Goal: Information Seeking & Learning: Learn about a topic

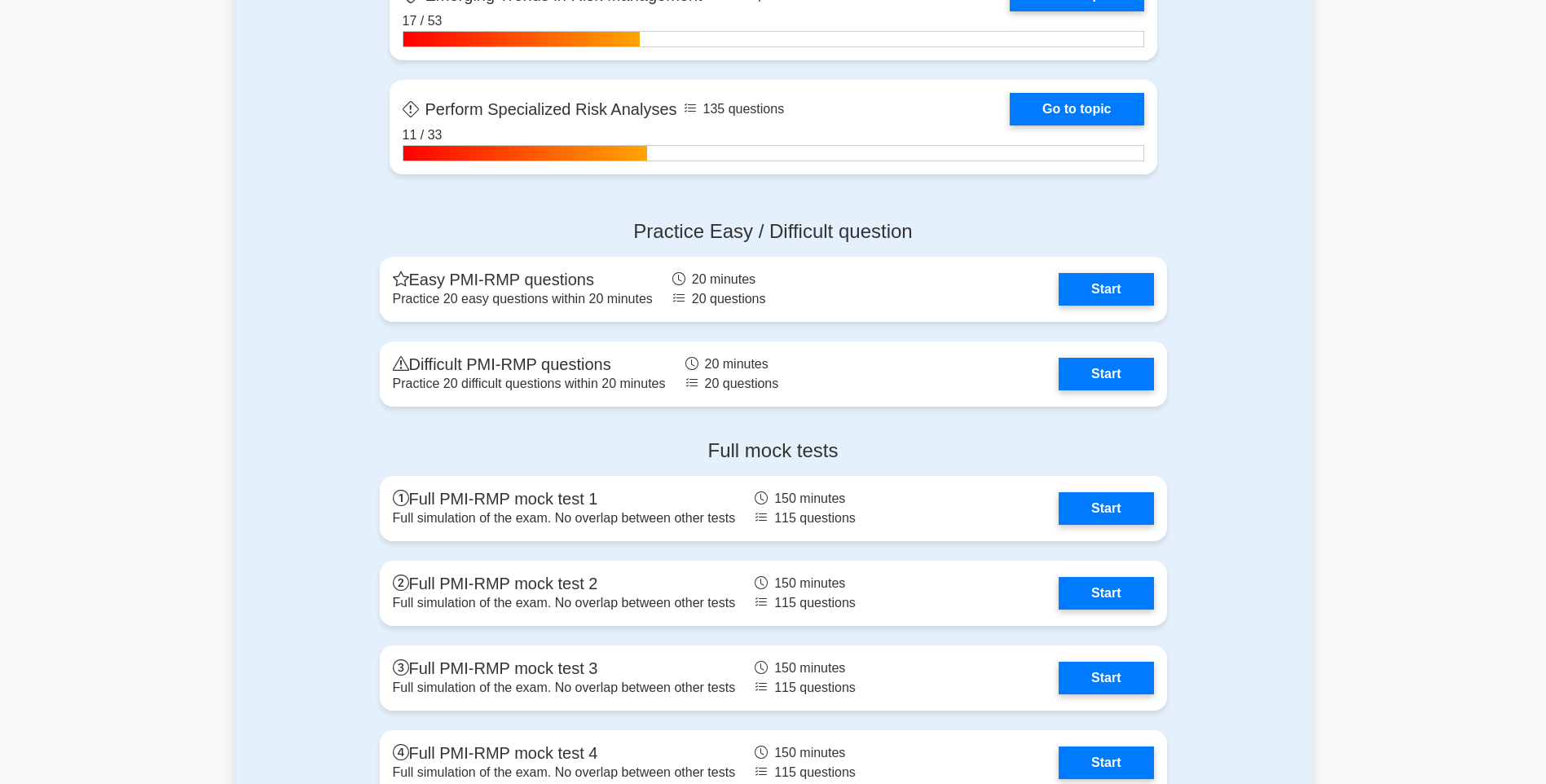
scroll to position [3937, 0]
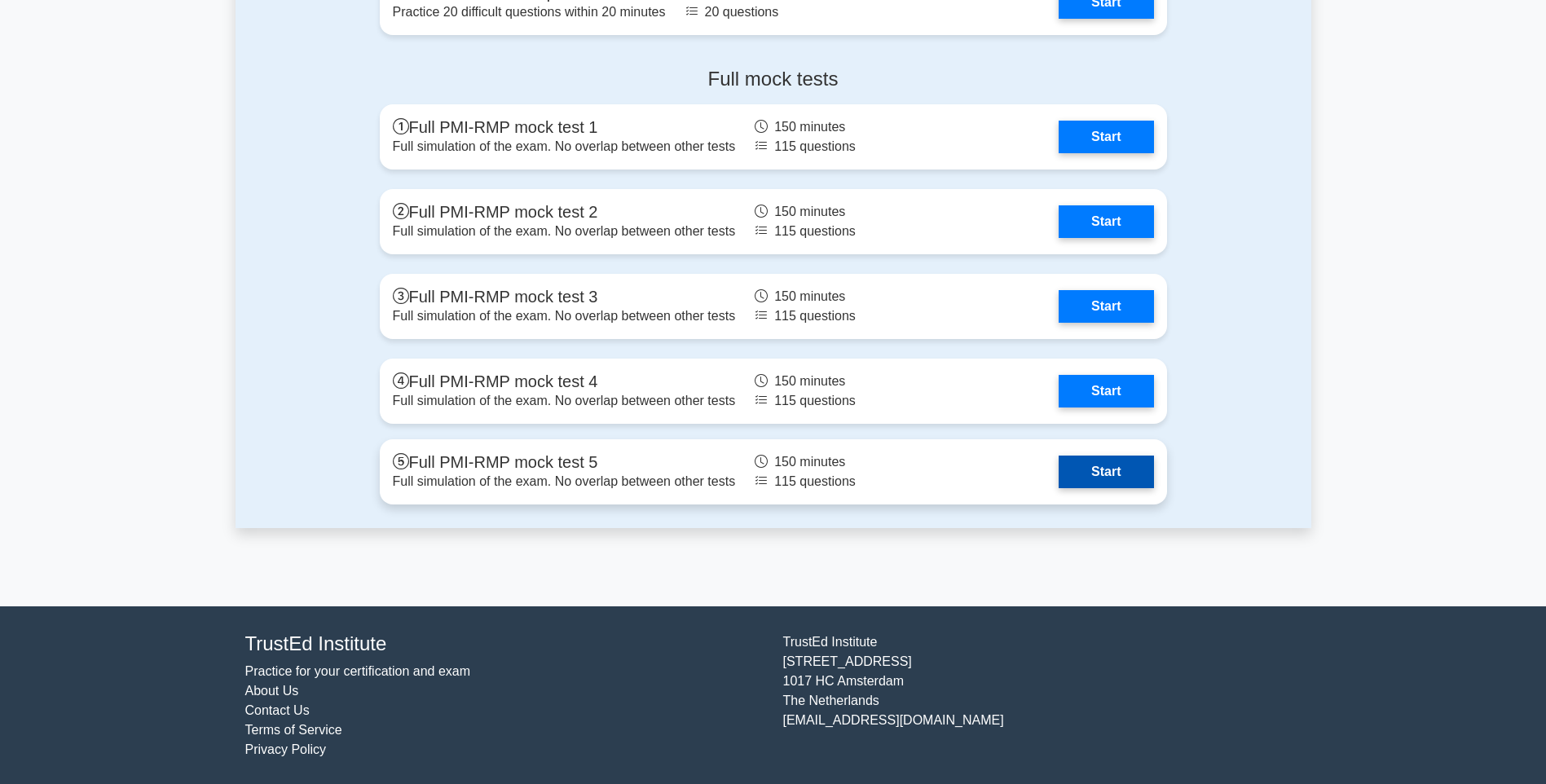
click at [1107, 475] on link "Start" at bounding box center [1105, 471] width 95 height 33
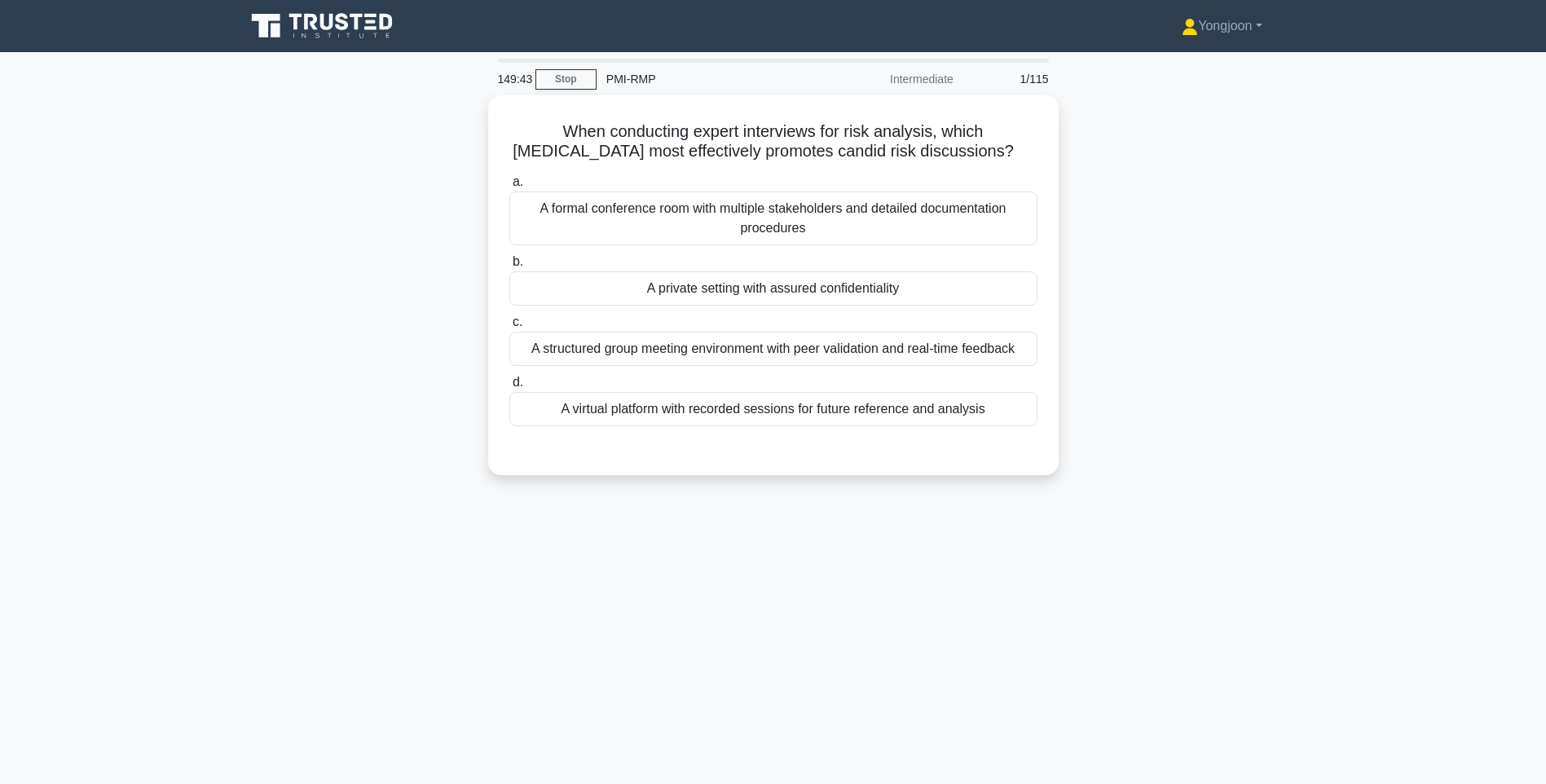
drag, startPoint x: 494, startPoint y: 115, endPoint x: 1095, endPoint y: 427, distance: 677.2
click at [1095, 427] on div "When conducting expert interviews for risk analysis, which [MEDICAL_DATA] most …" at bounding box center [773, 294] width 1075 height 399
copy div "When conducting expert interviews for risk analysis, which [MEDICAL_DATA] most …"
click at [1492, 409] on main "149:42 Stop PMI-RMP Intermediate 1/115 When conducting expert interviews for ri…" at bounding box center [773, 466] width 1546 height 827
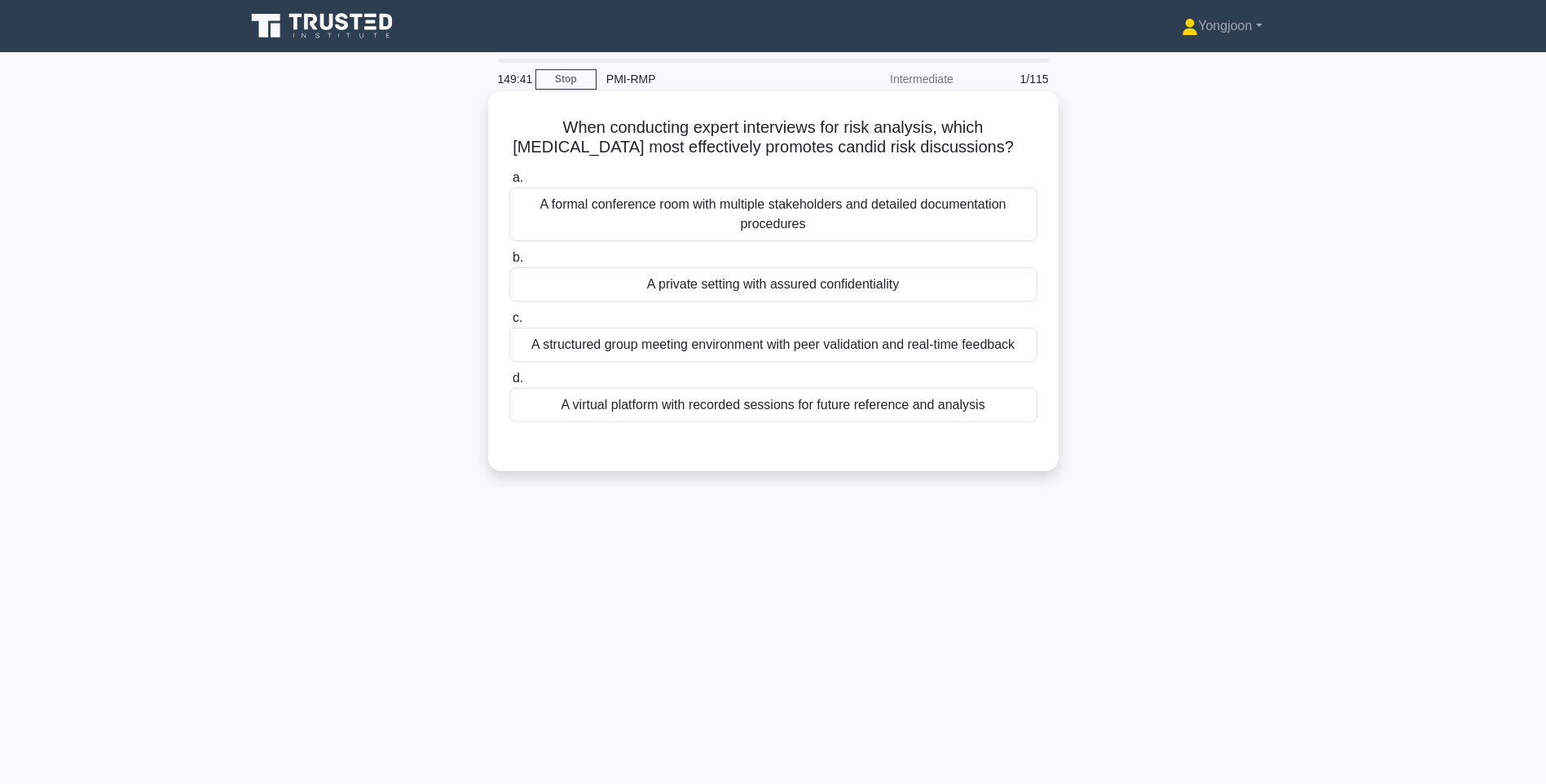
click at [938, 341] on label "c. A structured group meeting environment with peer validation and real-time fe…" at bounding box center [773, 334] width 528 height 54
click at [509, 324] on input "c. A structured group meeting environment with peer validation and real-time fe…" at bounding box center [509, 318] width 0 height 11
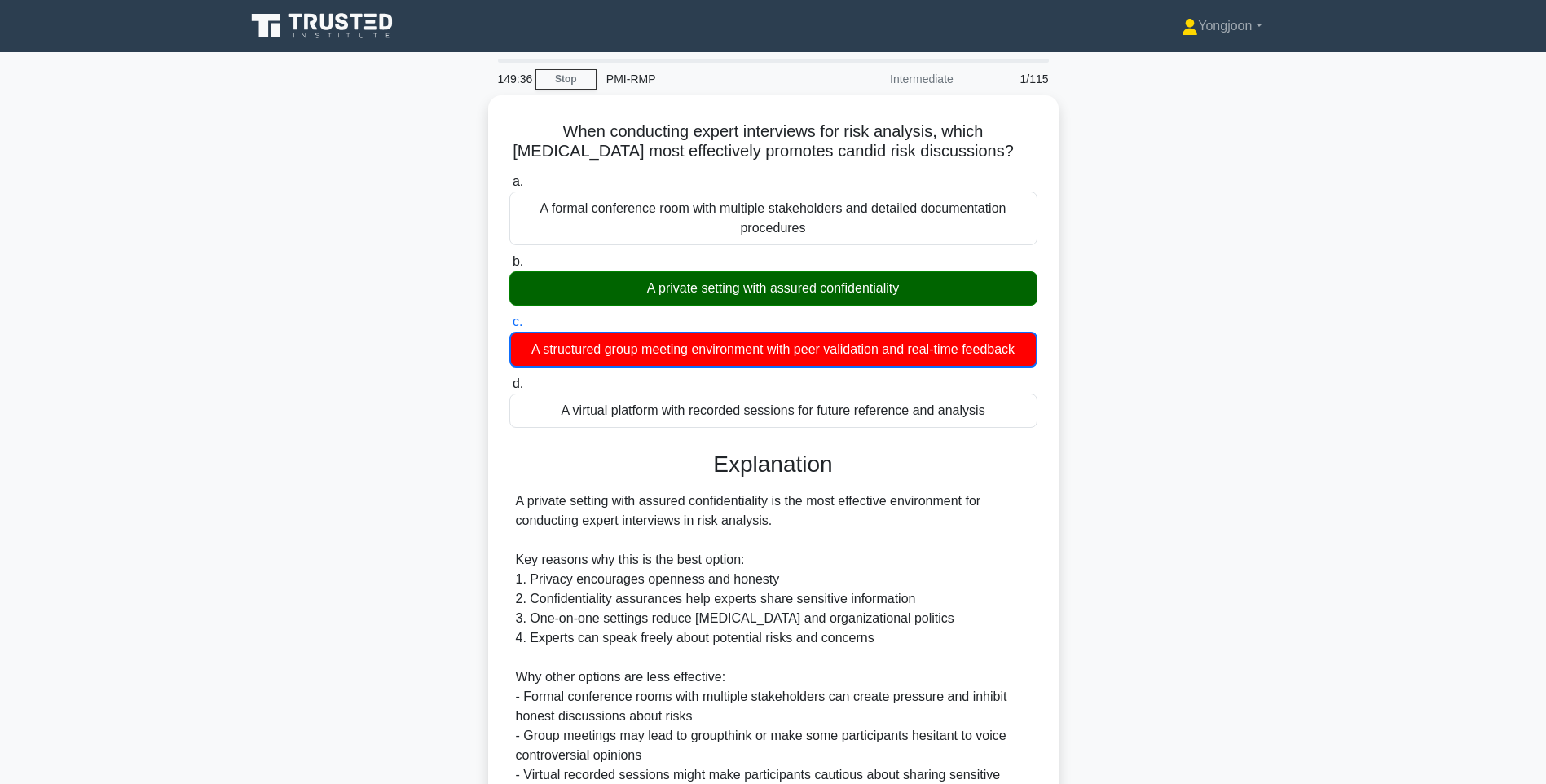
click at [1275, 385] on div "When conducting expert interviews for risk analysis, which [MEDICAL_DATA] most …" at bounding box center [773, 556] width 1075 height 923
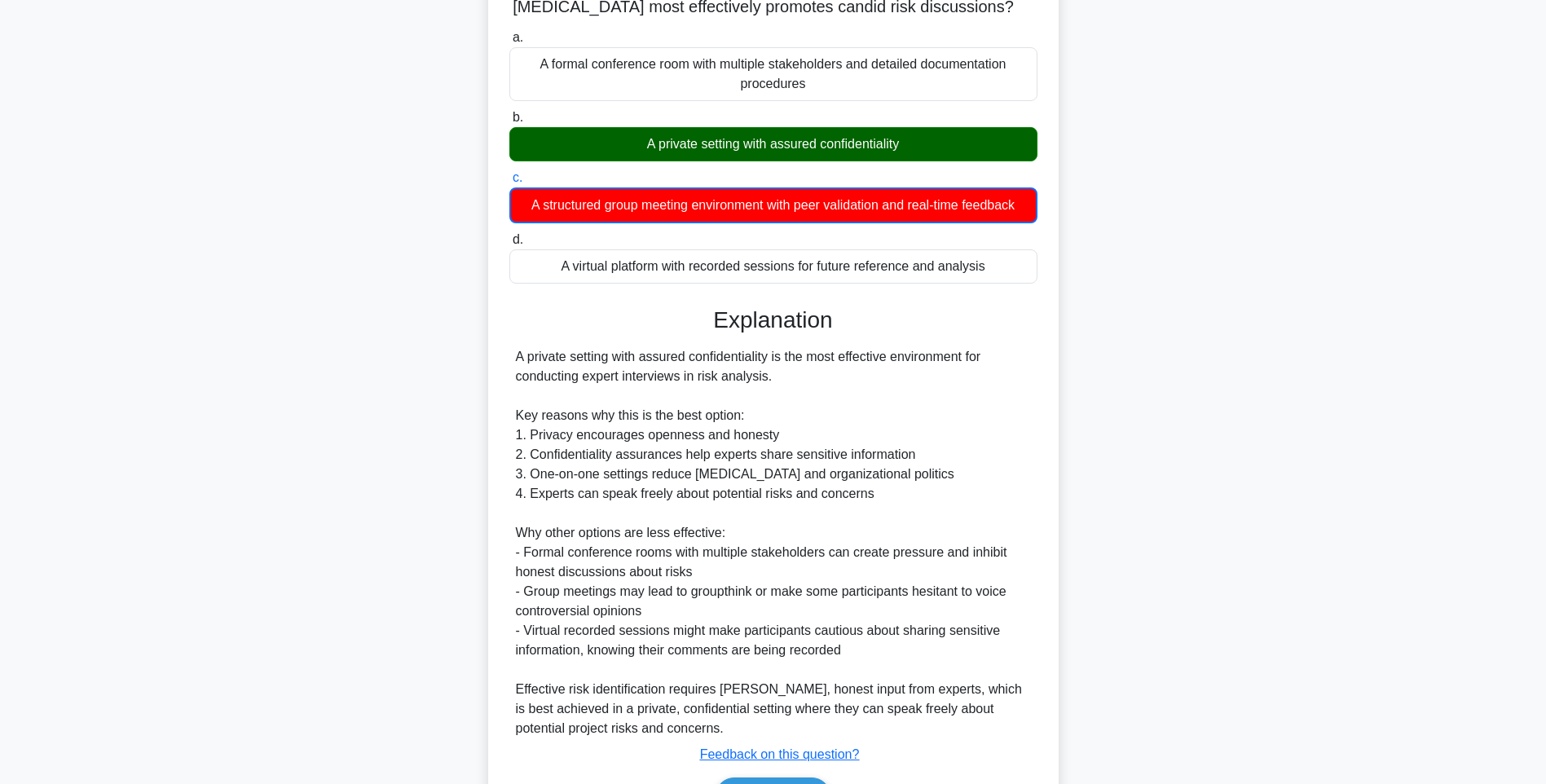
scroll to position [263, 0]
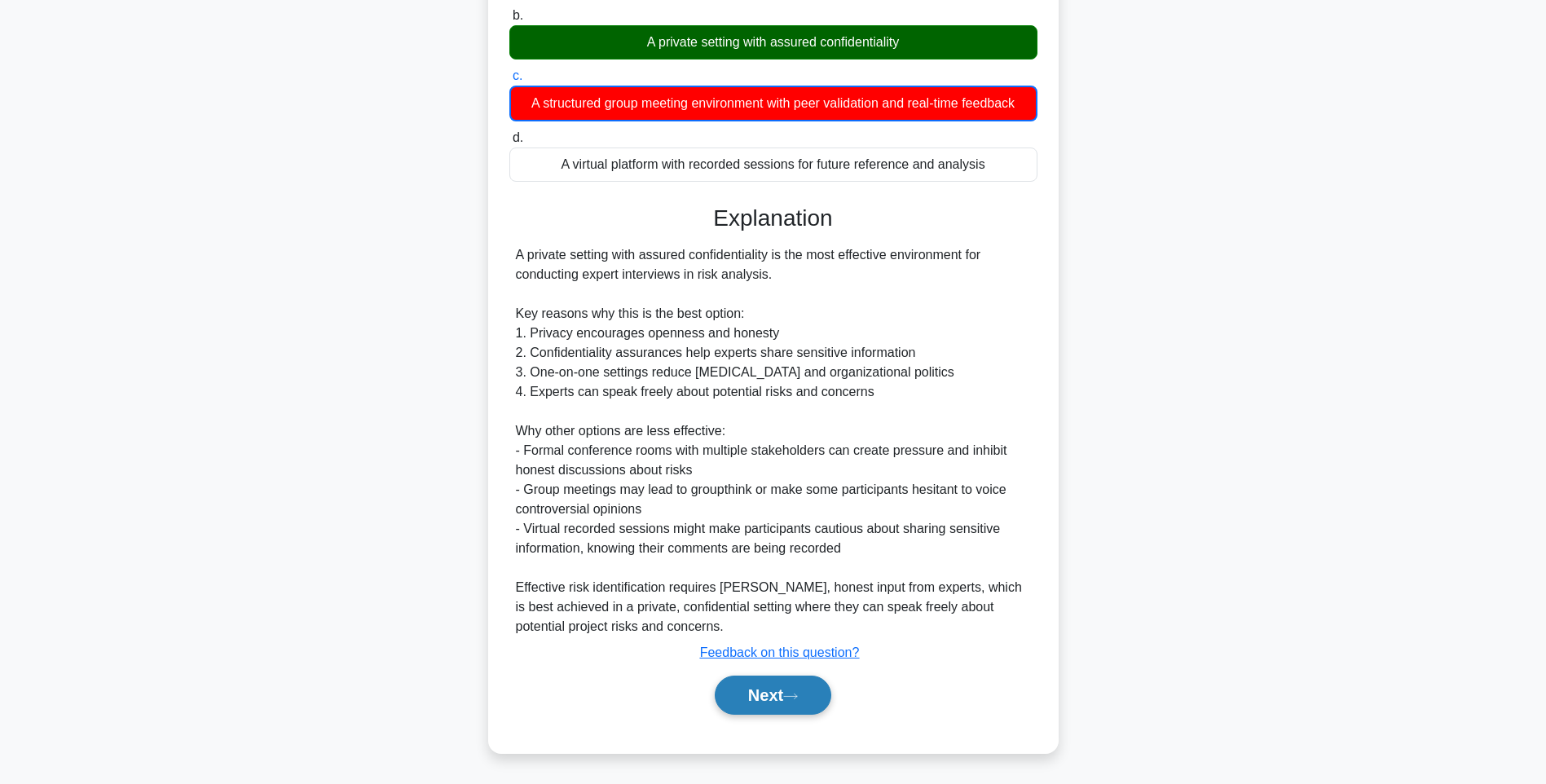
click at [780, 686] on button "Next" at bounding box center [773, 694] width 116 height 39
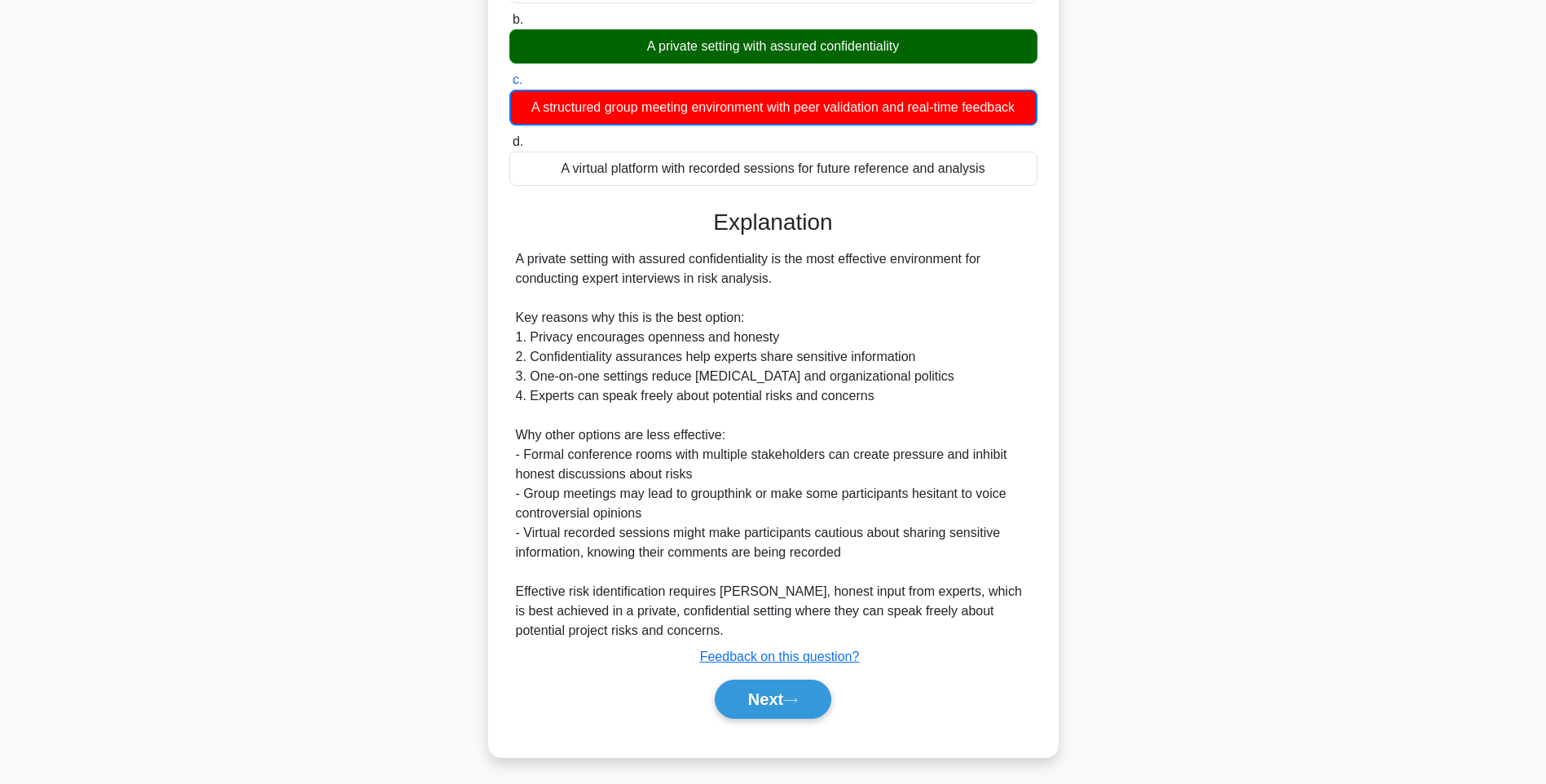
scroll to position [96, 0]
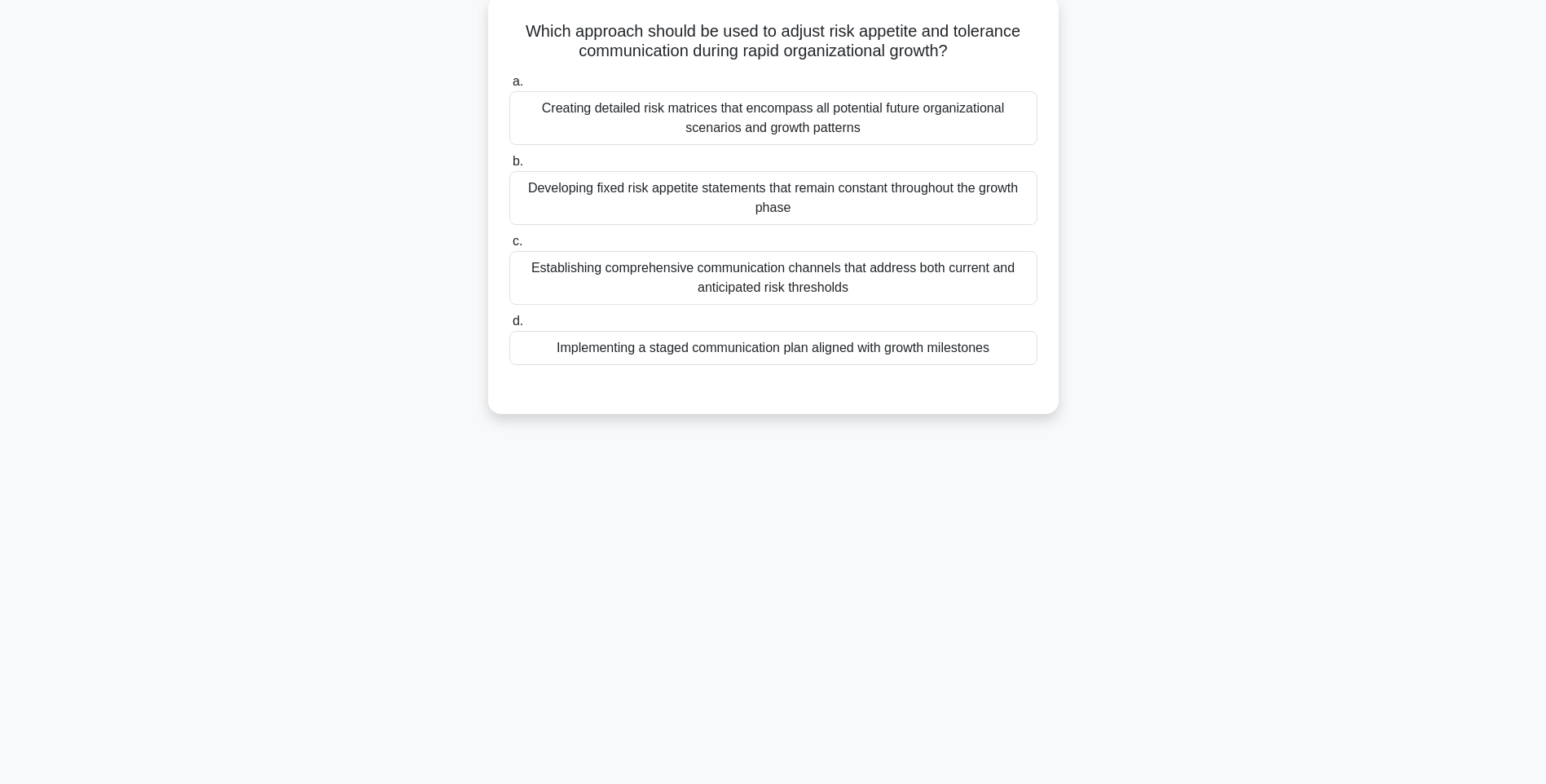
drag, startPoint x: 512, startPoint y: 23, endPoint x: 1027, endPoint y: 355, distance: 612.7
click at [1027, 355] on div "Which approach should be used to adjust risk appetite and tolerance communicati…" at bounding box center [773, 204] width 557 height 405
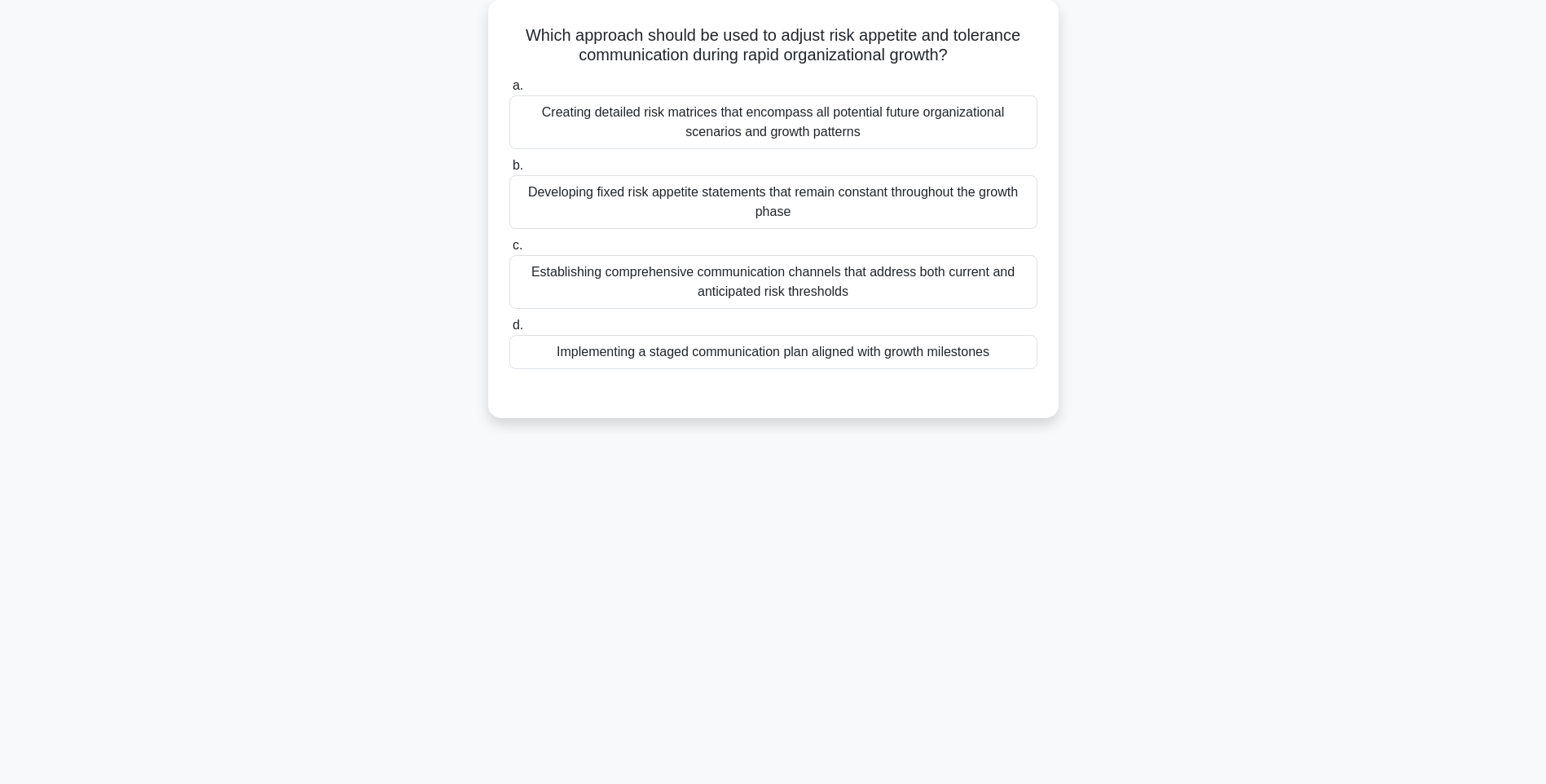
copy div "Which approach should be used to adjust risk appetite and tolerance communicati…"
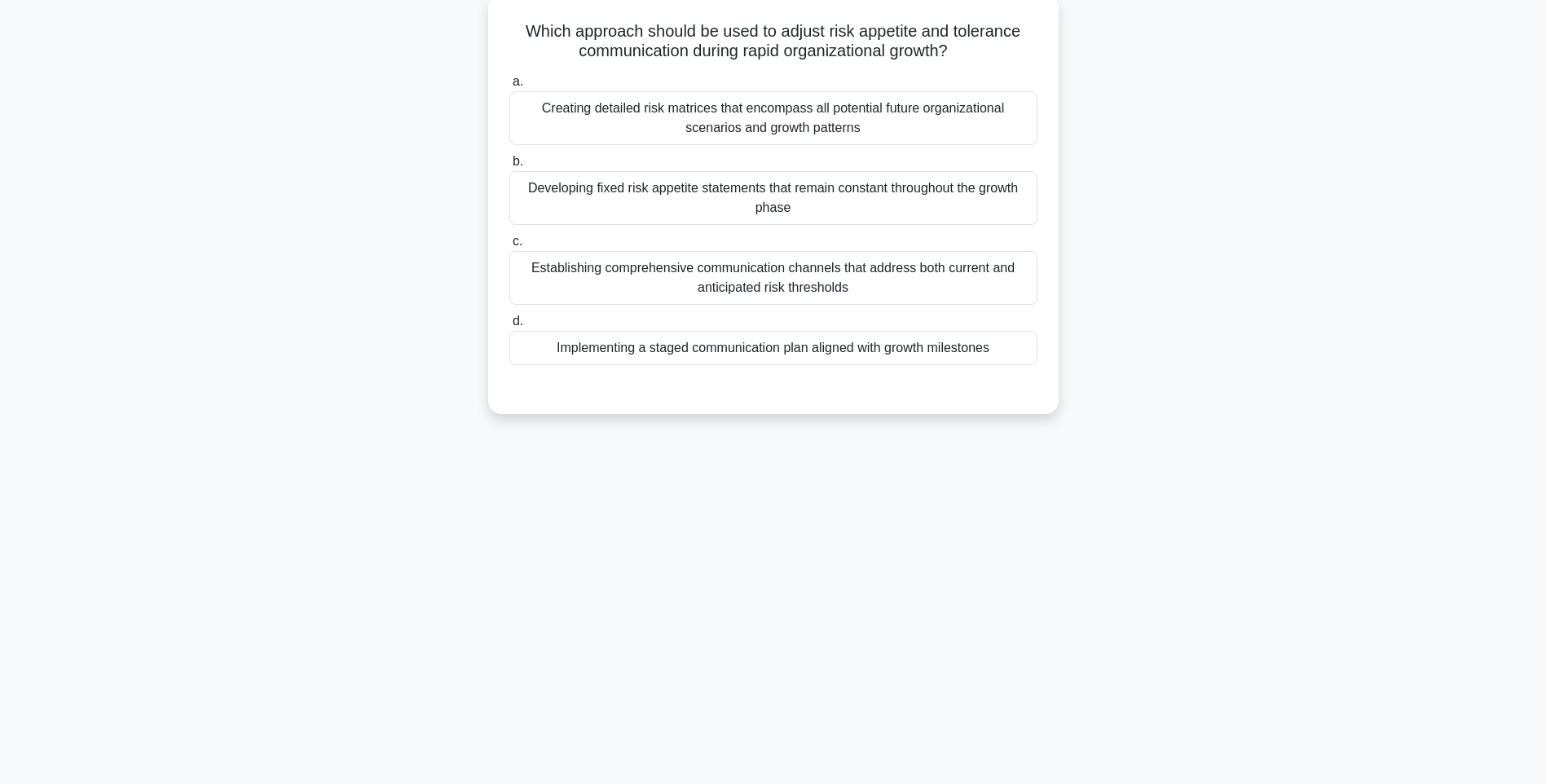
drag, startPoint x: 1105, startPoint y: 319, endPoint x: 906, endPoint y: 351, distance: 201.6
click at [1105, 319] on div "Which approach should be used to adjust risk appetite and tolerance communicati…" at bounding box center [773, 218] width 1075 height 438
click at [875, 355] on div "Implementing a staged communication plan aligned with growth milestones" at bounding box center [773, 348] width 528 height 35
click at [509, 326] on input "d. Implementing a staged communication plan aligned with growth milestones" at bounding box center [509, 321] width 0 height 11
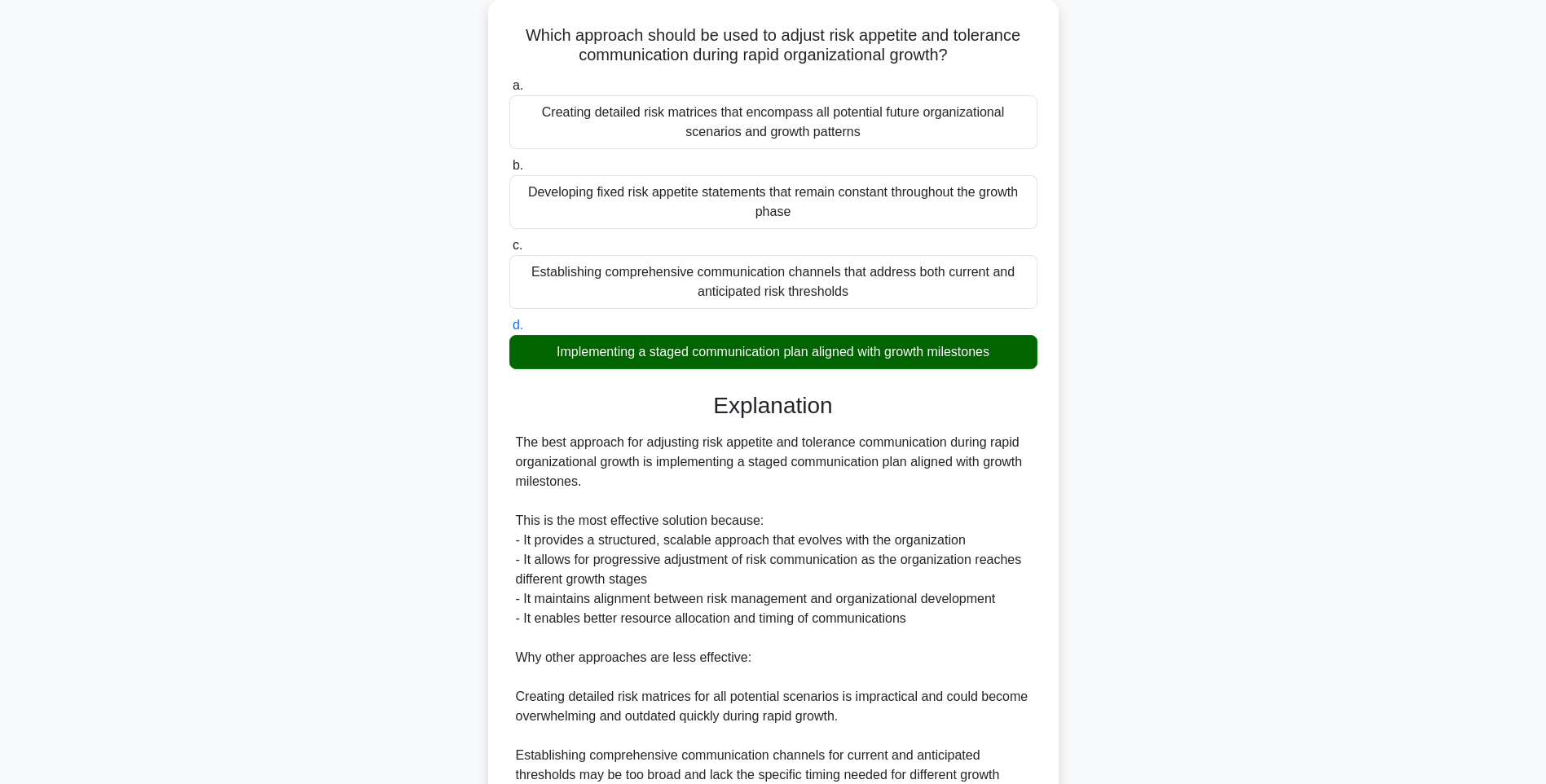
click at [1226, 398] on div "Which approach should be used to adjust risk appetite and tolerance communicati…" at bounding box center [773, 498] width 1075 height 1000
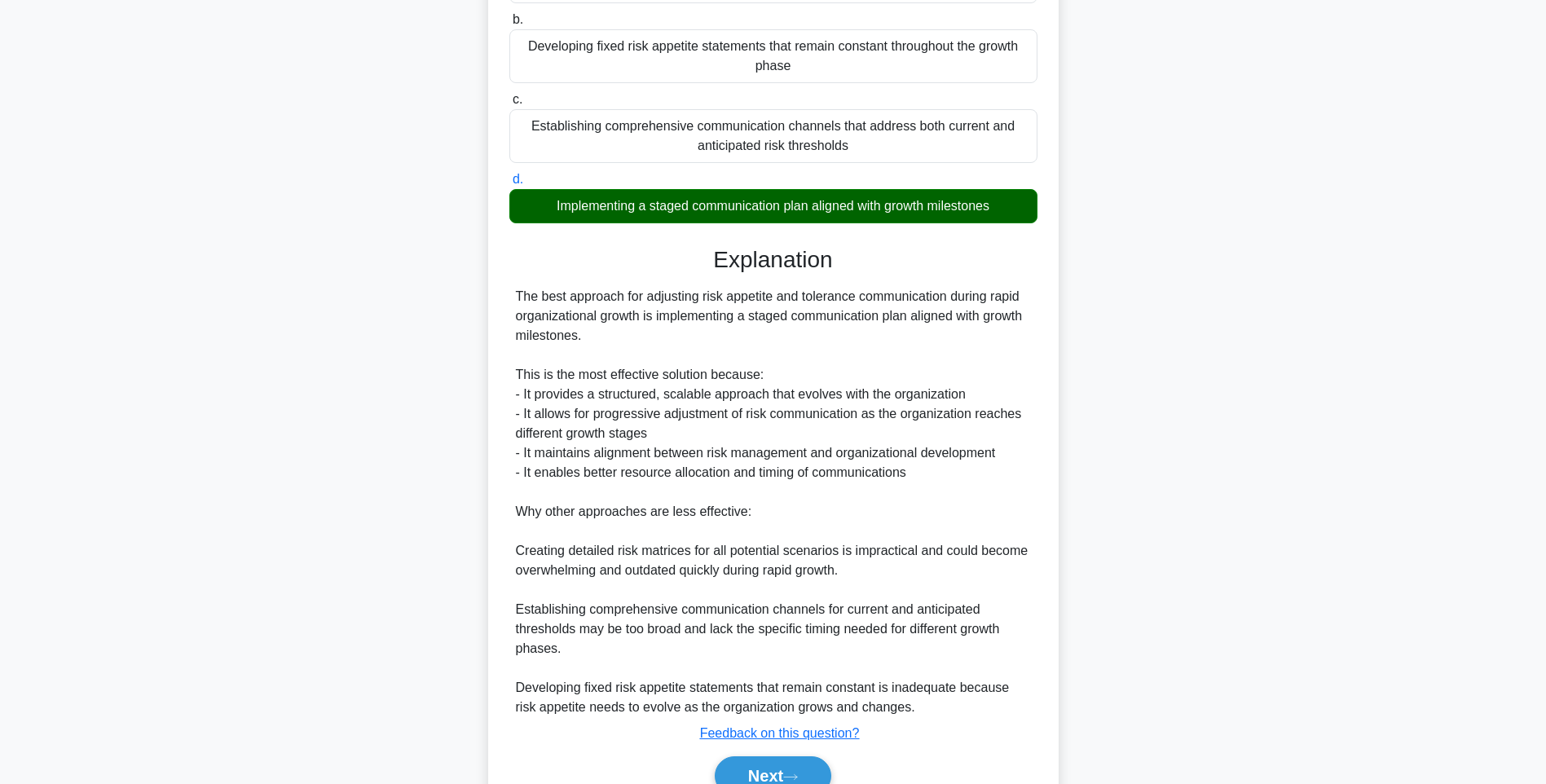
scroll to position [319, 0]
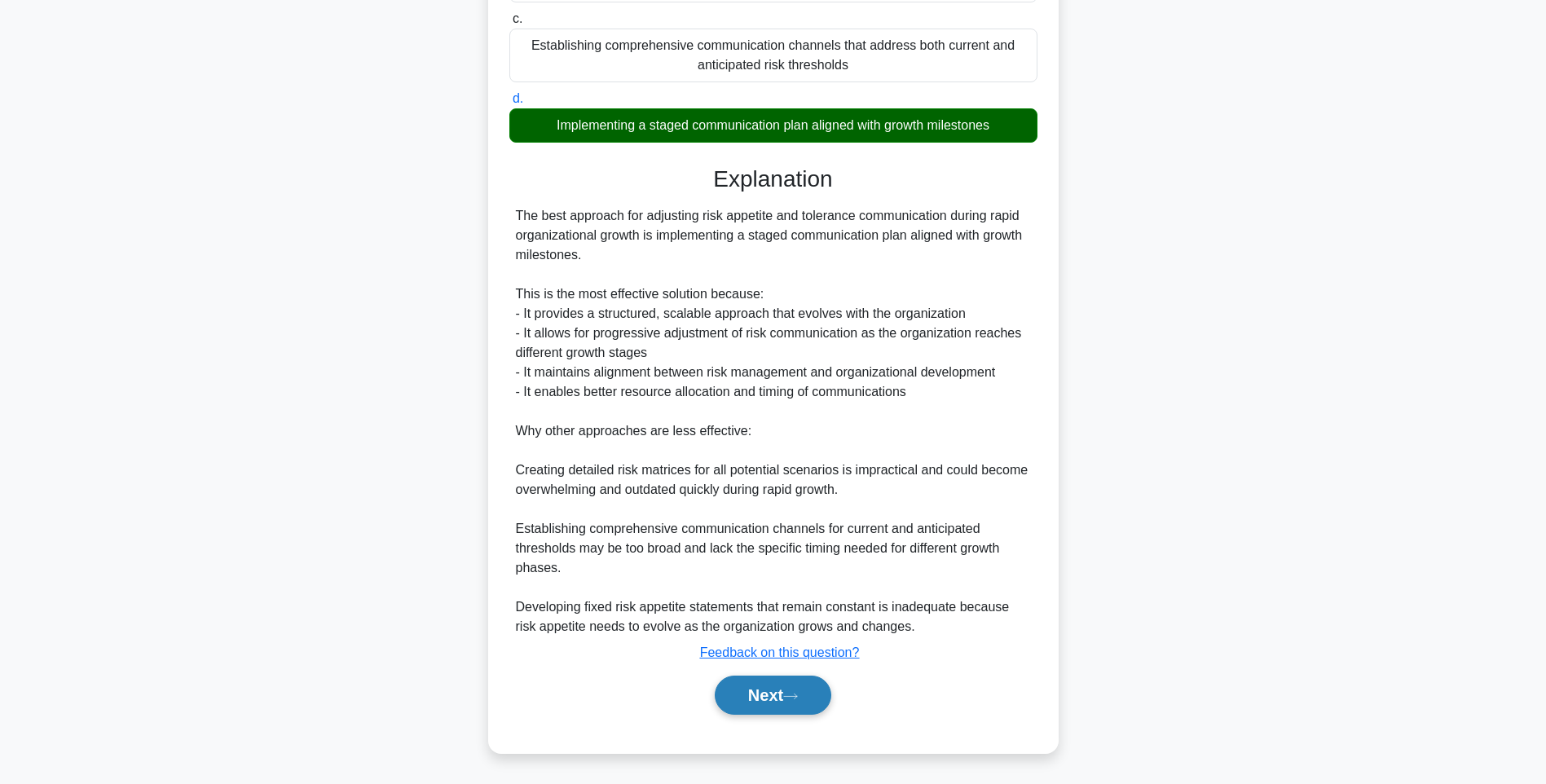
click at [749, 689] on button "Next" at bounding box center [773, 694] width 116 height 39
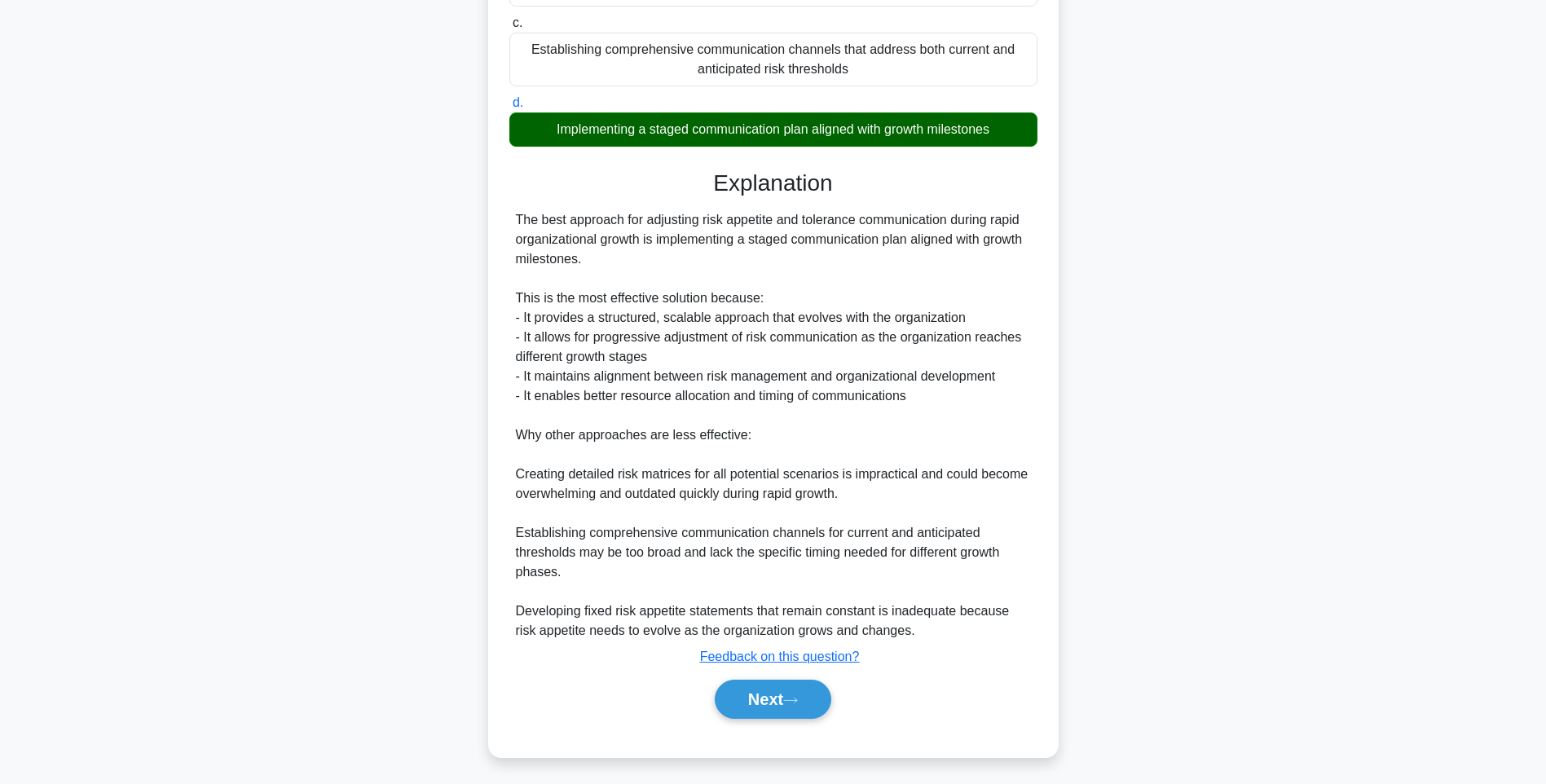
scroll to position [96, 0]
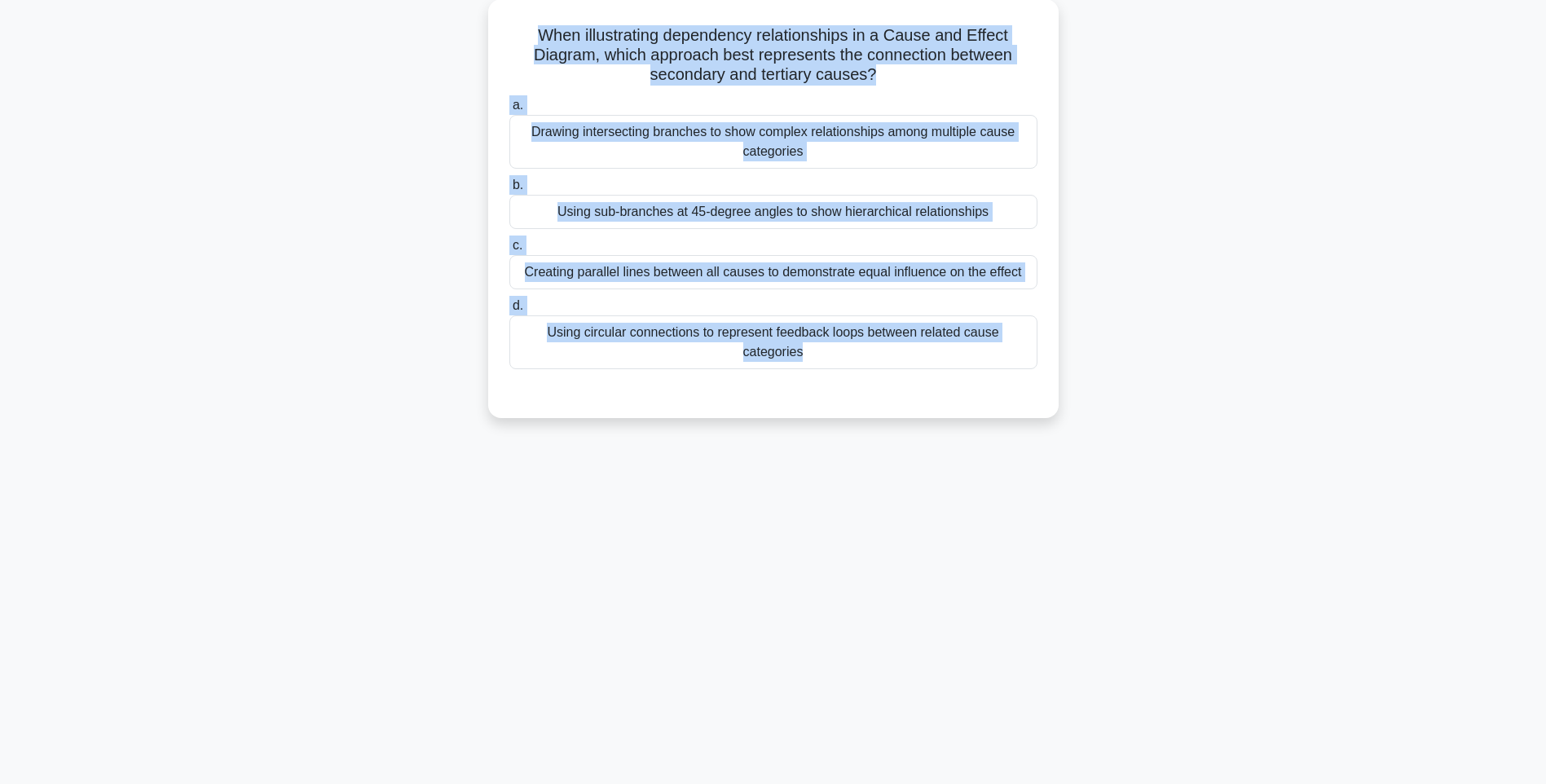
drag, startPoint x: 522, startPoint y: 25, endPoint x: 1135, endPoint y: 366, distance: 701.5
click at [1135, 366] on div "When illustrating dependency relationships in a Cause and Effect Diagram, which…" at bounding box center [773, 218] width 1075 height 438
copy div "When illustrating dependency relationships in a Cause and Effect Diagram, which…"
click at [1127, 372] on div "When illustrating dependency relationships in a Cause and Effect Diagram, which…" at bounding box center [773, 218] width 1075 height 438
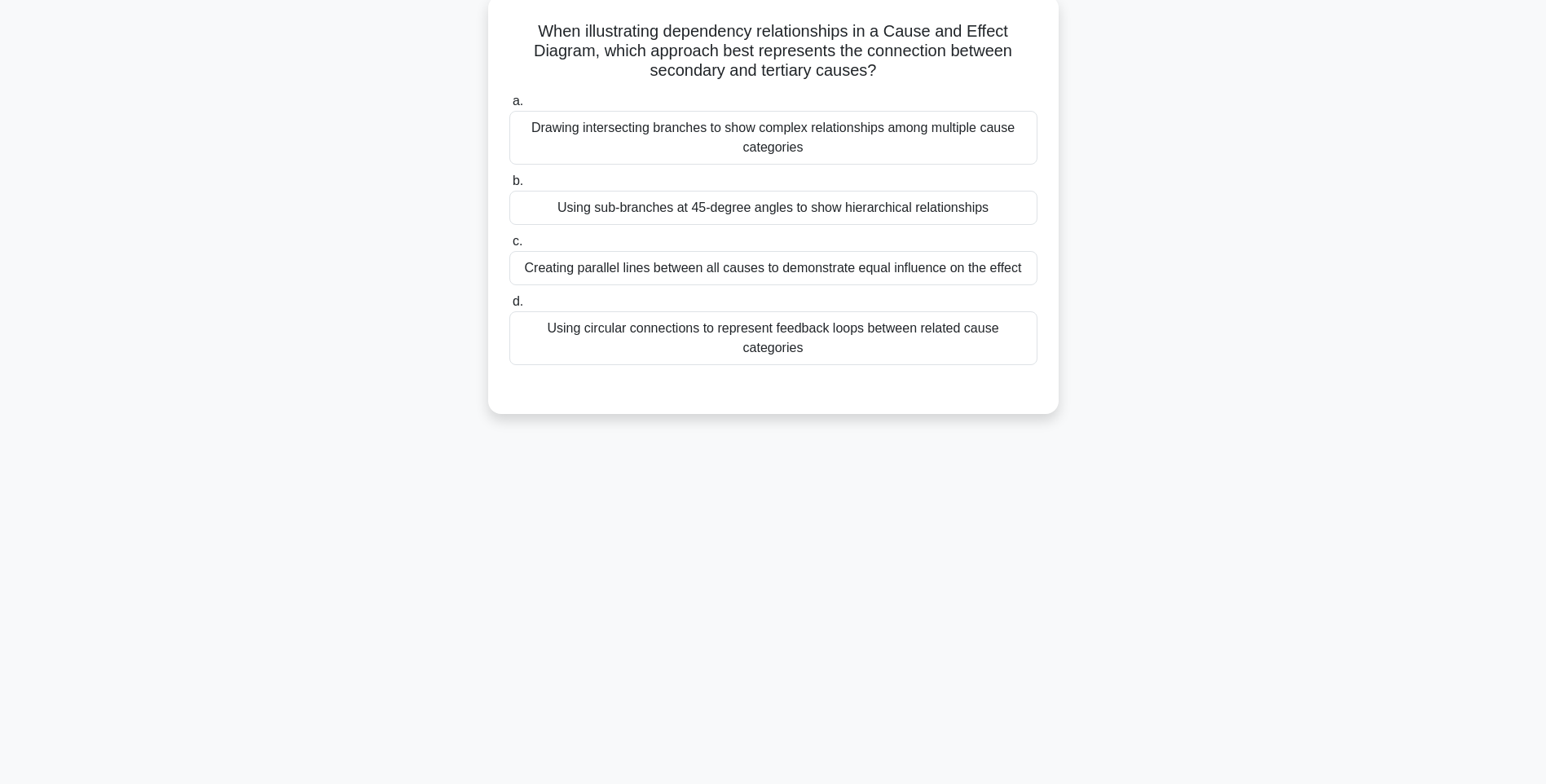
click at [907, 325] on div "Using circular connections to represent feedback loops between related cause ca…" at bounding box center [773, 338] width 528 height 54
click at [509, 307] on input "d. Using circular connections to represent feedback loops between related cause…" at bounding box center [509, 302] width 0 height 11
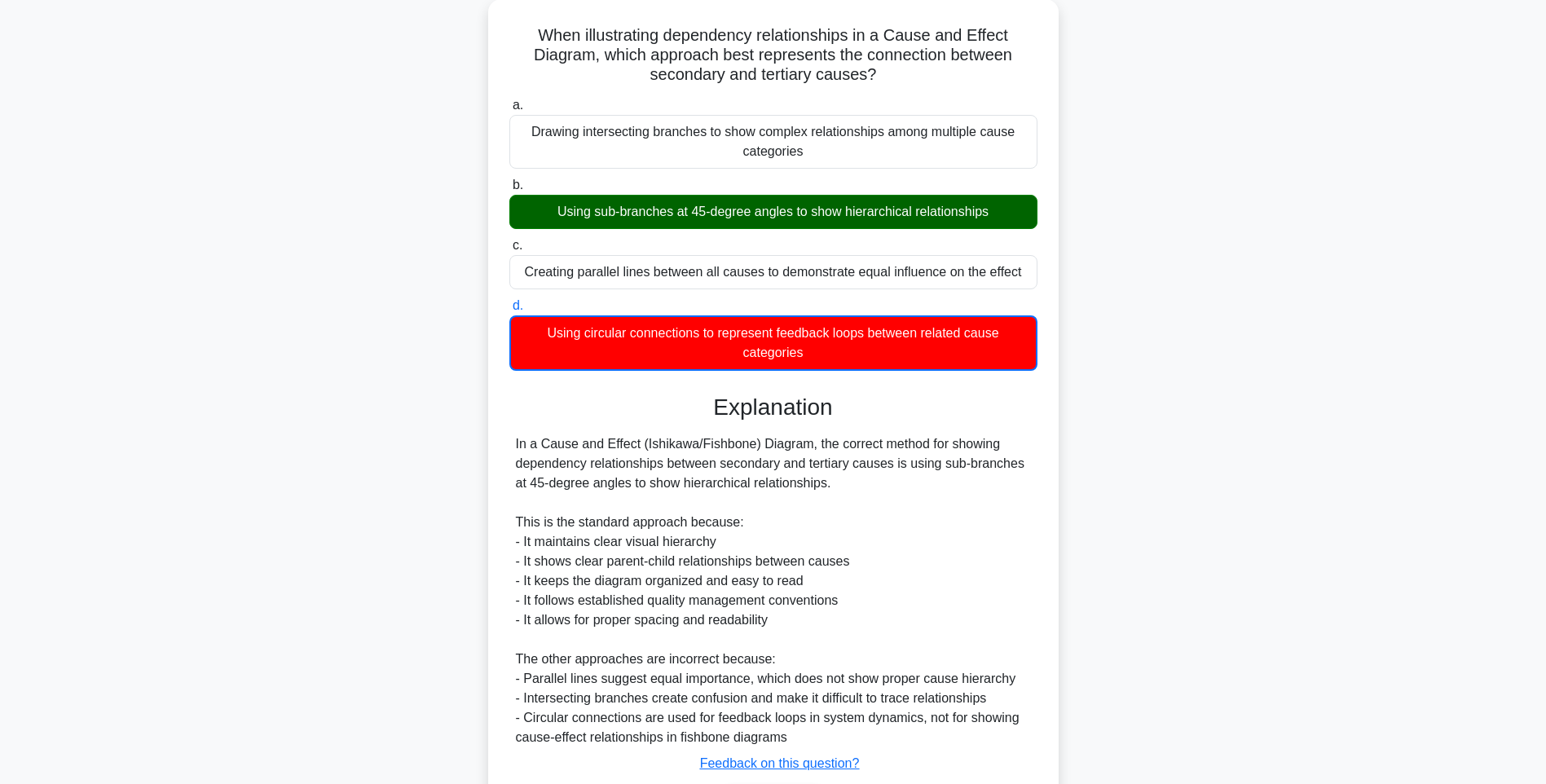
click at [1084, 499] on div "When illustrating dependency relationships in a Cause and Effect Diagram, which…" at bounding box center [773, 441] width 1075 height 884
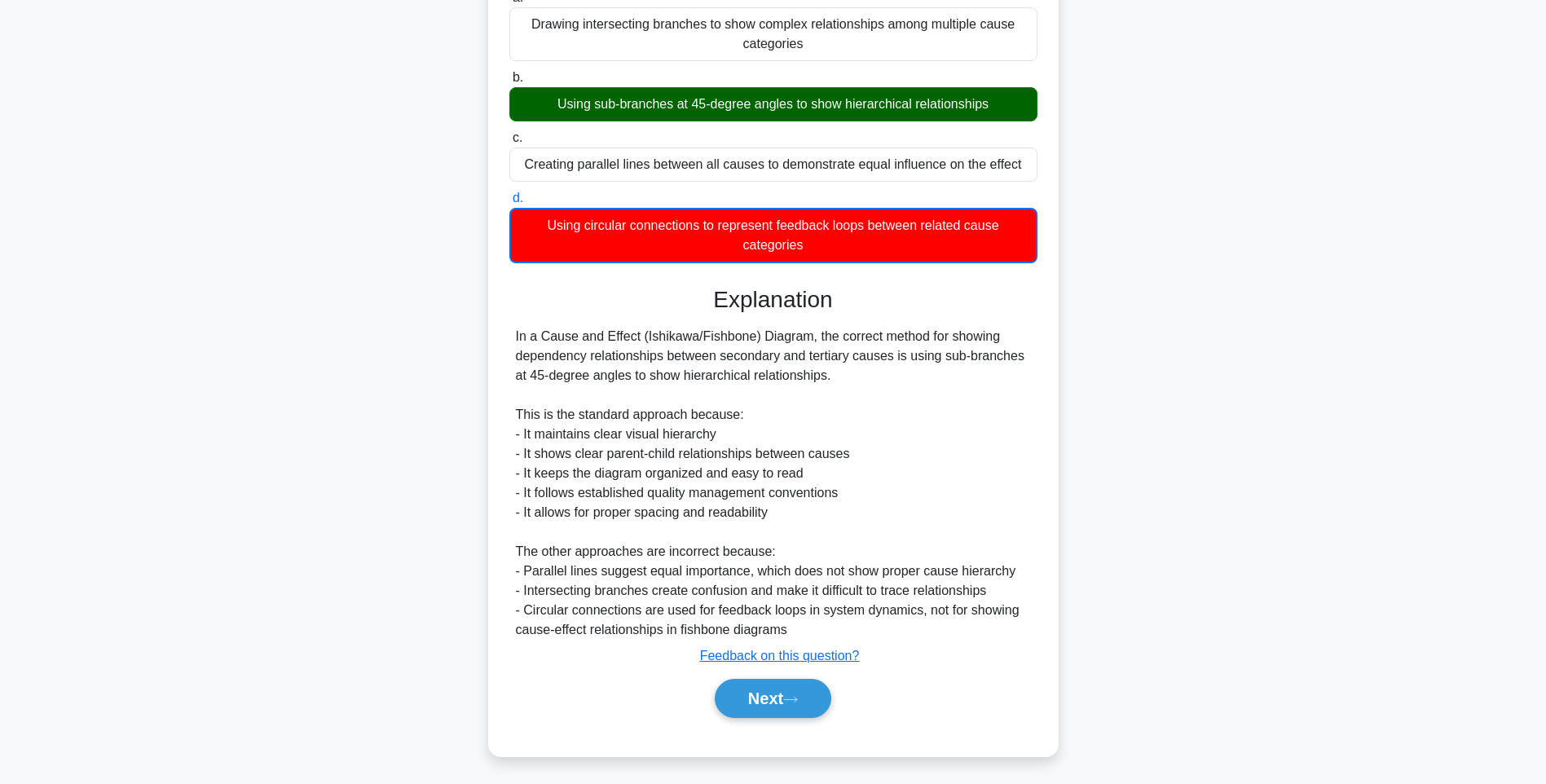
scroll to position [204, 0]
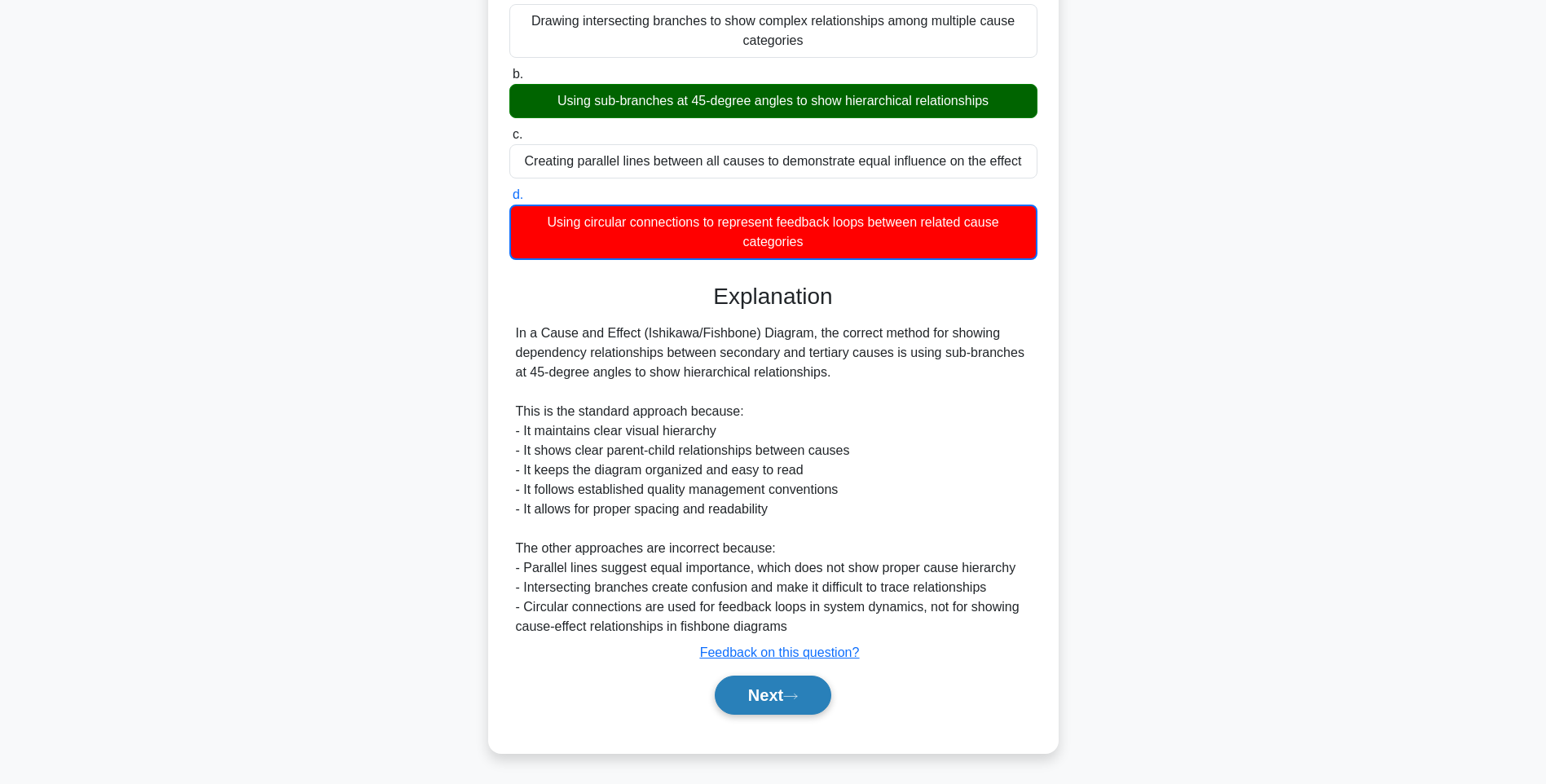
click at [797, 695] on icon at bounding box center [790, 696] width 15 height 9
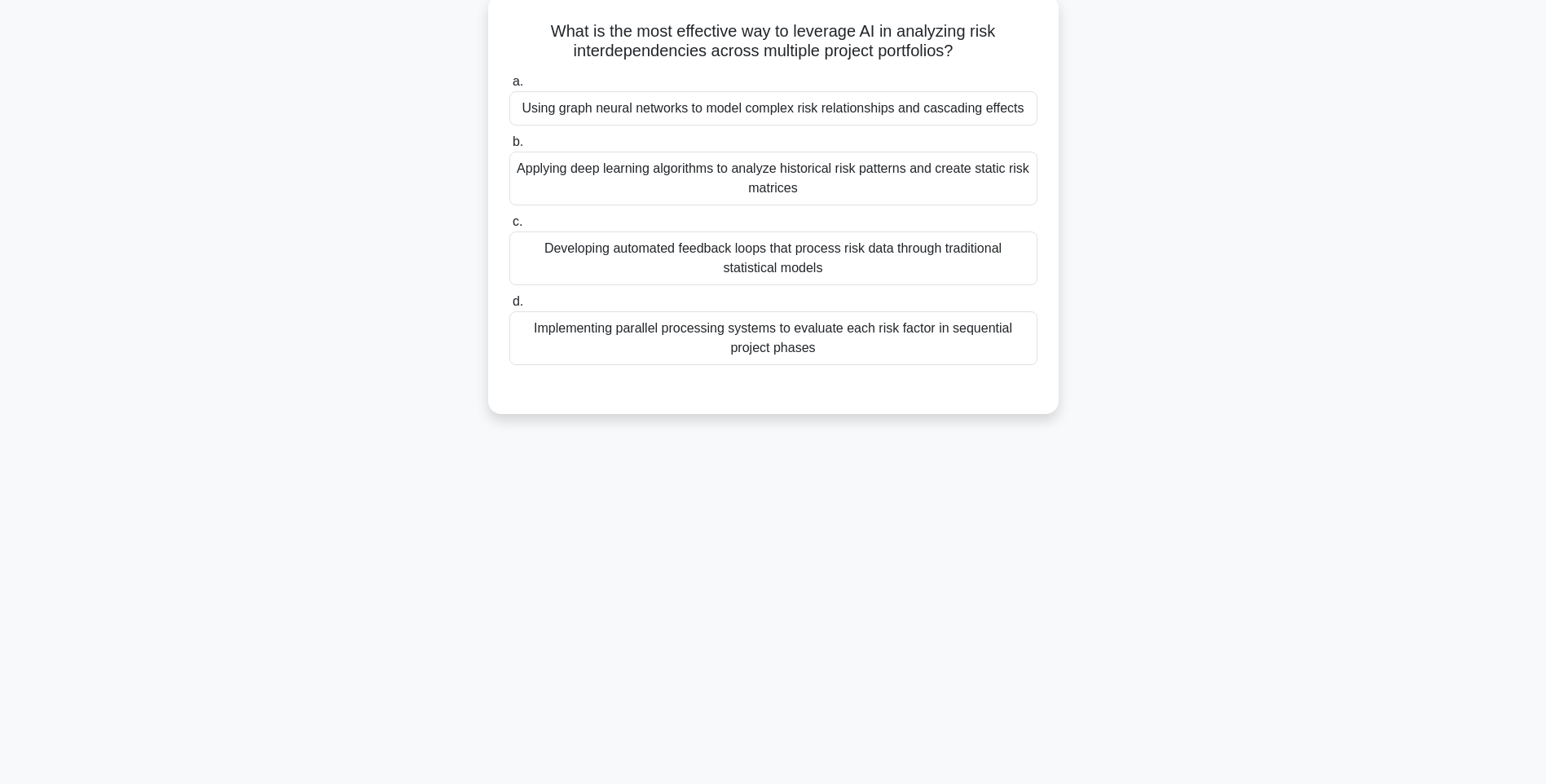
drag, startPoint x: 529, startPoint y: 21, endPoint x: 1032, endPoint y: 355, distance: 603.8
click at [1032, 355] on div "What is the most effective way to leverage AI in analyzing risk interdependenci…" at bounding box center [773, 204] width 557 height 405
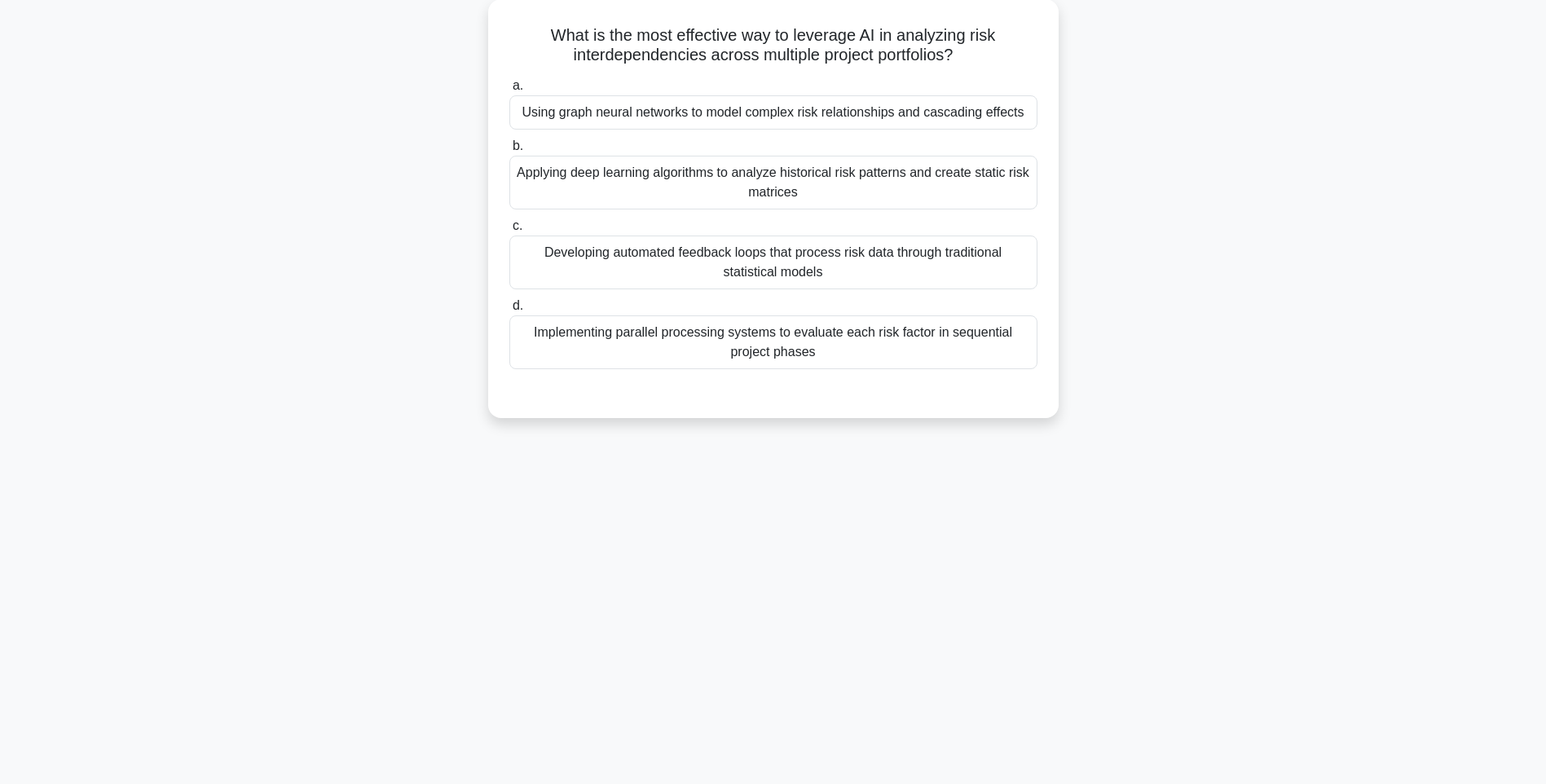
copy div "What is the most effective way to leverage AI in analyzing risk interdependenci…"
drag, startPoint x: 1104, startPoint y: 441, endPoint x: 1058, endPoint y: 427, distance: 48.1
click at [1104, 441] on div "149:12 Stop PMI-RMP Intermediate 4/115 What is the most effective way to levera…" at bounding box center [773, 370] width 1075 height 815
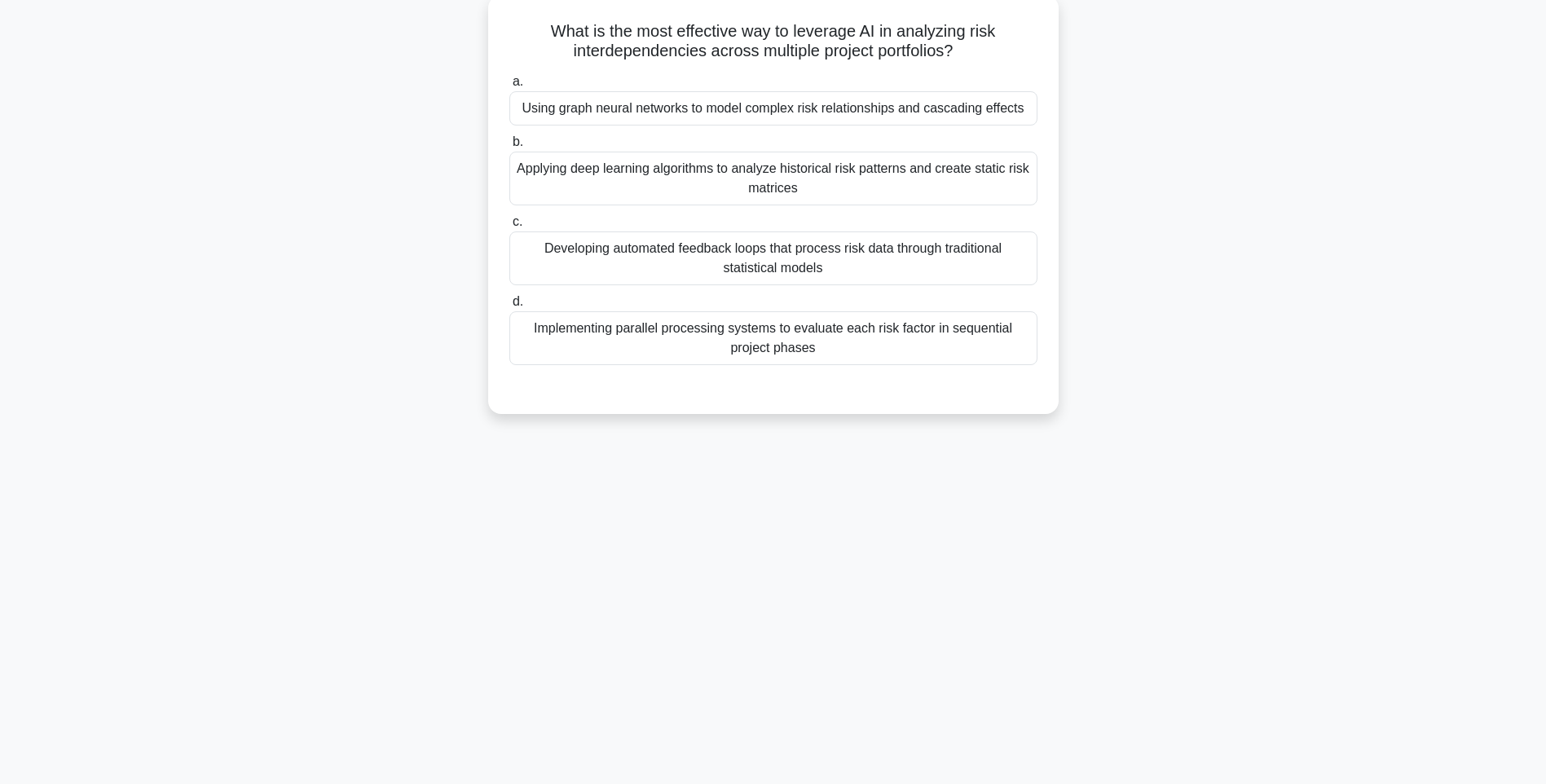
click at [941, 363] on div "Implementing parallel processing systems to evaluate each risk factor in sequen…" at bounding box center [773, 338] width 528 height 54
click at [509, 307] on input "d. Implementing parallel processing systems to evaluate each risk factor in seq…" at bounding box center [509, 302] width 0 height 11
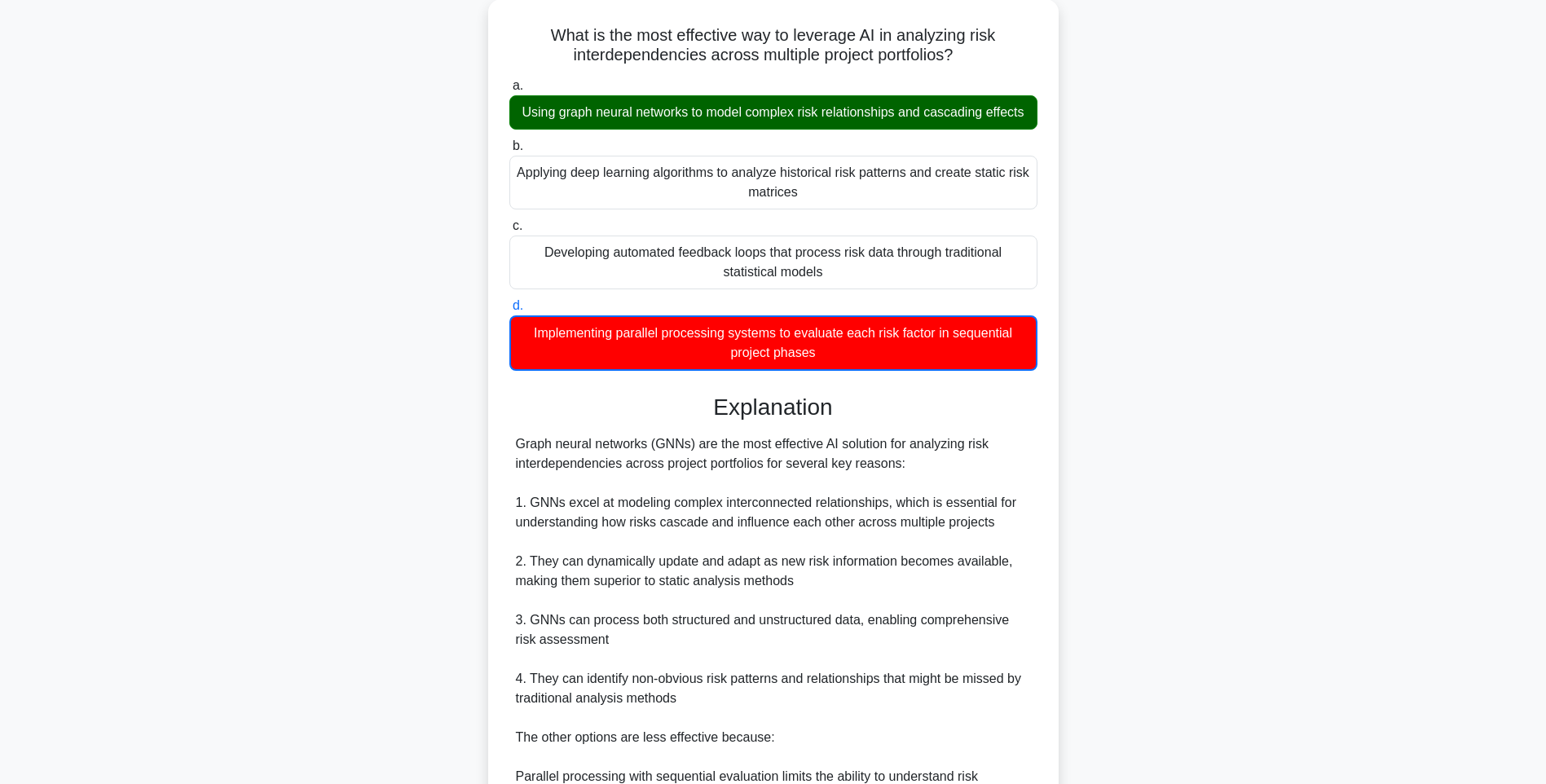
click at [1154, 503] on div "What is the most effective way to leverage AI in analyzing risk interdependenci…" at bounding box center [773, 529] width 1075 height 1060
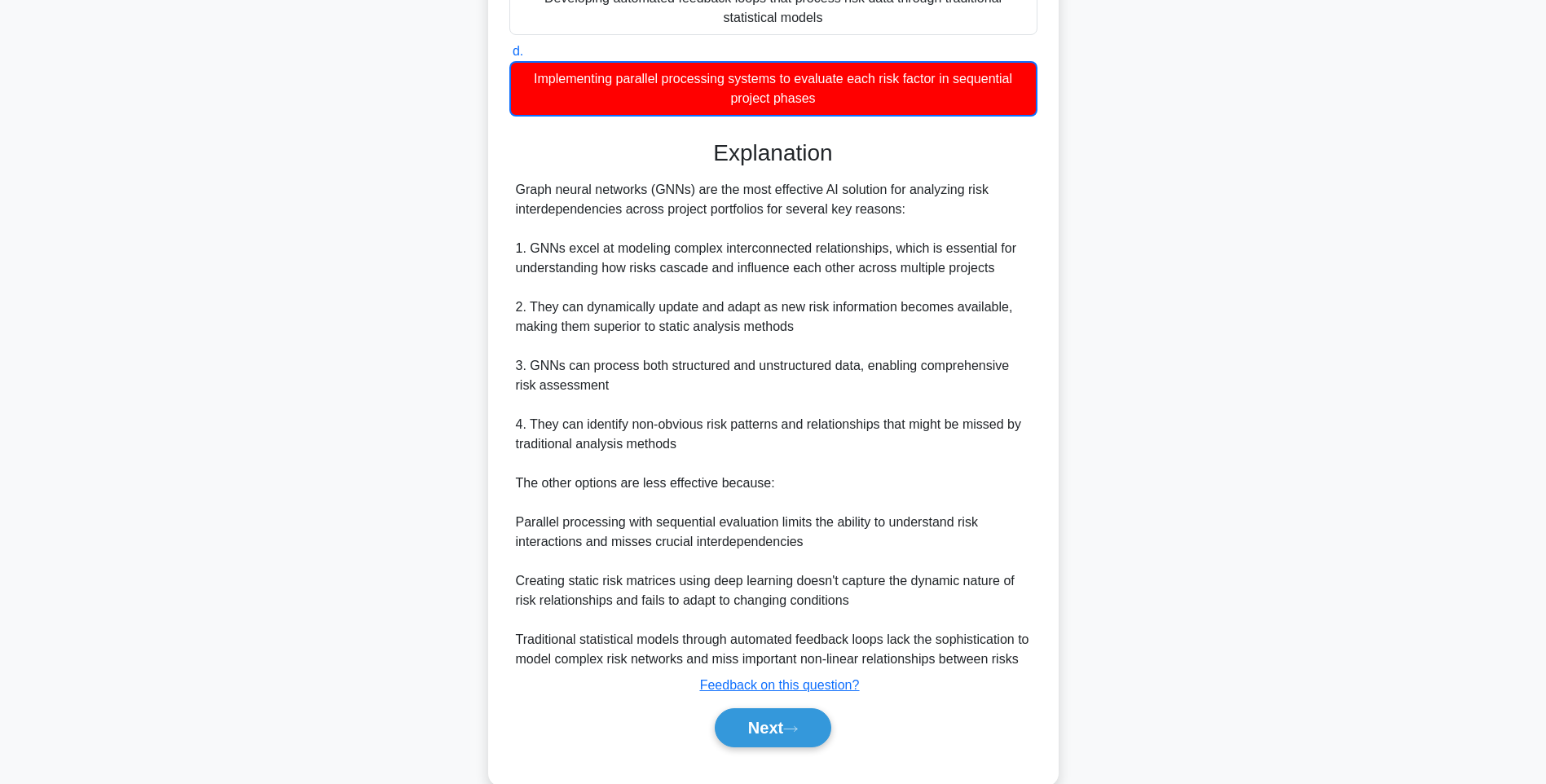
scroll to position [419, 0]
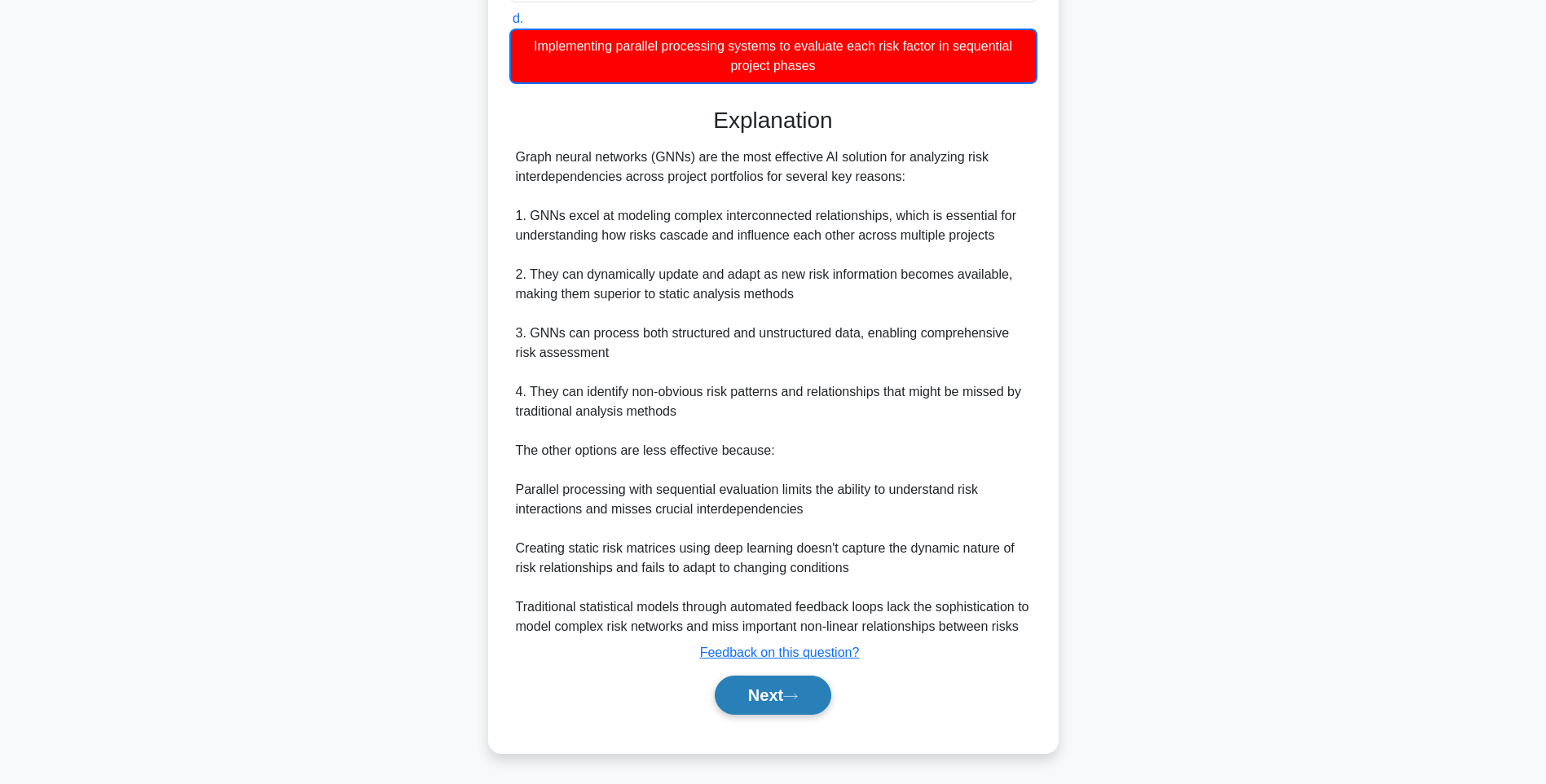
click at [796, 704] on button "Next" at bounding box center [773, 694] width 116 height 39
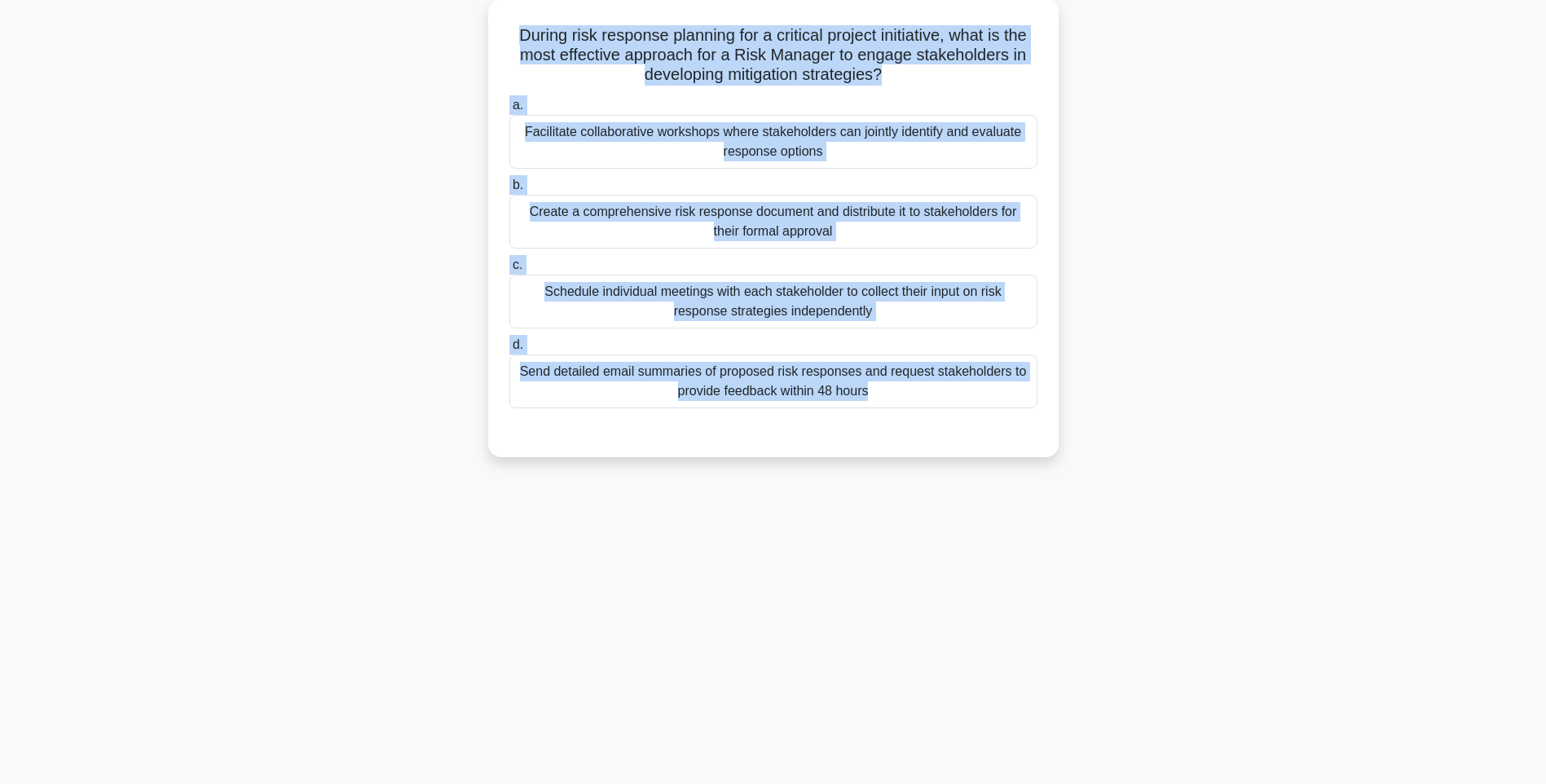
drag, startPoint x: 528, startPoint y: 45, endPoint x: 1057, endPoint y: 445, distance: 663.2
click at [1057, 445] on div "During risk response planning for a critical project initiative, what is the mo…" at bounding box center [773, 238] width 1075 height 477
copy div "During risk response planning for a critical project initiative, what is the mo…"
drag, startPoint x: 1085, startPoint y: 506, endPoint x: 1063, endPoint y: 489, distance: 27.8
click at [1085, 506] on div "149:02 Stop PMI-RMP Intermediate 5/115 During risk response planning for a crit…" at bounding box center [773, 370] width 1075 height 815
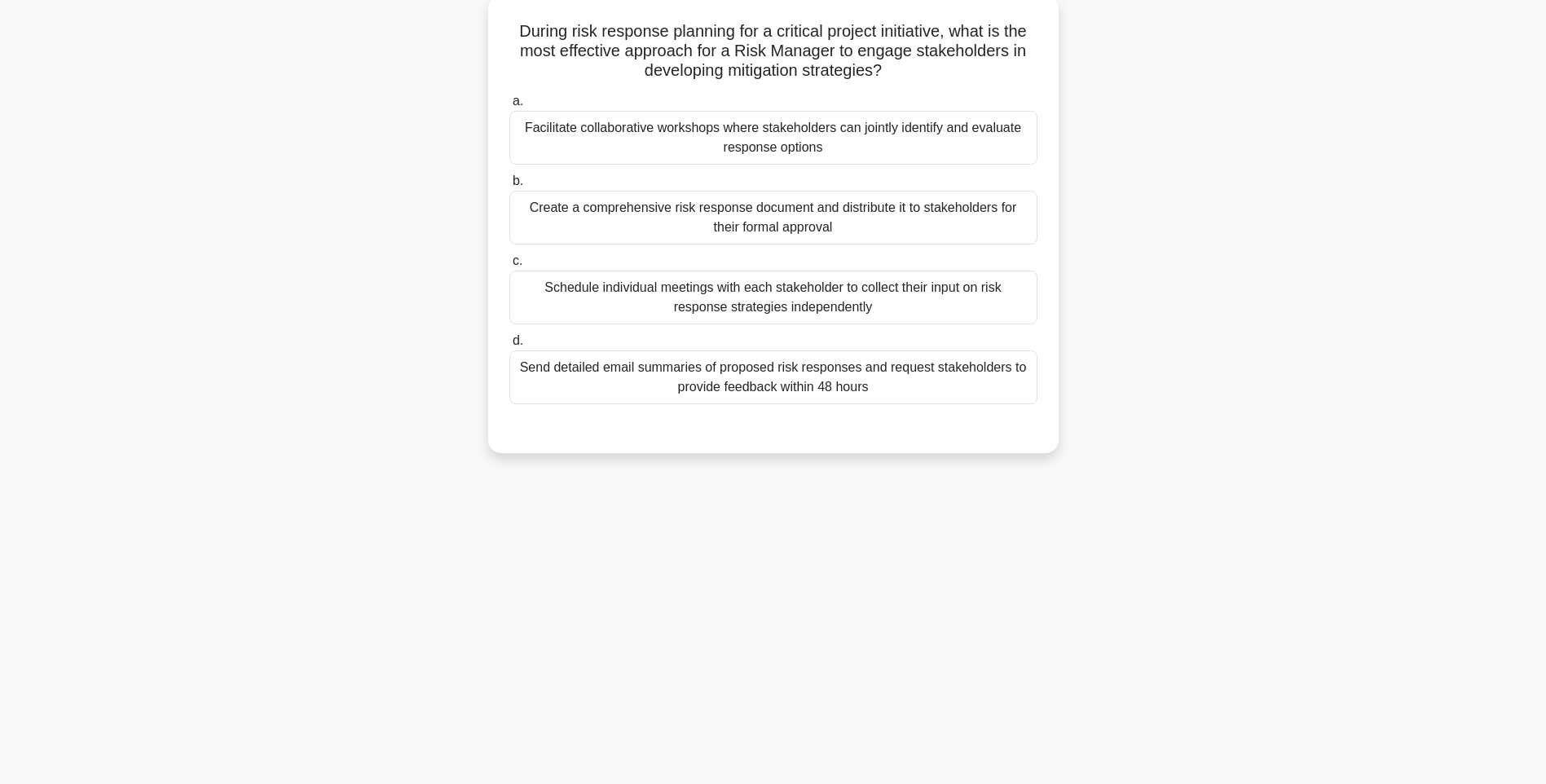
click at [899, 396] on div "Send detailed email summaries of proposed risk responses and request stakeholde…" at bounding box center [773, 377] width 528 height 54
click at [509, 346] on input "d. Send detailed email summaries of proposed risk responses and request stakeho…" at bounding box center [509, 341] width 0 height 11
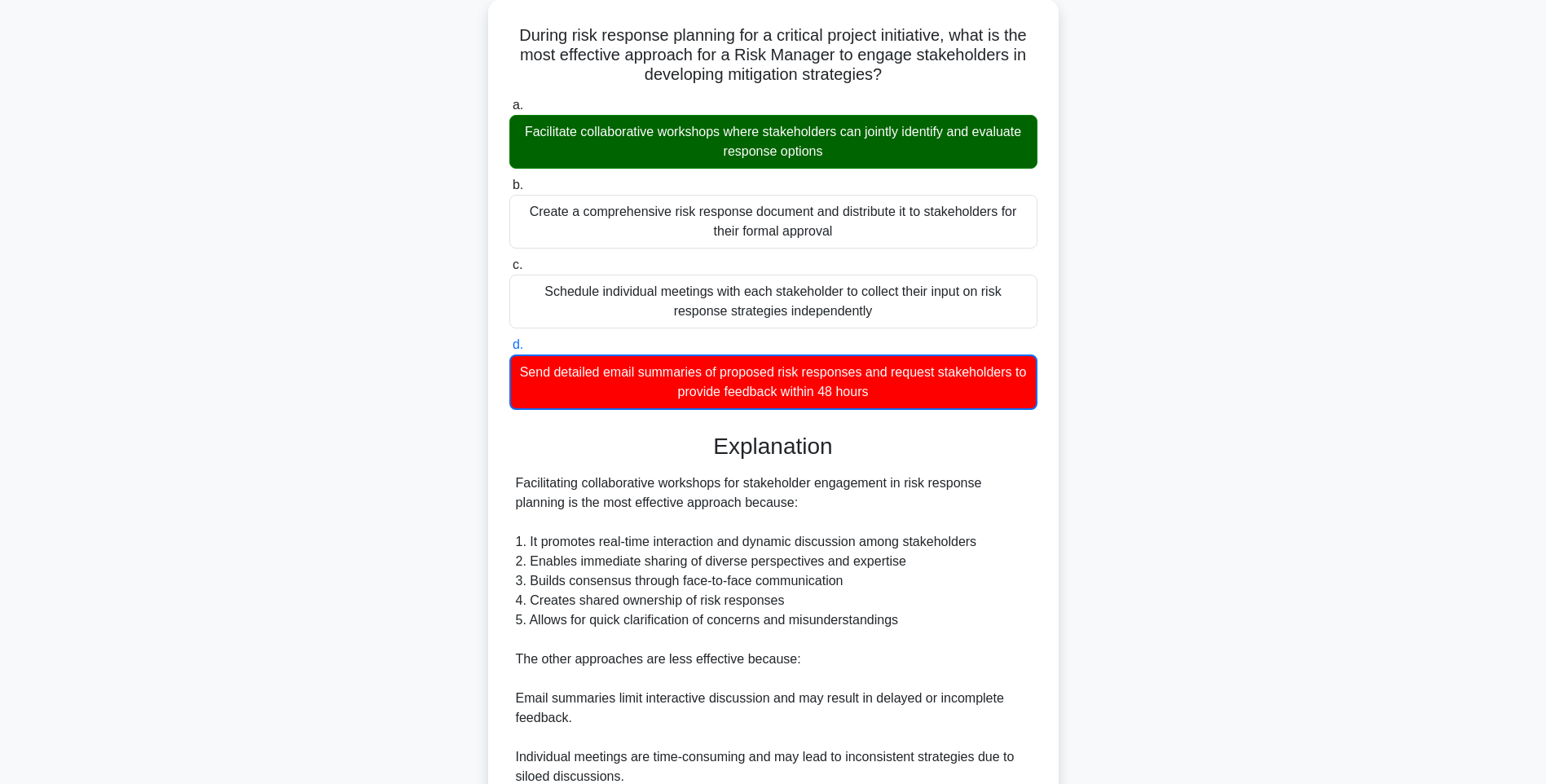
click at [1146, 510] on div "During risk response planning for a critical project initiative, what is the mo…" at bounding box center [773, 499] width 1075 height 1001
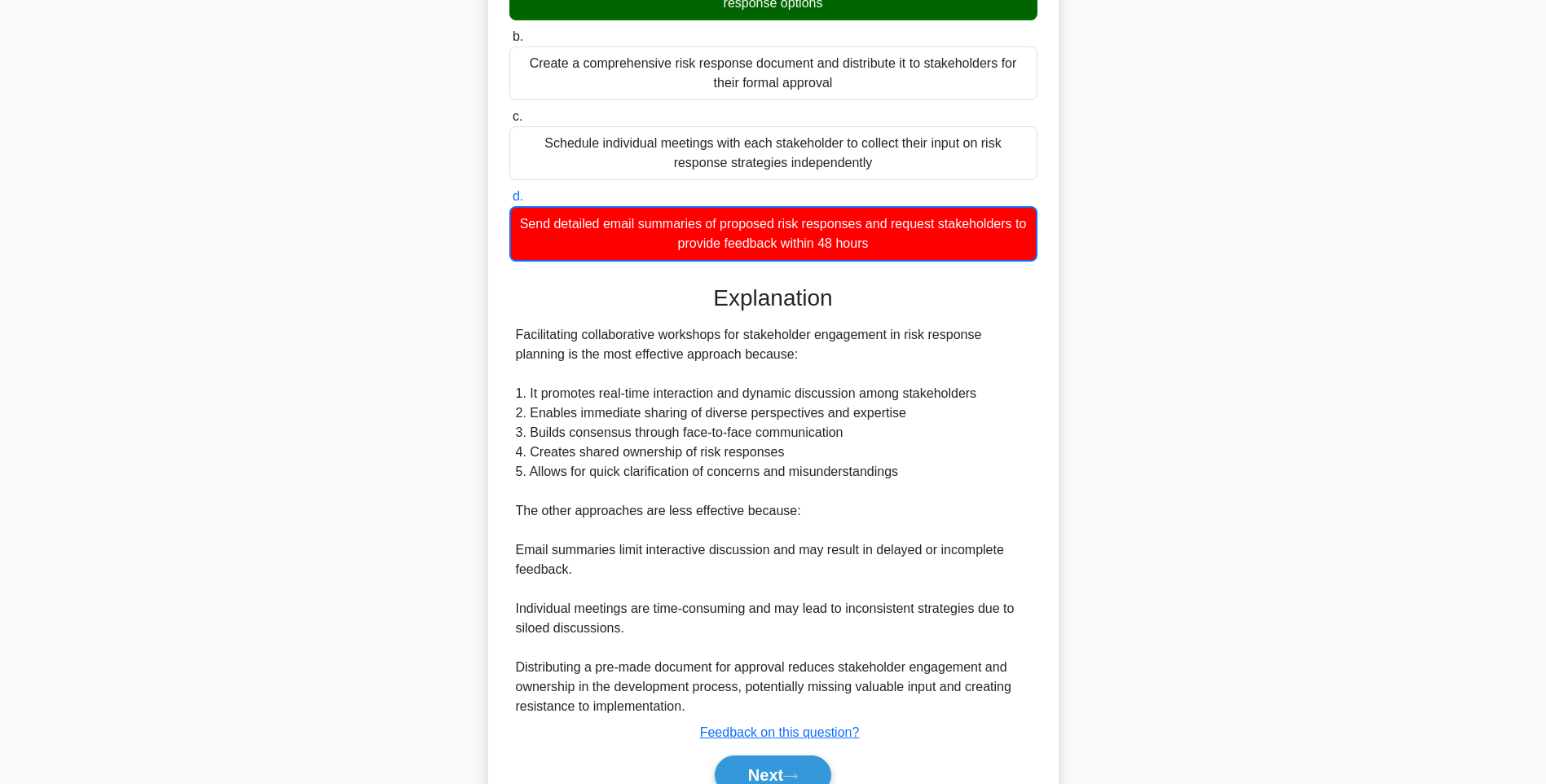
scroll to position [321, 0]
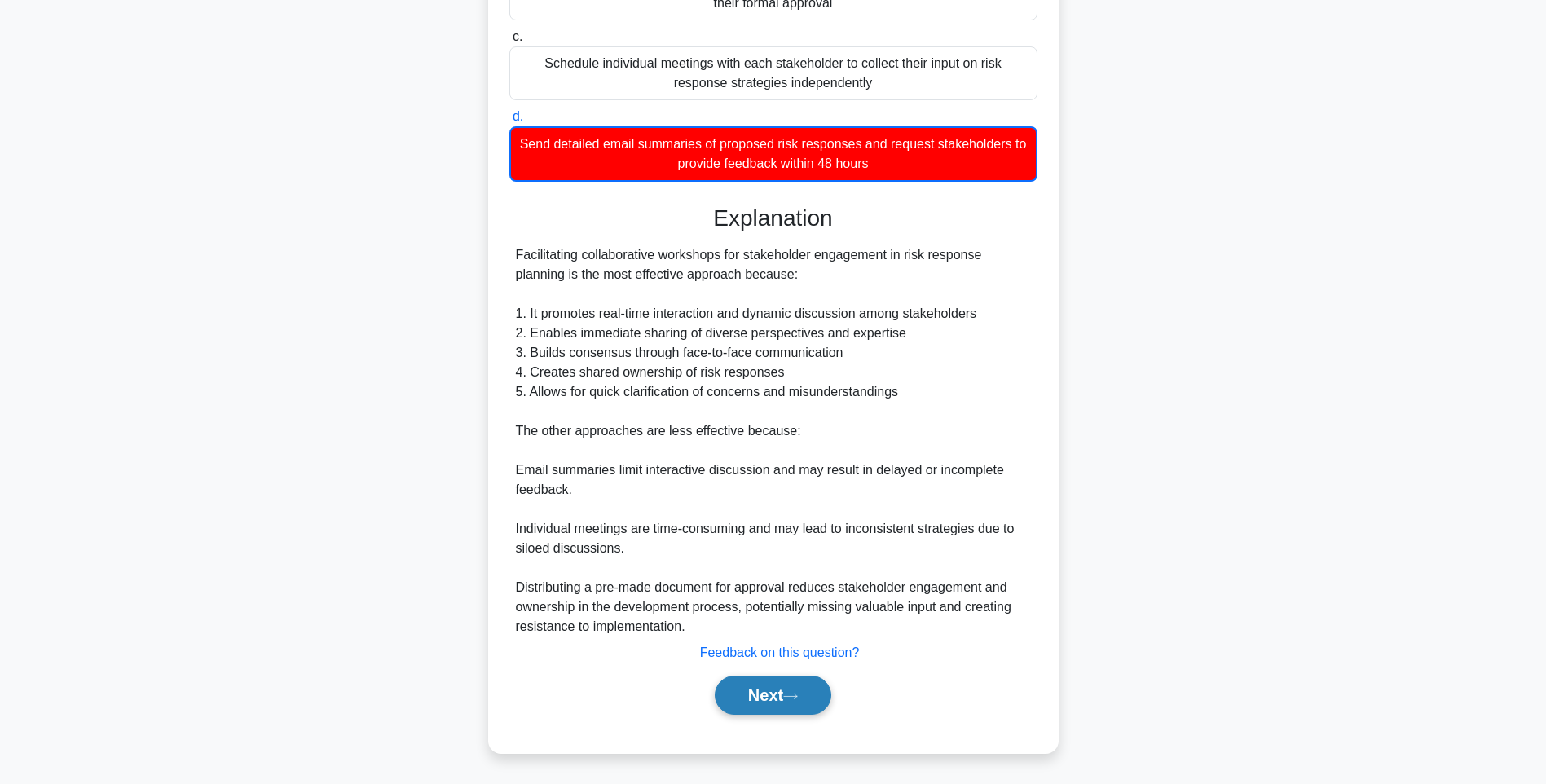
click at [778, 699] on button "Next" at bounding box center [773, 694] width 116 height 39
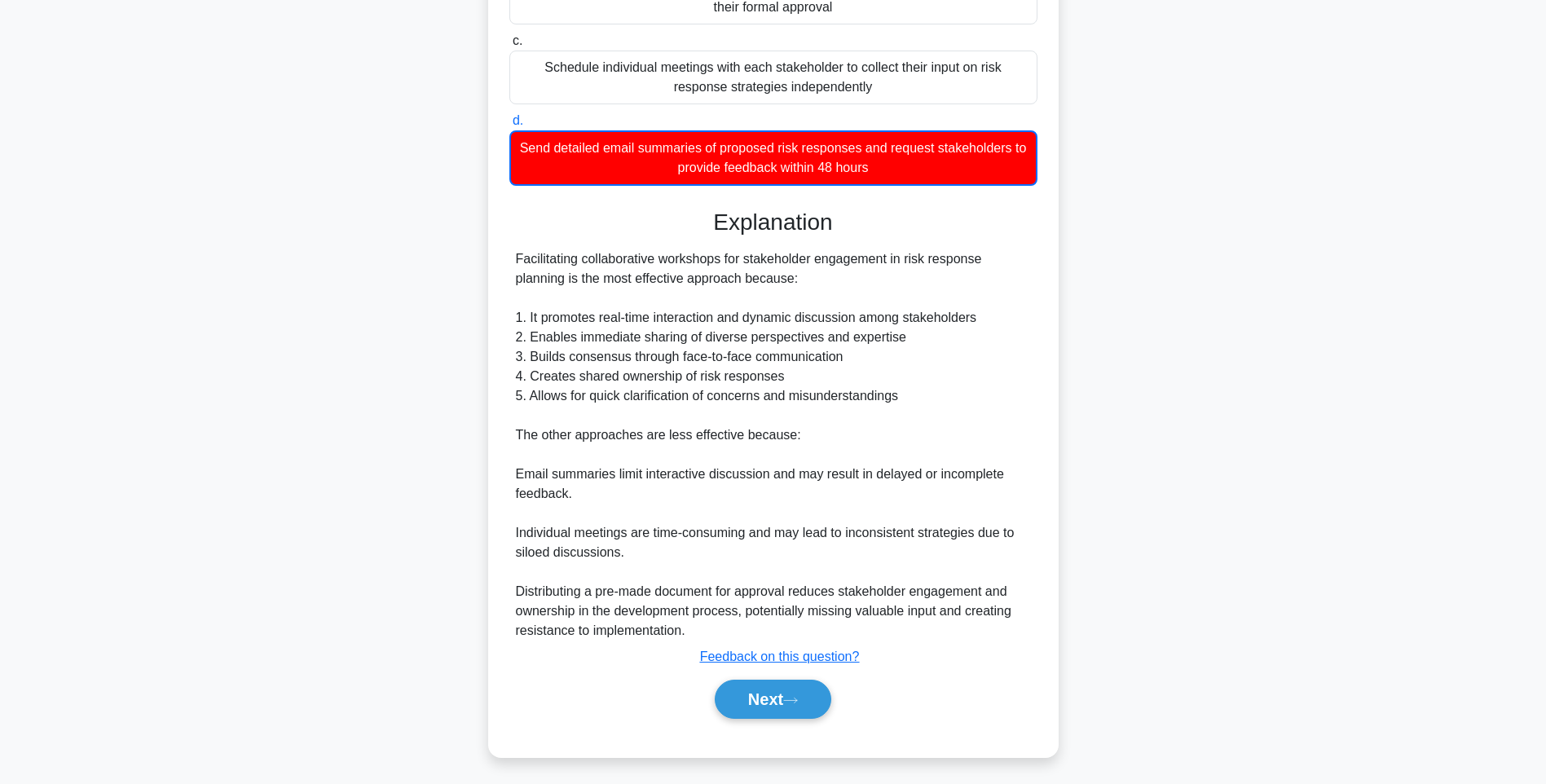
scroll to position [96, 0]
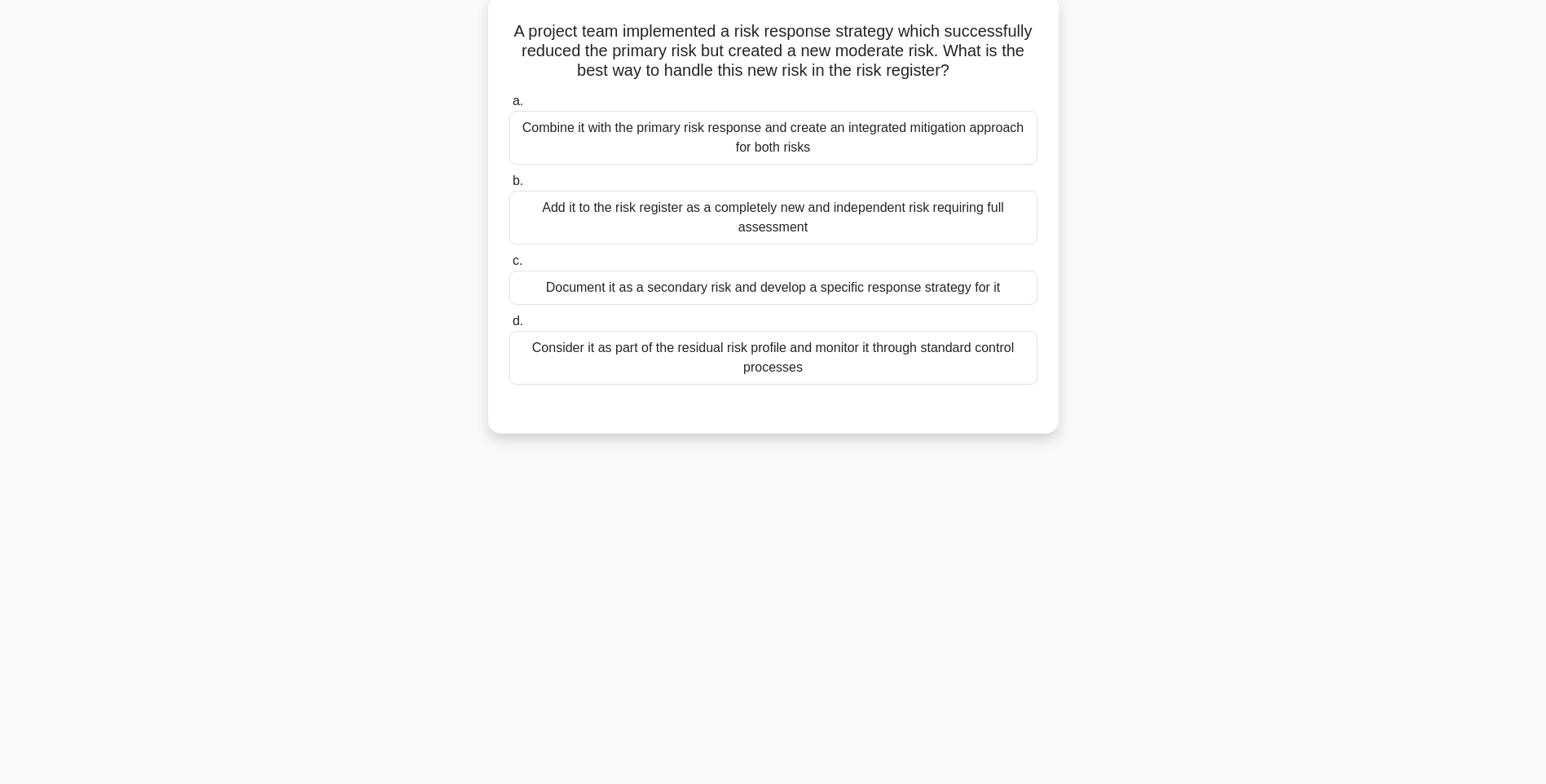
drag, startPoint x: 506, startPoint y: 21, endPoint x: 1033, endPoint y: 388, distance: 642.2
click at [1033, 388] on div "A project team implemented a risk response strategy which successfully reduced …" at bounding box center [773, 214] width 557 height 425
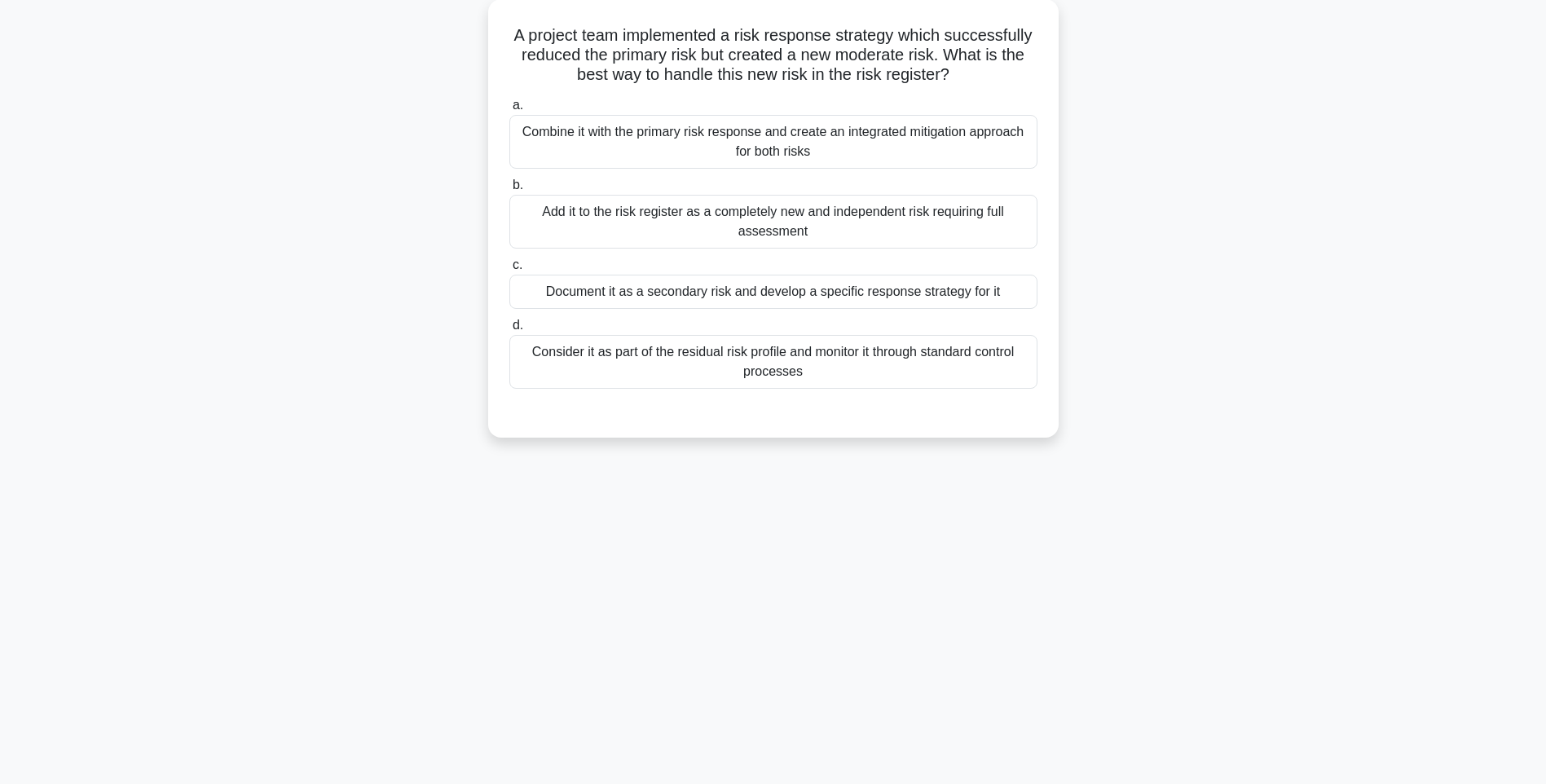
copy div "A project team implemented a risk response strategy which successfully reduced …"
click at [1067, 496] on div "148:54 Stop PMI-RMP Intermediate 6/115 A project team implemented a risk respon…" at bounding box center [773, 370] width 1075 height 815
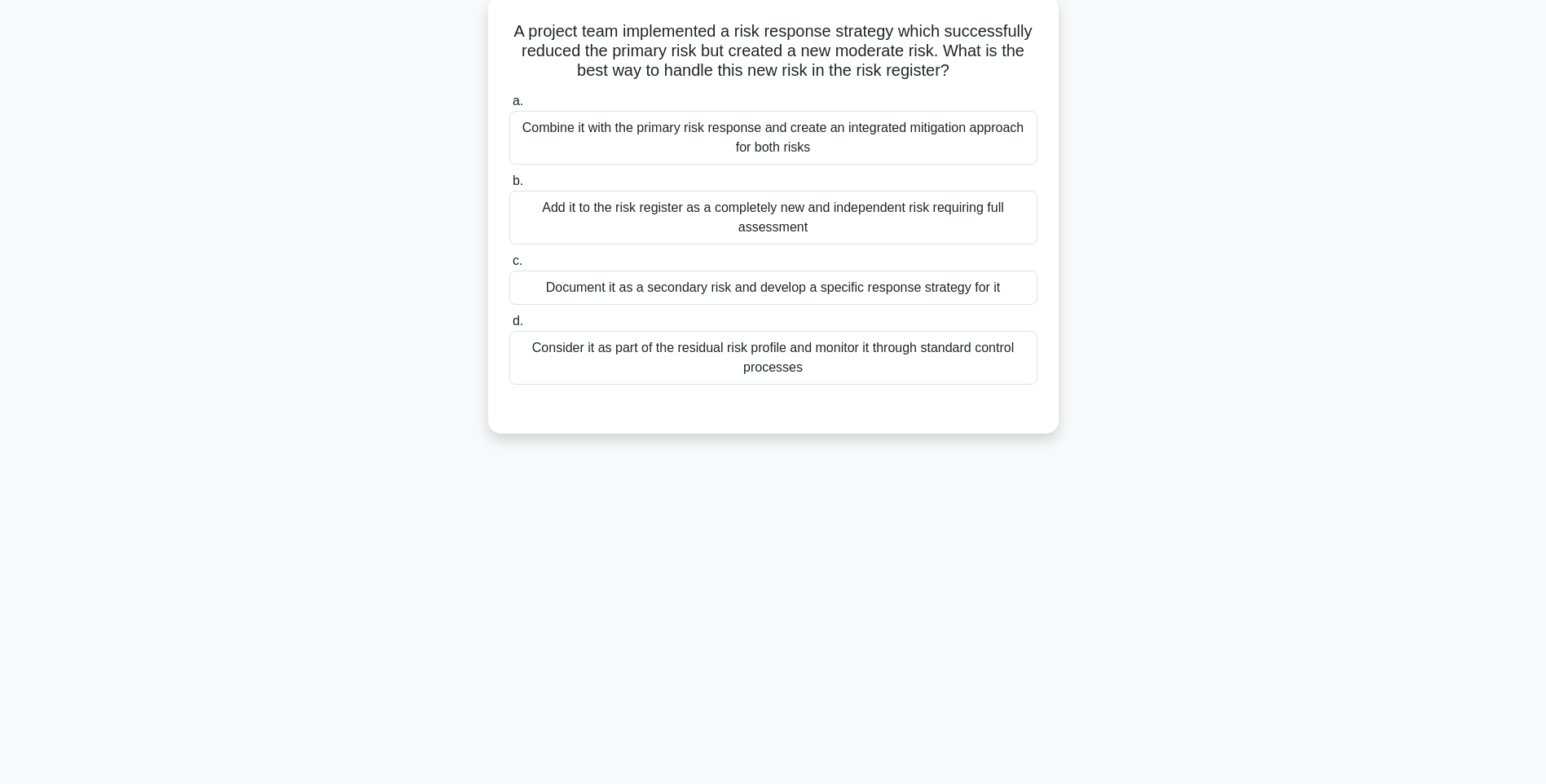
click at [798, 332] on div "Consider it as part of the residual risk profile and monitor it through standar…" at bounding box center [773, 357] width 528 height 54
click at [509, 326] on input "d. Consider it as part of the residual risk profile and monitor it through stan…" at bounding box center [509, 321] width 0 height 11
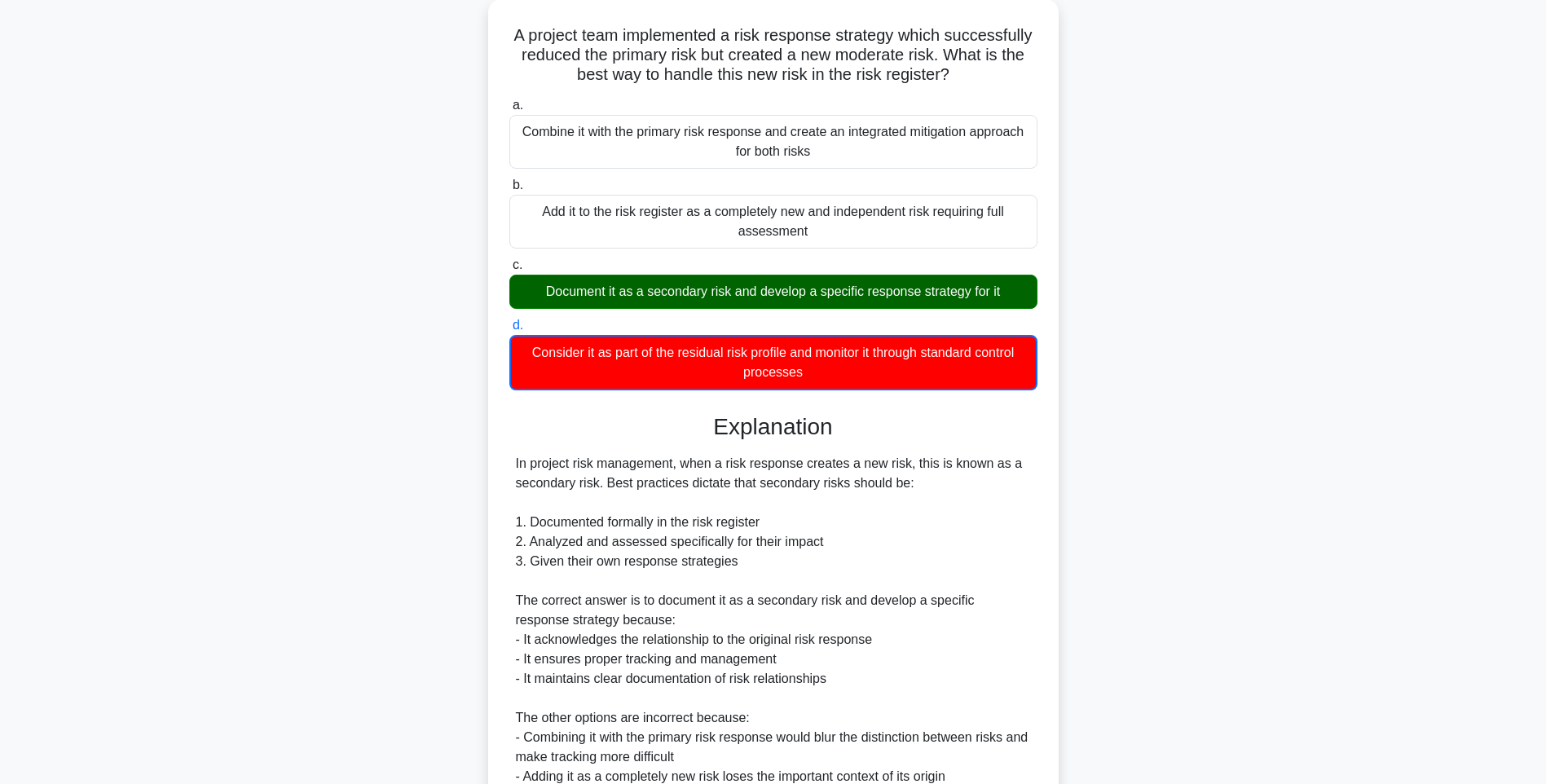
click at [1088, 502] on div "A project team implemented a risk response strategy which successfully reduced …" at bounding box center [773, 519] width 1075 height 1040
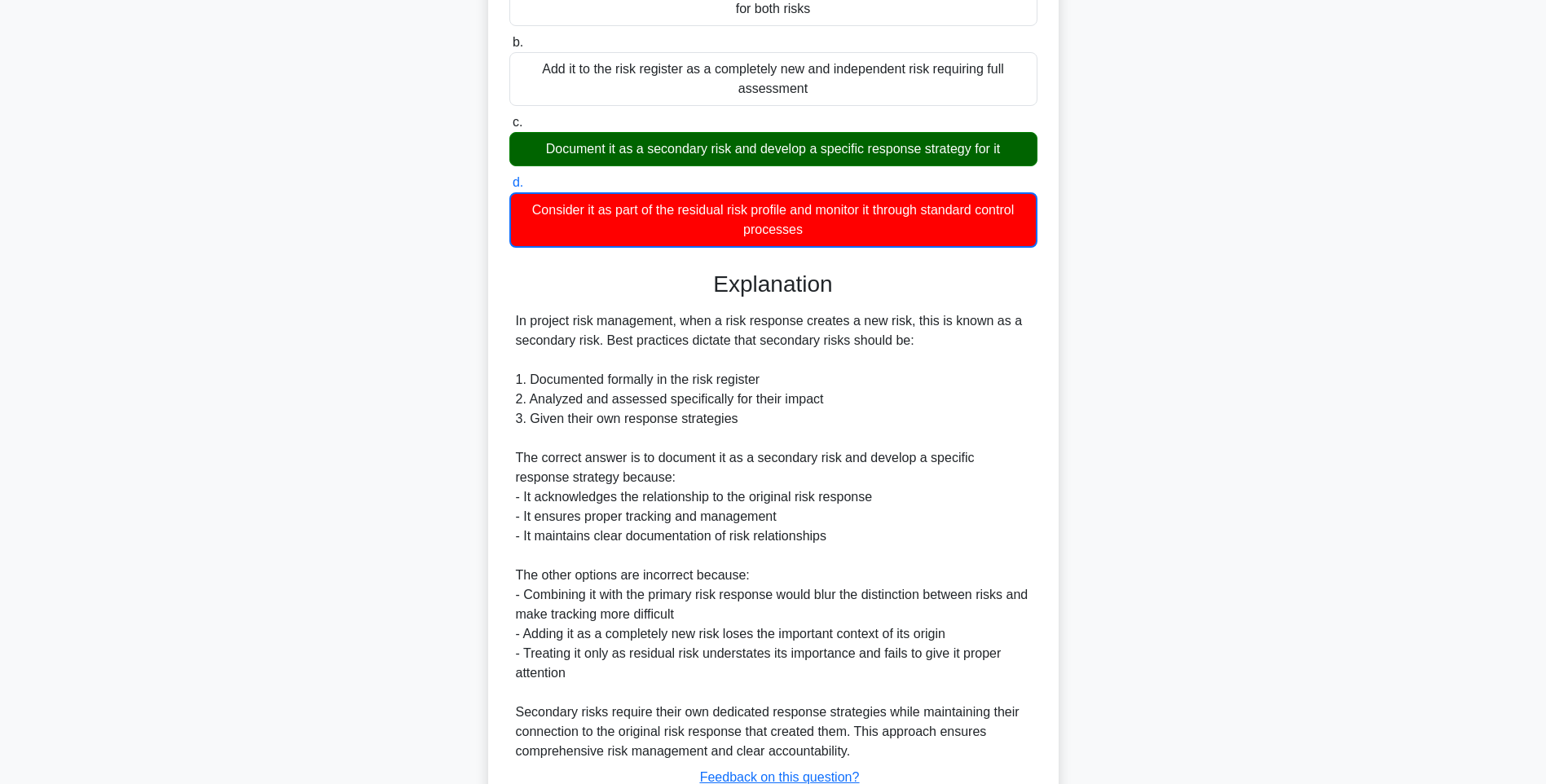
scroll to position [360, 0]
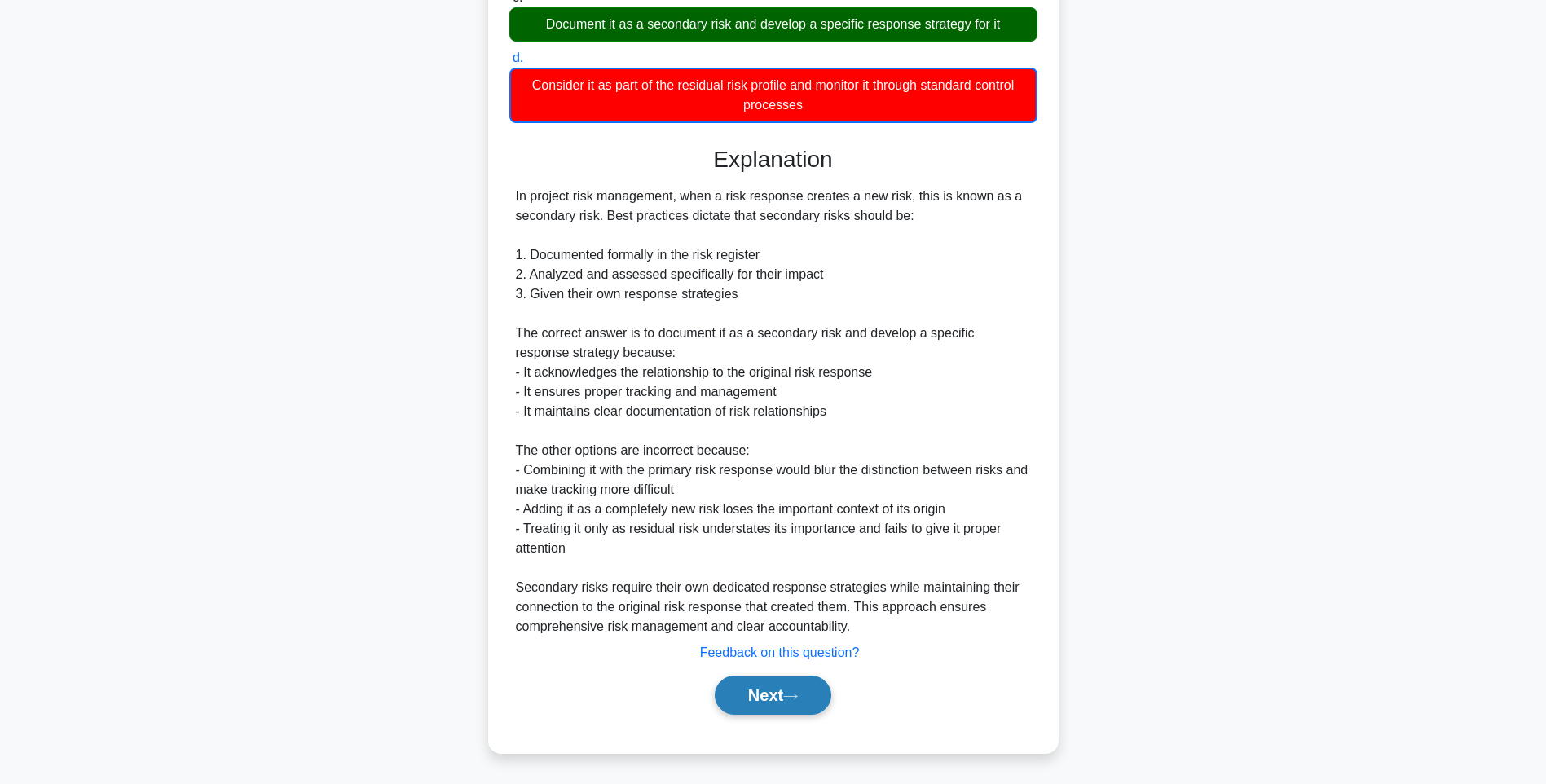
click at [798, 686] on button "Next" at bounding box center [773, 694] width 116 height 39
click at [766, 700] on button "Next" at bounding box center [773, 694] width 116 height 39
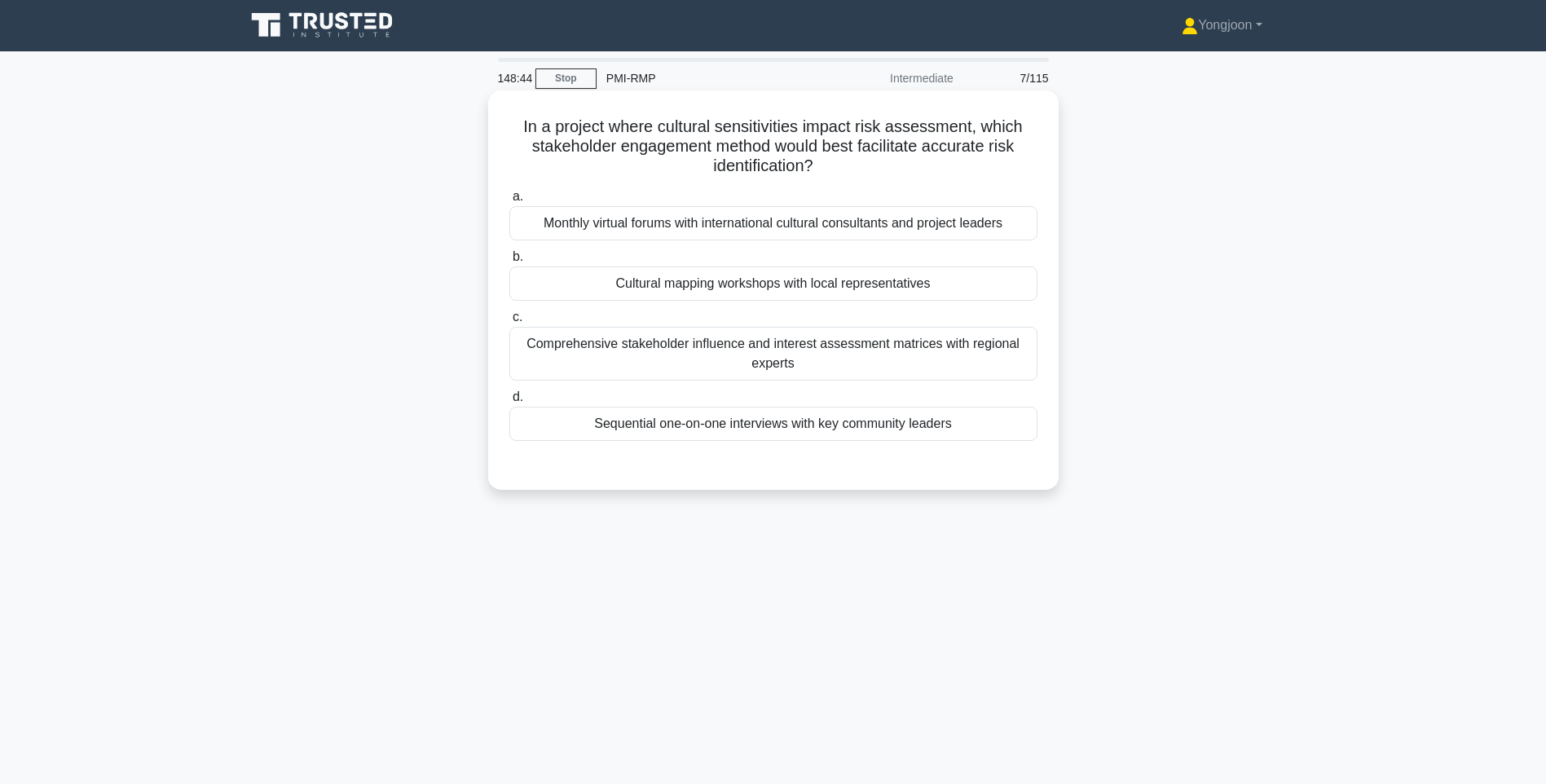
scroll to position [0, 0]
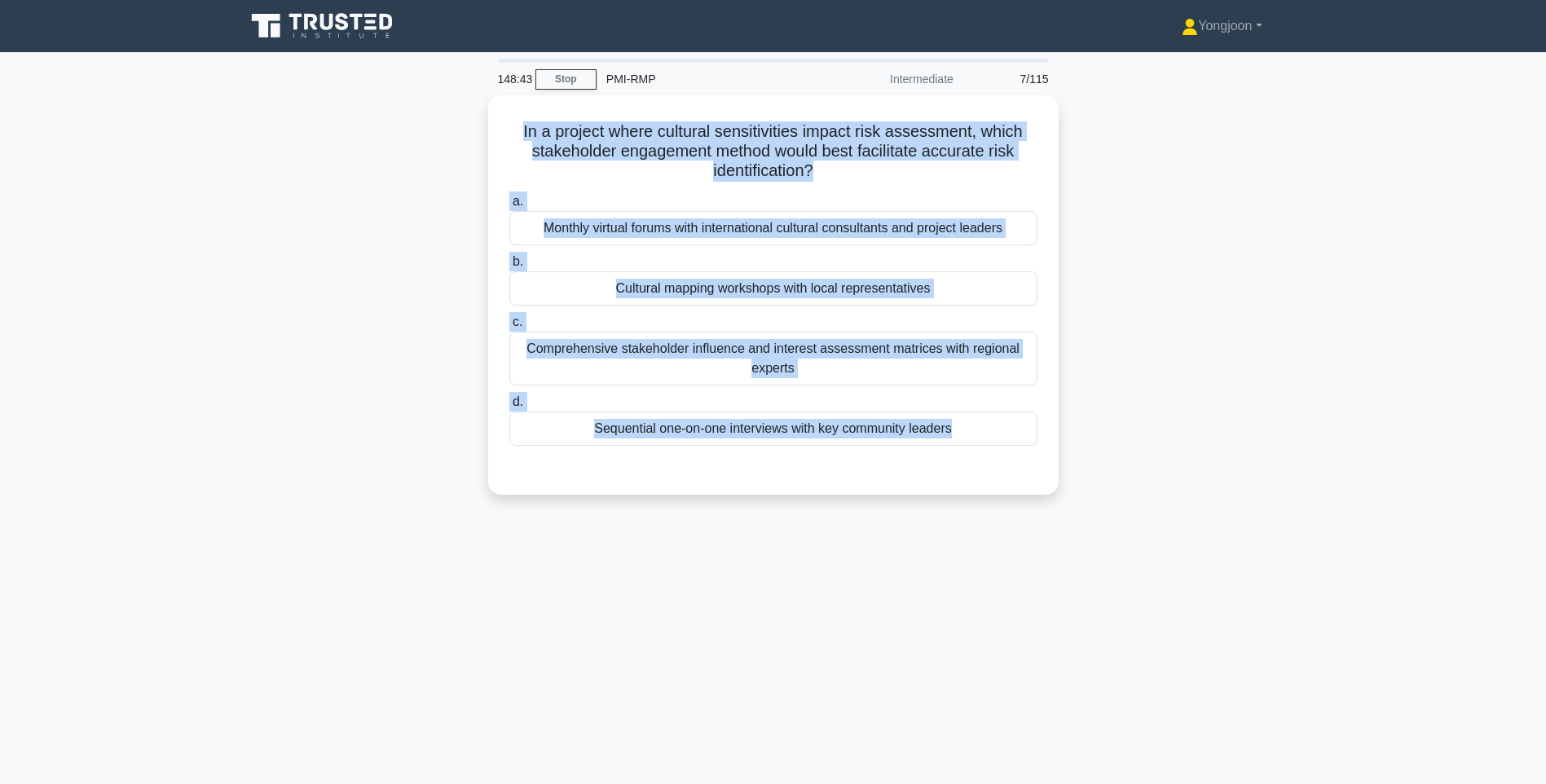
drag, startPoint x: 507, startPoint y: 129, endPoint x: 1073, endPoint y: 461, distance: 656.2
click at [1073, 461] on div "In a project where cultural sensitivities impact risk assessment, which stakeho…" at bounding box center [773, 304] width 1075 height 419
copy div "In a project where cultural sensitivities impact risk assessment, which stakeho…"
click at [1096, 531] on div "148:41 Stop PMI-RMP Intermediate 7/115 In a project where cultural sensitivitie…" at bounding box center [773, 466] width 1075 height 815
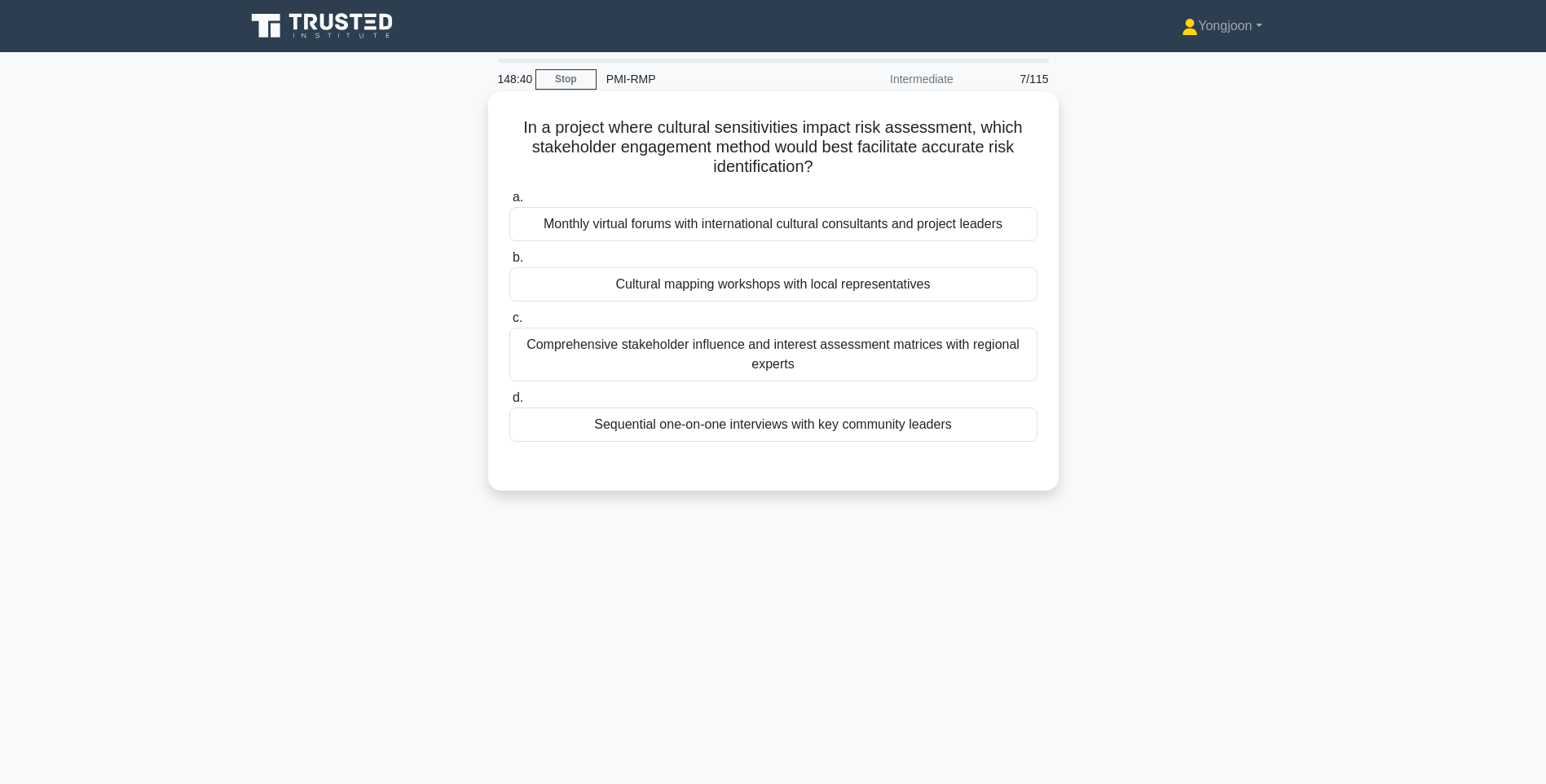
click at [937, 435] on div "Sequential one-on-one interviews with key community leaders" at bounding box center [773, 424] width 528 height 35
click at [509, 404] on input "d. Sequential one-on-one interviews with key community leaders" at bounding box center [509, 398] width 0 height 11
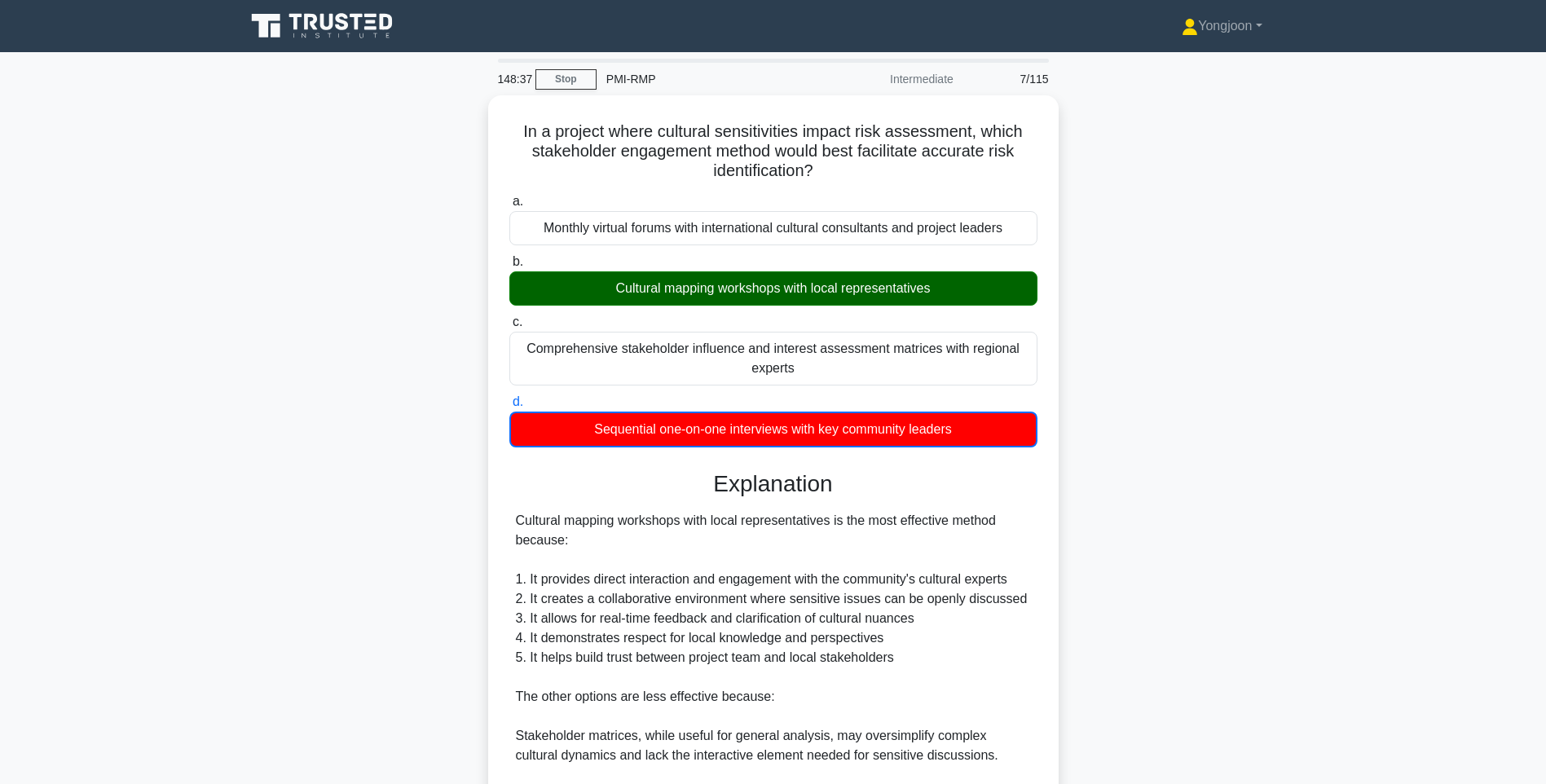
drag, startPoint x: 1063, startPoint y: 435, endPoint x: 1063, endPoint y: 444, distance: 9.0
click at [1063, 435] on div "In a project where cultural sensitivities impact risk assessment, which stakeho…" at bounding box center [773, 566] width 1075 height 943
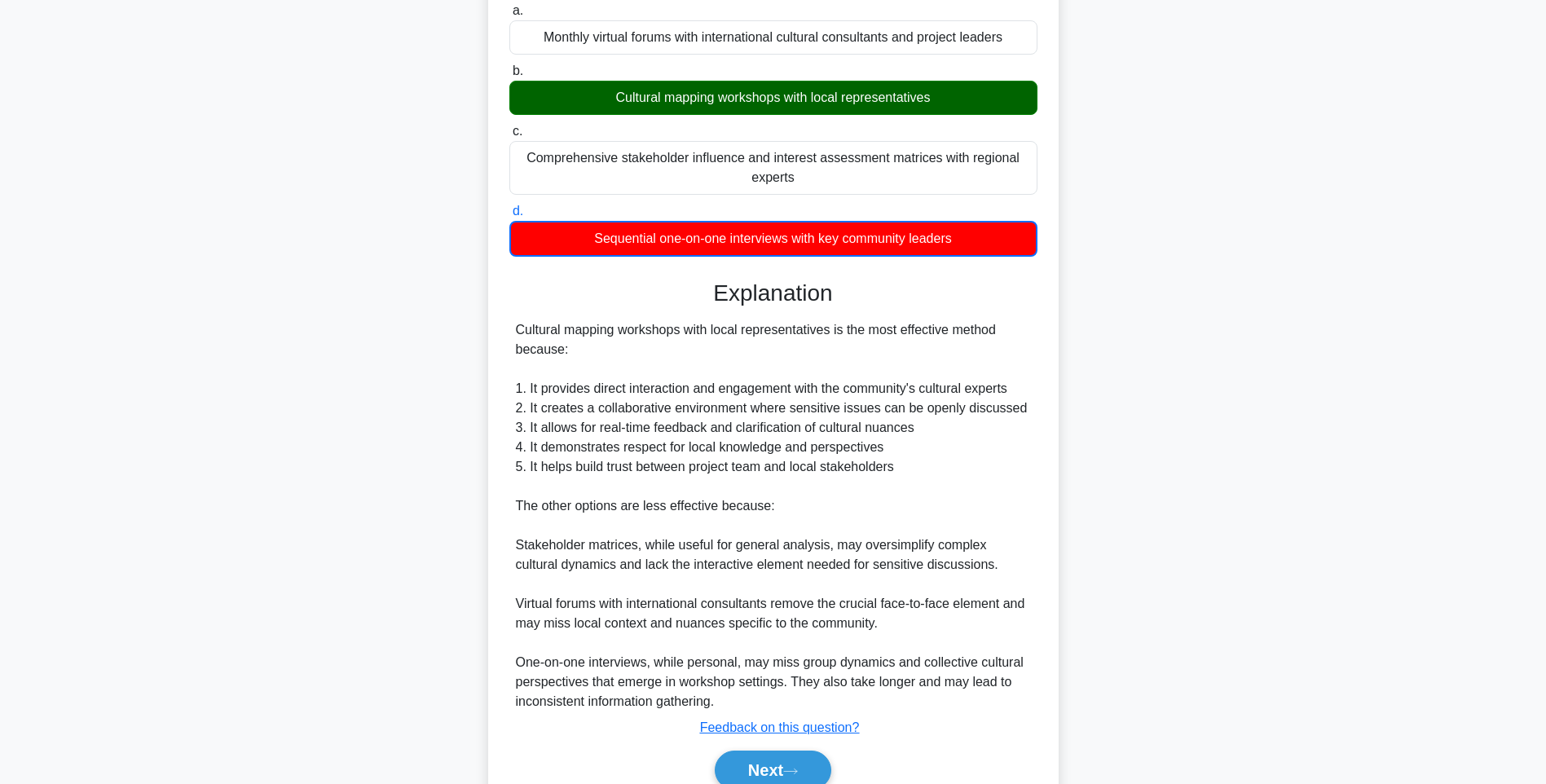
scroll to position [263, 0]
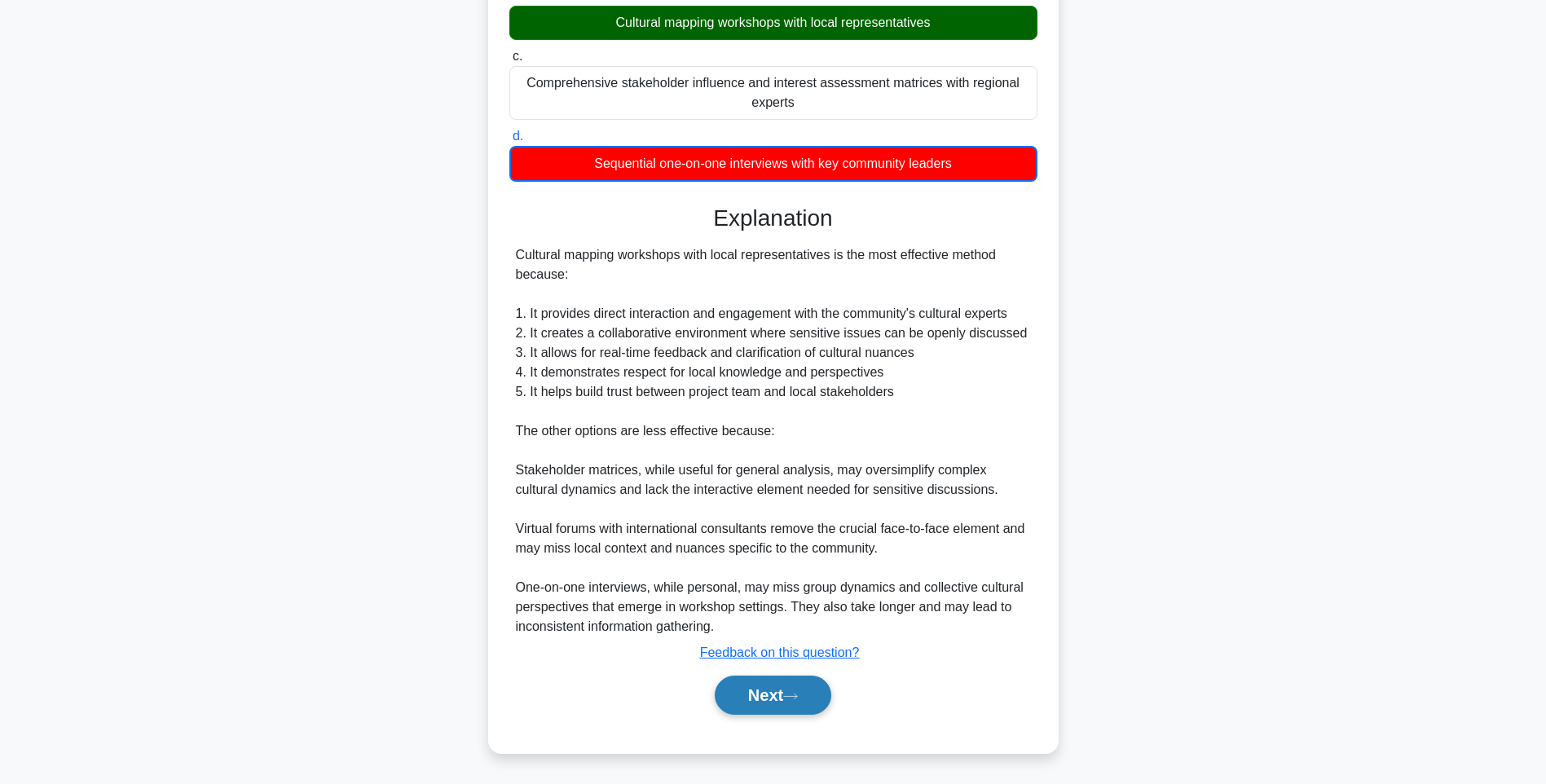
click at [742, 693] on button "Next" at bounding box center [773, 694] width 116 height 39
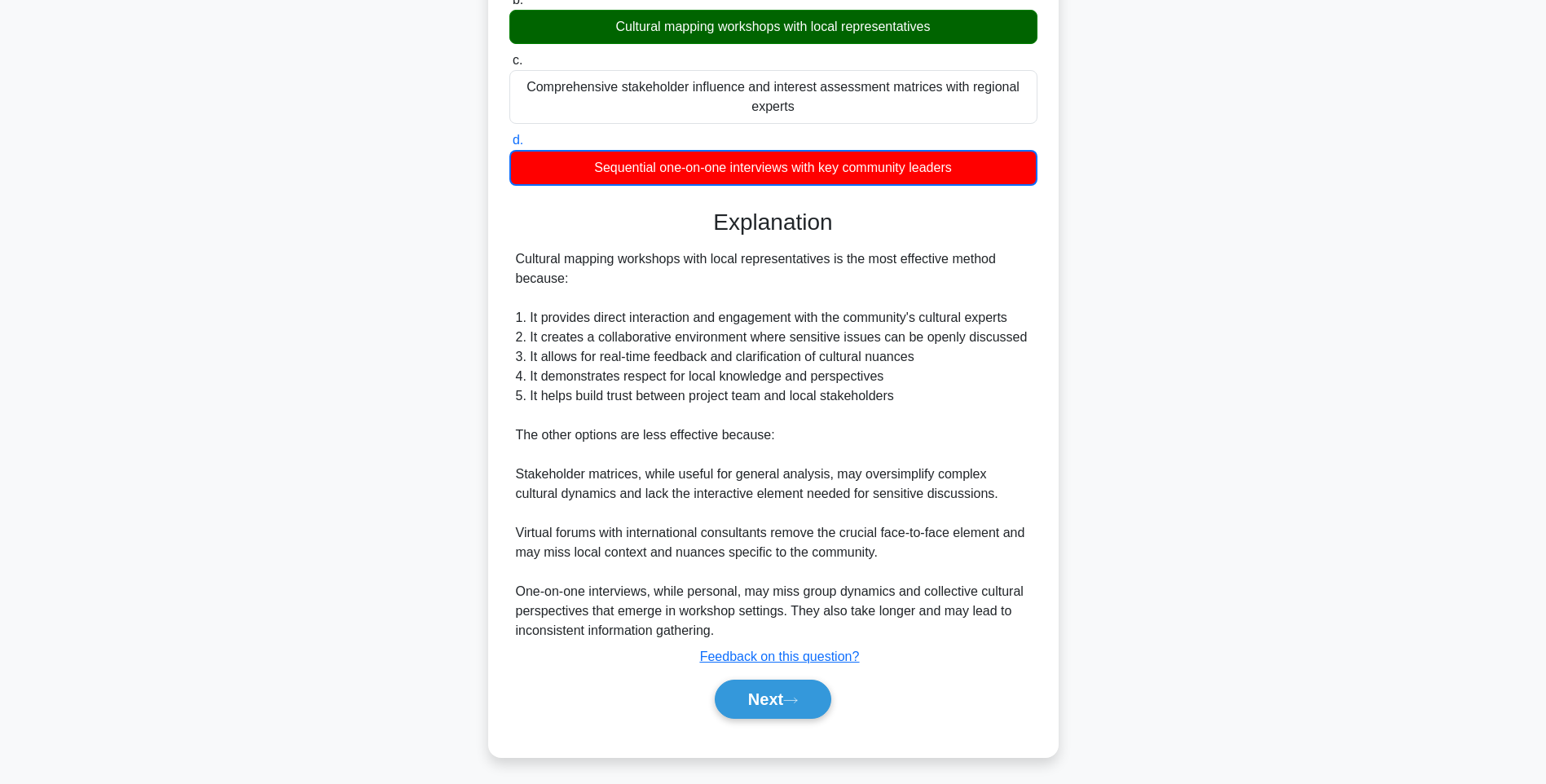
scroll to position [96, 0]
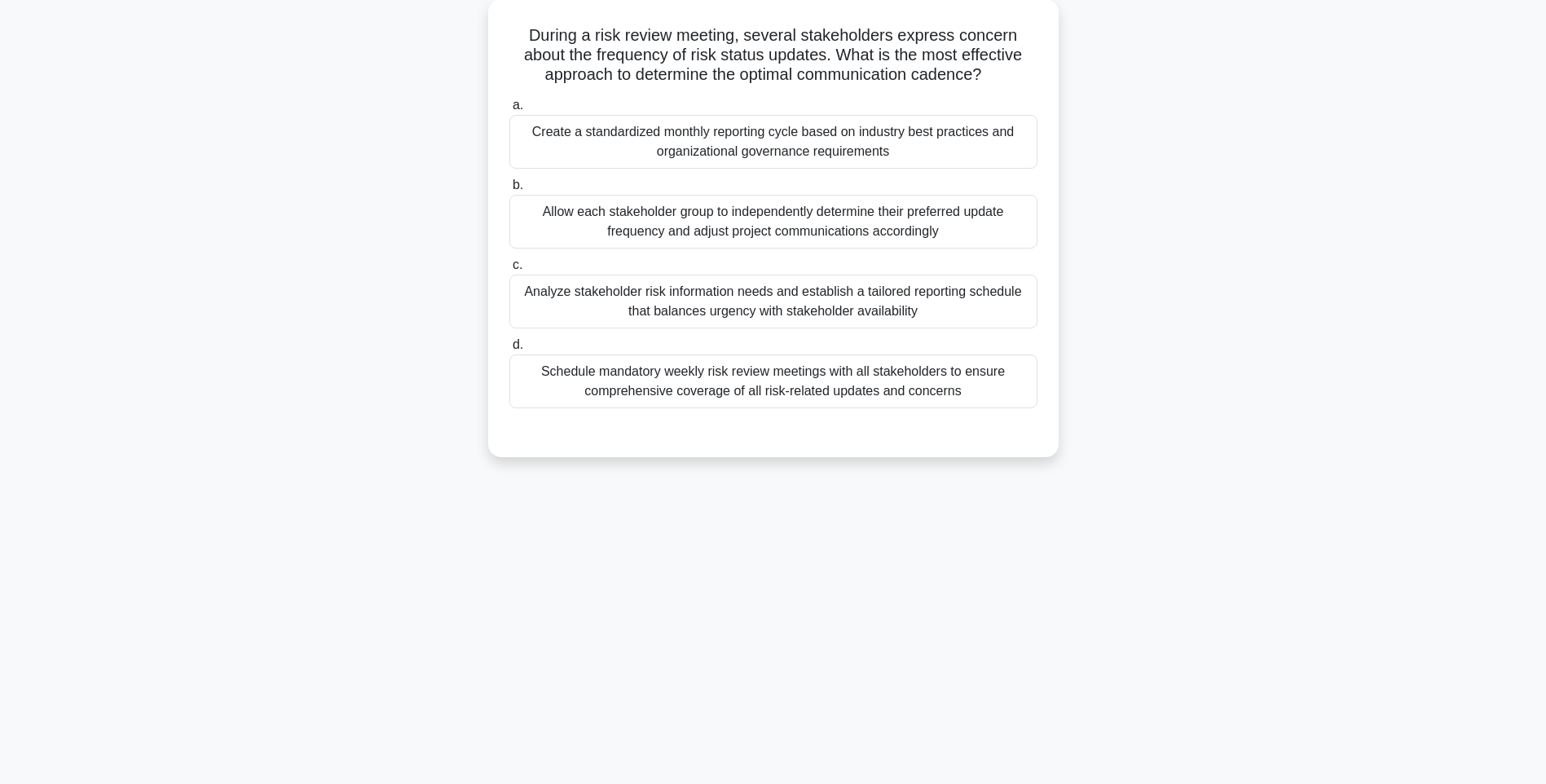
drag, startPoint x: 512, startPoint y: 28, endPoint x: 1068, endPoint y: 388, distance: 662.4
click at [1068, 388] on div "During a risk review meeting, several stakeholders express concern about the fr…" at bounding box center [773, 238] width 1075 height 477
copy div "During a risk review meeting, several stakeholders express concern about the fr…"
drag, startPoint x: 1133, startPoint y: 408, endPoint x: 1122, endPoint y: 406, distance: 11.2
click at [1133, 408] on div "During a risk review meeting, several stakeholders express concern about the fr…" at bounding box center [773, 238] width 1075 height 477
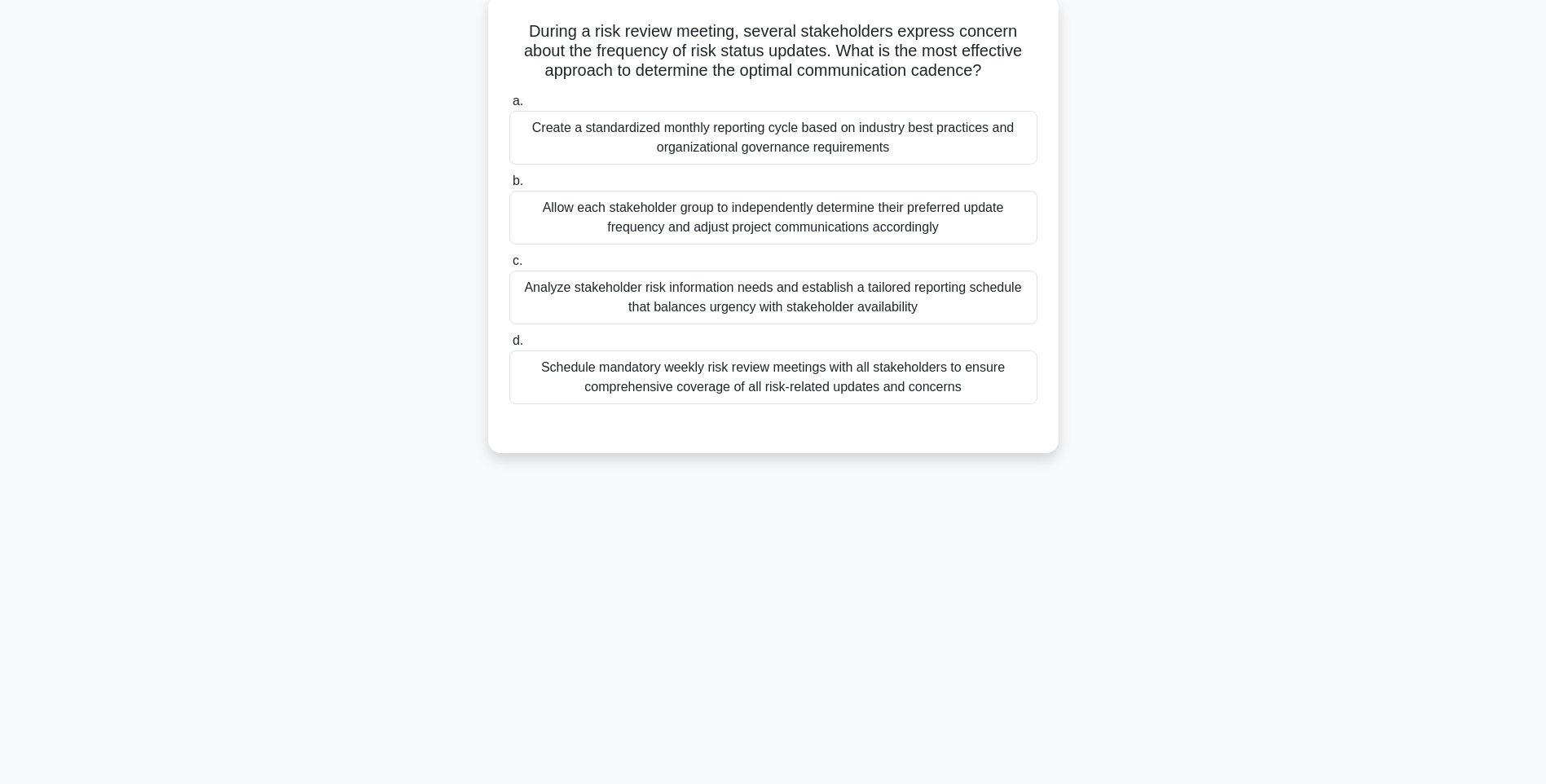
click at [950, 379] on div "Schedule mandatory weekly risk review meetings with all stakeholders to ensure …" at bounding box center [773, 377] width 528 height 54
click at [509, 346] on input "d. Schedule mandatory weekly risk review meetings with all stakeholders to ensu…" at bounding box center [509, 341] width 0 height 11
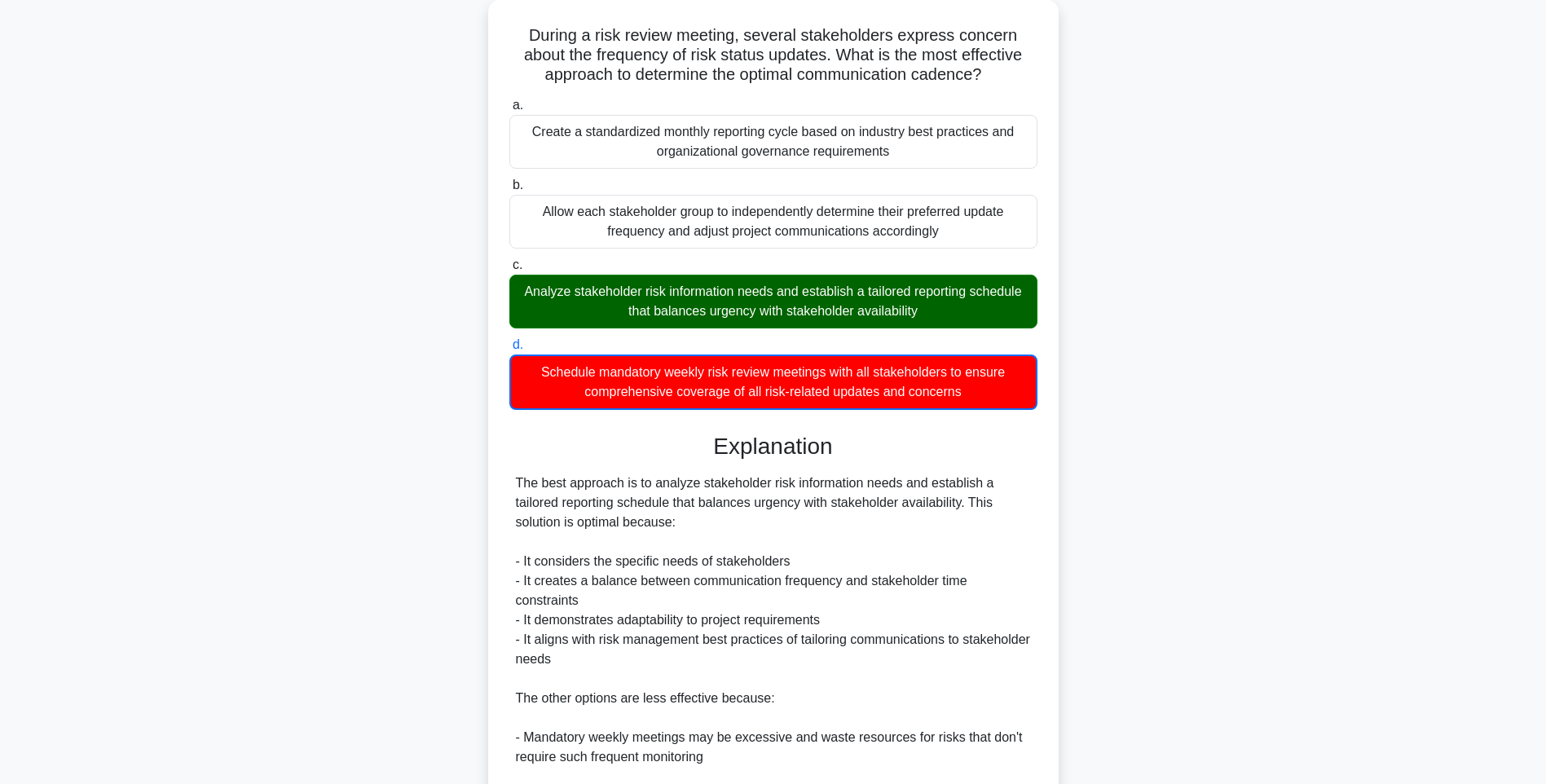
drag, startPoint x: 1143, startPoint y: 451, endPoint x: 1141, endPoint y: 467, distance: 16.1
click at [1143, 451] on div "During a risk review meeting, several stakeholders express concern about the fr…" at bounding box center [773, 538] width 1075 height 1079
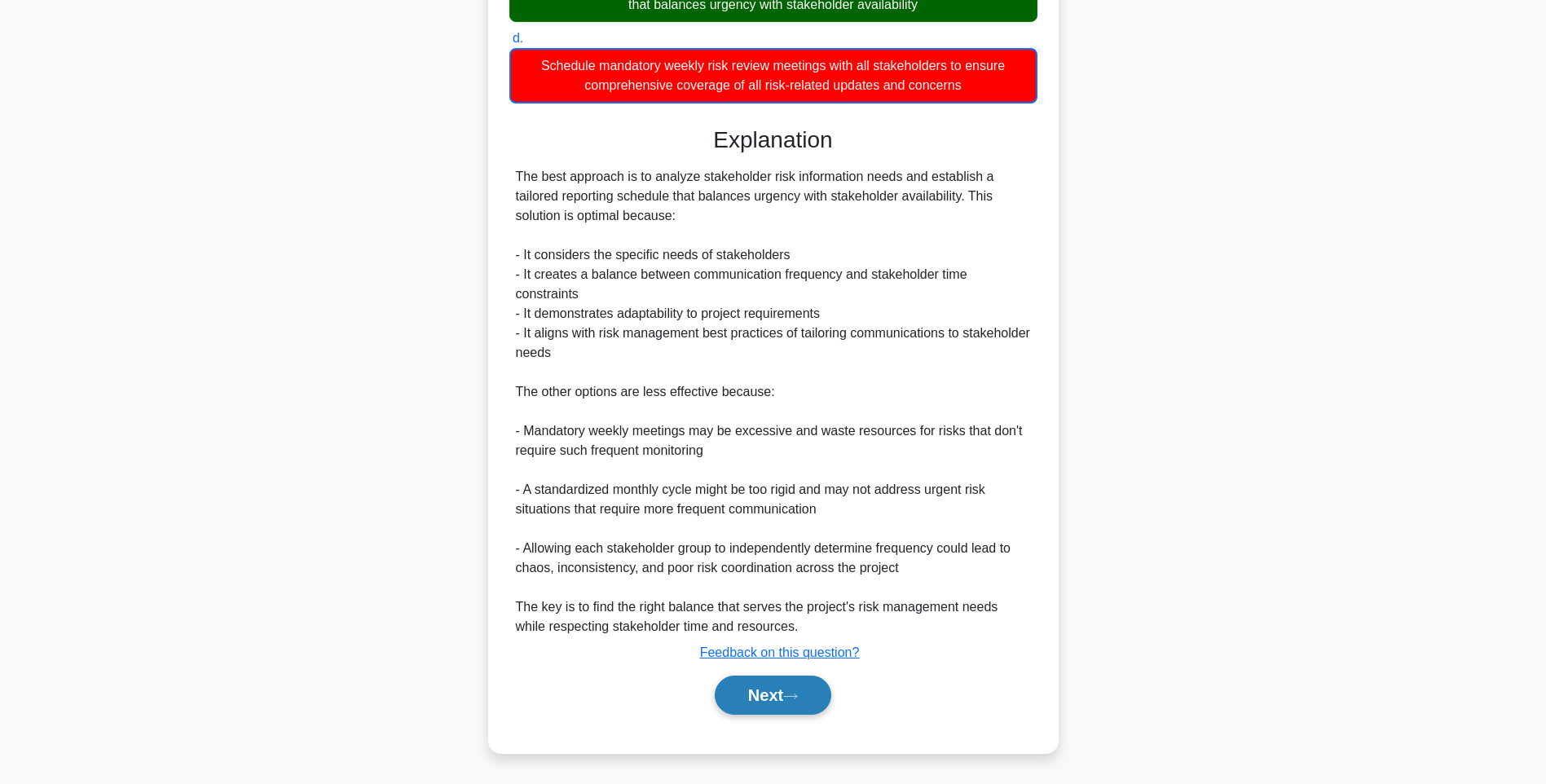
click at [757, 695] on button "Next" at bounding box center [773, 694] width 116 height 39
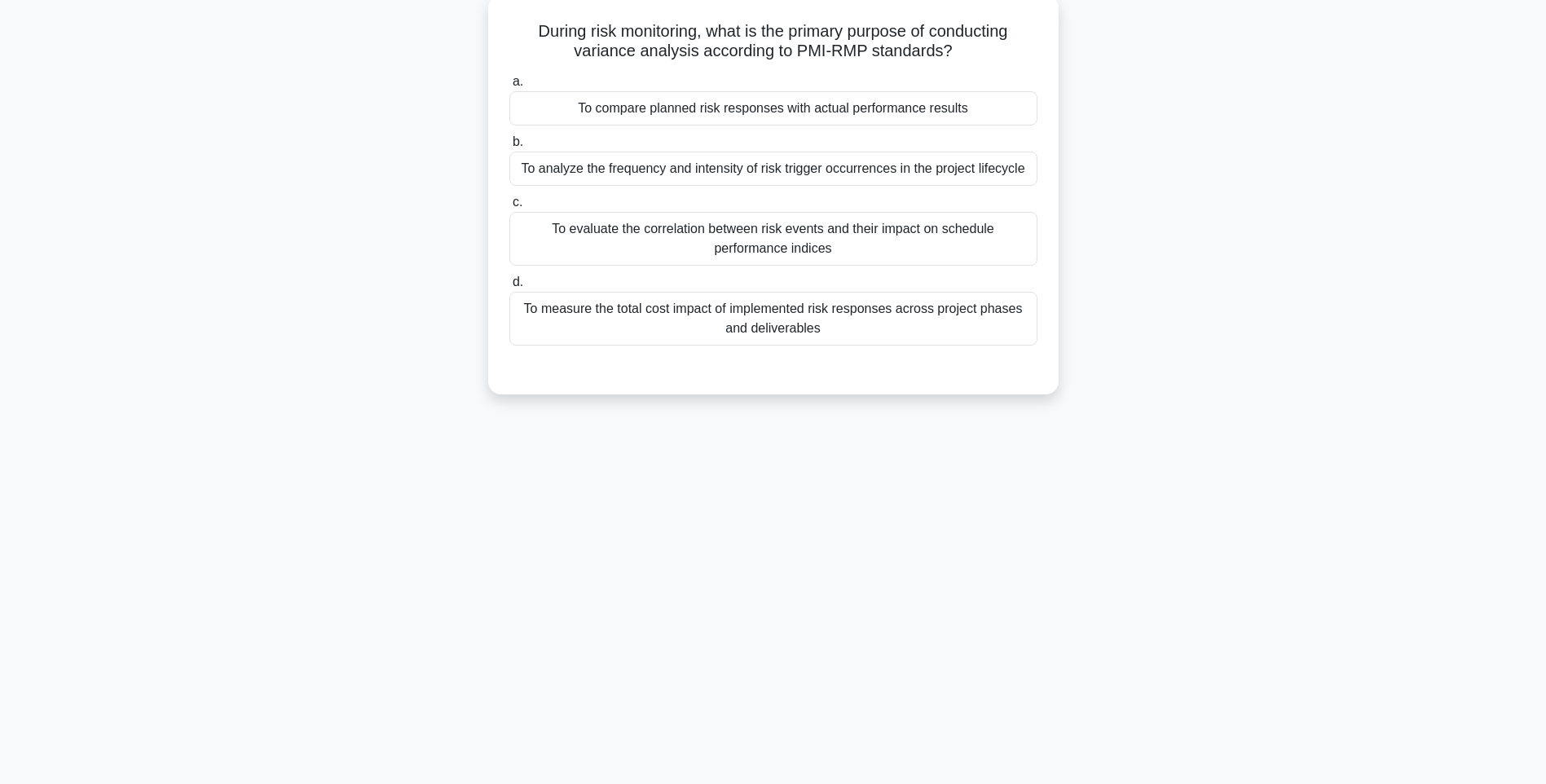
scroll to position [96, 0]
drag, startPoint x: 517, startPoint y: 26, endPoint x: 1056, endPoint y: 331, distance: 619.3
click at [1056, 331] on div "During risk monitoring, what is the primary purpose of conducting variance anal…" at bounding box center [773, 194] width 570 height 399
copy div "During risk monitoring, what is the primary purpose of conducting variance anal…"
drag, startPoint x: 1143, startPoint y: 447, endPoint x: 929, endPoint y: 382, distance: 223.7
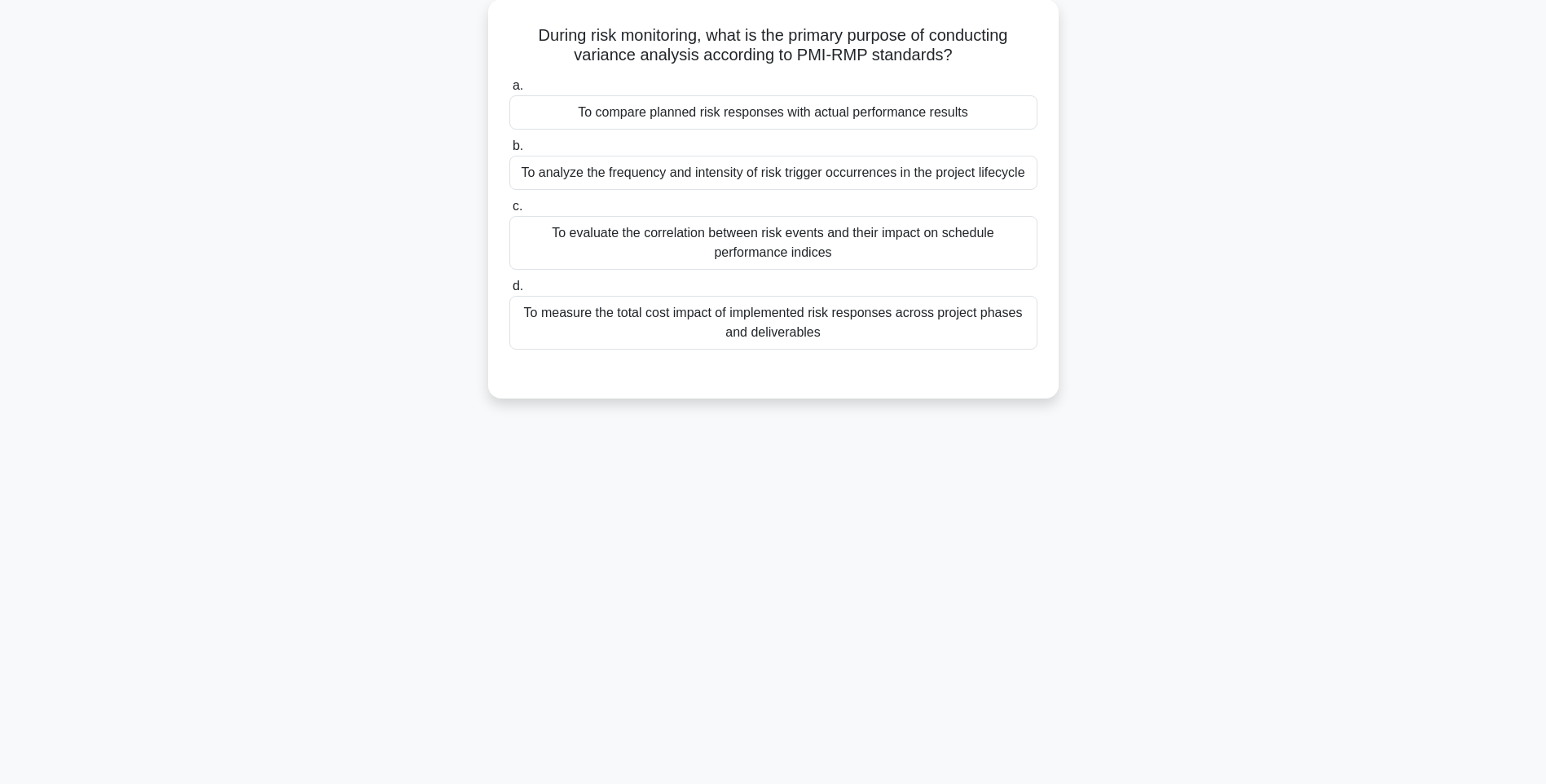
click at [1143, 447] on div "148:24 Stop PMI-RMP Intermediate 9/115 During risk monitoring, what is the prim…" at bounding box center [773, 370] width 1075 height 815
click at [889, 334] on div "To measure the total cost impact of implemented risk responses across project p…" at bounding box center [773, 318] width 528 height 54
click at [509, 287] on input "d. To measure the total cost impact of implemented risk responses across projec…" at bounding box center [509, 282] width 0 height 11
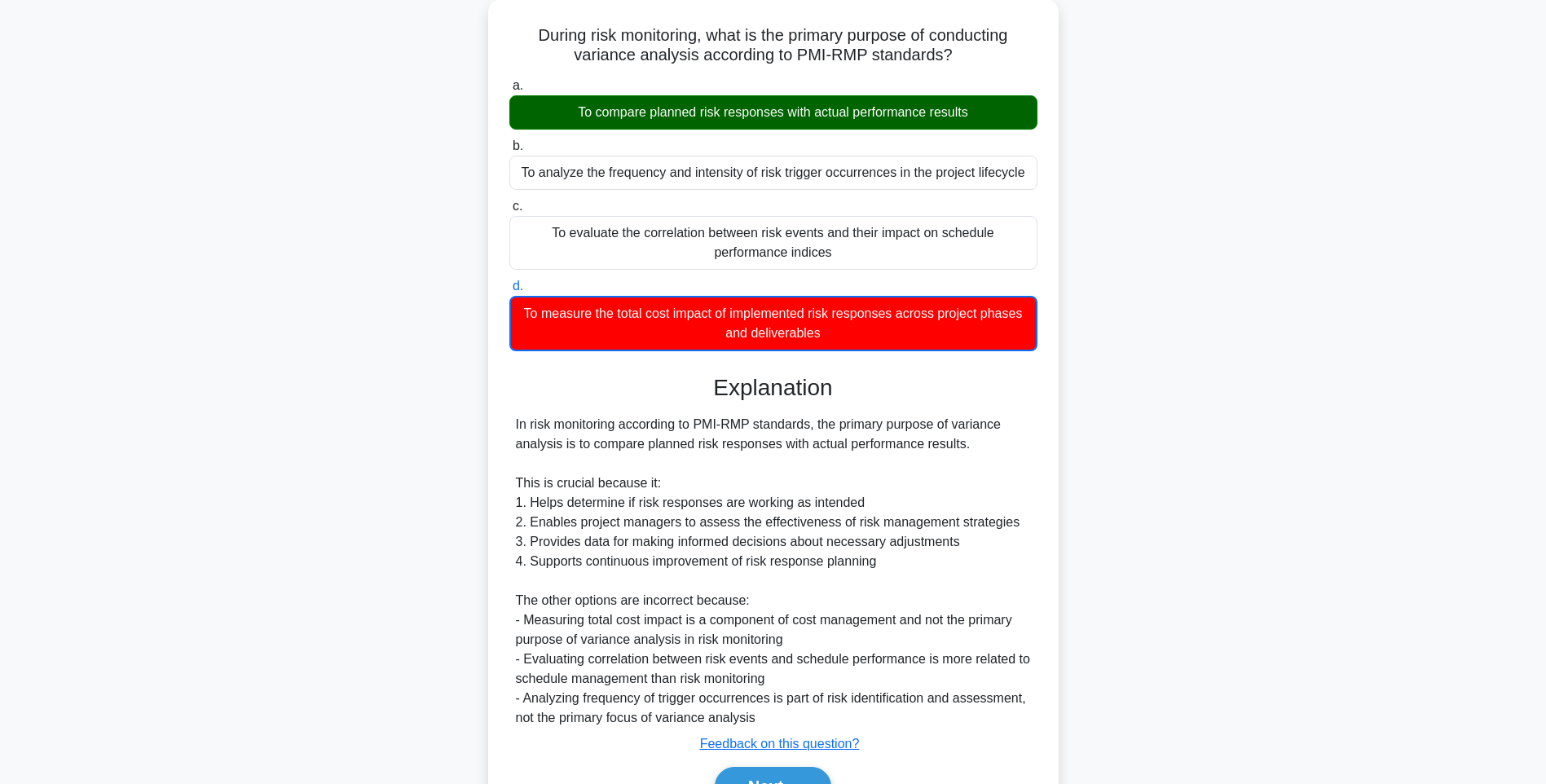
click at [1097, 480] on div "During risk monitoring, what is the primary purpose of conducting variance anal…" at bounding box center [773, 431] width 1075 height 865
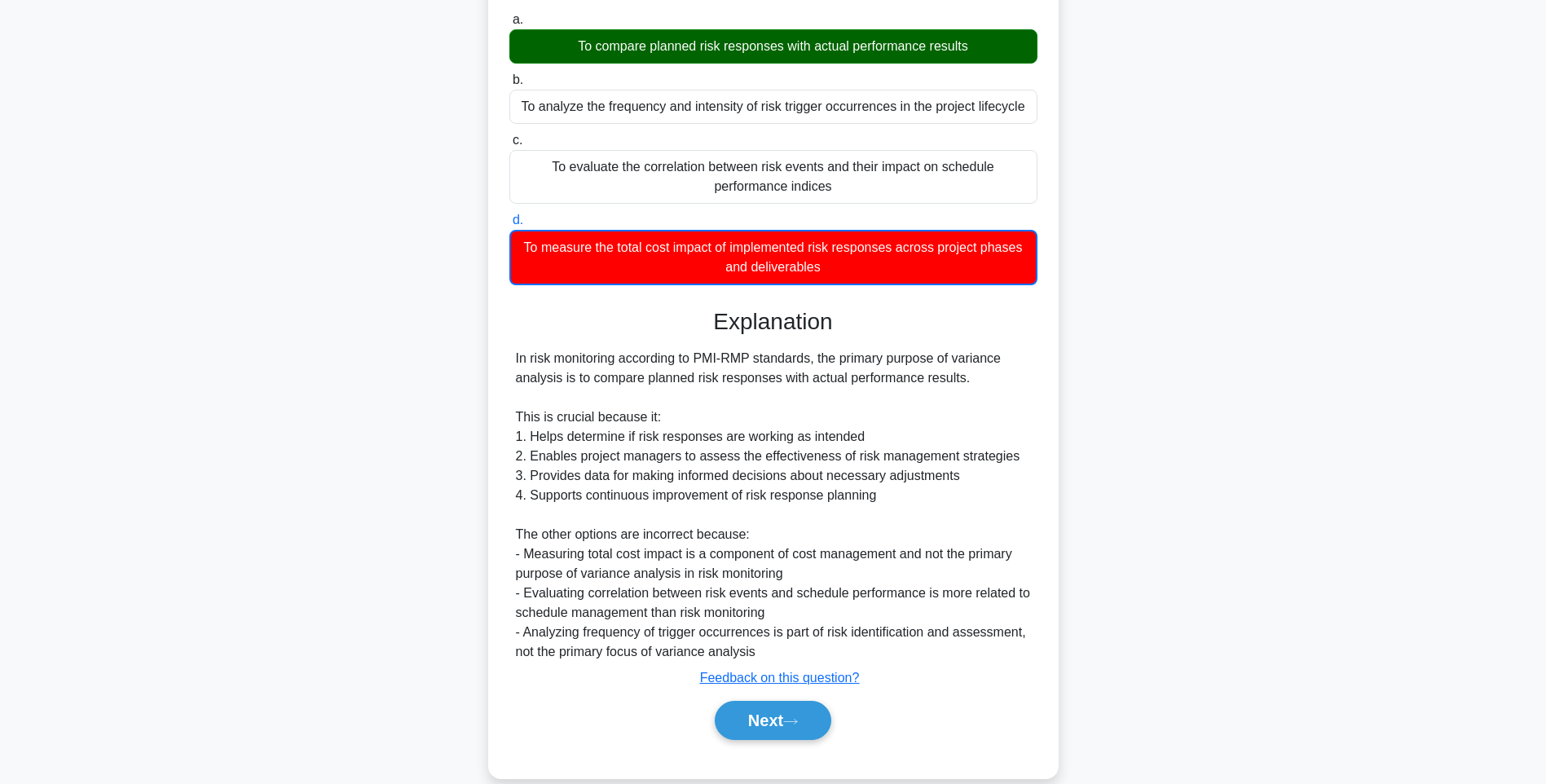
scroll to position [184, 0]
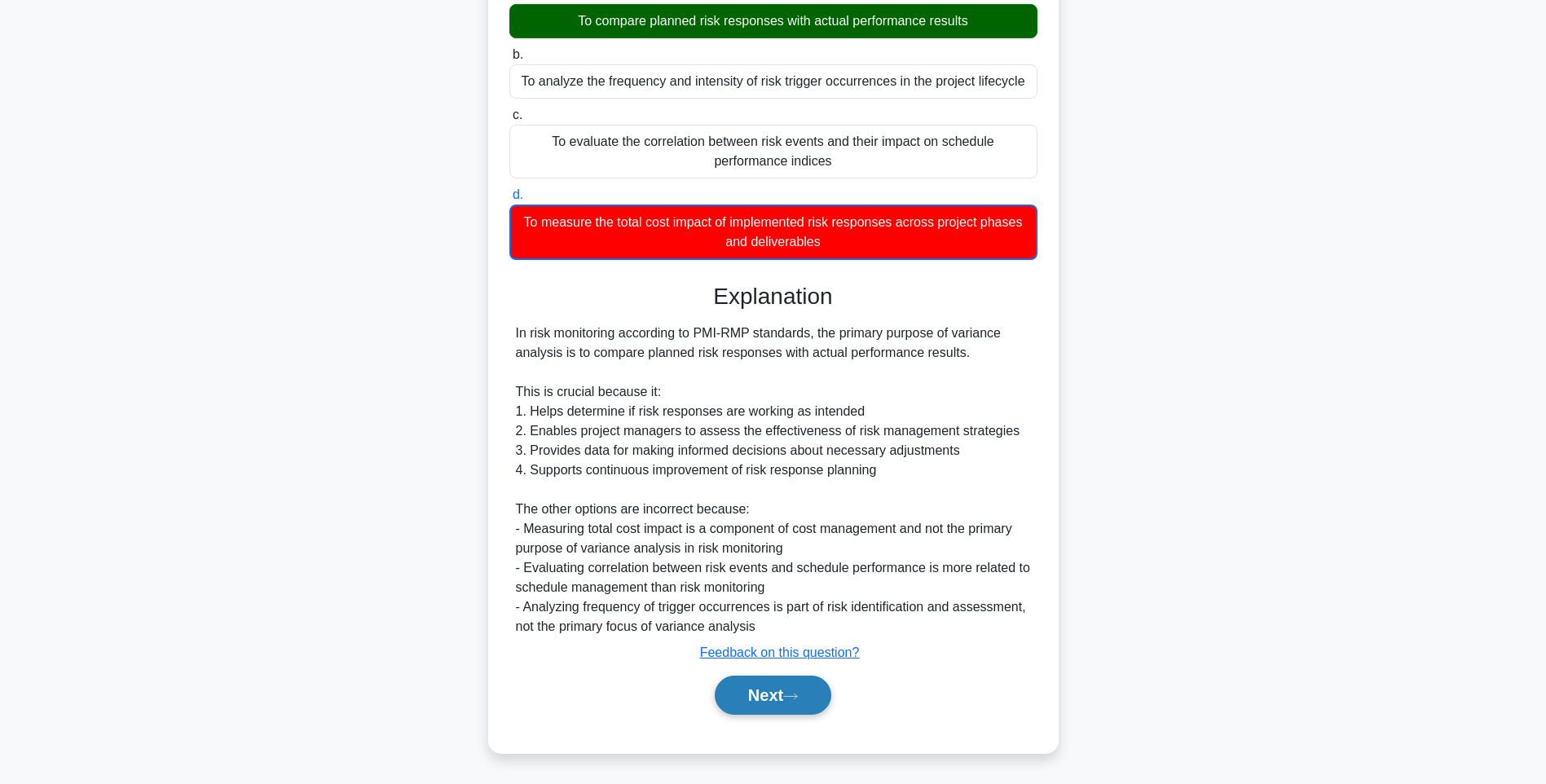
click at [753, 692] on button "Next" at bounding box center [773, 694] width 116 height 39
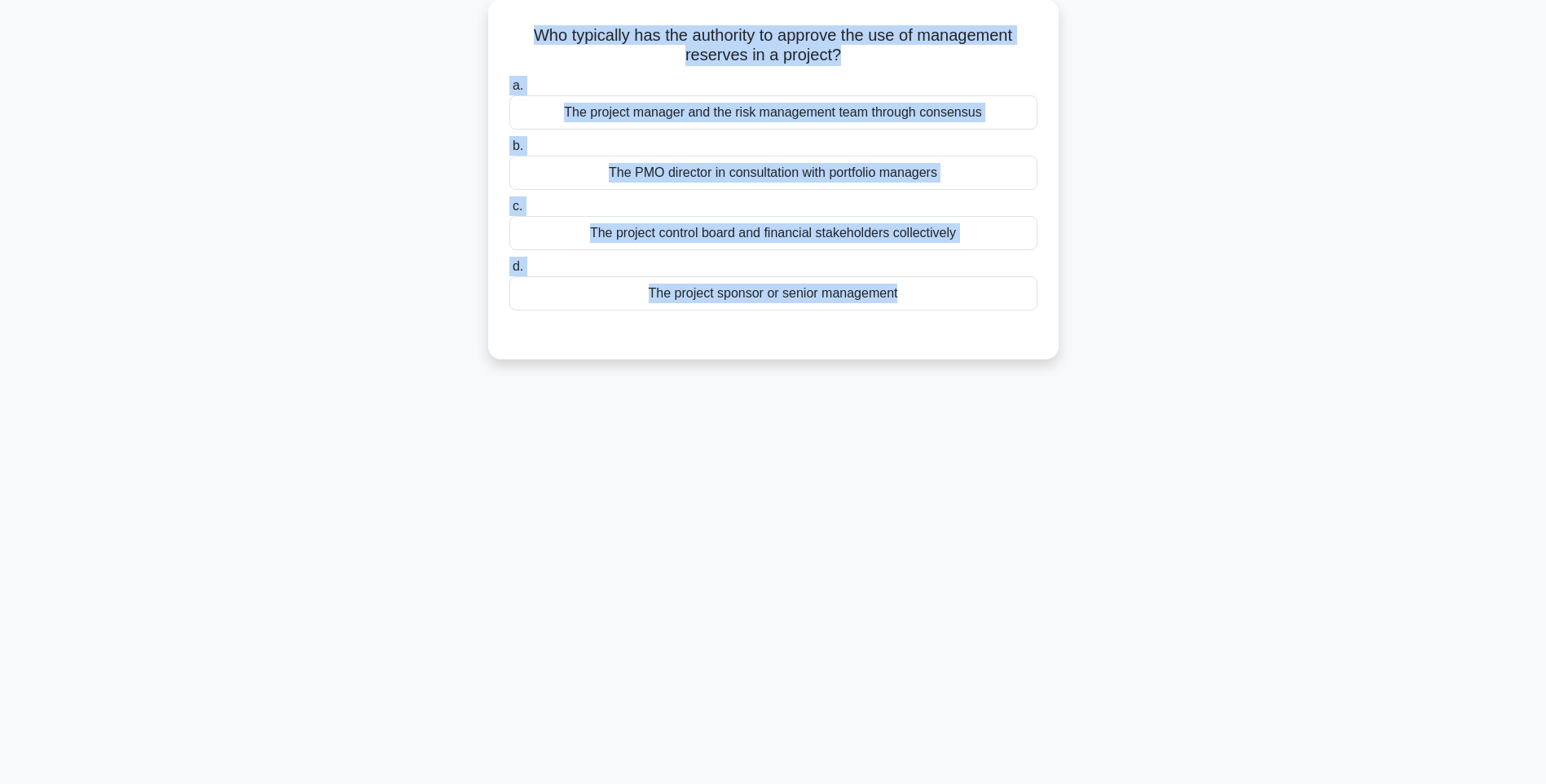
drag, startPoint x: 495, startPoint y: 12, endPoint x: 1082, endPoint y: 359, distance: 681.9
click at [1082, 359] on div "Who typically has the authority to approve the use of management reserves in a …" at bounding box center [773, 189] width 1075 height 380
copy div "Who typically has the authority to approve the use of management reserves in a …"
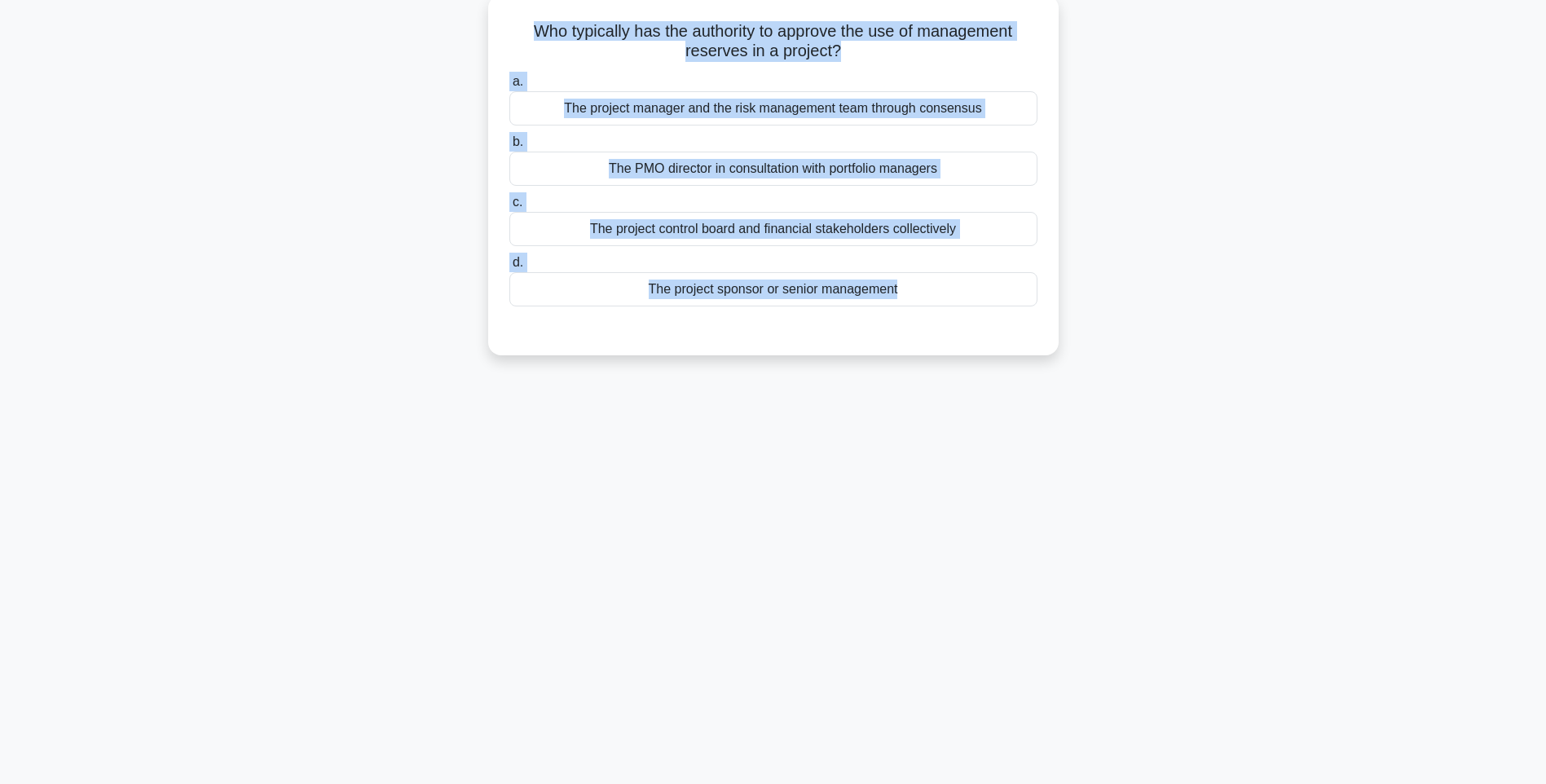
drag, startPoint x: 973, startPoint y: 372, endPoint x: 958, endPoint y: 345, distance: 30.9
click at [973, 372] on div "Who typically has the authority to approve the use of management reserves in a …" at bounding box center [773, 189] width 1075 height 380
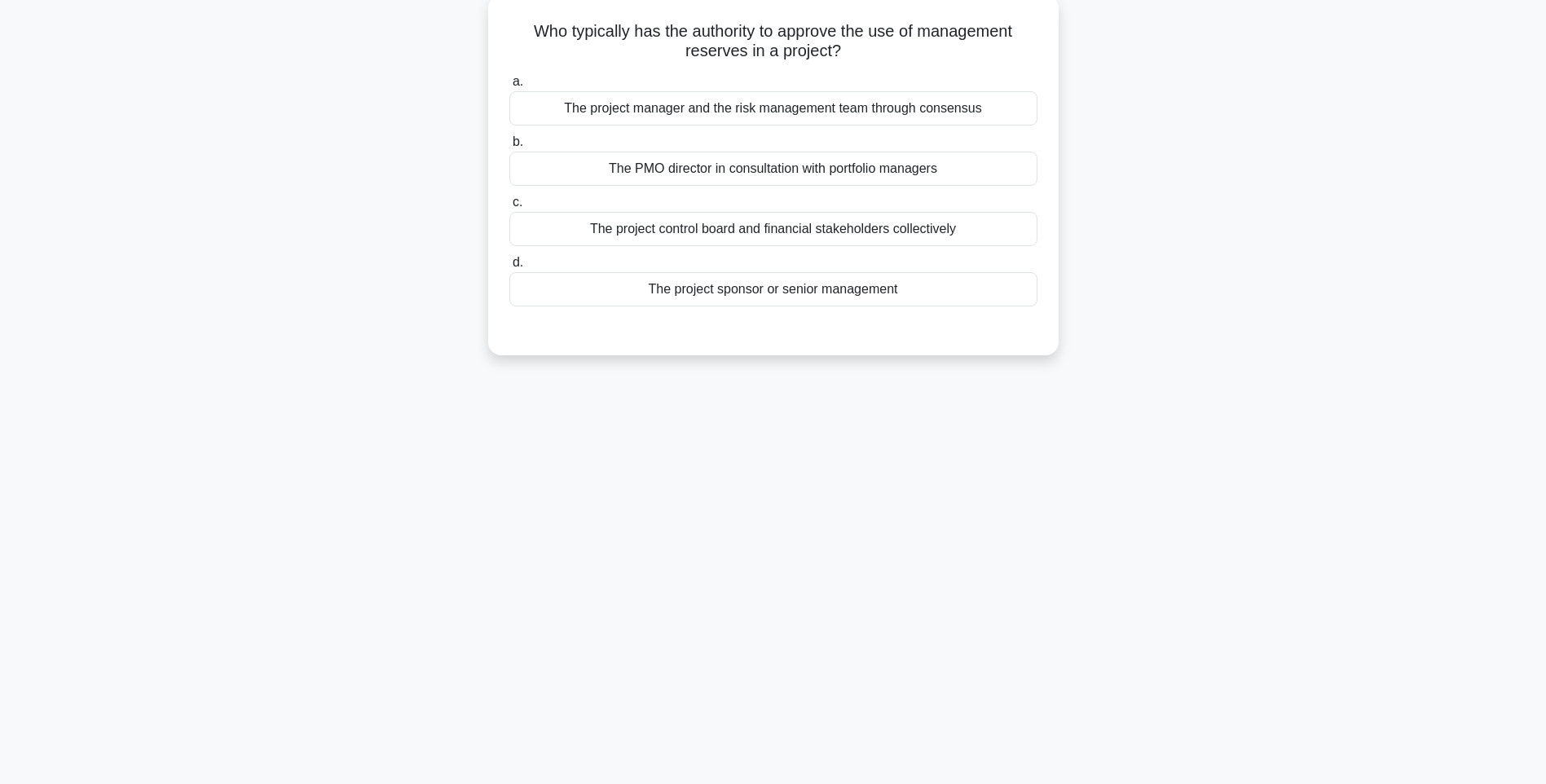
click at [929, 296] on div "The project sponsor or senior management" at bounding box center [773, 289] width 528 height 35
click at [509, 268] on input "d. The project sponsor or senior management" at bounding box center [509, 263] width 0 height 11
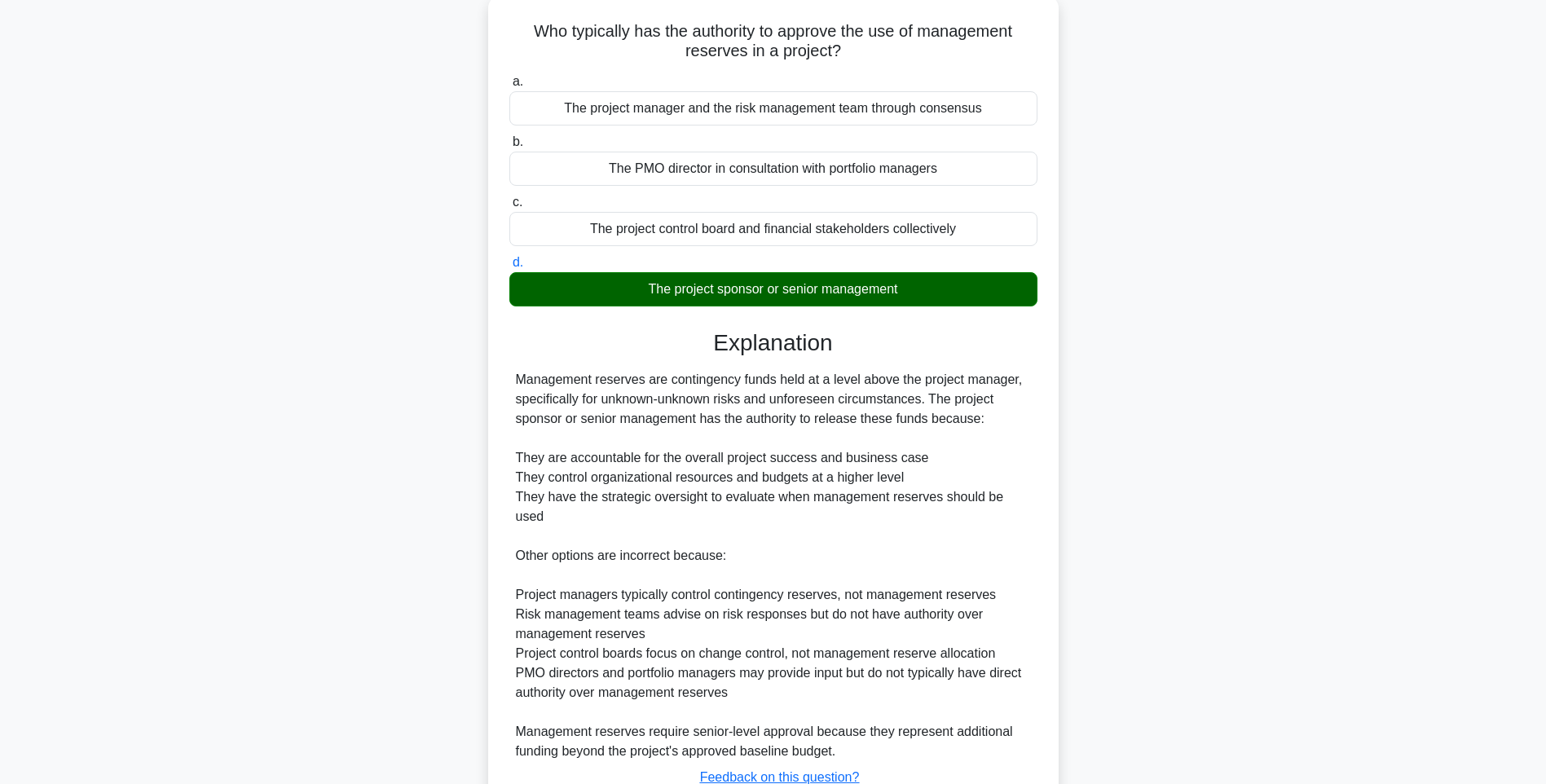
click at [1055, 445] on div "Who typically has the authority to approve the use of management reserves in a …" at bounding box center [773, 435] width 570 height 882
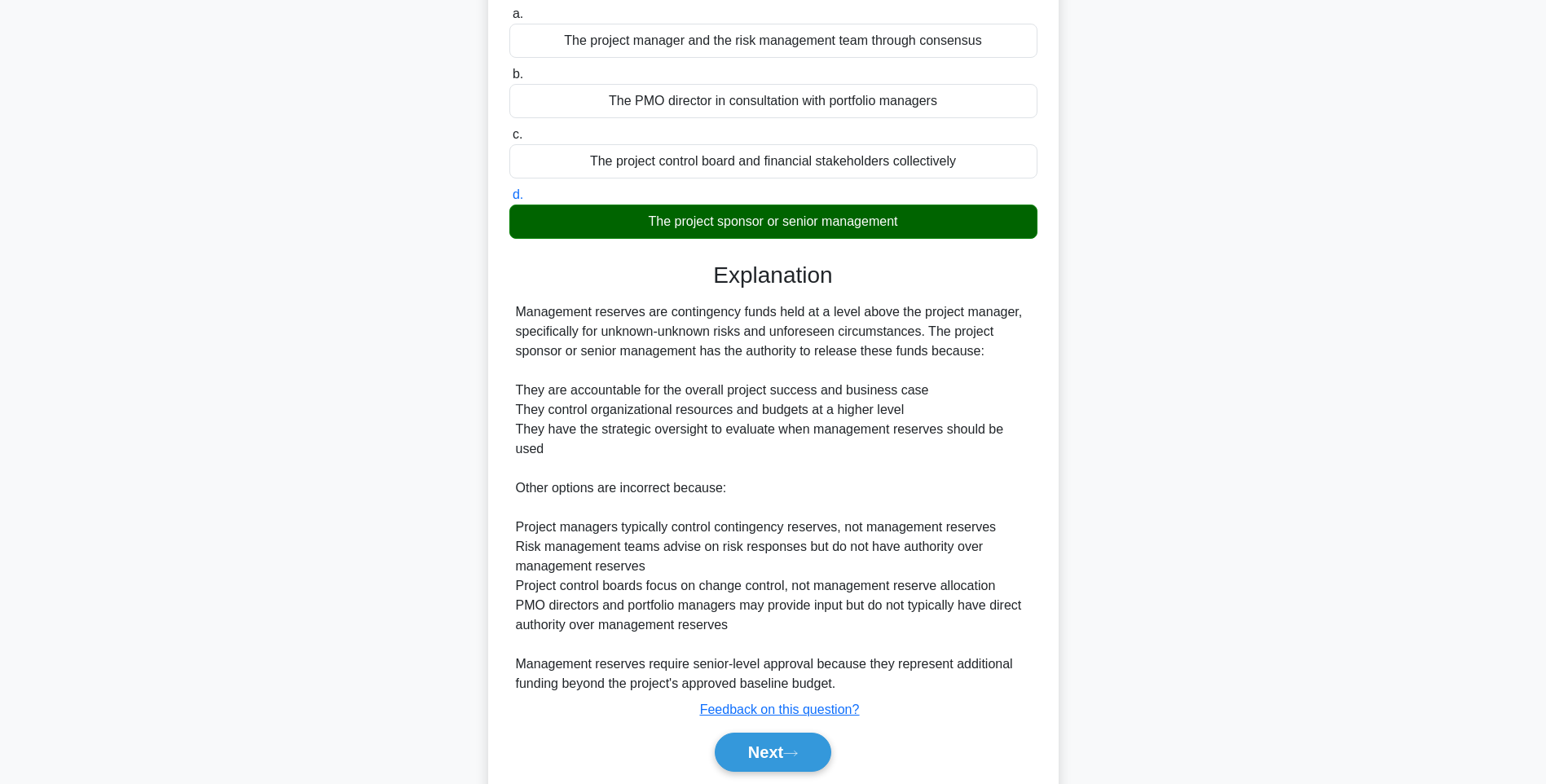
scroll to position [202, 0]
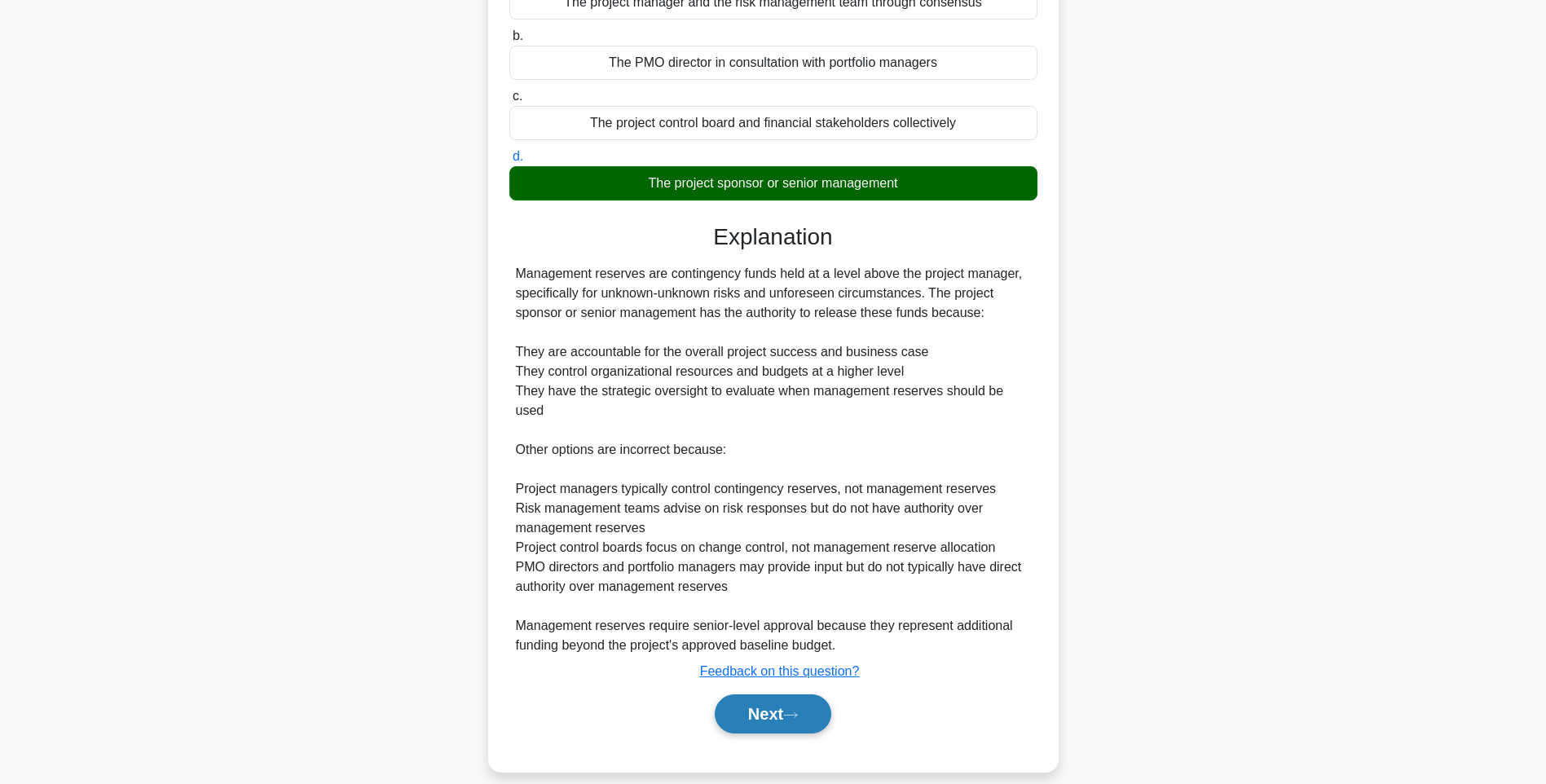
click at [787, 694] on button "Next" at bounding box center [773, 714] width 116 height 39
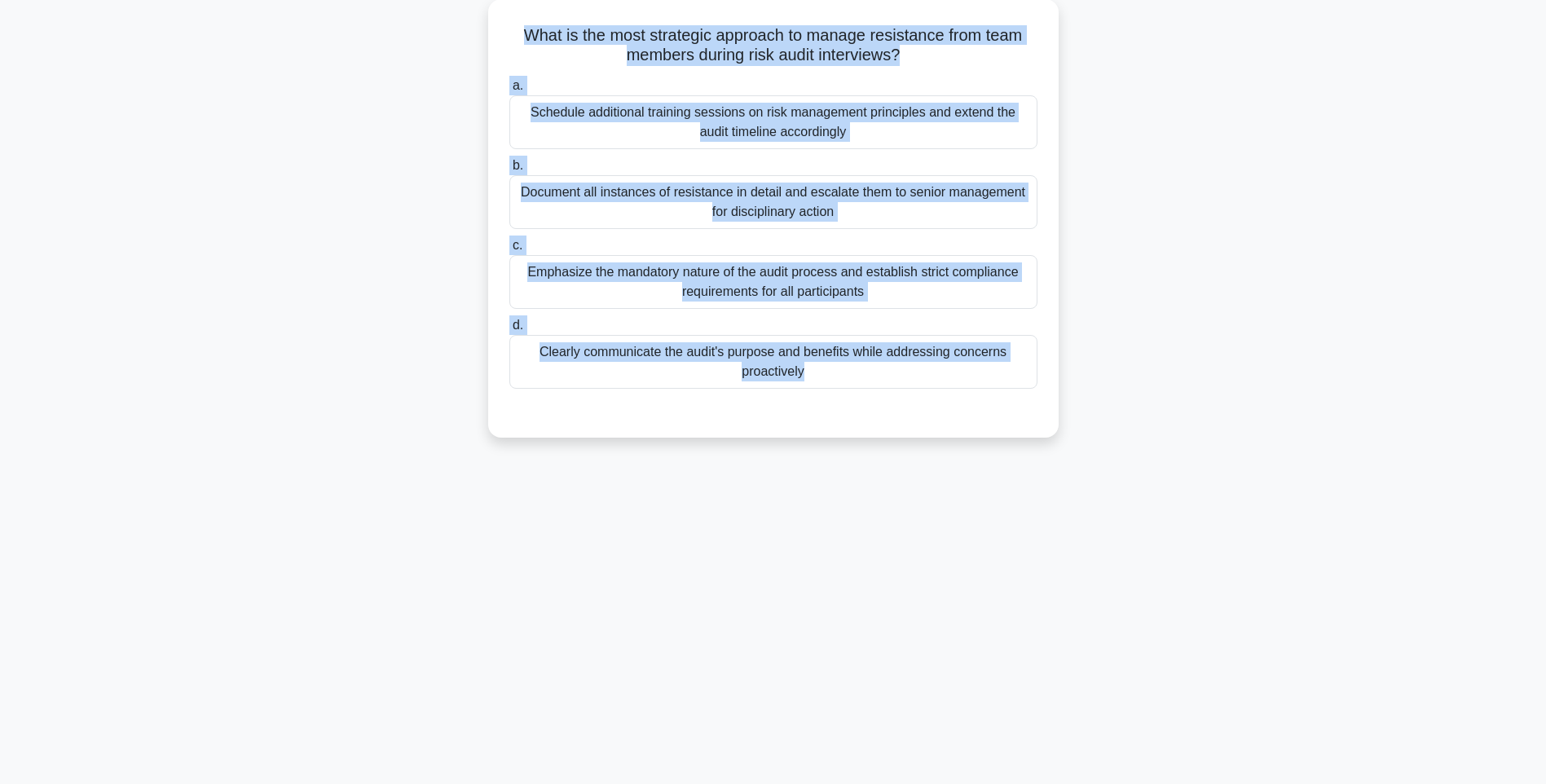
drag, startPoint x: 515, startPoint y: 28, endPoint x: 1078, endPoint y: 407, distance: 678.7
click at [1078, 407] on div "What is the most strategic approach to manage resistance from team members duri…" at bounding box center [773, 228] width 1075 height 458
drag, startPoint x: 1220, startPoint y: 458, endPoint x: 1126, endPoint y: 405, distance: 107.9
click at [1220, 457] on div "What is the most strategic approach to manage resistance from team members duri…" at bounding box center [773, 228] width 1075 height 458
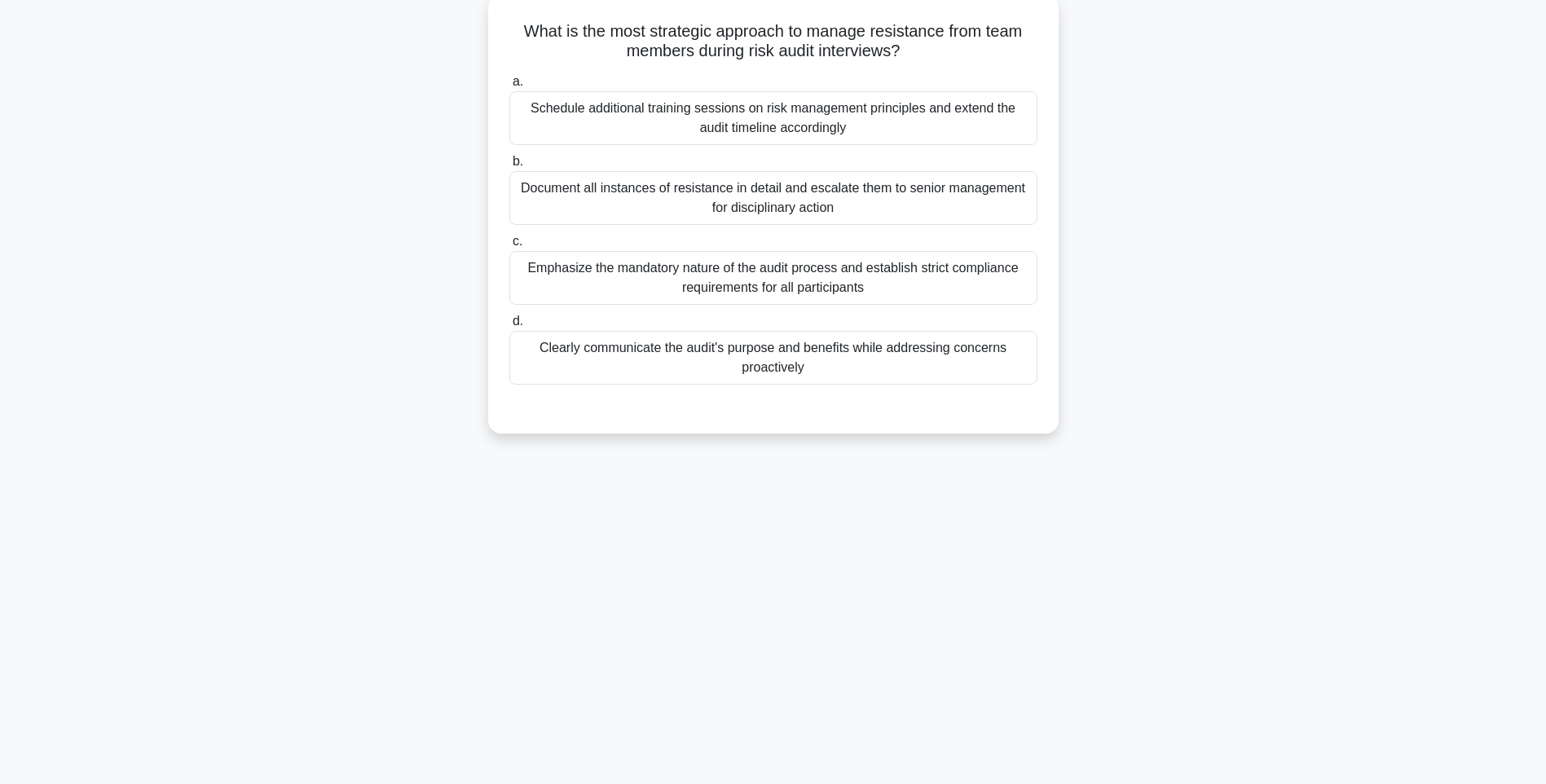
click at [993, 355] on div "Clearly communicate the audit's purpose and benefits while addressing concerns …" at bounding box center [773, 357] width 528 height 54
click at [509, 326] on input "d. Clearly communicate the audit's purpose and benefits while addressing concer…" at bounding box center [509, 321] width 0 height 11
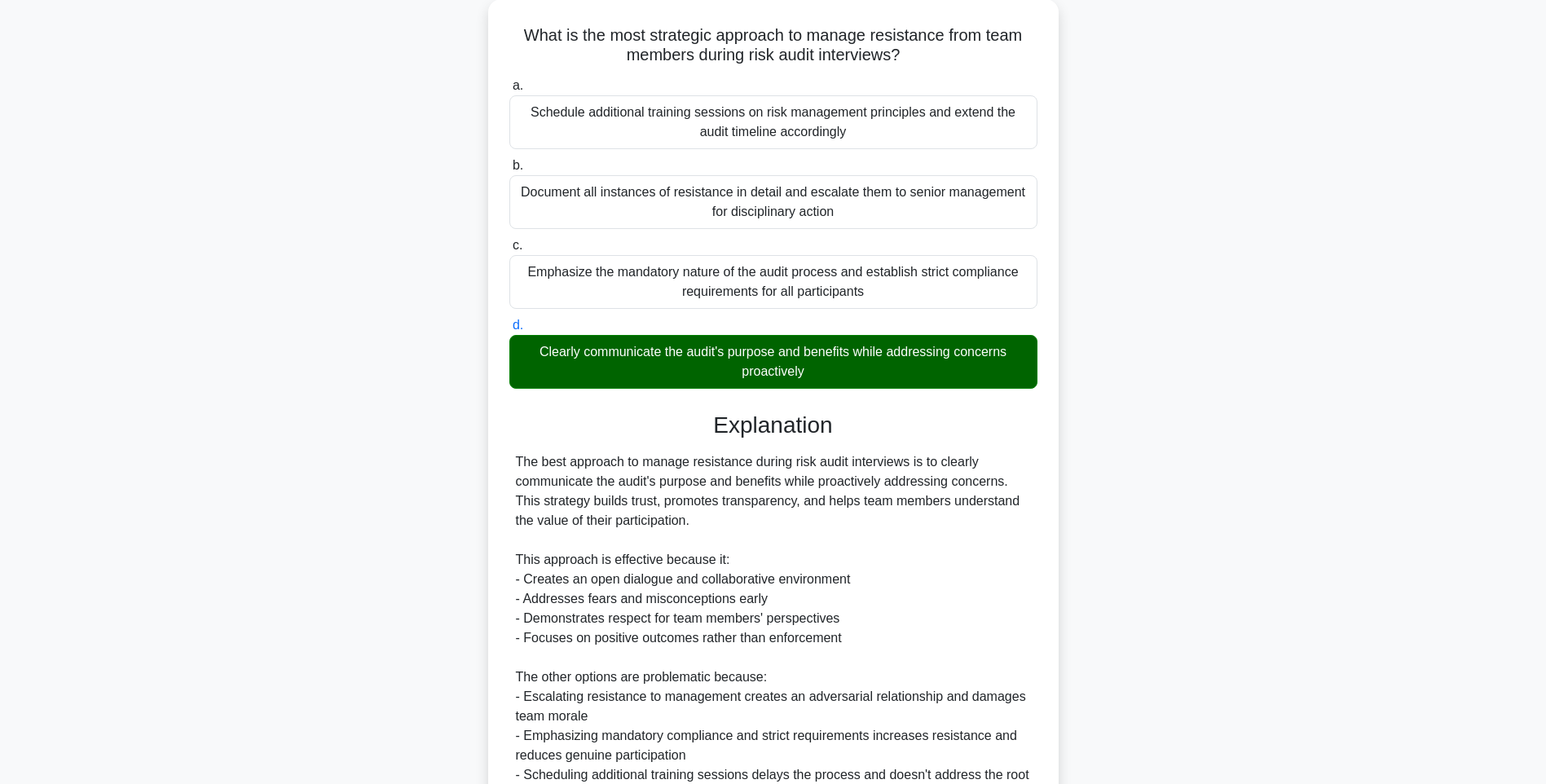
click at [1248, 486] on div "What is the most strategic approach to manage resistance from team members duri…" at bounding box center [773, 479] width 1075 height 960
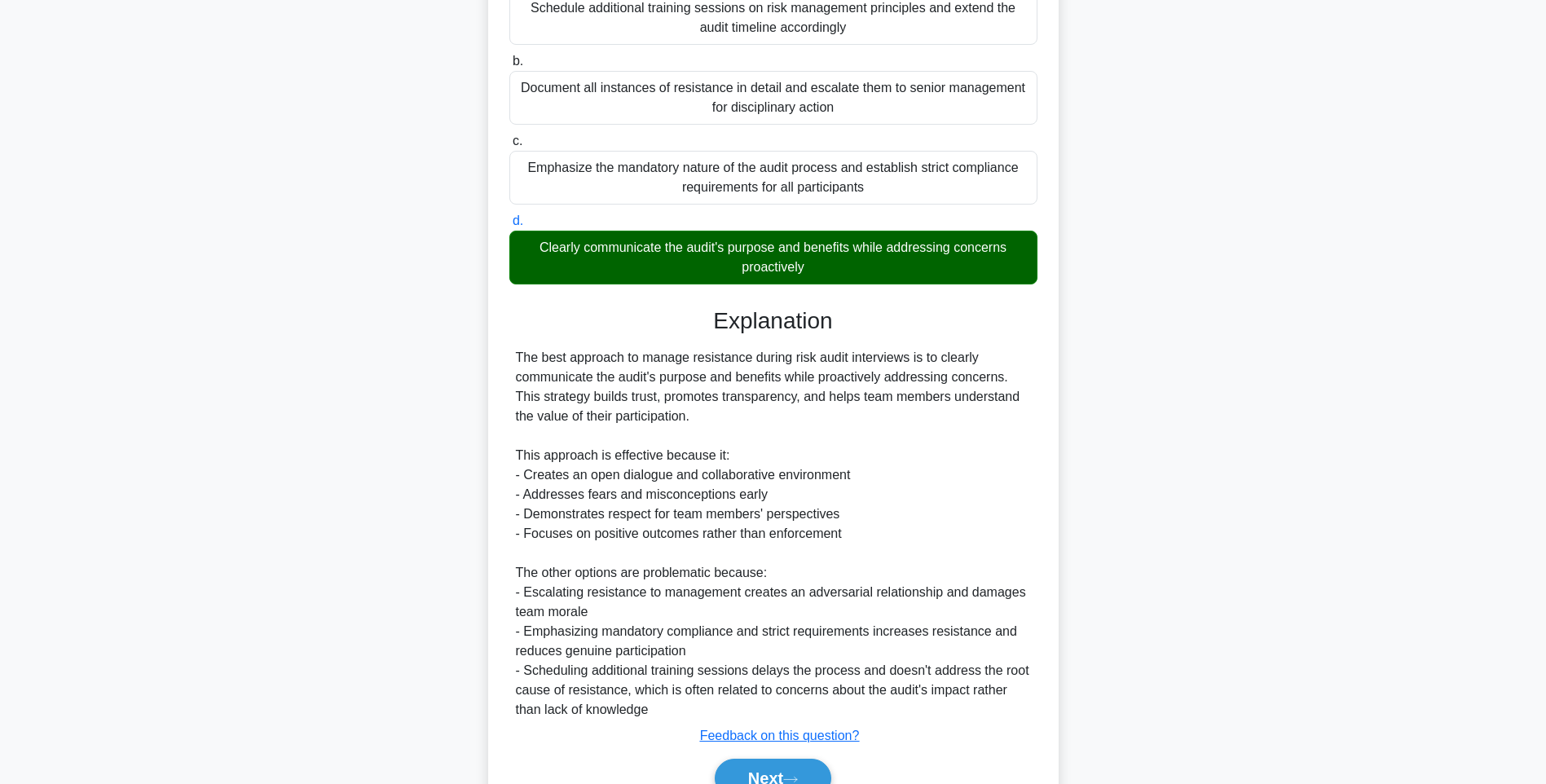
scroll to position [280, 0]
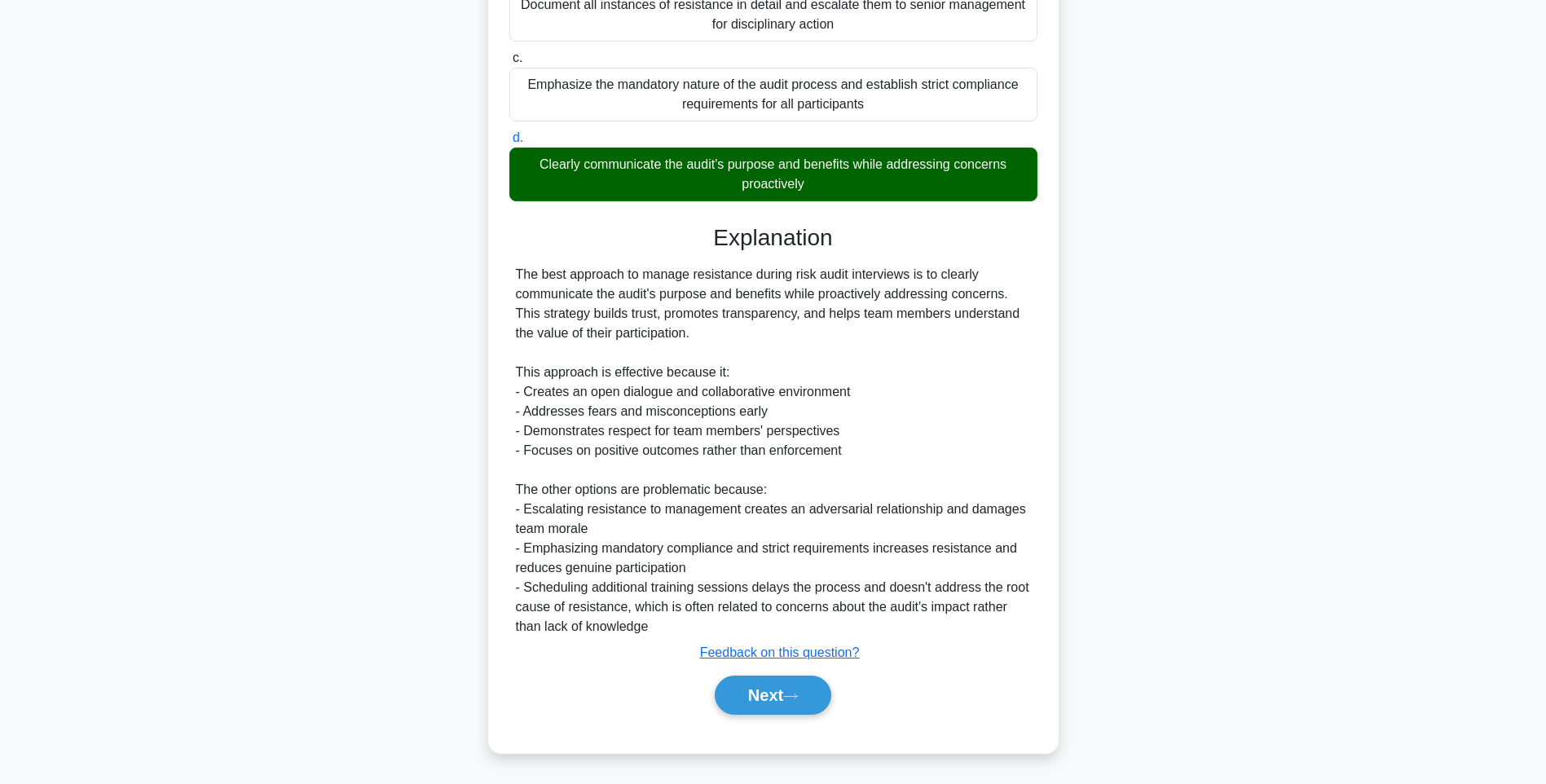
drag, startPoint x: 792, startPoint y: 684, endPoint x: 761, endPoint y: 632, distance: 60.5
click at [792, 684] on button "Next" at bounding box center [773, 694] width 116 height 39
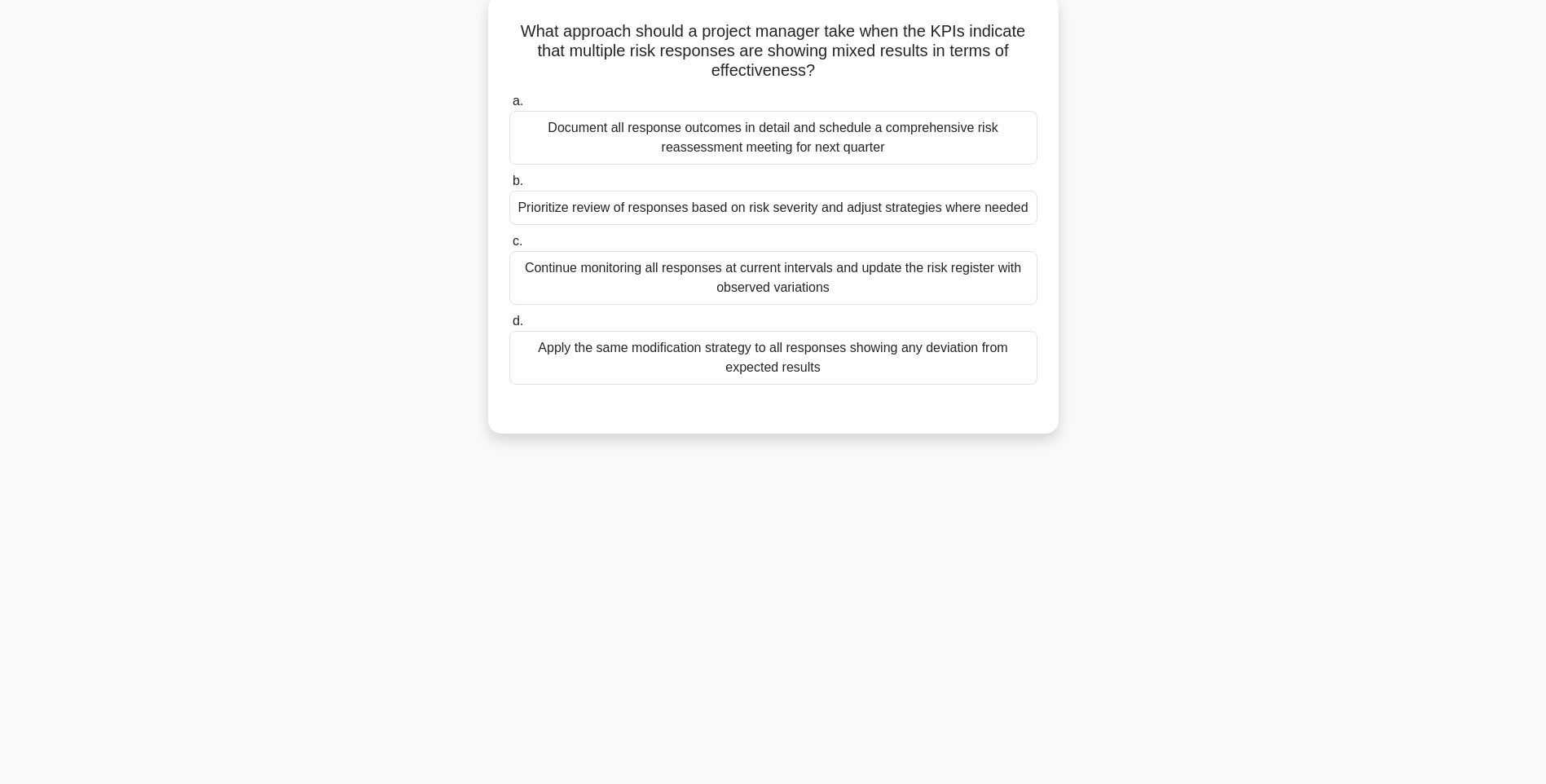
drag, startPoint x: 513, startPoint y: 23, endPoint x: 1043, endPoint y: 379, distance: 638.5
click at [1051, 373] on div "What approach should a project manager take when the KPIs indicate that multipl…" at bounding box center [773, 214] width 557 height 425
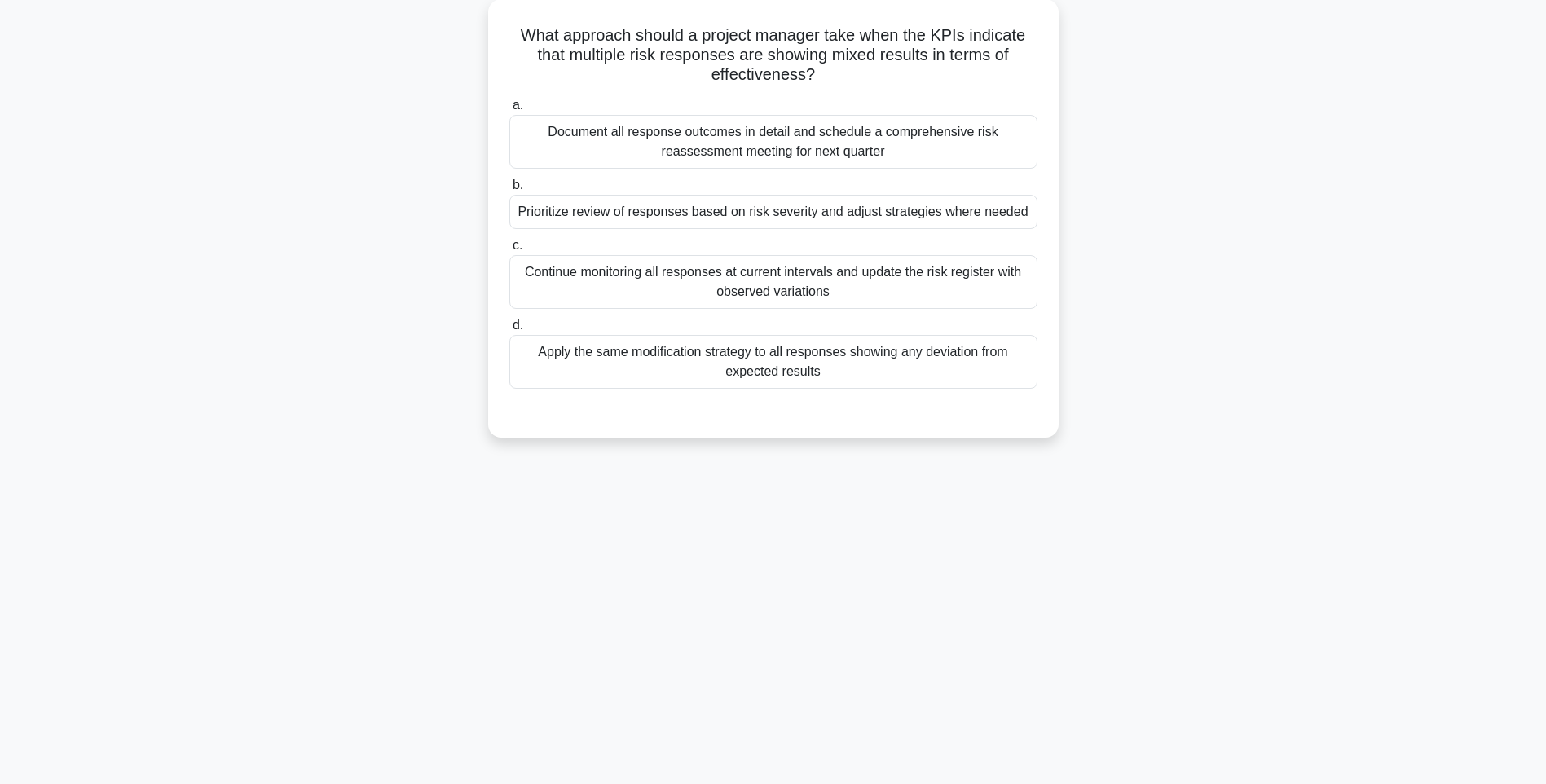
click at [1255, 423] on div "What approach should a project manager take when the KPIs indicate that multipl…" at bounding box center [773, 228] width 1075 height 458
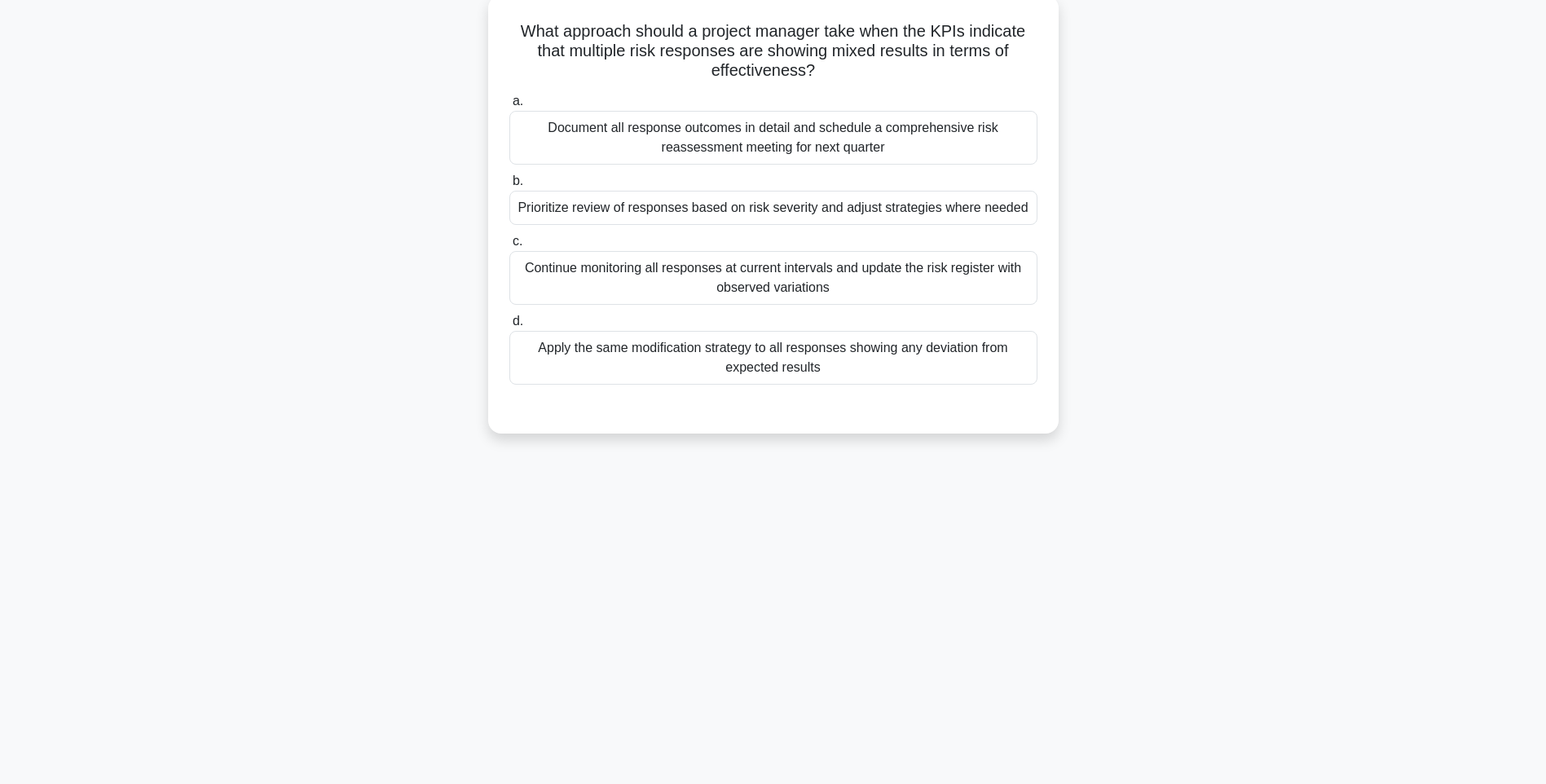
click at [968, 359] on div "Apply the same modification strategy to all responses showing any deviation fro…" at bounding box center [773, 357] width 528 height 54
click at [509, 326] on input "d. Apply the same modification strategy to all responses showing any deviation …" at bounding box center [509, 321] width 0 height 11
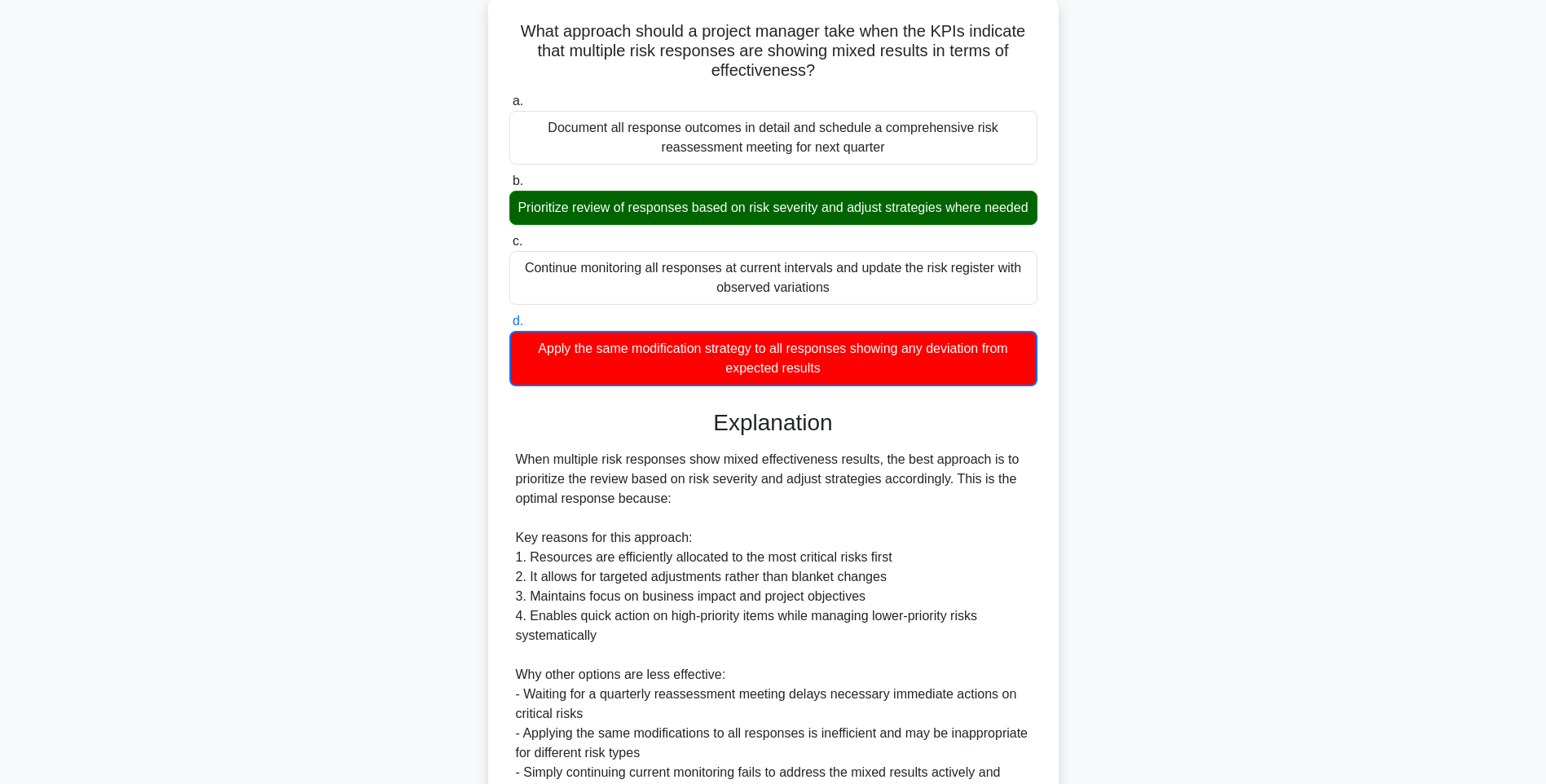
click at [1025, 485] on div "When multiple risk responses show mixed effectiveness results, the best approac…" at bounding box center [773, 655] width 515 height 411
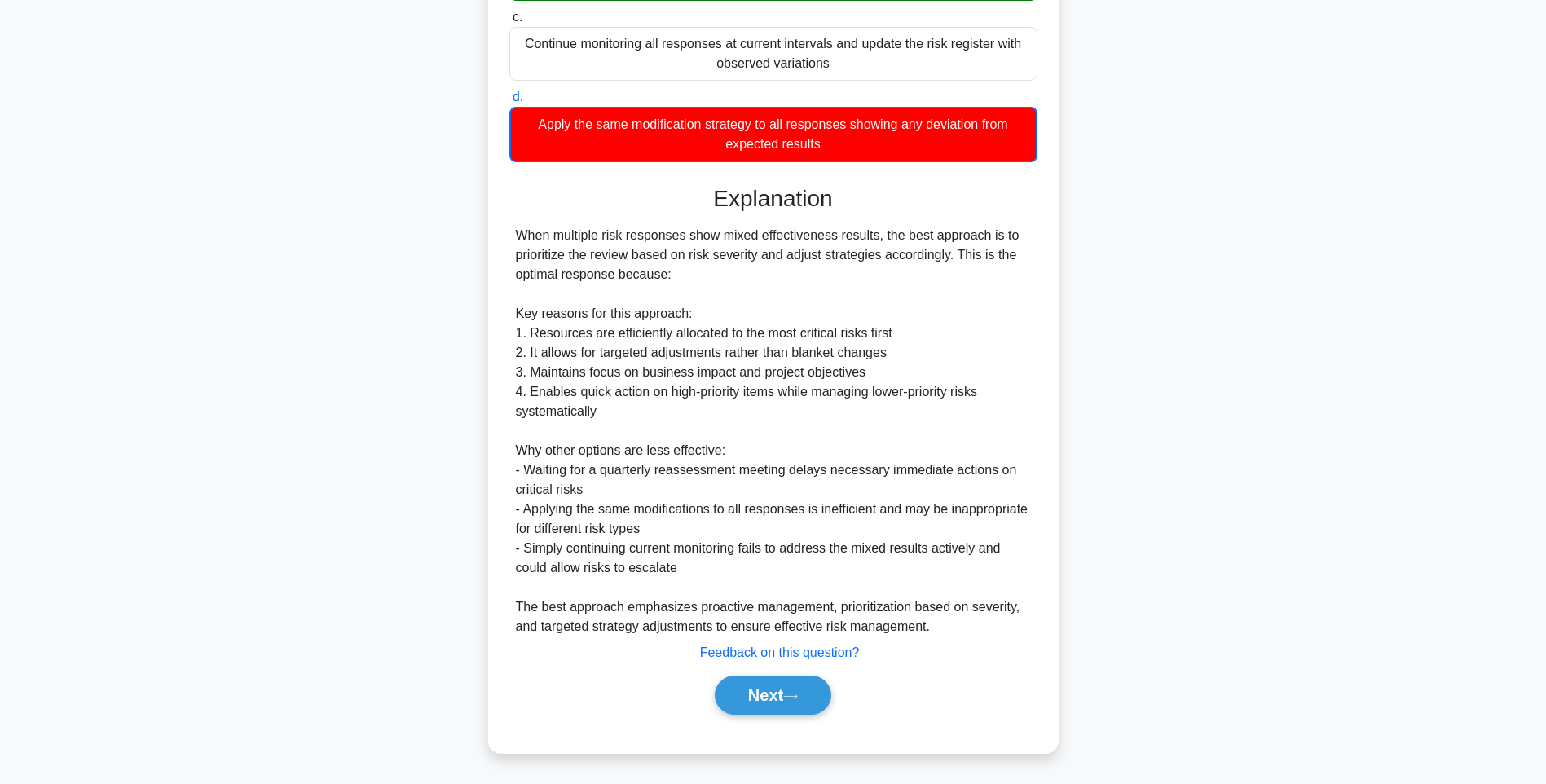
scroll to position [341, 0]
click at [796, 696] on icon at bounding box center [790, 696] width 15 height 9
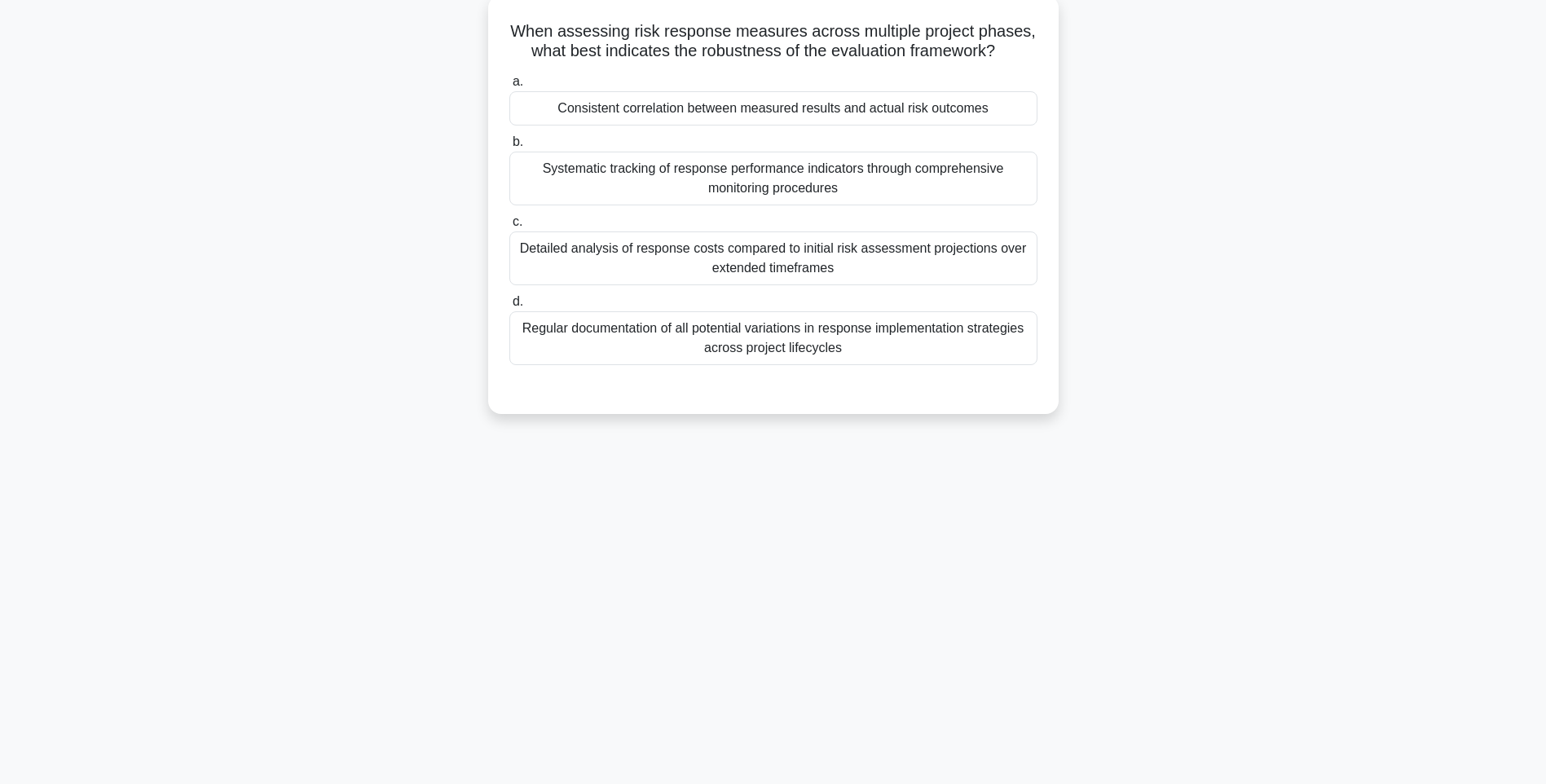
scroll to position [96, 0]
drag, startPoint x: 506, startPoint y: 25, endPoint x: 1013, endPoint y: 349, distance: 601.7
click at [1013, 349] on div "When assessing risk response measures across multiple project phases, what best…" at bounding box center [773, 204] width 557 height 405
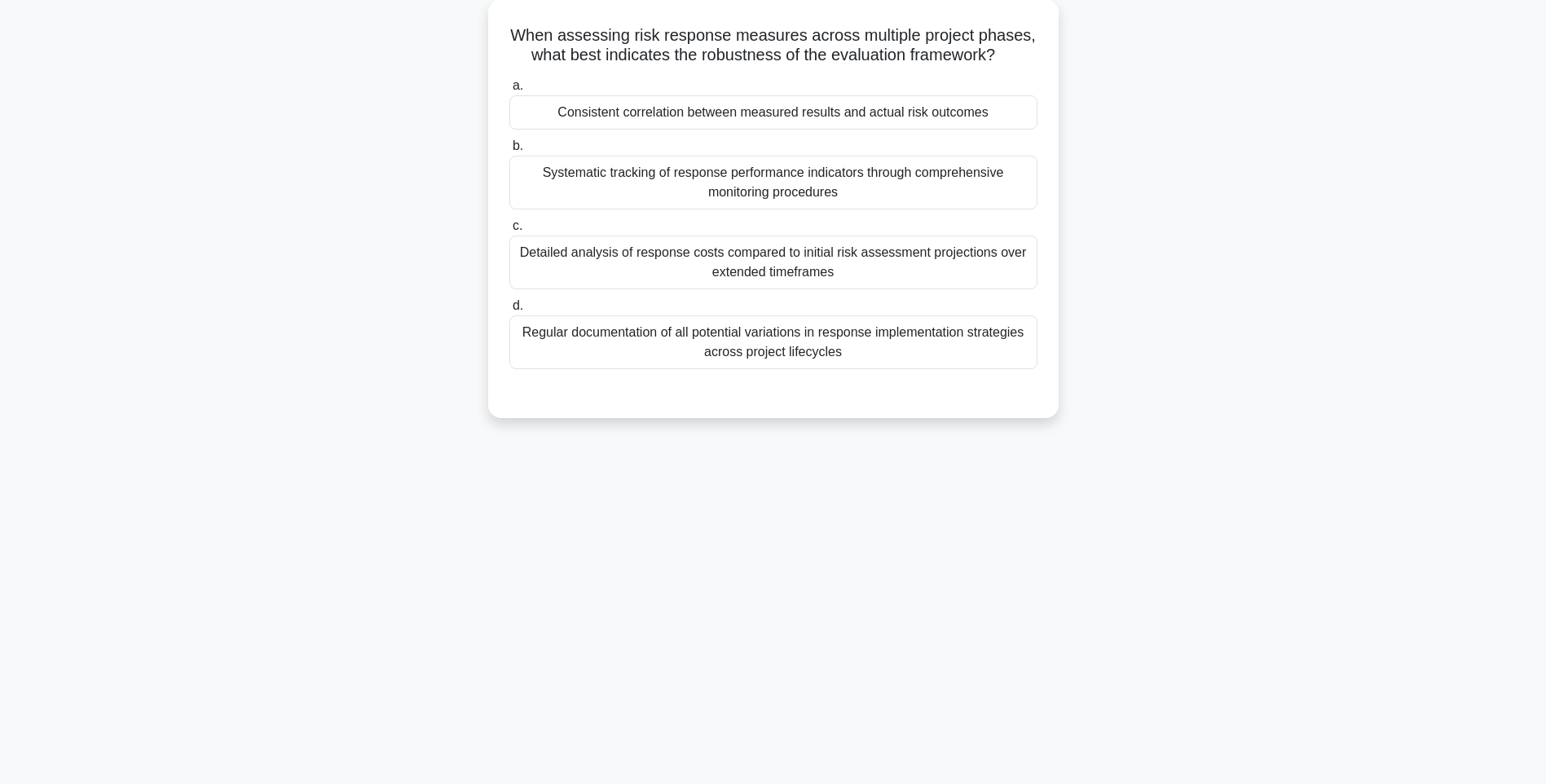
click at [1094, 508] on div "147:40 Stop PMI-RMP Intermediate 13/115 When assessing risk response measures a…" at bounding box center [773, 370] width 1075 height 815
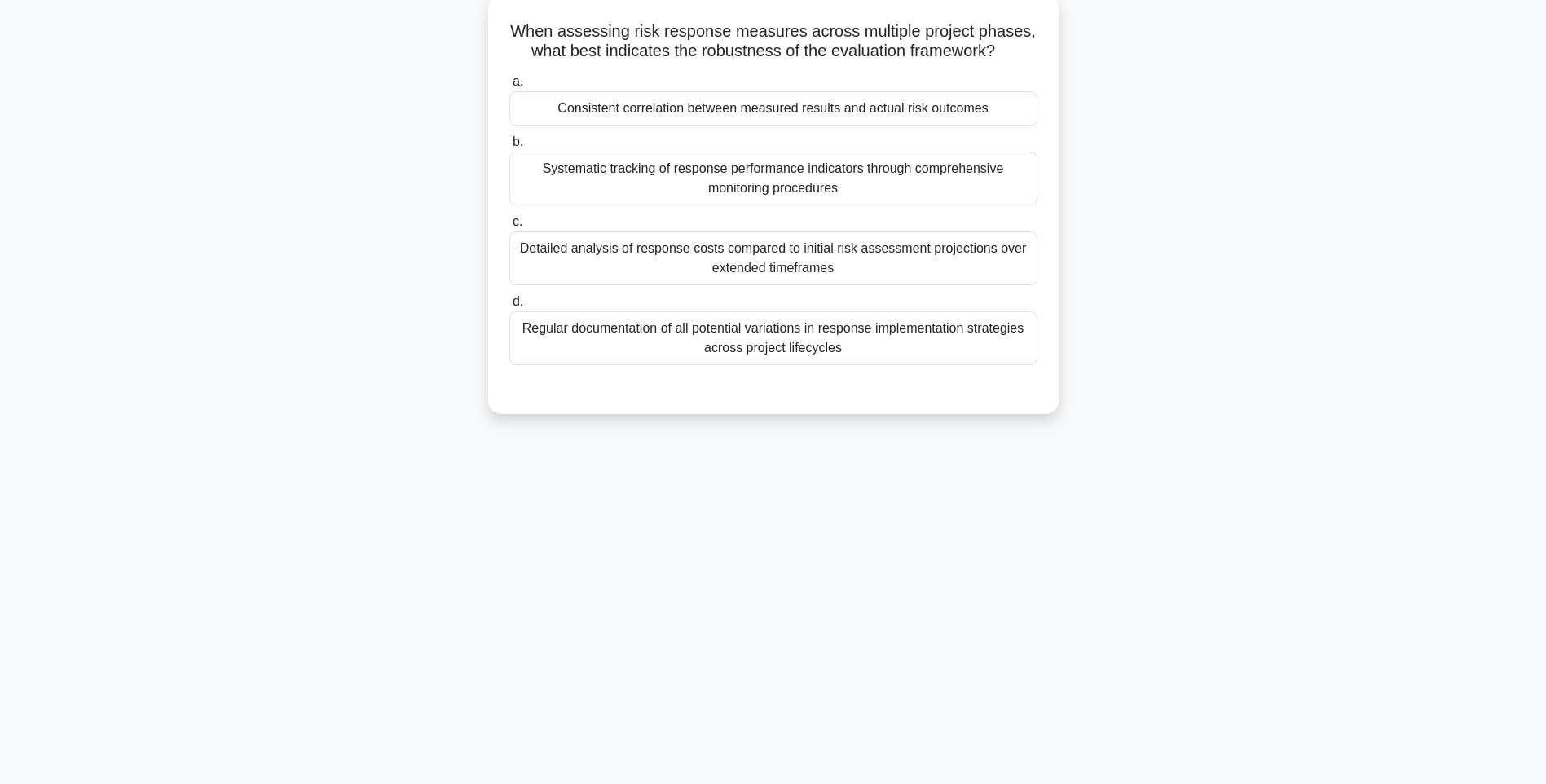
click at [845, 328] on div "Regular documentation of all potential variations in response implementation st…" at bounding box center [773, 338] width 528 height 54
click at [509, 307] on input "d. Regular documentation of all potential variations in response implementation…" at bounding box center [509, 302] width 0 height 11
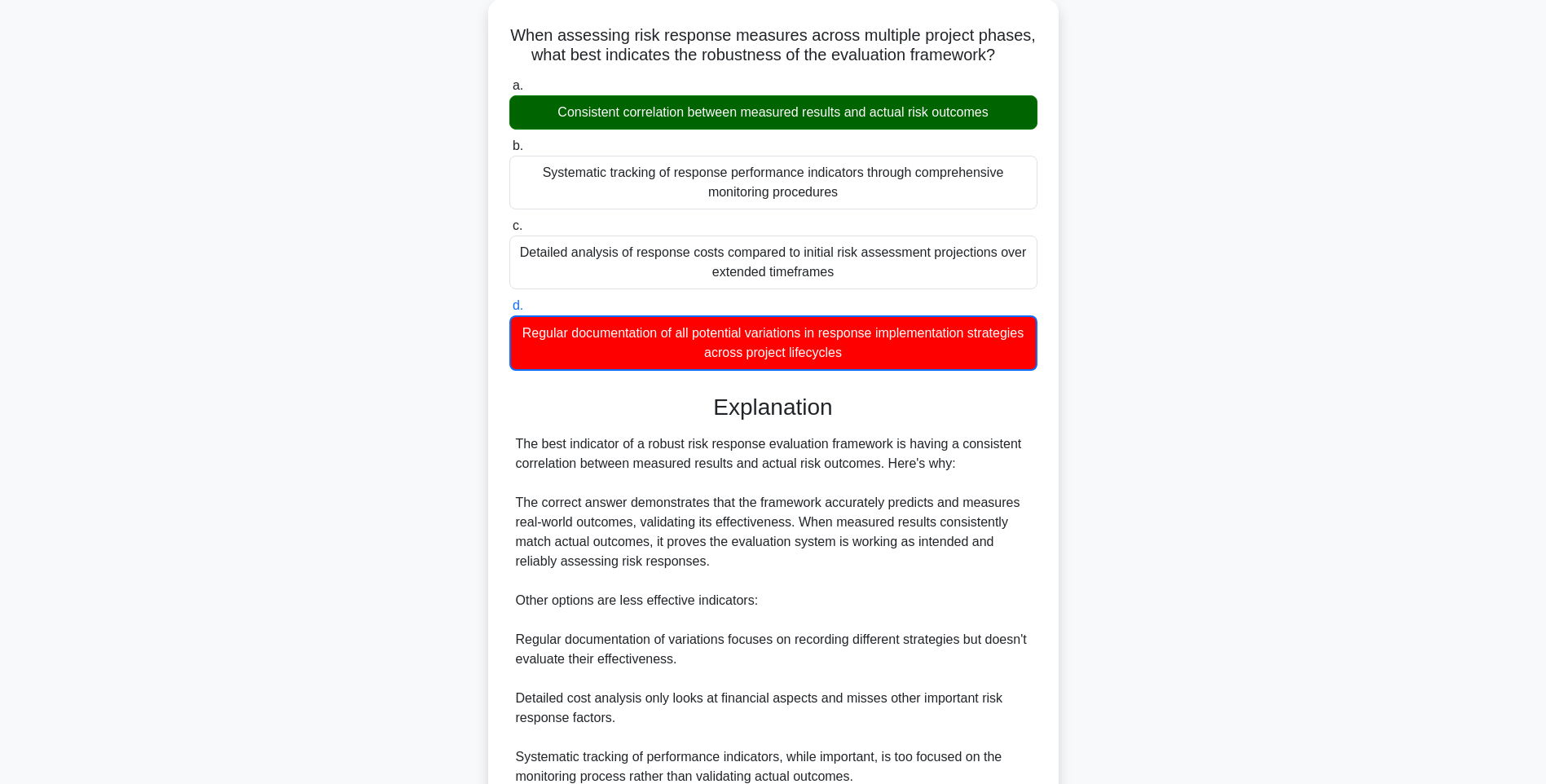
click at [1064, 482] on div "When assessing risk response measures across multiple project phases, what best…" at bounding box center [773, 499] width 1075 height 1001
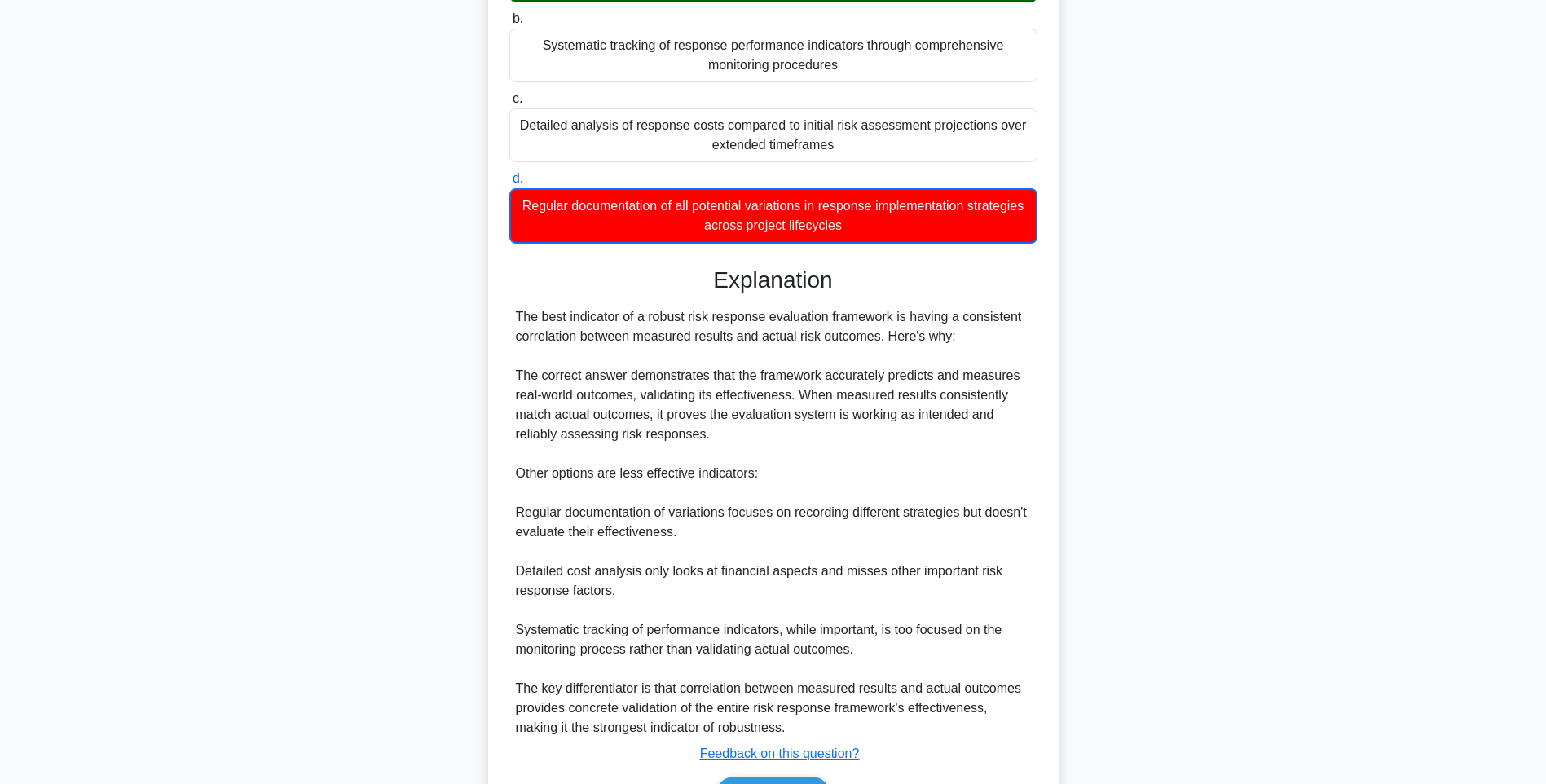
scroll to position [321, 0]
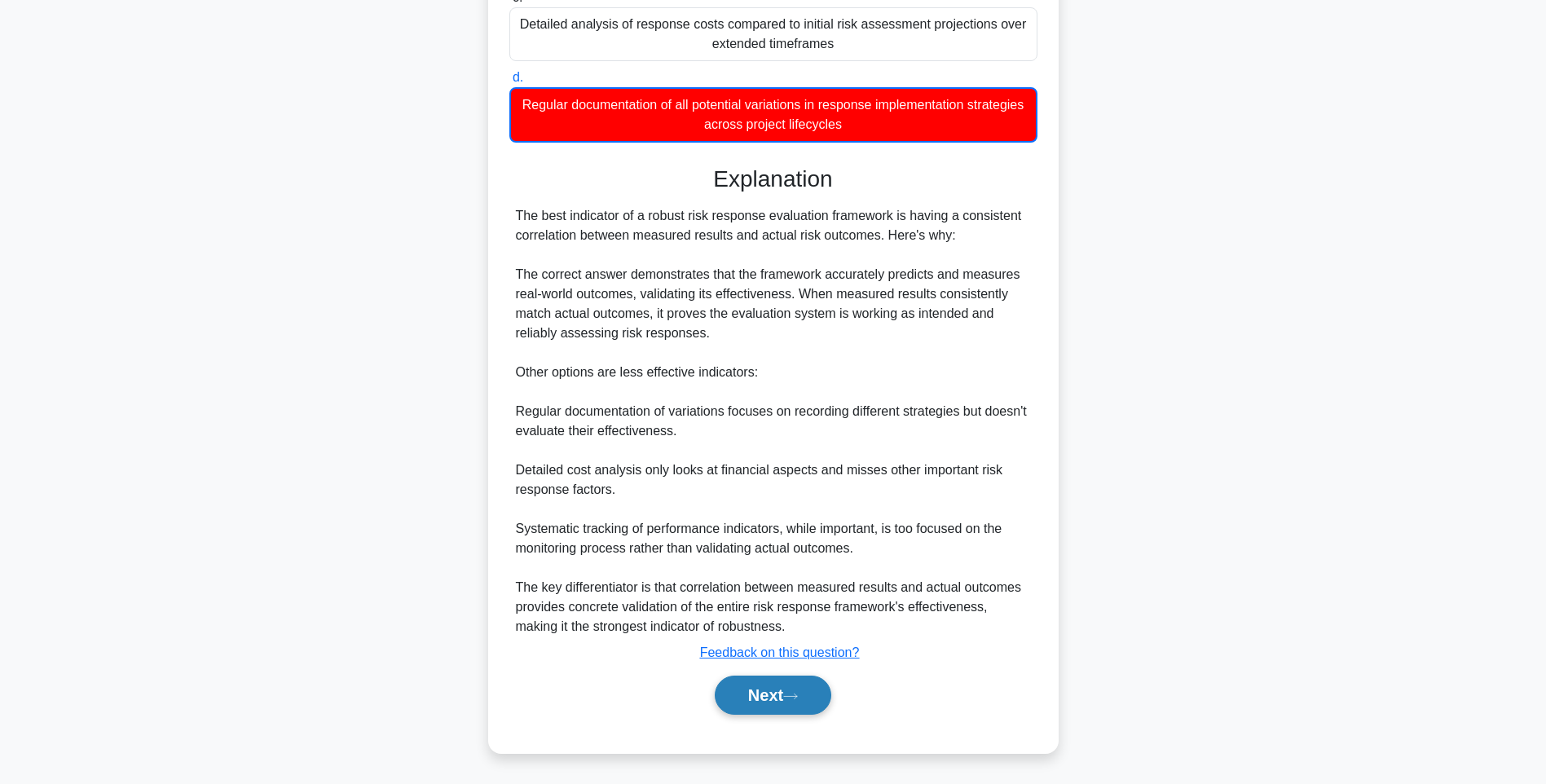
click at [810, 683] on button "Next" at bounding box center [773, 694] width 116 height 39
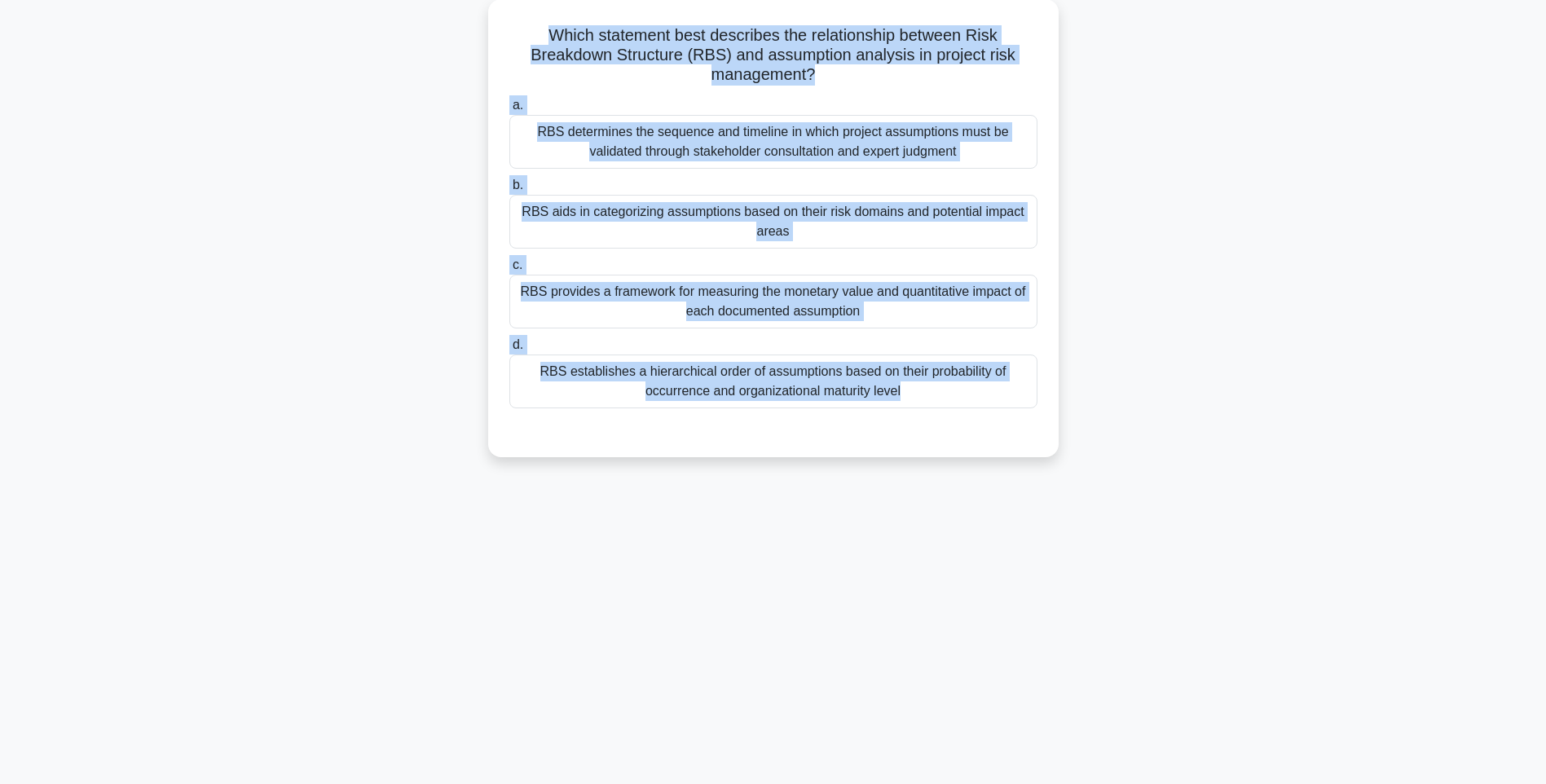
drag, startPoint x: 650, startPoint y: 115, endPoint x: 1058, endPoint y: 428, distance: 514.2
click at [1058, 428] on div "Which statement best describes the relationship between Risk Breakdown Structur…" at bounding box center [773, 238] width 1075 height 477
click at [1197, 446] on div "Which statement best describes the relationship between Risk Breakdown Structur…" at bounding box center [773, 238] width 1075 height 477
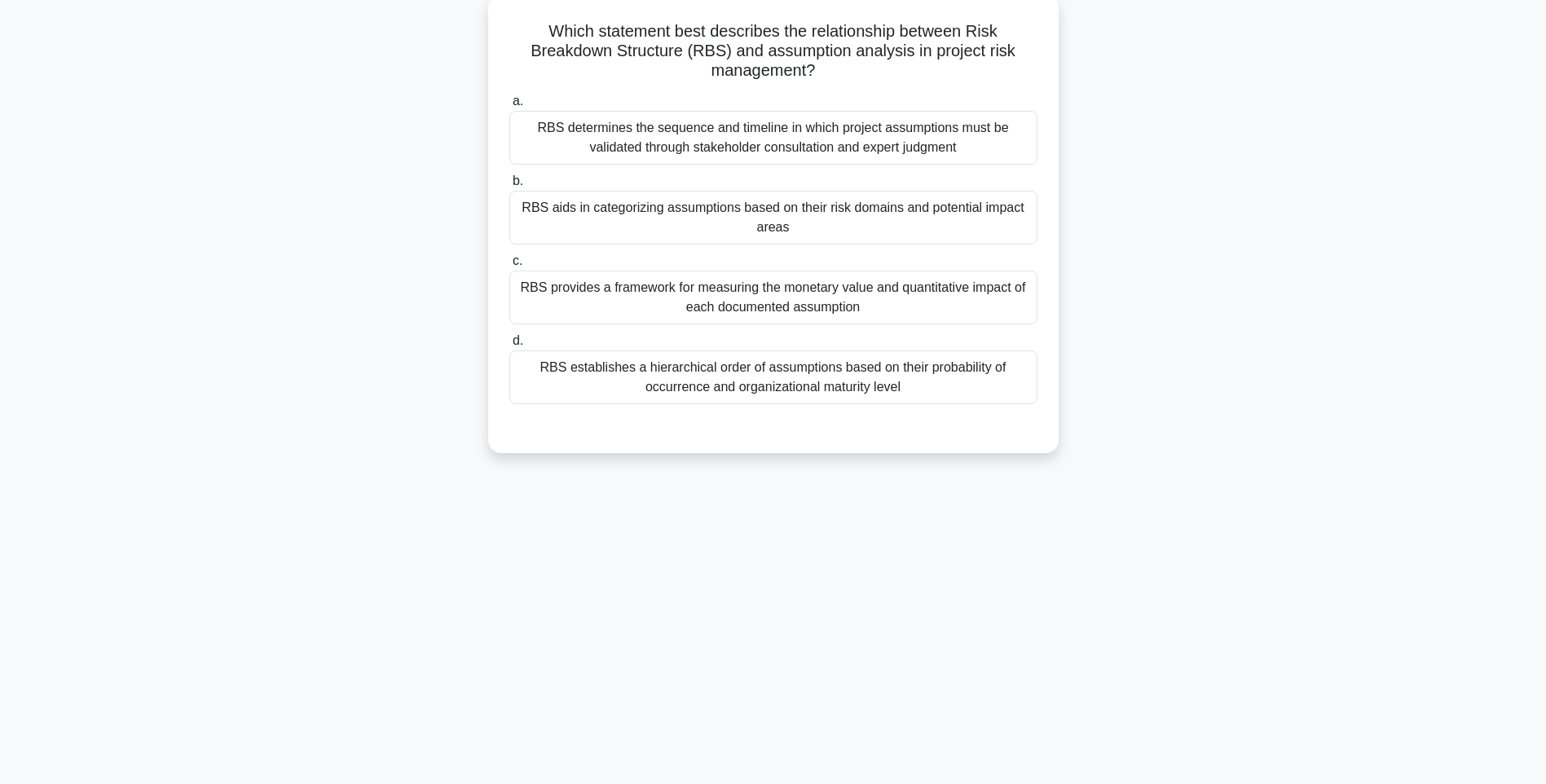
click at [905, 370] on div "RBS establishes a hierarchical order of assumptions based on their probability …" at bounding box center [773, 377] width 528 height 54
click at [509, 346] on input "d. RBS establishes a hierarchical order of assumptions based on their probabili…" at bounding box center [509, 341] width 0 height 11
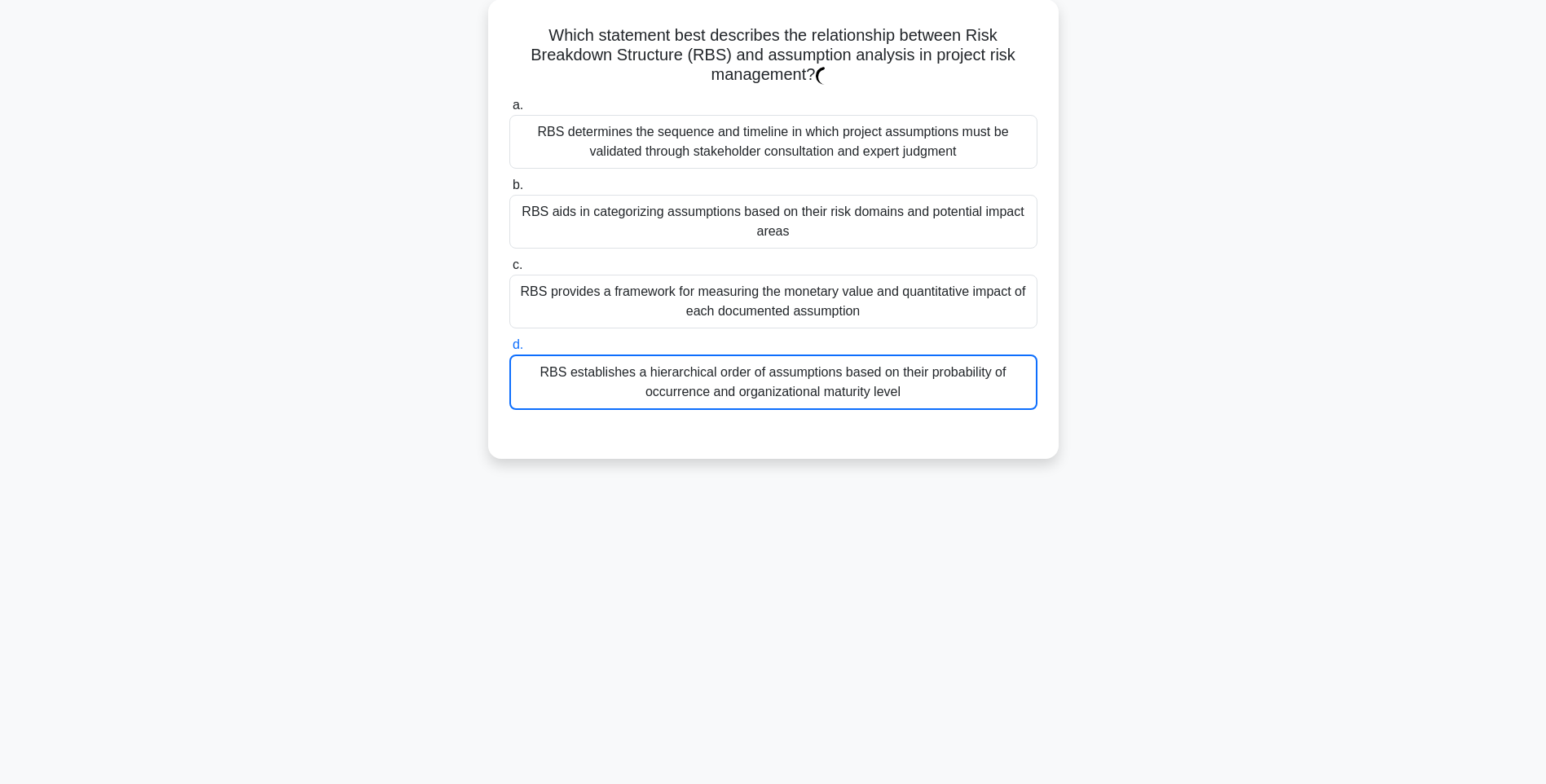
drag, startPoint x: 1126, startPoint y: 408, endPoint x: 1065, endPoint y: 410, distance: 61.0
click at [1126, 408] on div "Which statement best describes the relationship between Risk Breakdown Structur…" at bounding box center [773, 239] width 1075 height 479
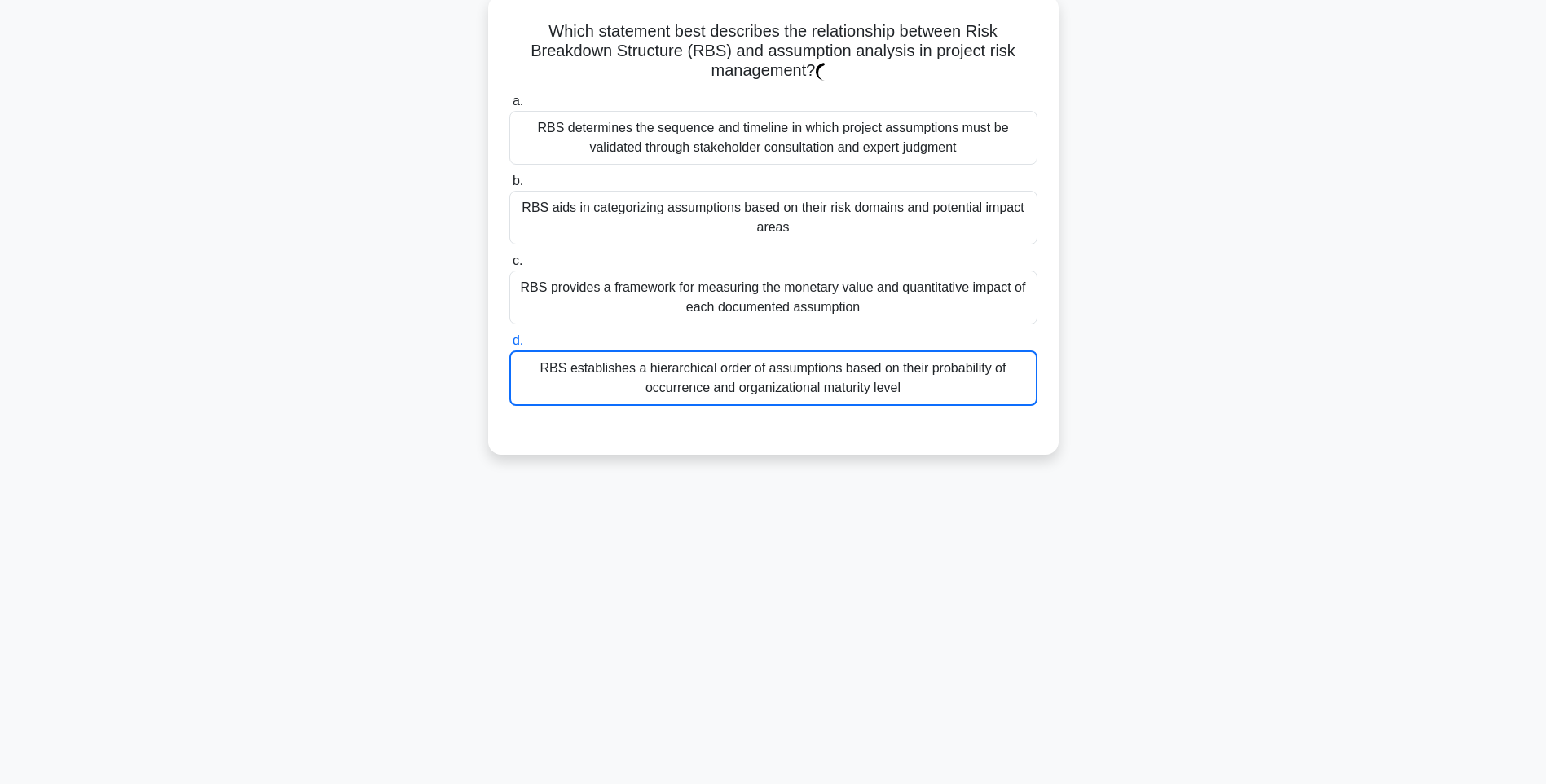
click at [943, 398] on div "RBS establishes a hierarchical order of assumptions based on their probability …" at bounding box center [773, 378] width 528 height 55
click at [509, 346] on input "d. RBS establishes a hierarchical order of assumptions based on their probabili…" at bounding box center [509, 341] width 0 height 11
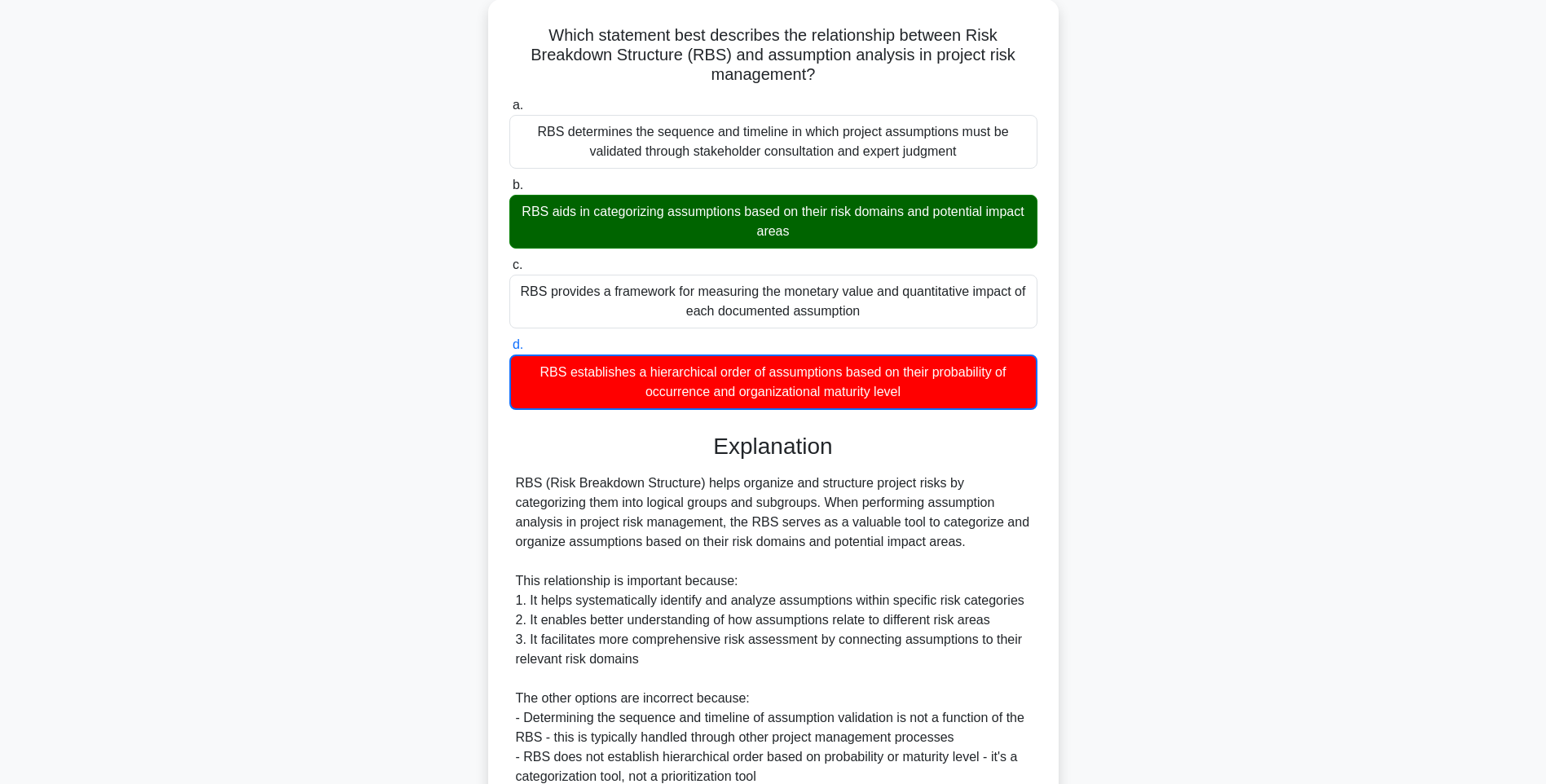
click at [1152, 467] on div "Which statement best describes the relationship between Risk Breakdown Structur…" at bounding box center [773, 480] width 1075 height 962
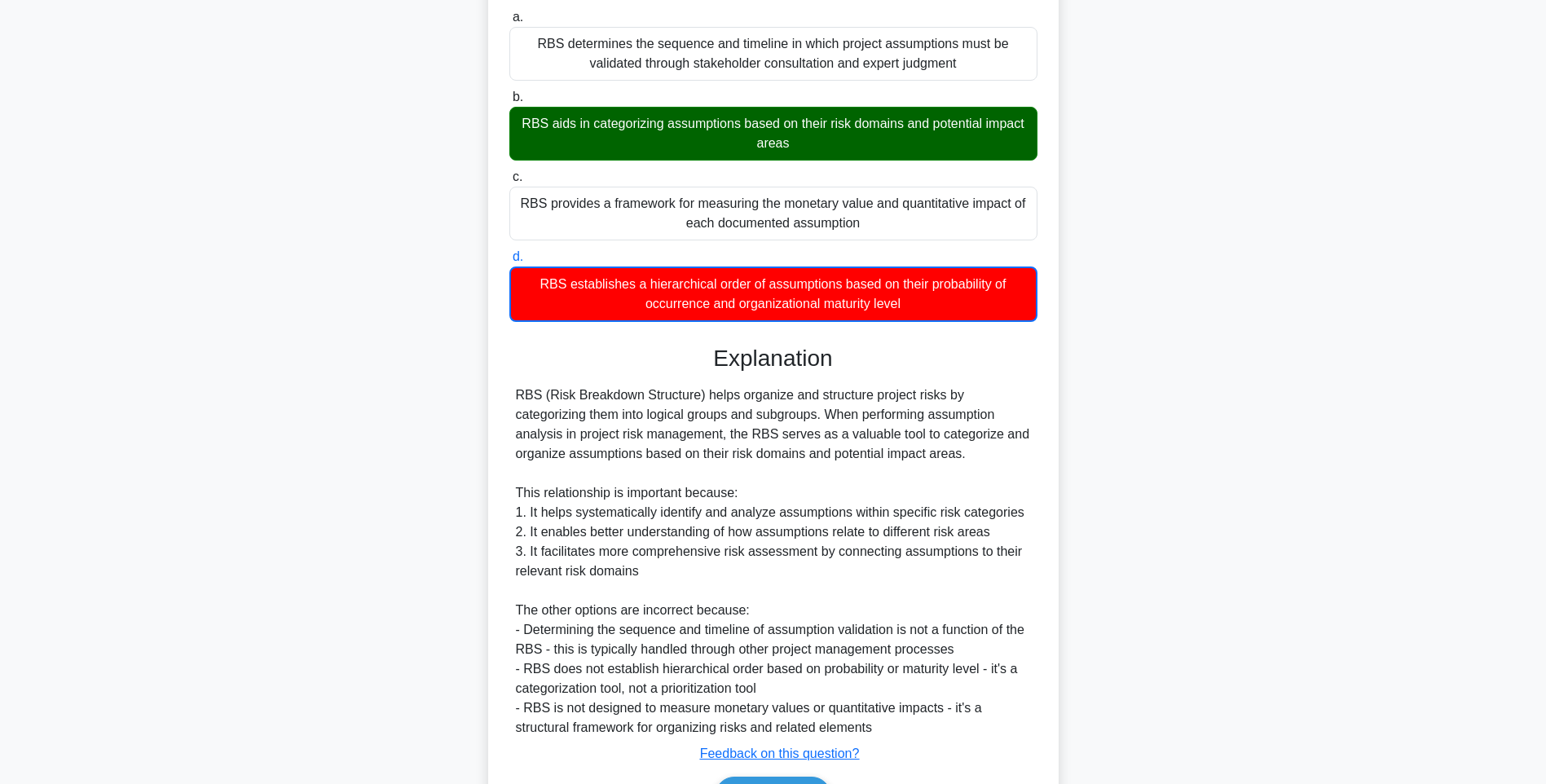
scroll to position [282, 0]
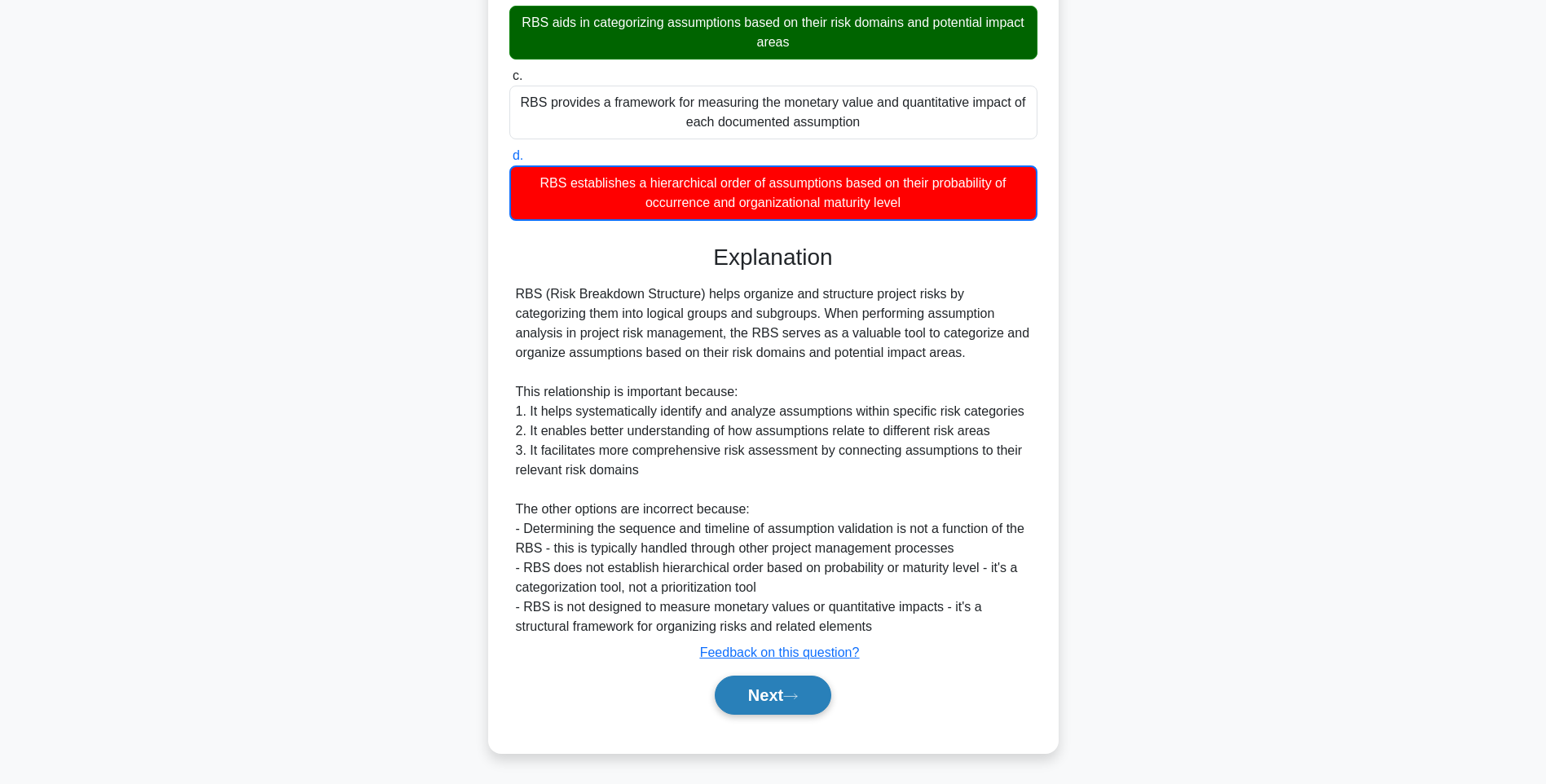
click at [791, 697] on button "Next" at bounding box center [773, 694] width 116 height 39
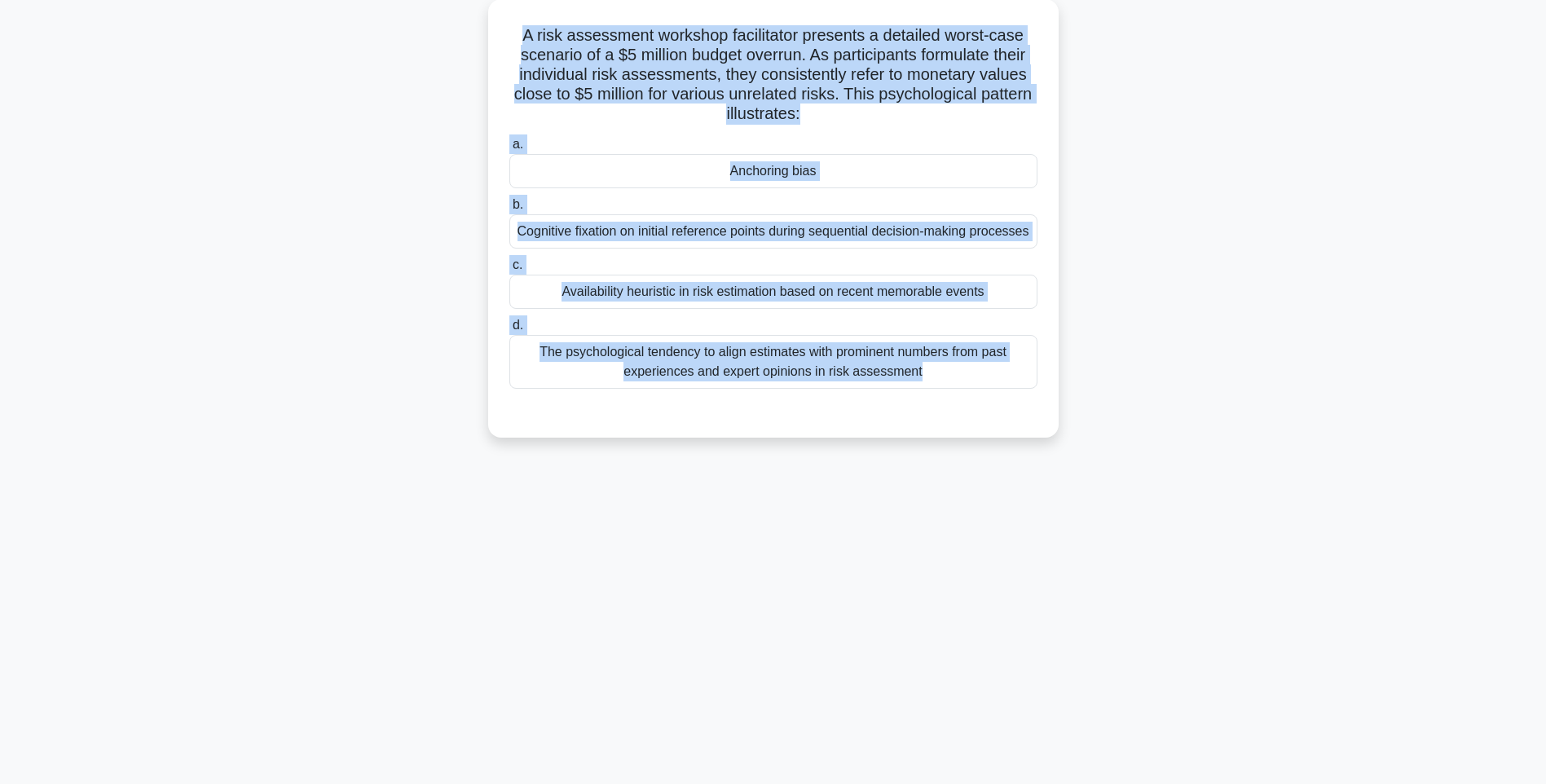
drag, startPoint x: 506, startPoint y: 25, endPoint x: 1056, endPoint y: 450, distance: 695.1
click at [1056, 450] on div "A risk assessment workshop facilitator presents a detailed worst-case scenario …" at bounding box center [773, 228] width 1075 height 458
click at [1144, 435] on div "A risk assessment workshop facilitator presents a detailed worst-case scenario …" at bounding box center [773, 228] width 1075 height 458
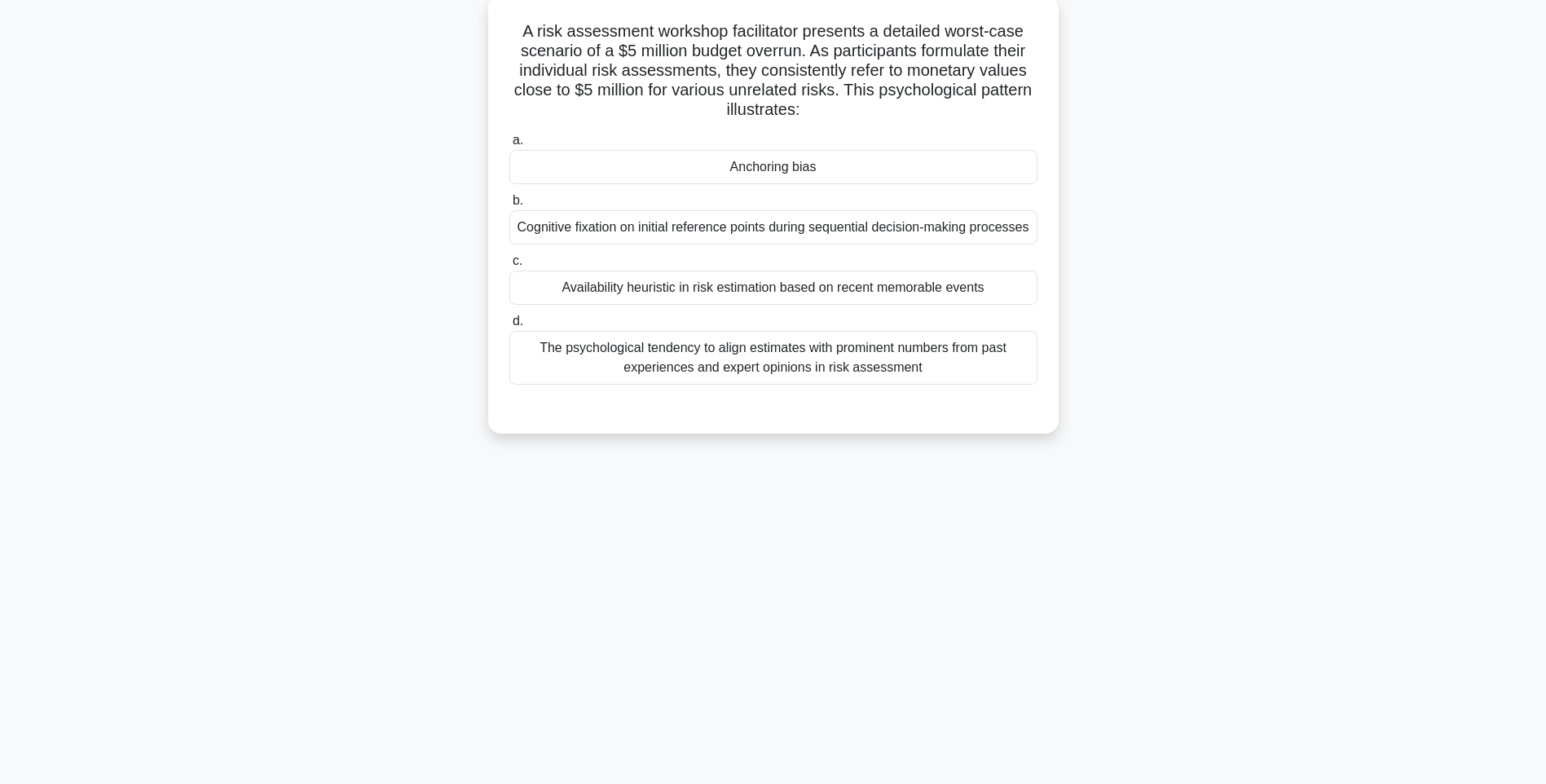
click at [879, 355] on div "The psychological tendency to align estimates with prominent numbers from past …" at bounding box center [773, 357] width 528 height 54
click at [509, 326] on input "d. The psychological tendency to align estimates with prominent numbers from pa…" at bounding box center [509, 321] width 0 height 11
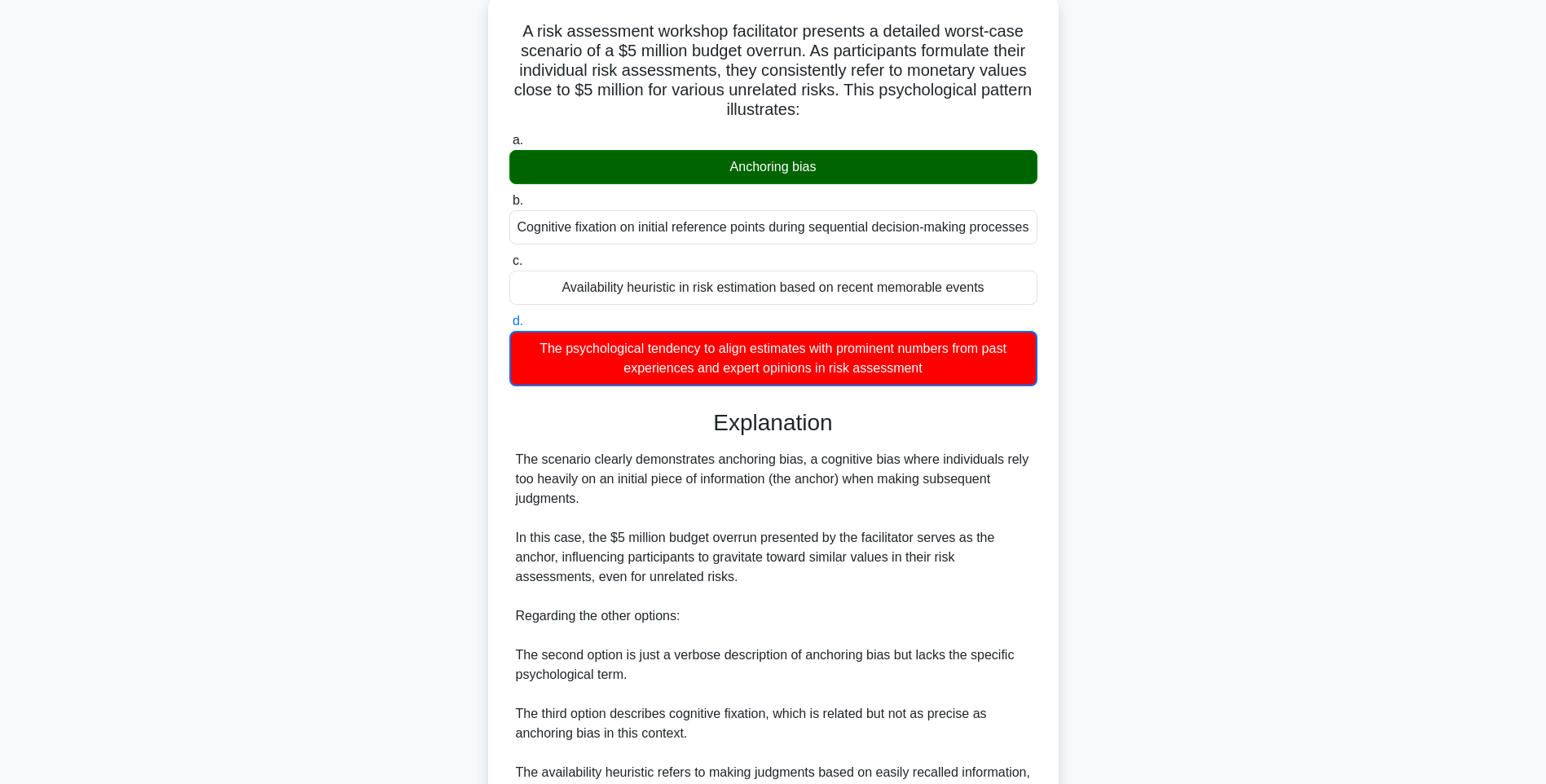
click at [1039, 435] on div "A risk assessment workshop facilitator presents a detailed worst-case scenario …" at bounding box center [773, 466] width 557 height 929
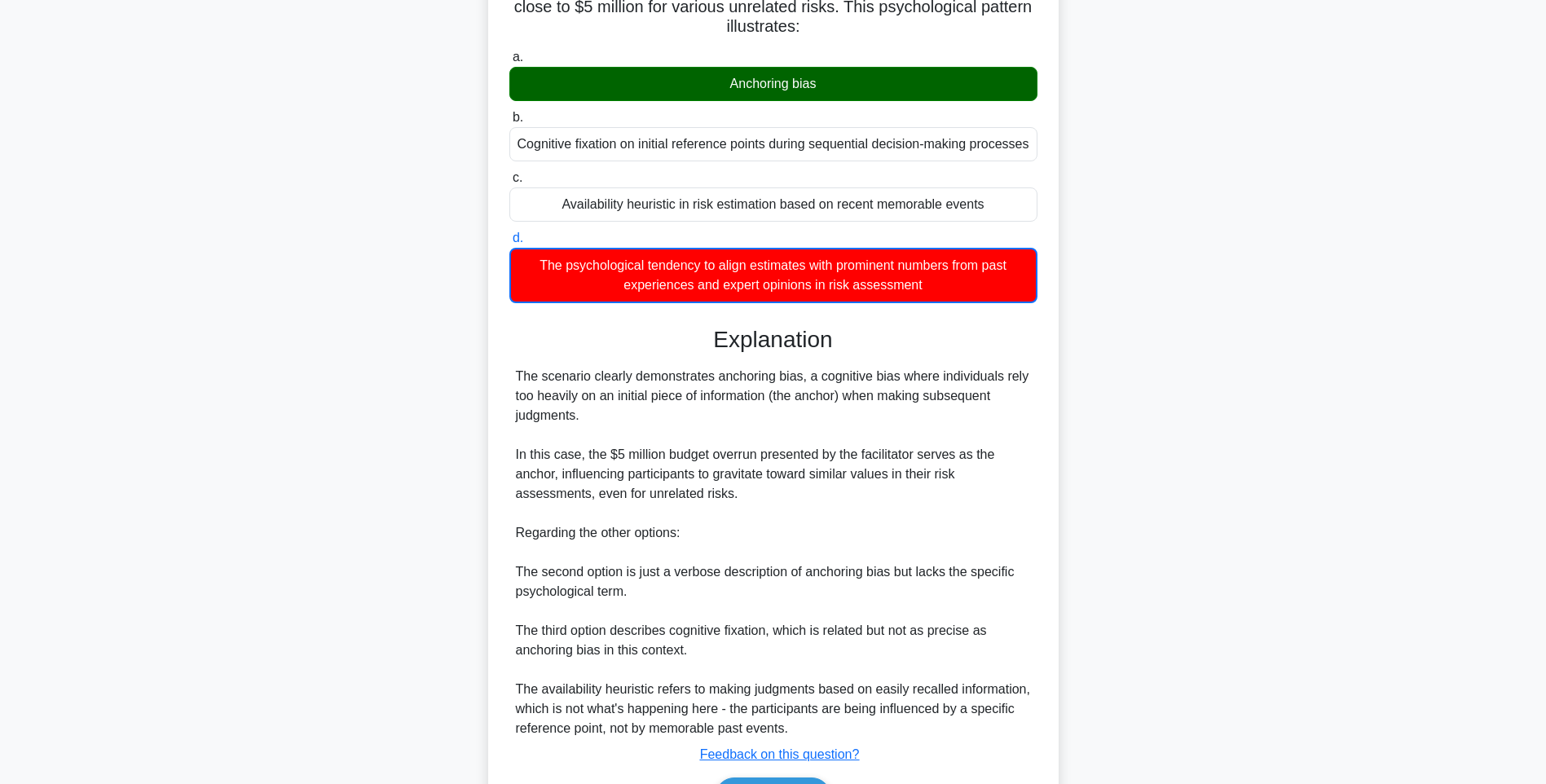
scroll to position [282, 0]
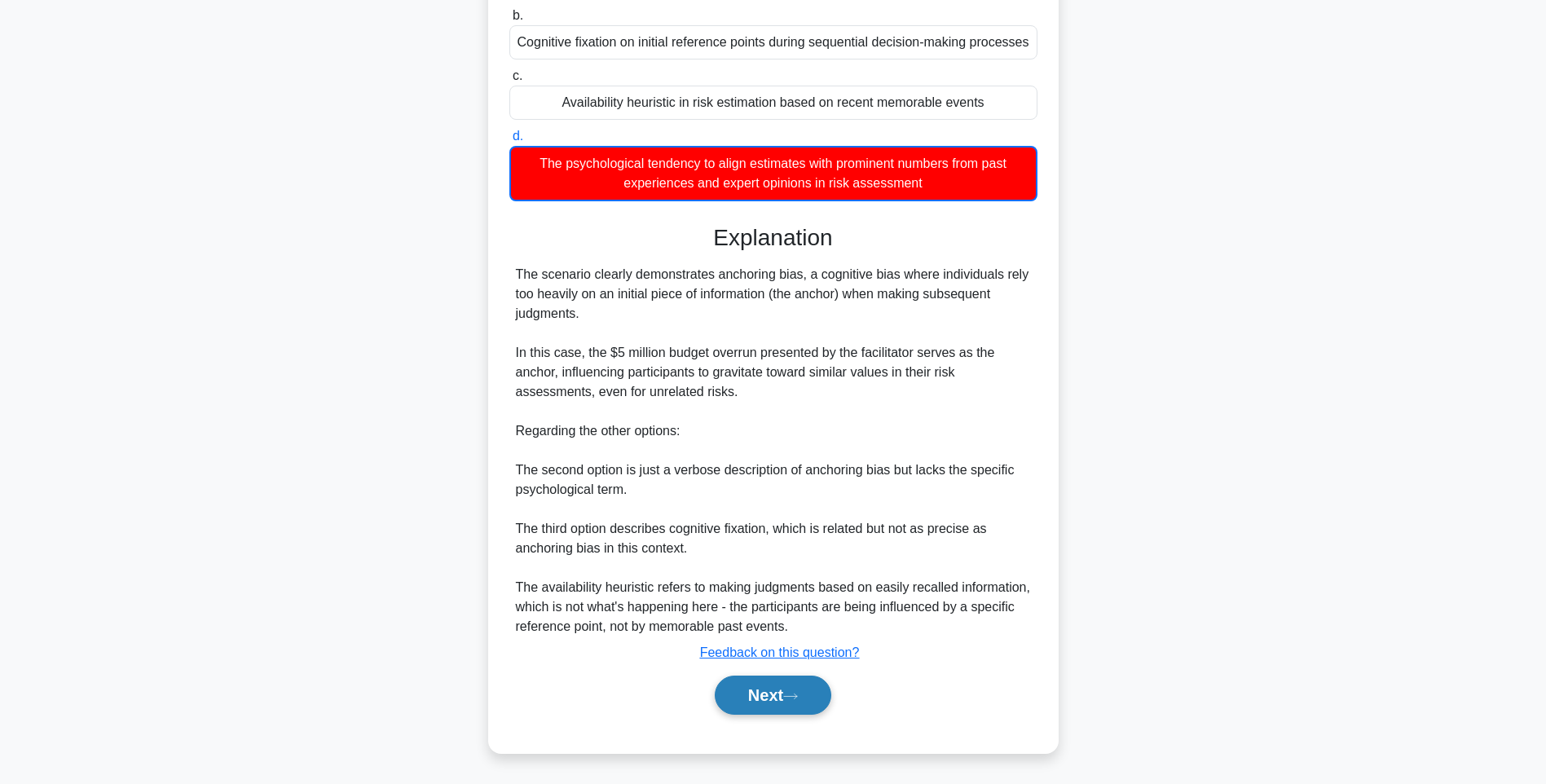
click at [781, 704] on button "Next" at bounding box center [773, 694] width 116 height 39
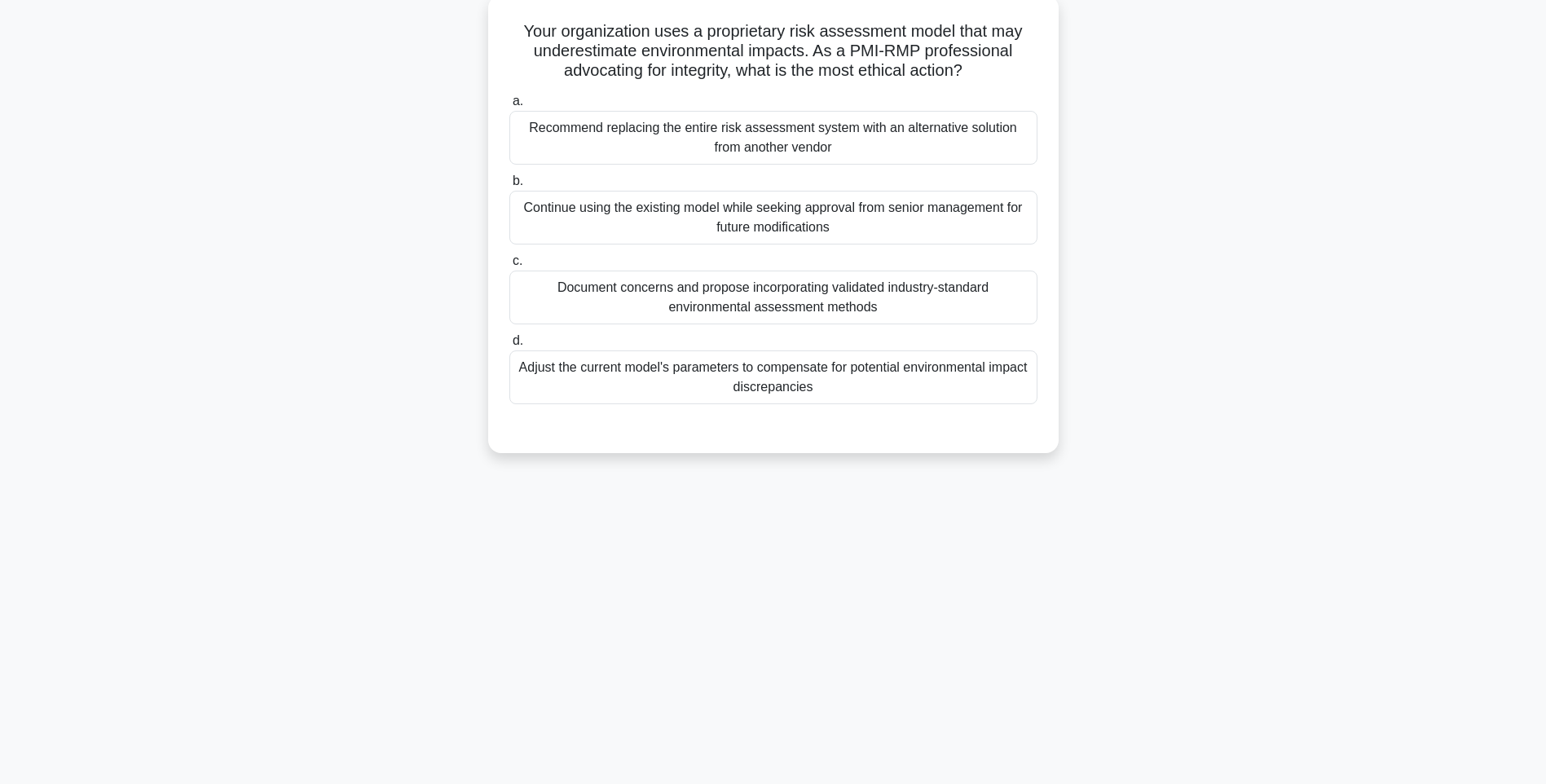
drag, startPoint x: 506, startPoint y: 22, endPoint x: 1013, endPoint y: 390, distance: 626.5
click at [1013, 390] on div "Your organization uses a proprietary risk assessment model that may underestima…" at bounding box center [773, 224] width 557 height 445
drag, startPoint x: 1182, startPoint y: 443, endPoint x: 1048, endPoint y: 429, distance: 134.7
click at [1182, 443] on div "Your organization uses a proprietary risk assessment model that may underestima…" at bounding box center [773, 238] width 1075 height 477
click at [891, 400] on div "Adjust the current model's parameters to compensate for potential environmental…" at bounding box center [773, 377] width 528 height 54
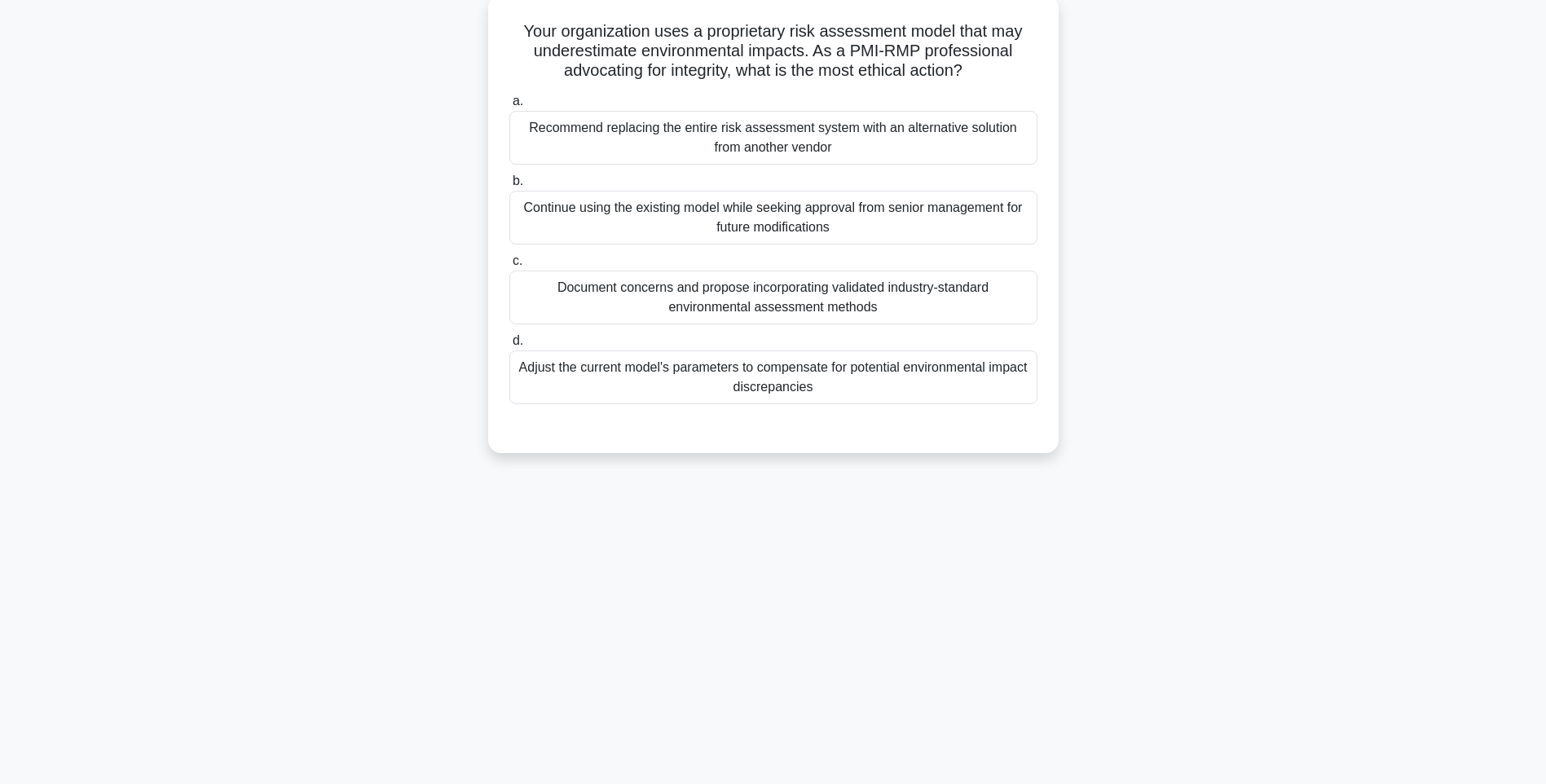
click at [509, 346] on input "d. Adjust the current model's parameters to compensate for potential environmen…" at bounding box center [509, 341] width 0 height 11
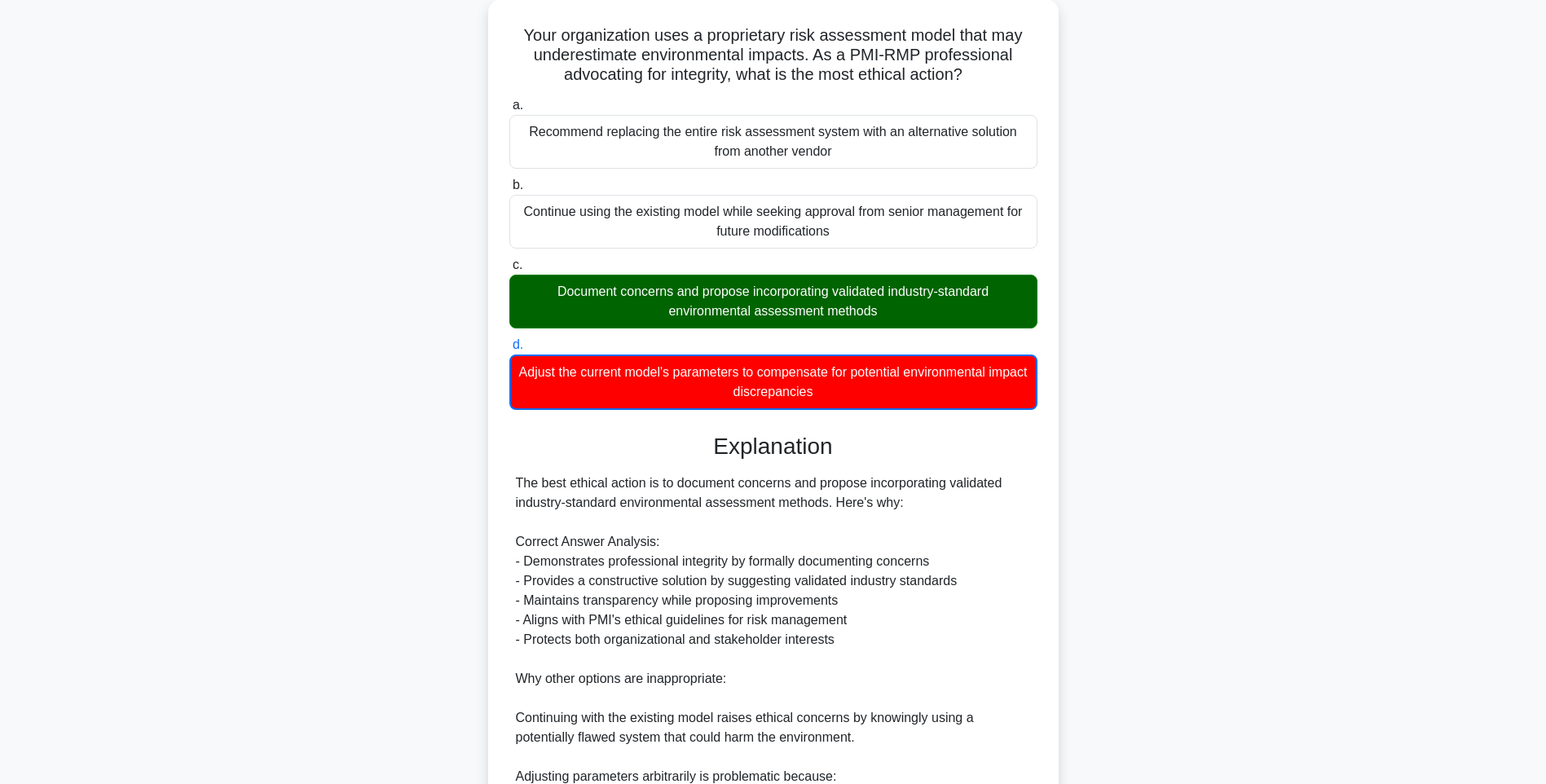
drag, startPoint x: 1103, startPoint y: 469, endPoint x: 1093, endPoint y: 485, distance: 18.9
click at [1103, 469] on div "Your organization uses a proprietary risk assessment model that may underestima…" at bounding box center [773, 548] width 1075 height 1099
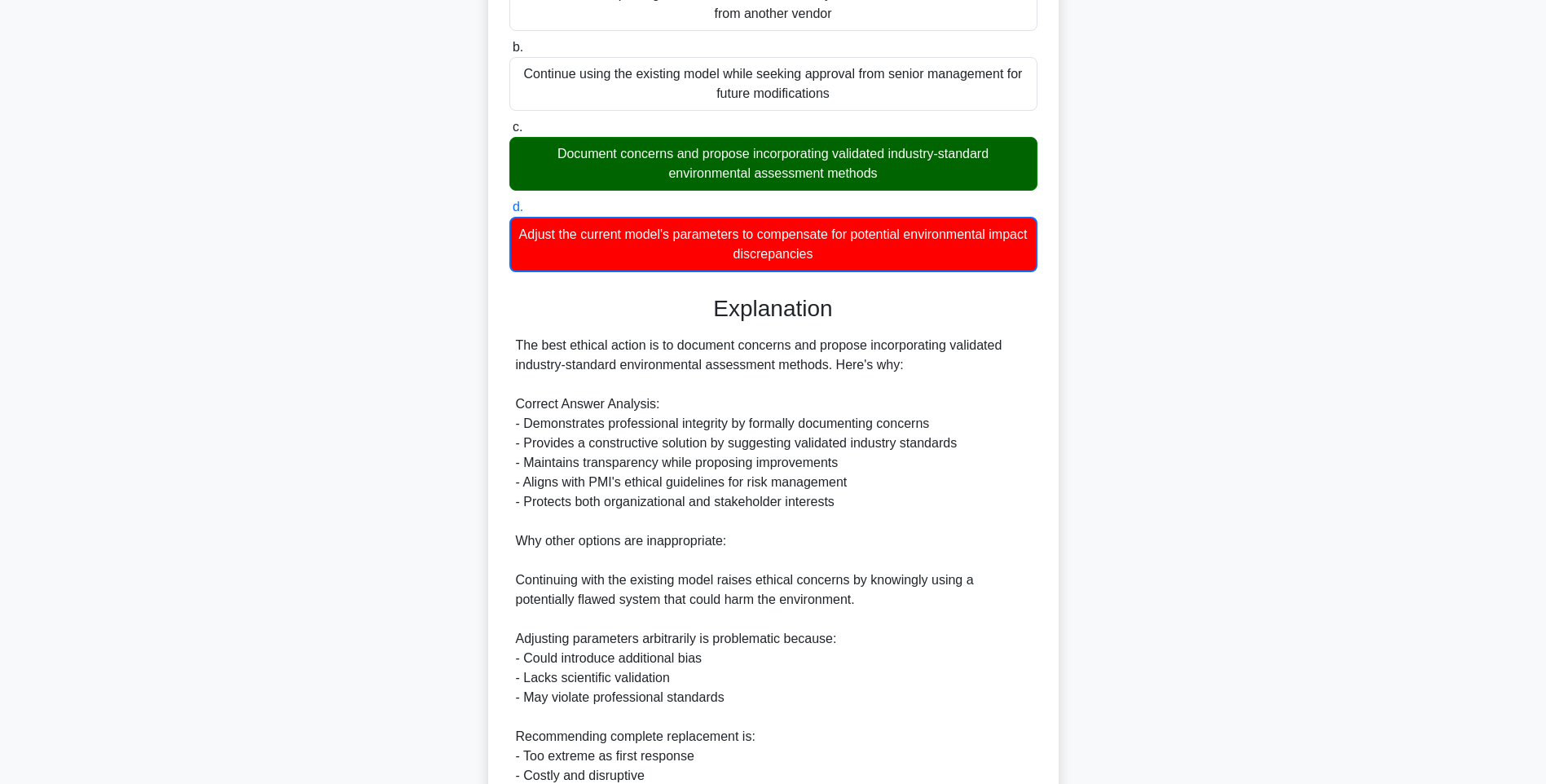
scroll to position [419, 0]
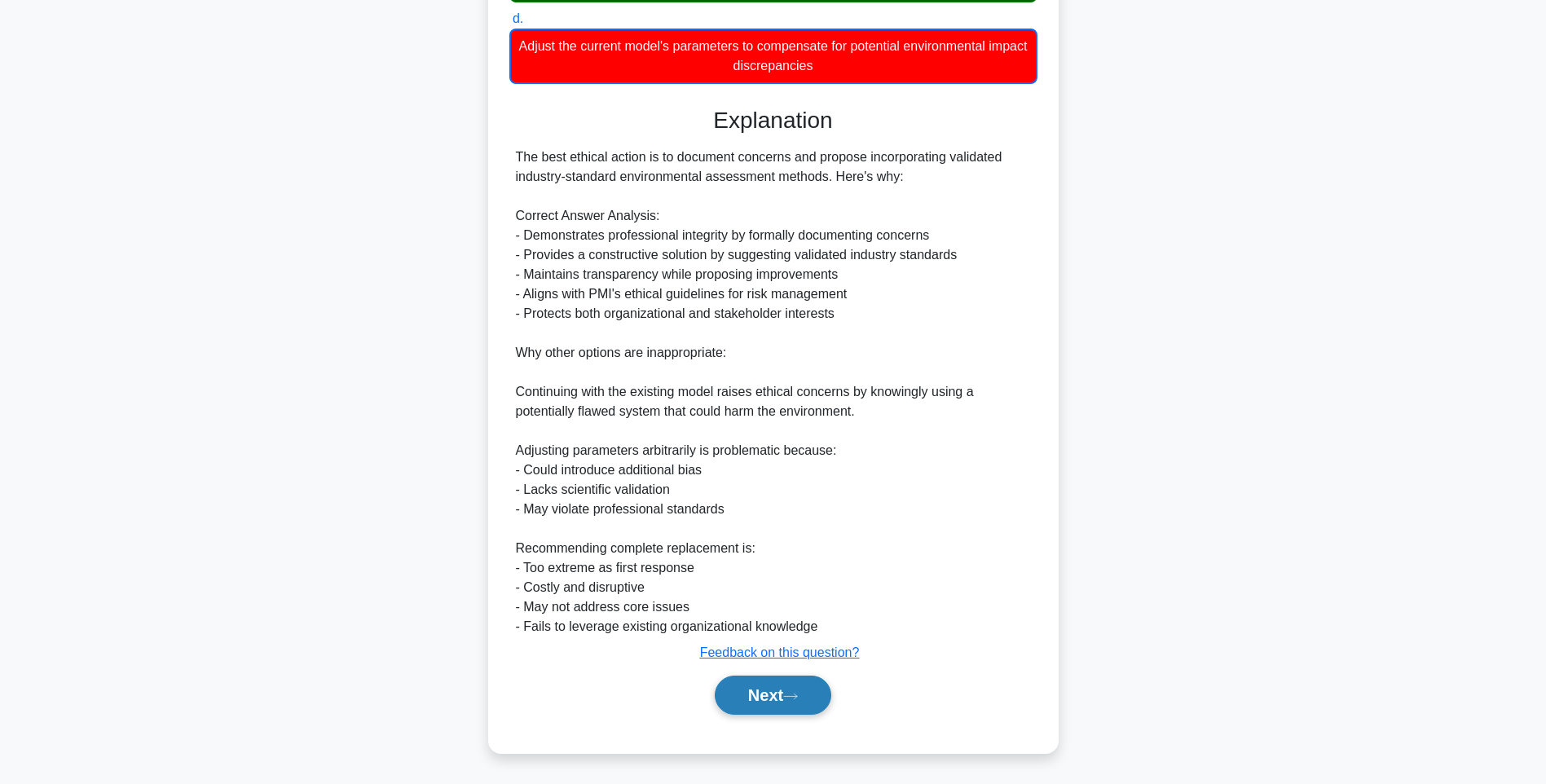
click at [744, 680] on button "Next" at bounding box center [773, 694] width 116 height 39
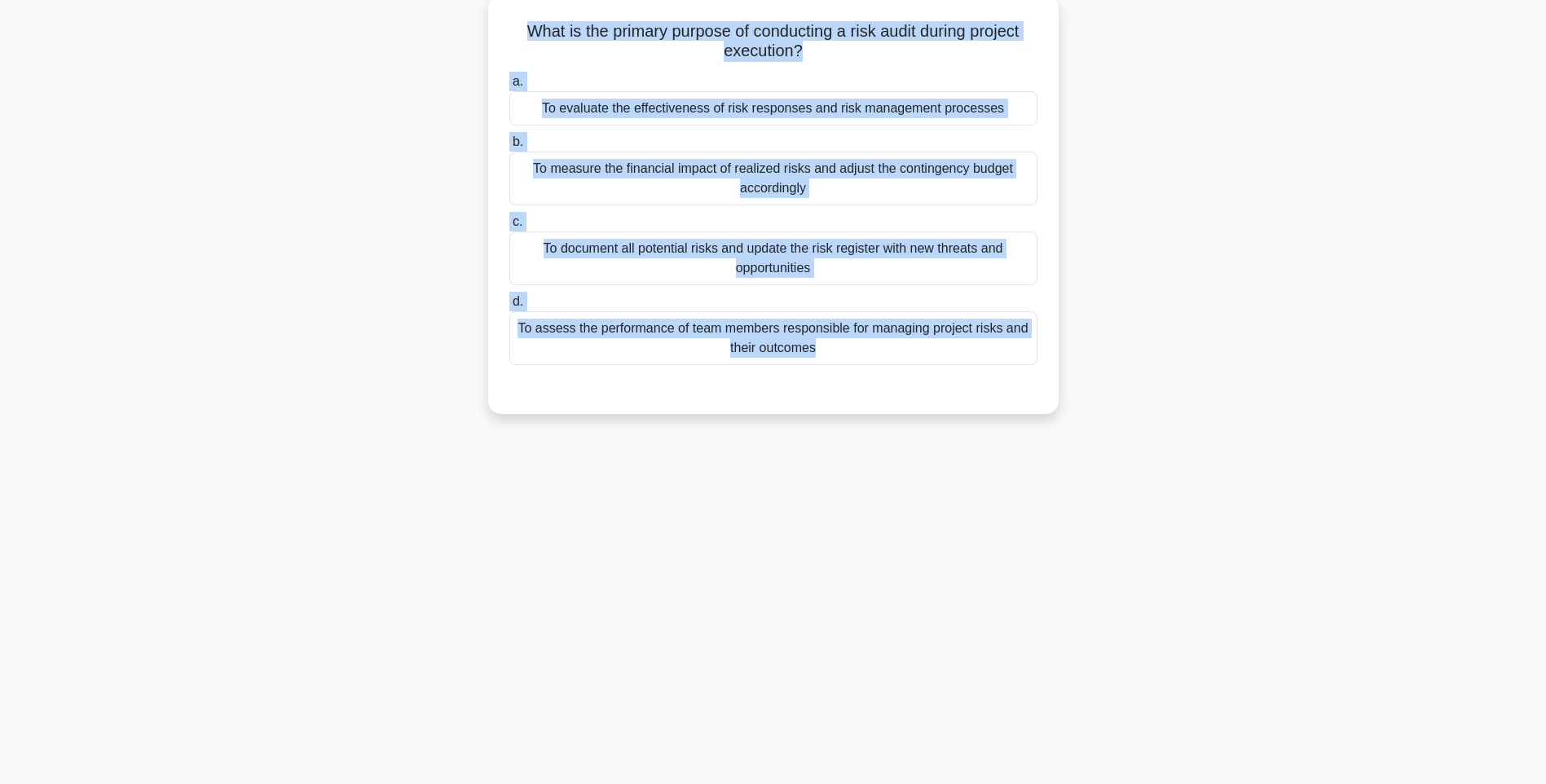
drag, startPoint x: 518, startPoint y: 26, endPoint x: 1007, endPoint y: 370, distance: 597.9
click at [1007, 370] on div "What is the primary purpose of conducting a risk audit during project execution…" at bounding box center [773, 204] width 557 height 405
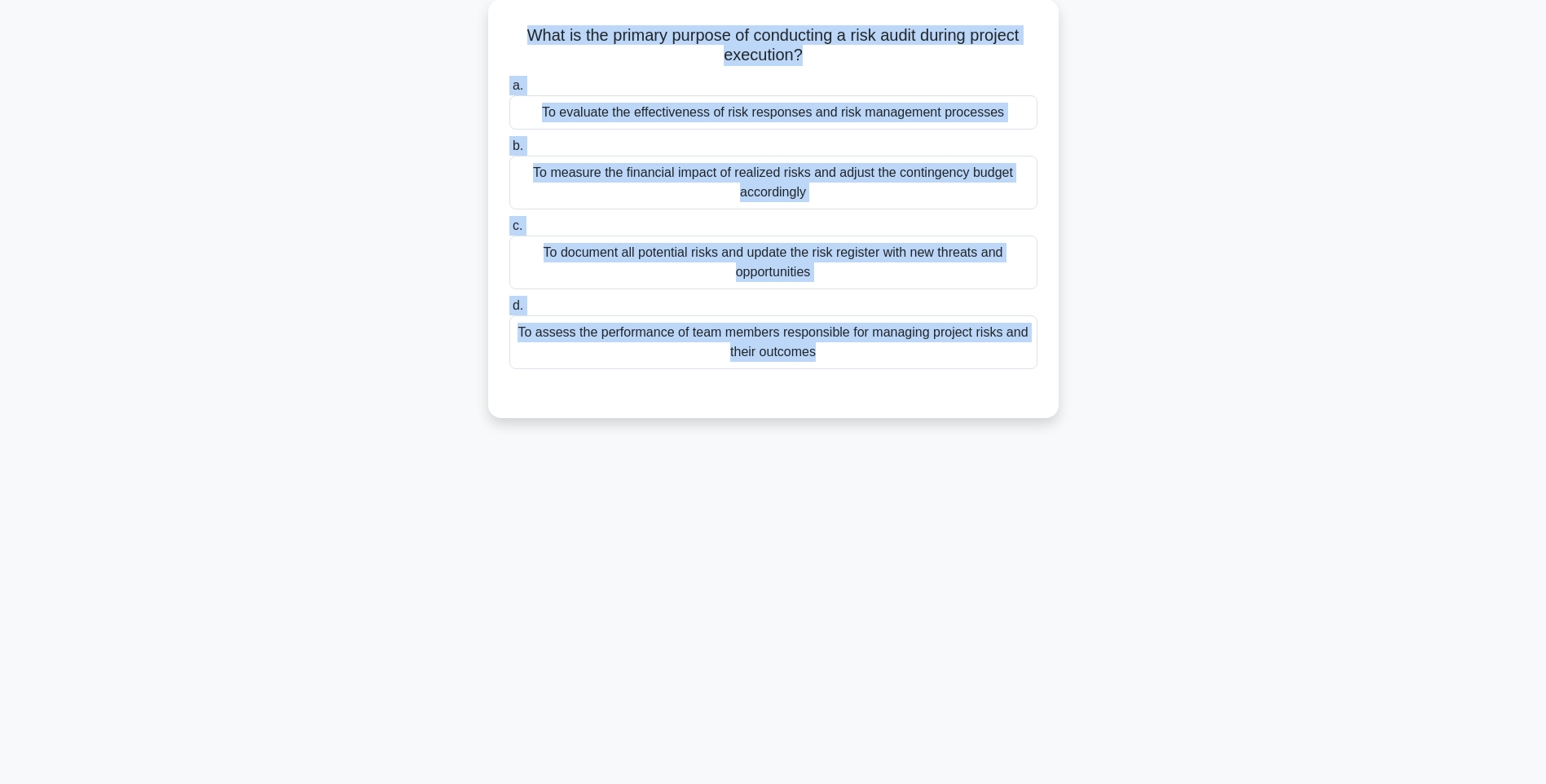
click at [1338, 498] on main "147:02 Stop PMI-RMP Intermediate 17/115 What is the primary purpose of conducti…" at bounding box center [773, 369] width 1546 height 827
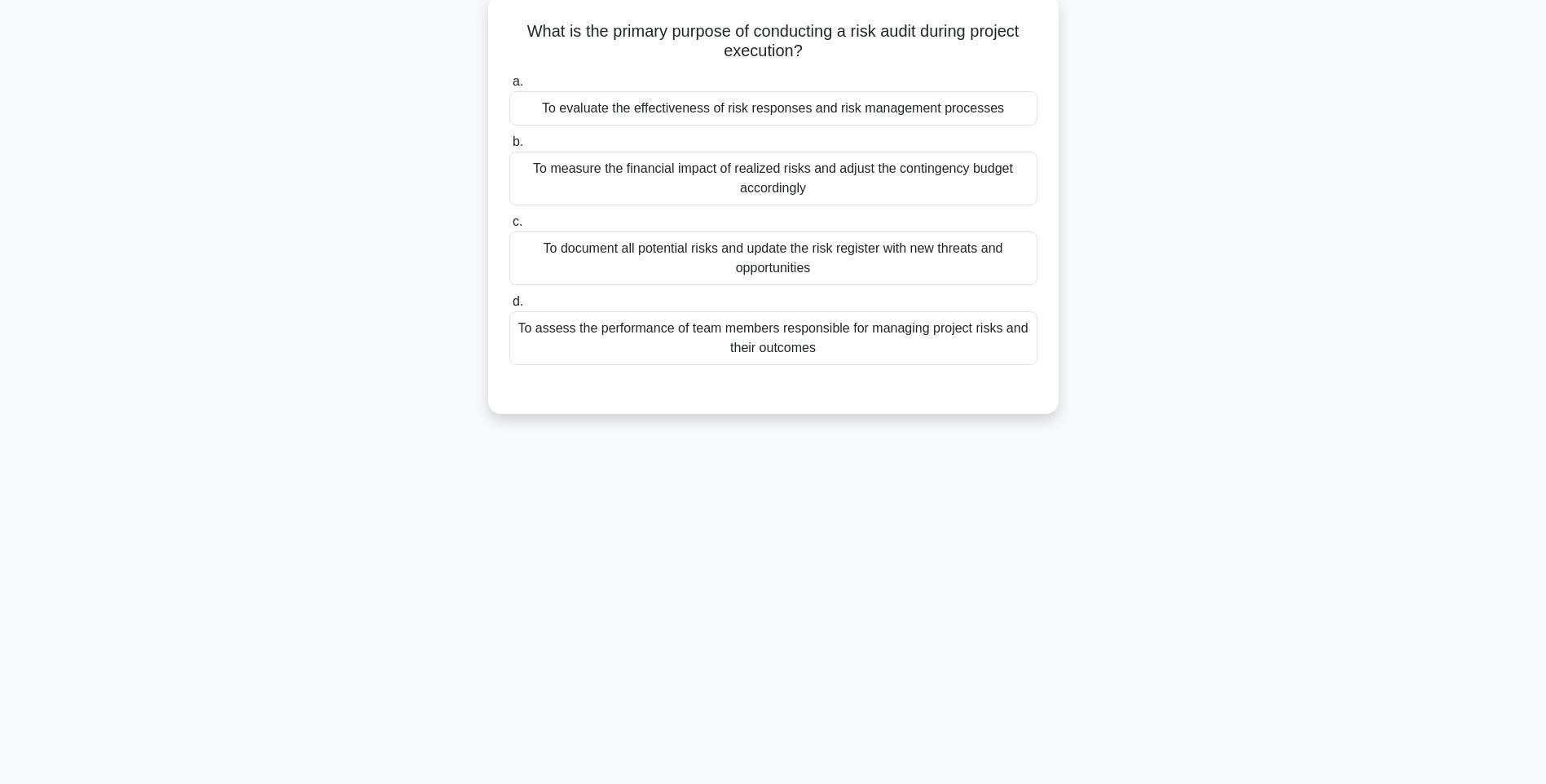
click at [957, 344] on div "To assess the performance of team members responsible for managing project risk…" at bounding box center [773, 338] width 528 height 54
click at [509, 307] on input "d. To assess the performance of team members responsible for managing project r…" at bounding box center [509, 302] width 0 height 11
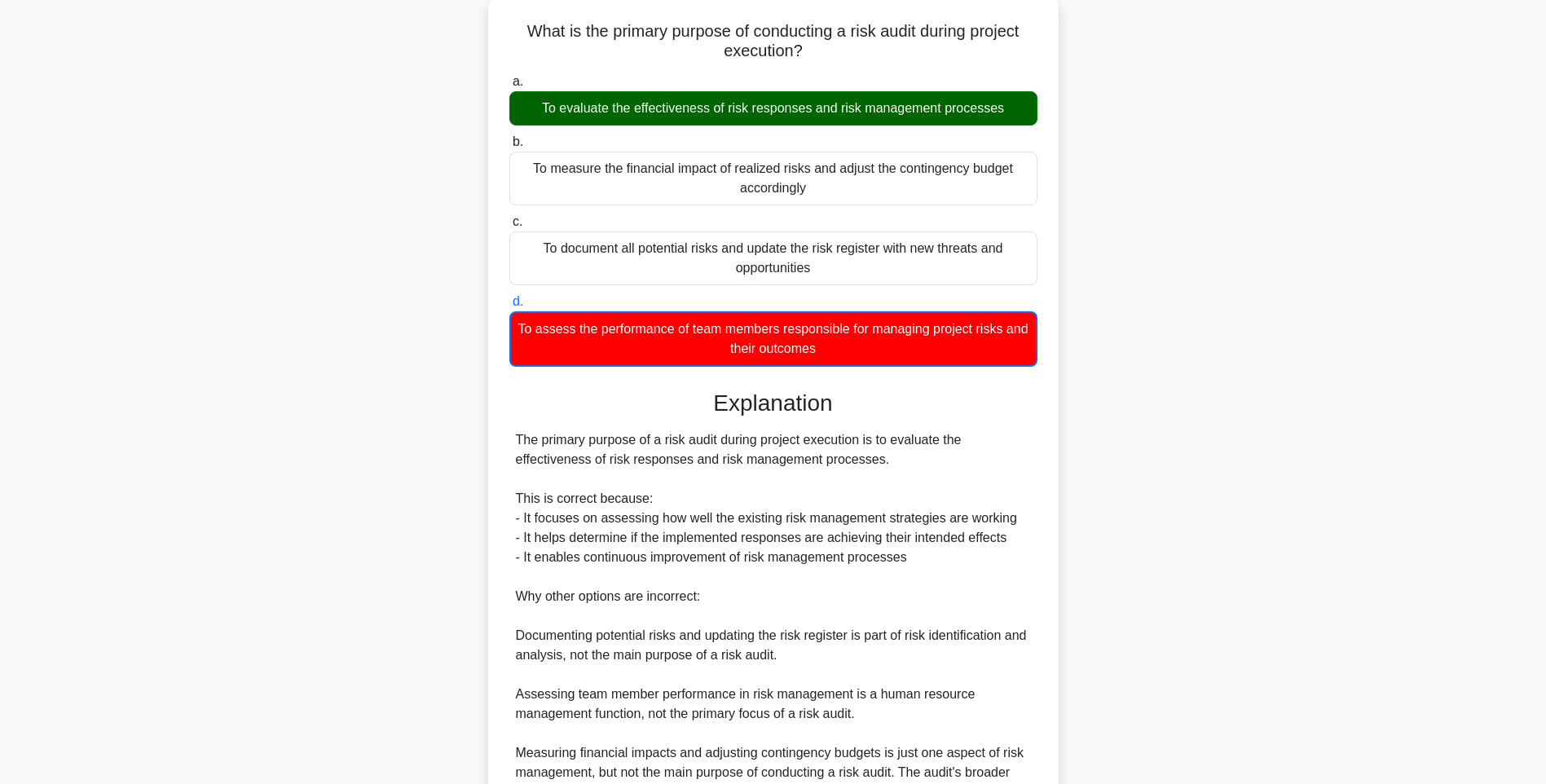
click at [969, 463] on div "The primary purpose of a risk audit during project execution is to evaluate the…" at bounding box center [773, 615] width 515 height 372
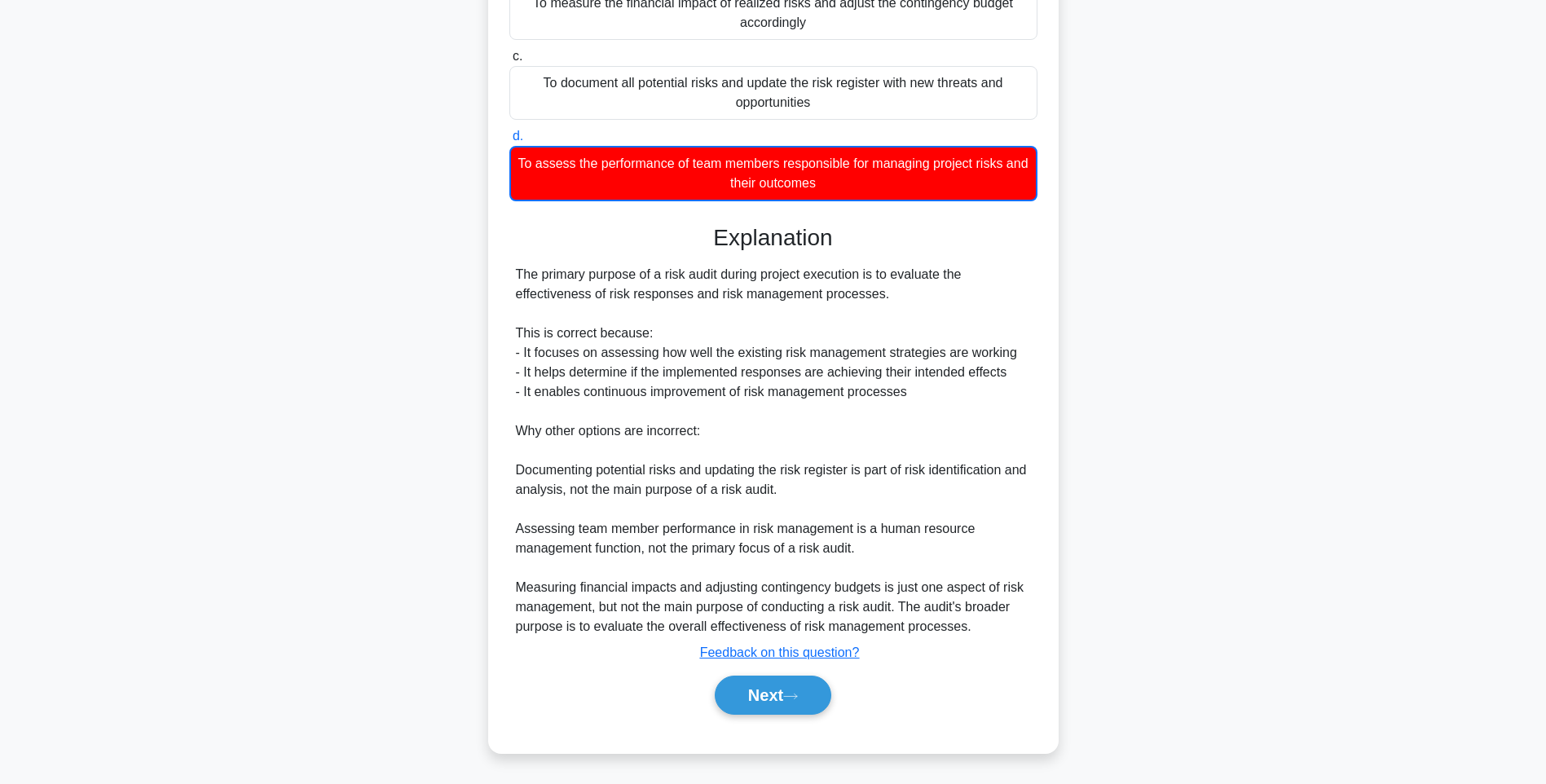
scroll to position [263, 0]
click at [805, 705] on button "Next" at bounding box center [773, 694] width 116 height 39
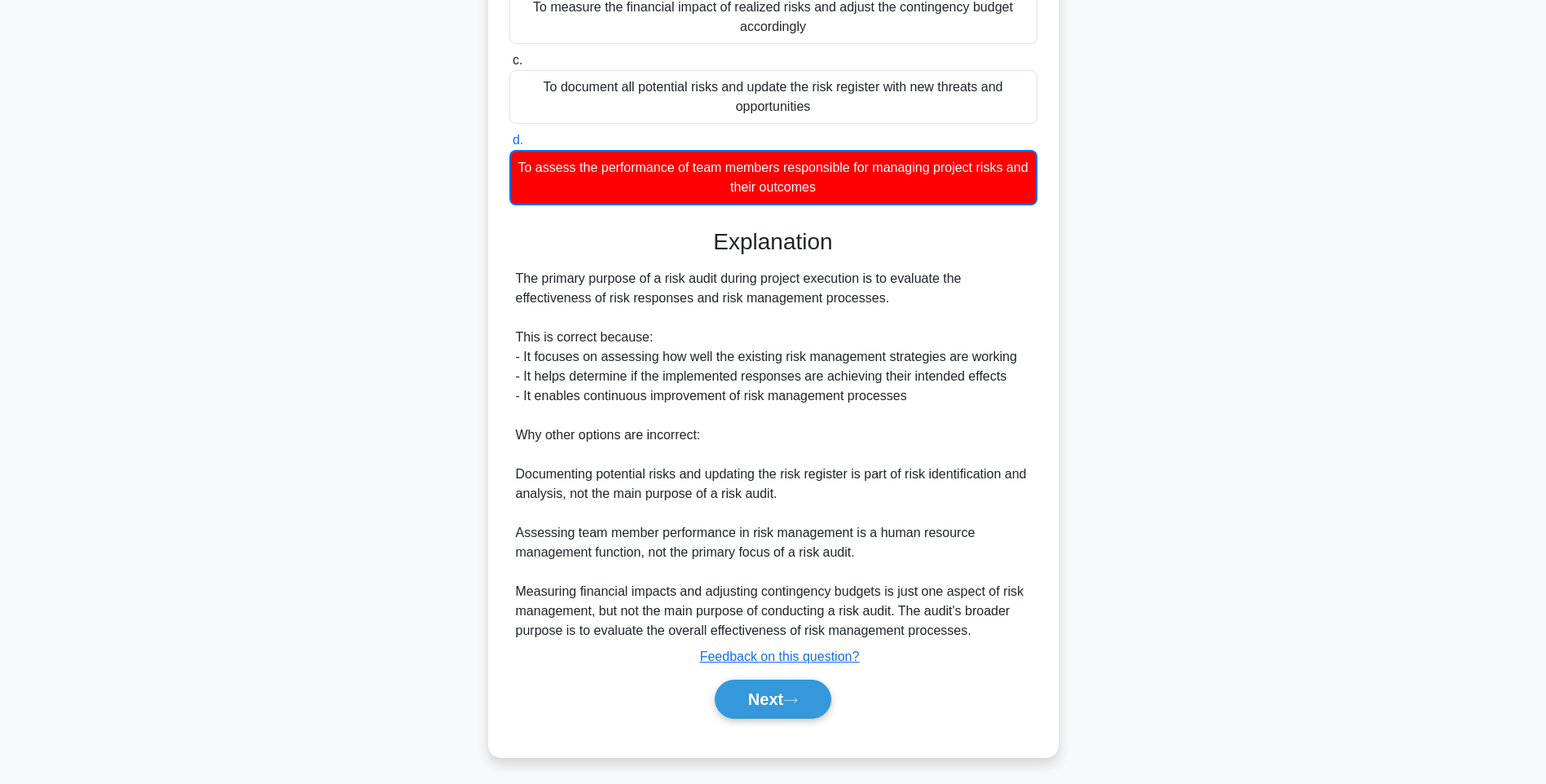
scroll to position [96, 0]
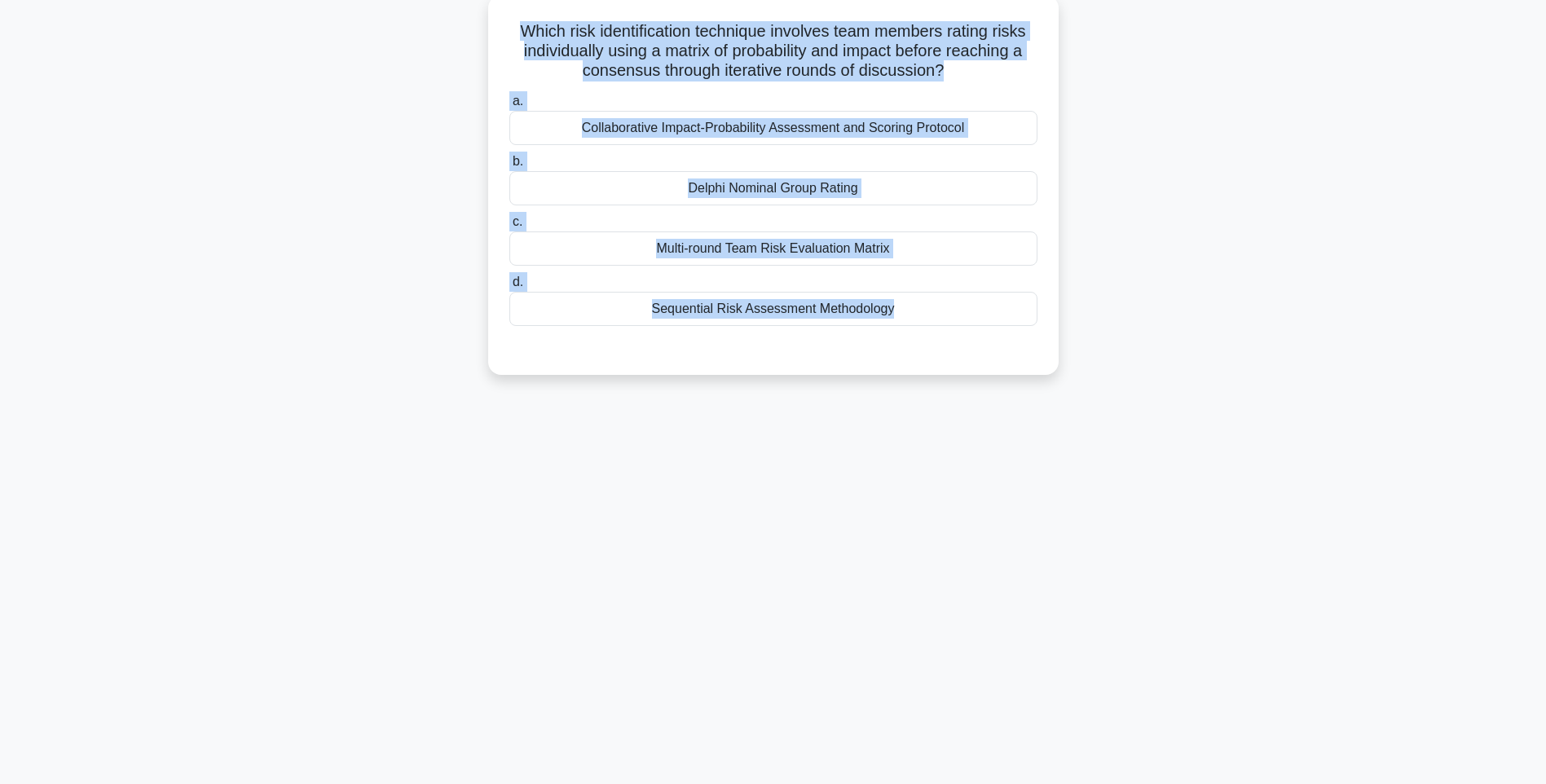
drag, startPoint x: 555, startPoint y: 63, endPoint x: 929, endPoint y: 332, distance: 460.7
click at [929, 332] on div "Which risk identification technique involves team members rating risks individu…" at bounding box center [773, 184] width 557 height 366
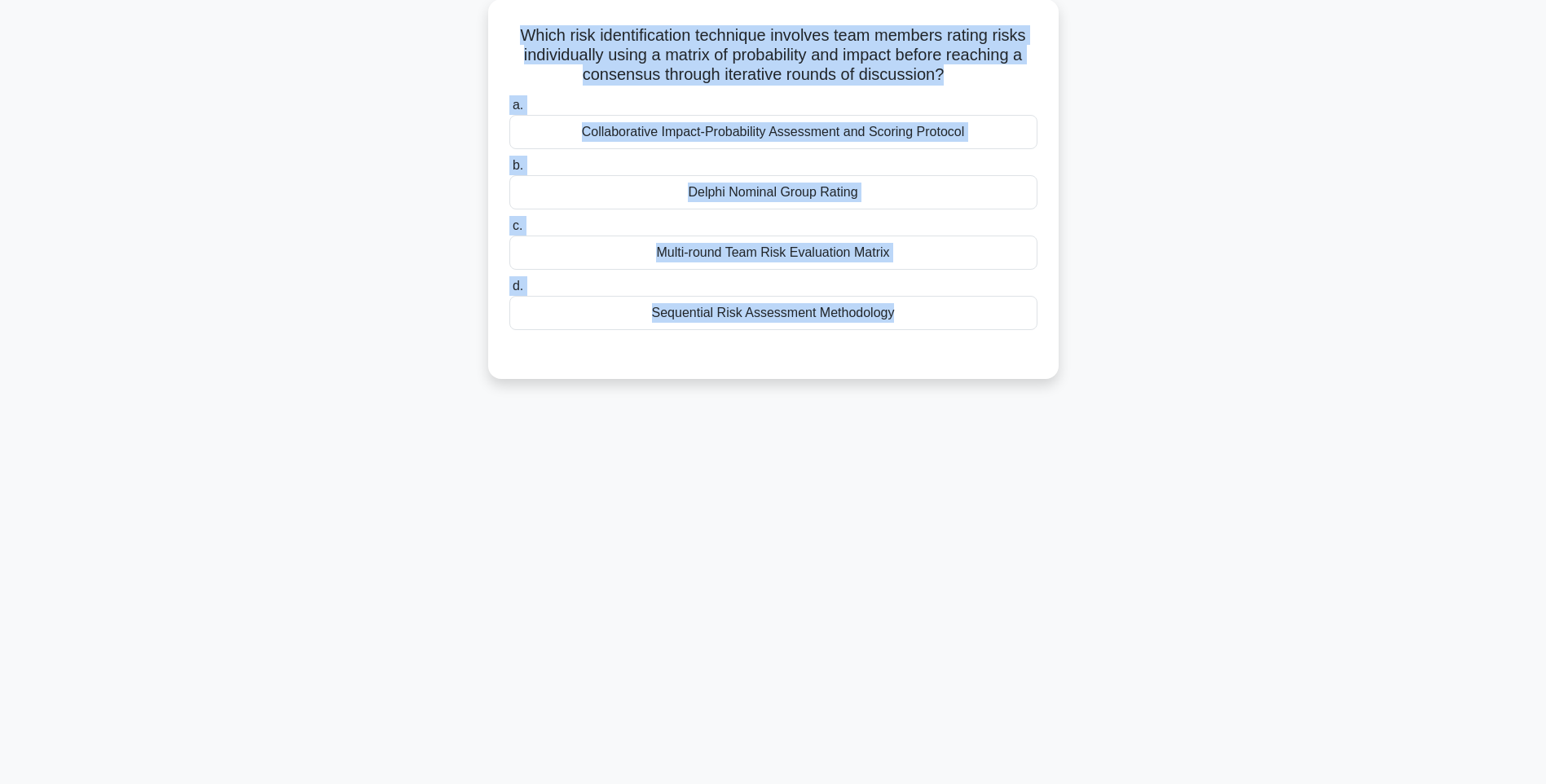
click at [1079, 412] on div "146:54 Stop PMI-RMP Intermediate 18/115 Which risk identification technique inv…" at bounding box center [773, 370] width 1075 height 815
click at [1110, 430] on div "146:53 Stop PMI-RMP Intermediate 18/115 Which risk identification technique inv…" at bounding box center [773, 370] width 1075 height 815
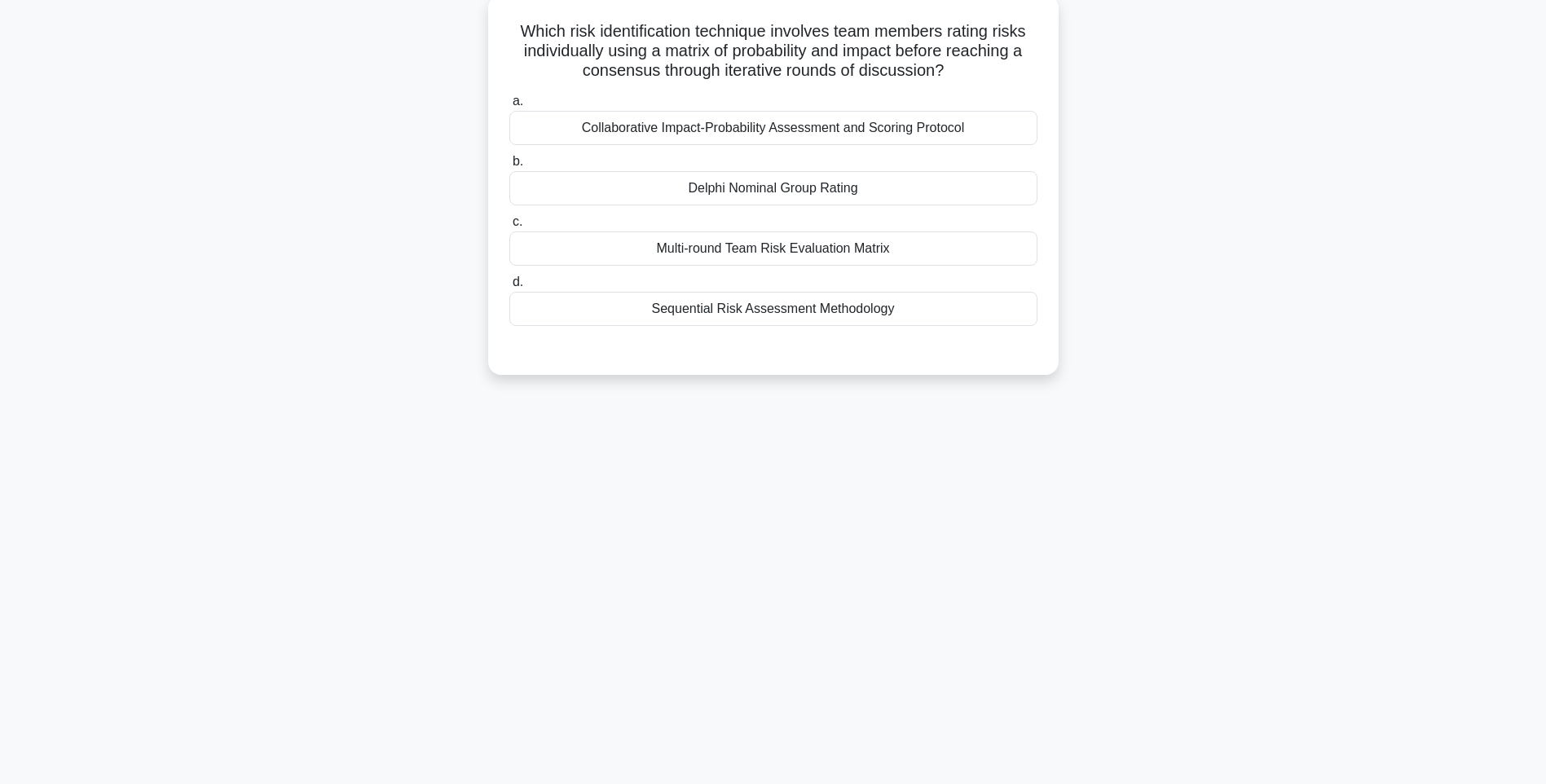
click at [902, 324] on div "Sequential Risk Assessment Methodology" at bounding box center [773, 309] width 528 height 35
click at [509, 287] on input "d. Sequential Risk Assessment Methodology" at bounding box center [509, 282] width 0 height 11
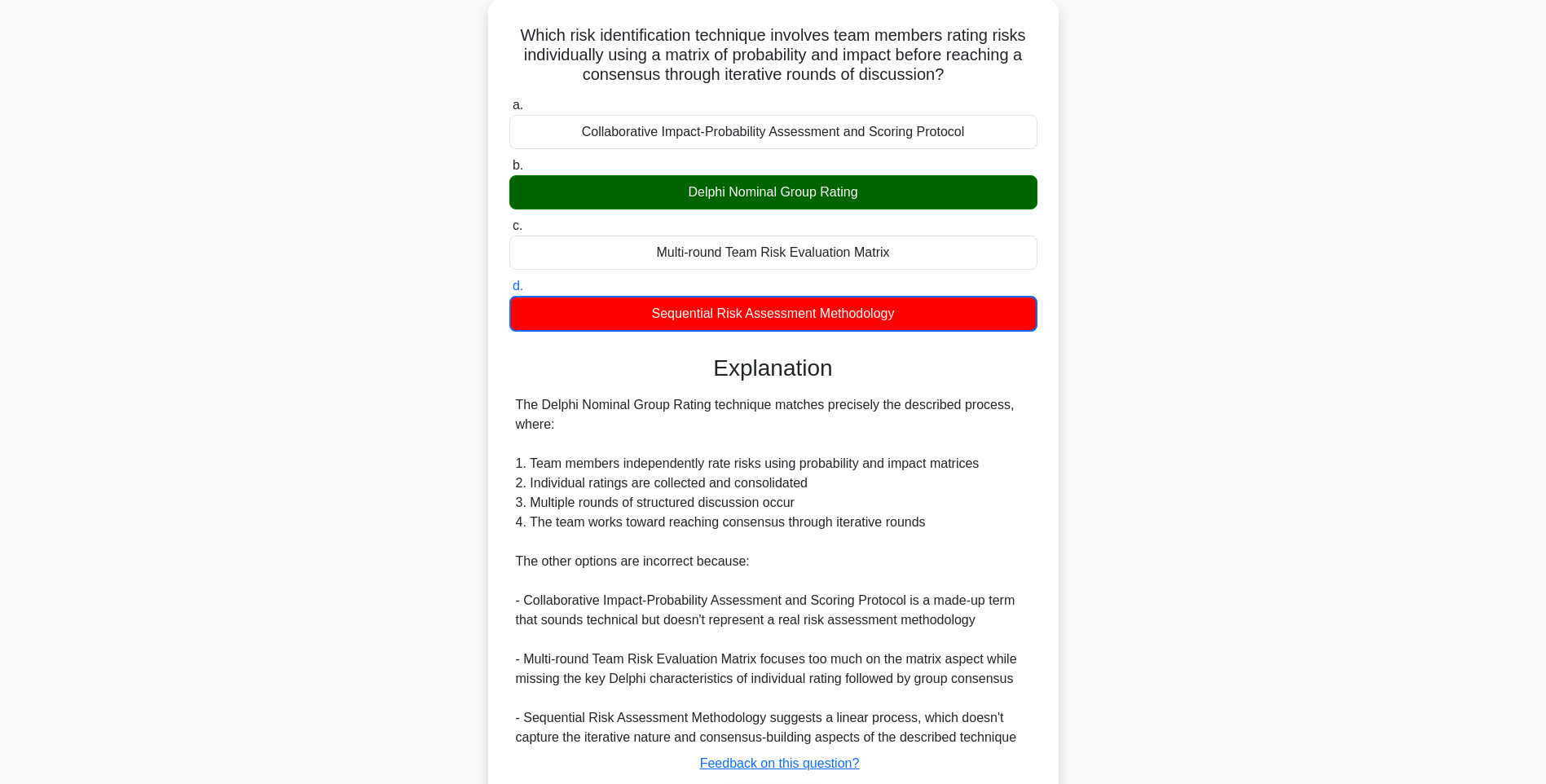
click at [1065, 433] on div "Which risk identification technique involves team members rating risks individu…" at bounding box center [773, 441] width 1075 height 884
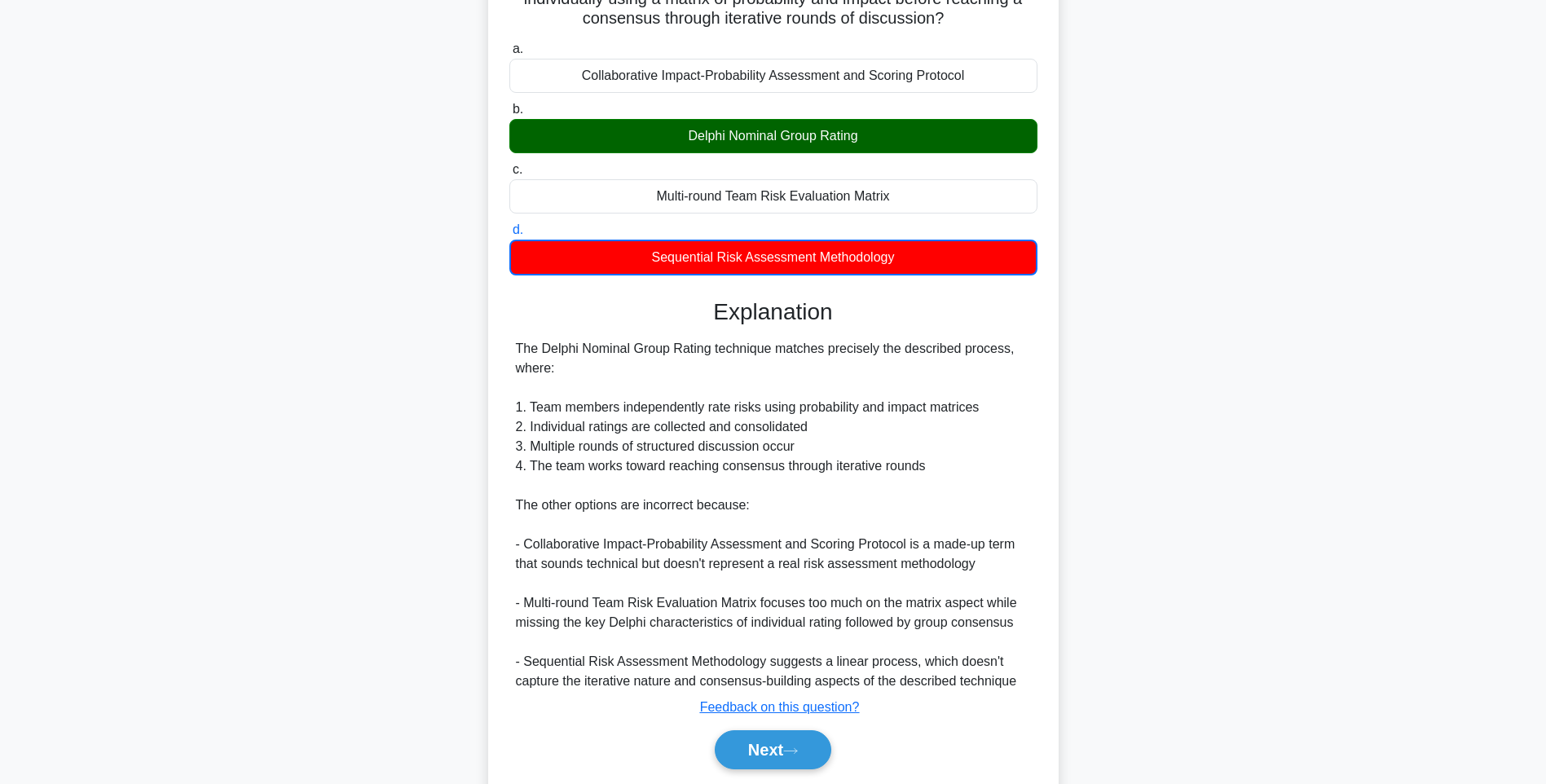
scroll to position [204, 0]
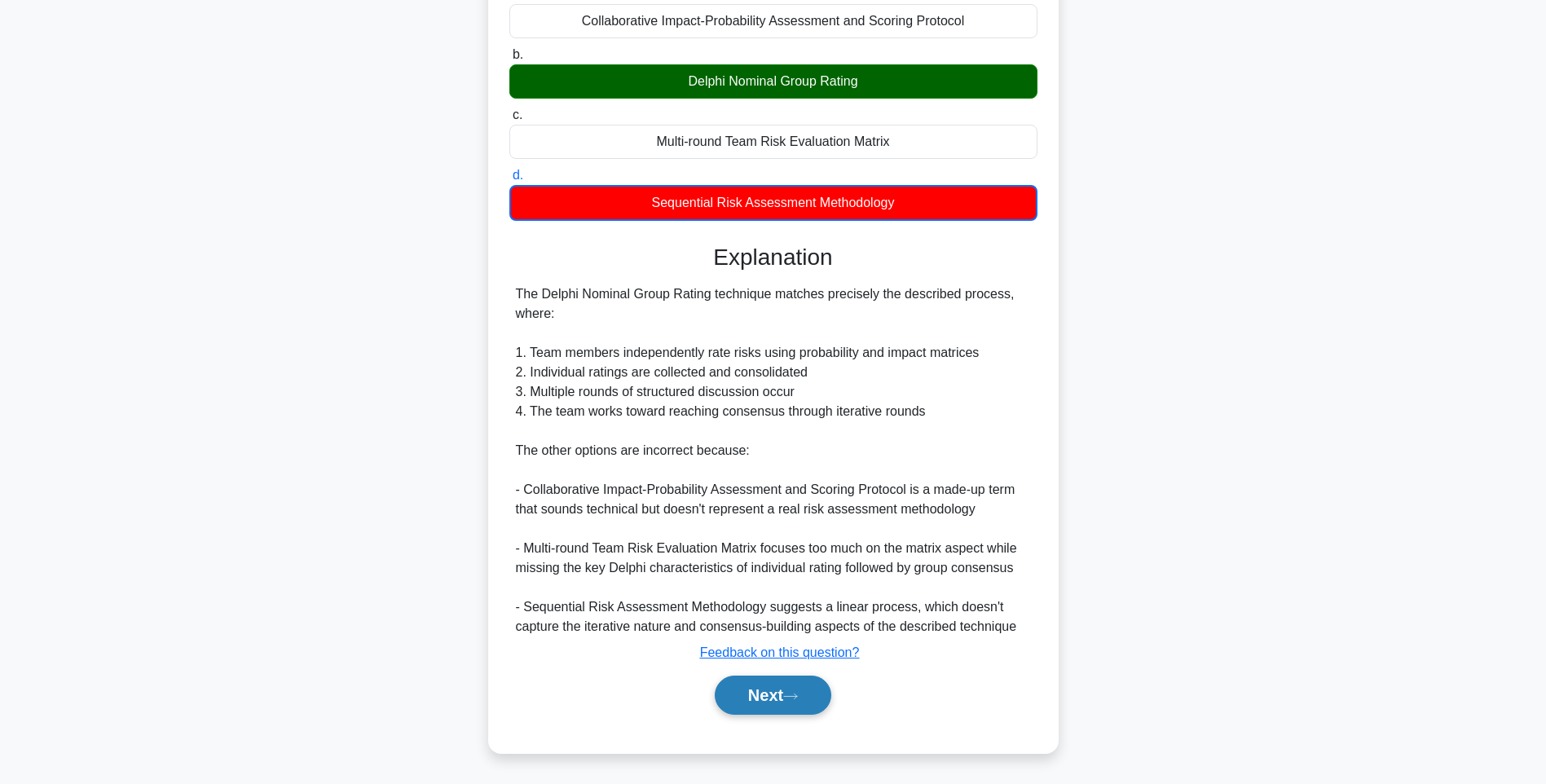
click at [784, 686] on button "Next" at bounding box center [773, 694] width 116 height 39
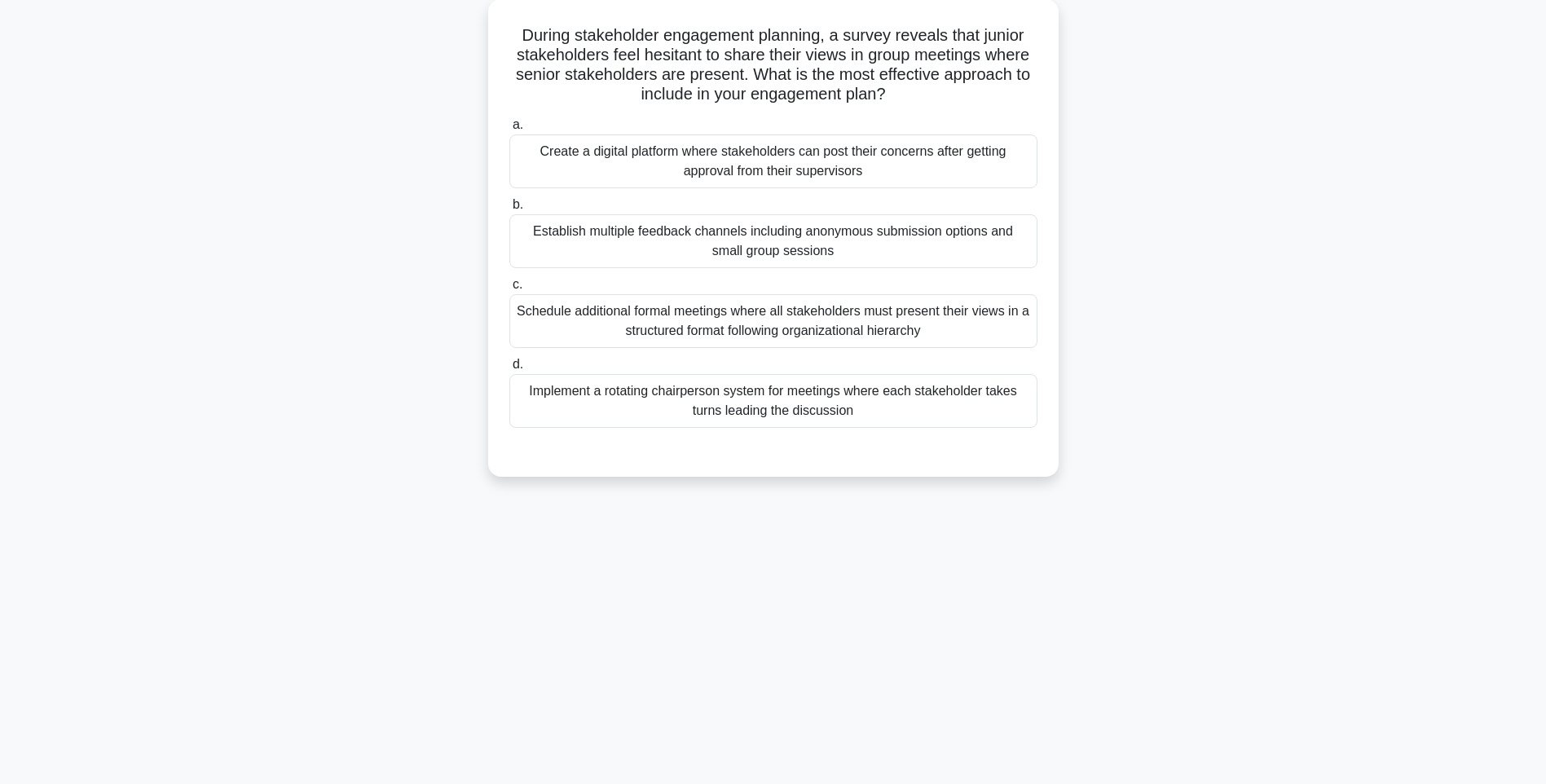
scroll to position [96, 0]
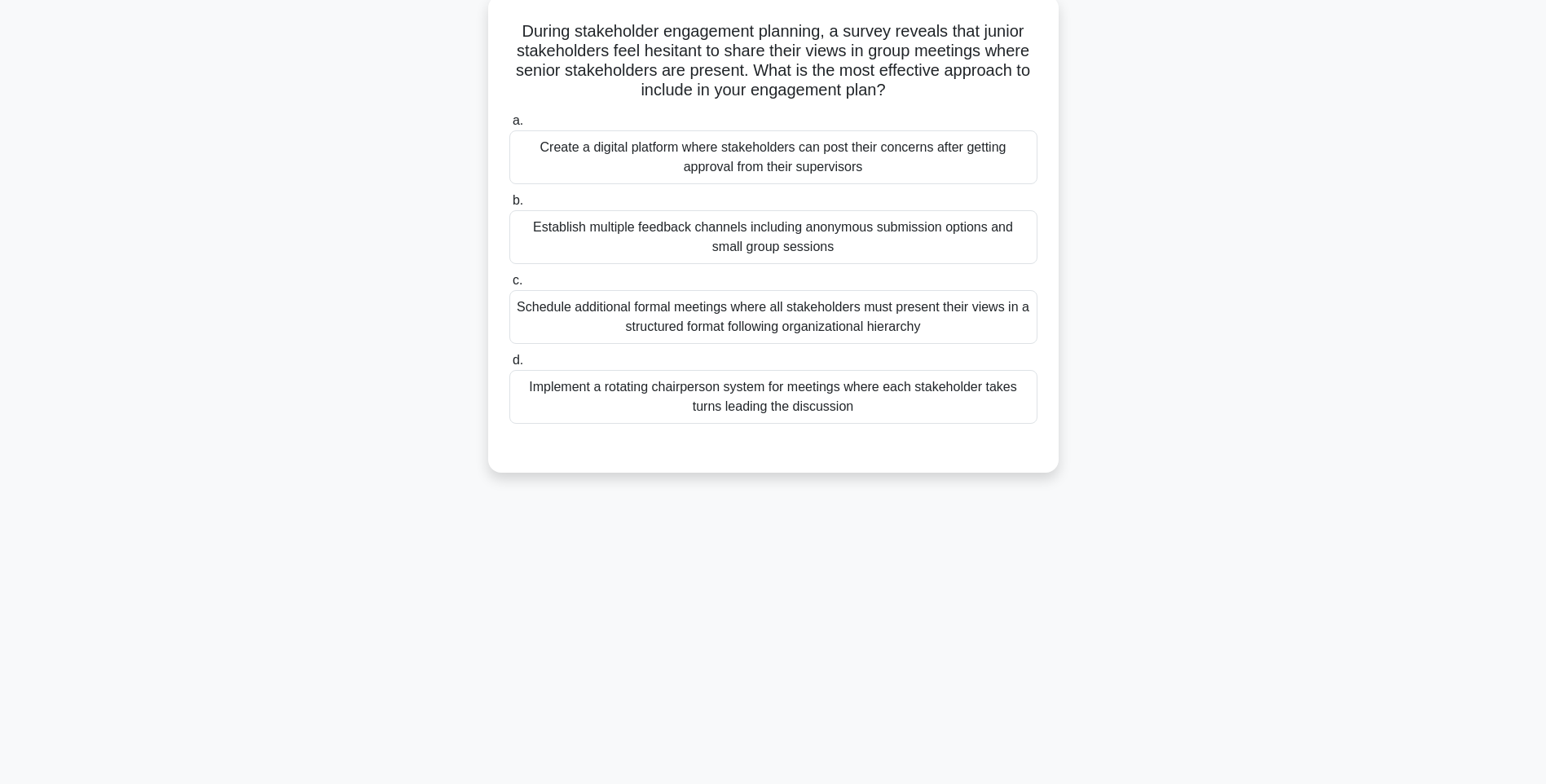
drag, startPoint x: 507, startPoint y: 25, endPoint x: 1001, endPoint y: 425, distance: 635.6
click at [1001, 425] on div "During stakeholder engagement planning, a survey reveals that junior stakeholde…" at bounding box center [773, 234] width 557 height 465
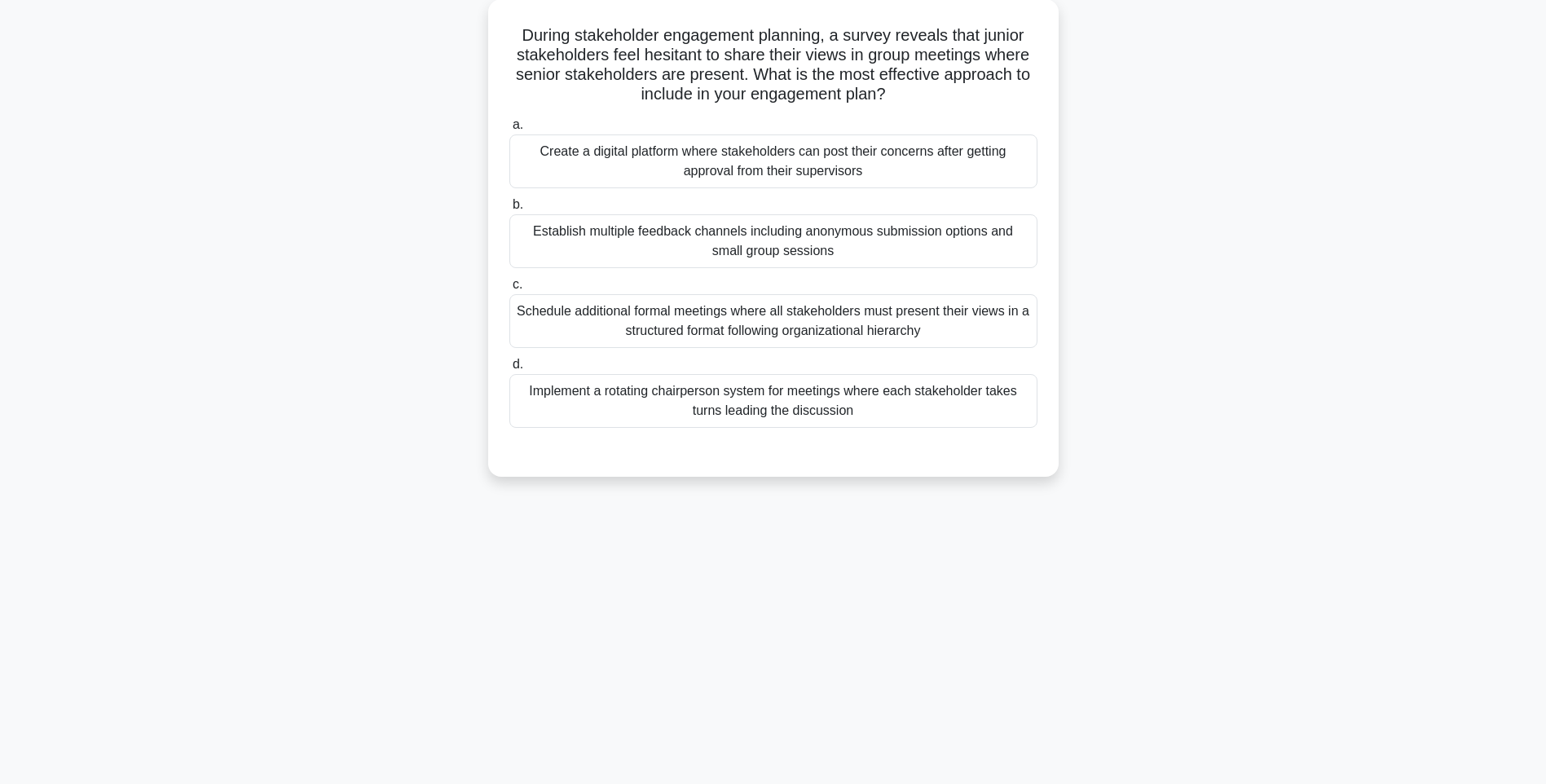
click at [1244, 455] on div "During stakeholder engagement planning, a survey reveals that junior stakeholde…" at bounding box center [773, 247] width 1075 height 497
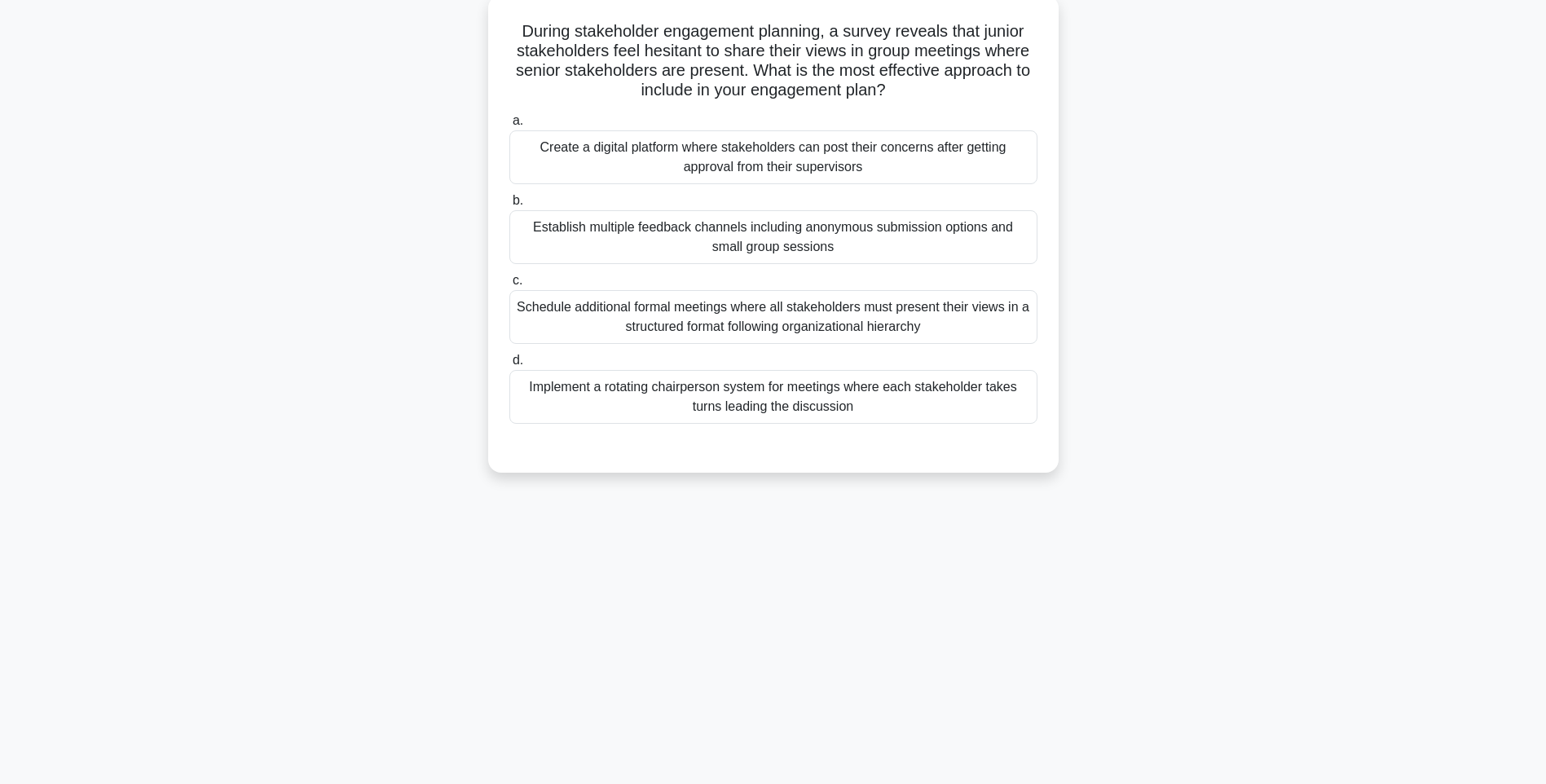
click at [885, 405] on div "Implement a rotating chairperson system for meetings where each stakeholder tak…" at bounding box center [773, 396] width 528 height 54
click at [509, 365] on input "d. Implement a rotating chairperson system for meetings where each stakeholder …" at bounding box center [509, 360] width 0 height 11
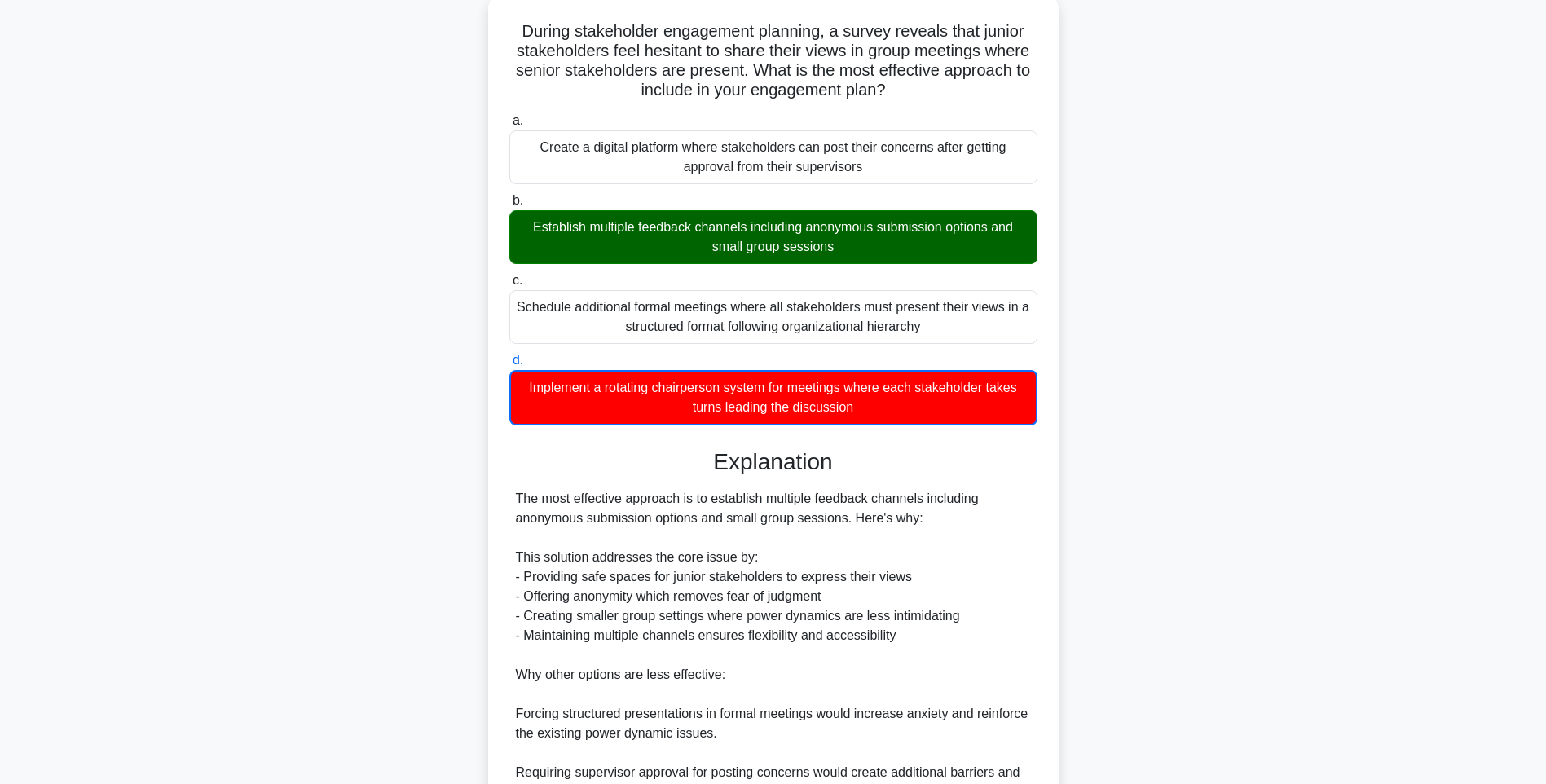
click at [1027, 475] on div "Explanation" at bounding box center [773, 461] width 528 height 27
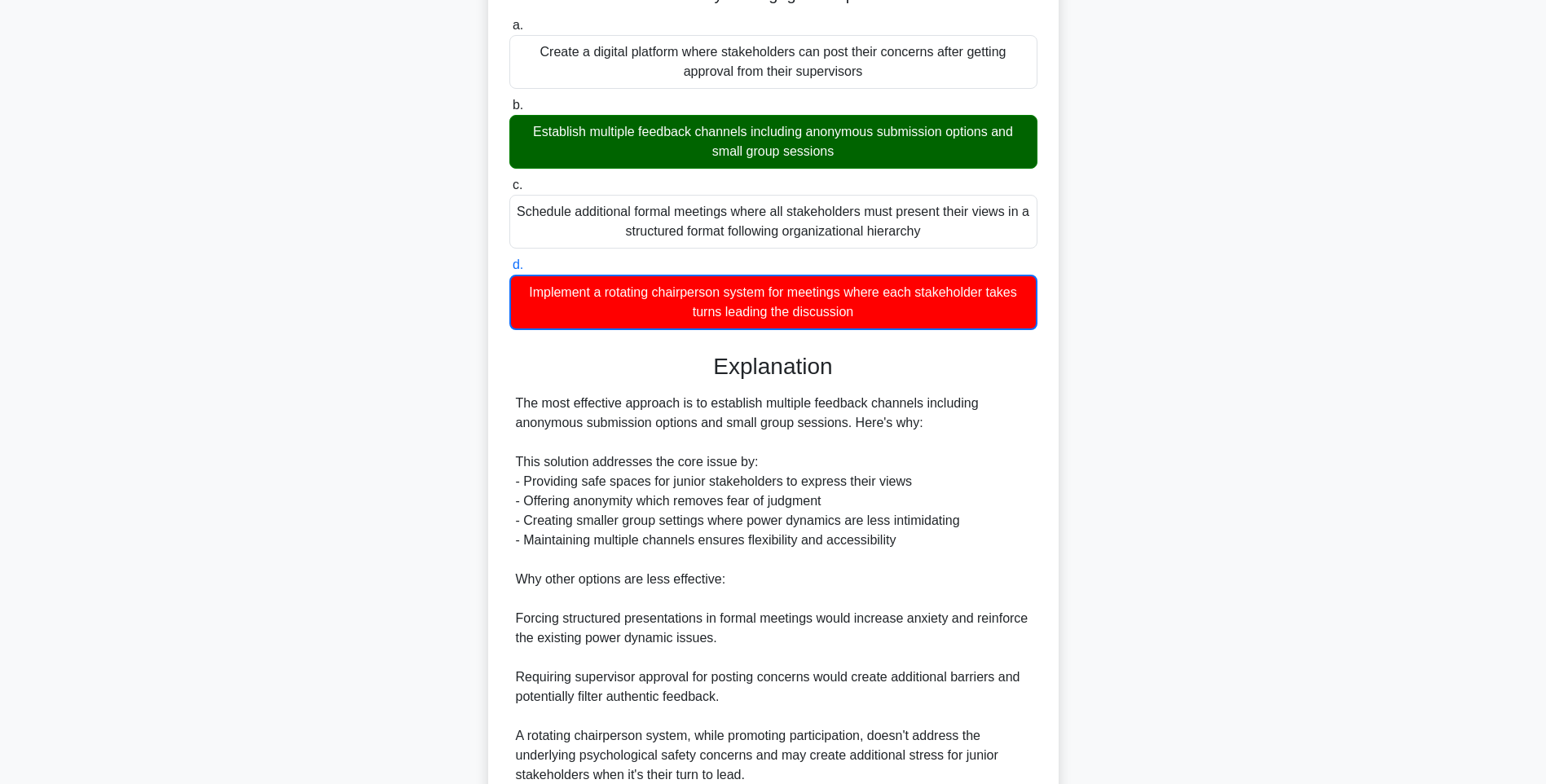
scroll to position [341, 0]
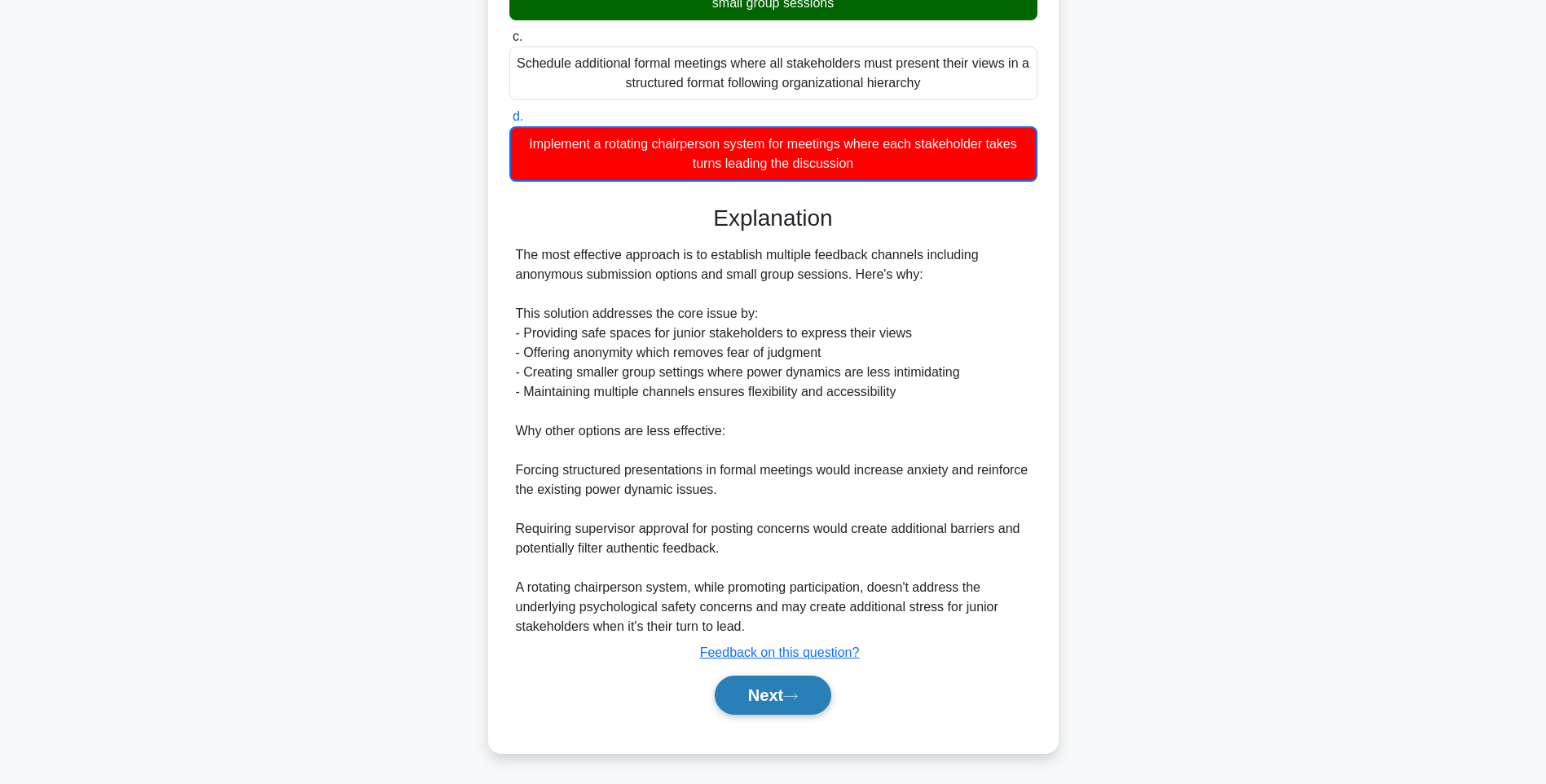
click at [765, 701] on button "Next" at bounding box center [773, 694] width 116 height 39
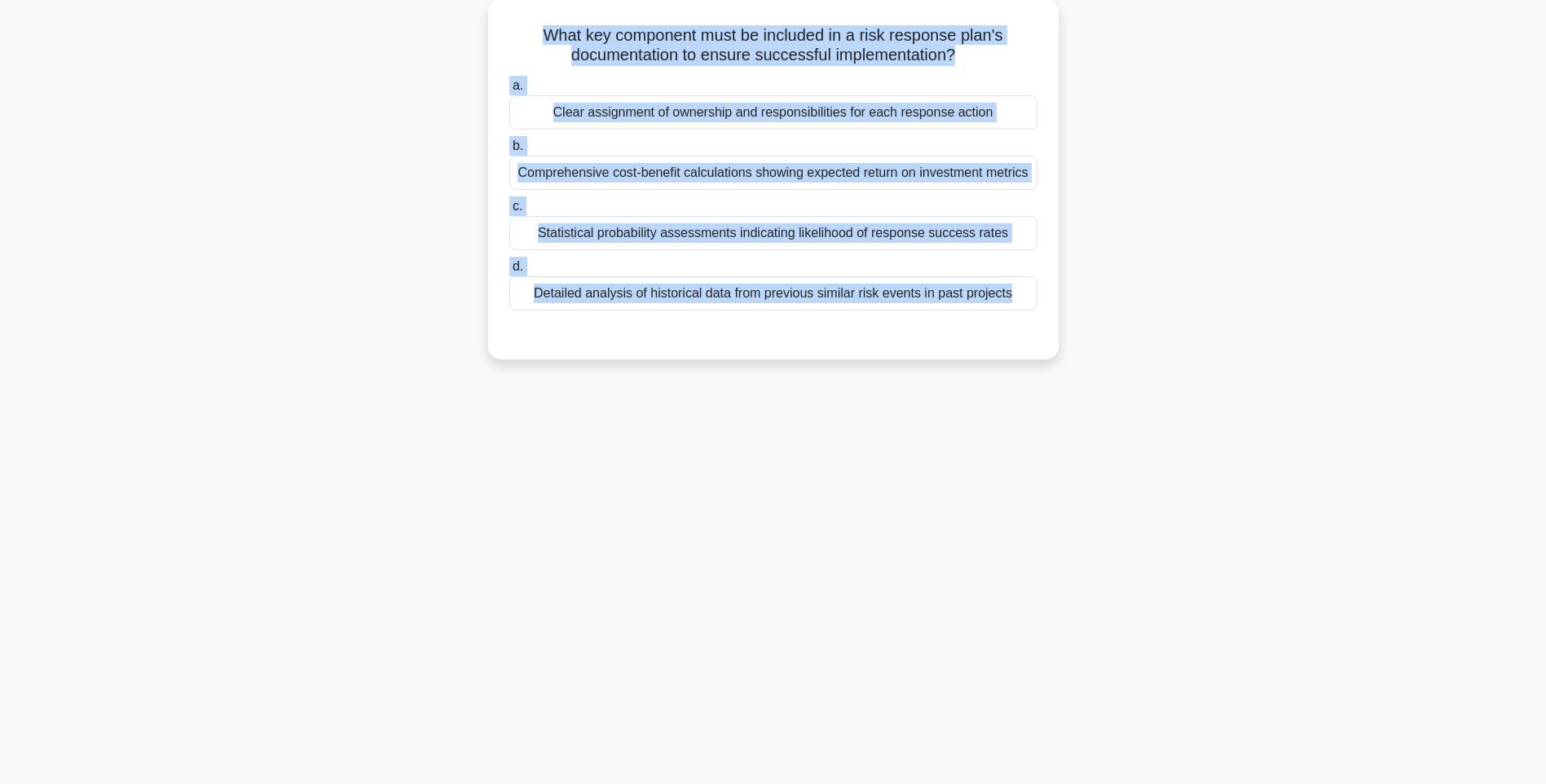
drag, startPoint x: 522, startPoint y: 25, endPoint x: 1133, endPoint y: 335, distance: 685.1
click at [1133, 335] on div "What key component must be included in a risk response plan's documentation to …" at bounding box center [773, 189] width 1075 height 380
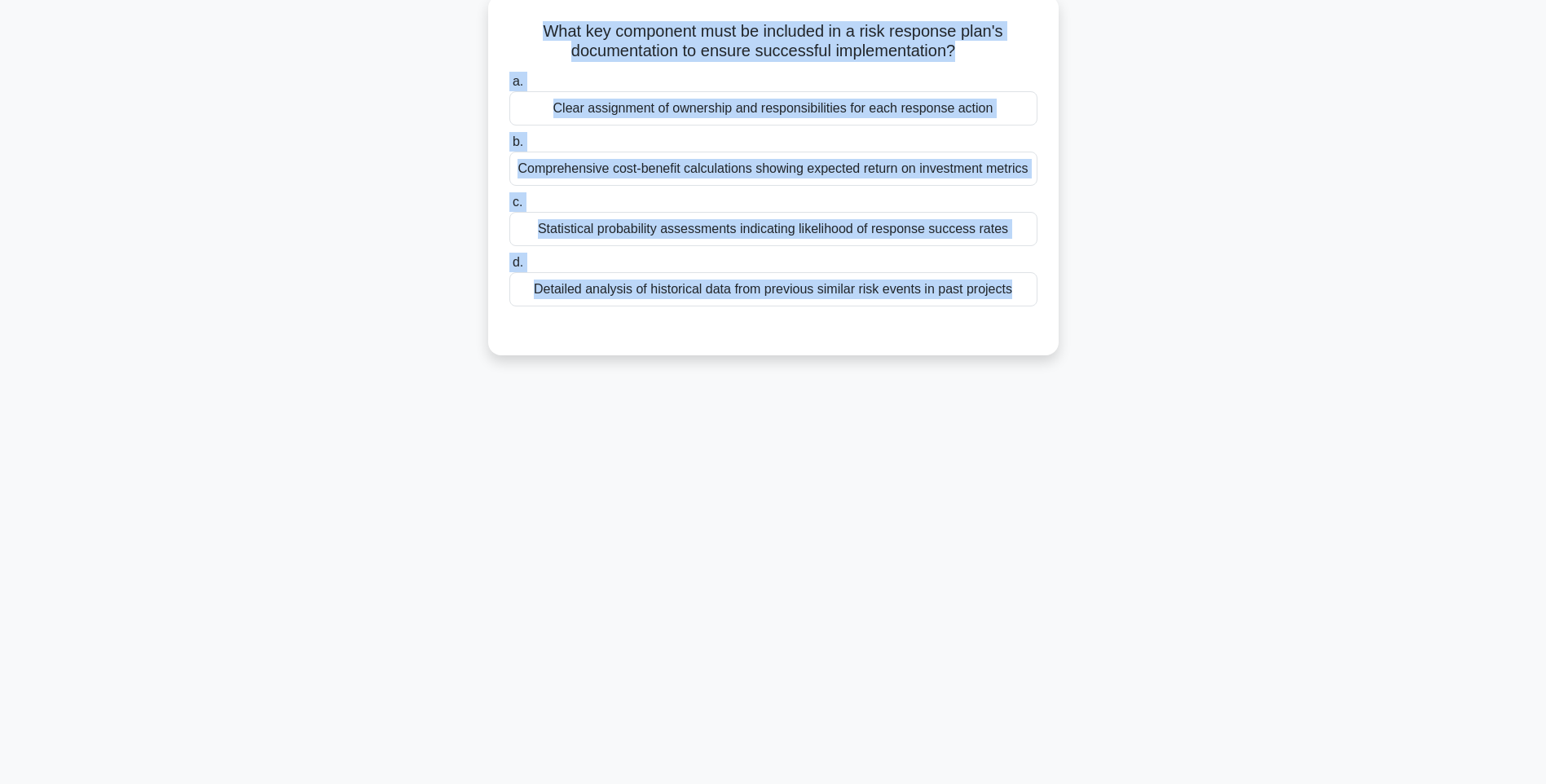
drag, startPoint x: 1016, startPoint y: 466, endPoint x: 915, endPoint y: 335, distance: 165.4
click at [1016, 466] on div "146:35 Stop PMI-RMP Intermediate 20/115 What key component must be included in …" at bounding box center [773, 370] width 1075 height 815
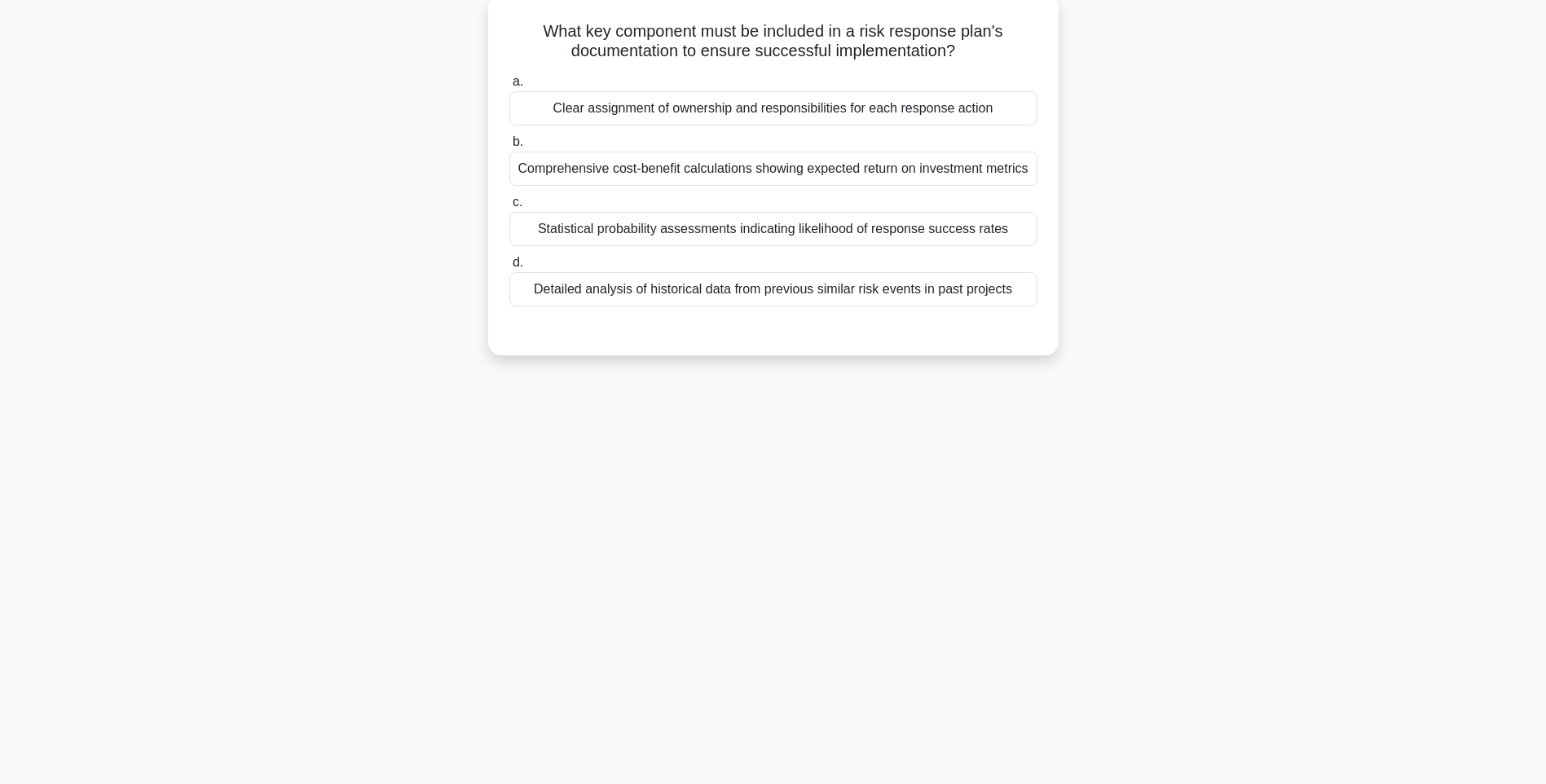
click at [863, 260] on label "d. Detailed analysis of historical data from previous similar risk events in pa…" at bounding box center [773, 279] width 528 height 54
click at [509, 260] on input "d. Detailed analysis of historical data from previous similar risk events in pa…" at bounding box center [509, 263] width 0 height 11
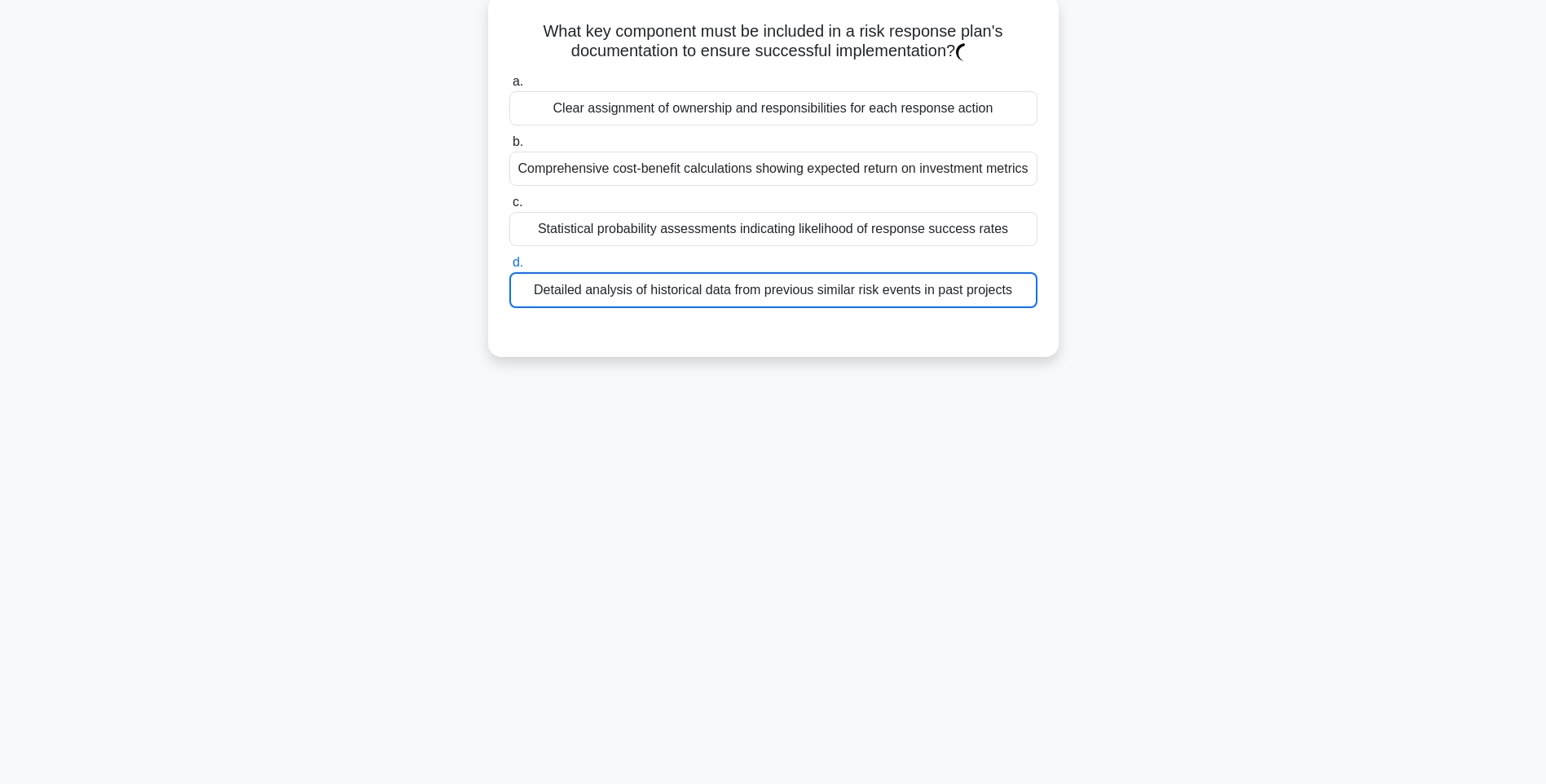
click at [868, 296] on div "Detailed analysis of historical data from previous similar risk events in past …" at bounding box center [773, 290] width 528 height 35
click at [509, 268] on input "d. Detailed analysis of historical data from previous similar risk events in pa…" at bounding box center [509, 263] width 0 height 11
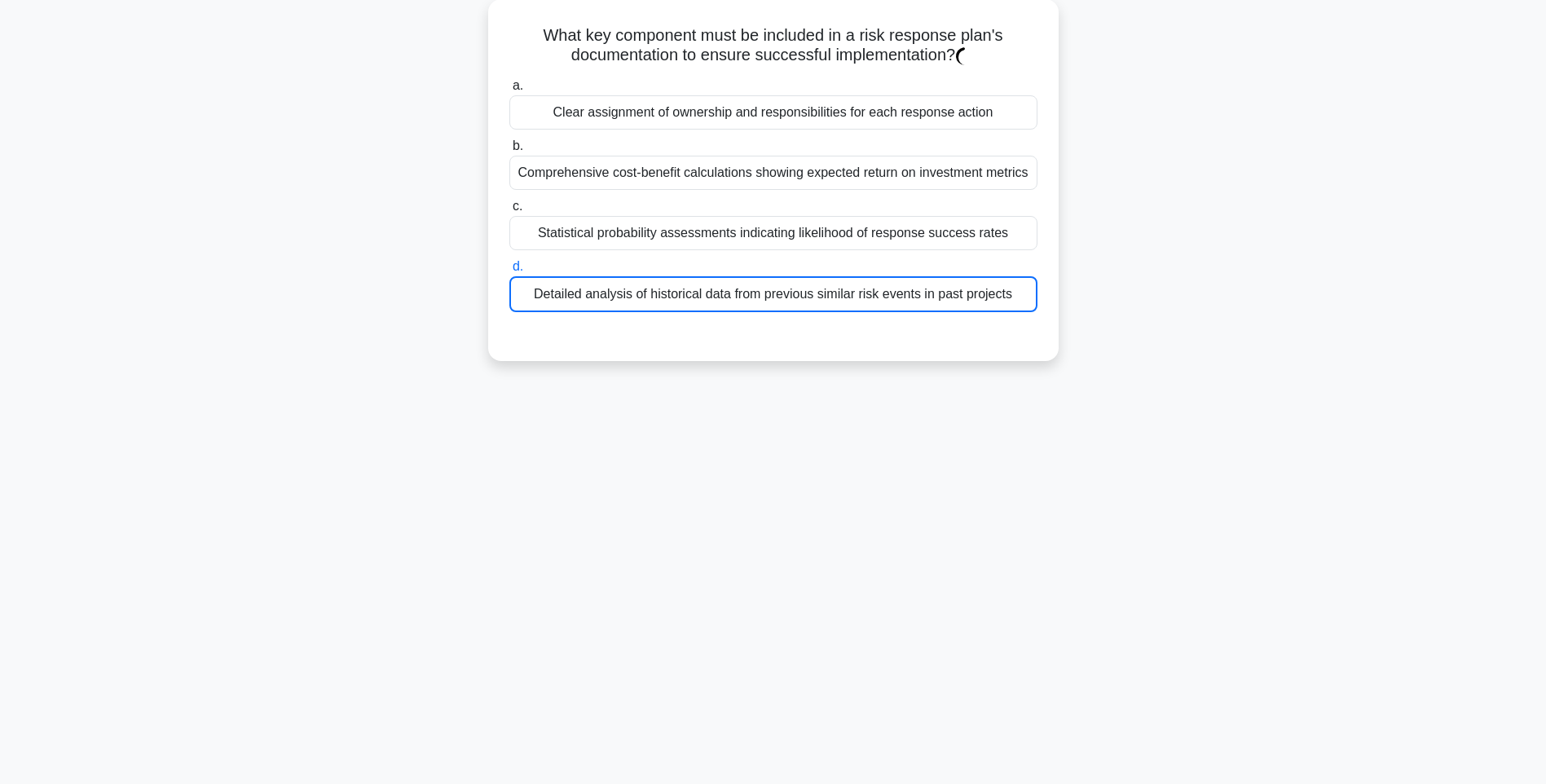
click at [1274, 353] on div "What key component must be included in a risk response plan's documentation to …" at bounding box center [773, 190] width 1075 height 381
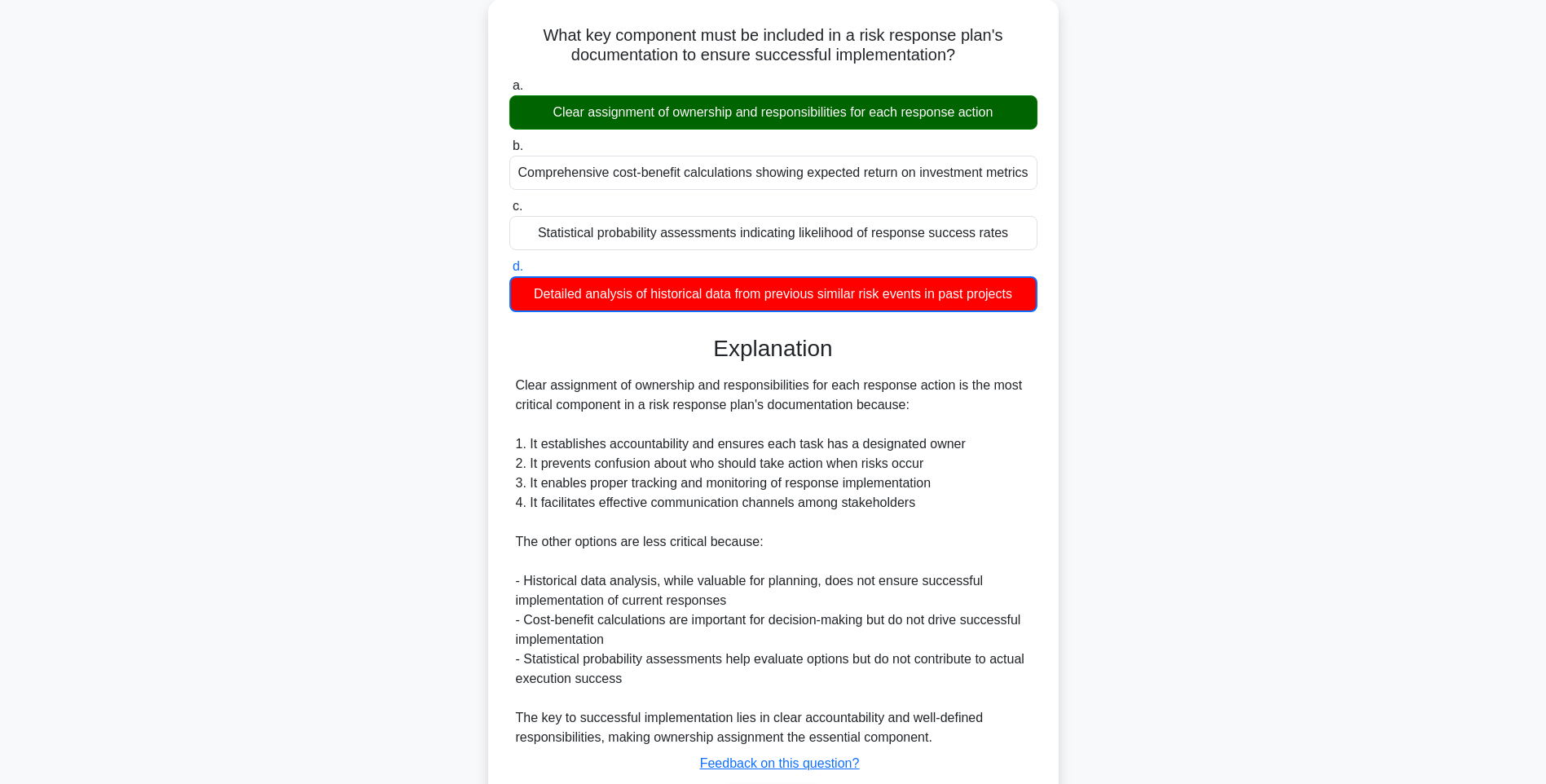
click at [1062, 415] on div "What key component must be included in a risk response plan's documentation to …" at bounding box center [773, 441] width 1075 height 884
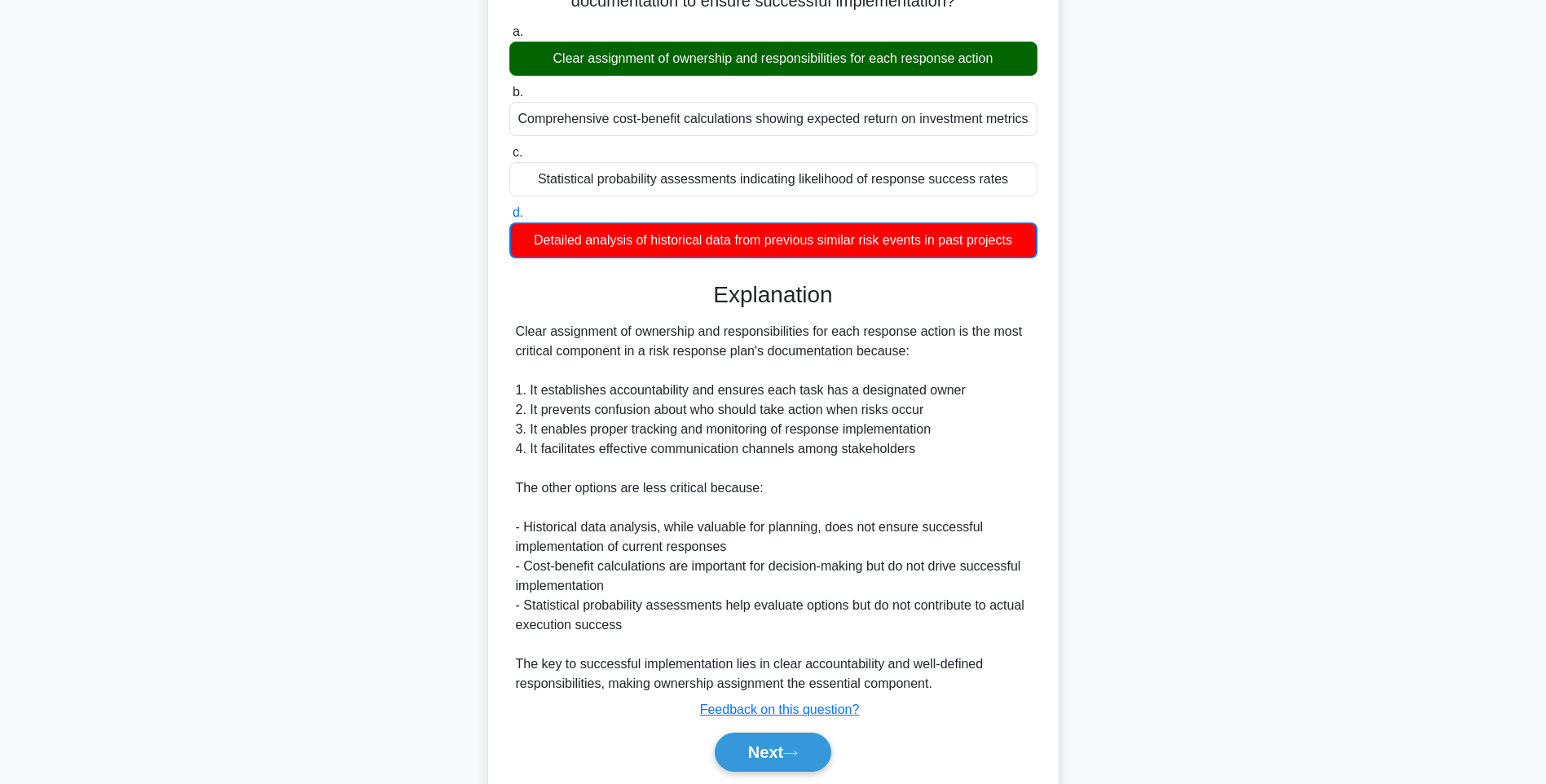
scroll to position [204, 0]
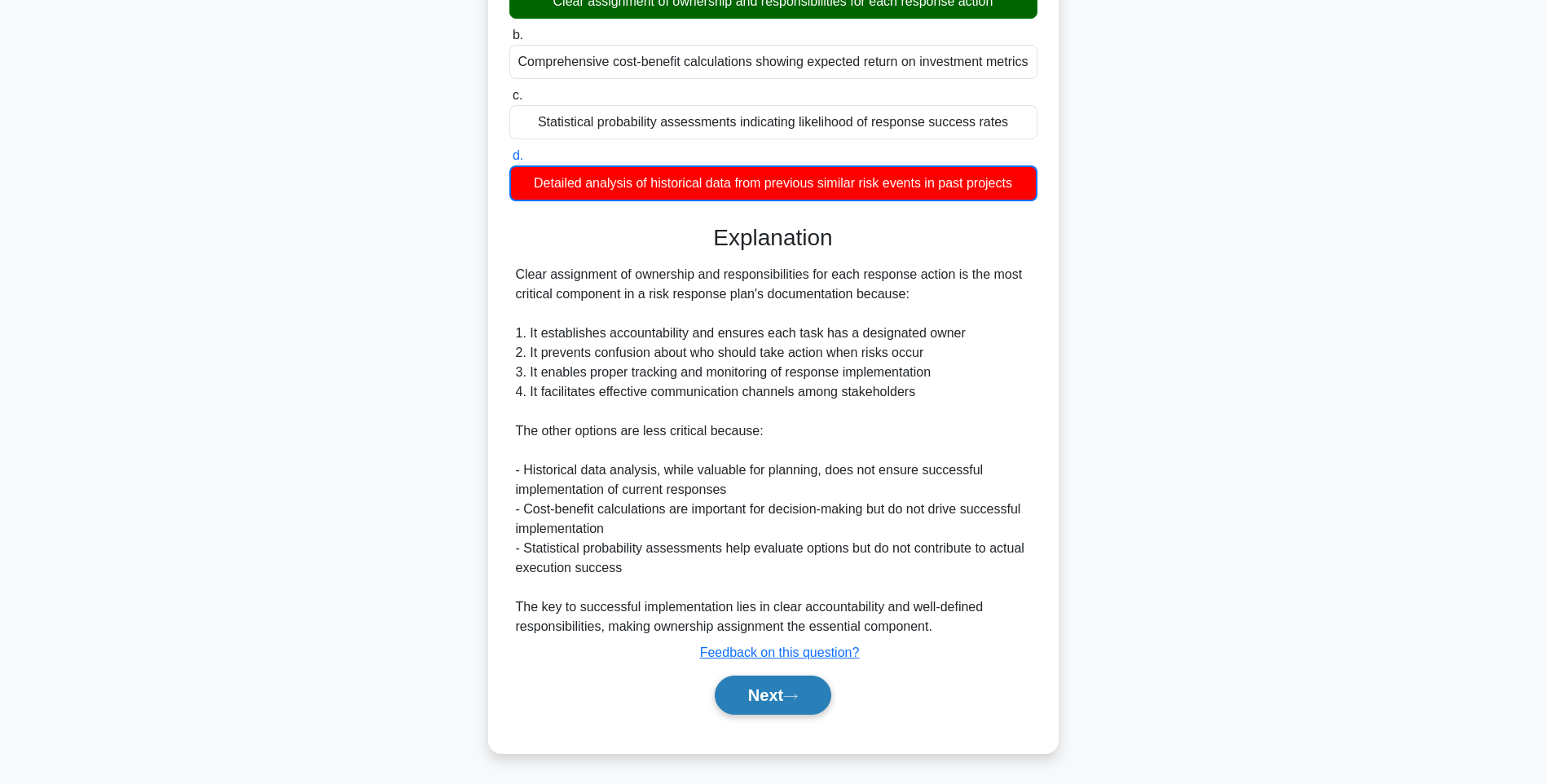
click at [780, 706] on button "Next" at bounding box center [773, 694] width 116 height 39
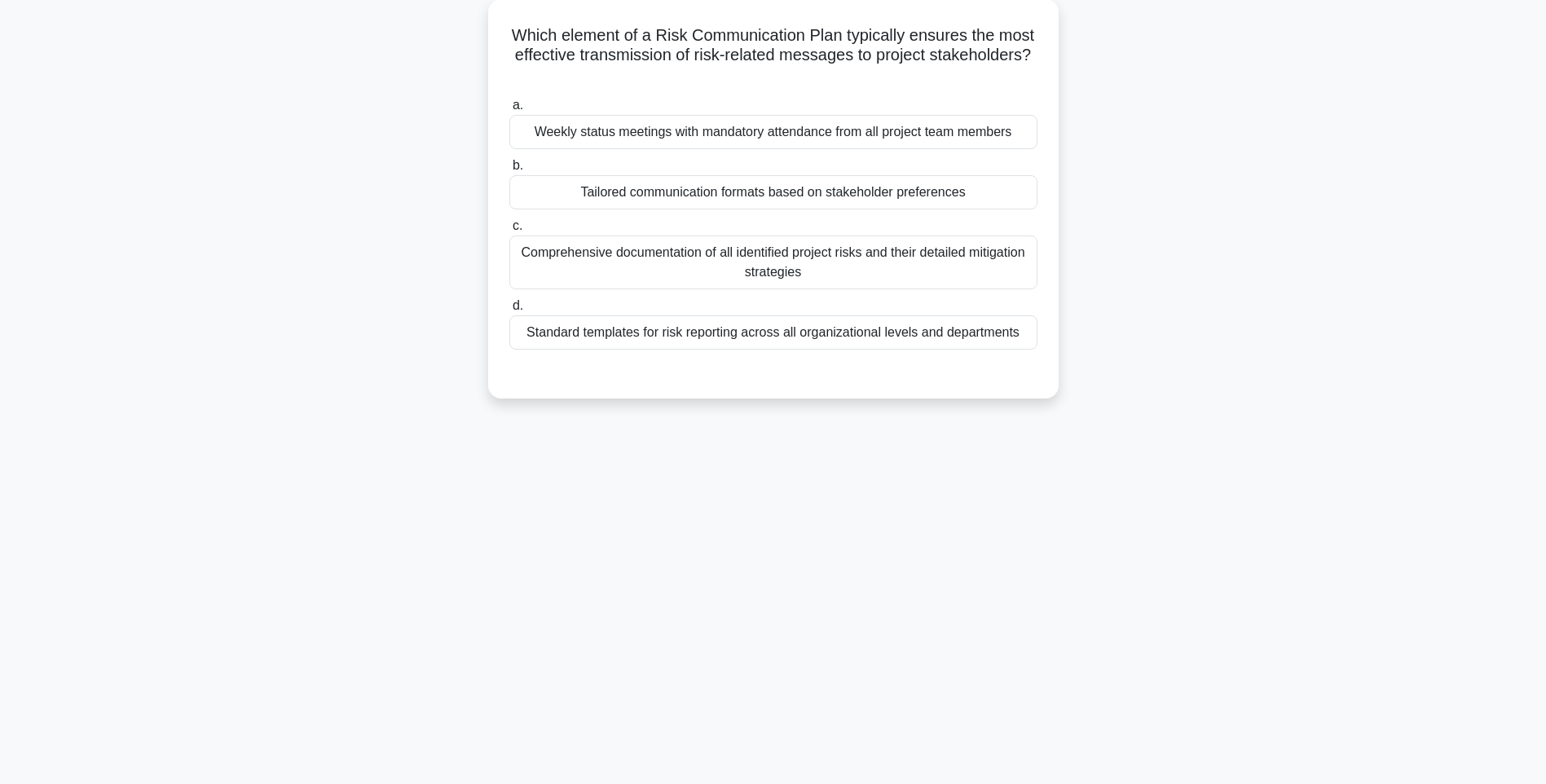
scroll to position [96, 0]
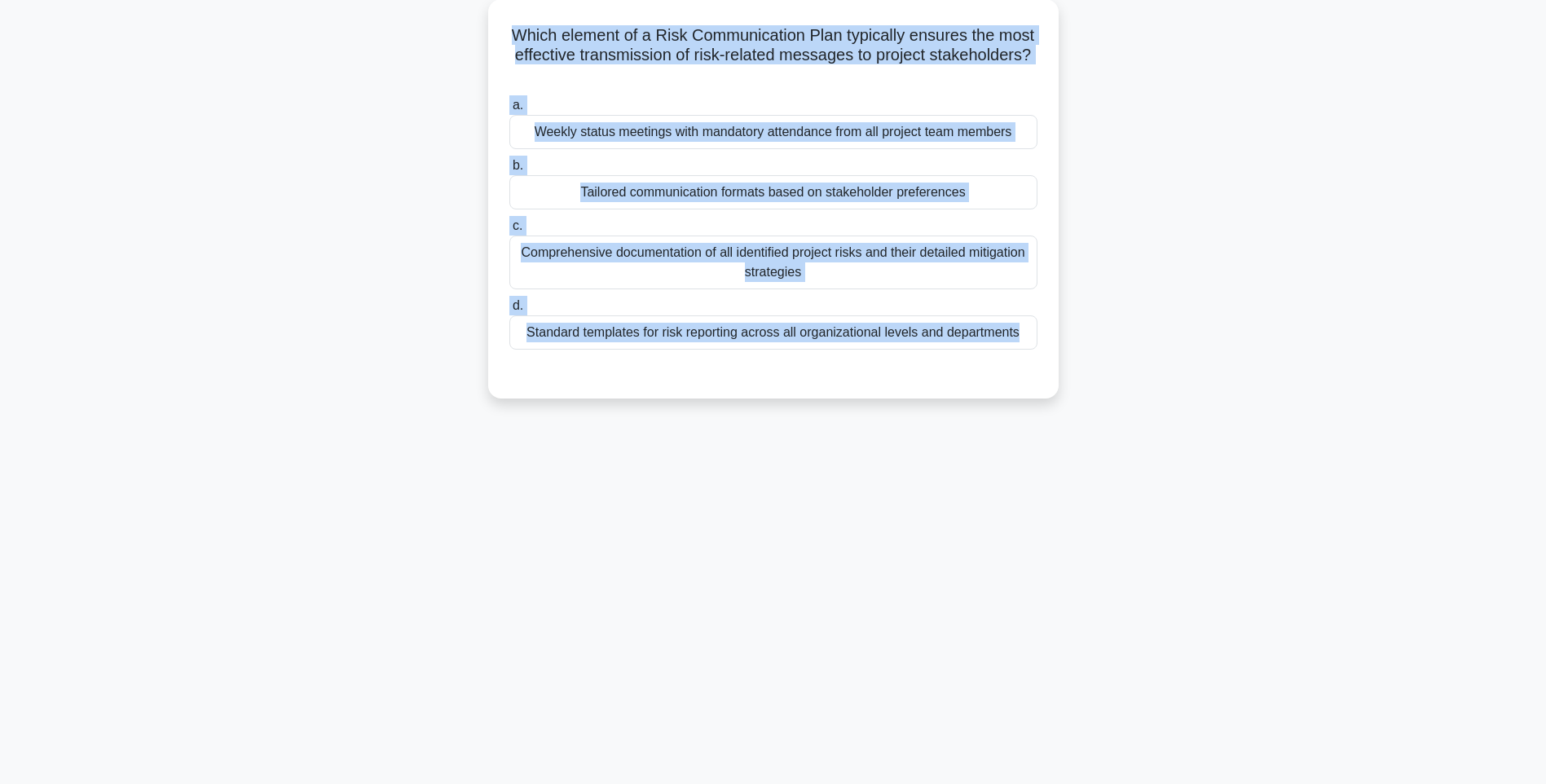
drag, startPoint x: 520, startPoint y: 16, endPoint x: 1123, endPoint y: 406, distance: 718.1
click at [1123, 406] on div "Which element of a Risk Communication Plan typically ensures the most effective…" at bounding box center [773, 208] width 1075 height 419
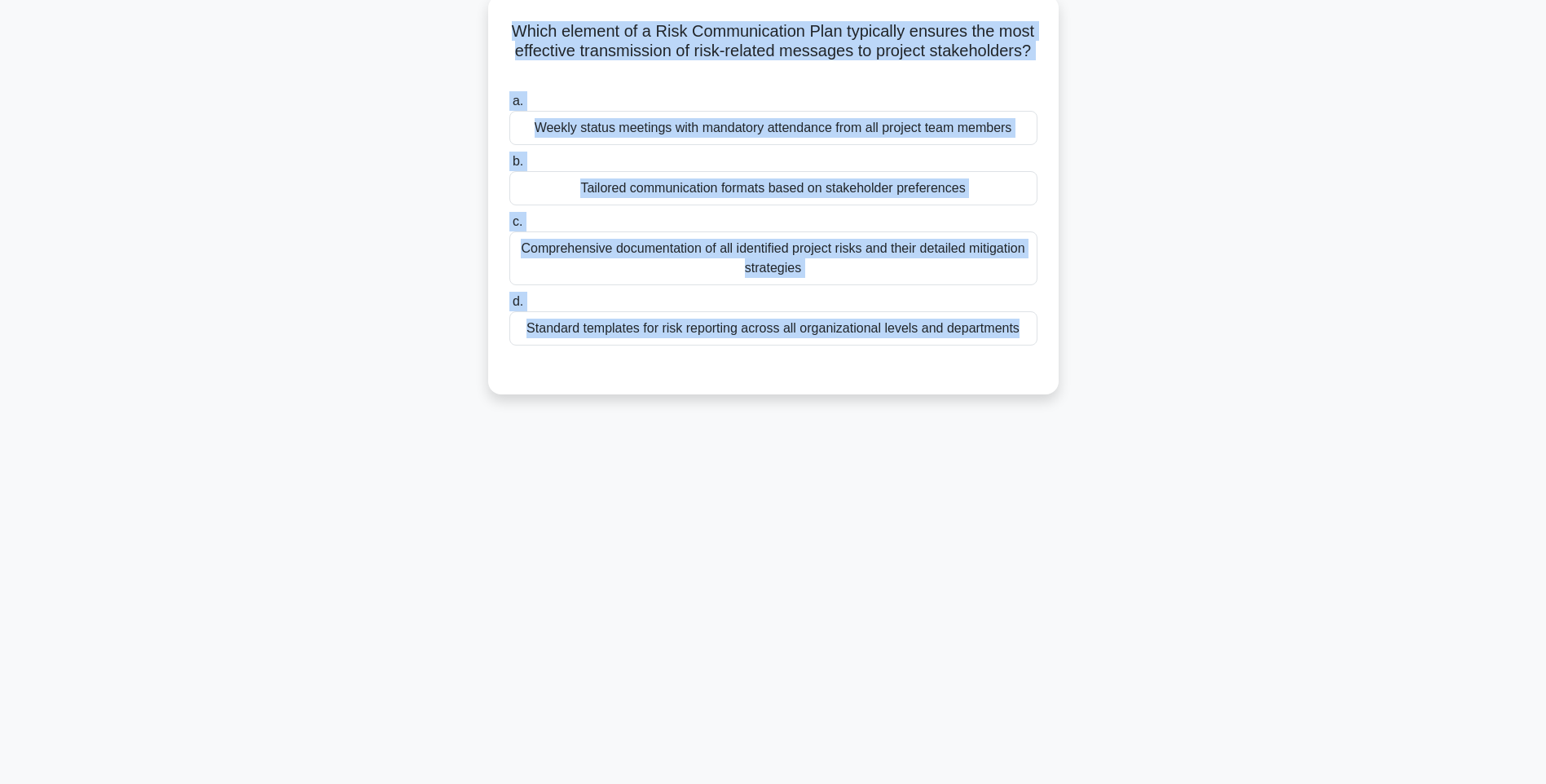
drag, startPoint x: 1121, startPoint y: 439, endPoint x: 1016, endPoint y: 386, distance: 117.6
click at [1121, 439] on div "146:22 Stop PMI-RMP Intermediate 21/115 Which element of a Risk Communication P…" at bounding box center [773, 370] width 1075 height 815
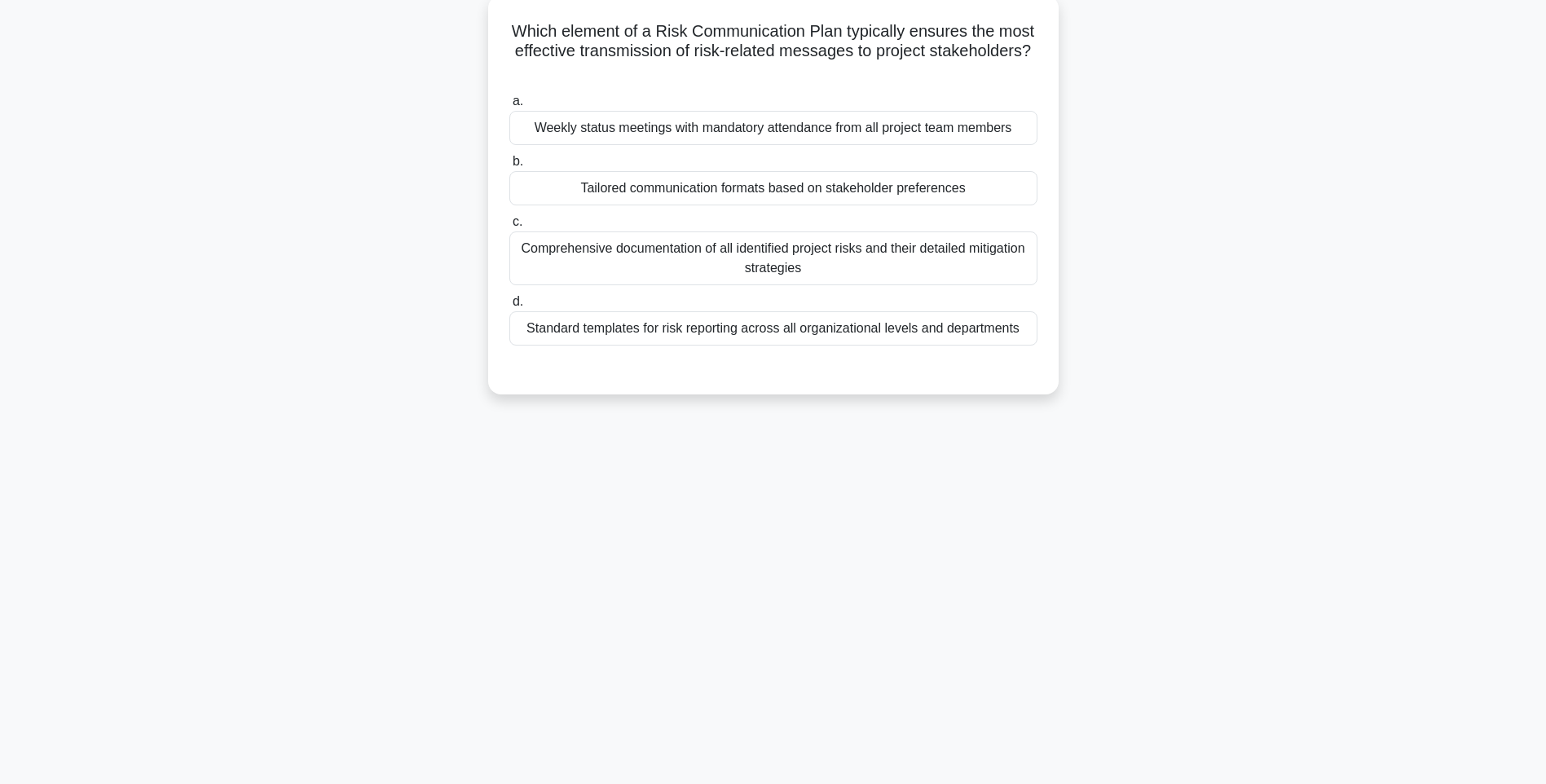
click at [900, 328] on div "Standard templates for risk reporting across all organizational levels and depa…" at bounding box center [773, 328] width 528 height 35
click at [509, 307] on input "d. Standard templates for risk reporting across all organizational levels and d…" at bounding box center [509, 302] width 0 height 11
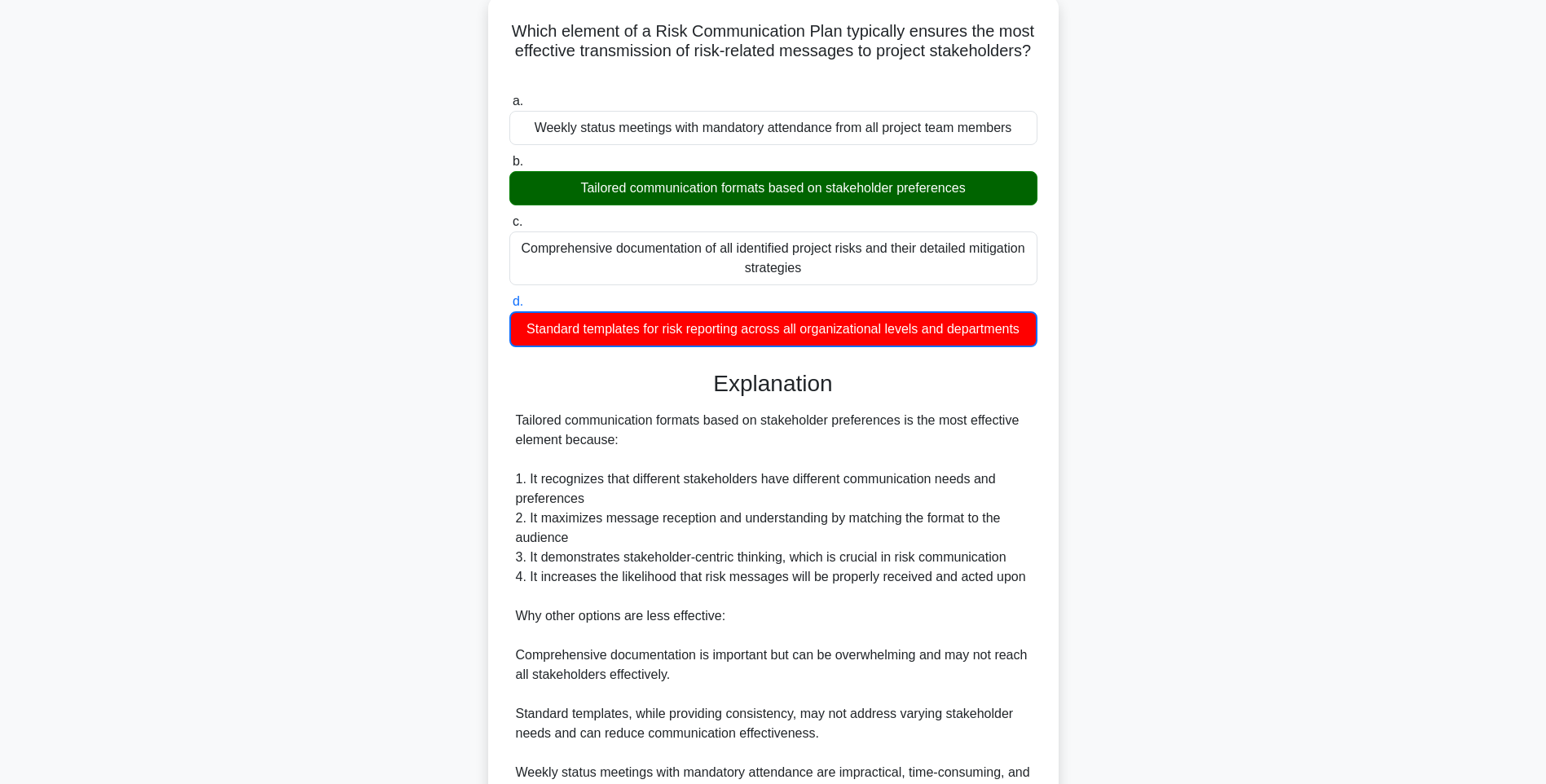
click at [1002, 475] on div "Tailored communication formats based on stakeholder preferences is the most eff…" at bounding box center [773, 606] width 515 height 391
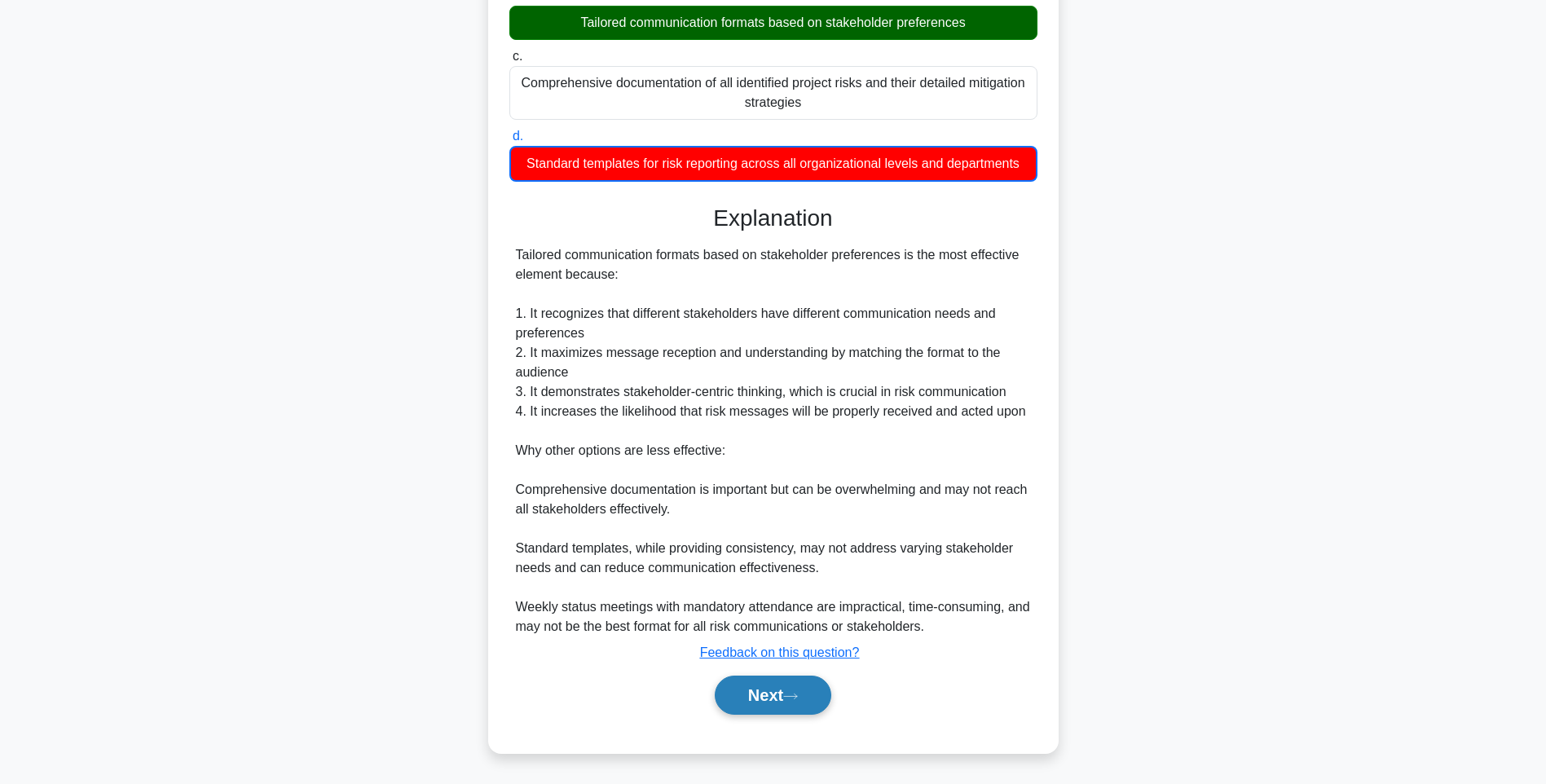
click at [765, 691] on button "Next" at bounding box center [773, 694] width 116 height 39
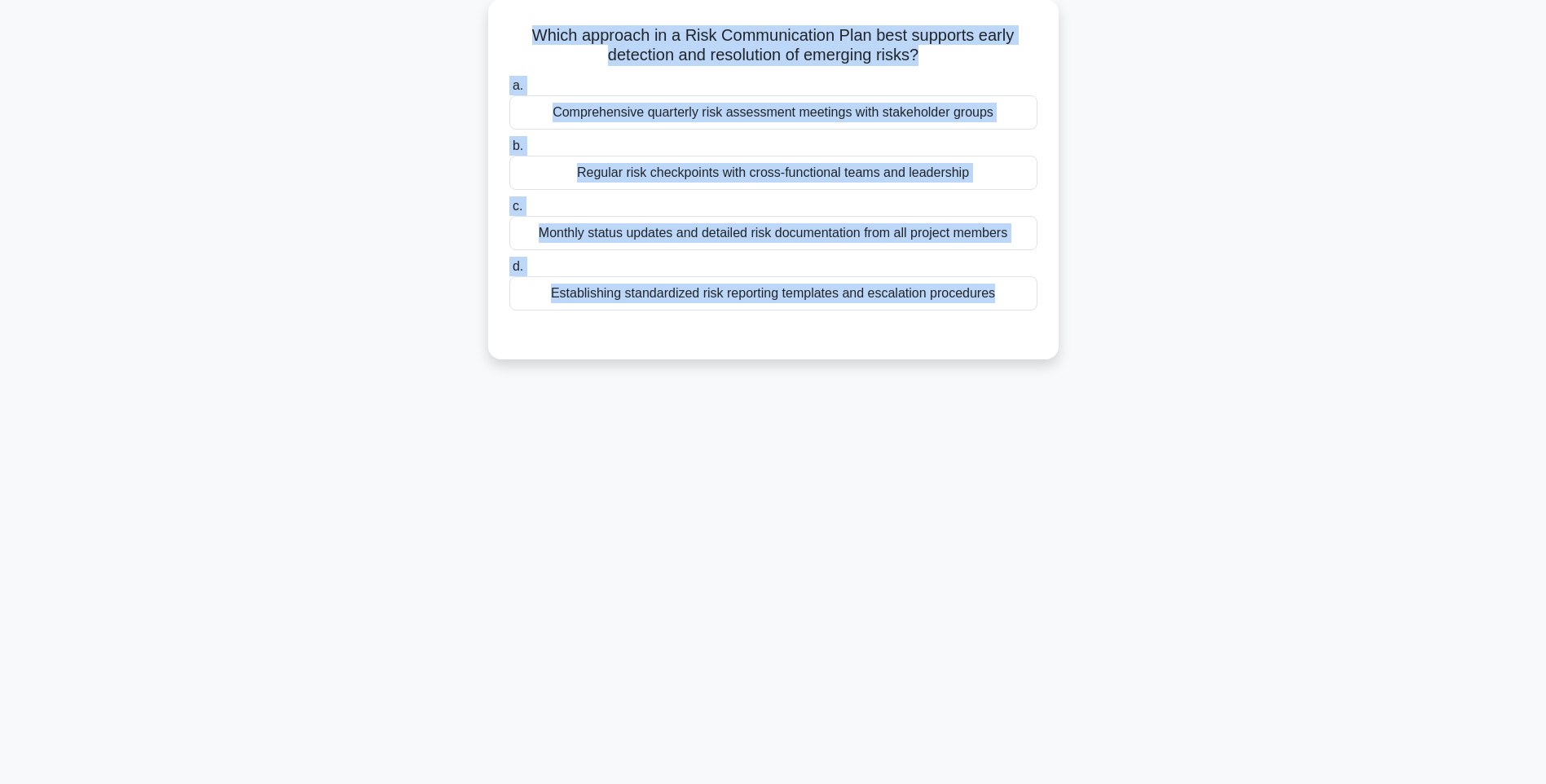
drag, startPoint x: 585, startPoint y: 56, endPoint x: 1150, endPoint y: 343, distance: 633.7
click at [1150, 343] on div "Which approach in a Risk Communication Plan best supports early detection and r…" at bounding box center [773, 189] width 1075 height 380
click at [1208, 385] on div "146:14 Stop PMI-RMP Intermediate 22/115 Which approach in a Risk Communication …" at bounding box center [773, 370] width 1075 height 815
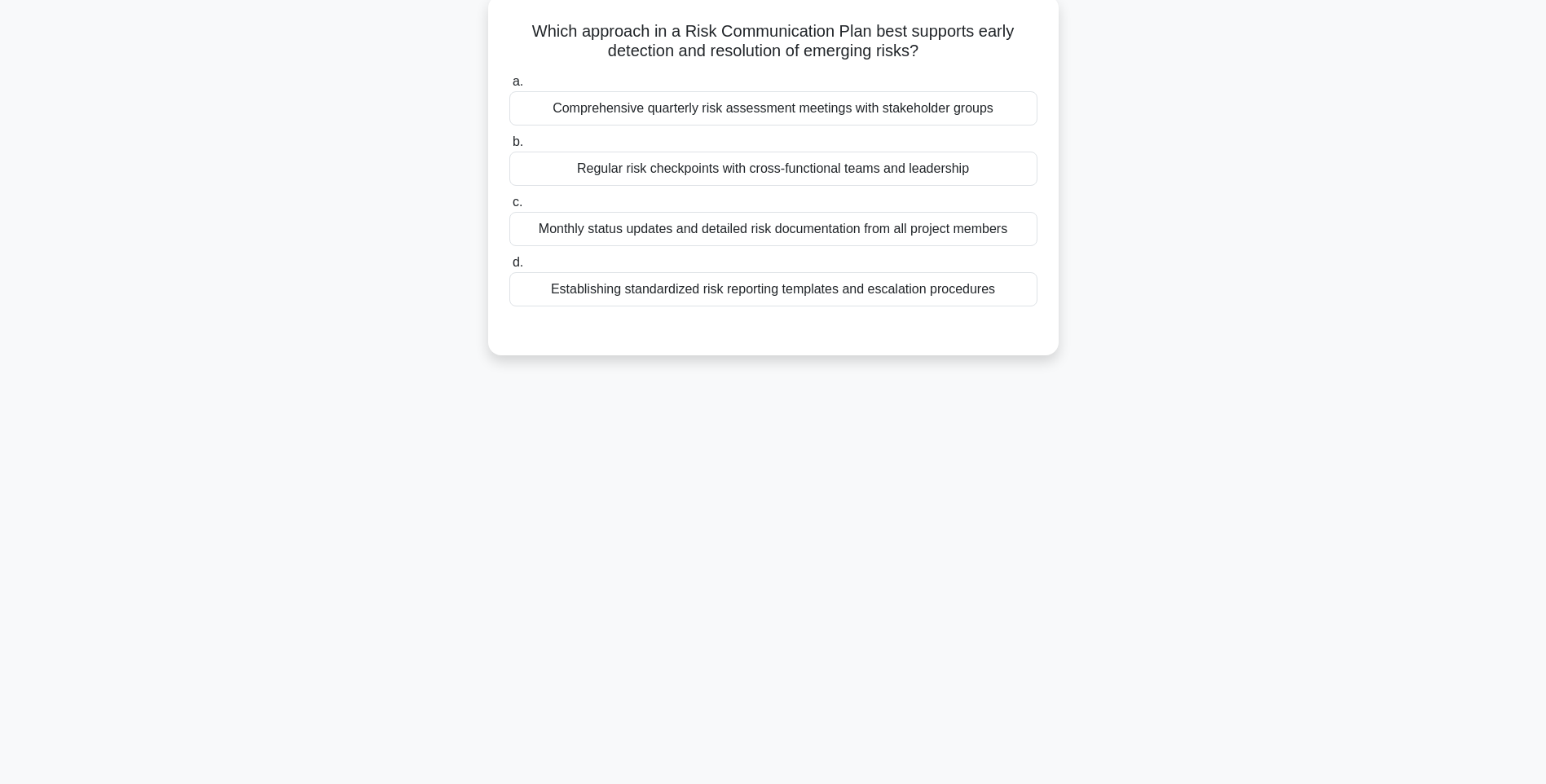
click at [960, 298] on div "Establishing standardized risk reporting templates and escalation procedures" at bounding box center [773, 289] width 528 height 35
click at [509, 268] on input "d. Establishing standardized risk reporting templates and escalation procedures" at bounding box center [509, 263] width 0 height 11
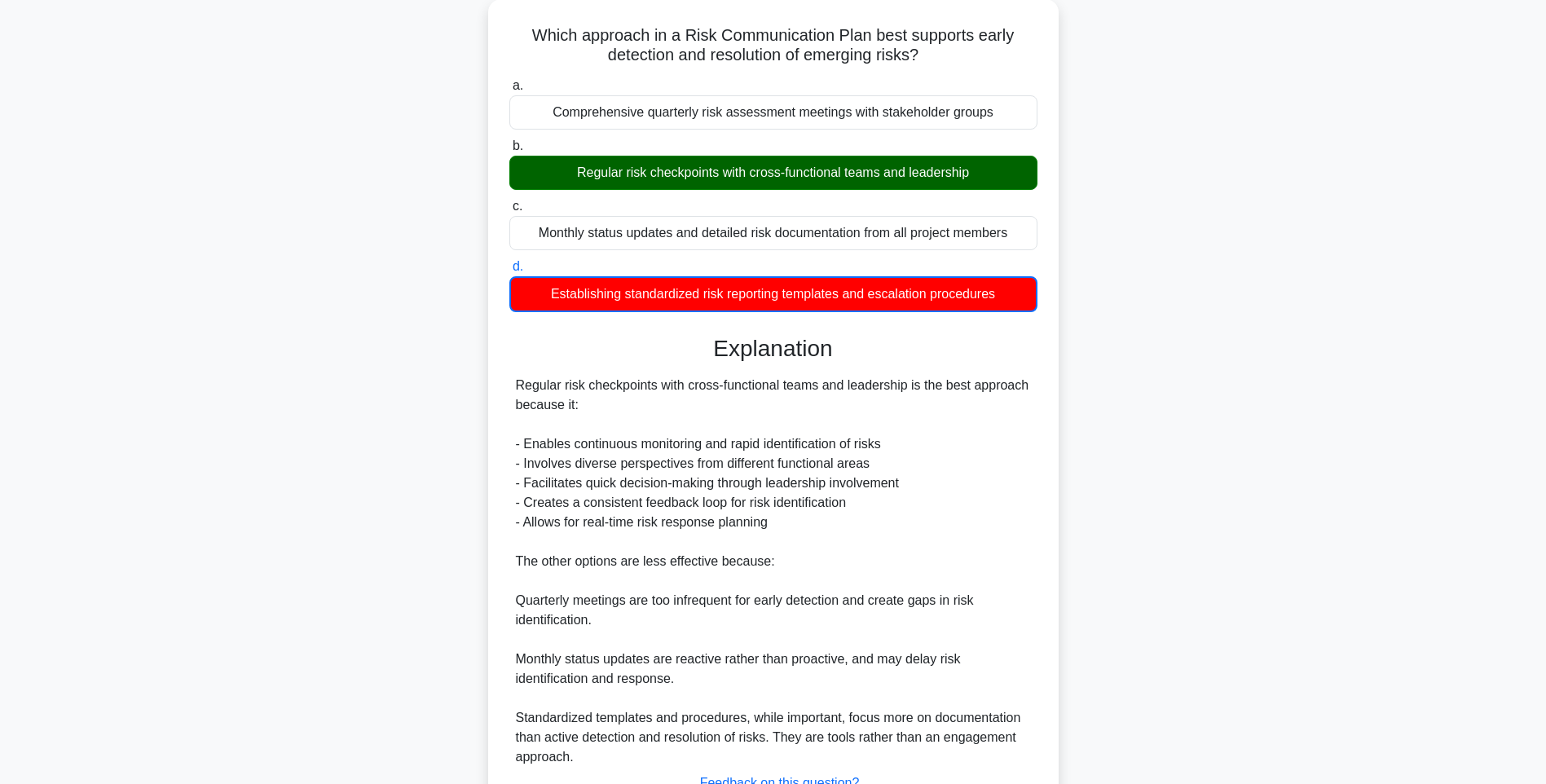
click at [1090, 435] on div "Which approach in a Risk Communication Plan best supports early detection and r…" at bounding box center [773, 451] width 1075 height 904
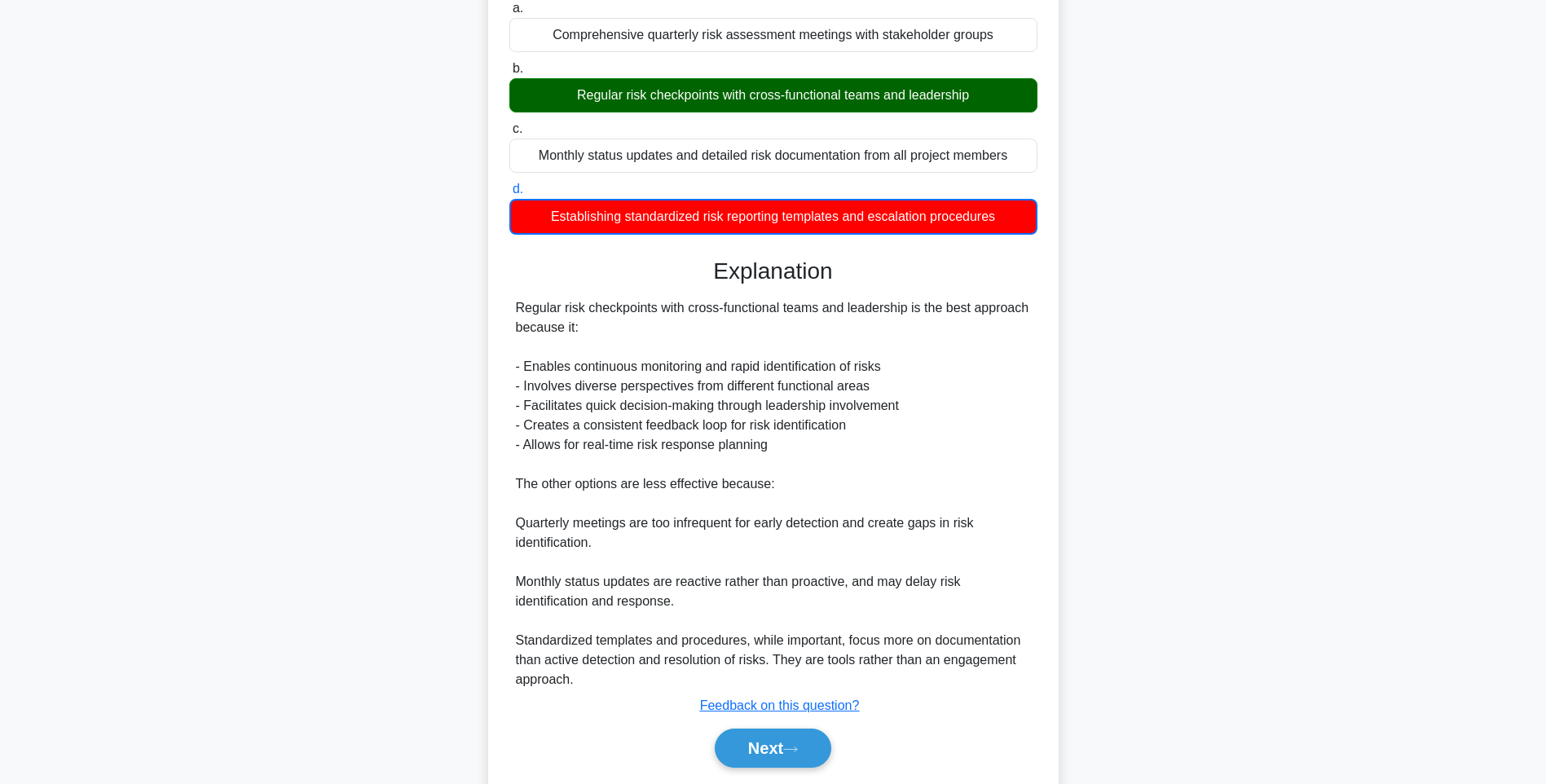
scroll to position [223, 0]
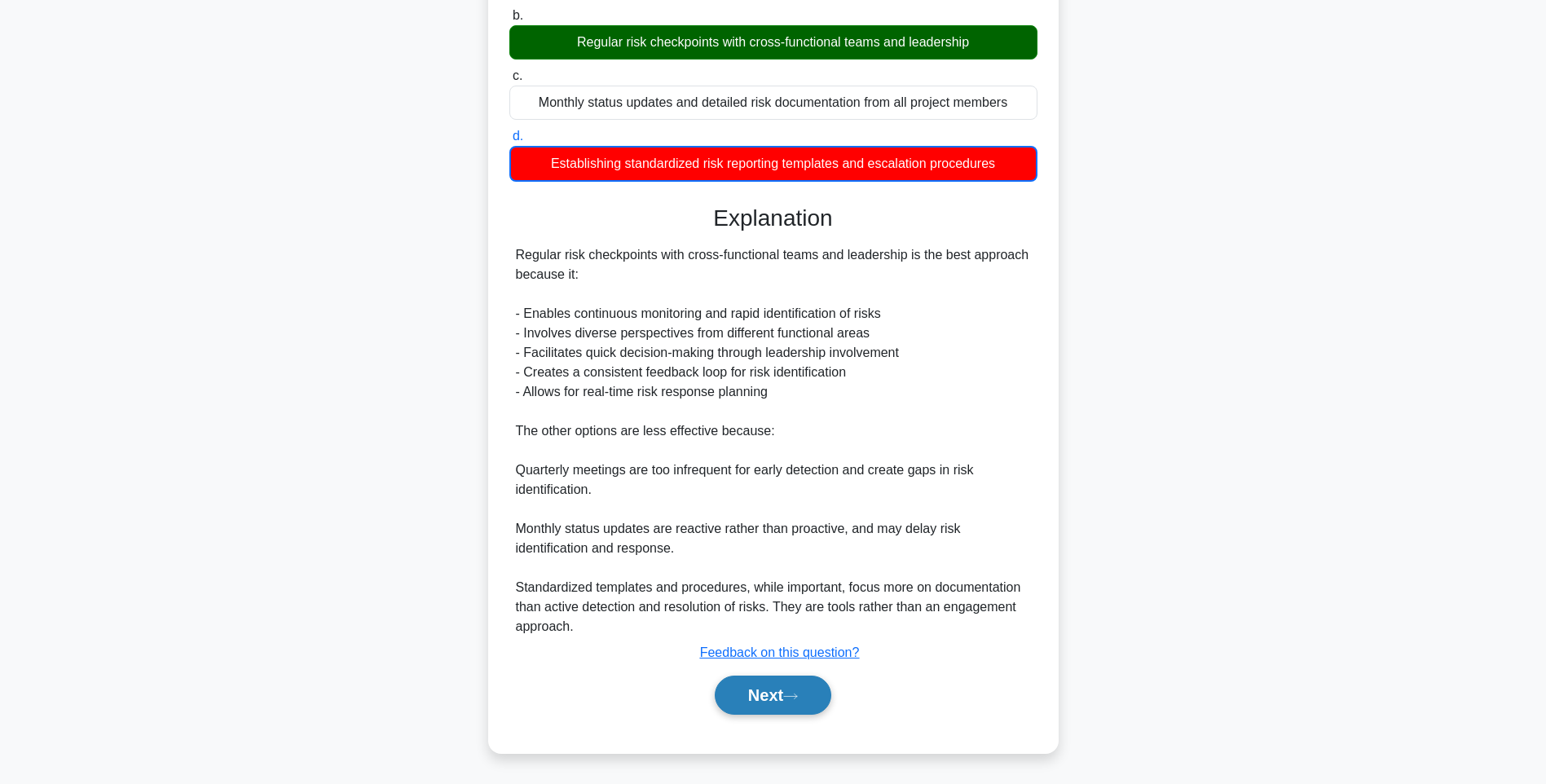
click at [776, 693] on button "Next" at bounding box center [773, 694] width 116 height 39
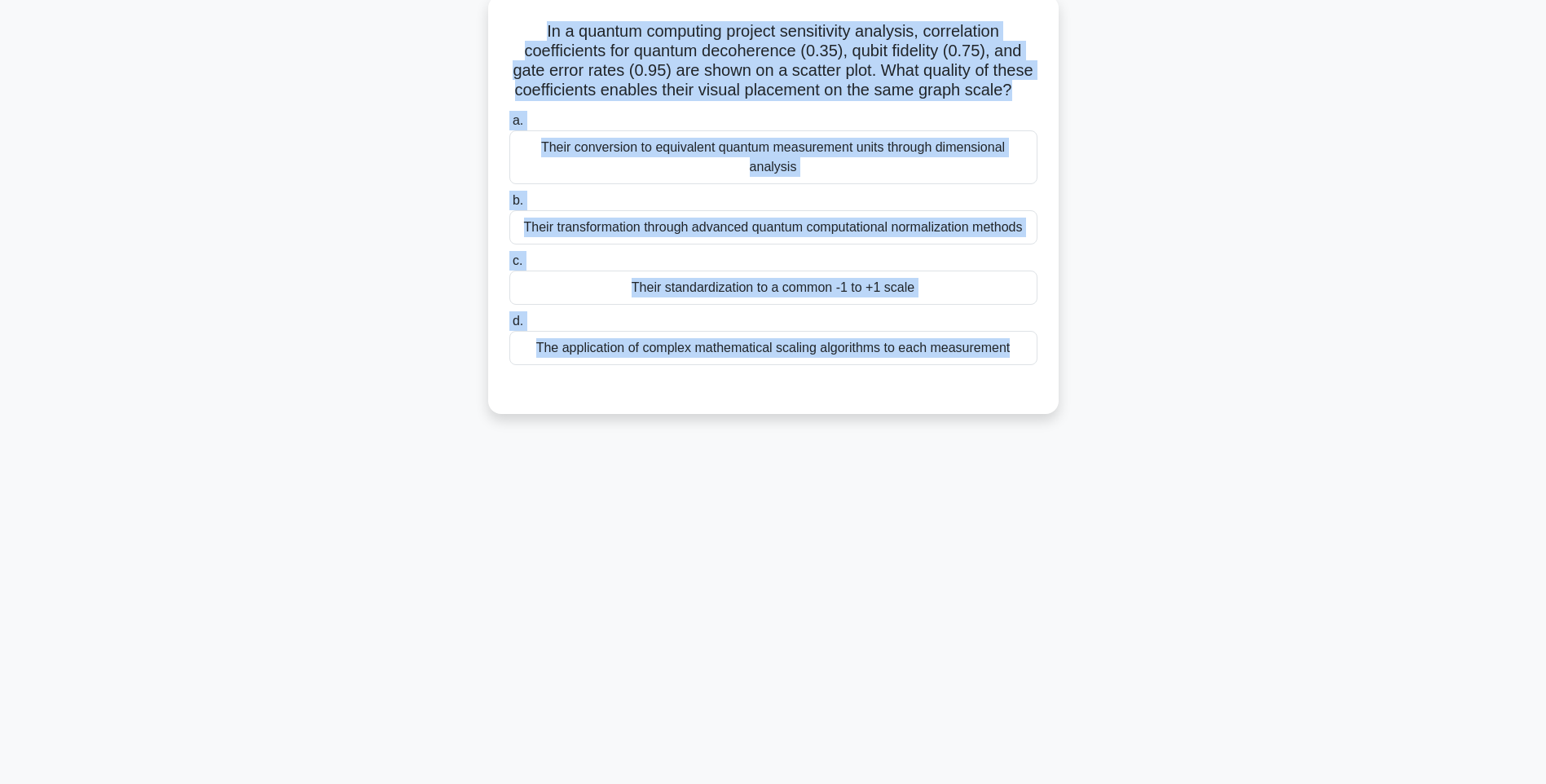
drag, startPoint x: 509, startPoint y: 26, endPoint x: 1033, endPoint y: 416, distance: 653.2
click at [1033, 407] on div "In a quantum computing project sensitivity analysis, correlation coefficients f…" at bounding box center [773, 204] width 557 height 405
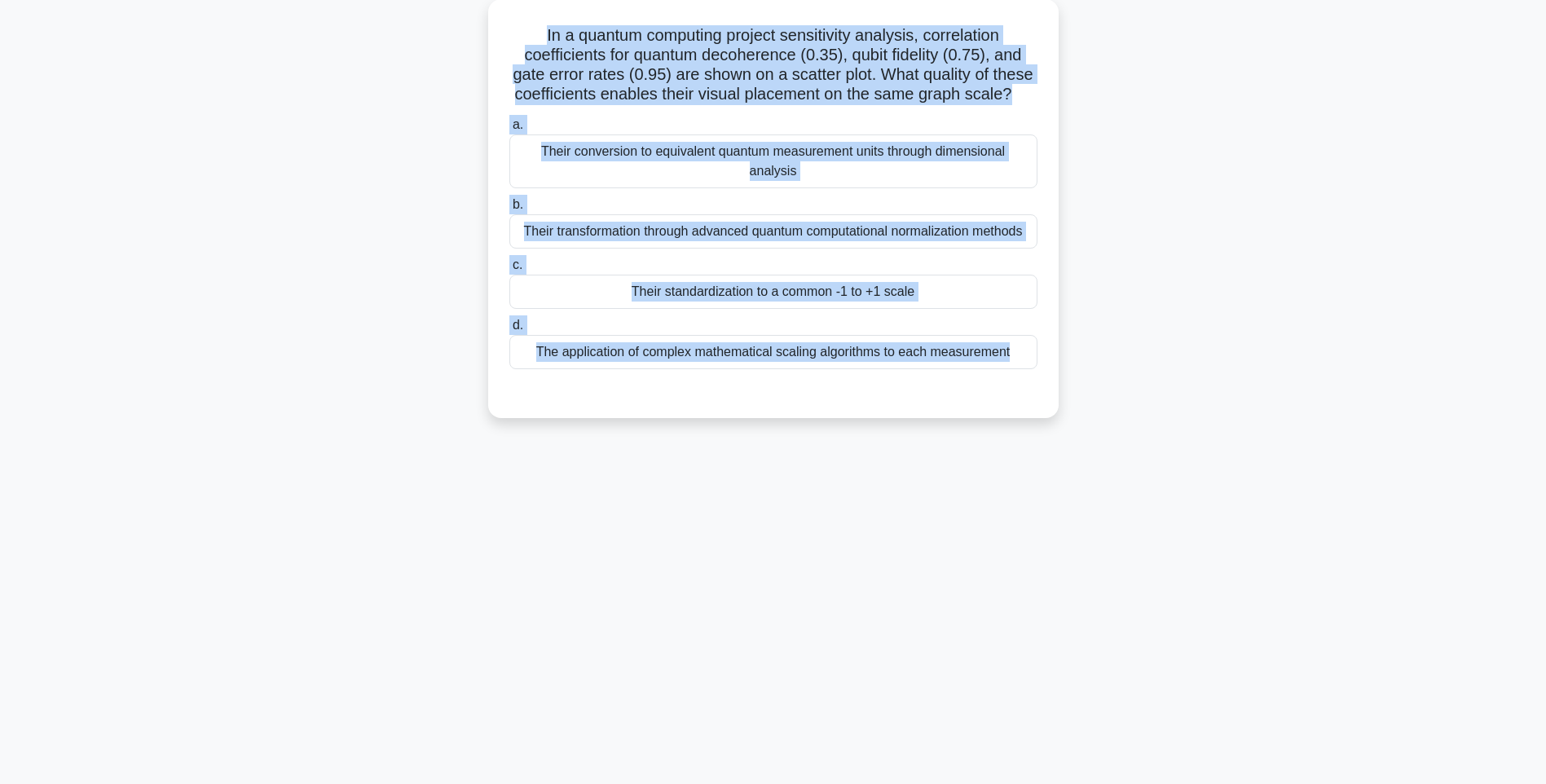
drag, startPoint x: 1126, startPoint y: 273, endPoint x: 1103, endPoint y: 268, distance: 23.5
click at [1126, 273] on div "In a quantum computing project sensitivity analysis, correlation coefficients f…" at bounding box center [773, 218] width 1075 height 438
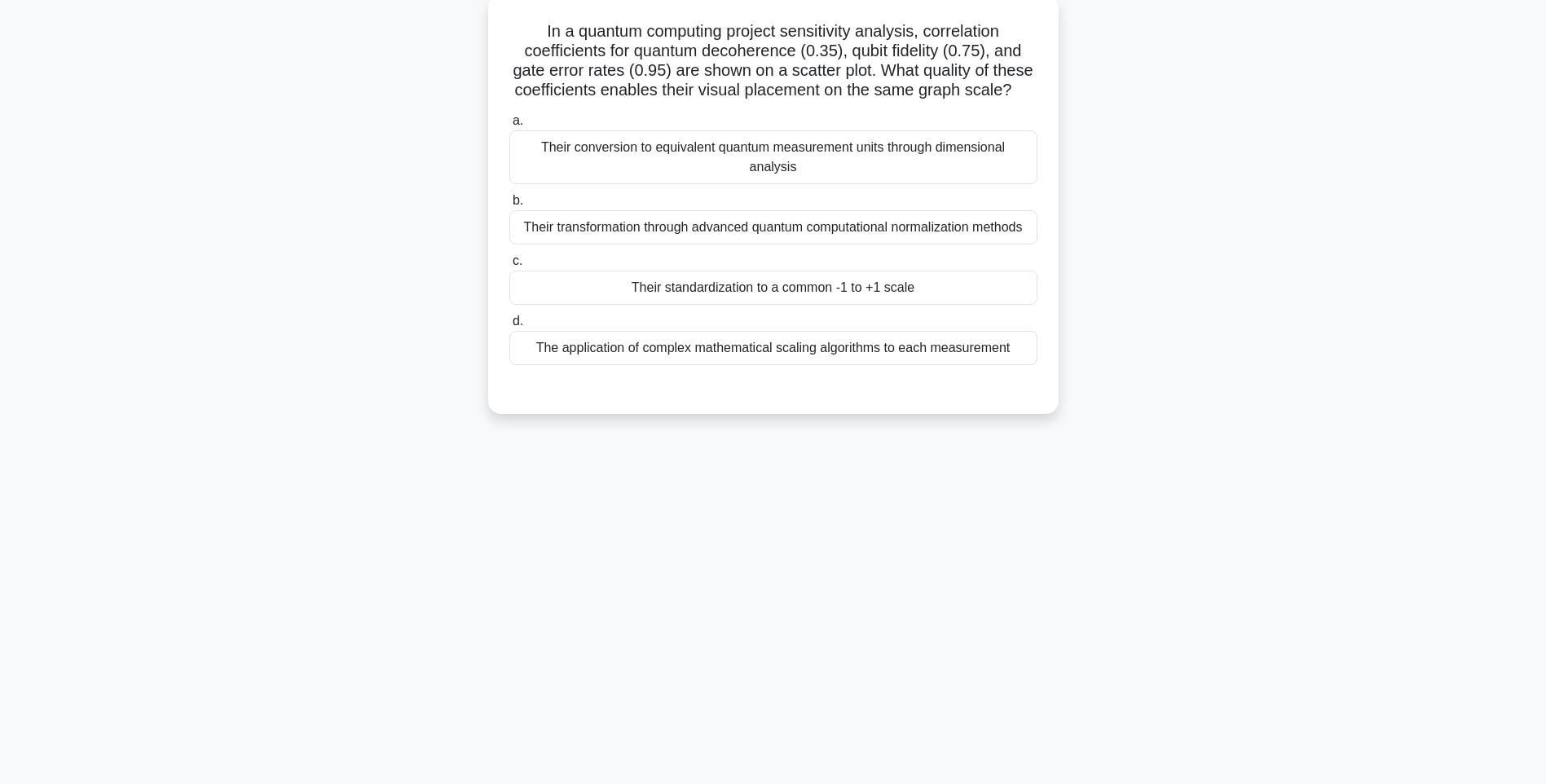
click at [811, 345] on label "d. The application of complex mathematical scaling algorithms to each measureme…" at bounding box center [773, 338] width 528 height 54
click at [509, 326] on input "d. The application of complex mathematical scaling algorithms to each measureme…" at bounding box center [509, 321] width 0 height 11
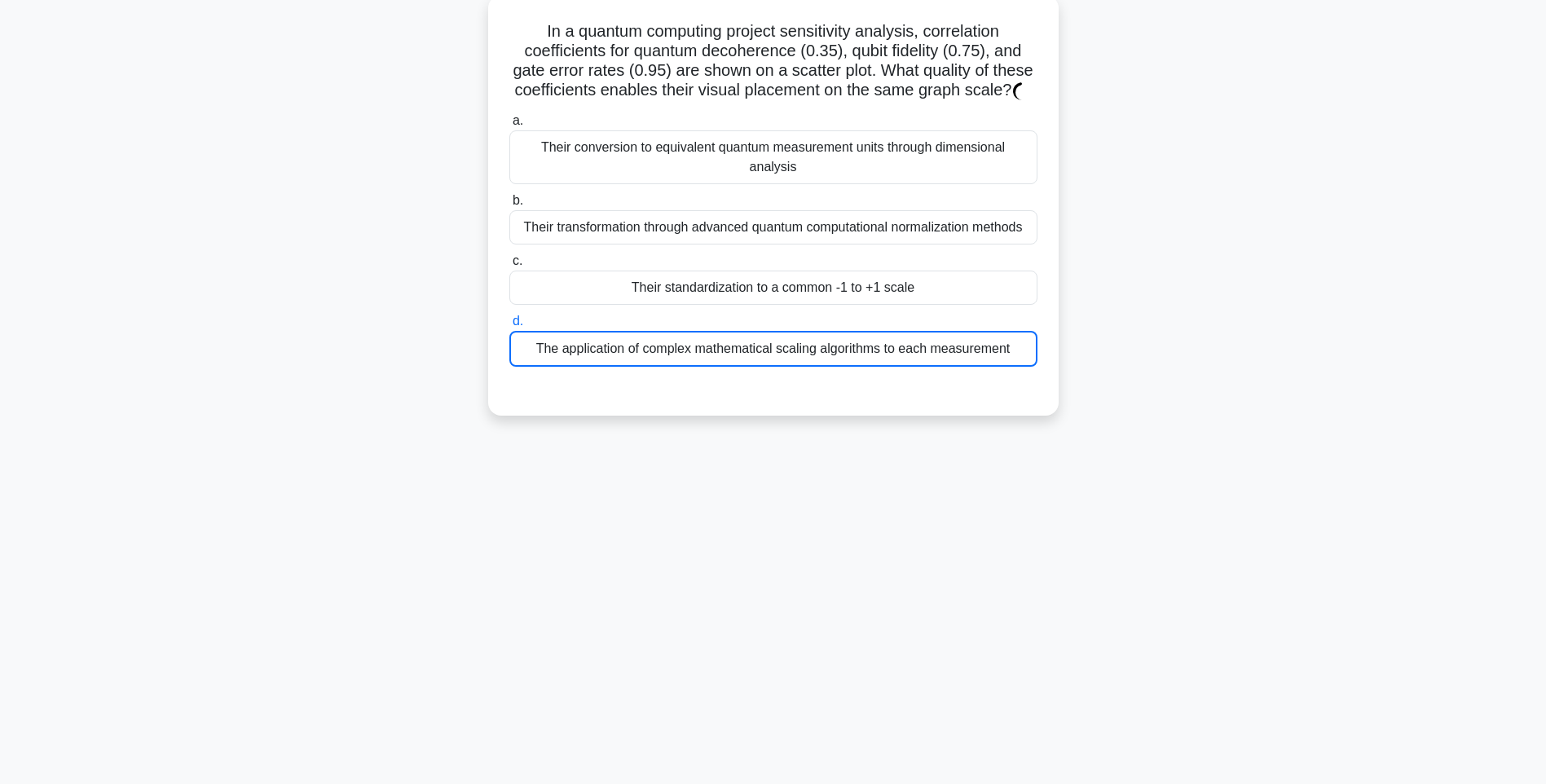
click at [814, 357] on div "The application of complex mathematical scaling algorithms to each measurement" at bounding box center [773, 349] width 528 height 35
click at [509, 326] on input "d. The application of complex mathematical scaling algorithms to each measureme…" at bounding box center [509, 321] width 0 height 11
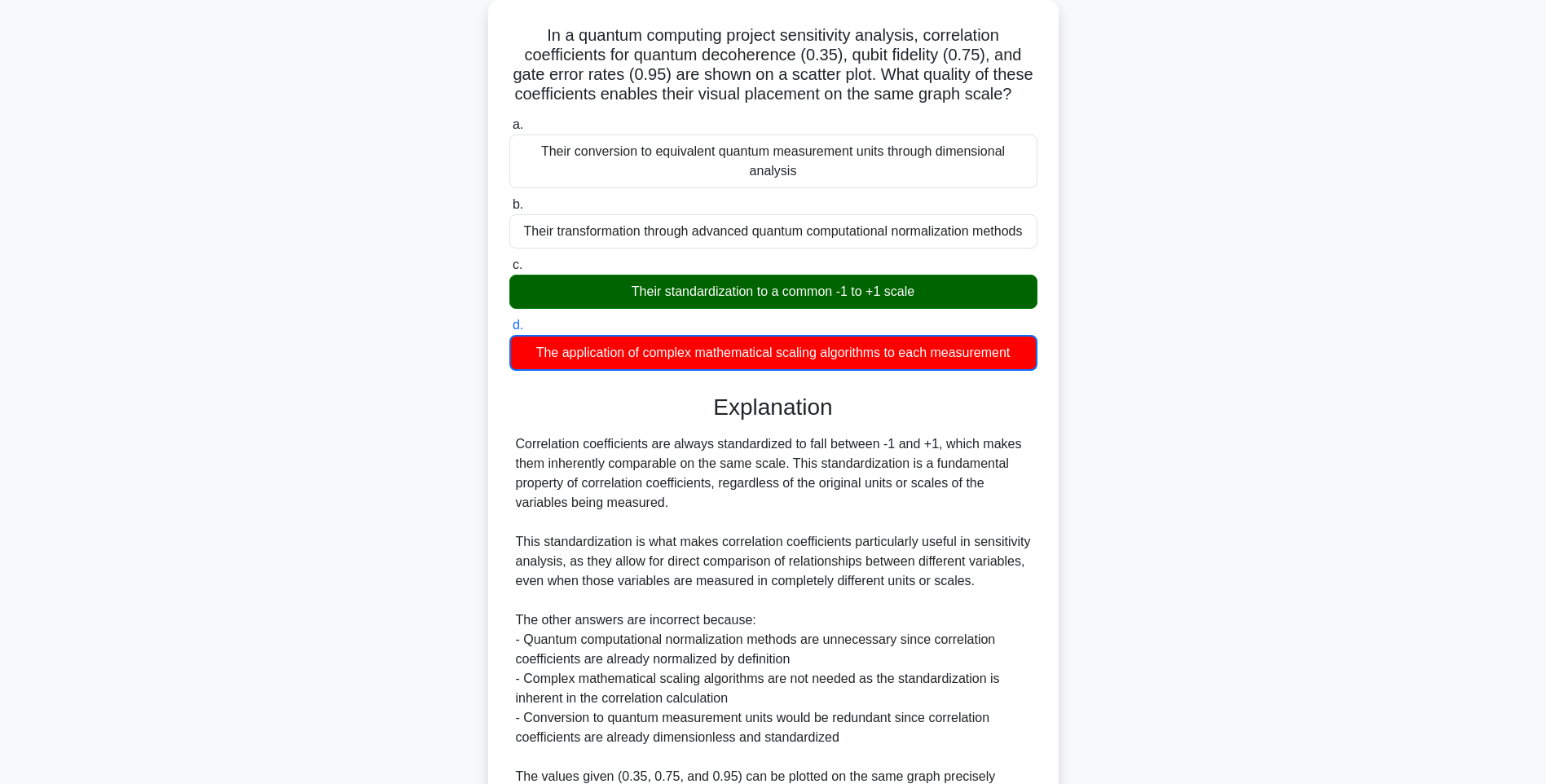
click at [1073, 492] on div "In a quantum computing project sensitivity analysis, correlation coefficients f…" at bounding box center [773, 470] width 1075 height 943
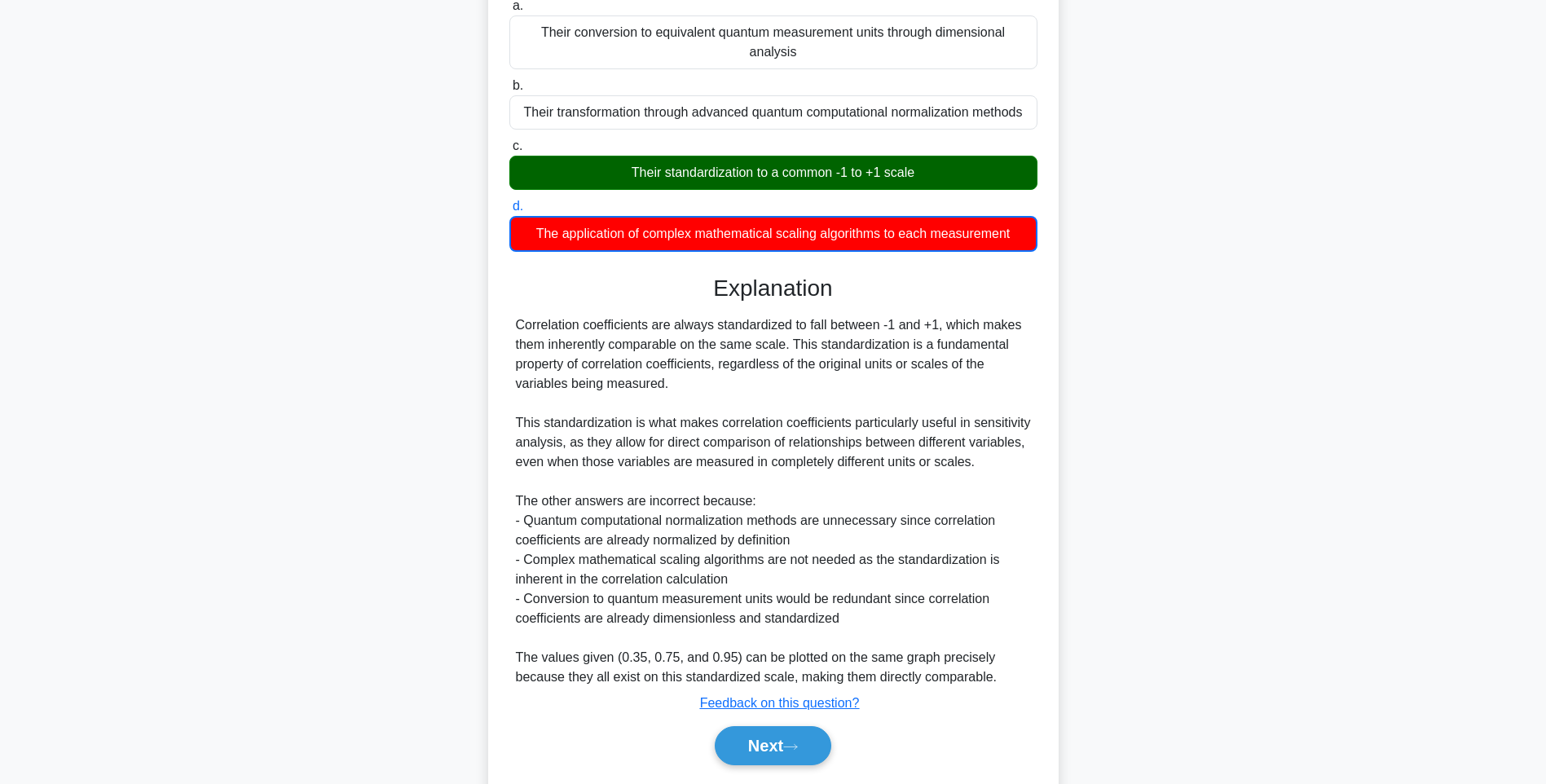
scroll to position [282, 0]
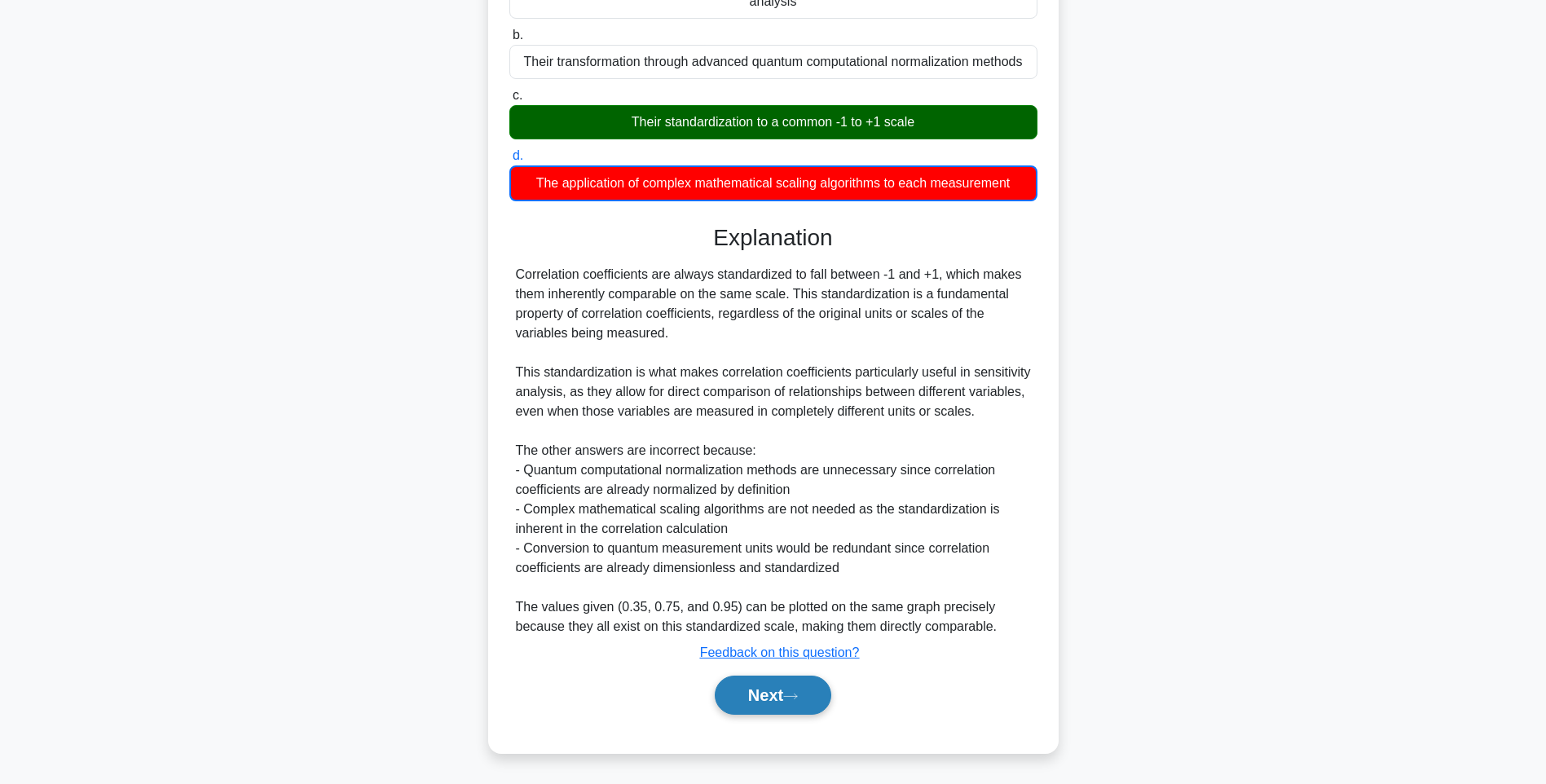
click at [747, 696] on button "Next" at bounding box center [773, 694] width 116 height 39
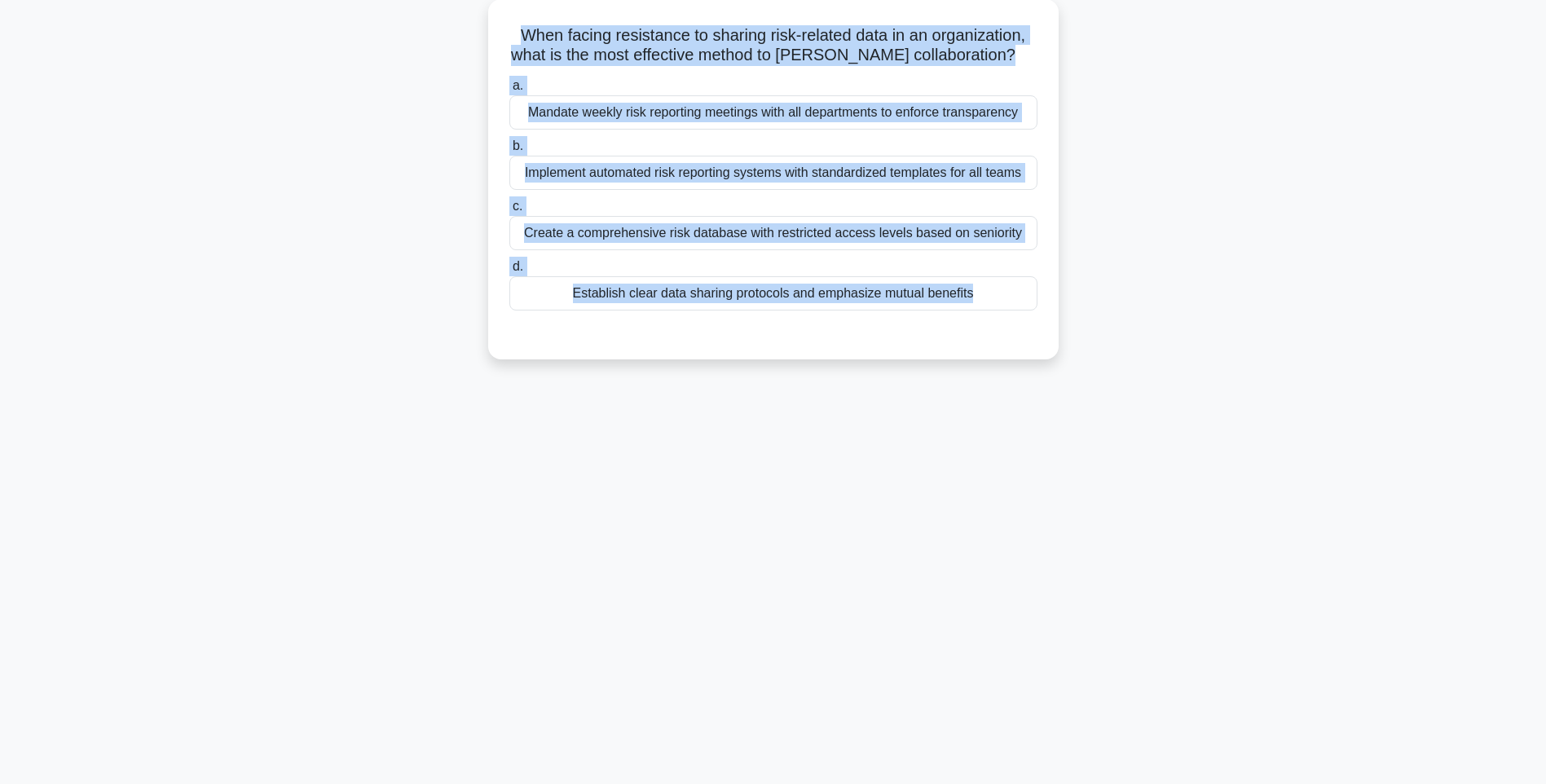
drag, startPoint x: 515, startPoint y: 41, endPoint x: 1121, endPoint y: 380, distance: 694.4
click at [1121, 379] on div "When facing resistance to sharing risk-related data in an organization, what is…" at bounding box center [773, 189] width 1075 height 380
click at [1157, 436] on div "145:56 Stop PMI-RMP Intermediate 24/115 When facing resistance to sharing risk-…" at bounding box center [773, 370] width 1075 height 815
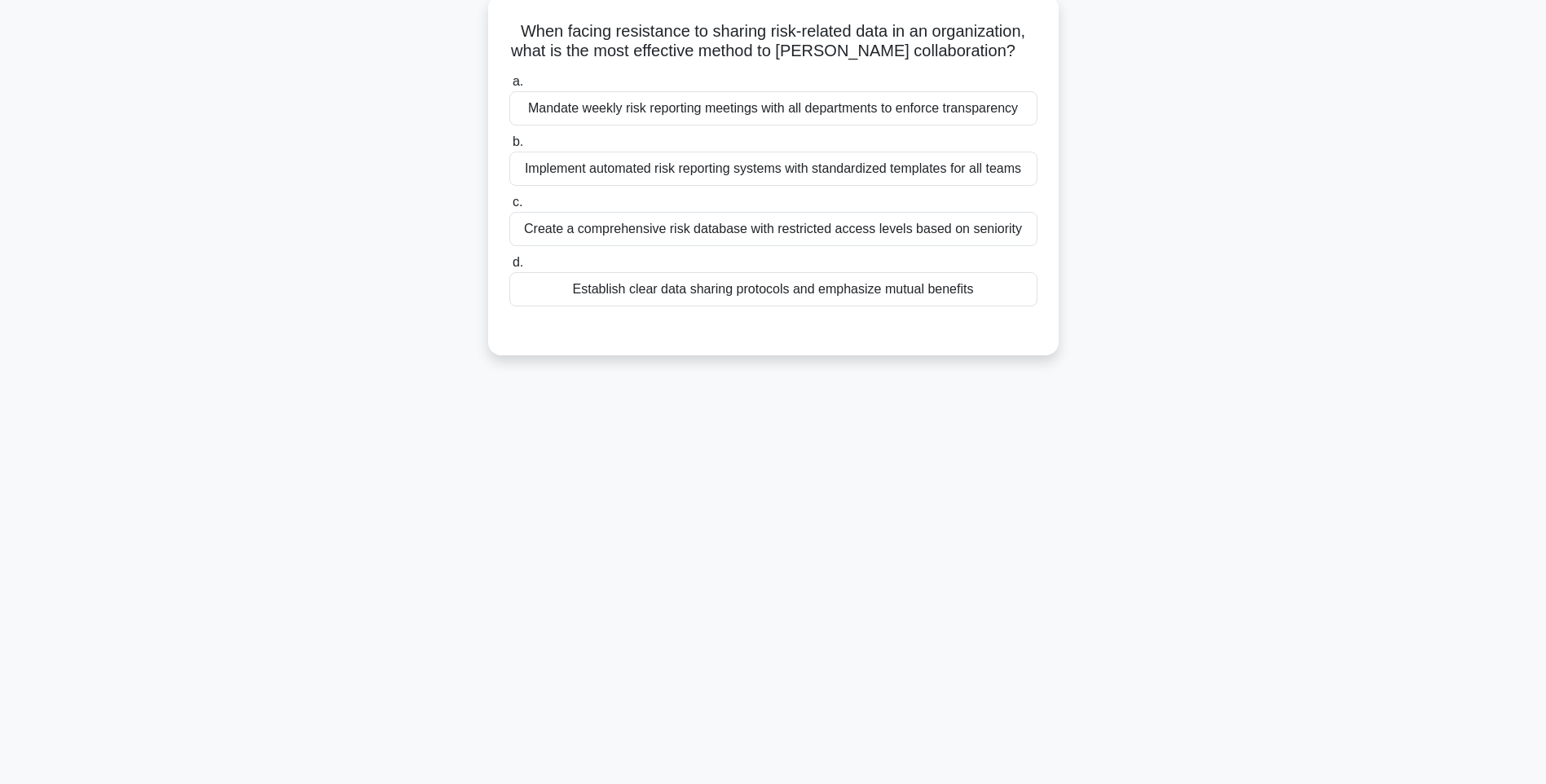
click at [871, 287] on div "Establish clear data sharing protocols and emphasize mutual benefits" at bounding box center [773, 289] width 528 height 35
click at [509, 268] on input "d. Establish clear data sharing protocols and emphasize mutual benefits" at bounding box center [509, 263] width 0 height 11
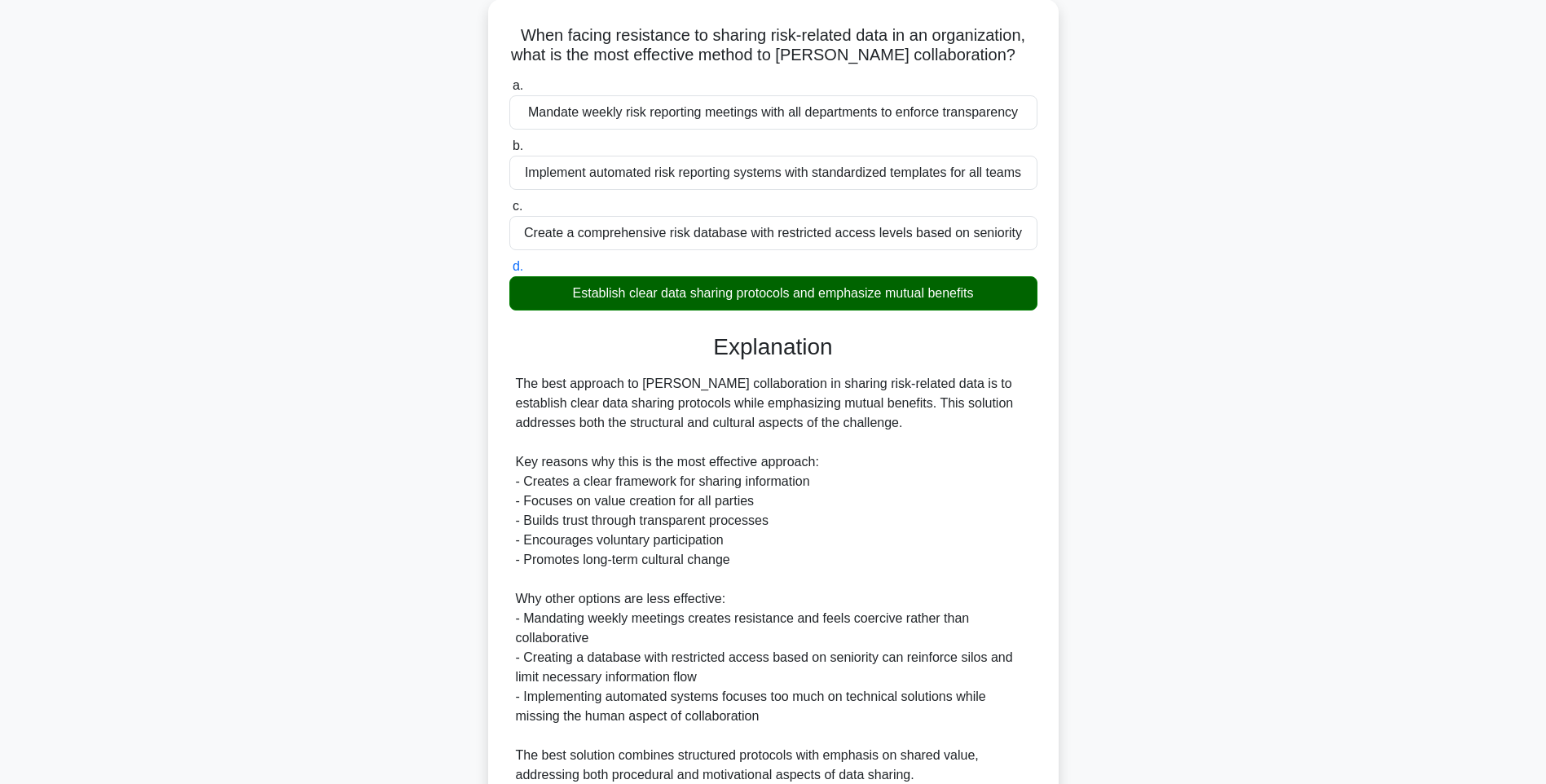
drag, startPoint x: 1118, startPoint y: 513, endPoint x: 1096, endPoint y: 560, distance: 51.9
click at [1118, 513] on div "When facing resistance to sharing risk-related data in an organization, what is…" at bounding box center [773, 459] width 1075 height 921
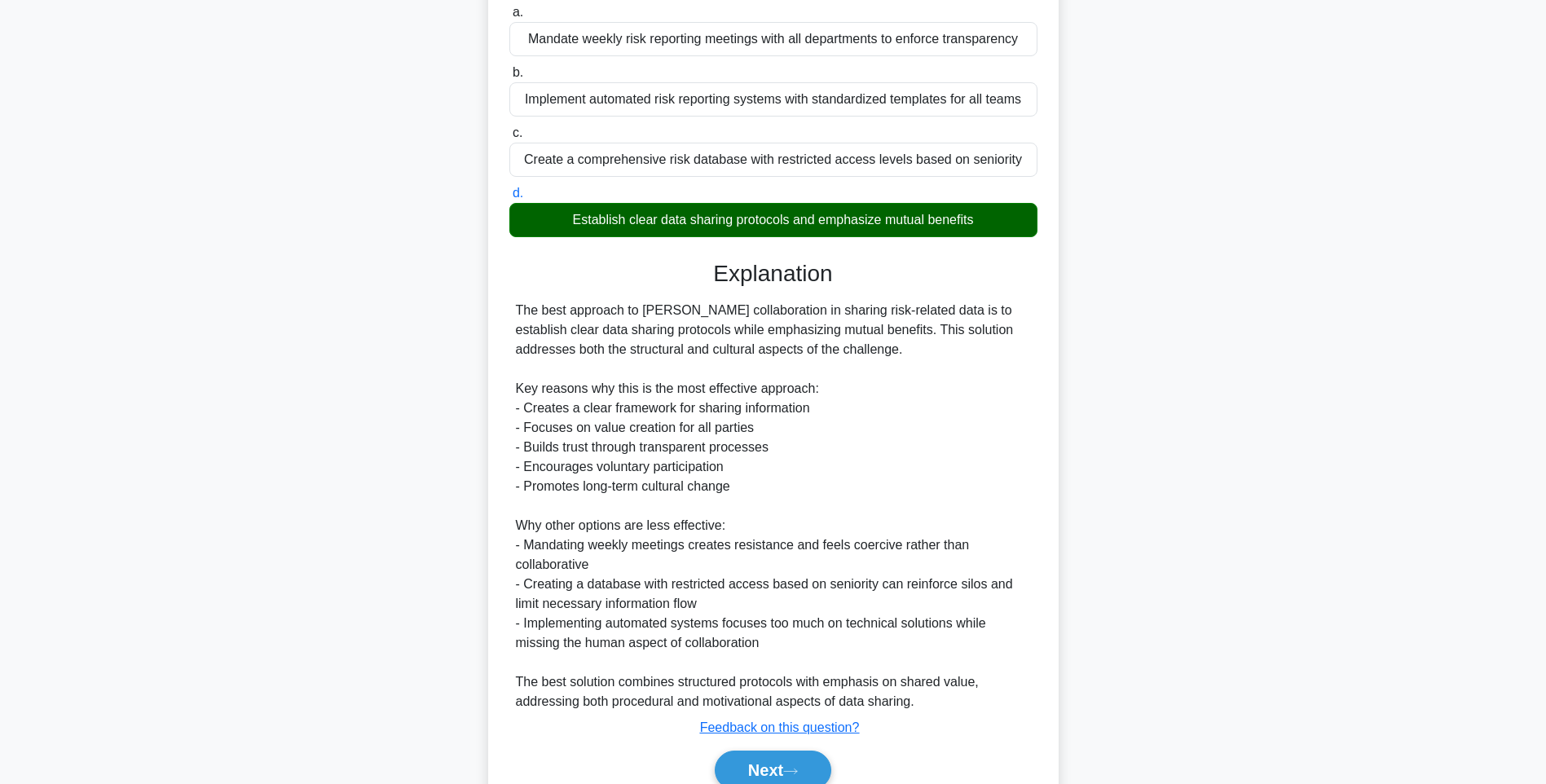
scroll to position [241, 0]
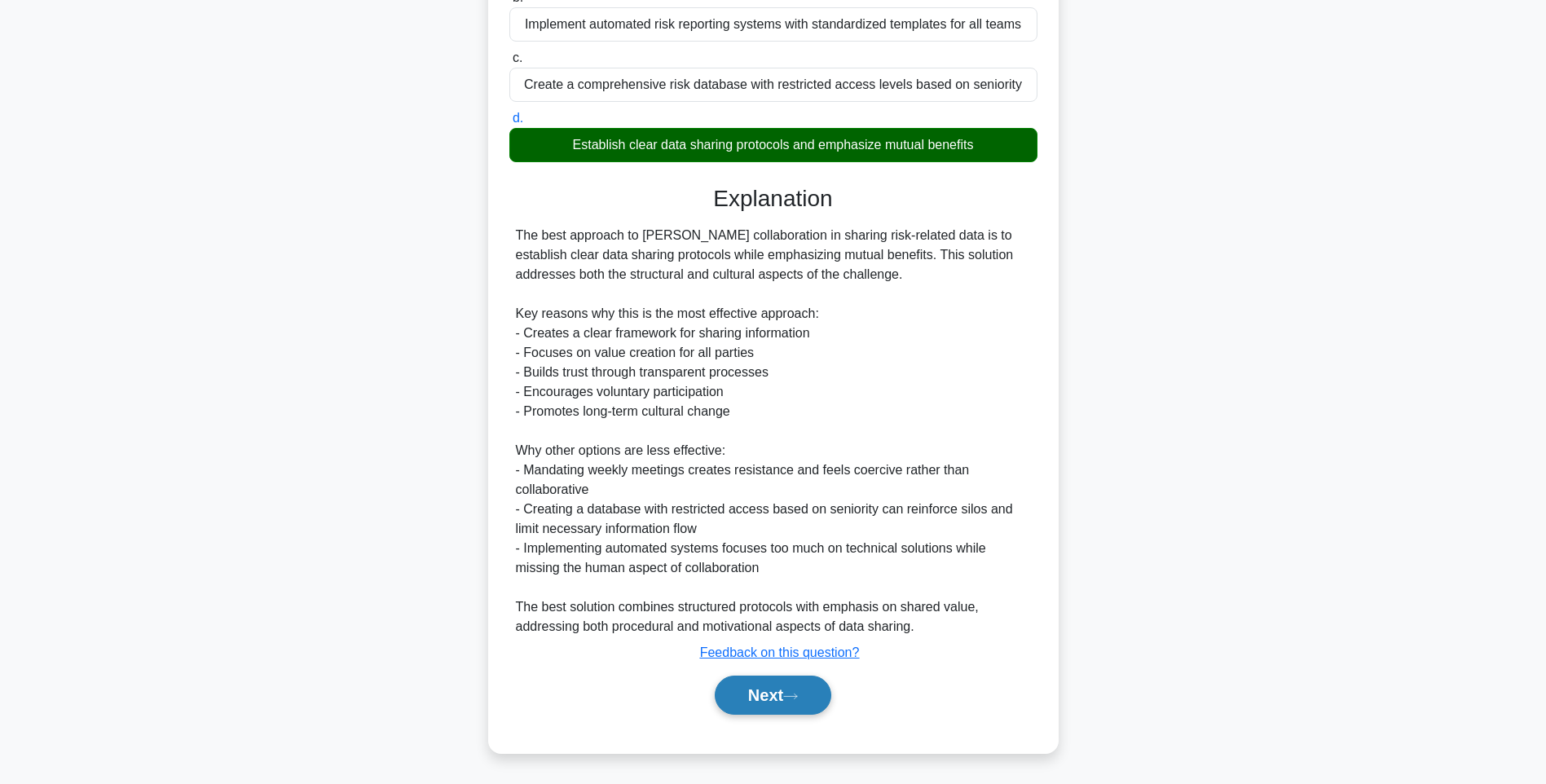
click at [773, 705] on button "Next" at bounding box center [773, 694] width 116 height 39
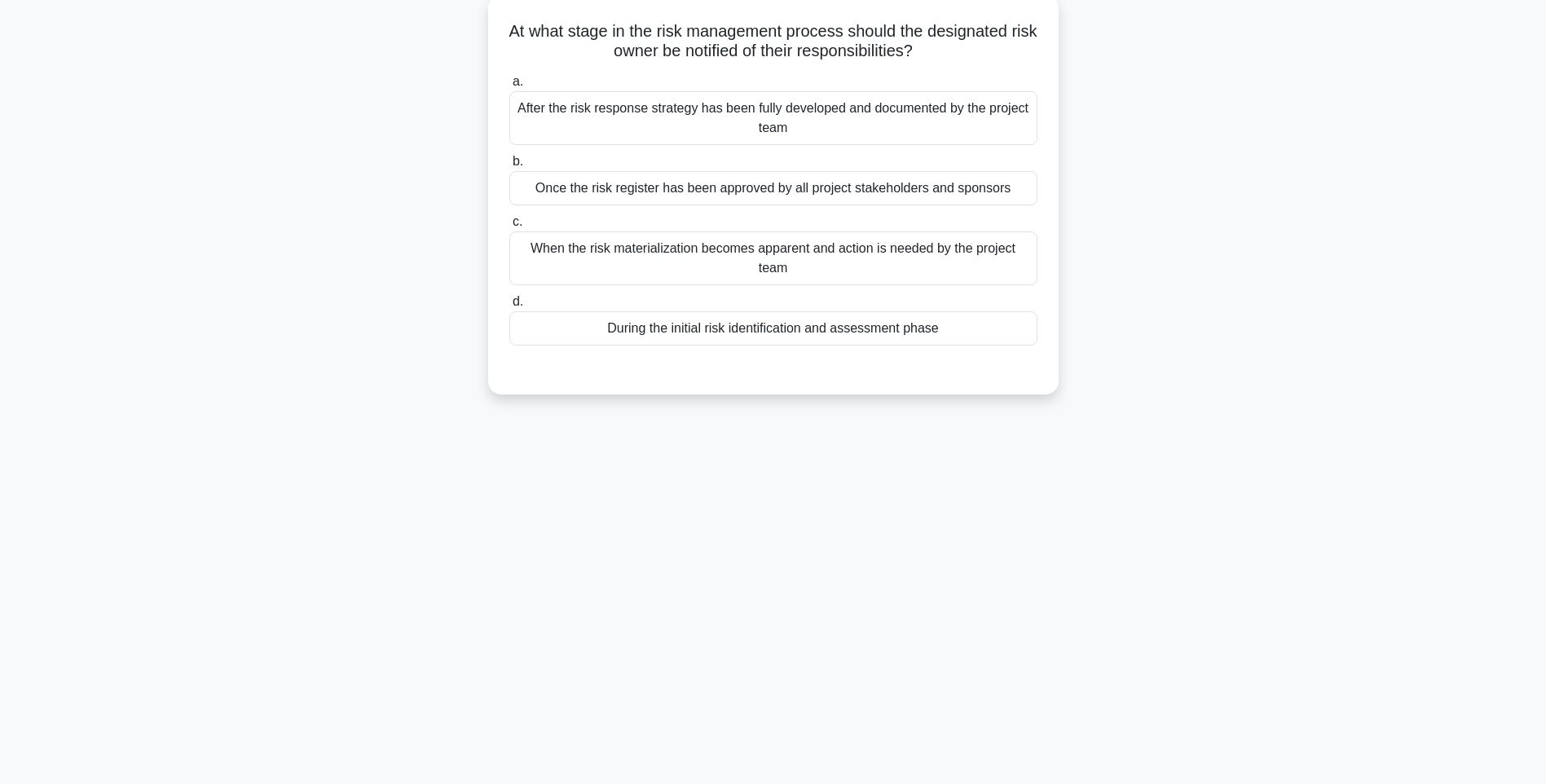
drag, startPoint x: 520, startPoint y: 20, endPoint x: 1031, endPoint y: 333, distance: 599.2
click at [1031, 333] on div "At what stage in the risk management process should the designated risk owner b…" at bounding box center [773, 194] width 557 height 386
drag, startPoint x: 1165, startPoint y: 430, endPoint x: 942, endPoint y: 379, distance: 228.8
click at [1165, 430] on div "145:47 Stop PMI-RMP Intermediate 25/115 At what stage in the risk management pr…" at bounding box center [773, 370] width 1075 height 815
click at [842, 328] on div "During the initial risk identification and assessment phase" at bounding box center [773, 328] width 528 height 35
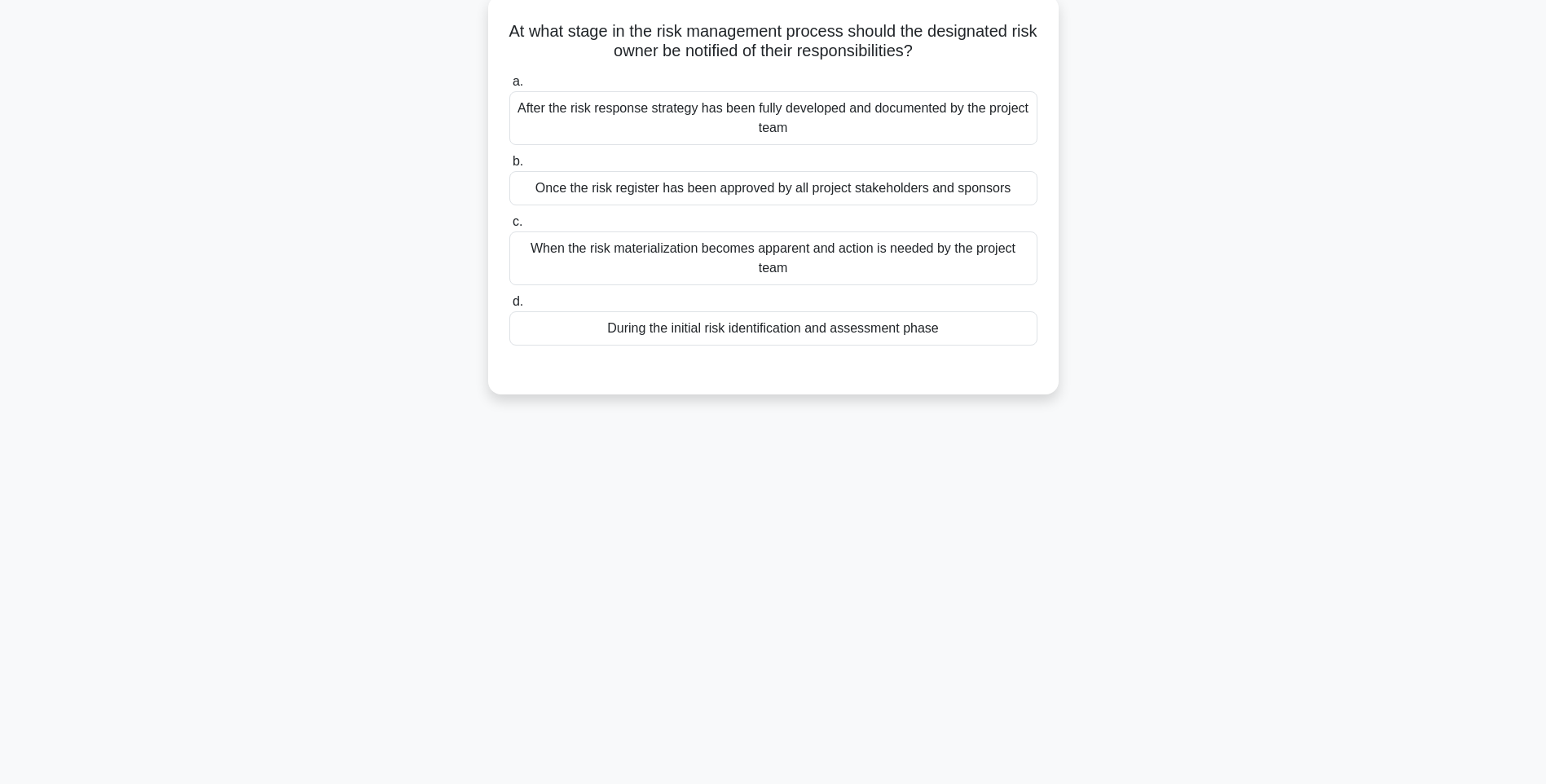
click at [509, 307] on input "d. During the initial risk identification and assessment phase" at bounding box center [509, 302] width 0 height 11
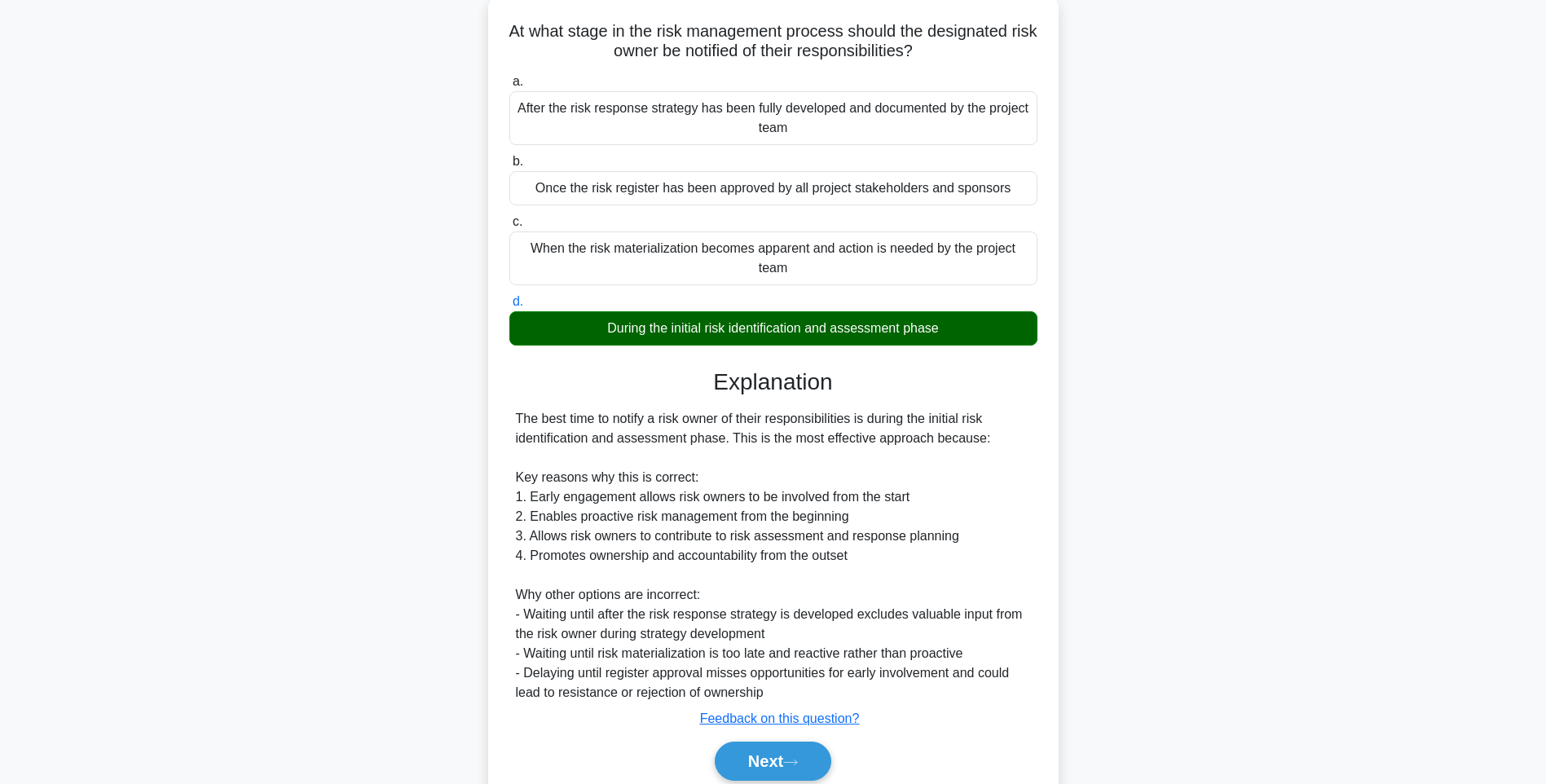
click at [994, 486] on div "The best time to notify a risk owner of their responsibilities is during the in…" at bounding box center [773, 555] width 515 height 294
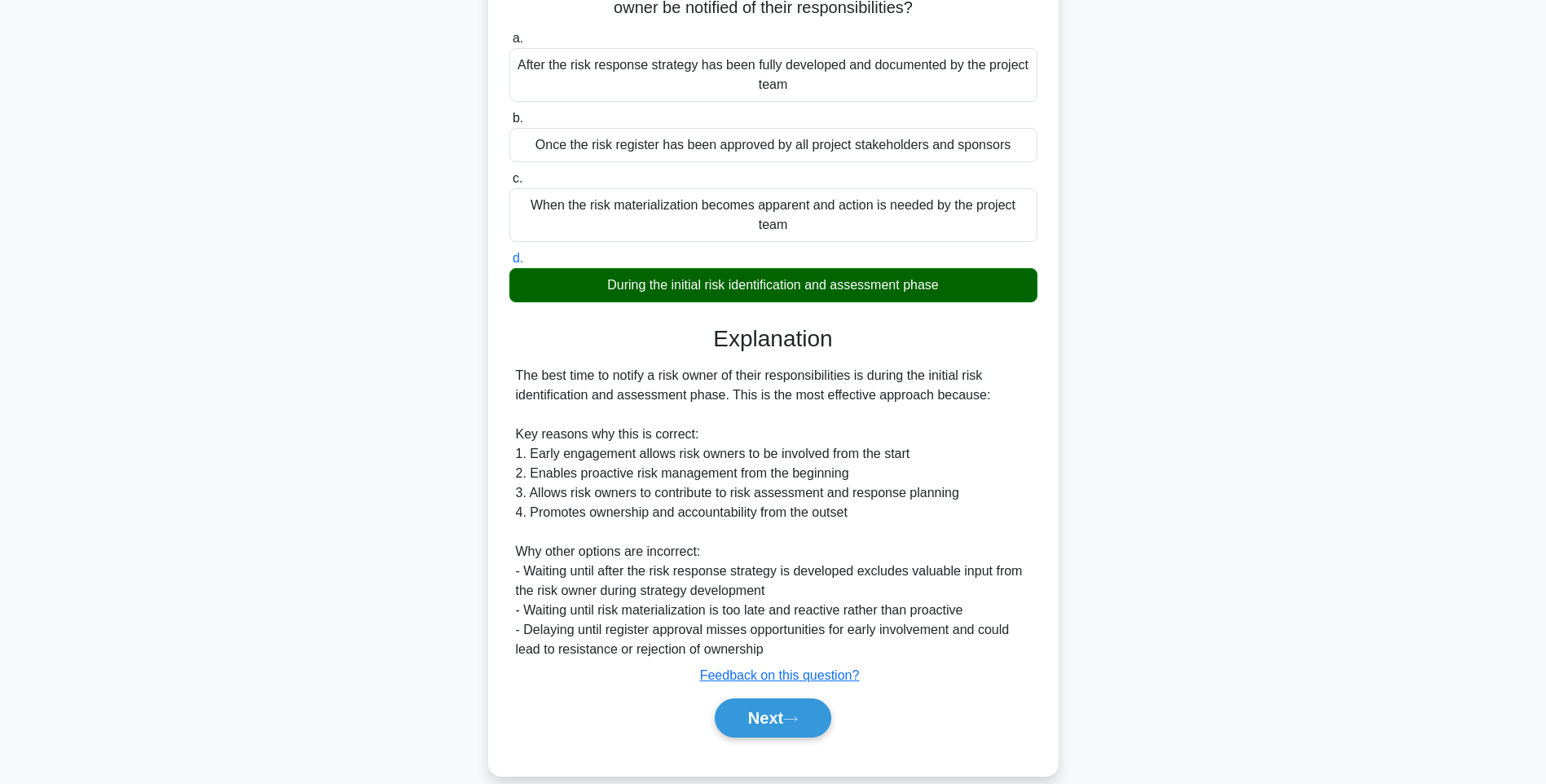
scroll to position [163, 0]
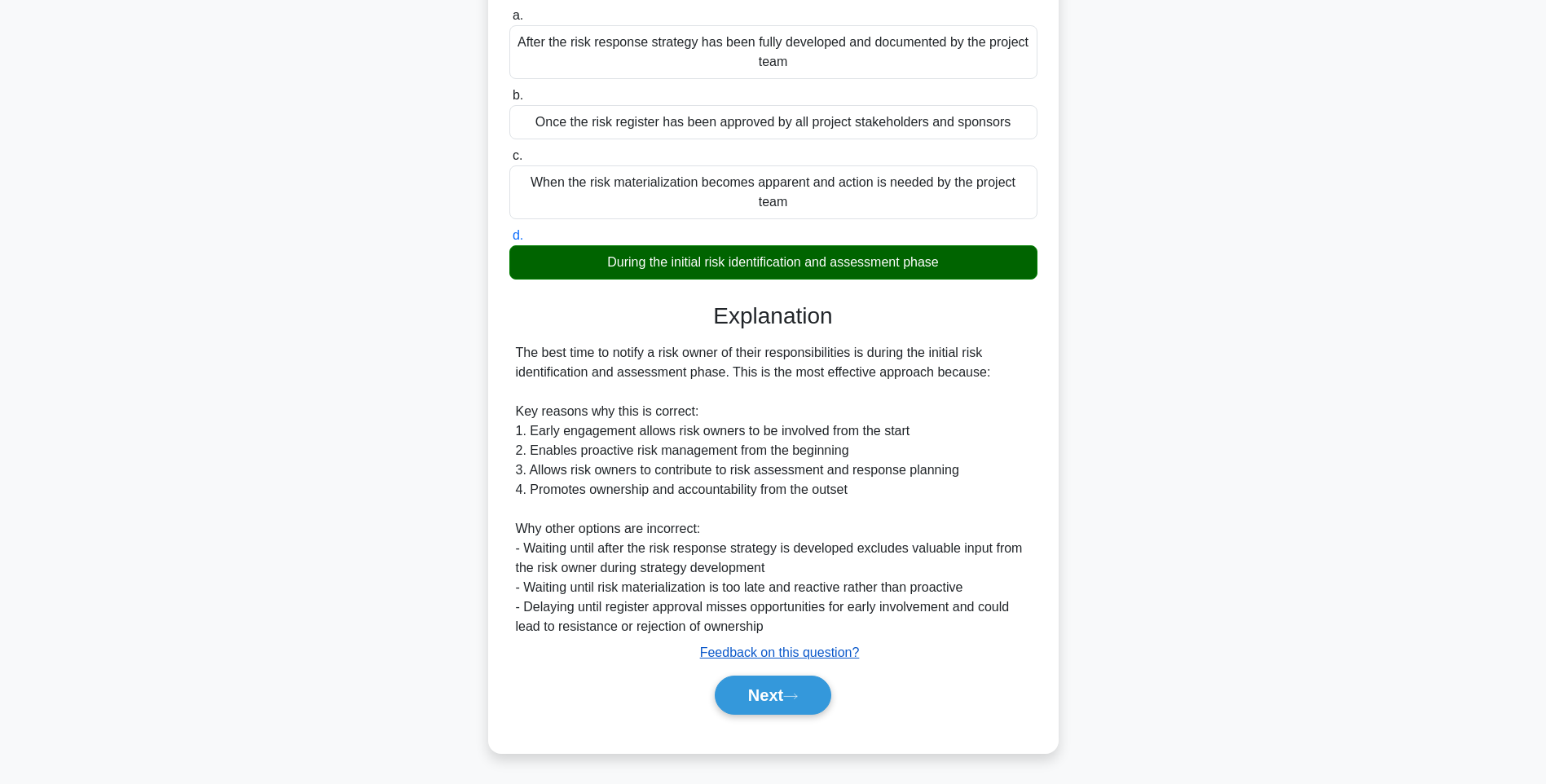
drag, startPoint x: 773, startPoint y: 682, endPoint x: 762, endPoint y: 660, distance: 24.6
click at [773, 682] on button "Next" at bounding box center [773, 694] width 116 height 39
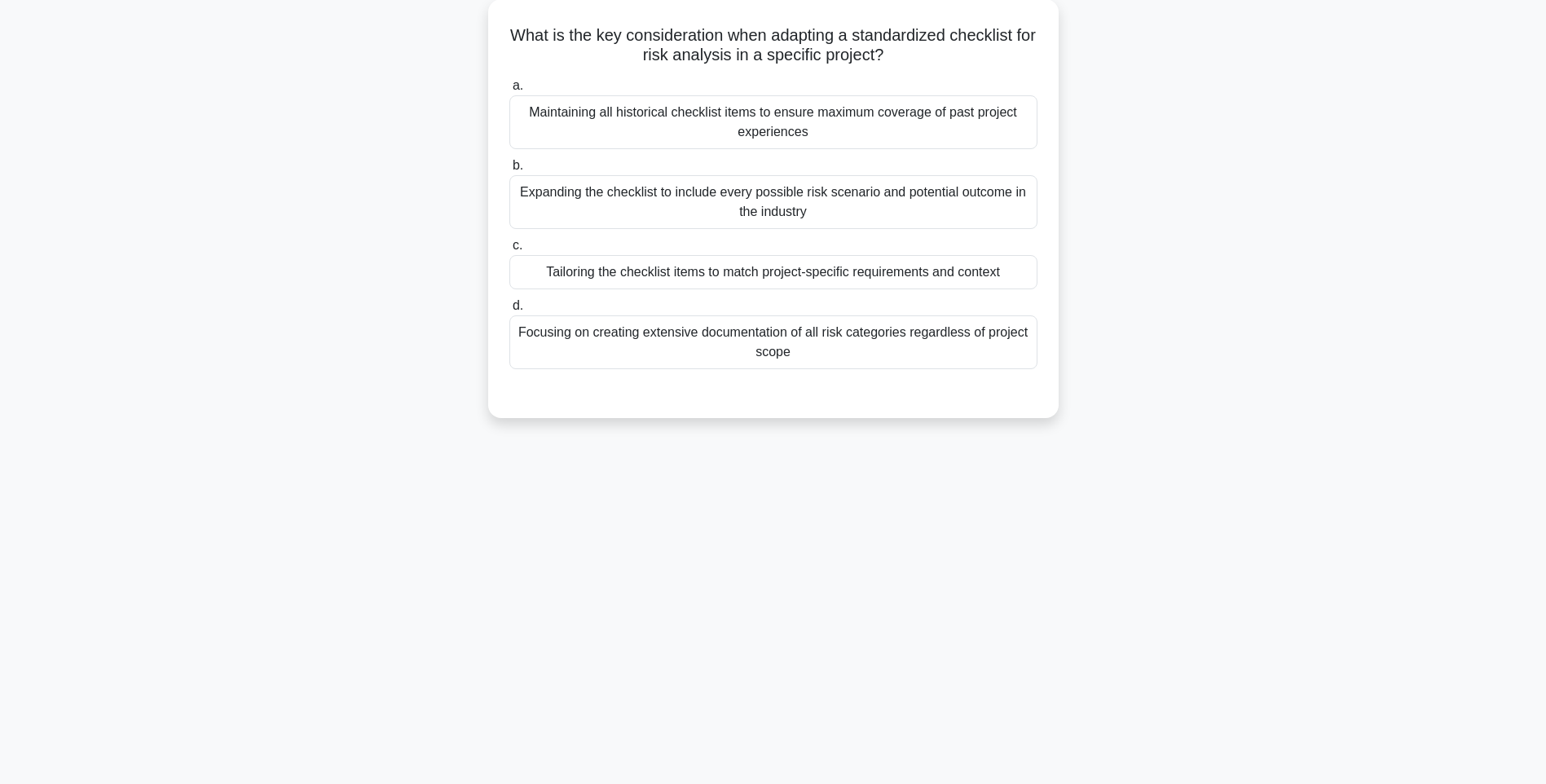
drag, startPoint x: 515, startPoint y: 25, endPoint x: 1063, endPoint y: 341, distance: 632.6
click at [1063, 341] on div "What is the key consideration when adapting a standardized checklist for risk a…" at bounding box center [773, 218] width 1075 height 438
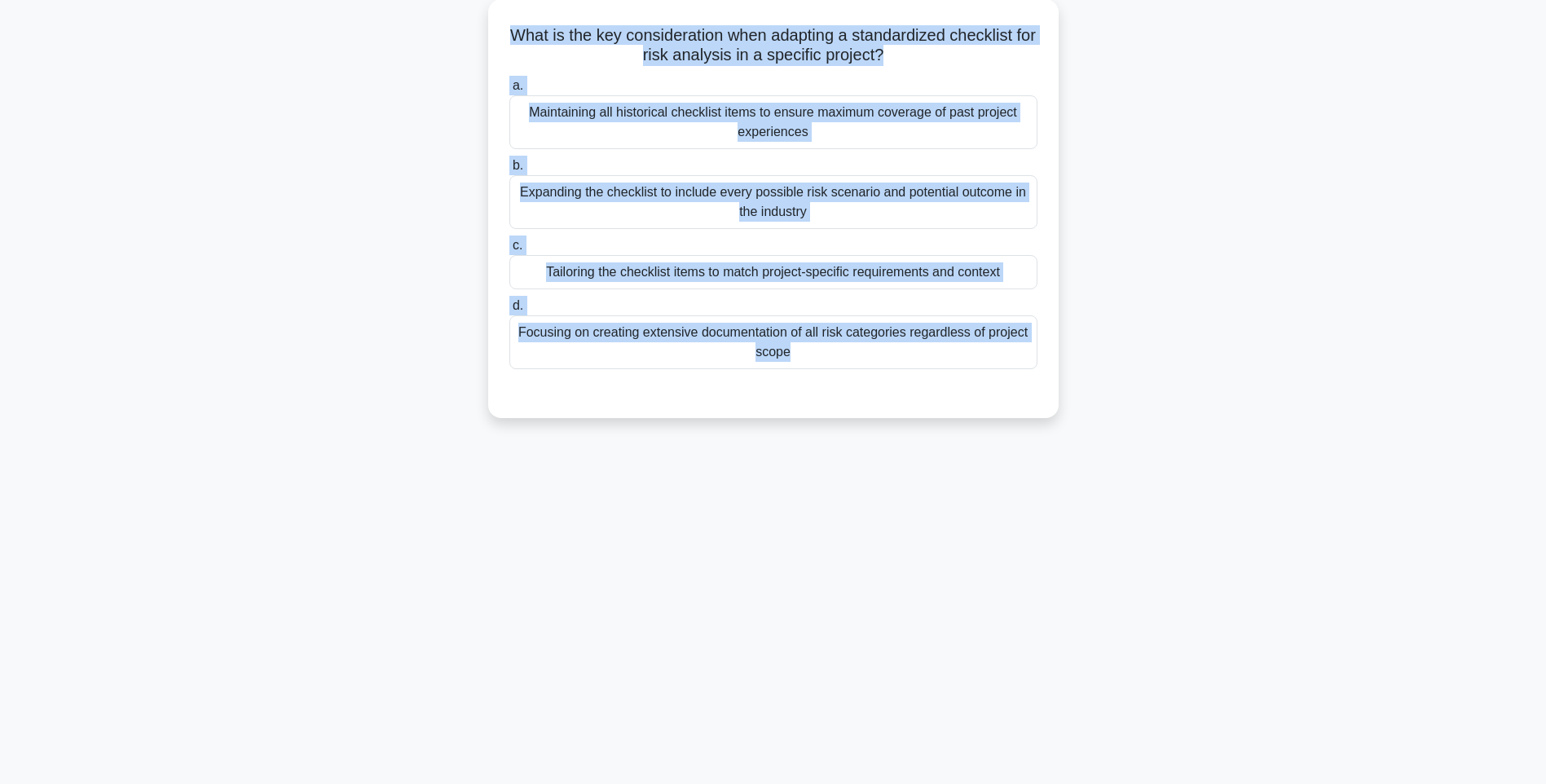
drag, startPoint x: 504, startPoint y: 25, endPoint x: 1002, endPoint y: 464, distance: 663.9
click at [1002, 464] on div "145:37 Stop PMI-RMP Intermediate 26/115 What is the key consideration when adap…" at bounding box center [773, 370] width 1075 height 815
click at [1188, 456] on div "145:36 Stop PMI-RMP Intermediate 26/115 What is the key consideration when adap…" at bounding box center [773, 370] width 1075 height 815
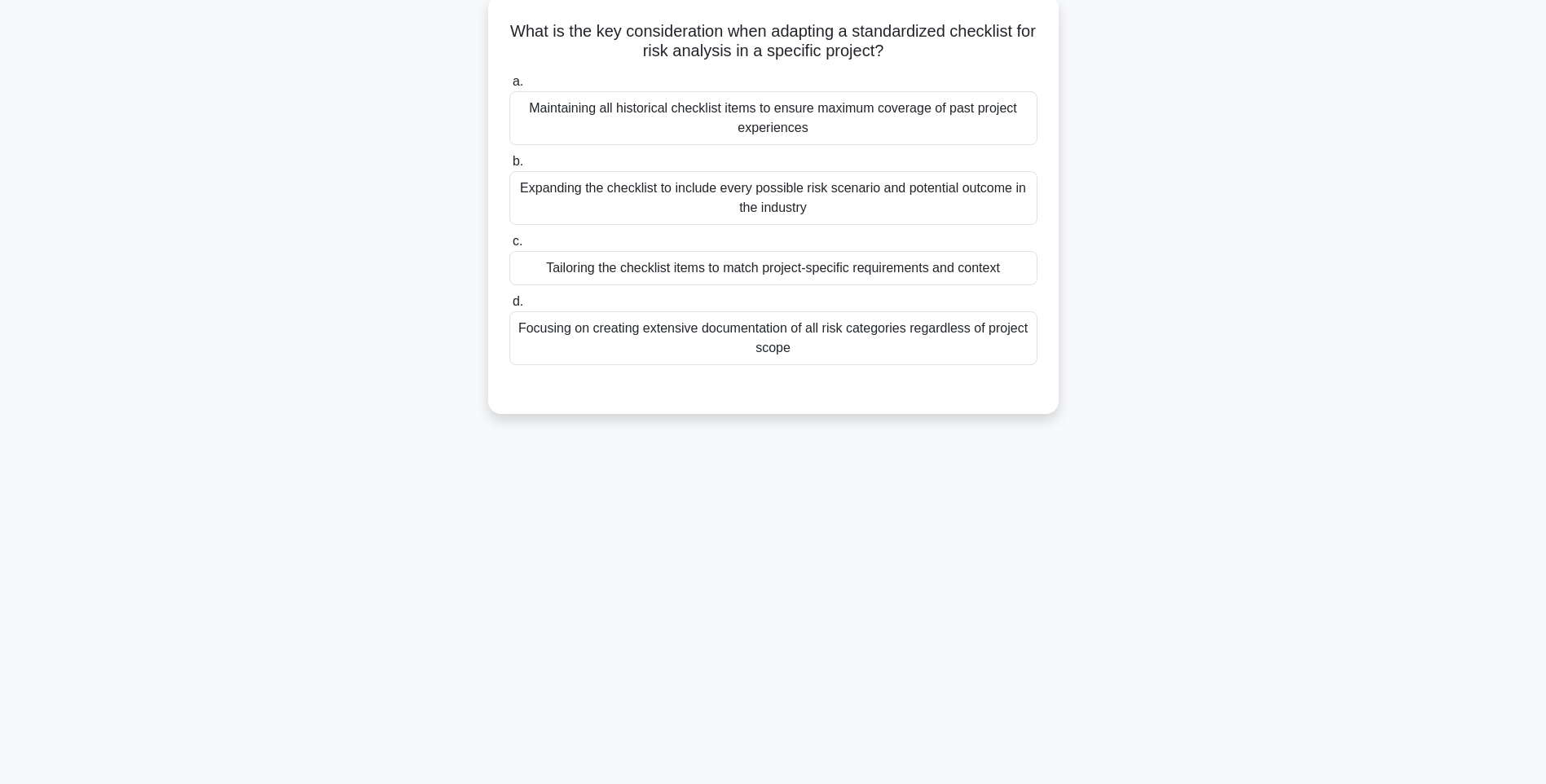
click at [951, 351] on div "Focusing on creating extensive documentation of all risk categories regardless …" at bounding box center [773, 338] width 528 height 54
click at [509, 307] on input "d. Focusing on creating extensive documentation of all risk categories regardle…" at bounding box center [509, 302] width 0 height 11
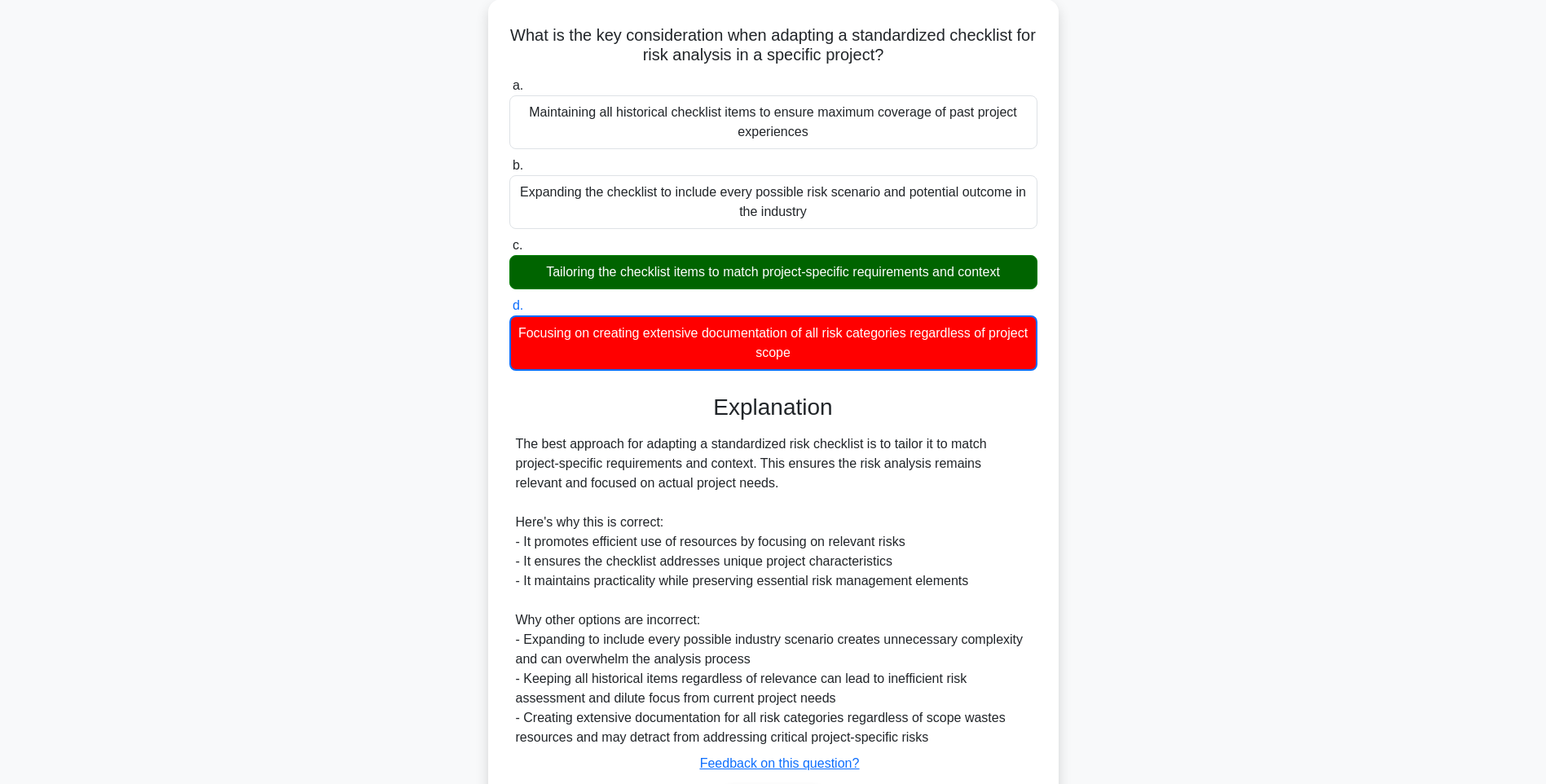
click at [1074, 508] on div "What is the key consideration when adapting a standardized checklist for risk a…" at bounding box center [773, 441] width 1075 height 884
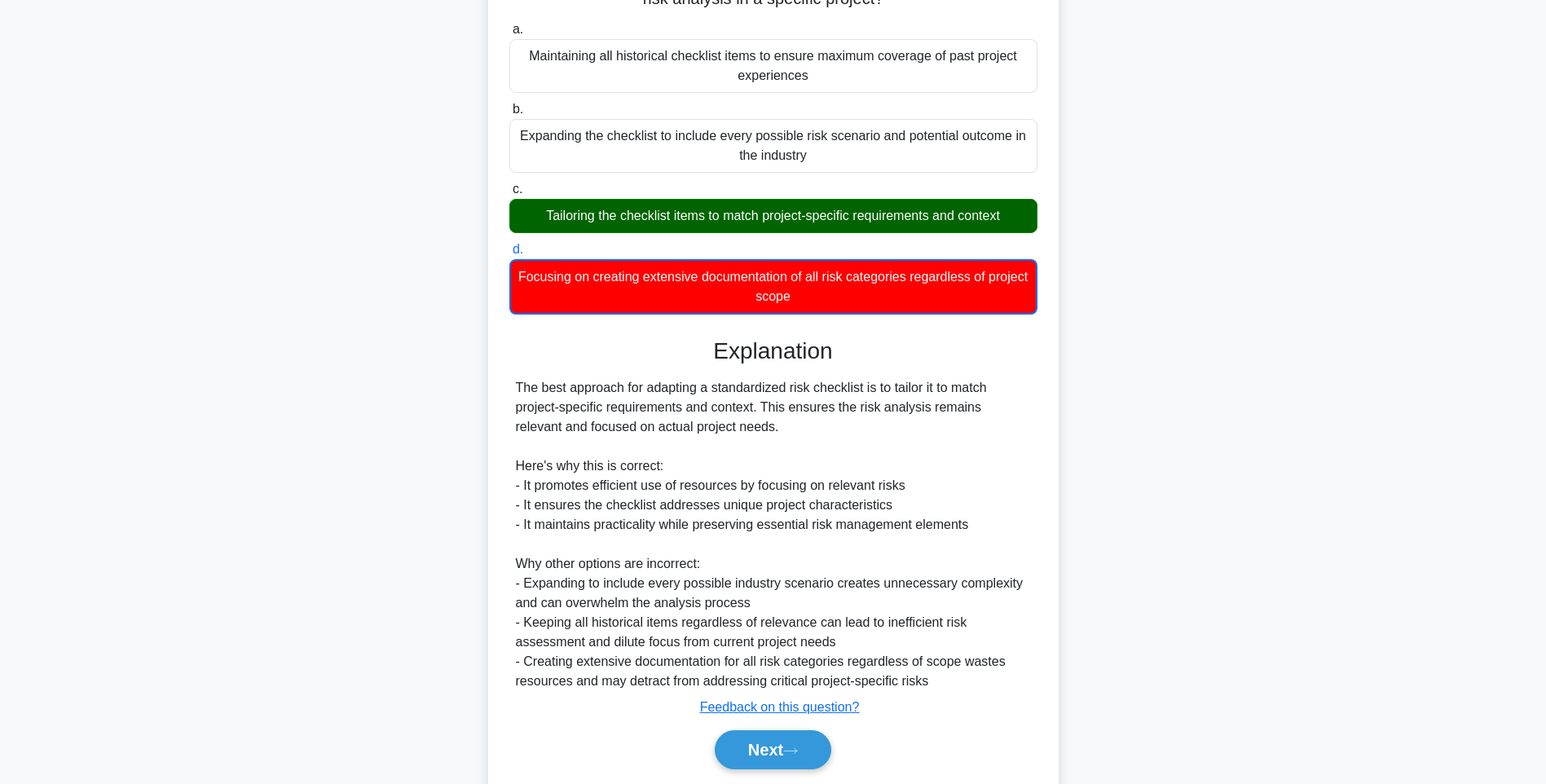
scroll to position [204, 0]
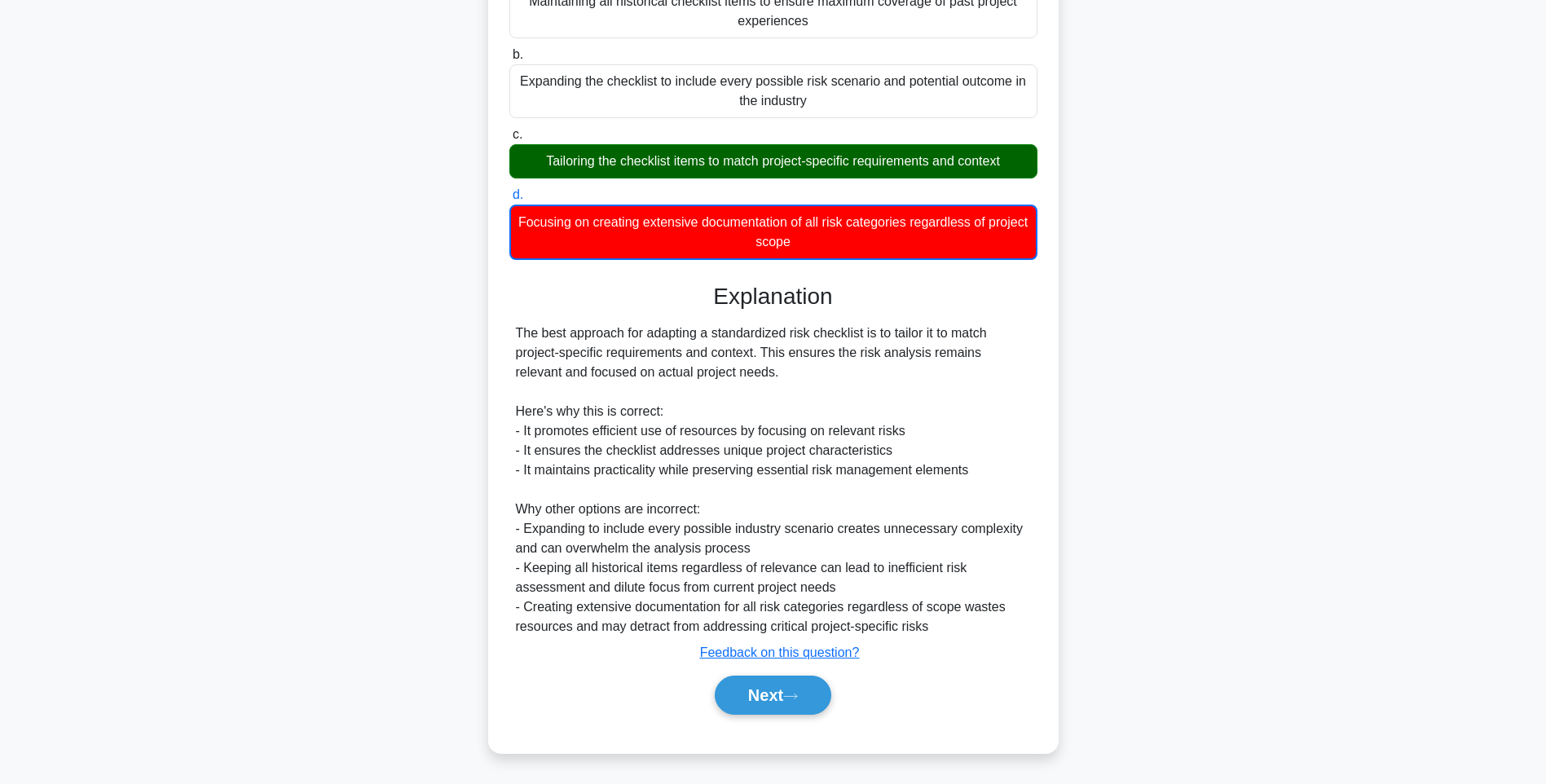
drag, startPoint x: 752, startPoint y: 681, endPoint x: 745, endPoint y: 669, distance: 13.9
click at [752, 681] on button "Next" at bounding box center [773, 694] width 116 height 39
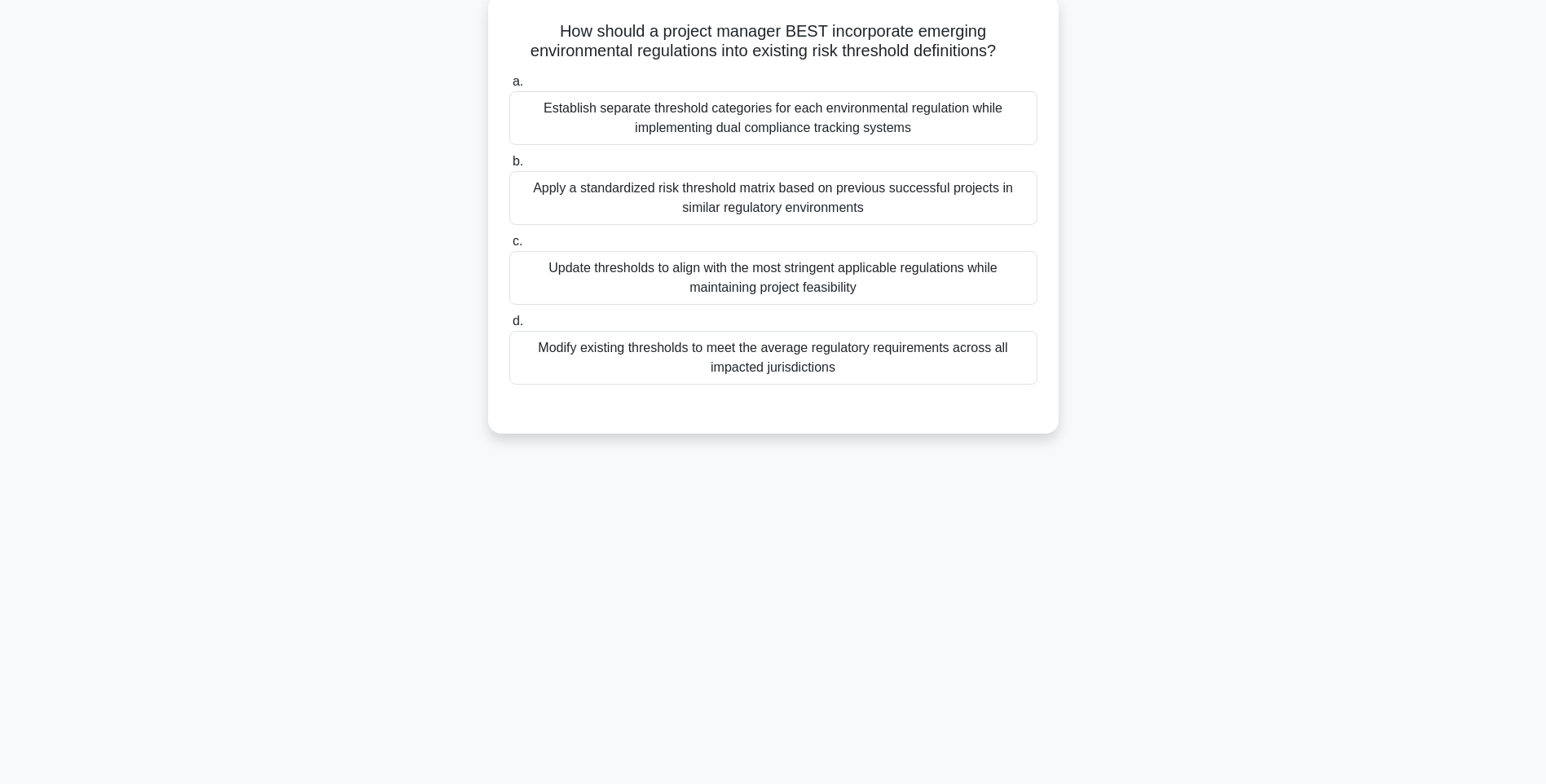
drag, startPoint x: 522, startPoint y: 14, endPoint x: 1048, endPoint y: 360, distance: 629.6
click at [1048, 360] on div "How should a project manager BEST incorporate emerging environmental regulation…" at bounding box center [773, 214] width 557 height 425
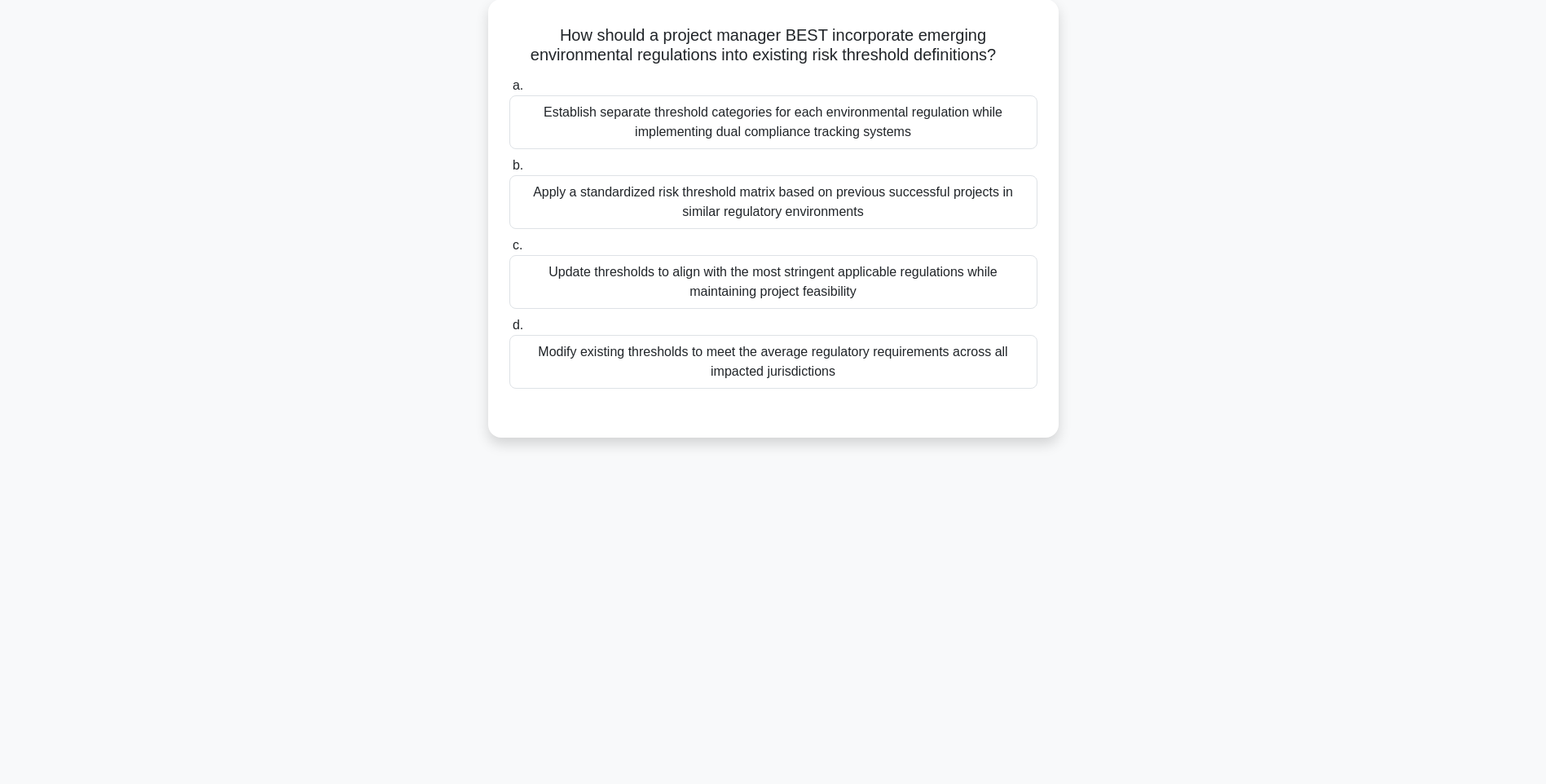
click at [1133, 443] on div "How should a project manager BEST incorporate emerging environmental regulation…" at bounding box center [773, 228] width 1075 height 458
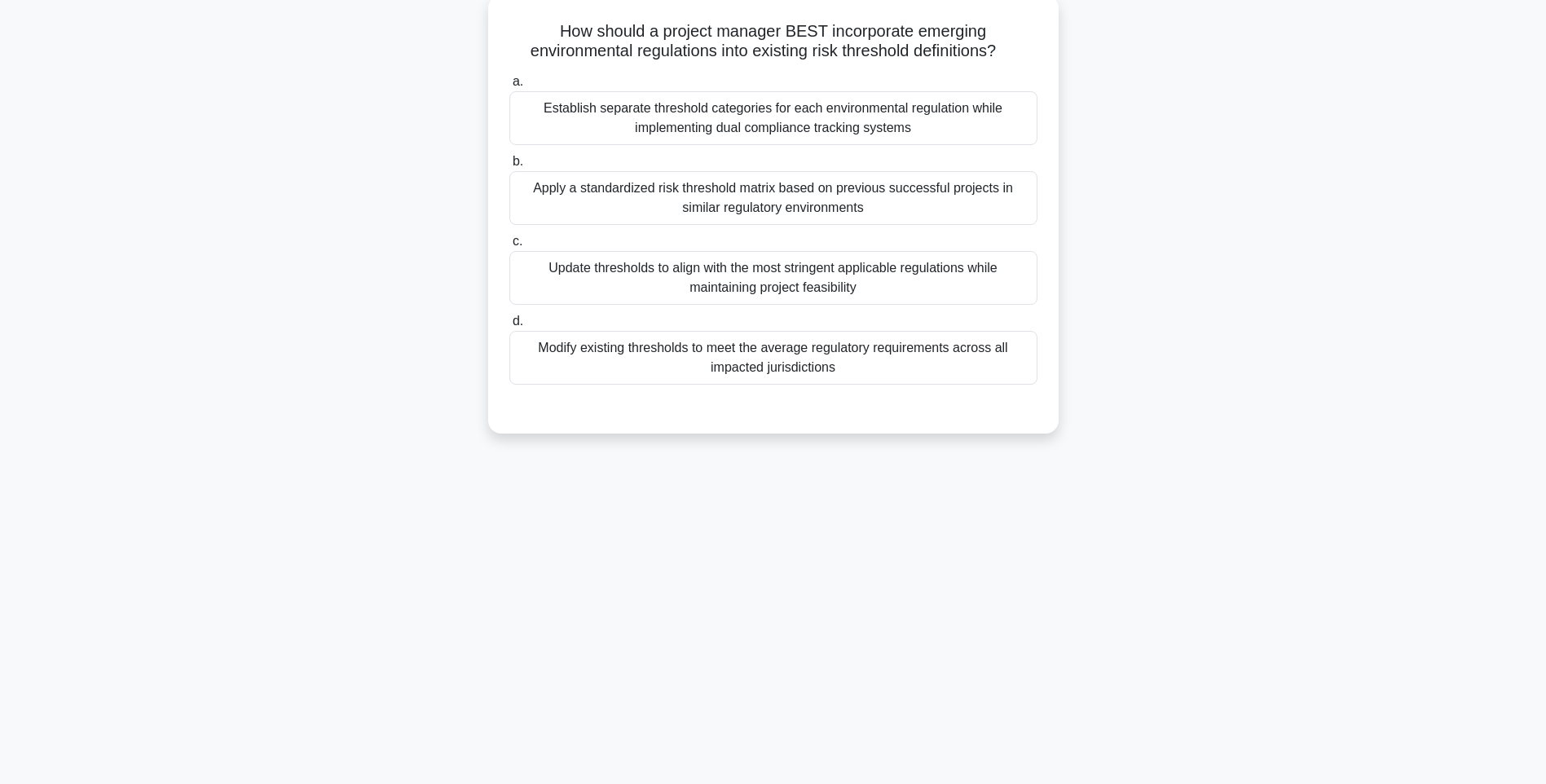
click at [883, 355] on div "Modify existing thresholds to meet the average regulatory requirements across a…" at bounding box center [773, 357] width 528 height 54
click at [509, 326] on input "d. Modify existing thresholds to meet the average regulatory requirements acros…" at bounding box center [509, 321] width 0 height 11
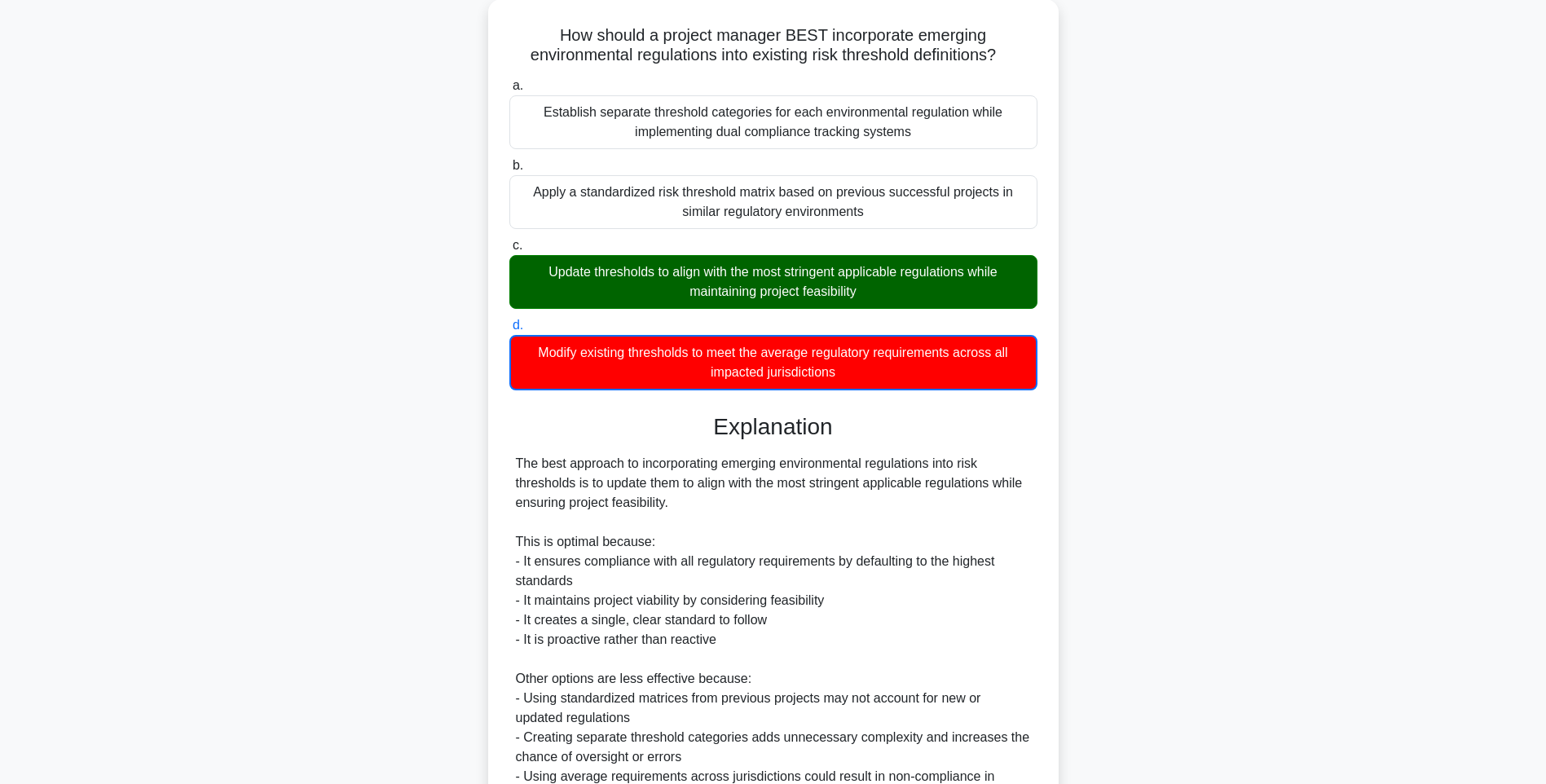
click at [1163, 465] on div "How should a project manager BEST incorporate emerging environmental regulation…" at bounding box center [773, 499] width 1075 height 1001
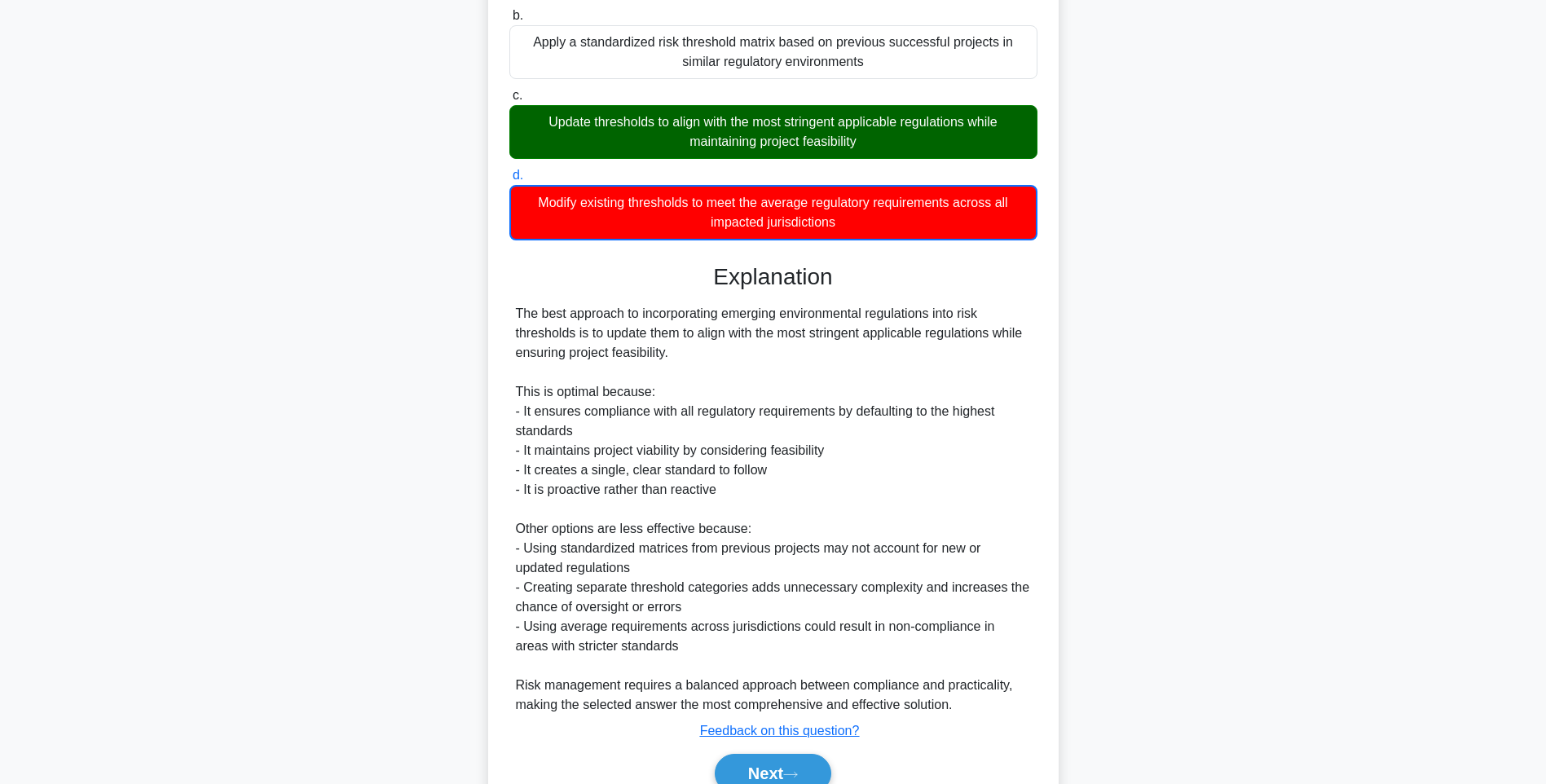
scroll to position [321, 0]
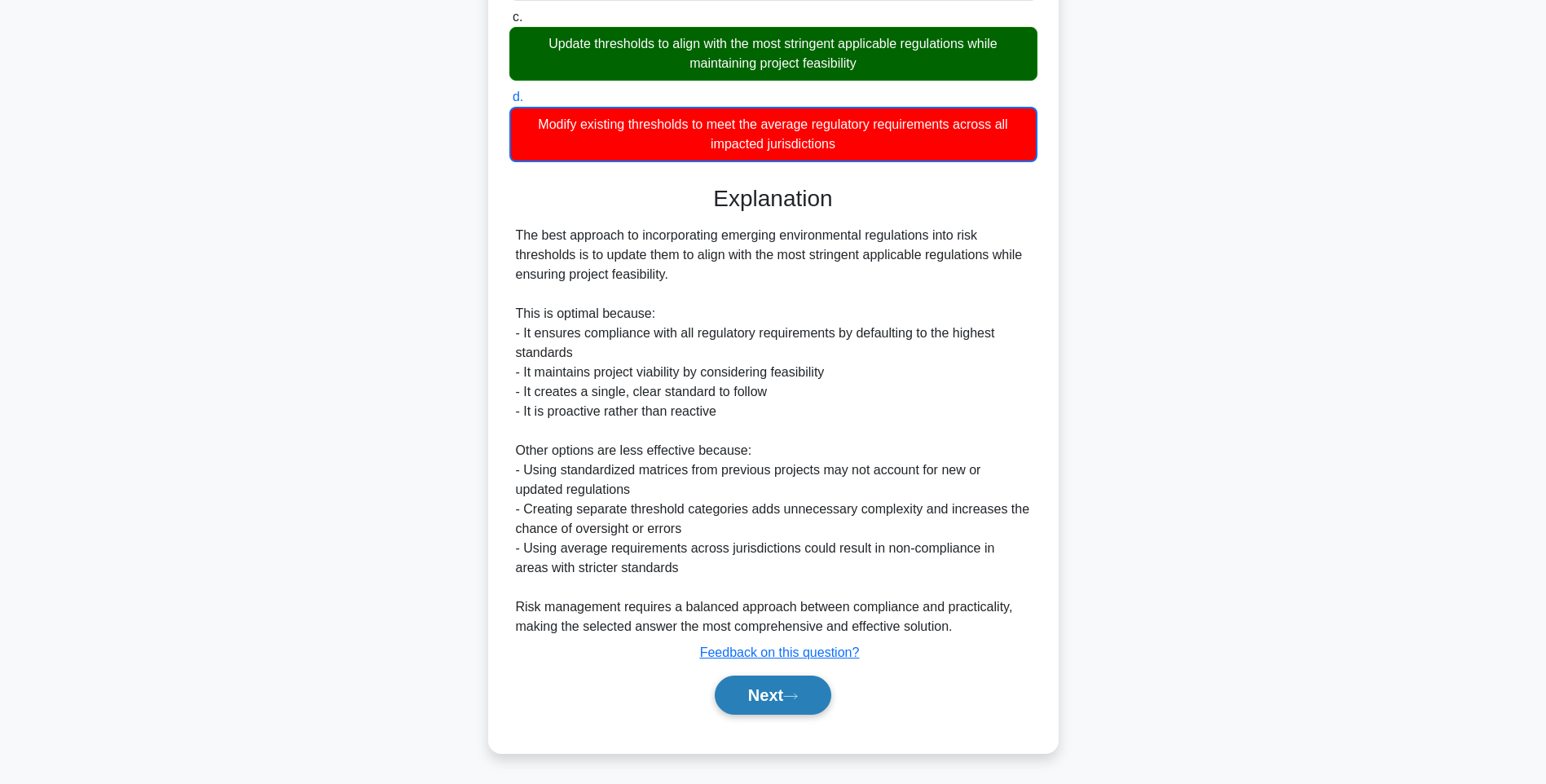
click at [800, 686] on button "Next" at bounding box center [773, 694] width 116 height 39
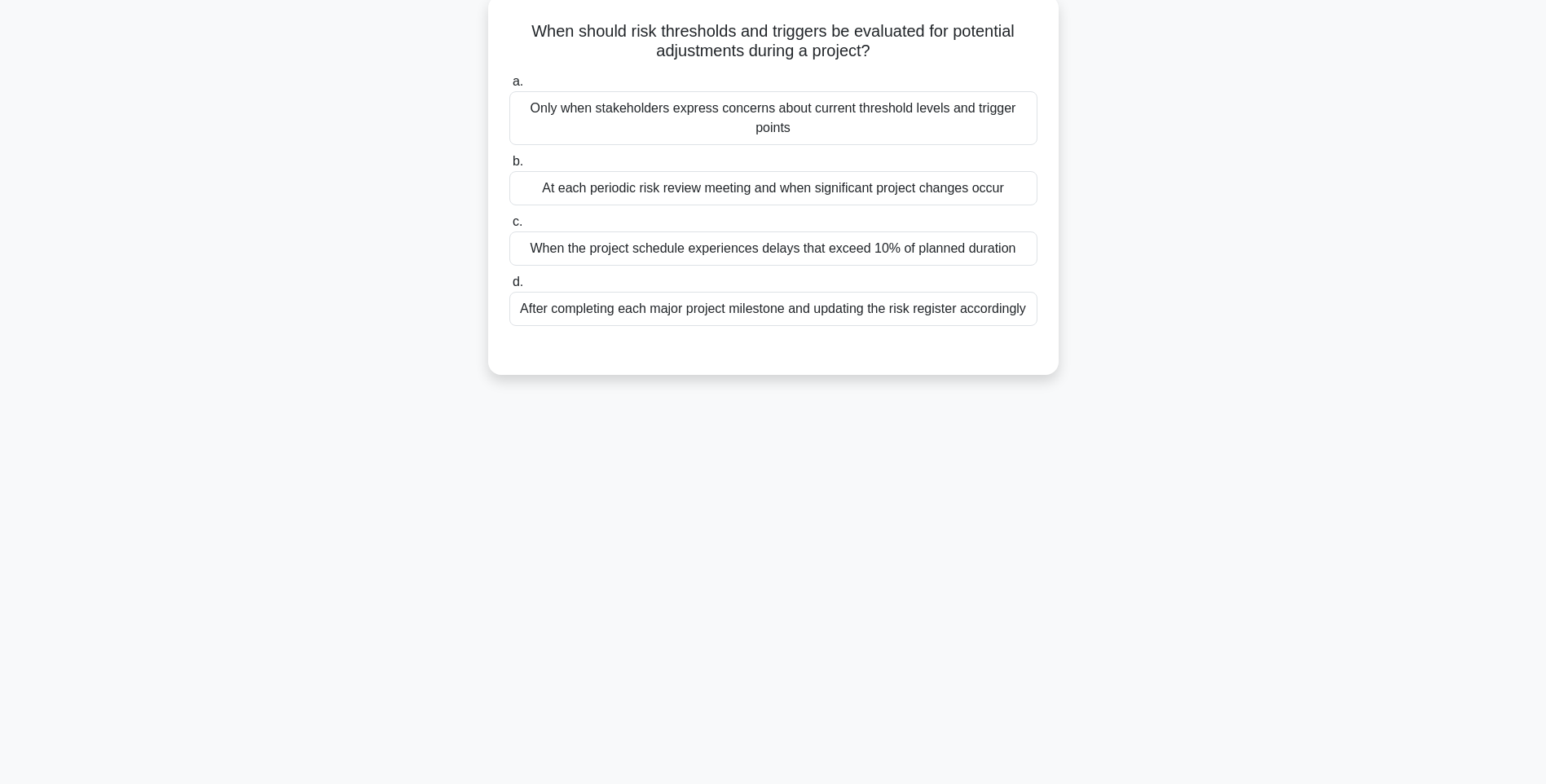
scroll to position [96, 0]
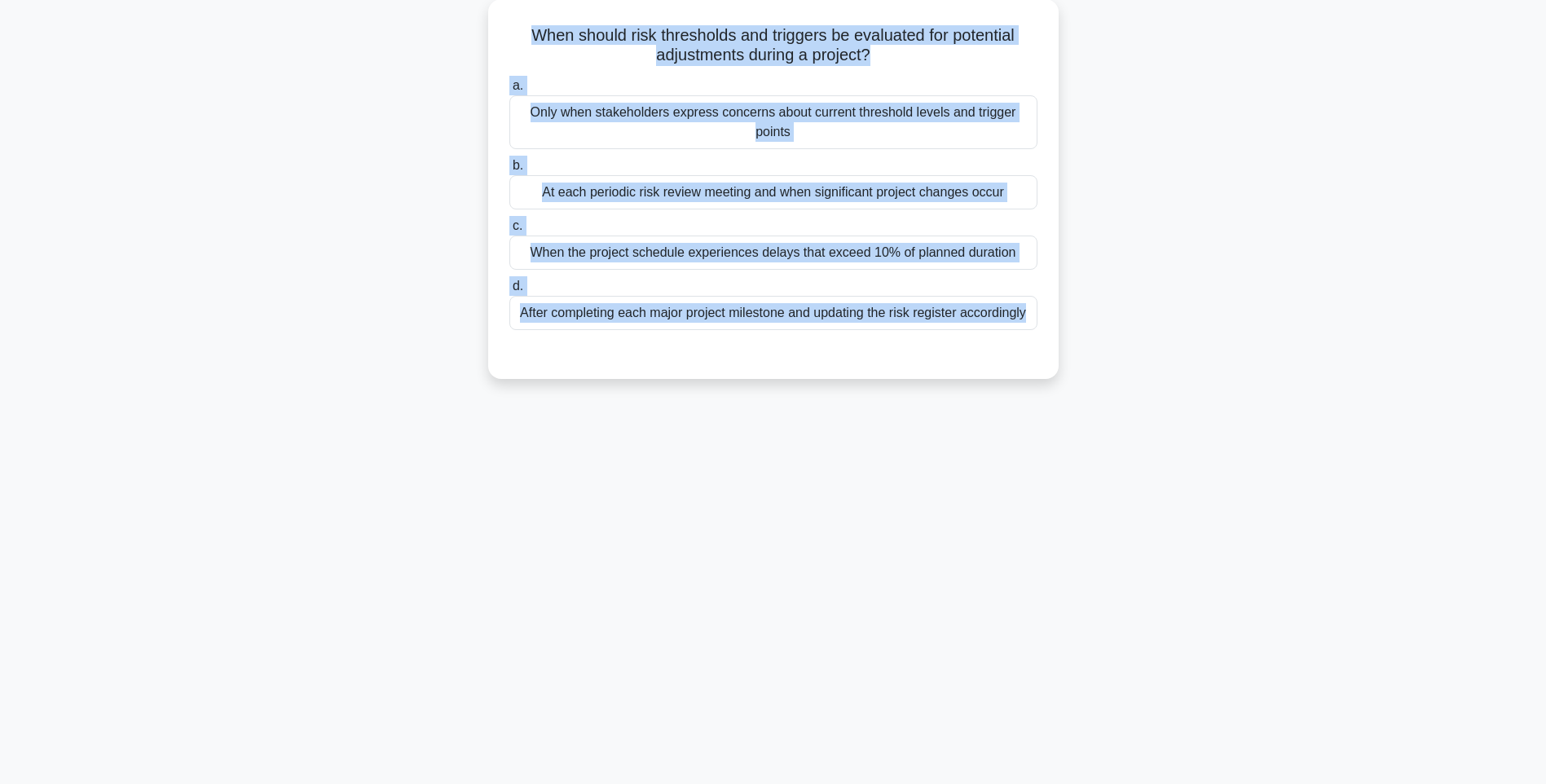
drag, startPoint x: 523, startPoint y: 27, endPoint x: 1059, endPoint y: 357, distance: 629.4
click at [1059, 357] on div "When should risk thresholds and triggers be evaluated for potential adjustments…" at bounding box center [773, 199] width 1075 height 399
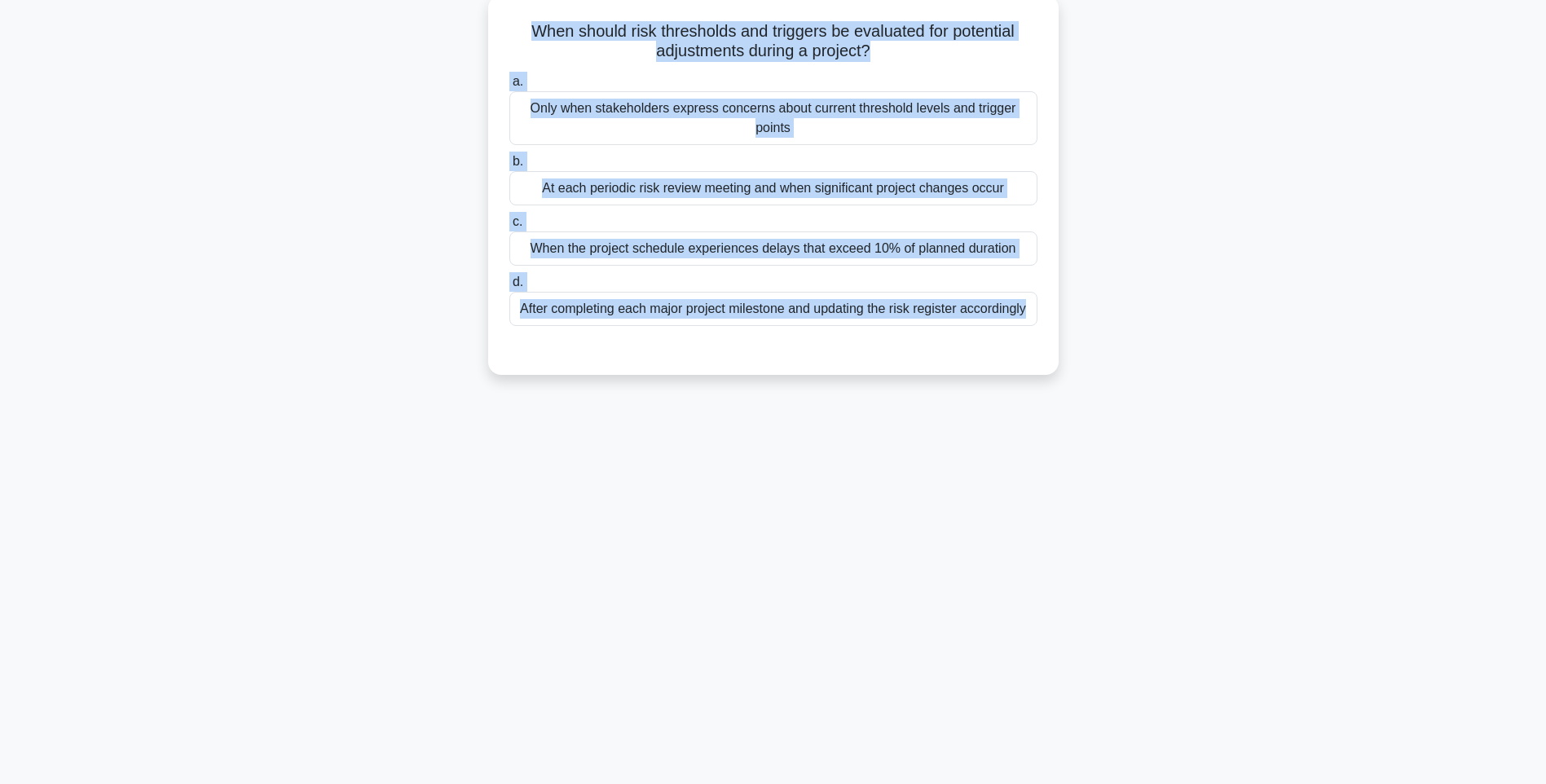
click at [868, 304] on div "After completing each major project milestone and updating the risk register ac…" at bounding box center [773, 309] width 528 height 35
click at [509, 287] on input "d. After completing each major project milestone and updating the risk register…" at bounding box center [509, 282] width 0 height 11
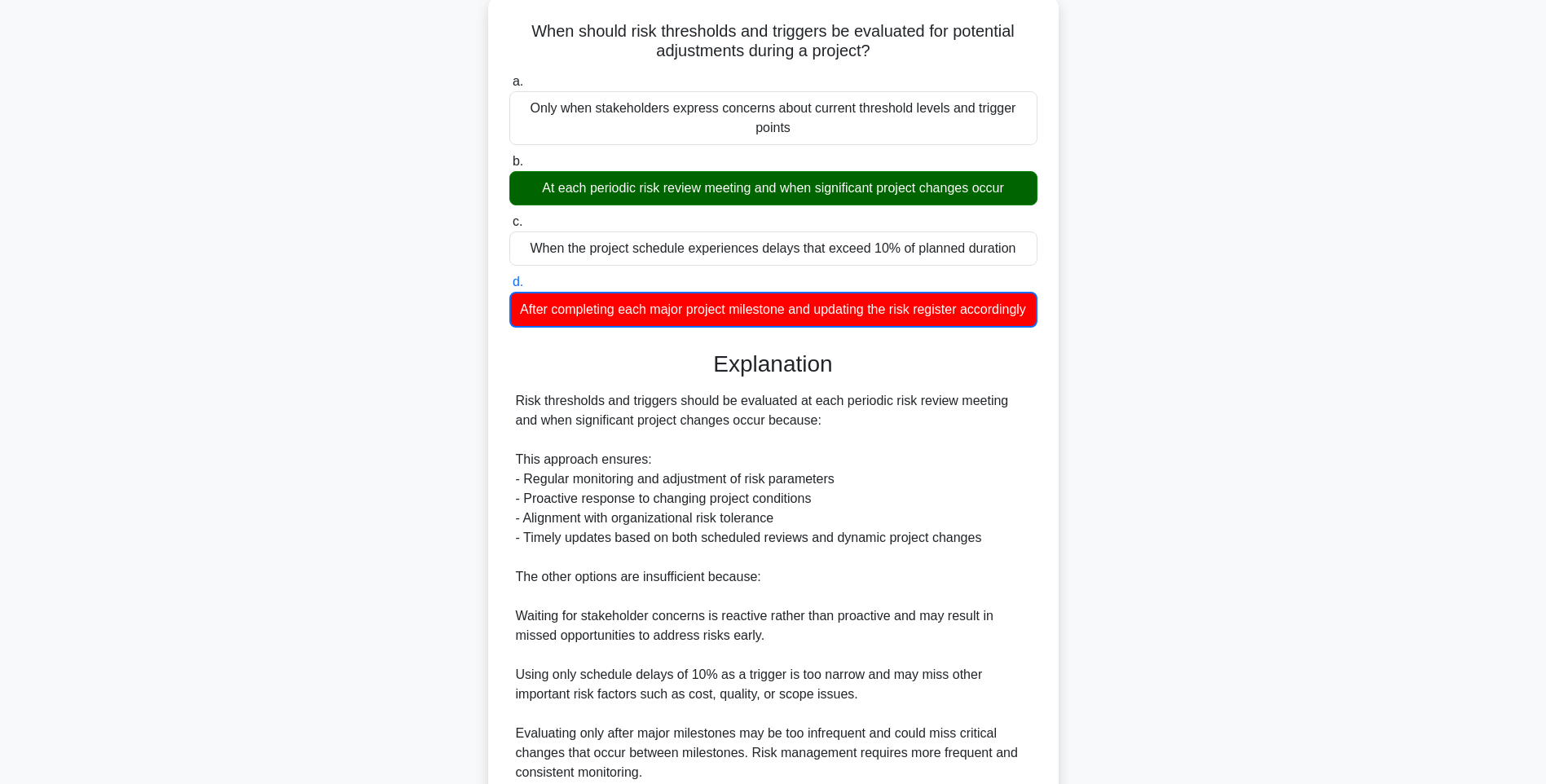
click at [1048, 497] on div "When should risk thresholds and triggers be evaluated for potential adjustments…" at bounding box center [773, 447] width 557 height 890
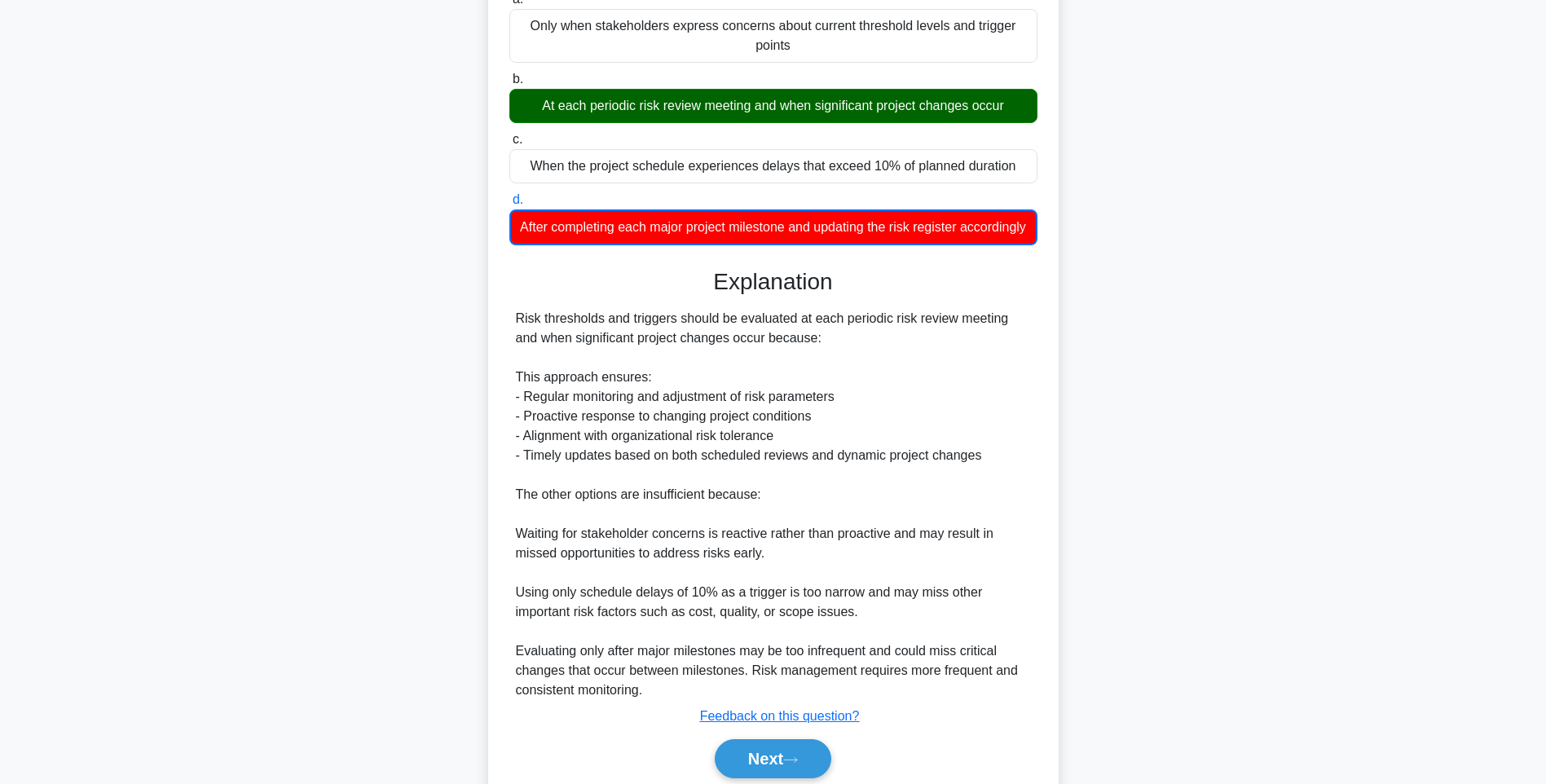
scroll to position [263, 0]
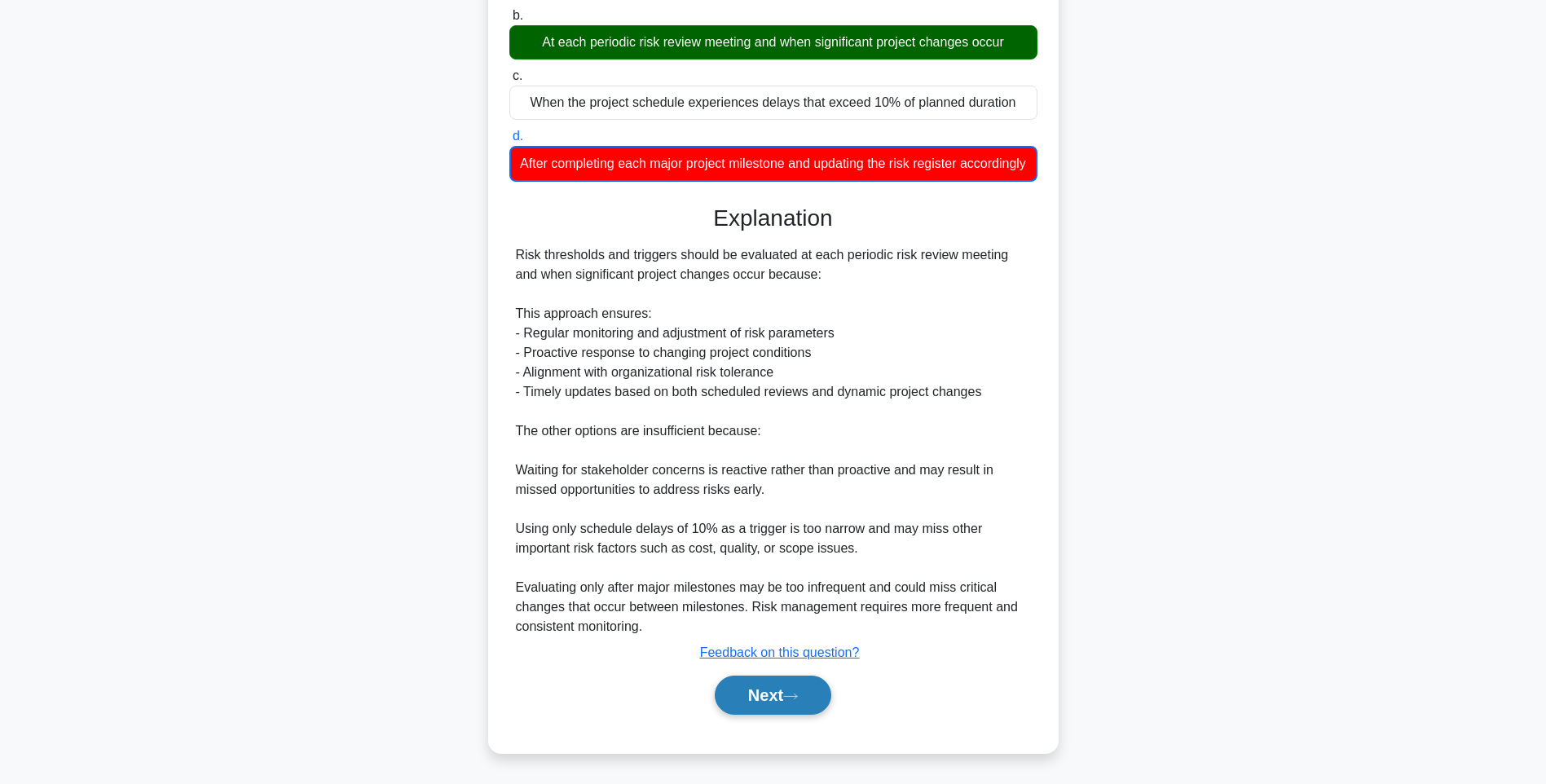
click at [757, 692] on button "Next" at bounding box center [773, 694] width 116 height 39
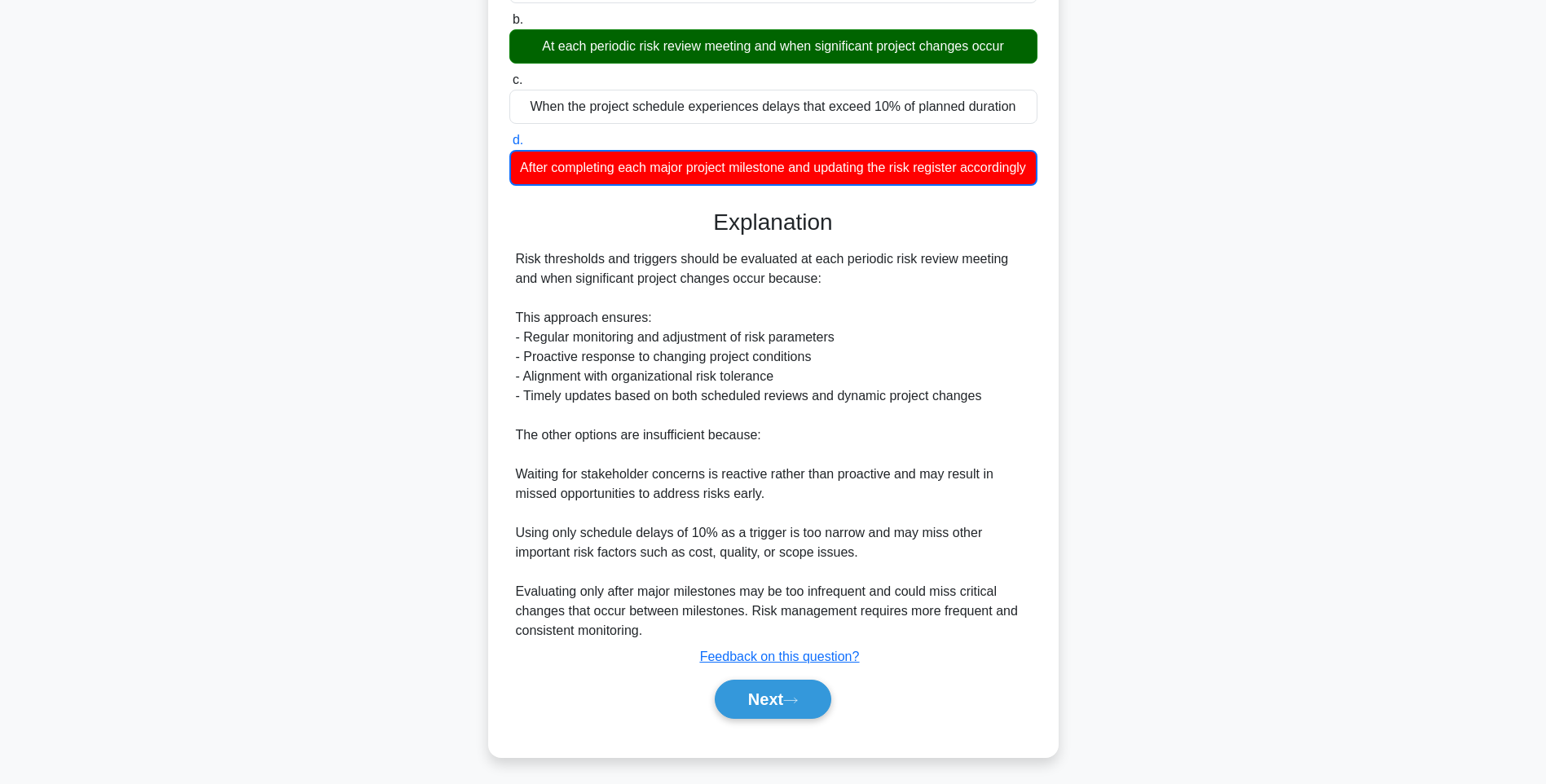
scroll to position [96, 0]
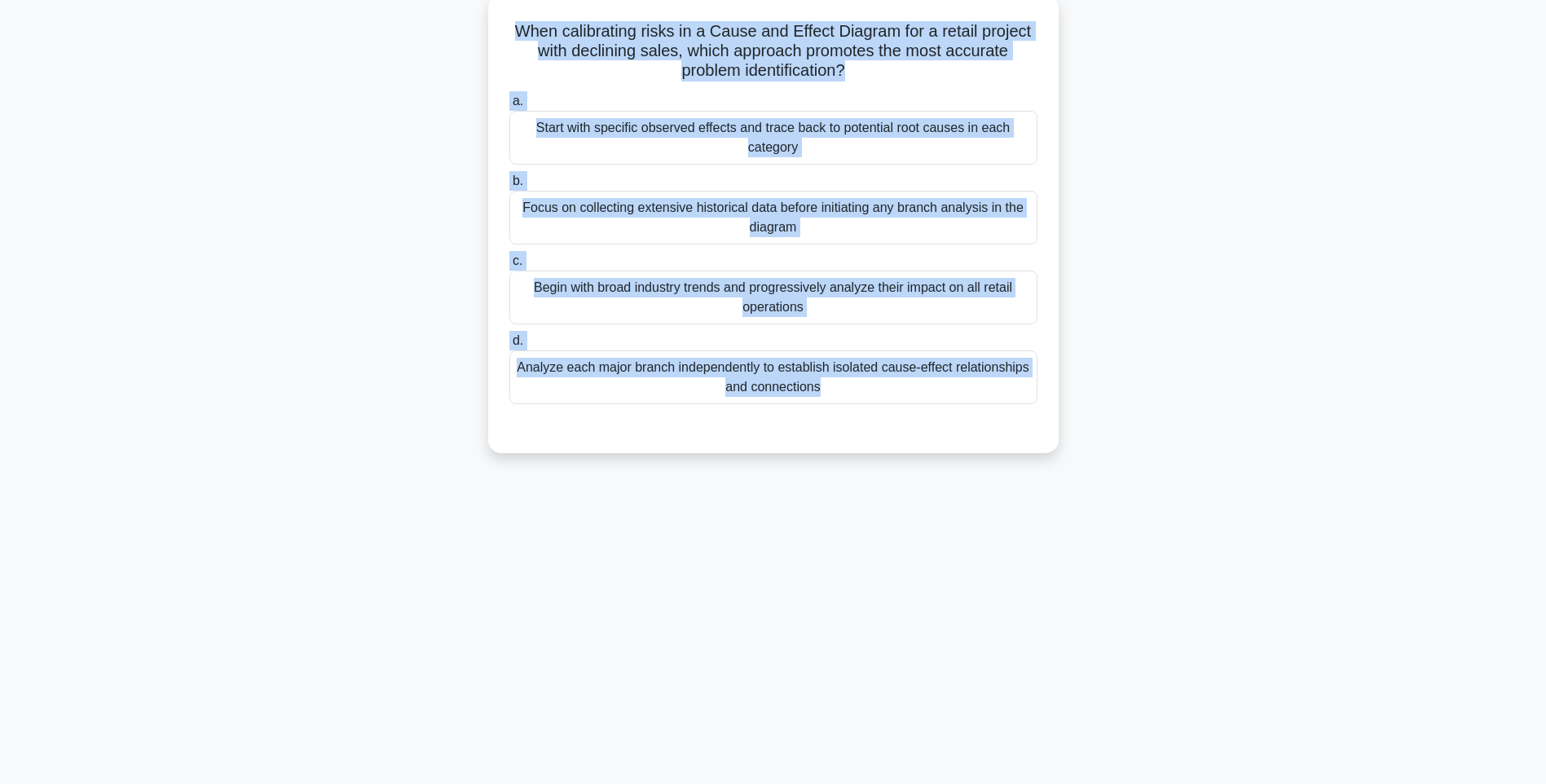
drag, startPoint x: 506, startPoint y: 27, endPoint x: 1046, endPoint y: 418, distance: 666.7
click at [1046, 418] on div "When calibrating risks in a Cause and Effect Diagram for a retail project with …" at bounding box center [773, 224] width 557 height 445
click at [895, 367] on div "Analyze each major branch independently to establish isolated cause-effect rela…" at bounding box center [773, 377] width 528 height 54
click at [509, 346] on input "d. Analyze each major branch independently to establish isolated cause-effect r…" at bounding box center [509, 341] width 0 height 11
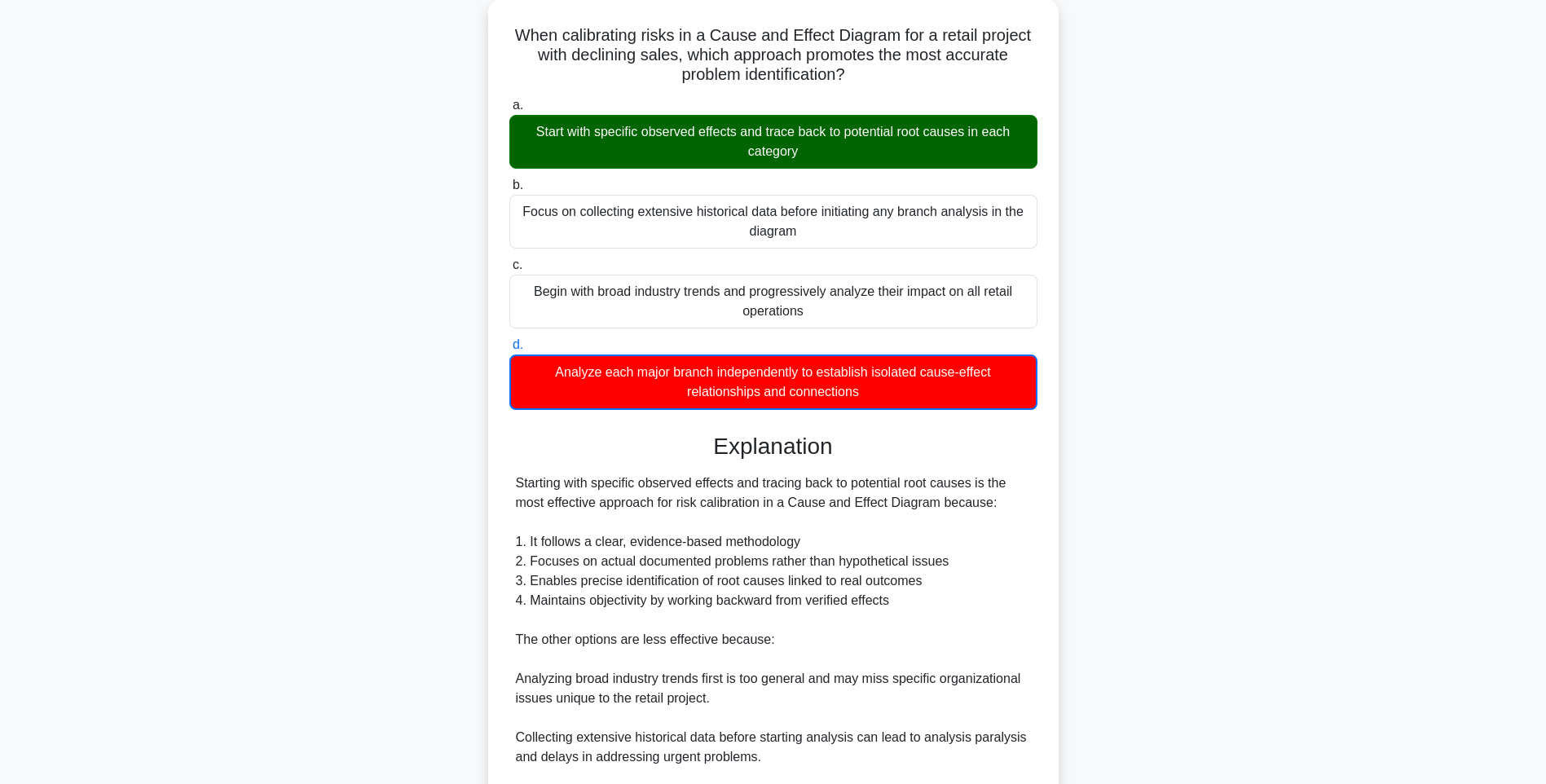
drag, startPoint x: 1199, startPoint y: 495, endPoint x: 1175, endPoint y: 510, distance: 28.3
click at [1199, 495] on div "When calibrating risks in a Cause and Effect Diagram for a retail project with …" at bounding box center [773, 480] width 1075 height 962
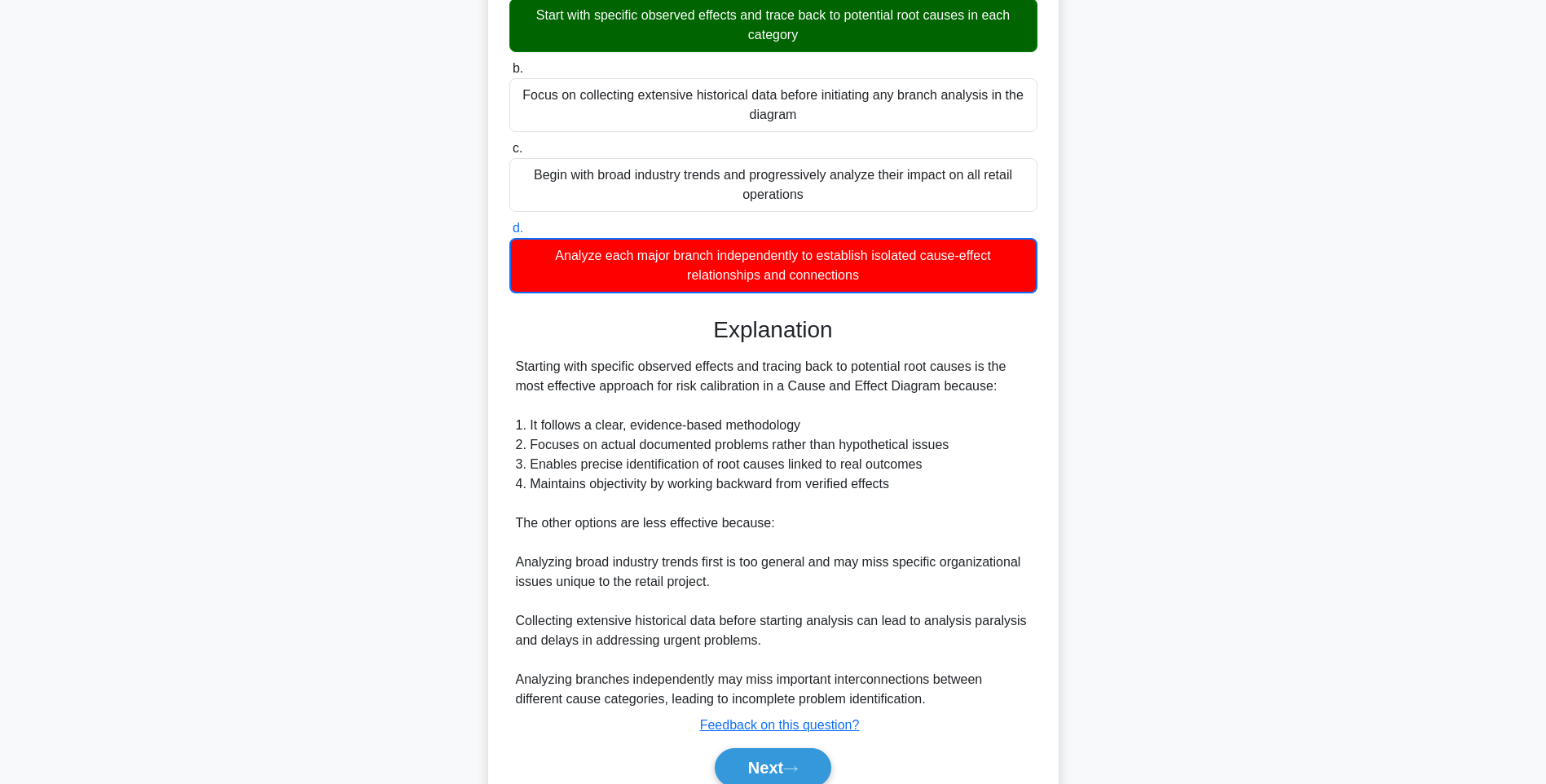
scroll to position [282, 0]
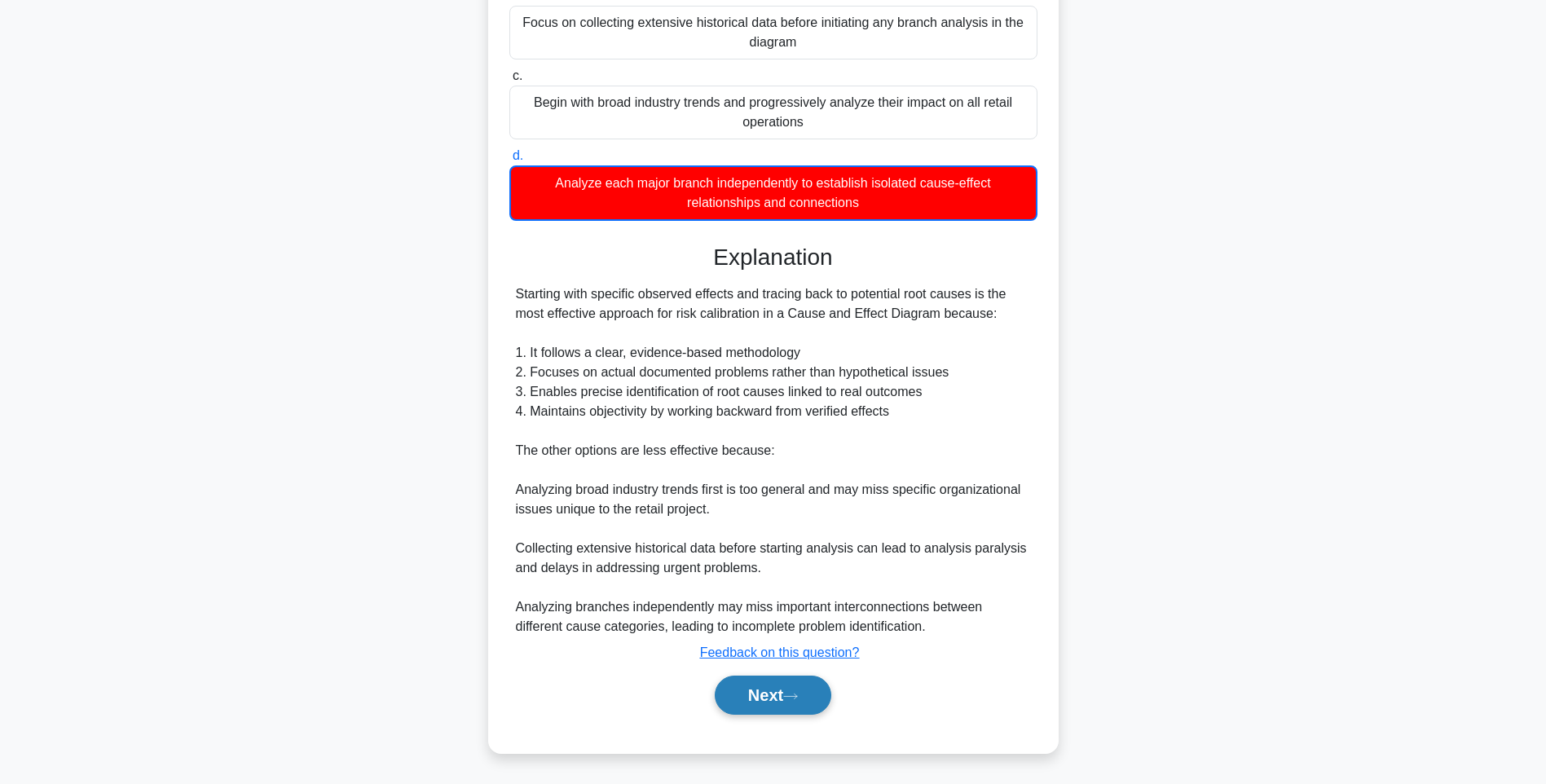
click at [774, 697] on button "Next" at bounding box center [773, 694] width 116 height 39
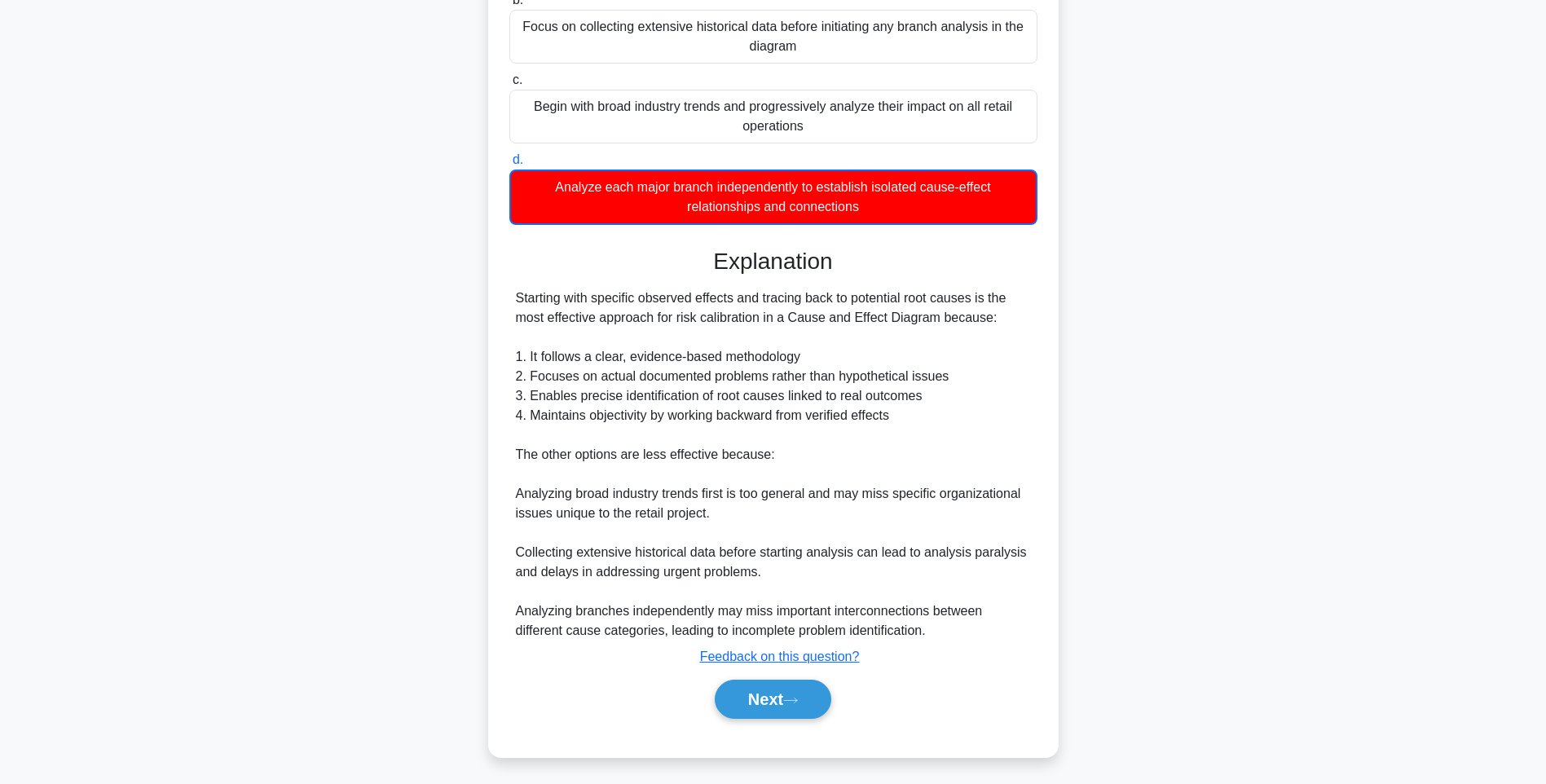
scroll to position [96, 0]
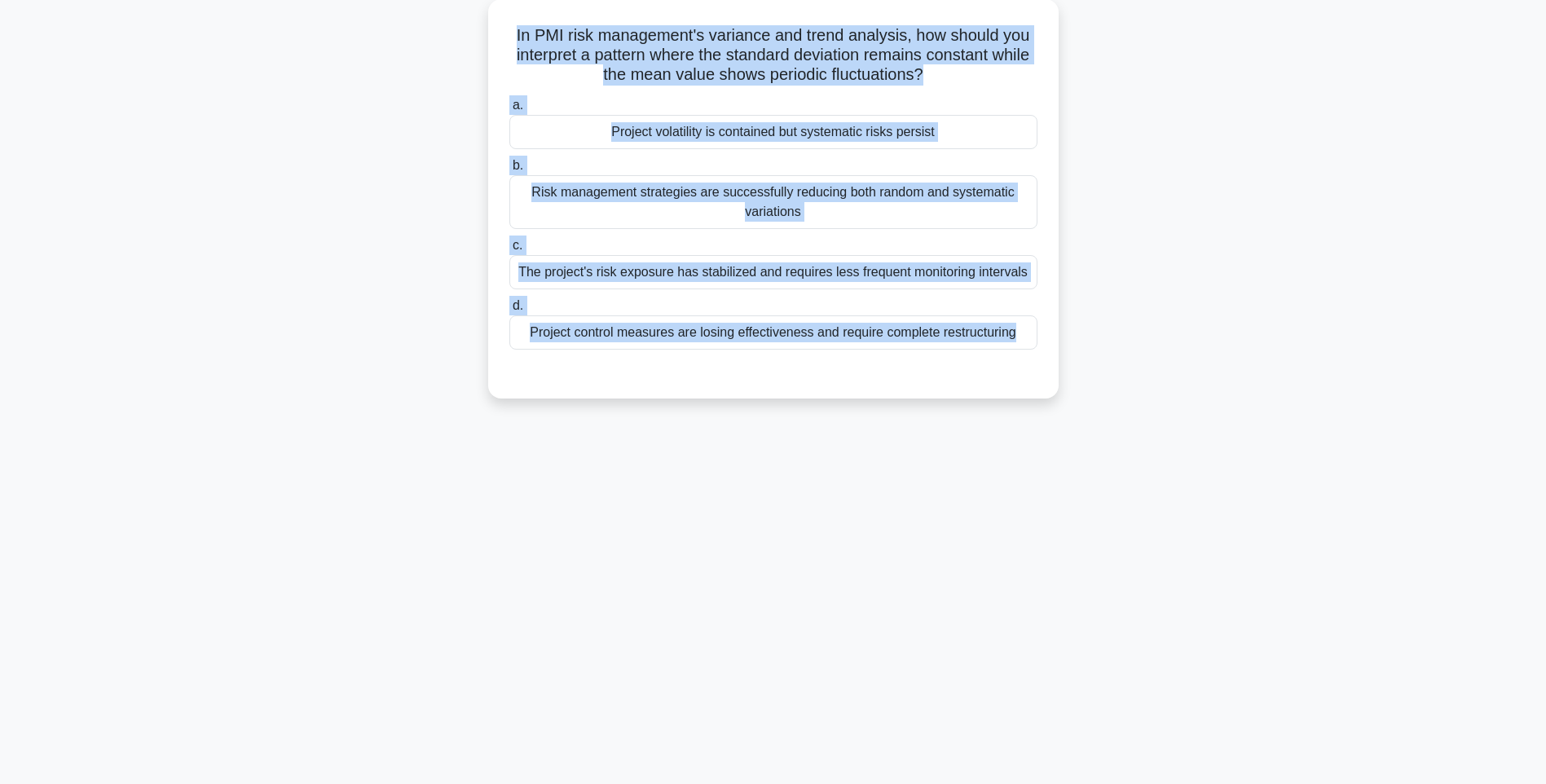
drag, startPoint x: 500, startPoint y: 24, endPoint x: 1125, endPoint y: 435, distance: 748.0
click at [1125, 435] on div "145:05 Stop PMI-RMP Intermediate 30/115 In PMI risk management's variance and t…" at bounding box center [773, 370] width 1075 height 815
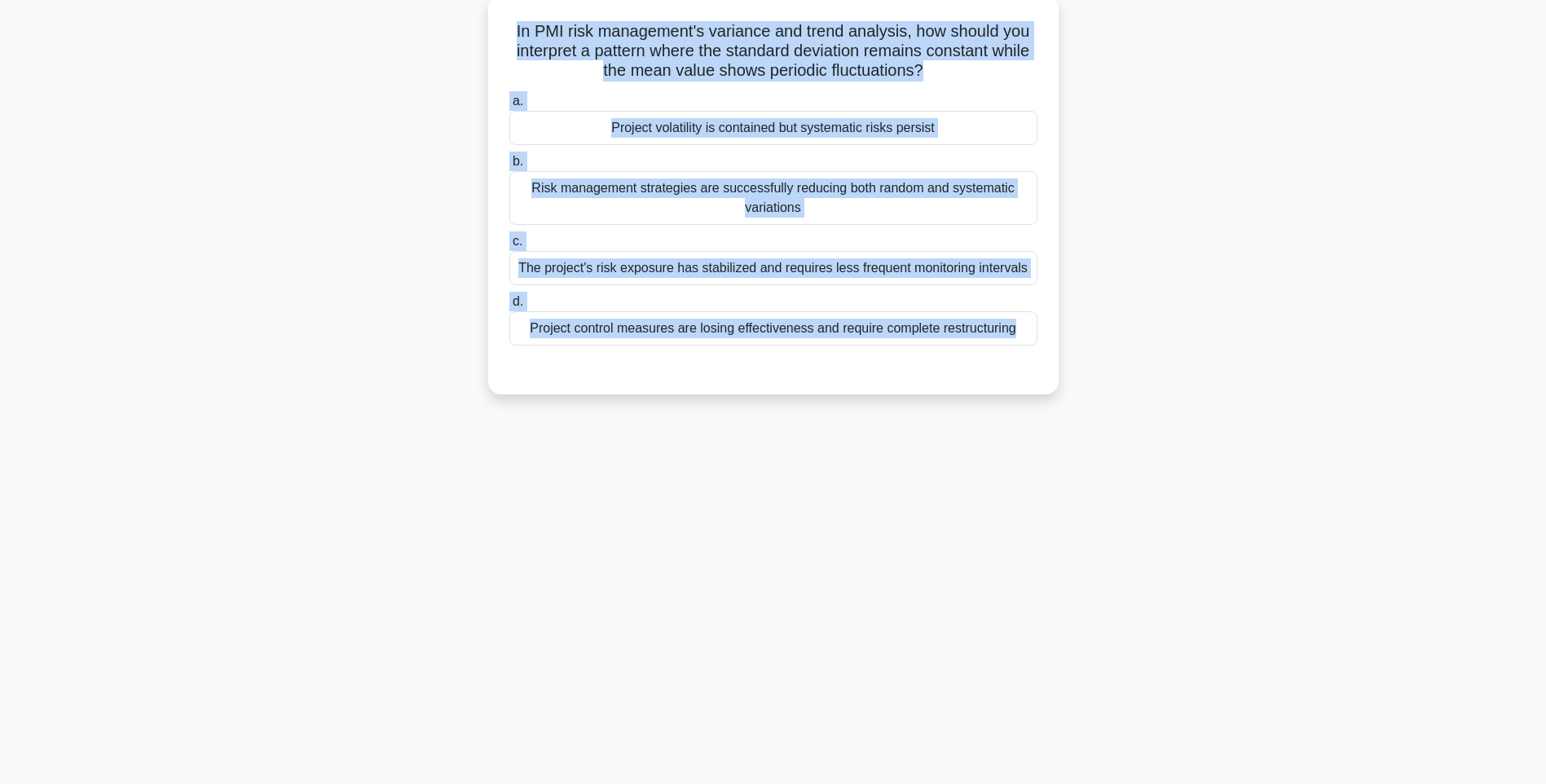
drag, startPoint x: 1163, startPoint y: 463, endPoint x: 938, endPoint y: 355, distance: 249.6
click at [1162, 462] on div "145:03 Stop PMI-RMP Intermediate 30/115 In PMI risk management's variance and t…" at bounding box center [773, 370] width 1075 height 815
click at [868, 335] on div "Project control measures are losing effectiveness and require complete restruct…" at bounding box center [773, 328] width 528 height 35
click at [509, 307] on input "d. Project control measures are losing effectiveness and require complete restr…" at bounding box center [509, 302] width 0 height 11
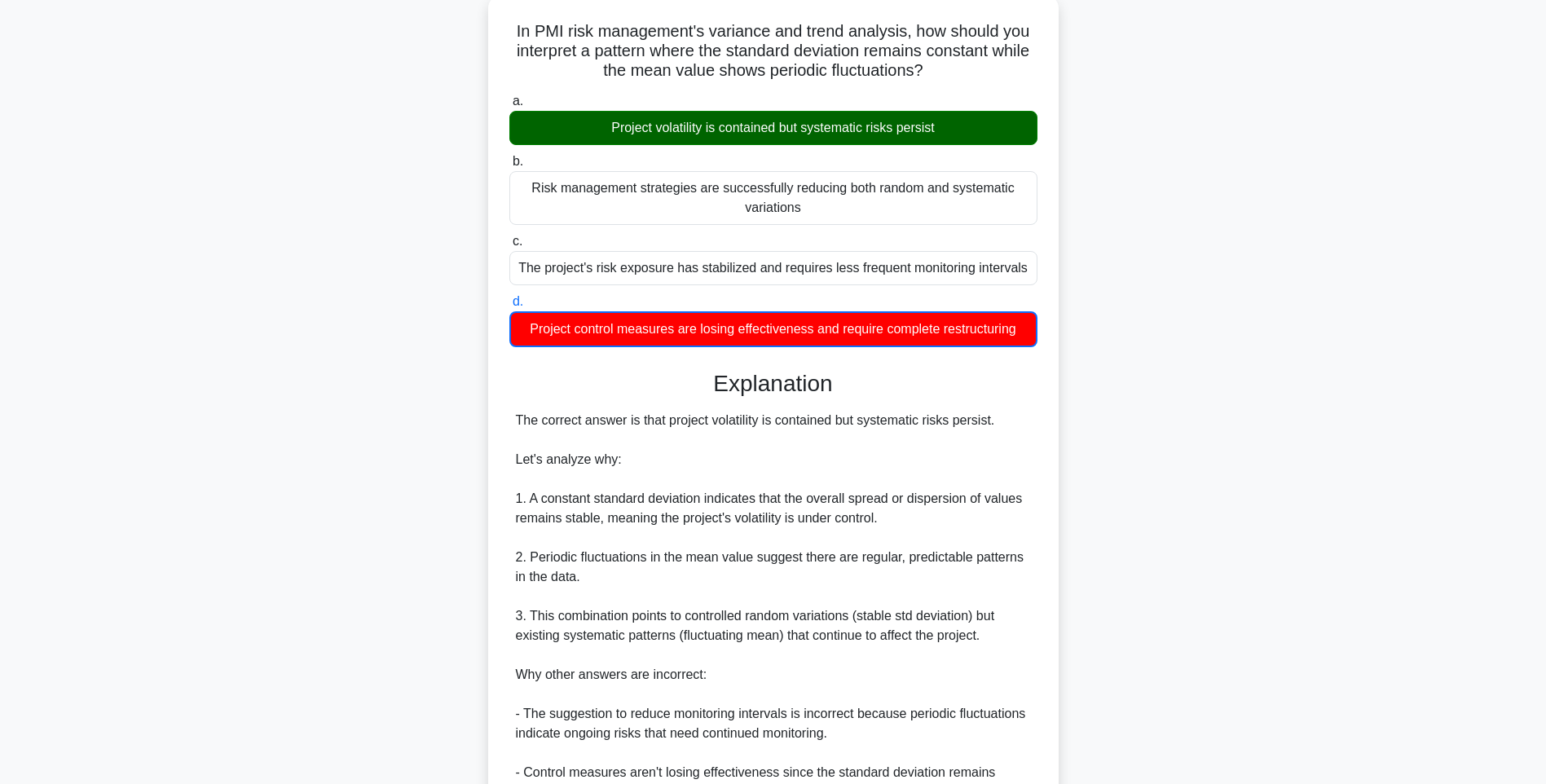
click at [1048, 507] on div "In PMI risk management's variance and trend analysis, how should you interpret …" at bounding box center [773, 486] width 557 height 968
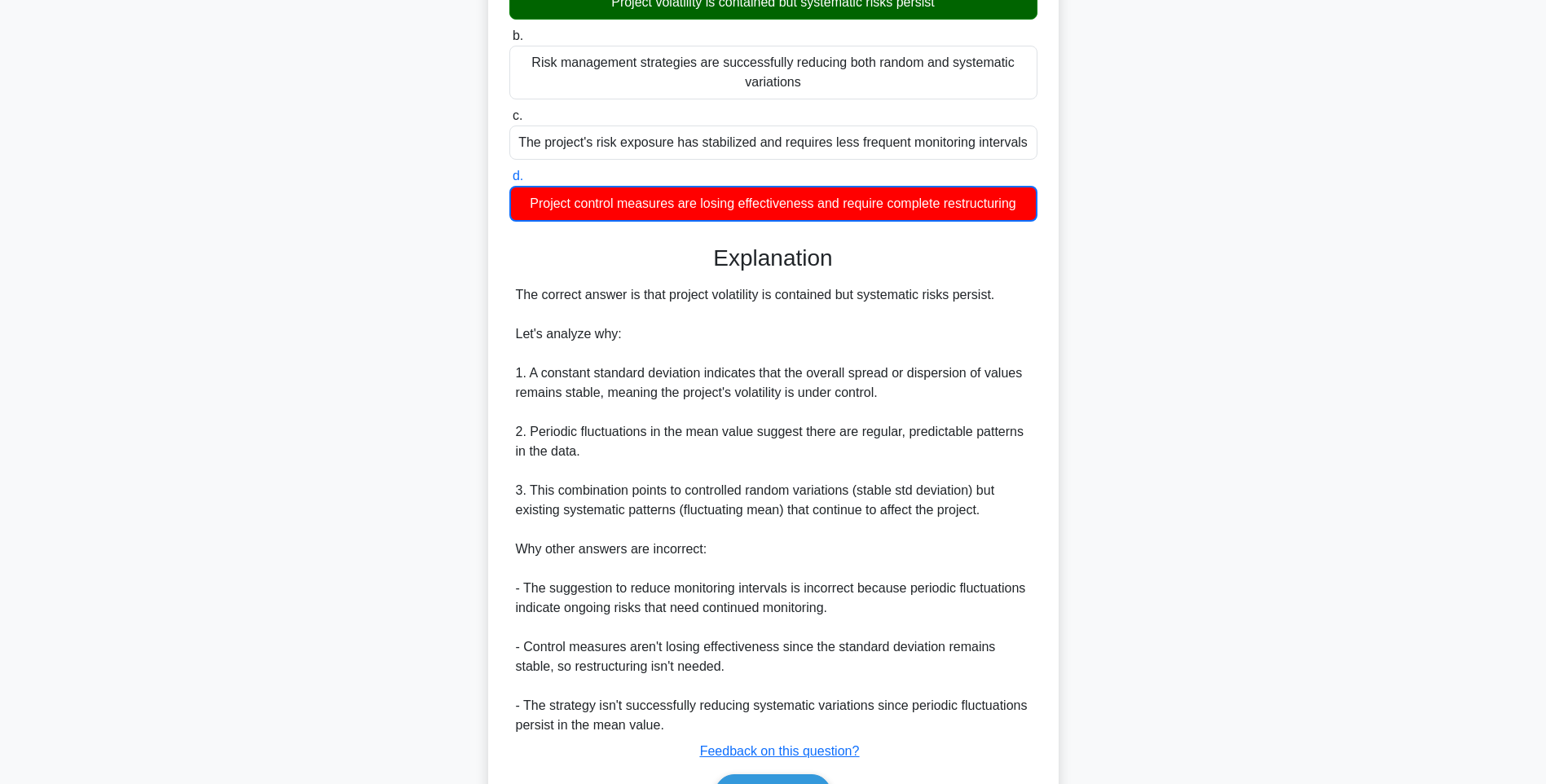
scroll to position [321, 0]
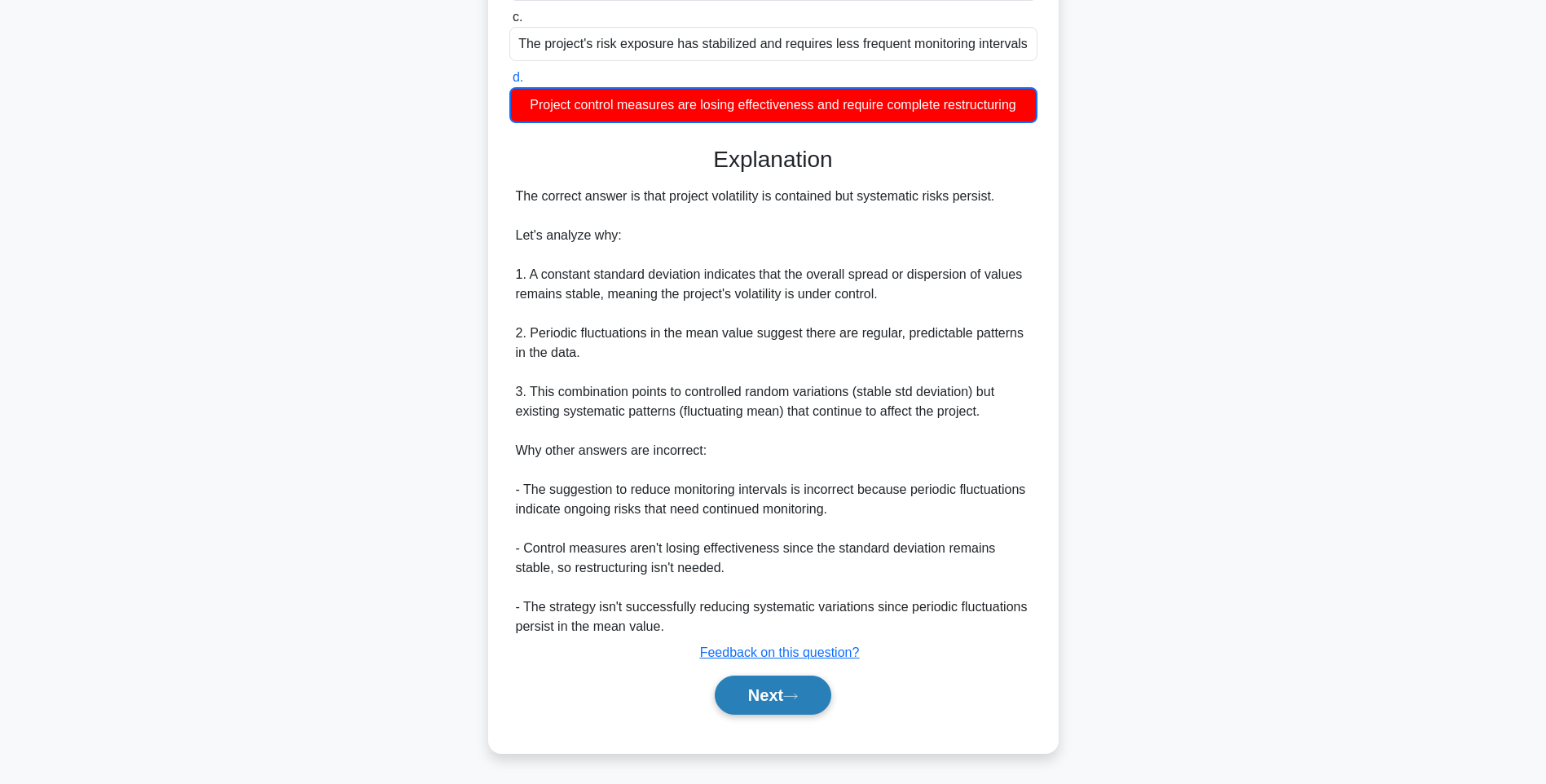
click at [782, 691] on button "Next" at bounding box center [773, 694] width 116 height 39
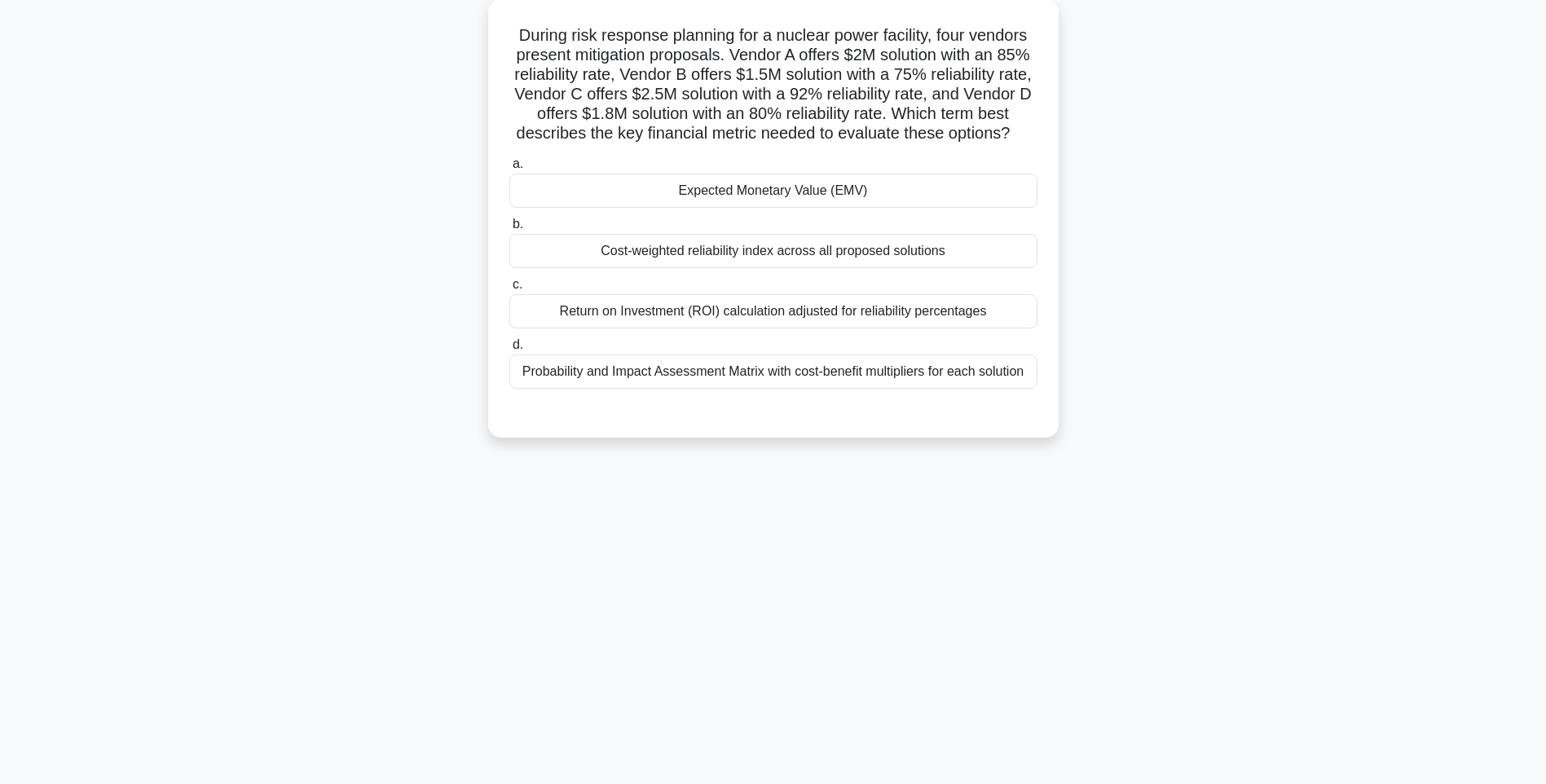
drag, startPoint x: 509, startPoint y: 31, endPoint x: 1066, endPoint y: 399, distance: 667.6
click at [1066, 399] on div "During risk response planning for a nuclear power facility, four vendors presen…" at bounding box center [773, 228] width 1075 height 458
click at [1265, 500] on div "144:54 Stop PMI-RMP Intermediate 31/115 During risk response planning for a nuc…" at bounding box center [773, 370] width 1075 height 815
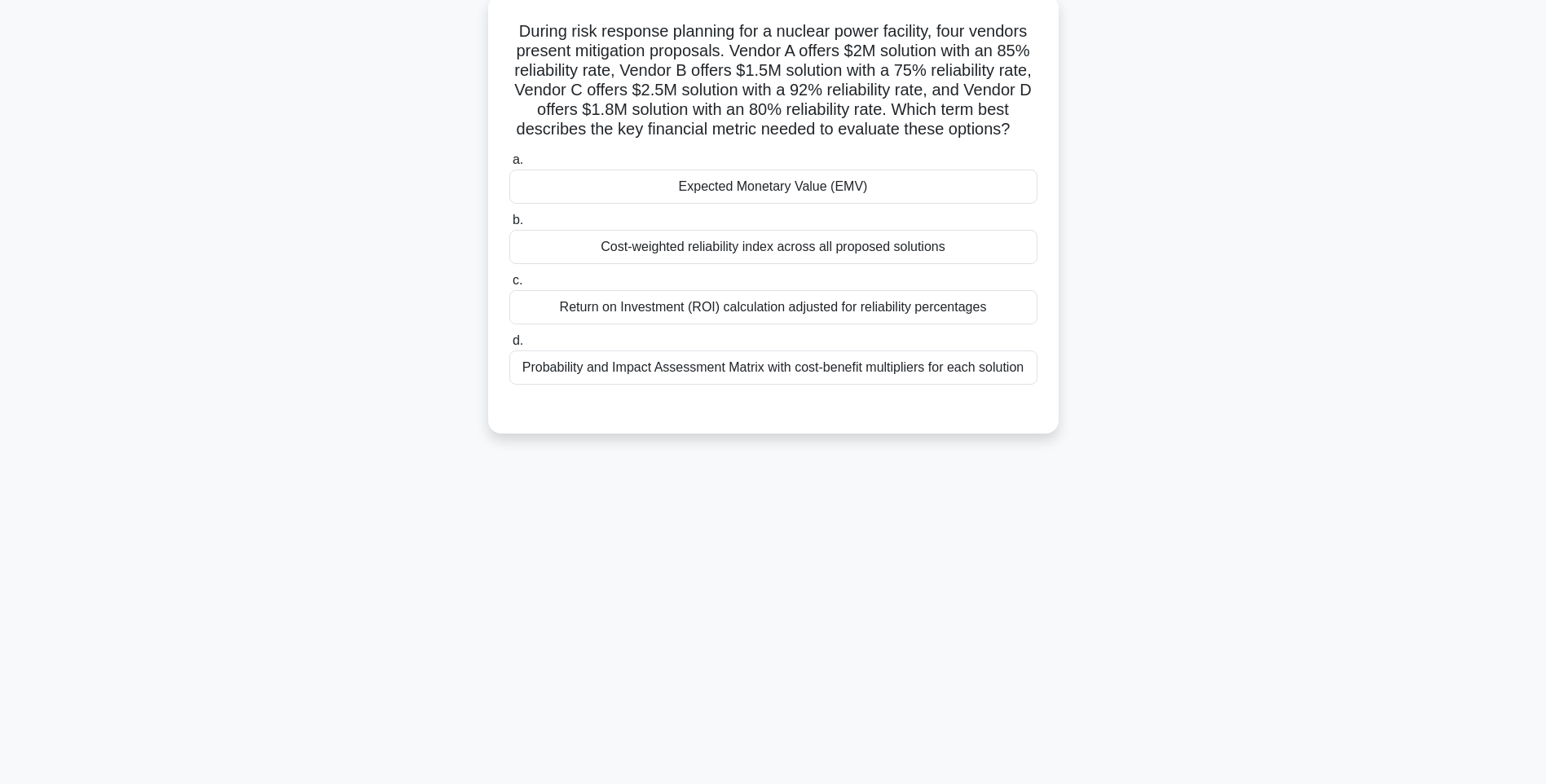
click at [976, 385] on div "Probability and Impact Assessment Matrix with cost-benefit multipliers for each…" at bounding box center [773, 367] width 528 height 35
click at [509, 346] on input "d. Probability and Impact Assessment Matrix with cost-benefit multipliers for e…" at bounding box center [509, 341] width 0 height 11
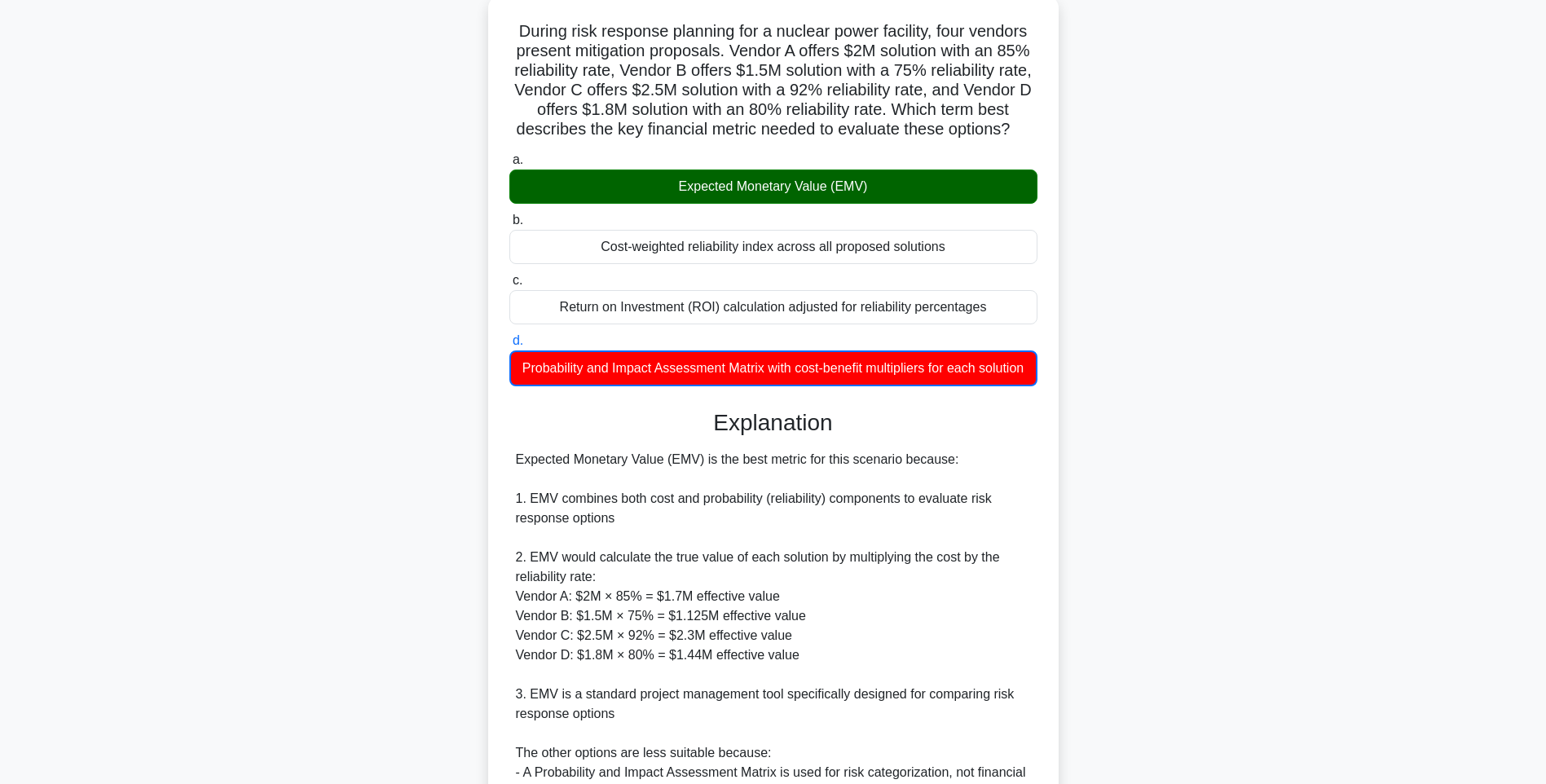
click at [1024, 529] on div "Expected Monetary Value (EMV) is the best metric for this scenario because: 1. …" at bounding box center [773, 655] width 515 height 411
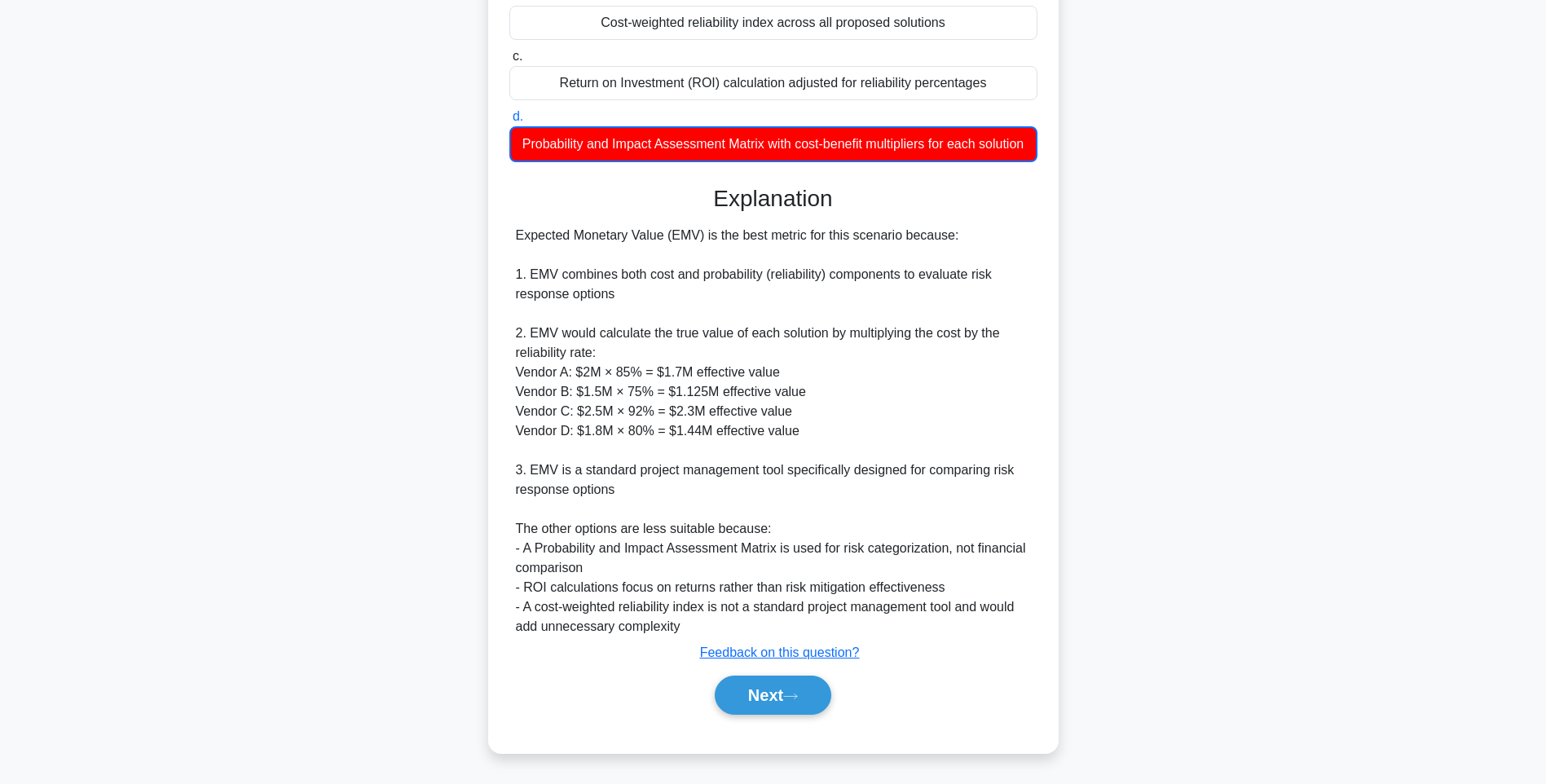
scroll to position [360, 0]
click at [774, 684] on button "Next" at bounding box center [773, 694] width 116 height 39
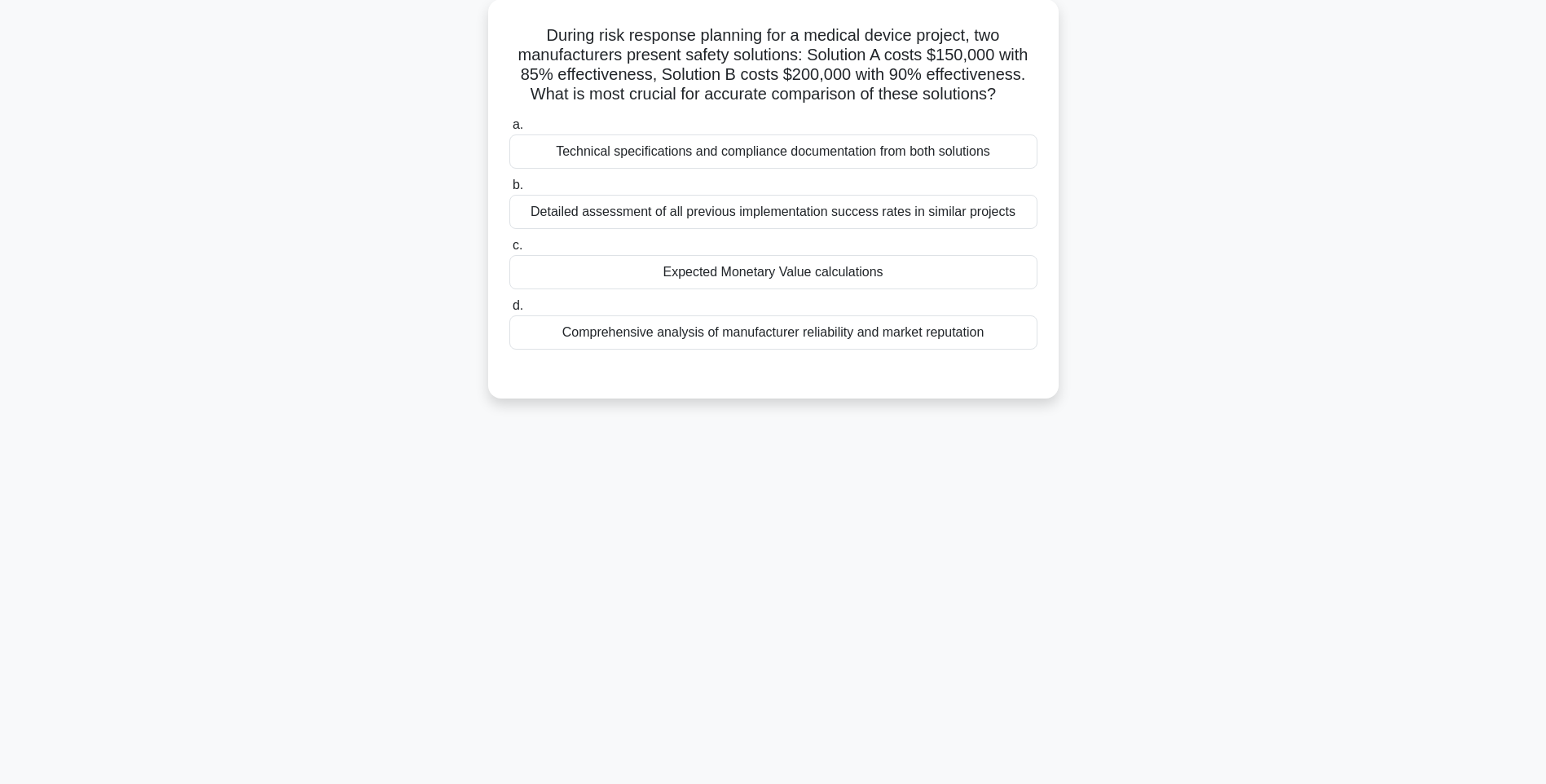
scroll to position [96, 0]
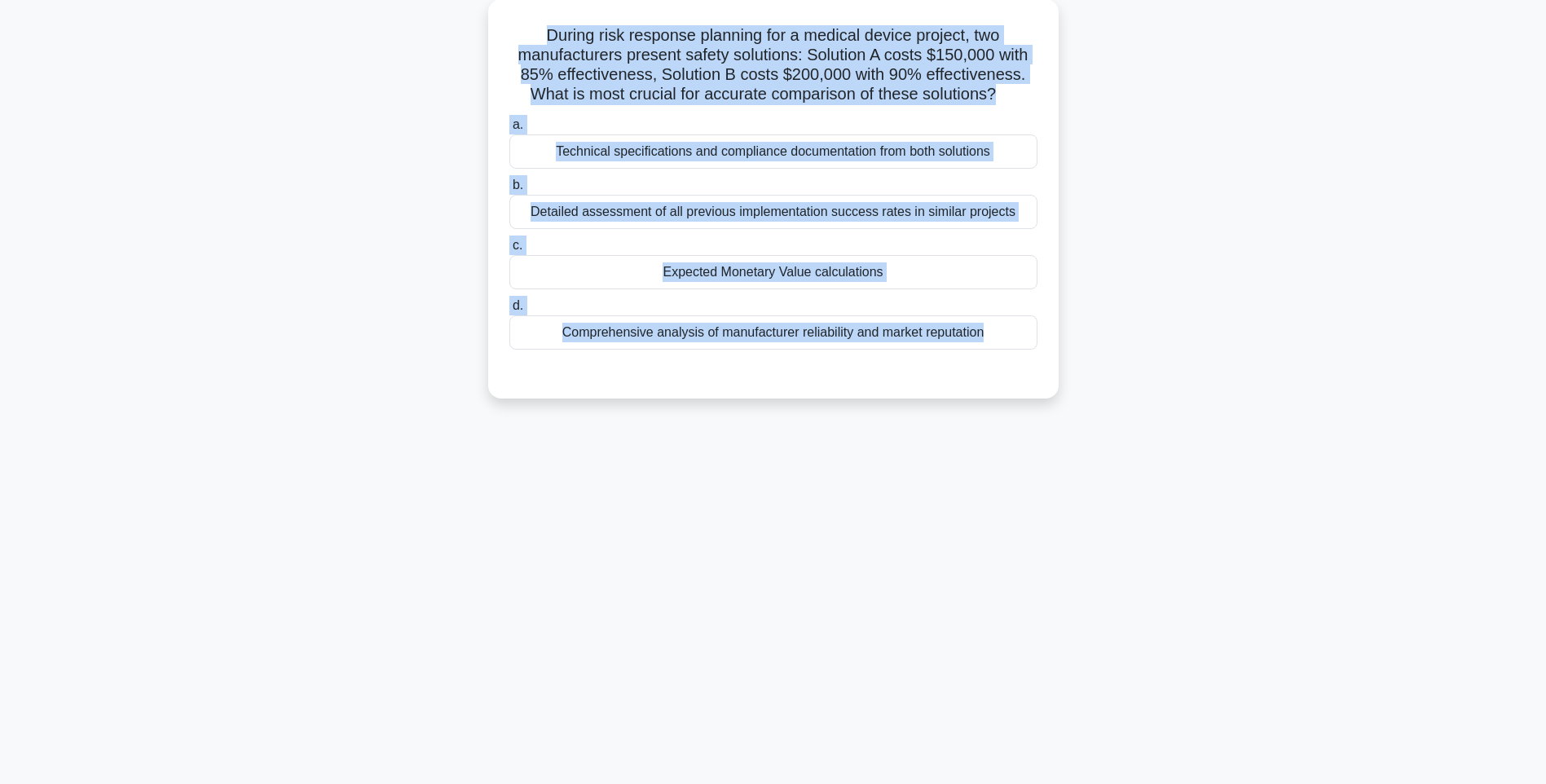
drag, startPoint x: 517, startPoint y: 23, endPoint x: 1061, endPoint y: 365, distance: 642.6
click at [1061, 365] on div "During risk response planning for a medical device project, two manufacturers p…" at bounding box center [773, 208] width 1075 height 419
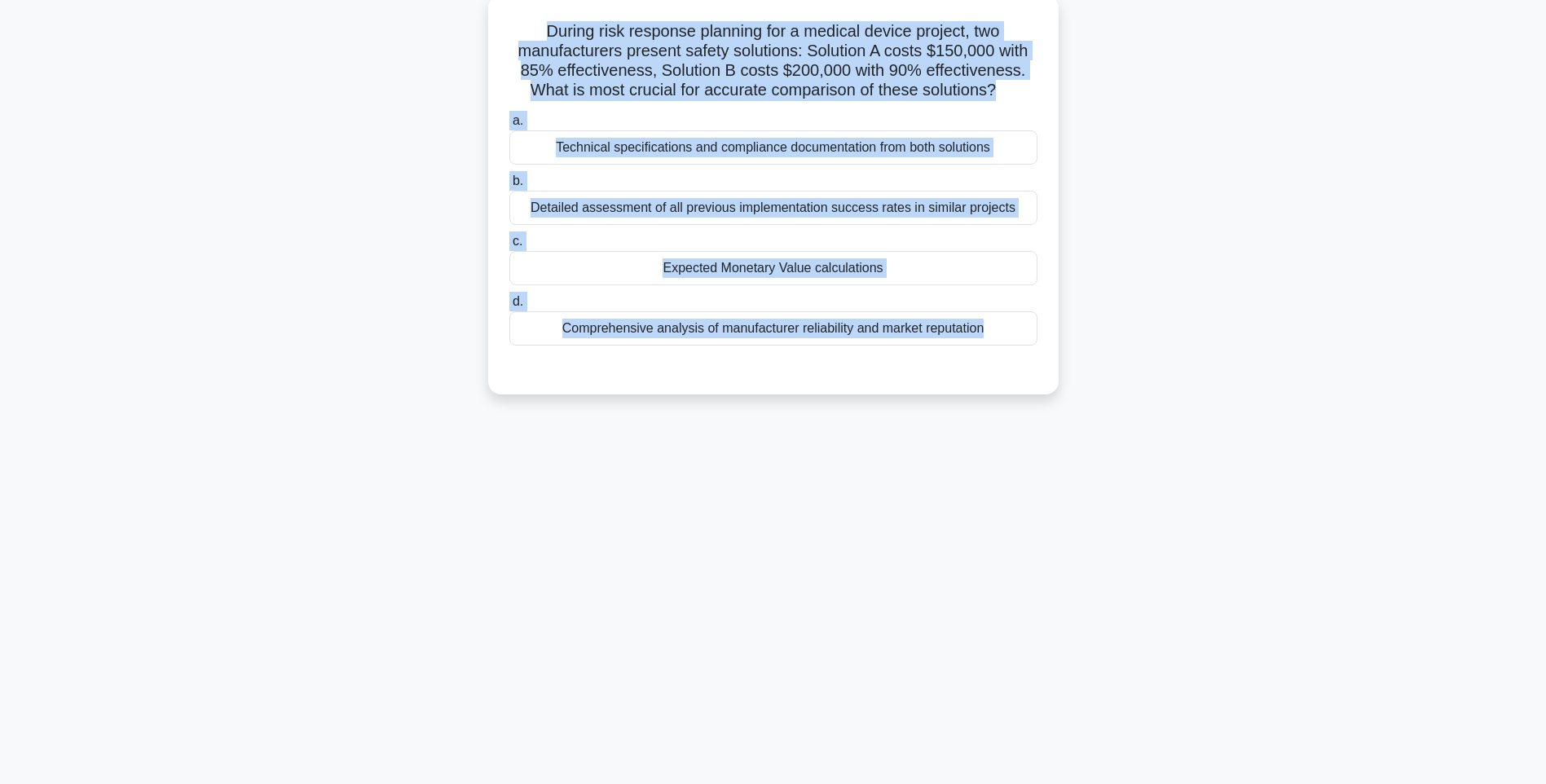
drag, startPoint x: 1148, startPoint y: 457, endPoint x: 989, endPoint y: 375, distance: 178.9
click at [1147, 456] on div "144:46 Stop PMI-RMP Intermediate 32/115 During risk response planning for a med…" at bounding box center [773, 370] width 1075 height 815
click at [964, 348] on div "a. Technical specifications and compliance documentation from both solutions b.…" at bounding box center [773, 228] width 547 height 241
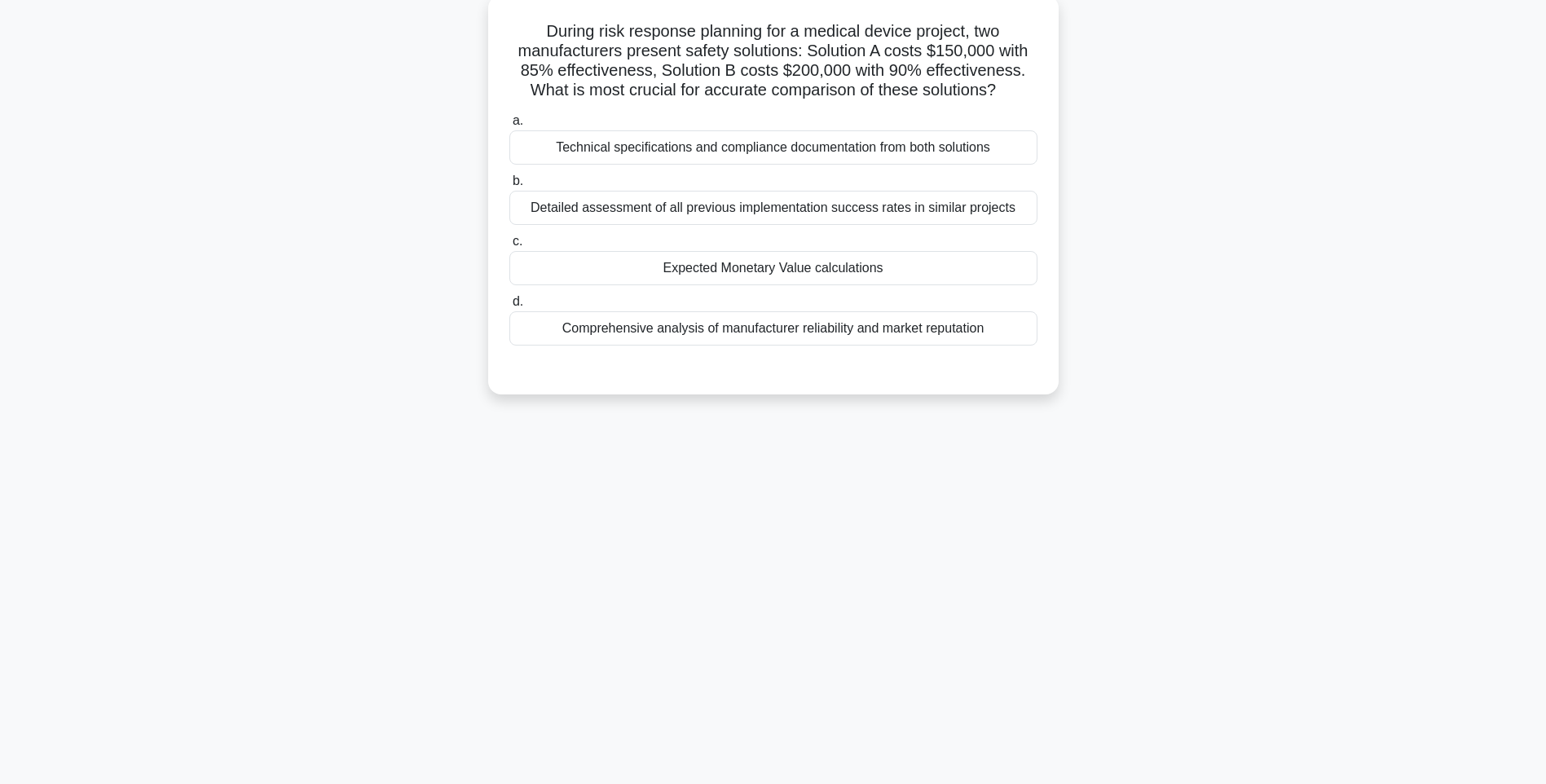
click at [956, 327] on div "Comprehensive analysis of manufacturer reliability and market reputation" at bounding box center [773, 328] width 528 height 35
click at [509, 307] on input "d. Comprehensive analysis of manufacturer reliability and market reputation" at bounding box center [509, 302] width 0 height 11
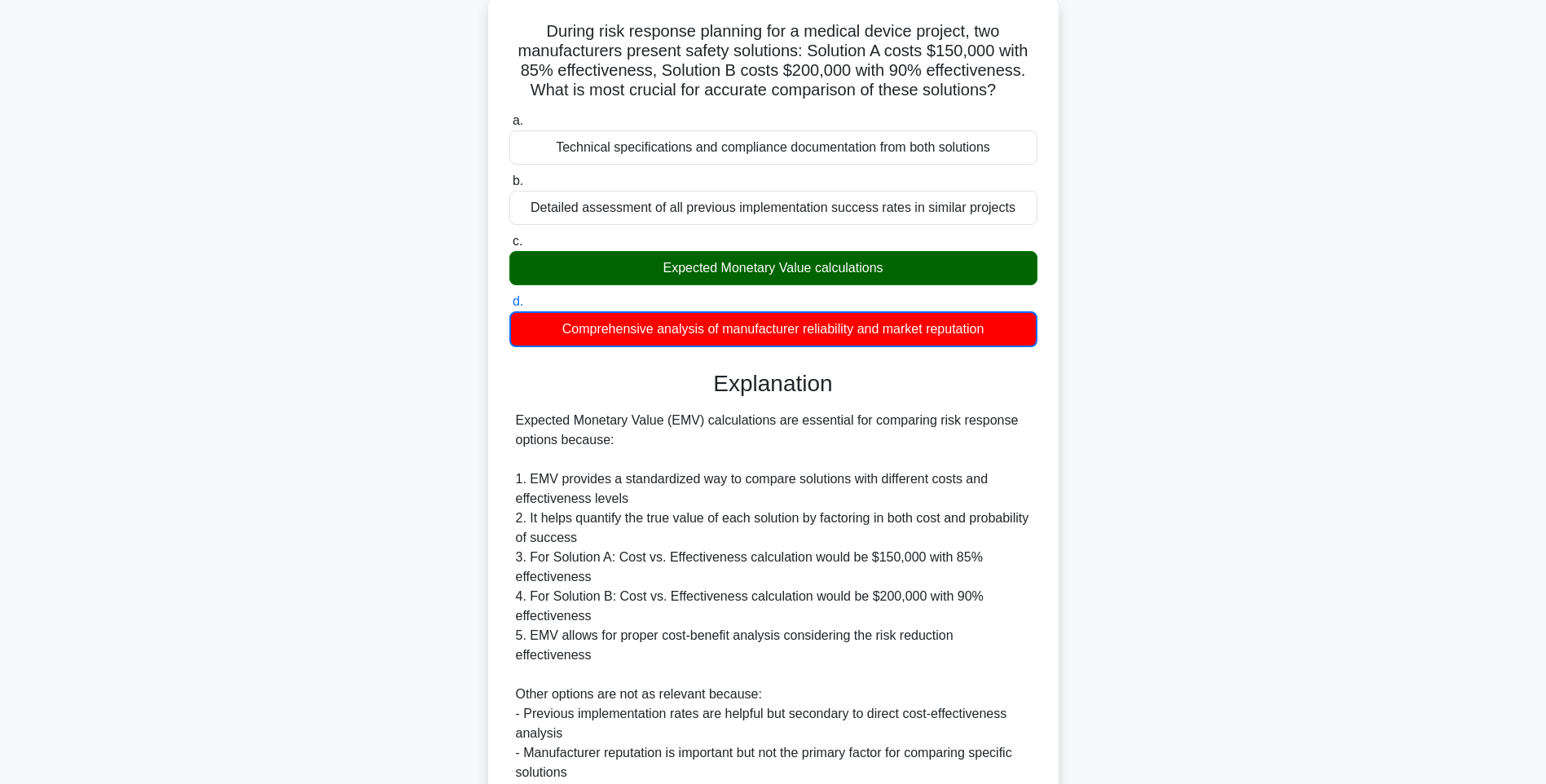
click at [1011, 482] on div "Expected Monetary Value (EMV) calculations are essential for comparing risk res…" at bounding box center [773, 645] width 515 height 469
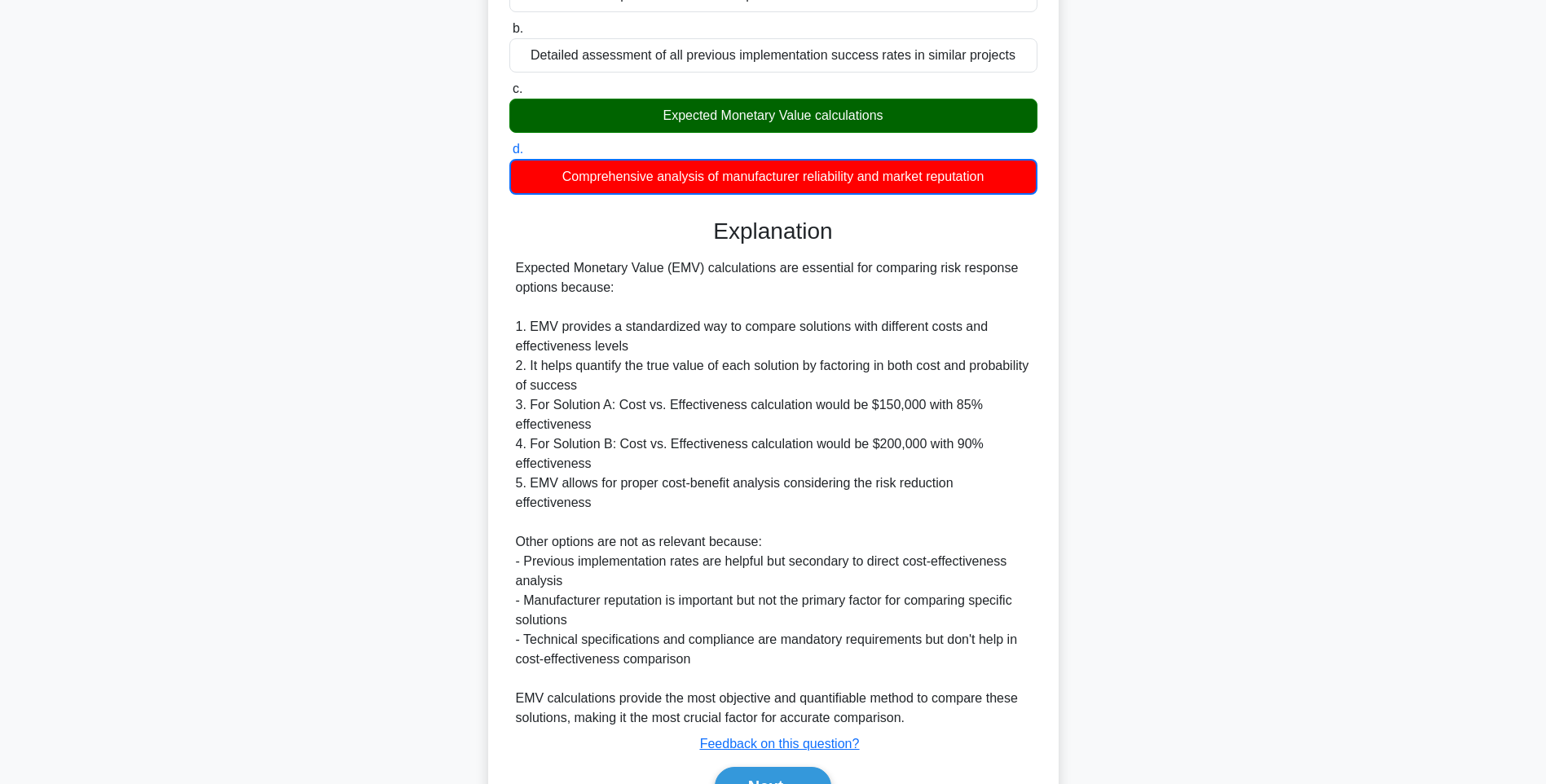
scroll to position [321, 0]
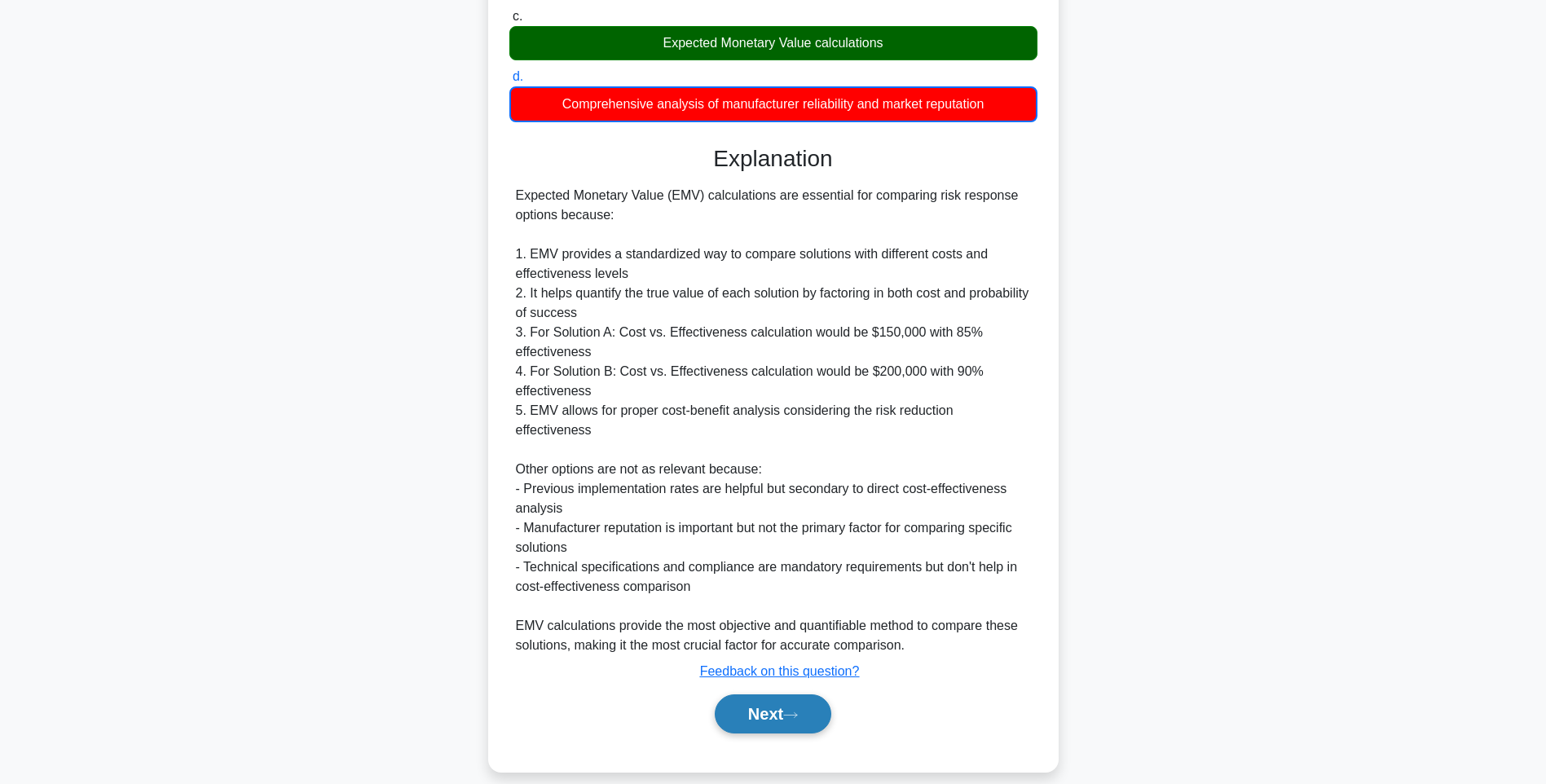
click at [776, 694] on button "Next" at bounding box center [773, 714] width 116 height 39
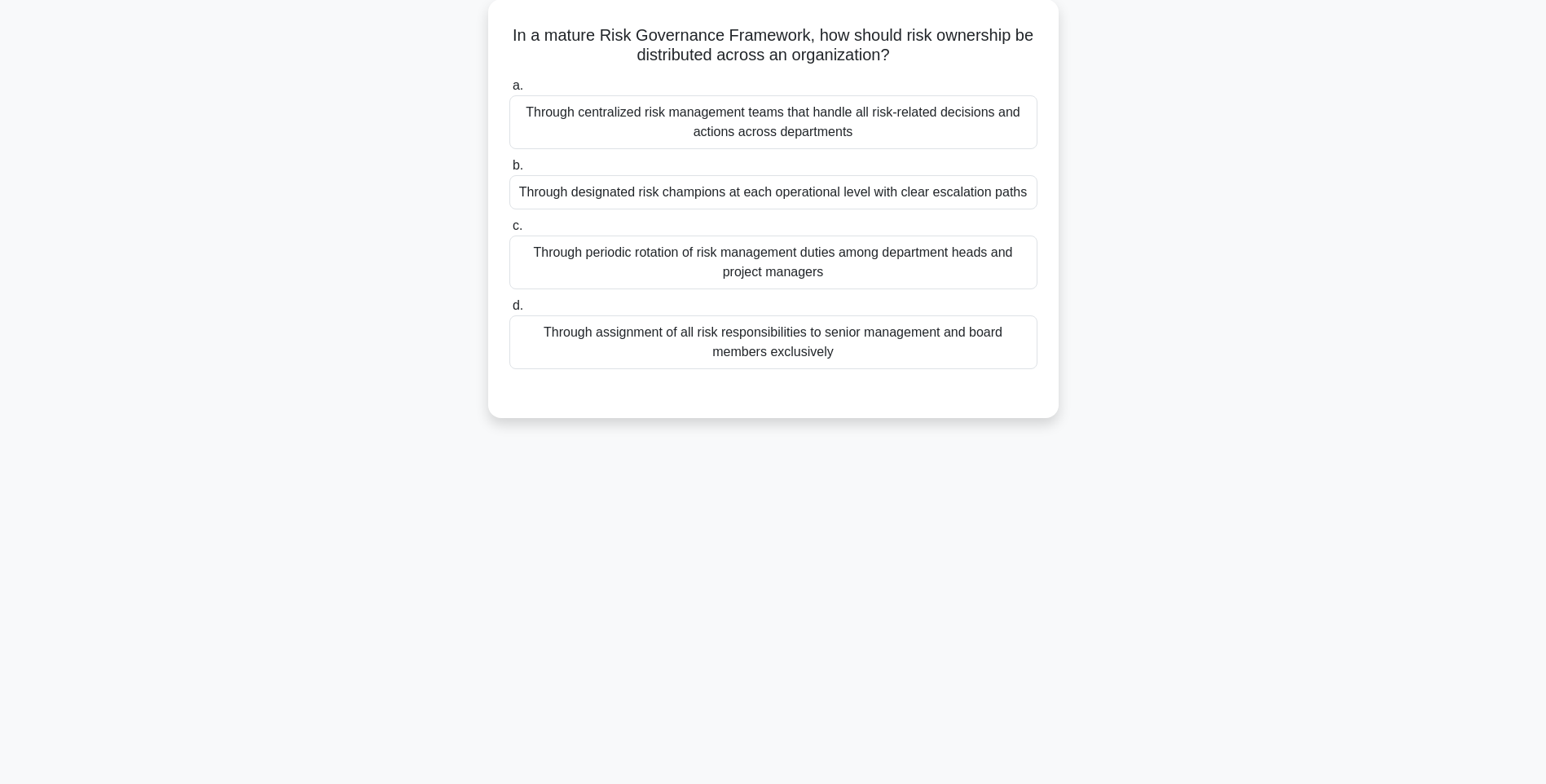
drag, startPoint x: 506, startPoint y: 26, endPoint x: 1081, endPoint y: 365, distance: 667.5
click at [1081, 365] on div "In a mature Risk Governance Framework, how should risk ownership be distributed…" at bounding box center [773, 218] width 1075 height 438
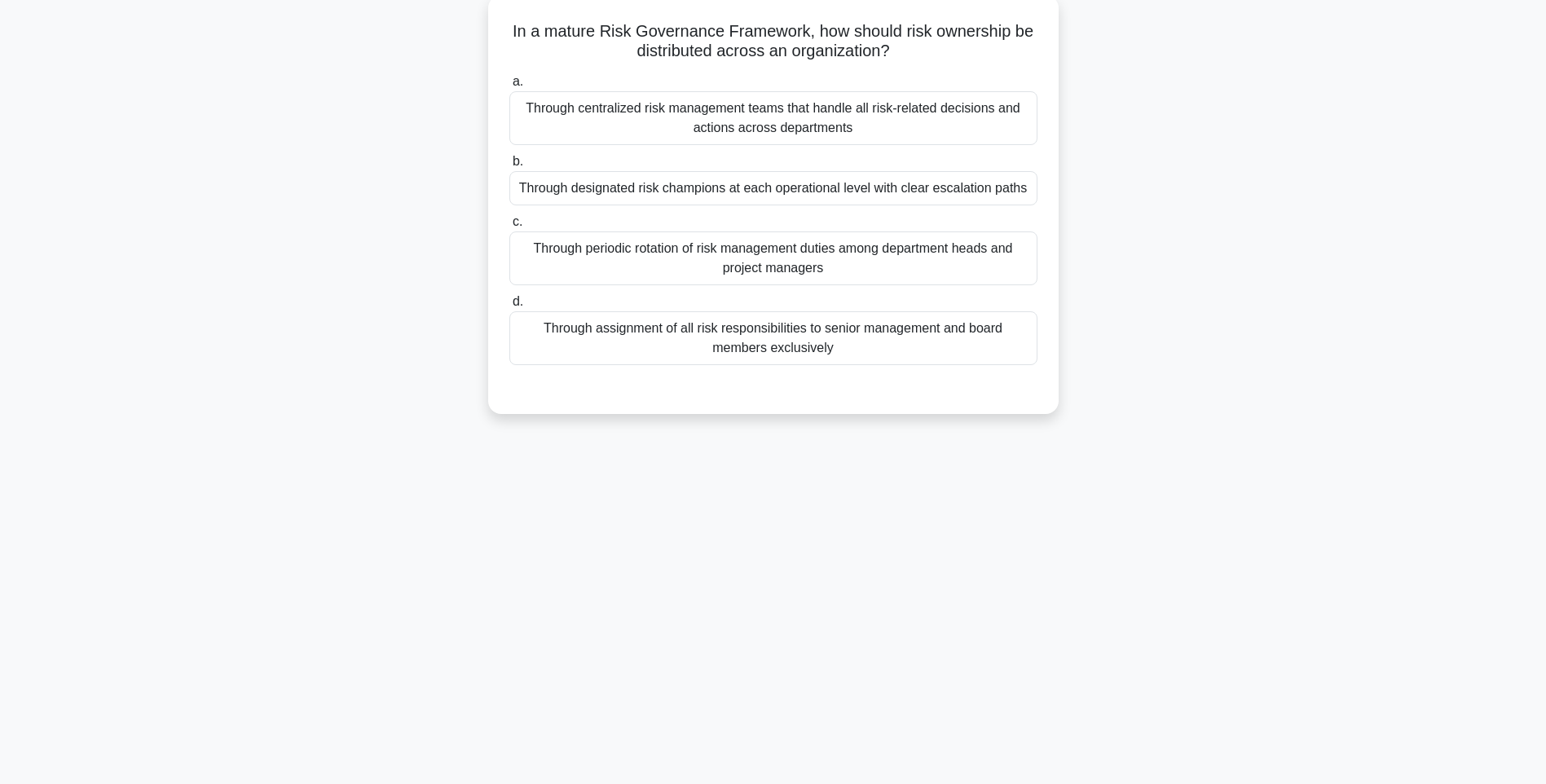
drag, startPoint x: 1191, startPoint y: 487, endPoint x: 1029, endPoint y: 399, distance: 184.4
click at [1191, 487] on div "144:36 Stop PMI-RMP Intermediate 33/115 In a mature Risk Governance Framework, …" at bounding box center [773, 370] width 1075 height 815
click at [842, 341] on div "Through assignment of all risk responsibilities to senior management and board …" at bounding box center [773, 338] width 528 height 54
click at [509, 307] on input "d. Through assignment of all risk responsibilities to senior management and boa…" at bounding box center [509, 302] width 0 height 11
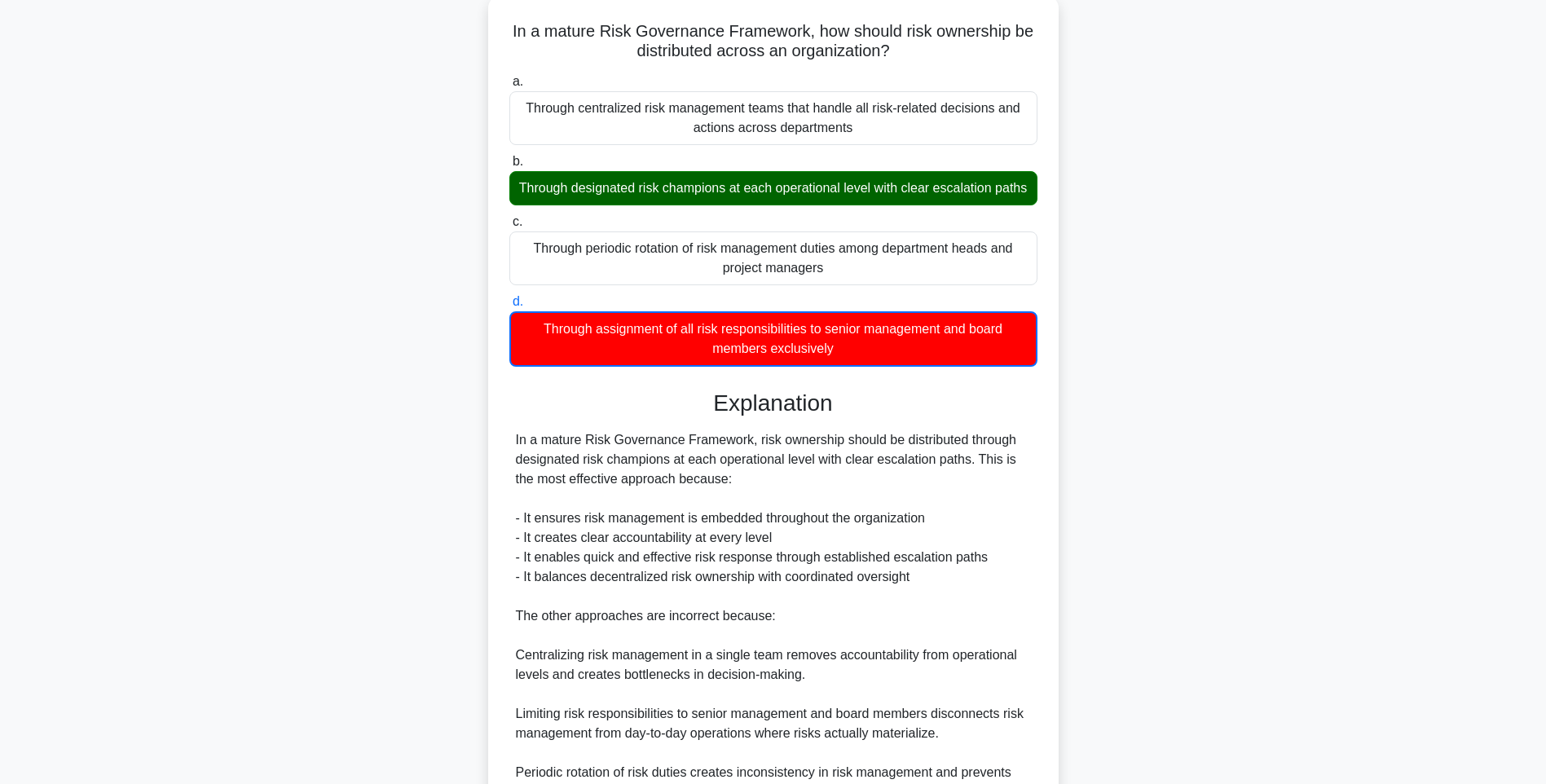
click at [1004, 510] on div "In a mature Risk Governance Framework, risk ownership should be distributed thr…" at bounding box center [773, 615] width 515 height 372
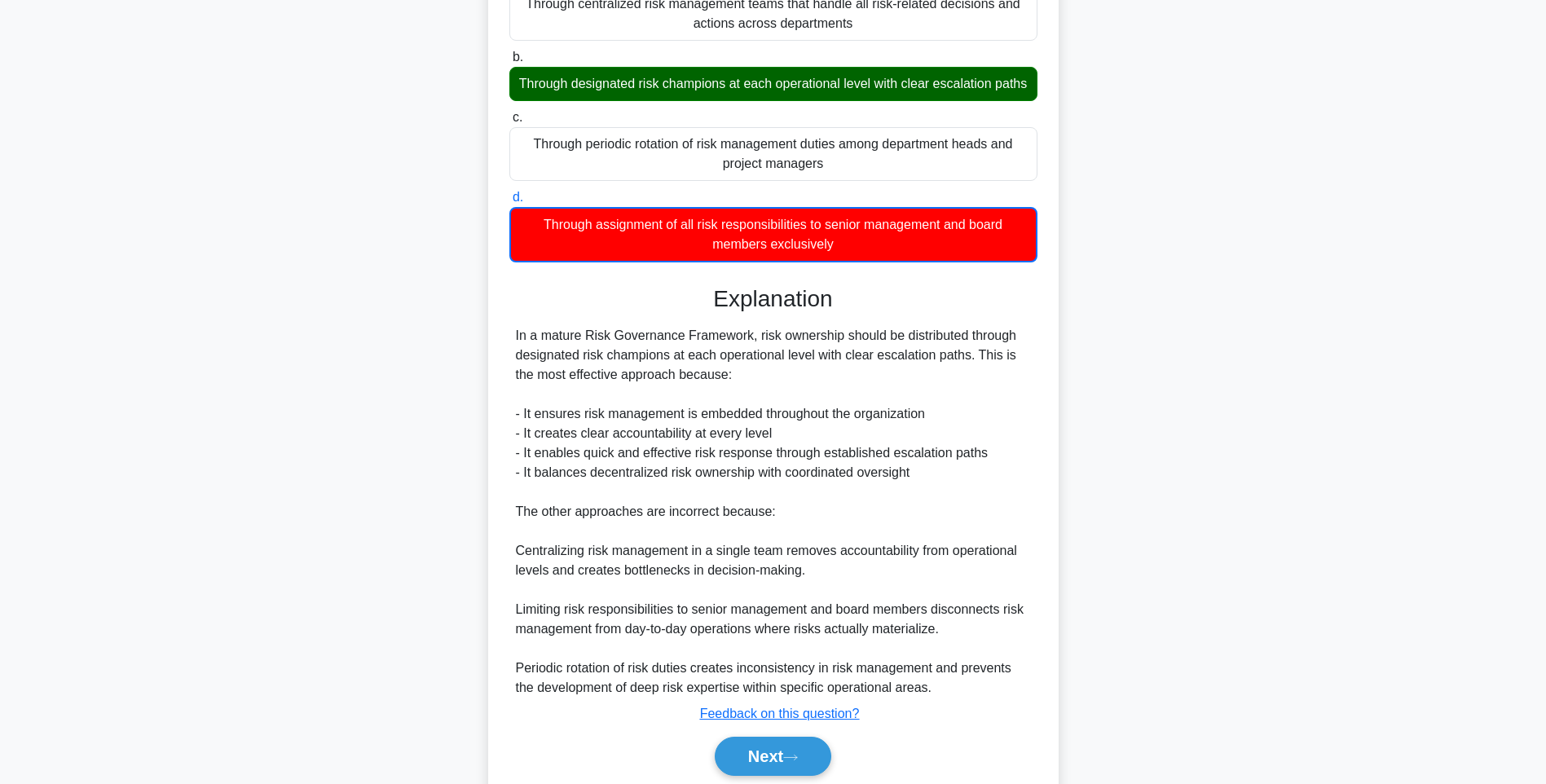
scroll to position [282, 0]
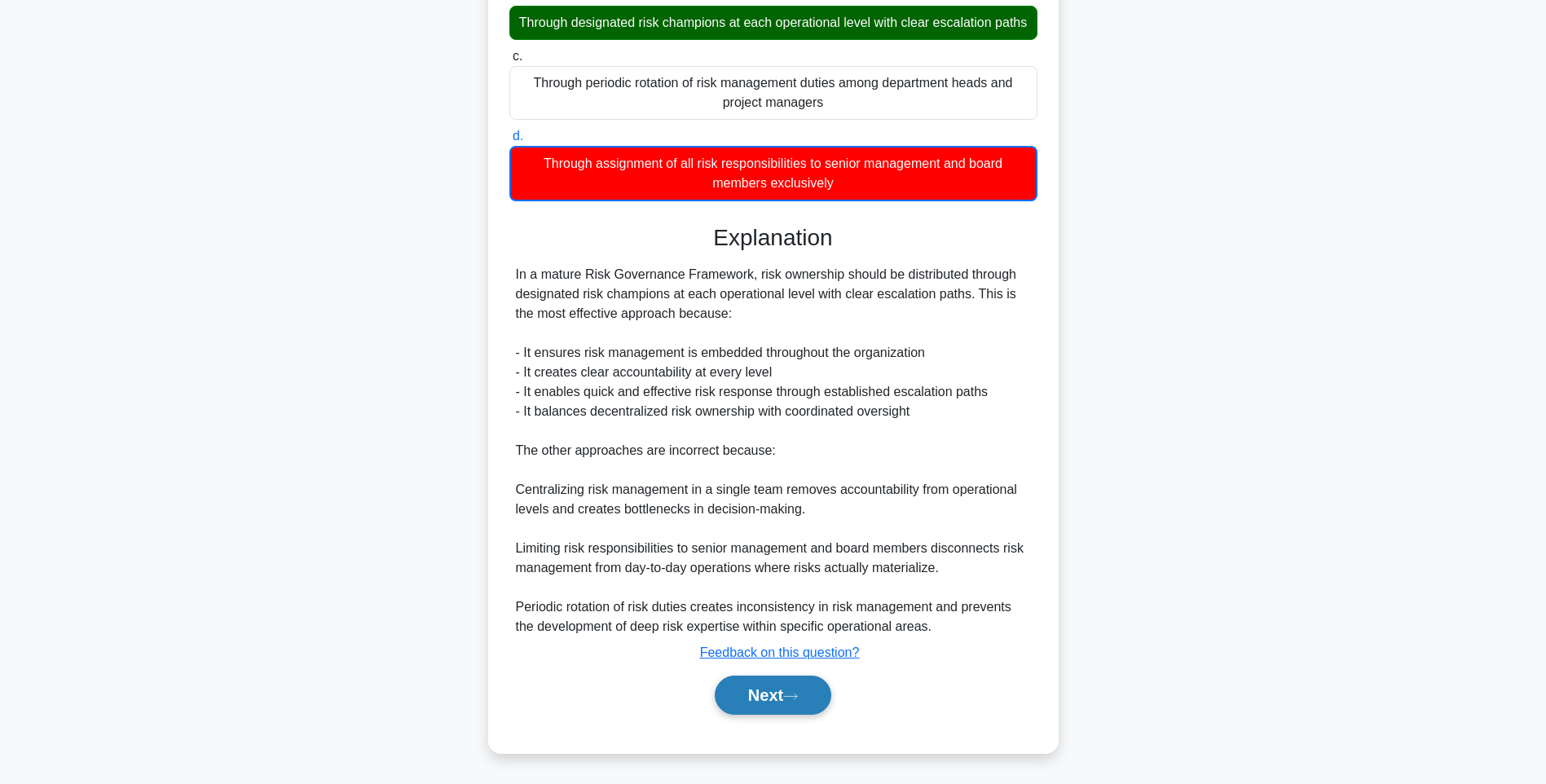
drag, startPoint x: 803, startPoint y: 695, endPoint x: 806, endPoint y: 682, distance: 13.3
click at [797, 695] on icon at bounding box center [790, 696] width 15 height 9
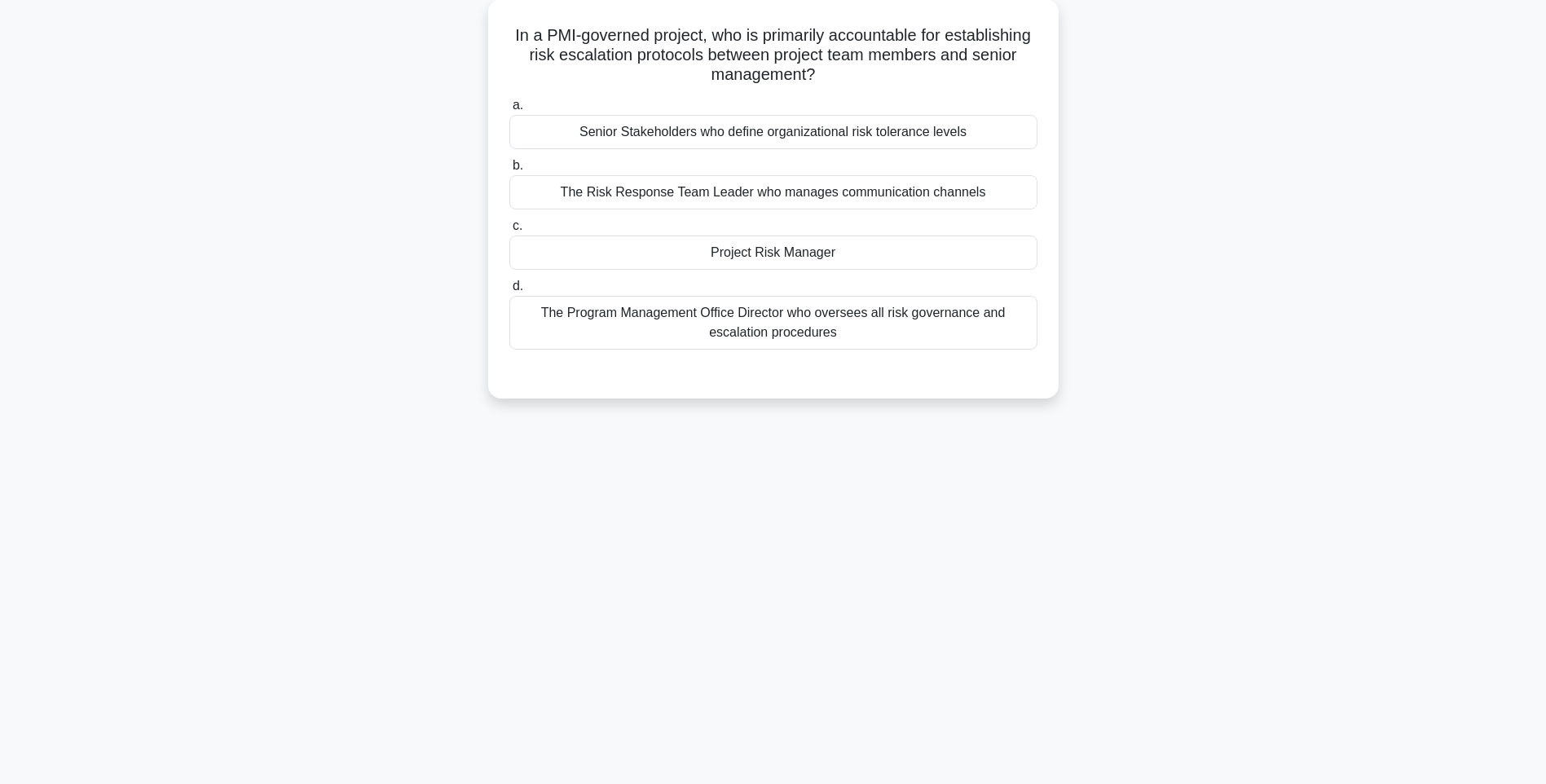
scroll to position [96, 0]
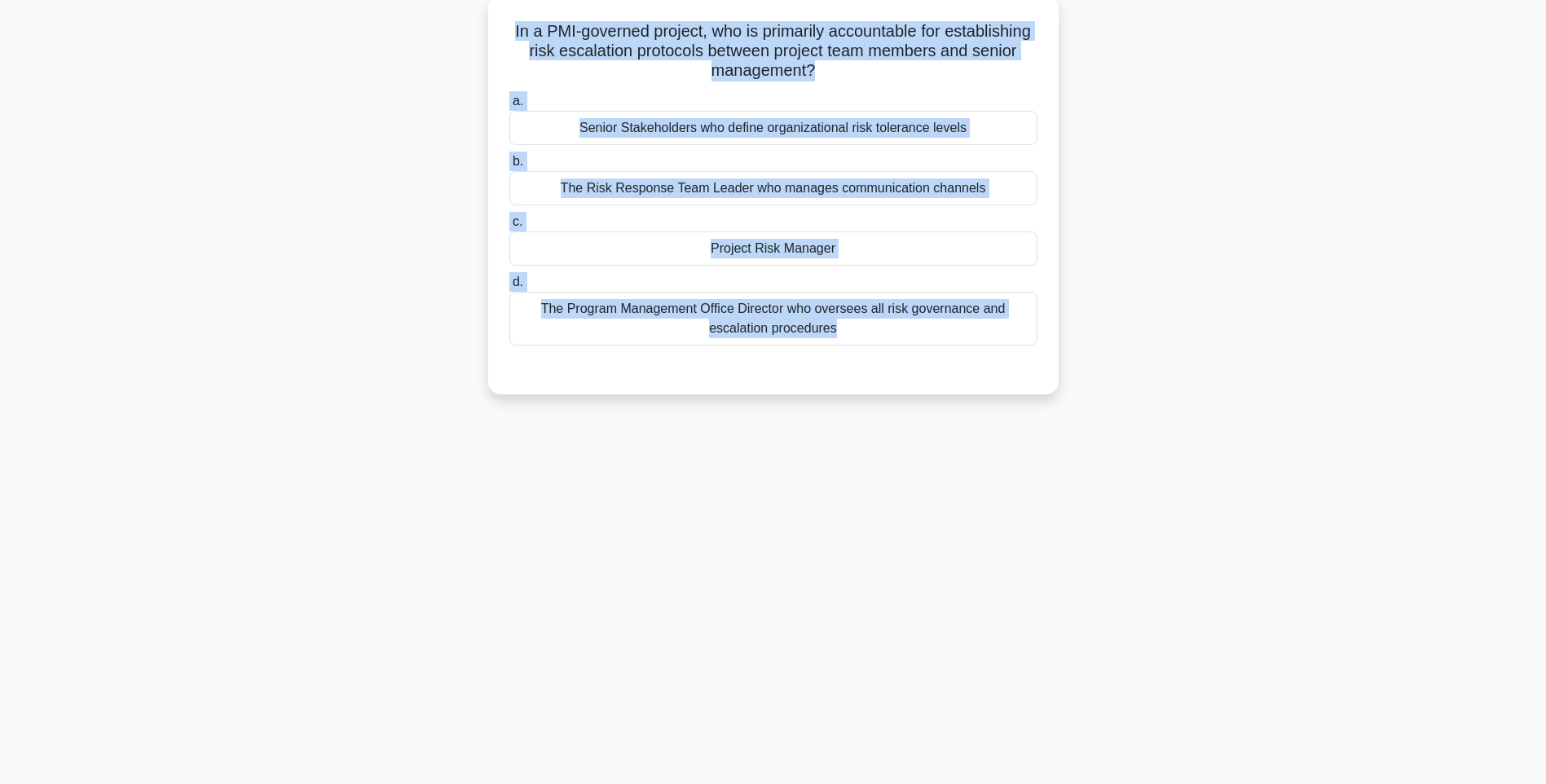
drag, startPoint x: 518, startPoint y: 25, endPoint x: 1035, endPoint y: 353, distance: 612.3
click at [1035, 353] on div "In a PMI-governed project, who is primarily accountable for establishing risk e…" at bounding box center [773, 194] width 557 height 386
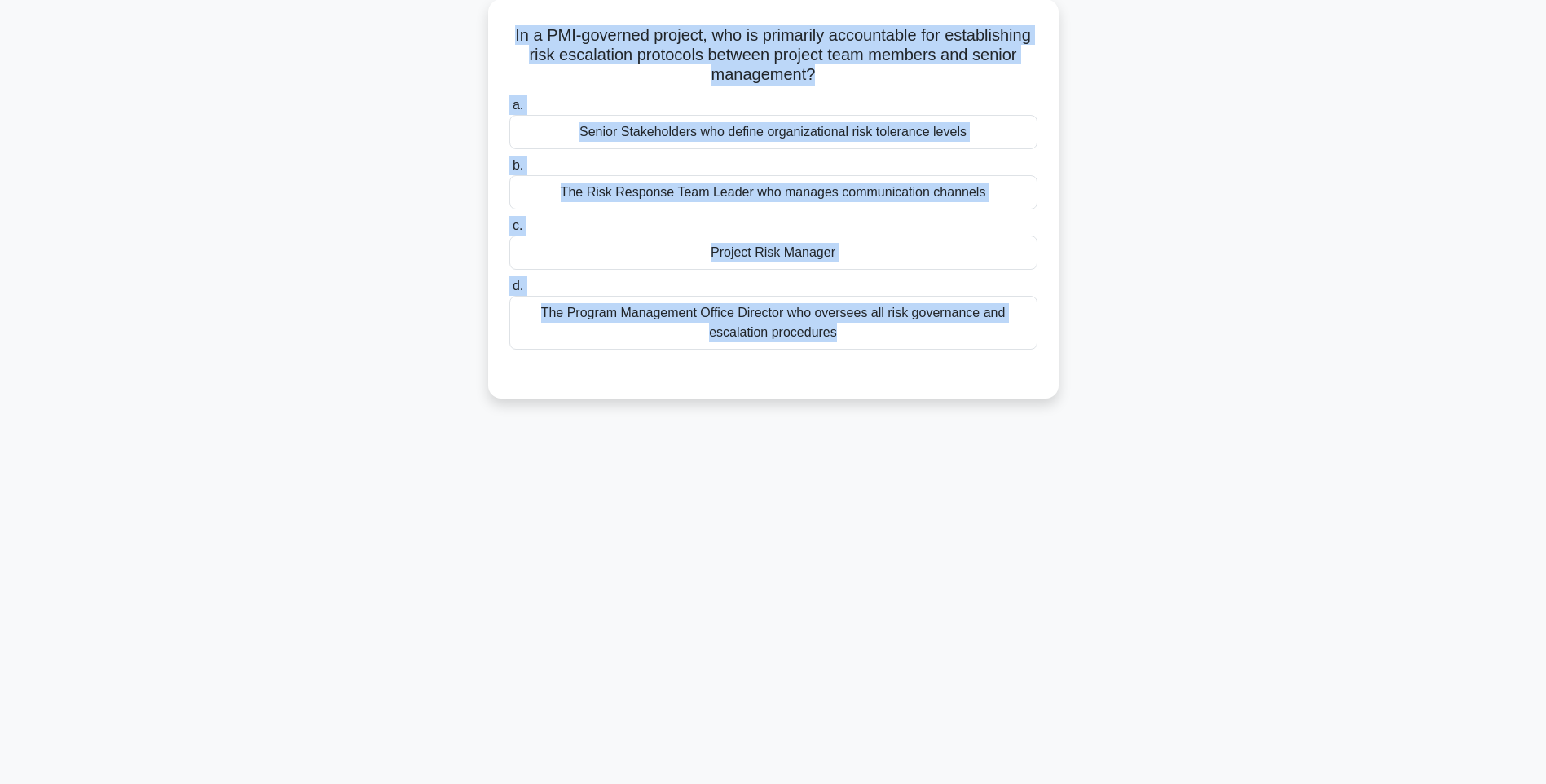
click at [1048, 473] on div "144:27 Stop PMI-RMP Intermediate 34/115 In a PMI-governed project, who is prima…" at bounding box center [773, 370] width 1075 height 815
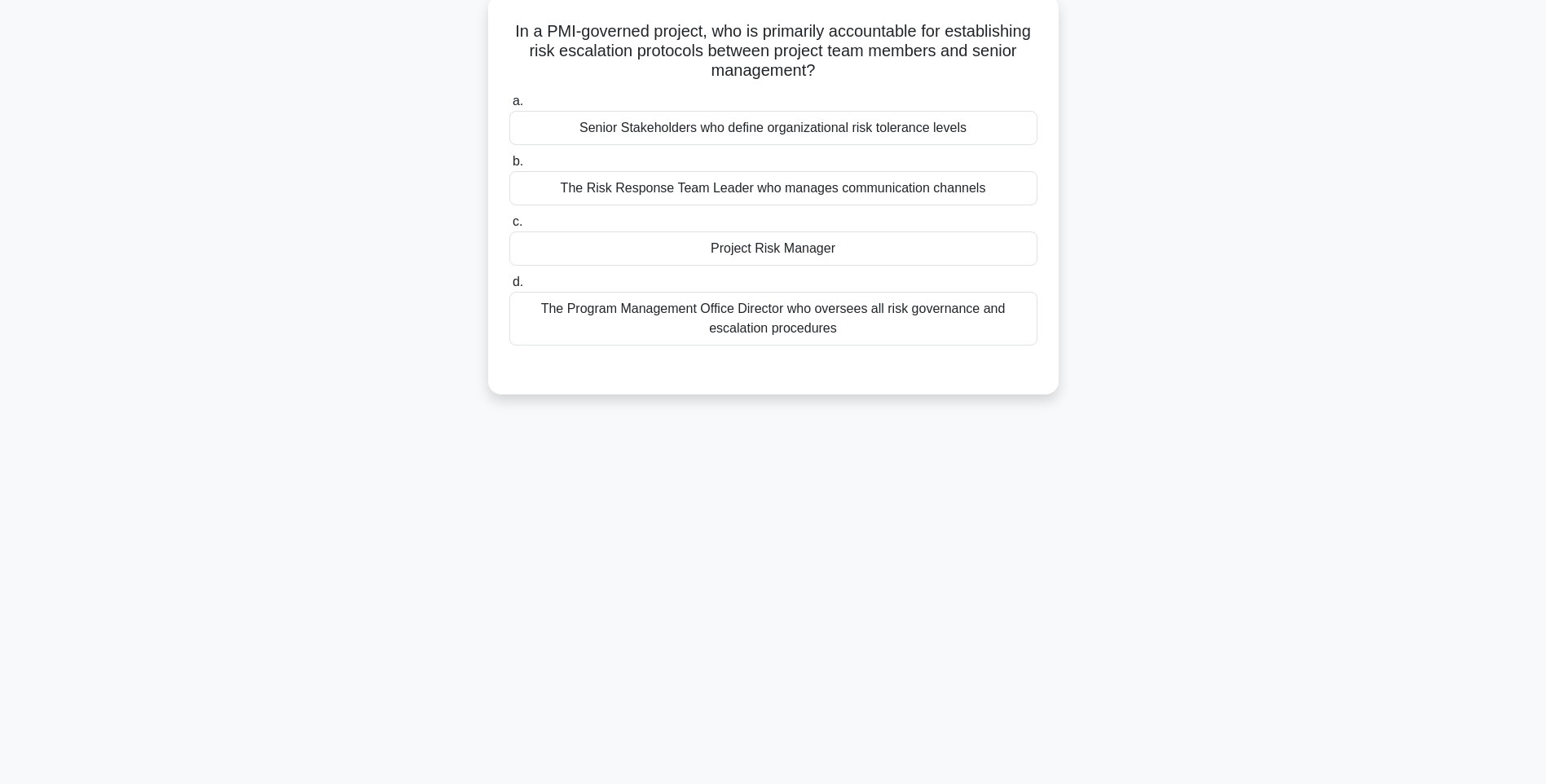
click at [817, 310] on div "The Program Management Office Director who oversees all risk governance and esc…" at bounding box center [773, 318] width 528 height 54
click at [509, 287] on input "d. The Program Management Office Director who oversees all risk governance and …" at bounding box center [509, 282] width 0 height 11
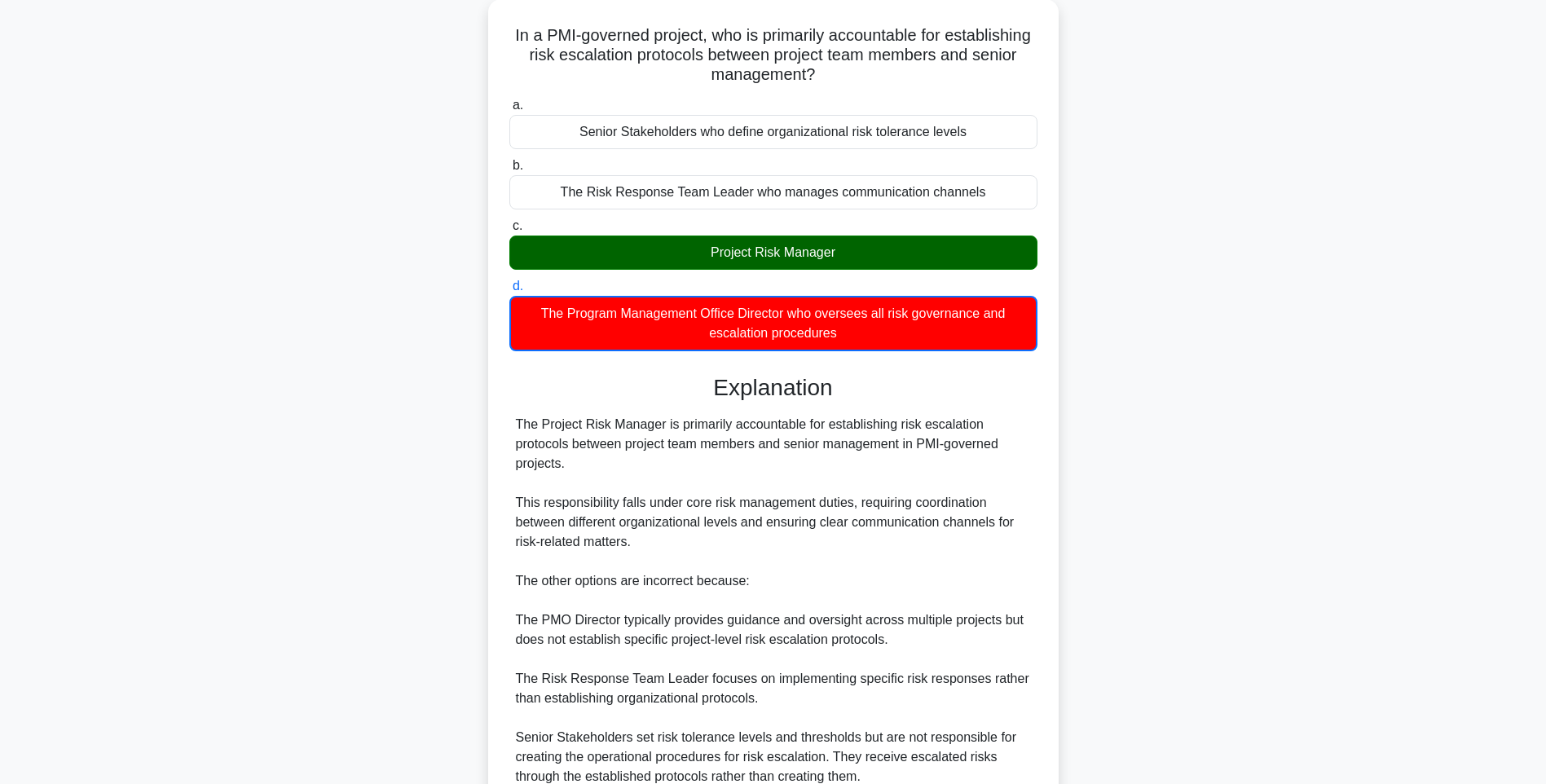
click at [1105, 524] on div "In a PMI-governed project, who is primarily accountable for establishing risk e…" at bounding box center [773, 460] width 1075 height 923
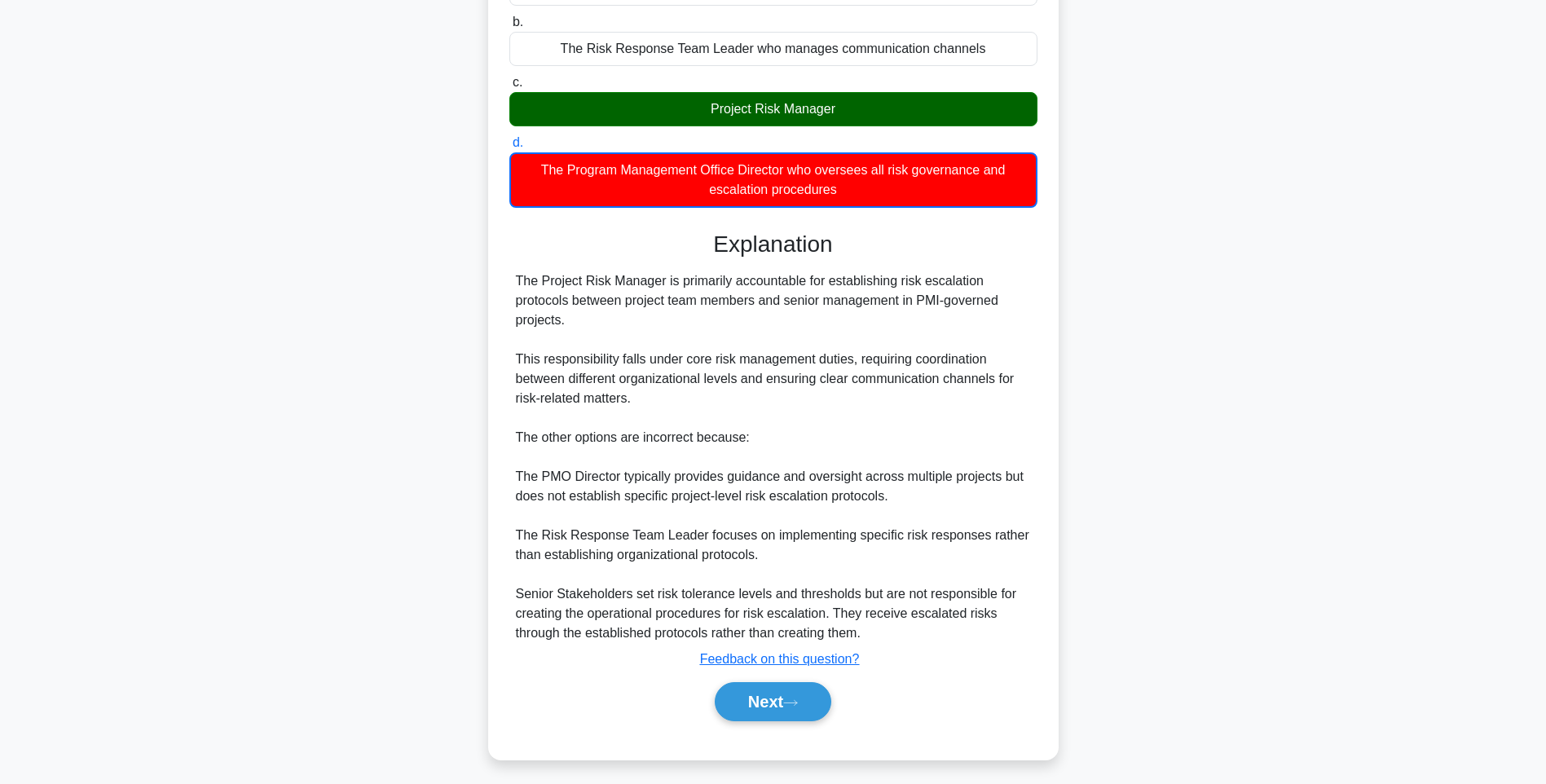
scroll to position [243, 0]
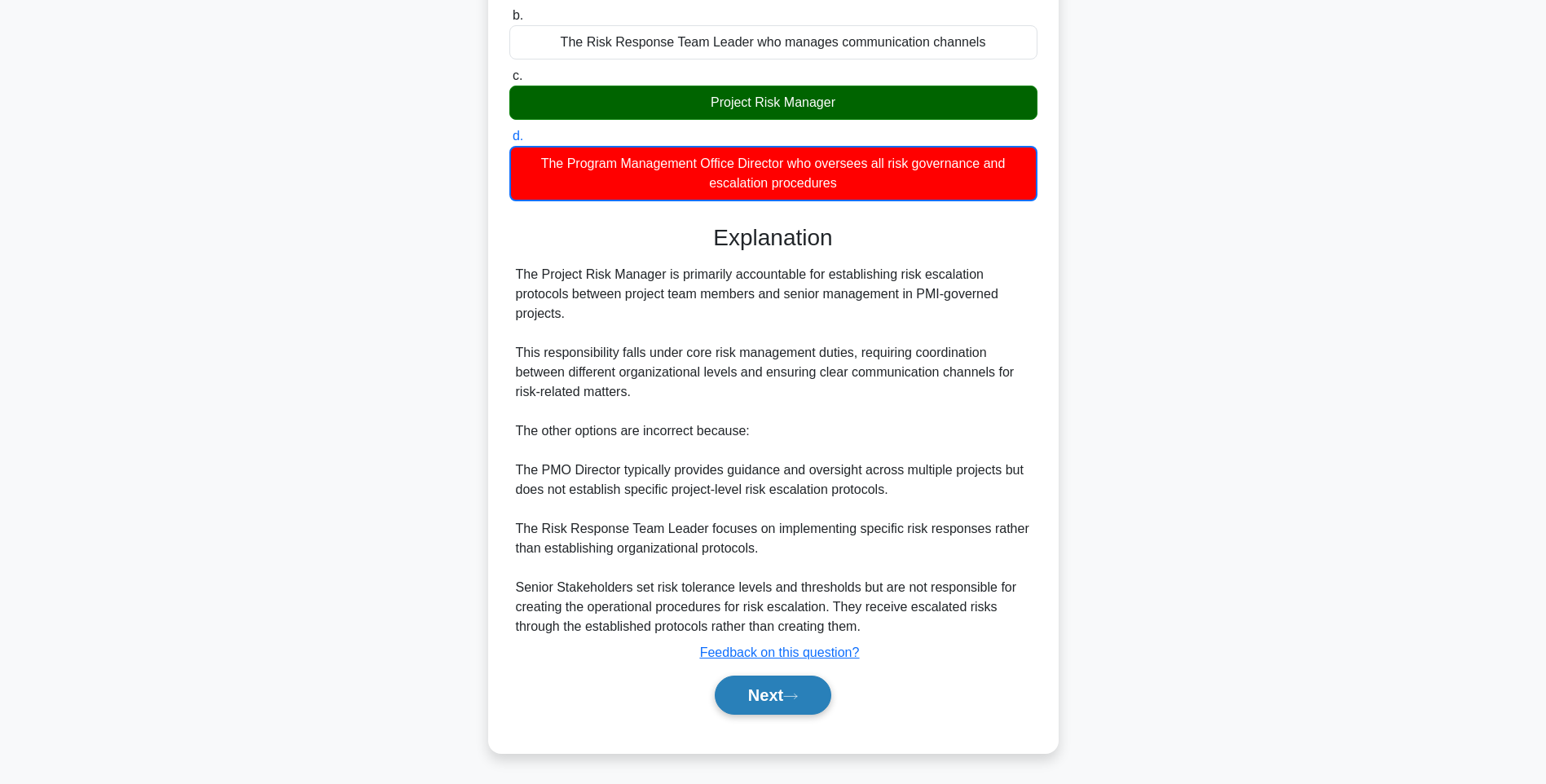
click at [784, 701] on button "Next" at bounding box center [773, 694] width 116 height 39
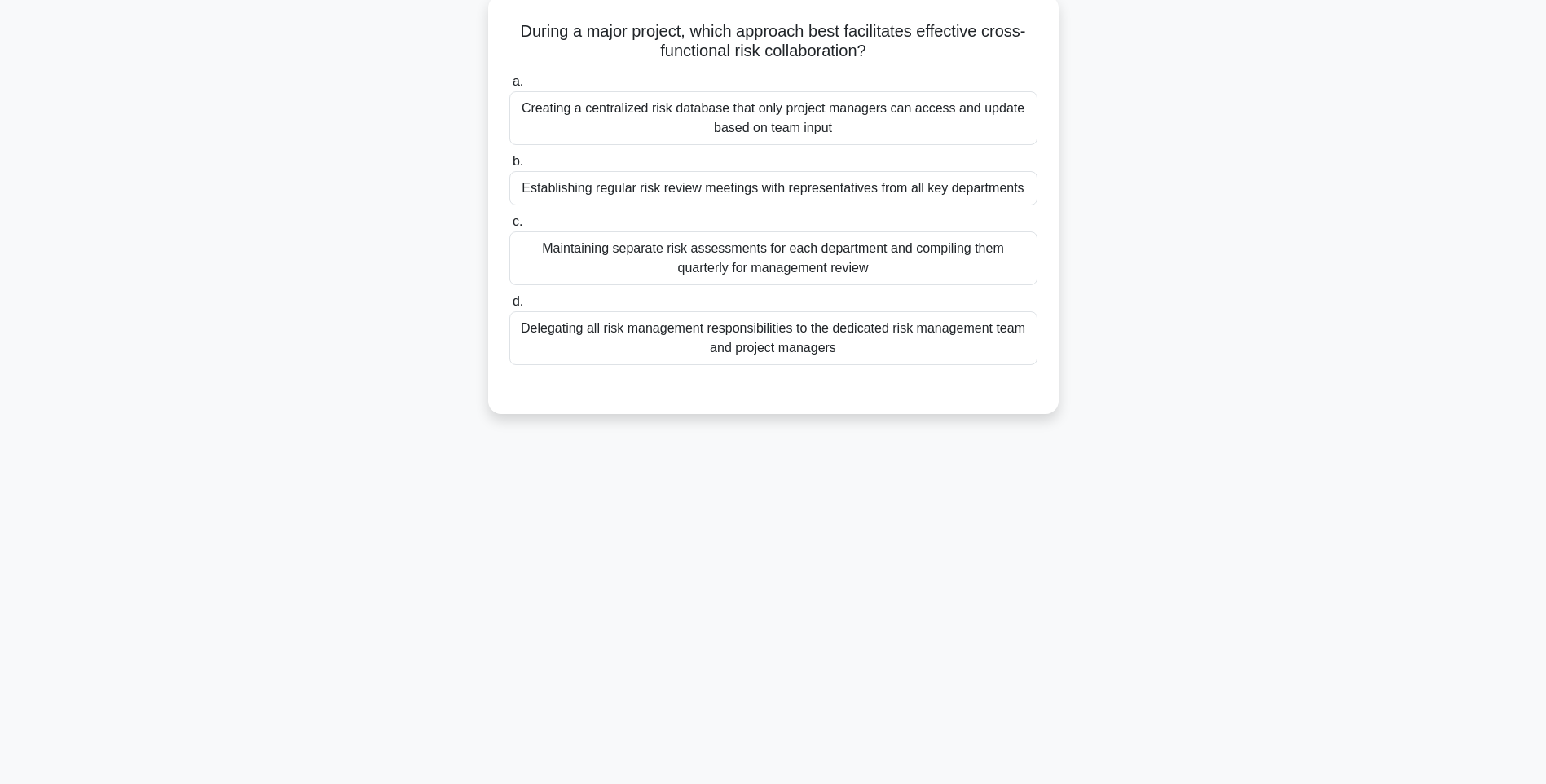
scroll to position [96, 0]
drag, startPoint x: 512, startPoint y: 24, endPoint x: 1016, endPoint y: 357, distance: 604.1
click at [1016, 357] on div "During a major project, which approach best facilitates effective cross-functio…" at bounding box center [773, 204] width 557 height 405
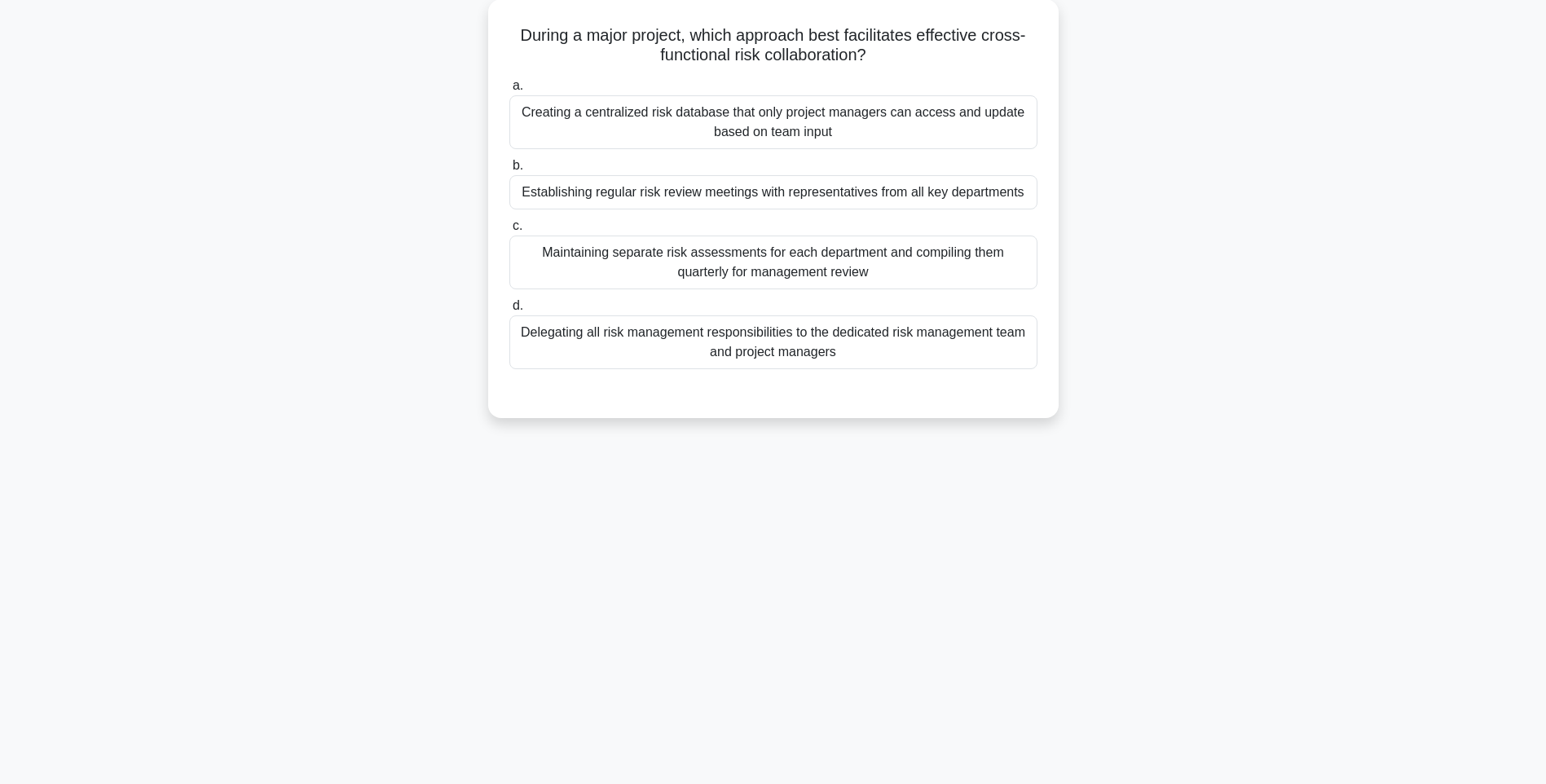
drag, startPoint x: 1157, startPoint y: 476, endPoint x: 1076, endPoint y: 437, distance: 89.9
click at [1157, 476] on div "144:15 Stop PMI-RMP Intermediate 35/115 During a major project, which approach …" at bounding box center [773, 370] width 1075 height 815
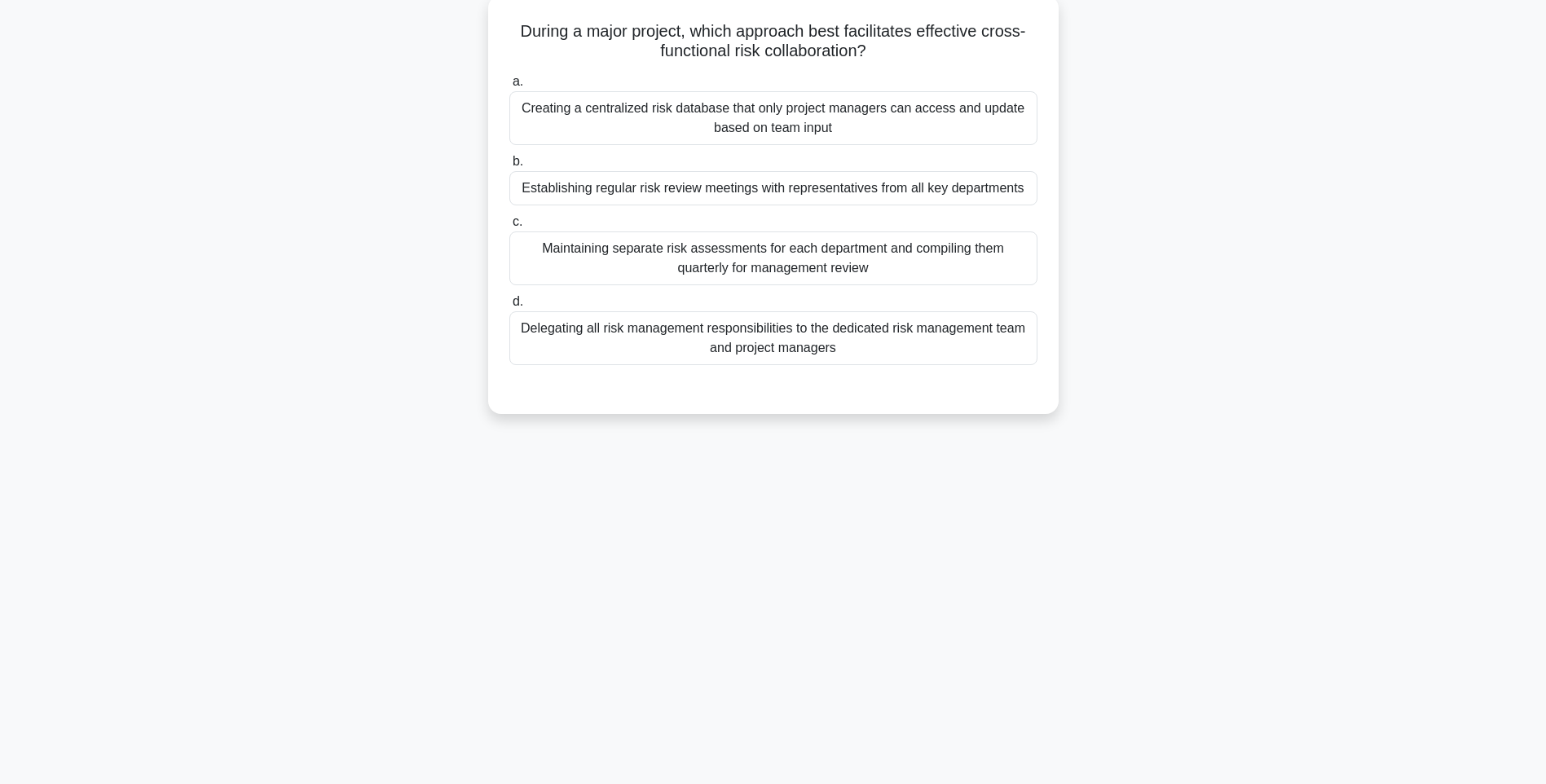
click at [840, 355] on div "Delegating all risk management responsibilities to the dedicated risk managemen…" at bounding box center [773, 338] width 528 height 54
click at [509, 307] on input "d. Delegating all risk management responsibilities to the dedicated risk manage…" at bounding box center [509, 302] width 0 height 11
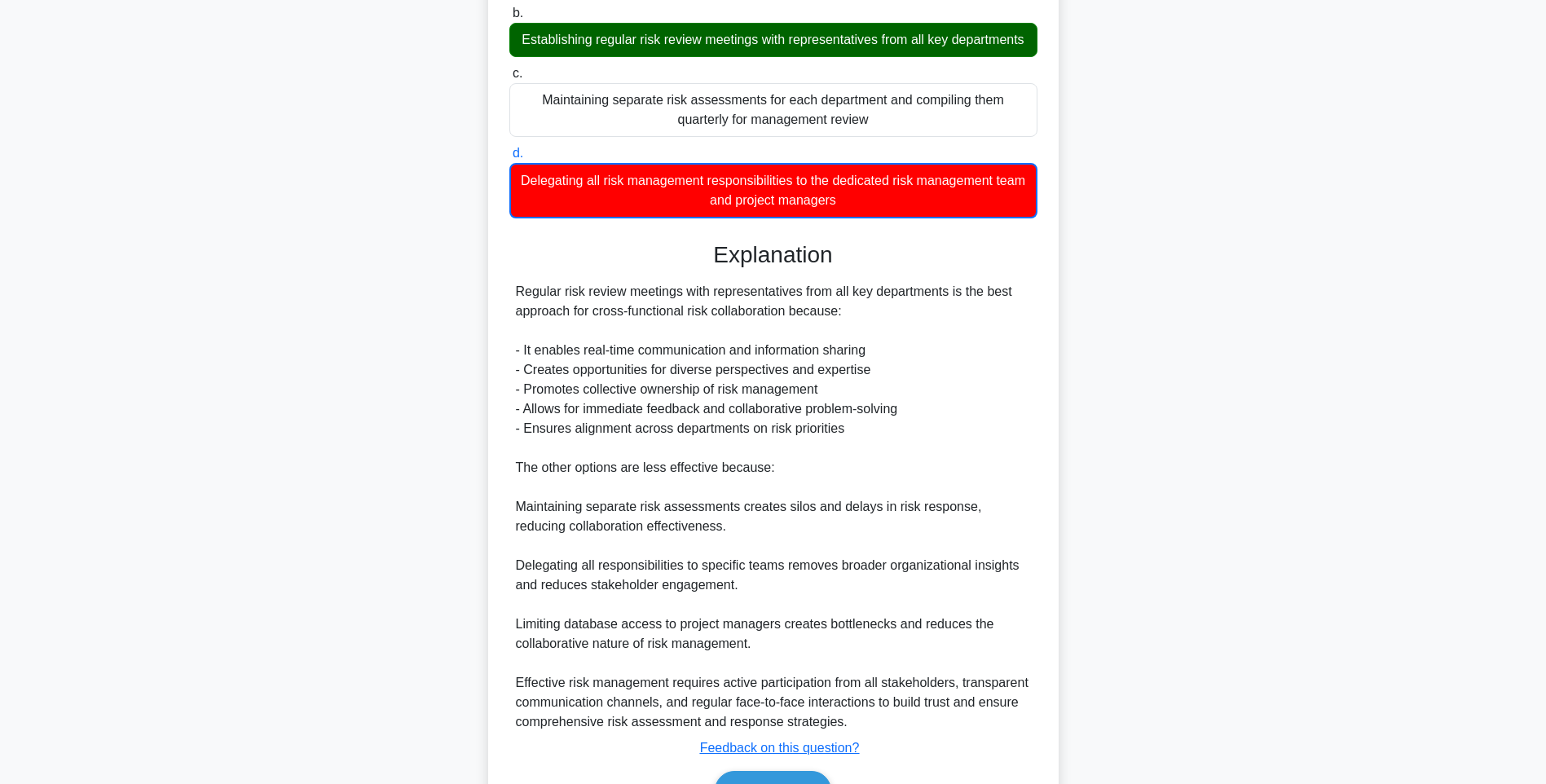
scroll to position [360, 0]
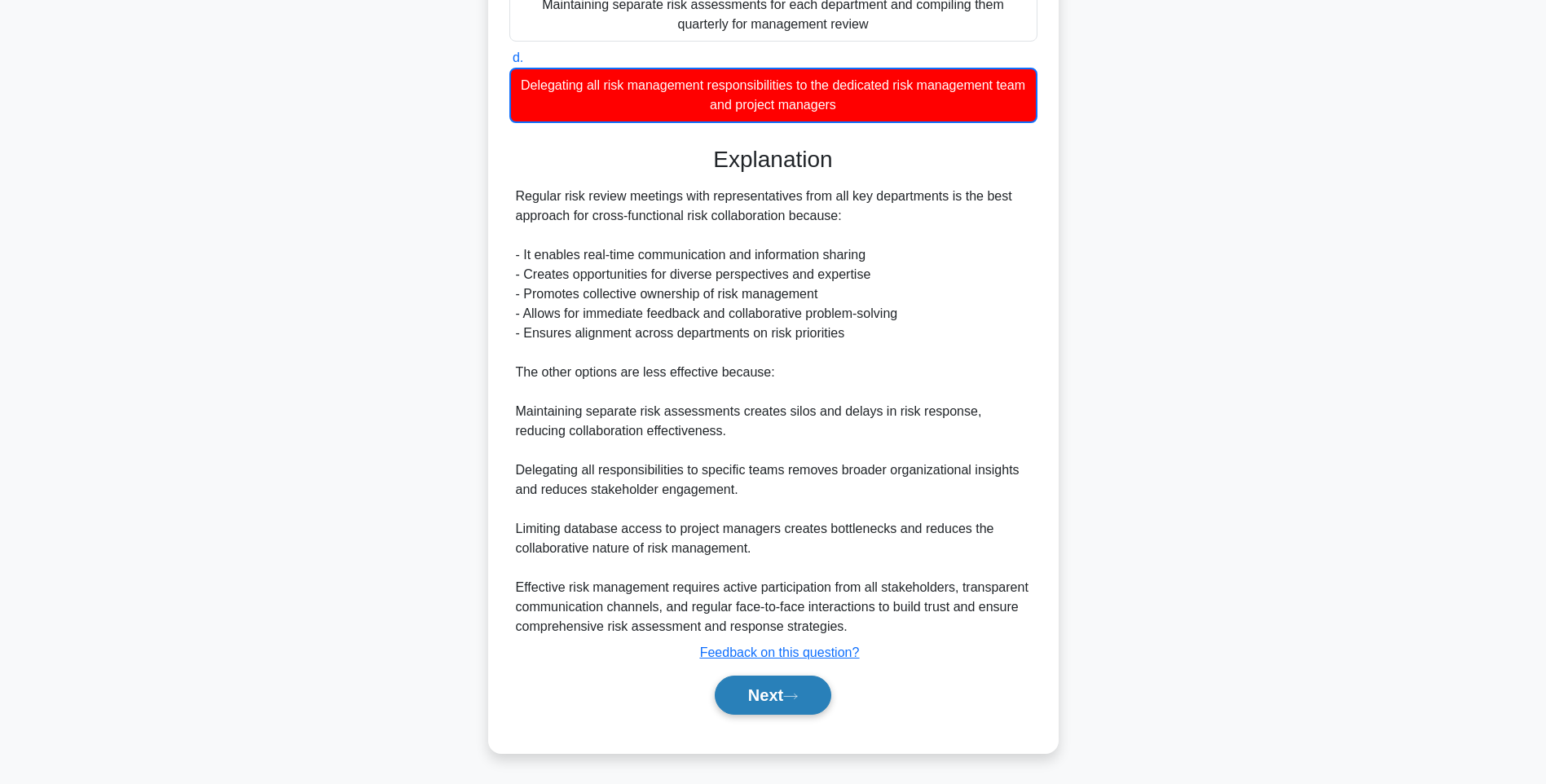
click at [767, 698] on button "Next" at bounding box center [773, 694] width 116 height 39
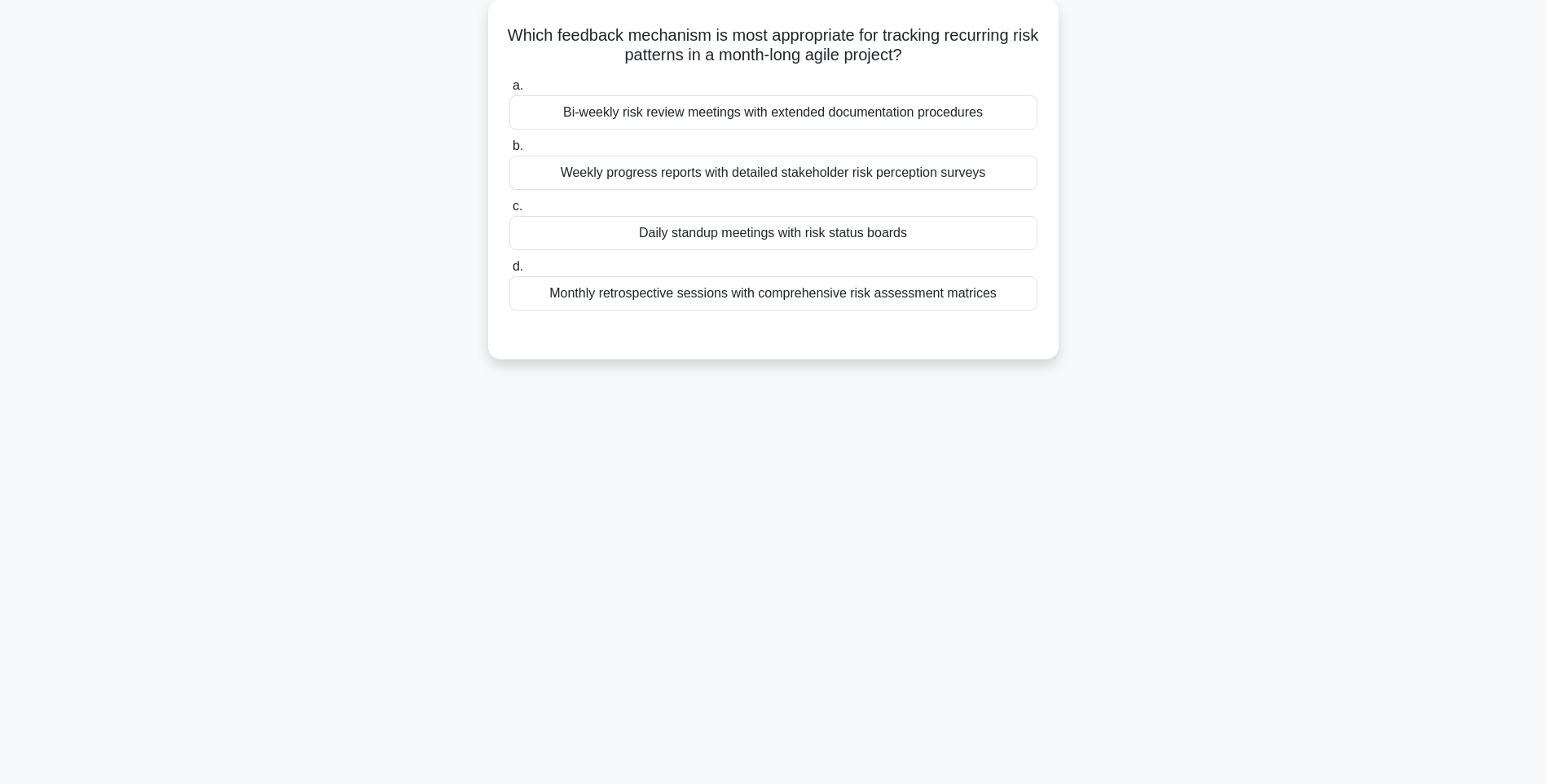
scroll to position [96, 0]
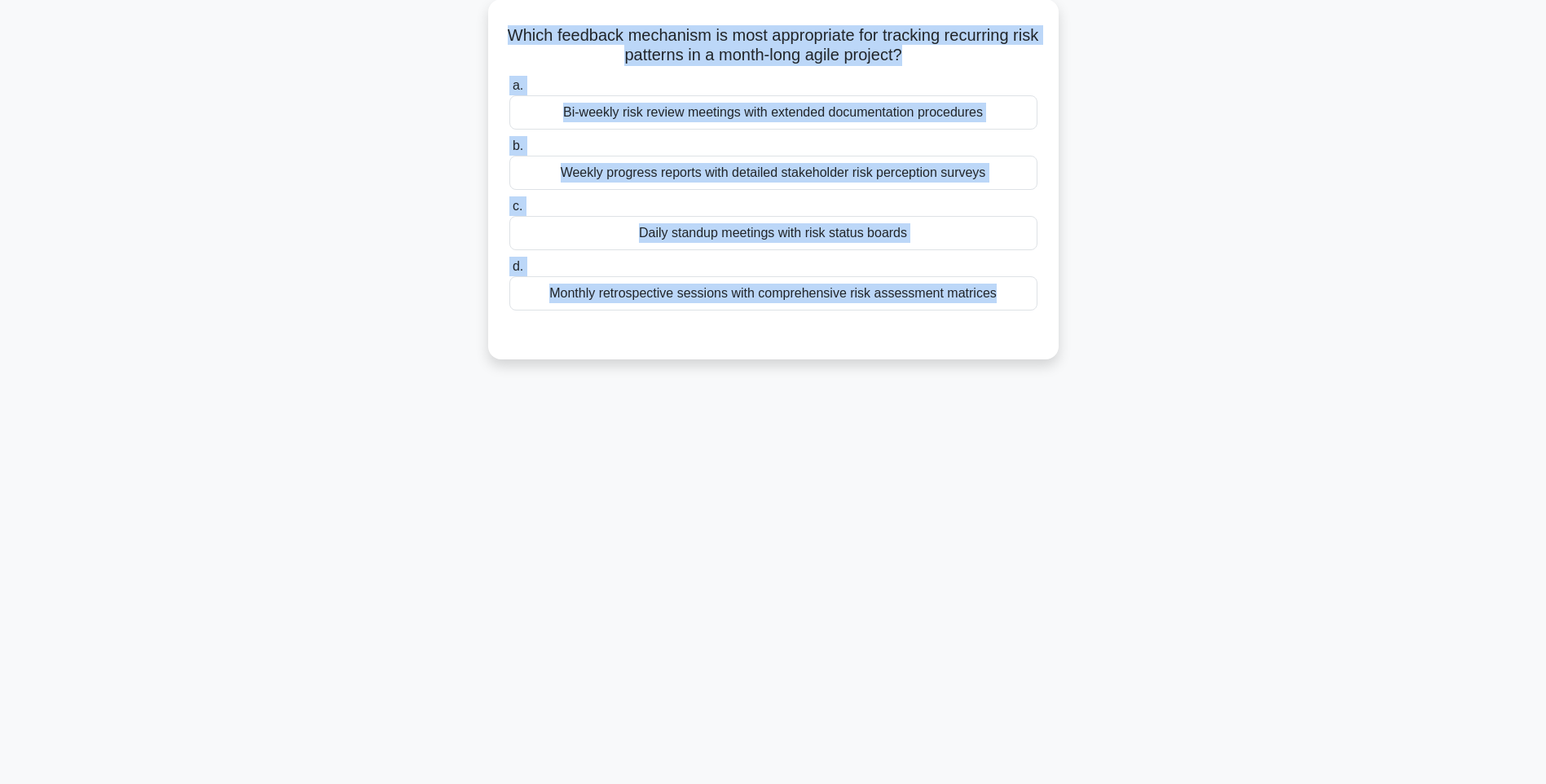
drag, startPoint x: 509, startPoint y: 17, endPoint x: 1134, endPoint y: 352, distance: 709.1
click at [1134, 352] on div "Which feedback mechanism is most appropriate for tracking recurring risk patter…" at bounding box center [773, 189] width 1075 height 380
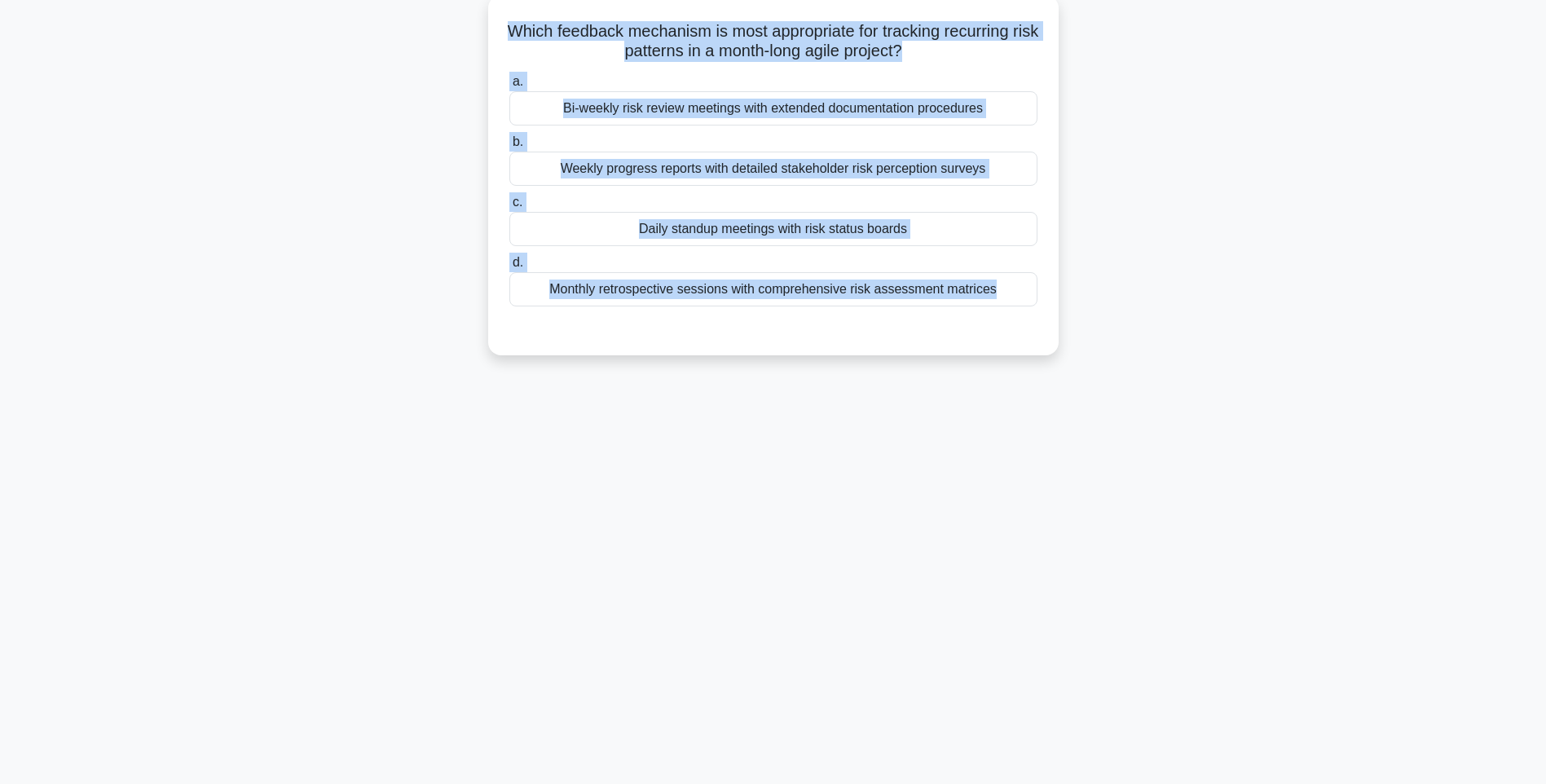
drag, startPoint x: 919, startPoint y: 352, endPoint x: 847, endPoint y: 361, distance: 72.6
click at [919, 352] on div "Which feedback mechanism is most appropriate for tracking recurring risk patter…" at bounding box center [773, 175] width 570 height 360
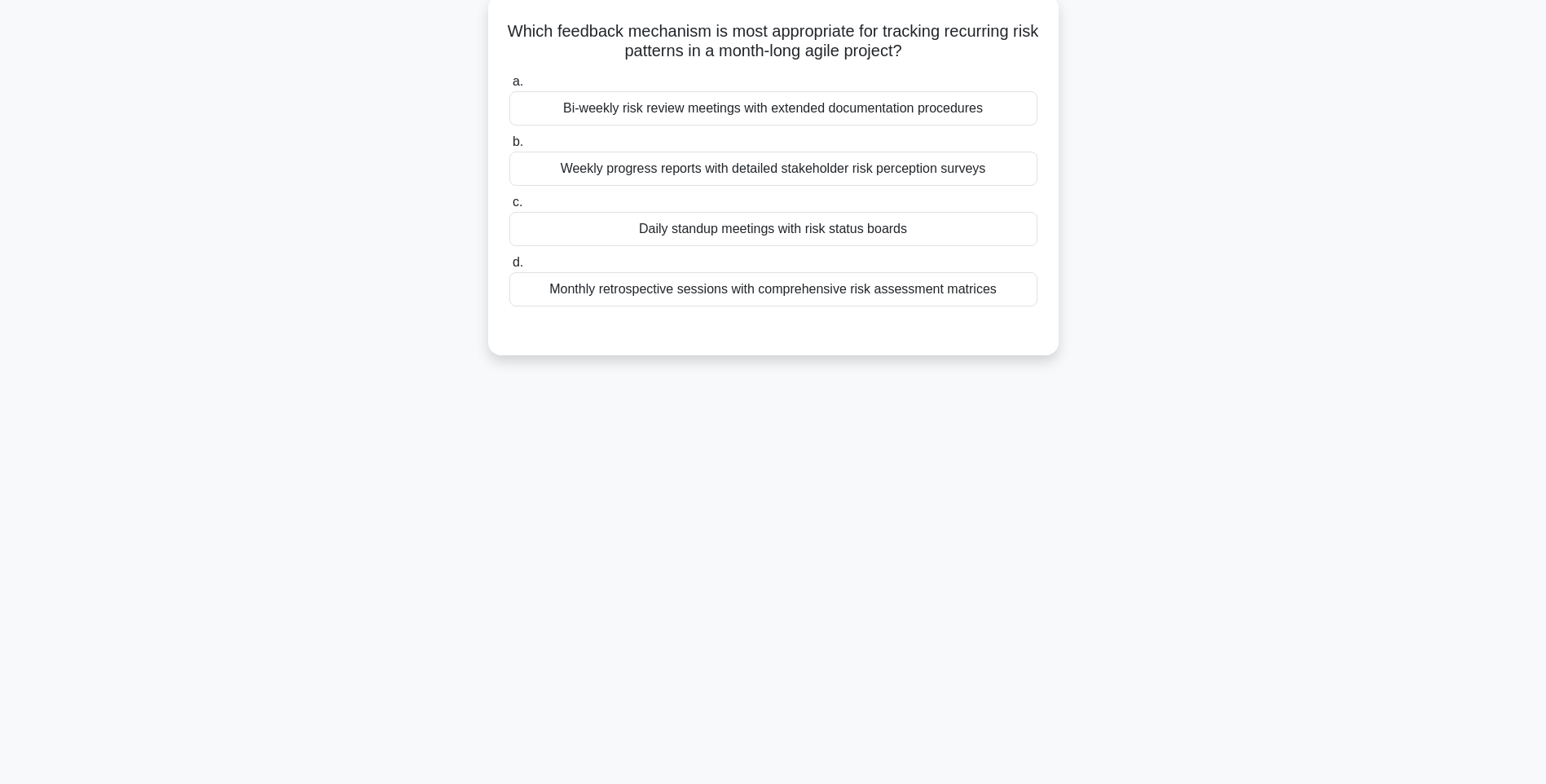
click at [810, 298] on div "Monthly retrospective sessions with comprehensive risk assessment matrices" at bounding box center [773, 289] width 528 height 35
click at [509, 268] on input "d. Monthly retrospective sessions with comprehensive risk assessment matrices" at bounding box center [509, 263] width 0 height 11
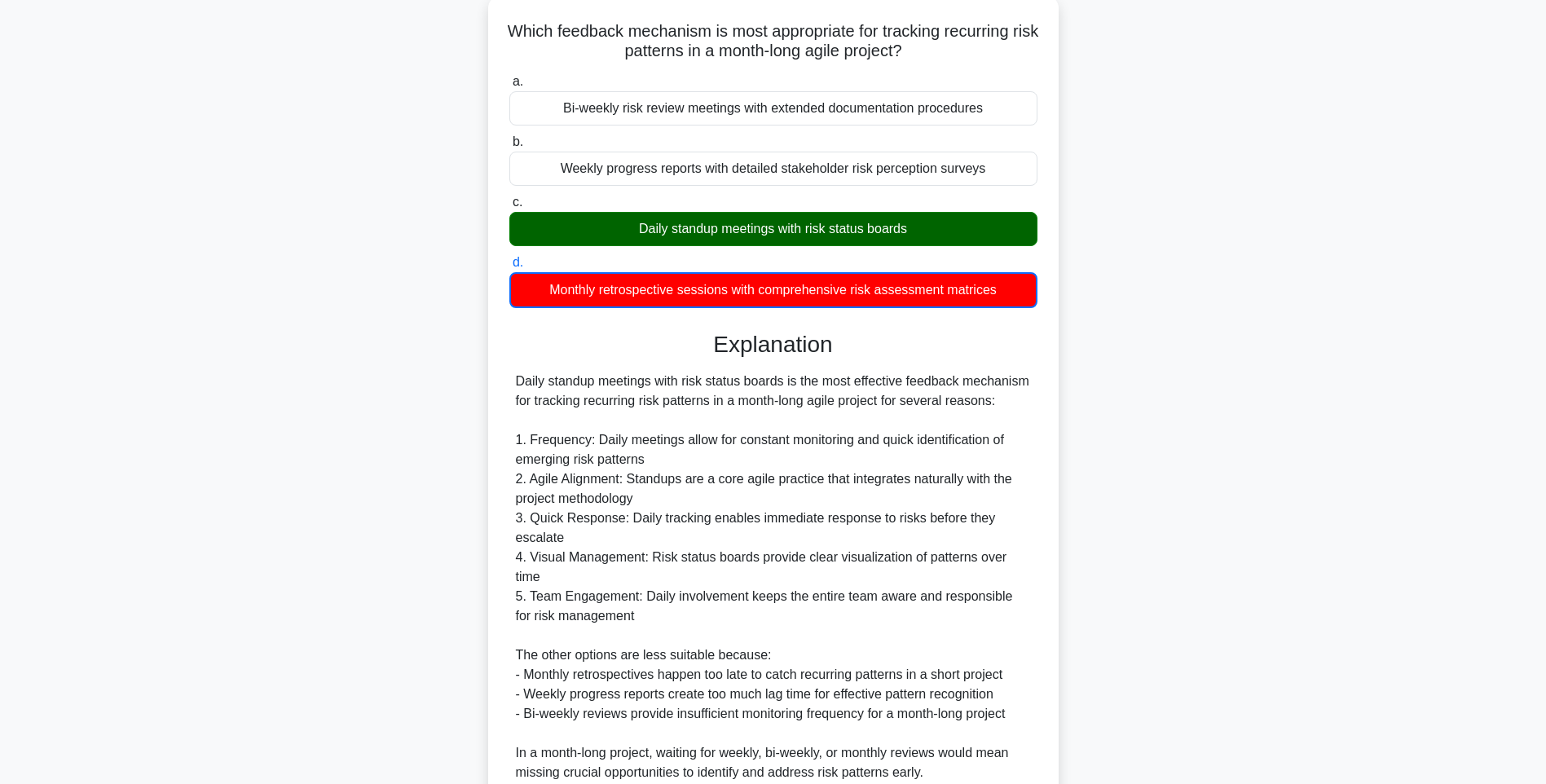
click at [1043, 423] on div "Which feedback mechanism is most appropriate for tracking recurring risk patter…" at bounding box center [773, 447] width 557 height 890
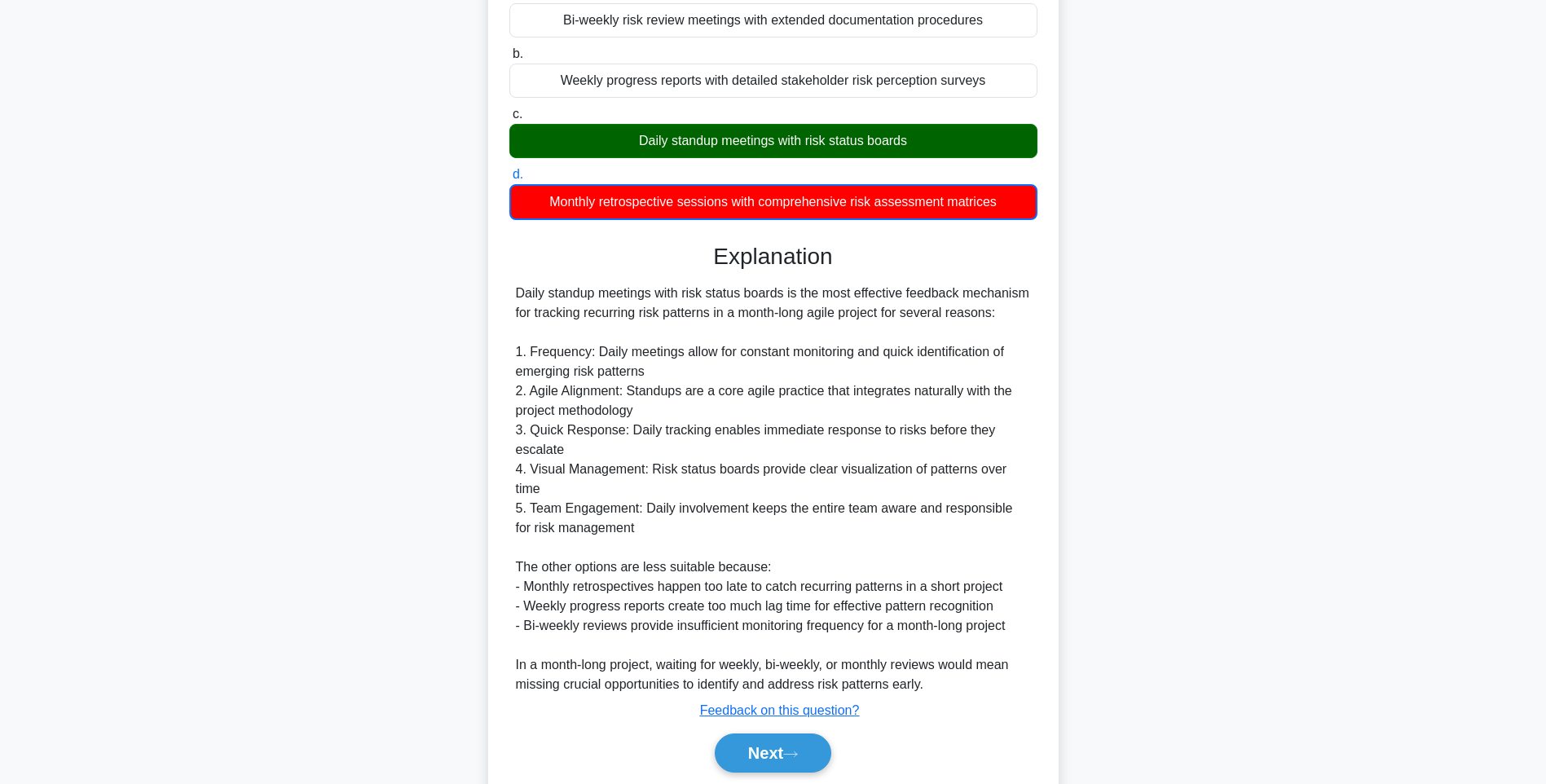
scroll to position [223, 0]
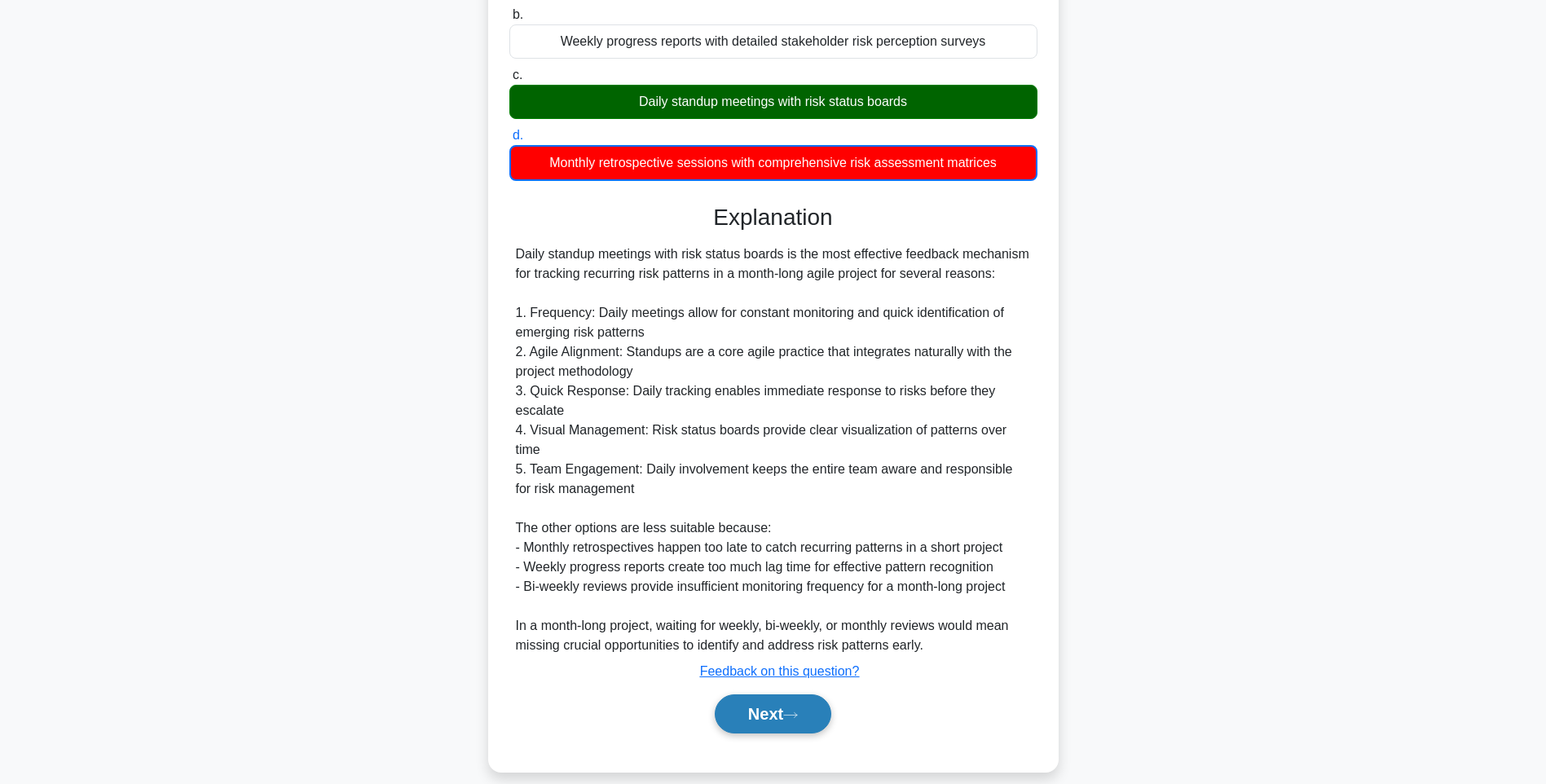
click at [797, 710] on icon at bounding box center [790, 715] width 15 height 9
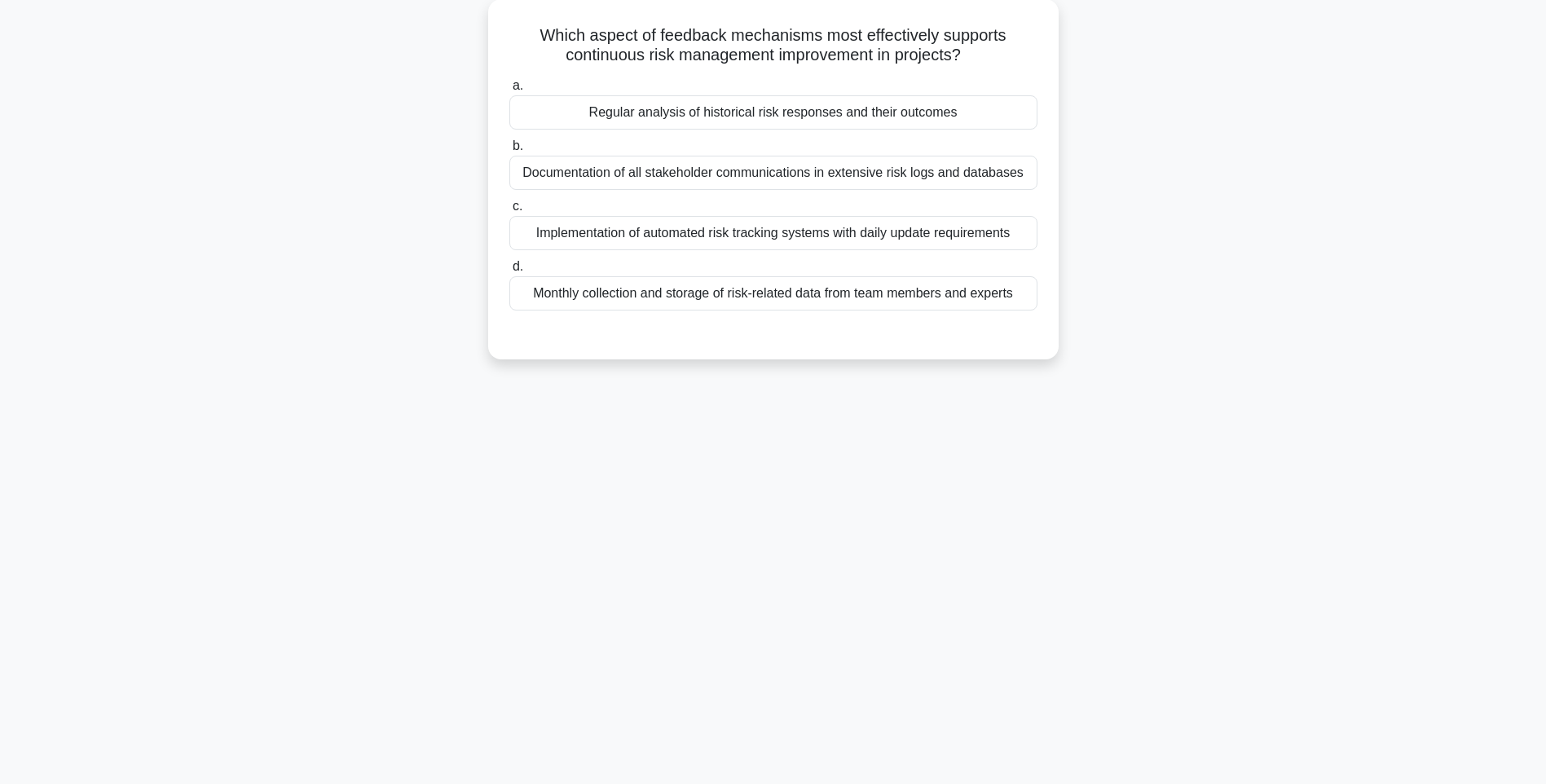
scroll to position [96, 0]
drag, startPoint x: 515, startPoint y: 31, endPoint x: 1086, endPoint y: 284, distance: 624.5
click at [1086, 284] on div "Which aspect of feedback mechanisms most effectively supports continuous risk m…" at bounding box center [773, 189] width 1075 height 380
click at [1148, 376] on div "Which aspect of feedback mechanisms most effectively supports continuous risk m…" at bounding box center [773, 189] width 1075 height 380
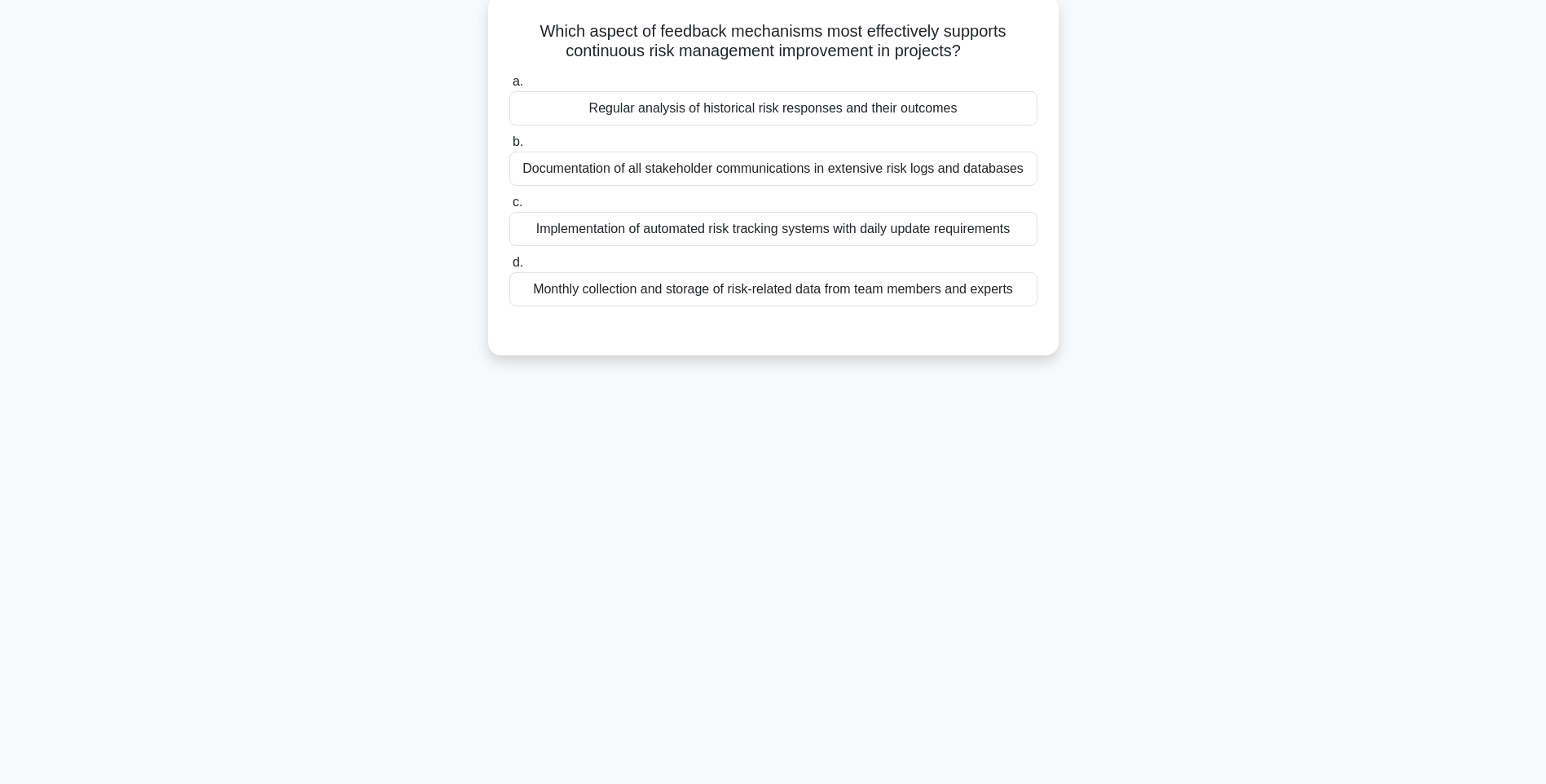
click at [936, 295] on div "Monthly collection and storage of risk-related data from team members and exper…" at bounding box center [773, 289] width 528 height 35
click at [509, 268] on input "d. Monthly collection and storage of risk-related data from team members and ex…" at bounding box center [509, 263] width 0 height 11
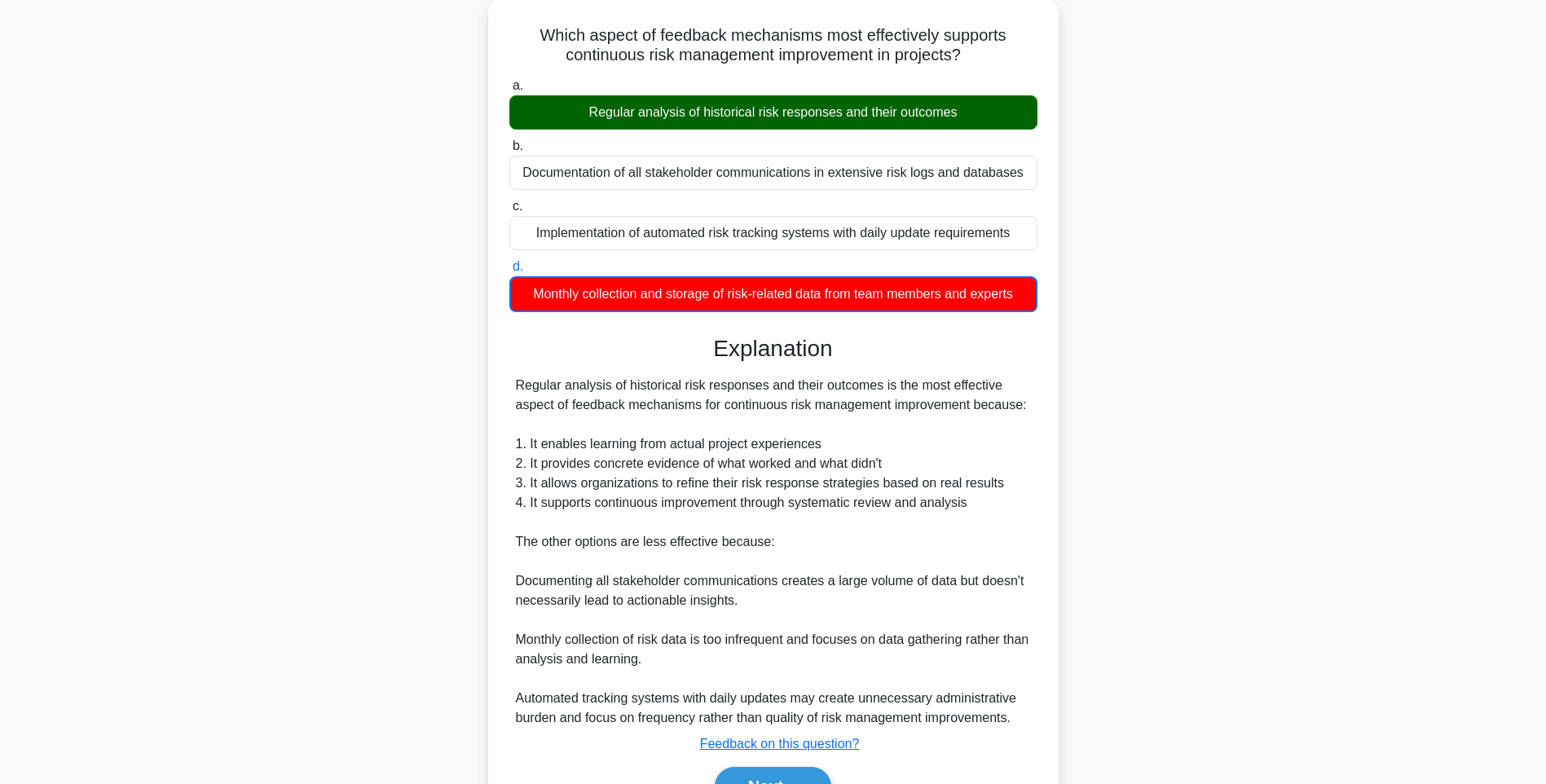
drag, startPoint x: 1065, startPoint y: 467, endPoint x: 1062, endPoint y: 475, distance: 8.5
click at [1065, 467] on div "Which aspect of feedback mechanisms most effectively supports continuous risk m…" at bounding box center [773, 431] width 1075 height 865
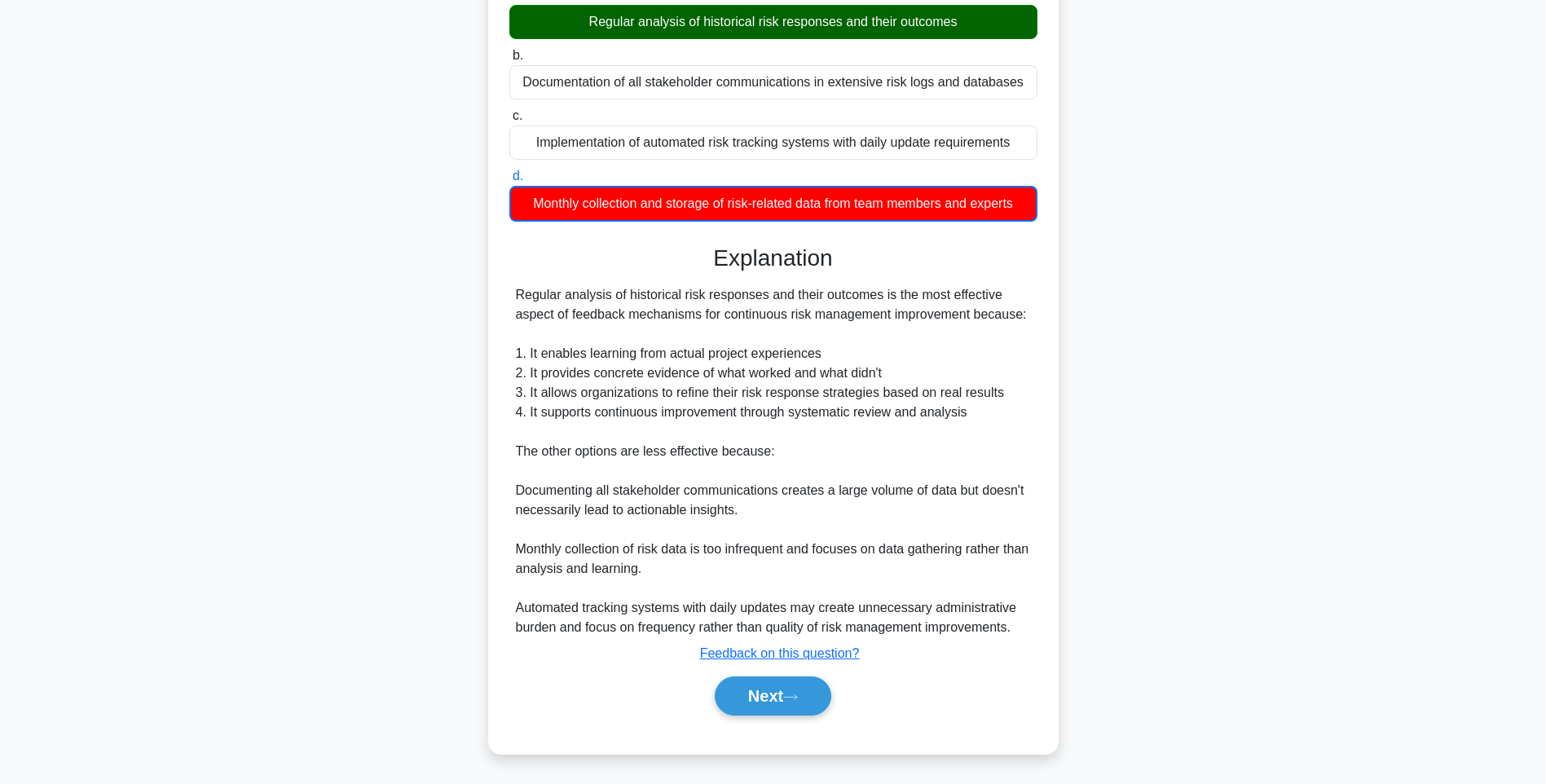
scroll to position [184, 0]
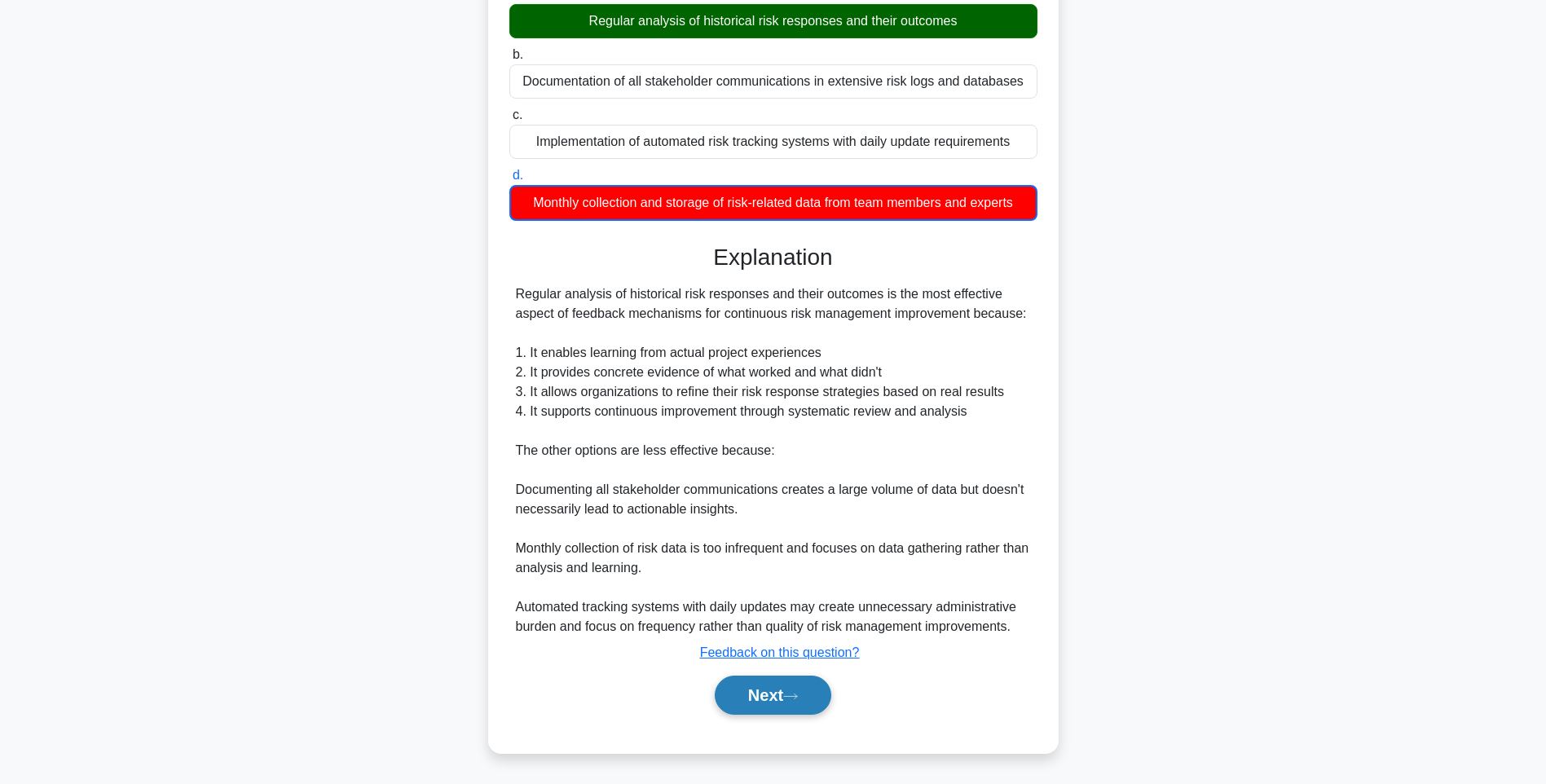
click at [773, 709] on button "Next" at bounding box center [773, 694] width 116 height 39
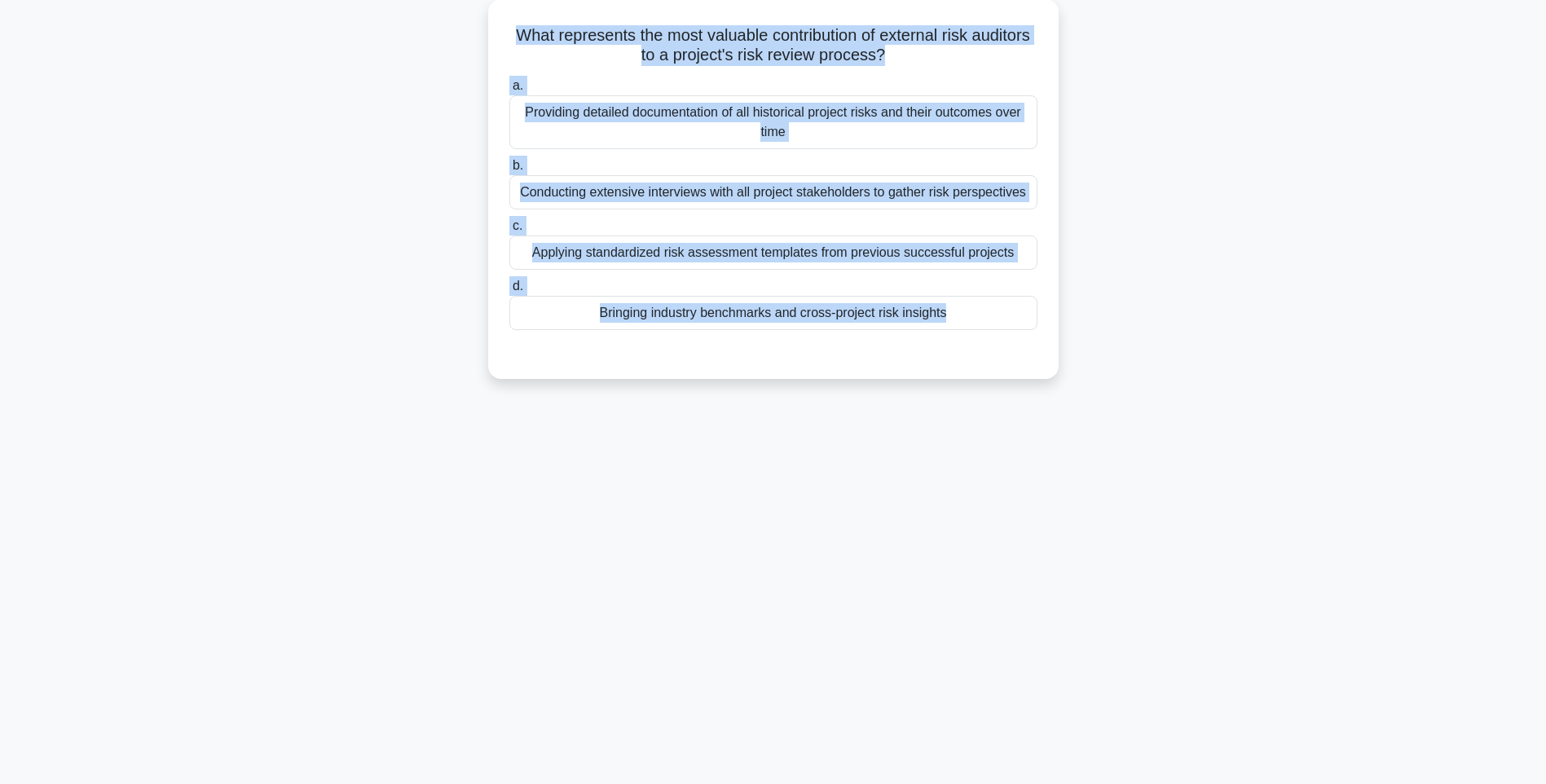
drag, startPoint x: 535, startPoint y: 25, endPoint x: 1126, endPoint y: 349, distance: 674.0
click at [1126, 349] on div "What represents the most valuable contribution of external risk auditors to a p…" at bounding box center [773, 199] width 1075 height 399
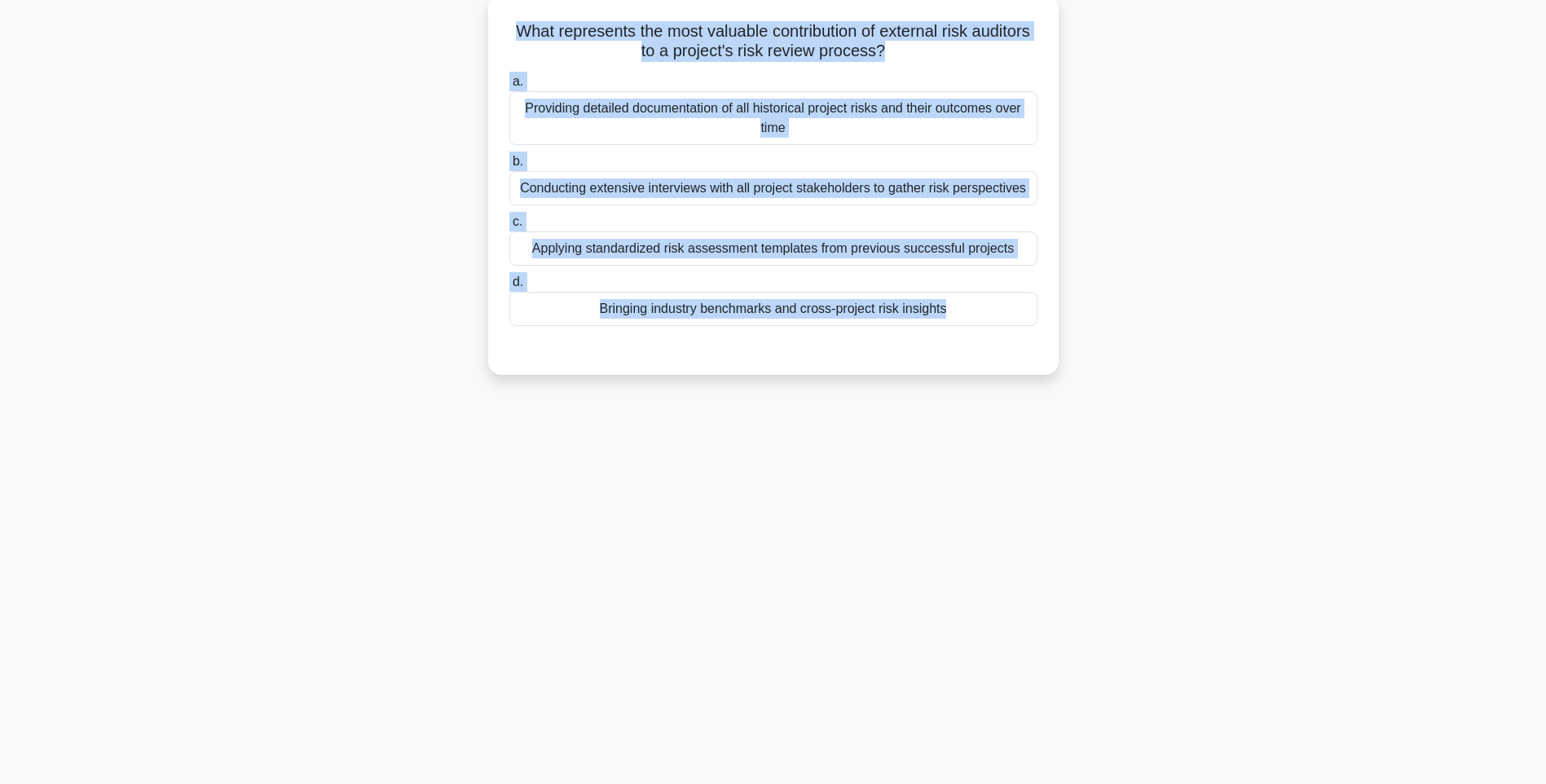
click at [922, 327] on div "a. Providing detailed documentation of all historical project risks and their o…" at bounding box center [773, 199] width 547 height 261
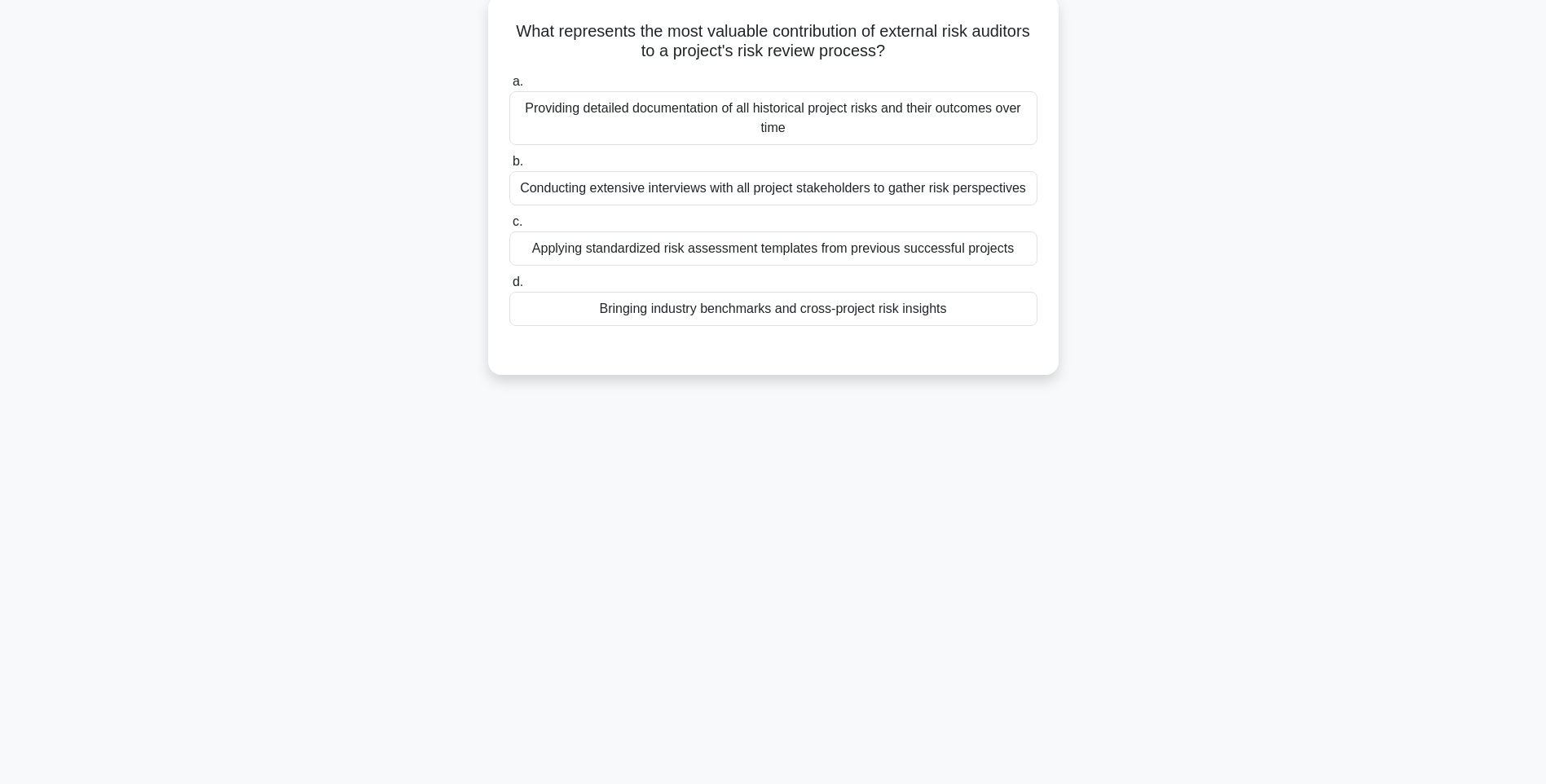
click at [915, 313] on div "Bringing industry benchmarks and cross-project risk insights" at bounding box center [773, 309] width 528 height 35
click at [509, 287] on input "d. Bringing industry benchmarks and cross-project risk insights" at bounding box center [509, 282] width 0 height 11
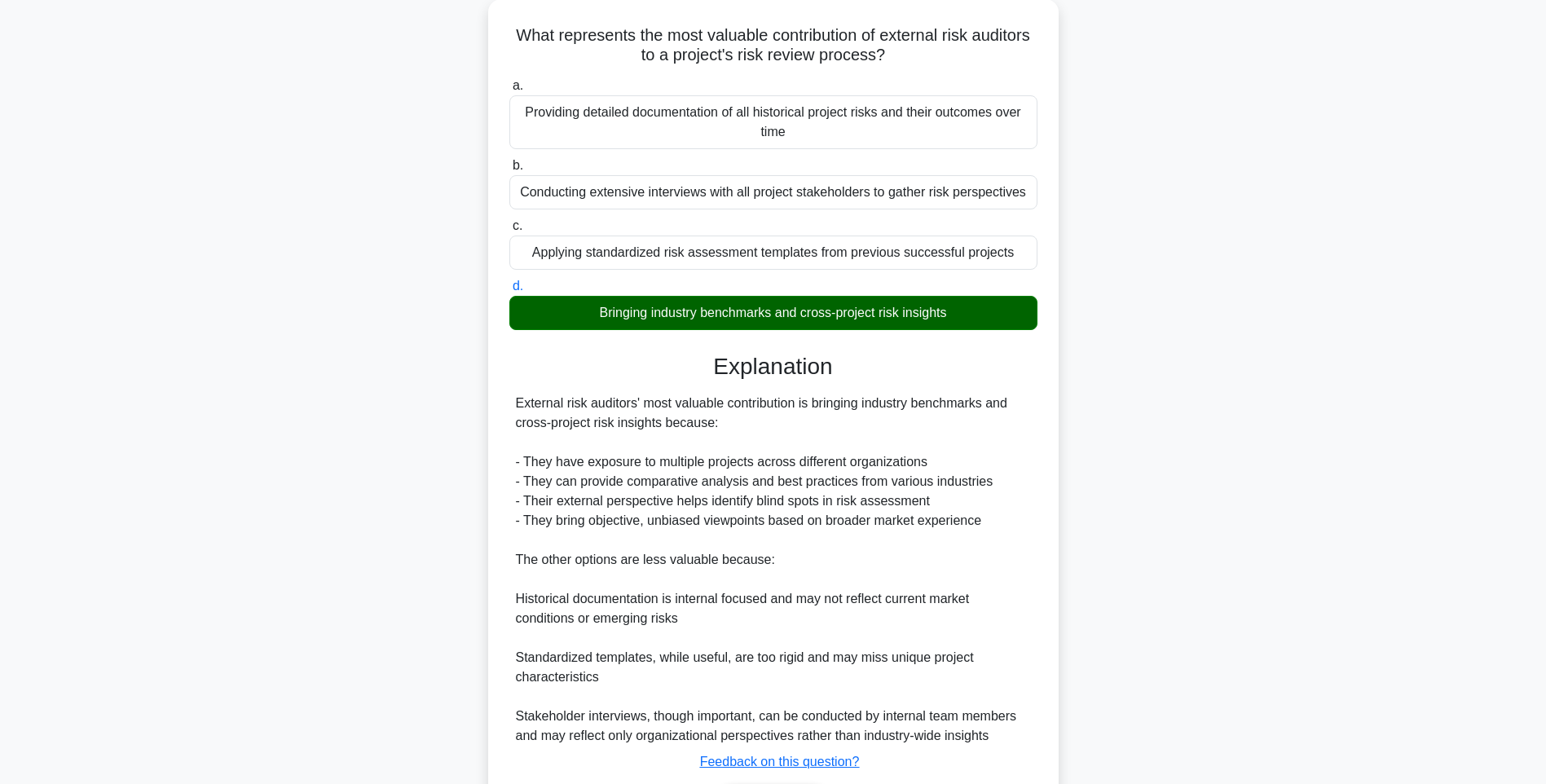
click at [1104, 402] on div "What represents the most valuable contribution of external risk auditors to a p…" at bounding box center [773, 440] width 1075 height 882
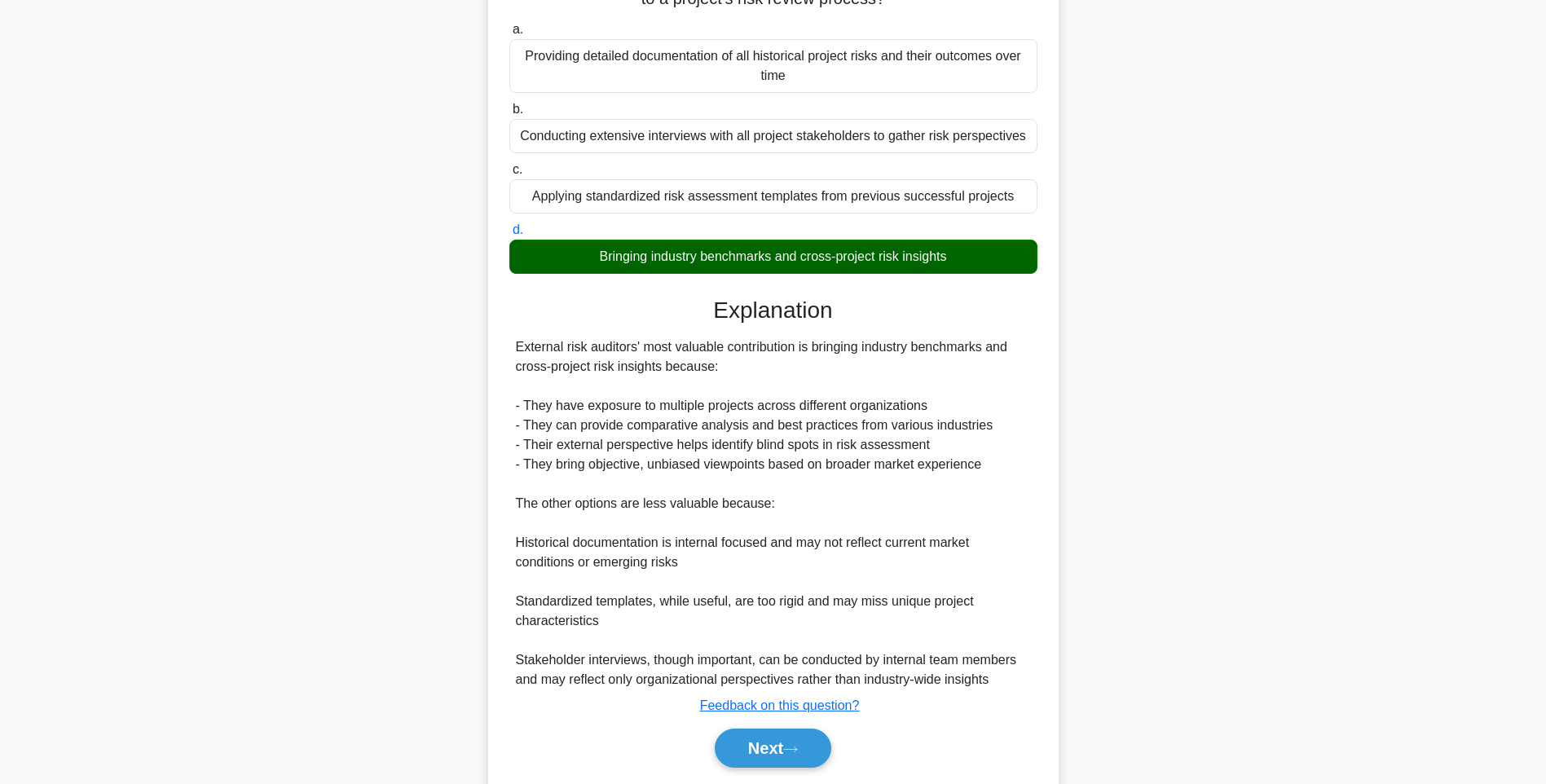
scroll to position [202, 0]
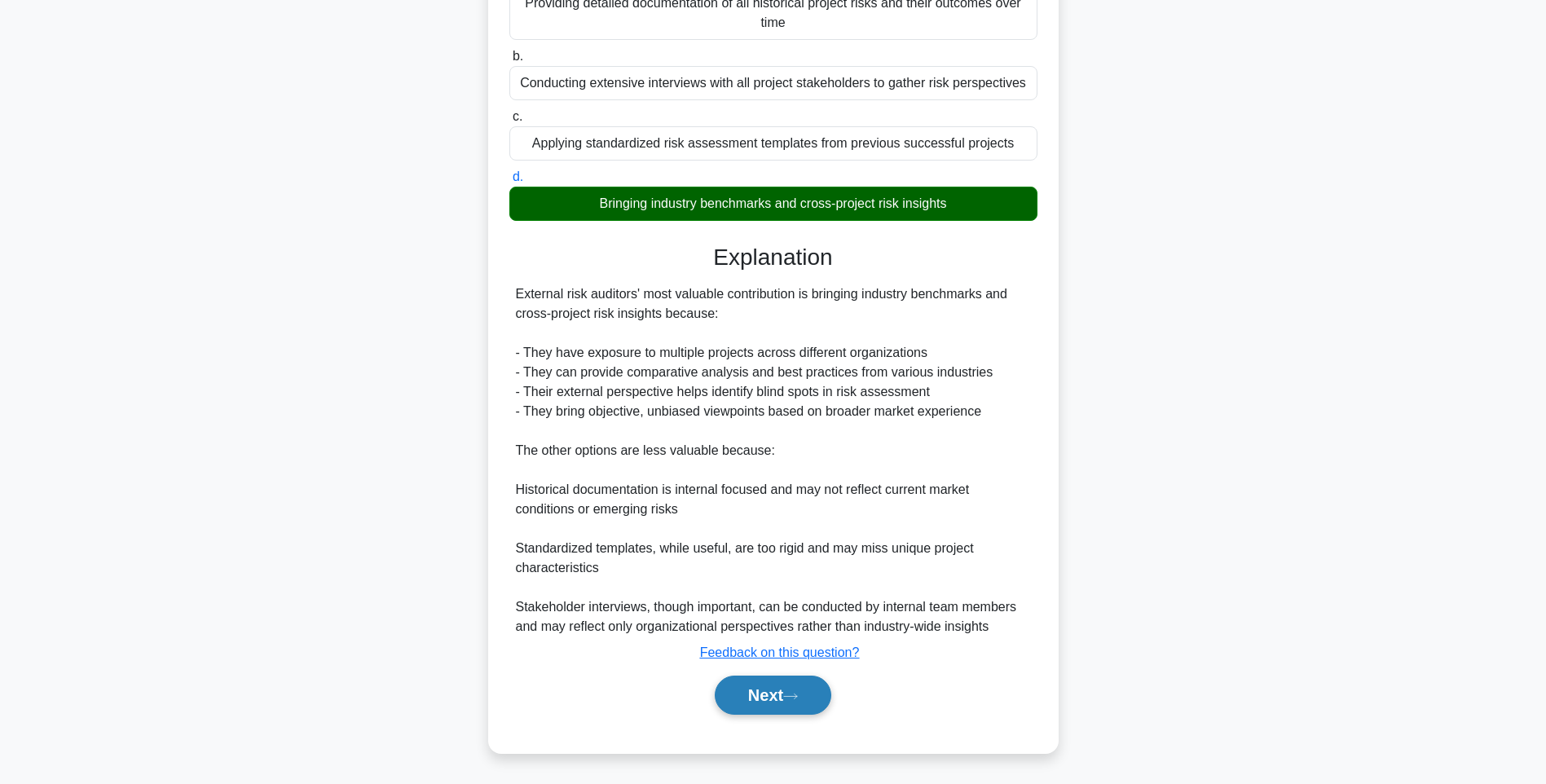
click at [749, 689] on button "Next" at bounding box center [773, 694] width 116 height 39
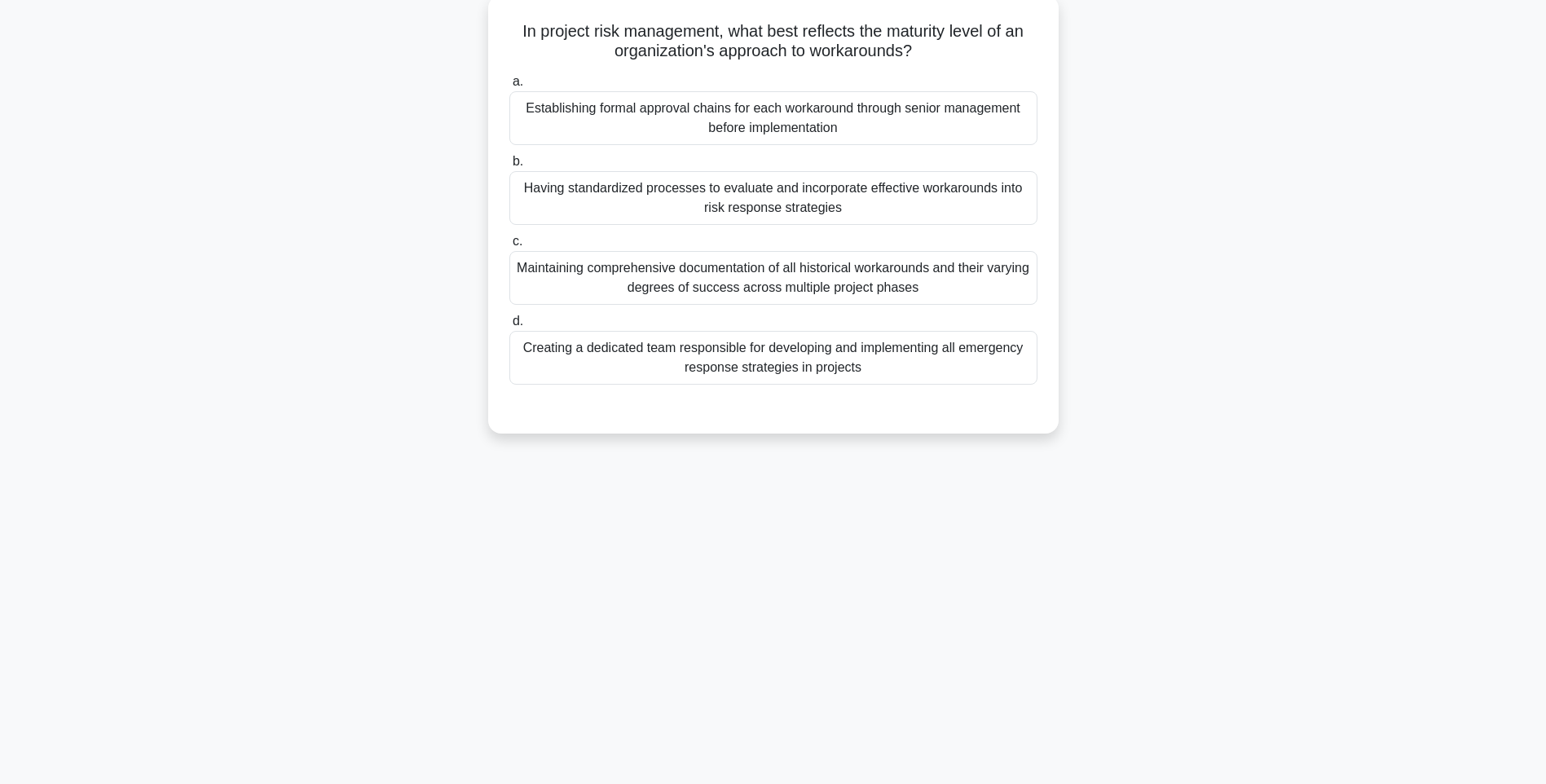
drag, startPoint x: 507, startPoint y: 24, endPoint x: 1033, endPoint y: 381, distance: 635.7
click at [1033, 381] on div "In project risk management, what best reflects the maturity level of an organiz…" at bounding box center [773, 214] width 557 height 425
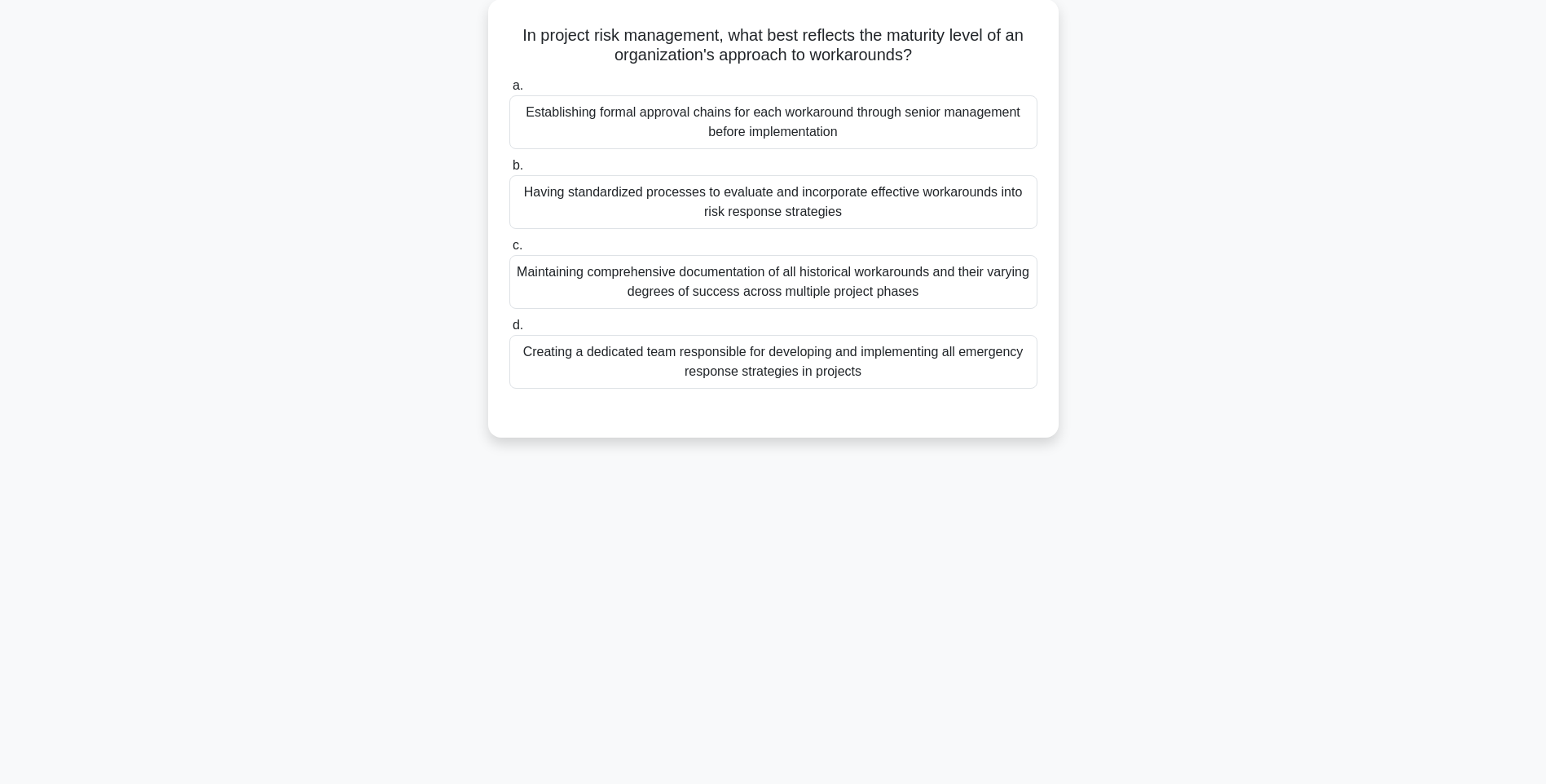
click at [1162, 377] on div "In project risk management, what best reflects the maturity level of an organiz…" at bounding box center [773, 228] width 1075 height 458
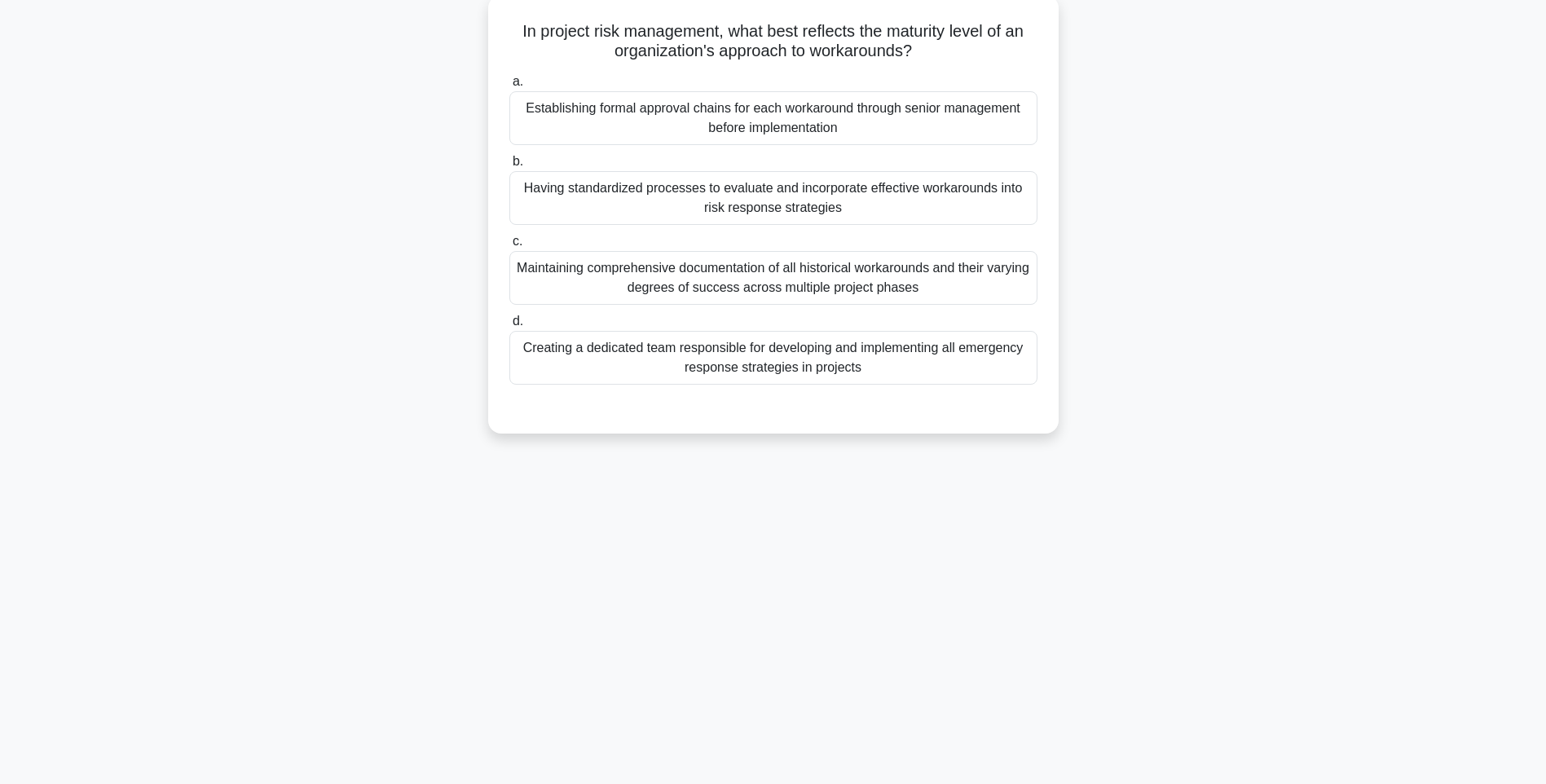
click at [963, 353] on div "Creating a dedicated team responsible for developing and implementing all emerg…" at bounding box center [773, 357] width 528 height 54
click at [509, 326] on input "d. Creating a dedicated team responsible for developing and implementing all em…" at bounding box center [509, 321] width 0 height 11
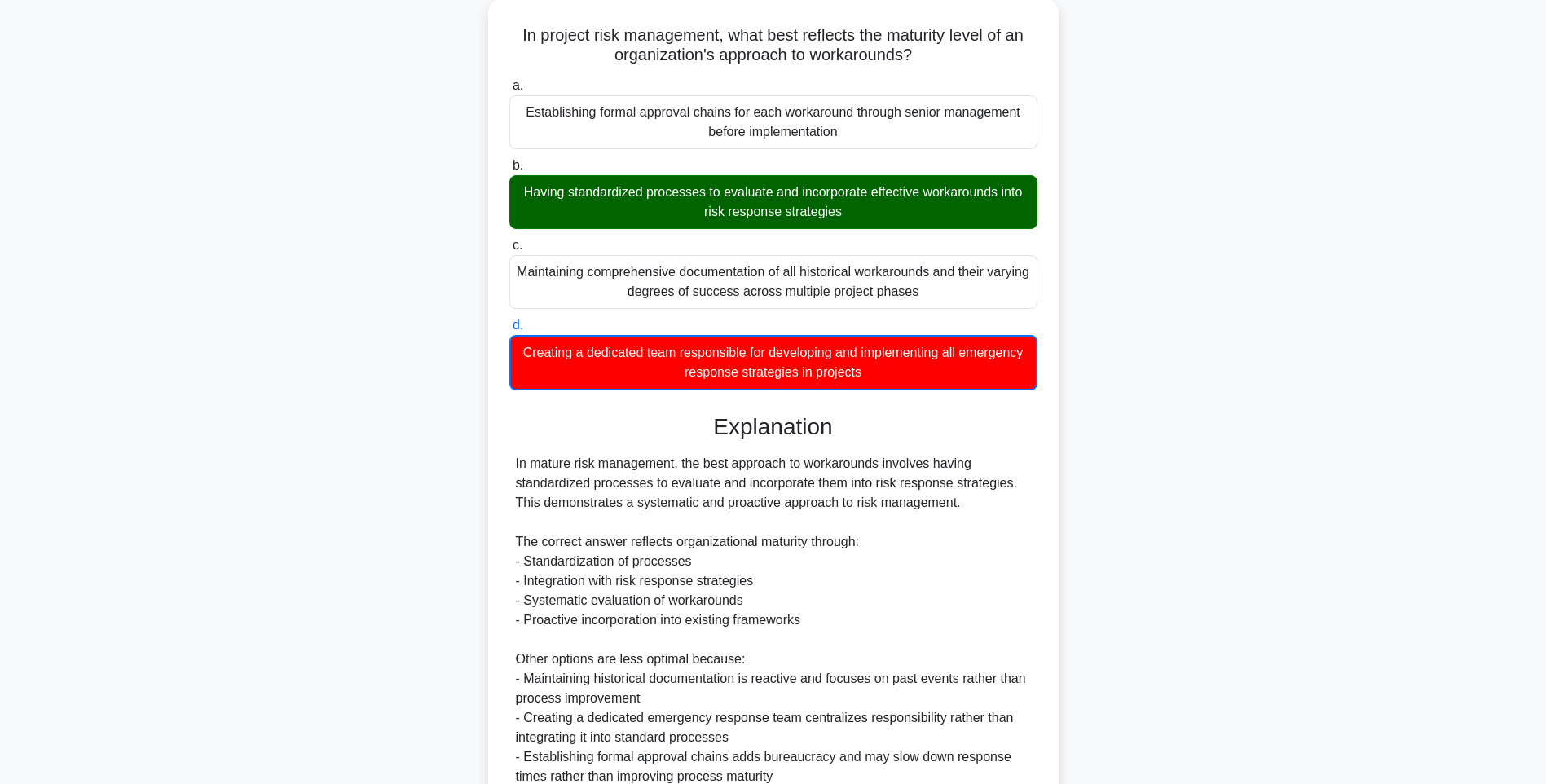
click at [1134, 396] on div "In project risk management, what best reflects the maturity level of an organiz…" at bounding box center [773, 499] width 1075 height 1001
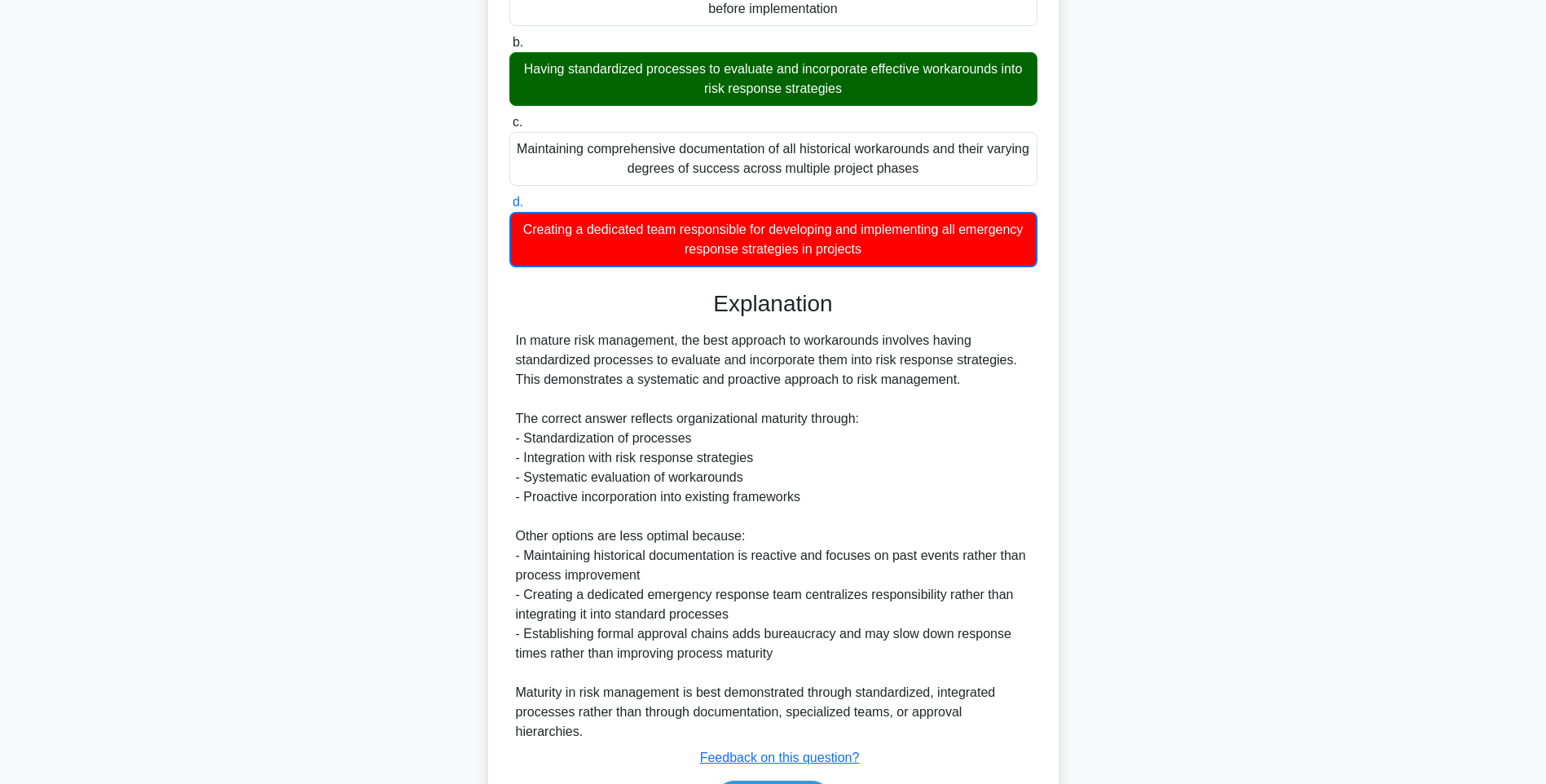
scroll to position [302, 0]
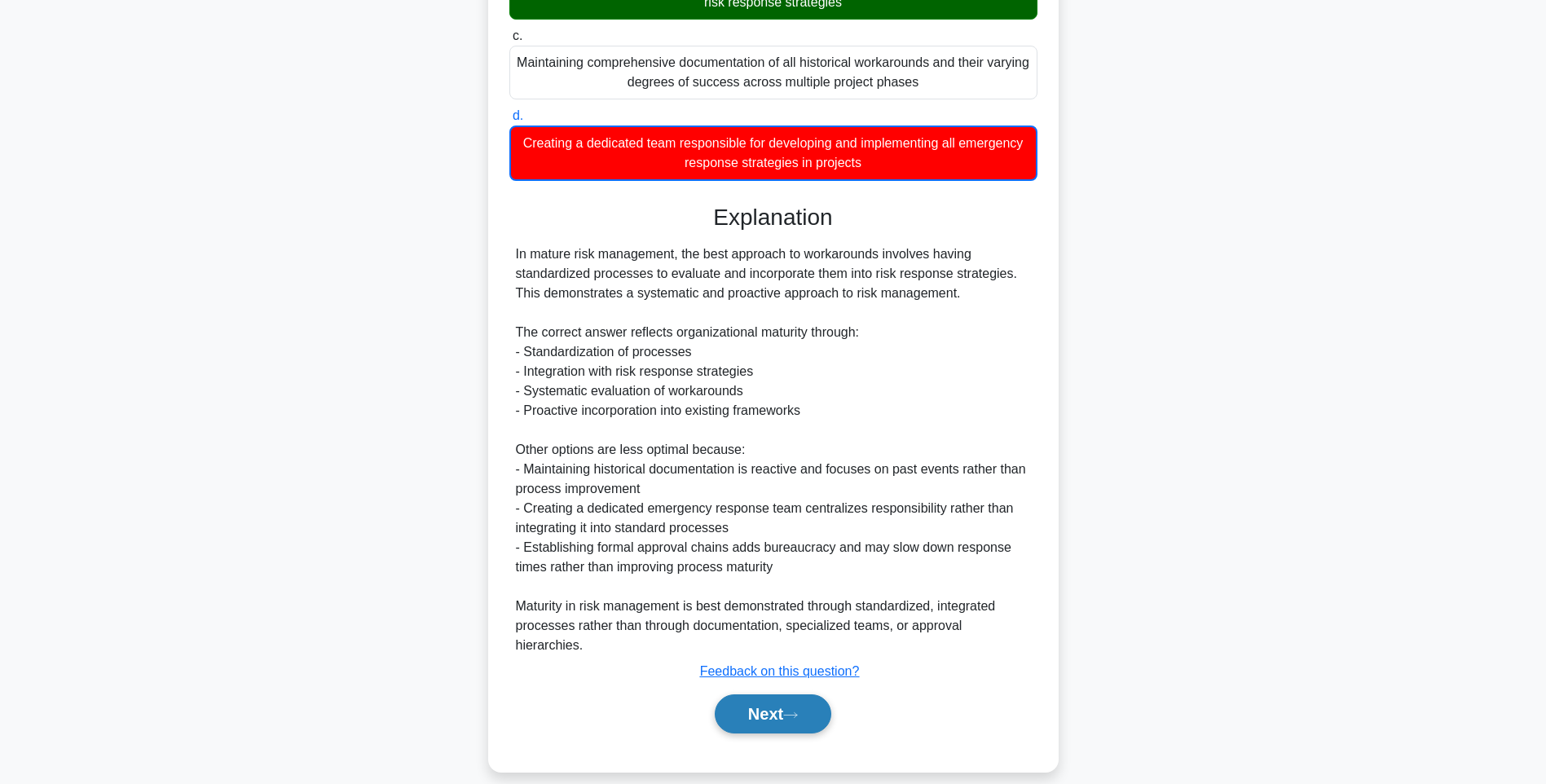
click at [772, 697] on button "Next" at bounding box center [773, 714] width 116 height 39
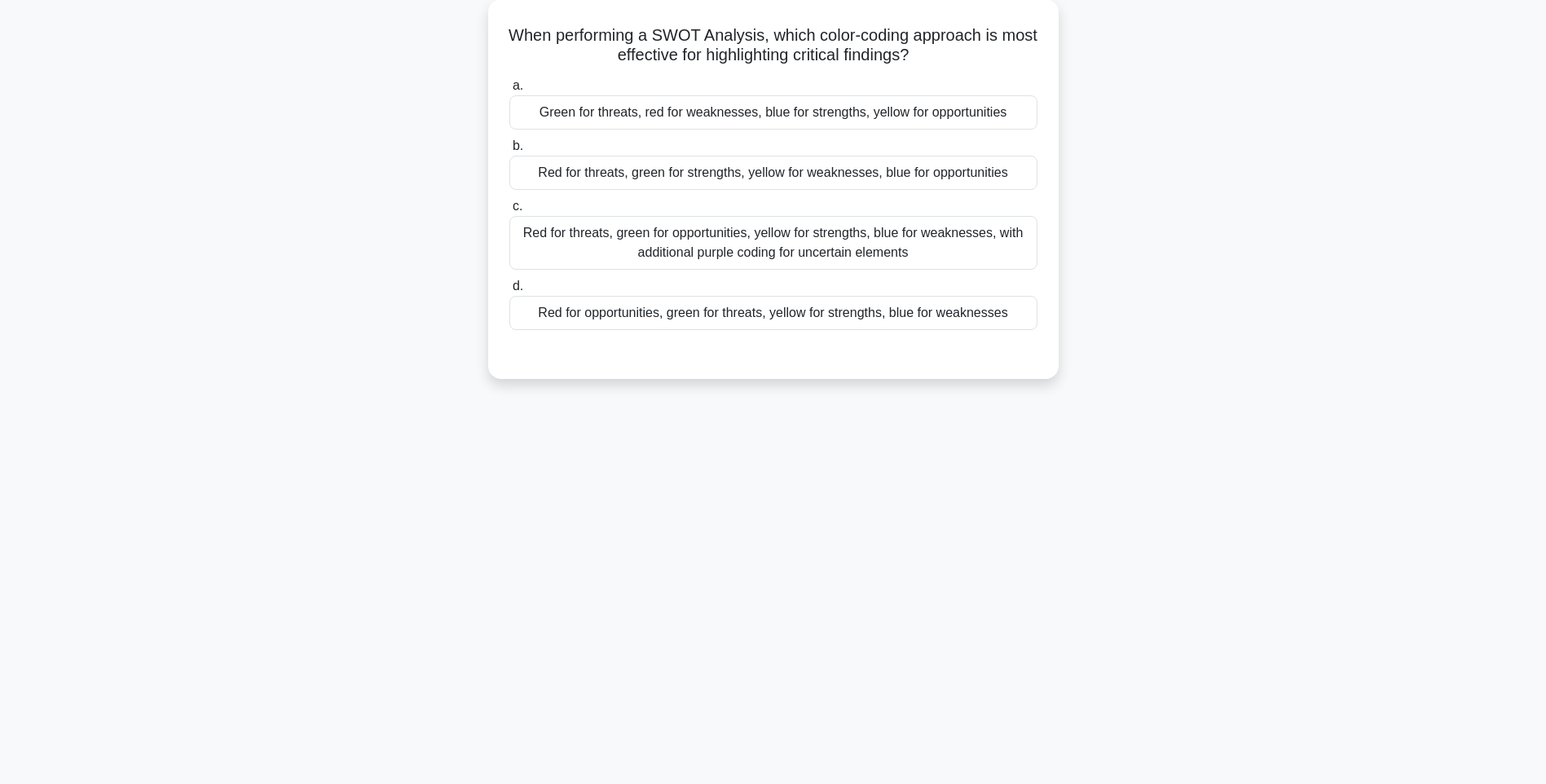
scroll to position [96, 0]
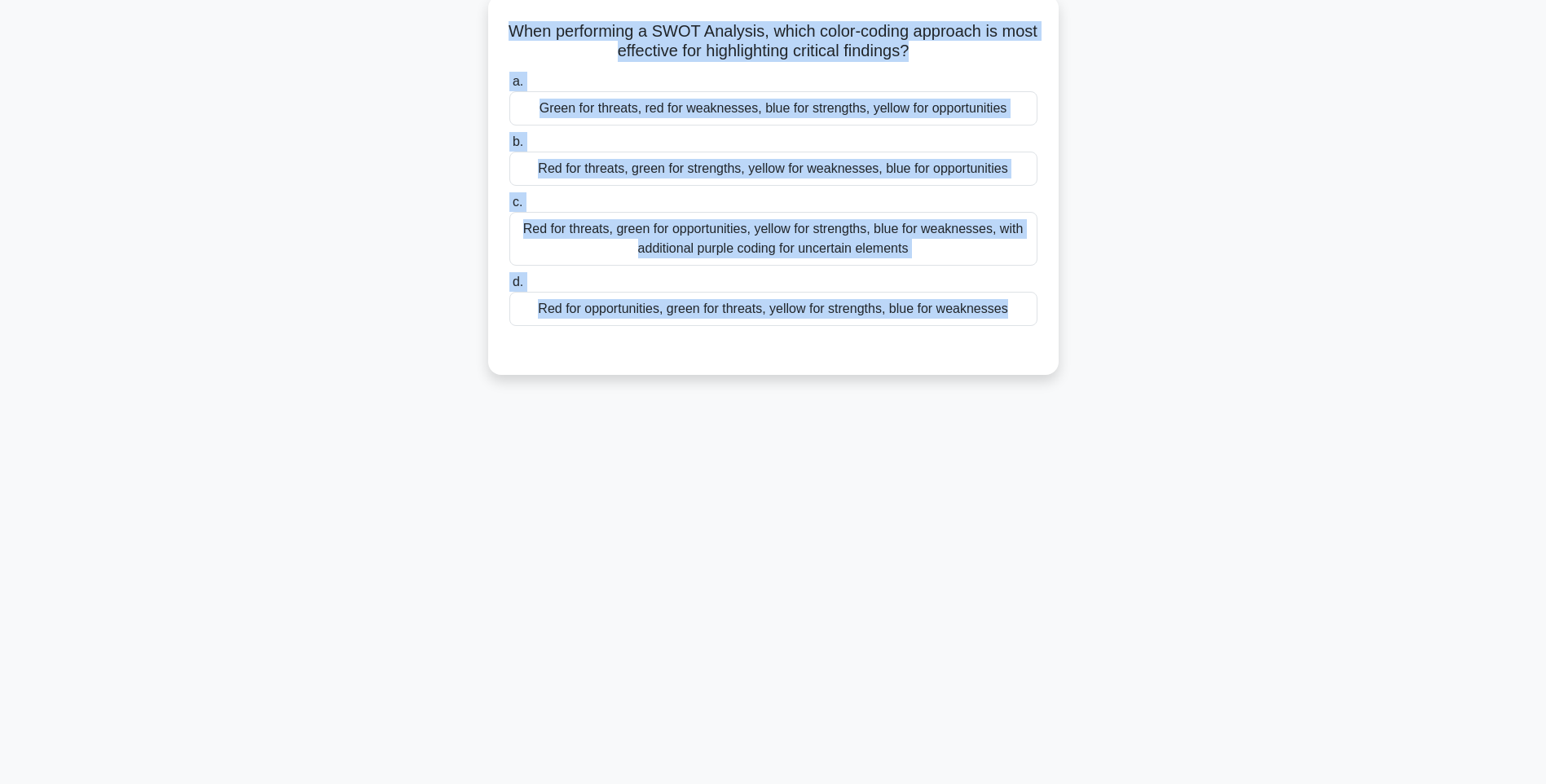
drag, startPoint x: 516, startPoint y: 25, endPoint x: 975, endPoint y: 354, distance: 564.7
click at [975, 354] on div "When performing a SWOT Analysis, which color-coding approach is most effective …" at bounding box center [773, 184] width 557 height 366
drag, startPoint x: 1168, startPoint y: 418, endPoint x: 942, endPoint y: 349, distance: 236.3
click at [1168, 418] on div "132:29 Stop PMI-RMP Intermediate 40/115 When performing a SWOT Analysis, which …" at bounding box center [773, 370] width 1075 height 815
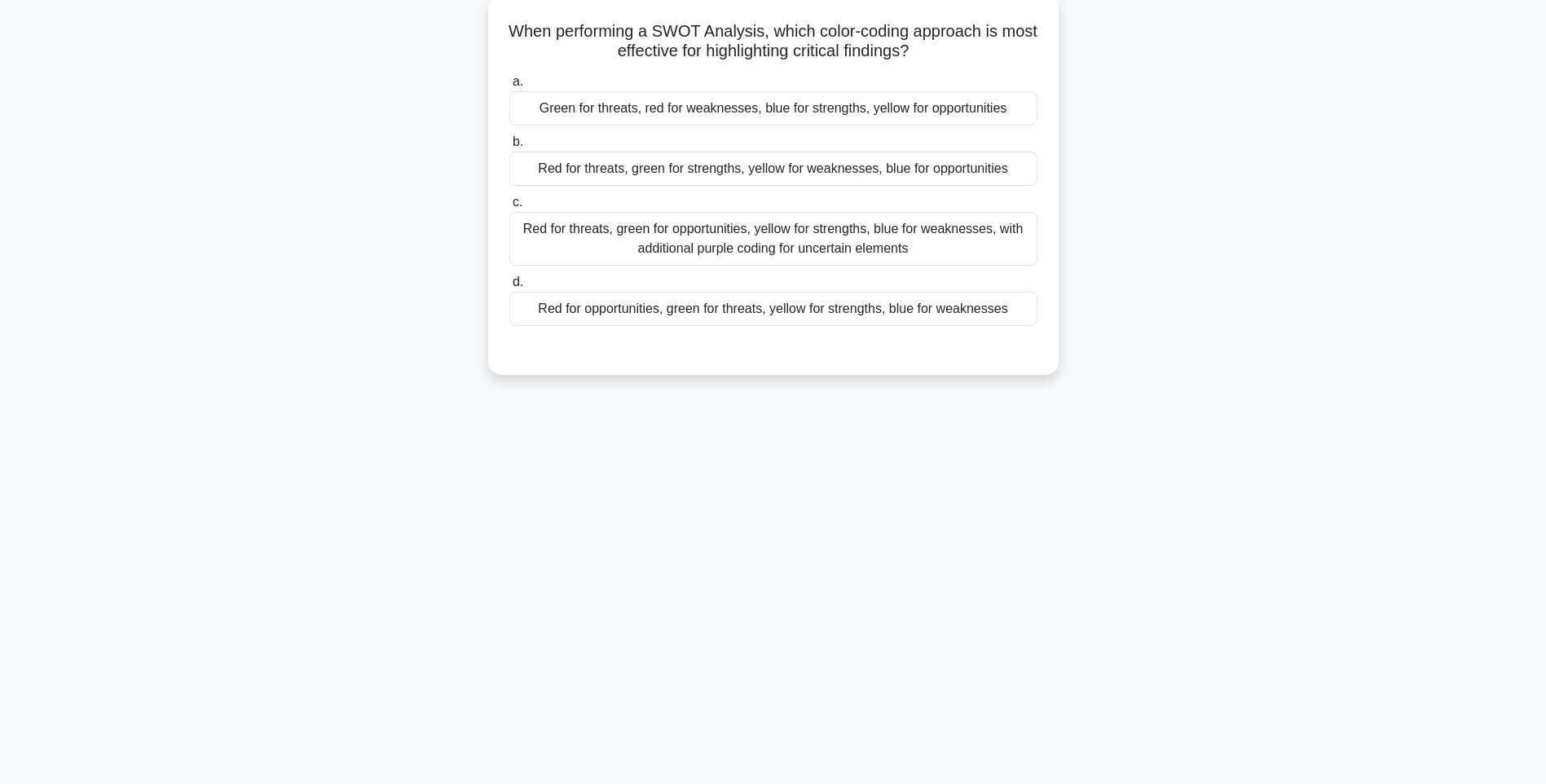
click at [879, 305] on div "Red for opportunities, green for threats, yellow for strengths, blue for weakne…" at bounding box center [773, 309] width 528 height 35
click at [509, 287] on input "d. Red for opportunities, green for threats, yellow for strengths, blue for wea…" at bounding box center [509, 282] width 0 height 11
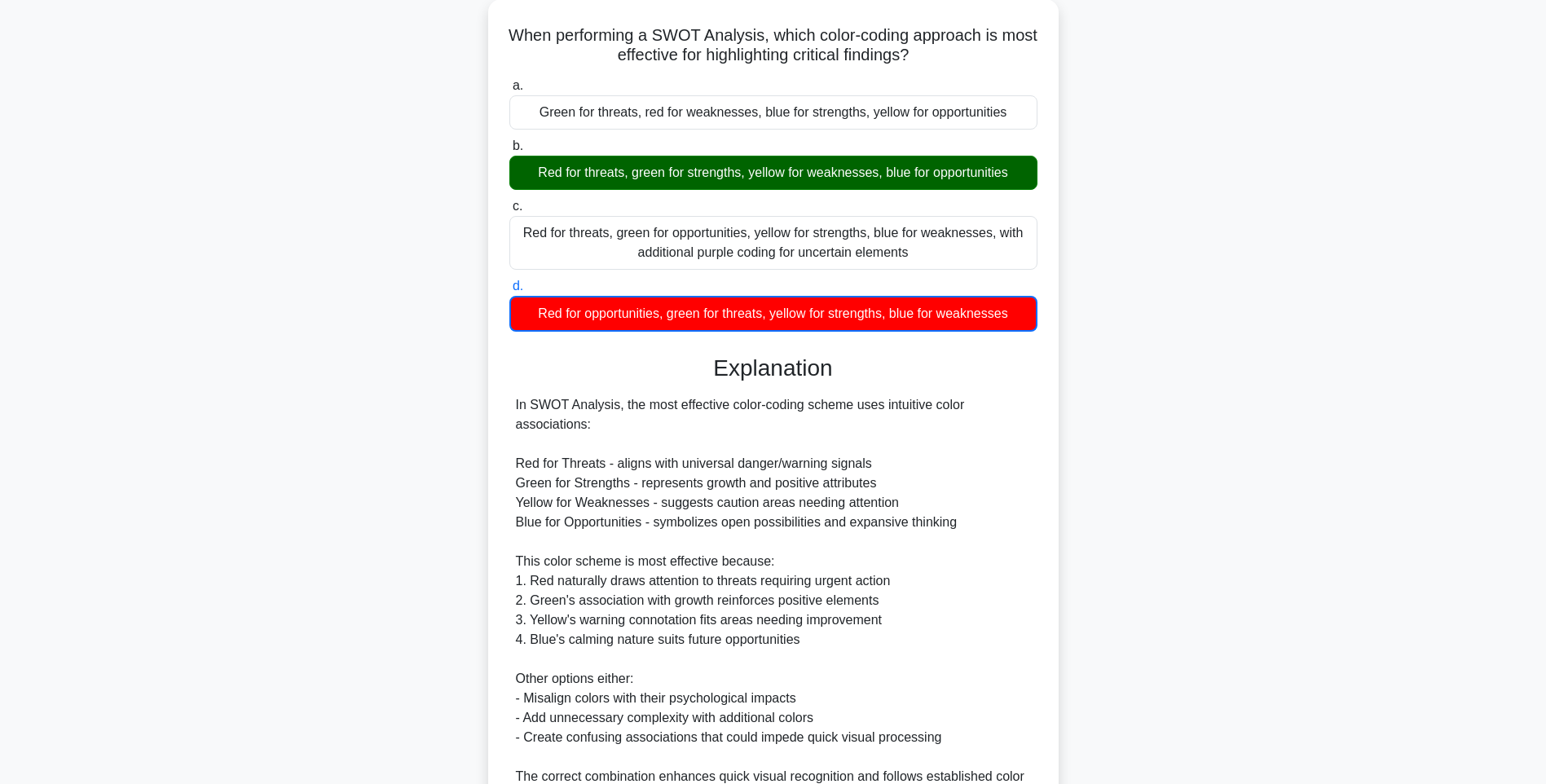
click at [1209, 445] on div "When performing a SWOT Analysis, which color-coding approach is most effective …" at bounding box center [773, 470] width 1075 height 943
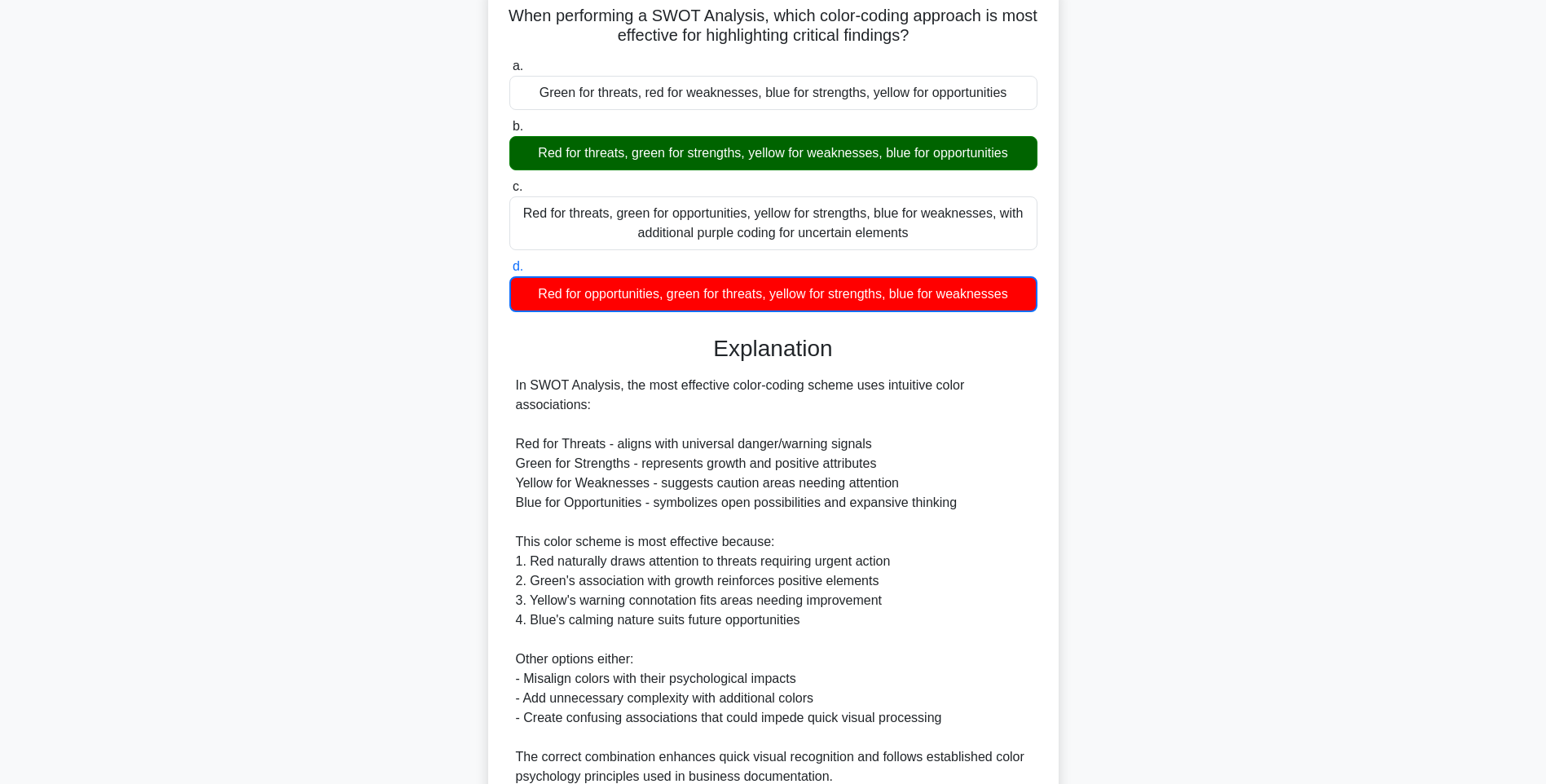
scroll to position [263, 0]
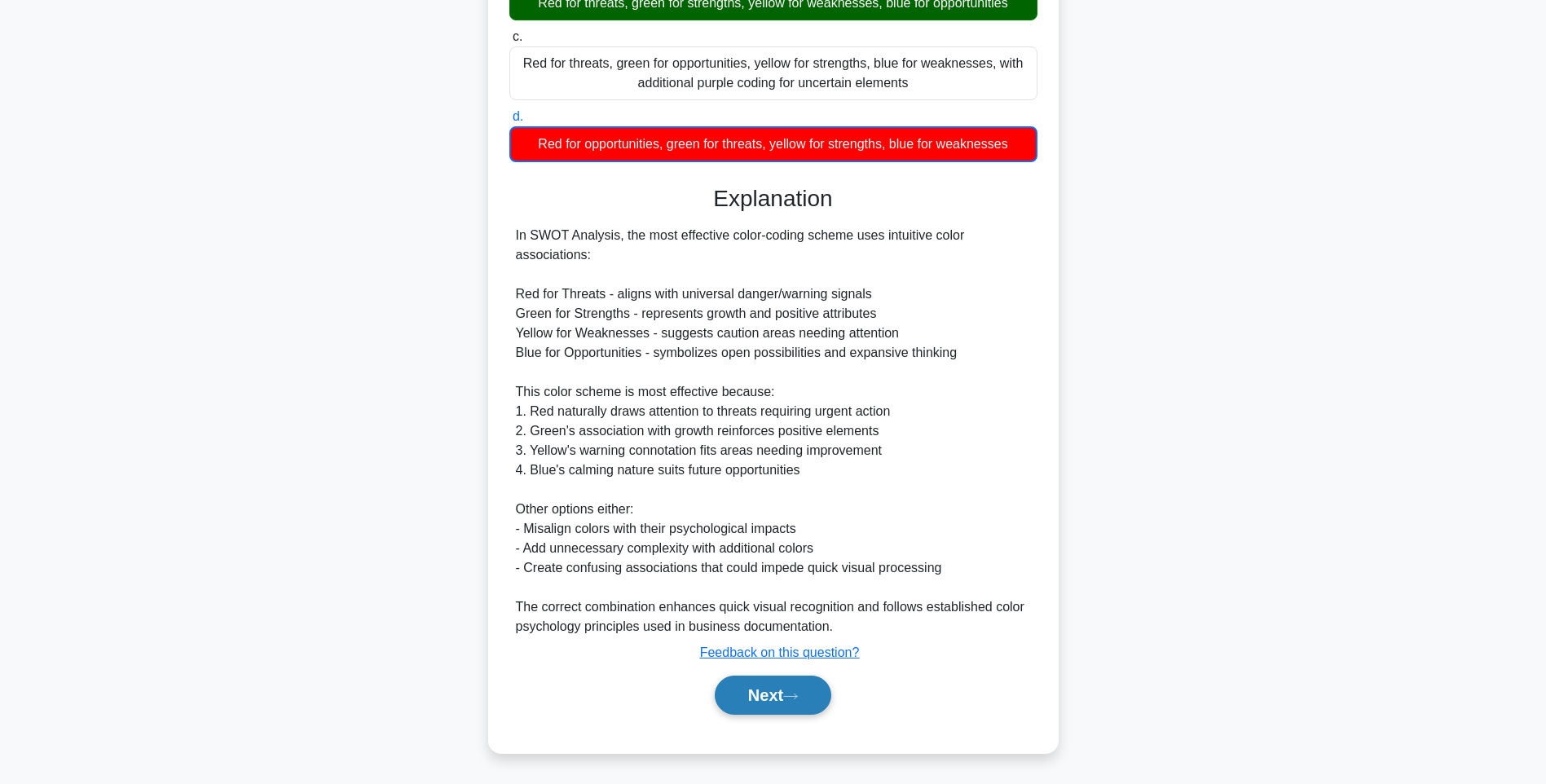
click at [817, 701] on button "Next" at bounding box center [773, 694] width 116 height 39
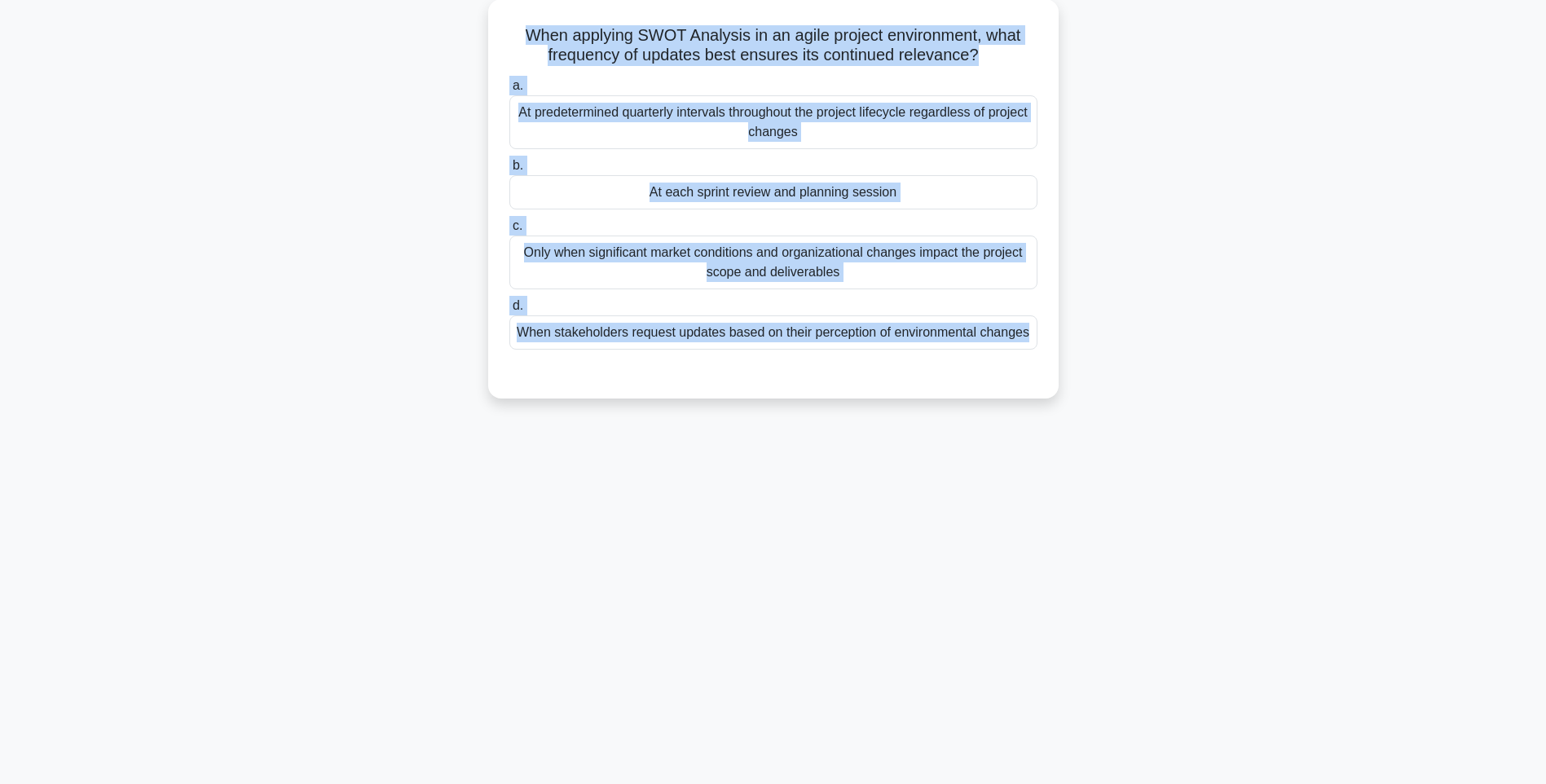
drag, startPoint x: 518, startPoint y: 25, endPoint x: 1095, endPoint y: 355, distance: 664.7
click at [1095, 355] on div "When applying SWOT Analysis in an agile project environment, what frequency of …" at bounding box center [773, 208] width 1075 height 419
click at [1250, 413] on div "When applying SWOT Analysis in an agile project environment, what frequency of …" at bounding box center [773, 208] width 1075 height 419
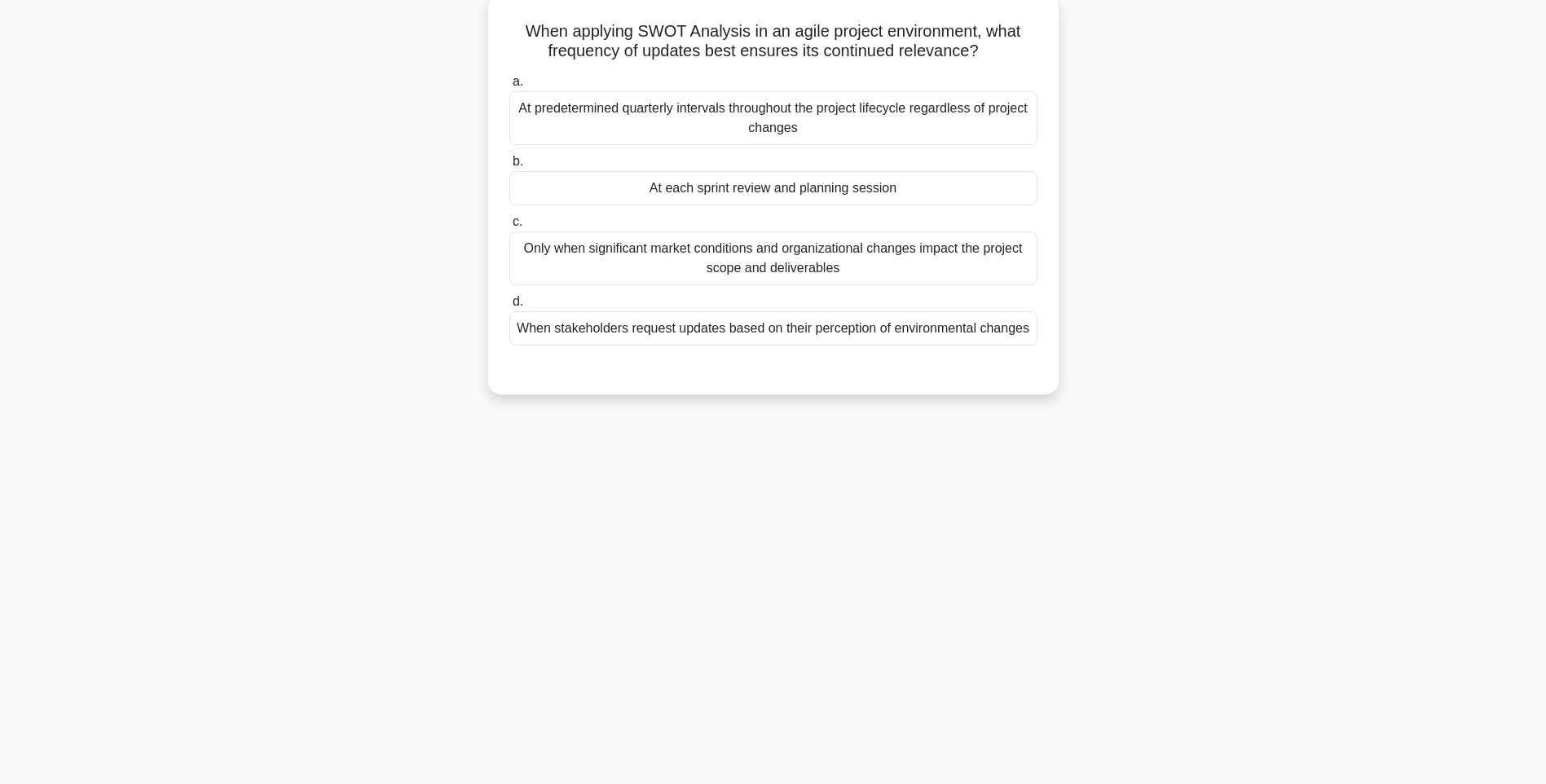
drag, startPoint x: 995, startPoint y: 324, endPoint x: 1022, endPoint y: 329, distance: 27.5
click at [995, 323] on div "When stakeholders request updates based on their perception of environmental ch…" at bounding box center [773, 328] width 528 height 35
click at [509, 307] on input "d. When stakeholders request updates based on their perception of environmental…" at bounding box center [509, 302] width 0 height 11
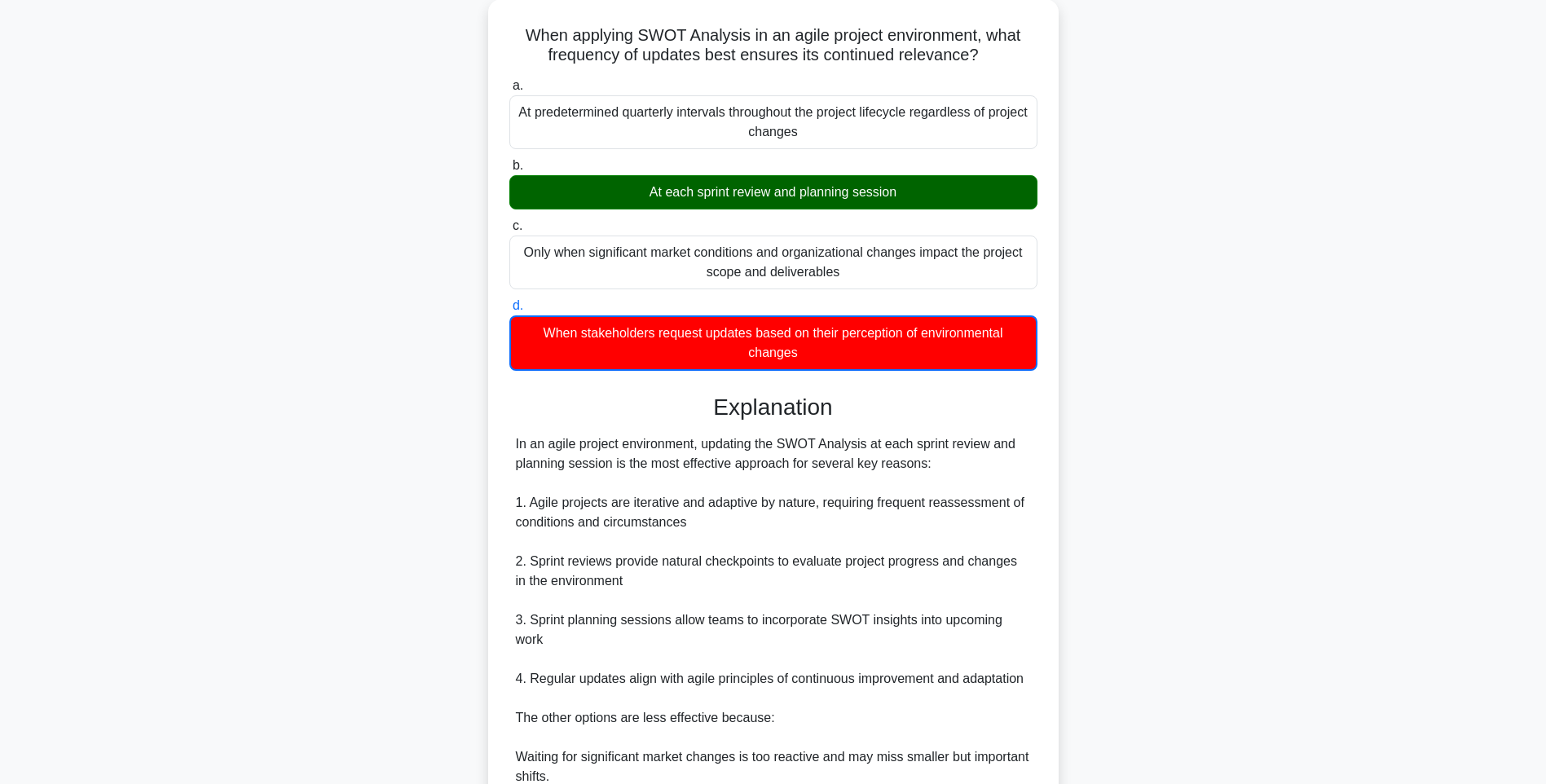
click at [1212, 437] on div "When applying SWOT Analysis in an agile project environment, what frequency of …" at bounding box center [773, 558] width 1075 height 1118
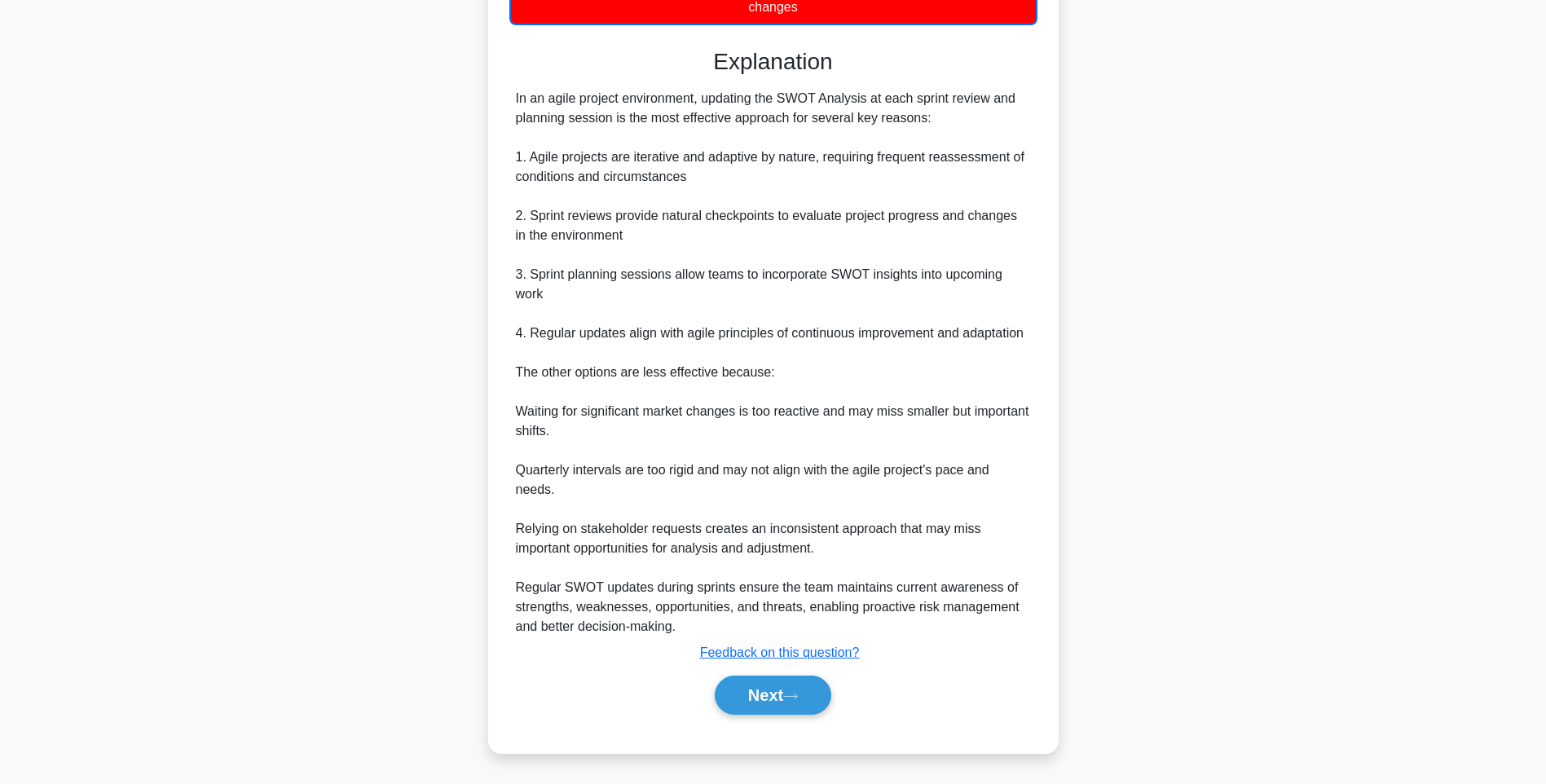
scroll to position [438, 0]
click at [804, 679] on button "Next" at bounding box center [773, 694] width 116 height 39
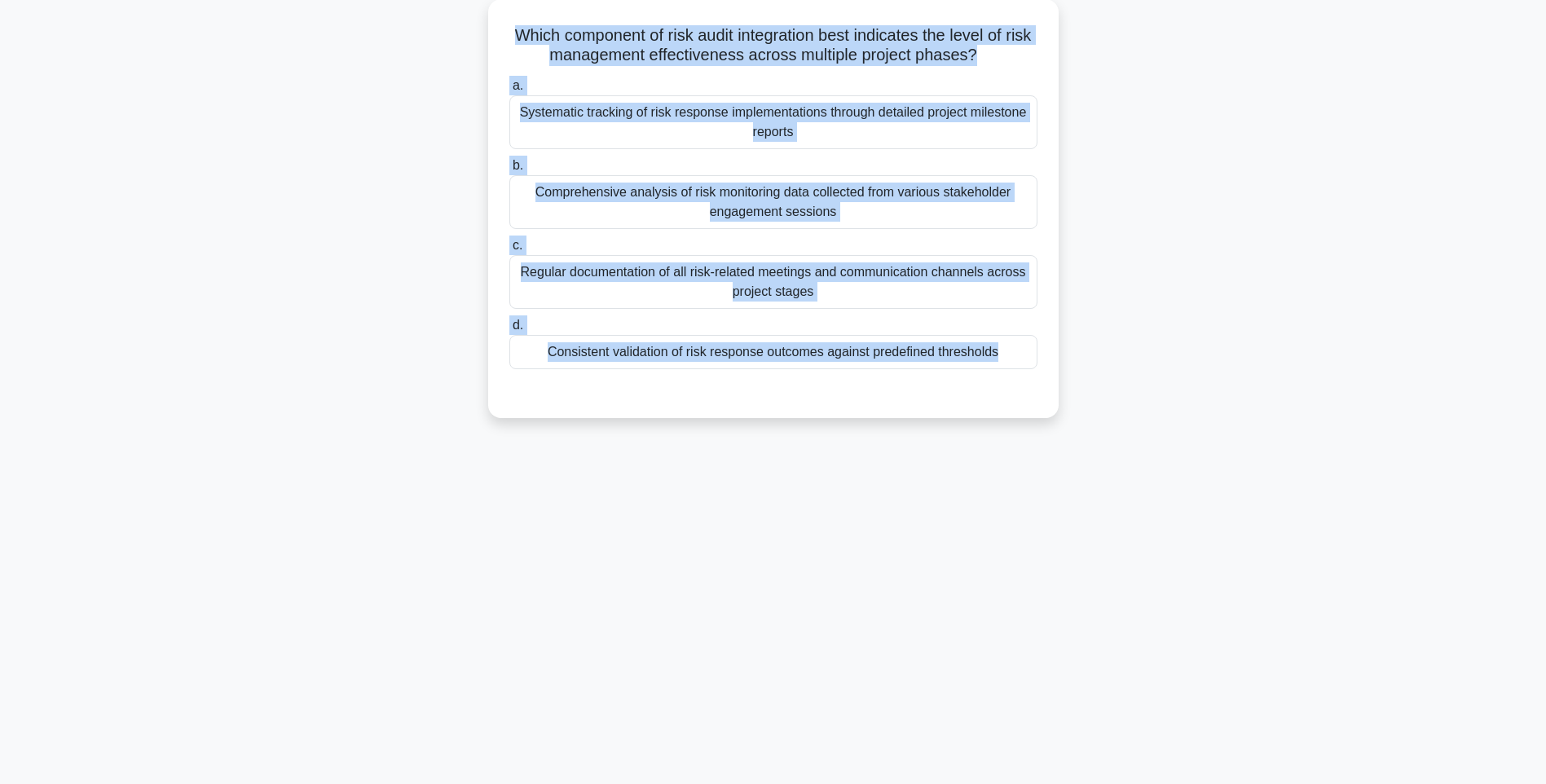
drag, startPoint x: 513, startPoint y: 22, endPoint x: 1123, endPoint y: 380, distance: 707.3
click at [1123, 380] on div "Which component of risk audit integration best indicates the level of risk mana…" at bounding box center [773, 218] width 1075 height 438
drag, startPoint x: 1162, startPoint y: 465, endPoint x: 959, endPoint y: 368, distance: 225.0
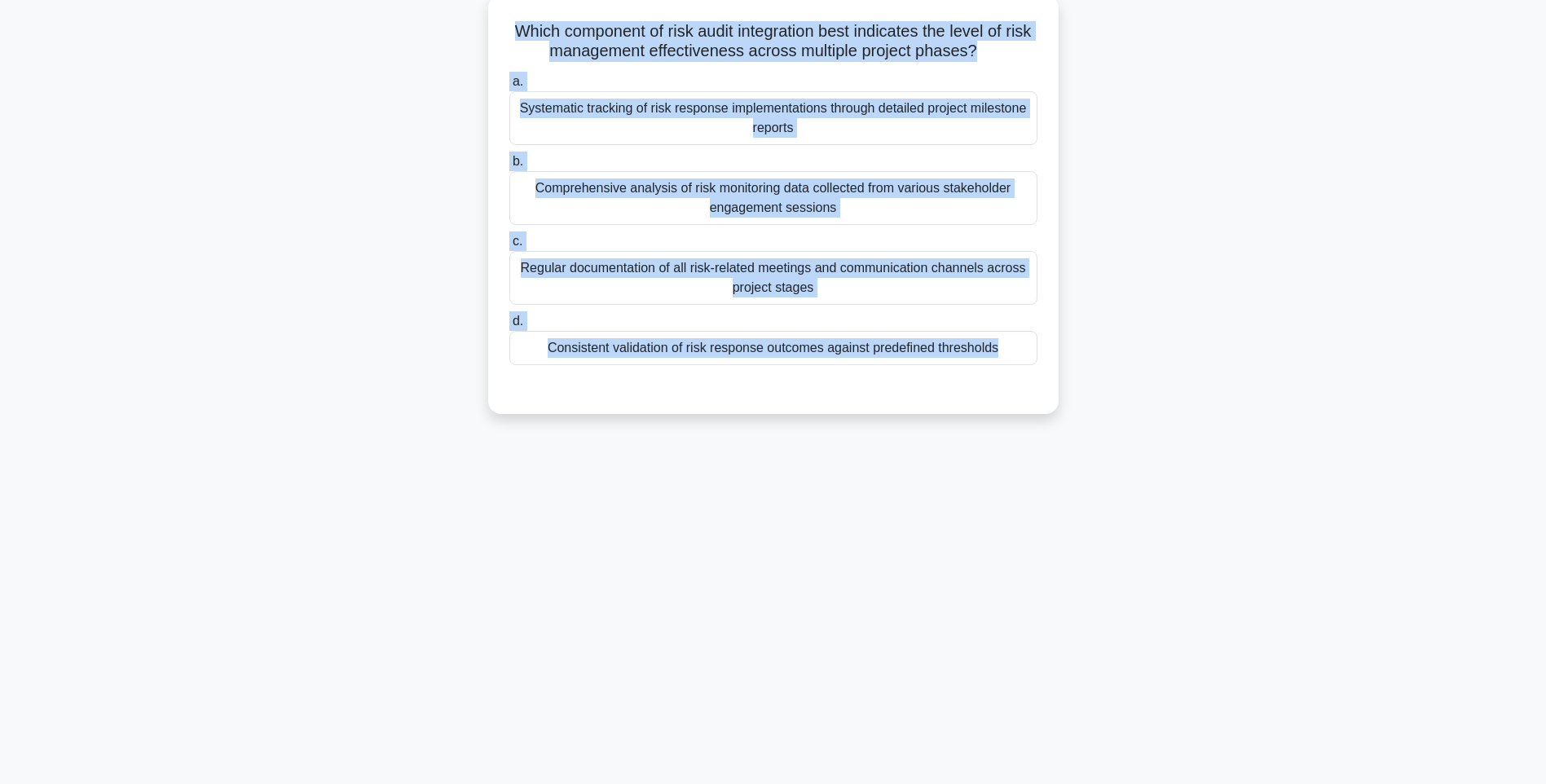
click at [1161, 465] on div "132:10 Stop PMI-RMP Intermediate 42/115 Which component of risk audit integrati…" at bounding box center [773, 370] width 1075 height 815
click at [925, 345] on div "Consistent validation of risk response outcomes against predefined thresholds" at bounding box center [773, 348] width 528 height 35
click at [509, 326] on input "d. Consistent validation of risk response outcomes against predefined thresholds" at bounding box center [509, 321] width 0 height 11
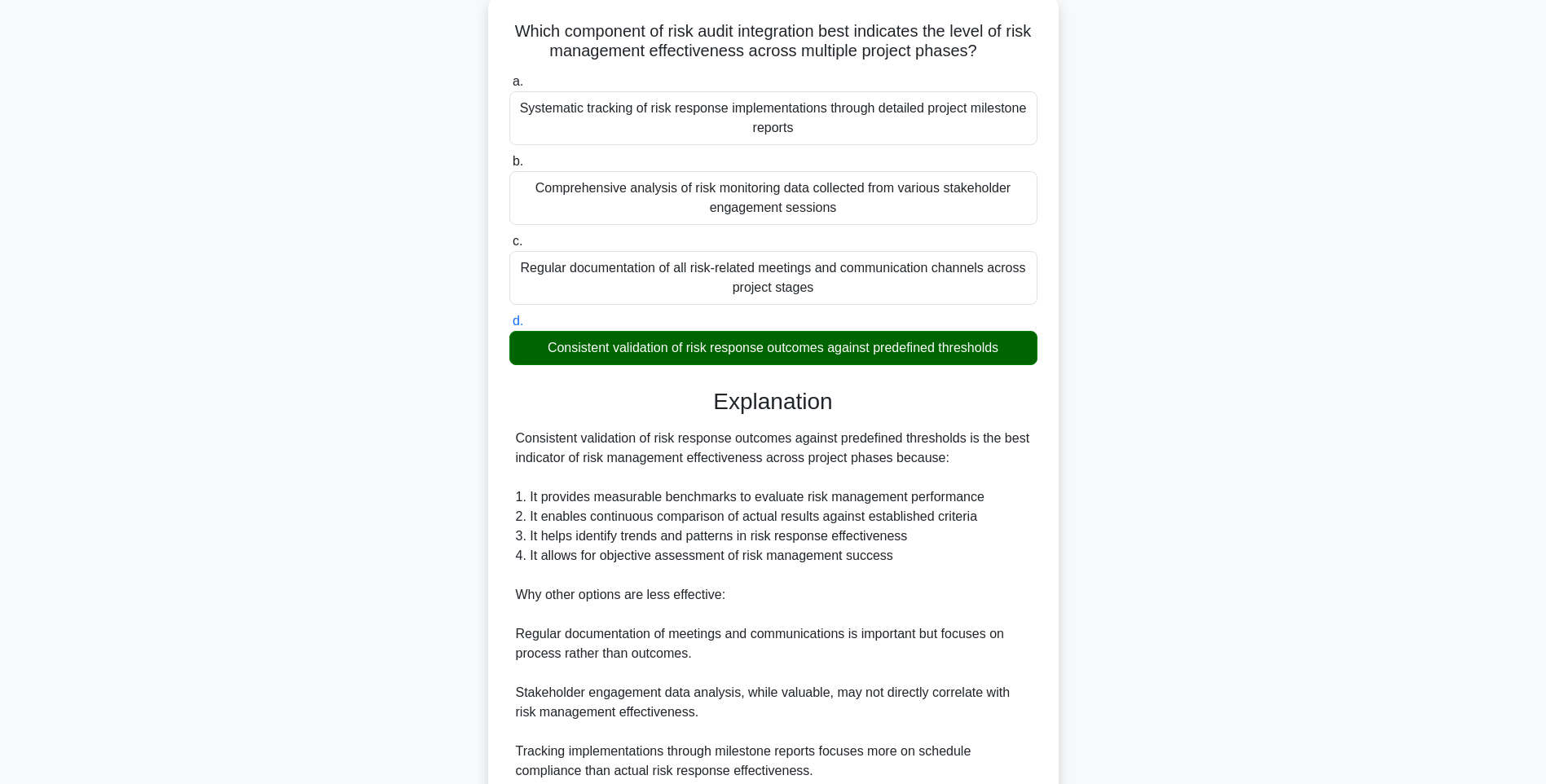
click at [1021, 505] on div "Consistent validation of risk response outcomes against predefined thresholds i…" at bounding box center [773, 643] width 515 height 430
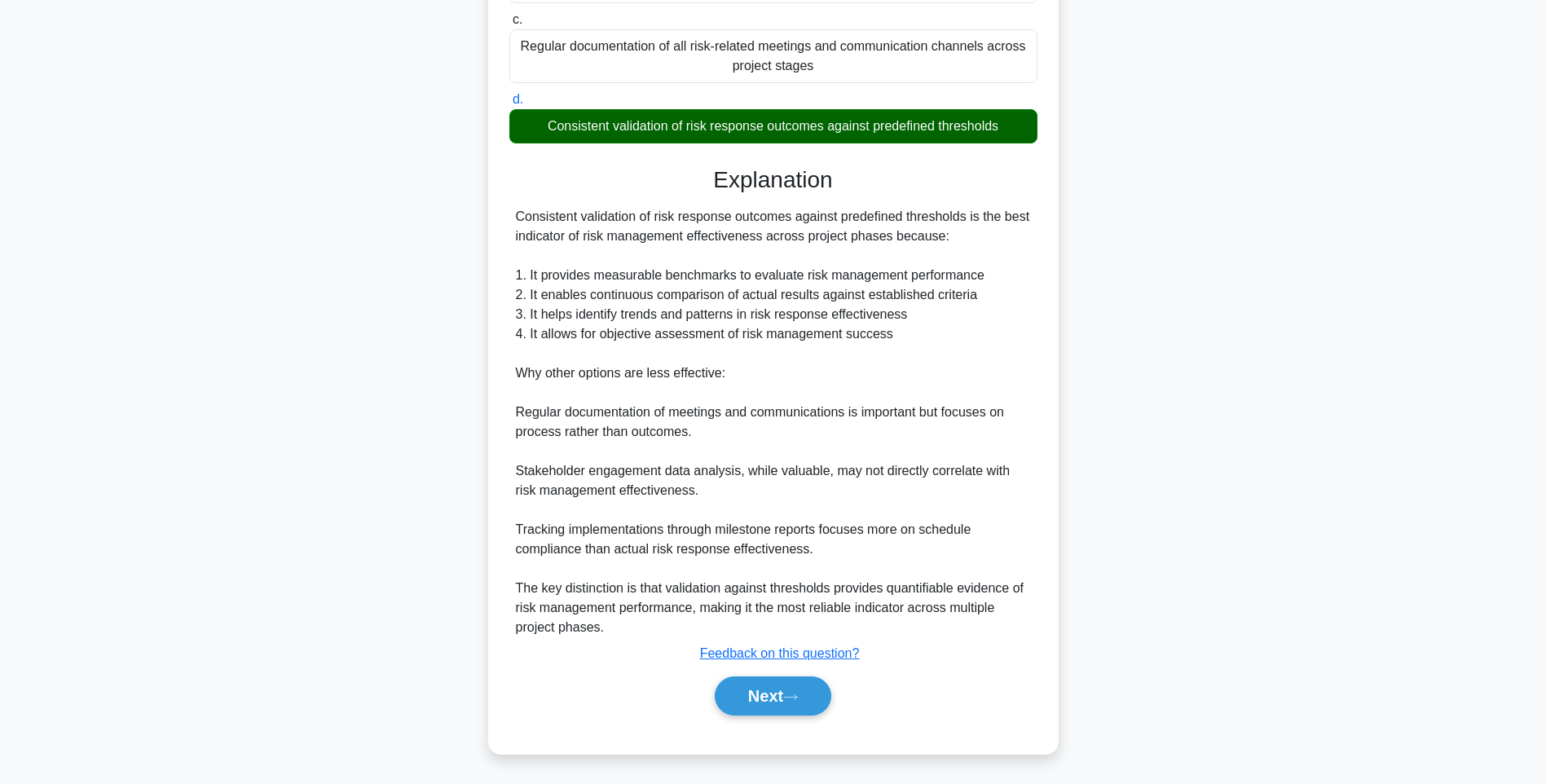
scroll to position [319, 0]
click at [783, 692] on button "Next" at bounding box center [773, 694] width 116 height 39
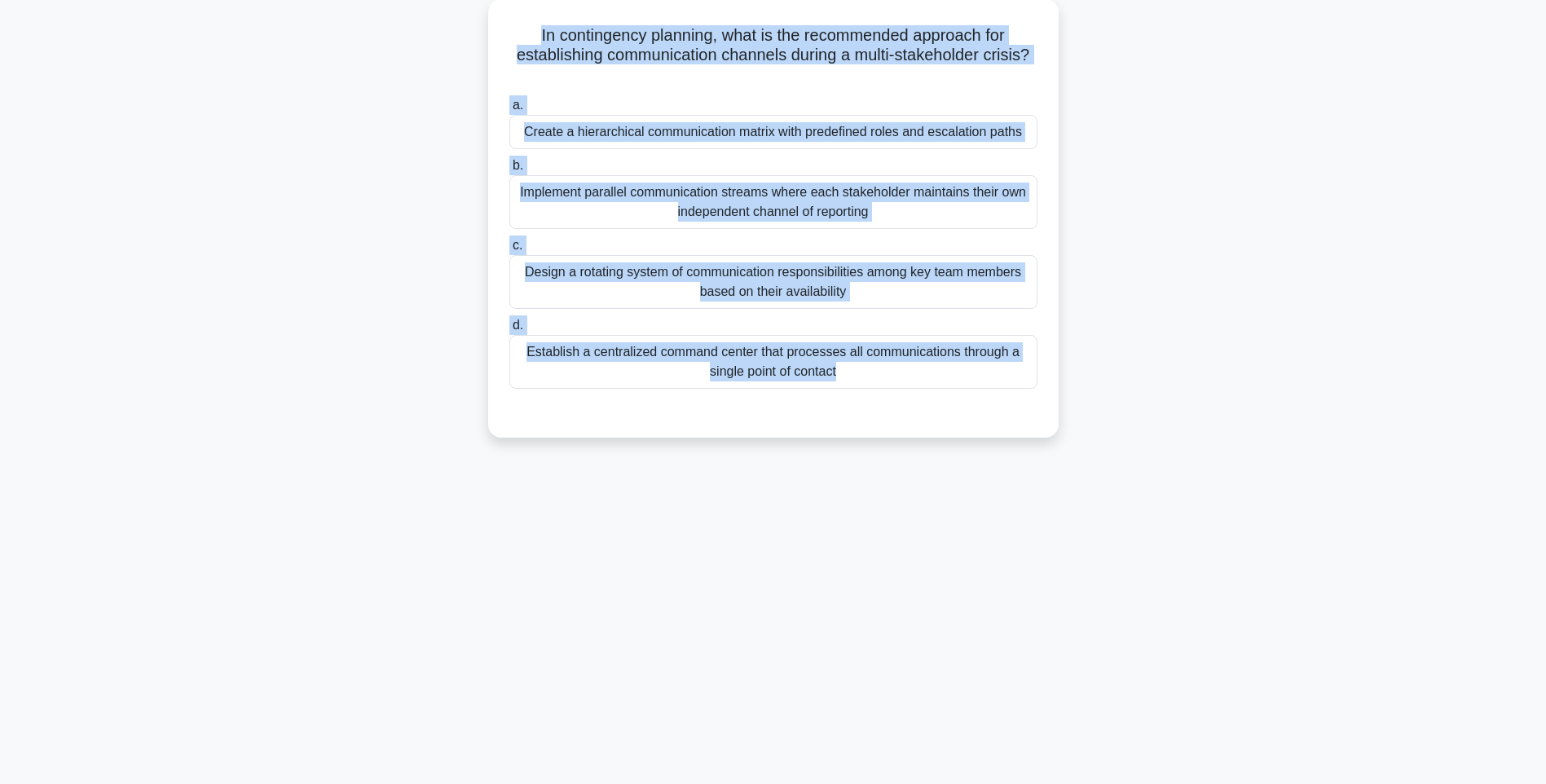
drag, startPoint x: 512, startPoint y: 24, endPoint x: 1075, endPoint y: 403, distance: 678.7
click at [1075, 403] on div "In contingency planning, what is the recommended approach for establishing comm…" at bounding box center [773, 228] width 1075 height 458
click at [1128, 459] on div "132:00 Stop PMI-RMP Intermediate 43/115 In contingency planning, what is the re…" at bounding box center [773, 370] width 1075 height 815
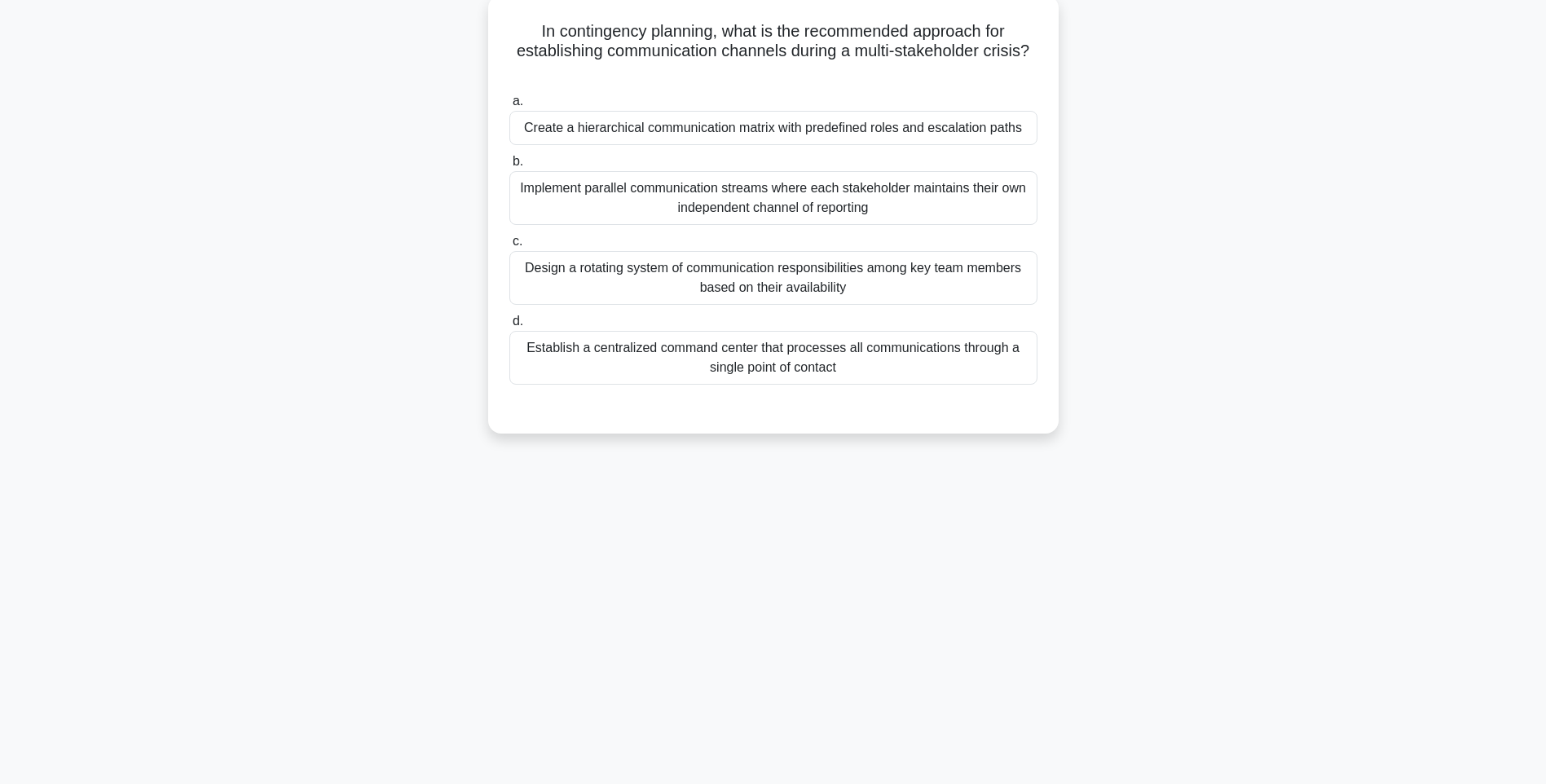
click at [897, 365] on div "Establish a centralized command center that processes all communications throug…" at bounding box center [773, 357] width 528 height 54
click at [509, 326] on input "d. Establish a centralized command center that processes all communications thr…" at bounding box center [509, 321] width 0 height 11
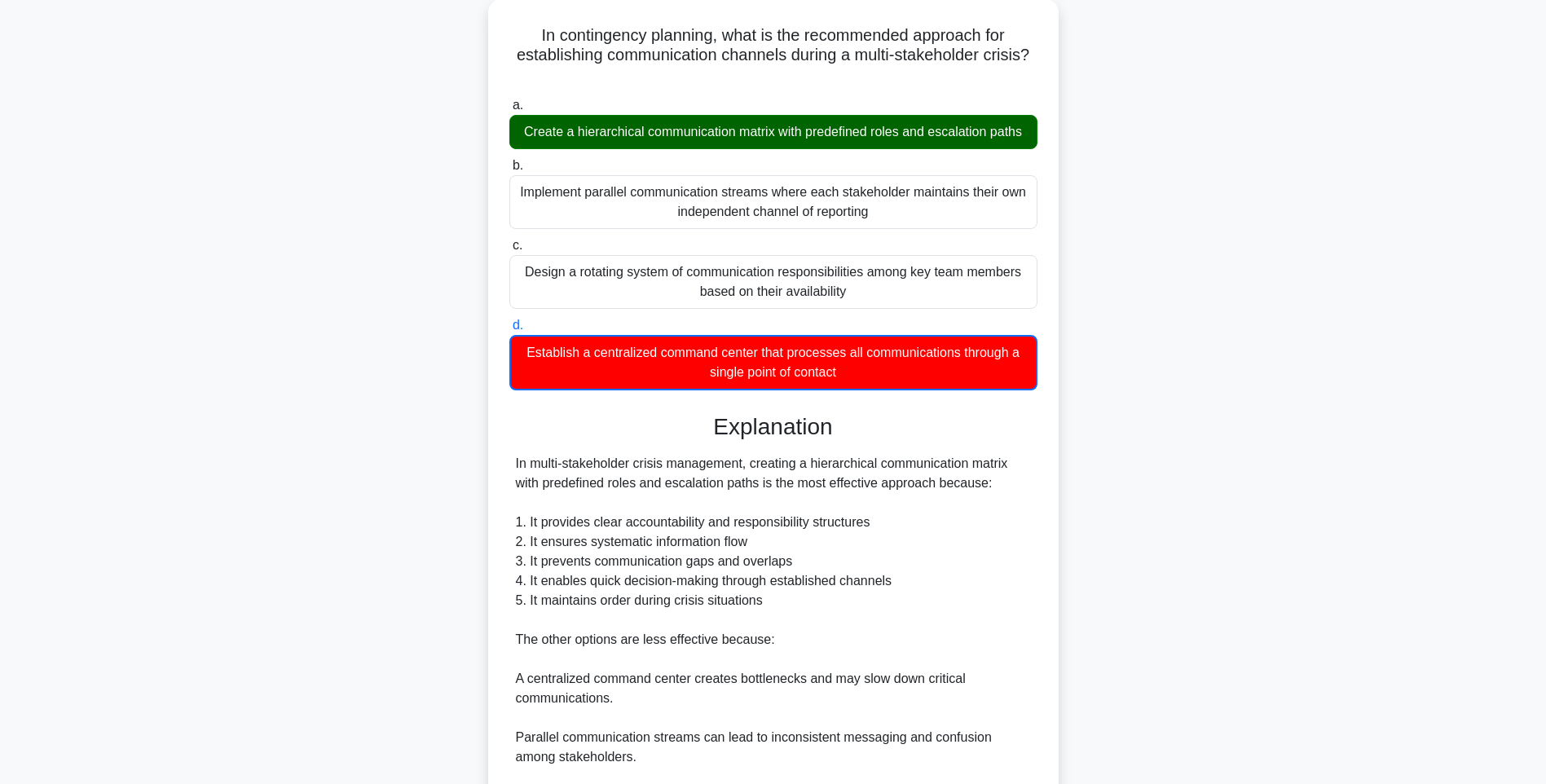
drag, startPoint x: 1095, startPoint y: 475, endPoint x: 1086, endPoint y: 486, distance: 14.2
click at [1095, 475] on div "In contingency planning, what is the recommended approach for establishing comm…" at bounding box center [773, 509] width 1075 height 1021
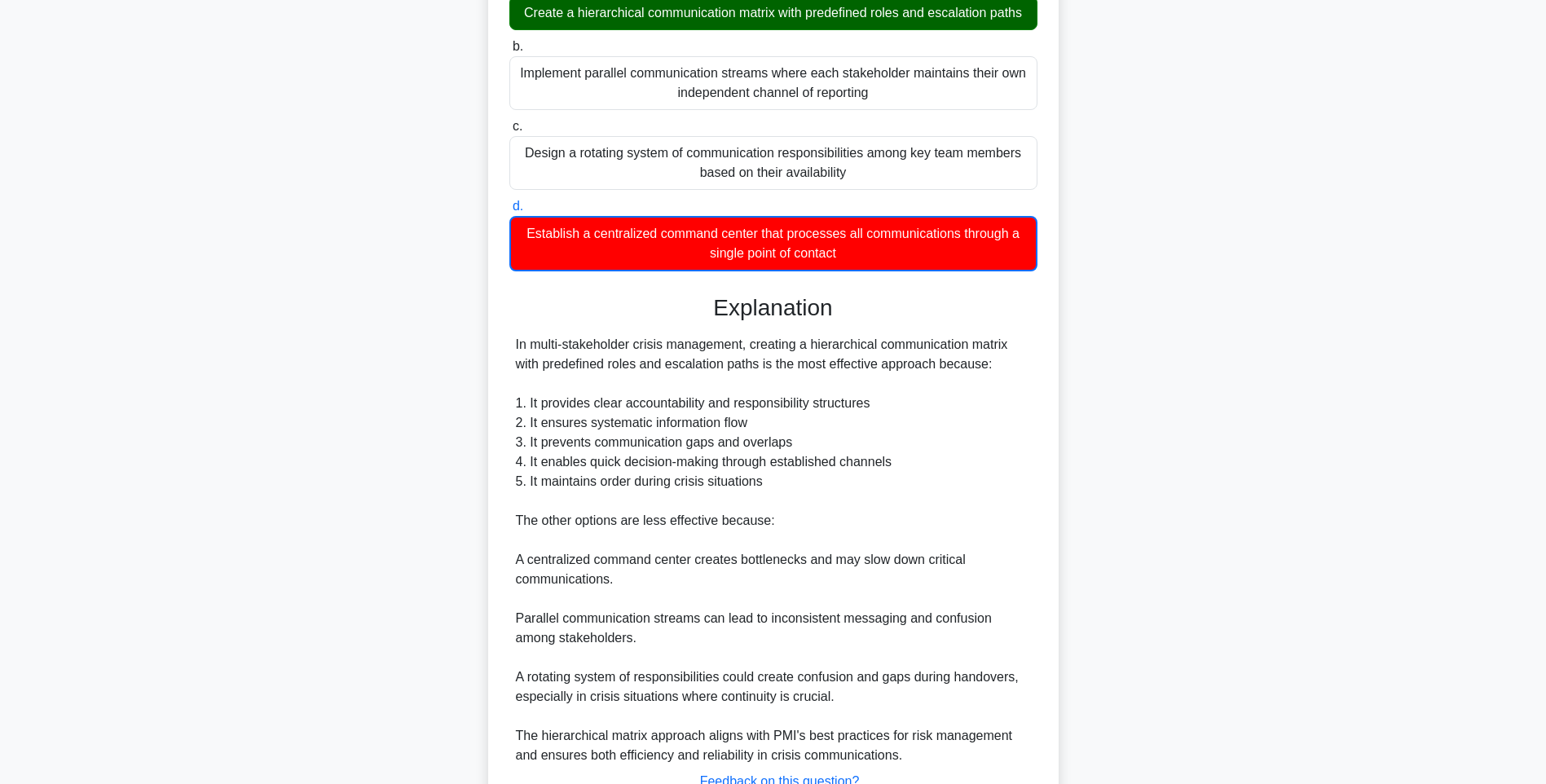
scroll to position [341, 0]
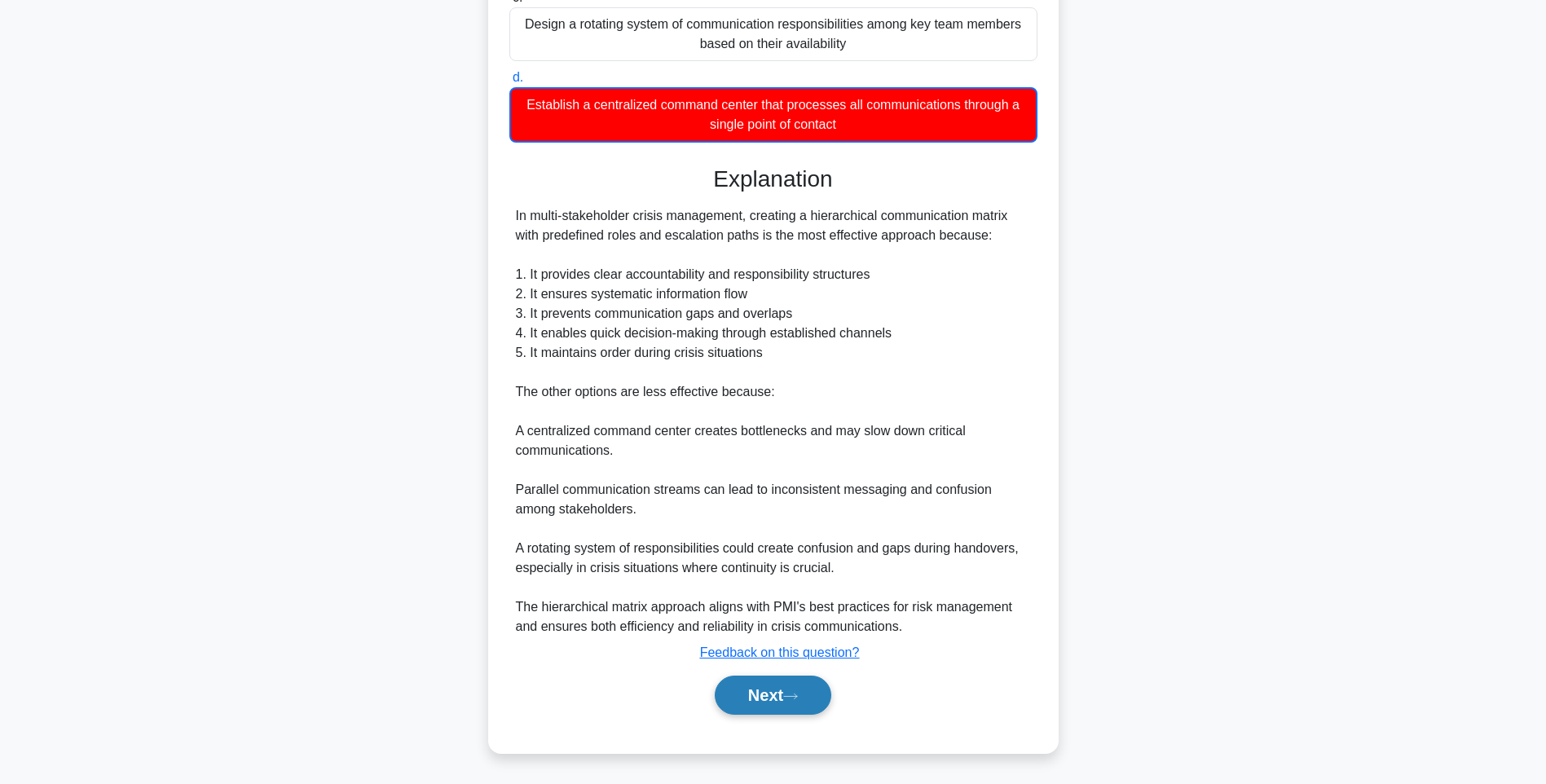
click at [719, 702] on button "Next" at bounding box center [773, 694] width 116 height 39
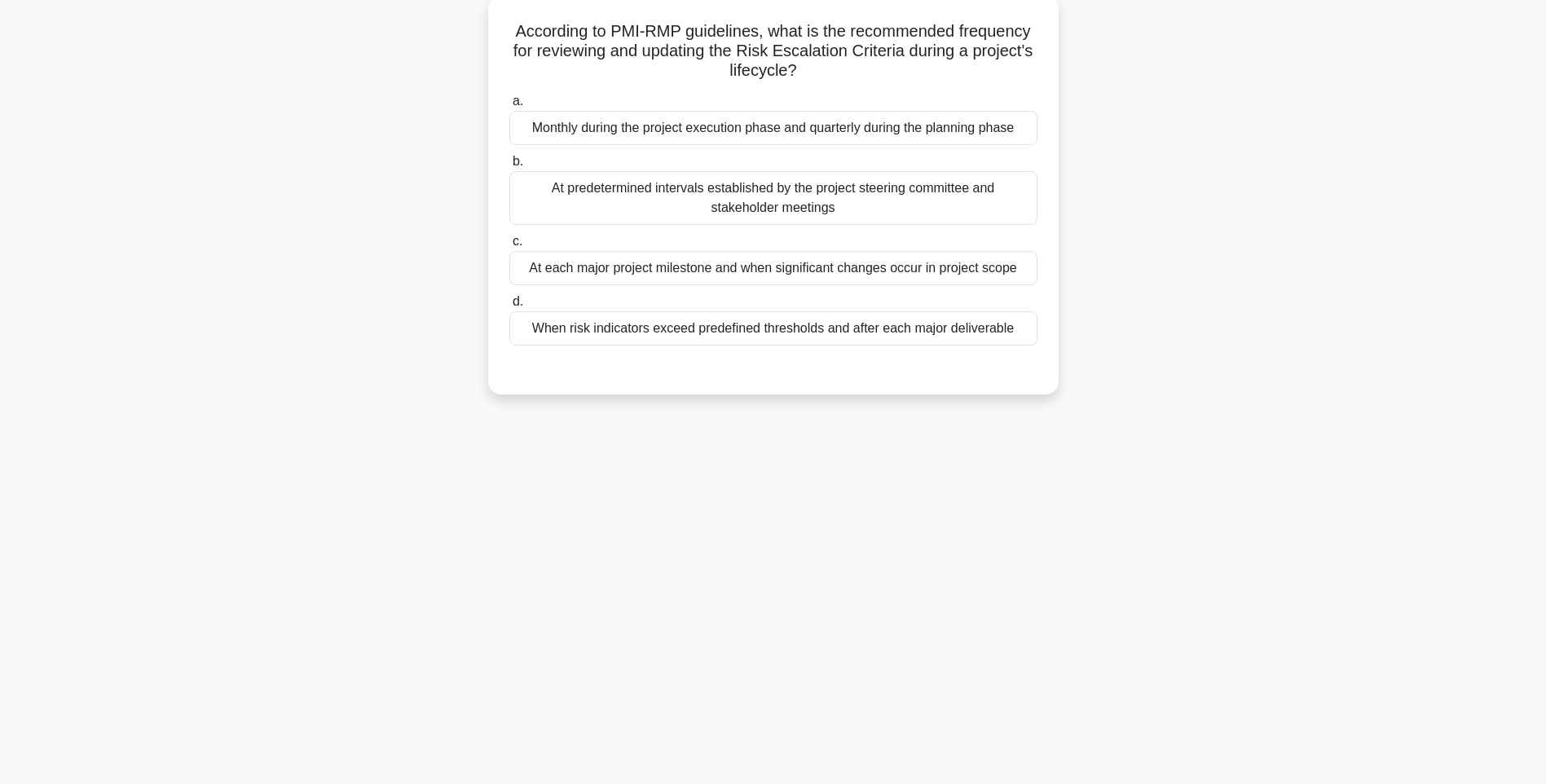
drag, startPoint x: 501, startPoint y: 27, endPoint x: 1014, endPoint y: 348, distance: 605.2
click at [1014, 348] on div "According to PMI-RMP guidelines, what is the recommended frequency for reviewin…" at bounding box center [773, 194] width 557 height 386
drag, startPoint x: 1178, startPoint y: 523, endPoint x: 882, endPoint y: 380, distance: 328.7
click at [1178, 523] on div "131:52 Stop PMI-RMP Intermediate 44/115 According to PMI-RMP guidelines, what i…" at bounding box center [773, 370] width 1075 height 815
click at [845, 324] on div "When risk indicators exceed predefined thresholds and after each major delivera…" at bounding box center [773, 328] width 528 height 35
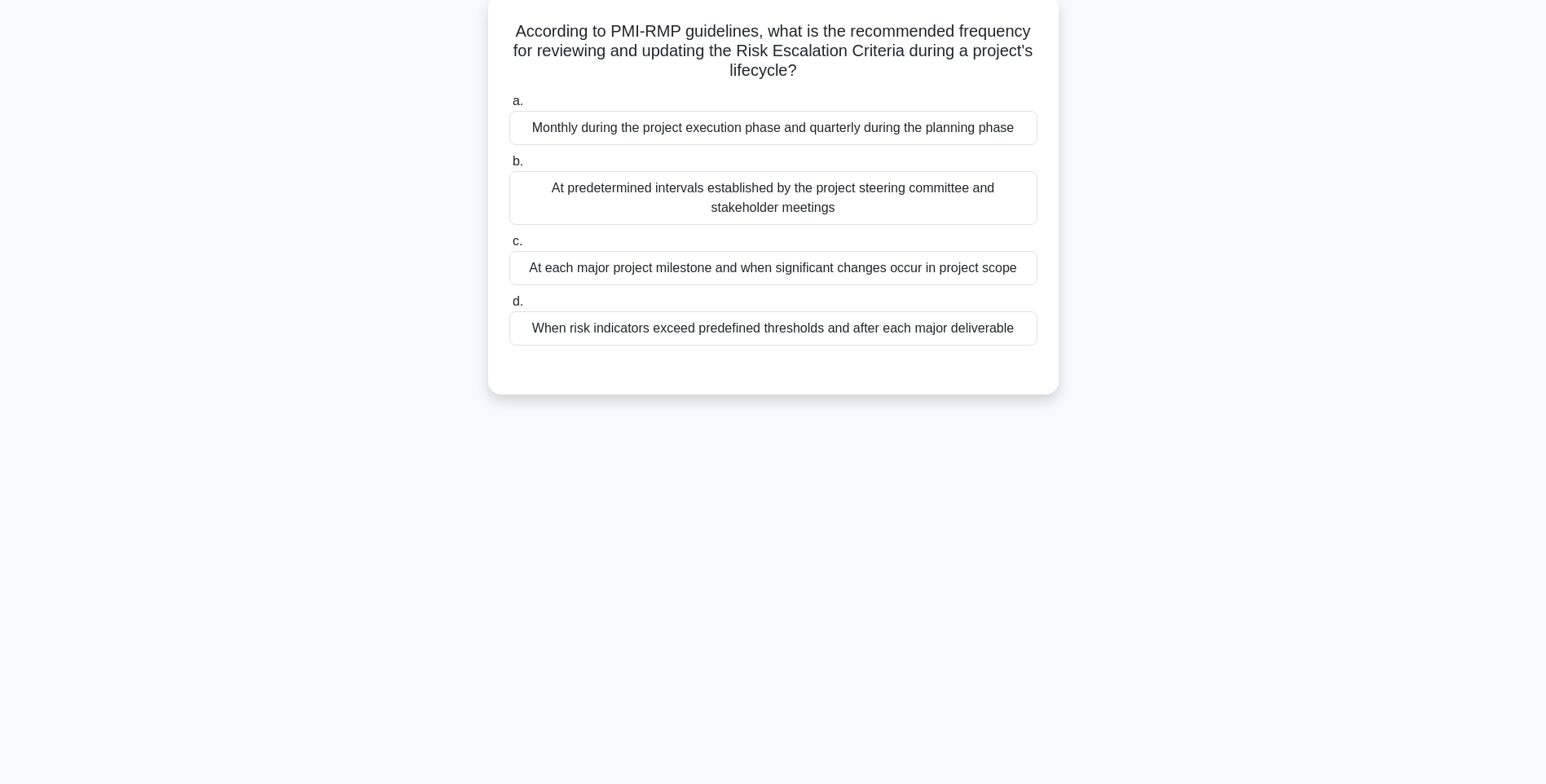
click at [509, 307] on input "d. When risk indicators exceed predefined thresholds and after each major deliv…" at bounding box center [509, 302] width 0 height 11
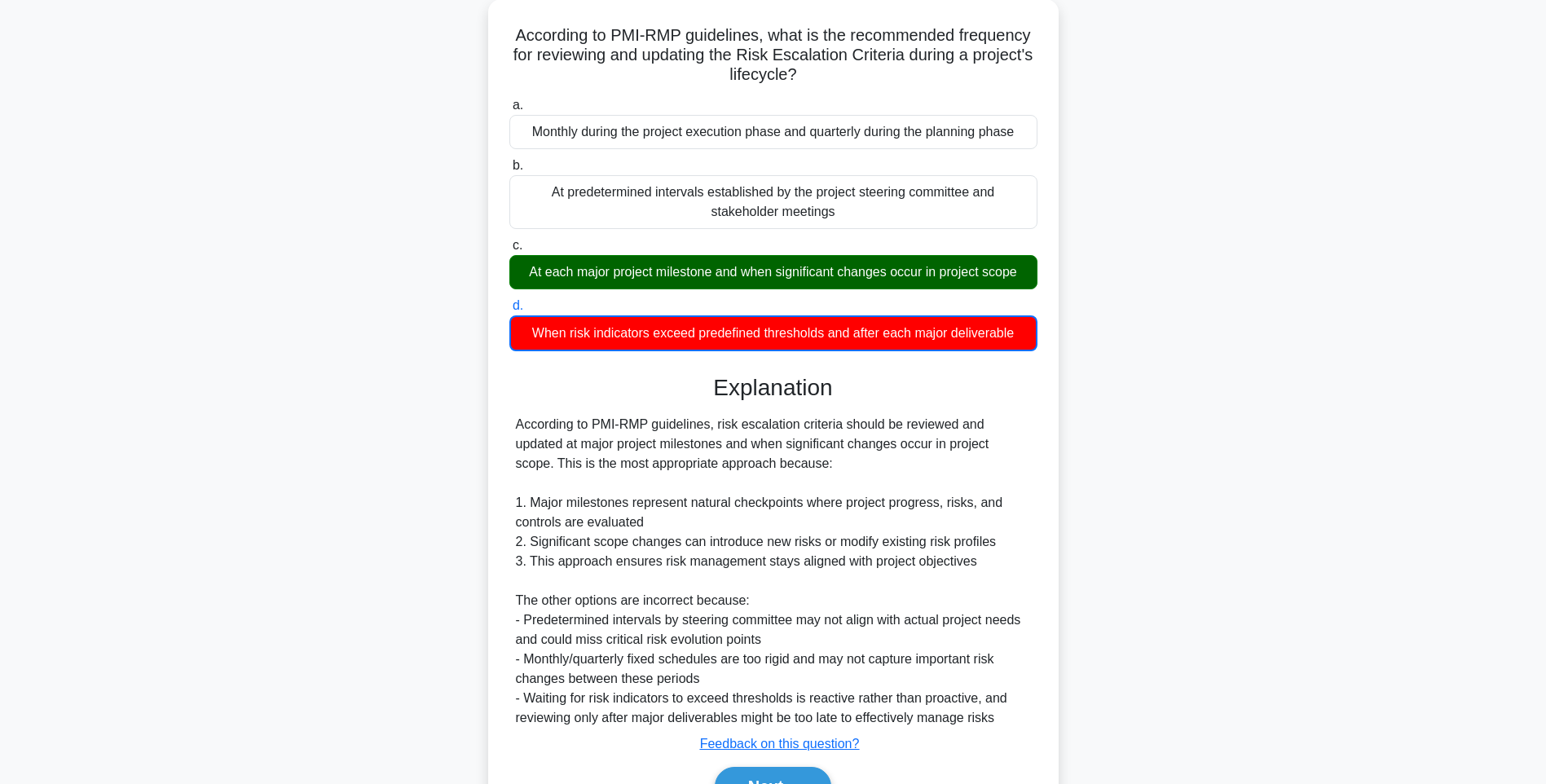
click at [1075, 537] on div "According to PMI-RMP guidelines, what is the recommended frequency for reviewin…" at bounding box center [773, 431] width 1075 height 865
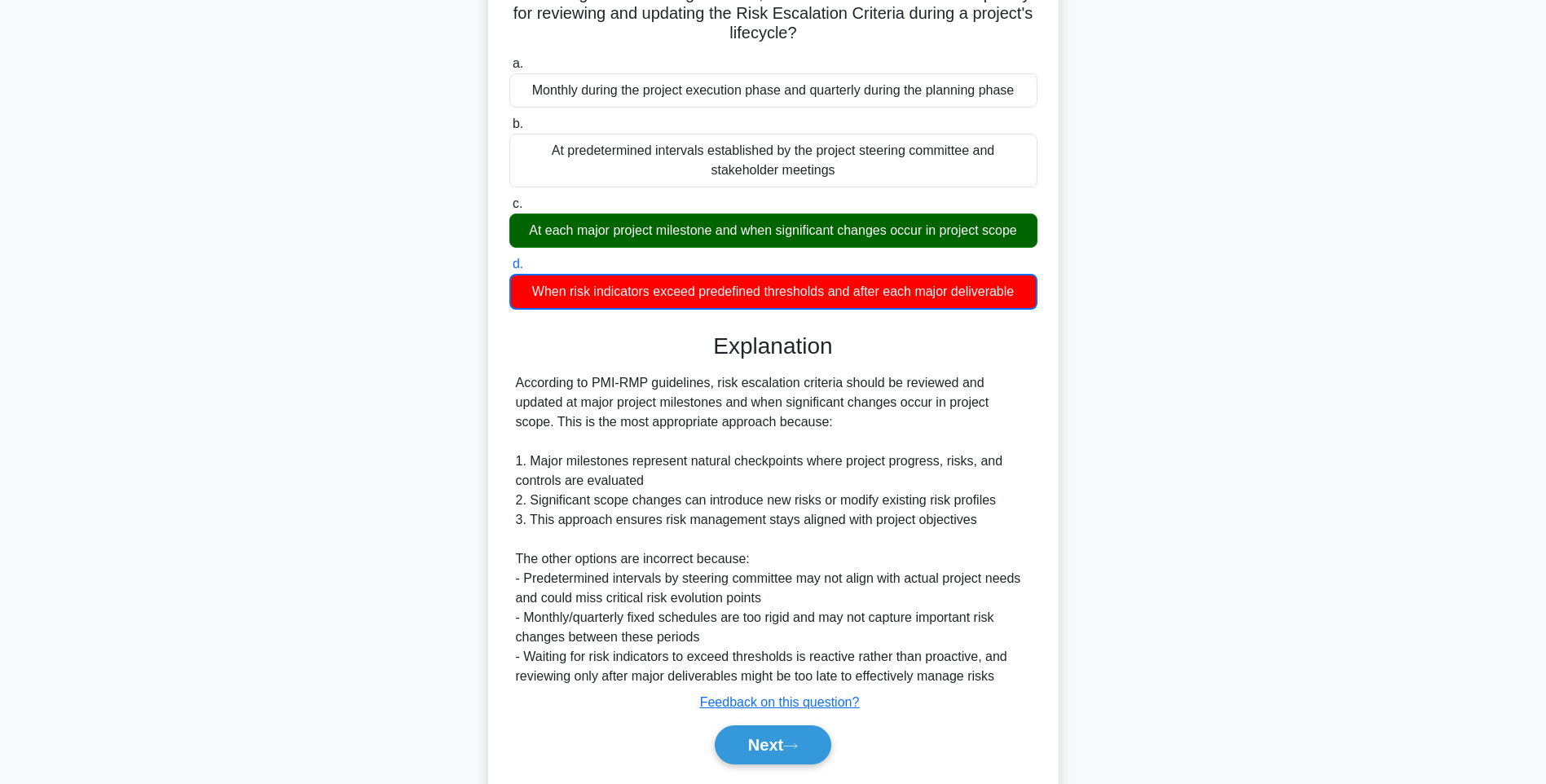
scroll to position [184, 0]
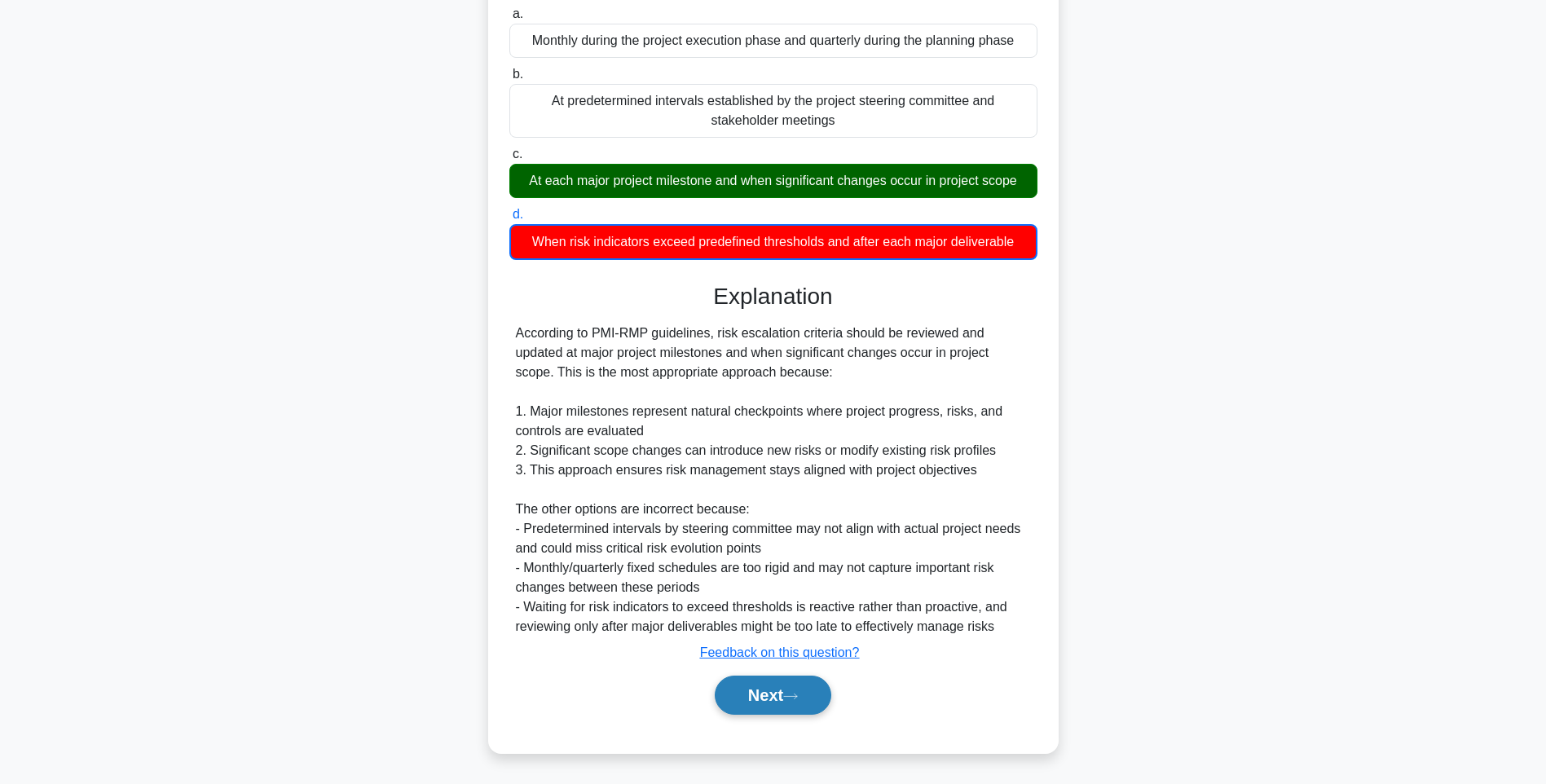
click at [777, 691] on button "Next" at bounding box center [773, 694] width 116 height 39
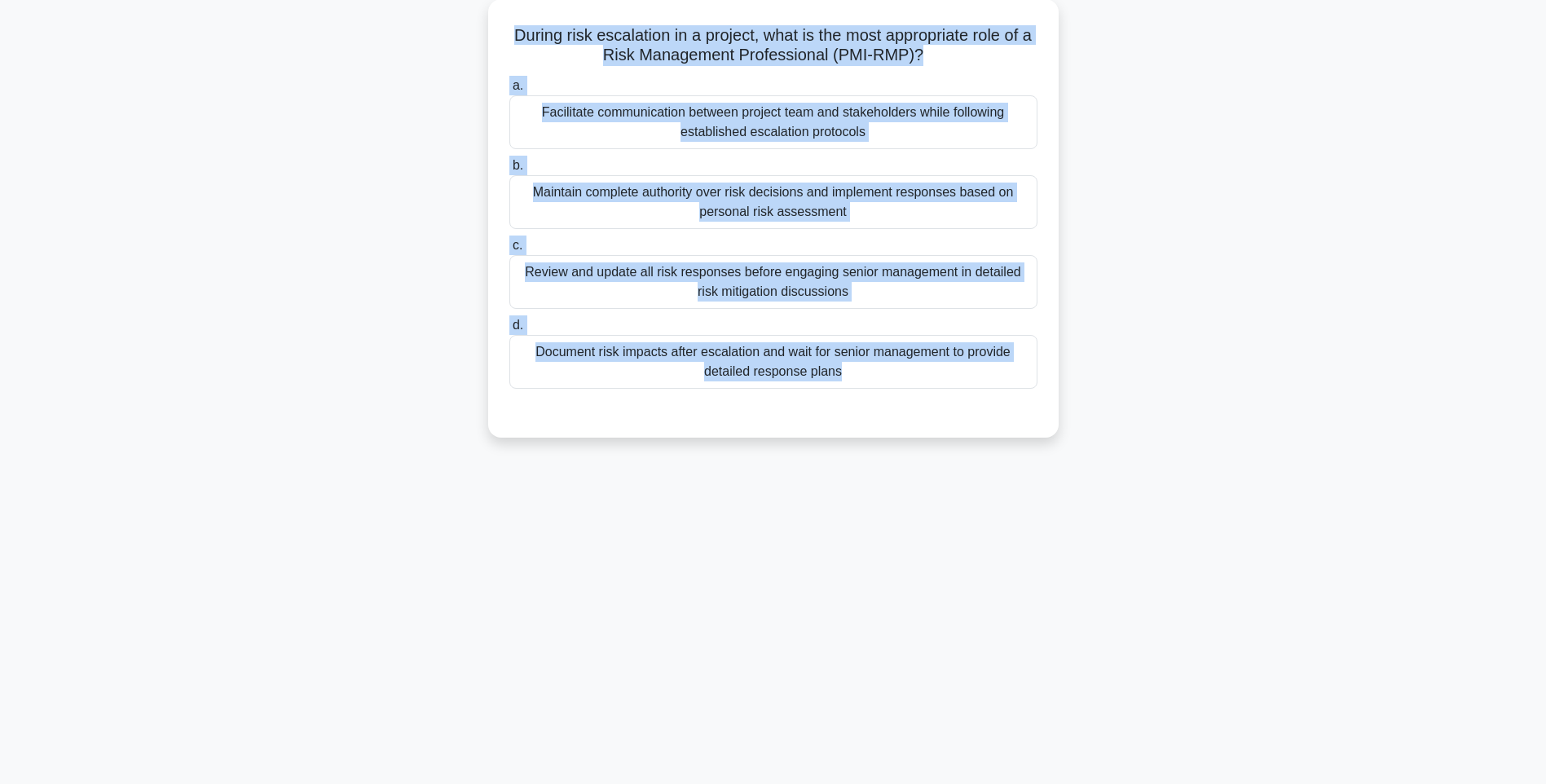
drag, startPoint x: 505, startPoint y: 25, endPoint x: 1101, endPoint y: 408, distance: 708.5
click at [1101, 408] on div "During risk escalation in a project, what is the most appropriate role of a Ris…" at bounding box center [773, 228] width 1075 height 458
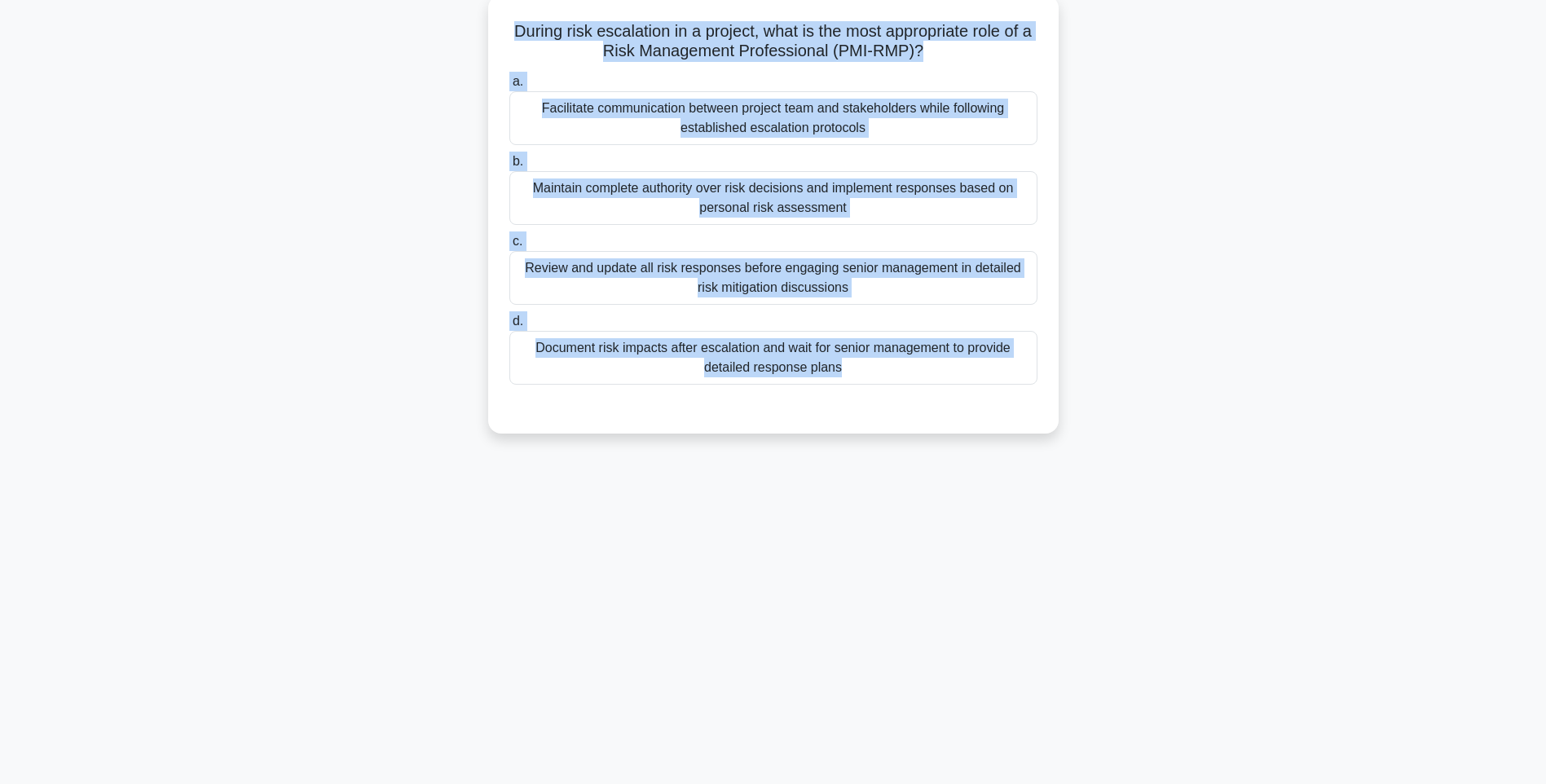
drag, startPoint x: 1088, startPoint y: 508, endPoint x: 947, endPoint y: 431, distance: 160.7
click at [1088, 507] on div "131:43 Stop PMI-RMP Intermediate 45/115 During risk escalation in a project, wh…" at bounding box center [773, 370] width 1075 height 815
click at [876, 357] on div "Document risk impacts after escalation and wait for senior management to provid…" at bounding box center [773, 357] width 528 height 54
click at [509, 326] on input "d. Document risk impacts after escalation and wait for senior management to pro…" at bounding box center [509, 321] width 0 height 11
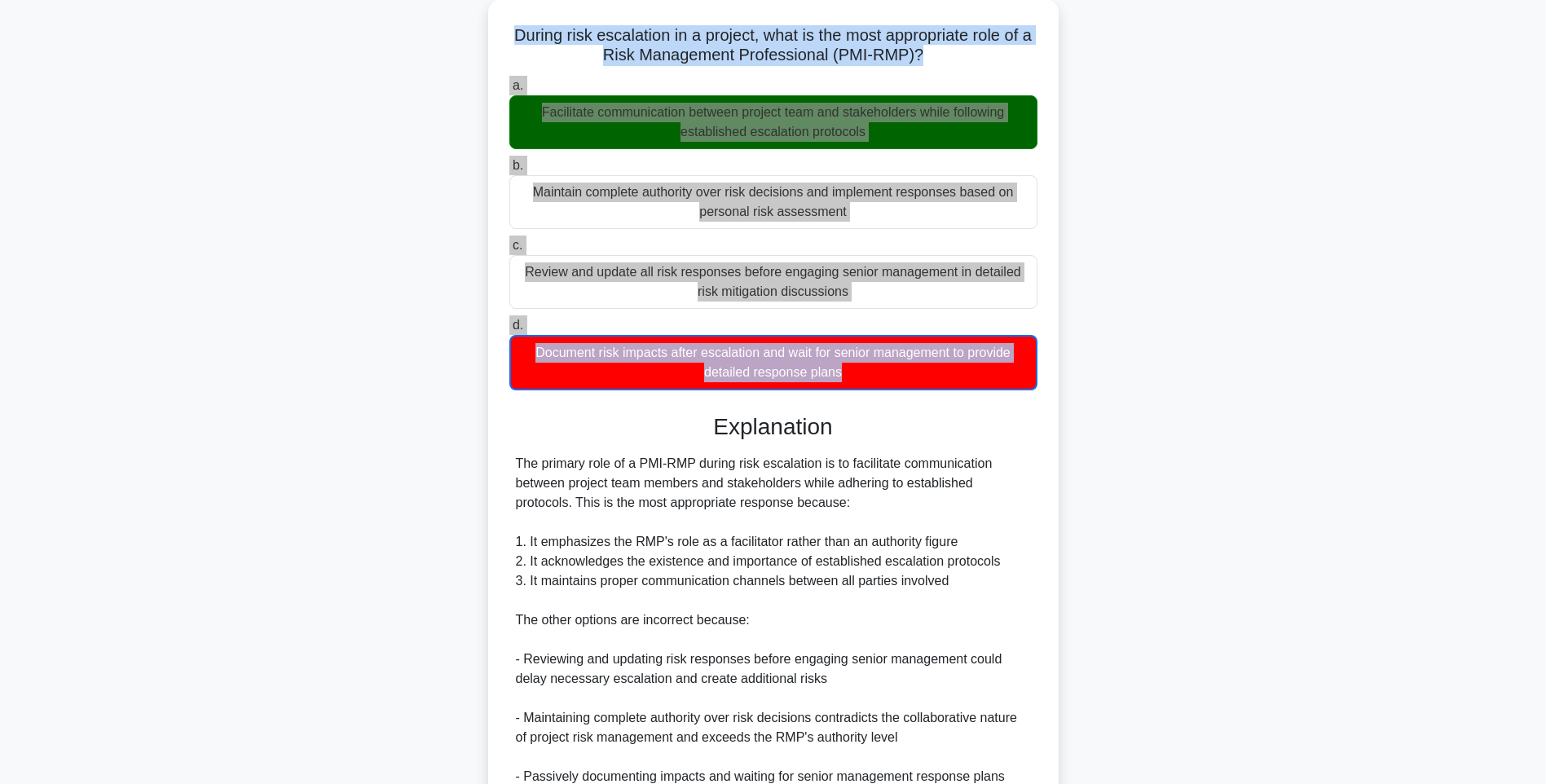
click at [1106, 476] on div "During risk escalation in a project, what is the most appropriate role of a Ris…" at bounding box center [773, 480] width 1075 height 962
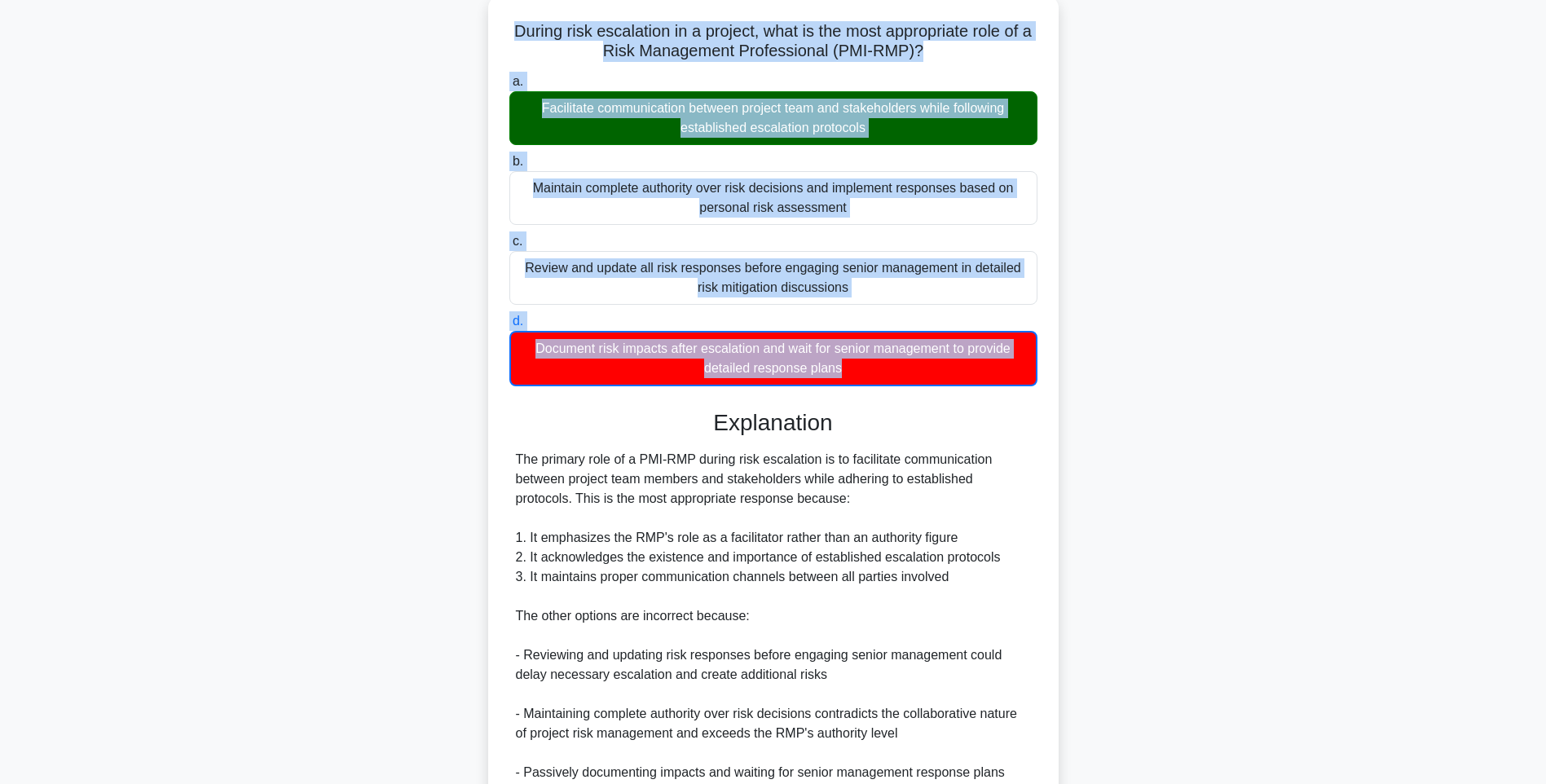
scroll to position [282, 0]
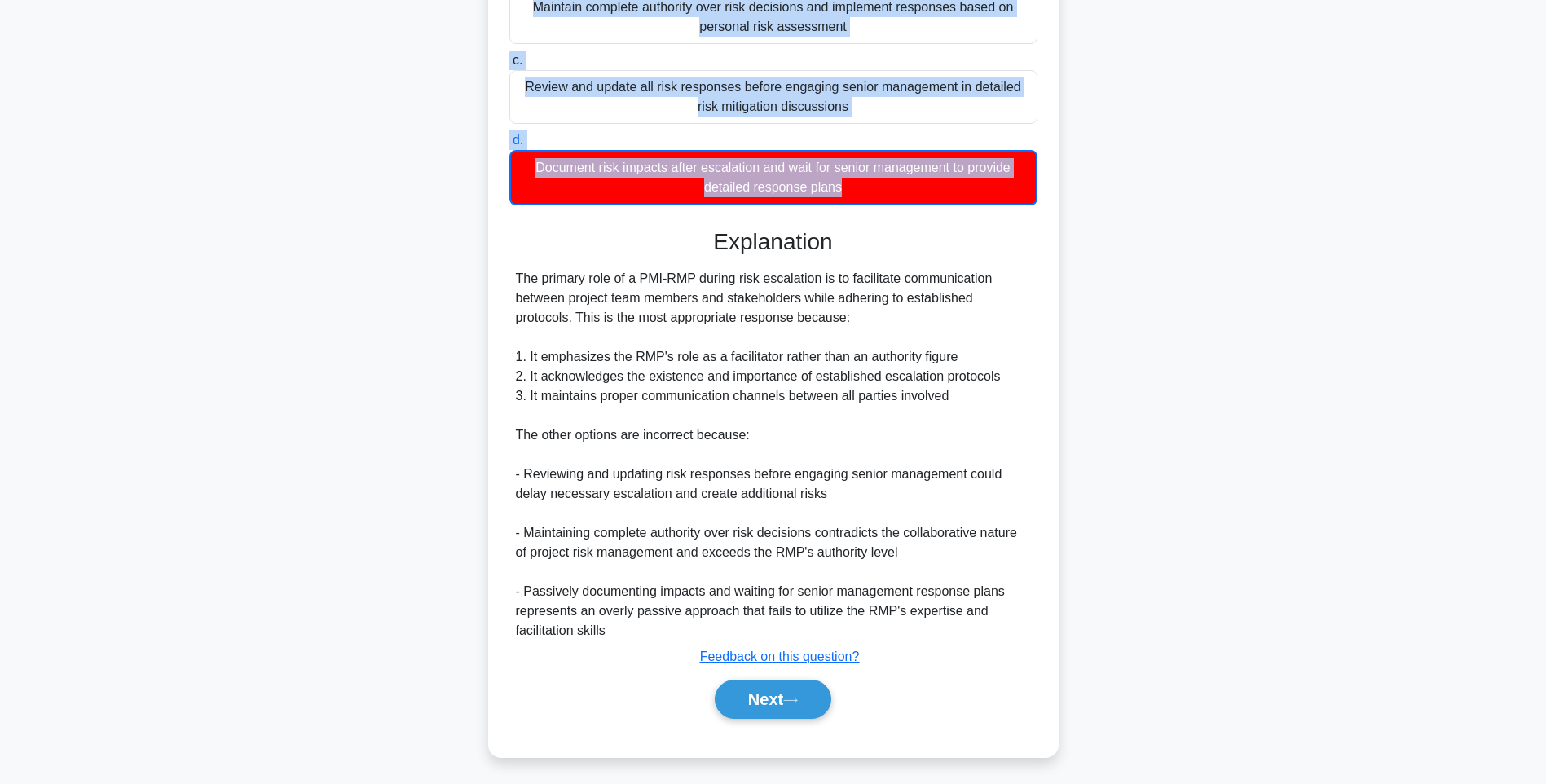
click at [1164, 535] on div "During risk escalation in a project, what is the most appropriate role of a Ris…" at bounding box center [773, 295] width 1075 height 962
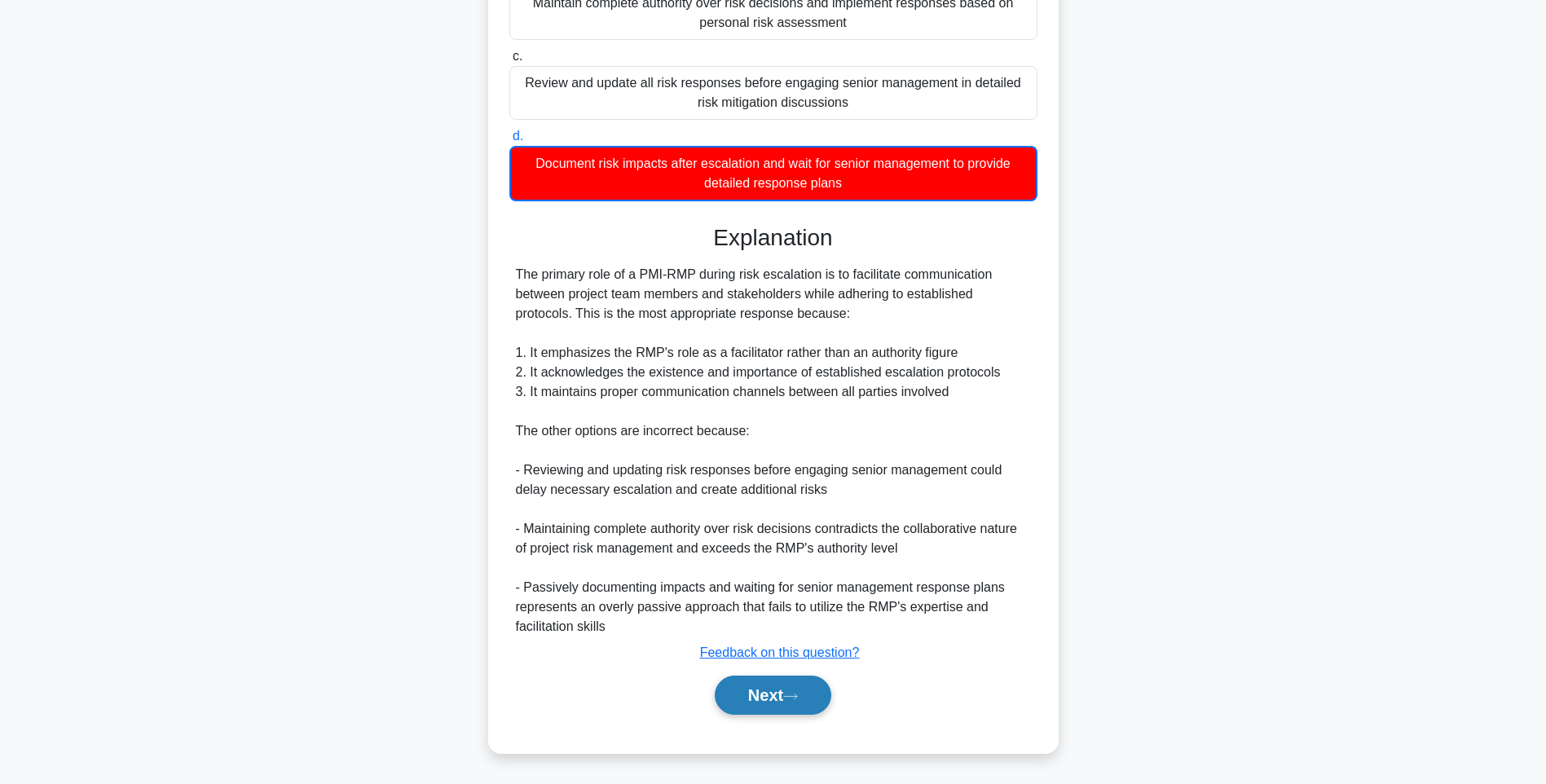
click at [772, 693] on button "Next" at bounding box center [773, 694] width 116 height 39
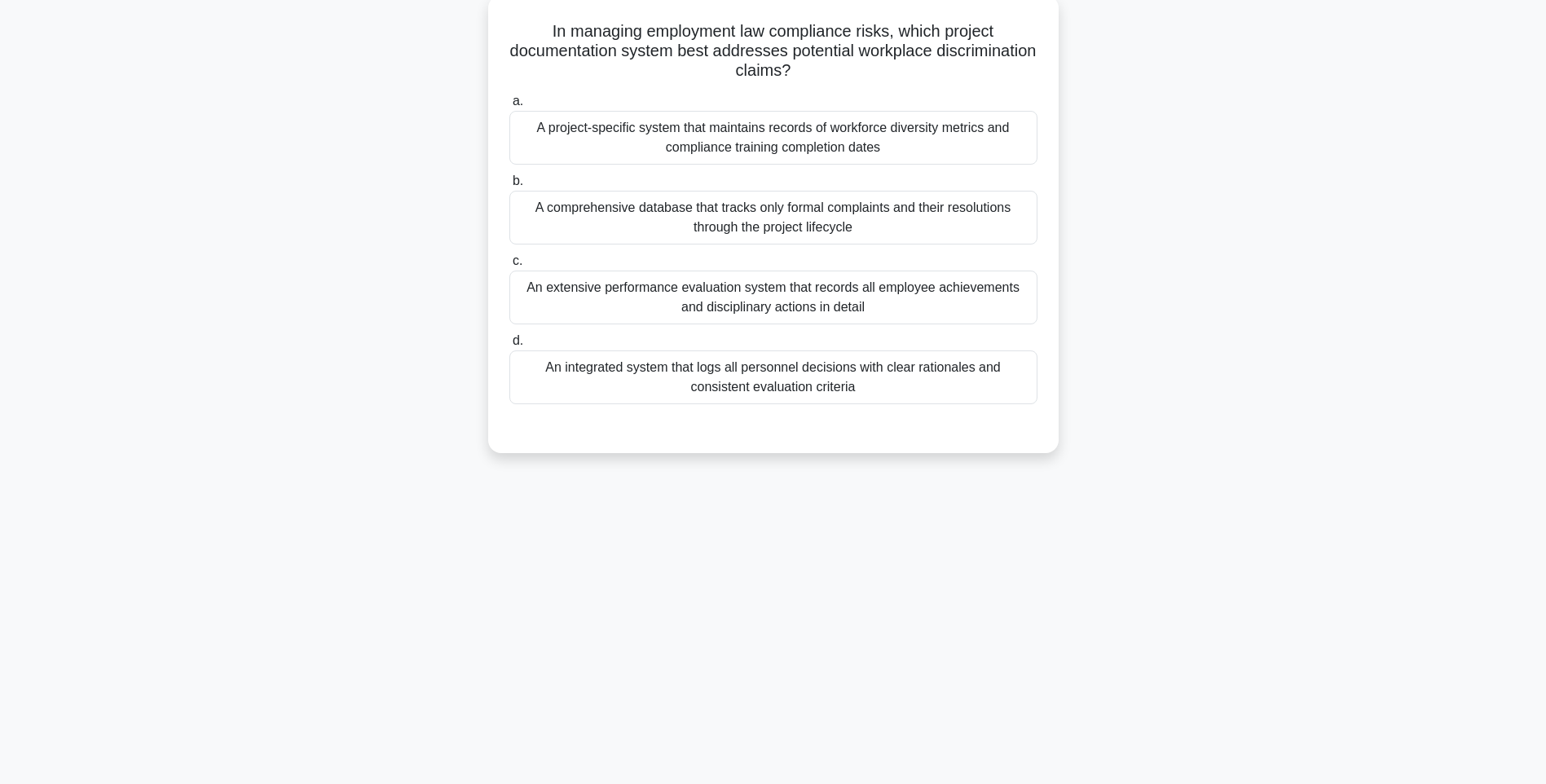
drag, startPoint x: 545, startPoint y: 24, endPoint x: 1056, endPoint y: 386, distance: 626.2
click at [1056, 386] on div "In managing employment law compliance risks, which project documentation system…" at bounding box center [773, 223] width 570 height 458
drag, startPoint x: 1278, startPoint y: 506, endPoint x: 1030, endPoint y: 421, distance: 262.2
click at [1278, 506] on div "131:34 Stop PMI-RMP Intermediate 46/115 In managing employment law compliance r…" at bounding box center [773, 370] width 1075 height 815
click at [985, 392] on div "An integrated system that logs all personnel decisions with clear rationales an…" at bounding box center [773, 377] width 528 height 54
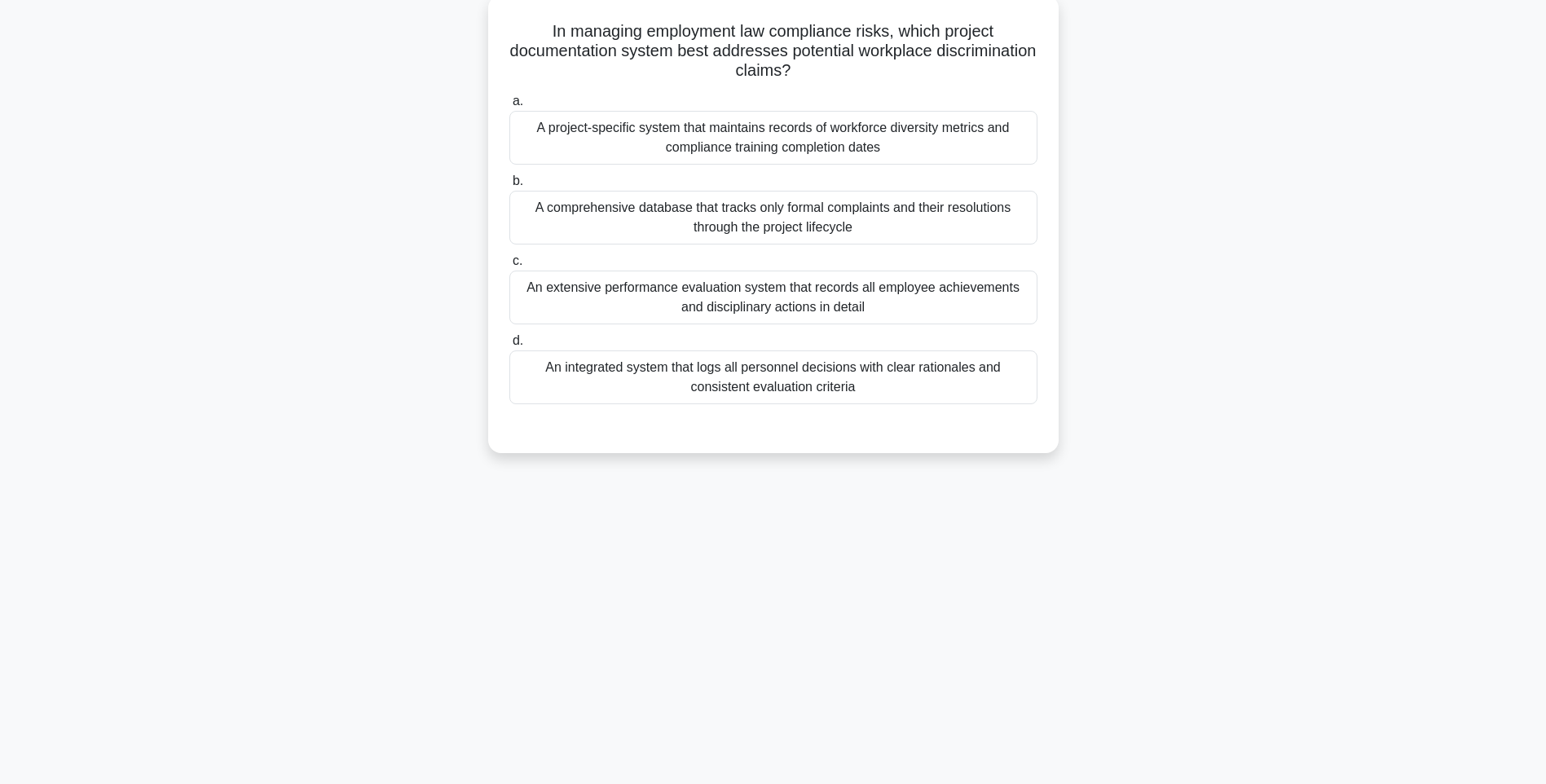
click at [509, 346] on input "d. An integrated system that logs all personnel decisions with clear rationales…" at bounding box center [509, 341] width 0 height 11
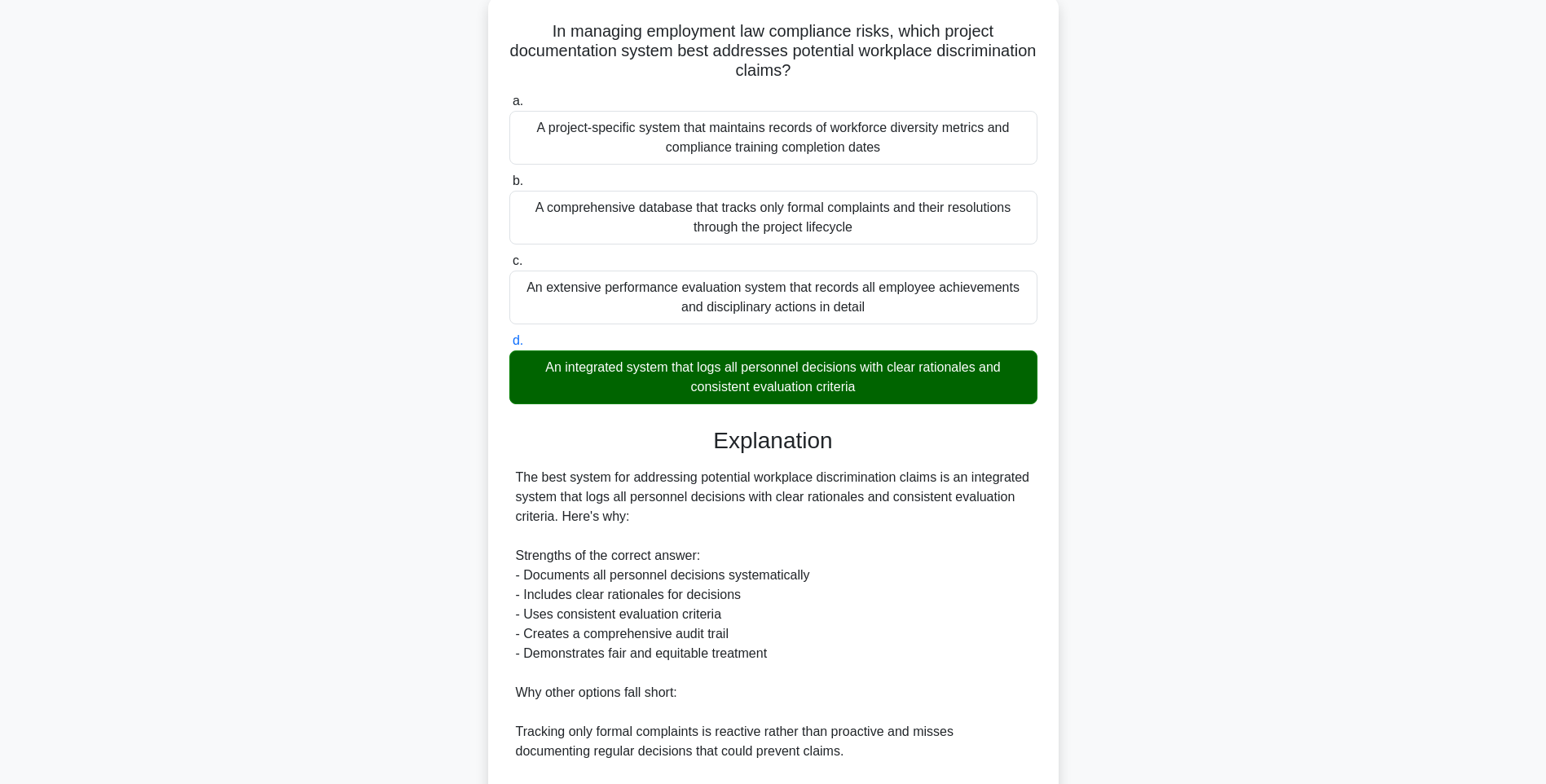
click at [992, 478] on div "The best system for addressing potential workplace discrimination claims is an …" at bounding box center [773, 682] width 515 height 430
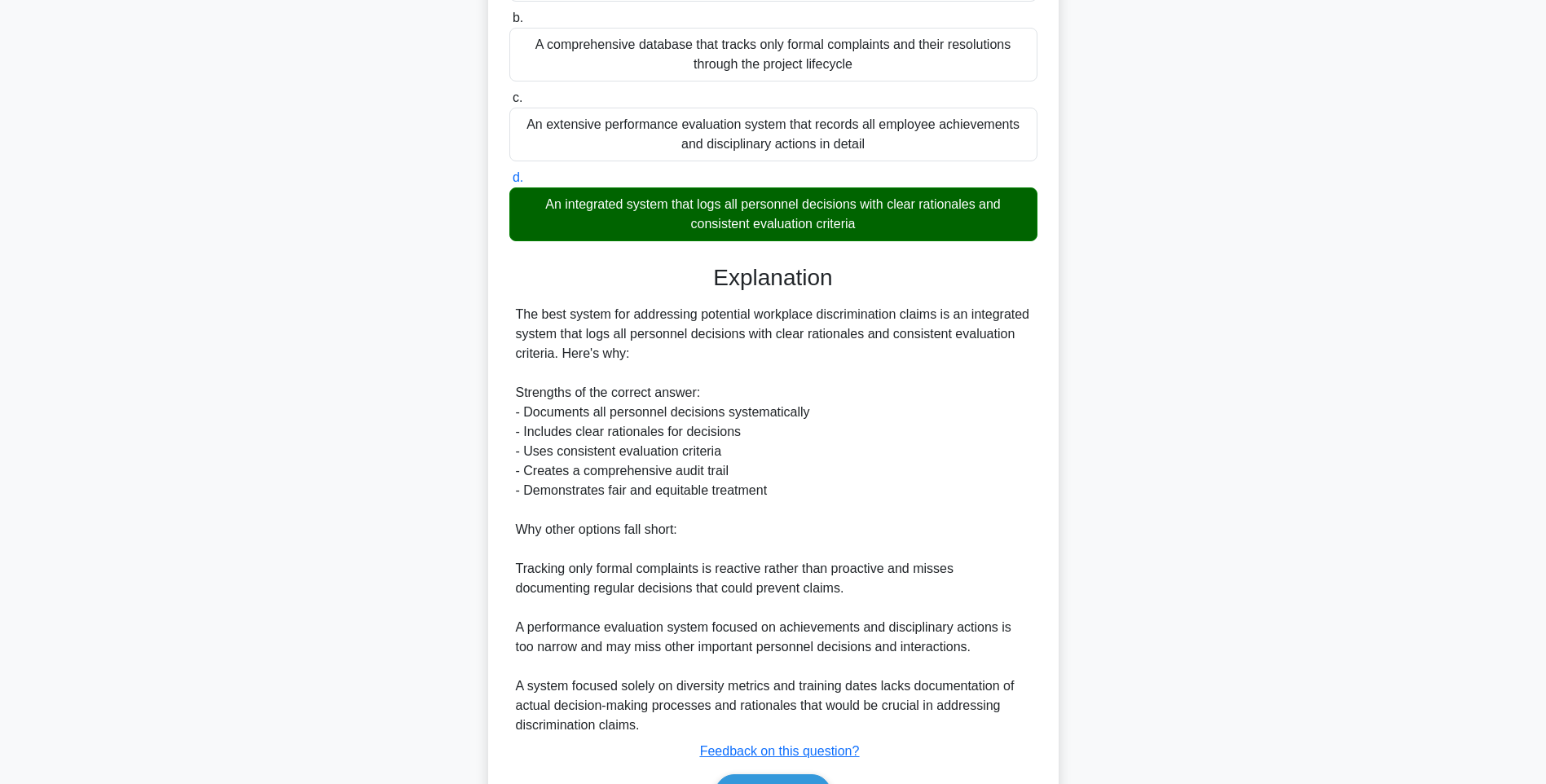
scroll to position [358, 0]
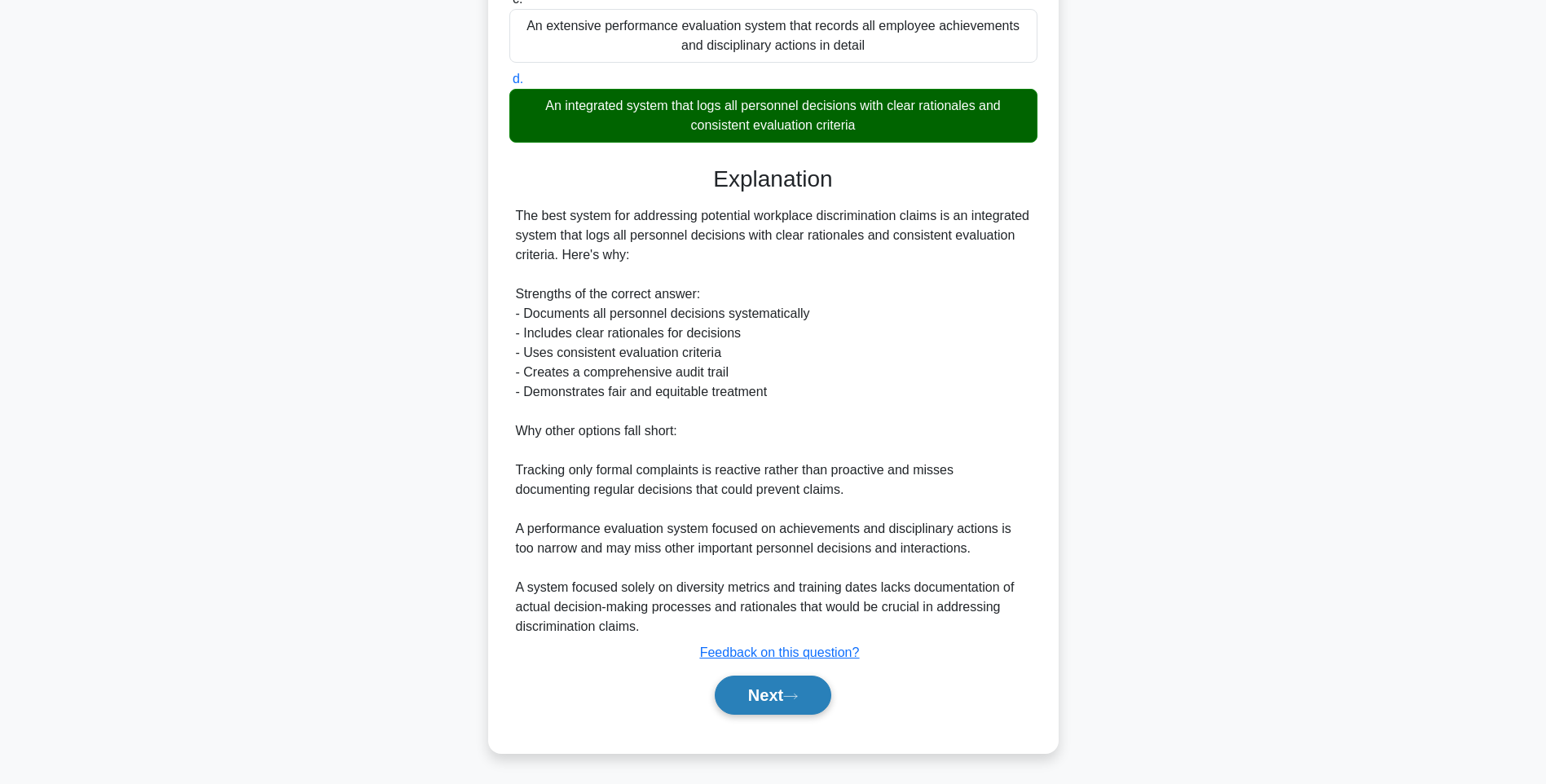
click at [781, 695] on button "Next" at bounding box center [773, 694] width 116 height 39
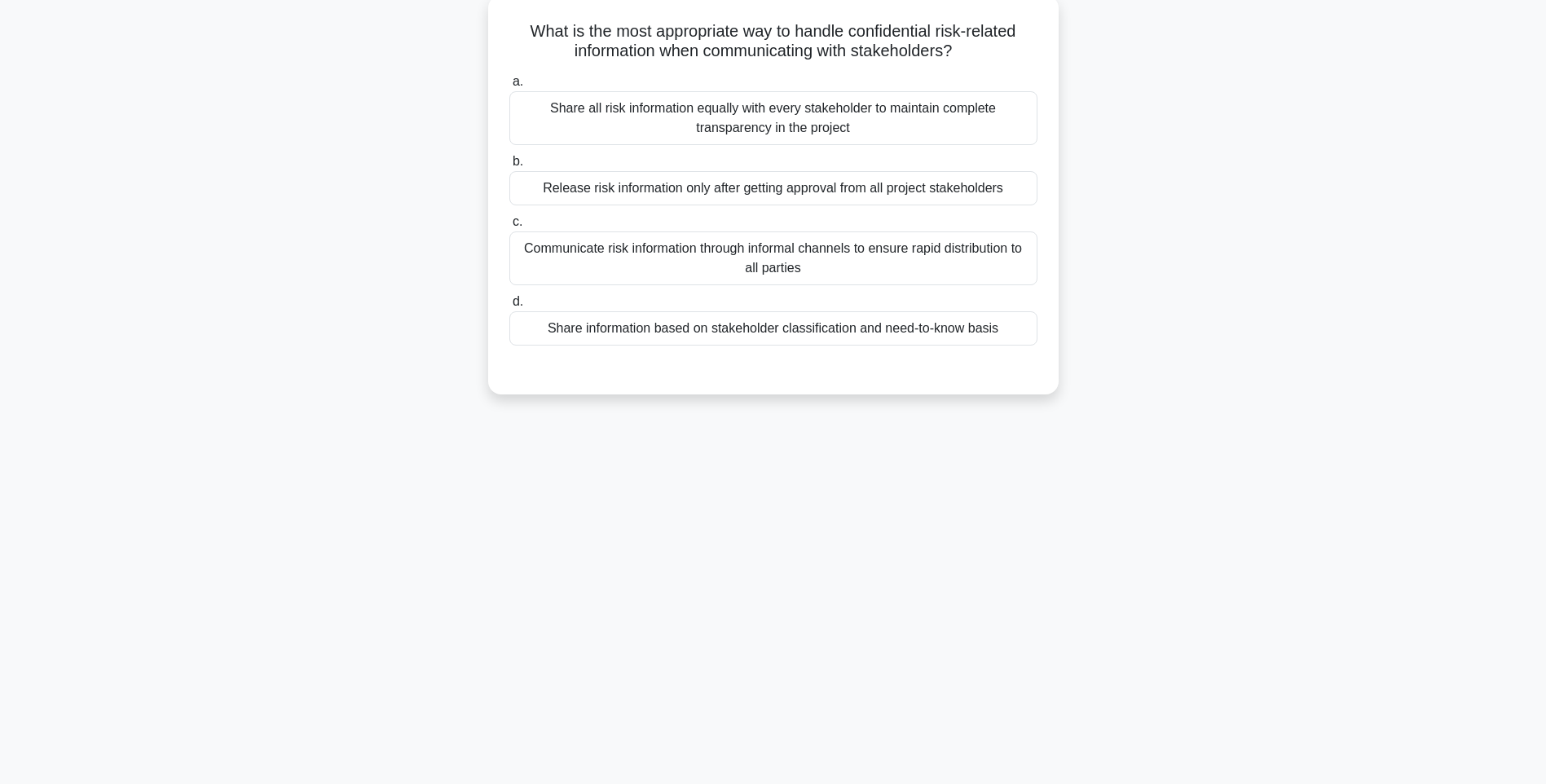
scroll to position [96, 0]
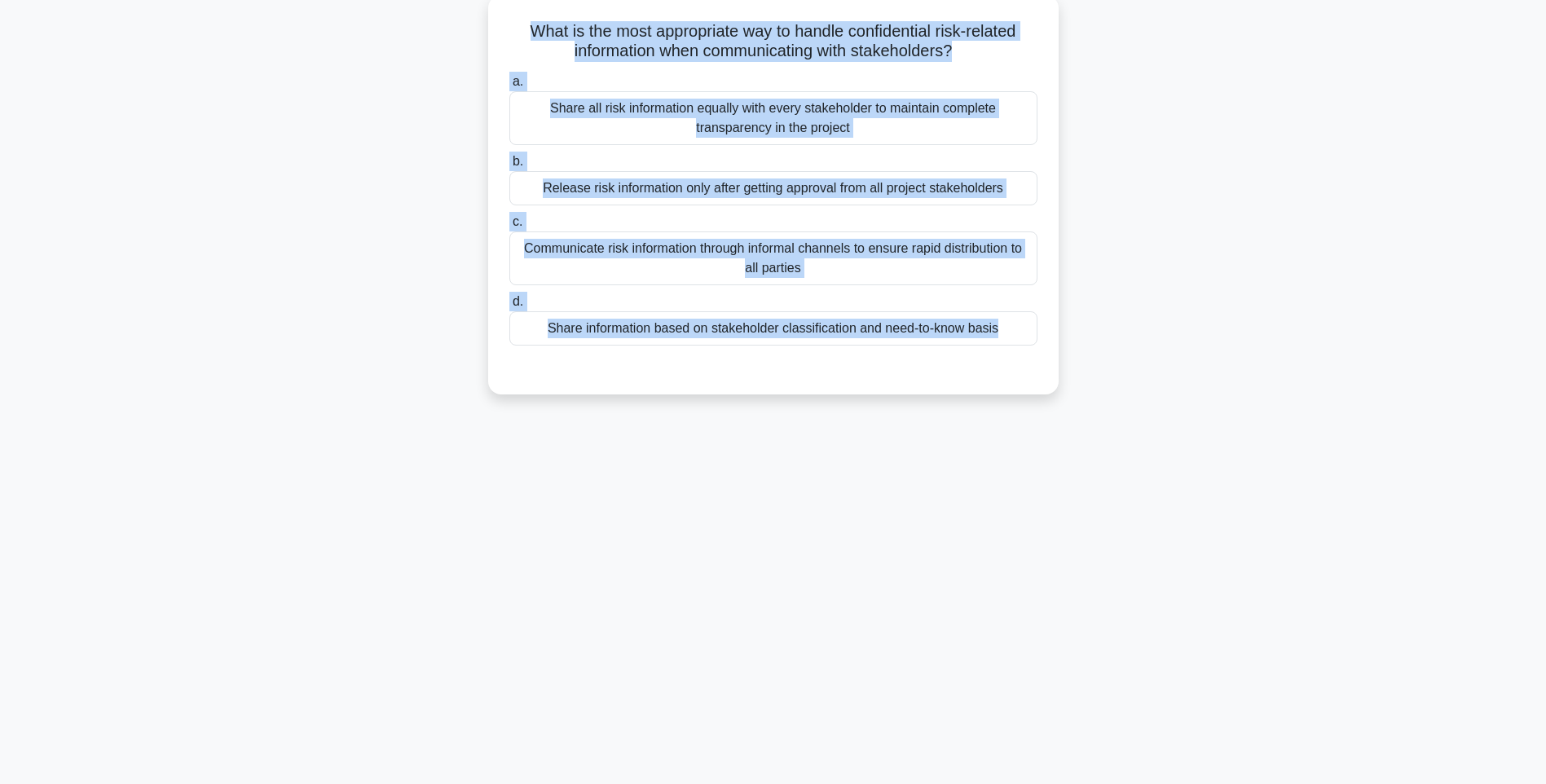
drag, startPoint x: 506, startPoint y: 27, endPoint x: 996, endPoint y: 367, distance: 596.4
click at [996, 367] on div "What is the most appropriate way to handle confidential risk-related informatio…" at bounding box center [773, 194] width 557 height 386
drag, startPoint x: 1150, startPoint y: 445, endPoint x: 897, endPoint y: 336, distance: 275.5
click at [1150, 444] on div "131:27 Stop PMI-RMP Intermediate 47/115 What is the most appropriate way to han…" at bounding box center [773, 370] width 1075 height 815
click at [878, 325] on div "Share information based on stakeholder classification and need-to-know basis" at bounding box center [773, 328] width 528 height 35
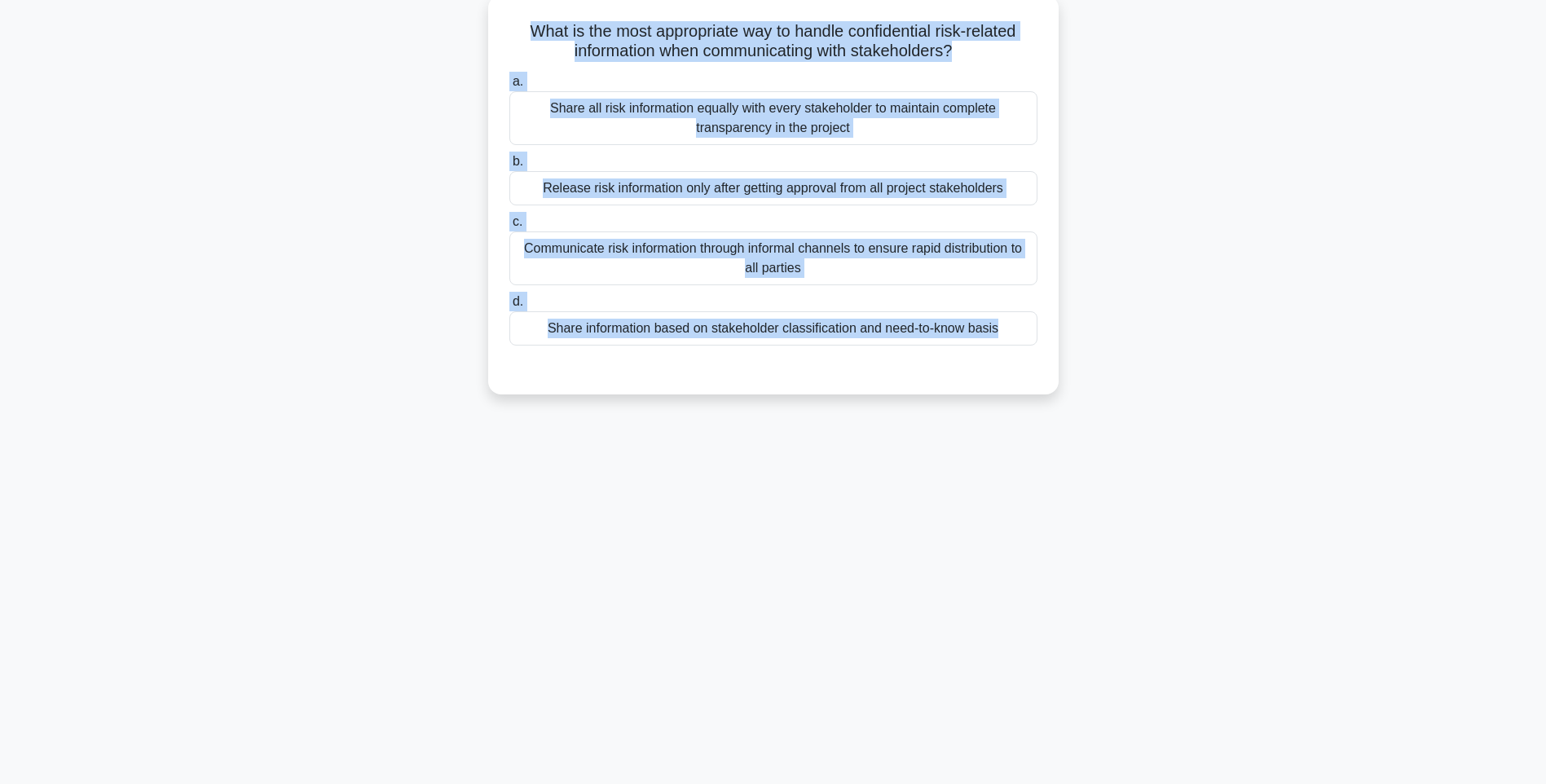
click at [509, 307] on input "d. Share information based on stakeholder classification and need-to-know basis" at bounding box center [509, 302] width 0 height 11
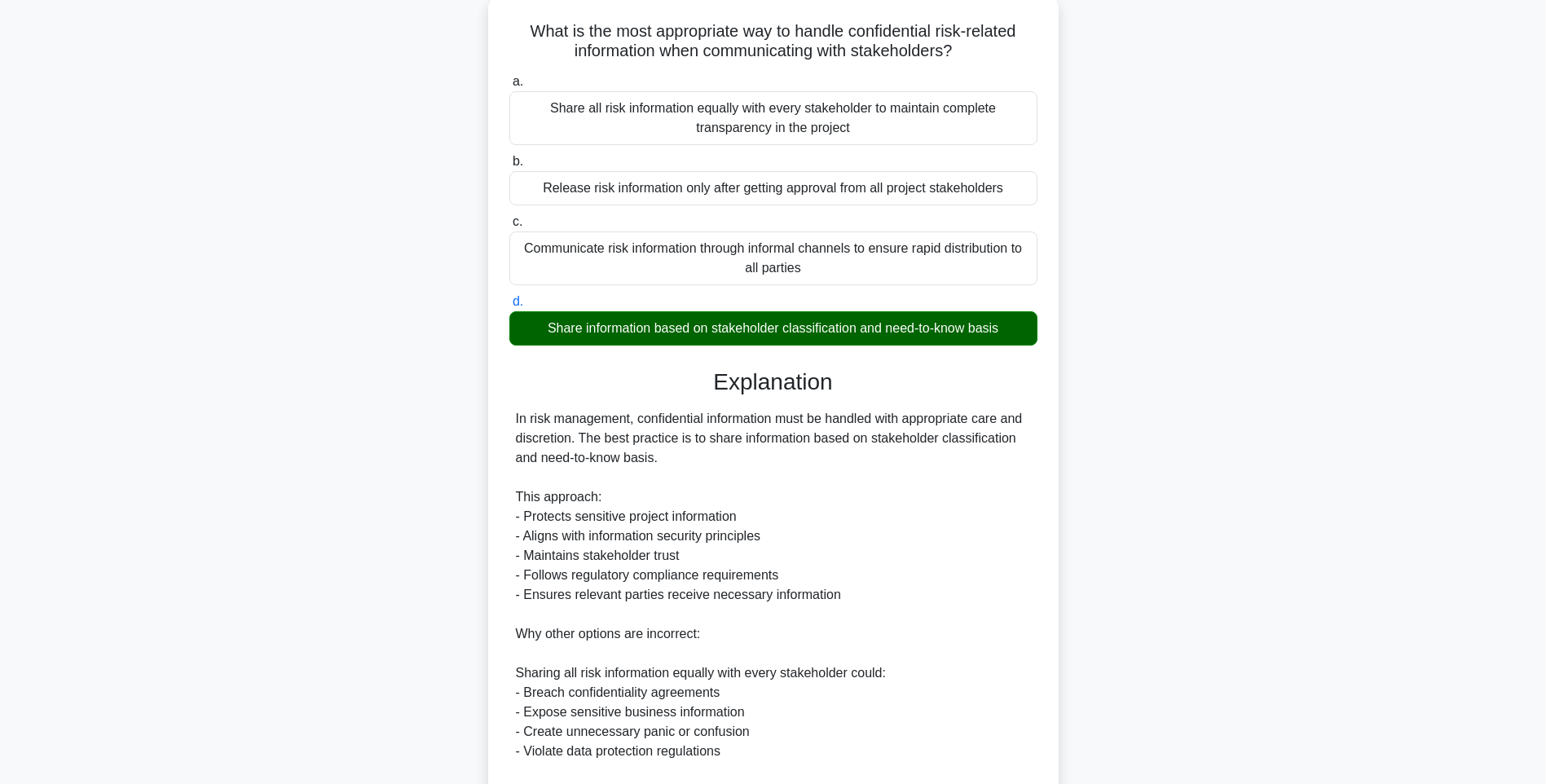
click at [1024, 505] on div "In risk management, confidential information must be handled with appropriate c…" at bounding box center [773, 702] width 515 height 586
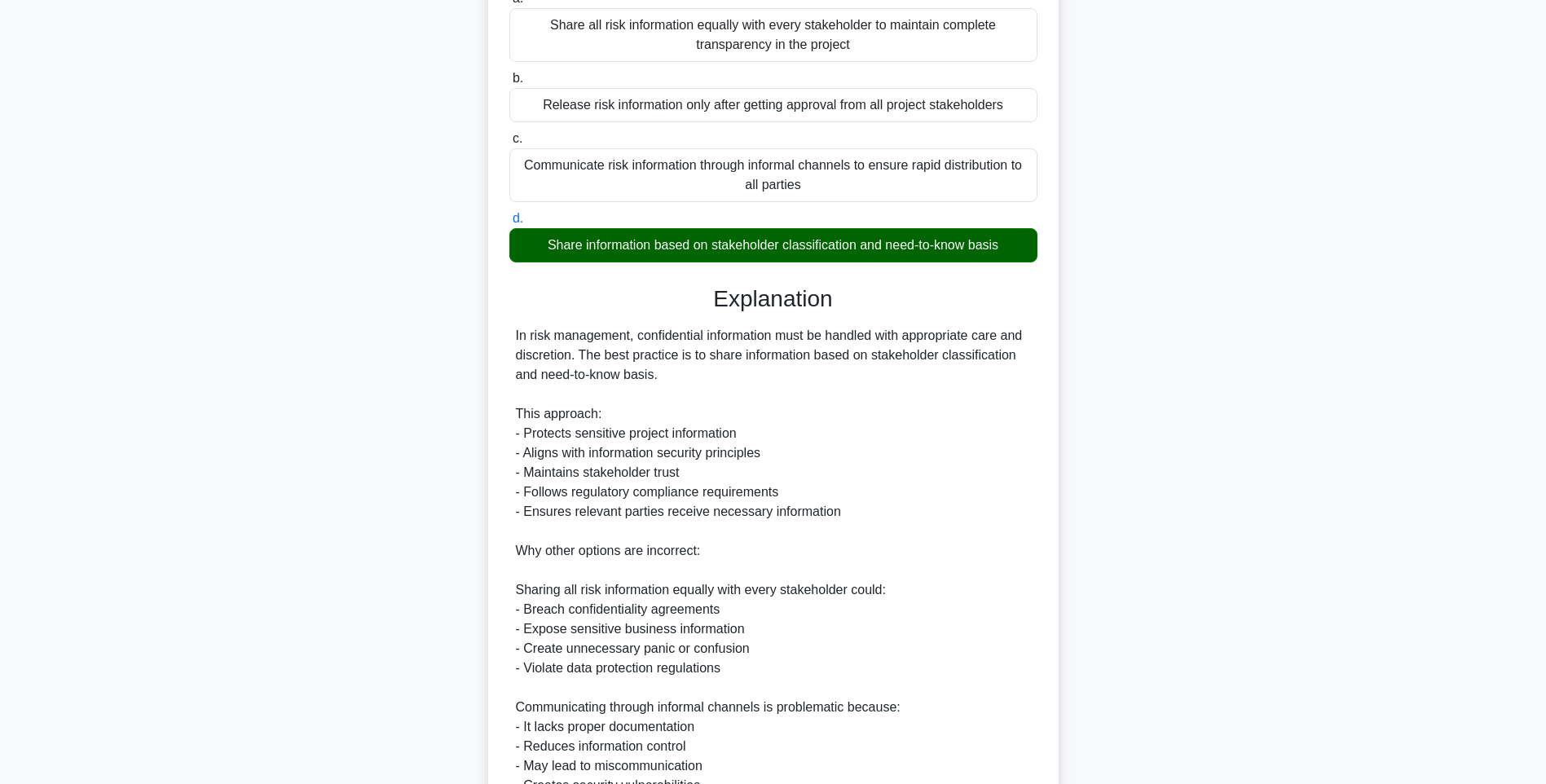
scroll to position [456, 0]
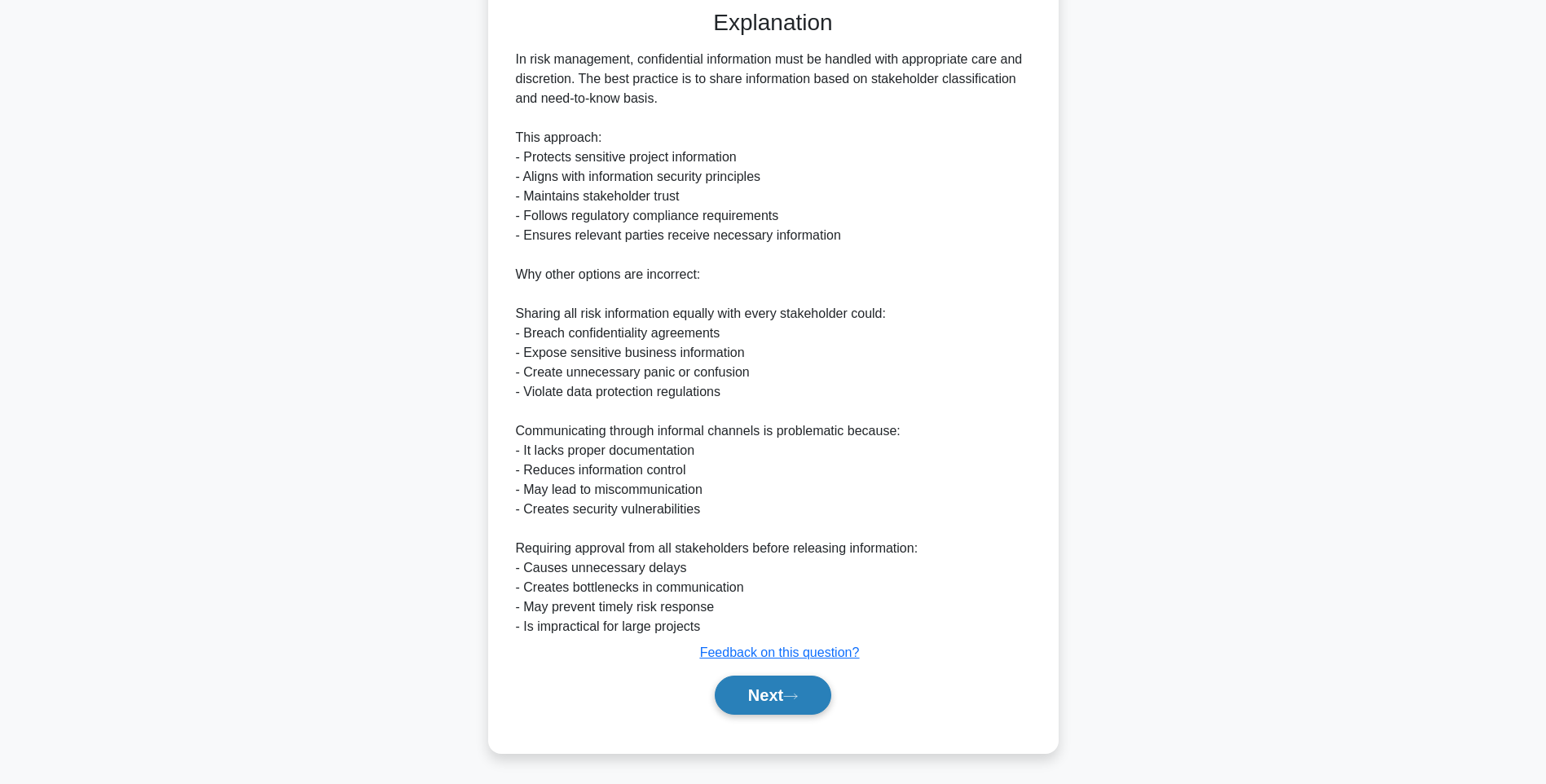
click at [780, 694] on button "Next" at bounding box center [773, 694] width 116 height 39
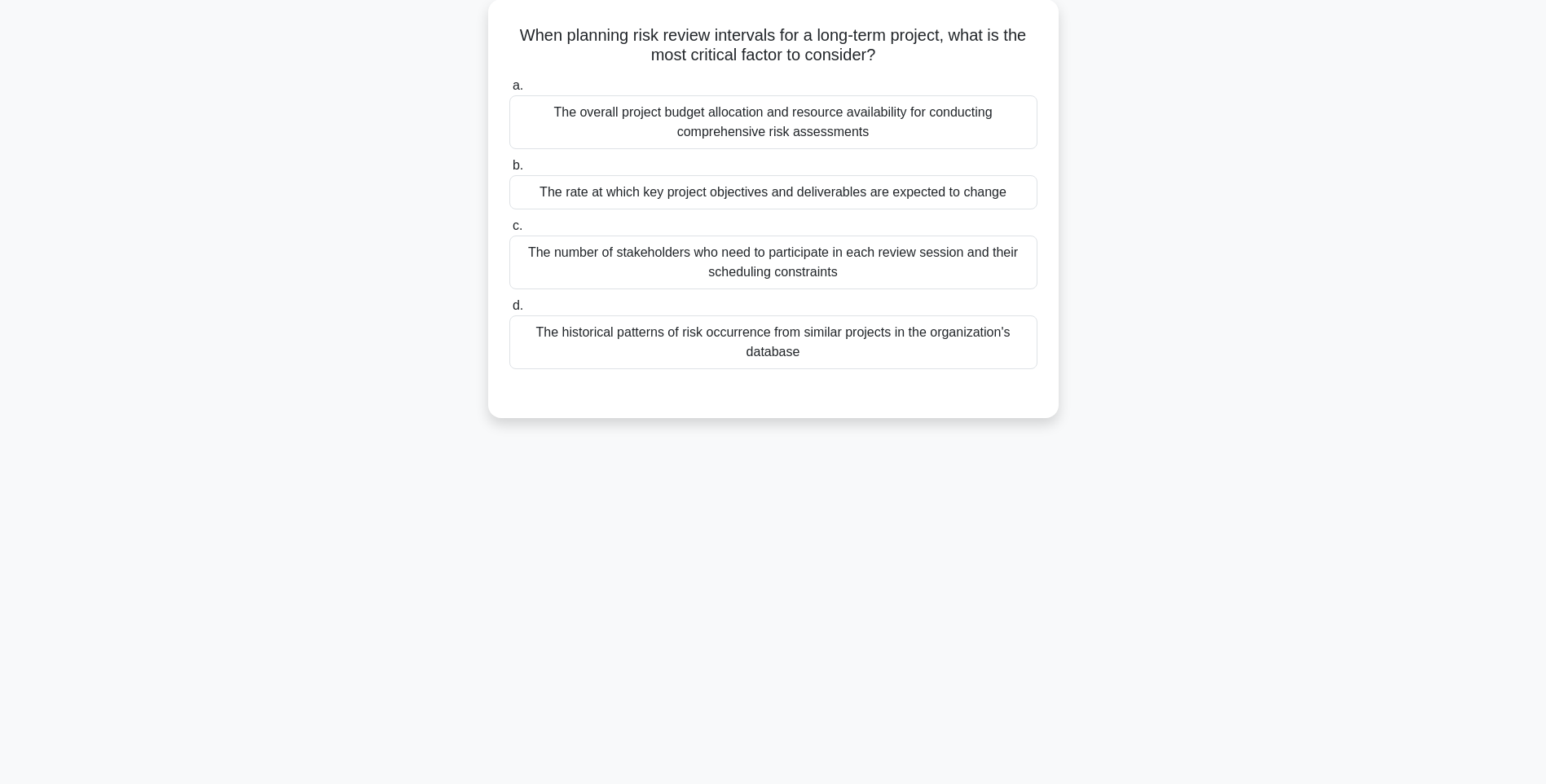
drag, startPoint x: 513, startPoint y: 25, endPoint x: 1083, endPoint y: 365, distance: 663.7
click at [1083, 365] on div "When planning risk review intervals for a long-term project, what is the most c…" at bounding box center [773, 218] width 1075 height 438
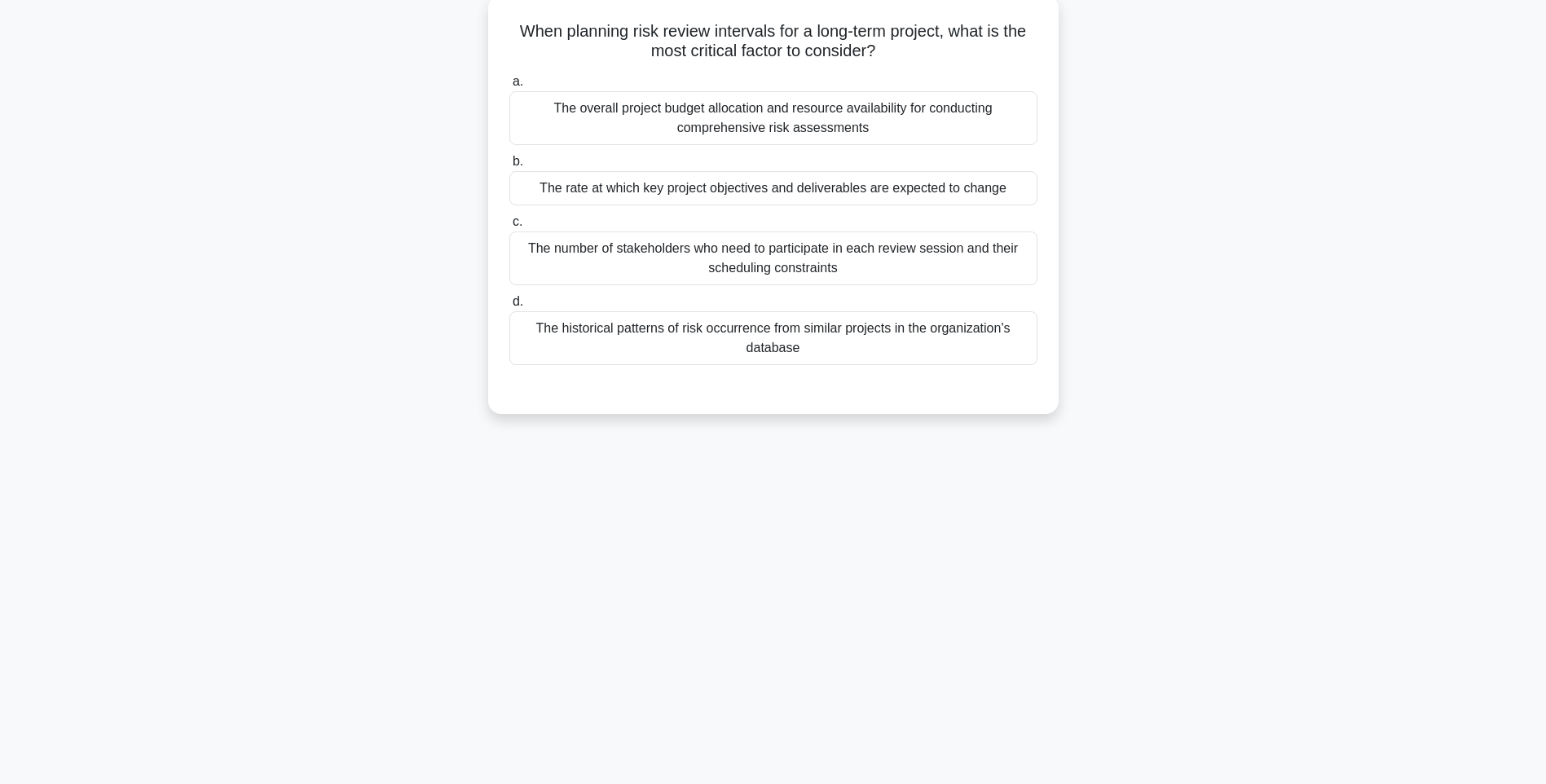
drag, startPoint x: 1086, startPoint y: 444, endPoint x: 940, endPoint y: 377, distance: 160.6
click at [1086, 444] on div "131:17 Stop PMI-RMP Intermediate 48/115 When planning risk review intervals for…" at bounding box center [773, 370] width 1075 height 815
click at [853, 350] on div "The historical patterns of risk occurrence from similar projects in the organiz…" at bounding box center [773, 338] width 528 height 54
click at [509, 307] on input "d. The historical patterns of risk occurrence from similar projects in the orga…" at bounding box center [509, 302] width 0 height 11
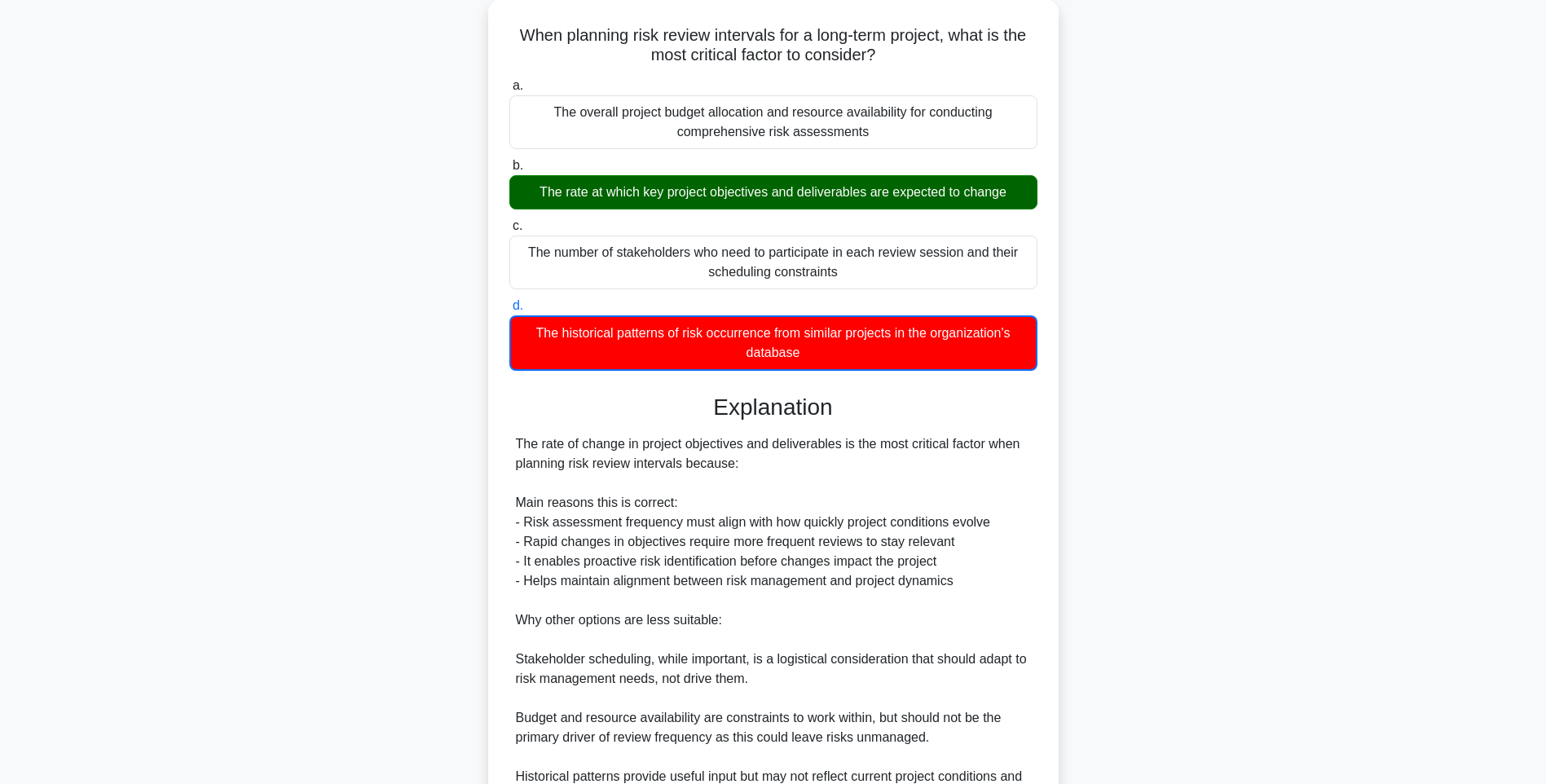
click at [1095, 487] on div "When planning risk review intervals for a long-term project, what is the most c…" at bounding box center [773, 480] width 1075 height 962
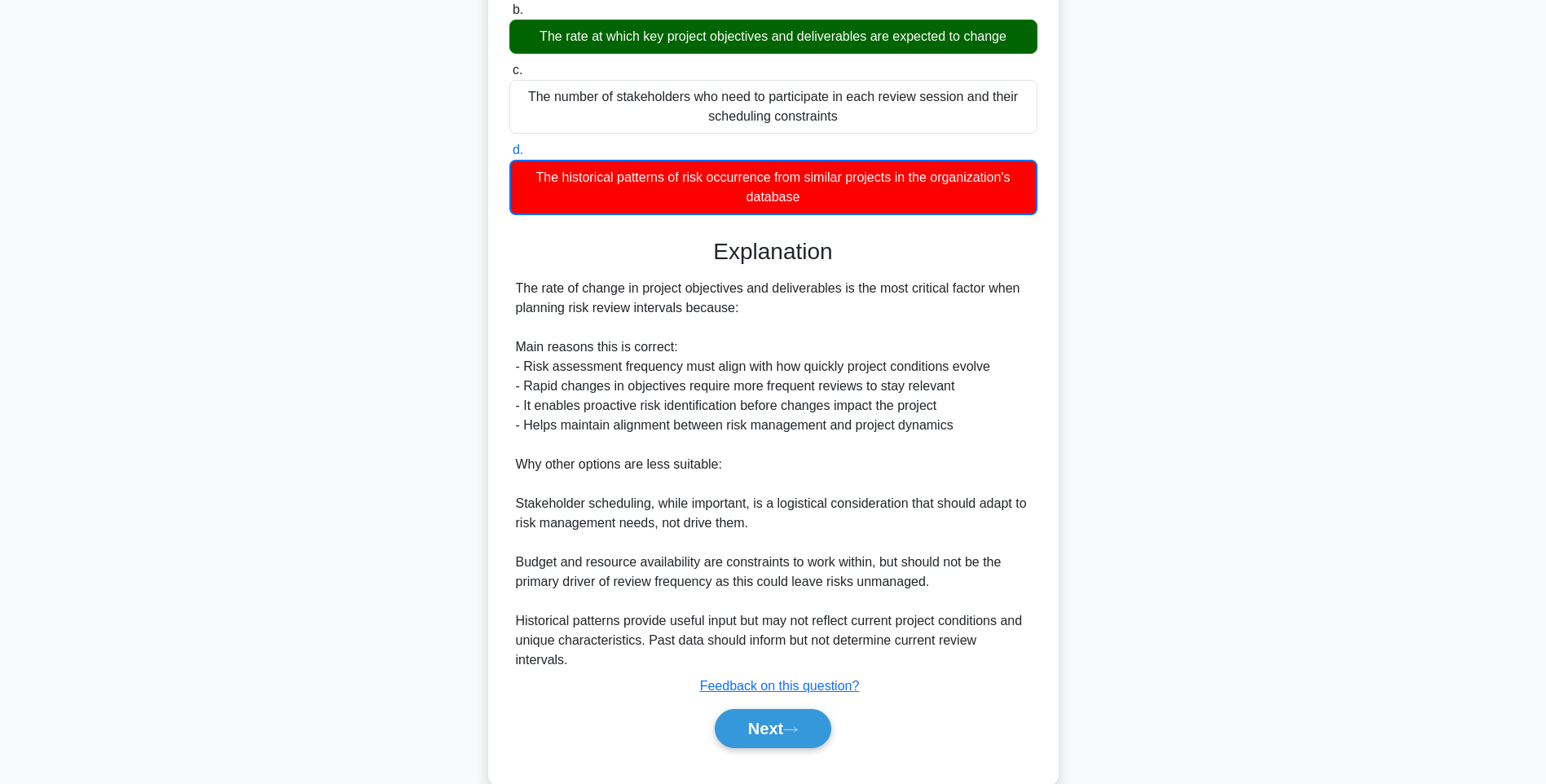
scroll to position [263, 0]
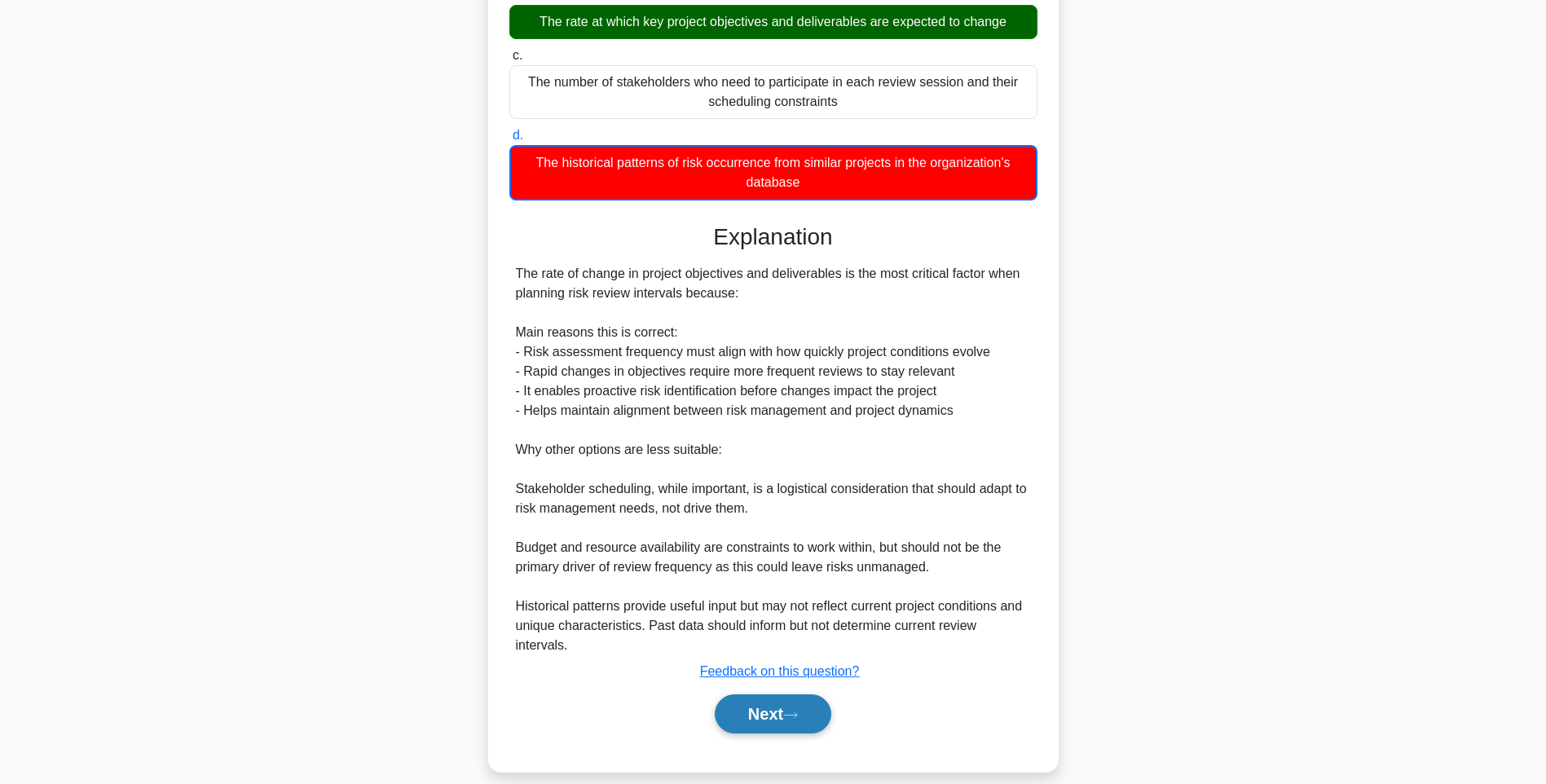
click at [747, 694] on button "Next" at bounding box center [773, 714] width 116 height 39
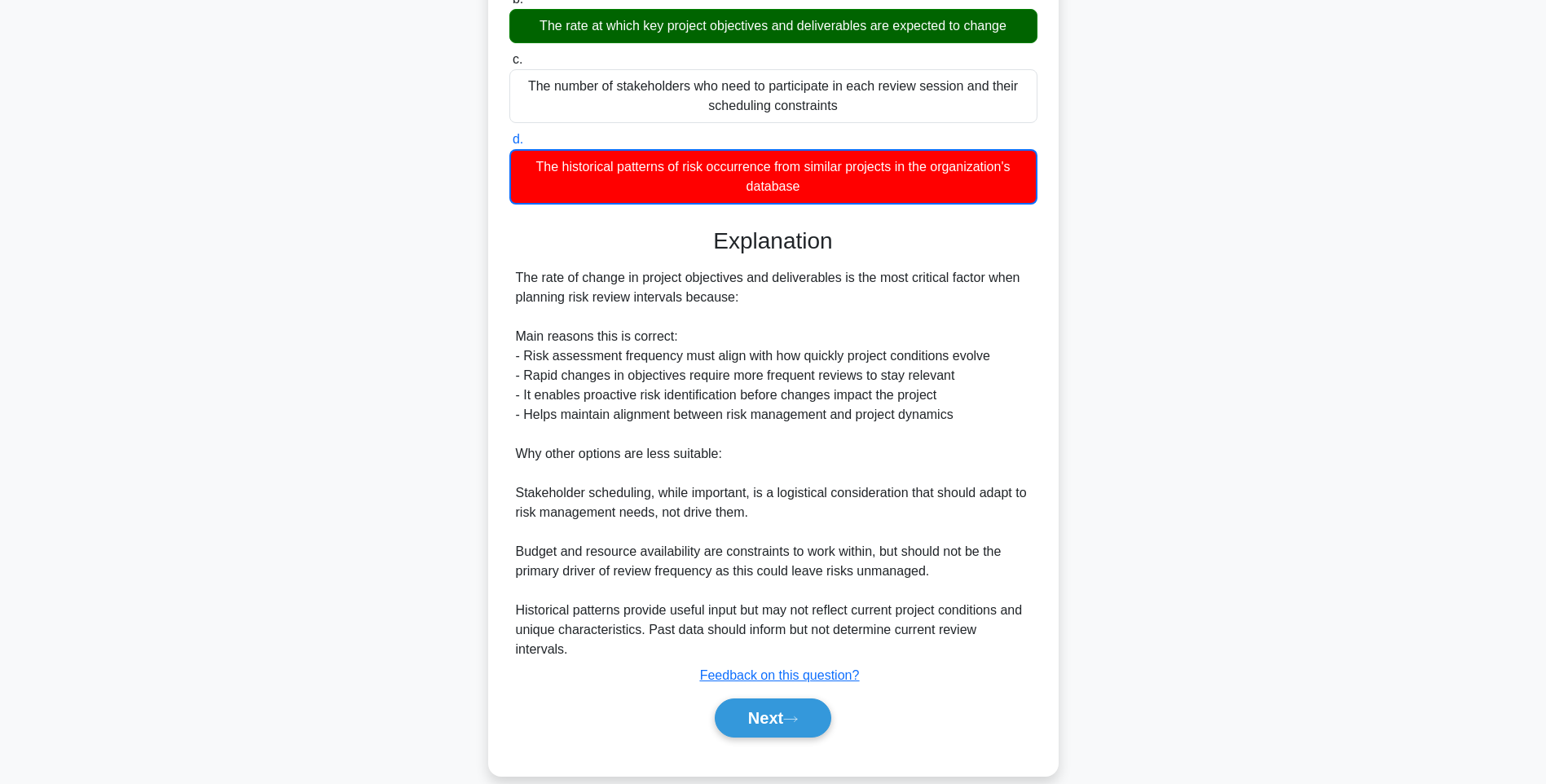
scroll to position [96, 0]
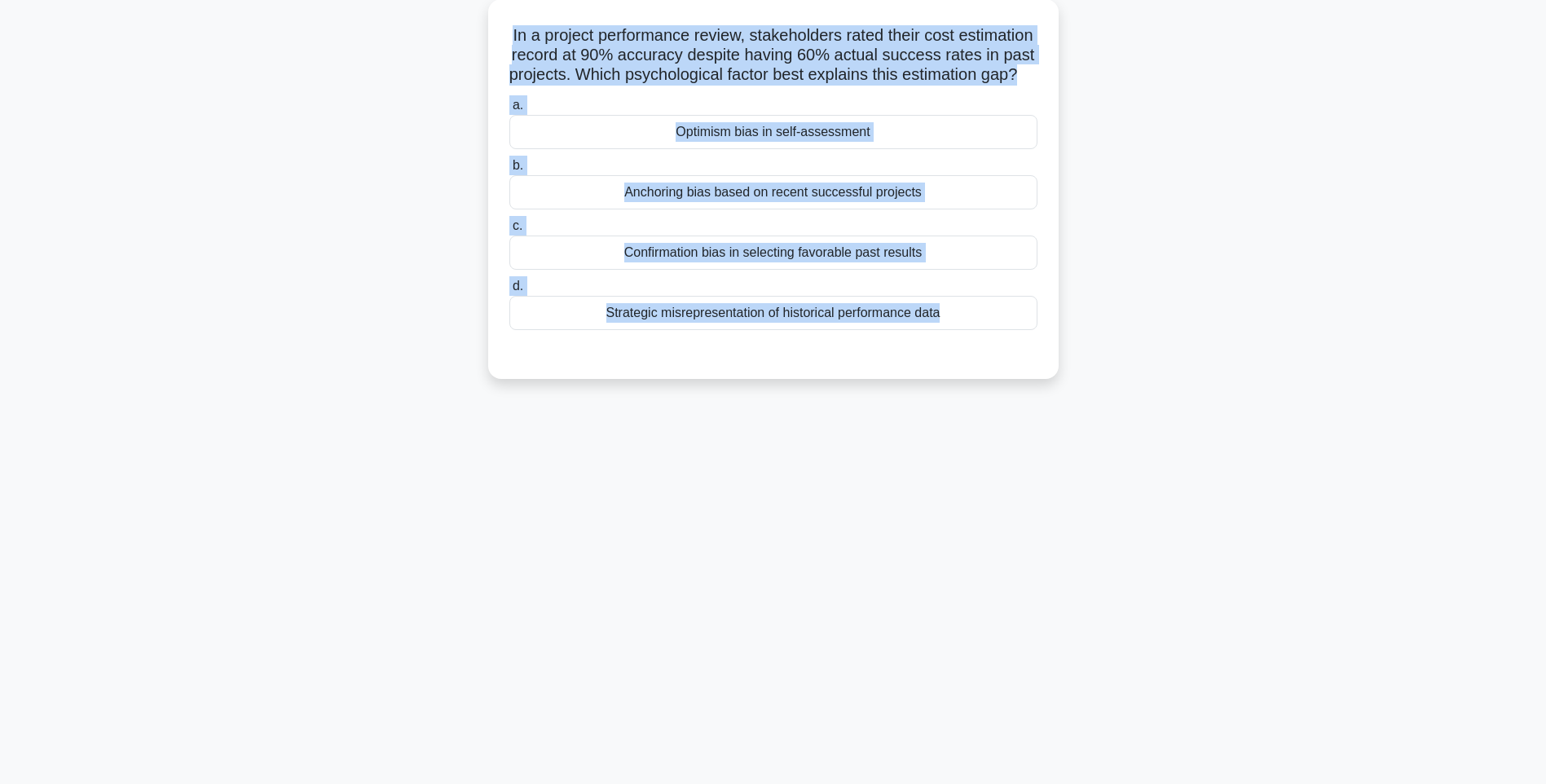
drag, startPoint x: 526, startPoint y: 31, endPoint x: 1076, endPoint y: 367, distance: 644.5
click at [1076, 367] on div "In a project performance review, stakeholders rated their cost estimation recor…" at bounding box center [773, 199] width 1075 height 399
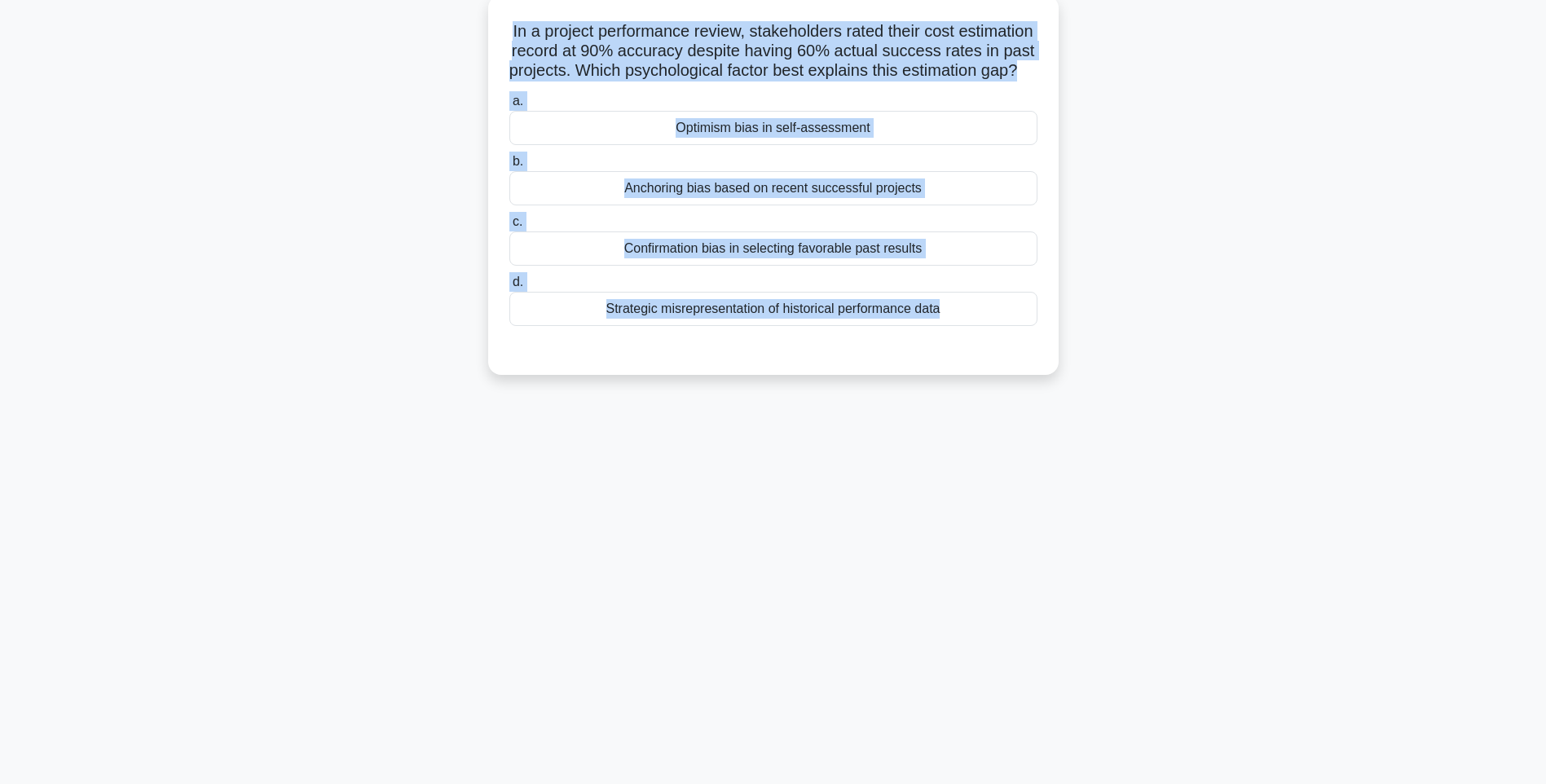
click at [919, 325] on div "Strategic misrepresentation of historical performance data" at bounding box center [773, 309] width 528 height 35
click at [509, 287] on input "d. Strategic misrepresentation of historical performance data" at bounding box center [509, 282] width 0 height 11
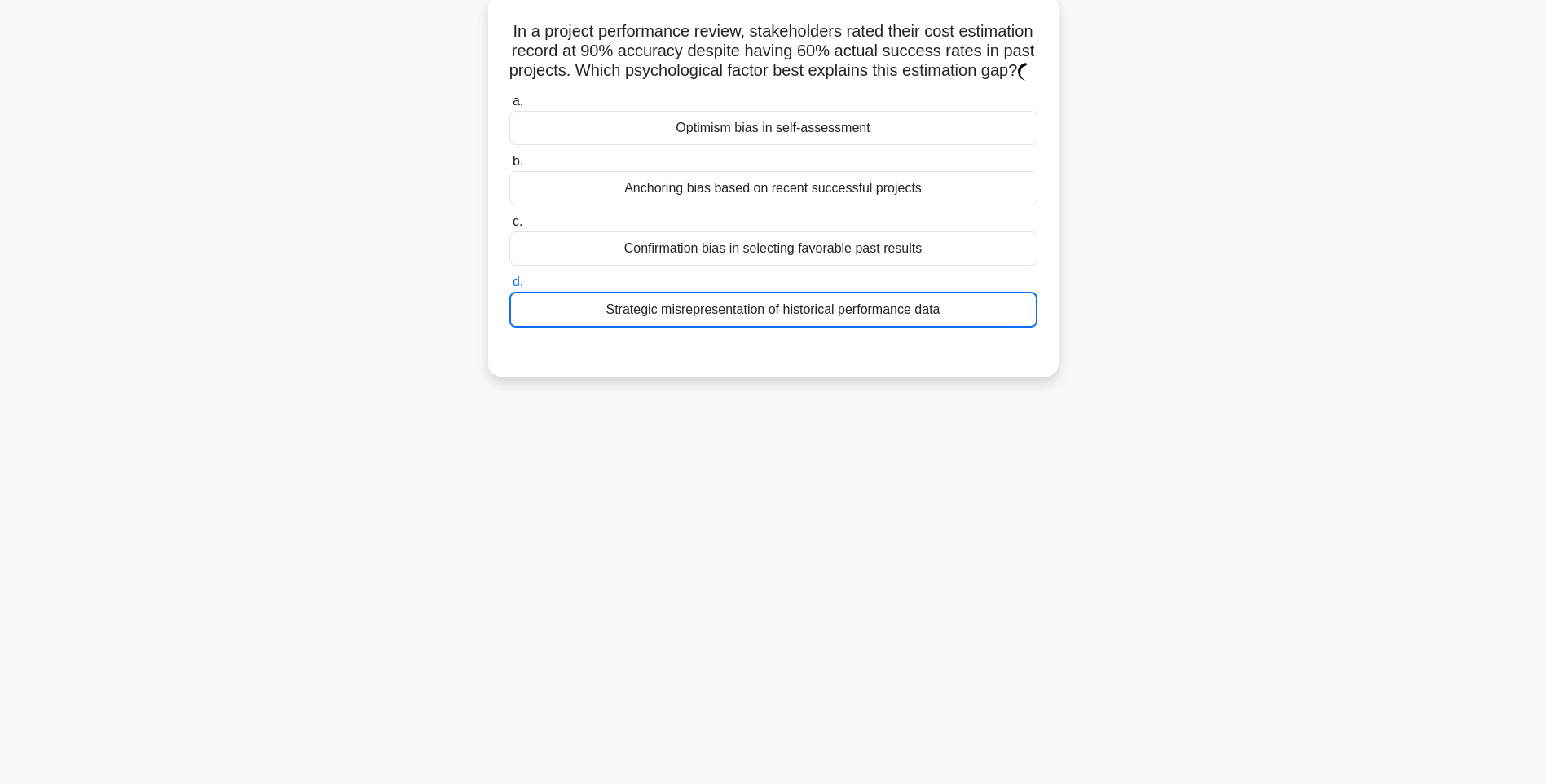
click at [915, 327] on div "Strategic misrepresentation of historical performance data" at bounding box center [773, 310] width 528 height 35
click at [509, 287] on input "d. Strategic misrepresentation of historical performance data" at bounding box center [509, 282] width 0 height 11
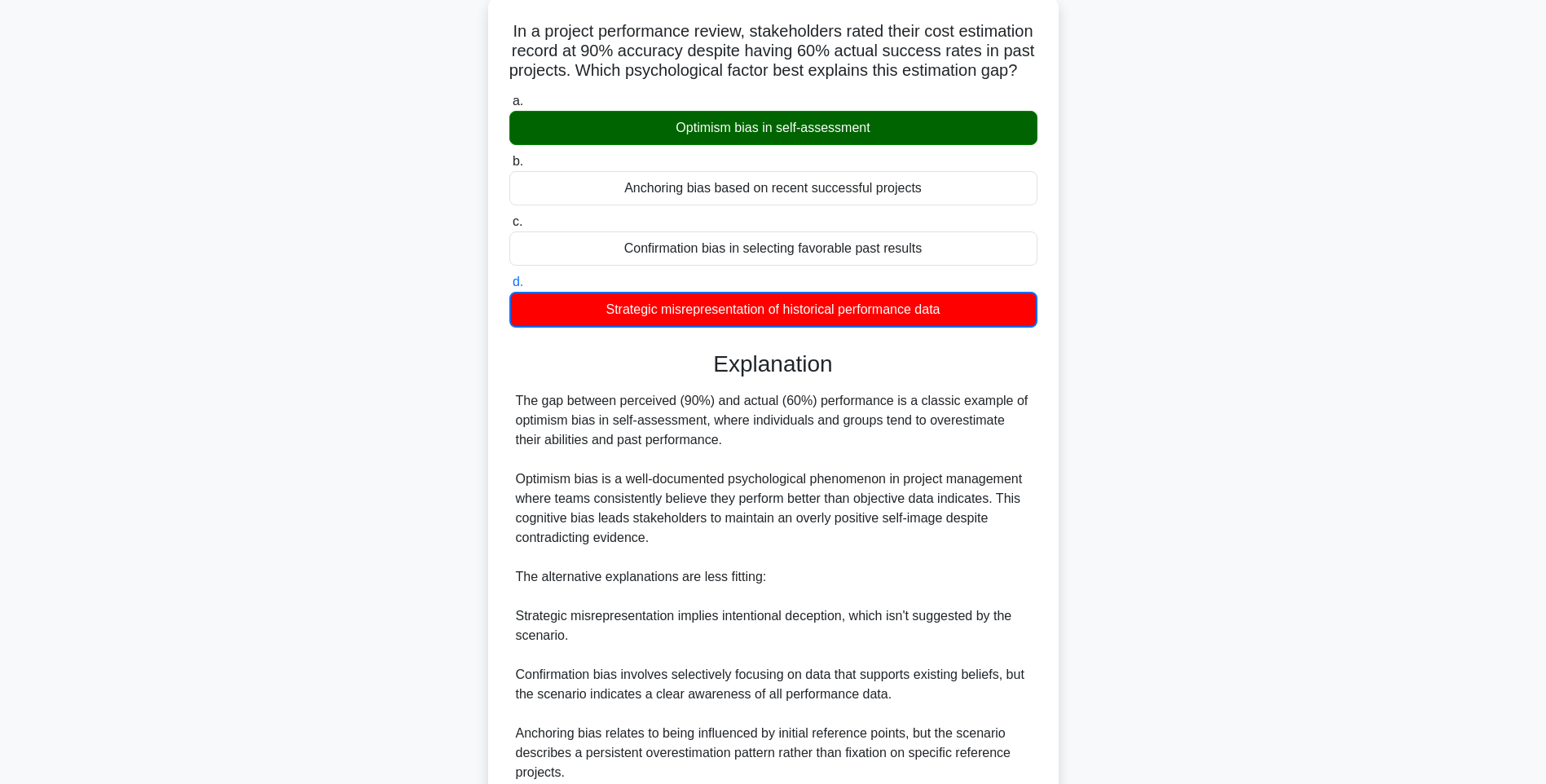
click at [1019, 400] on div "Explanation The gap between perceived (90%) and actual (60%) performance is a c…" at bounding box center [773, 608] width 528 height 516
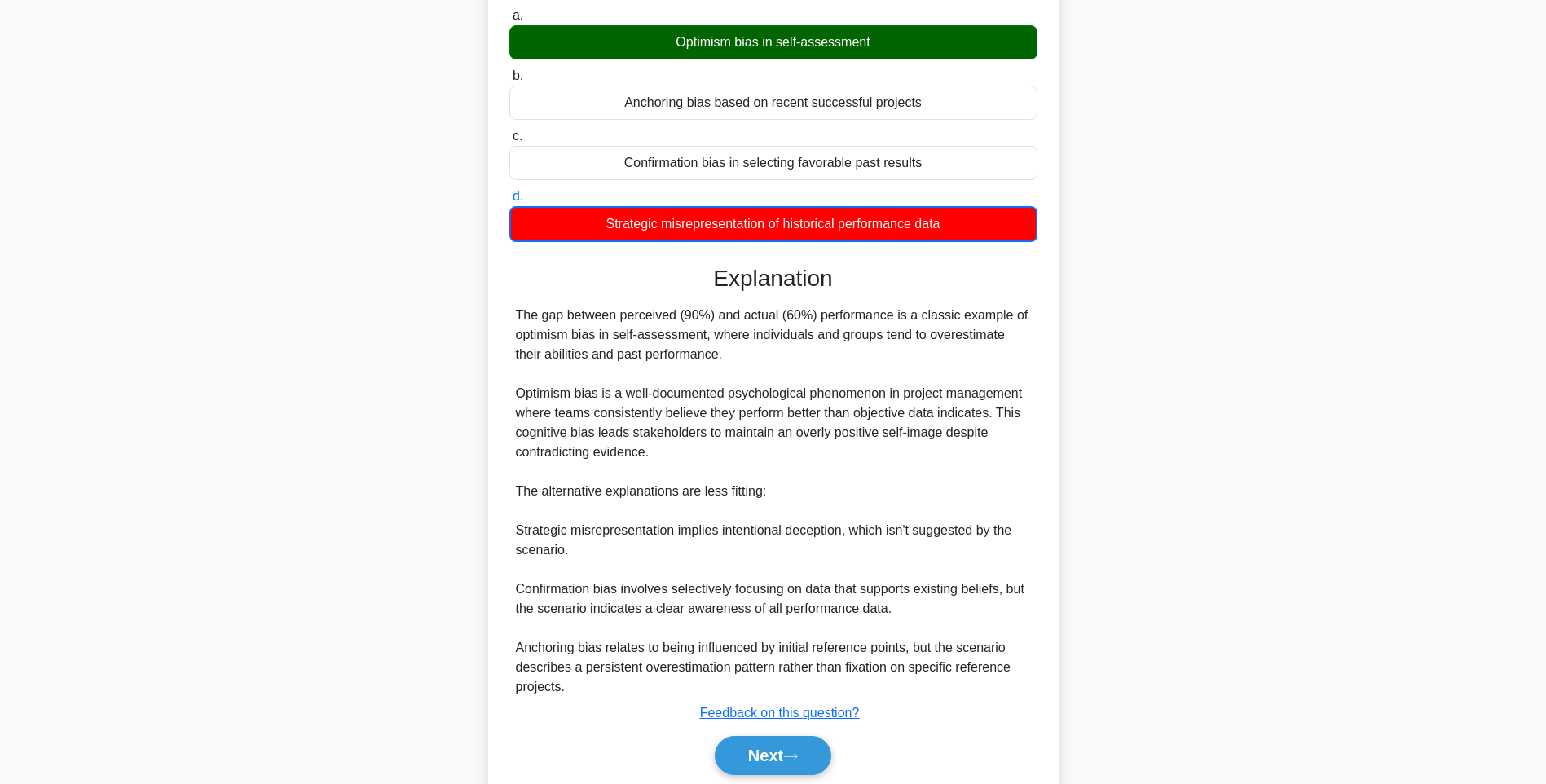
scroll to position [263, 0]
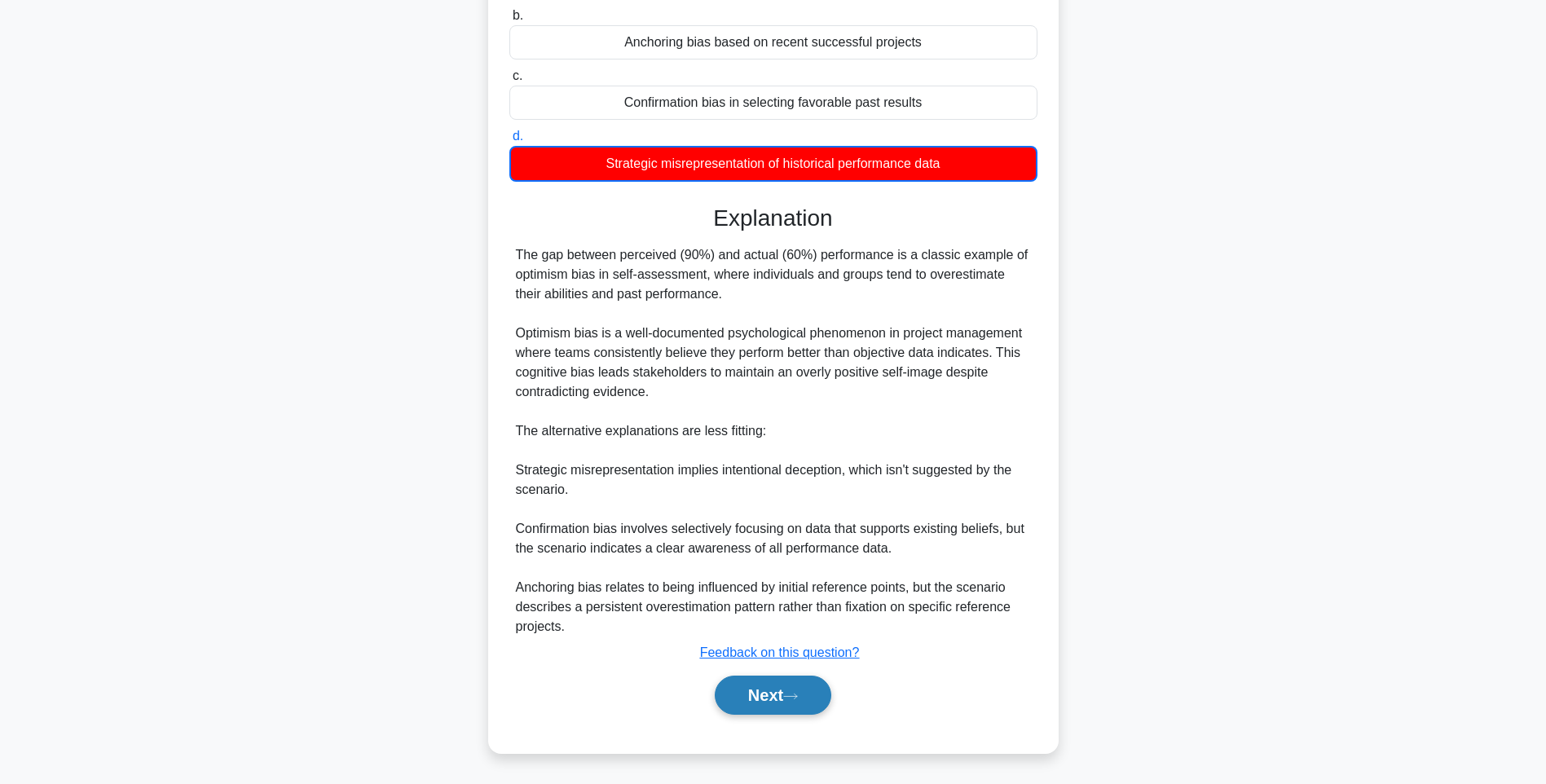
click at [742, 683] on button "Next" at bounding box center [773, 694] width 116 height 39
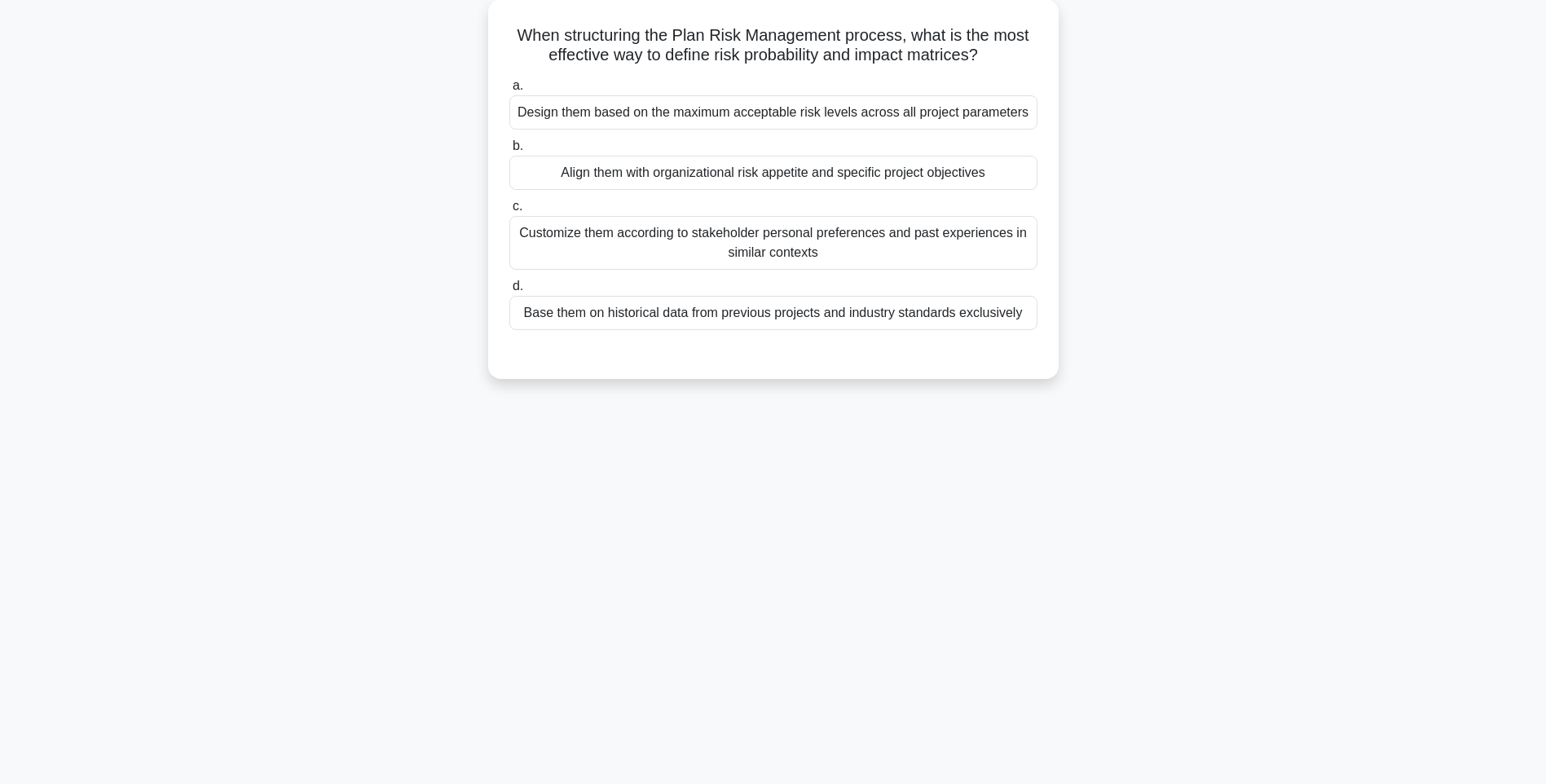
scroll to position [96, 0]
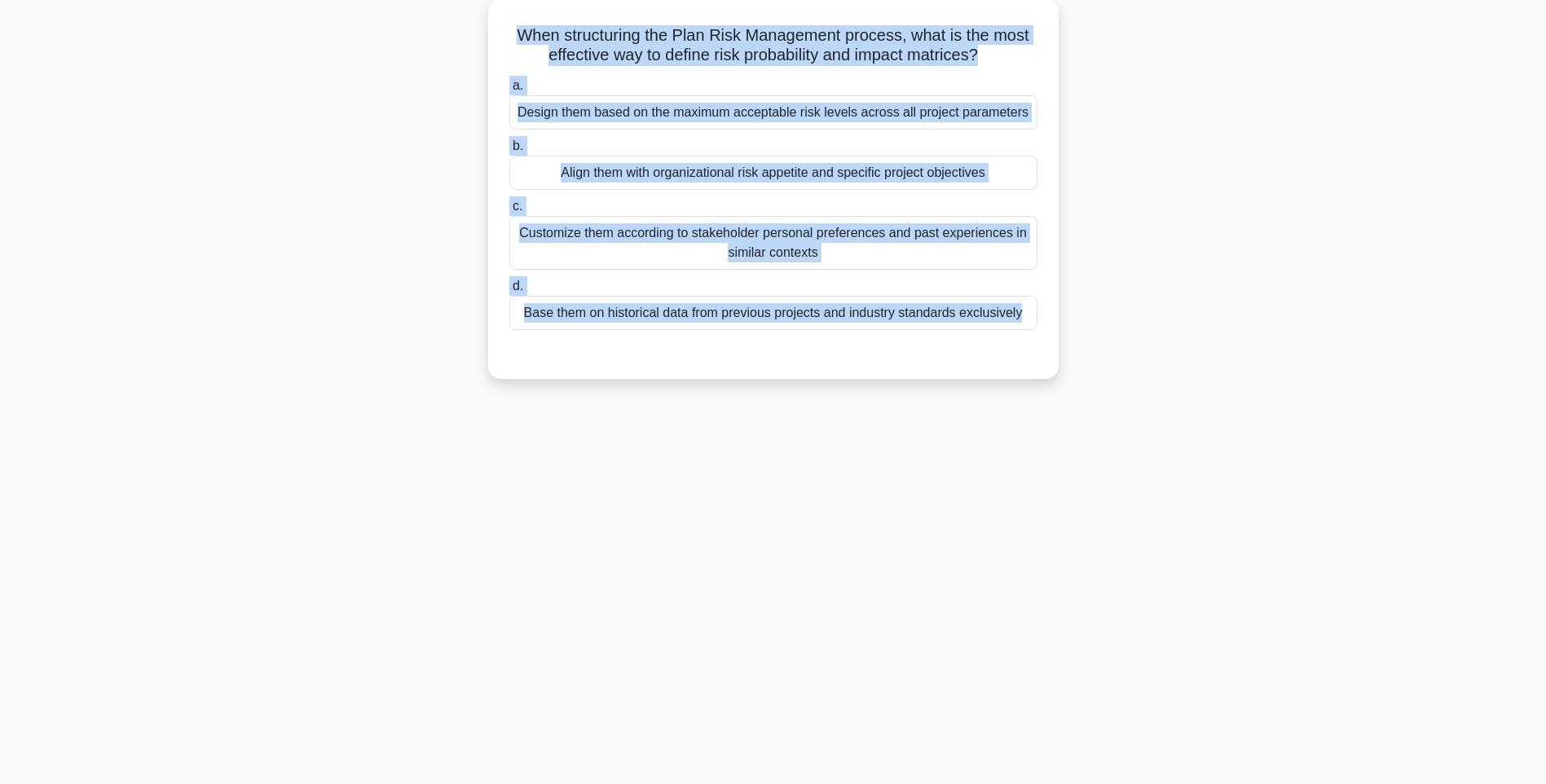
drag, startPoint x: 501, startPoint y: 25, endPoint x: 1123, endPoint y: 400, distance: 726.3
click at [1123, 400] on div "131:02 Stop PMI-RMP Intermediate 50/115 When structuring the Plan Risk Manageme…" at bounding box center [773, 370] width 1075 height 815
drag, startPoint x: 1086, startPoint y: 410, endPoint x: 1059, endPoint y: 404, distance: 27.7
click at [1085, 410] on div "131:01 Stop PMI-RMP Intermediate 50/115 When structuring the Plan Risk Manageme…" at bounding box center [773, 370] width 1075 height 815
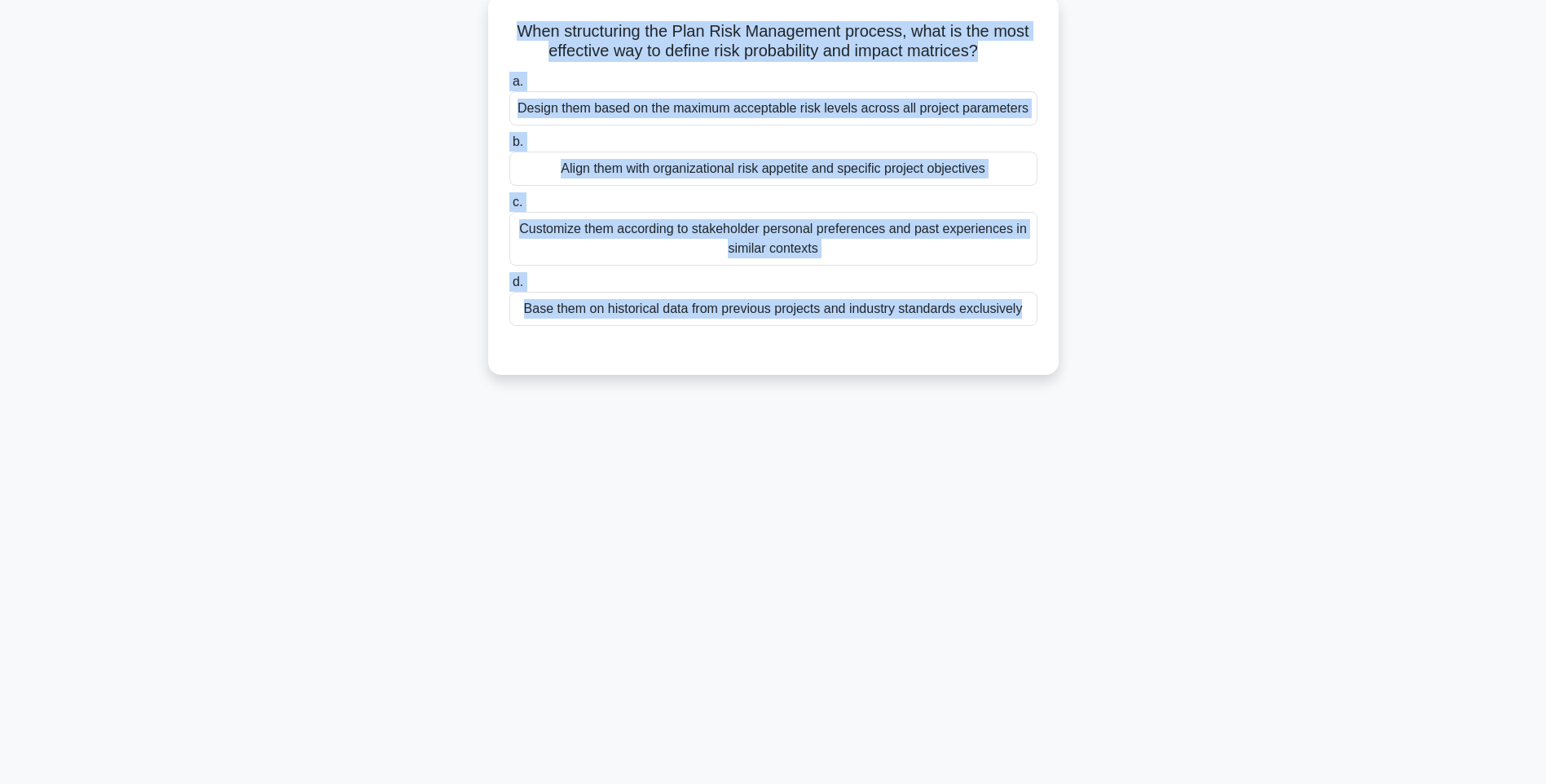
click at [866, 315] on div "Base them on historical data from previous projects and industry standards excl…" at bounding box center [773, 309] width 528 height 35
click at [509, 287] on input "d. Base them on historical data from previous projects and industry standards e…" at bounding box center [509, 282] width 0 height 11
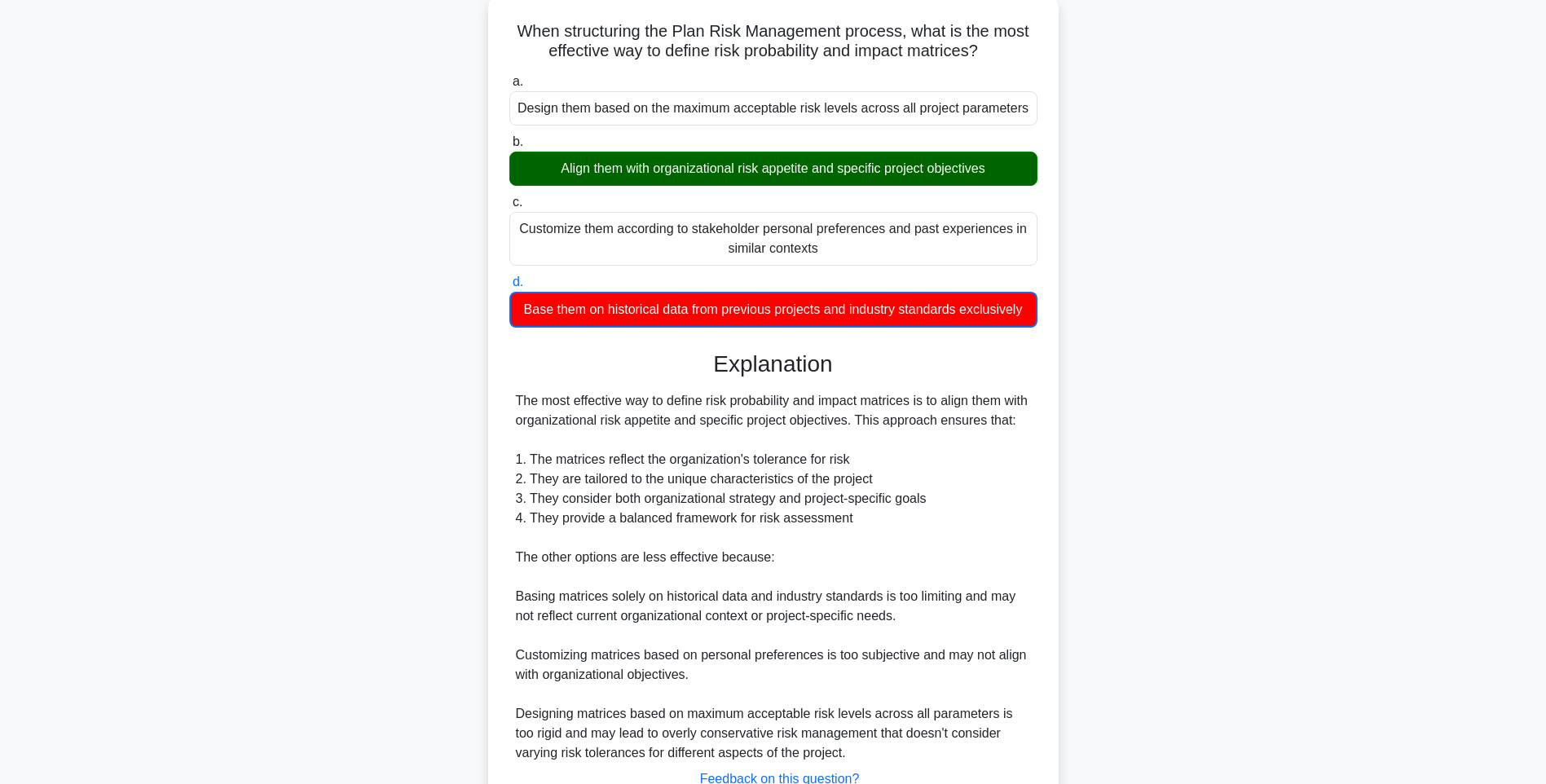
click at [1055, 493] on div "When structuring the Plan Risk Management process, what is the most effective w…" at bounding box center [773, 436] width 570 height 884
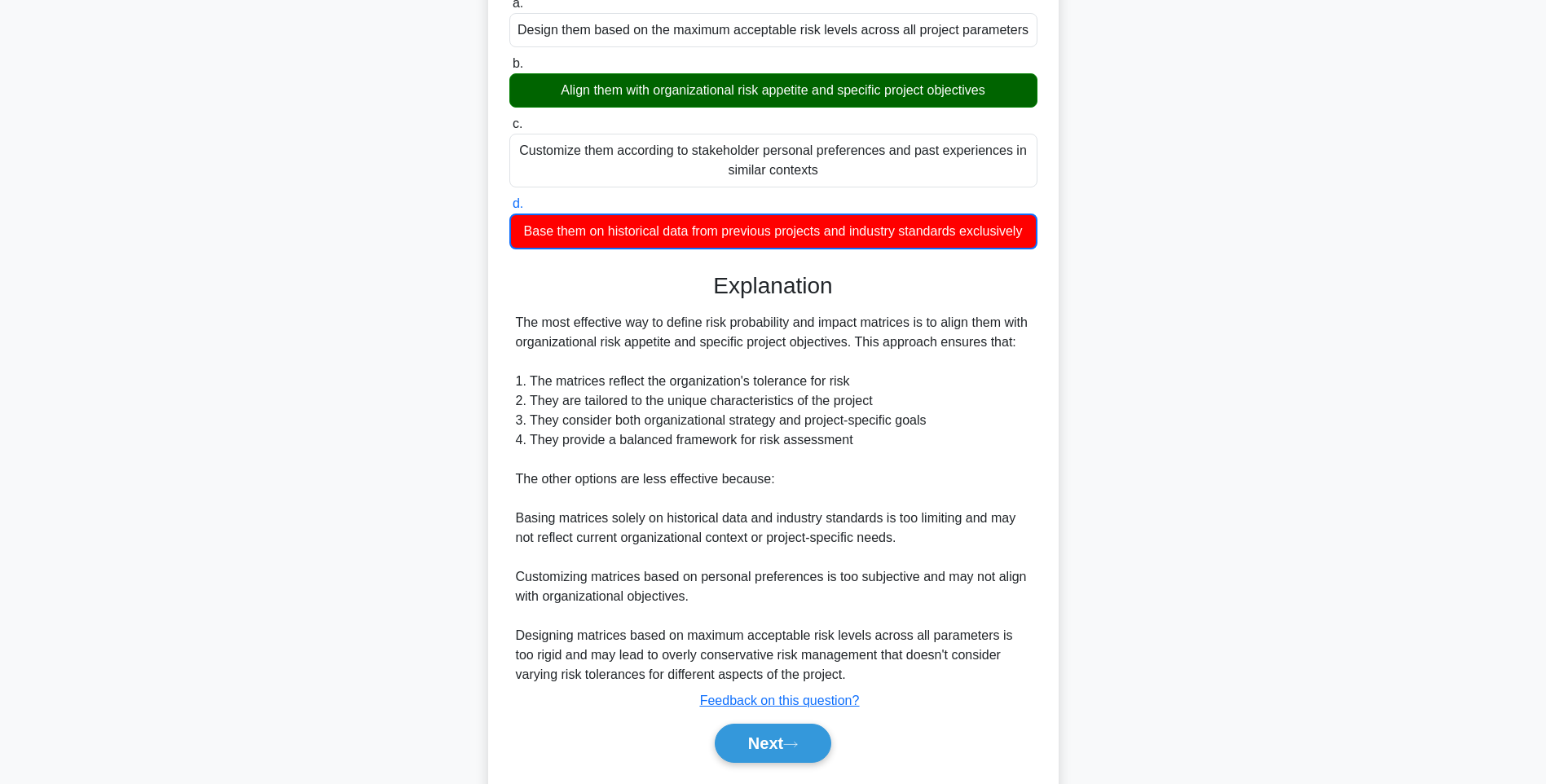
scroll to position [243, 0]
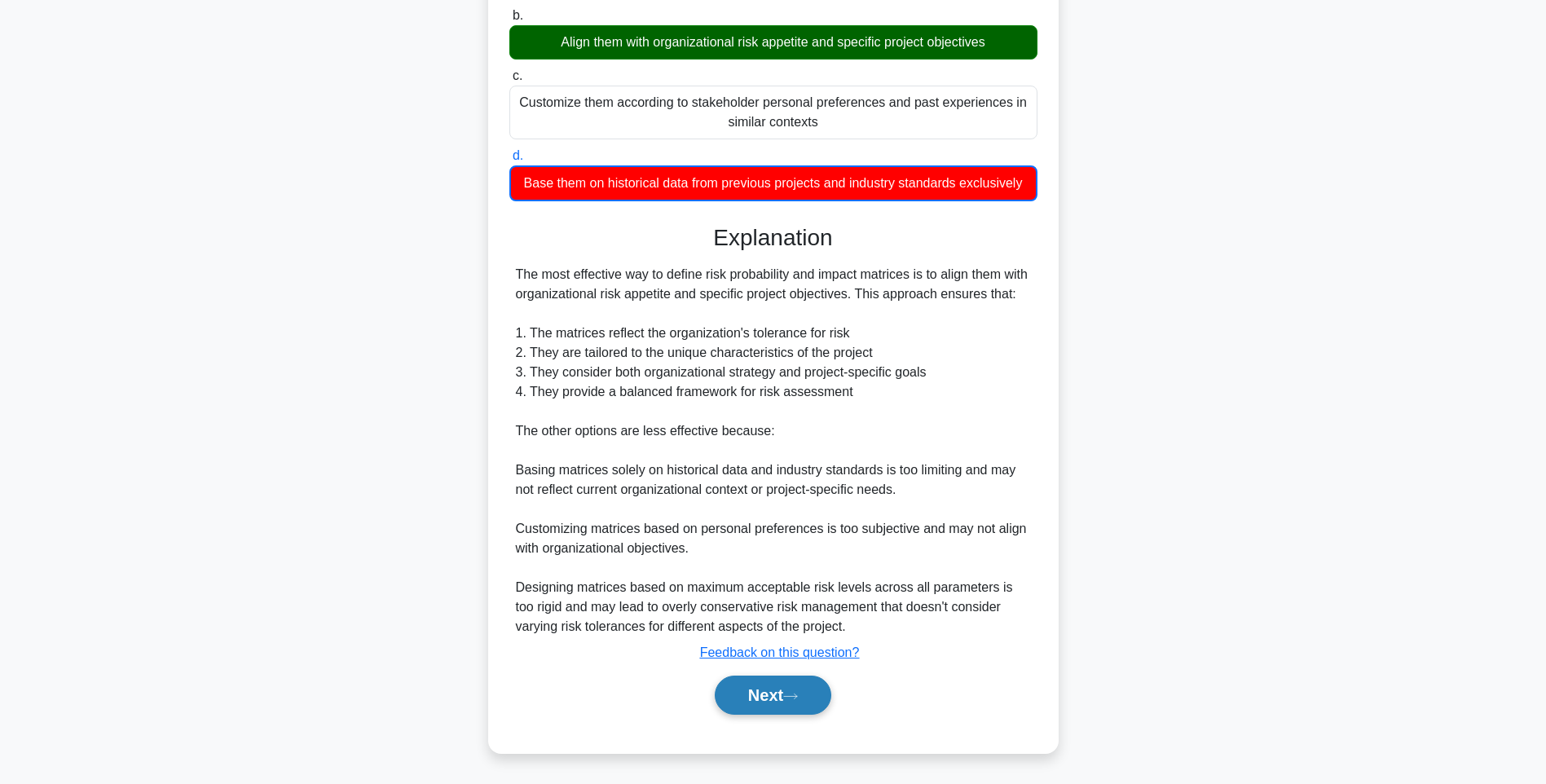
click at [803, 676] on button "Next" at bounding box center [773, 694] width 116 height 39
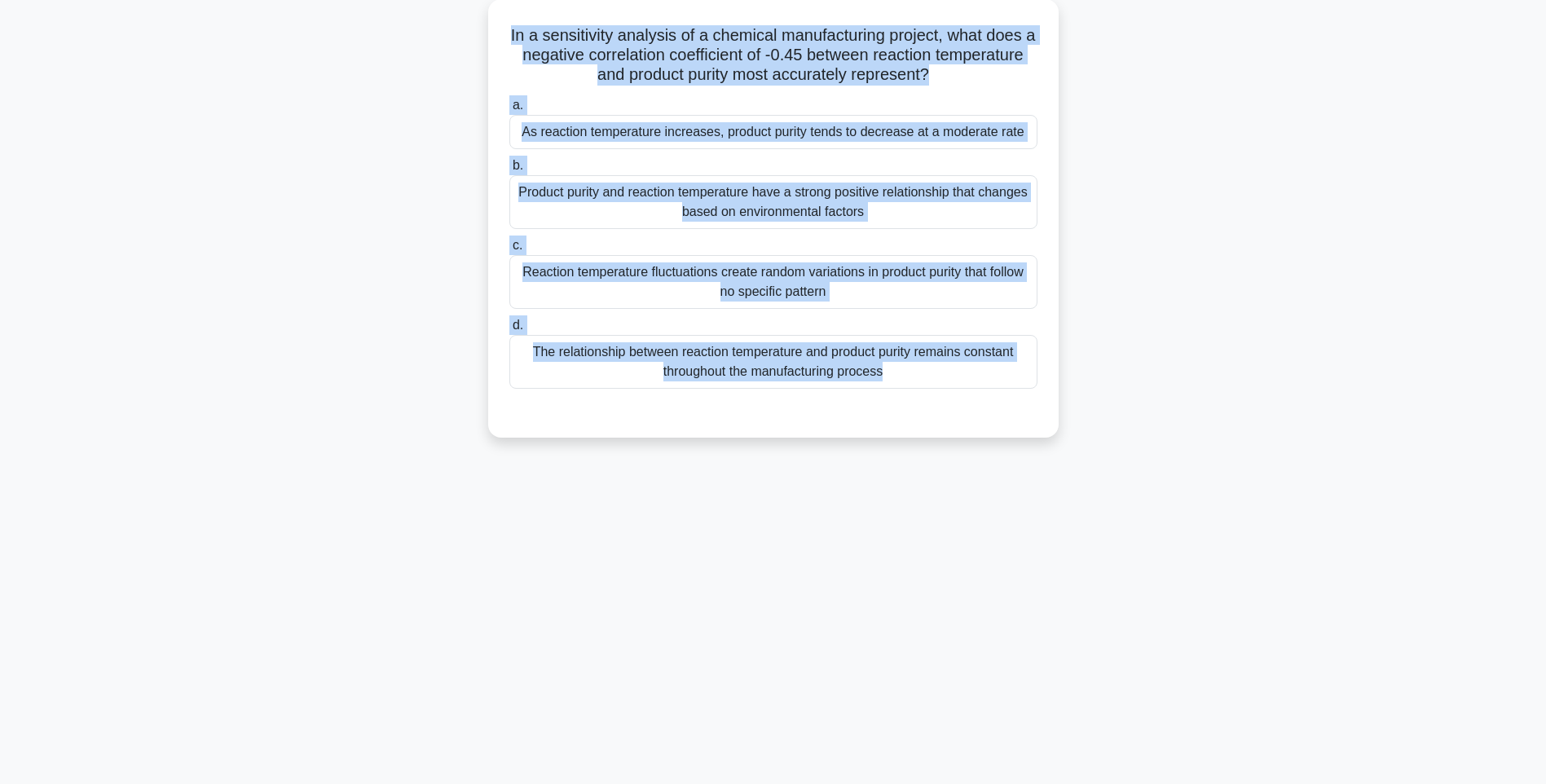
drag, startPoint x: 502, startPoint y: 31, endPoint x: 1072, endPoint y: 395, distance: 676.3
click at [1072, 395] on div "In a sensitivity analysis of a chemical manufacturing project, what does a nega…" at bounding box center [773, 228] width 1075 height 458
click at [1065, 475] on div "130:52 Stop PMI-RMP Intermediate 51/115 In a sensitivity analysis of a chemical…" at bounding box center [773, 370] width 1075 height 815
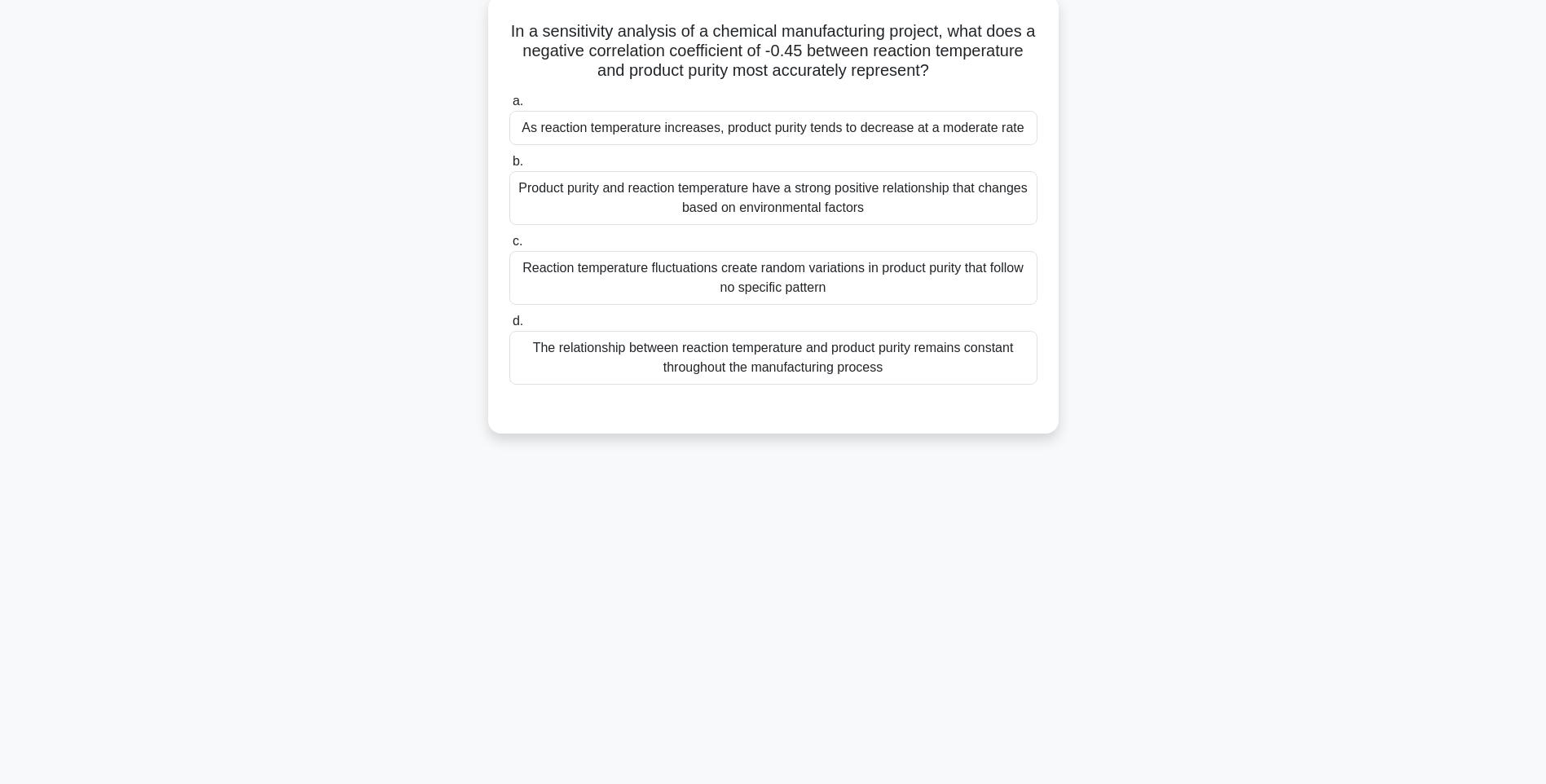
click at [866, 343] on div "The relationship between reaction temperature and product purity remains consta…" at bounding box center [773, 357] width 528 height 54
click at [509, 326] on input "d. The relationship between reaction temperature and product purity remains con…" at bounding box center [509, 321] width 0 height 11
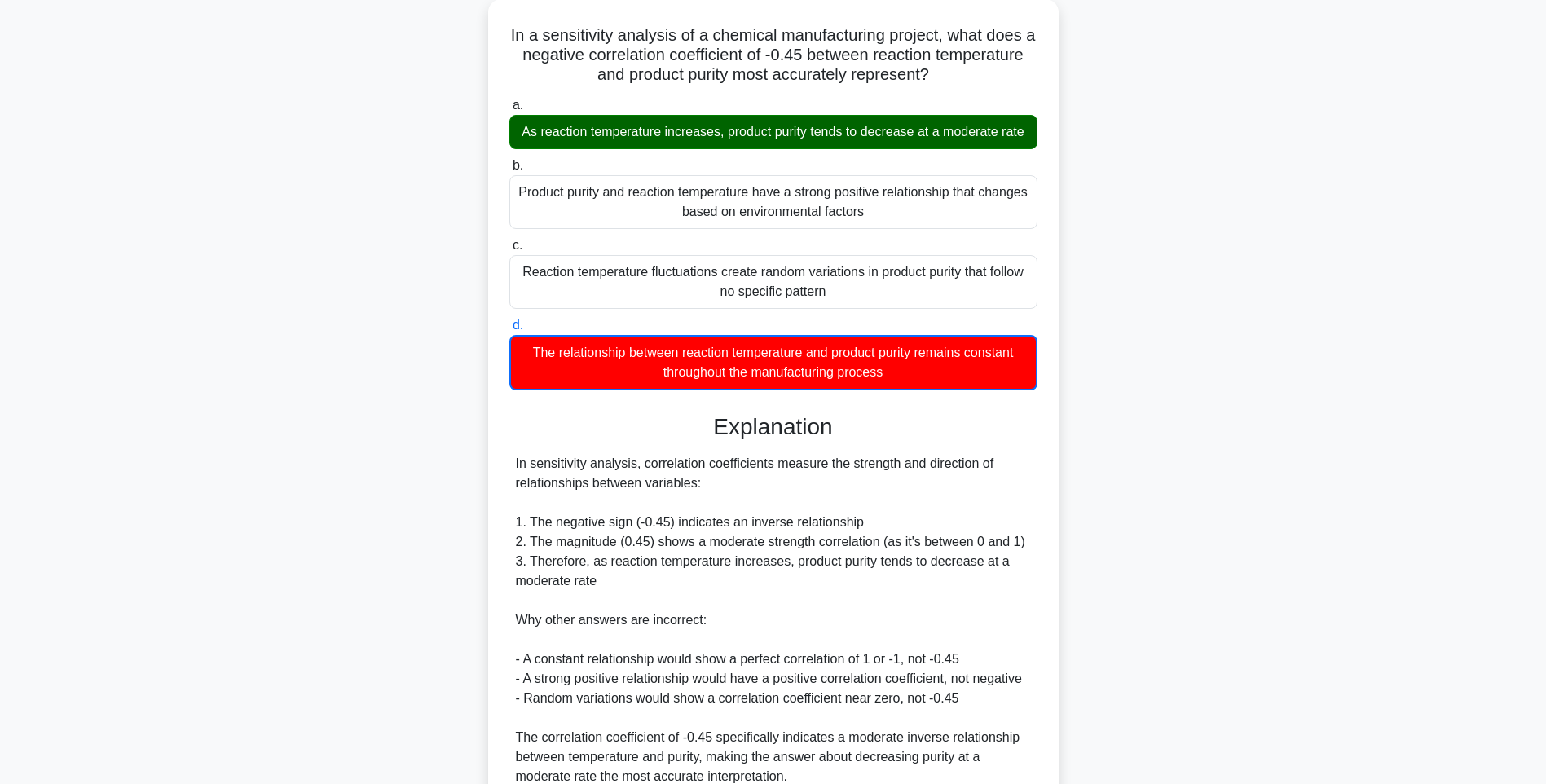
click at [1064, 458] on div "In a sensitivity analysis of a chemical manufacturing project, what does a nega…" at bounding box center [773, 460] width 1075 height 923
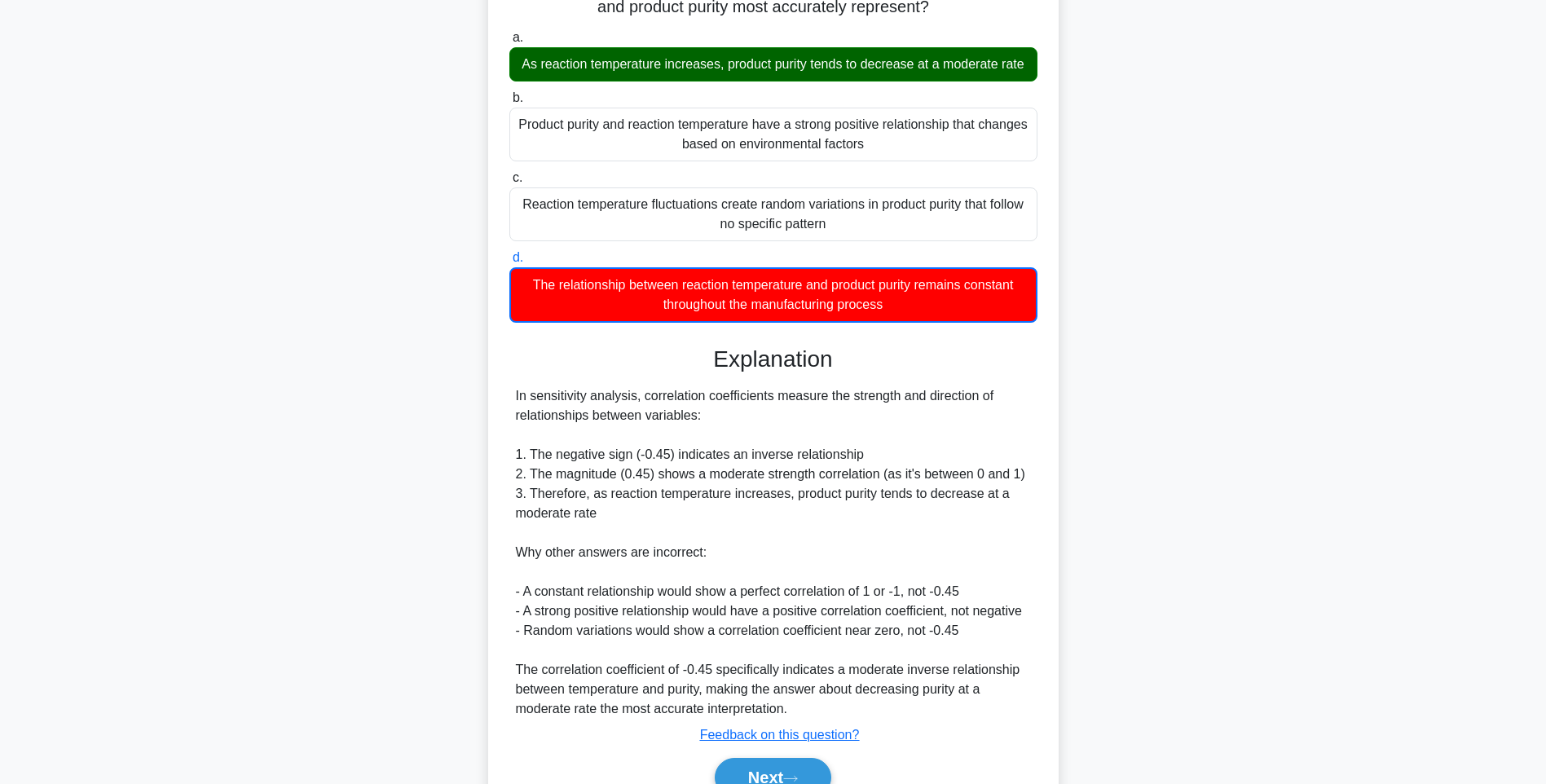
scroll to position [243, 0]
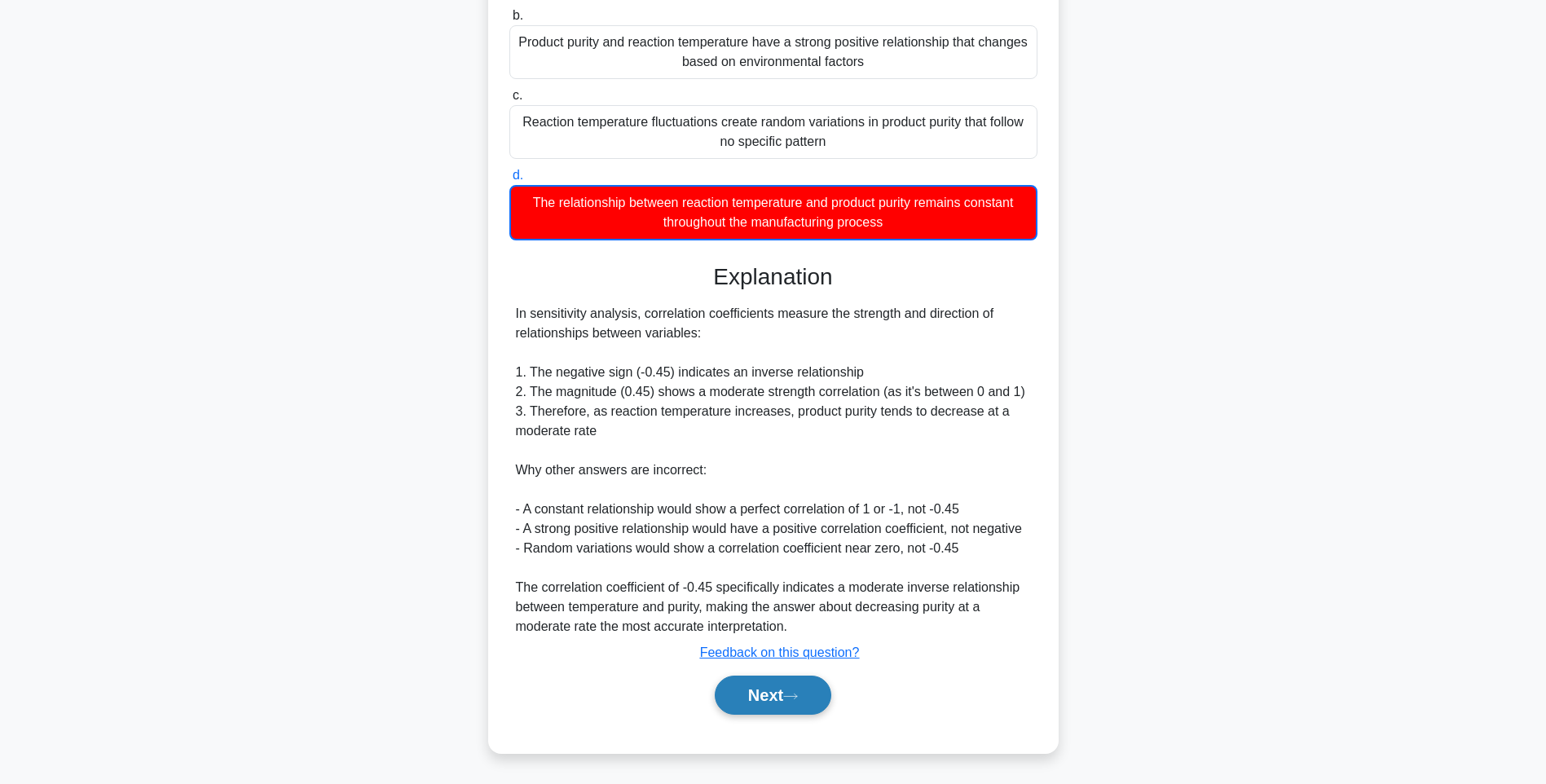
click at [769, 698] on button "Next" at bounding box center [773, 694] width 116 height 39
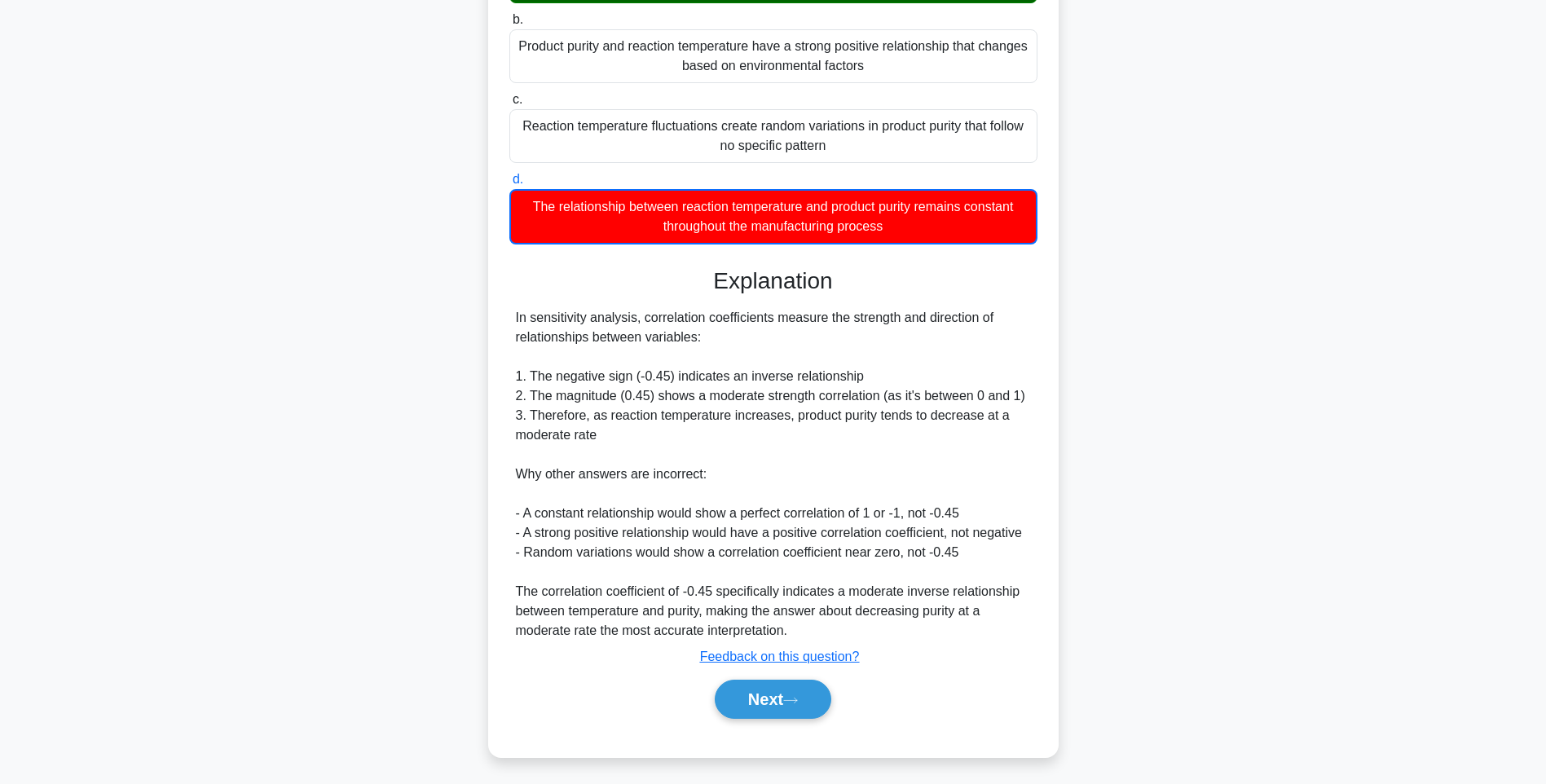
scroll to position [96, 0]
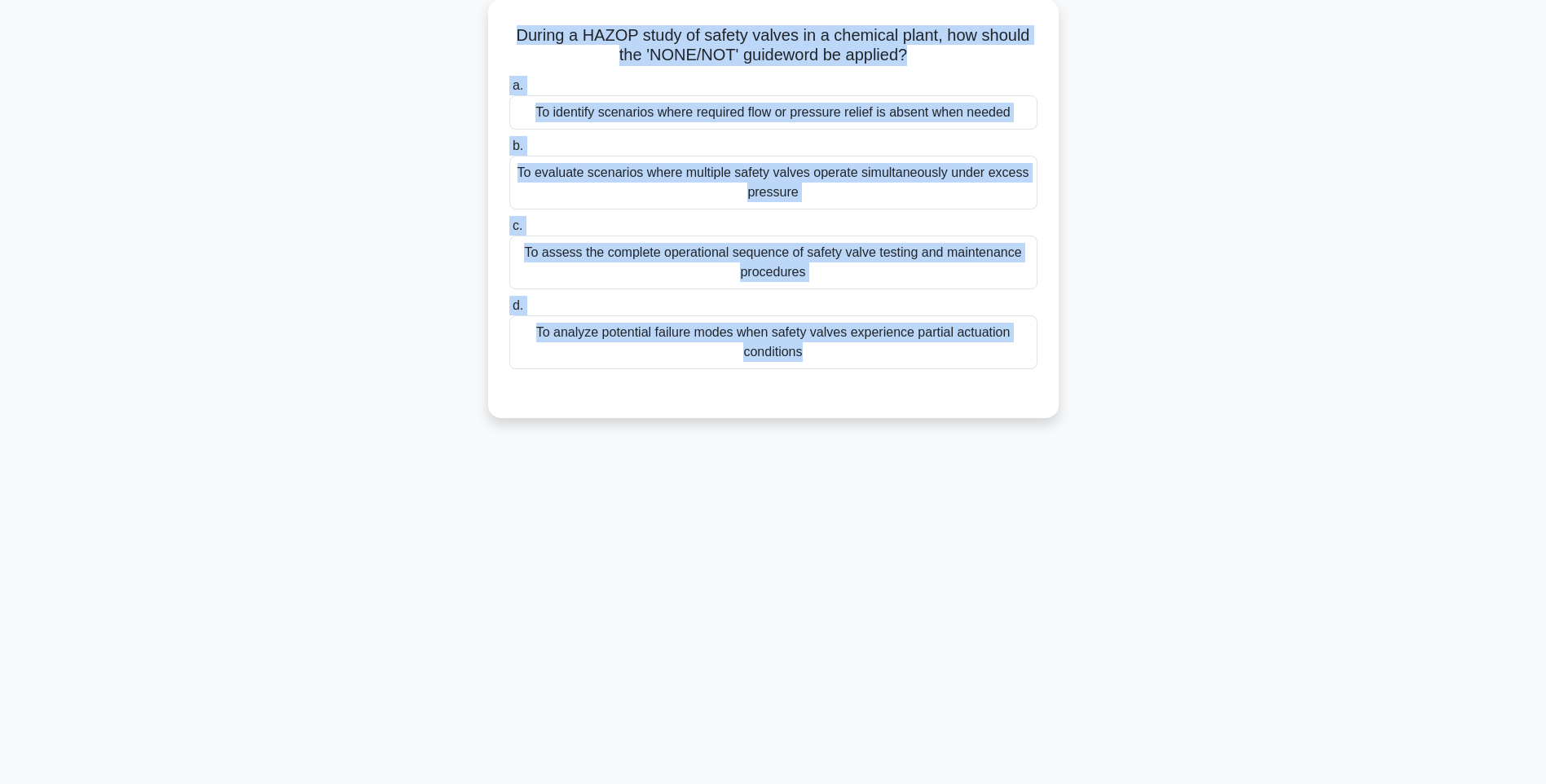
drag, startPoint x: 675, startPoint y: 112, endPoint x: 1116, endPoint y: 375, distance: 513.5
click at [1116, 375] on div "During a HAZOP study of safety valves in a chemical plant, how should the 'NONE…" at bounding box center [773, 218] width 1075 height 438
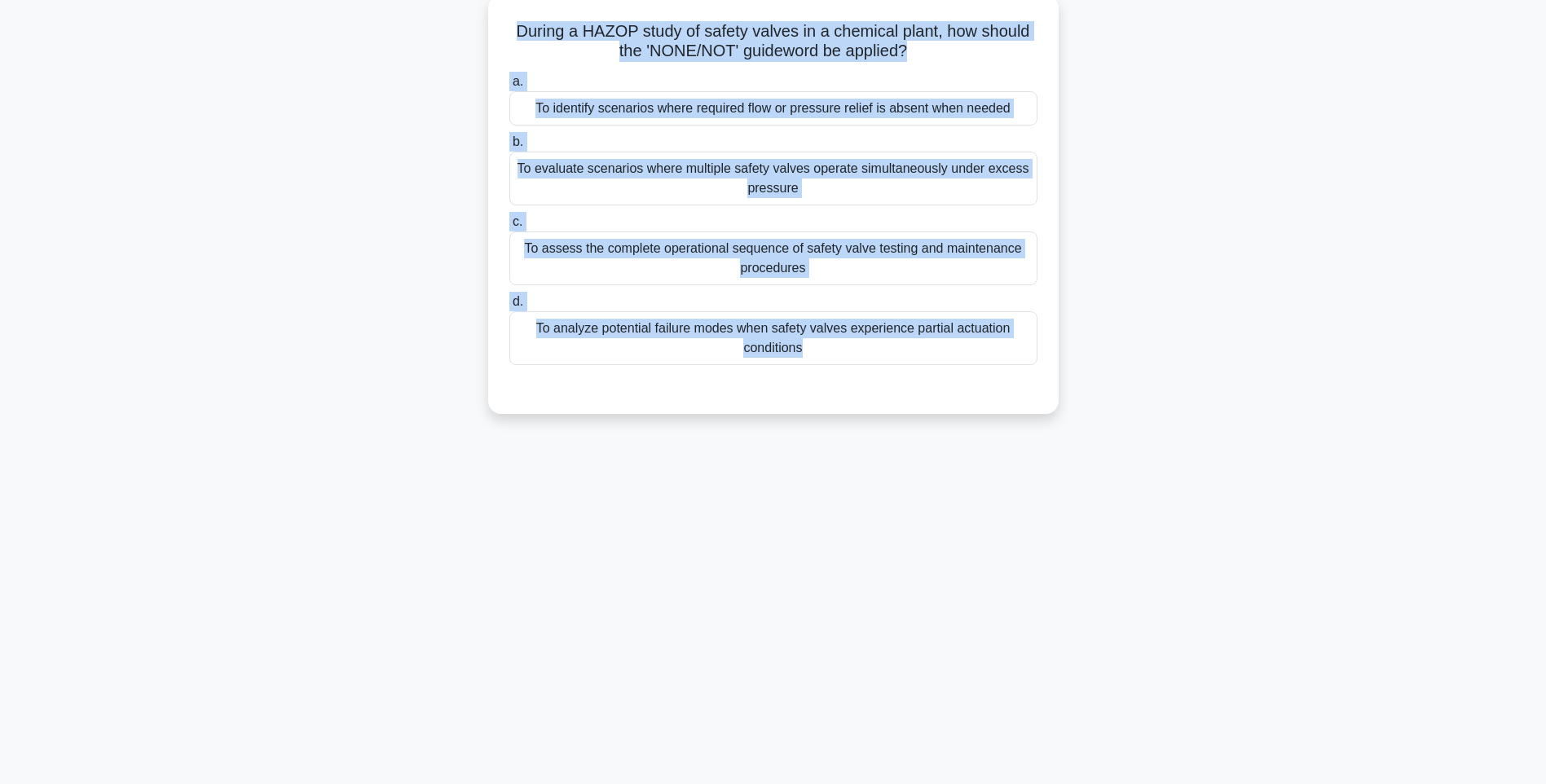
drag, startPoint x: 1246, startPoint y: 452, endPoint x: 1033, endPoint y: 392, distance: 221.3
click at [1246, 452] on div "130:37 Stop PMI-RMP Intermediate 52/115 During a HAZOP study of safety valves i…" at bounding box center [773, 370] width 1075 height 815
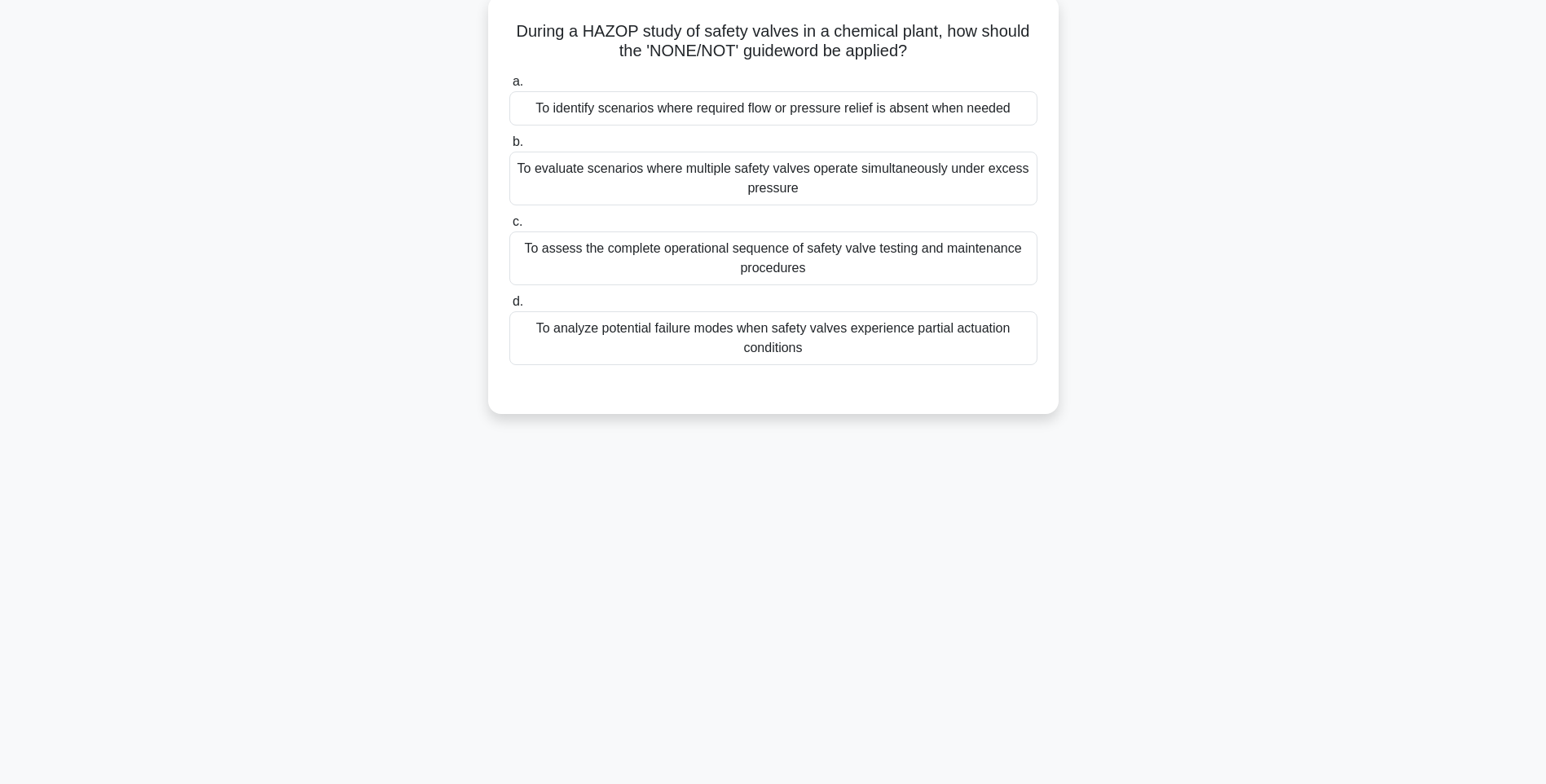
click at [953, 357] on div "To analyze potential failure modes when safety valves experience partial actuat…" at bounding box center [773, 338] width 528 height 54
click at [509, 307] on input "d. To analyze potential failure modes when safety valves experience partial act…" at bounding box center [509, 302] width 0 height 11
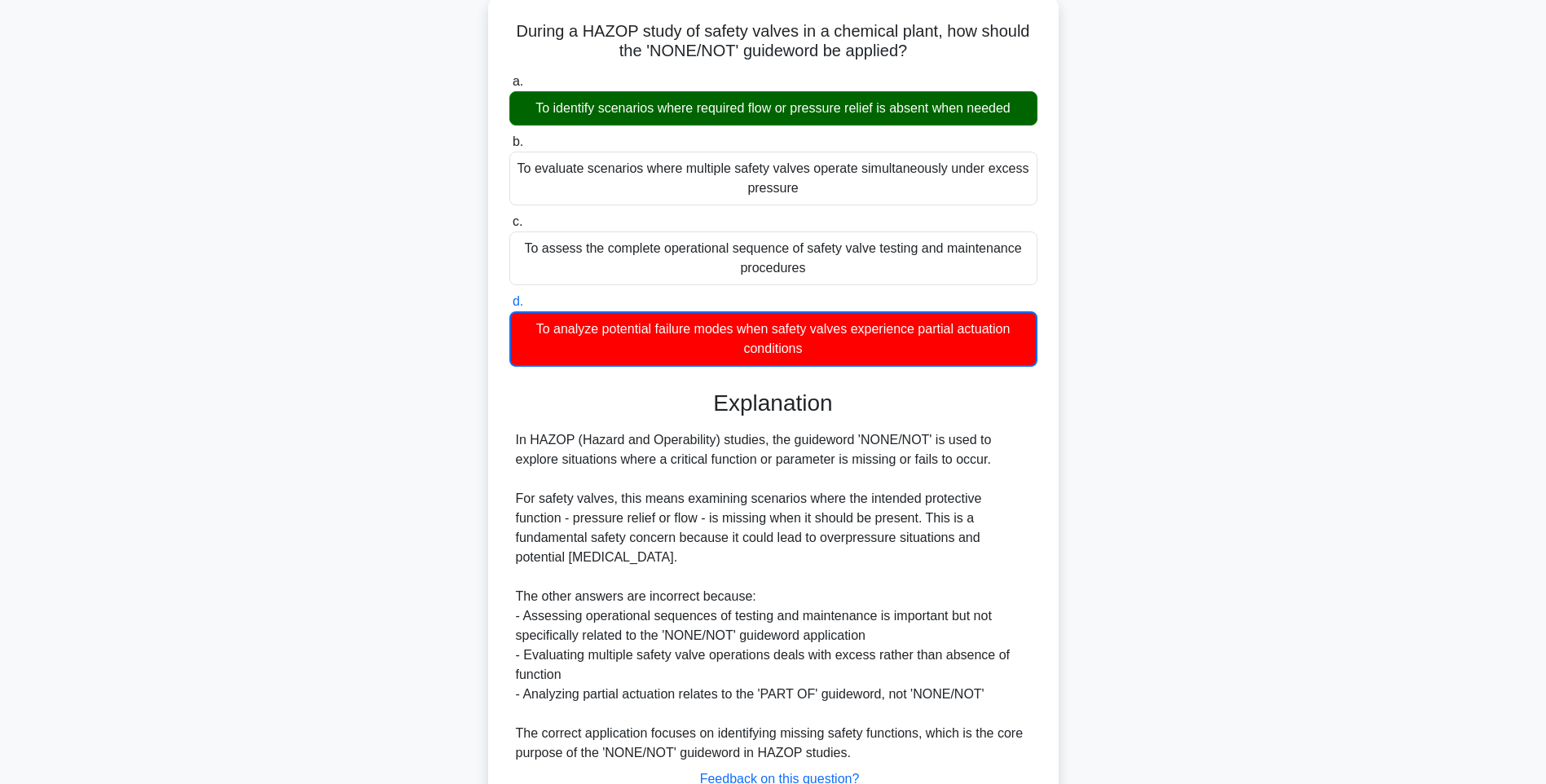
click at [1054, 445] on div "During a HAZOP study of safety valves in a chemical plant, how should the 'NONE…" at bounding box center [773, 436] width 570 height 884
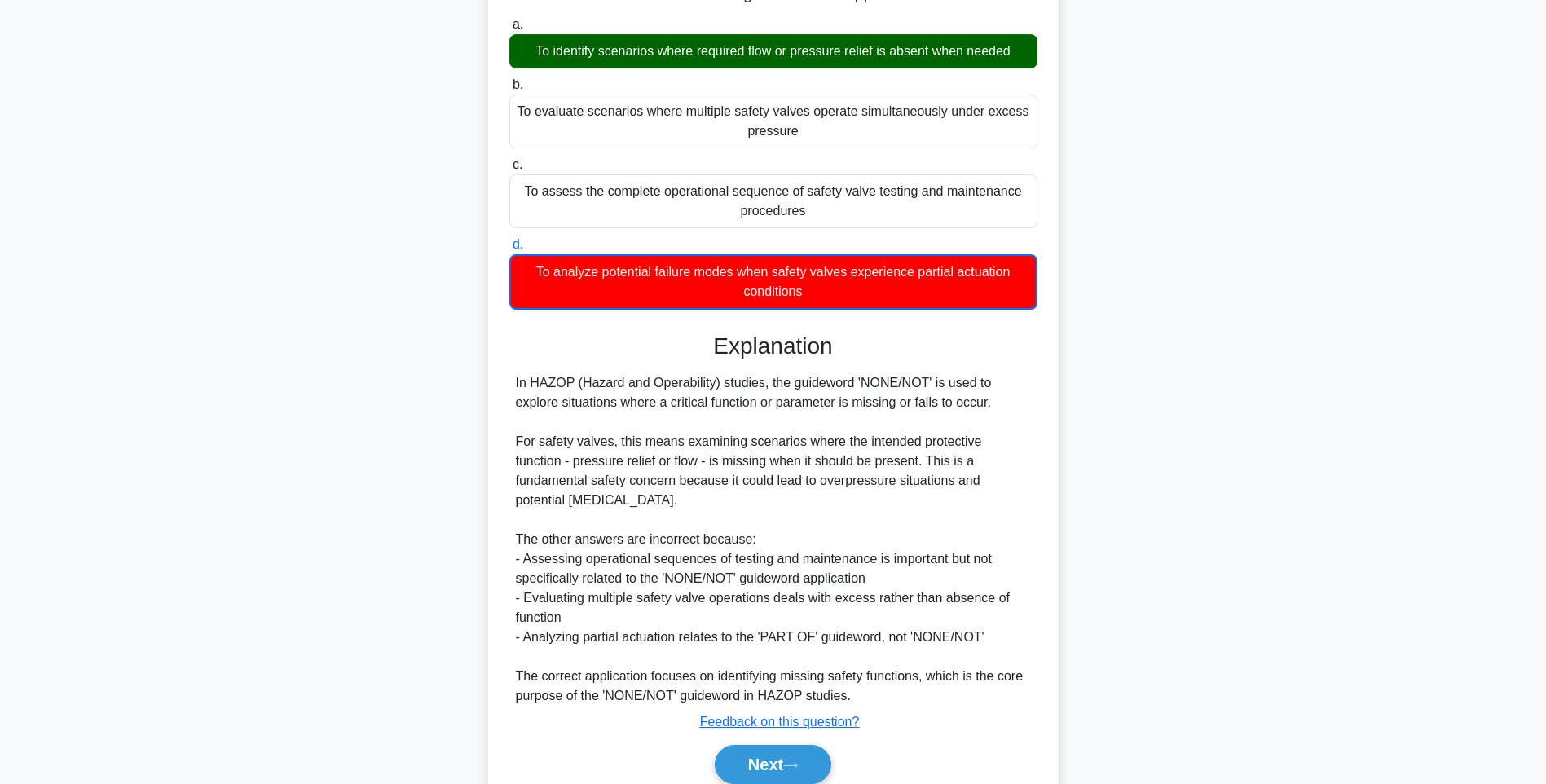
scroll to position [223, 0]
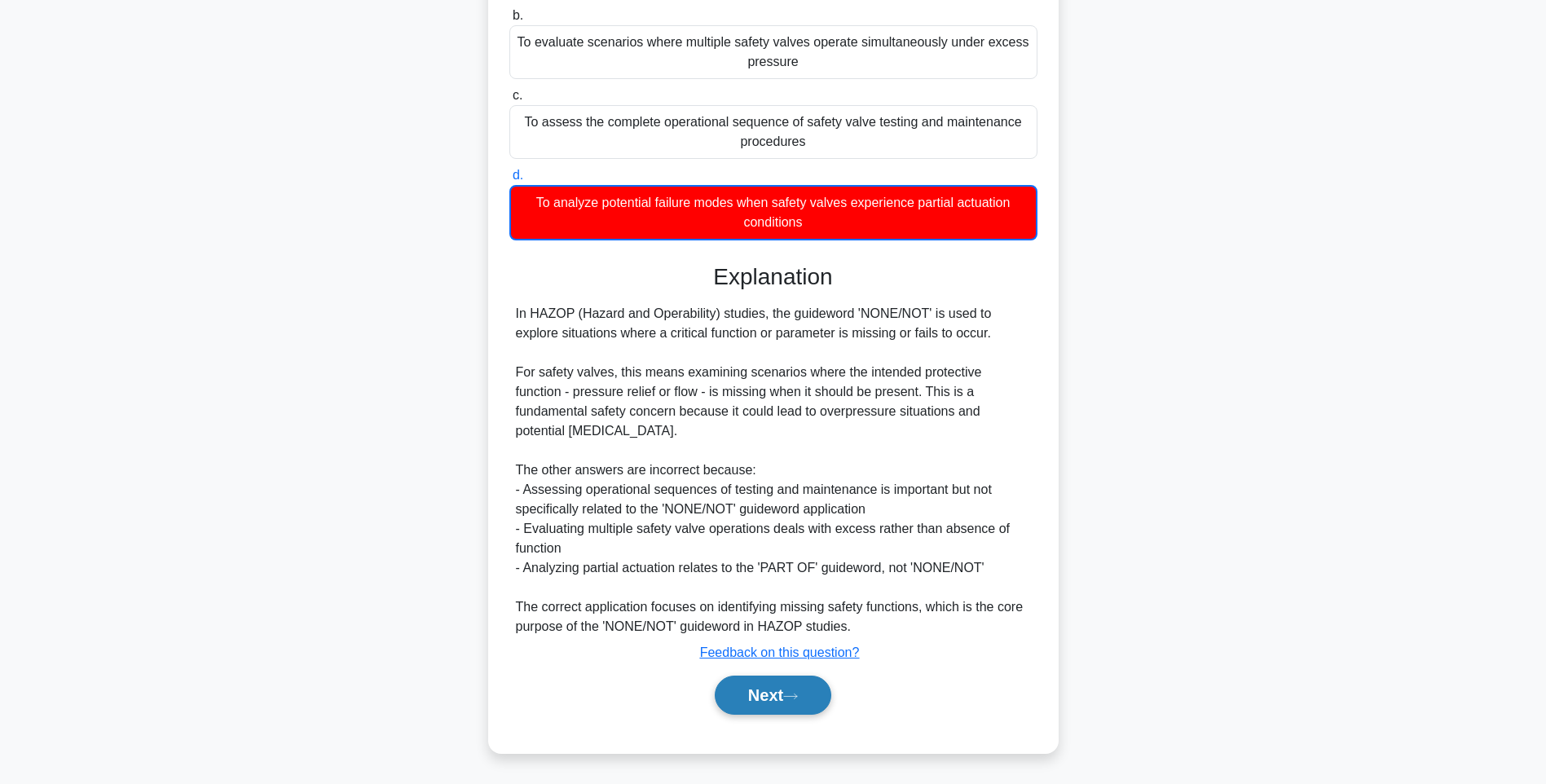
click at [781, 706] on button "Next" at bounding box center [773, 694] width 116 height 39
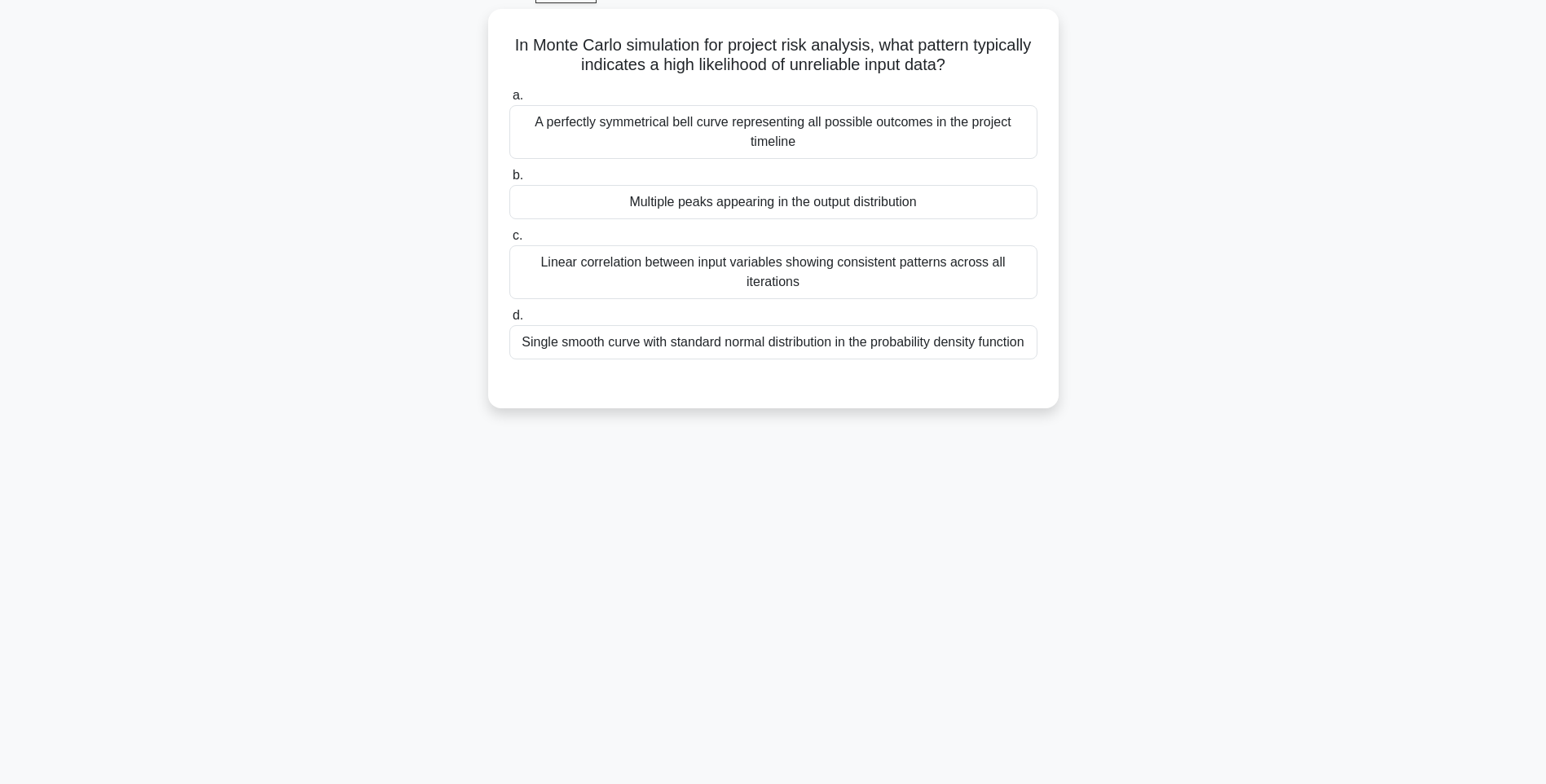
scroll to position [0, 0]
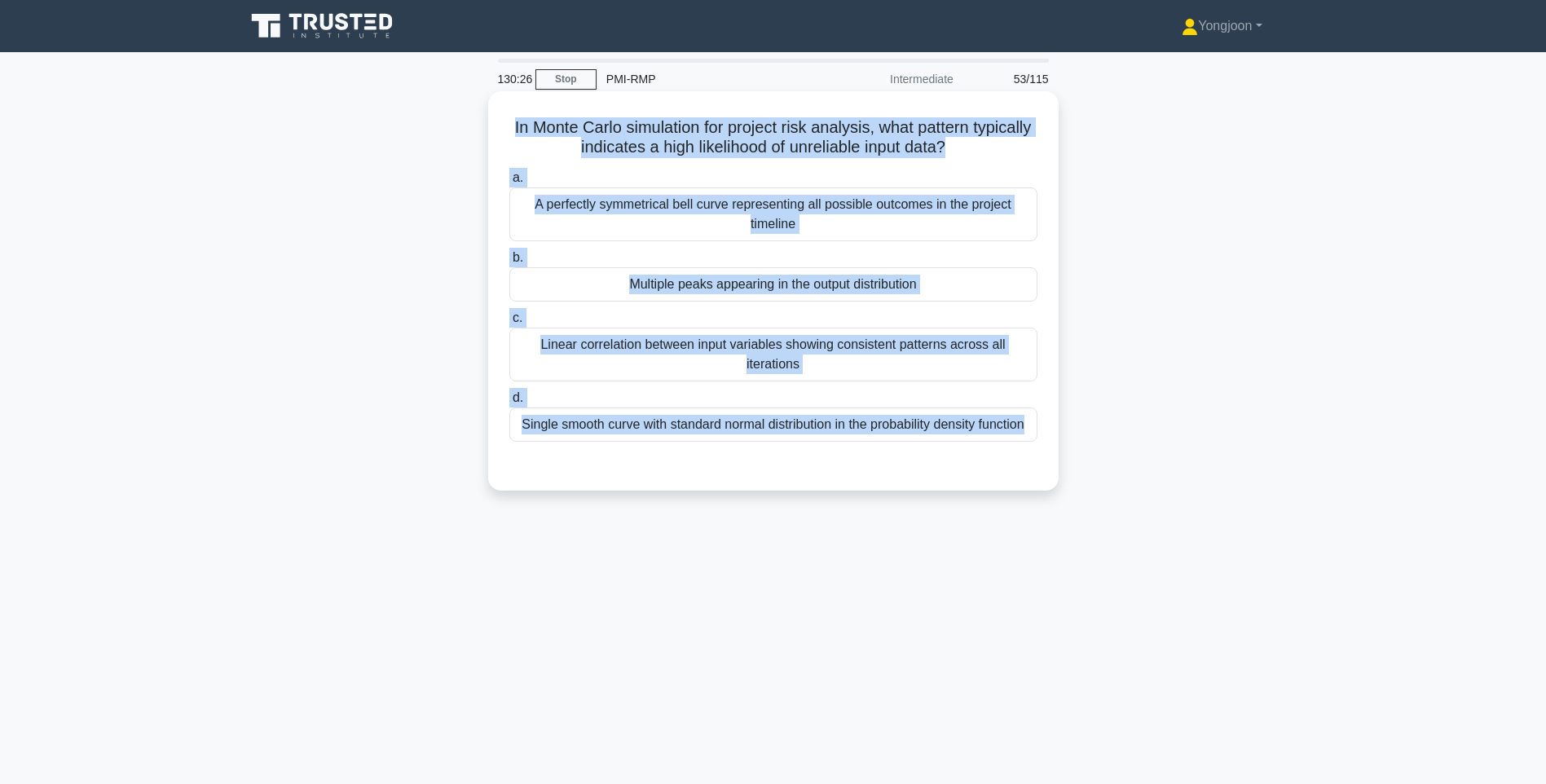
drag, startPoint x: 535, startPoint y: 128, endPoint x: 985, endPoint y: 447, distance: 551.6
click at [985, 447] on div "In Monte Carlo simulation for project risk analysis, what pattern typically ind…" at bounding box center [773, 290] width 557 height 386
click at [995, 482] on div "In Monte Carlo simulation for project risk analysis, what pattern typically ind…" at bounding box center [773, 290] width 557 height 386
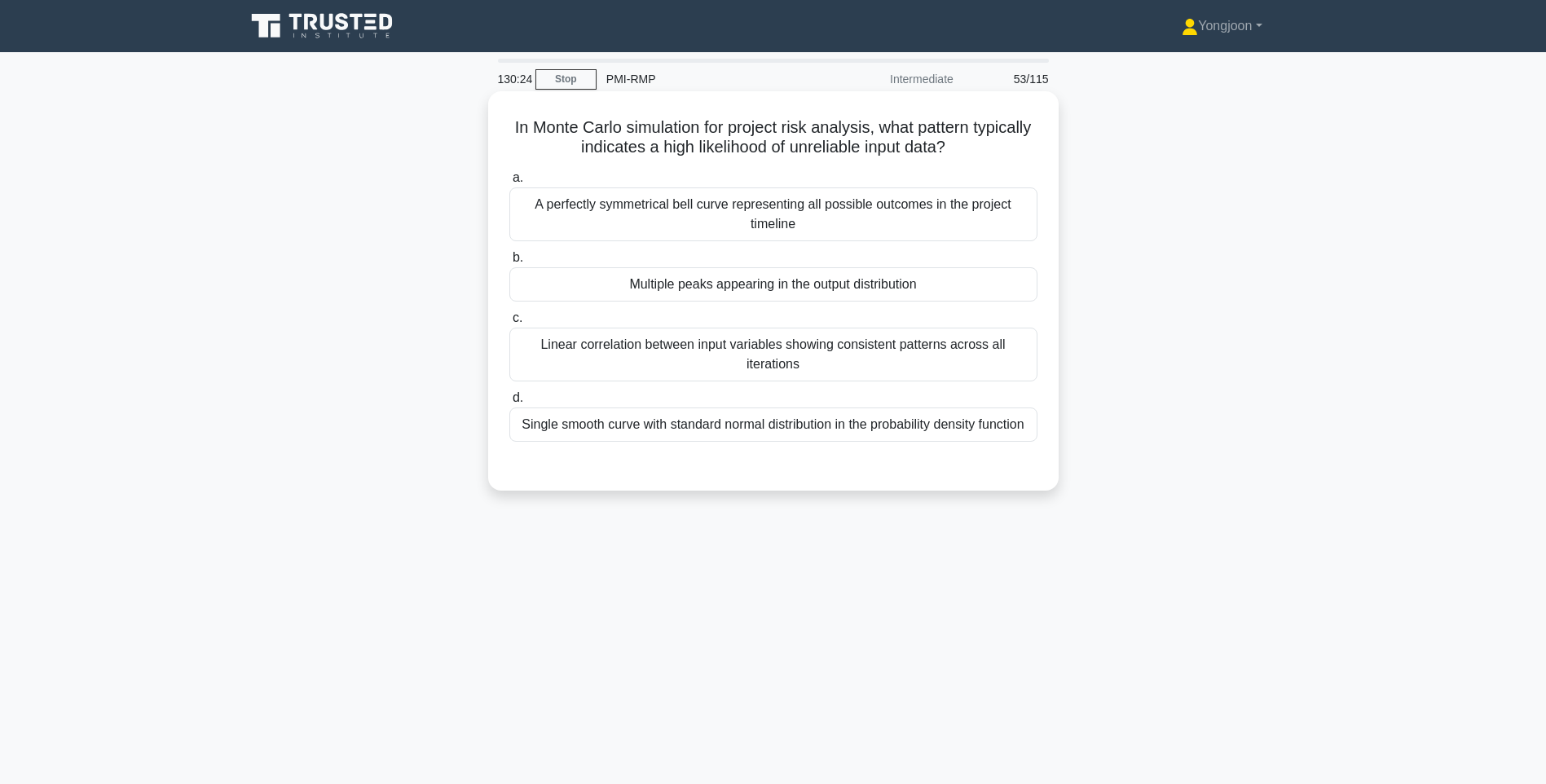
drag, startPoint x: 964, startPoint y: 423, endPoint x: 1034, endPoint y: 432, distance: 70.6
click at [964, 422] on div "Single smooth curve with standard normal distribution in the probability densit…" at bounding box center [773, 424] width 528 height 35
click at [509, 404] on input "d. Single smooth curve with standard normal distribution in the probability den…" at bounding box center [509, 398] width 0 height 11
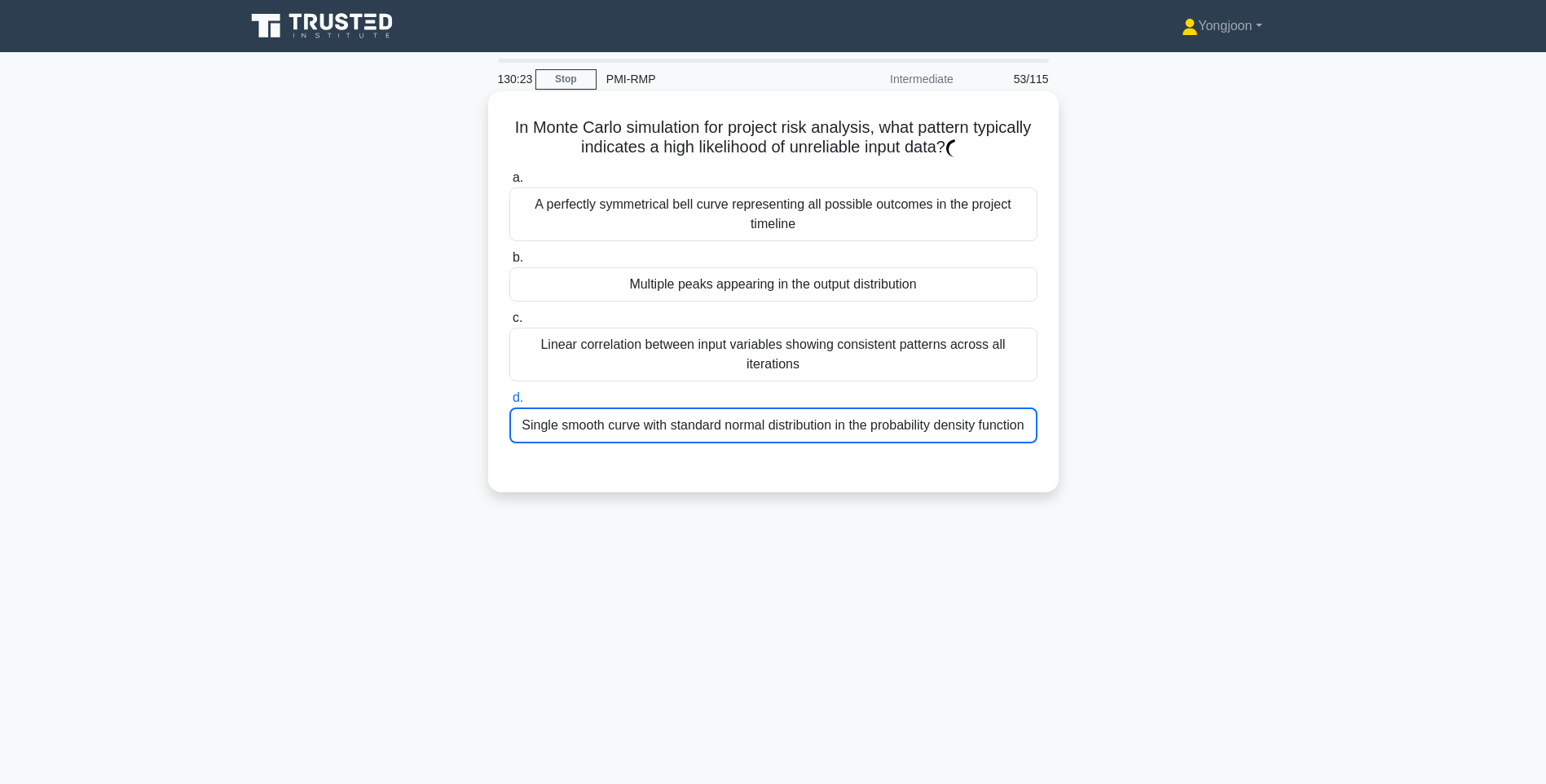
click at [998, 420] on div "Single smooth curve with standard normal distribution in the probability densit…" at bounding box center [773, 425] width 528 height 35
click at [509, 404] on input "d. Single smooth curve with standard normal distribution in the probability den…" at bounding box center [509, 398] width 0 height 11
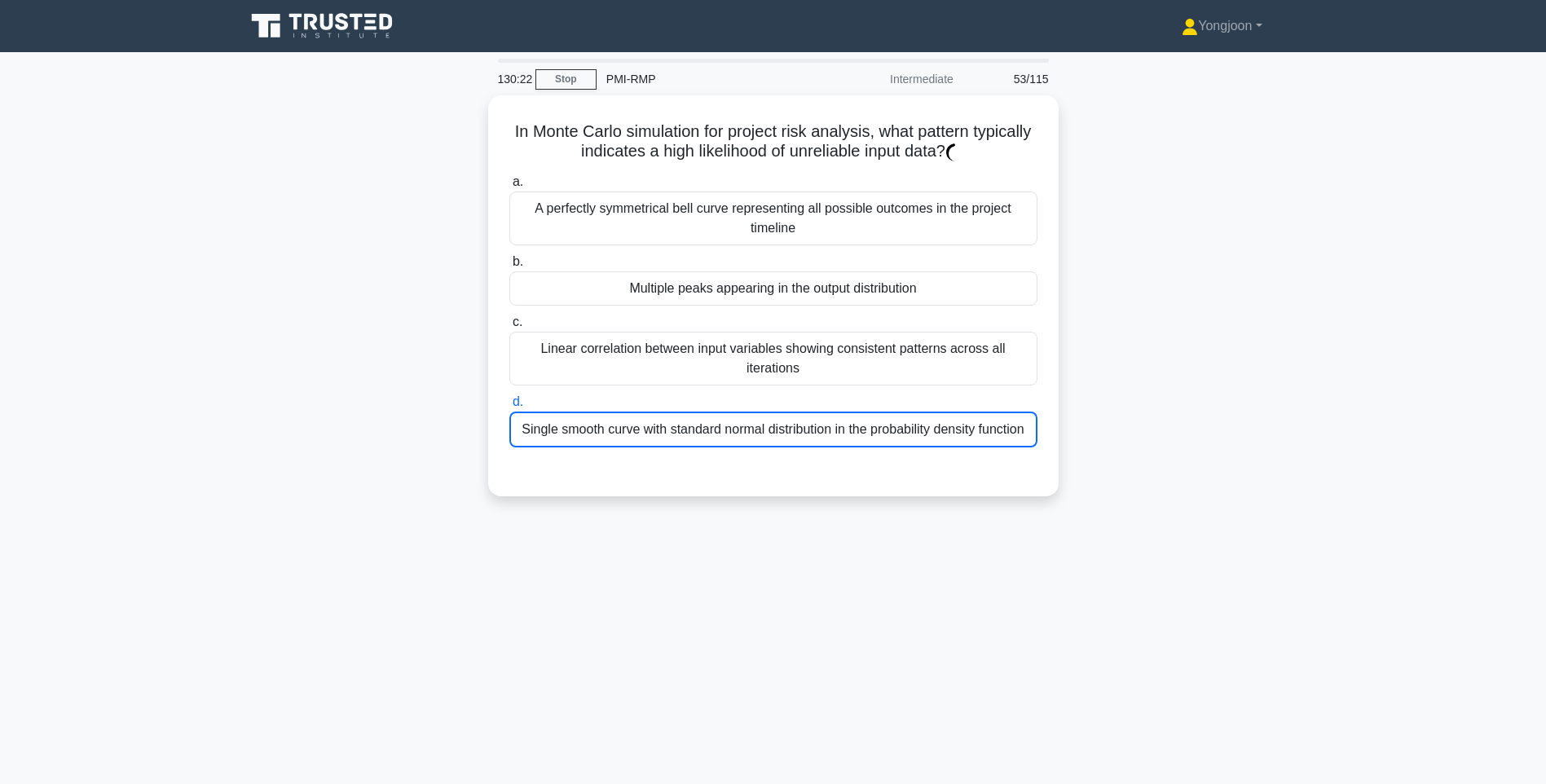
click at [1349, 419] on main "130:22 Stop PMI-RMP Intermediate 53/115 In Monte Carlo simulation for project r…" at bounding box center [773, 466] width 1546 height 827
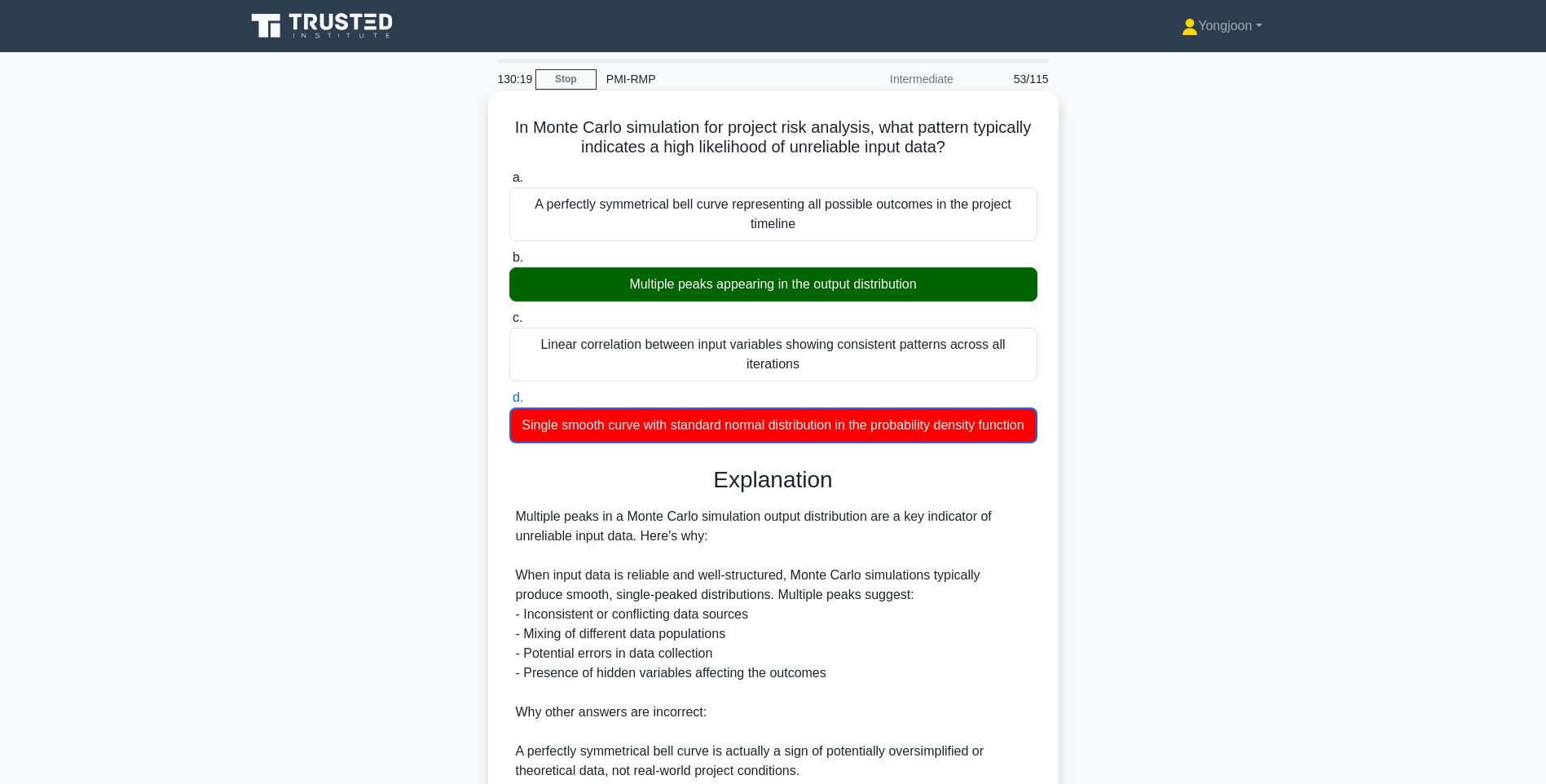
click at [1018, 494] on h3 "Explanation" at bounding box center [773, 479] width 508 height 27
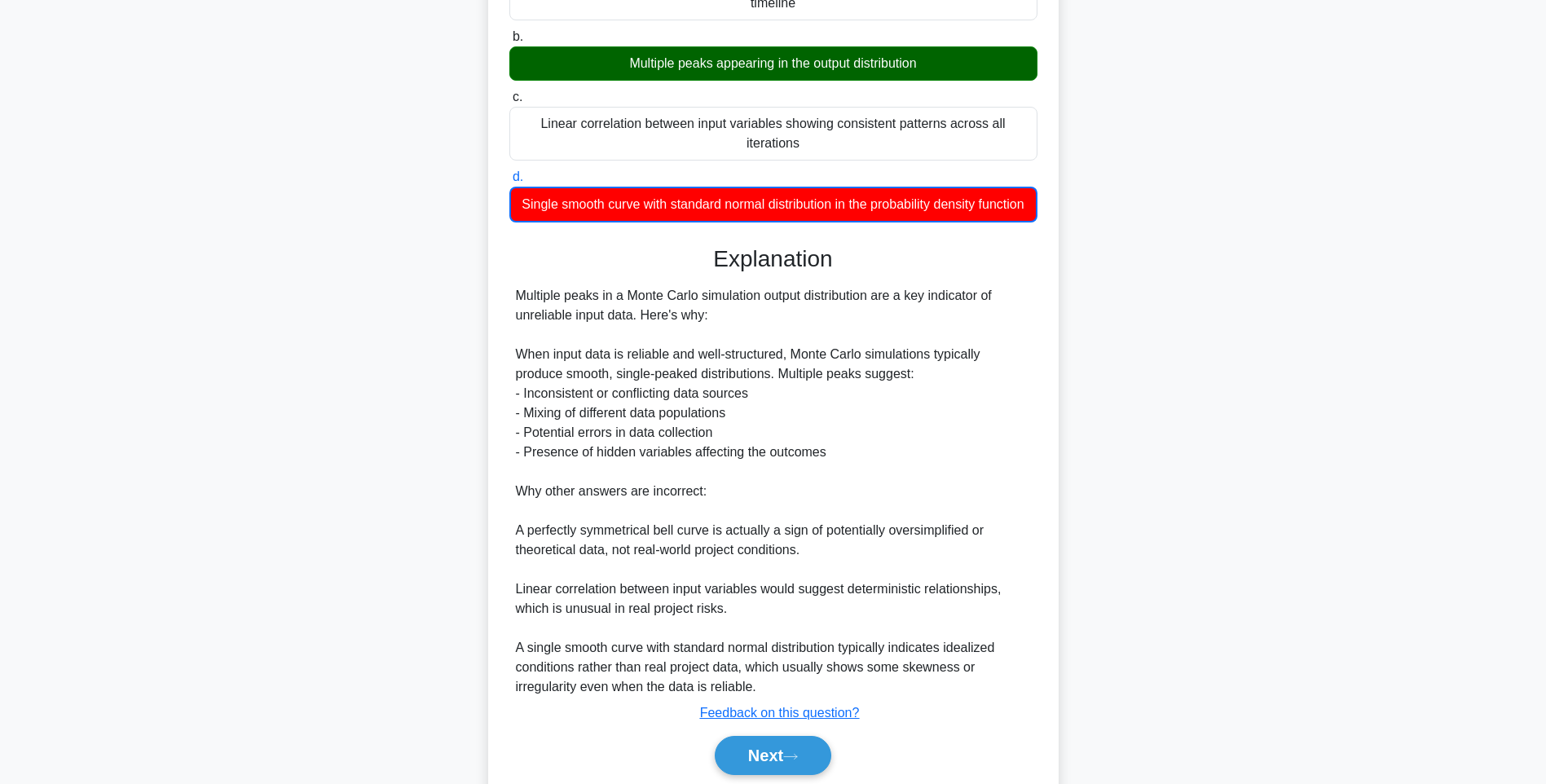
scroll to position [302, 0]
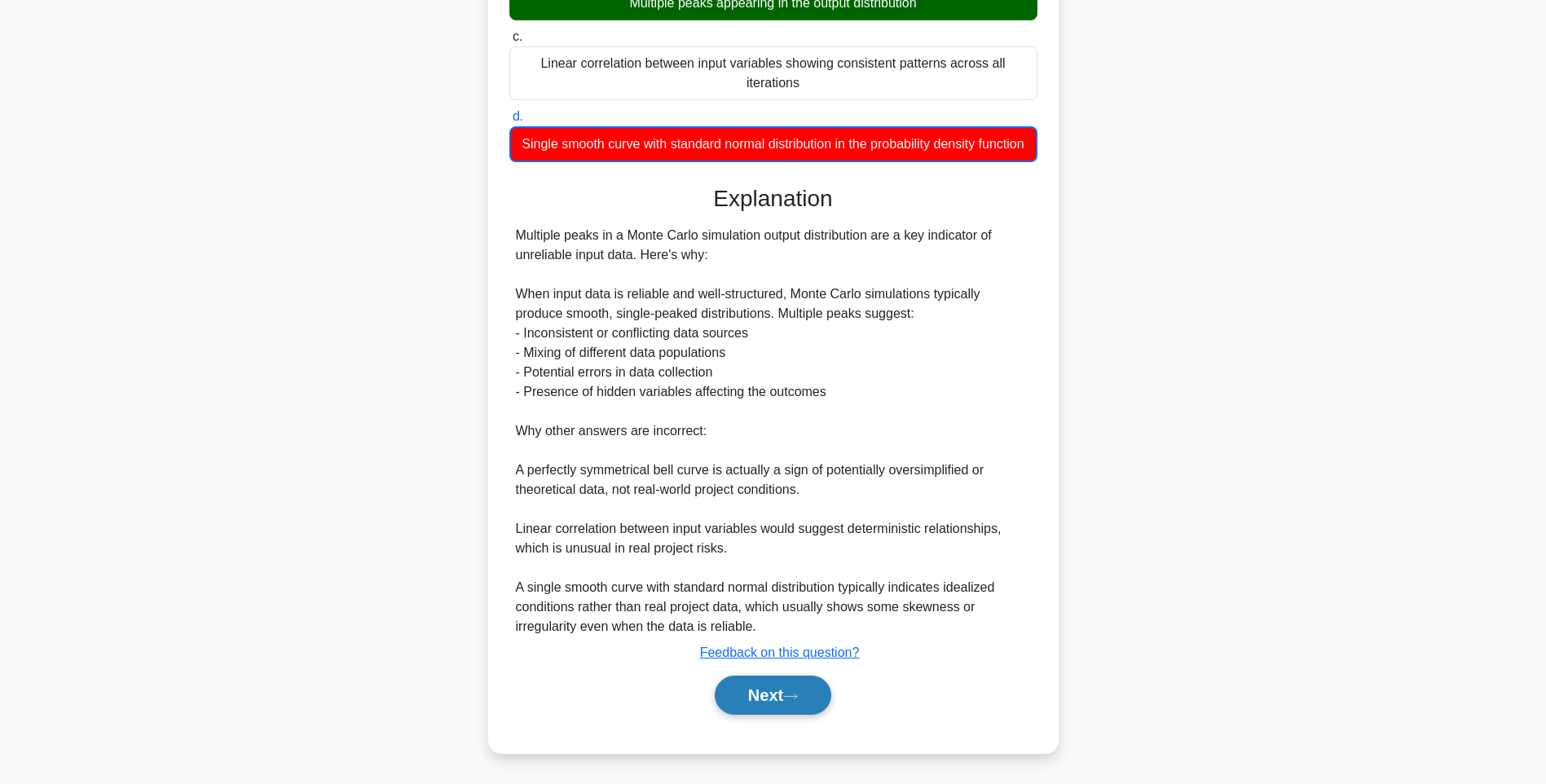
click at [785, 700] on button "Next" at bounding box center [773, 694] width 116 height 39
click at [765, 692] on button "Next" at bounding box center [773, 694] width 116 height 39
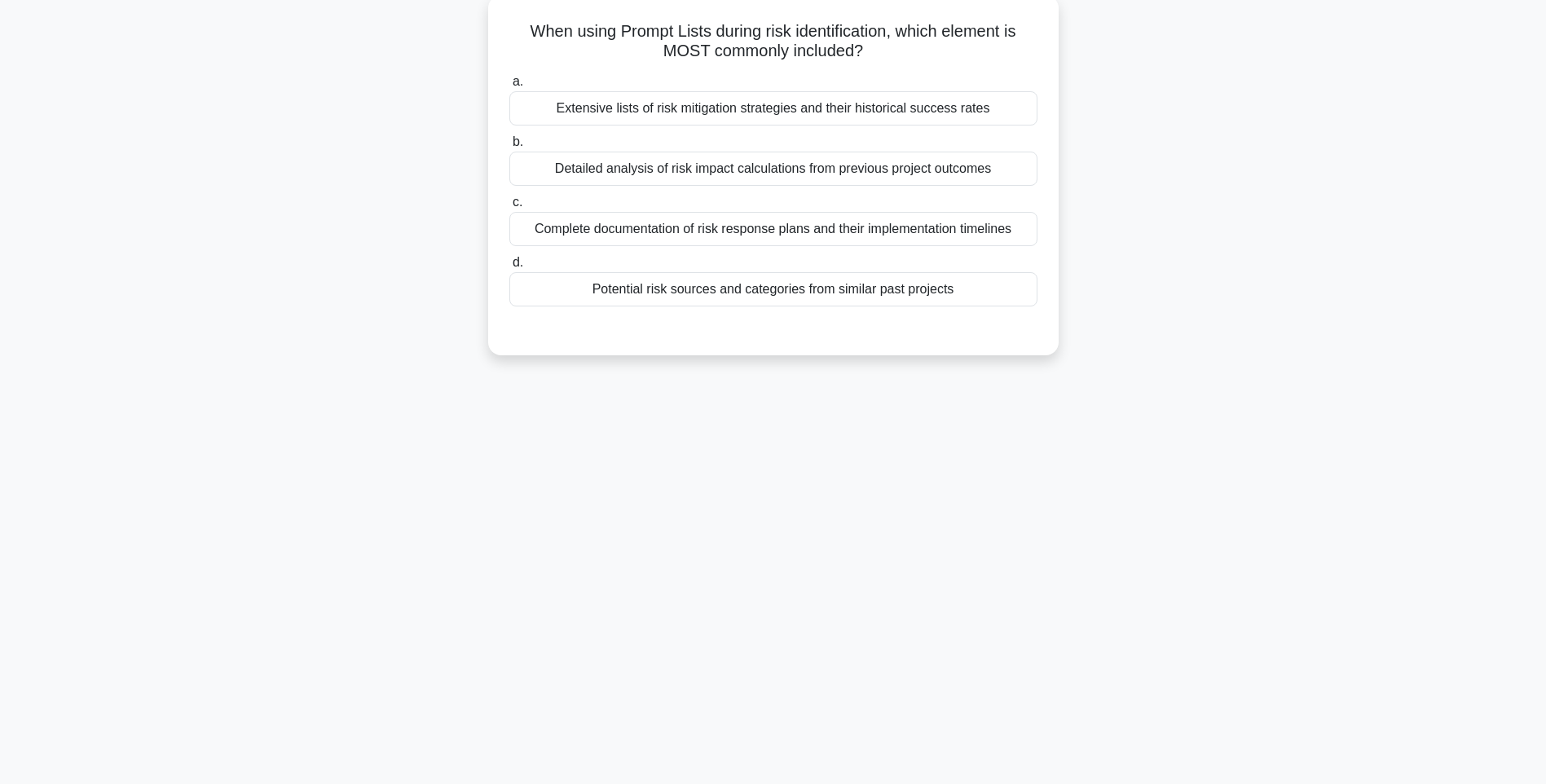
scroll to position [96, 0]
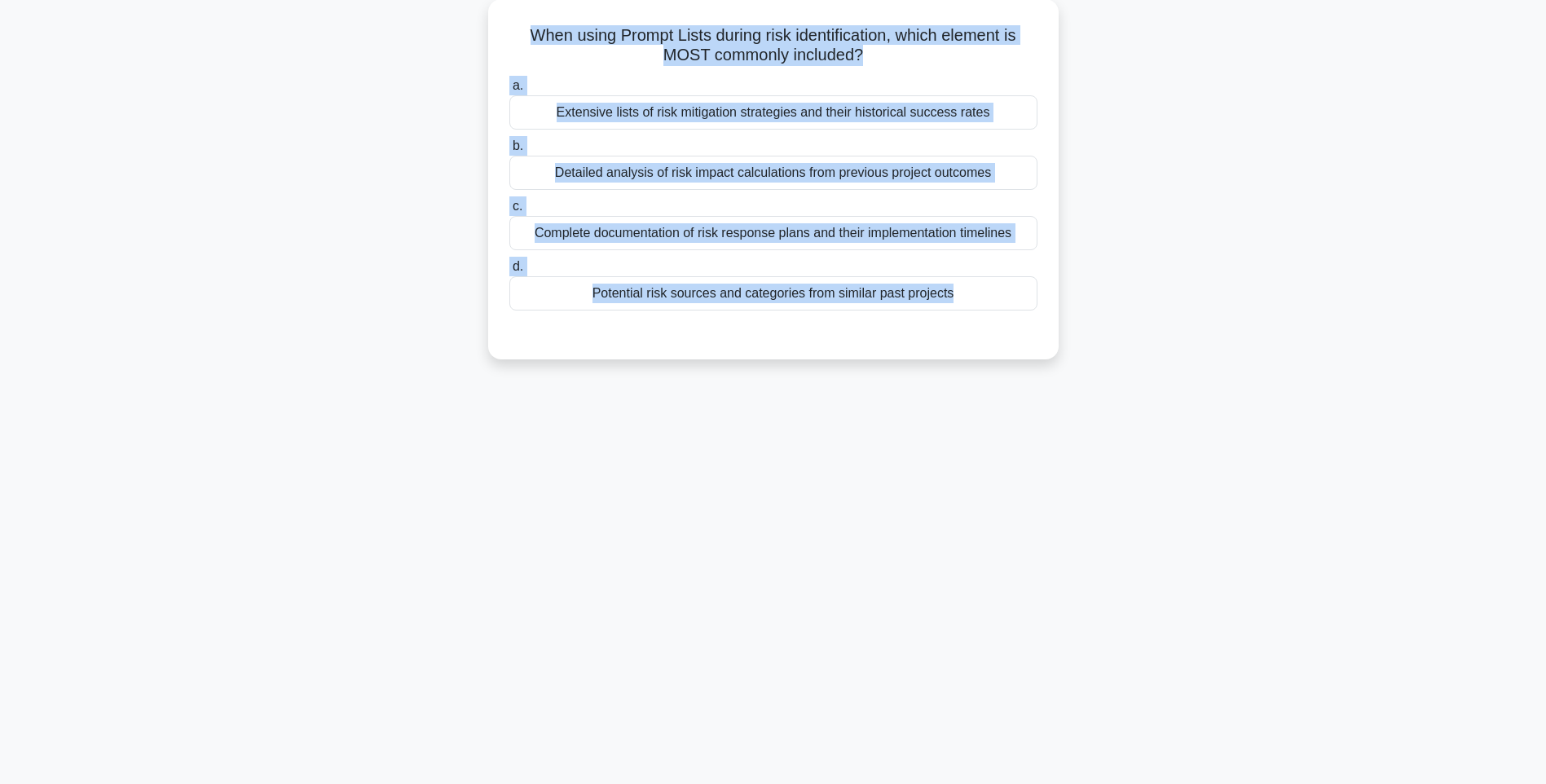
drag, startPoint x: 639, startPoint y: 103, endPoint x: 1076, endPoint y: 331, distance: 492.9
click at [1076, 331] on div "When using Prompt Lists during risk identification, which element is MOST commo…" at bounding box center [773, 189] width 1075 height 380
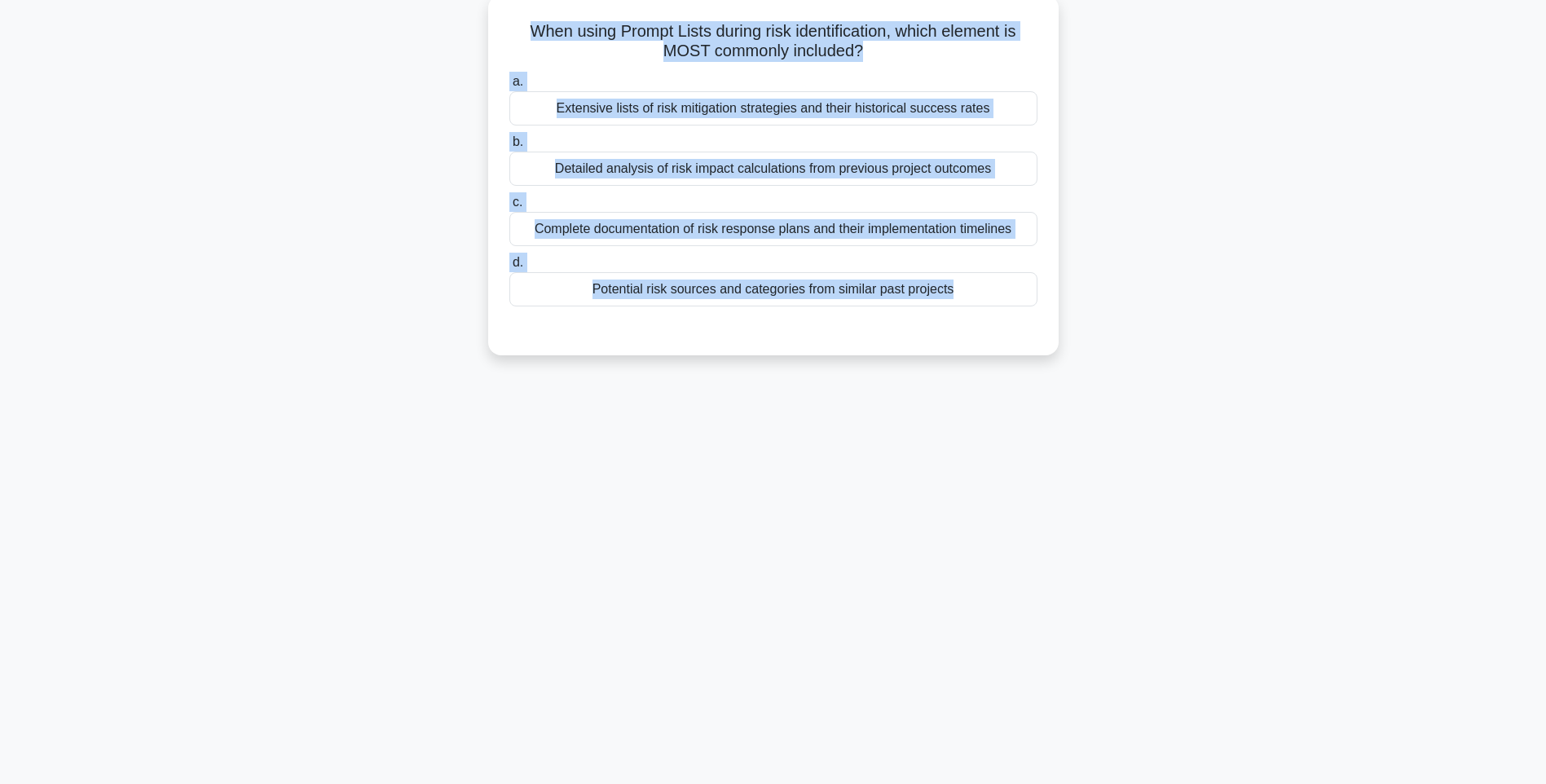
drag, startPoint x: 972, startPoint y: 370, endPoint x: 928, endPoint y: 311, distance: 73.6
click at [972, 370] on div "When using Prompt Lists during risk identification, which element is MOST commo…" at bounding box center [773, 189] width 1075 height 380
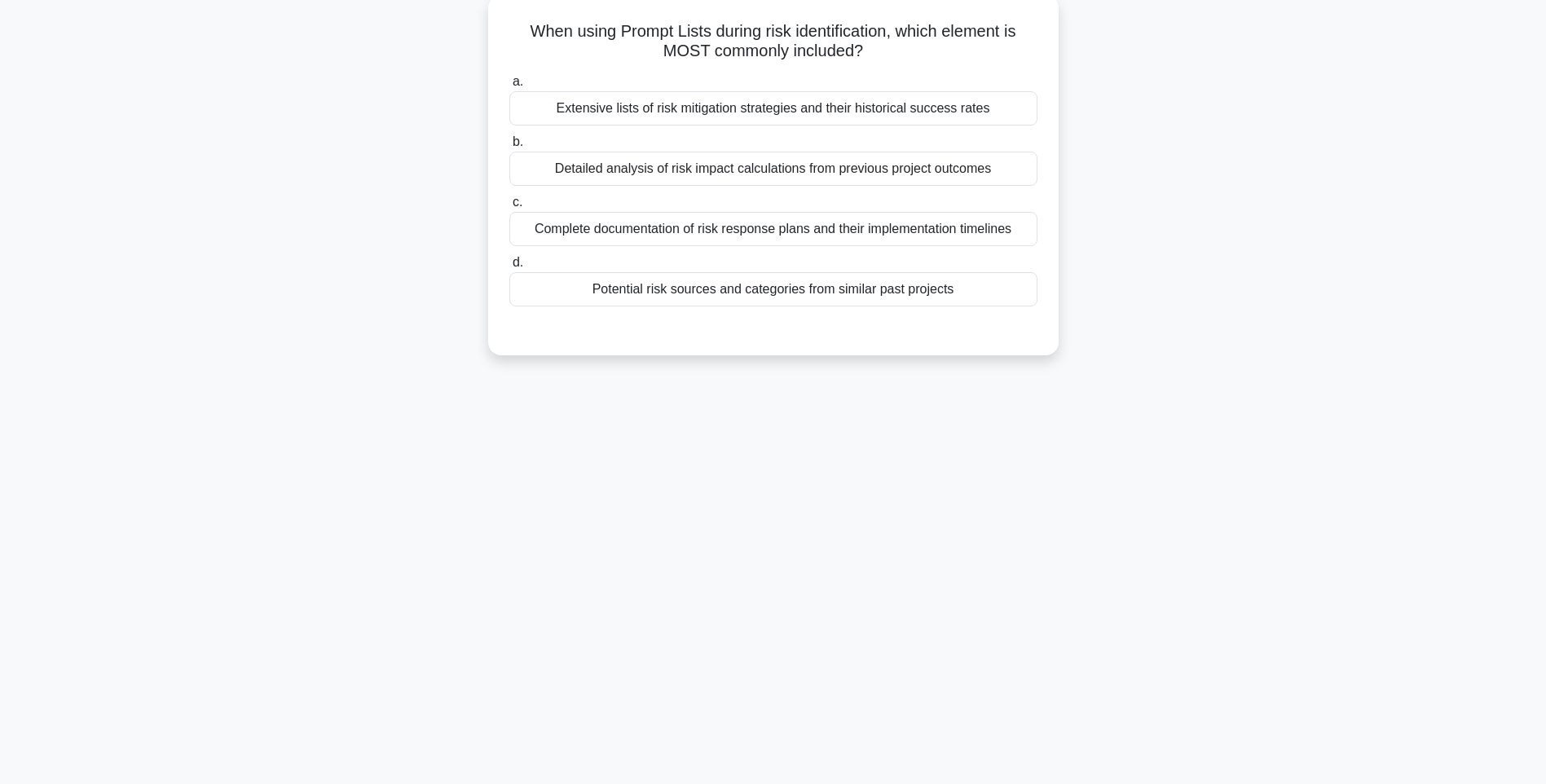
click at [904, 270] on label "d. Potential risk sources and categories from similar past projects" at bounding box center [773, 279] width 528 height 54
click at [509, 268] on input "d. Potential risk sources and categories from similar past projects" at bounding box center [509, 263] width 0 height 11
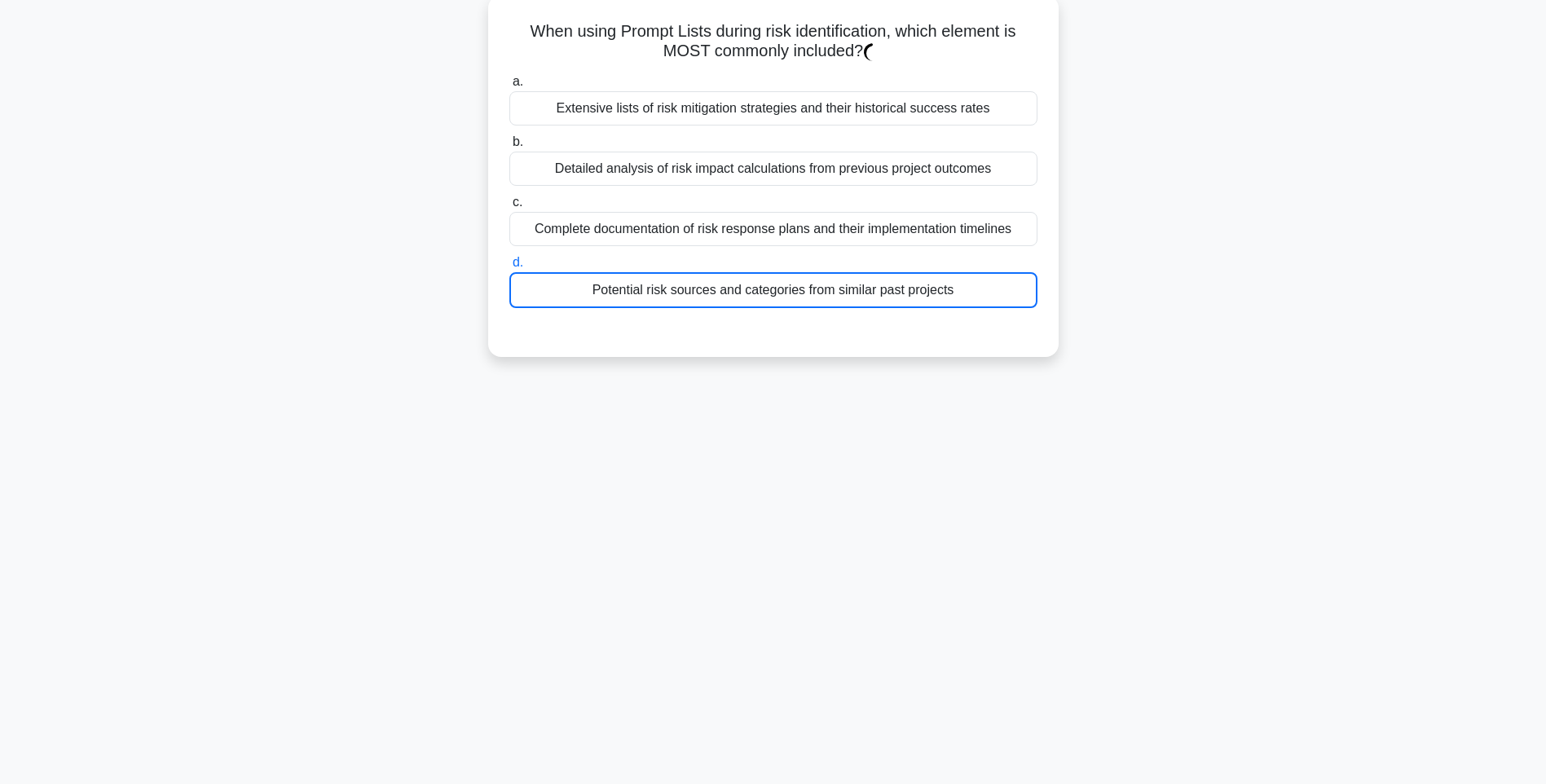
click at [906, 296] on div "Potential risk sources and categories from similar past projects" at bounding box center [773, 290] width 528 height 35
click at [509, 268] on input "d. Potential risk sources and categories from similar past projects" at bounding box center [509, 263] width 0 height 11
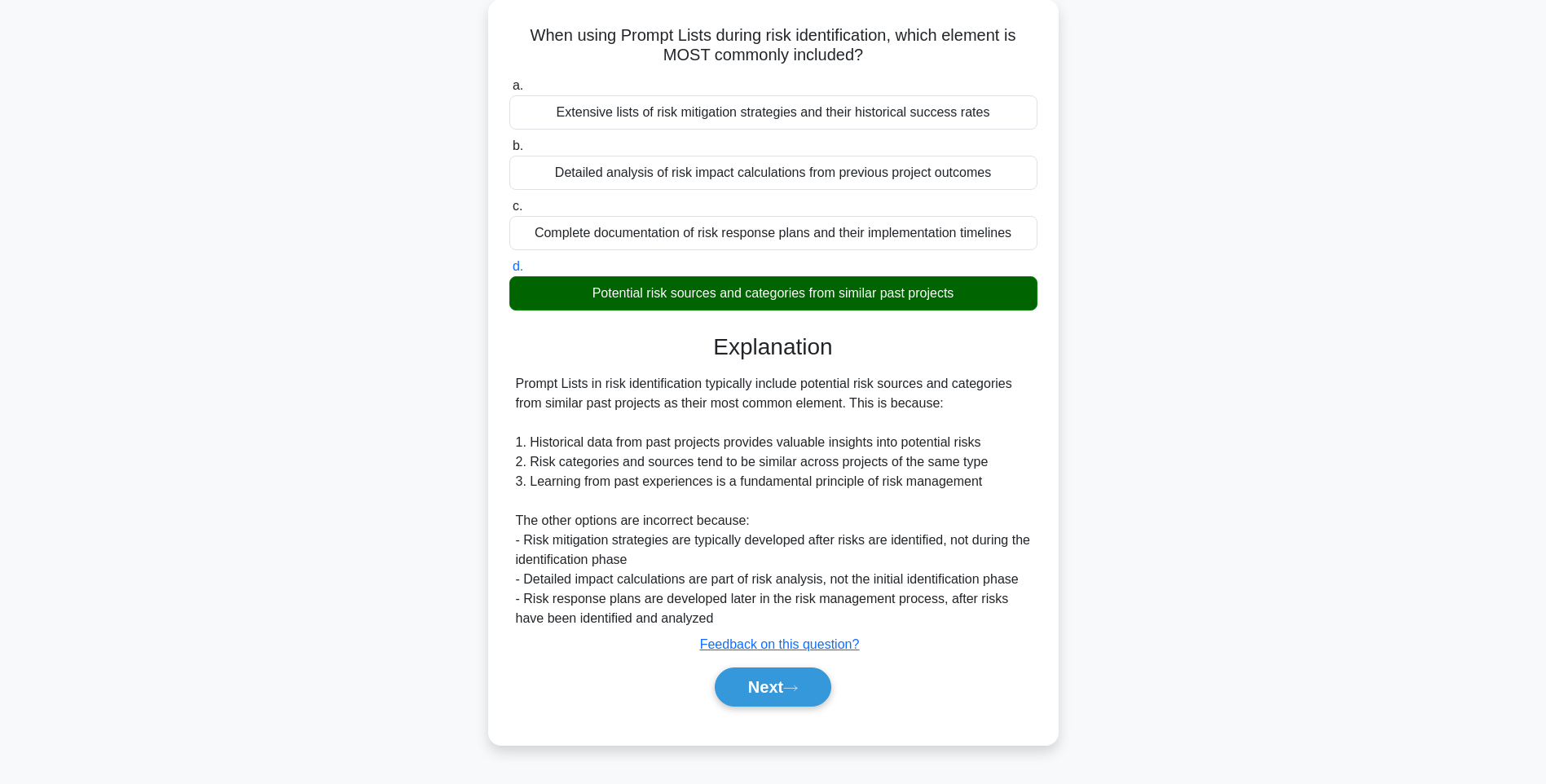
click at [1168, 459] on div "When using Prompt Lists during risk identification, which element is MOST commo…" at bounding box center [773, 381] width 1075 height 765
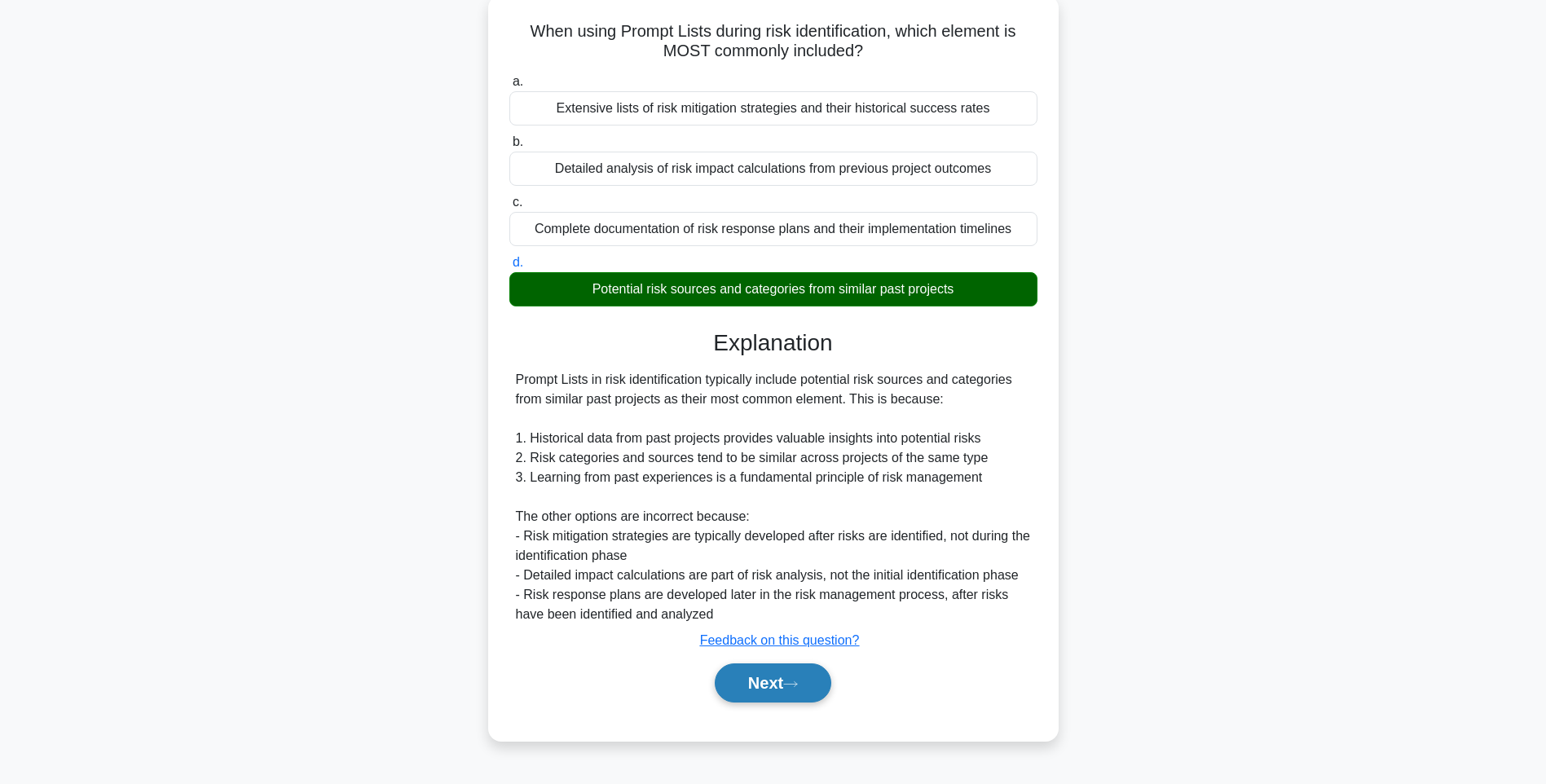
click at [795, 682] on icon at bounding box center [790, 684] width 15 height 9
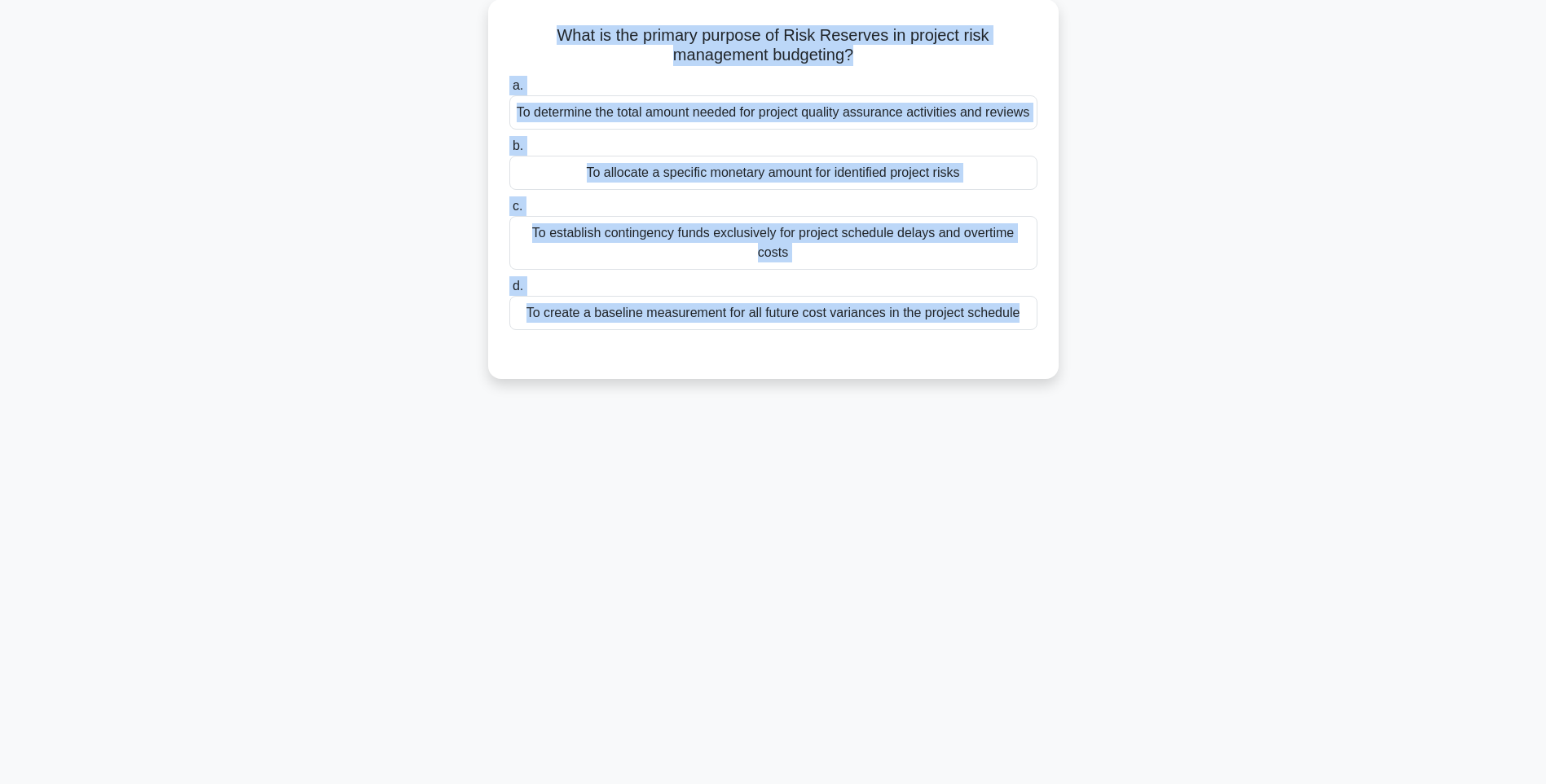
drag, startPoint x: 513, startPoint y: 25, endPoint x: 1113, endPoint y: 331, distance: 673.5
click at [1113, 331] on div "What is the primary purpose of Risk Reserves in project risk management budgeti…" at bounding box center [773, 199] width 1075 height 399
click at [1149, 451] on div "130:01 Stop PMI-RMP Intermediate 55/115 What is the primary purpose of Risk Res…" at bounding box center [773, 370] width 1075 height 815
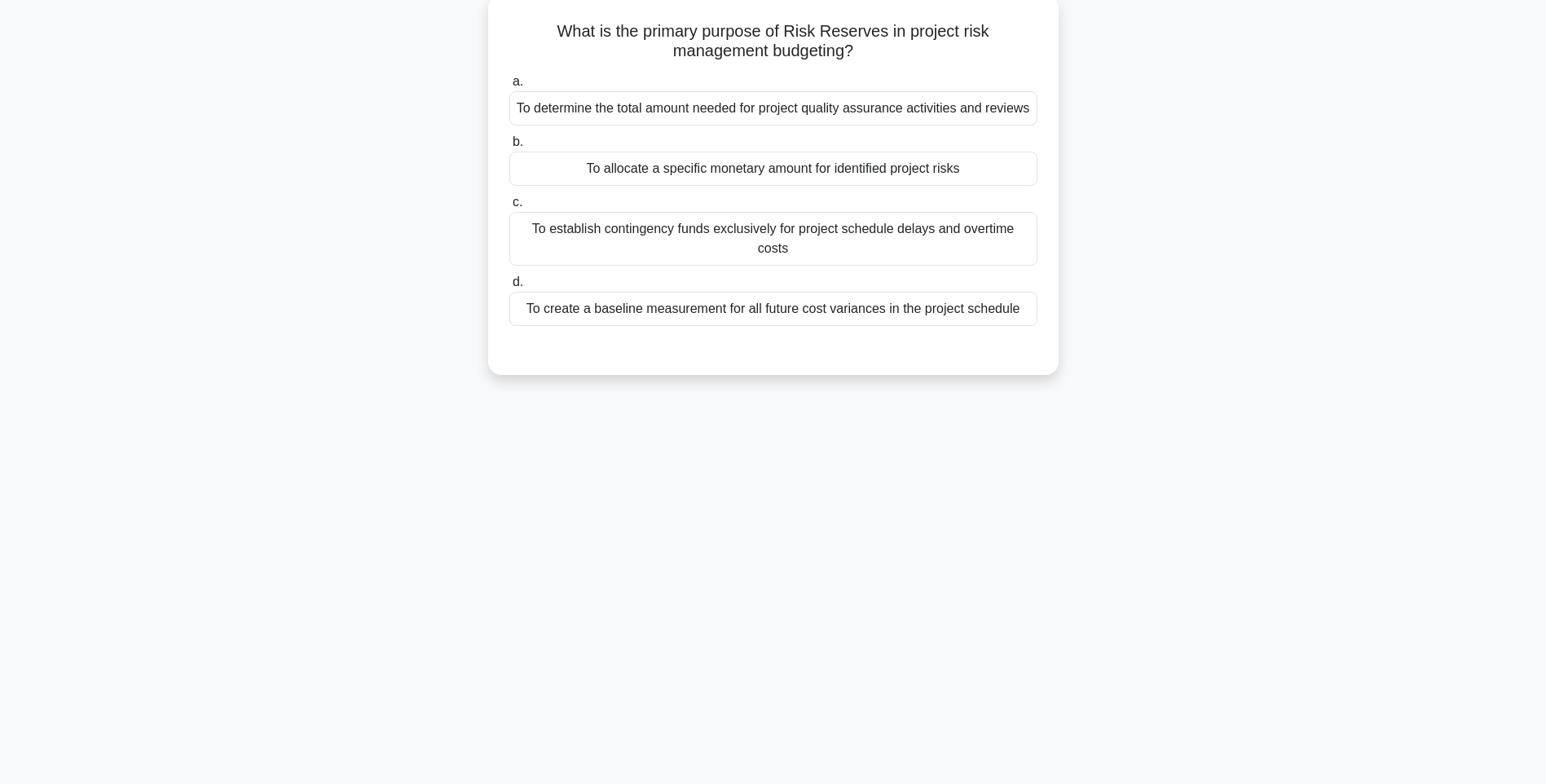
click at [826, 272] on label "d. To create a baseline measurement for all future cost variances in the projec…" at bounding box center [773, 299] width 528 height 54
click at [509, 277] on input "d. To create a baseline measurement for all future cost variances in the projec…" at bounding box center [509, 282] width 0 height 11
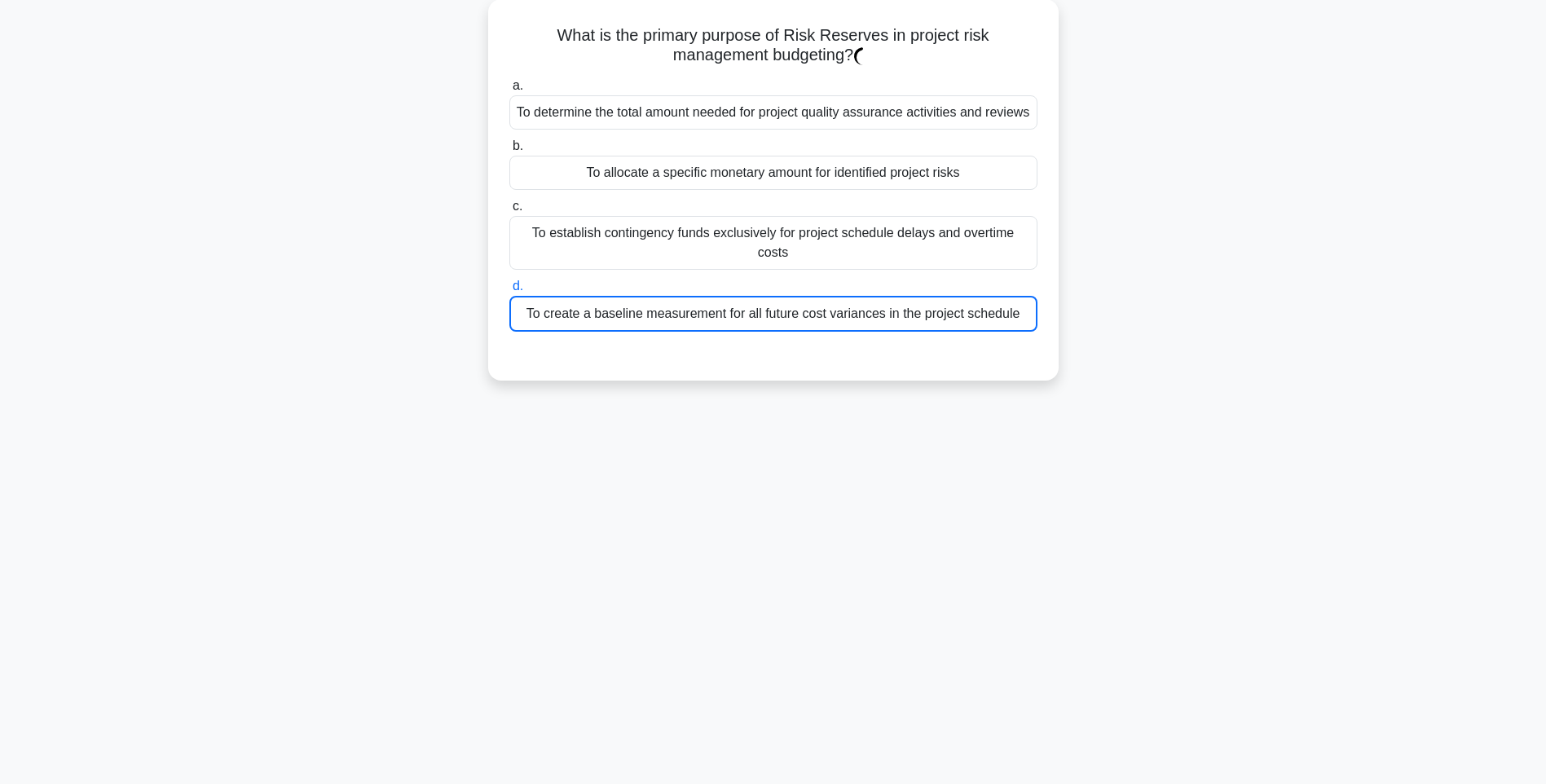
click at [1251, 294] on div "What is the primary purpose of Risk Reserves in project risk management budgeti…" at bounding box center [773, 200] width 1075 height 401
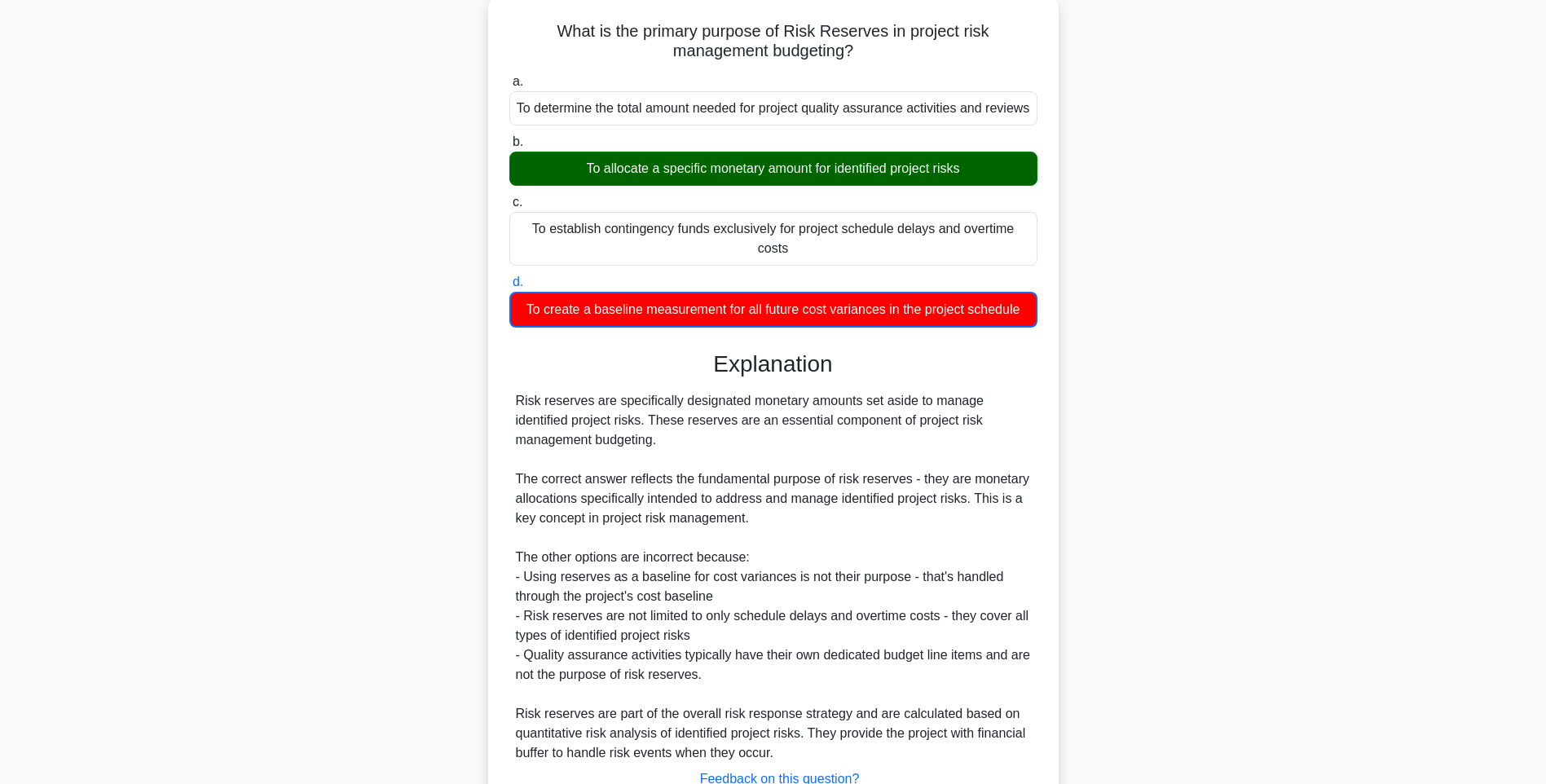
click at [906, 534] on div "Risk reserves are specifically designated monetary amounts set aside to manage …" at bounding box center [773, 576] width 515 height 372
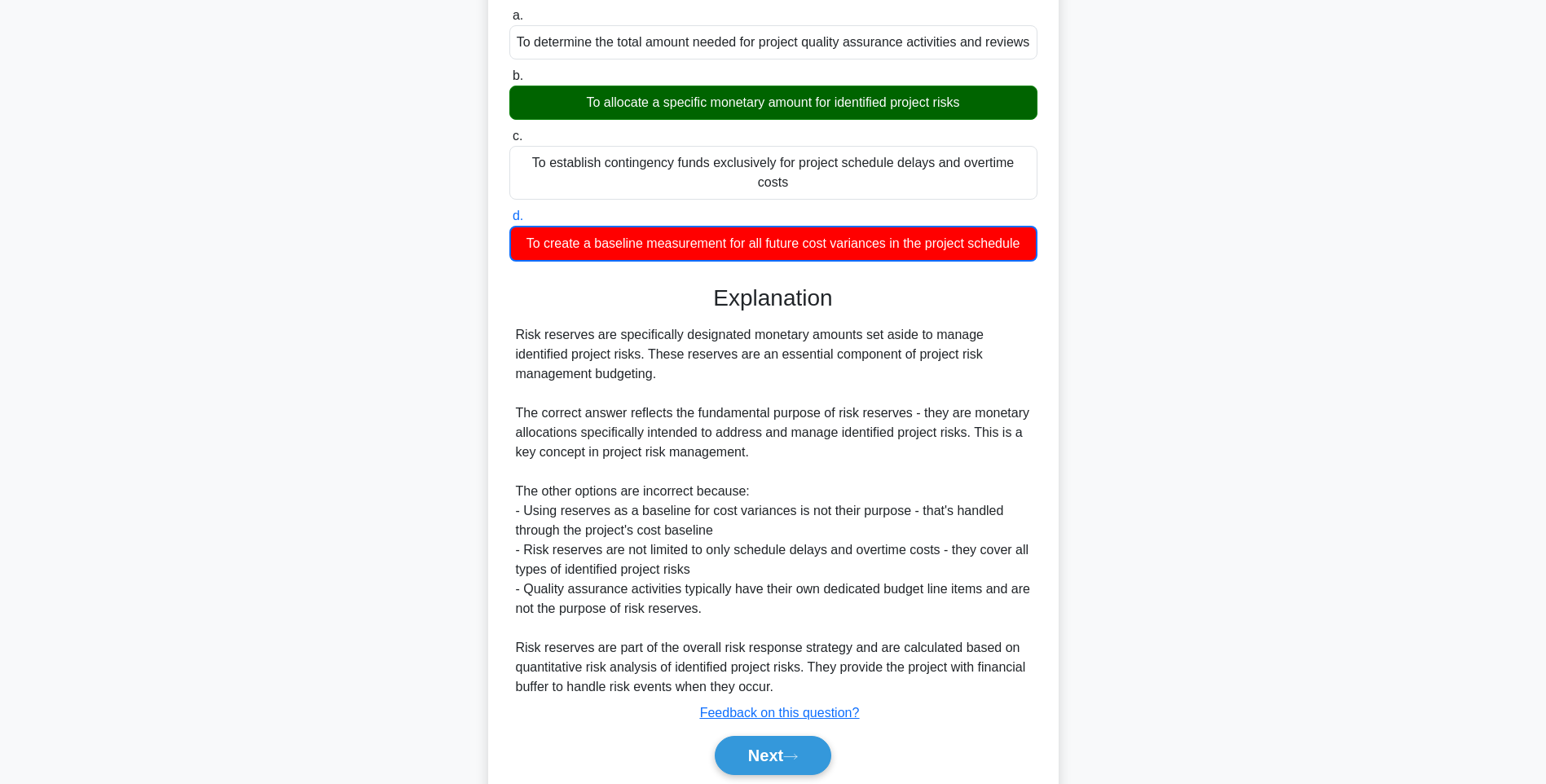
scroll to position [204, 0]
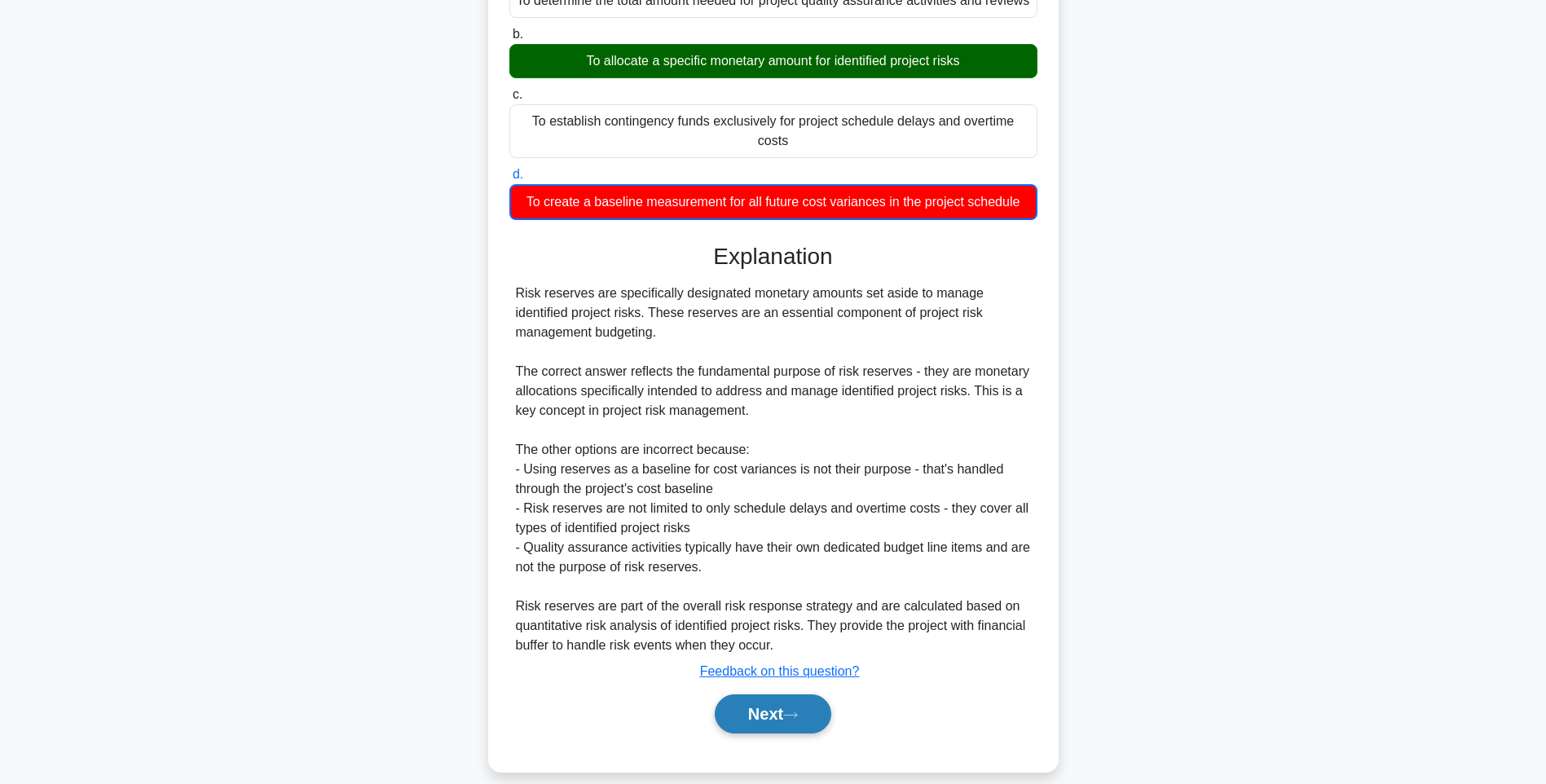
click at [759, 703] on button "Next" at bounding box center [773, 714] width 116 height 39
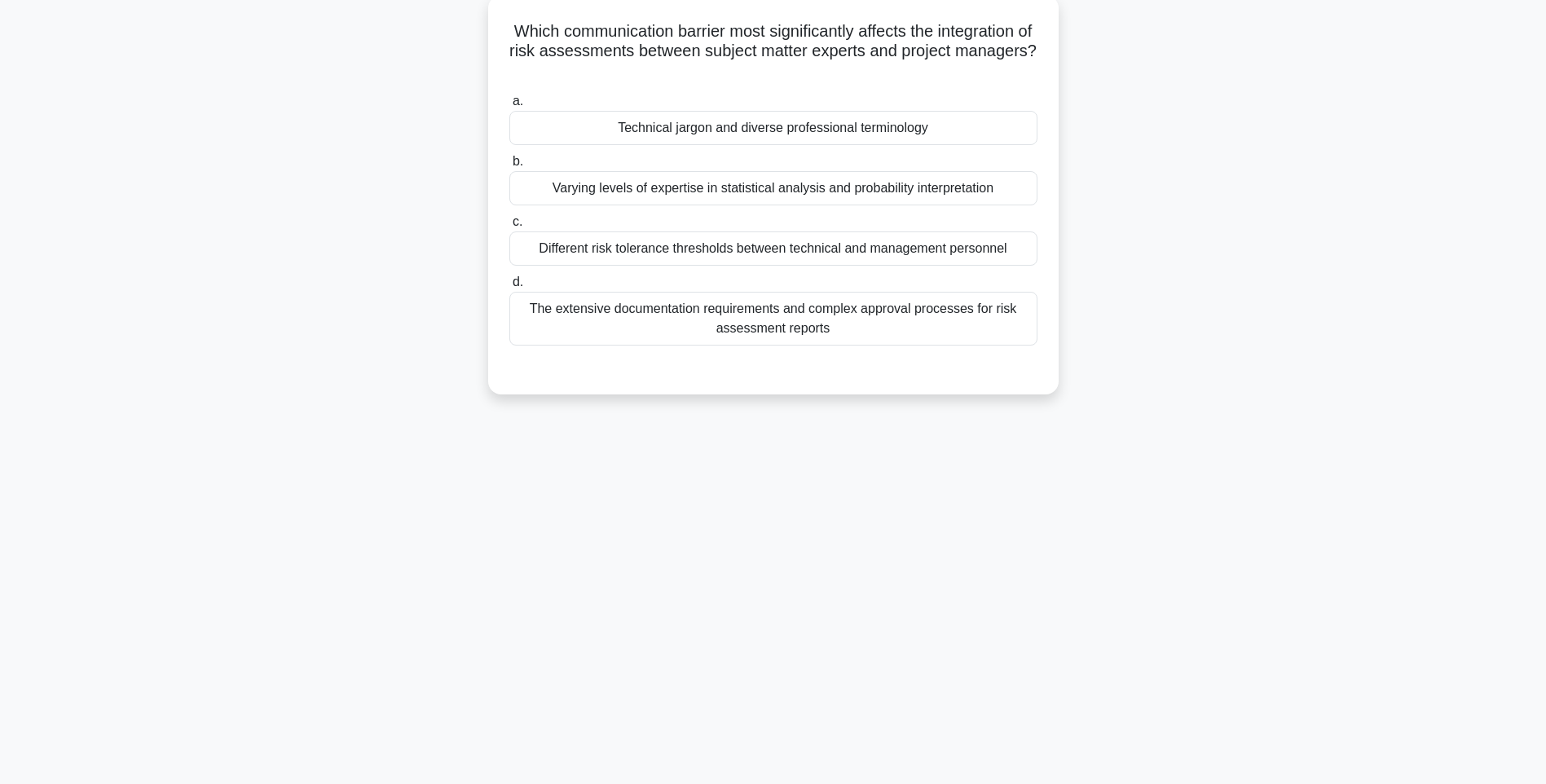
drag, startPoint x: 615, startPoint y: 100, endPoint x: 1016, endPoint y: 341, distance: 467.8
click at [1016, 341] on div "Which communication barrier most significantly affects the integration of risk …" at bounding box center [773, 194] width 557 height 386
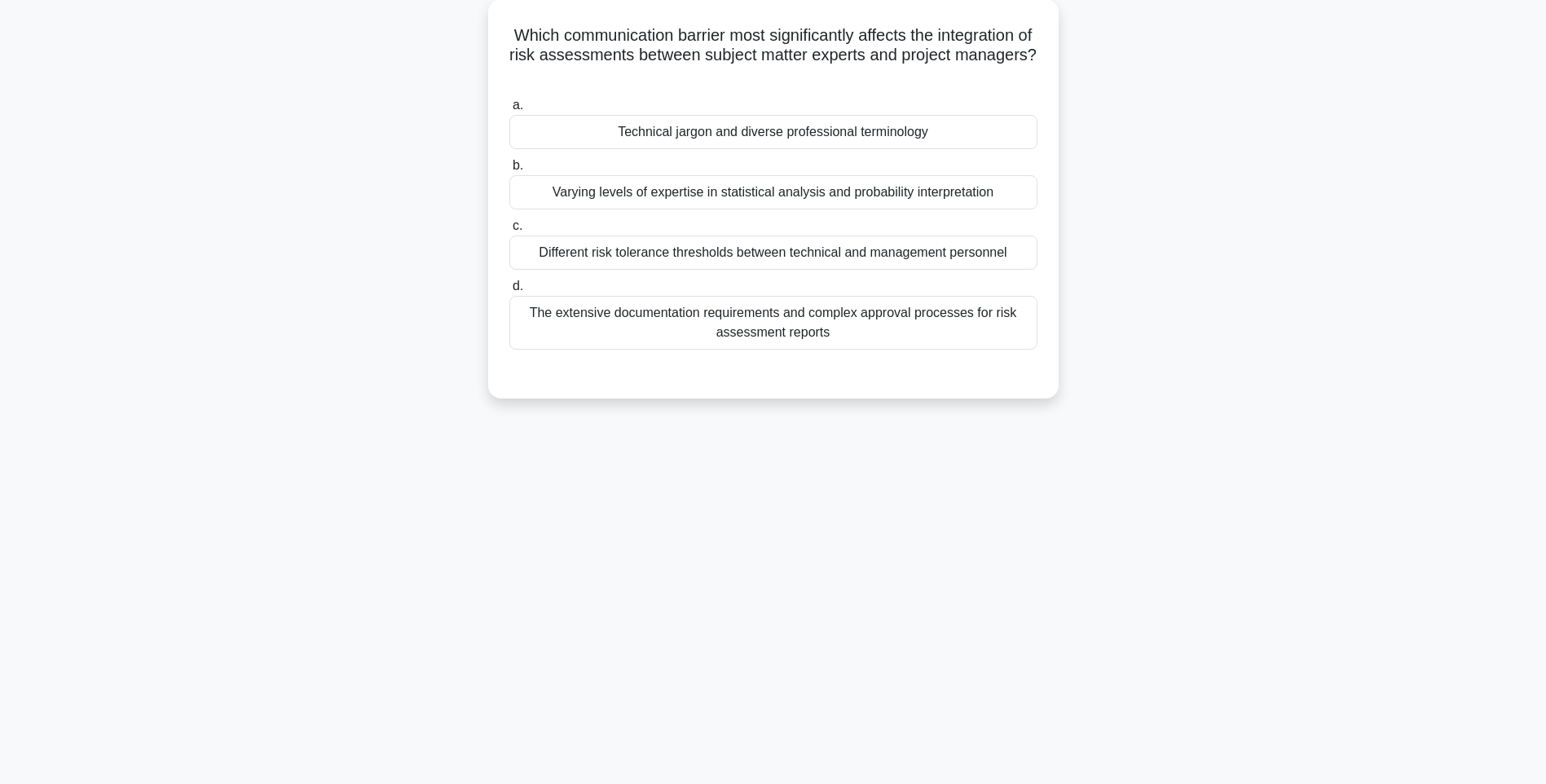
click at [900, 517] on div "129:50 Stop PMI-RMP Intermediate 56/115 Which communication barrier most signif…" at bounding box center [773, 370] width 1075 height 815
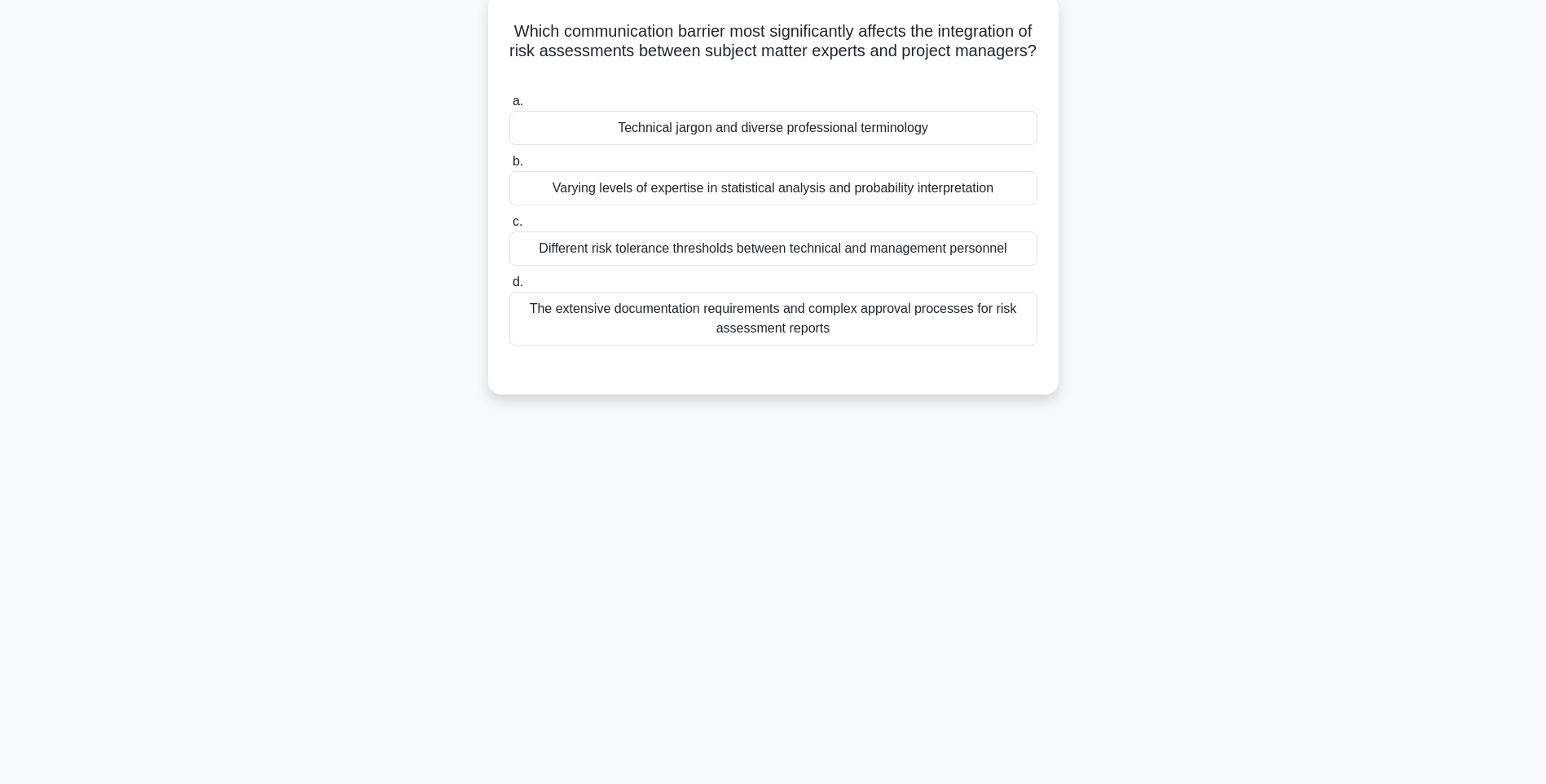
click at [761, 339] on div "The extensive documentation requirements and complex approval processes for ris…" at bounding box center [773, 318] width 528 height 54
click at [509, 287] on input "d. The extensive documentation requirements and complex approval processes for …" at bounding box center [509, 282] width 0 height 11
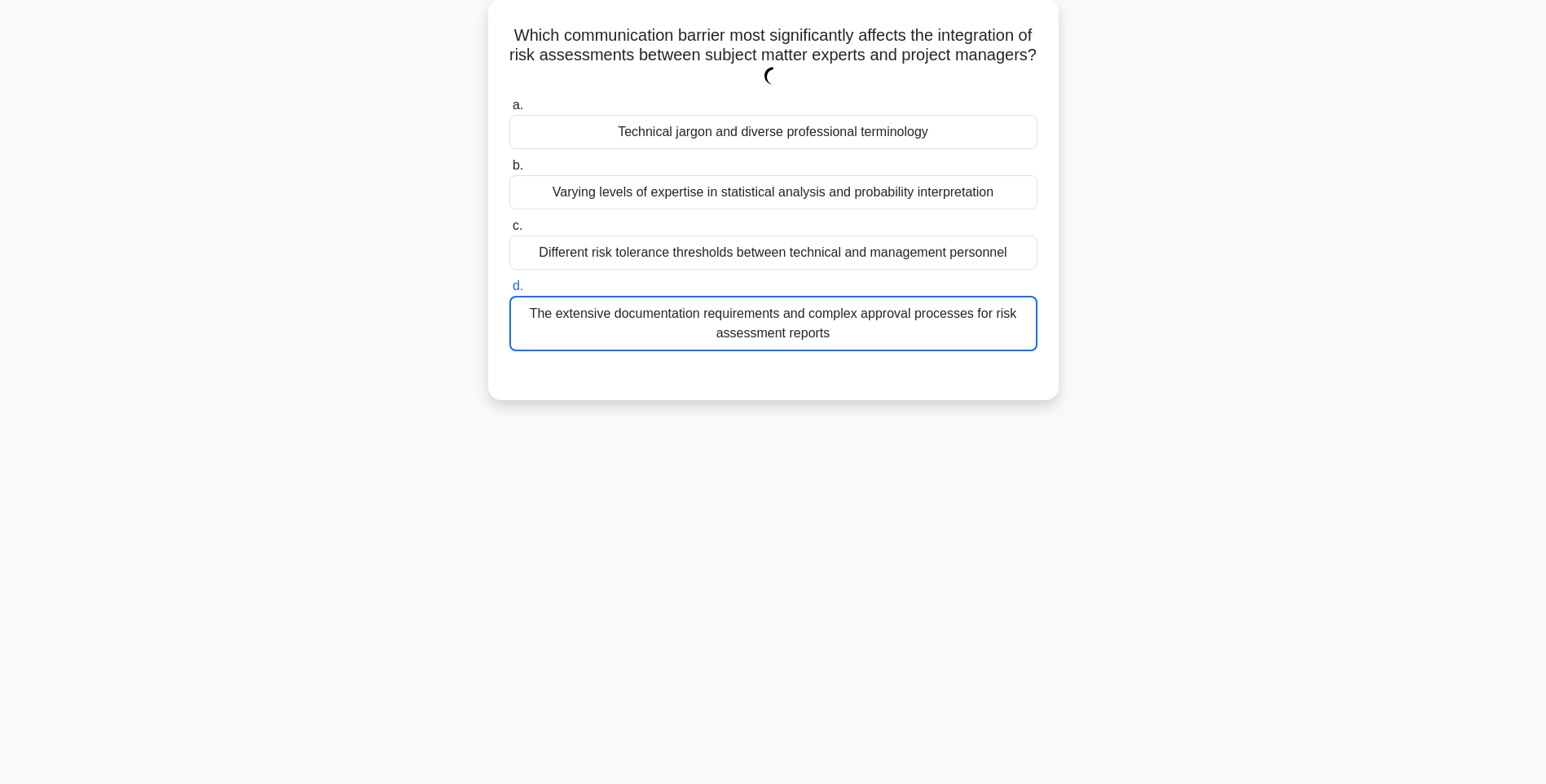
click at [1116, 419] on div "Which communication barrier most significantly affects the integration of risk …" at bounding box center [773, 209] width 1075 height 420
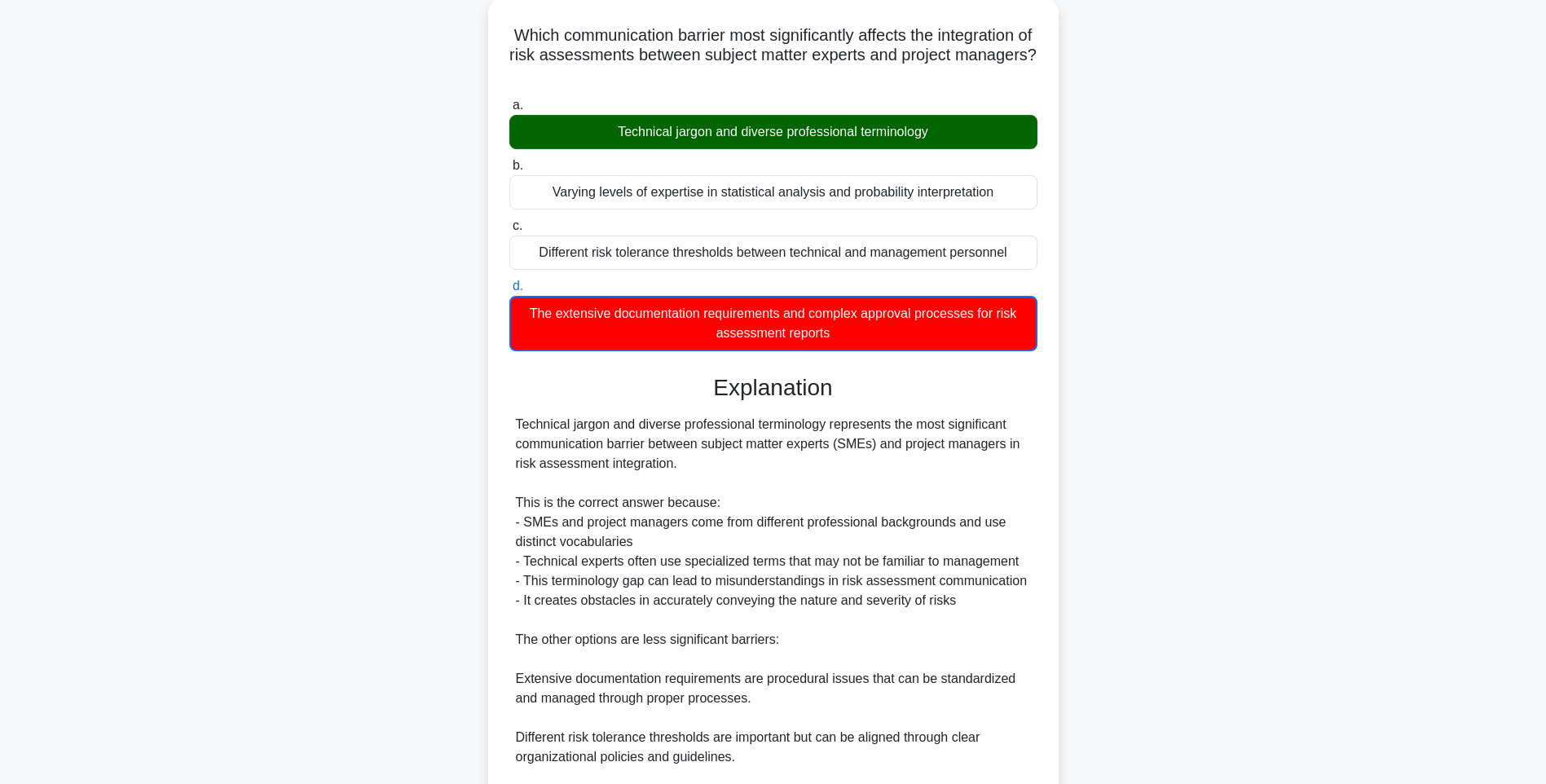
click at [1065, 506] on div "Which communication barrier most significantly affects the integration of risk …" at bounding box center [773, 480] width 1075 height 962
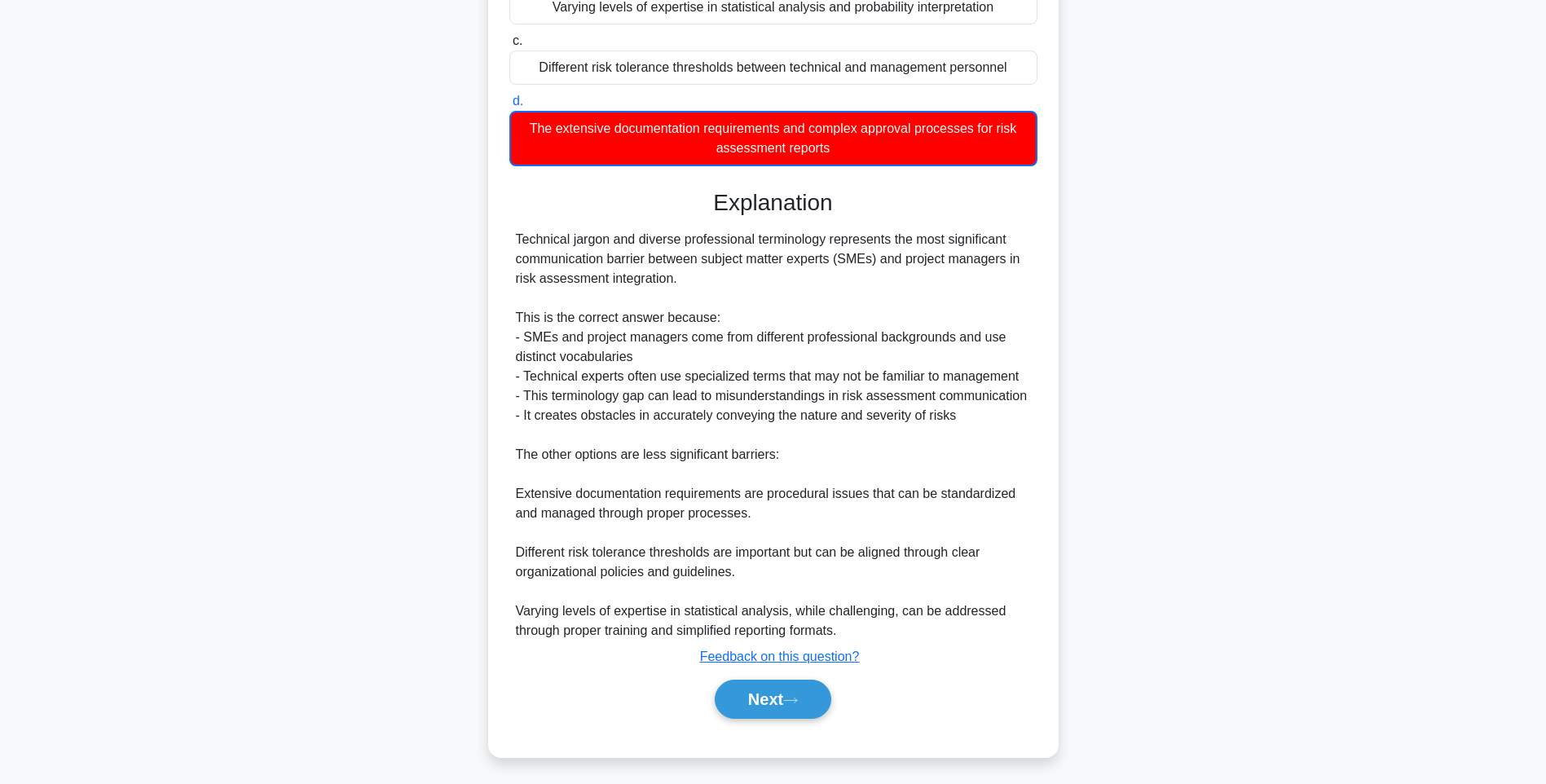
scroll to position [282, 0]
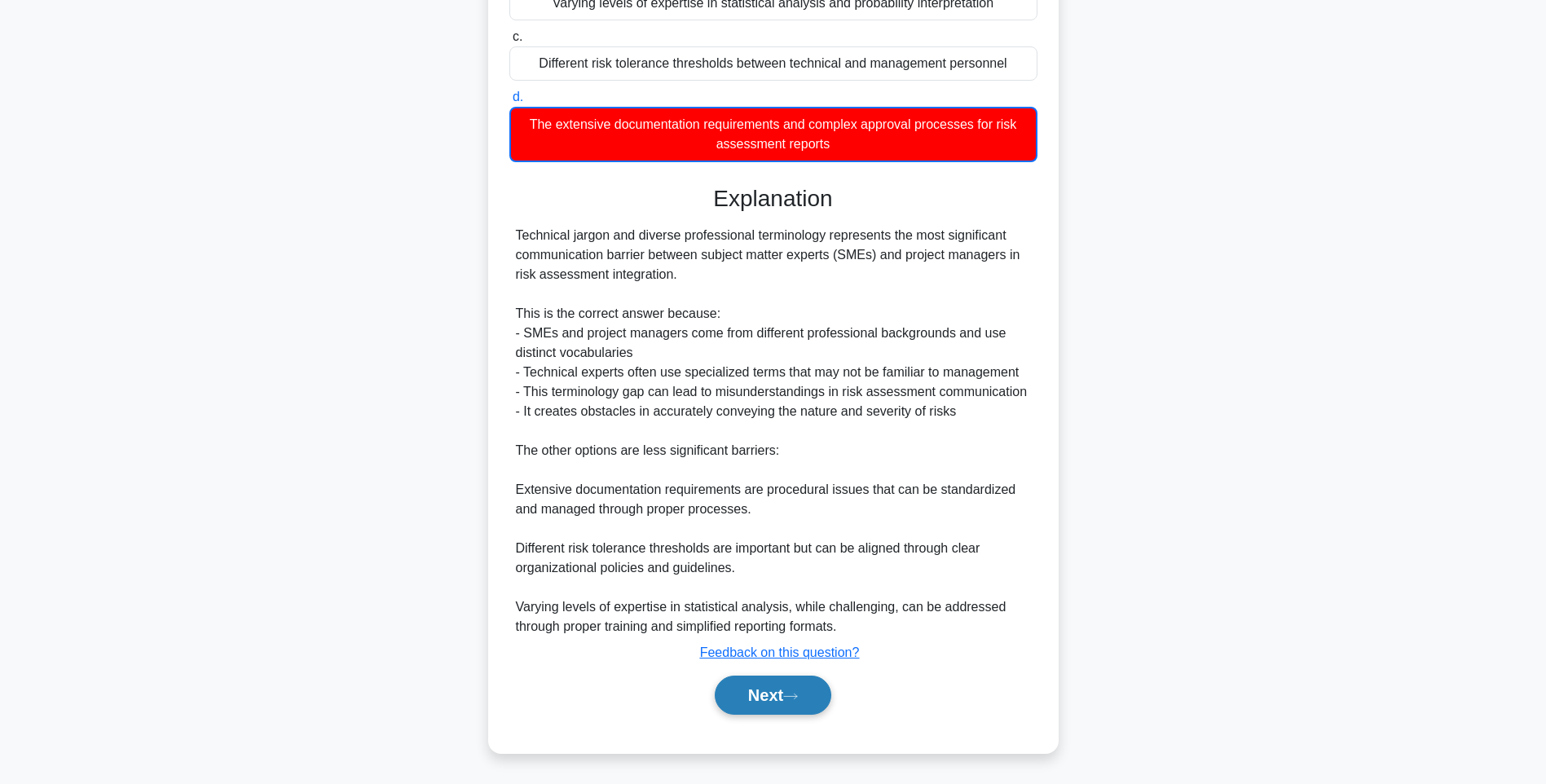
click at [756, 695] on button "Next" at bounding box center [773, 694] width 116 height 39
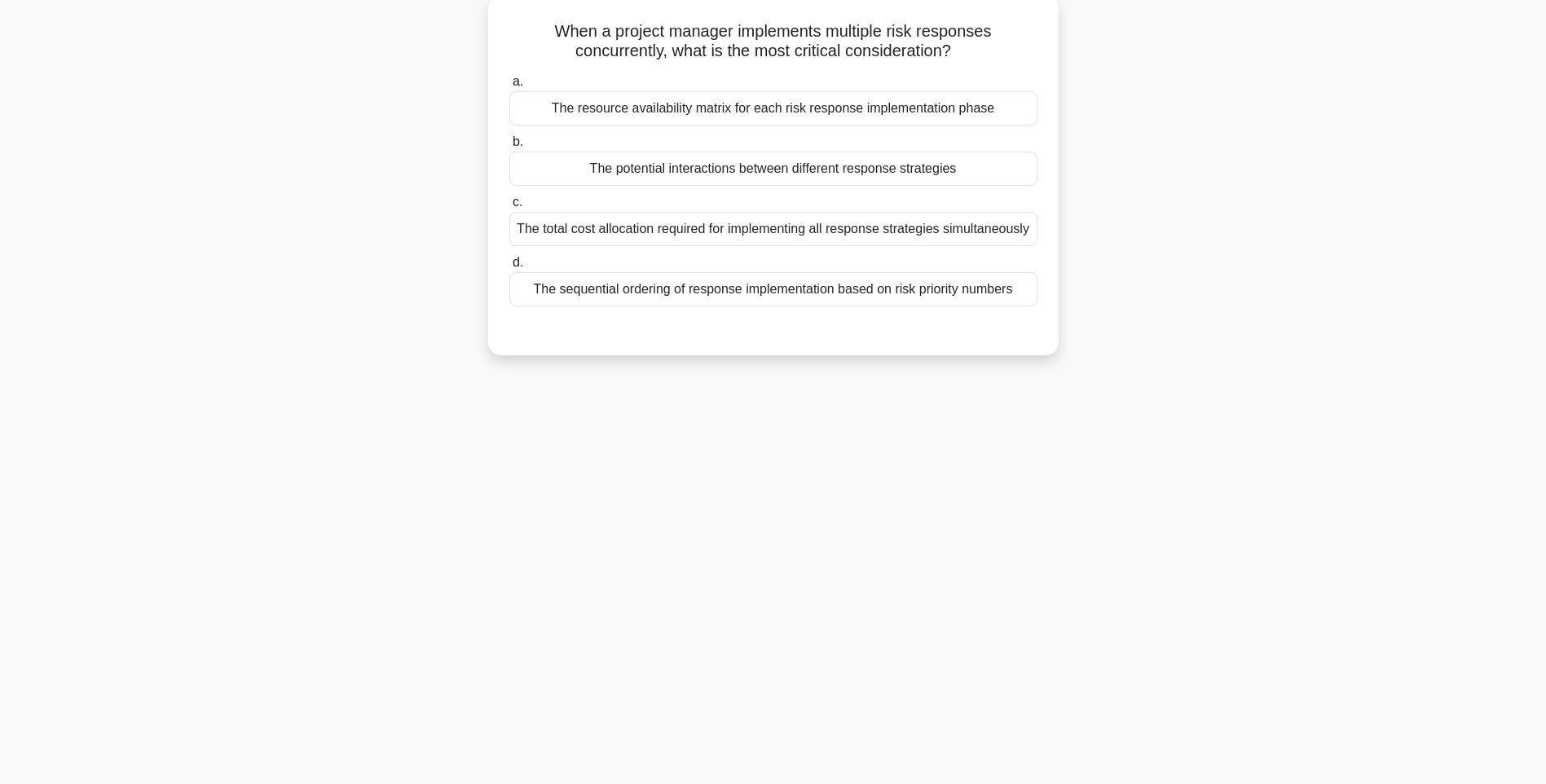
scroll to position [96, 0]
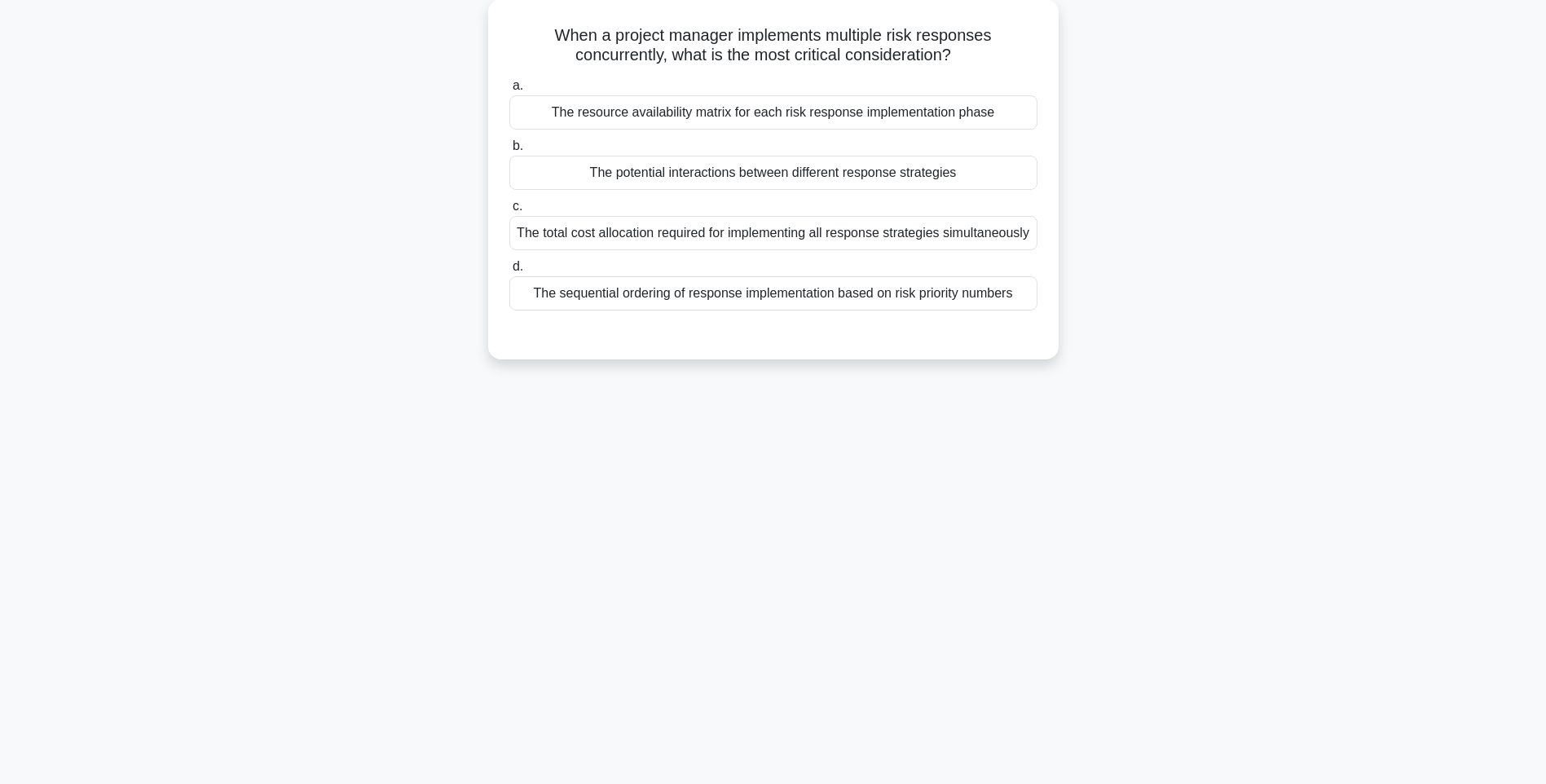
drag, startPoint x: 525, startPoint y: 29, endPoint x: 1068, endPoint y: 330, distance: 620.8
click at [1068, 330] on div "When a project manager implements multiple risk responses concurrently, what is…" at bounding box center [773, 189] width 1075 height 380
click at [1128, 458] on div "129:40 Stop PMI-RMP Intermediate 57/115 When a project manager implements multi…" at bounding box center [773, 370] width 1075 height 815
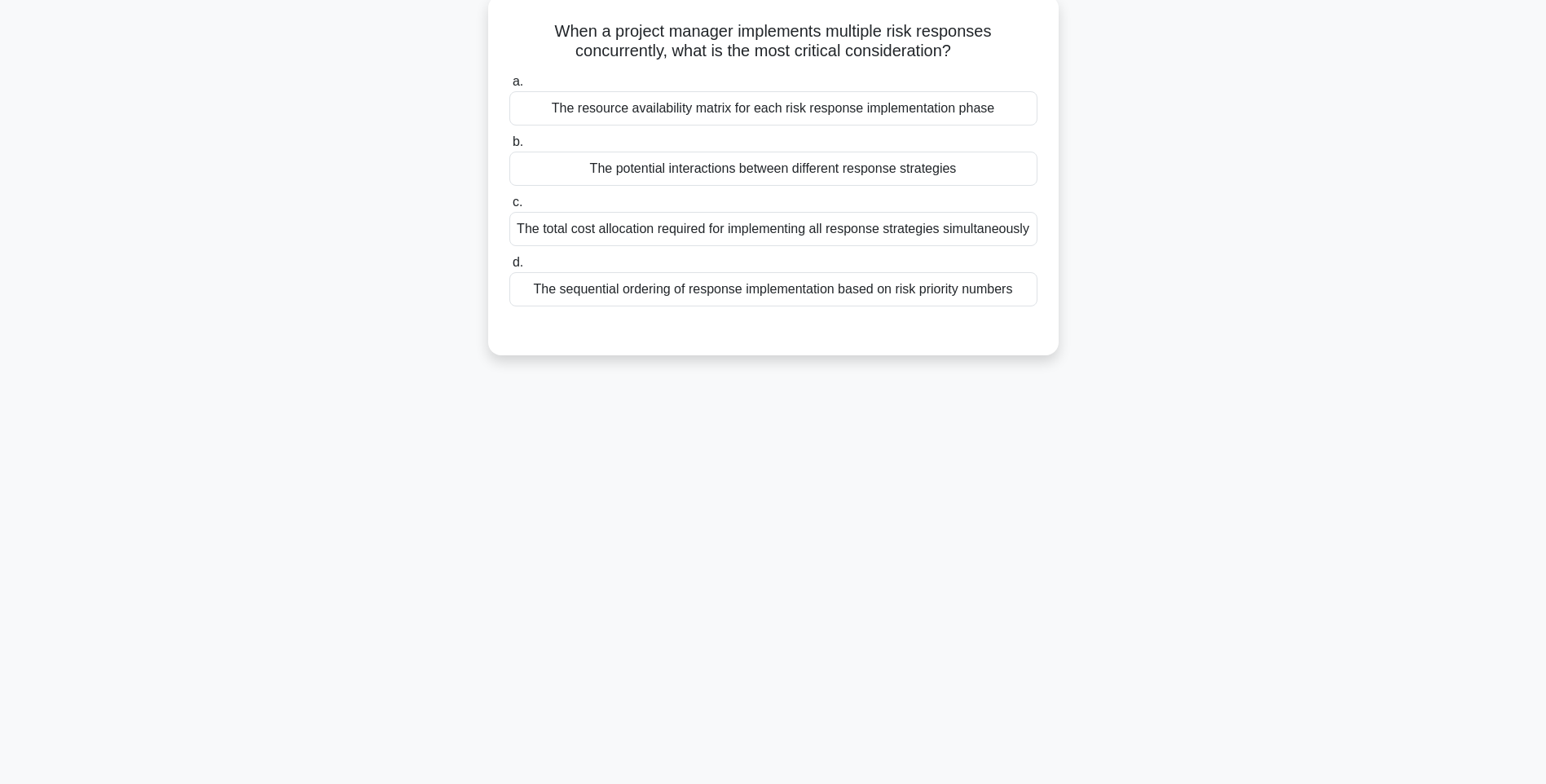
click at [875, 306] on div "The sequential ordering of response implementation based on risk priority numbe…" at bounding box center [773, 289] width 528 height 35
click at [509, 268] on input "d. The sequential ordering of response implementation based on risk priority nu…" at bounding box center [509, 263] width 0 height 11
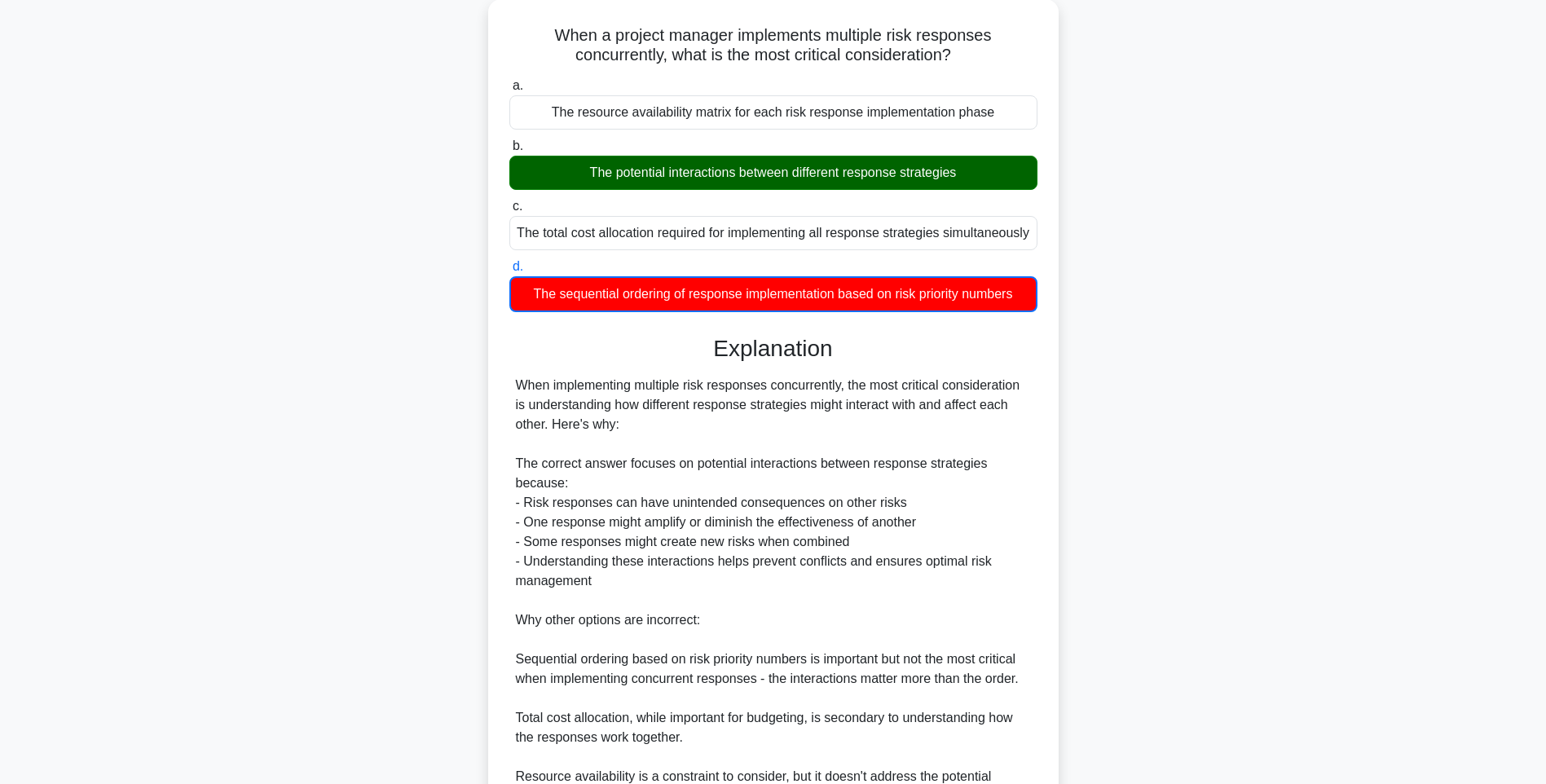
click at [1171, 474] on div "When a project manager implements multiple risk responses concurrently, what is…" at bounding box center [773, 470] width 1075 height 943
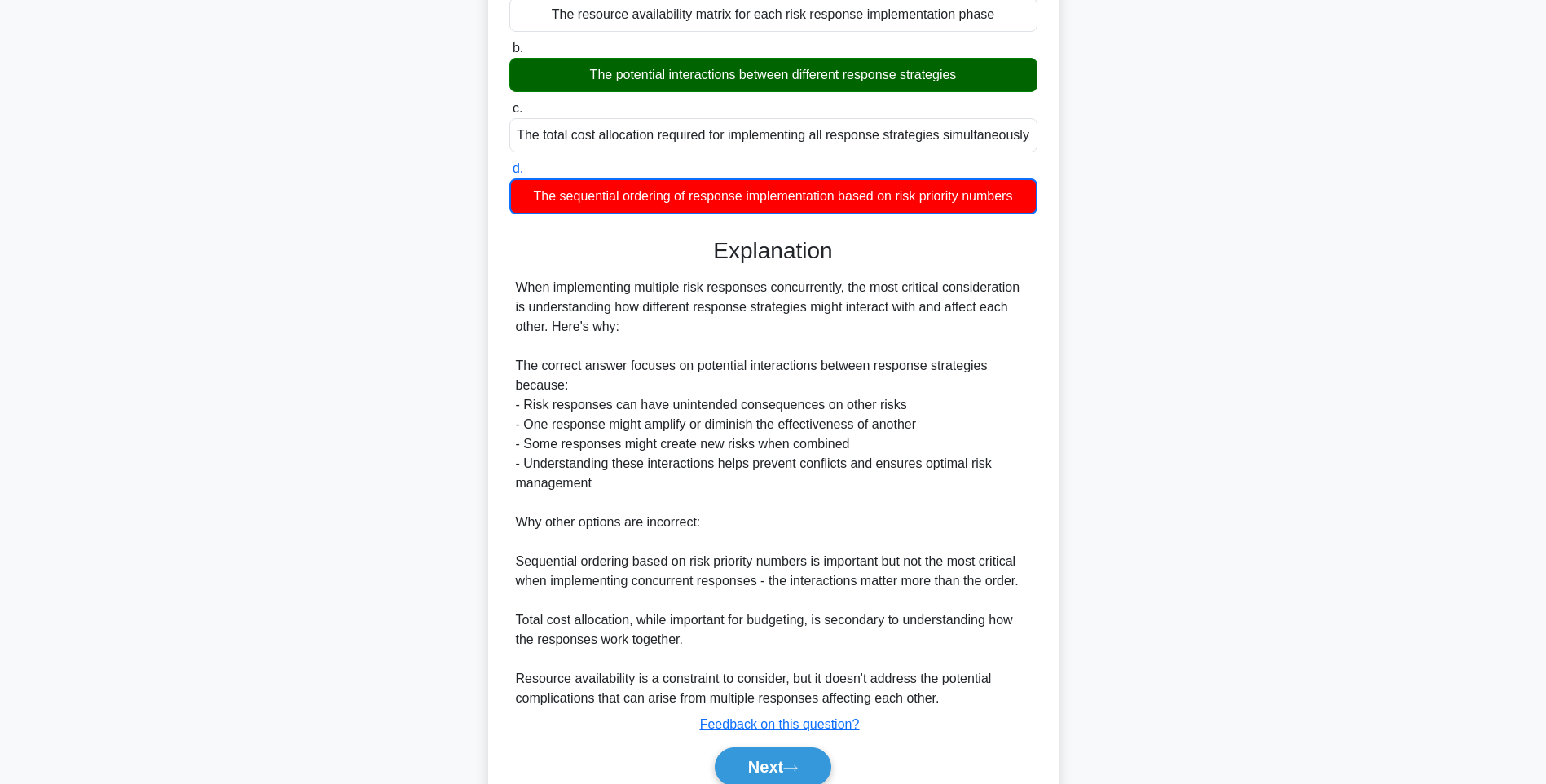
scroll to position [282, 0]
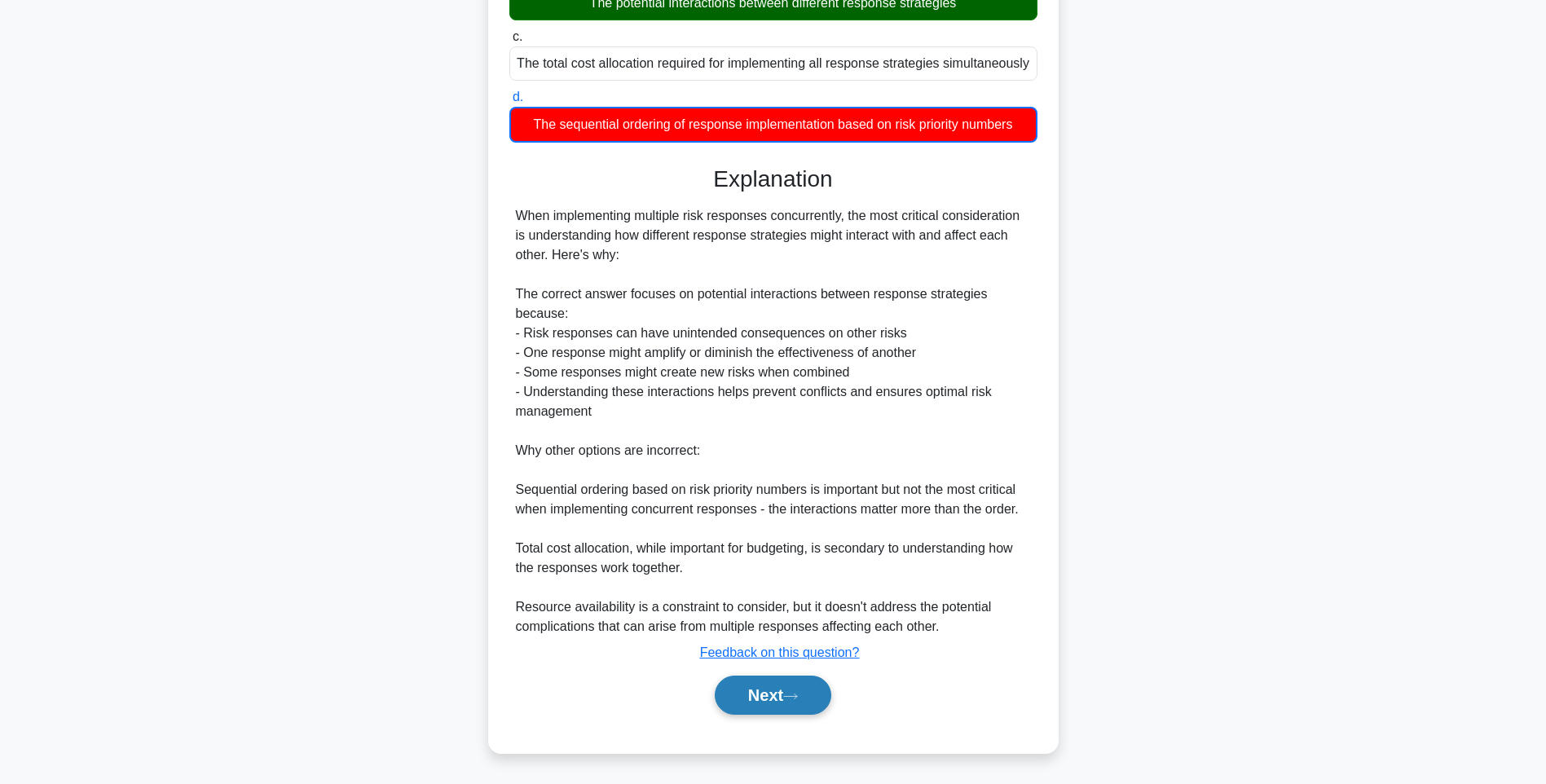
click at [781, 689] on button "Next" at bounding box center [773, 694] width 116 height 39
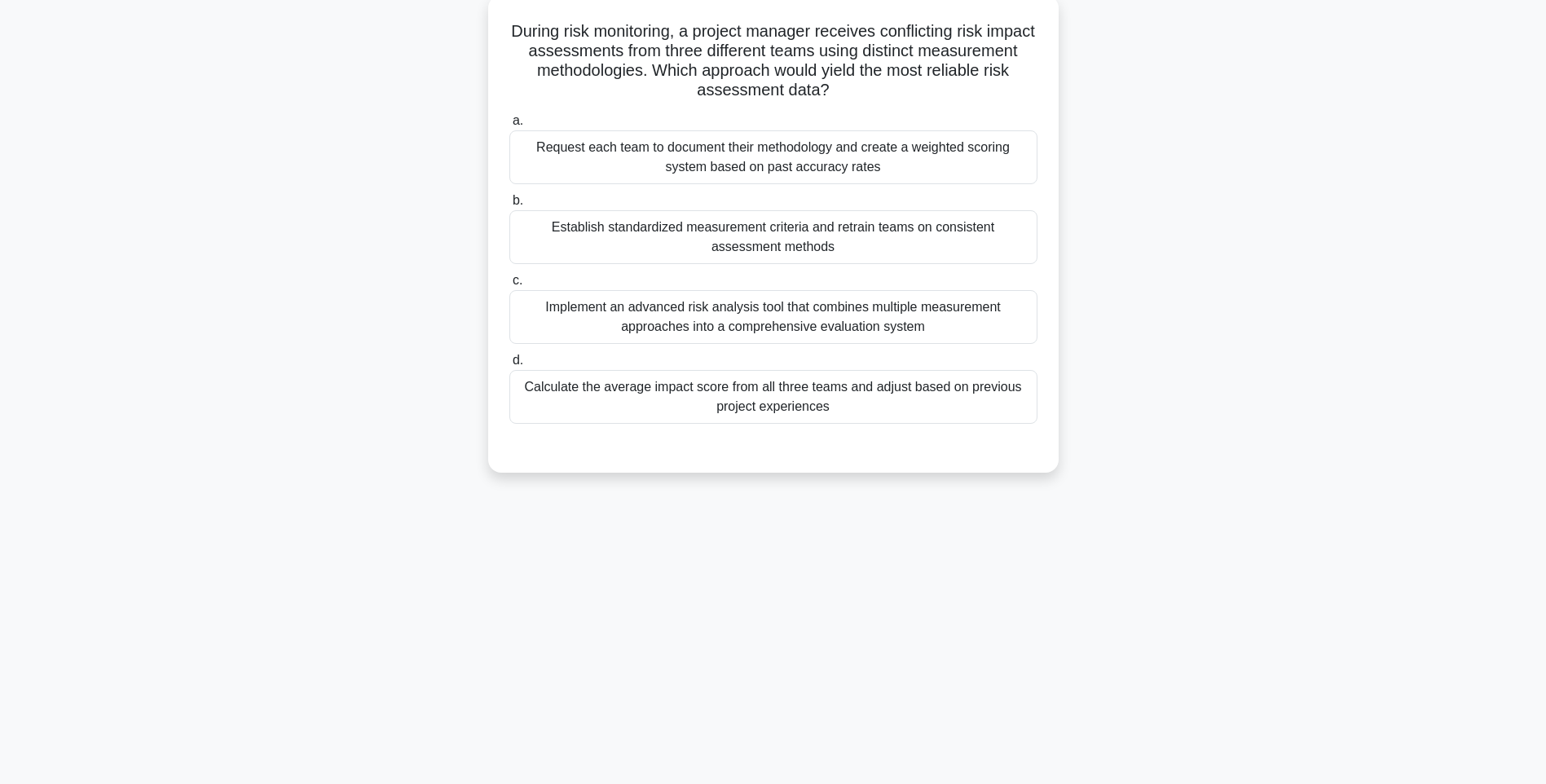
scroll to position [96, 0]
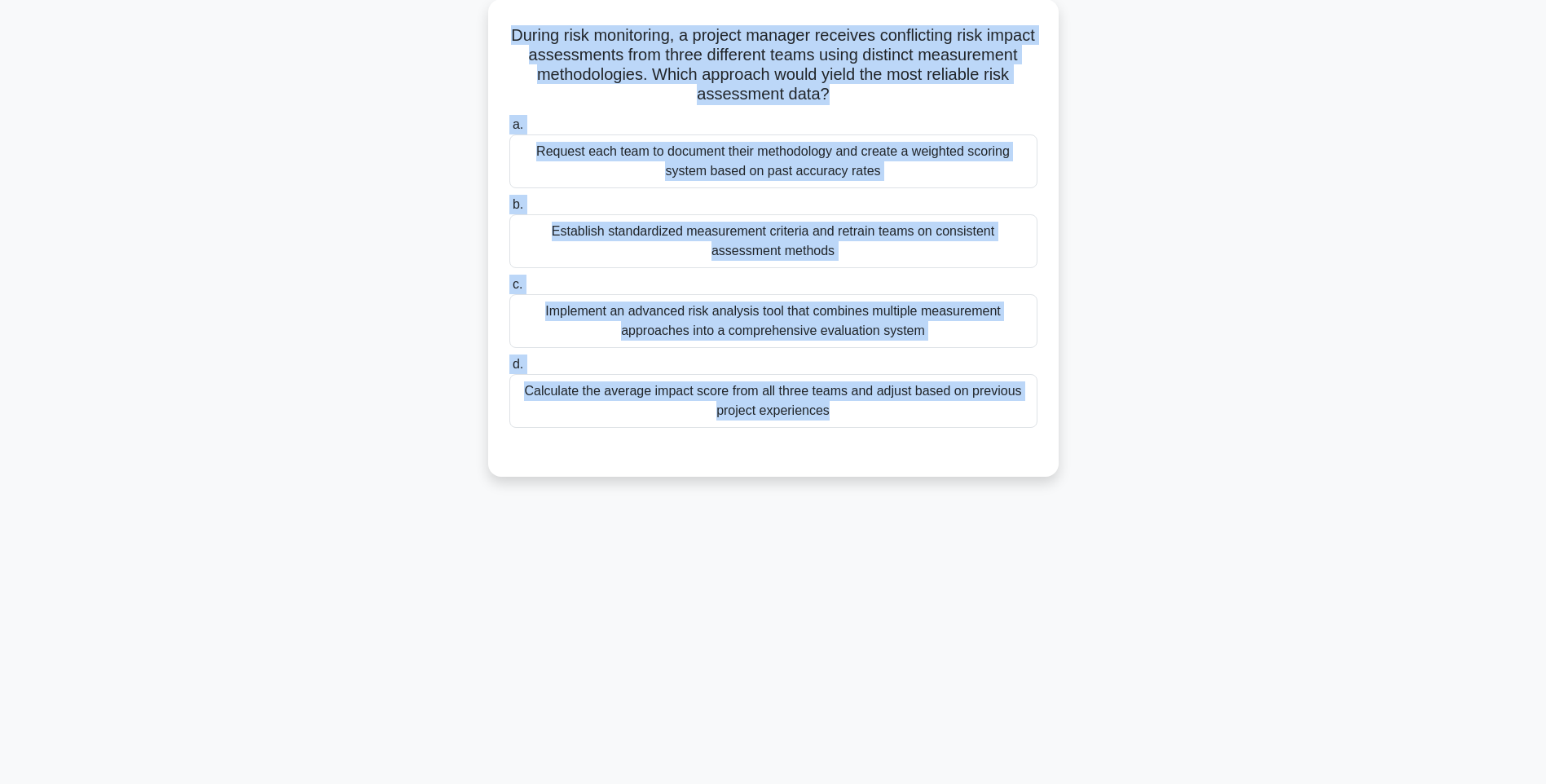
drag, startPoint x: 539, startPoint y: 35, endPoint x: 1103, endPoint y: 448, distance: 699.0
click at [1103, 448] on div "During risk monitoring, a project manager receives conflicting risk impact asse…" at bounding box center [773, 247] width 1075 height 497
drag, startPoint x: 1175, startPoint y: 516, endPoint x: 1150, endPoint y: 507, distance: 26.6
click at [1175, 516] on div "129:32 Stop PMI-RMP Intermediate 58/115 During risk monitoring, a project manag…" at bounding box center [773, 370] width 1075 height 815
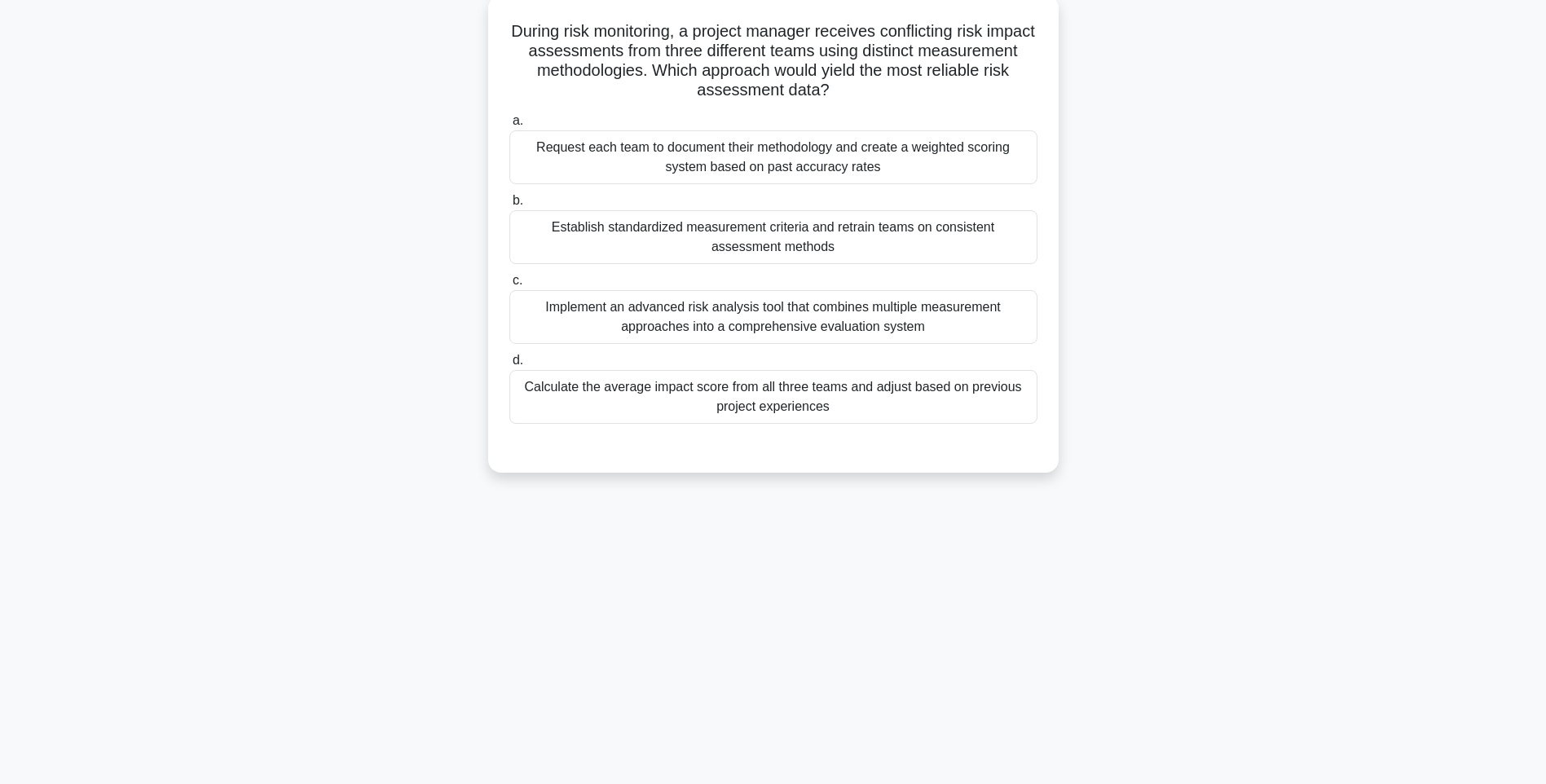
click at [896, 399] on div "Calculate the average impact score from all three teams and adjust based on pre…" at bounding box center [773, 396] width 528 height 54
click at [509, 365] on input "d. Calculate the average impact score from all three teams and adjust based on …" at bounding box center [509, 360] width 0 height 11
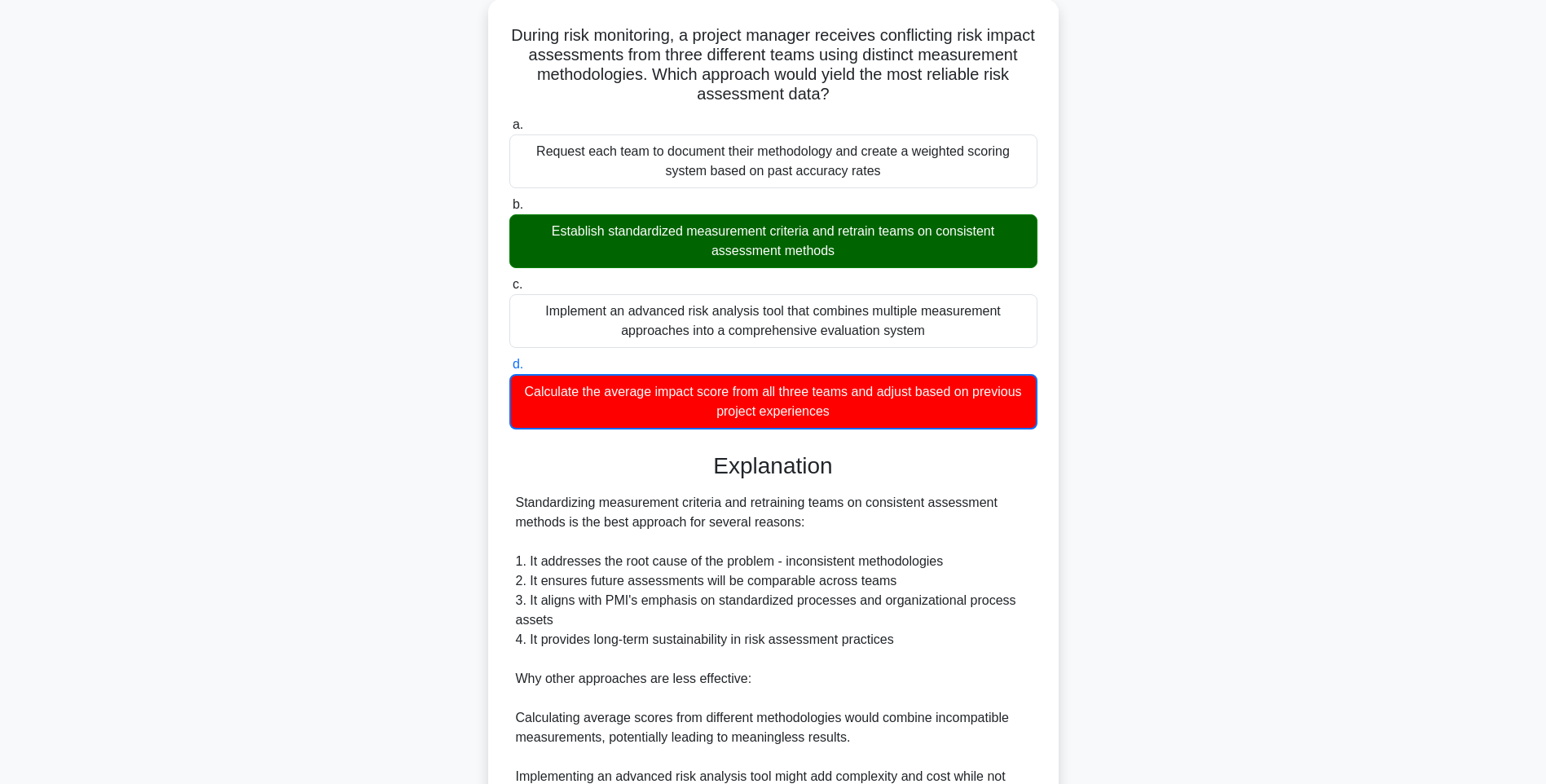
click at [1099, 543] on div "During risk monitoring, a project manager receives conflicting risk impact asse…" at bounding box center [773, 509] width 1075 height 1021
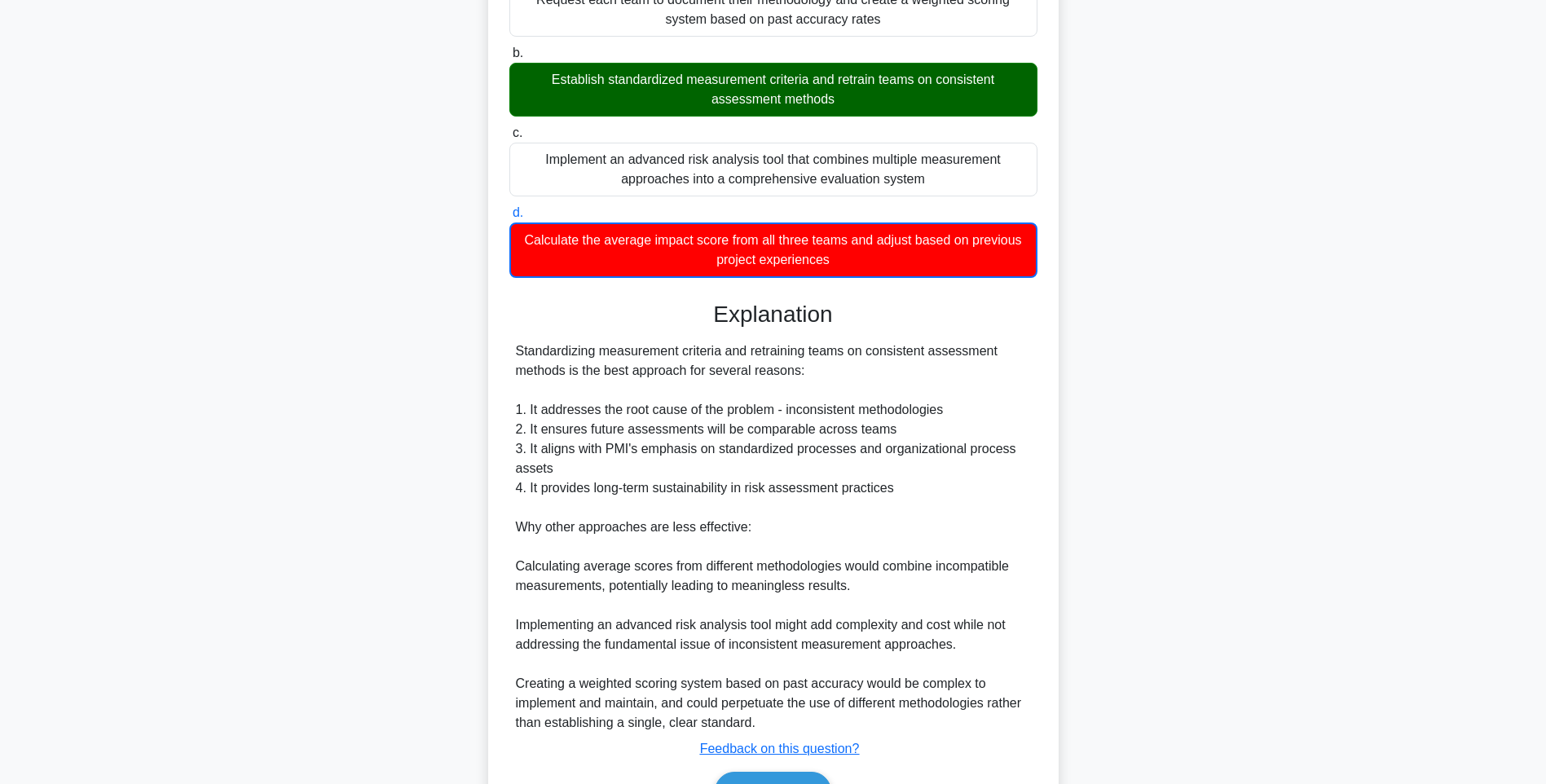
scroll to position [341, 0]
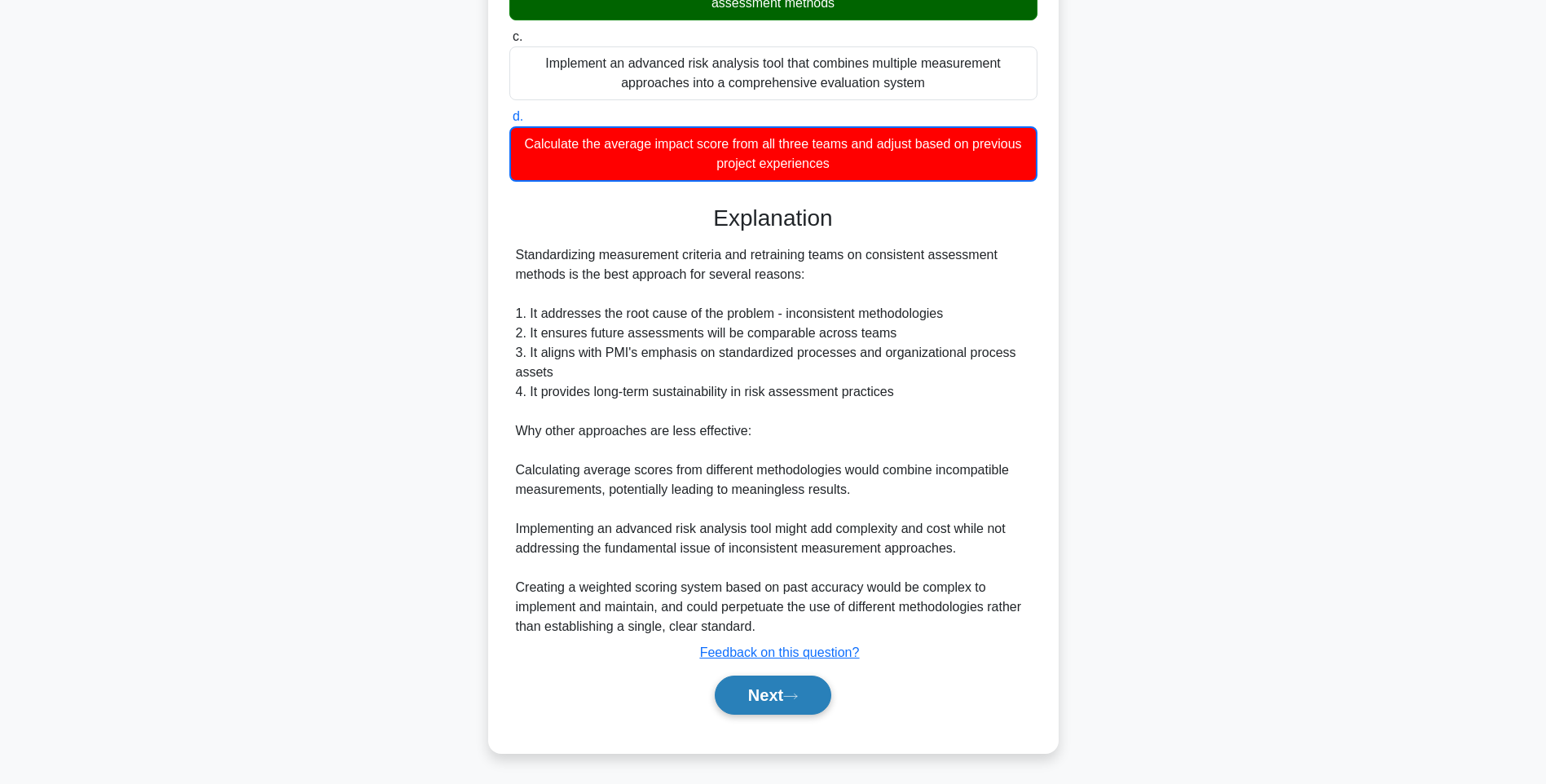
click at [805, 689] on button "Next" at bounding box center [773, 694] width 116 height 39
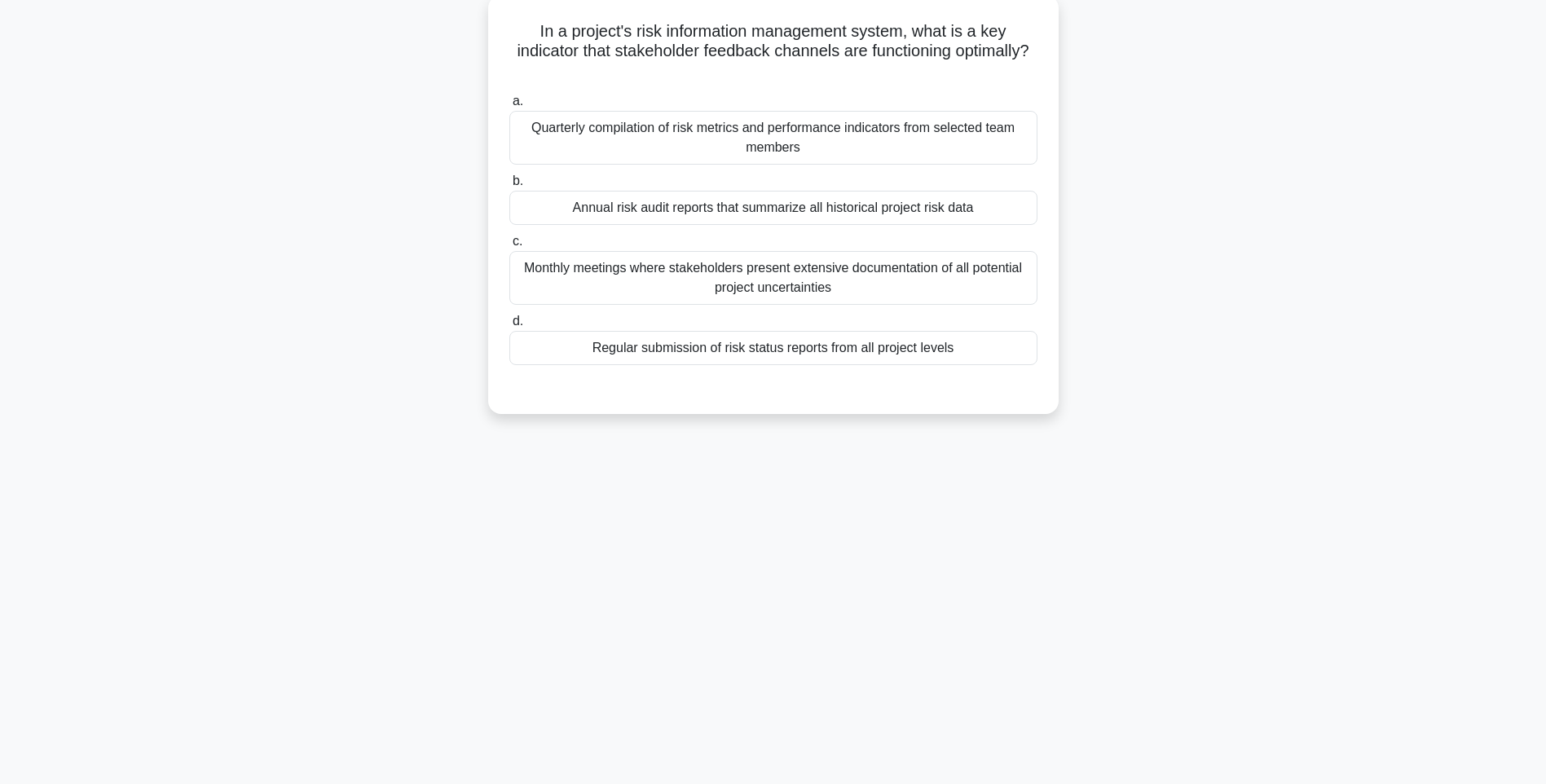
drag, startPoint x: 637, startPoint y: 81, endPoint x: 1046, endPoint y: 352, distance: 490.6
click at [1046, 352] on div "In a project's risk information management system, what is a key indicator that…" at bounding box center [773, 204] width 557 height 405
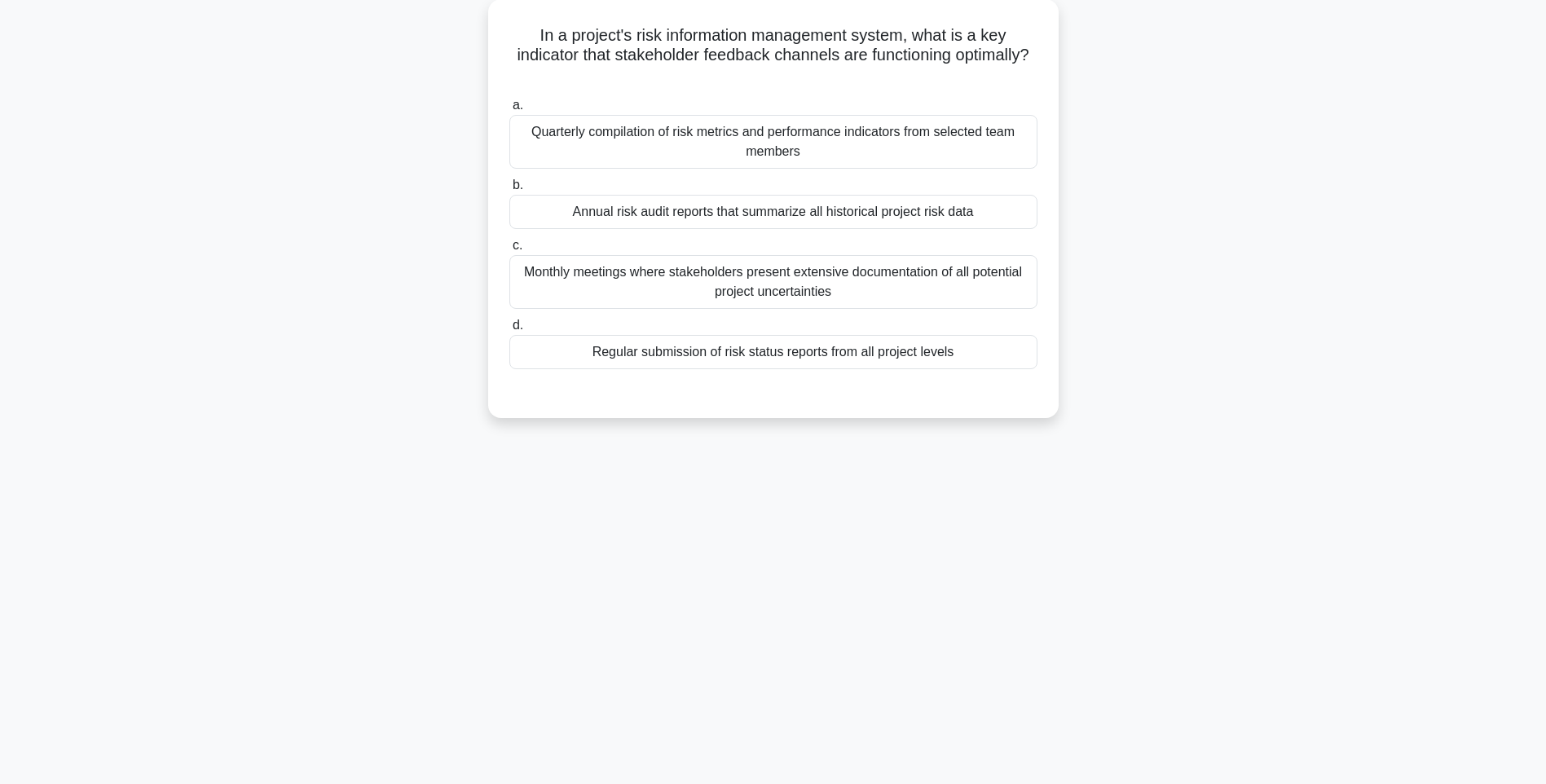
drag, startPoint x: 1322, startPoint y: 482, endPoint x: 1077, endPoint y: 401, distance: 258.0
click at [1314, 478] on main "129:22 Stop PMI-RMP Intermediate 59/115 In a project's risk information managem…" at bounding box center [773, 369] width 1546 height 827
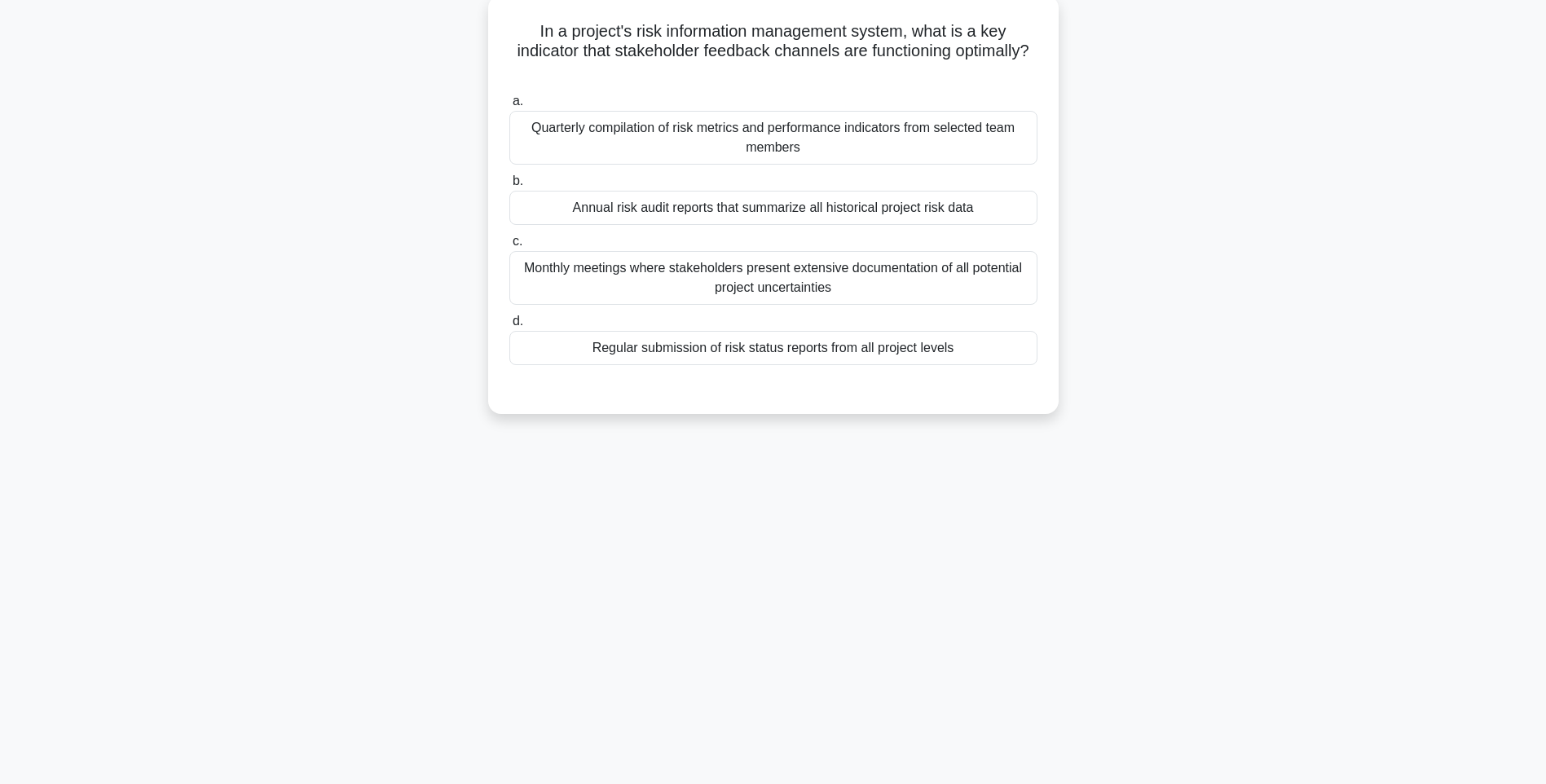
click at [969, 361] on div "Regular submission of risk status reports from all project levels" at bounding box center [773, 348] width 528 height 35
click at [509, 326] on input "d. Regular submission of risk status reports from all project levels" at bounding box center [509, 321] width 0 height 11
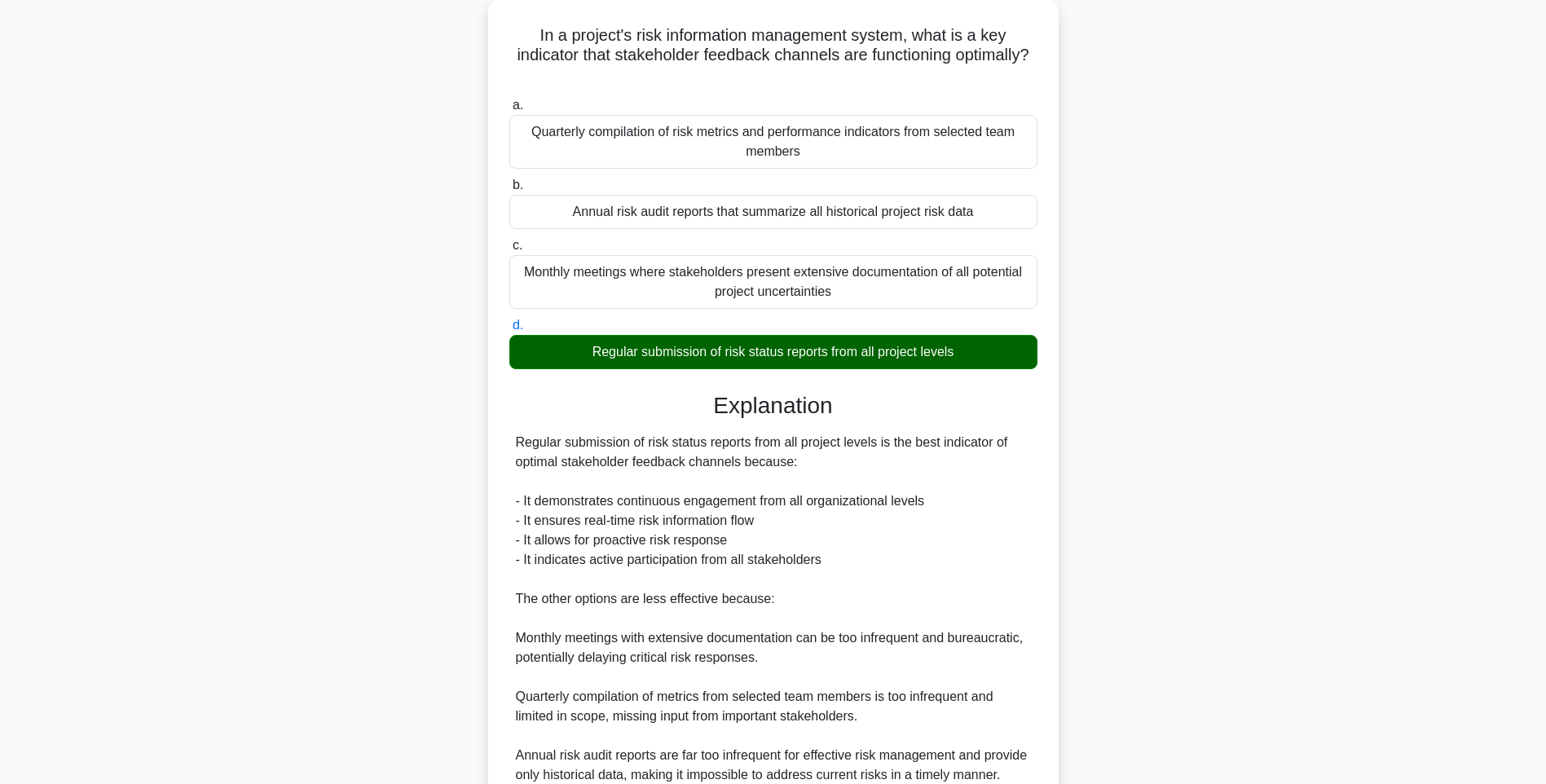
drag, startPoint x: 1070, startPoint y: 465, endPoint x: 1070, endPoint y: 490, distance: 25.0
click at [1070, 465] on div "In a project's risk information management system, what is a key indicator that…" at bounding box center [773, 459] width 1075 height 921
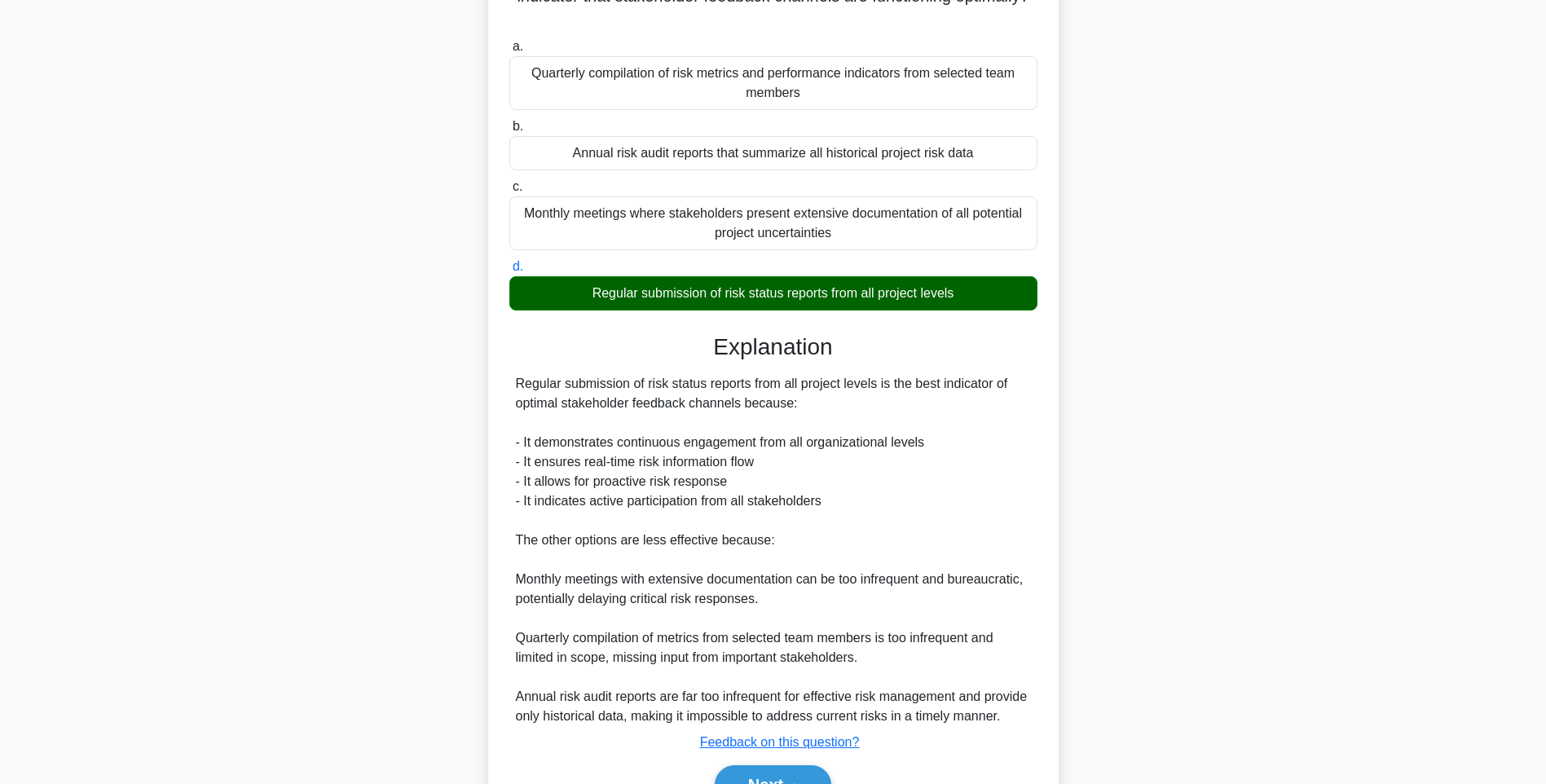
scroll to position [261, 0]
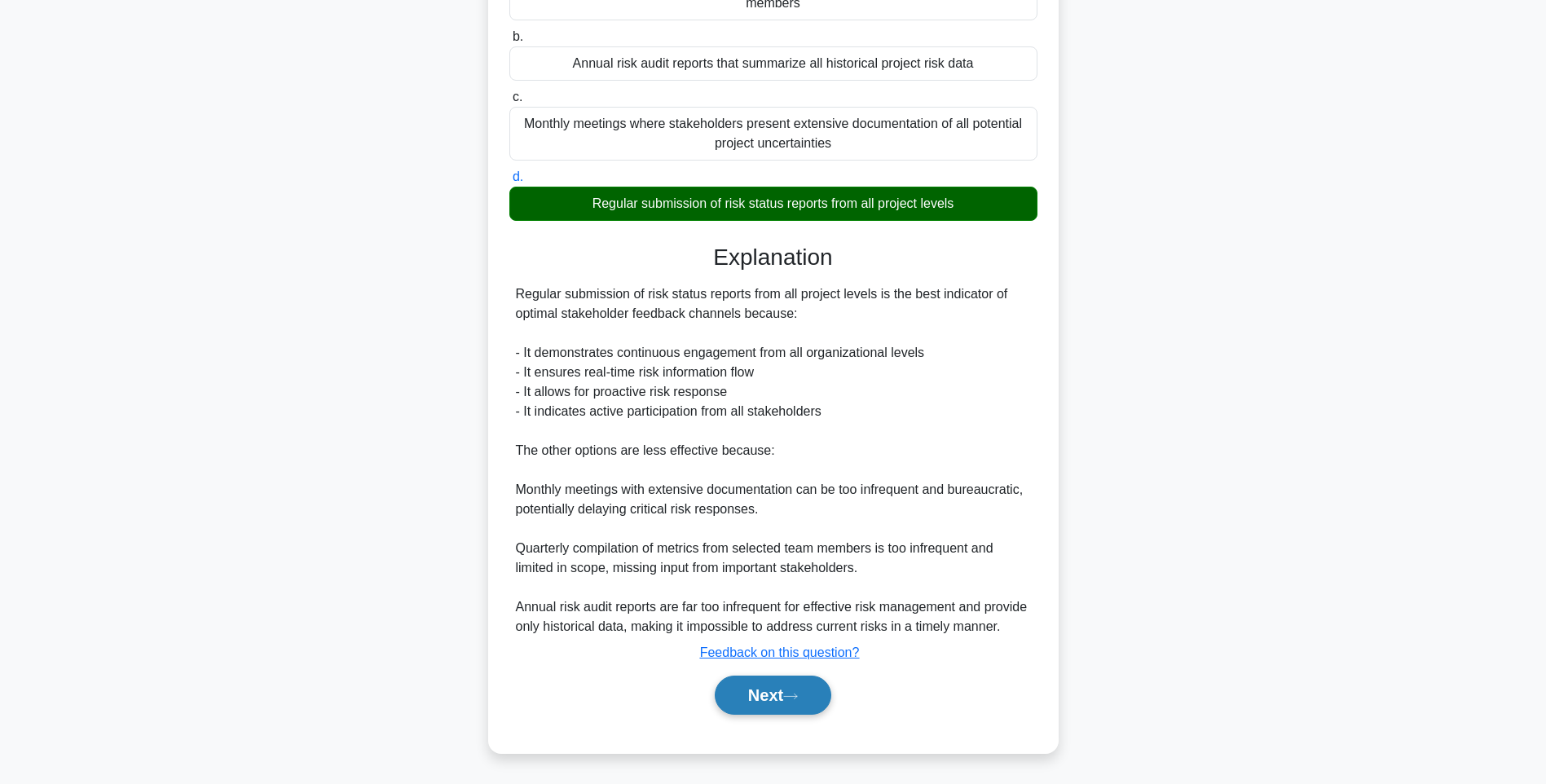
click at [772, 697] on button "Next" at bounding box center [773, 694] width 116 height 39
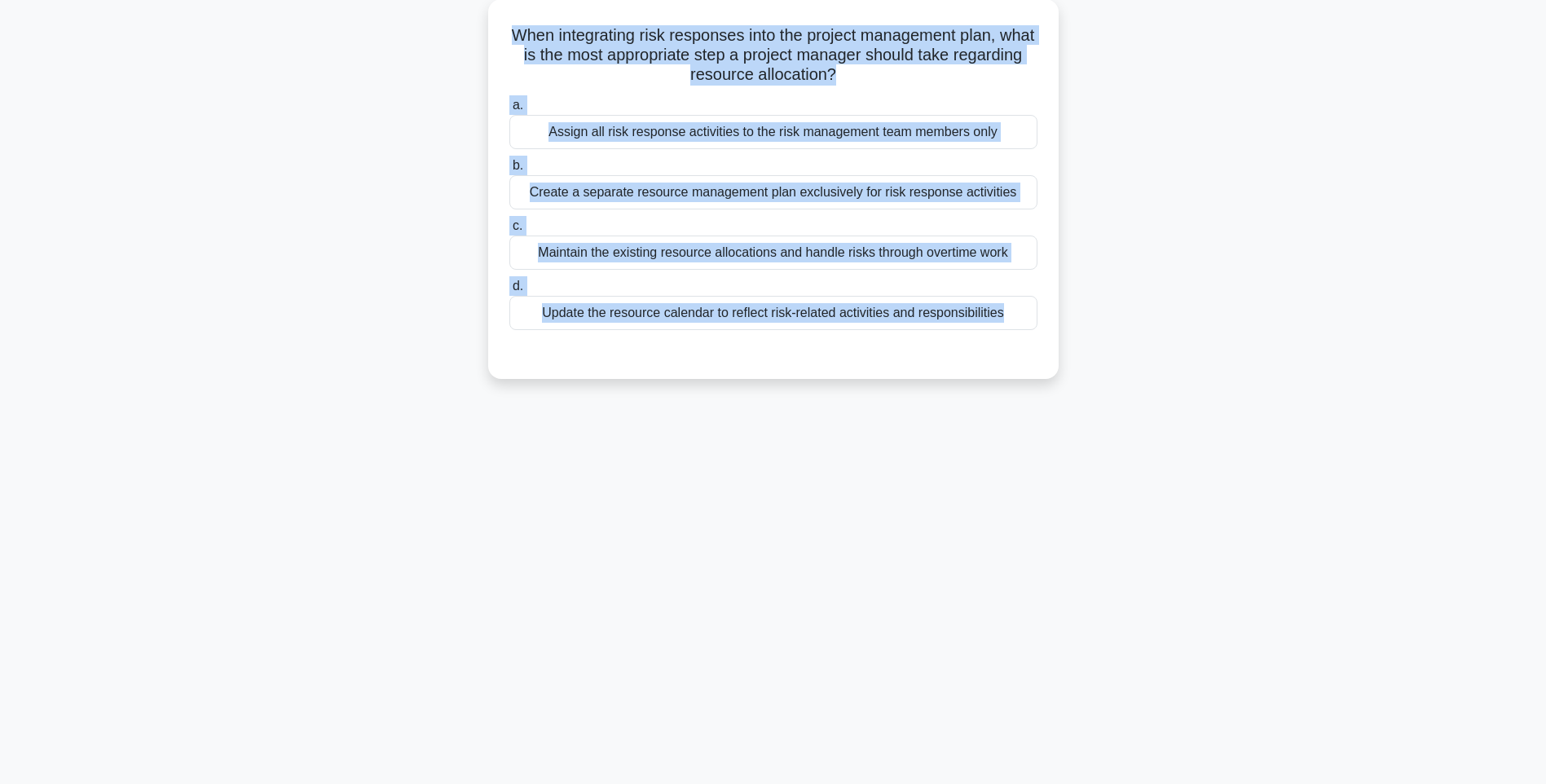
drag, startPoint x: 519, startPoint y: 20, endPoint x: 1059, endPoint y: 404, distance: 662.6
click at [1059, 404] on div "129:16 Stop PMI-RMP Intermediate 60/115 When integrating risk responses into th…" at bounding box center [773, 370] width 1075 height 815
click at [1081, 445] on div "129:14 Stop PMI-RMP Intermediate 60/115 When integrating risk responses into th…" at bounding box center [773, 370] width 1075 height 815
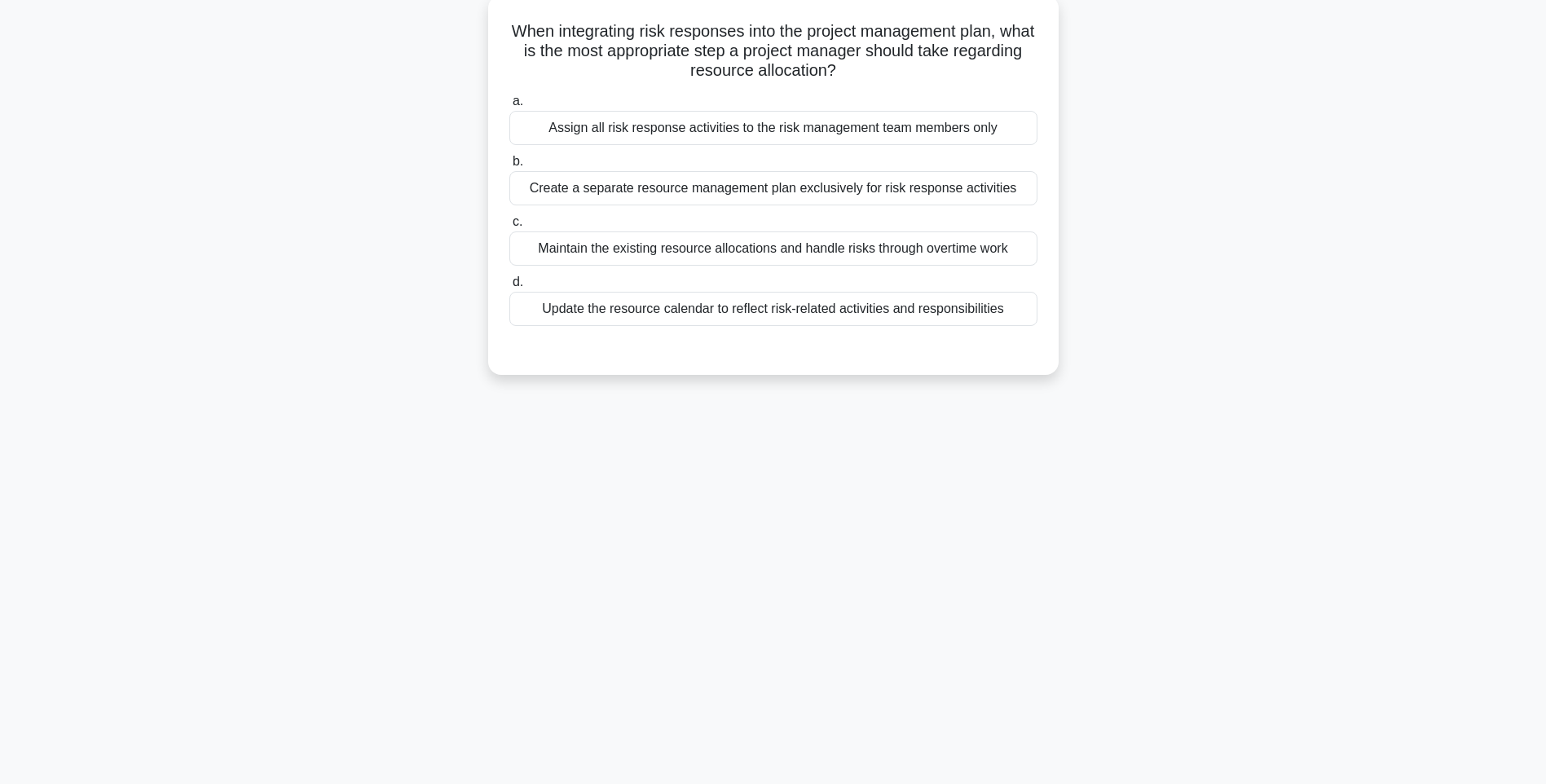
click at [809, 296] on div "Update the resource calendar to reflect risk-related activities and responsibil…" at bounding box center [773, 309] width 528 height 35
click at [509, 287] on input "d. Update the resource calendar to reflect risk-related activities and responsi…" at bounding box center [509, 282] width 0 height 11
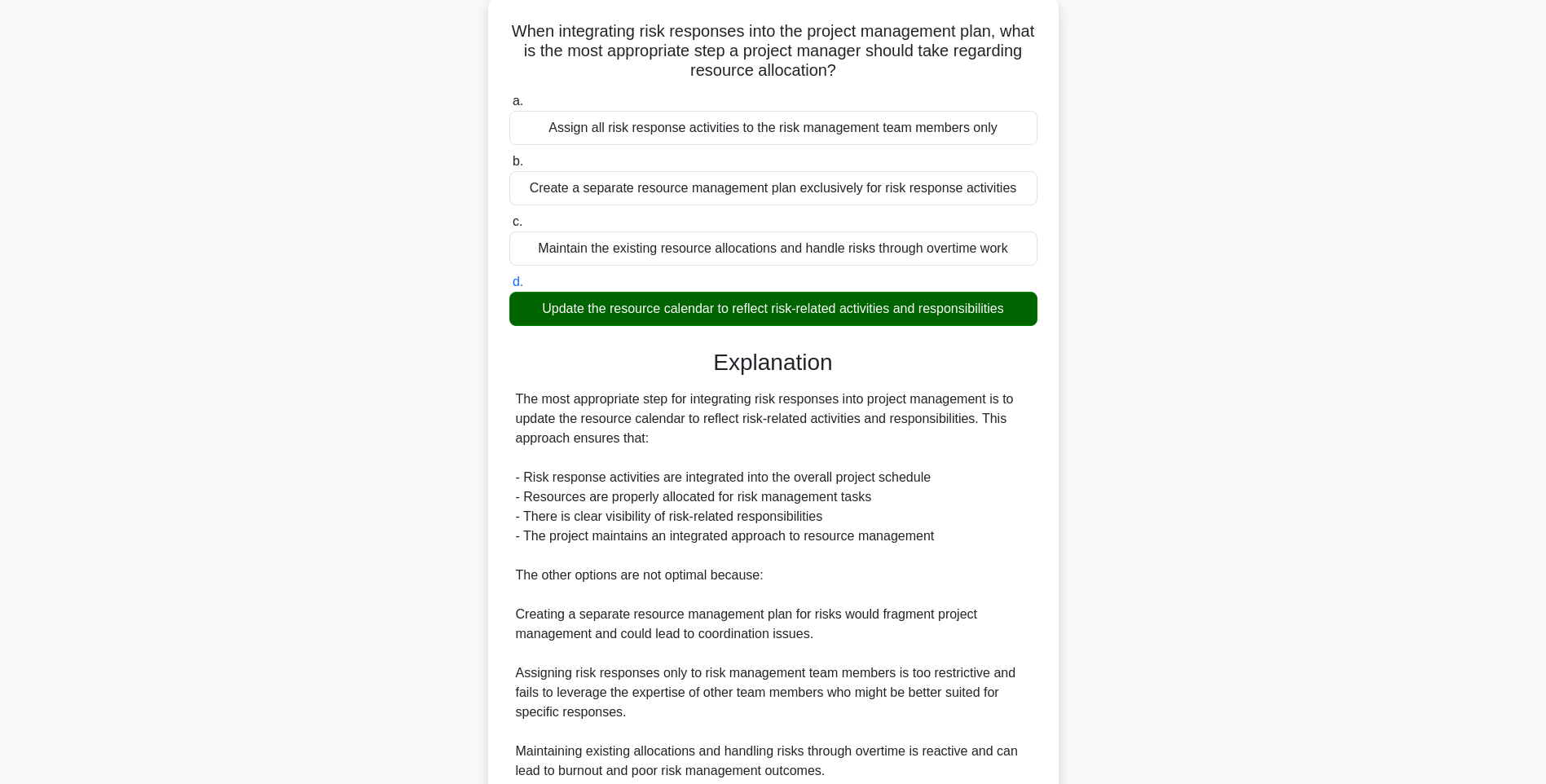
click at [936, 452] on div "The most appropriate step for integrating risk responses into project managemen…" at bounding box center [773, 584] width 515 height 391
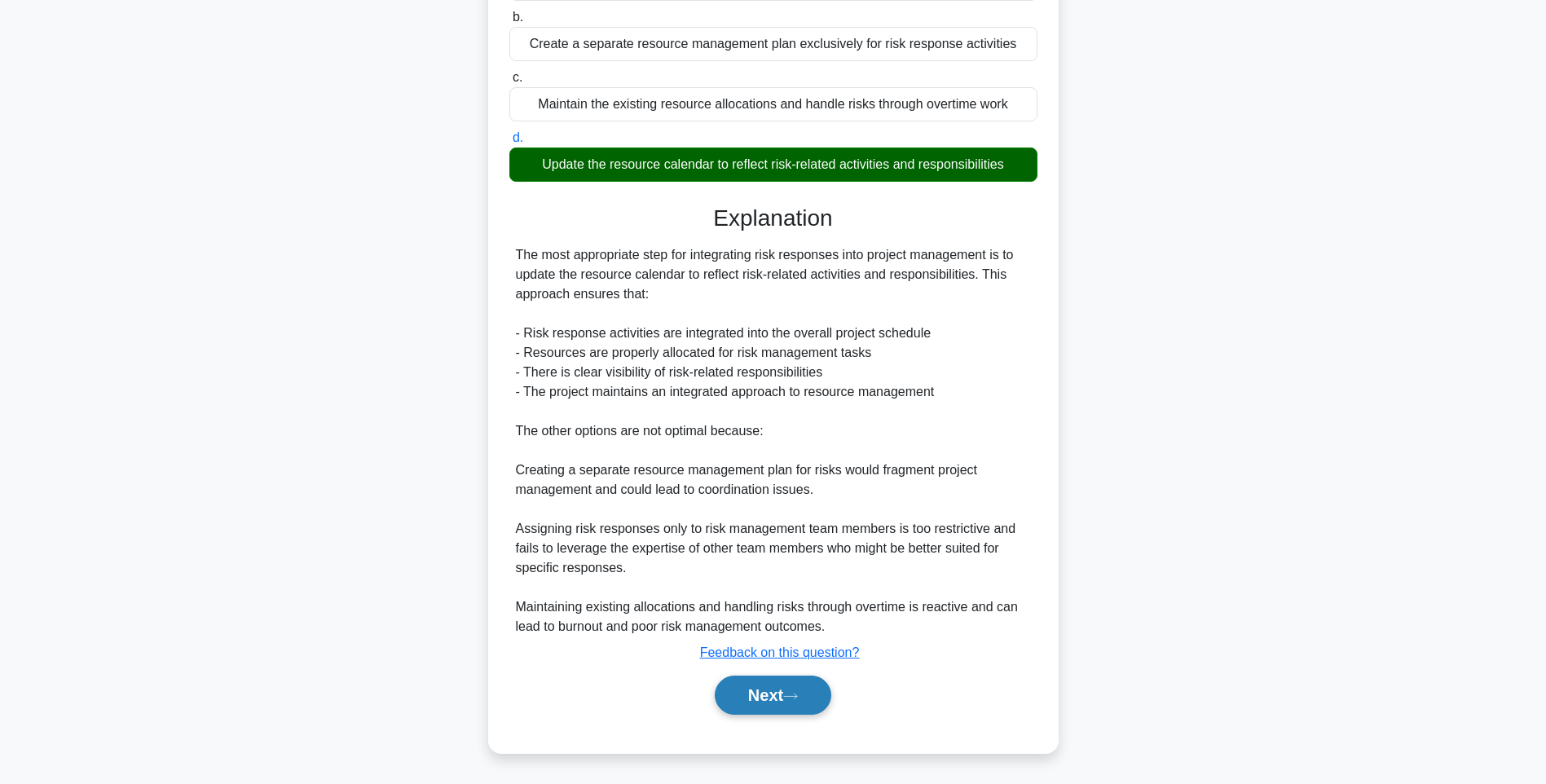
click at [783, 694] on button "Next" at bounding box center [773, 694] width 116 height 39
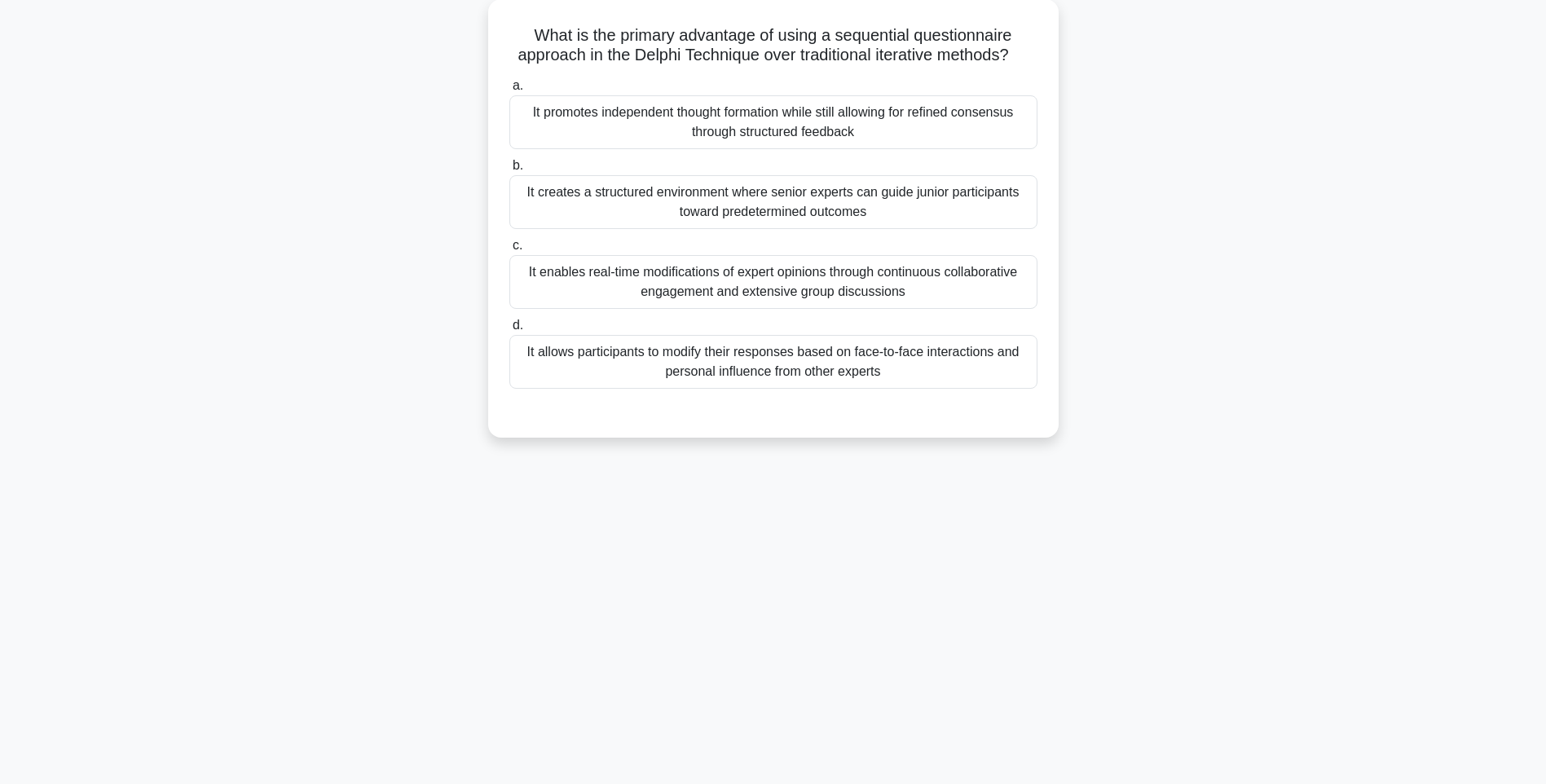
scroll to position [96, 0]
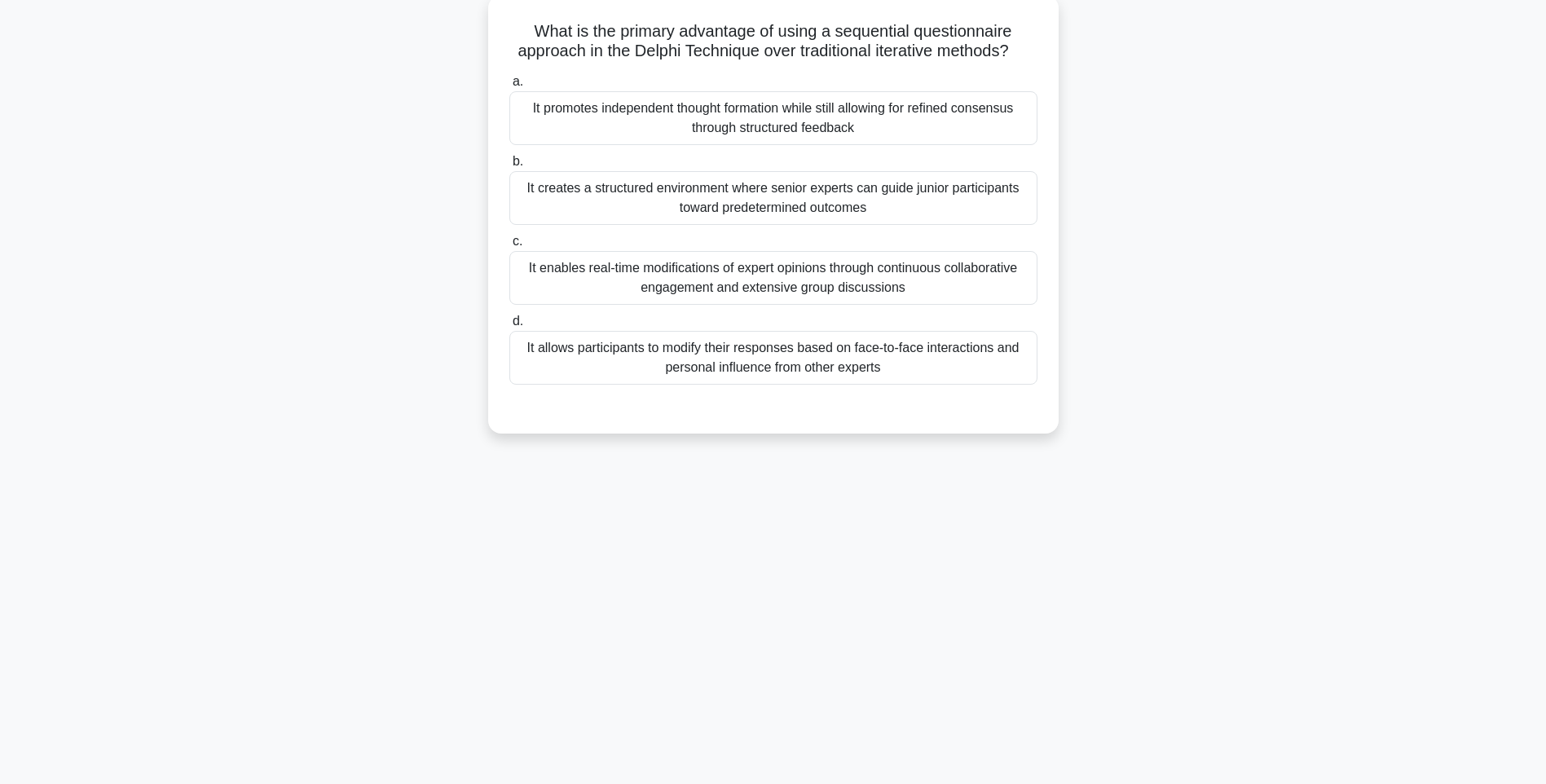
drag, startPoint x: 515, startPoint y: 26, endPoint x: 996, endPoint y: 385, distance: 600.2
click at [996, 385] on div "What is the primary advantage of using a sequential questionnaire approach in t…" at bounding box center [773, 214] width 557 height 425
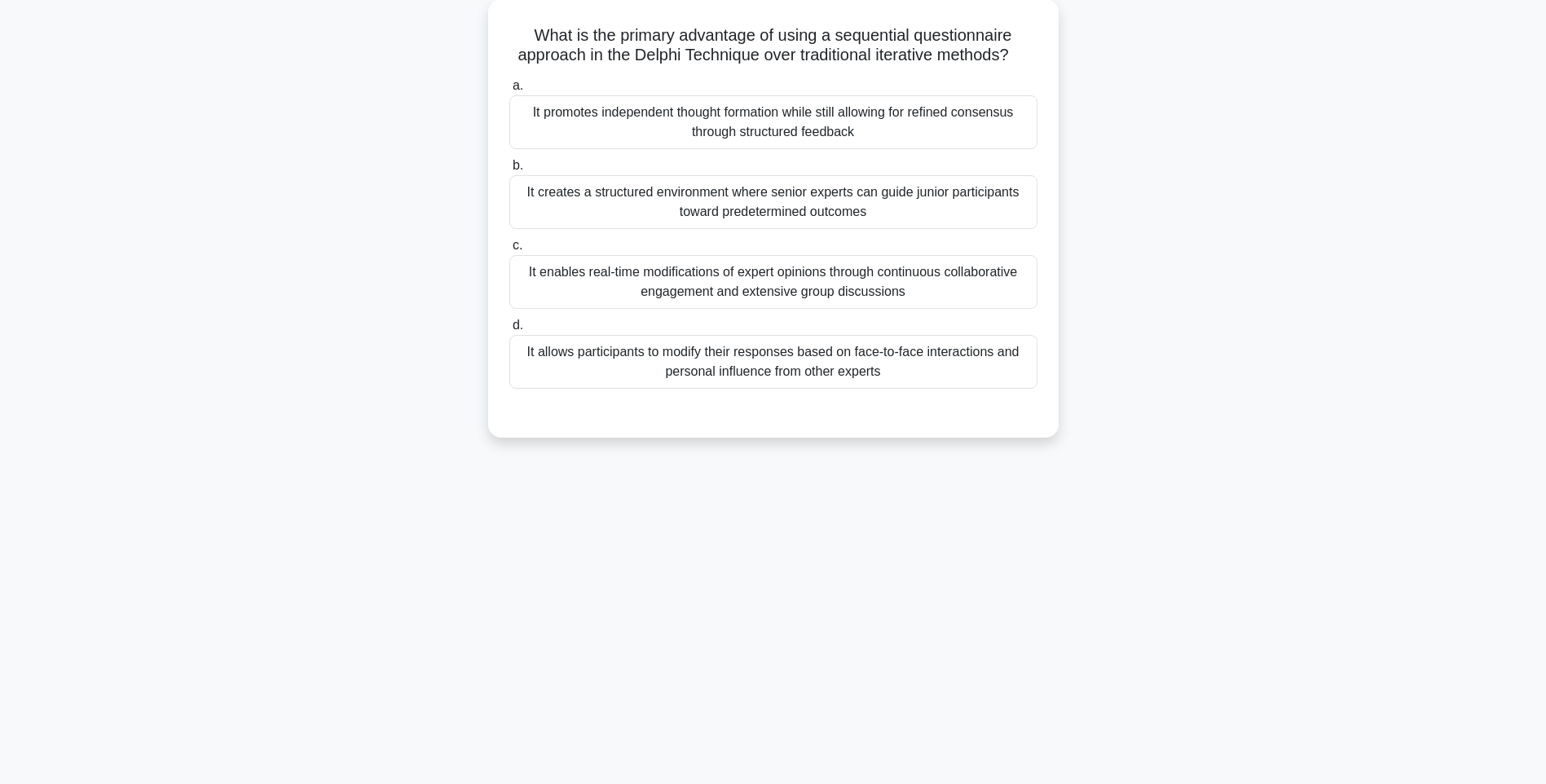
click at [1163, 442] on div "What is the primary advantage of using a sequential questionnaire approach in t…" at bounding box center [773, 228] width 1075 height 458
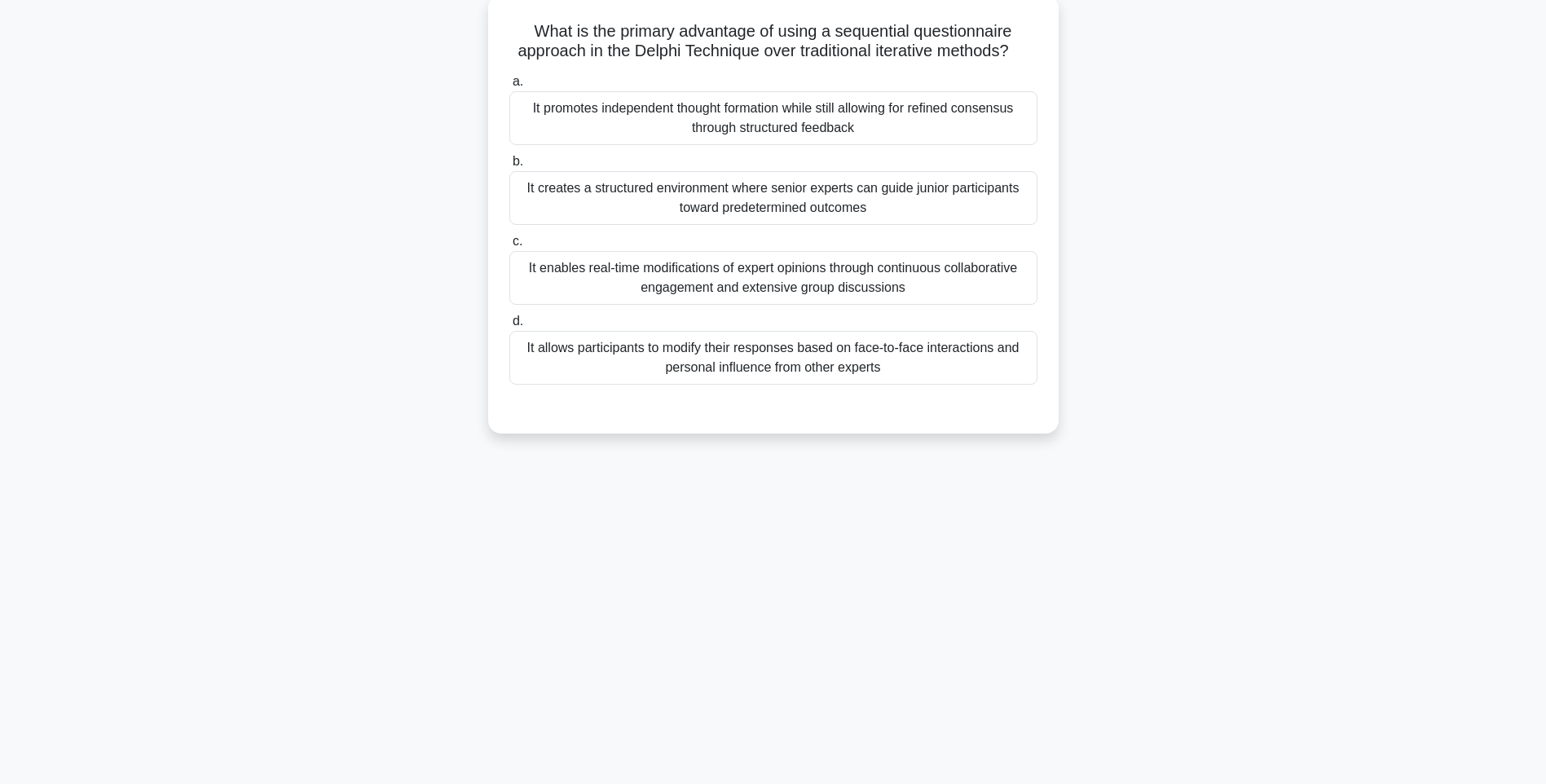
click at [861, 370] on div "It allows participants to modify their responses based on face-to-face interact…" at bounding box center [773, 357] width 528 height 54
click at [509, 326] on input "d. It allows participants to modify their responses based on face-to-face inter…" at bounding box center [509, 321] width 0 height 11
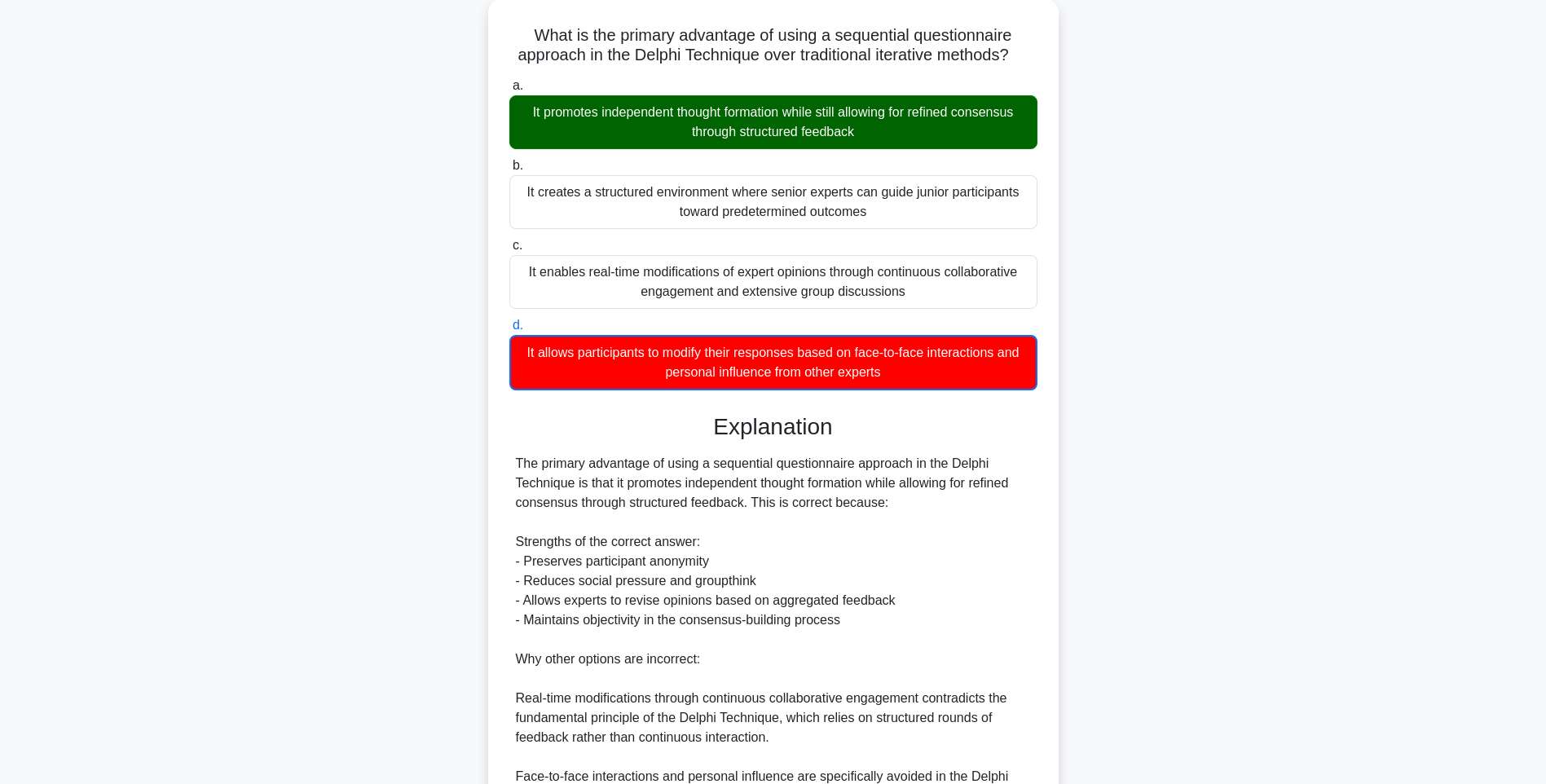
click at [1151, 434] on div "What is the primary advantage of using a sequential questionnaire approach in t…" at bounding box center [773, 509] width 1075 height 1021
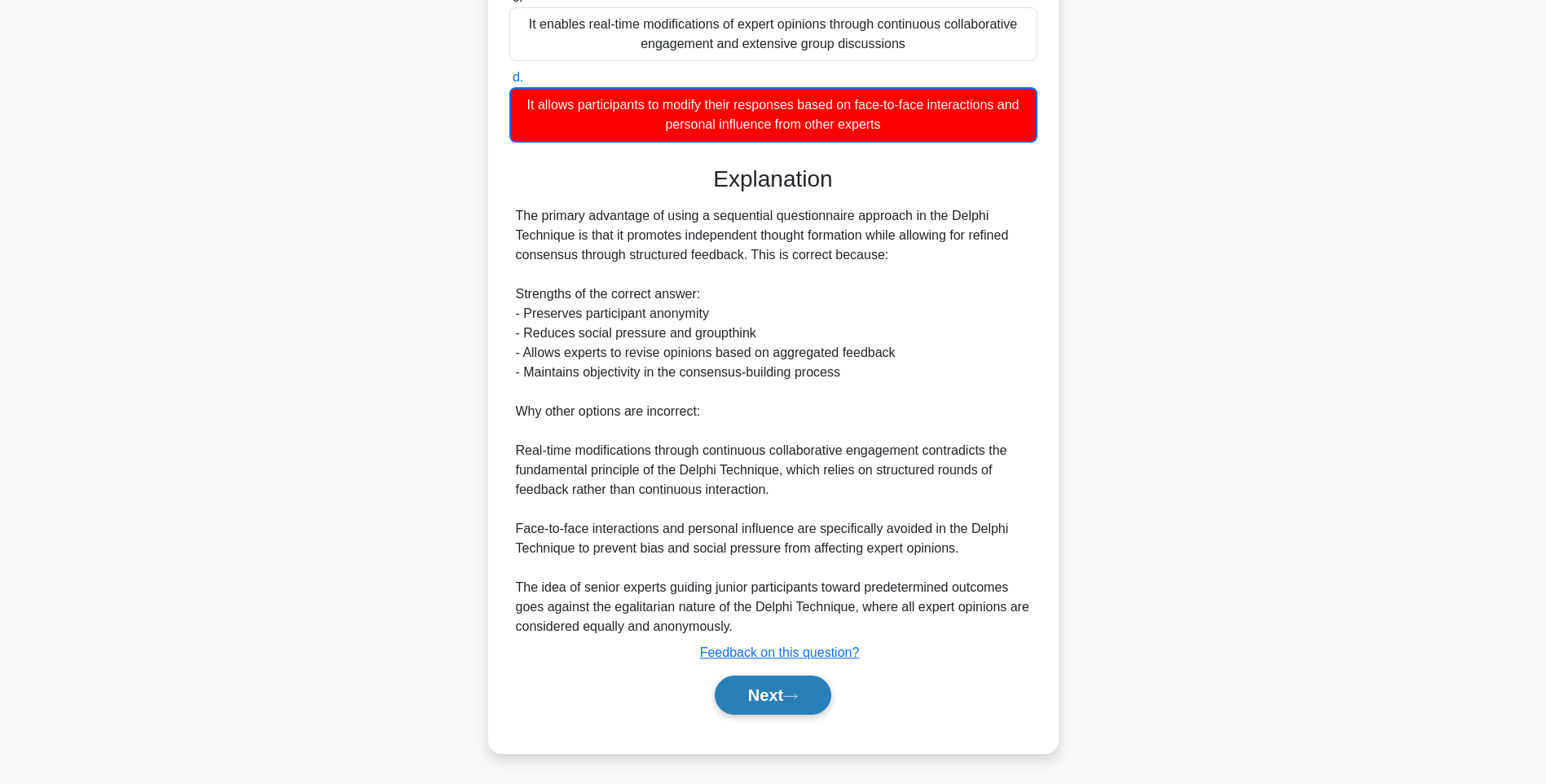
click at [772, 695] on button "Next" at bounding box center [773, 694] width 116 height 39
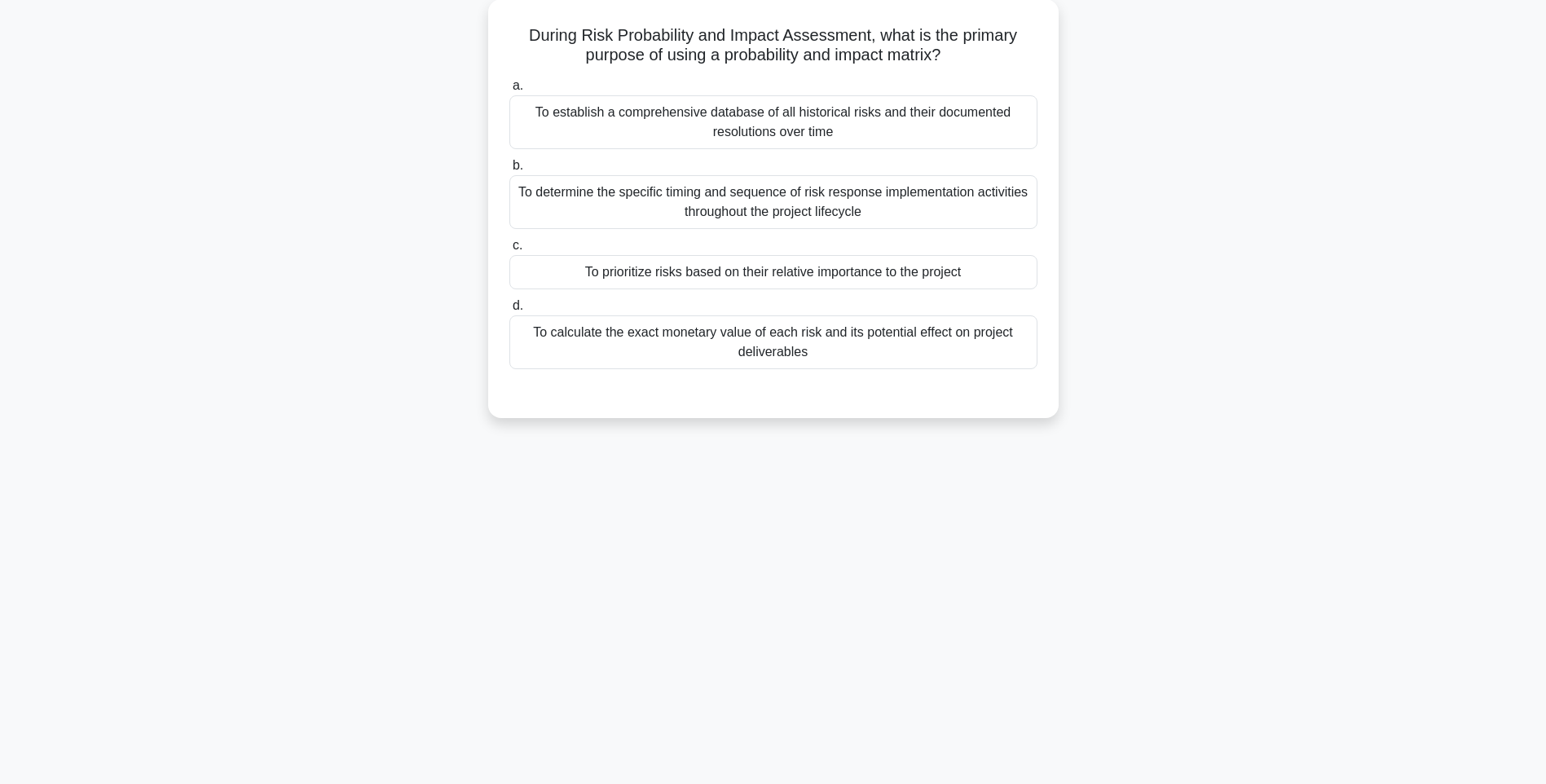
scroll to position [96, 0]
drag, startPoint x: 519, startPoint y: 28, endPoint x: 1071, endPoint y: 372, distance: 650.4
click at [1071, 372] on div "During Risk Probability and Impact Assessment, what is the primary purpose of u…" at bounding box center [773, 218] width 1075 height 438
drag, startPoint x: 1108, startPoint y: 471, endPoint x: 1035, endPoint y: 436, distance: 81.0
click at [1108, 471] on div "128:57 Stop PMI-RMP Intermediate 62/115 During Risk Probability and Impact Asse…" at bounding box center [773, 370] width 1075 height 815
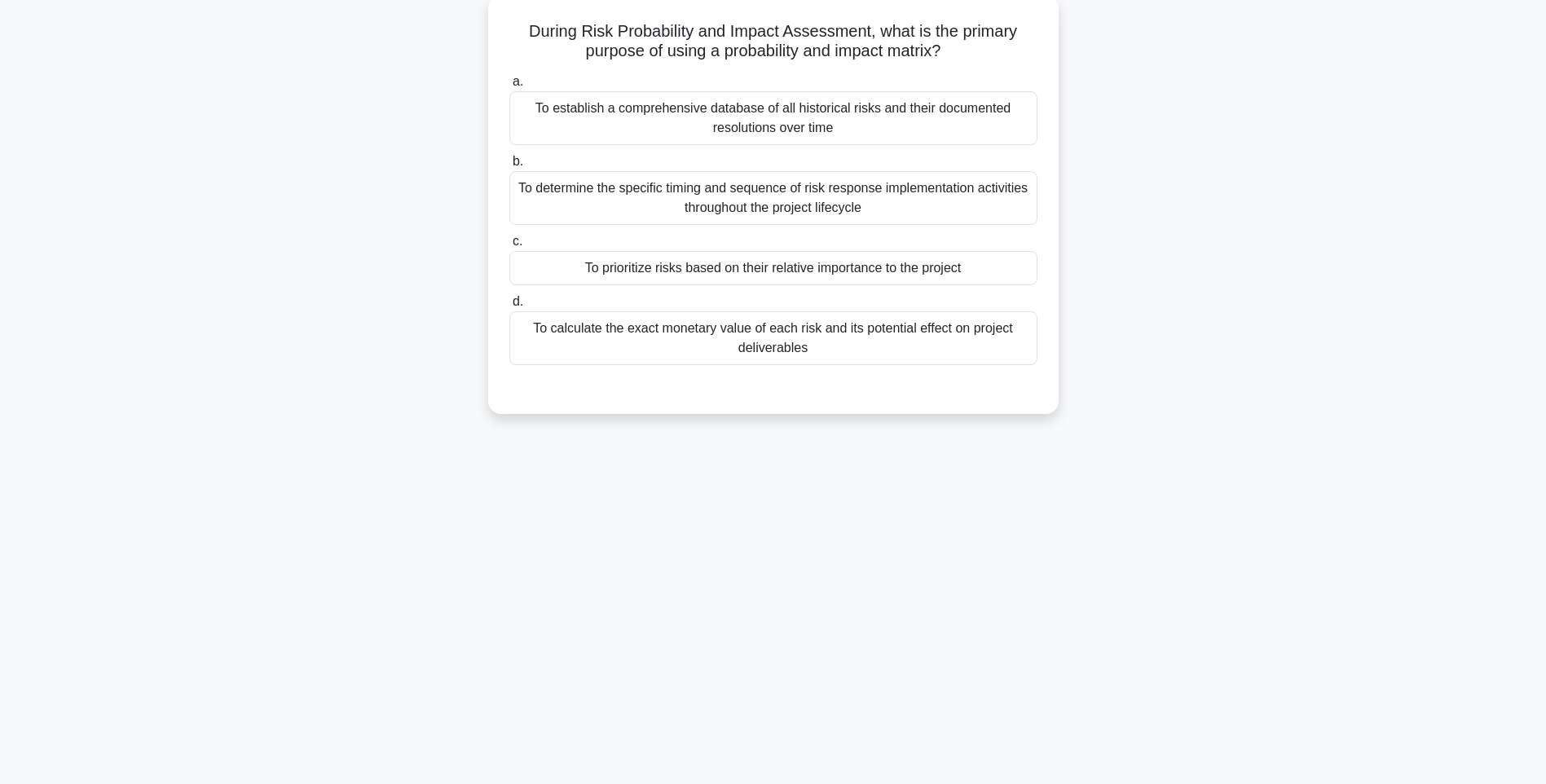
click at [870, 336] on div "To calculate the exact monetary value of each risk and its potential effect on …" at bounding box center [773, 338] width 528 height 54
click at [509, 307] on input "d. To calculate the exact monetary value of each risk and its potential effect …" at bounding box center [509, 302] width 0 height 11
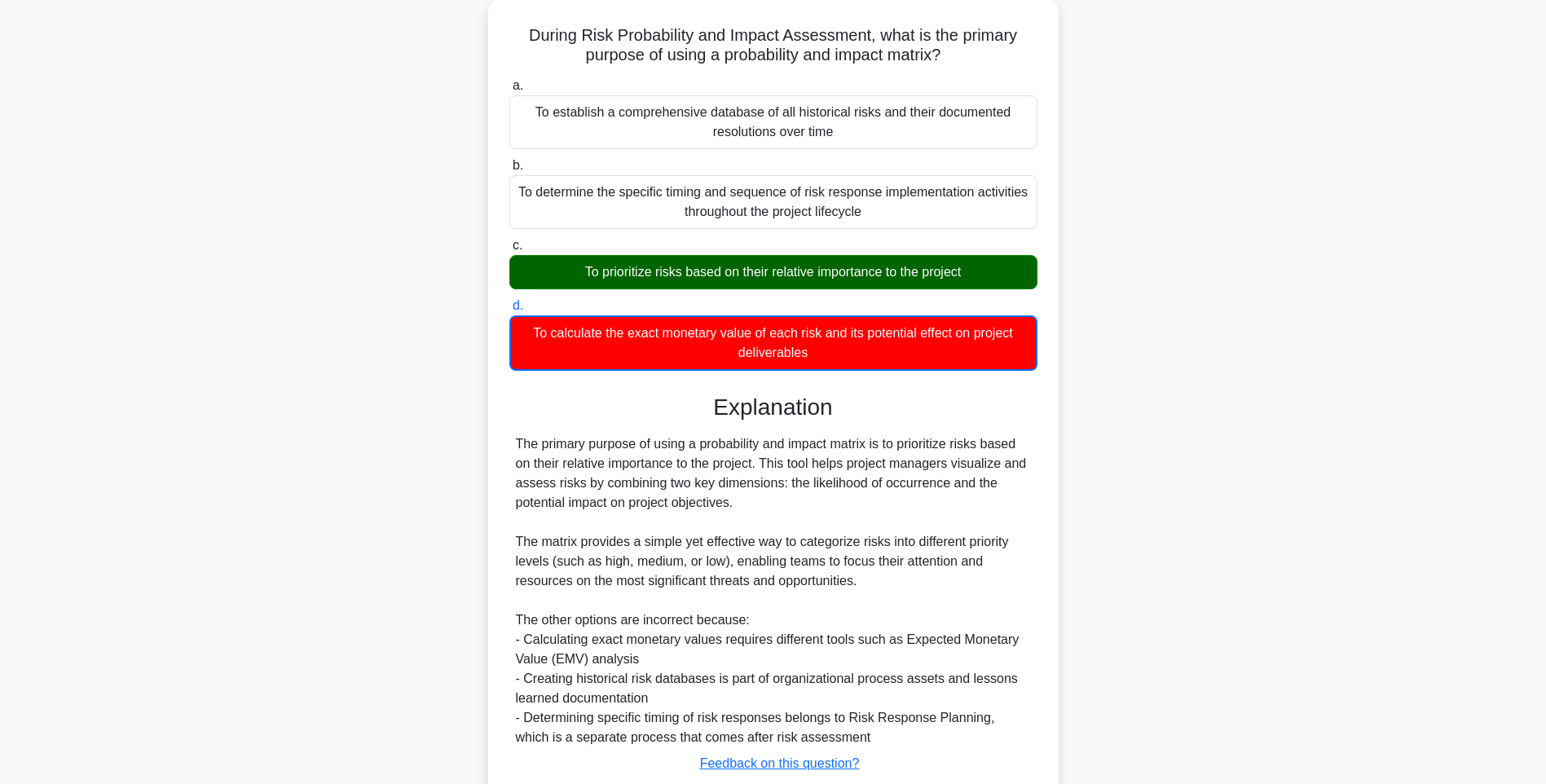
click at [1150, 442] on div "During Risk Probability and Impact Assessment, what is the primary purpose of u…" at bounding box center [773, 441] width 1075 height 884
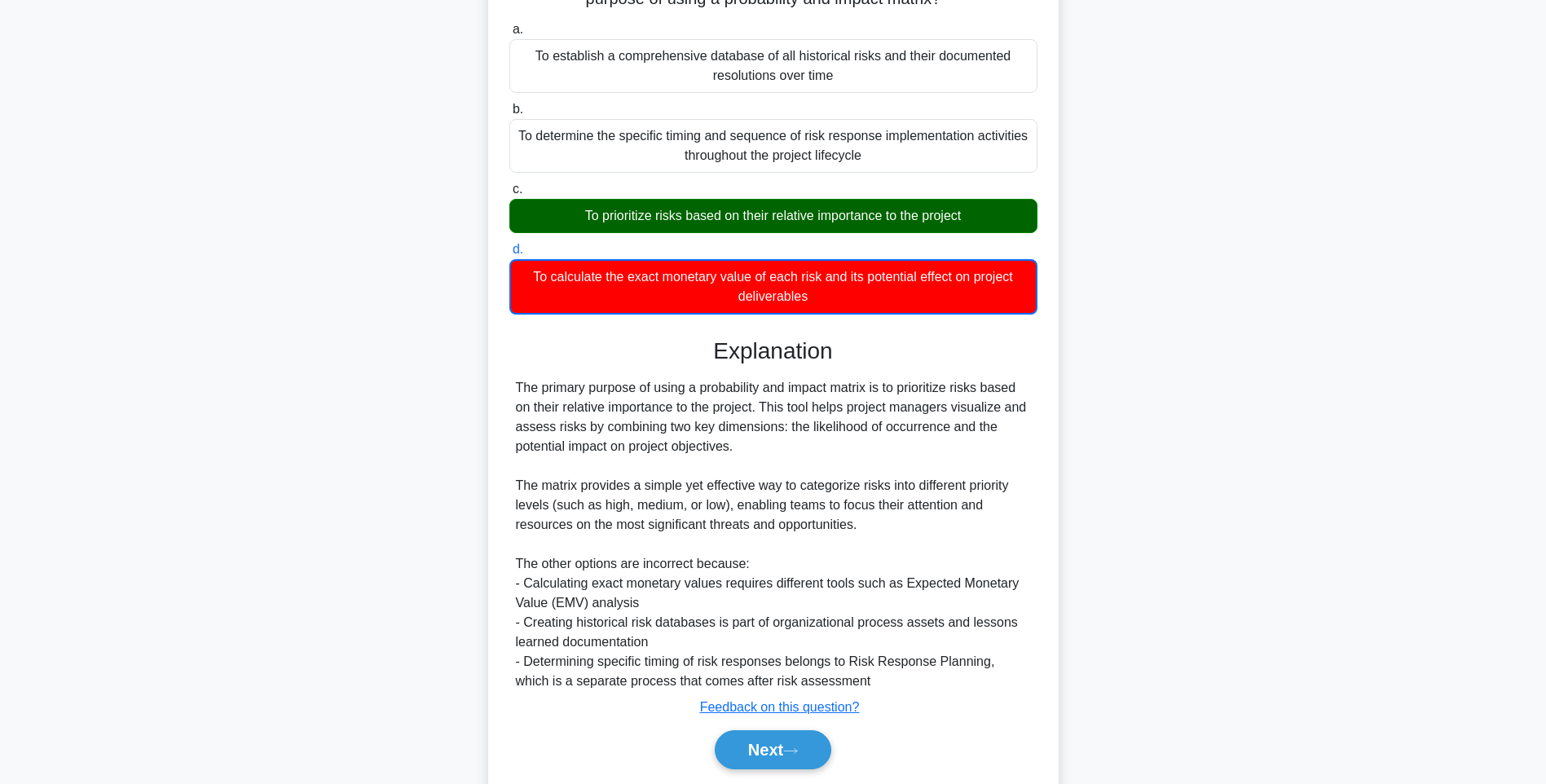
scroll to position [204, 0]
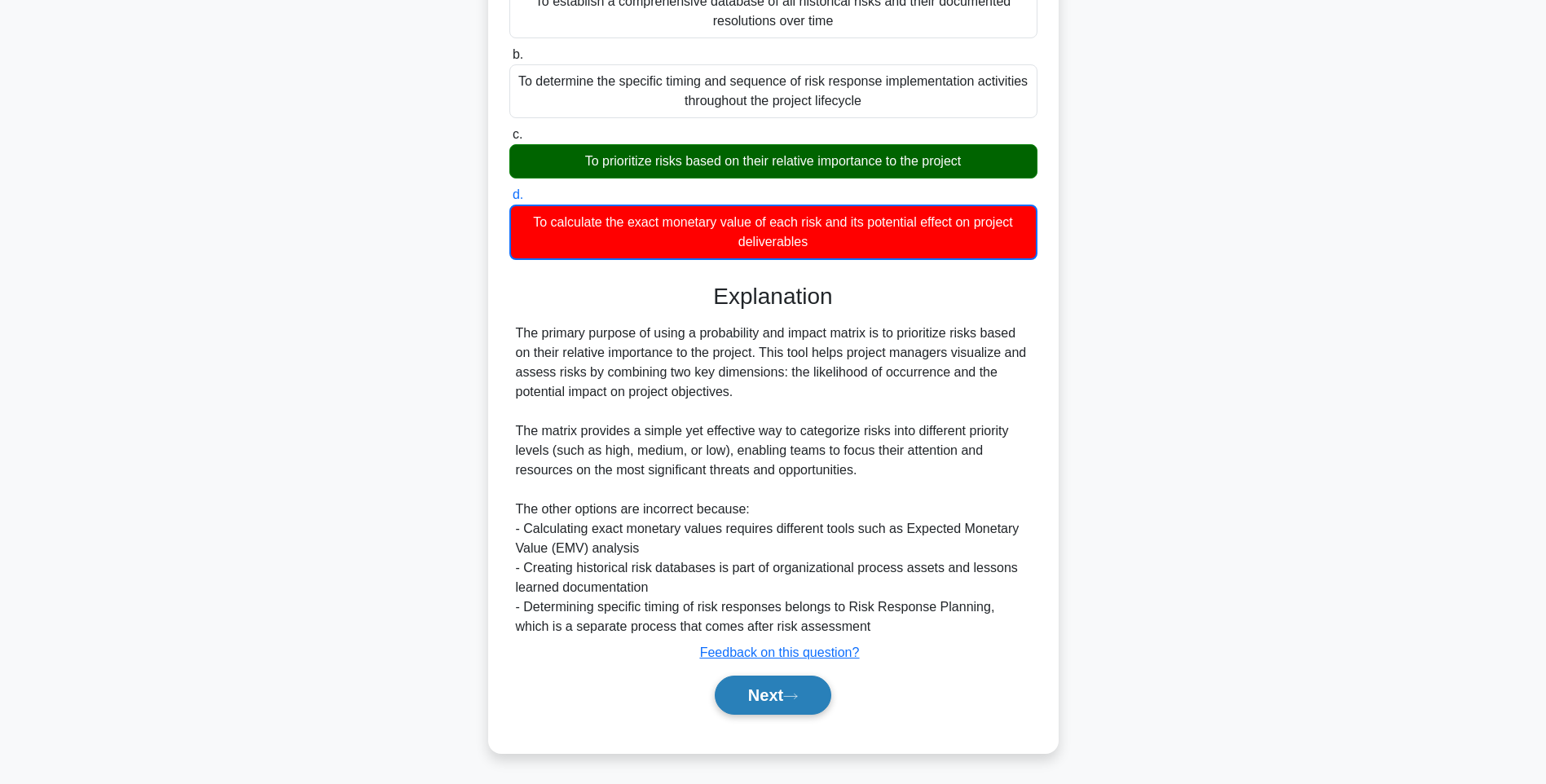
click at [784, 699] on button "Next" at bounding box center [773, 694] width 116 height 39
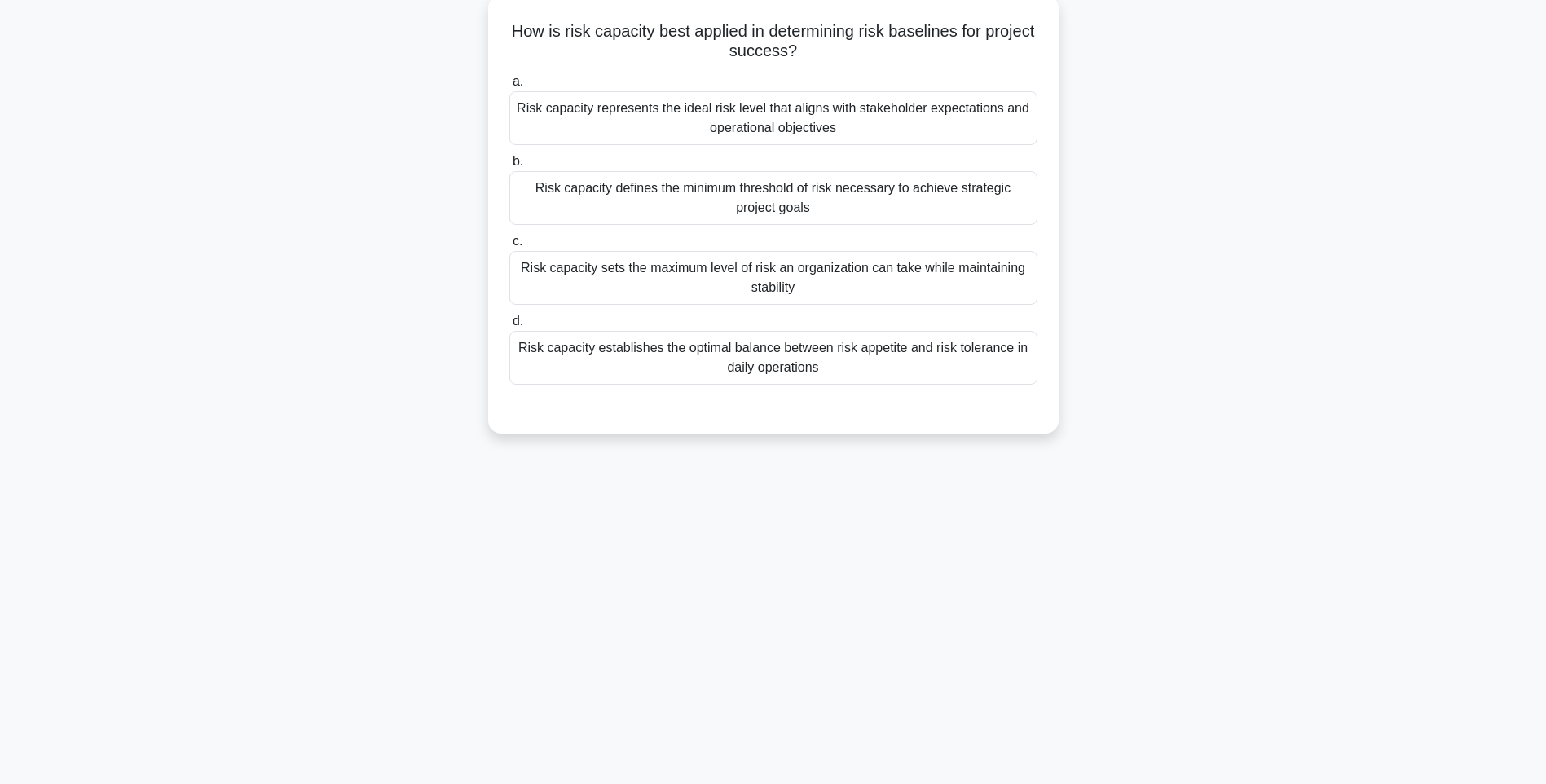
scroll to position [96, 0]
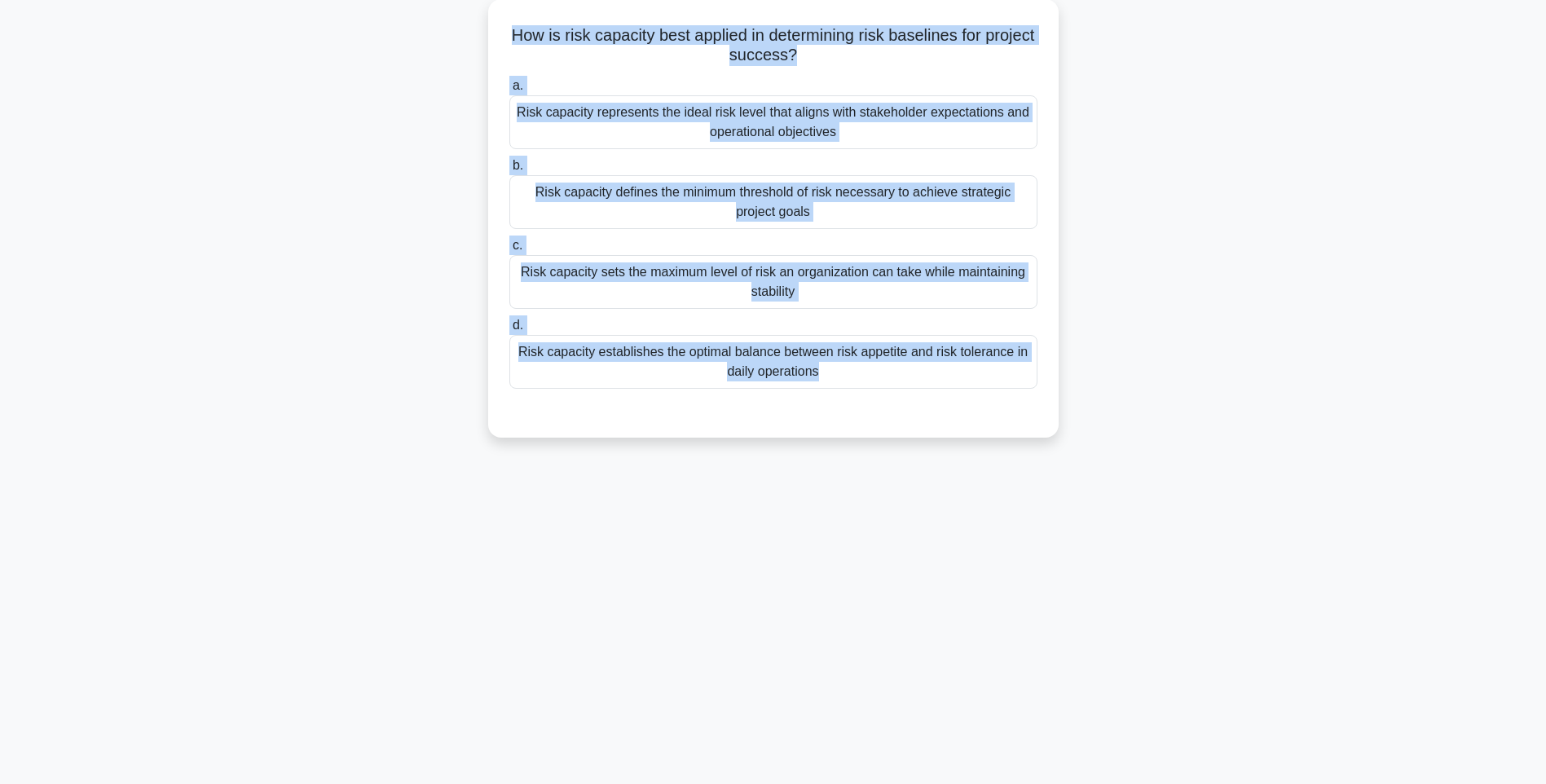
drag, startPoint x: 524, startPoint y: 28, endPoint x: 1077, endPoint y: 421, distance: 678.4
click at [1077, 421] on div "How is risk capacity best applied in determining risk baselines for project suc…" at bounding box center [773, 228] width 1075 height 458
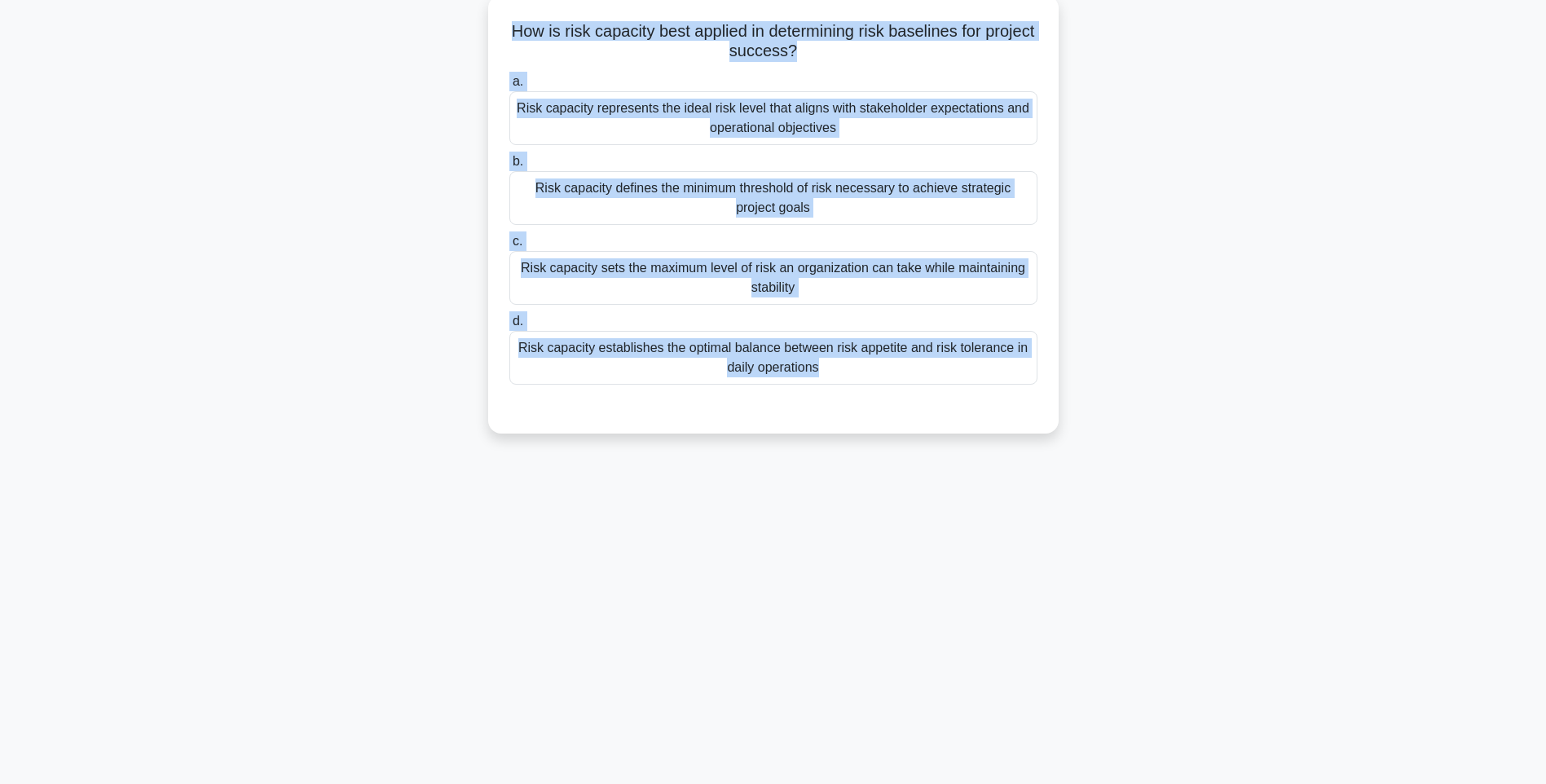
drag, startPoint x: 1156, startPoint y: 369, endPoint x: 1045, endPoint y: 373, distance: 111.1
click at [1156, 369] on div "How is risk capacity best applied in determining risk baselines for project suc…" at bounding box center [773, 228] width 1075 height 458
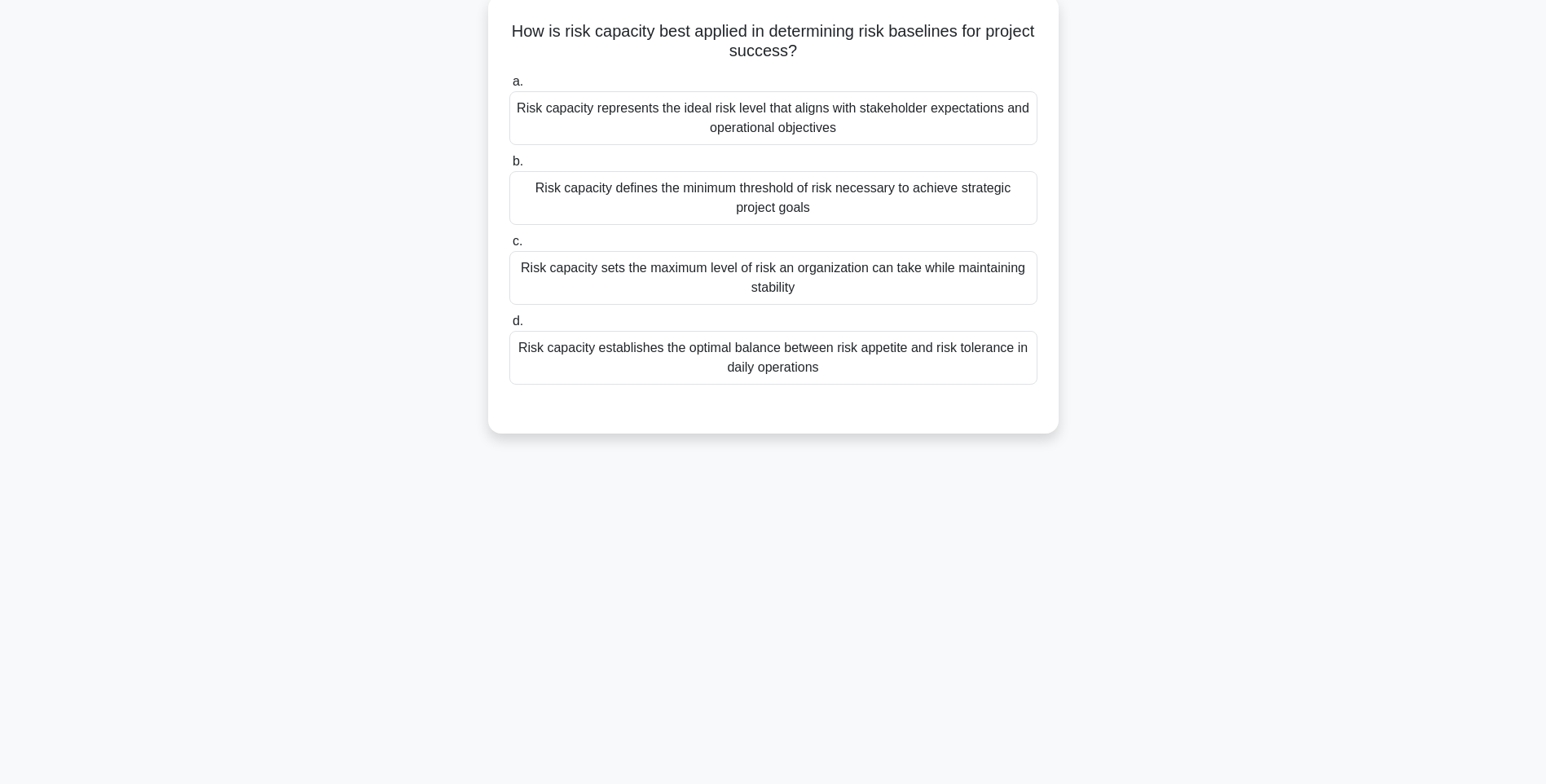
click at [945, 360] on div "Risk capacity establishes the optimal balance between risk appetite and risk to…" at bounding box center [773, 357] width 528 height 54
click at [509, 326] on input "d. Risk capacity establishes the optimal balance between risk appetite and risk…" at bounding box center [509, 321] width 0 height 11
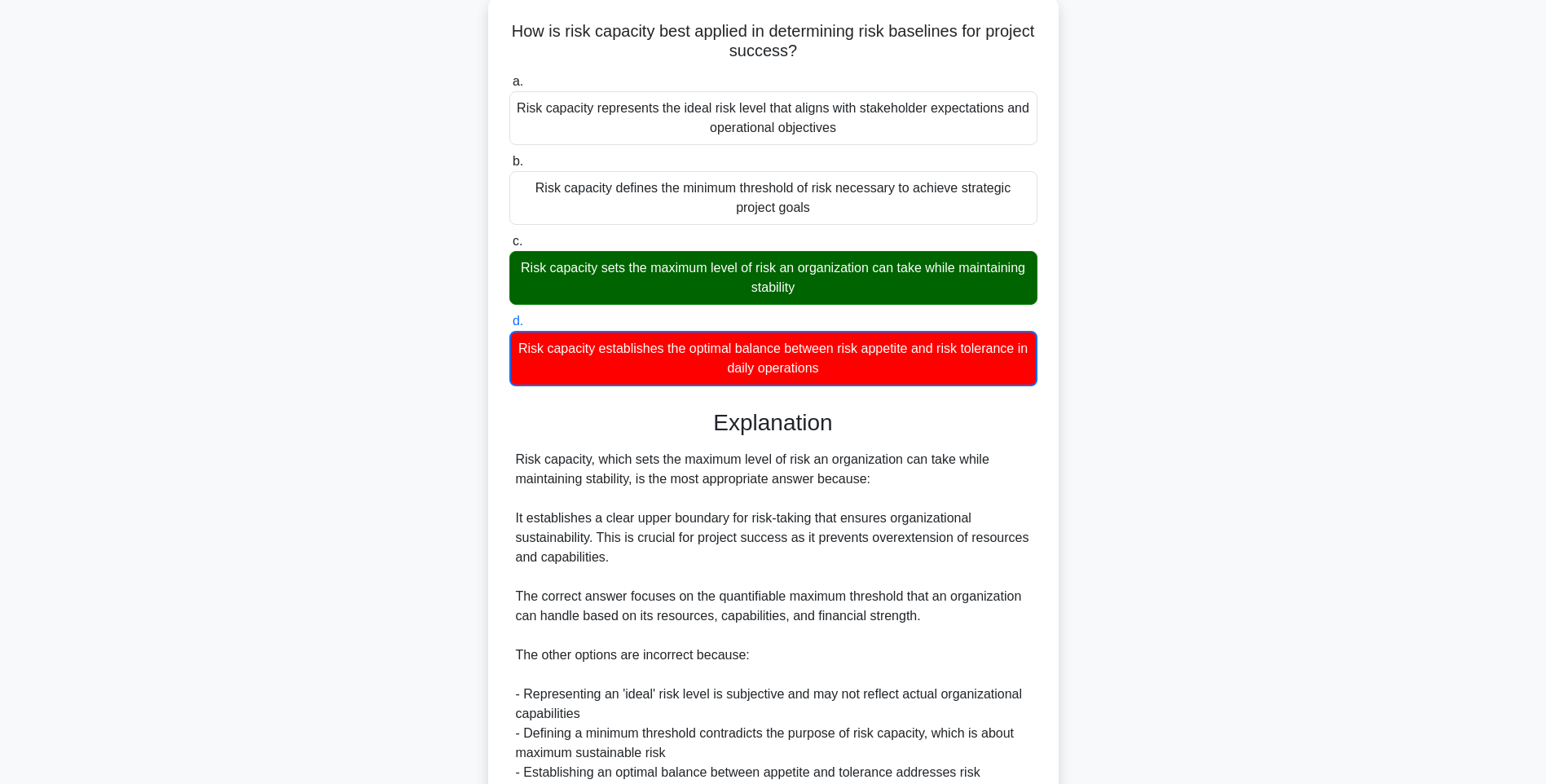
drag, startPoint x: 1026, startPoint y: 435, endPoint x: 1026, endPoint y: 443, distance: 8.0
click at [1026, 435] on h3 "Explanation" at bounding box center [773, 422] width 508 height 27
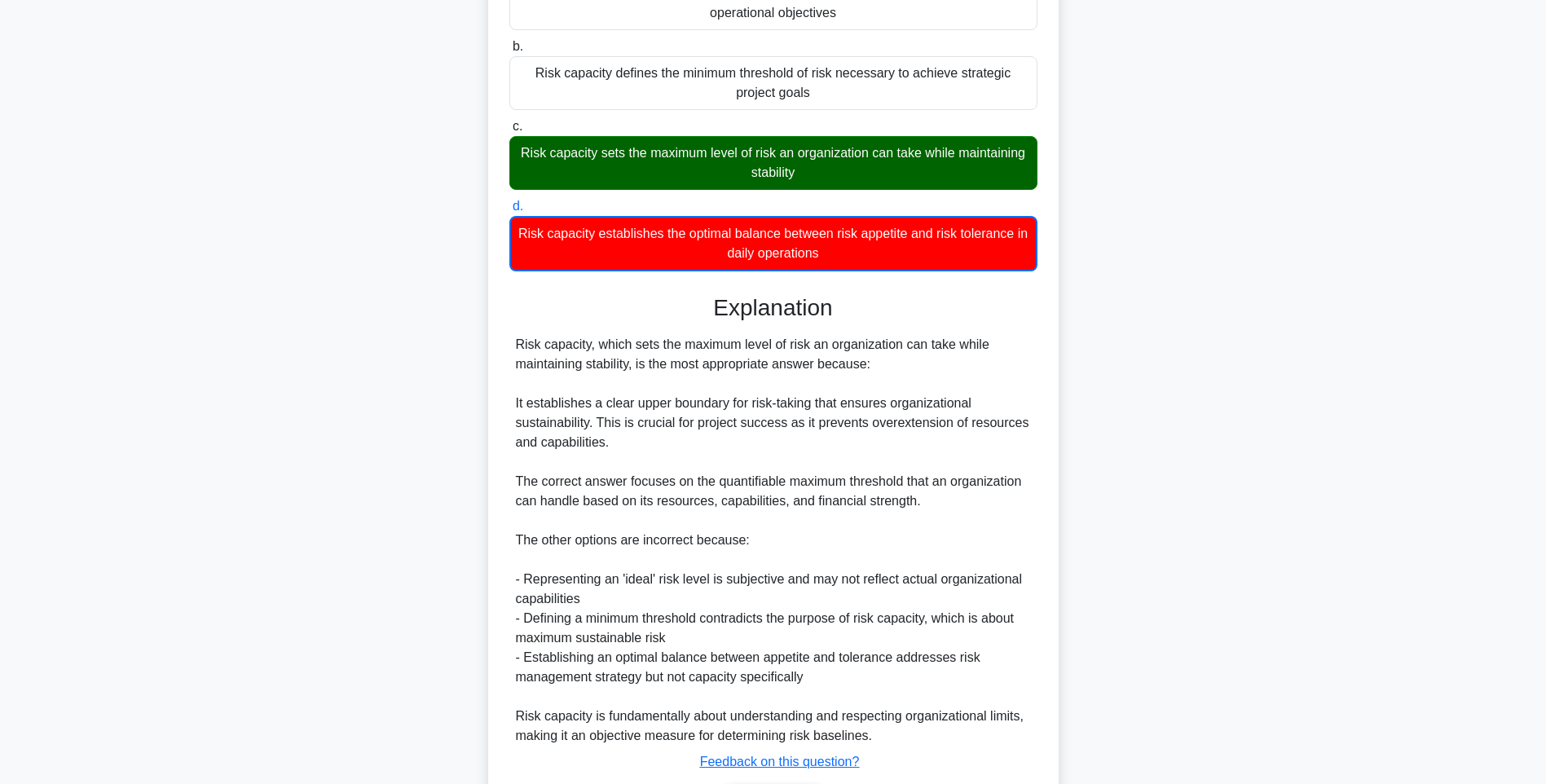
scroll to position [321, 0]
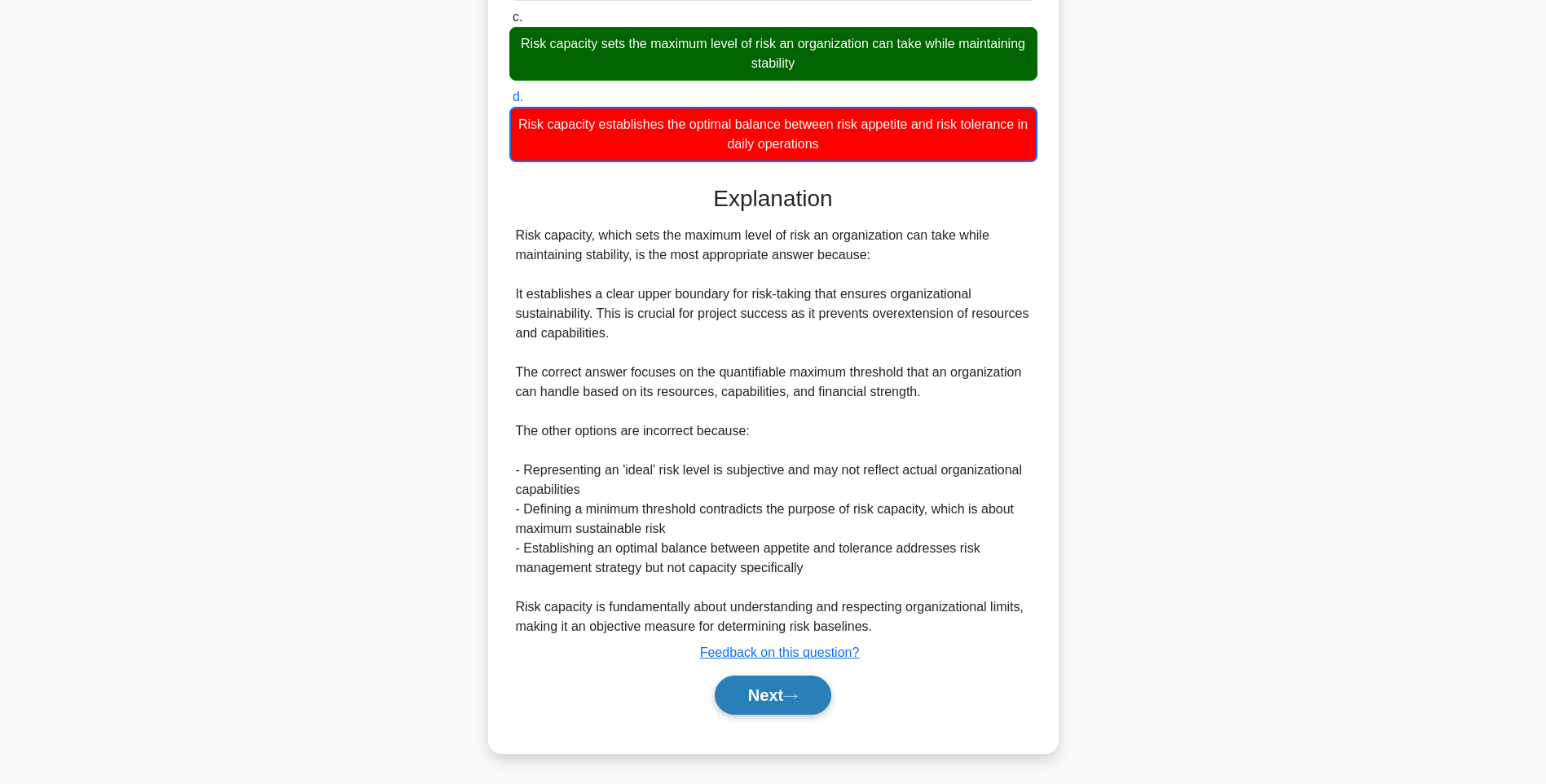
click at [757, 684] on button "Next" at bounding box center [773, 694] width 116 height 39
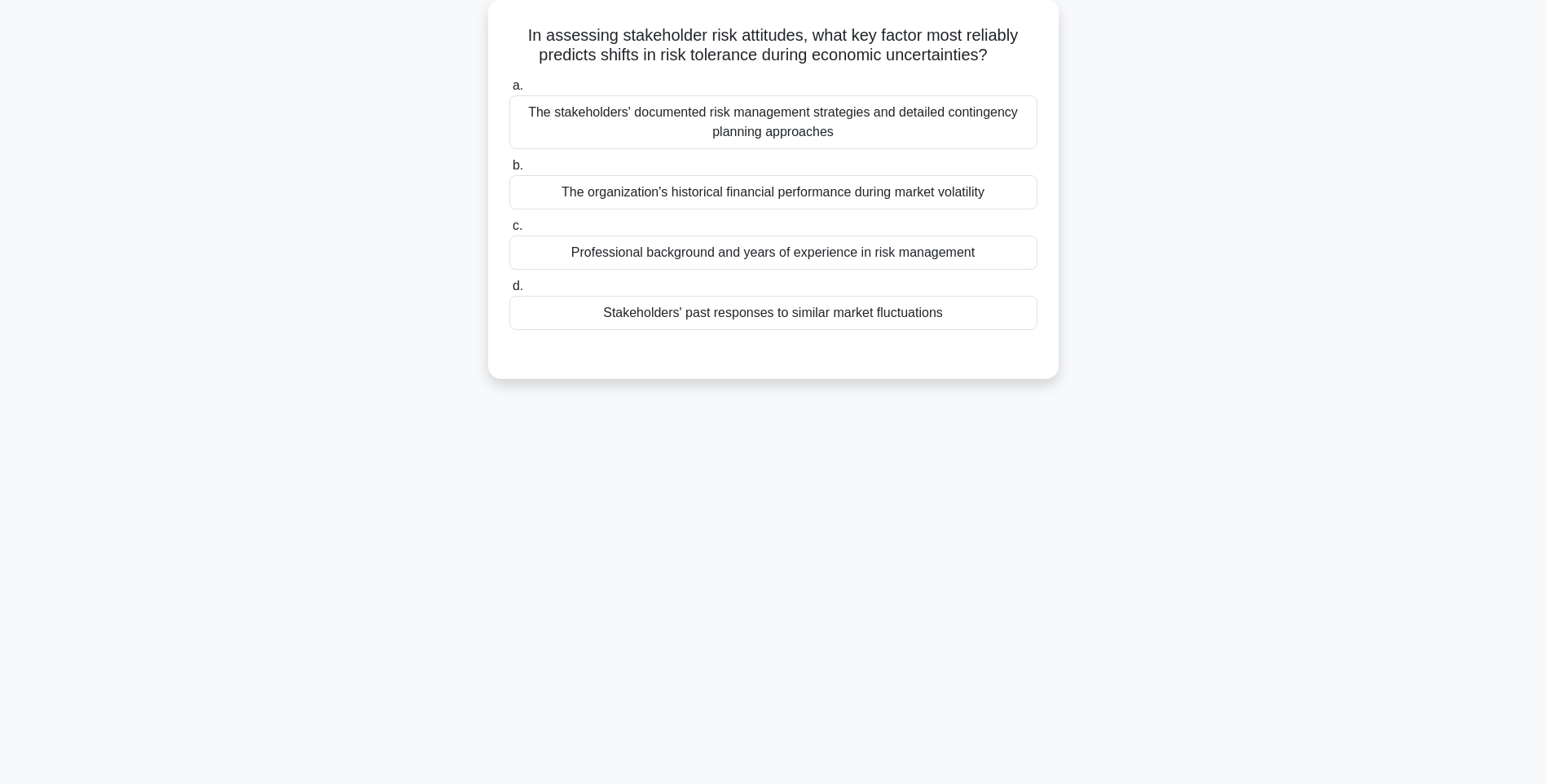
scroll to position [96, 0]
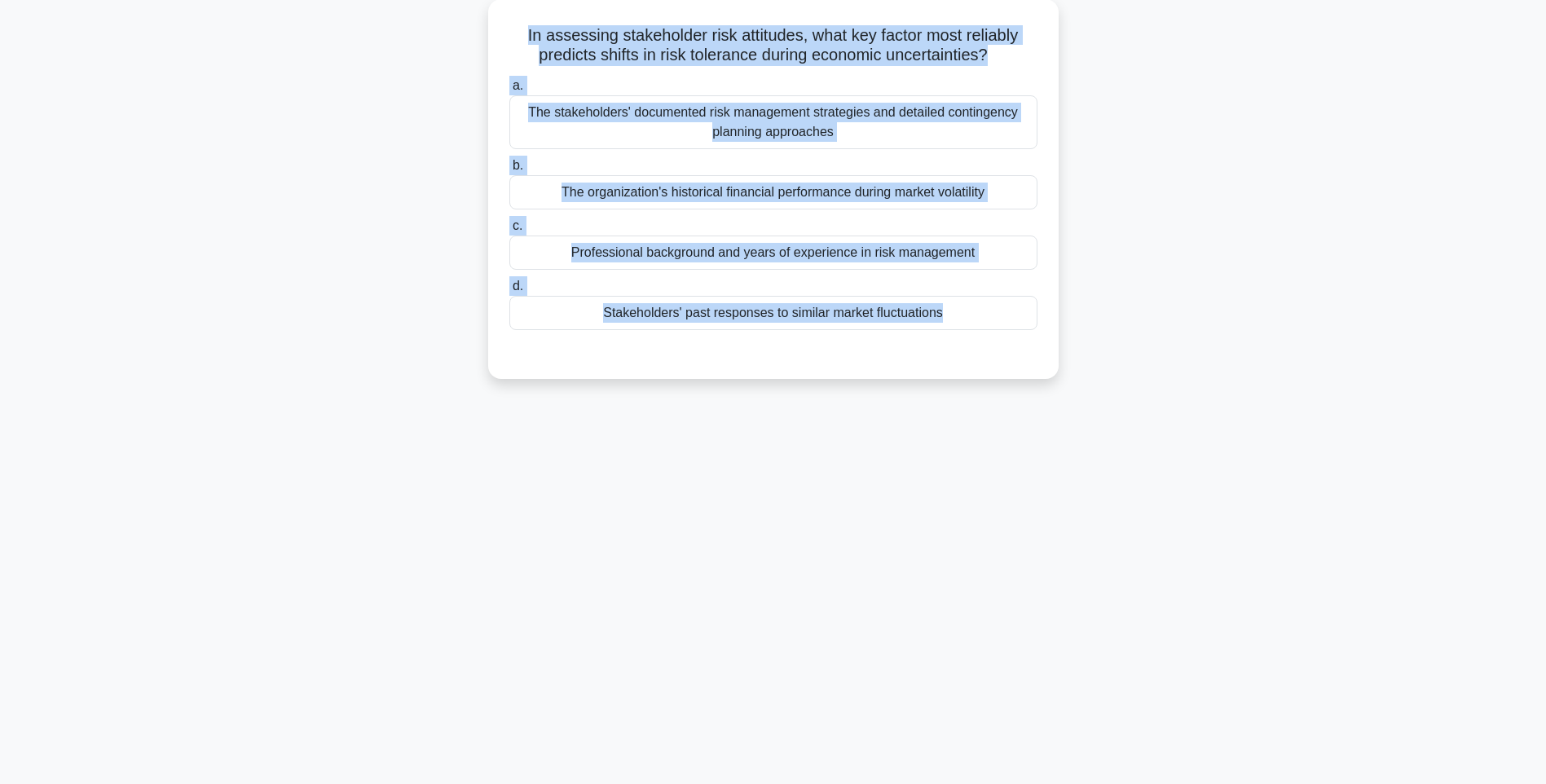
drag, startPoint x: 515, startPoint y: 19, endPoint x: 1040, endPoint y: 409, distance: 654.0
click at [1040, 409] on div "128:37 Stop PMI-RMP Intermediate 64/115 In assessing stakeholder risk attitudes…" at bounding box center [773, 370] width 1075 height 815
click at [1205, 427] on div "128:36 Stop PMI-RMP Intermediate 64/115 In assessing stakeholder risk attitudes…" at bounding box center [773, 370] width 1075 height 815
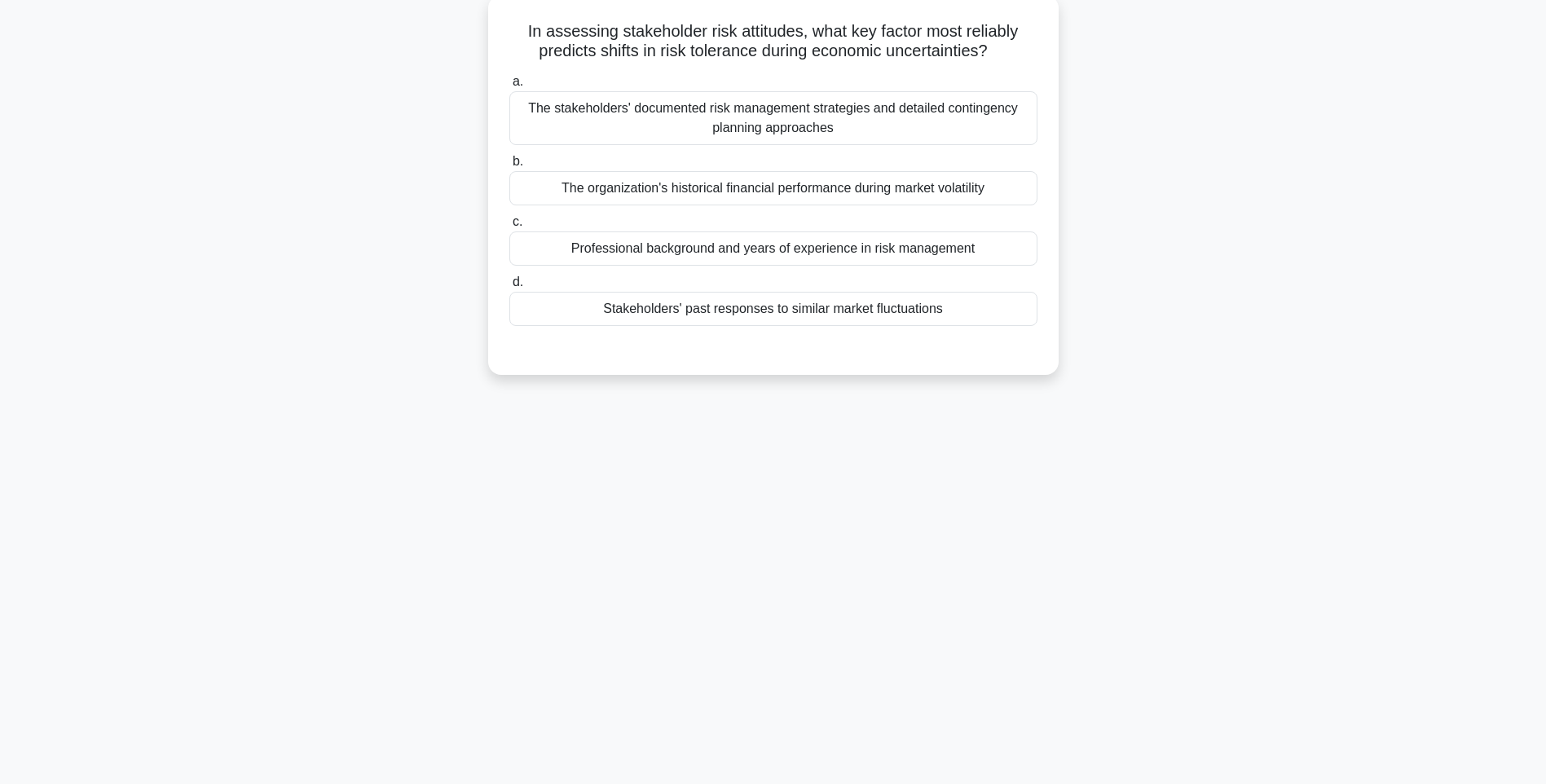
click at [960, 315] on div "Stakeholders' past responses to similar market fluctuations" at bounding box center [773, 309] width 528 height 35
click at [509, 287] on input "d. Stakeholders' past responses to similar market fluctuations" at bounding box center [509, 282] width 0 height 11
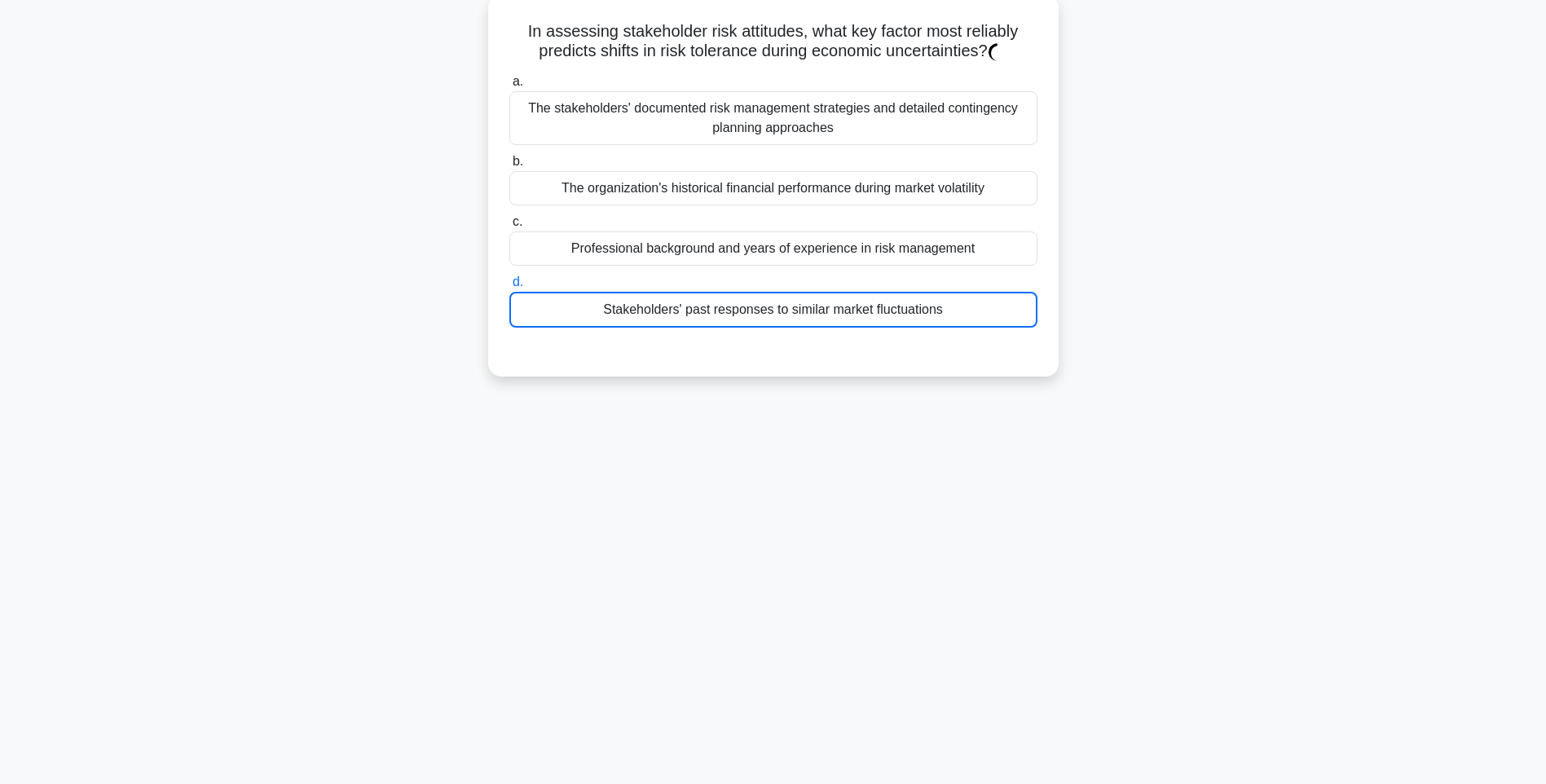
click at [869, 325] on div "Stakeholders' past responses to similar market fluctuations" at bounding box center [773, 310] width 528 height 35
click at [509, 287] on input "d. Stakeholders' past responses to similar market fluctuations" at bounding box center [509, 282] width 0 height 11
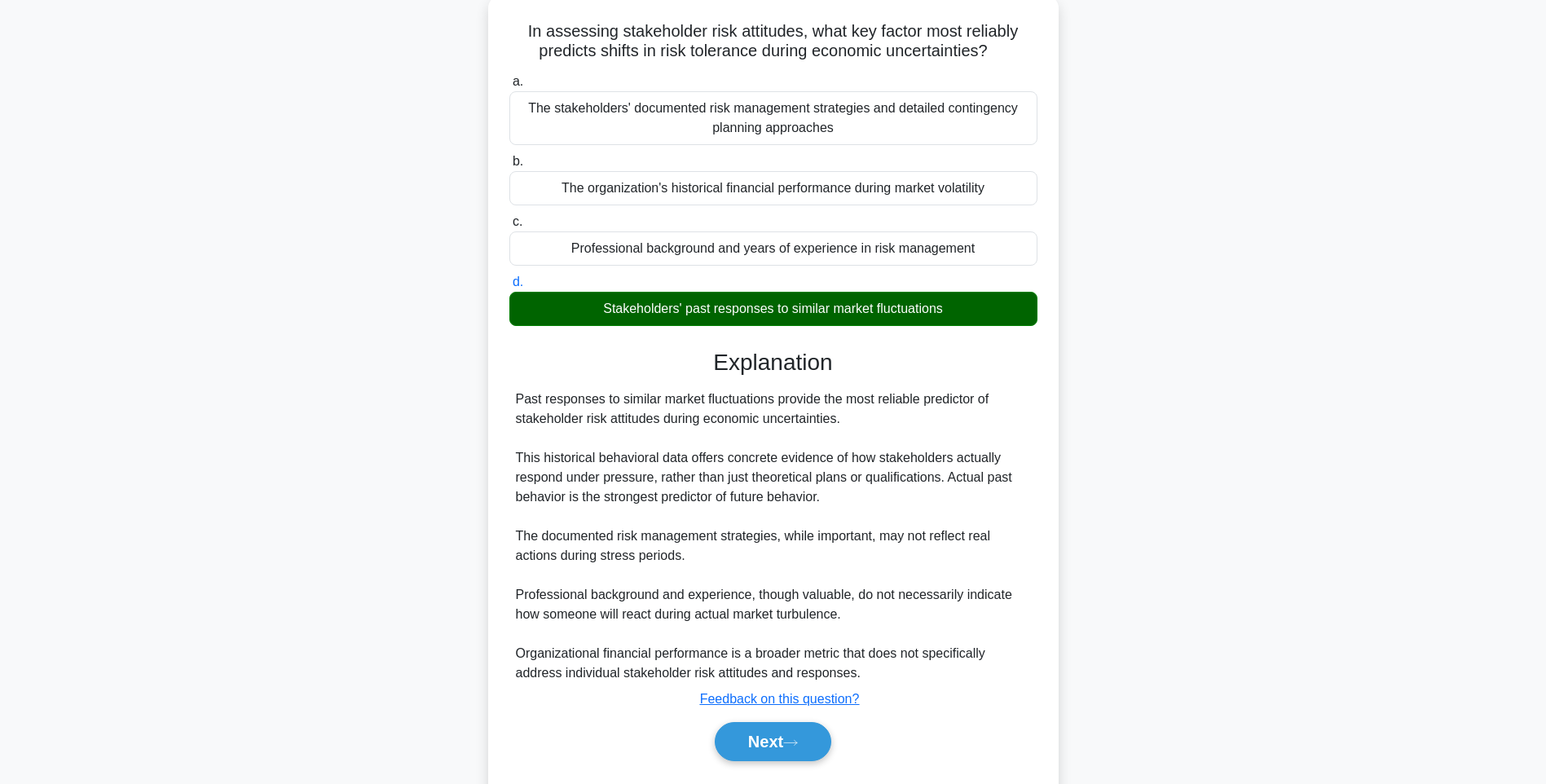
click at [1024, 436] on div "Past responses to similar market fluctuations provide the most reliable predict…" at bounding box center [773, 536] width 515 height 294
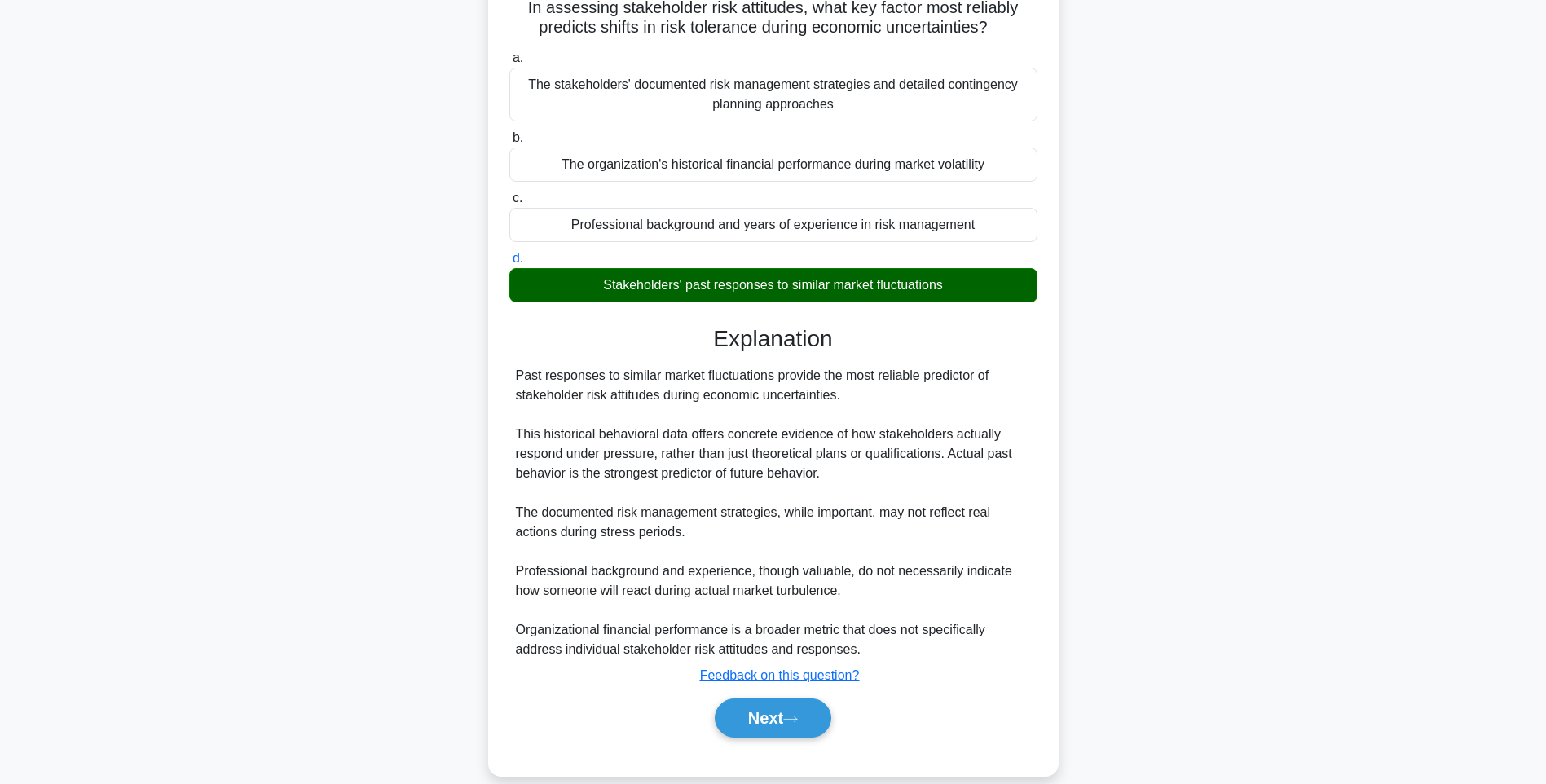
scroll to position [144, 0]
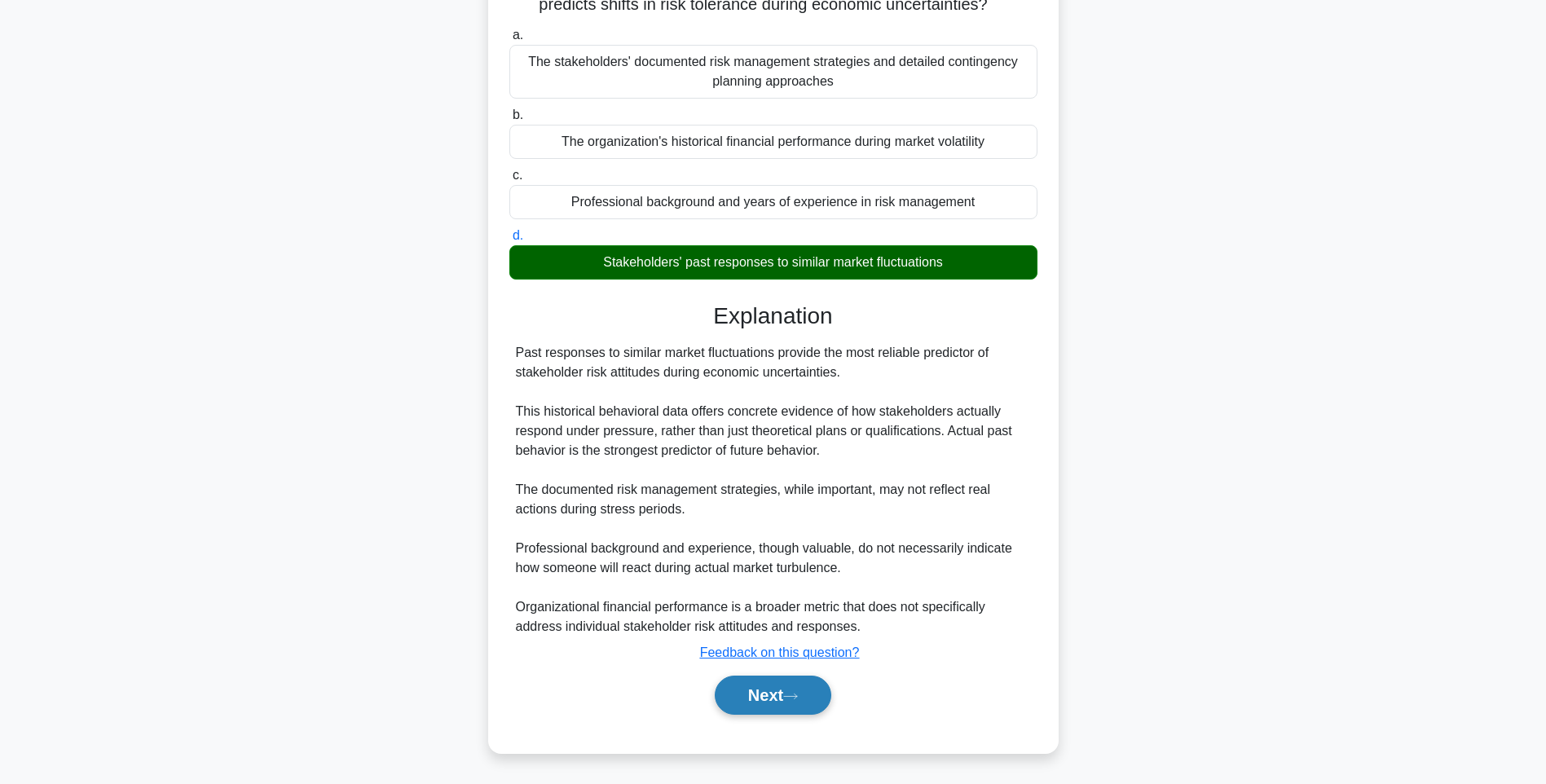
click at [765, 688] on button "Next" at bounding box center [773, 694] width 116 height 39
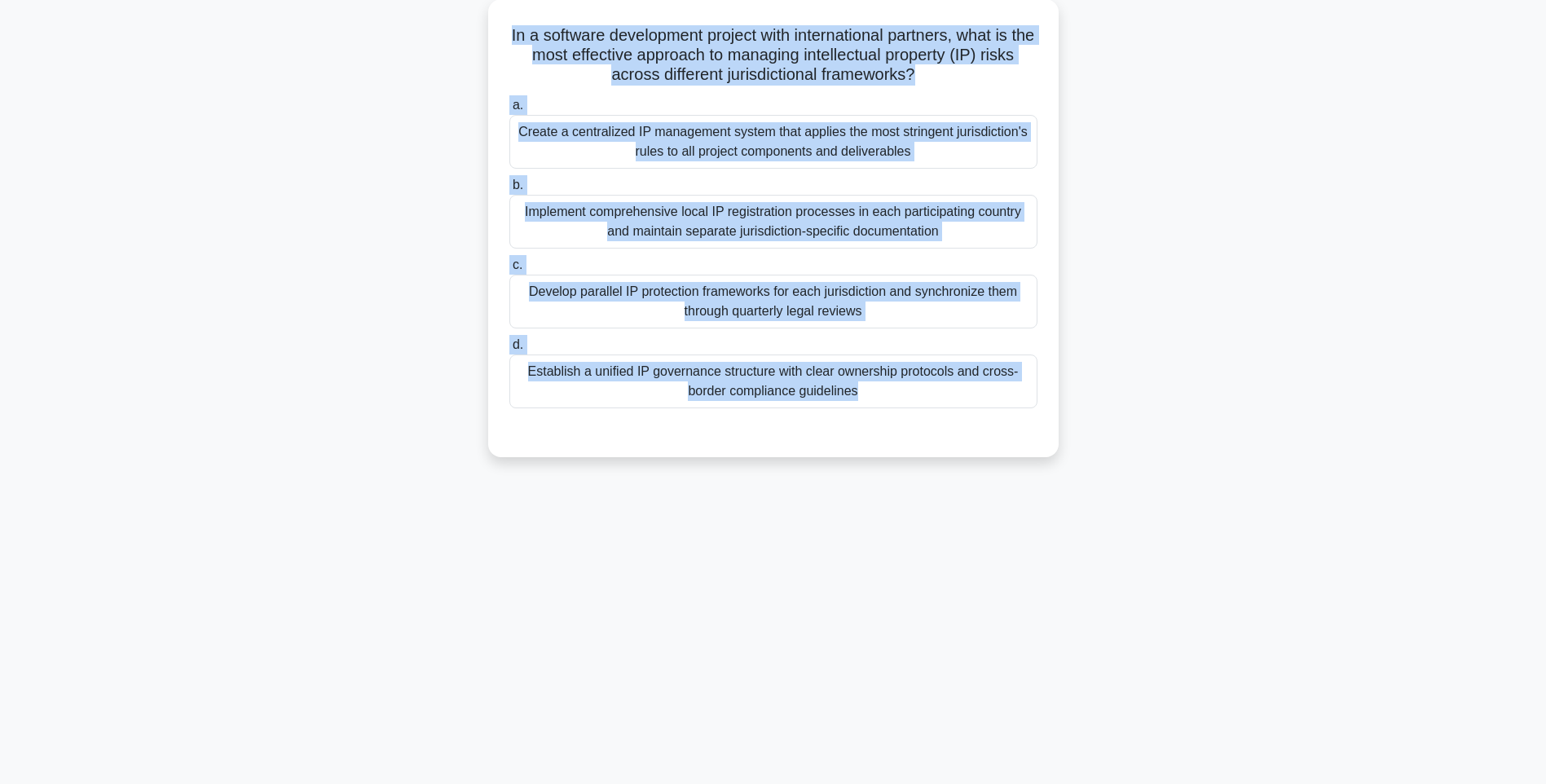
drag, startPoint x: 687, startPoint y: 117, endPoint x: 1173, endPoint y: 453, distance: 590.8
click at [1173, 453] on div "In a software development project with international partners, what is the most…" at bounding box center [773, 238] width 1075 height 477
click at [1082, 425] on div "In a software development project with international partners, what is the most…" at bounding box center [773, 238] width 1075 height 477
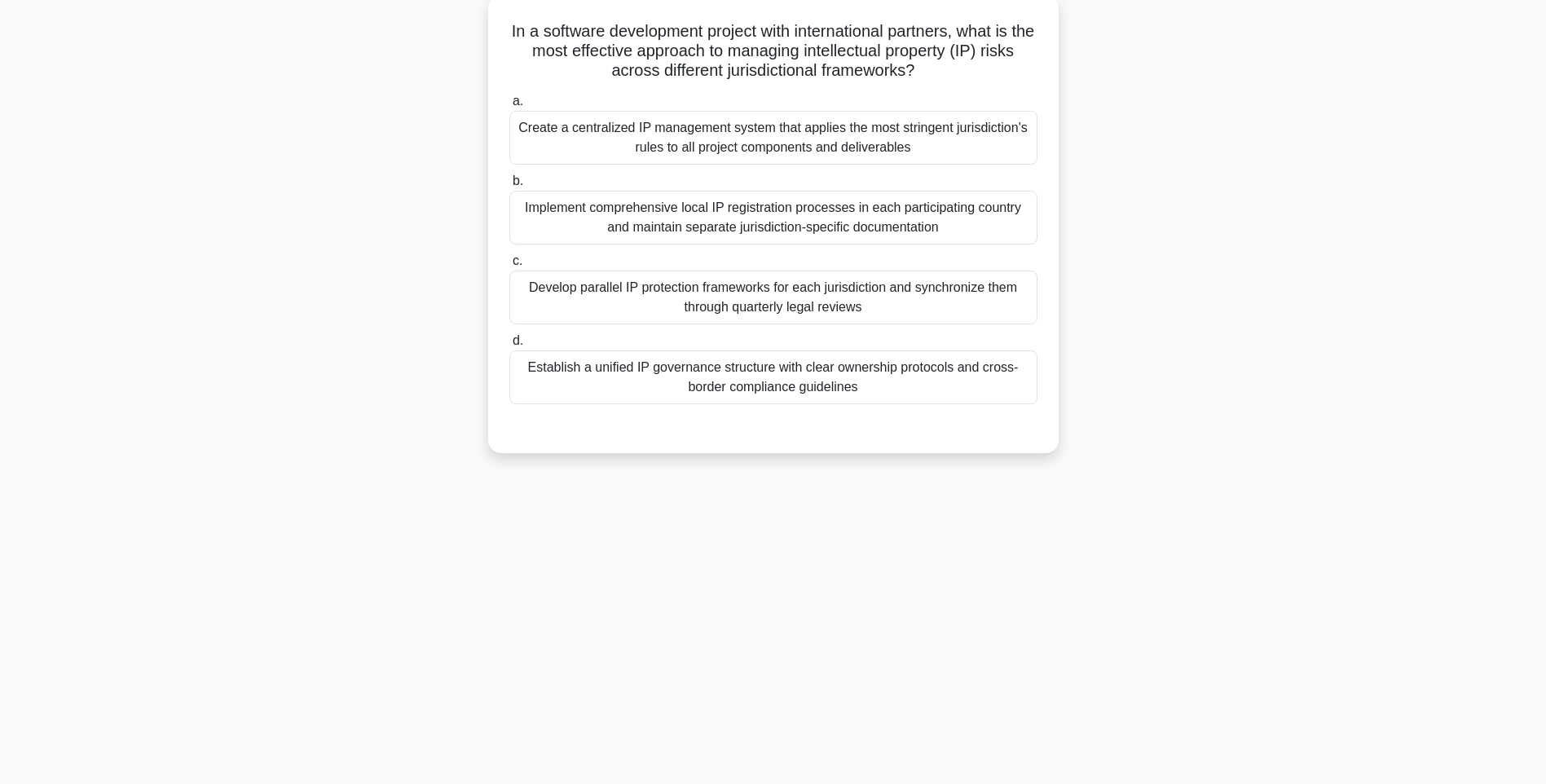
click at [884, 401] on div "Establish a unified IP governance structure with clear ownership protocols and …" at bounding box center [773, 377] width 528 height 54
click at [509, 346] on input "d. Establish a unified IP governance structure with clear ownership protocols a…" at bounding box center [509, 341] width 0 height 11
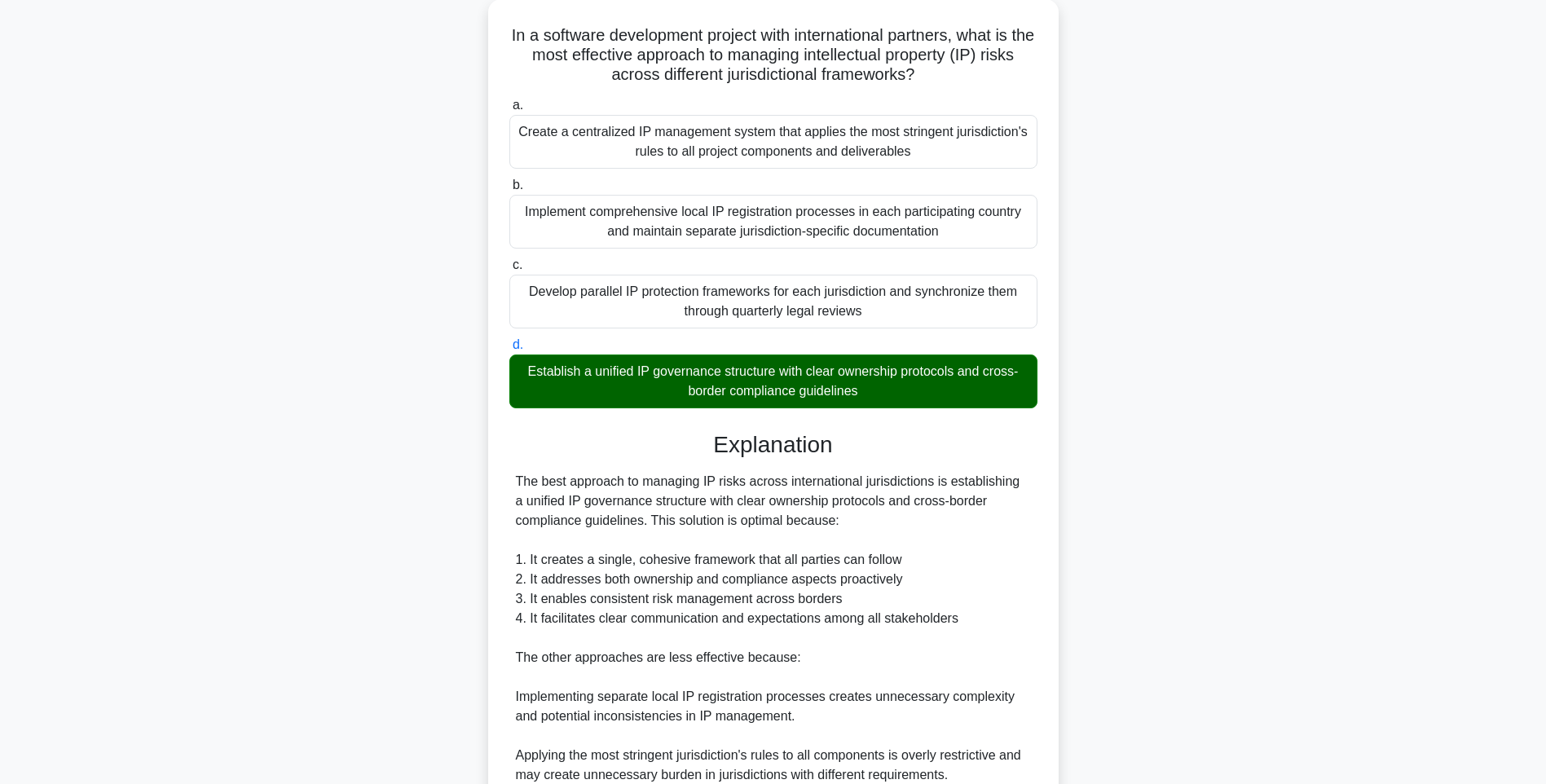
click at [1104, 451] on div "In a software development project with international partners, what is the most…" at bounding box center [773, 518] width 1075 height 1039
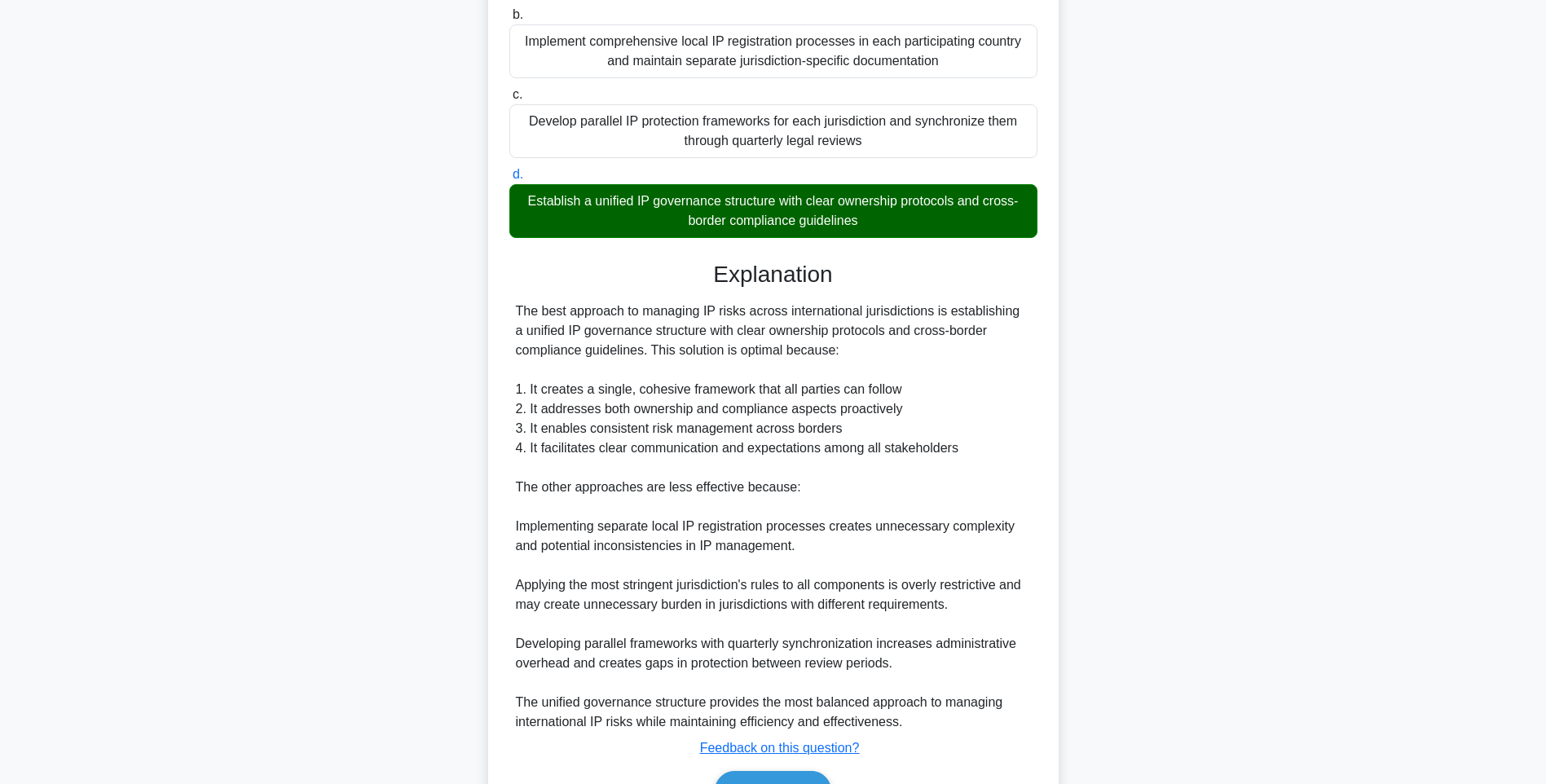
scroll to position [358, 0]
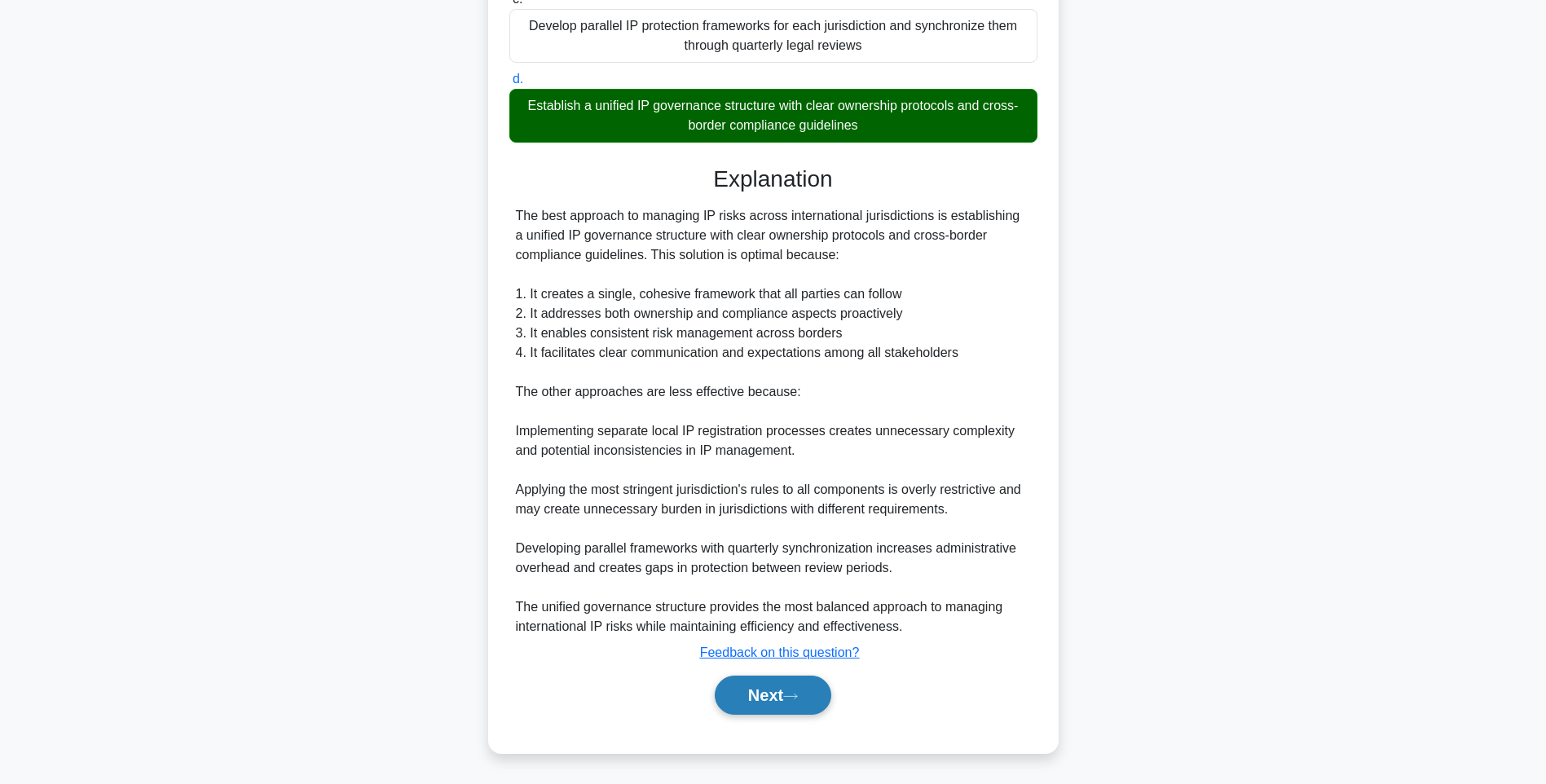
click at [760, 687] on button "Next" at bounding box center [773, 694] width 116 height 39
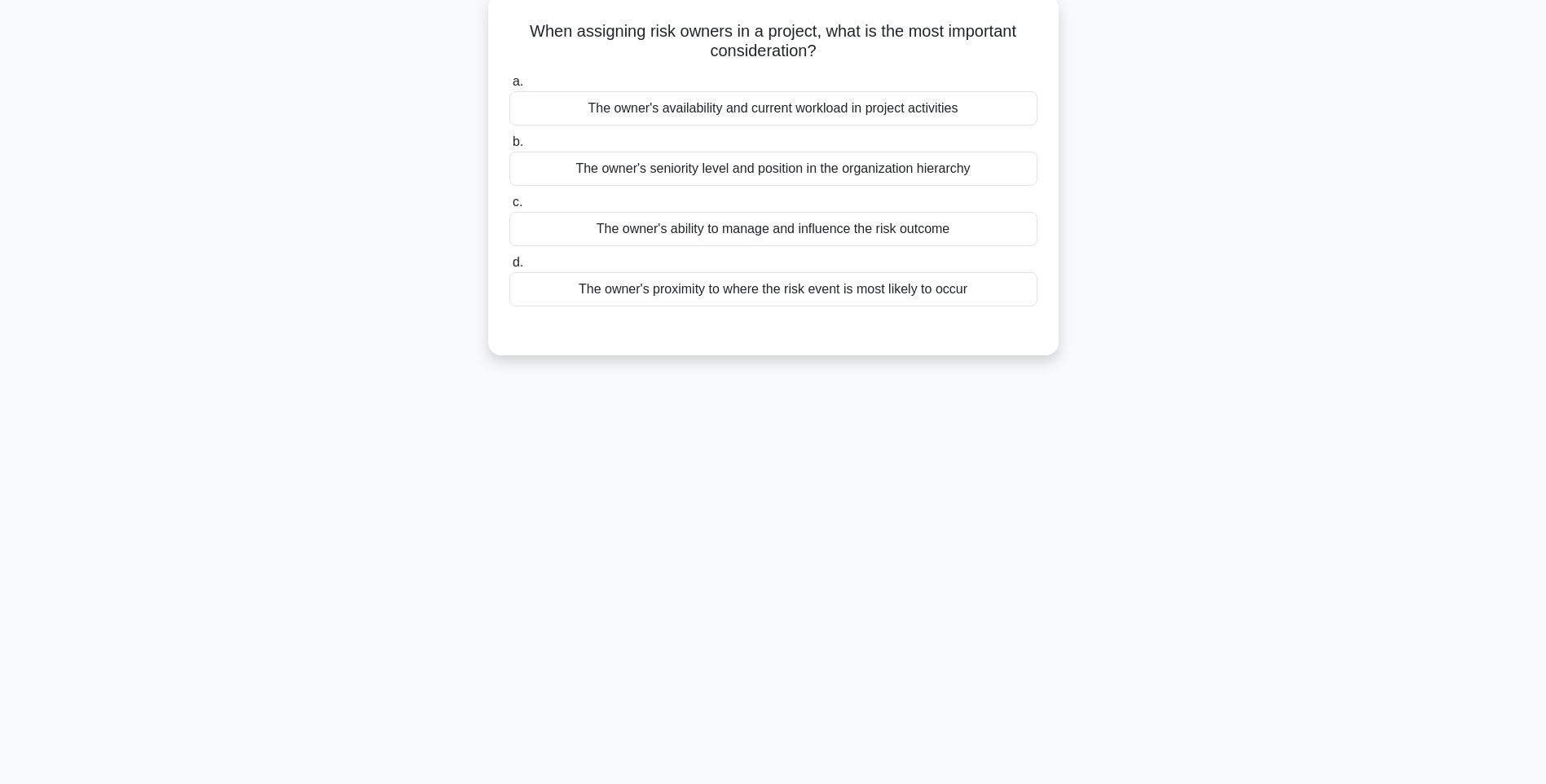
scroll to position [96, 0]
drag, startPoint x: 576, startPoint y: 64, endPoint x: 1008, endPoint y: 294, distance: 489.4
click at [1008, 294] on div "When assigning risk owners in a project, what is the most important considerati…" at bounding box center [773, 175] width 557 height 347
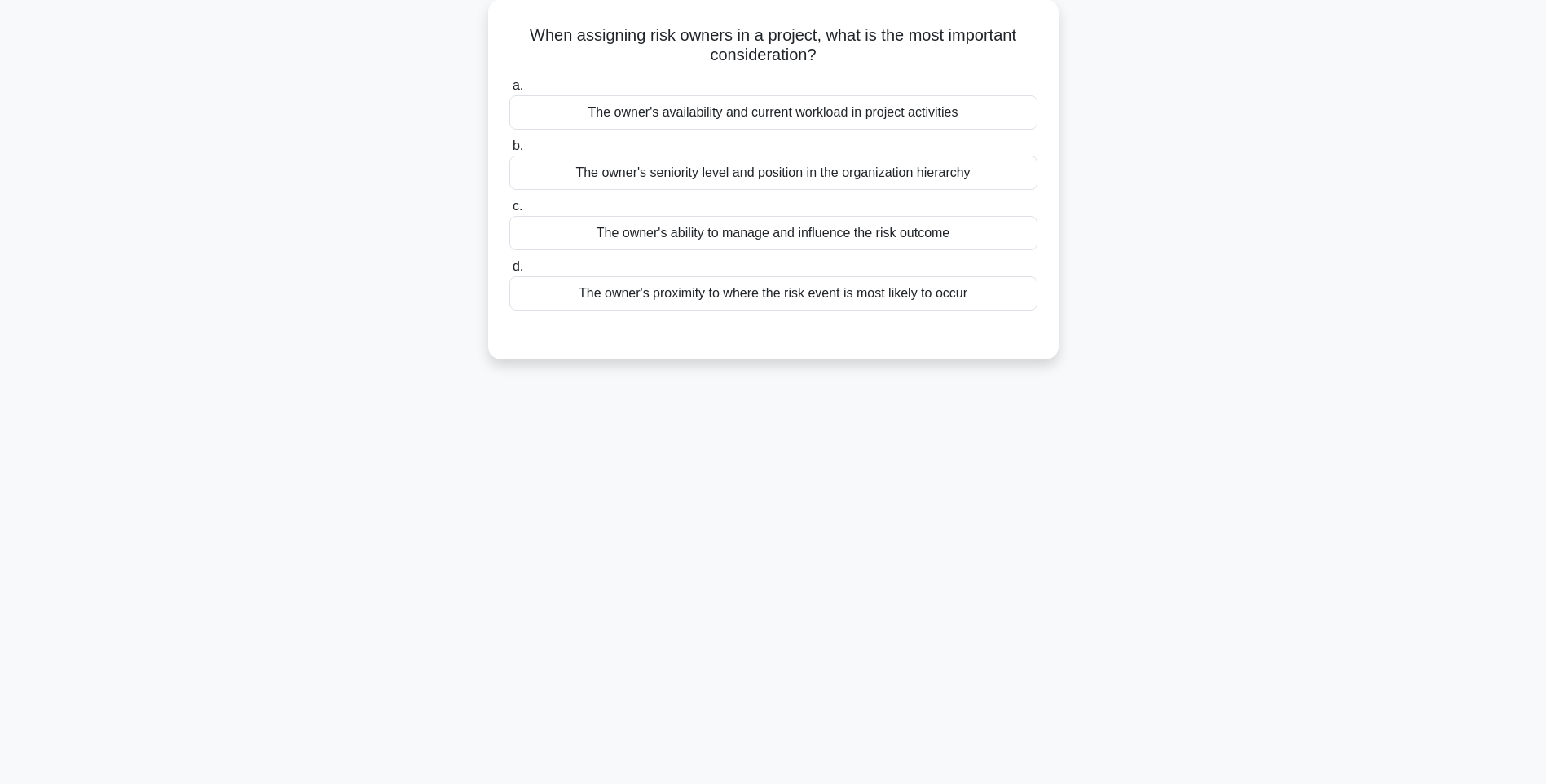
click at [1235, 426] on div "128:04 Stop PMI-RMP Intermediate 66/115 When assigning risk owners in a project…" at bounding box center [773, 370] width 1075 height 815
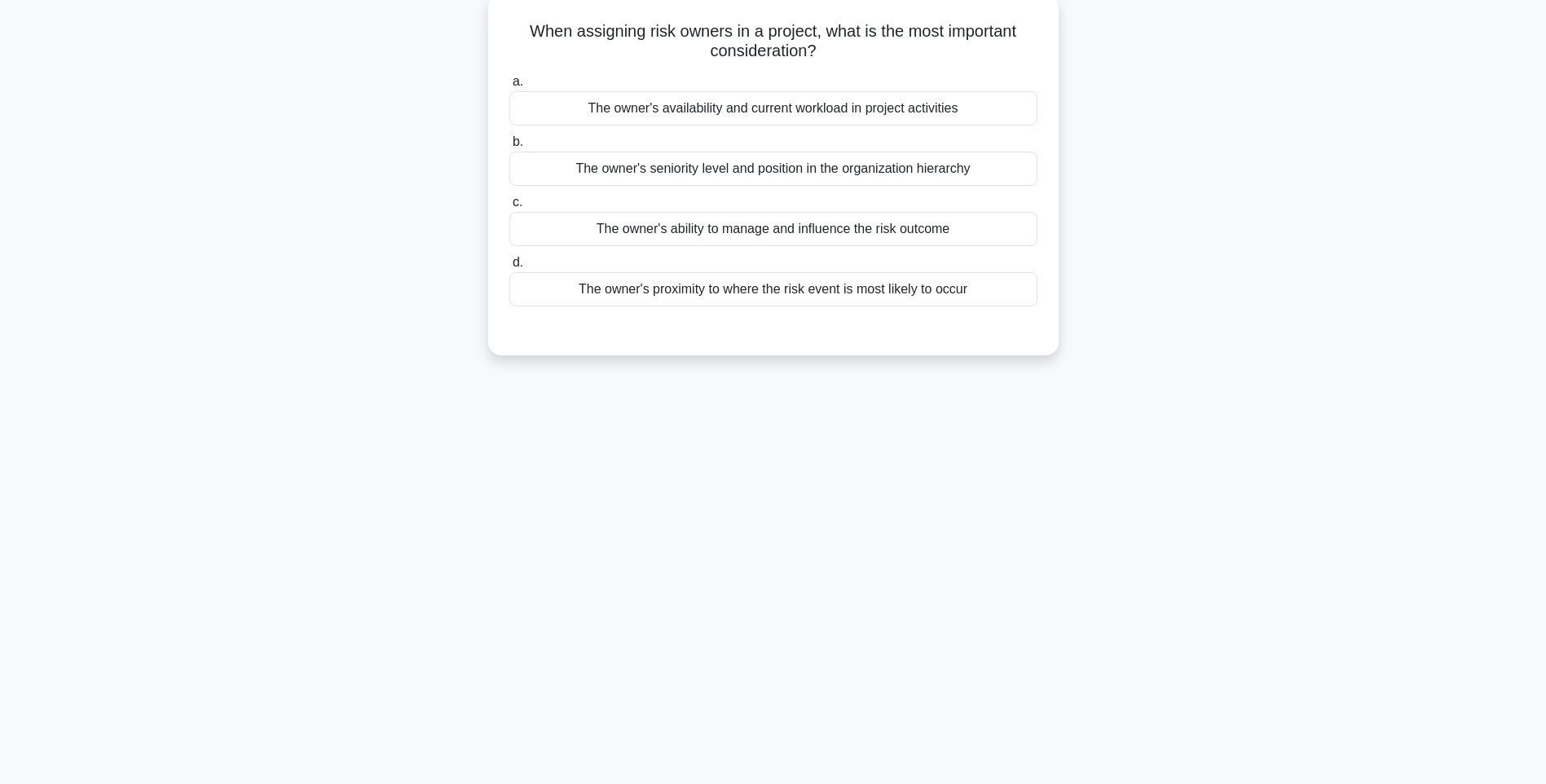
click at [915, 291] on div "The owner's proximity to where the risk event is most likely to occur" at bounding box center [773, 289] width 528 height 35
click at [509, 268] on input "d. The owner's proximity to where the risk event is most likely to occur" at bounding box center [509, 263] width 0 height 11
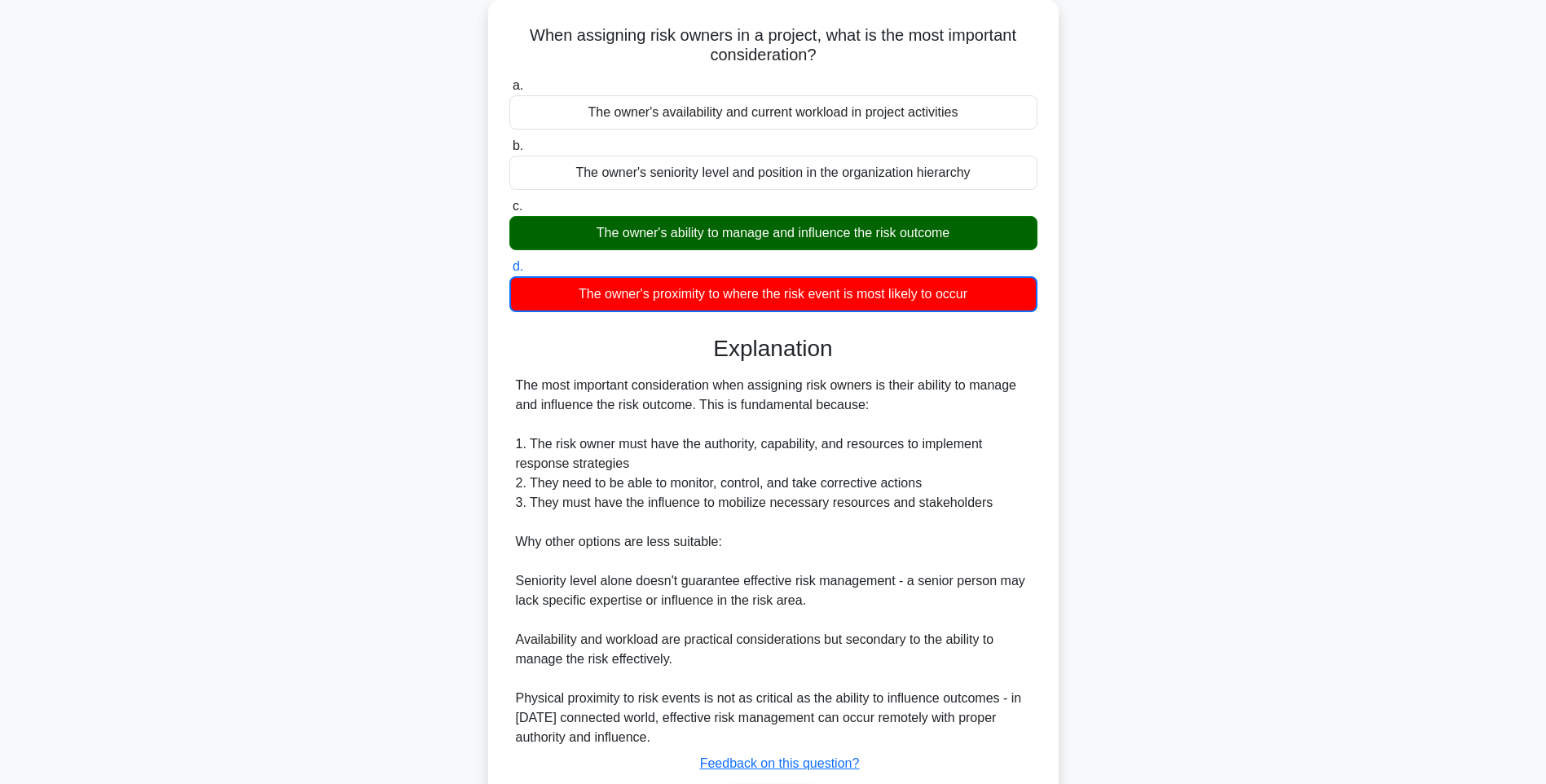
click at [1289, 463] on div "When assigning risk owners in a project, what is the most important considerati…" at bounding box center [773, 441] width 1075 height 884
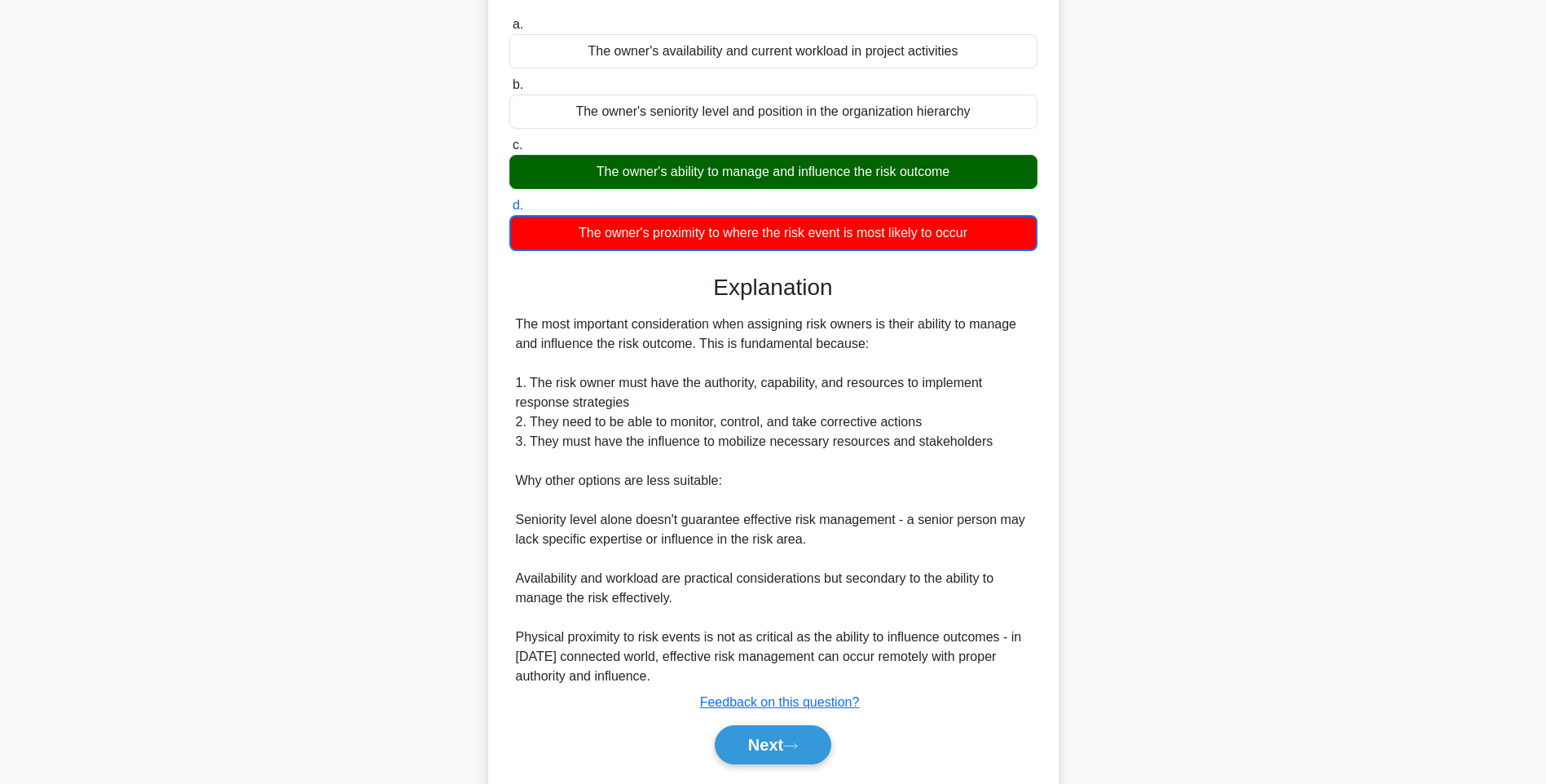
scroll to position [204, 0]
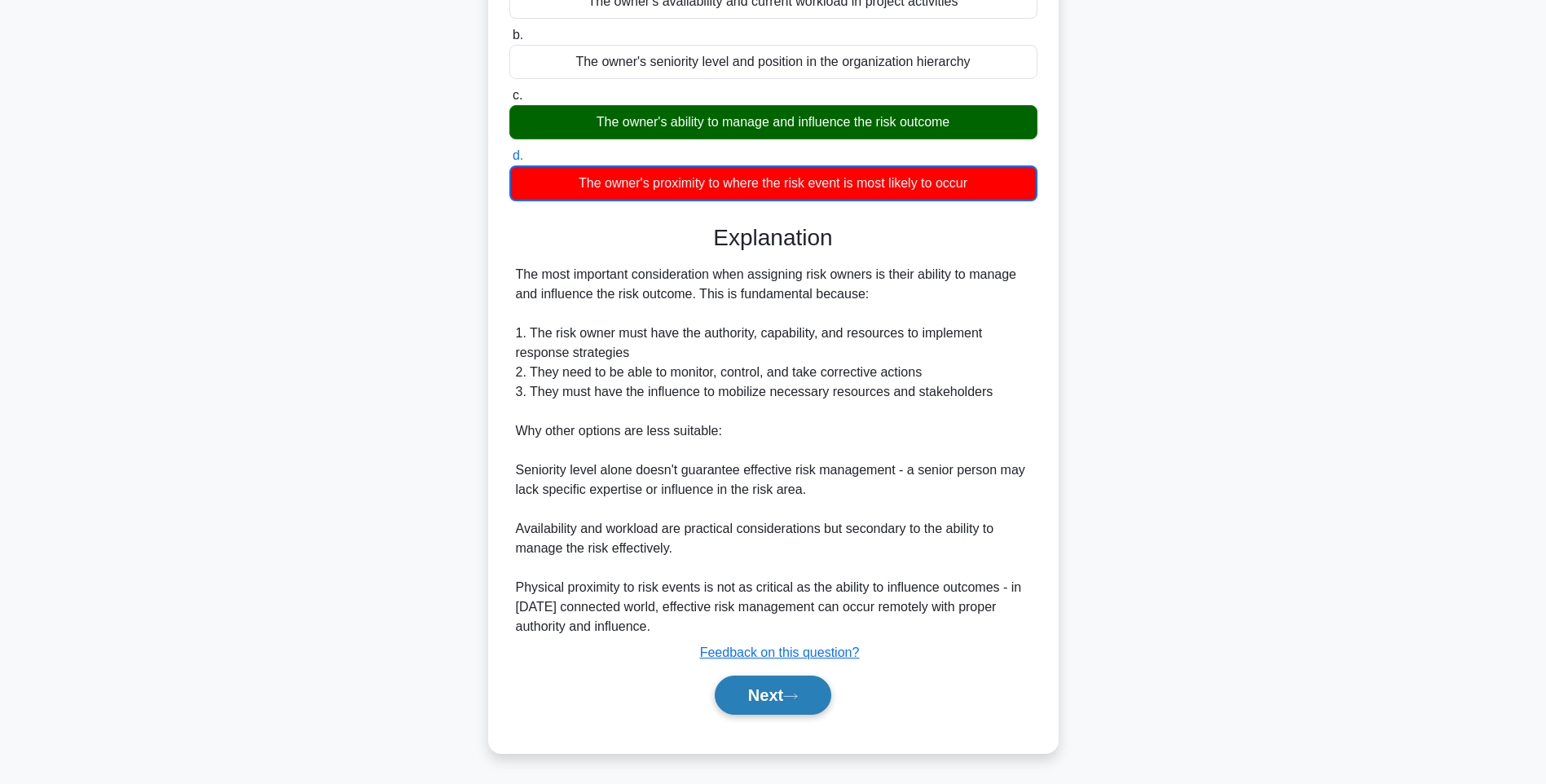
click at [770, 692] on button "Next" at bounding box center [773, 694] width 116 height 39
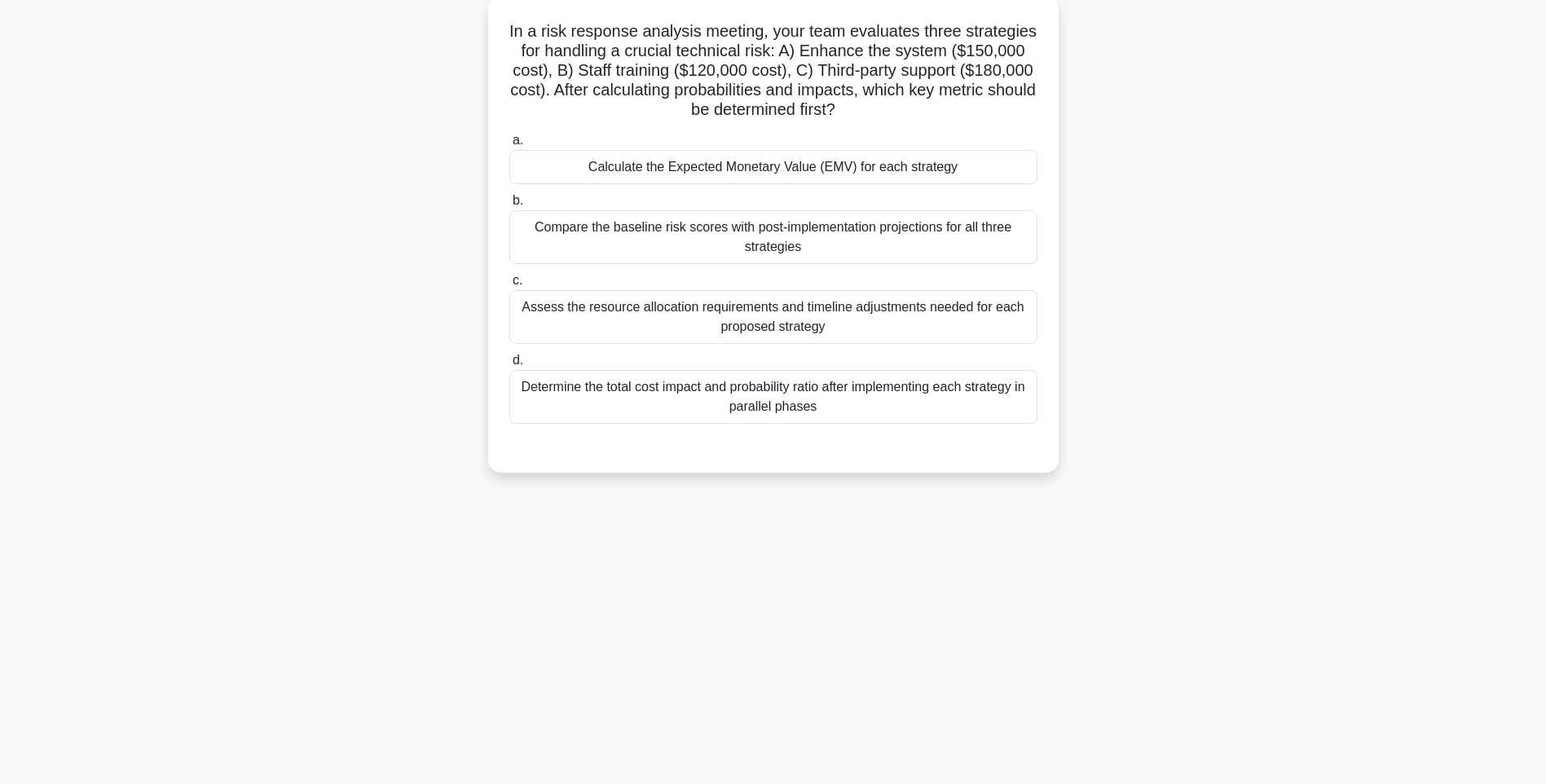
drag, startPoint x: 526, startPoint y: 26, endPoint x: 1029, endPoint y: 417, distance: 637.1
click at [1032, 417] on div "In a risk response analysis meeting, your team evaluates three strategies for h…" at bounding box center [773, 234] width 557 height 465
drag, startPoint x: 1178, startPoint y: 480, endPoint x: 1038, endPoint y: 412, distance: 155.6
click at [1178, 480] on div "In a risk response analysis meeting, your team evaluates three strategies for h…" at bounding box center [773, 247] width 1075 height 497
click at [923, 384] on div "Determine the total cost impact and probability ratio after implementing each s…" at bounding box center [773, 396] width 528 height 54
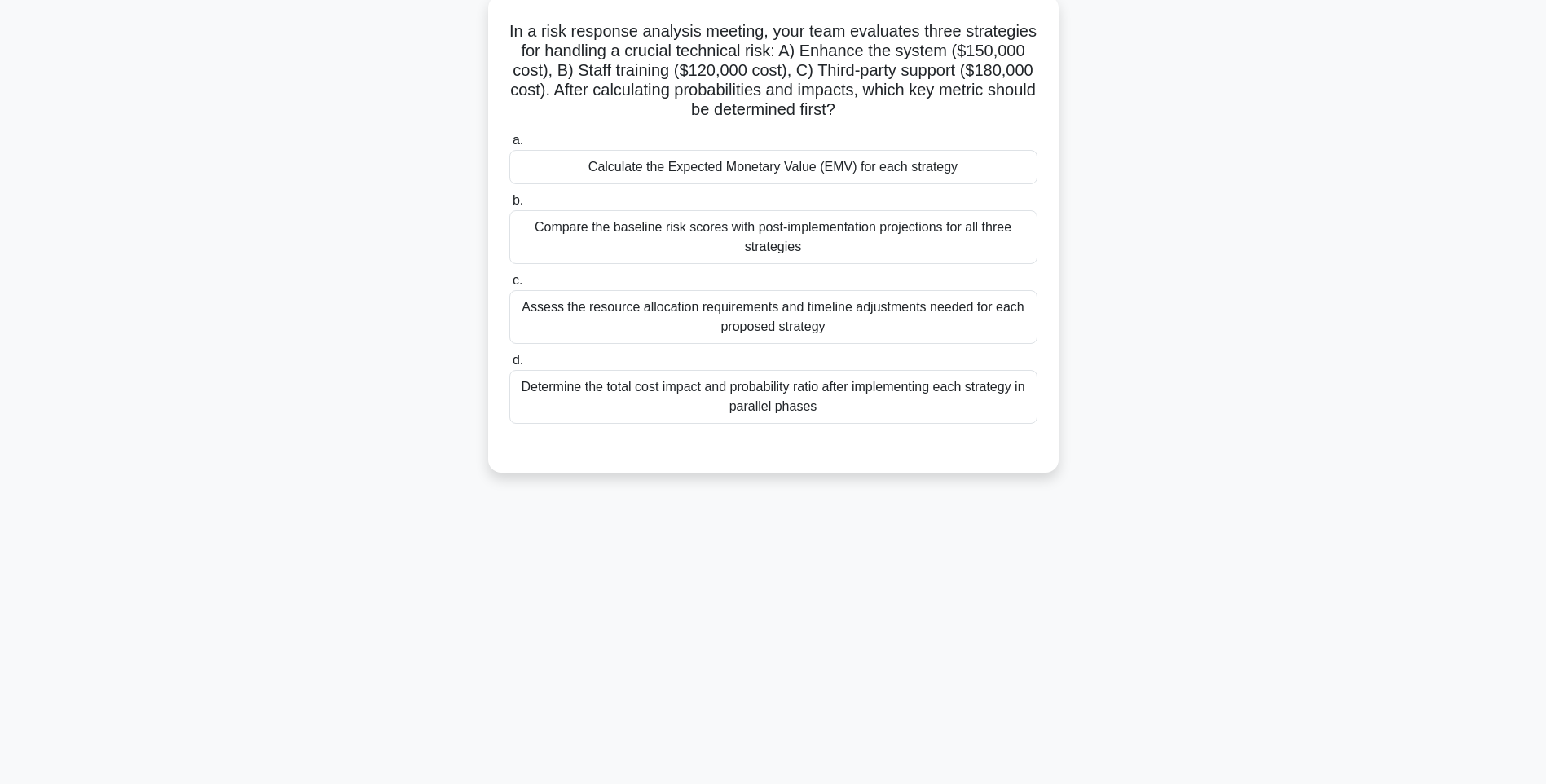
click at [509, 365] on input "d. Determine the total cost impact and probability ratio after implementing eac…" at bounding box center [509, 360] width 0 height 11
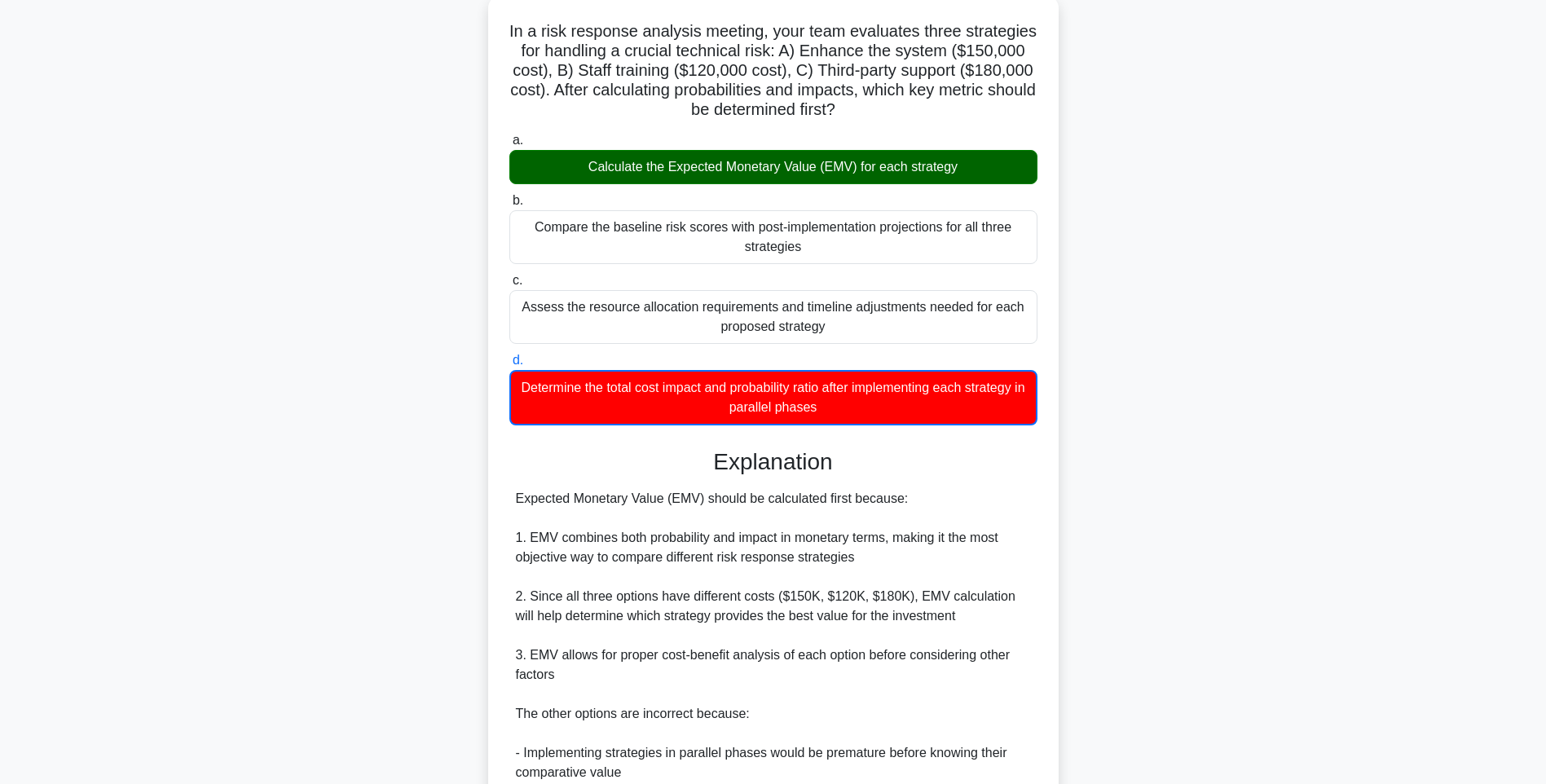
click at [1053, 531] on div "In a risk response analysis meeting, your team evaluates three strategies for h…" at bounding box center [773, 534] width 570 height 1079
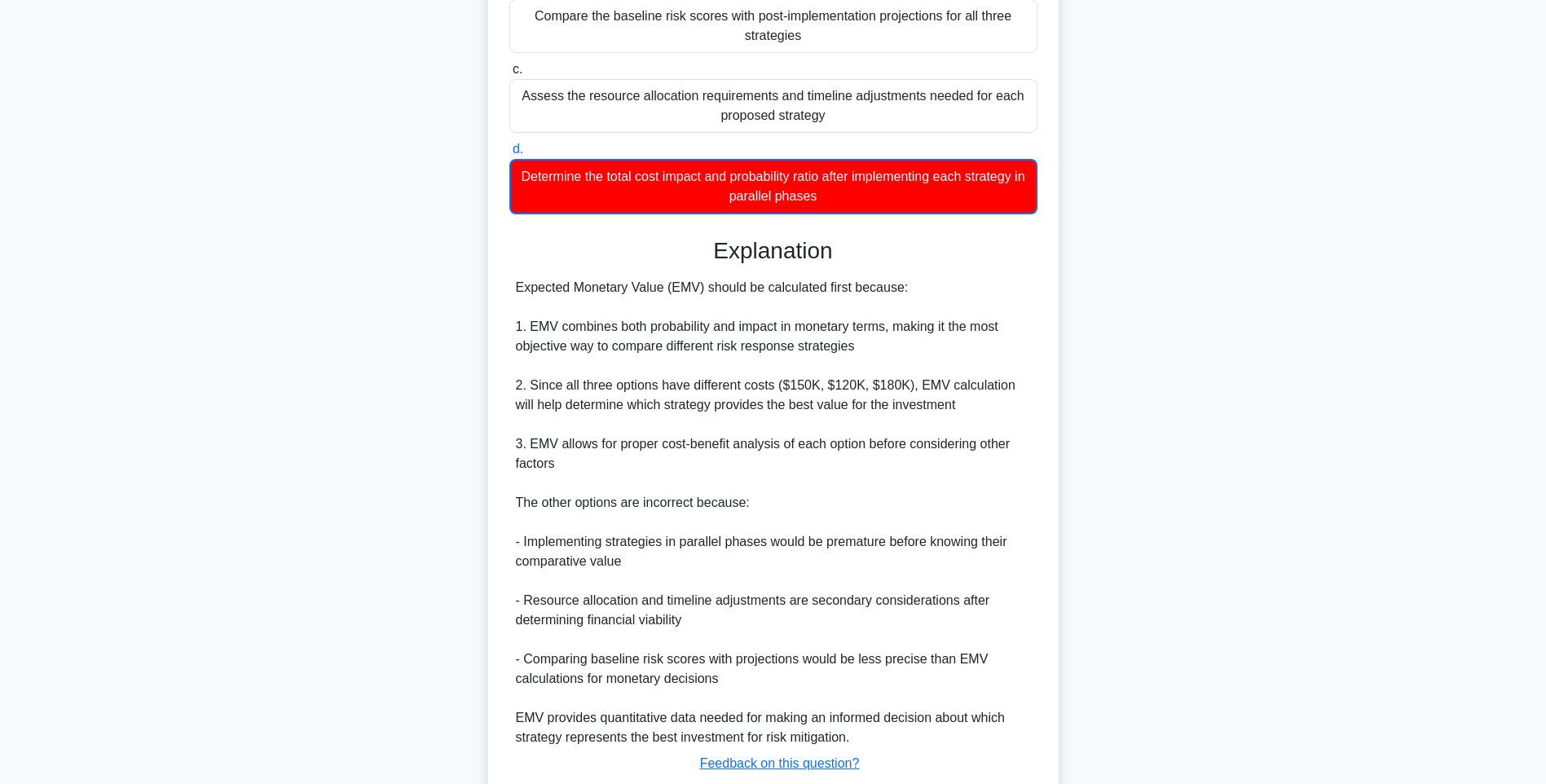
scroll to position [419, 0]
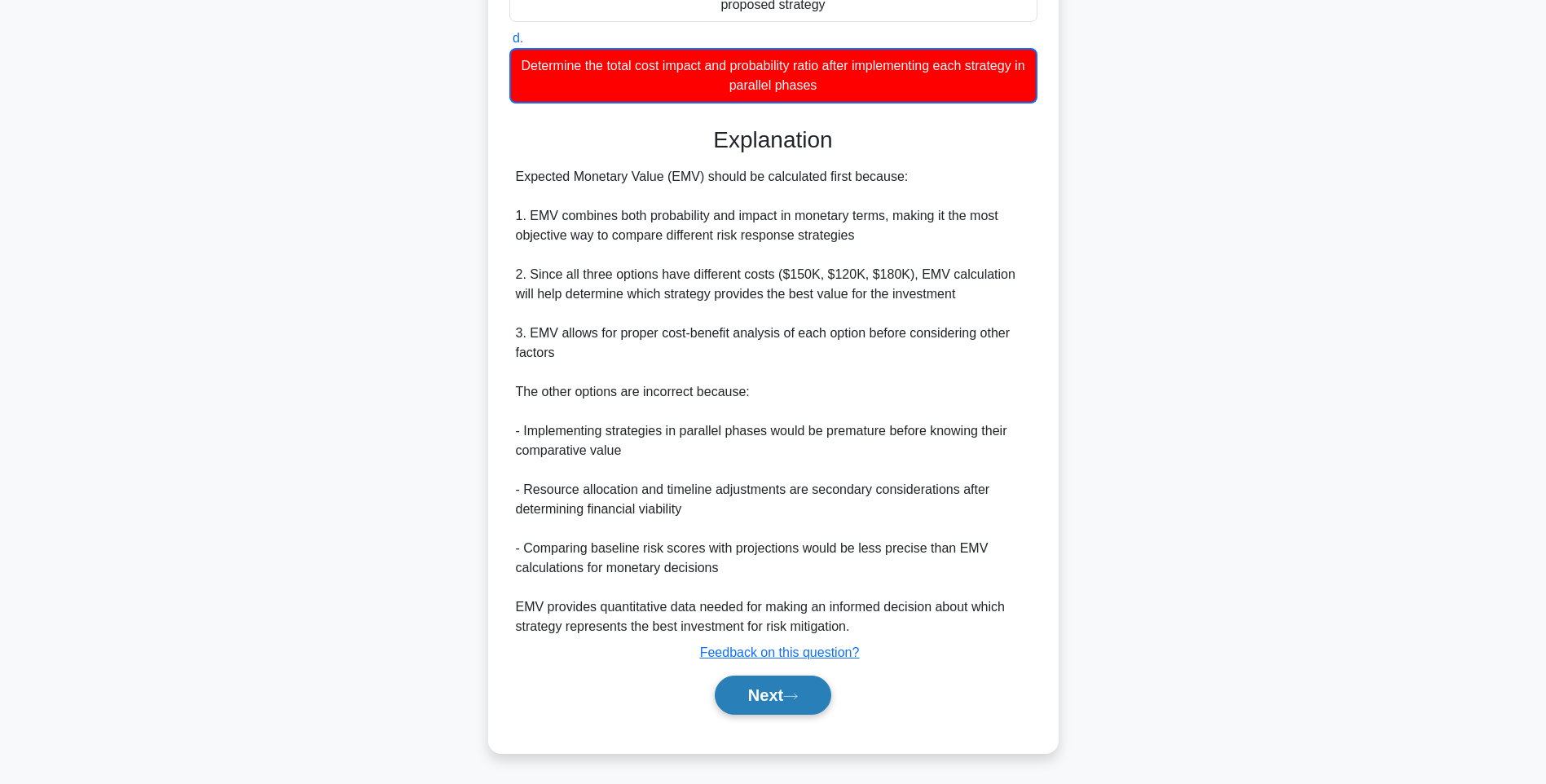
click at [787, 686] on button "Next" at bounding box center [773, 694] width 116 height 39
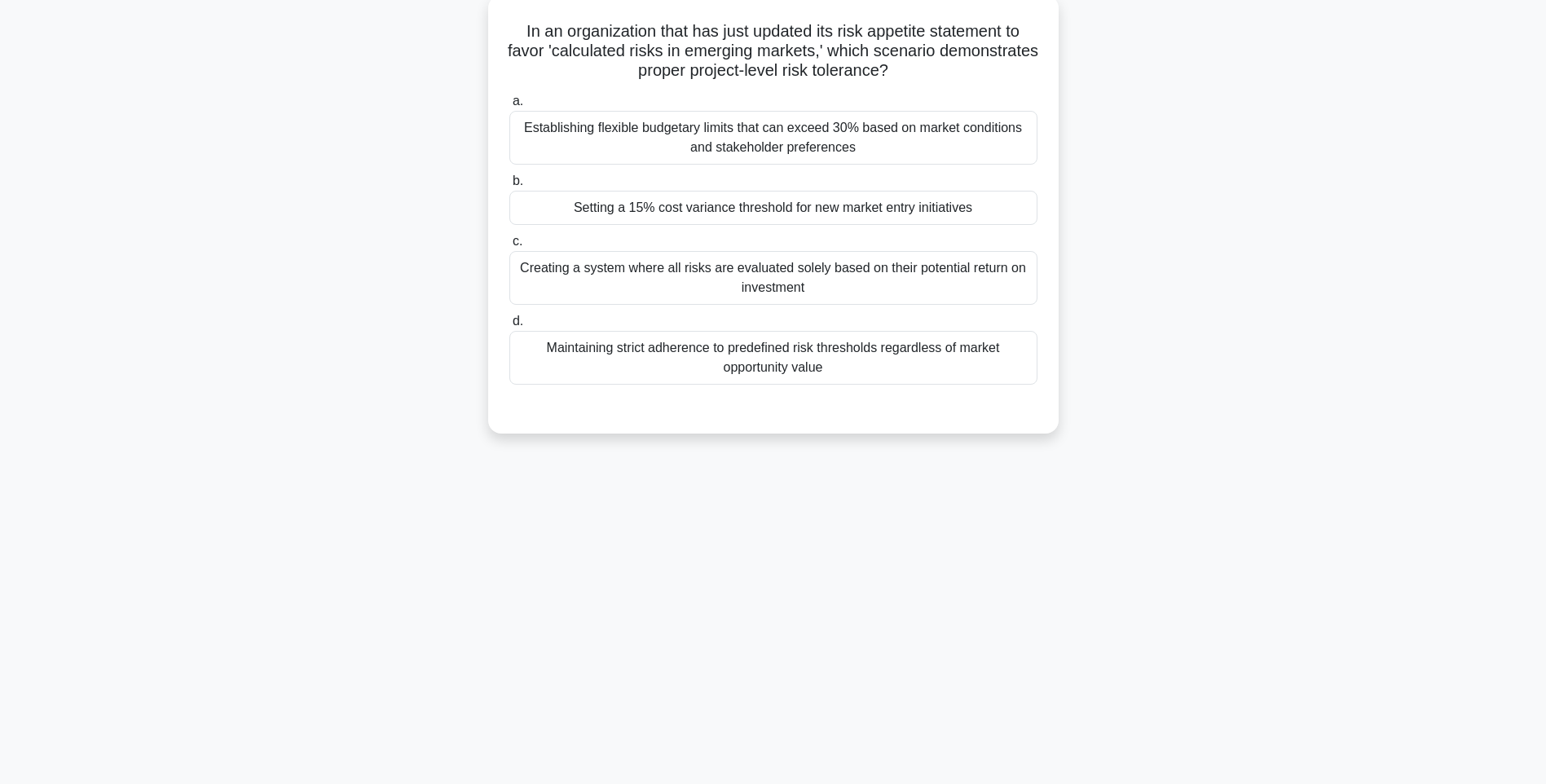
scroll to position [96, 0]
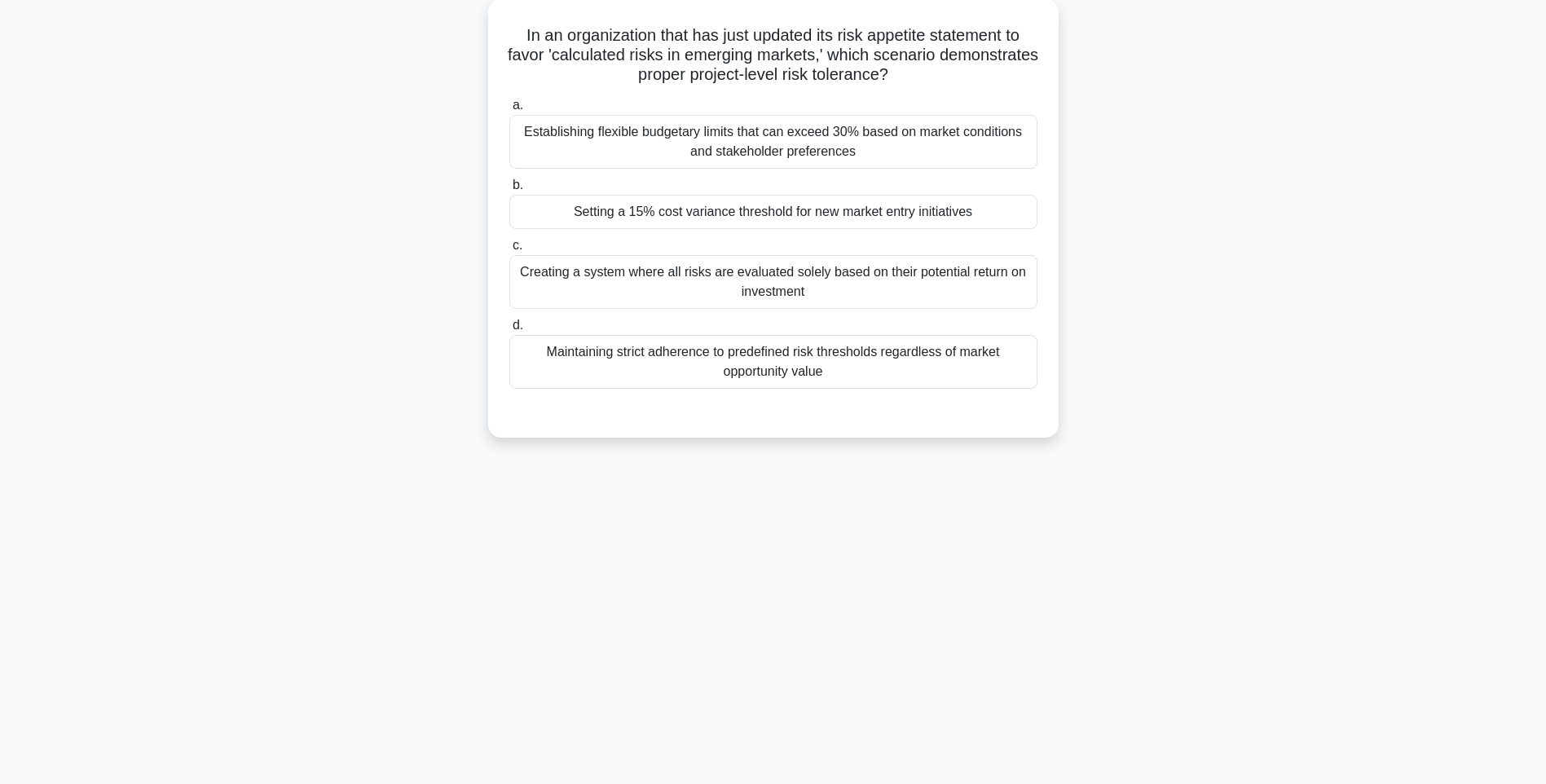
drag, startPoint x: 510, startPoint y: 28, endPoint x: 1086, endPoint y: 378, distance: 674.0
click at [1086, 378] on div "In an organization that has just updated its risk appetite statement to favor '…" at bounding box center [773, 228] width 1075 height 458
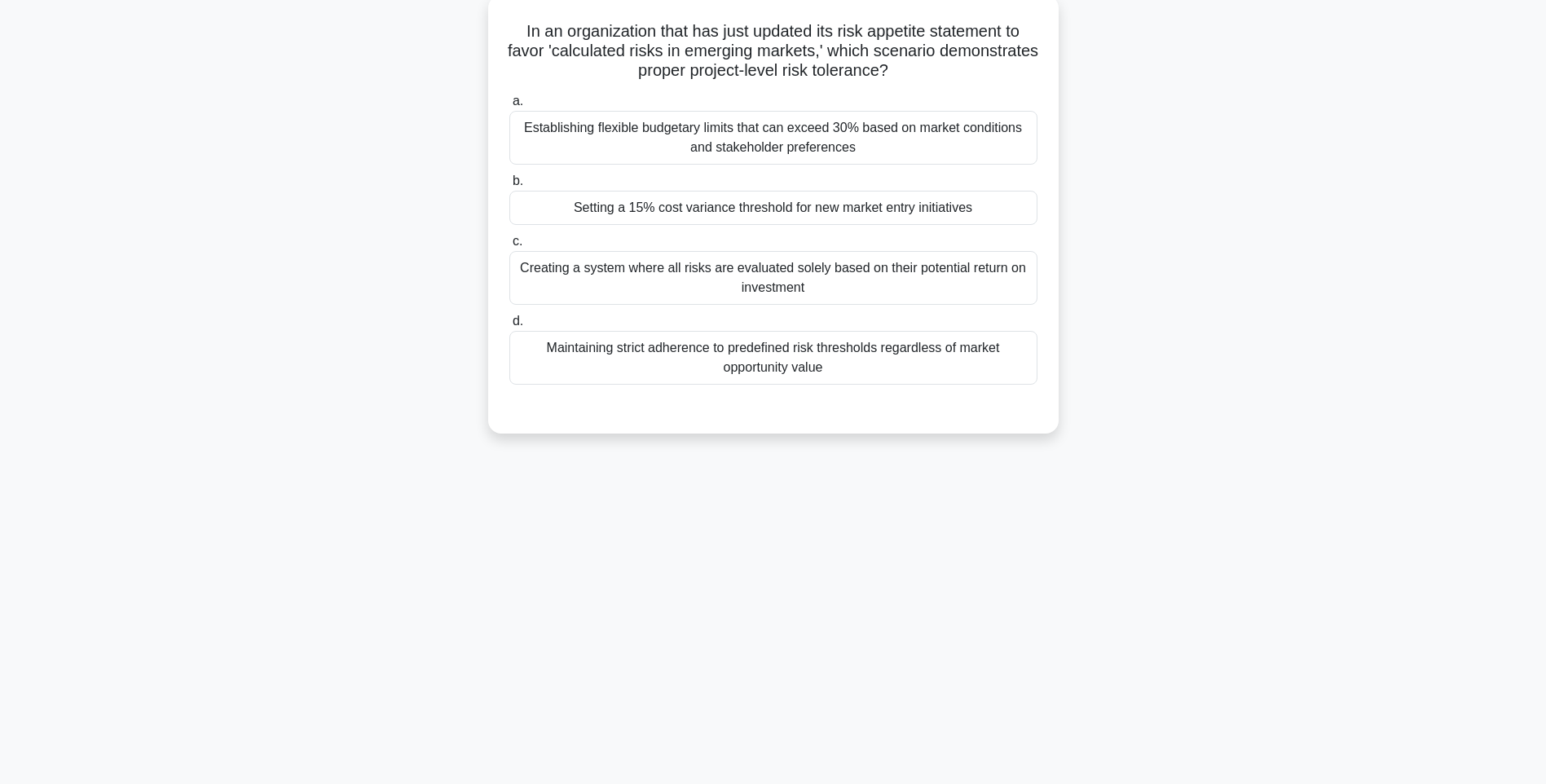
drag, startPoint x: 1253, startPoint y: 470, endPoint x: 1032, endPoint y: 387, distance: 236.1
click at [1253, 470] on div "127:47 Stop PMI-RMP Intermediate 68/115 In an organization that has just update…" at bounding box center [773, 370] width 1075 height 815
click at [879, 342] on div "Maintaining strict adherence to predefined risk thresholds regardless of market…" at bounding box center [773, 357] width 528 height 54
click at [509, 326] on input "d. Maintaining strict adherence to predefined risk thresholds regardless of mar…" at bounding box center [509, 321] width 0 height 11
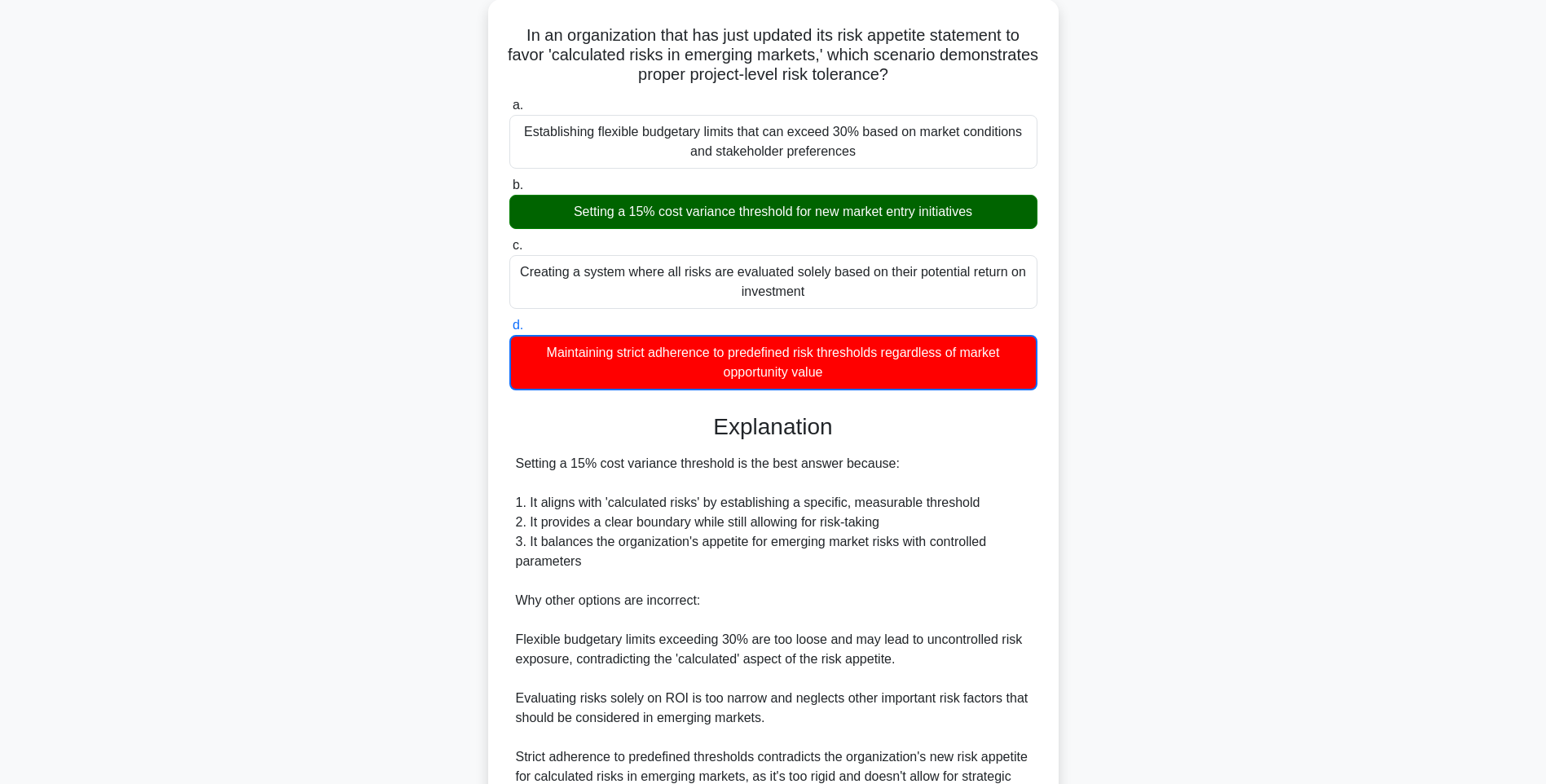
click at [1128, 488] on div "In an organization that has just updated its risk appetite statement to favor '…" at bounding box center [773, 470] width 1075 height 943
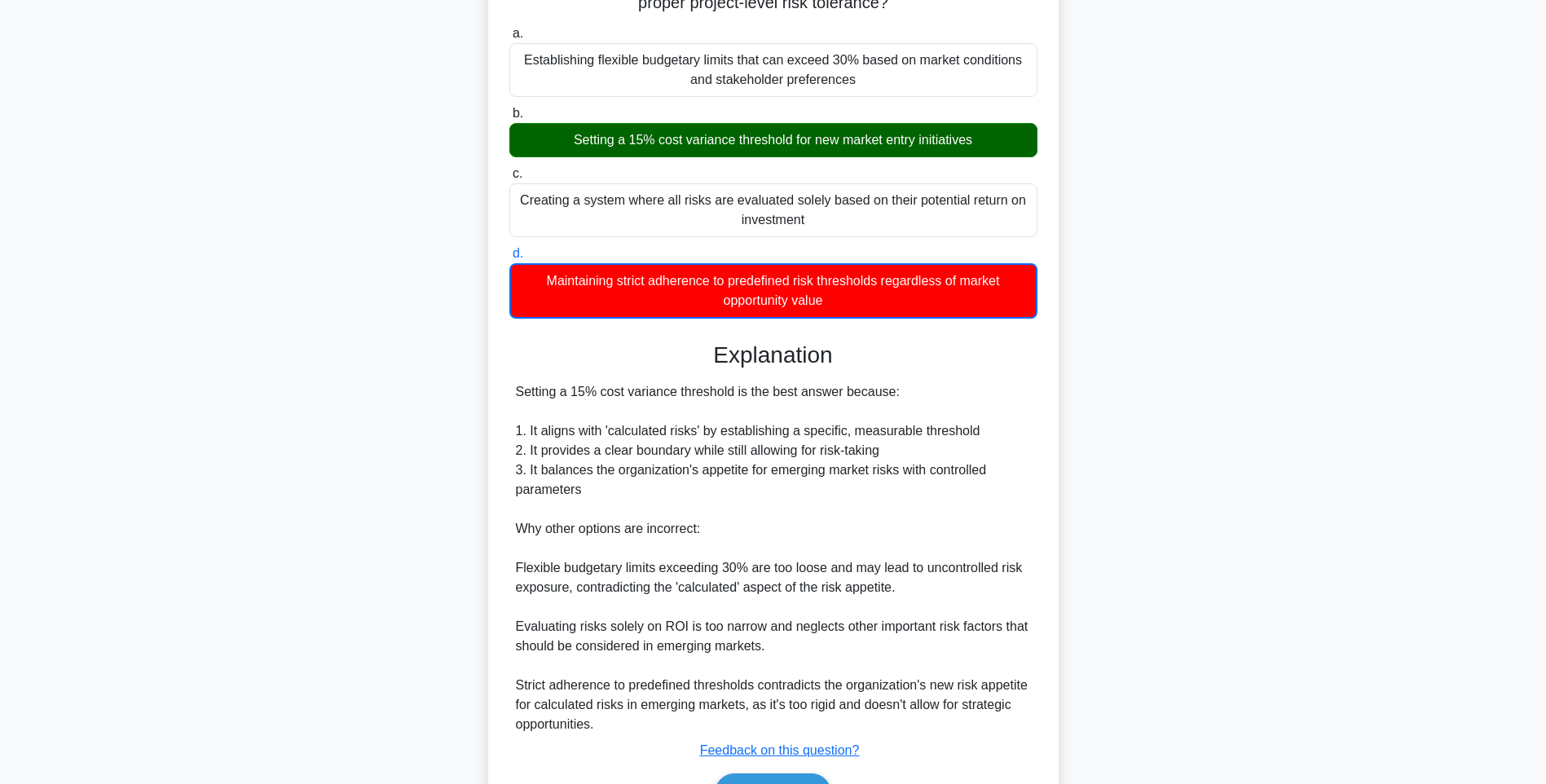
scroll to position [263, 0]
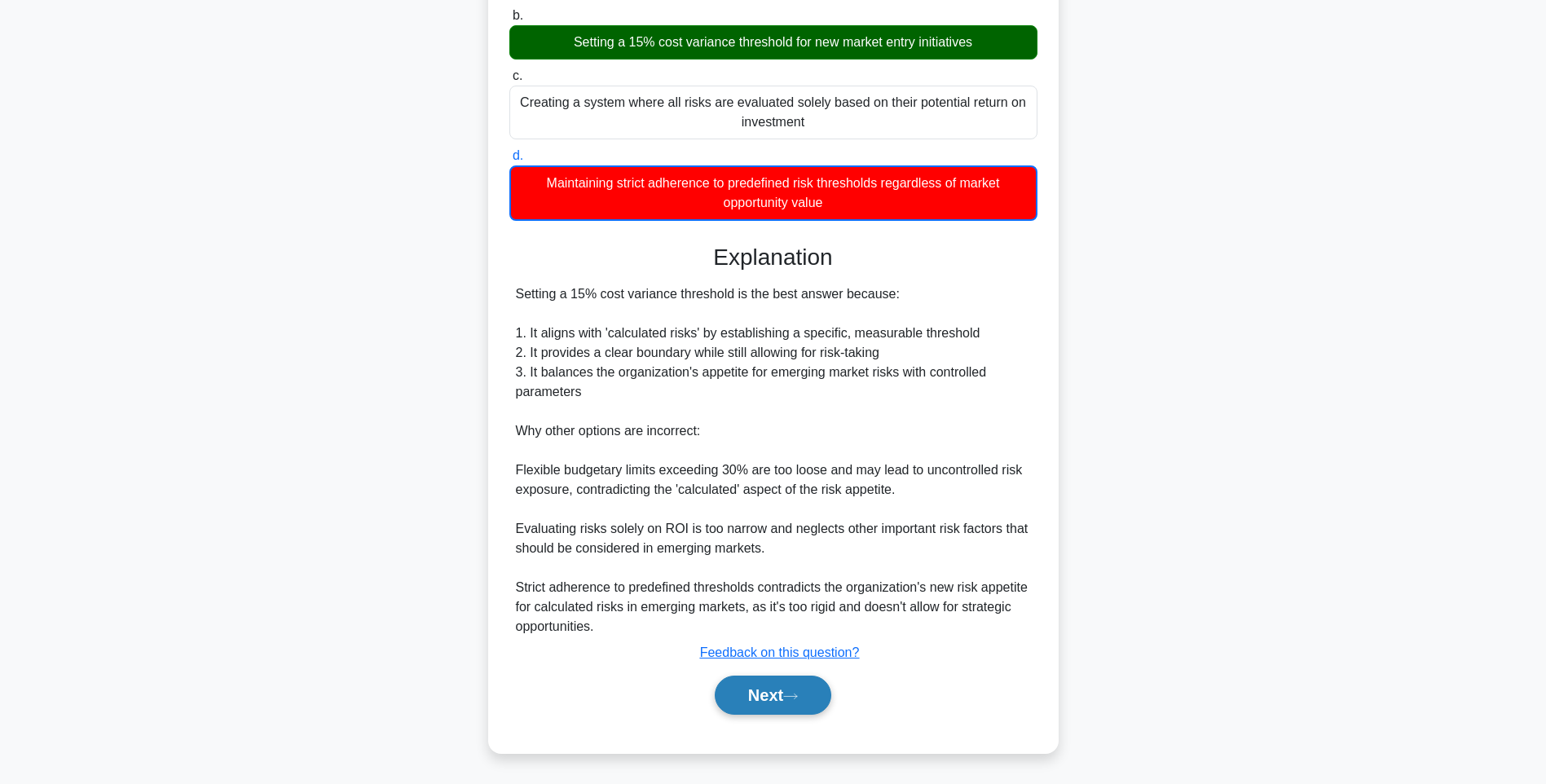
click at [759, 692] on button "Next" at bounding box center [773, 694] width 116 height 39
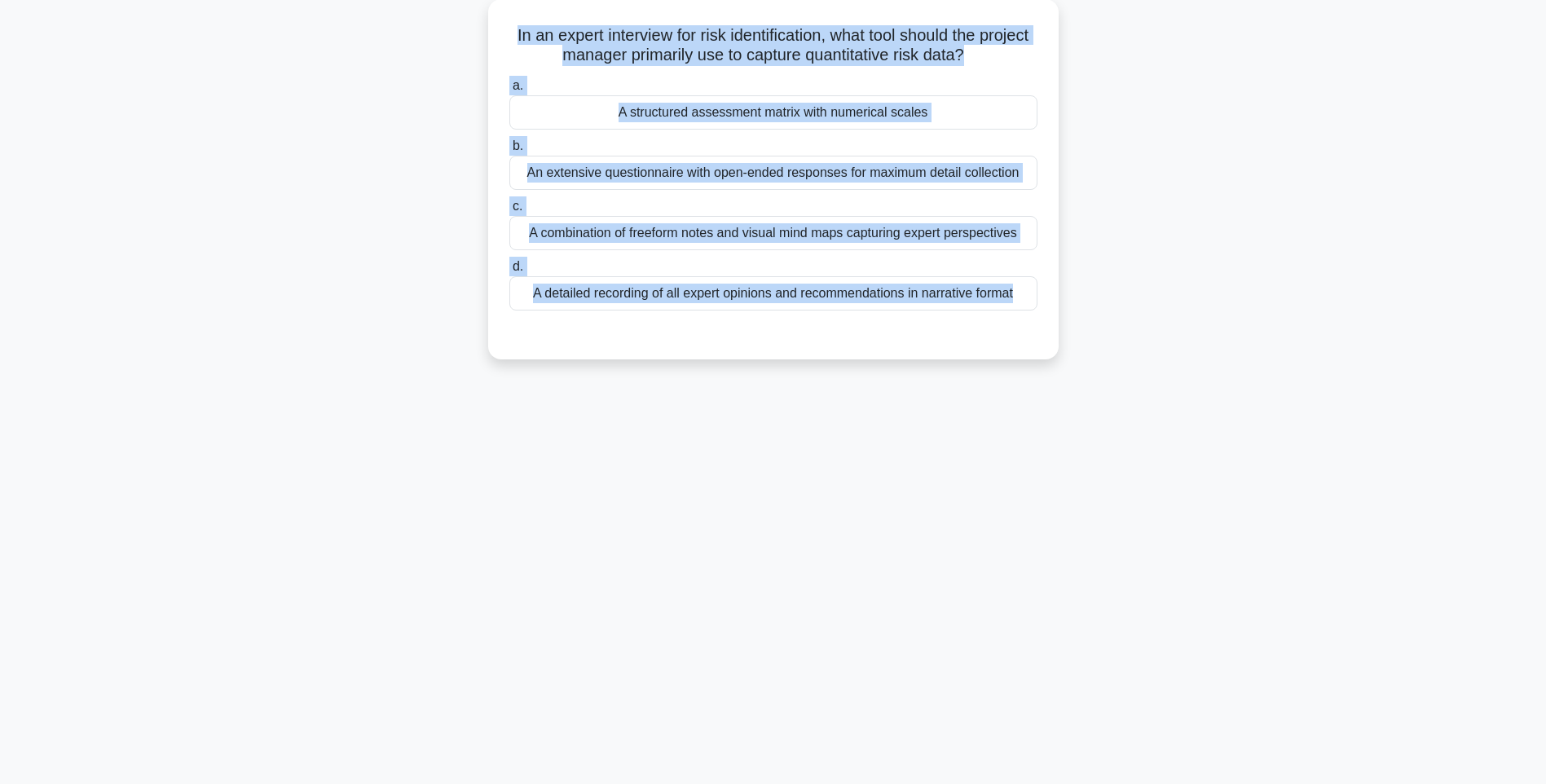
drag, startPoint x: 516, startPoint y: 27, endPoint x: 1153, endPoint y: 376, distance: 726.3
click at [1153, 376] on div "In an expert interview for risk identification, what tool should the project ma…" at bounding box center [773, 189] width 1075 height 380
click at [1100, 515] on div "127:39 Stop PMI-RMP Intermediate 69/115 In an expert interview for risk identif…" at bounding box center [773, 370] width 1075 height 815
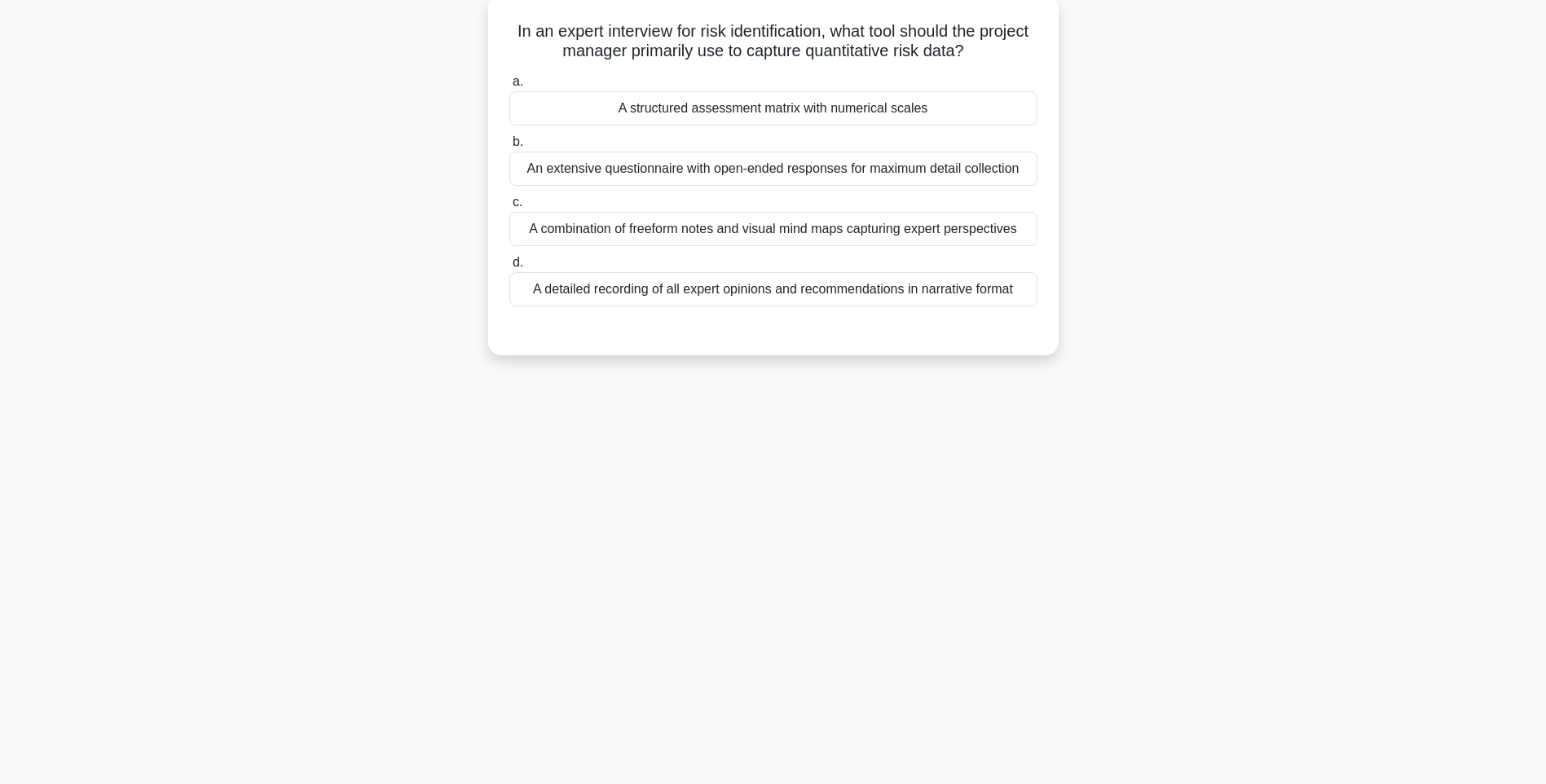
click at [888, 291] on div "A detailed recording of all expert opinions and recommendations in narrative fo…" at bounding box center [773, 289] width 528 height 35
click at [509, 268] on input "d. A detailed recording of all expert opinions and recommendations in narrative…" at bounding box center [509, 263] width 0 height 11
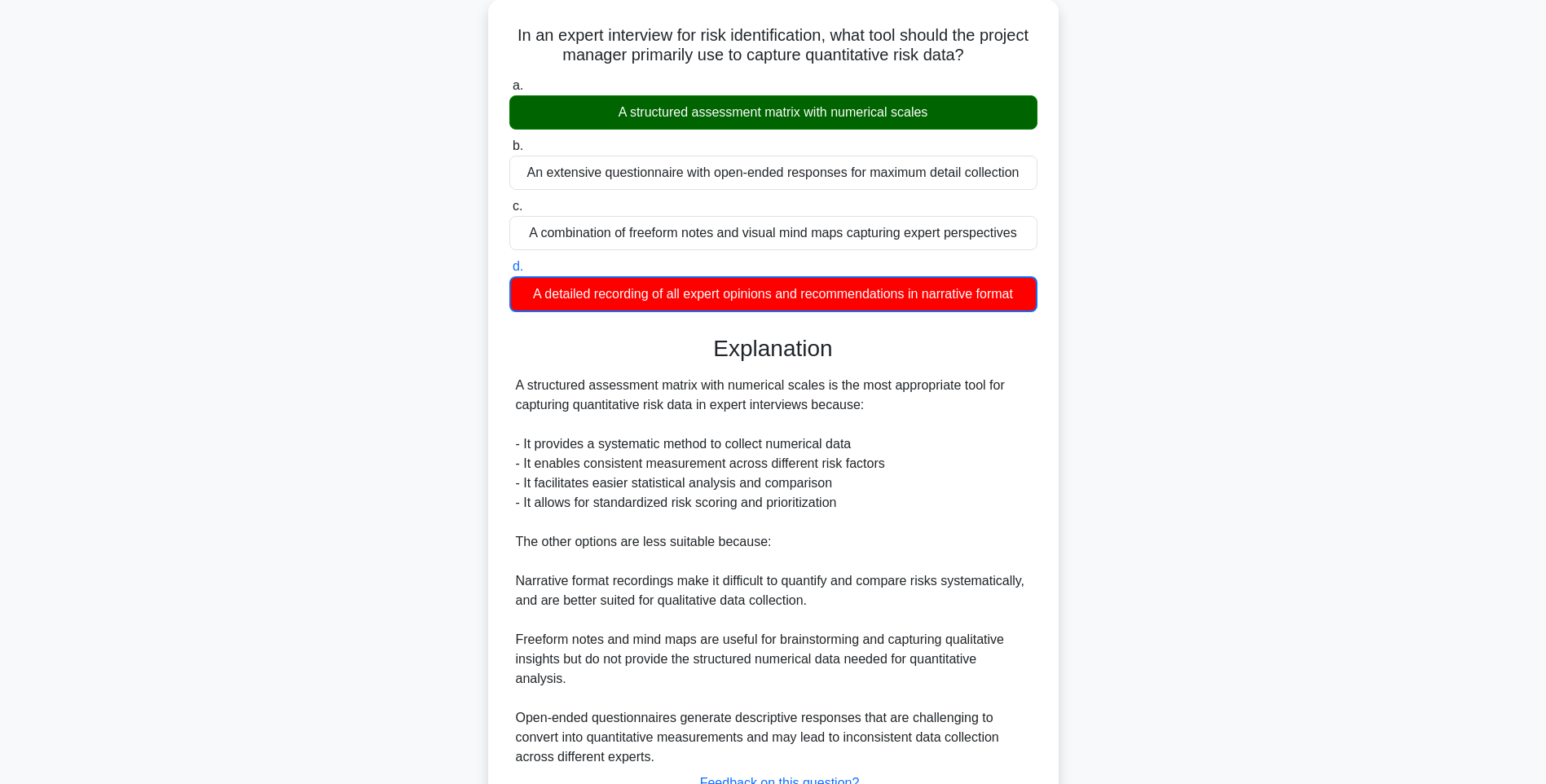
click at [1220, 536] on div "In an expert interview for risk identification, what tool should the project ma…" at bounding box center [773, 451] width 1075 height 904
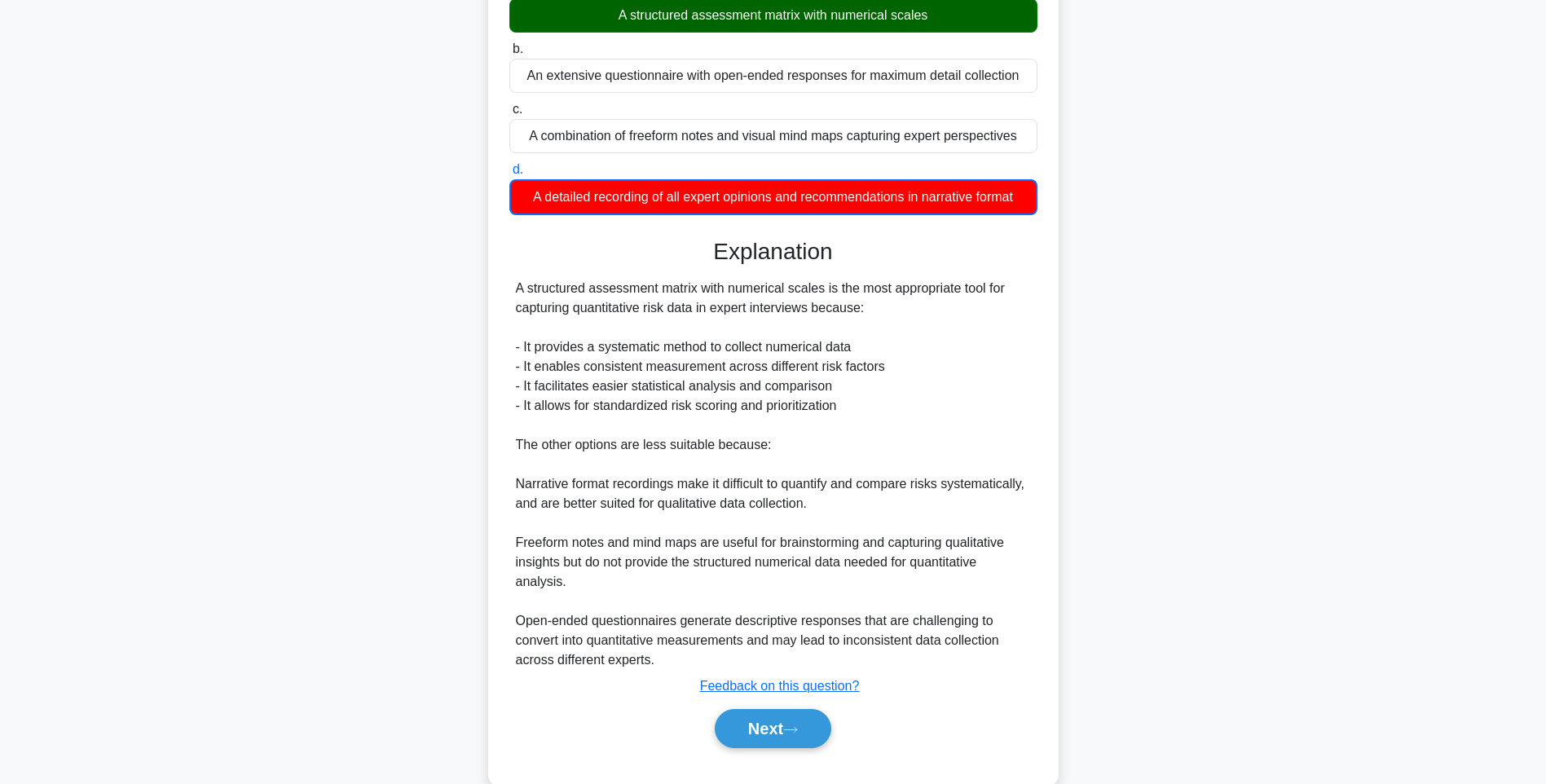
scroll to position [223, 0]
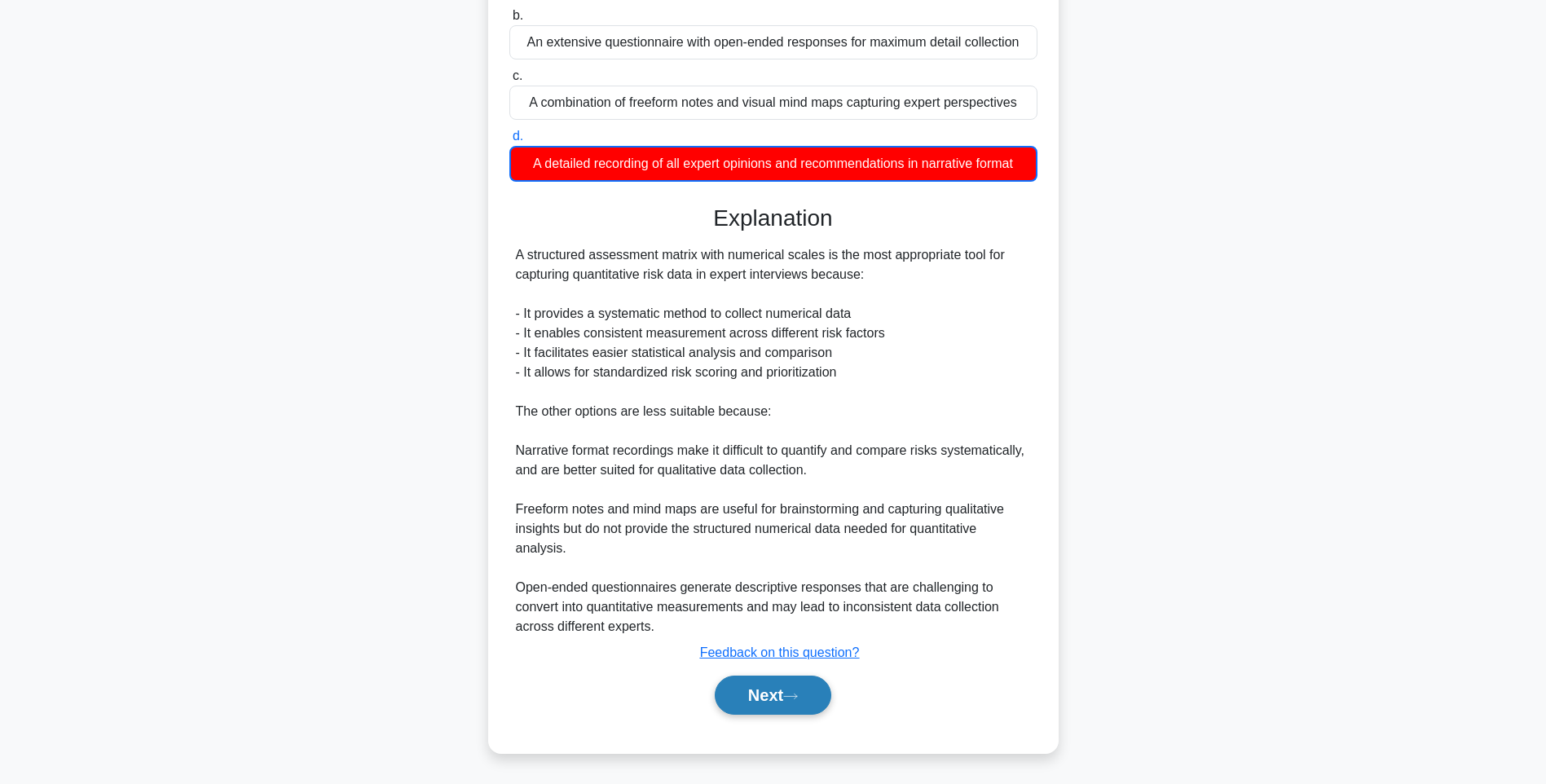
click at [781, 689] on button "Next" at bounding box center [773, 694] width 116 height 39
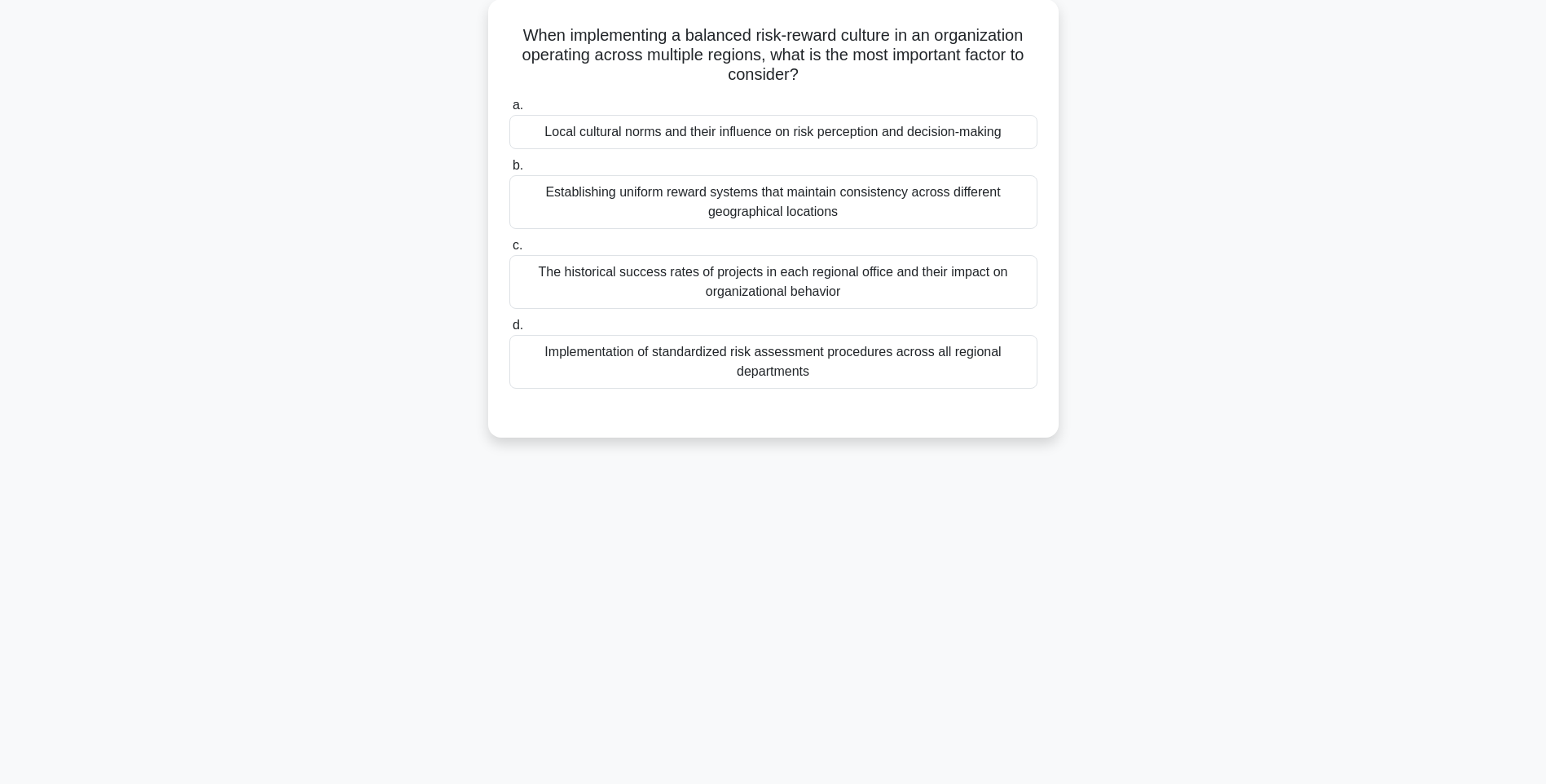
scroll to position [96, 0]
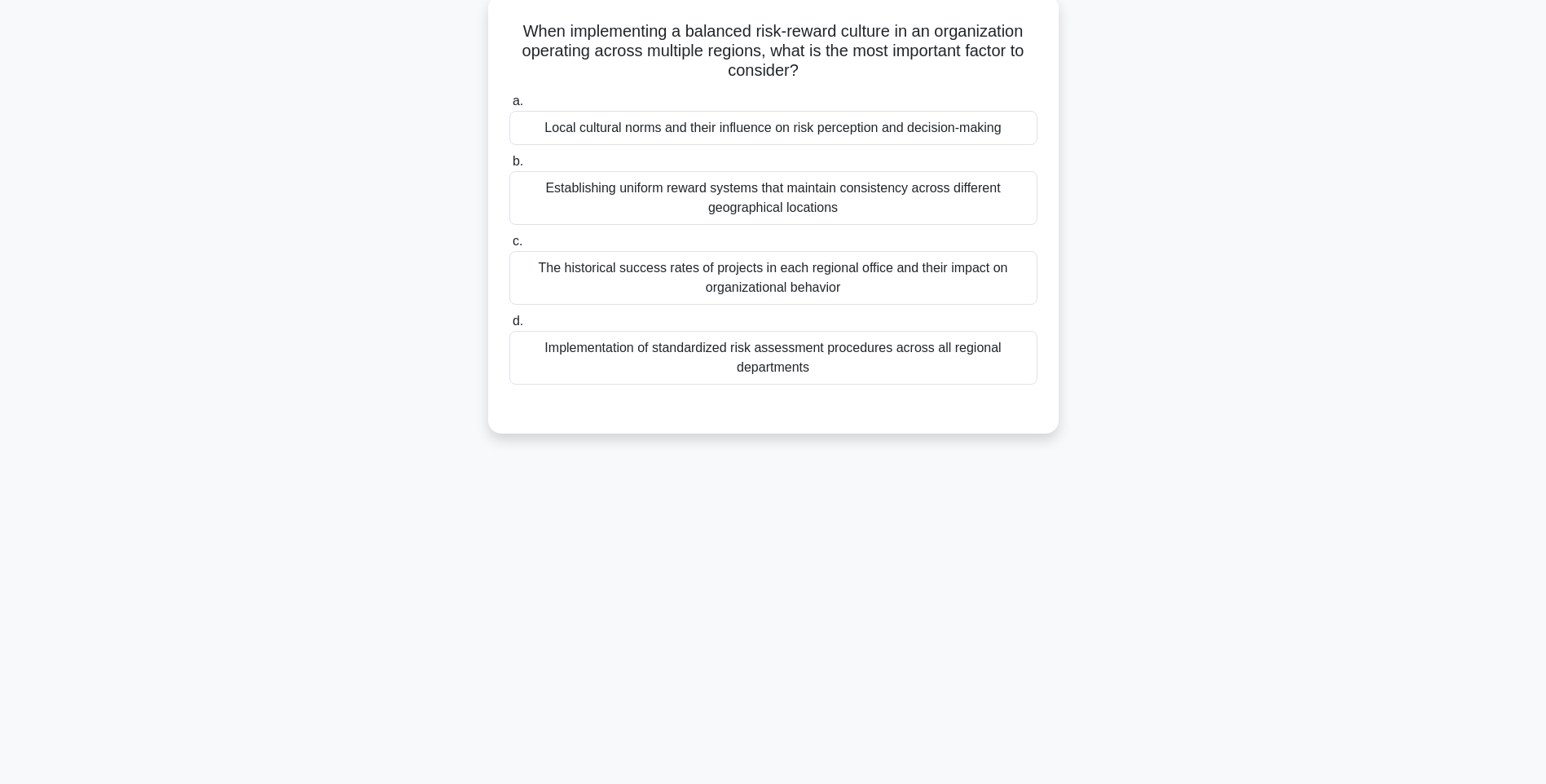
drag, startPoint x: 713, startPoint y: 188, endPoint x: 940, endPoint y: 369, distance: 290.3
click at [940, 369] on div "When implementing a balanced risk-reward culture in an organization operating a…" at bounding box center [773, 214] width 557 height 425
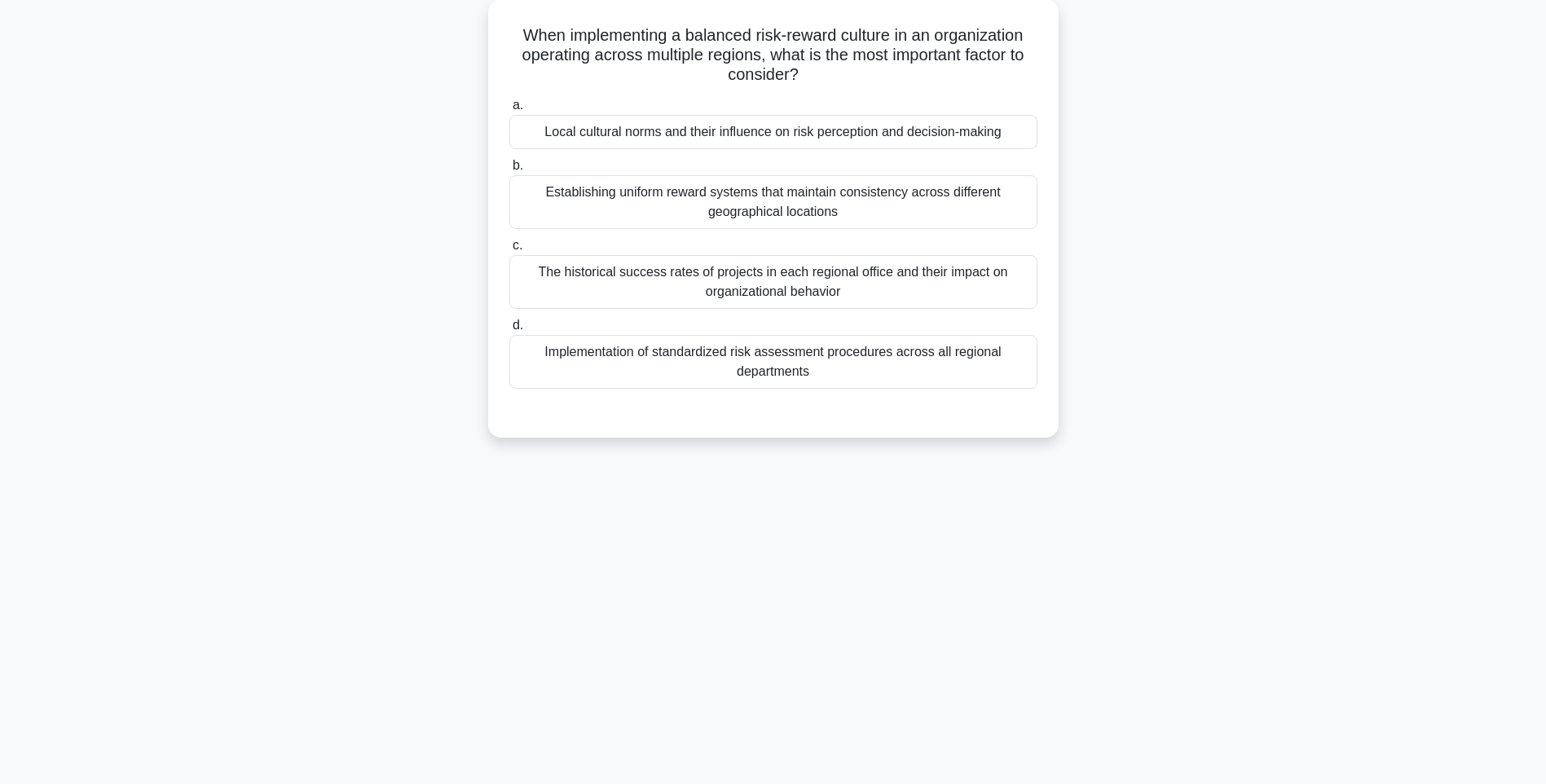
click at [1212, 503] on div "127:31 Stop PMI-RMP Intermediate 70/115 When implementing a balanced risk-rewar…" at bounding box center [773, 370] width 1075 height 815
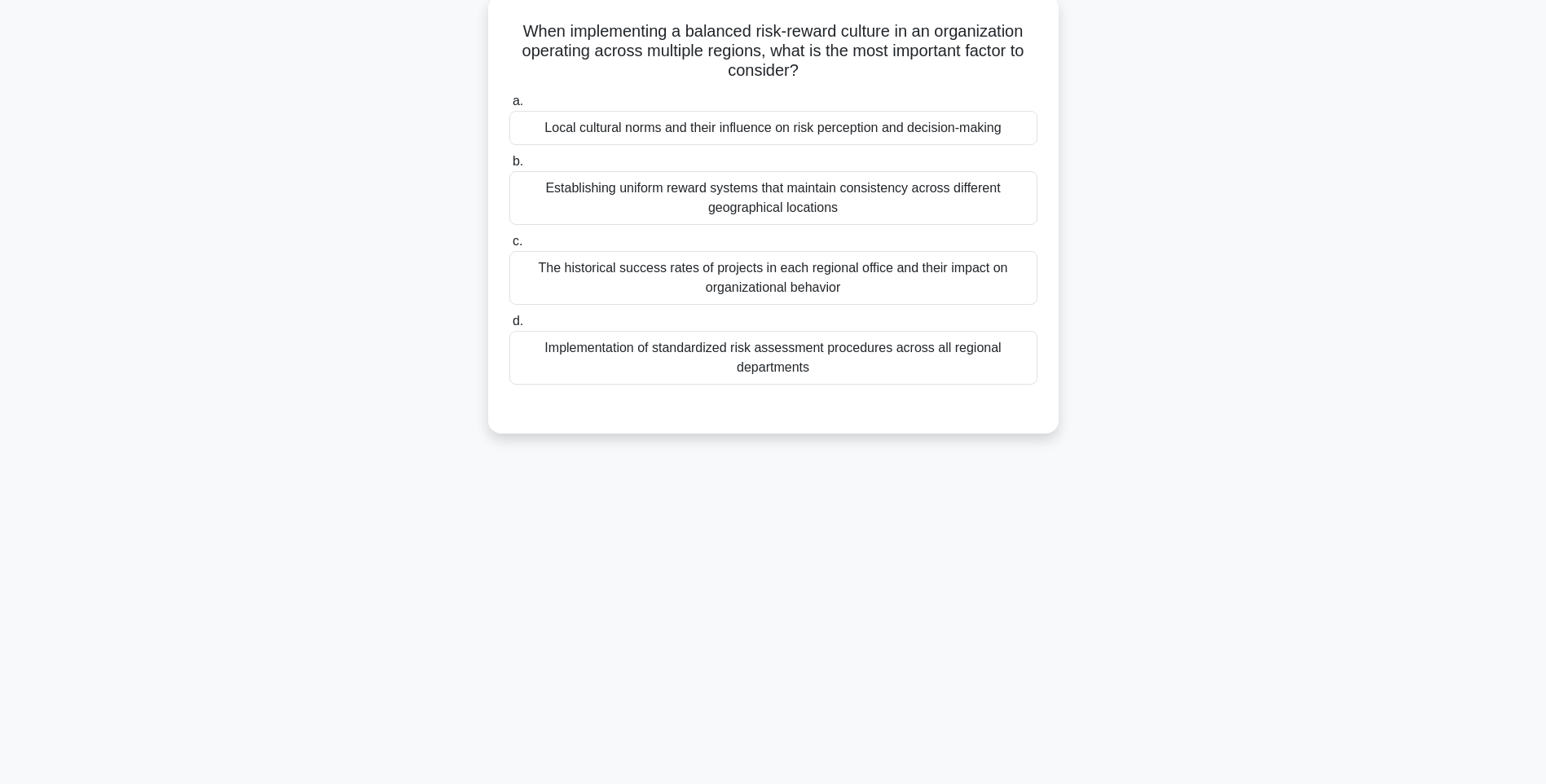
click at [917, 348] on div "Implementation of standardized risk assessment procedures across all regional d…" at bounding box center [773, 357] width 528 height 54
click at [509, 326] on input "d. Implementation of standardized risk assessment procedures across all regiona…" at bounding box center [509, 321] width 0 height 11
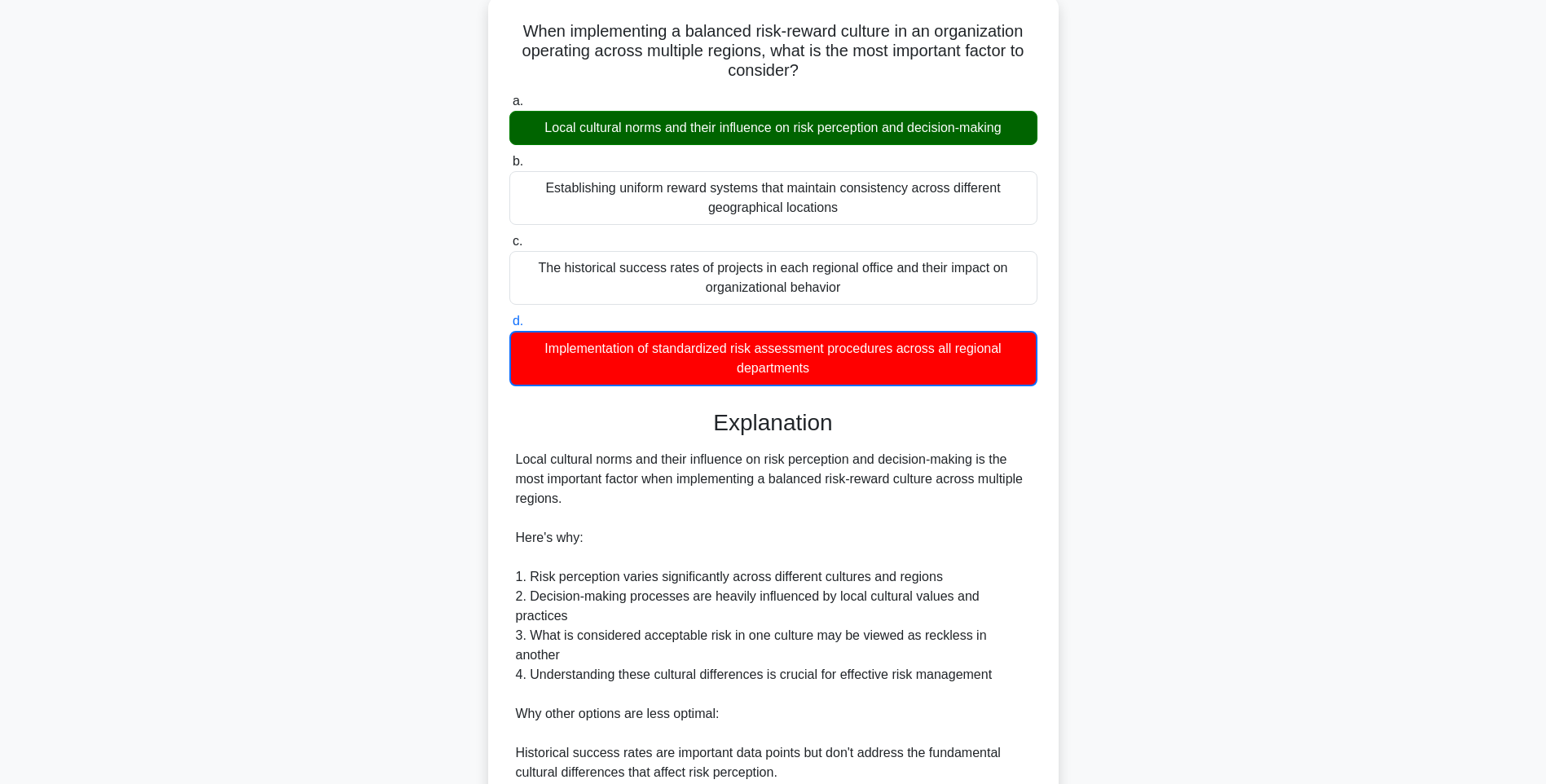
click at [1047, 509] on div "When implementing a balanced risk-reward culture in an organization operating a…" at bounding box center [773, 506] width 557 height 1007
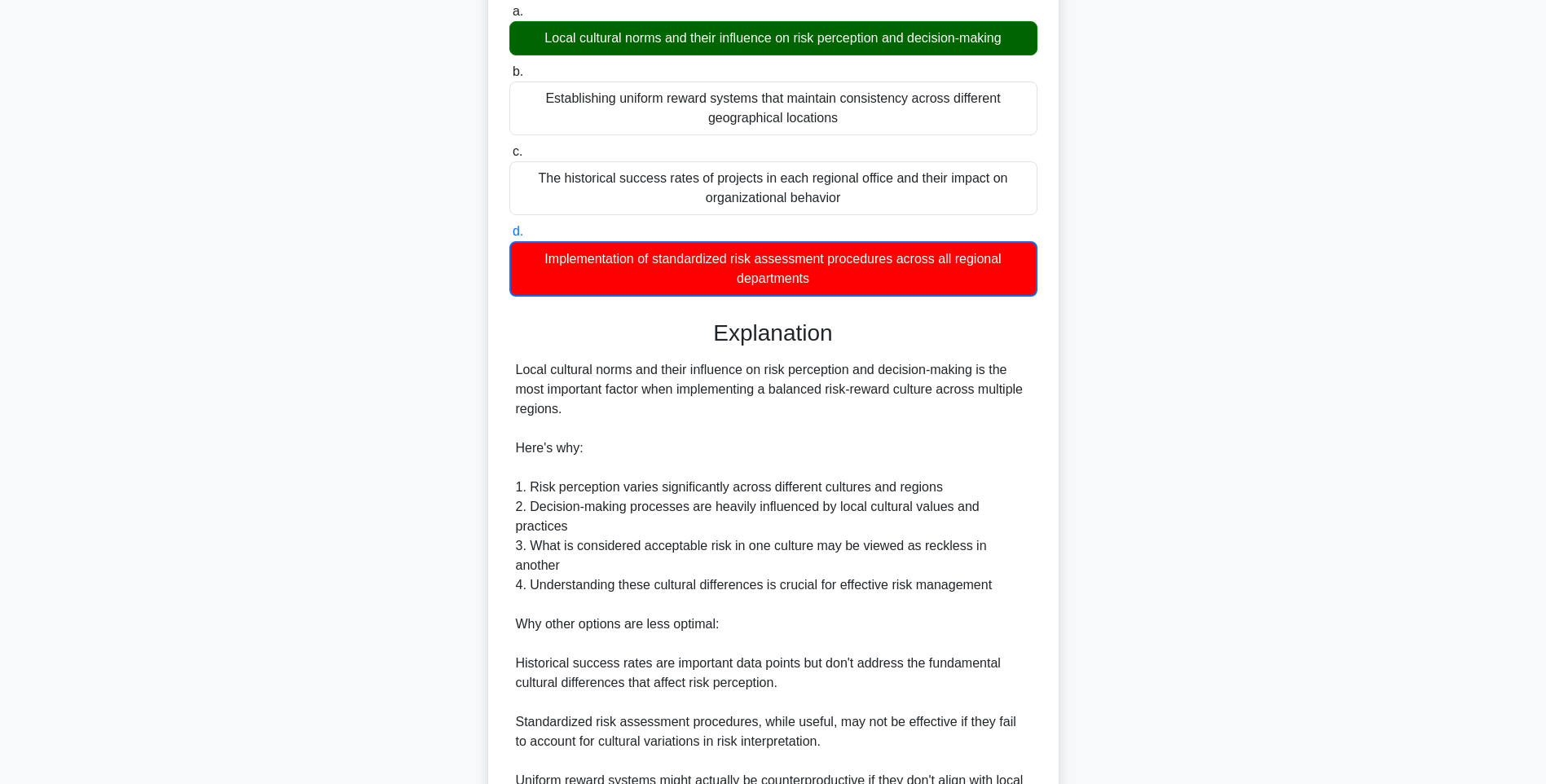
scroll to position [321, 0]
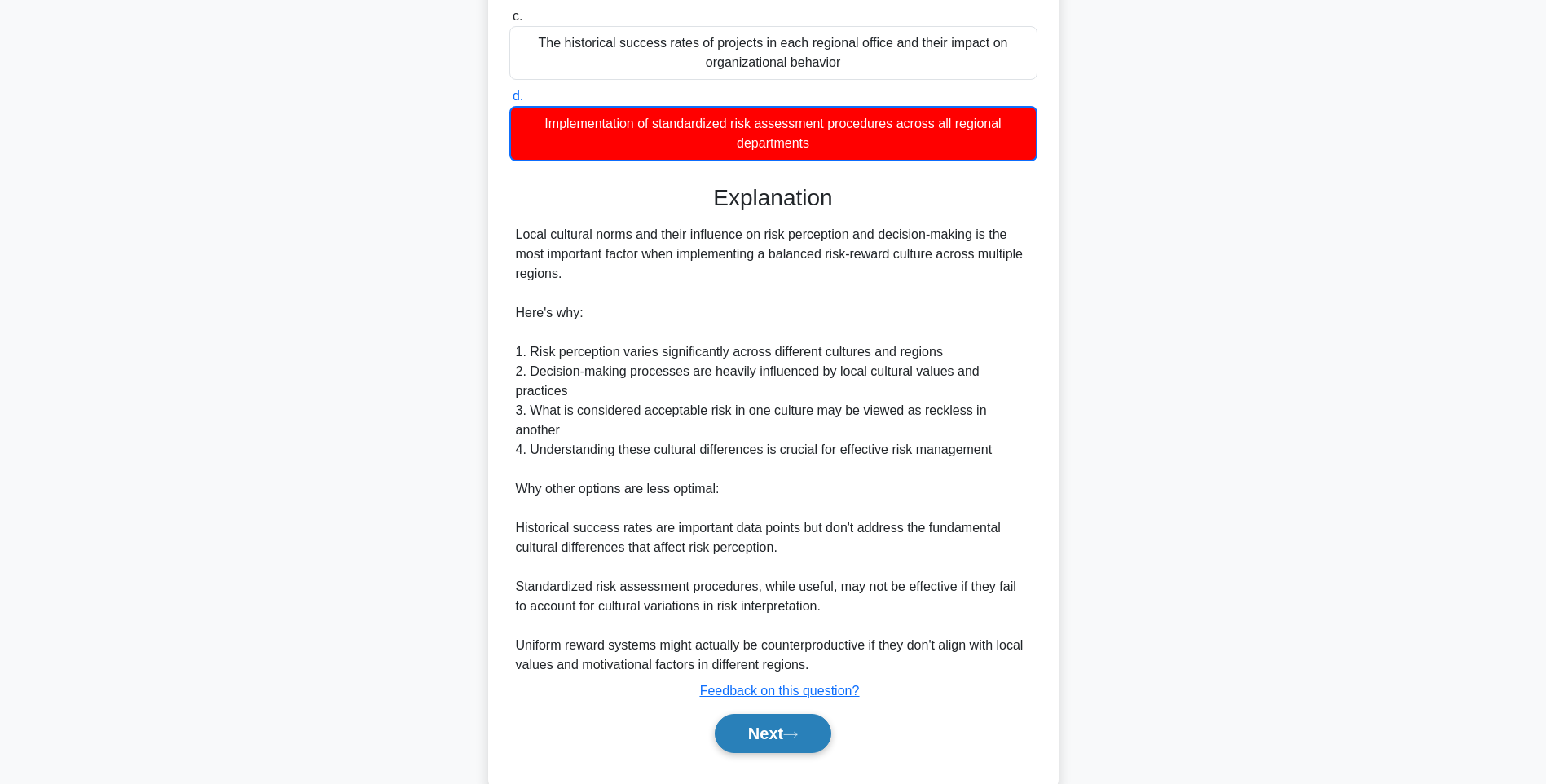
click at [756, 714] on button "Next" at bounding box center [773, 733] width 116 height 39
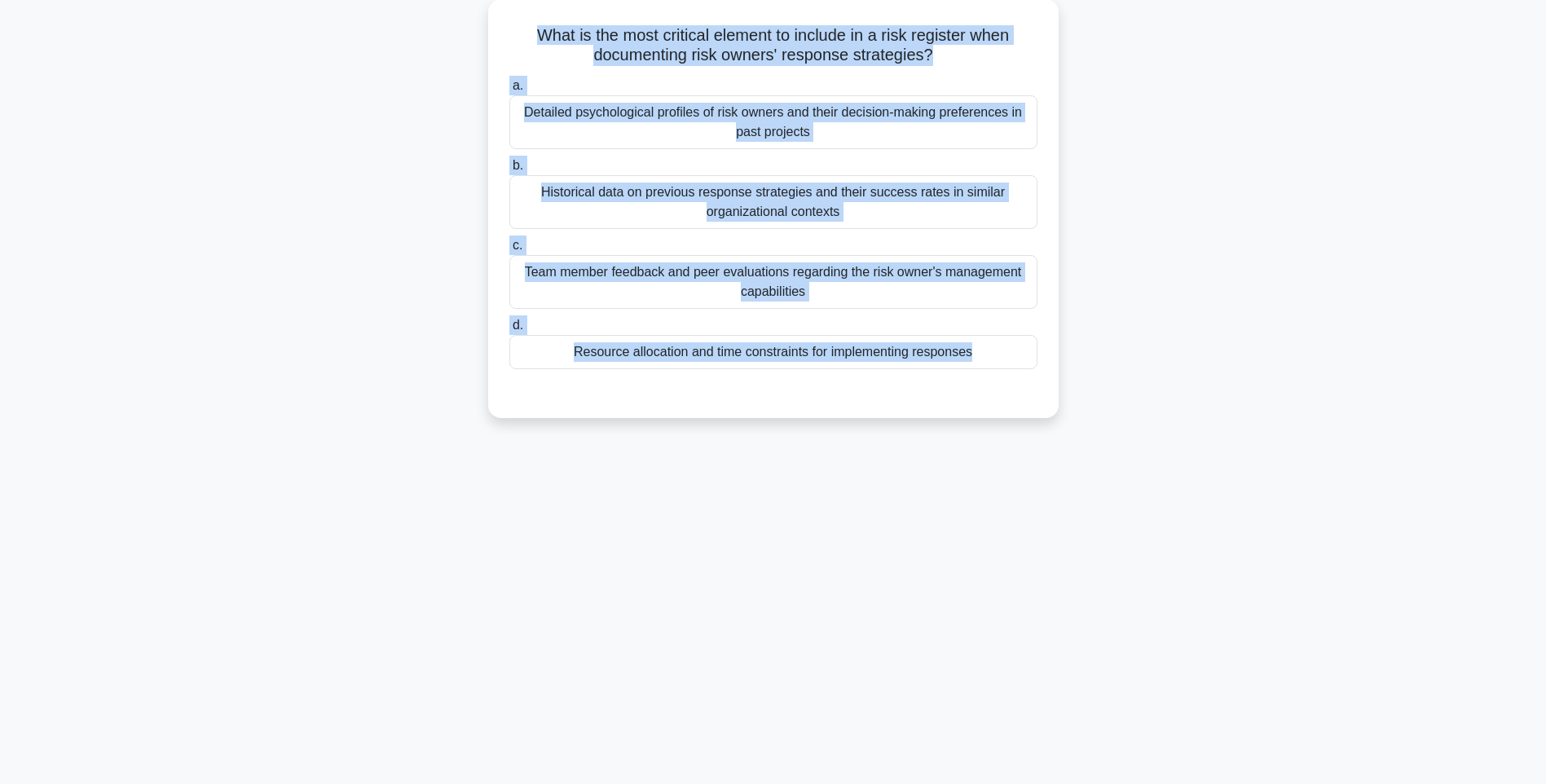
drag, startPoint x: 522, startPoint y: 27, endPoint x: 1061, endPoint y: 404, distance: 657.8
click at [1061, 404] on div "What is the most critical element to include in a risk register when documentin…" at bounding box center [773, 218] width 1075 height 438
click at [1173, 495] on div "127:22 Stop PMI-RMP Intermediate 71/115 What is the most critical element to in…" at bounding box center [773, 370] width 1075 height 815
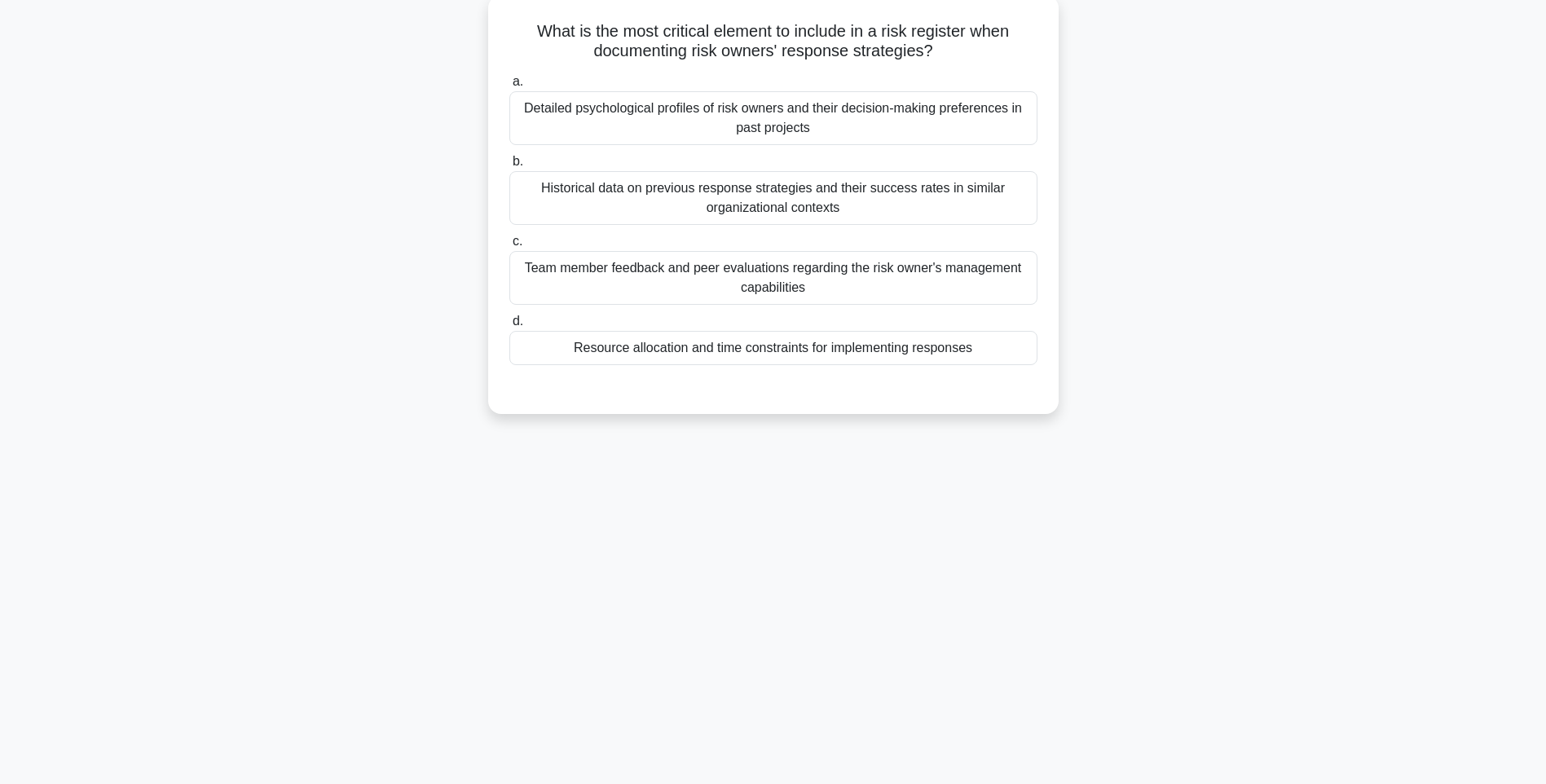
click at [852, 354] on div "Resource allocation and time constraints for implementing responses" at bounding box center [773, 348] width 528 height 35
click at [509, 326] on input "d. Resource allocation and time constraints for implementing responses" at bounding box center [509, 321] width 0 height 11
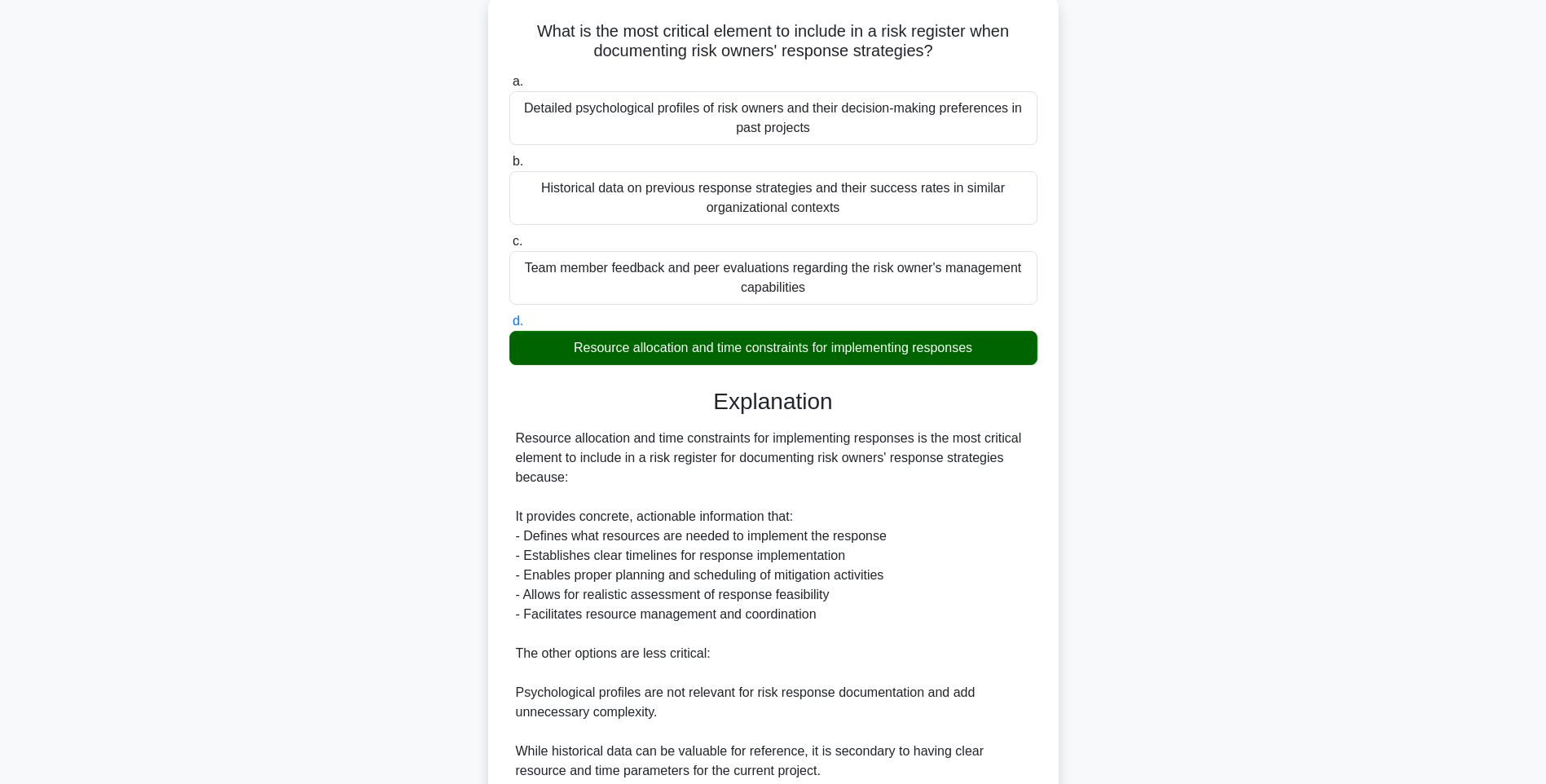
click at [944, 517] on div "Resource allocation and time constraints for implementing responses is the most…" at bounding box center [773, 633] width 515 height 411
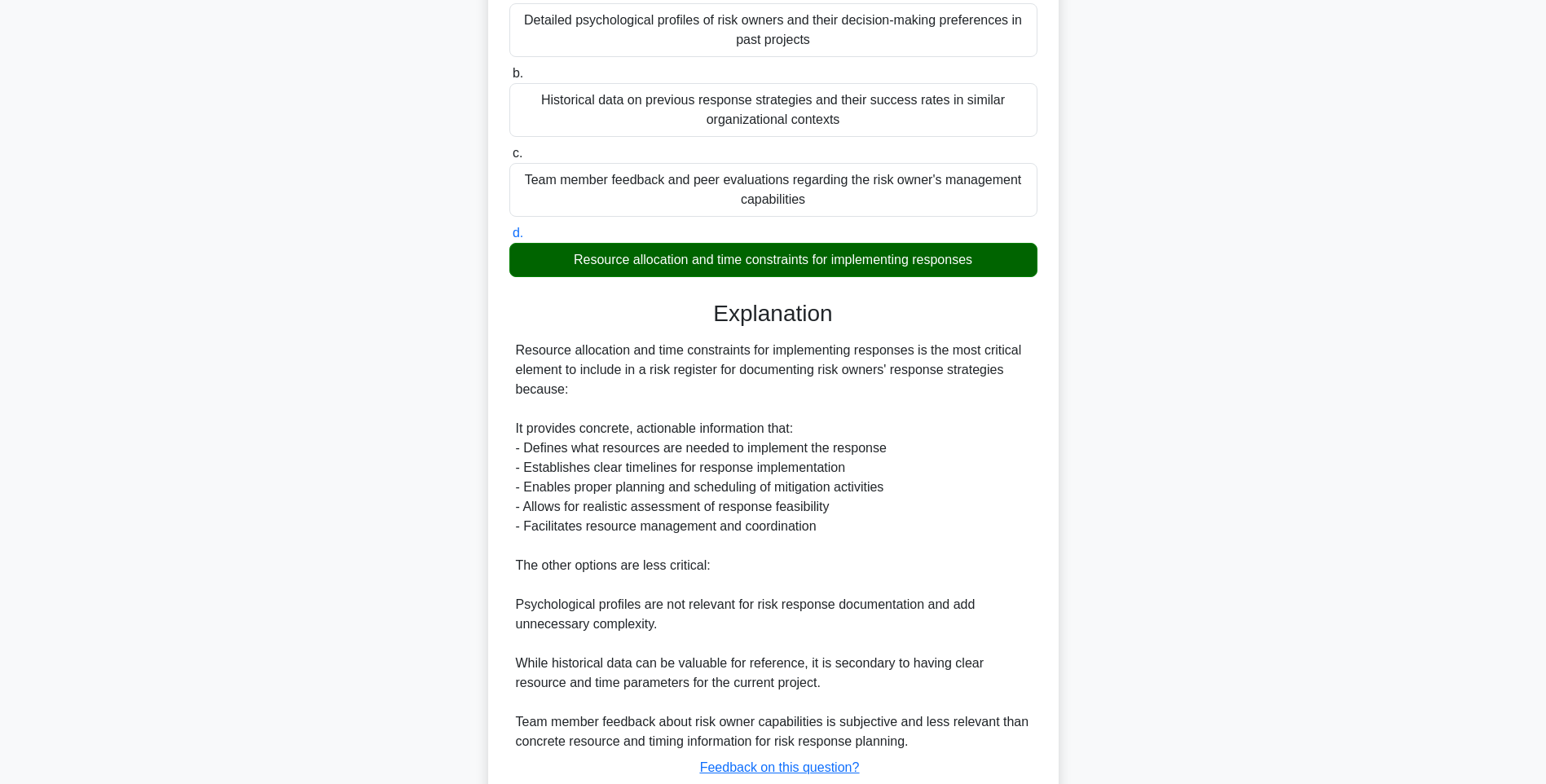
scroll to position [300, 0]
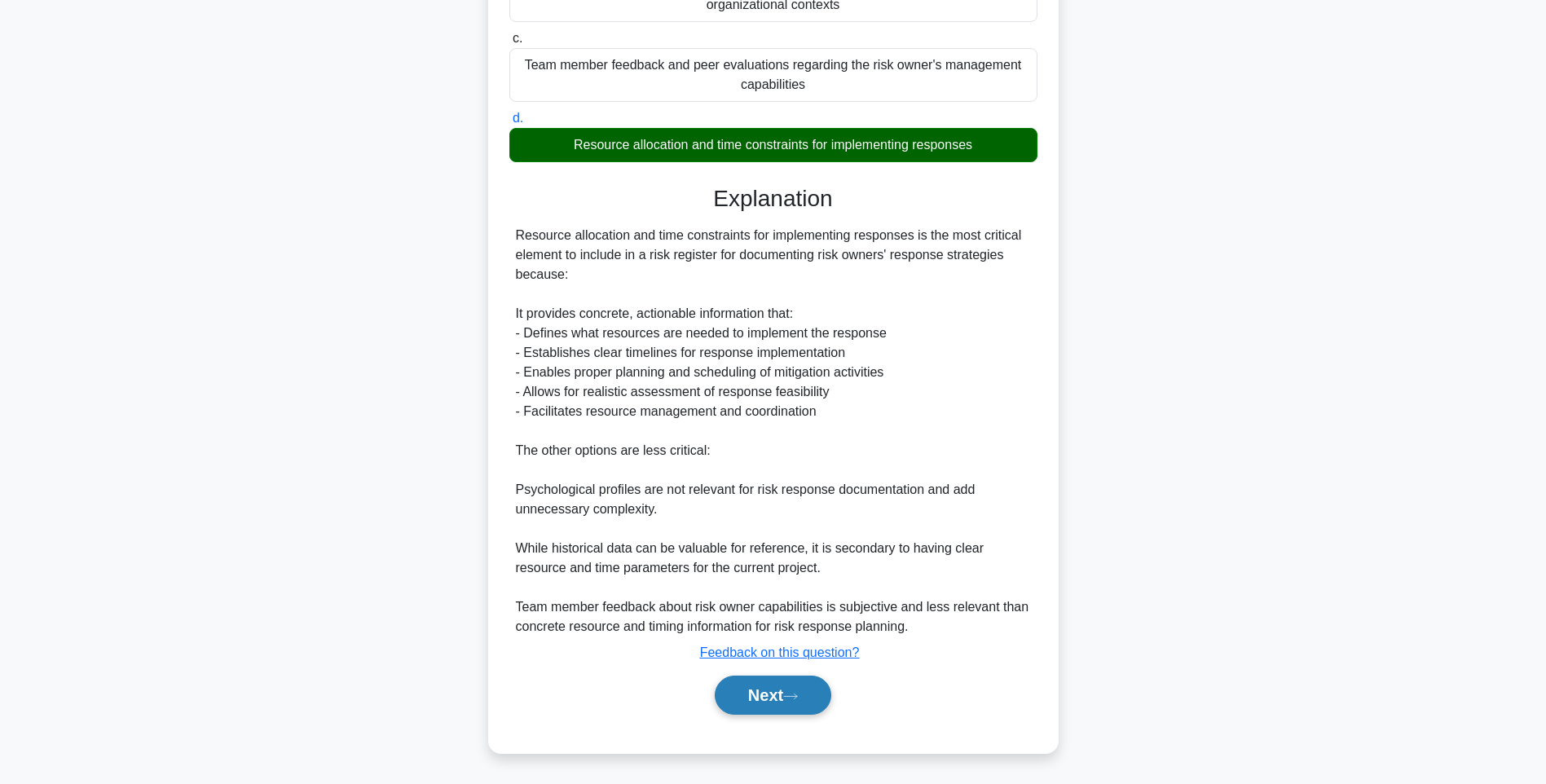
click at [791, 700] on button "Next" at bounding box center [773, 694] width 116 height 39
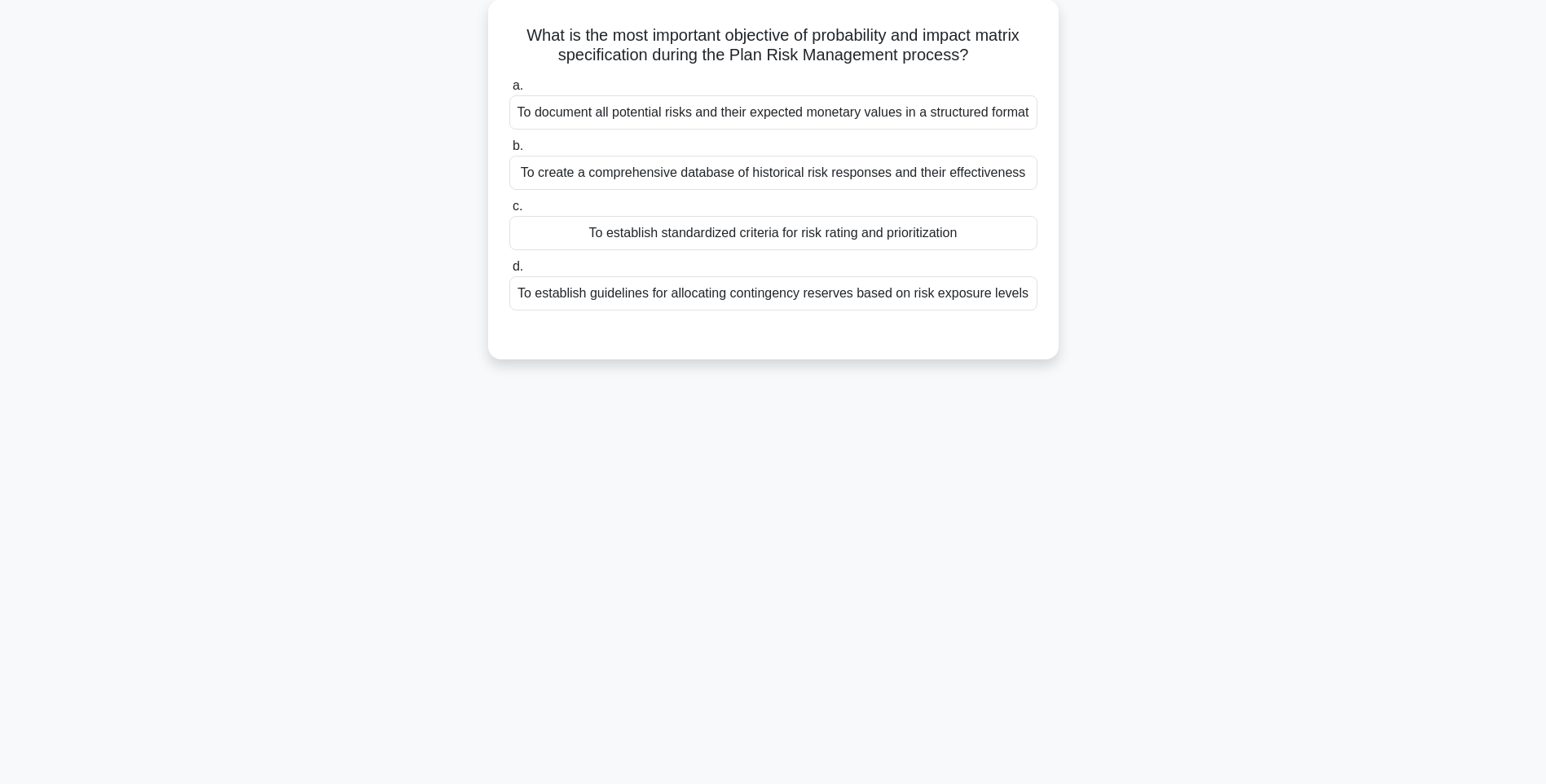
scroll to position [96, 0]
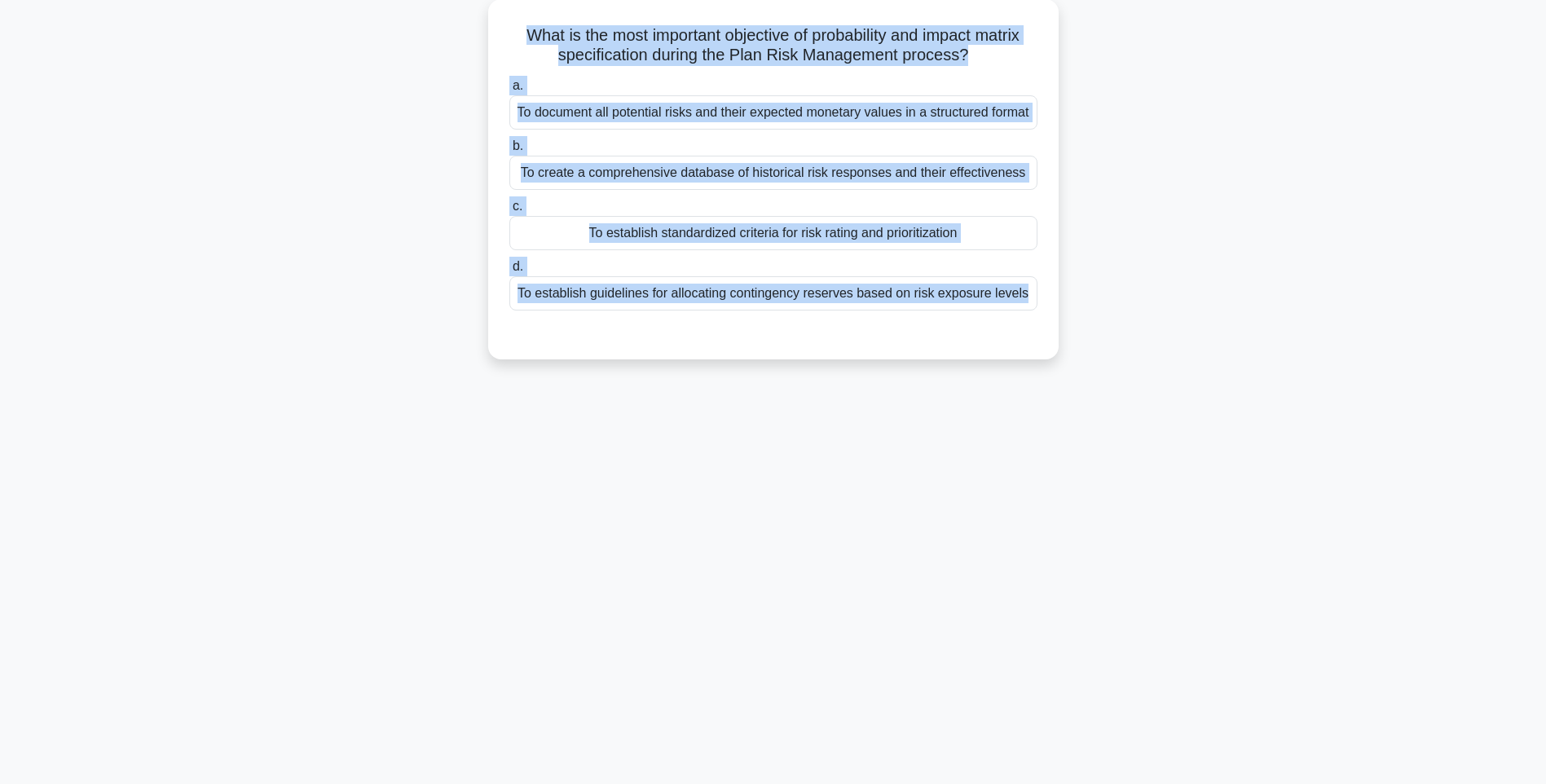
drag, startPoint x: 510, startPoint y: 30, endPoint x: 1112, endPoint y: 360, distance: 686.5
click at [1112, 360] on div "What is the most important objective of probability and impact matrix specifica…" at bounding box center [773, 189] width 1075 height 380
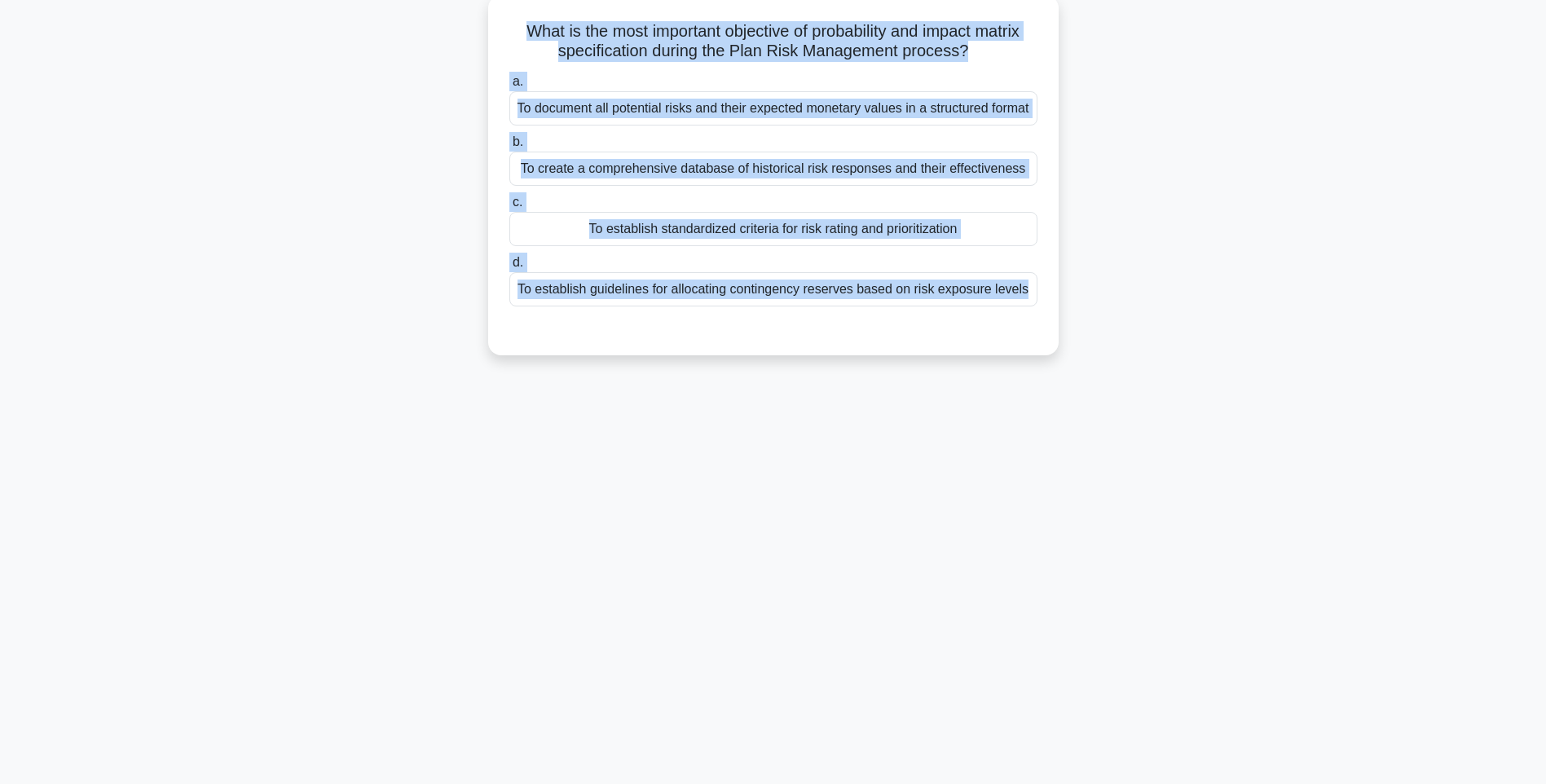
click at [867, 286] on div "To establish guidelines for allocating contingency reserves based on risk expos…" at bounding box center [773, 289] width 528 height 35
click at [509, 268] on input "d. To establish guidelines for allocating contingency reserves based on risk ex…" at bounding box center [509, 263] width 0 height 11
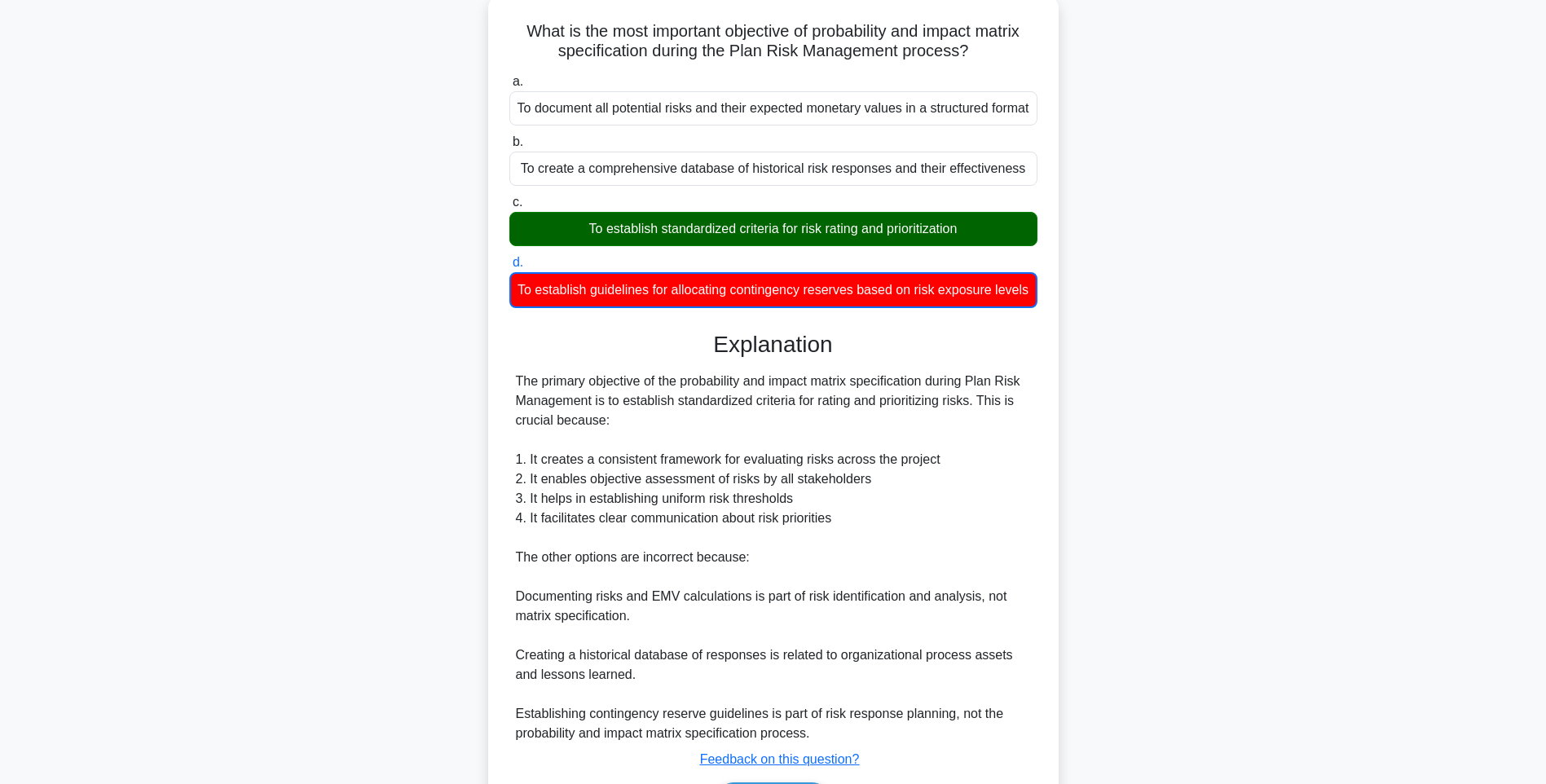
click at [925, 535] on div "The primary objective of the probability and impact matrix specification during…" at bounding box center [773, 557] width 515 height 372
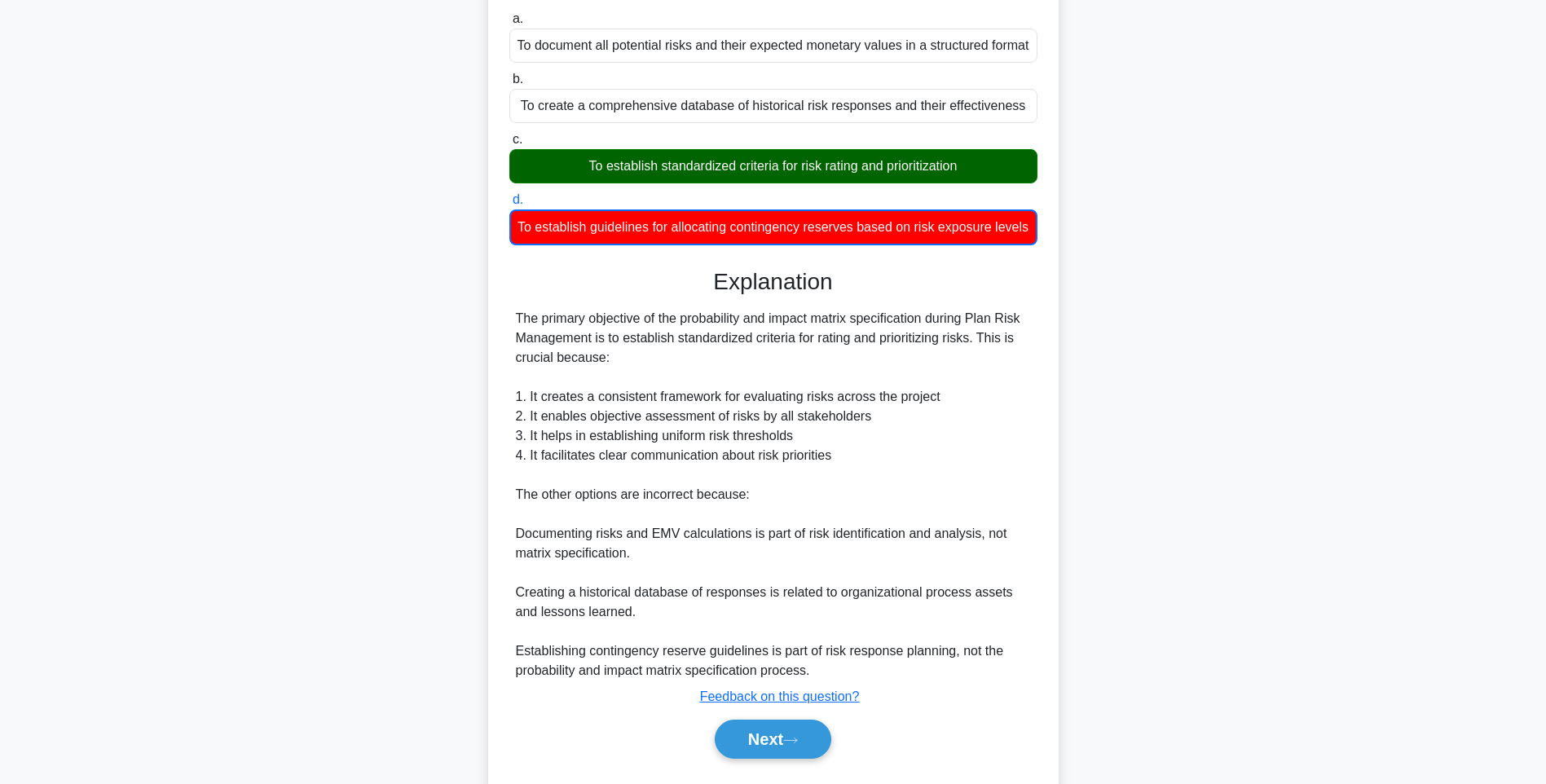
scroll to position [223, 0]
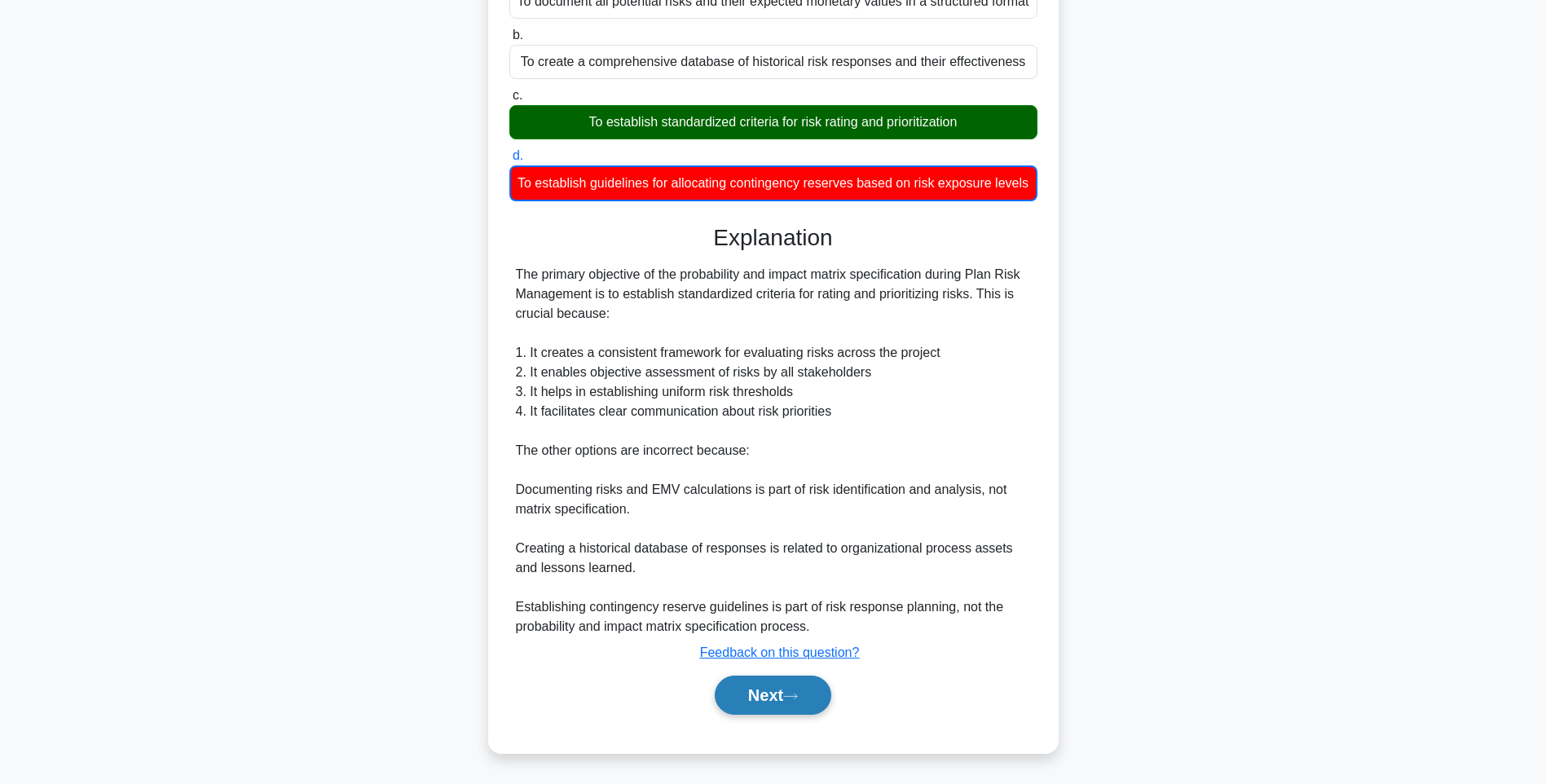
click at [775, 694] on button "Next" at bounding box center [773, 694] width 116 height 39
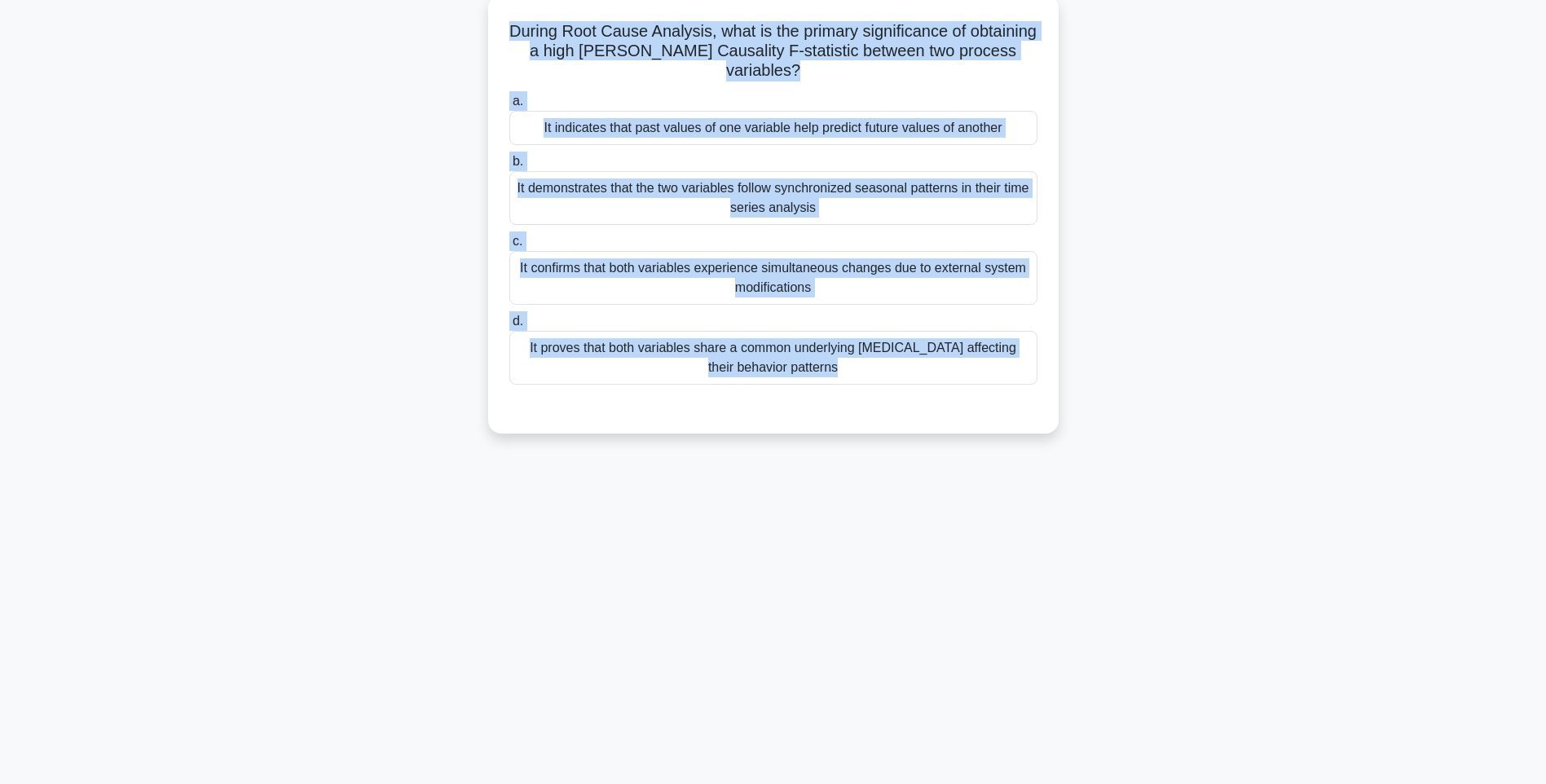
drag, startPoint x: 531, startPoint y: 27, endPoint x: 1006, endPoint y: 405, distance: 607.0
click at [1006, 405] on div "During Root Cause Analysis, what is the primary significance of obtaining a hig…" at bounding box center [773, 214] width 557 height 425
drag, startPoint x: 1211, startPoint y: 481, endPoint x: 1035, endPoint y: 404, distance: 192.1
click at [1211, 480] on div "127:06 Stop PMI-RMP Intermediate 73/115 During Root Cause Analysis, what is the…" at bounding box center [773, 370] width 1075 height 815
click at [933, 365] on div "It proves that both variables share a common underlying environmental factor af…" at bounding box center [773, 357] width 528 height 54
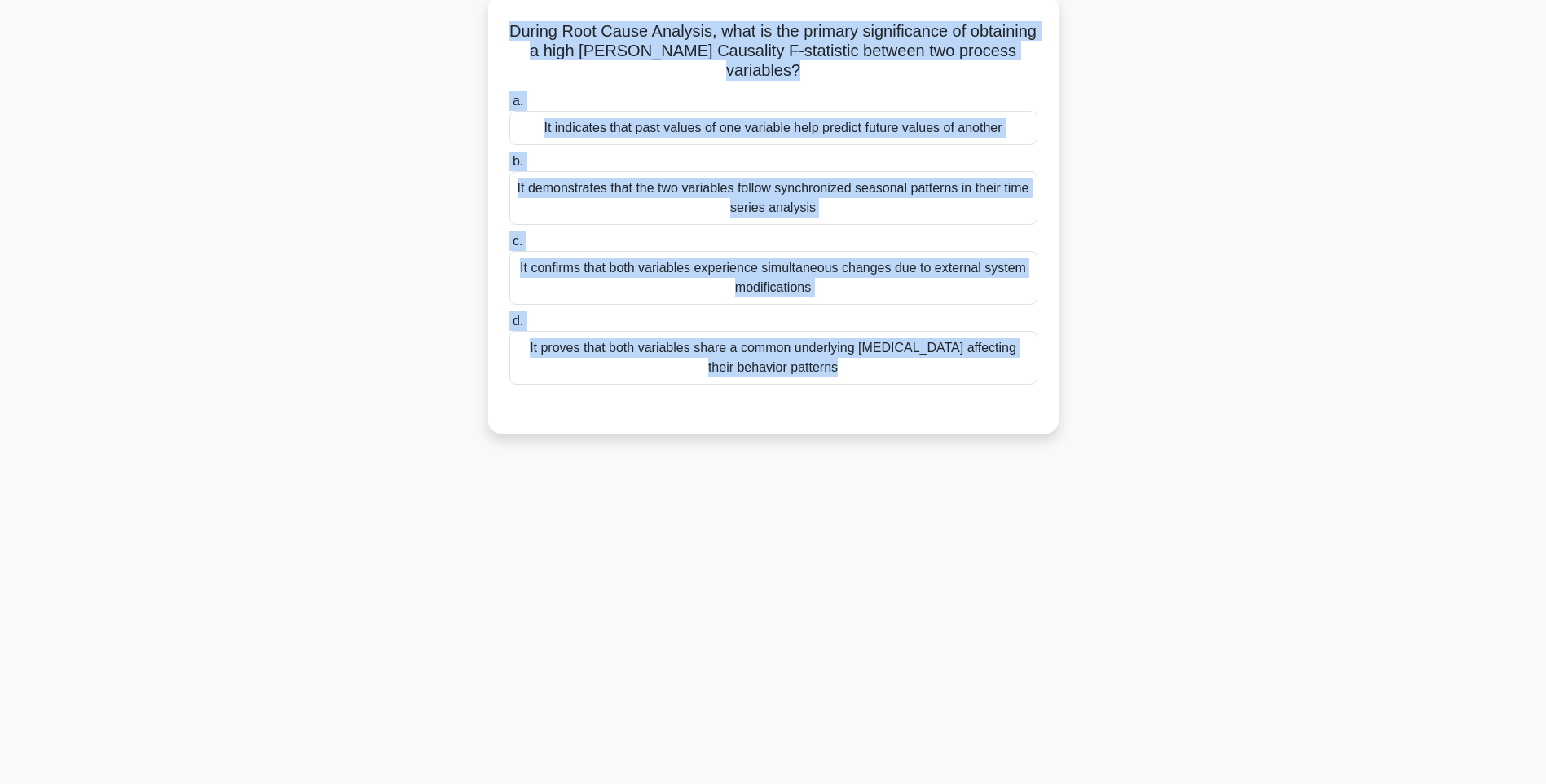
click at [509, 326] on input "d. It proves that both variables share a common underlying environmental factor…" at bounding box center [509, 321] width 0 height 11
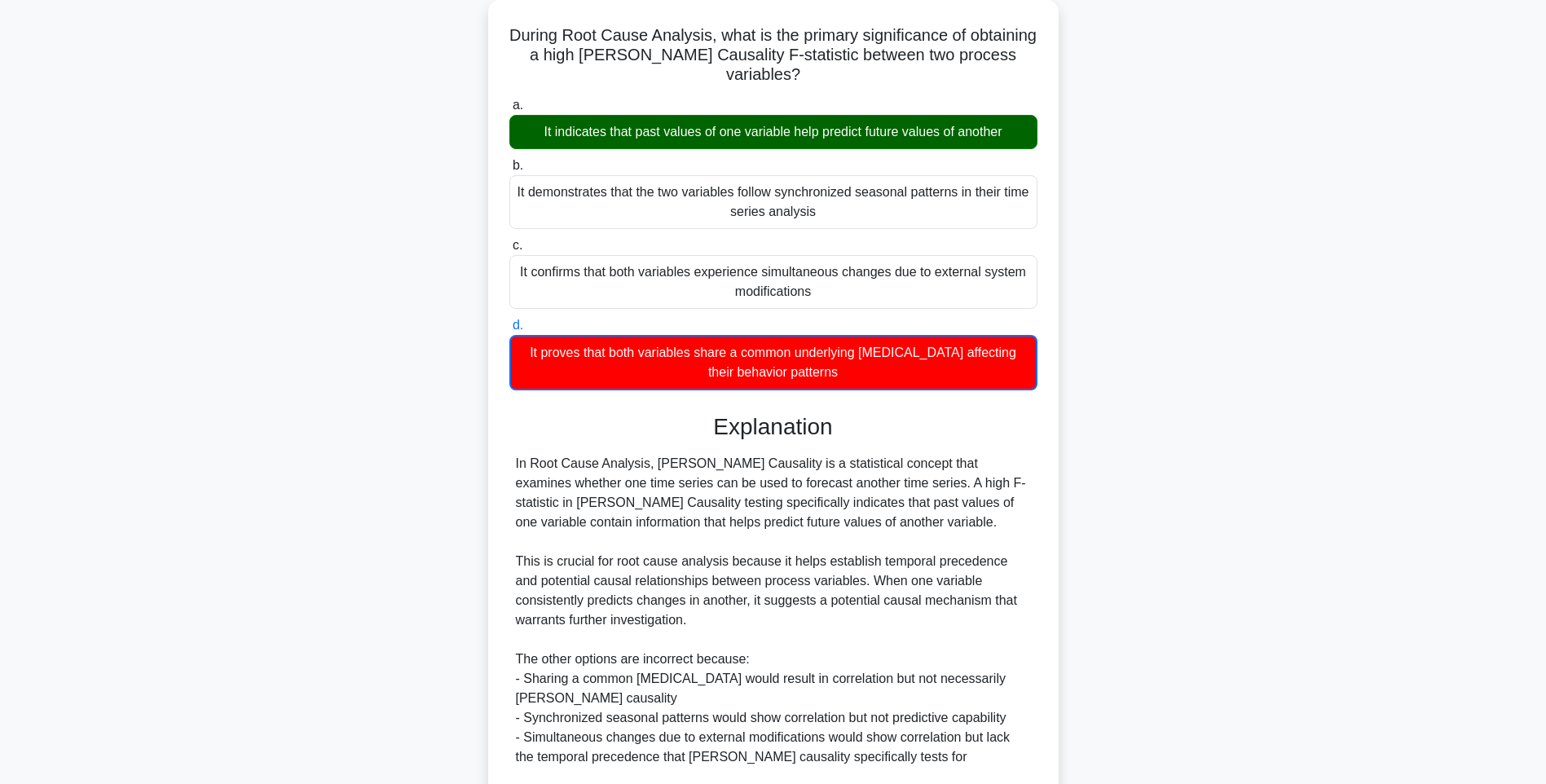
click at [1065, 506] on div "During Root Cause Analysis, what is the primary significance of obtaining a hig…" at bounding box center [773, 490] width 1075 height 982
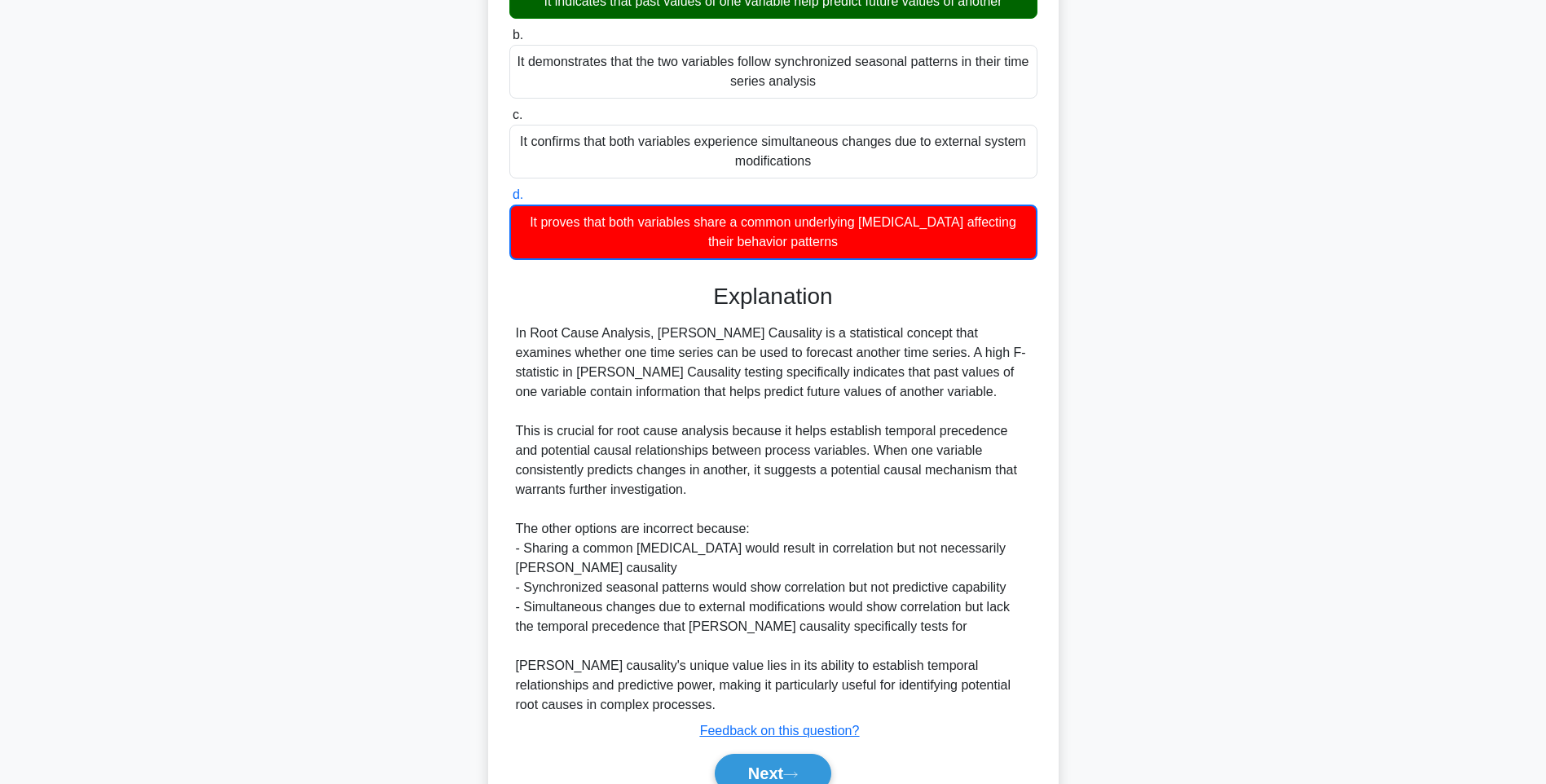
scroll to position [302, 0]
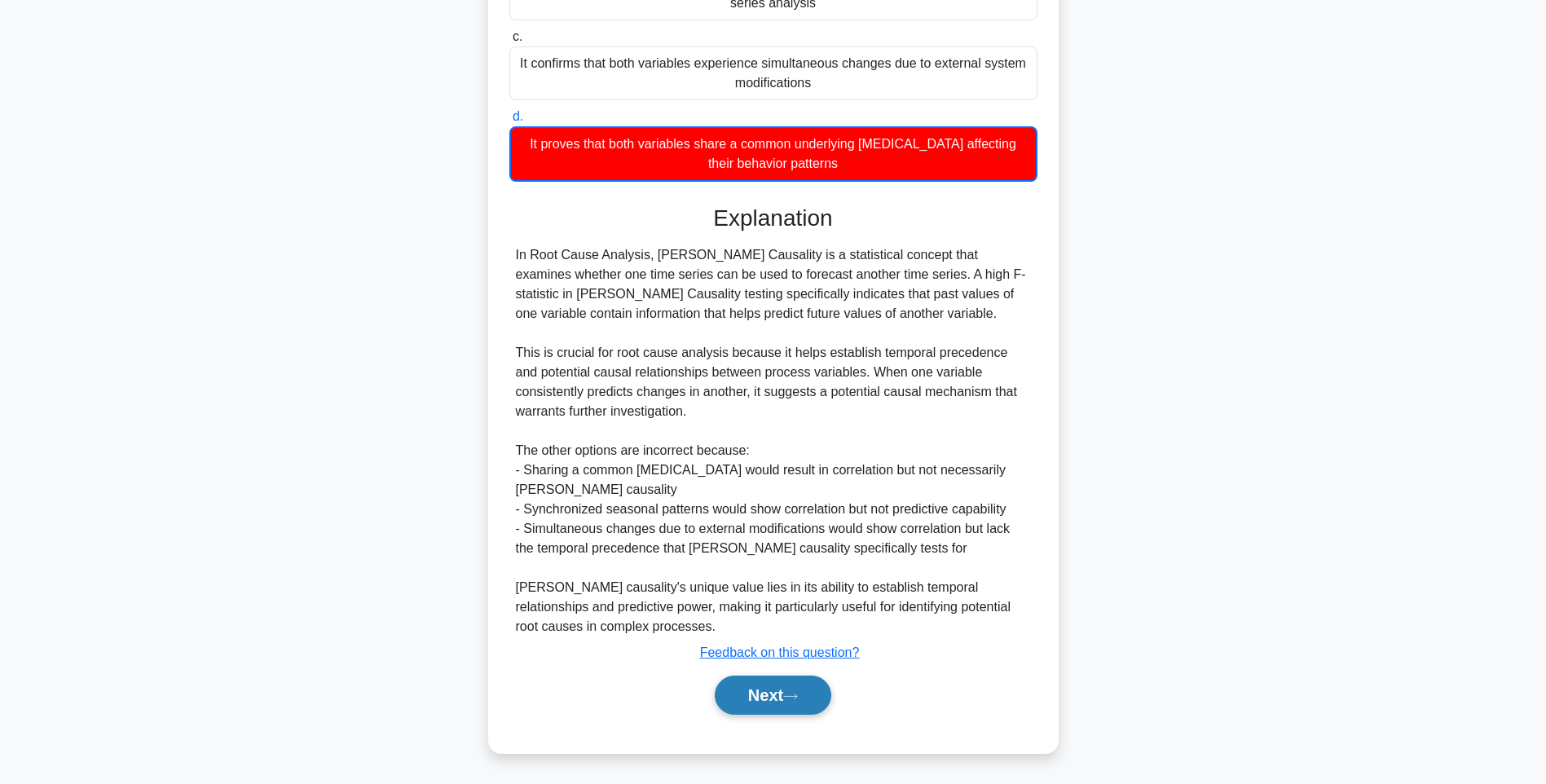
click at [748, 689] on button "Next" at bounding box center [773, 694] width 116 height 39
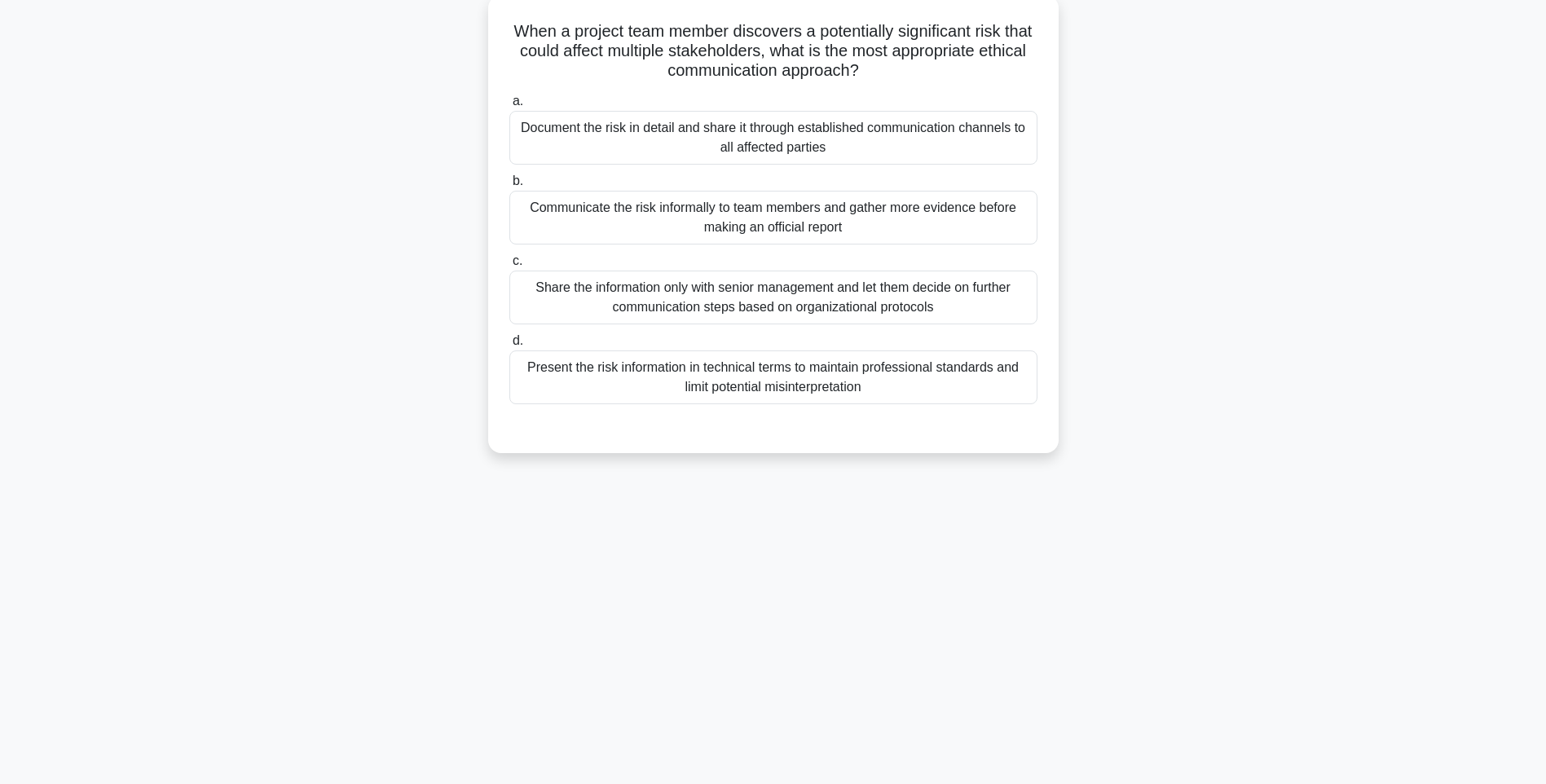
scroll to position [96, 0]
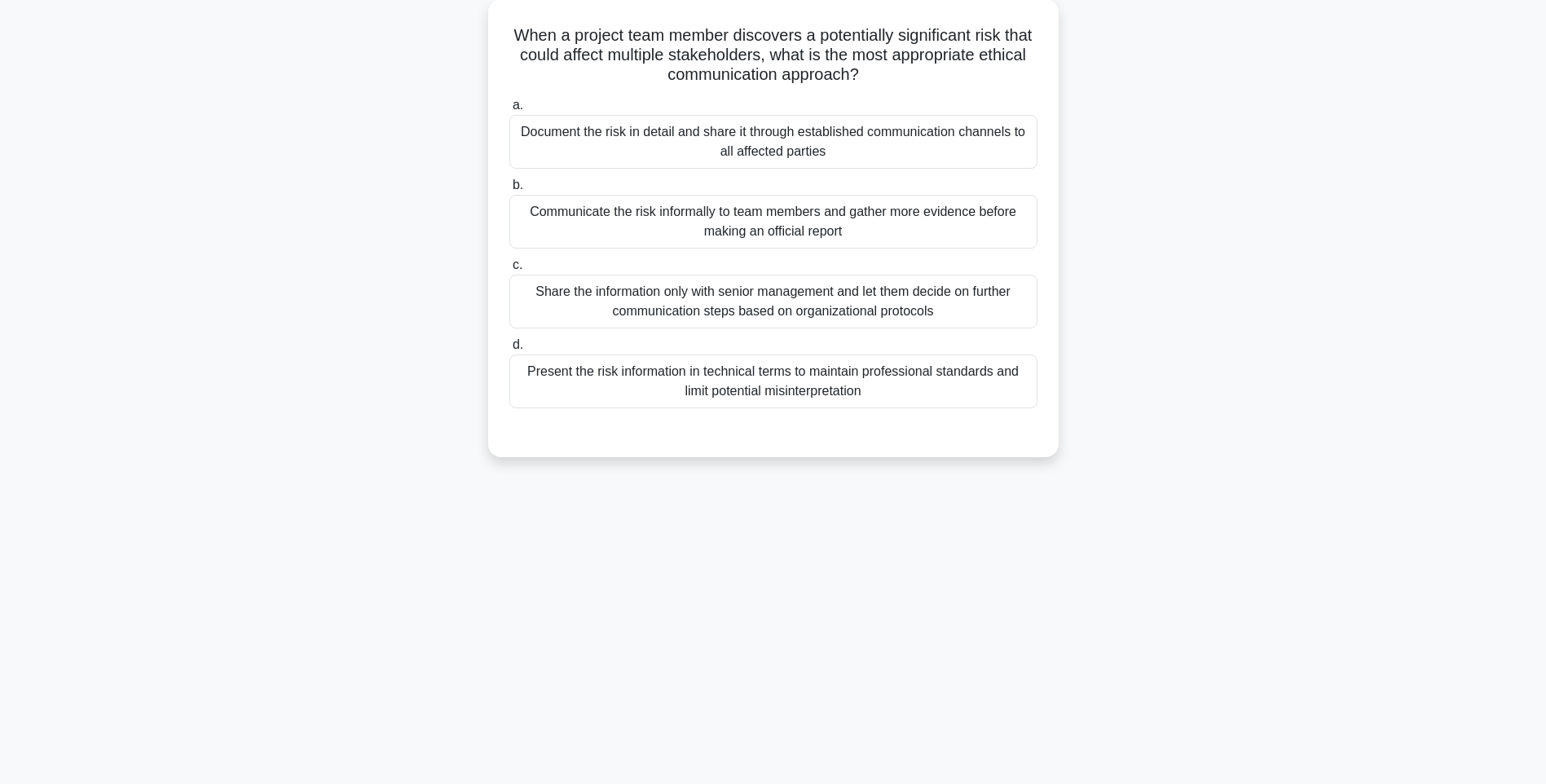
drag, startPoint x: 638, startPoint y: 85, endPoint x: 1074, endPoint y: 404, distance: 540.2
click at [1078, 400] on div "When a project team member discovers a potentially significant risk that could …" at bounding box center [773, 238] width 1075 height 477
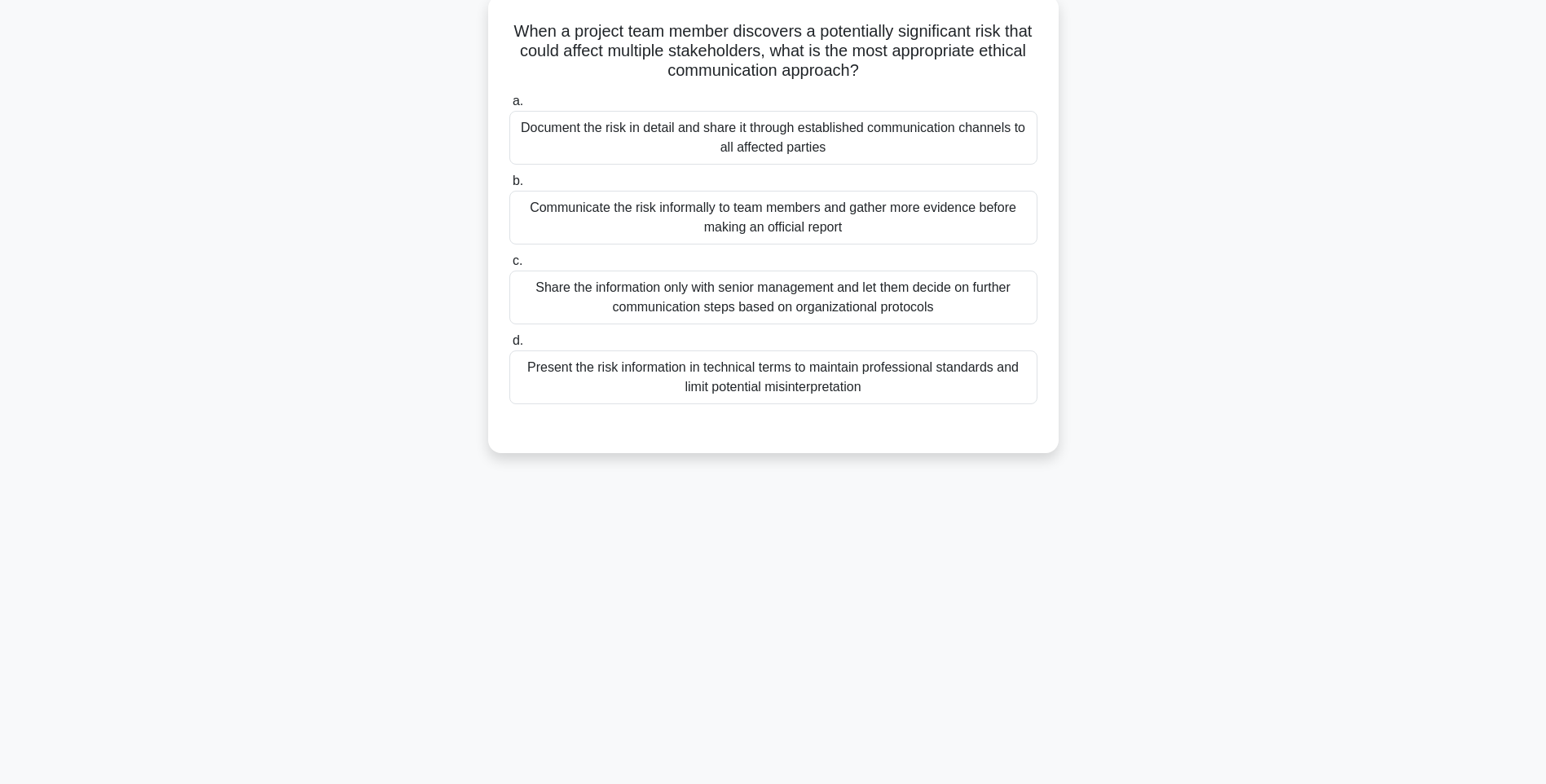
drag, startPoint x: 1041, startPoint y: 455, endPoint x: 958, endPoint y: 417, distance: 91.3
click at [1041, 453] on div "When a project team member discovers a potentially significant risk that could …" at bounding box center [773, 223] width 570 height 458
click at [851, 397] on div "Present the risk information in technical terms to maintain professional standa…" at bounding box center [773, 377] width 528 height 54
click at [509, 346] on input "d. Present the risk information in technical terms to maintain professional sta…" at bounding box center [509, 341] width 0 height 11
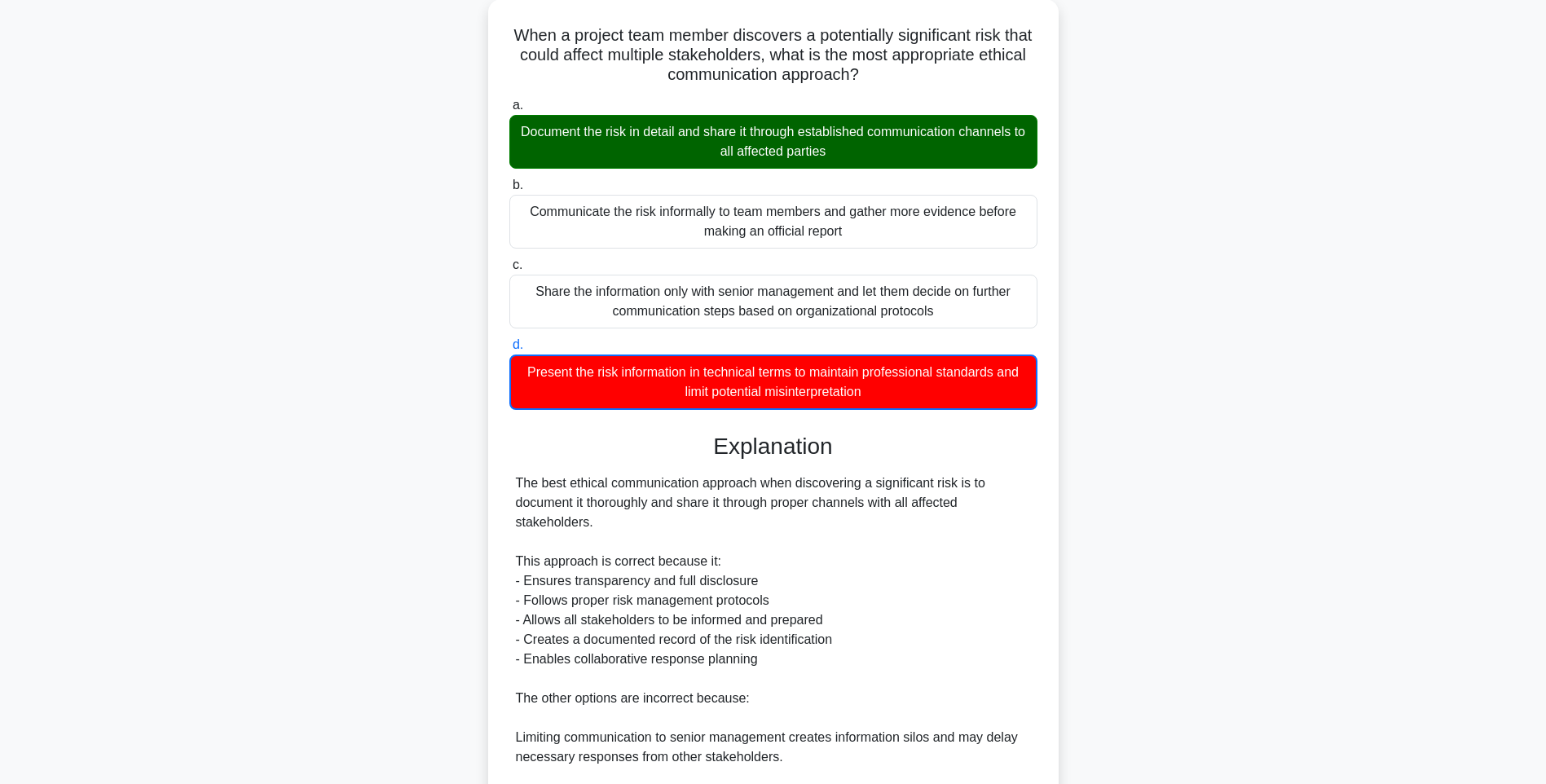
click at [1079, 533] on div "When a project team member discovers a potentially significant risk that could …" at bounding box center [773, 519] width 1075 height 1040
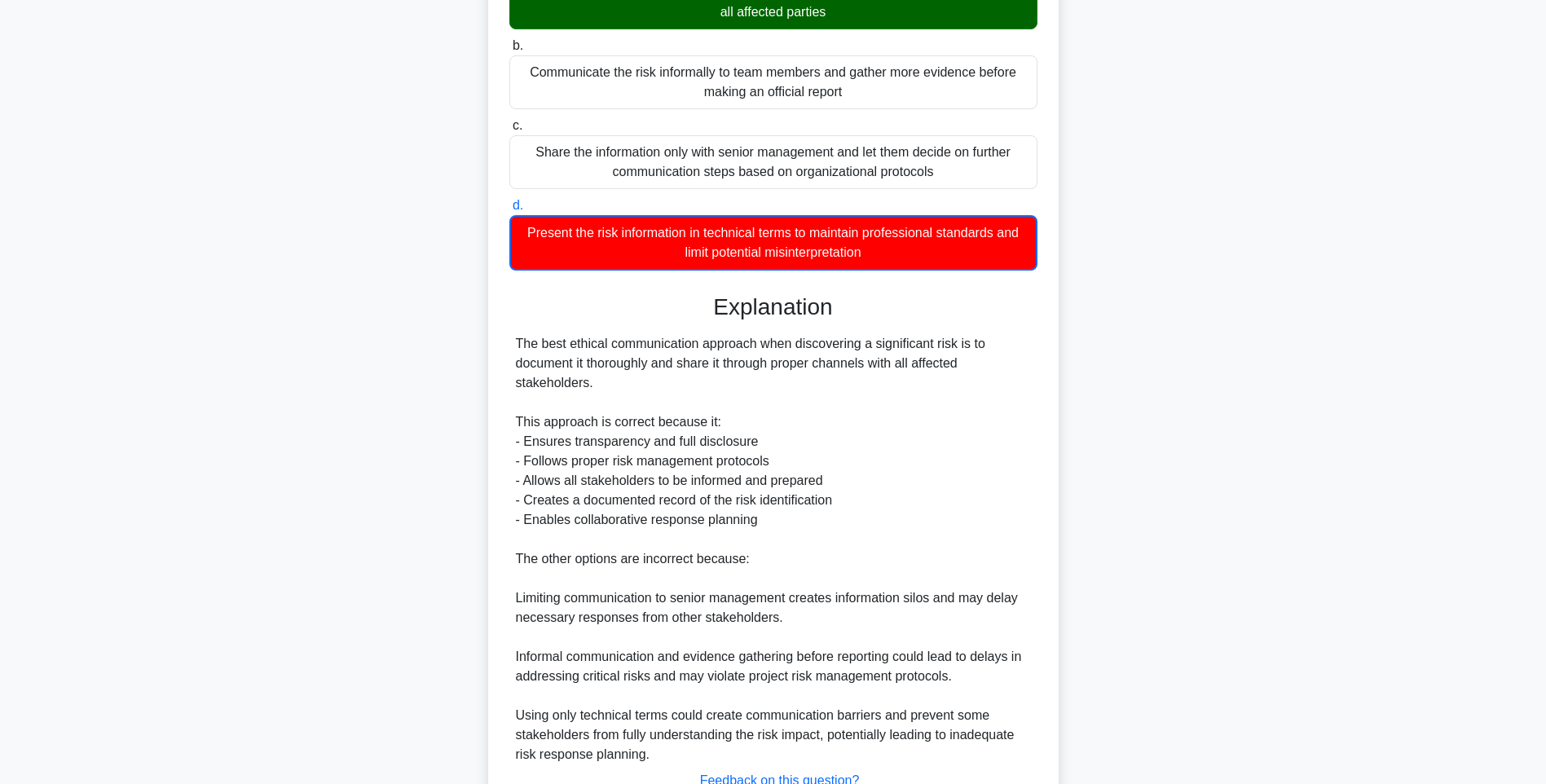
scroll to position [360, 0]
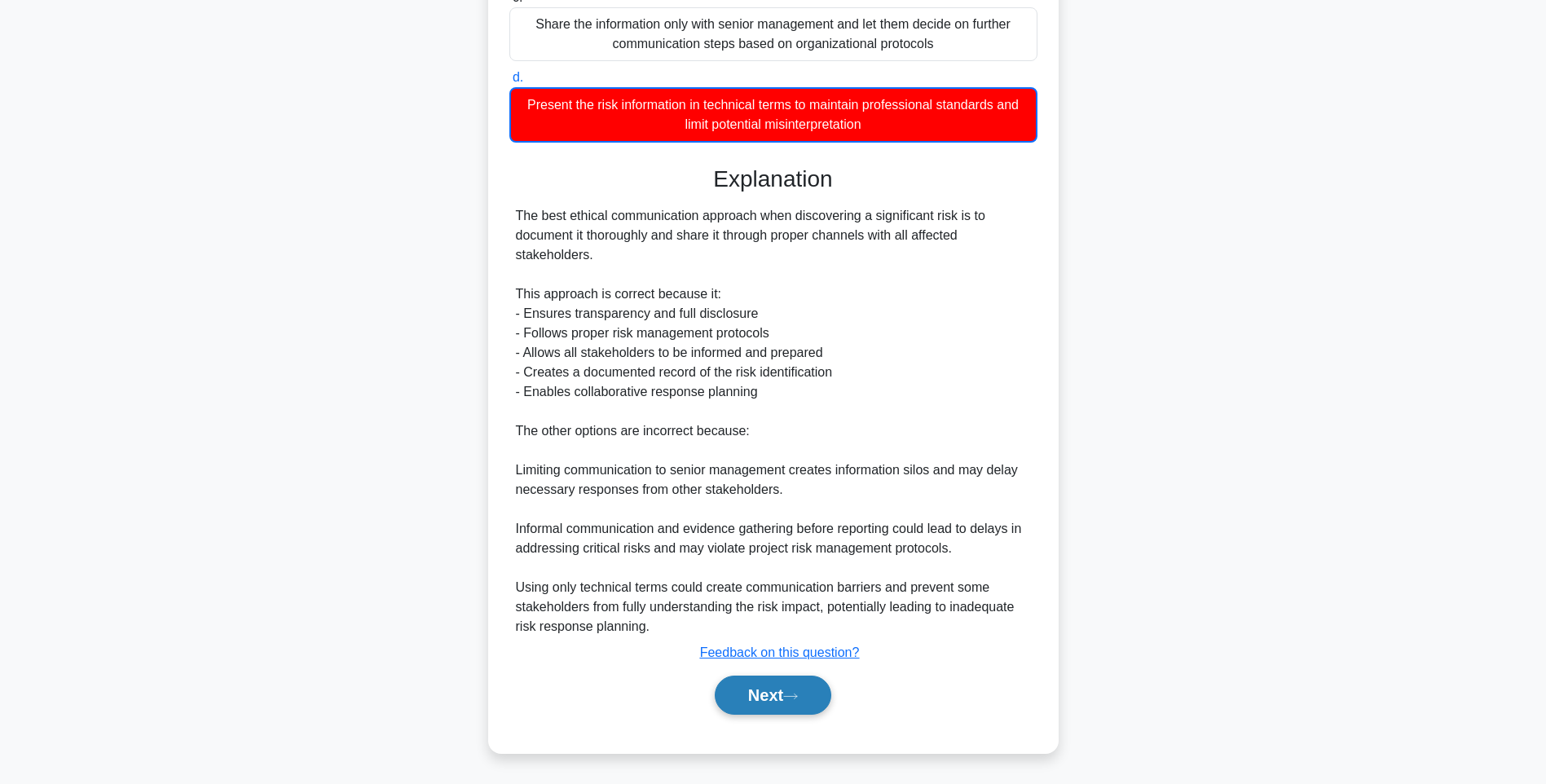
click at [788, 689] on button "Next" at bounding box center [773, 694] width 116 height 39
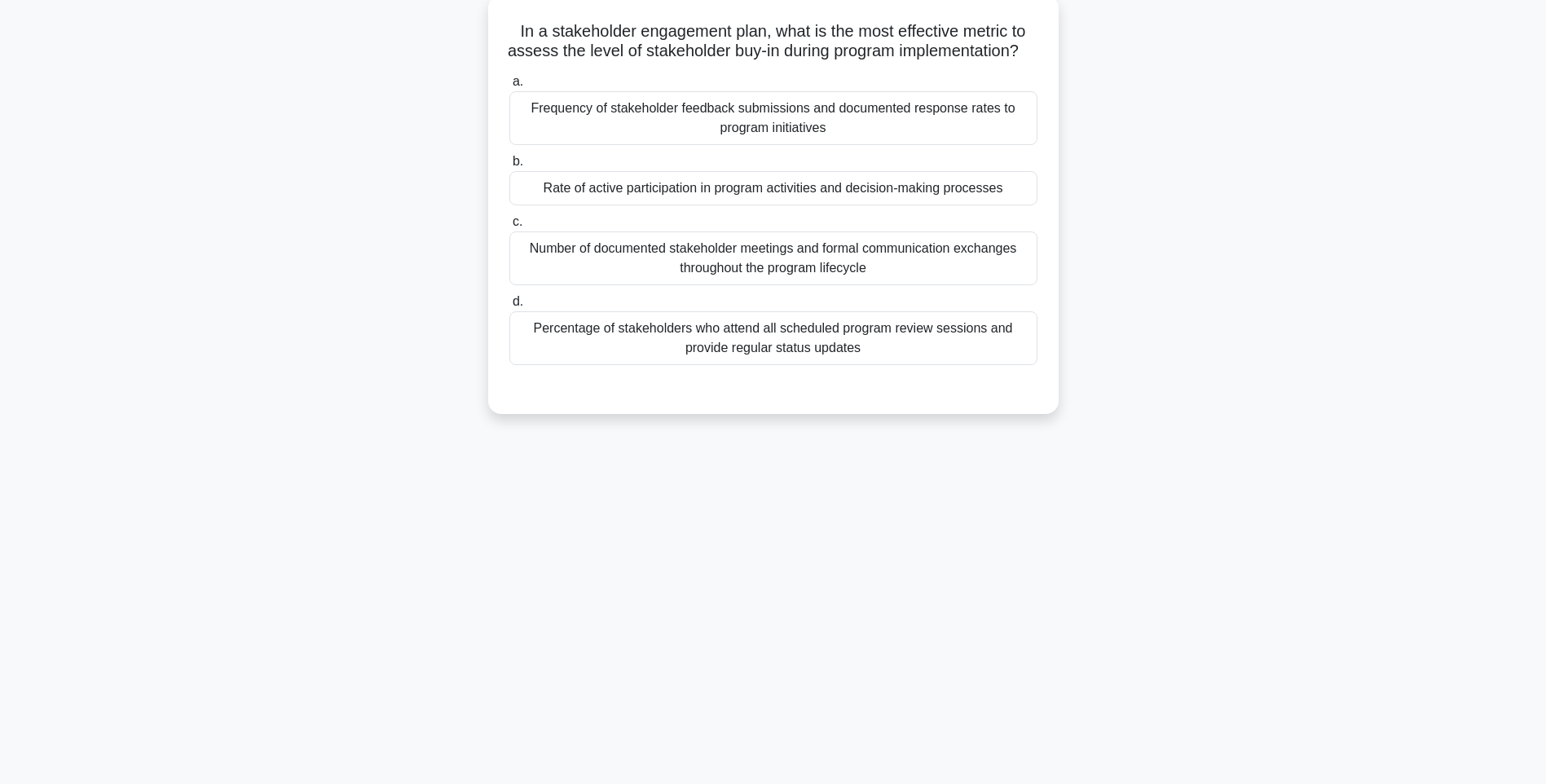
scroll to position [96, 0]
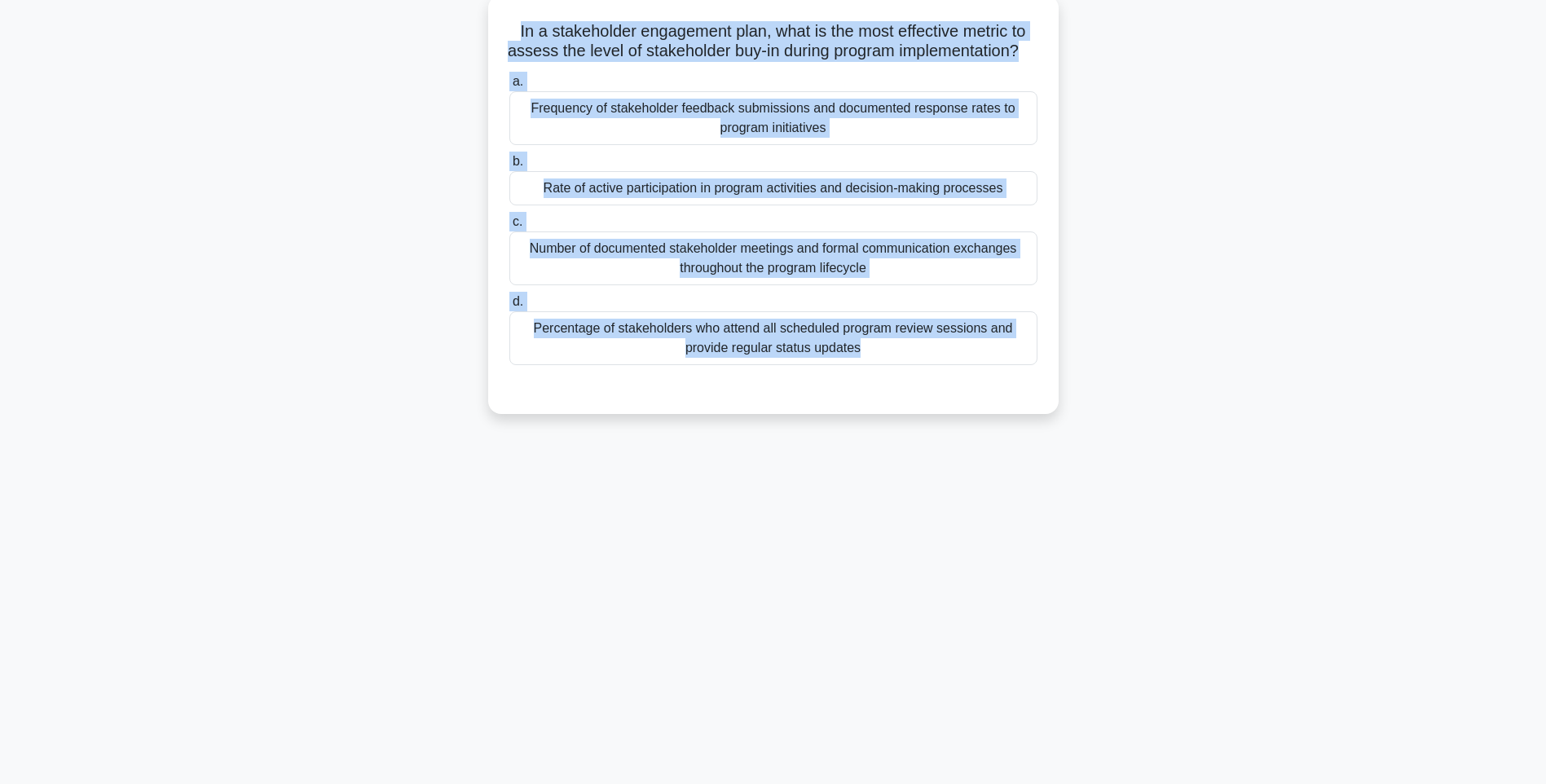
drag, startPoint x: 509, startPoint y: 27, endPoint x: 1043, endPoint y: 399, distance: 650.8
click at [1043, 399] on div "In a stakeholder engagement plan, what is the most effective metric to assess t…" at bounding box center [773, 204] width 557 height 405
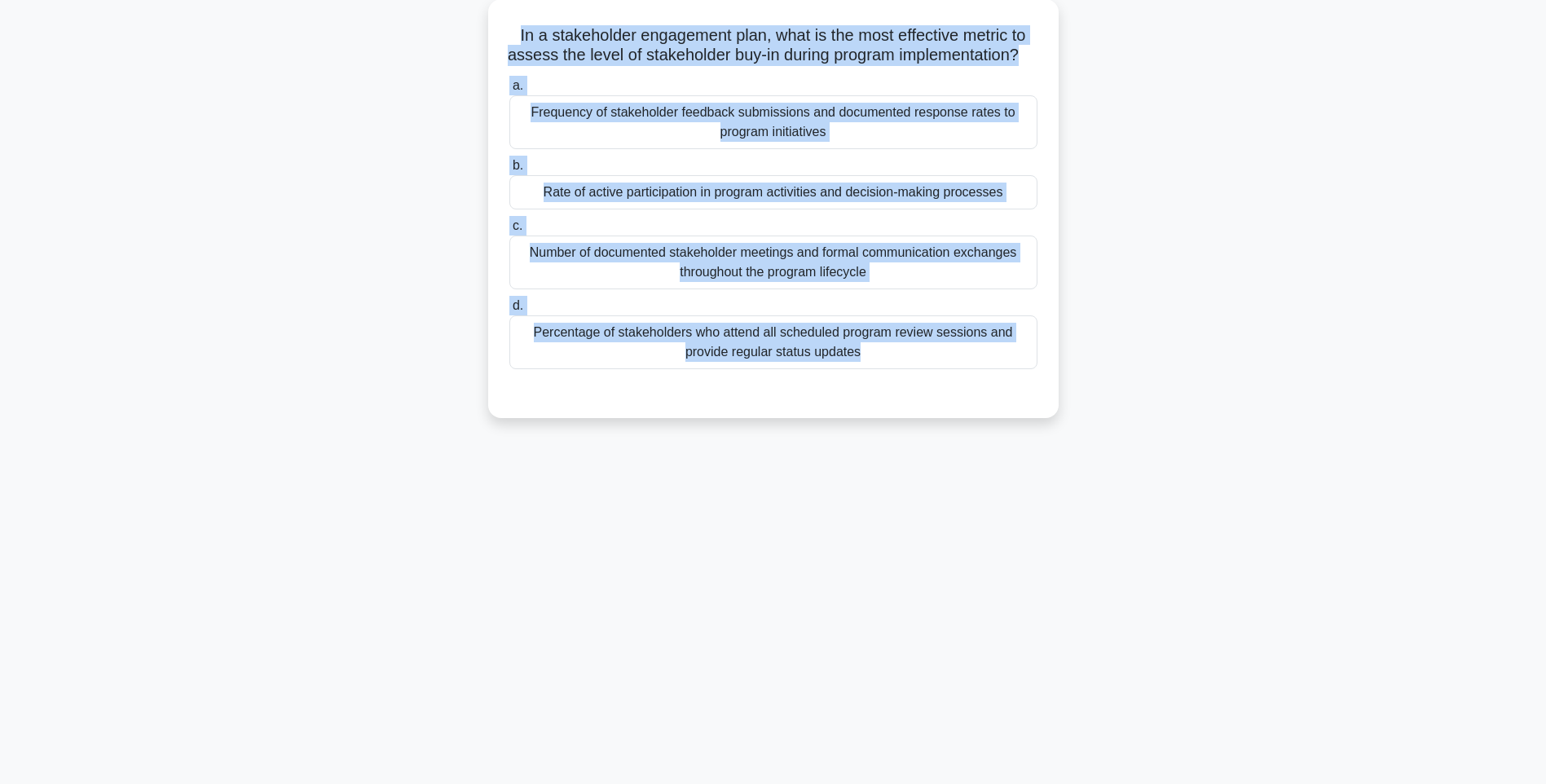
click at [1286, 522] on div "126:50 Stop PMI-RMP Intermediate 75/115 In a stakeholder engagement plan, what …" at bounding box center [773, 370] width 1075 height 815
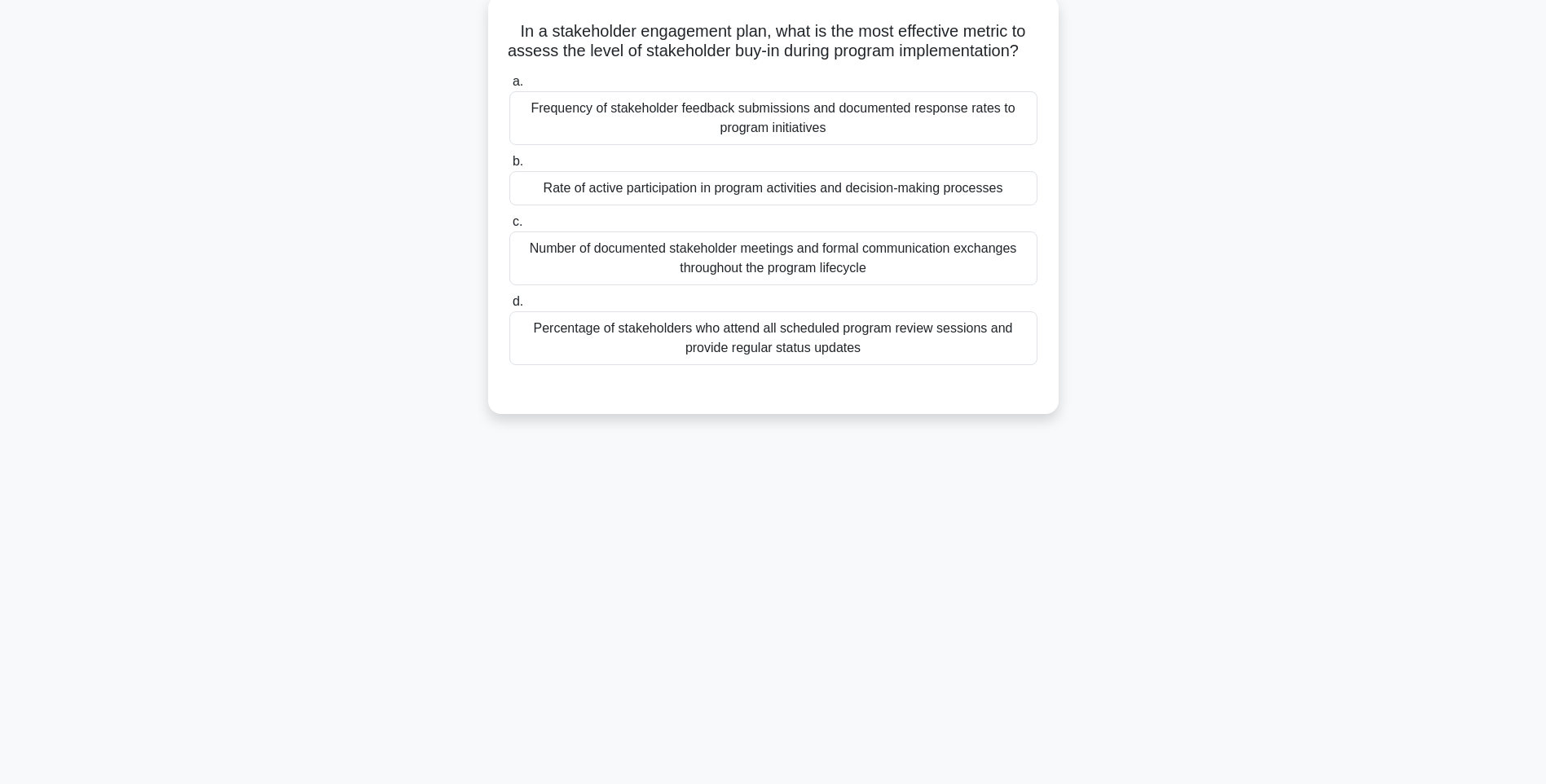
click at [903, 362] on div "Percentage of stakeholders who attend all scheduled program review sessions and…" at bounding box center [773, 338] width 528 height 54
click at [509, 307] on input "d. Percentage of stakeholders who attend all scheduled program review sessions …" at bounding box center [509, 302] width 0 height 11
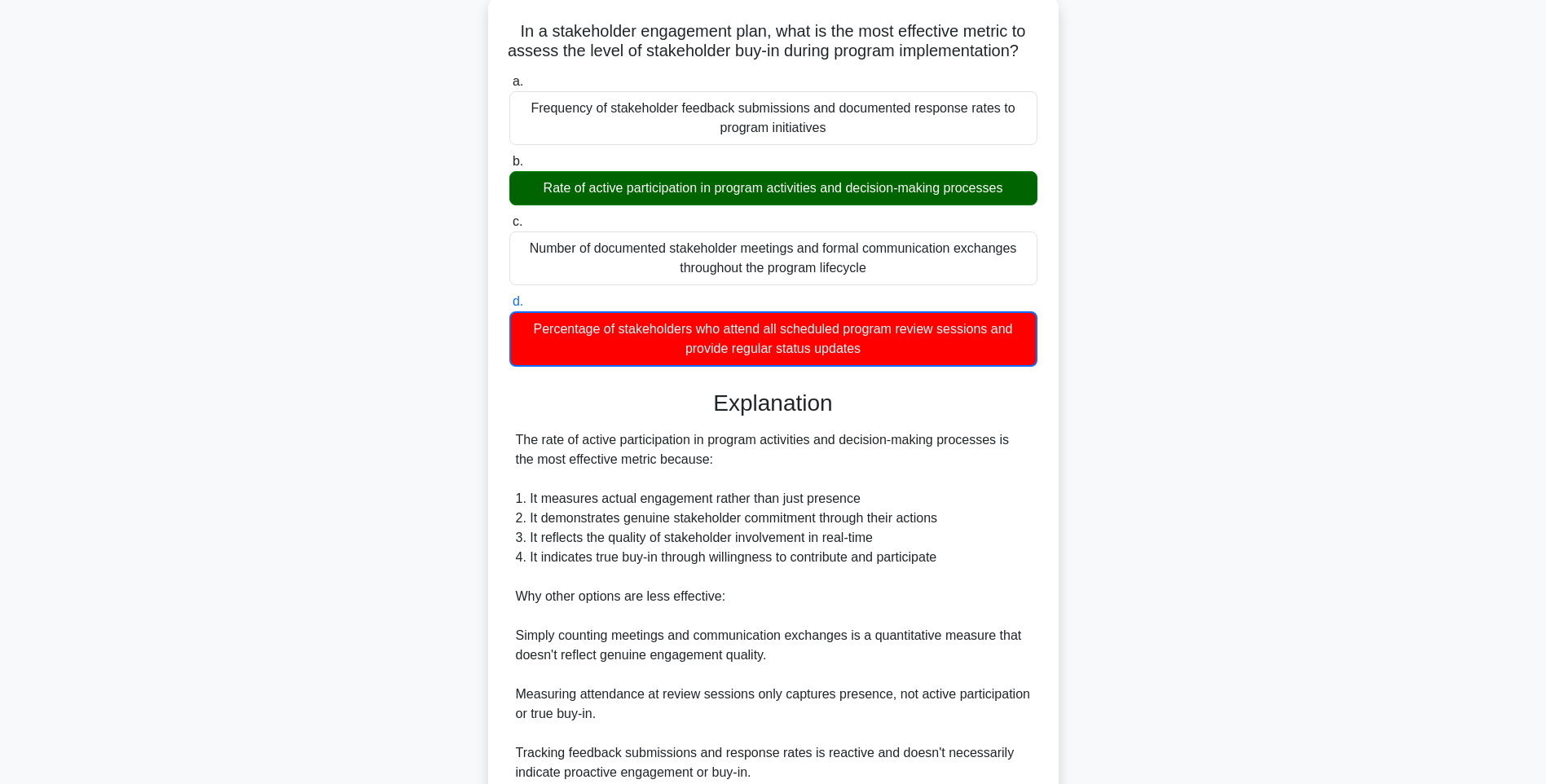
click at [918, 503] on div "The rate of active participation in program activities and decision-making proc…" at bounding box center [773, 635] width 515 height 411
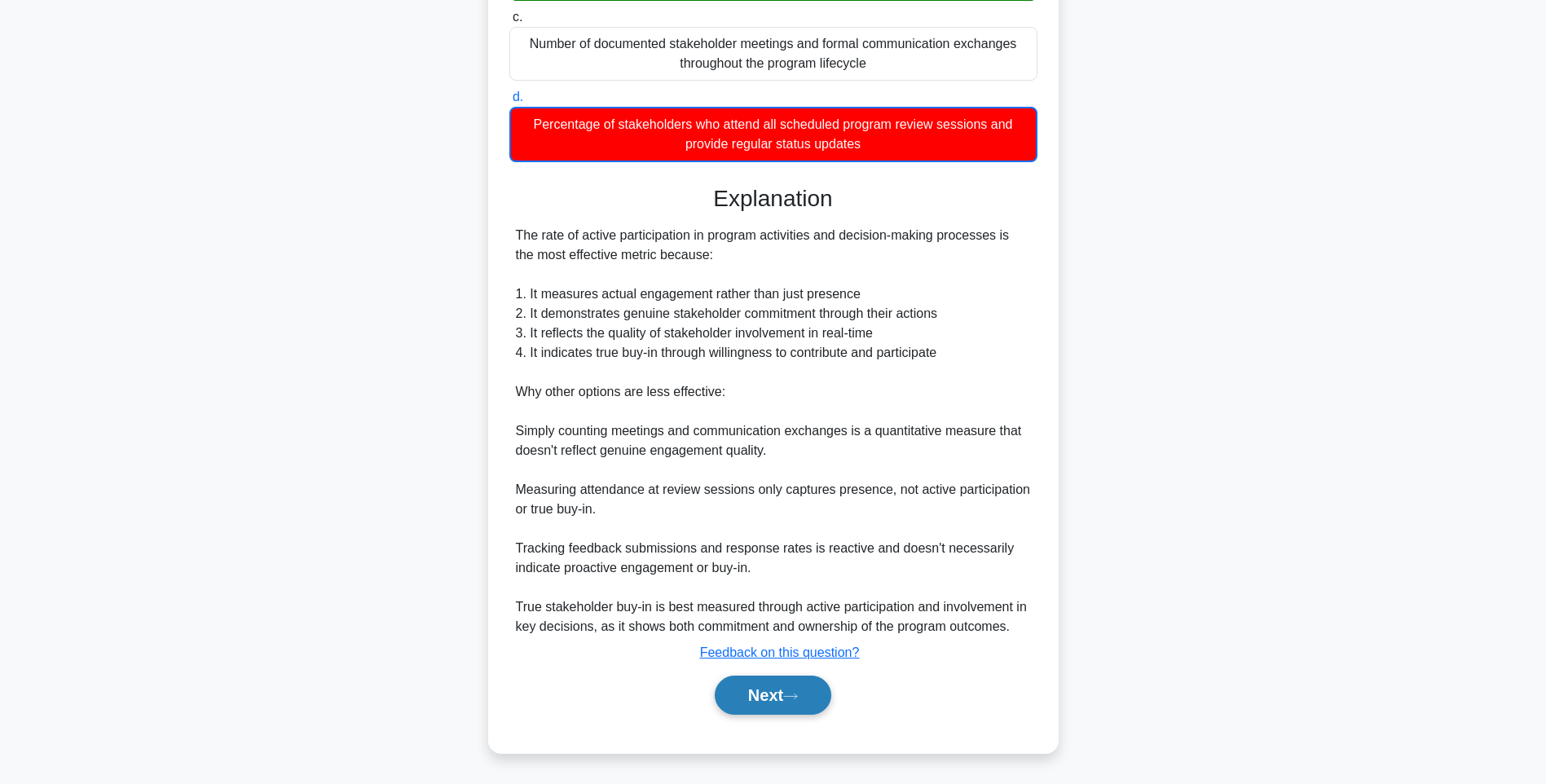
click at [797, 696] on icon at bounding box center [790, 696] width 15 height 9
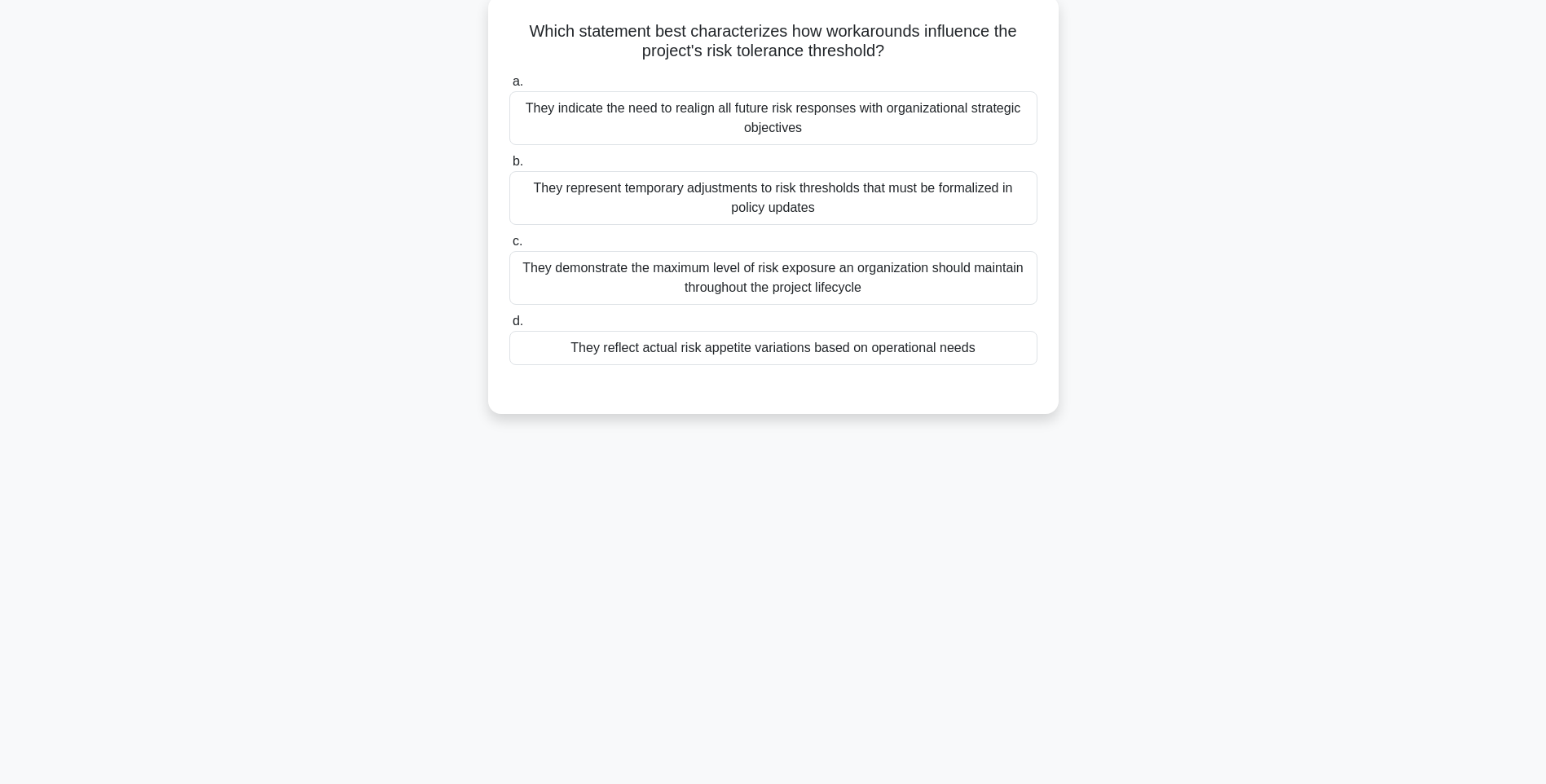
drag, startPoint x: 620, startPoint y: 90, endPoint x: 1008, endPoint y: 337, distance: 459.9
click at [1008, 337] on div "Which statement best characterizes how workarounds influence the project's risk…" at bounding box center [773, 204] width 557 height 405
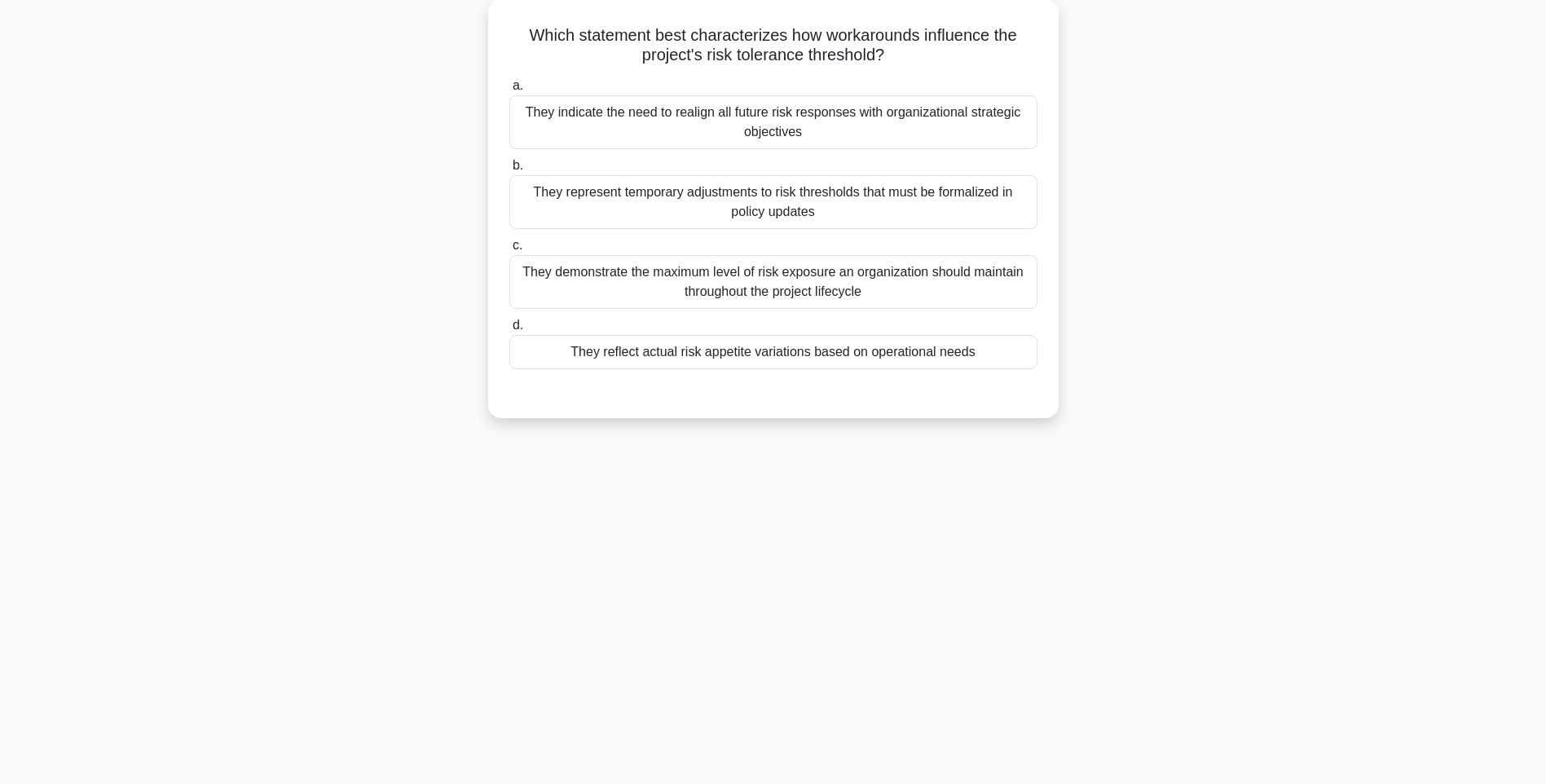
click at [1033, 433] on div "Which statement best characterizes how workarounds influence the project's risk…" at bounding box center [773, 218] width 1075 height 438
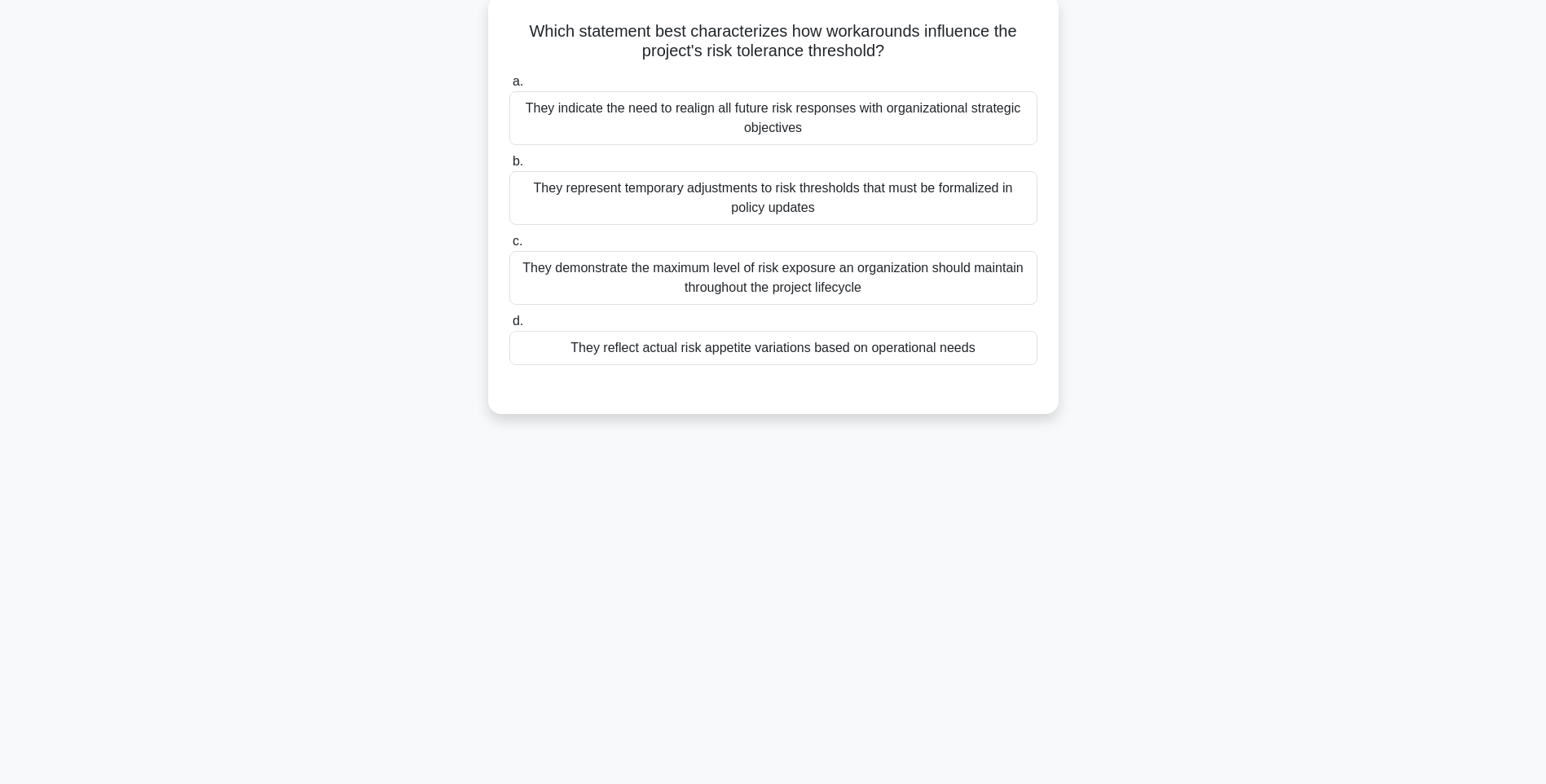
click at [916, 365] on div "They reflect actual risk appetite variations based on operational needs" at bounding box center [773, 348] width 528 height 35
click at [509, 326] on input "d. They reflect actual risk appetite variations based on operational needs" at bounding box center [509, 321] width 0 height 11
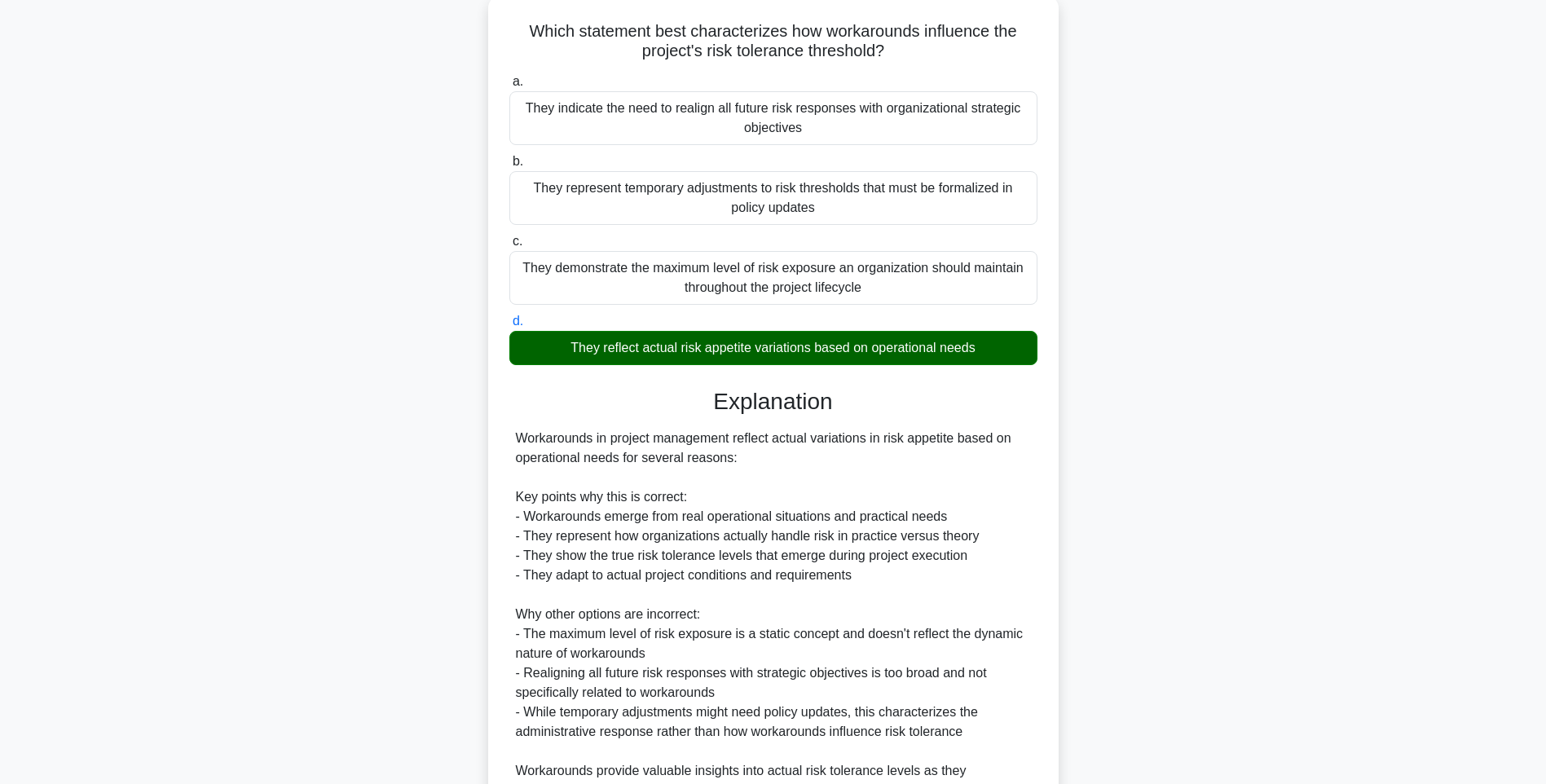
click at [1038, 481] on div "a. They indicate the need to realign all future risk responses with organizatio…" at bounding box center [773, 492] width 531 height 849
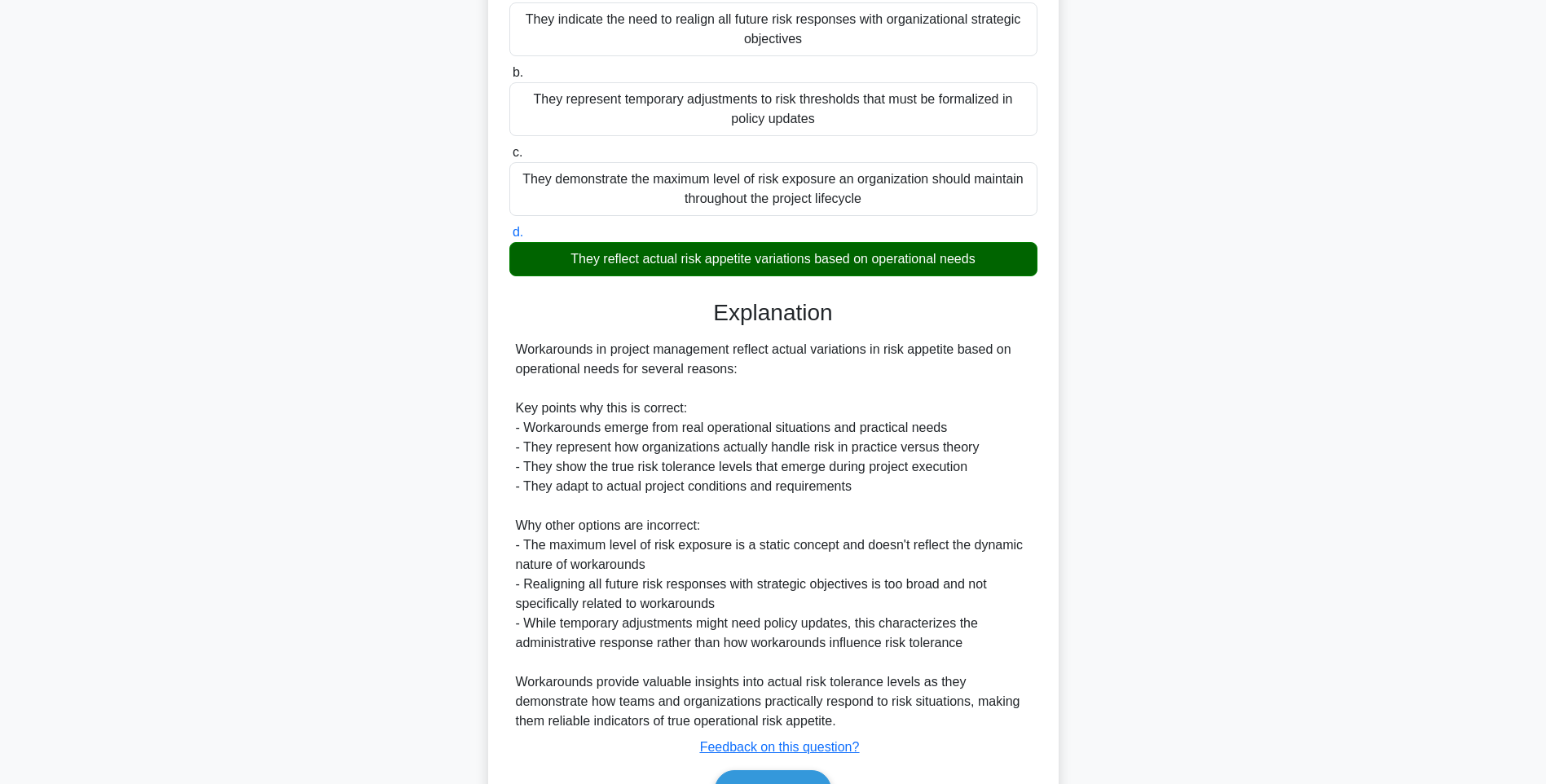
scroll to position [280, 0]
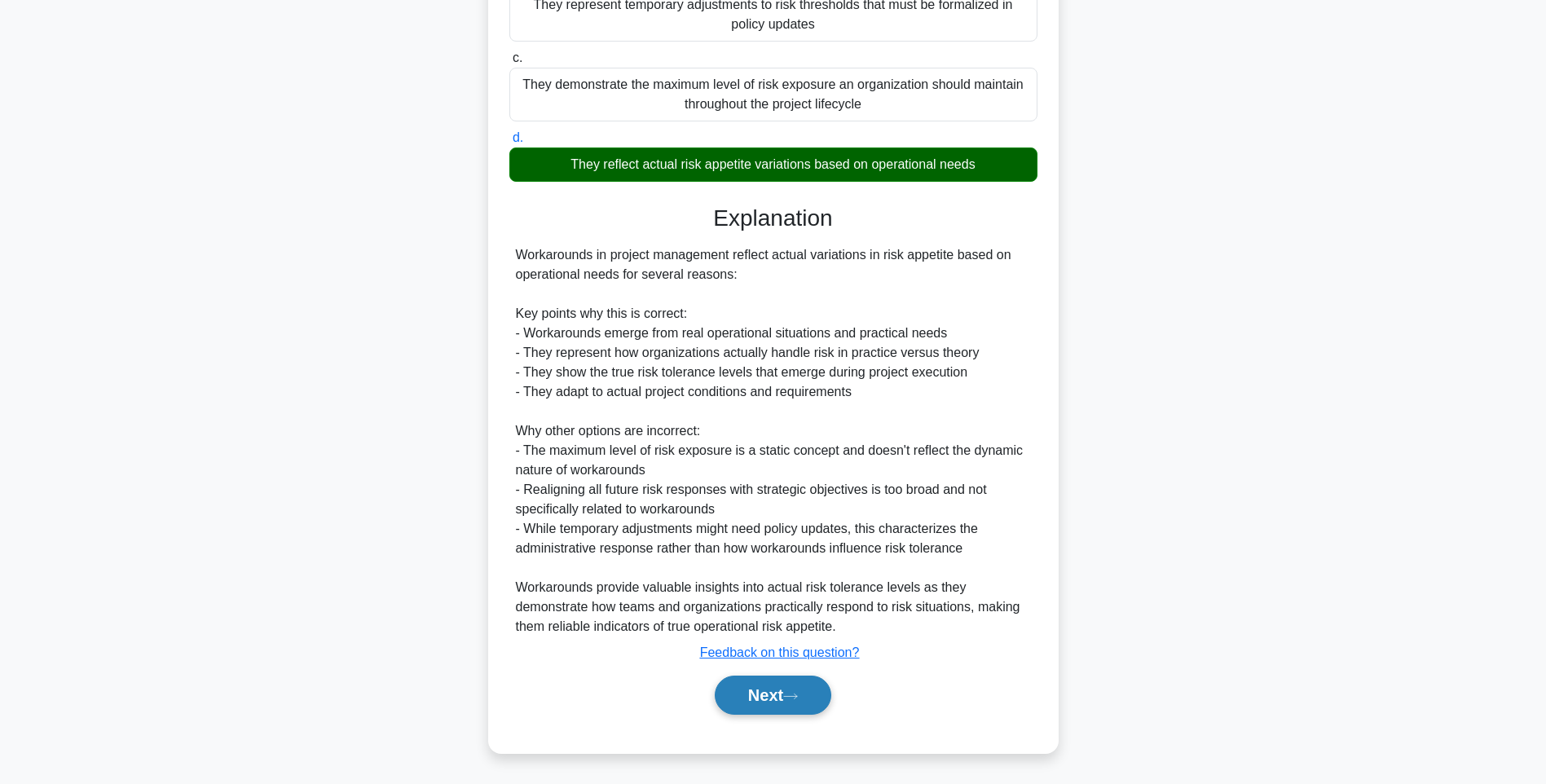
click at [765, 691] on button "Next" at bounding box center [773, 694] width 116 height 39
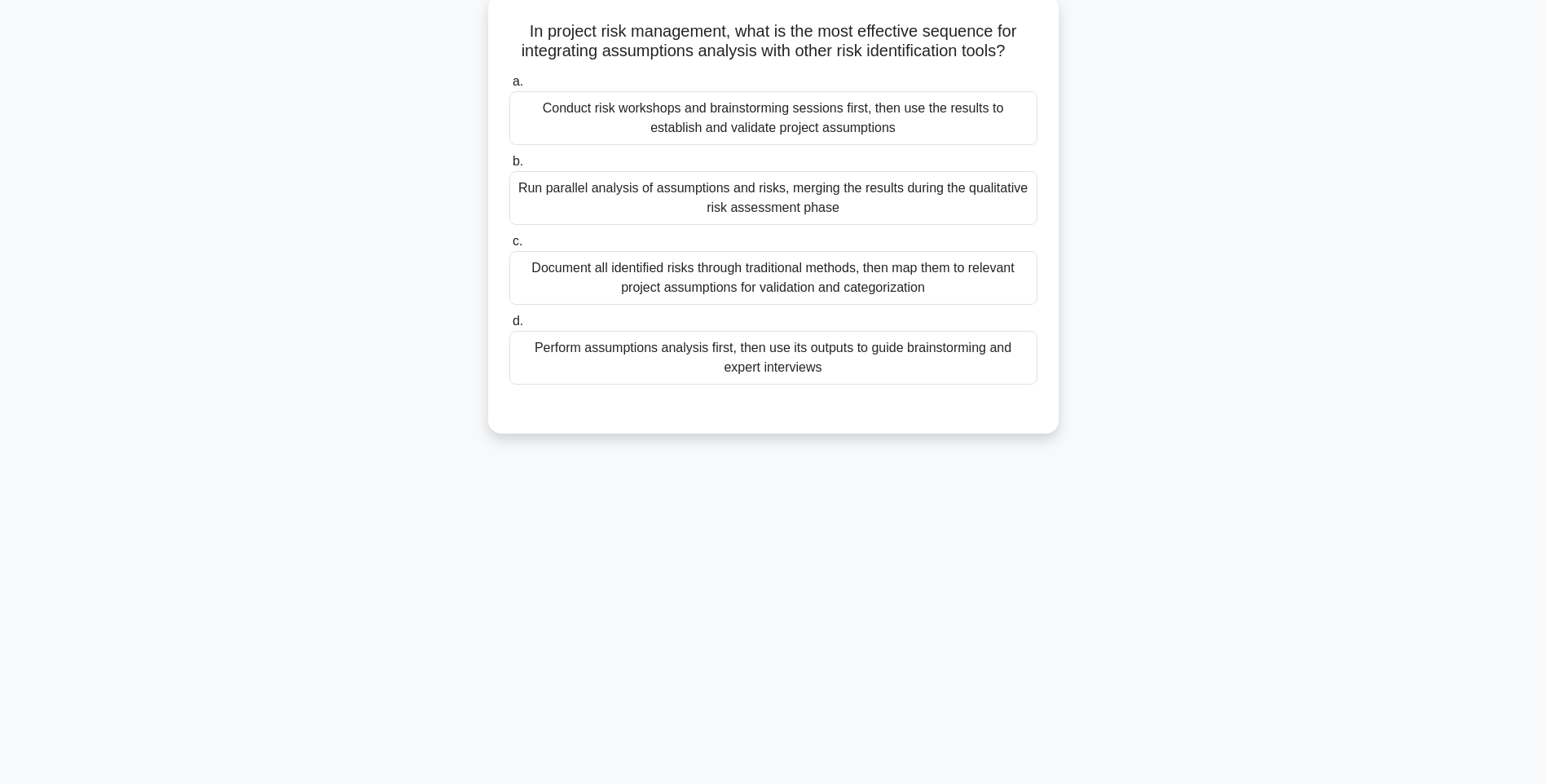
scroll to position [96, 0]
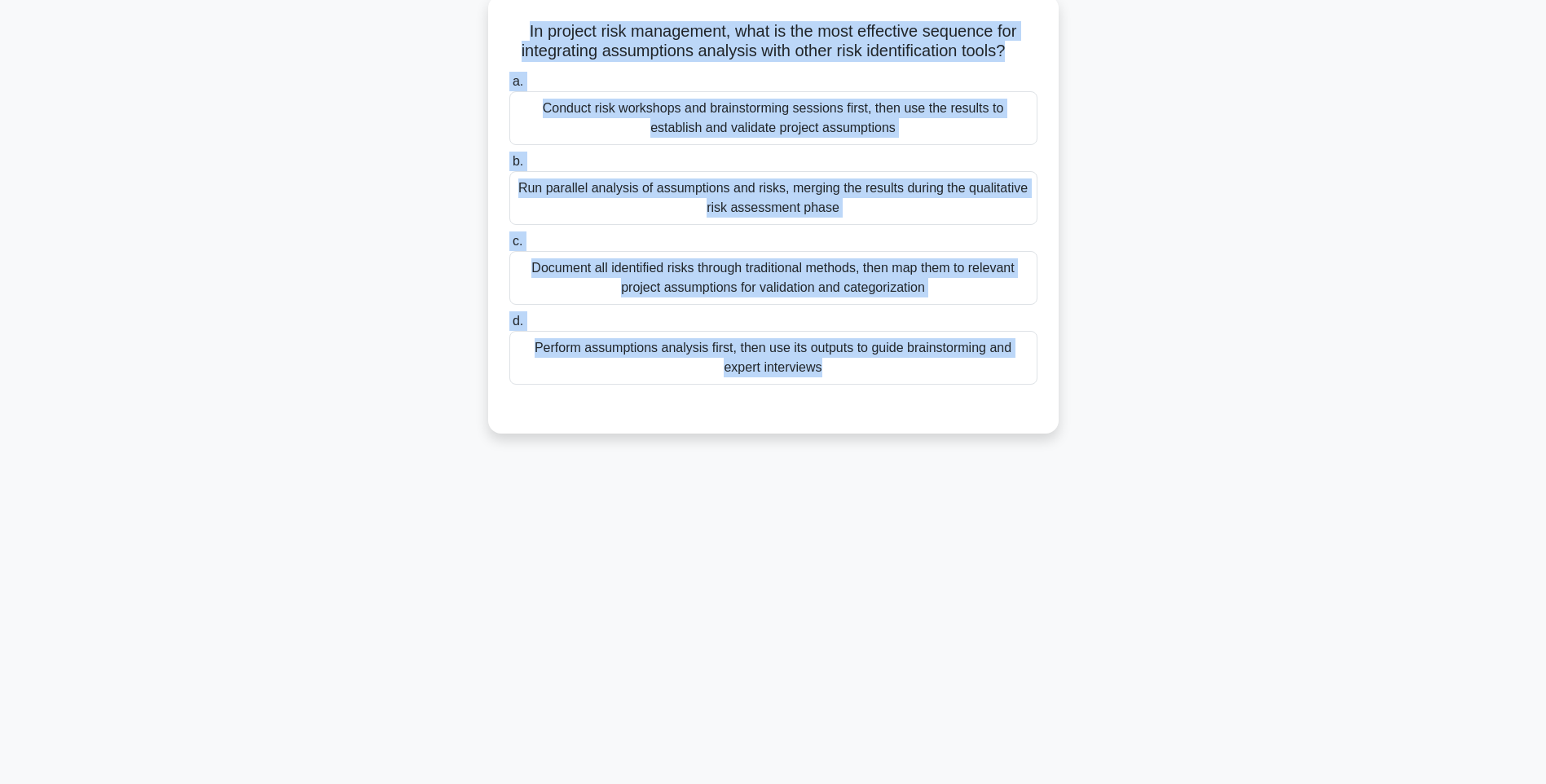
drag, startPoint x: 515, startPoint y: 28, endPoint x: 1056, endPoint y: 407, distance: 660.5
click at [1056, 407] on div "In project risk management, what is the most effective sequence for integrating…" at bounding box center [773, 214] width 570 height 438
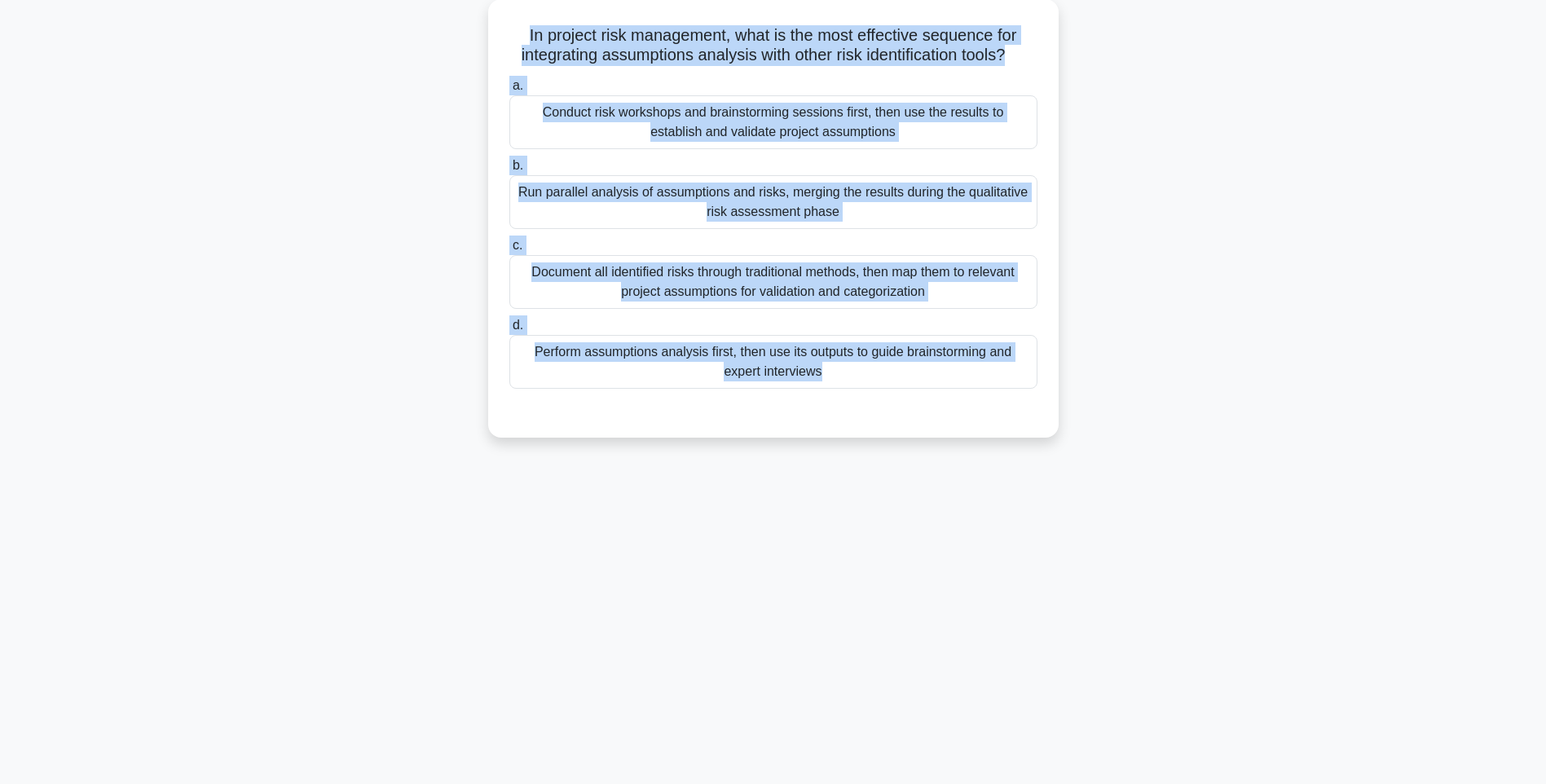
click at [1081, 399] on div "In project risk management, what is the most effective sequence for integrating…" at bounding box center [773, 228] width 1075 height 458
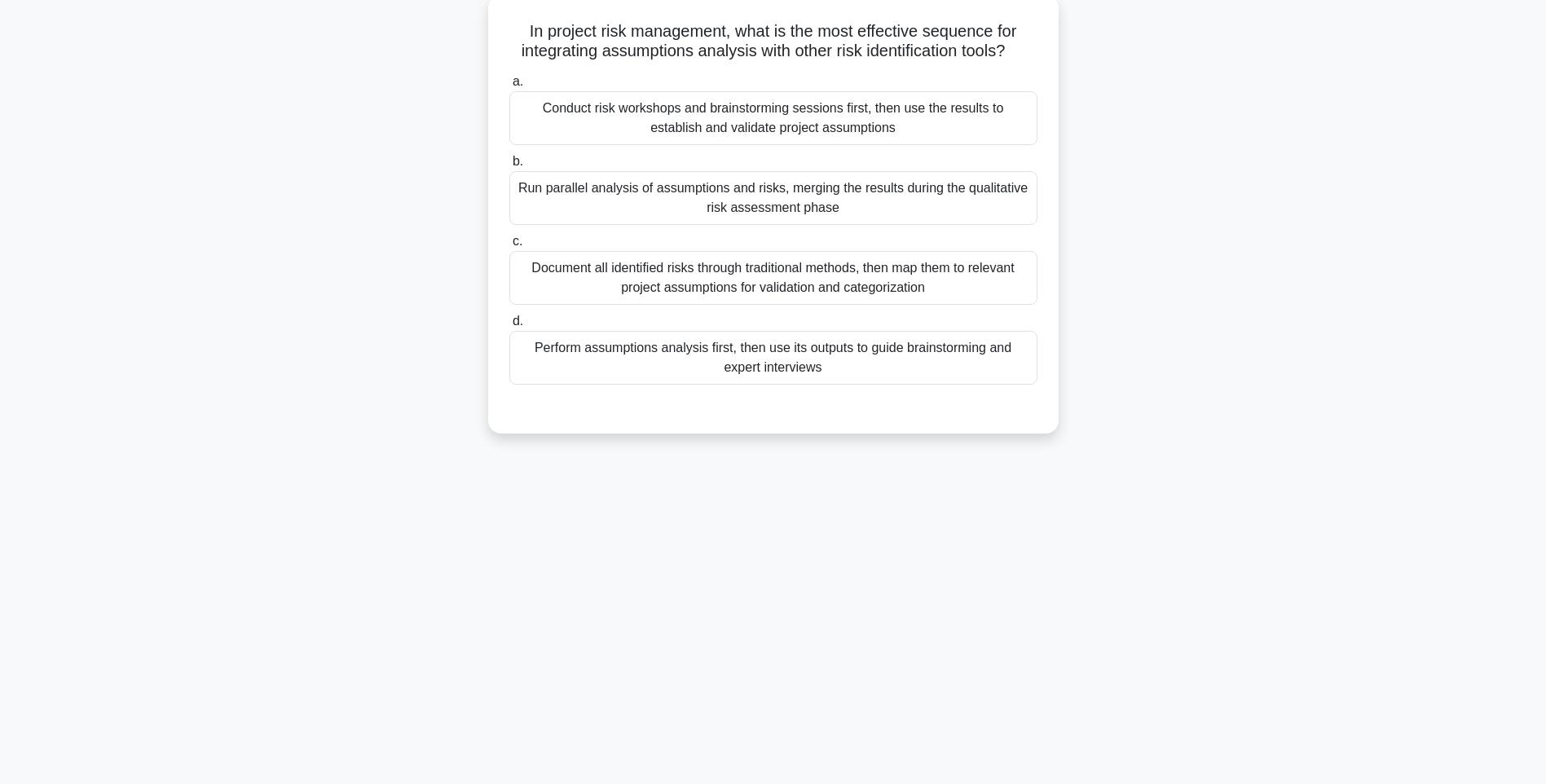
click at [961, 357] on div "Perform assumptions analysis first, then use its outputs to guide brainstorming…" at bounding box center [773, 357] width 528 height 54
click at [509, 326] on input "d. Perform assumptions analysis first, then use its outputs to guide brainstorm…" at bounding box center [509, 321] width 0 height 11
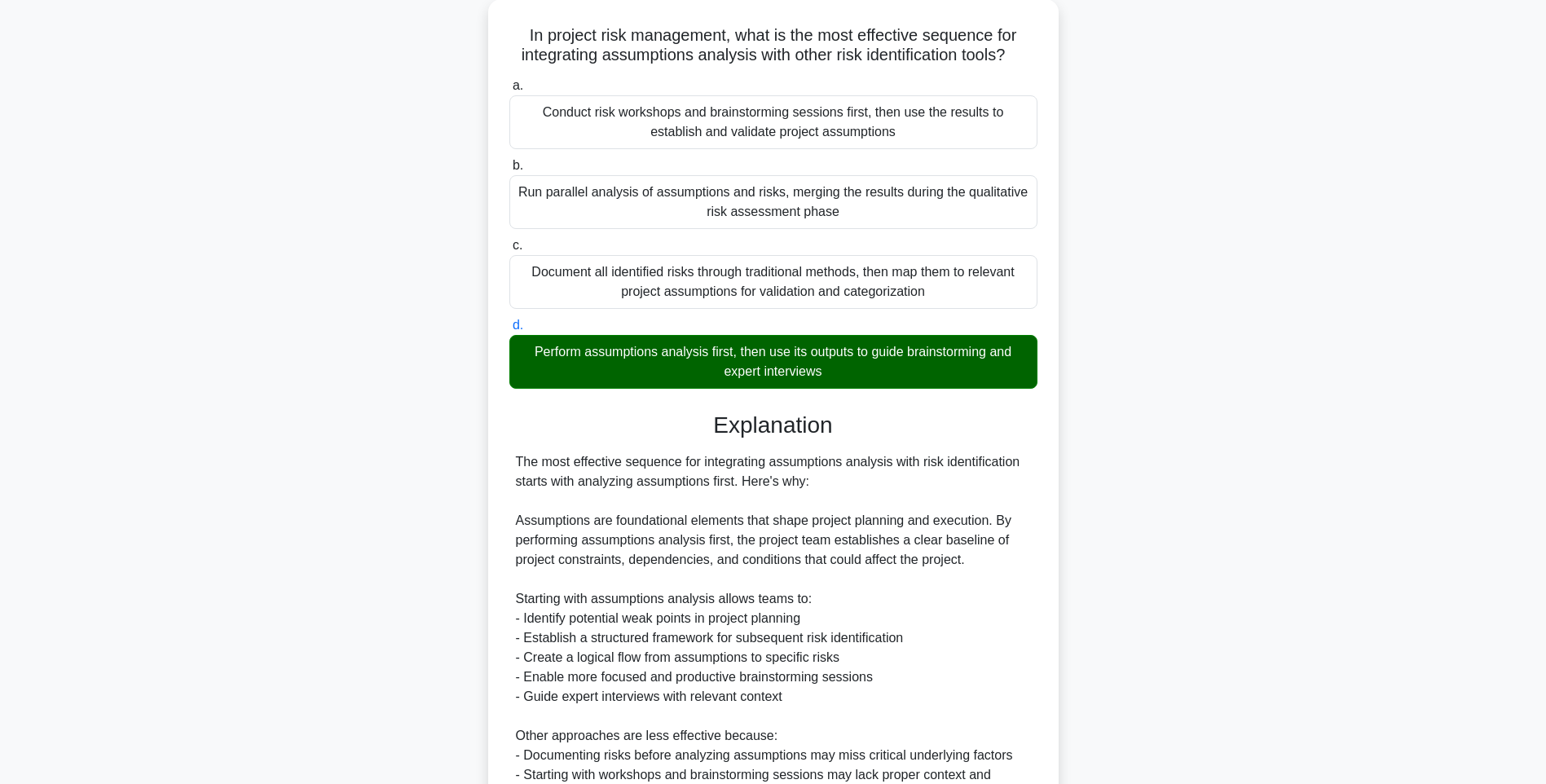
drag, startPoint x: 1146, startPoint y: 427, endPoint x: 1142, endPoint y: 462, distance: 35.2
click at [1146, 428] on div "In project risk management, what is the most effective sequence for integrating…" at bounding box center [773, 528] width 1075 height 1058
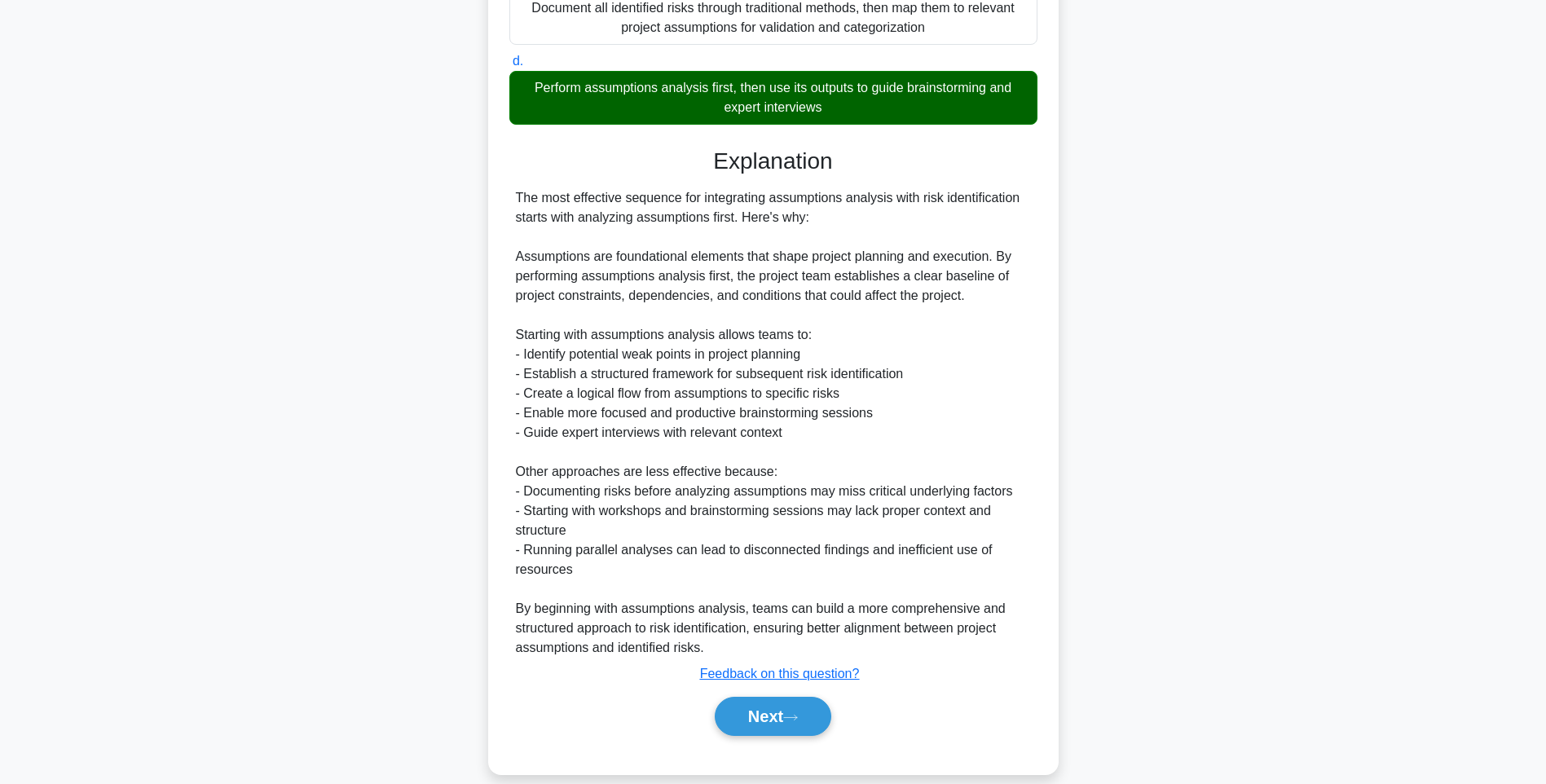
scroll to position [378, 0]
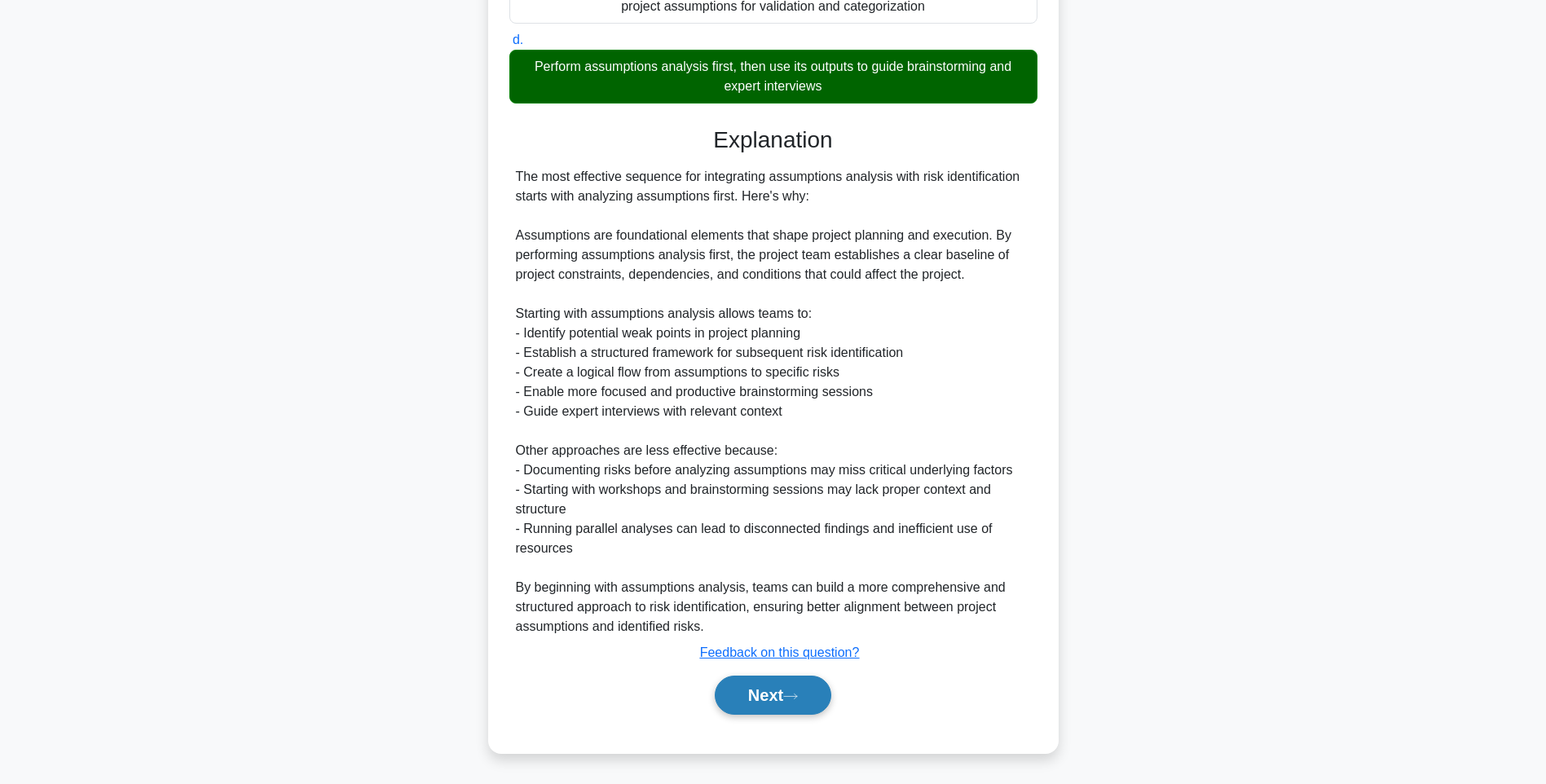
click at [769, 701] on button "Next" at bounding box center [773, 694] width 116 height 39
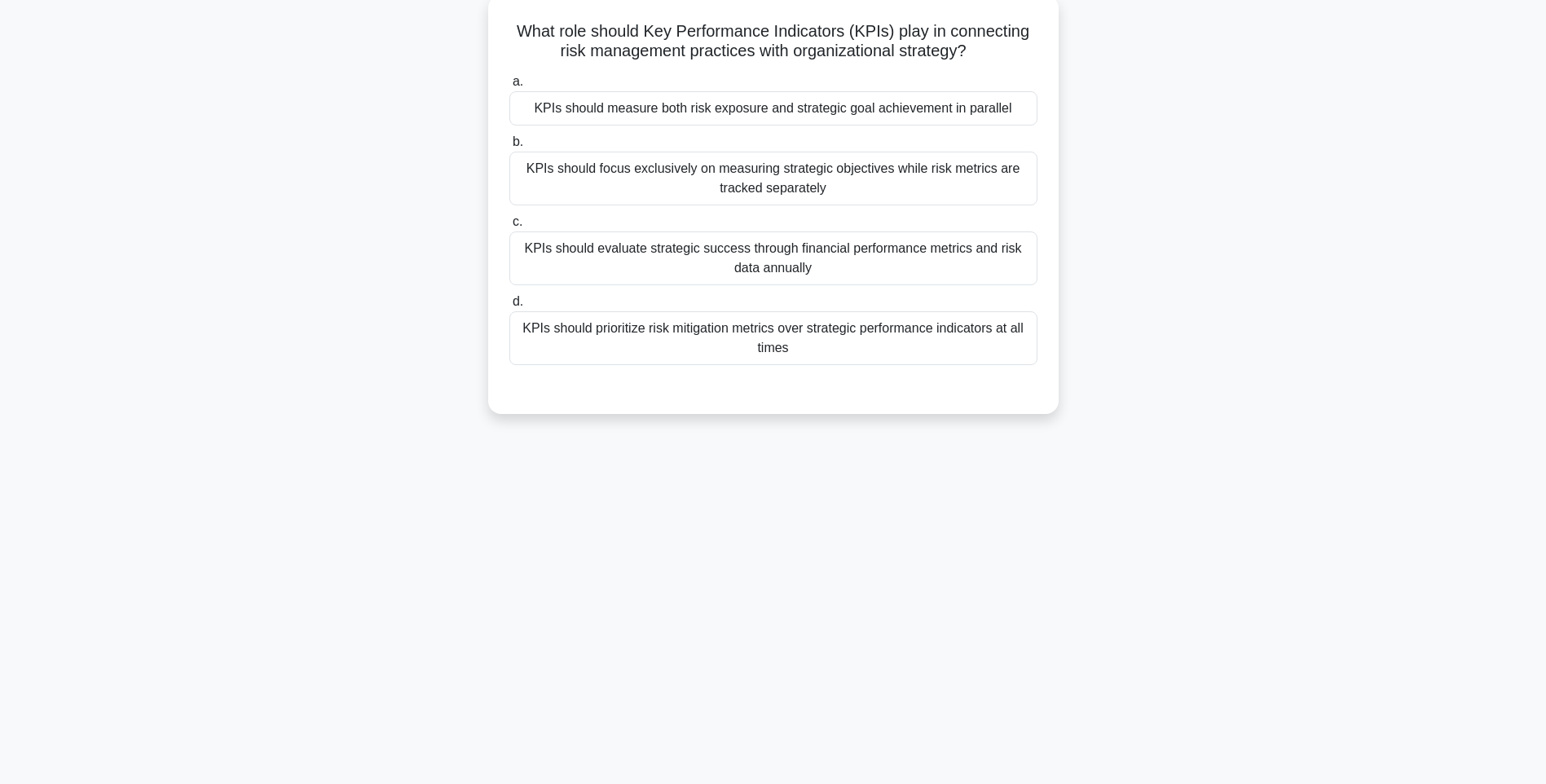
drag, startPoint x: 516, startPoint y: 27, endPoint x: 1050, endPoint y: 365, distance: 632.0
click at [1050, 365] on div "What role should Key Performance Indicators (KPIs) play in connecting risk mana…" at bounding box center [773, 204] width 557 height 405
click at [1040, 420] on div "What role should Key Performance Indicators (KPIs) play in connecting risk mana…" at bounding box center [773, 218] width 1075 height 438
click at [839, 321] on div "KPIs should prioritize risk mitigation metrics over strategic performance indic…" at bounding box center [773, 338] width 528 height 54
click at [509, 307] on input "d. KPIs should prioritize risk mitigation metrics over strategic performance in…" at bounding box center [509, 302] width 0 height 11
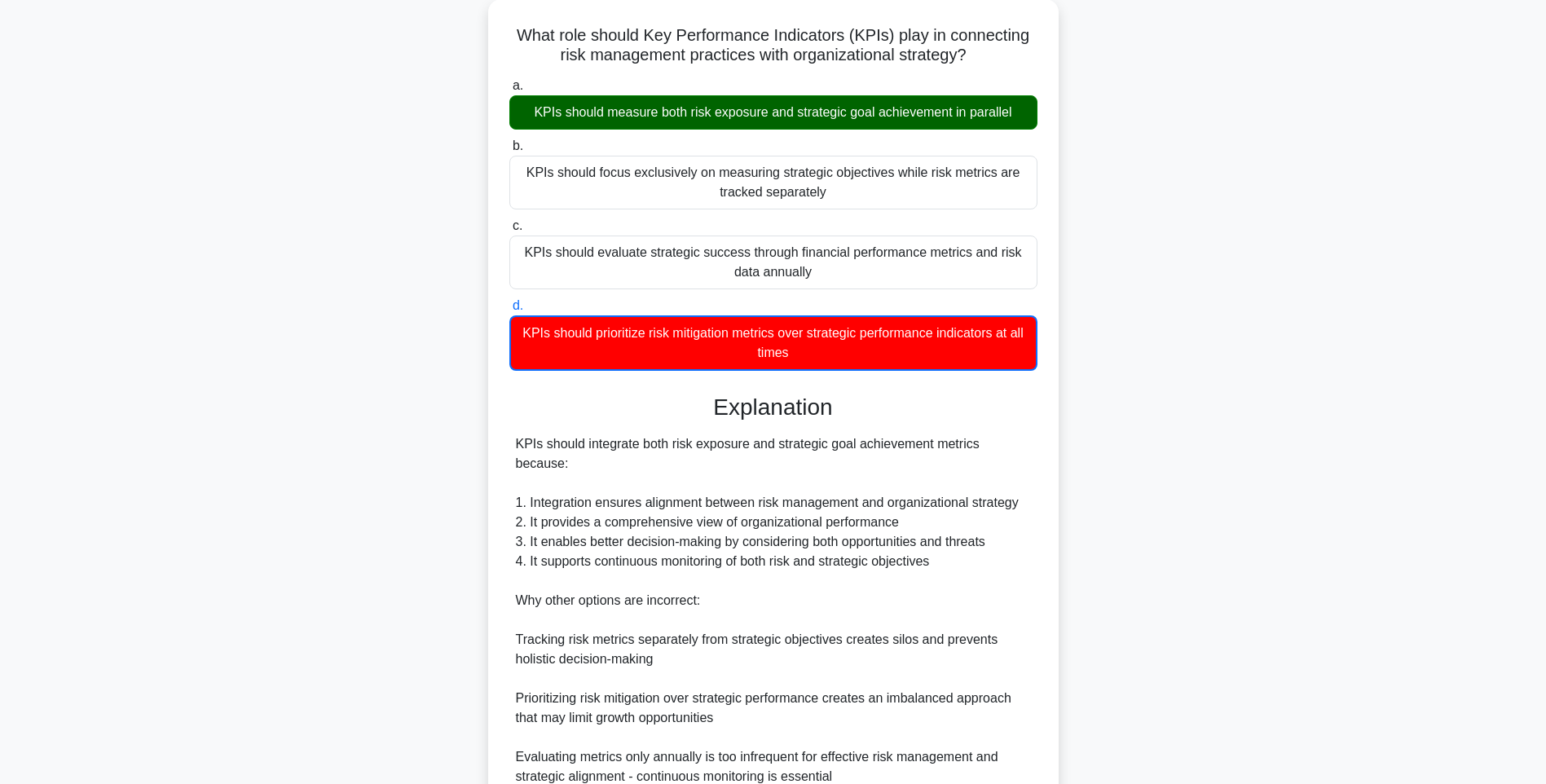
drag, startPoint x: 1071, startPoint y: 478, endPoint x: 1079, endPoint y: 495, distance: 18.8
click at [1071, 478] on div "What role should Key Performance Indicators (KPIs) play in connecting risk mana…" at bounding box center [773, 499] width 1075 height 1001
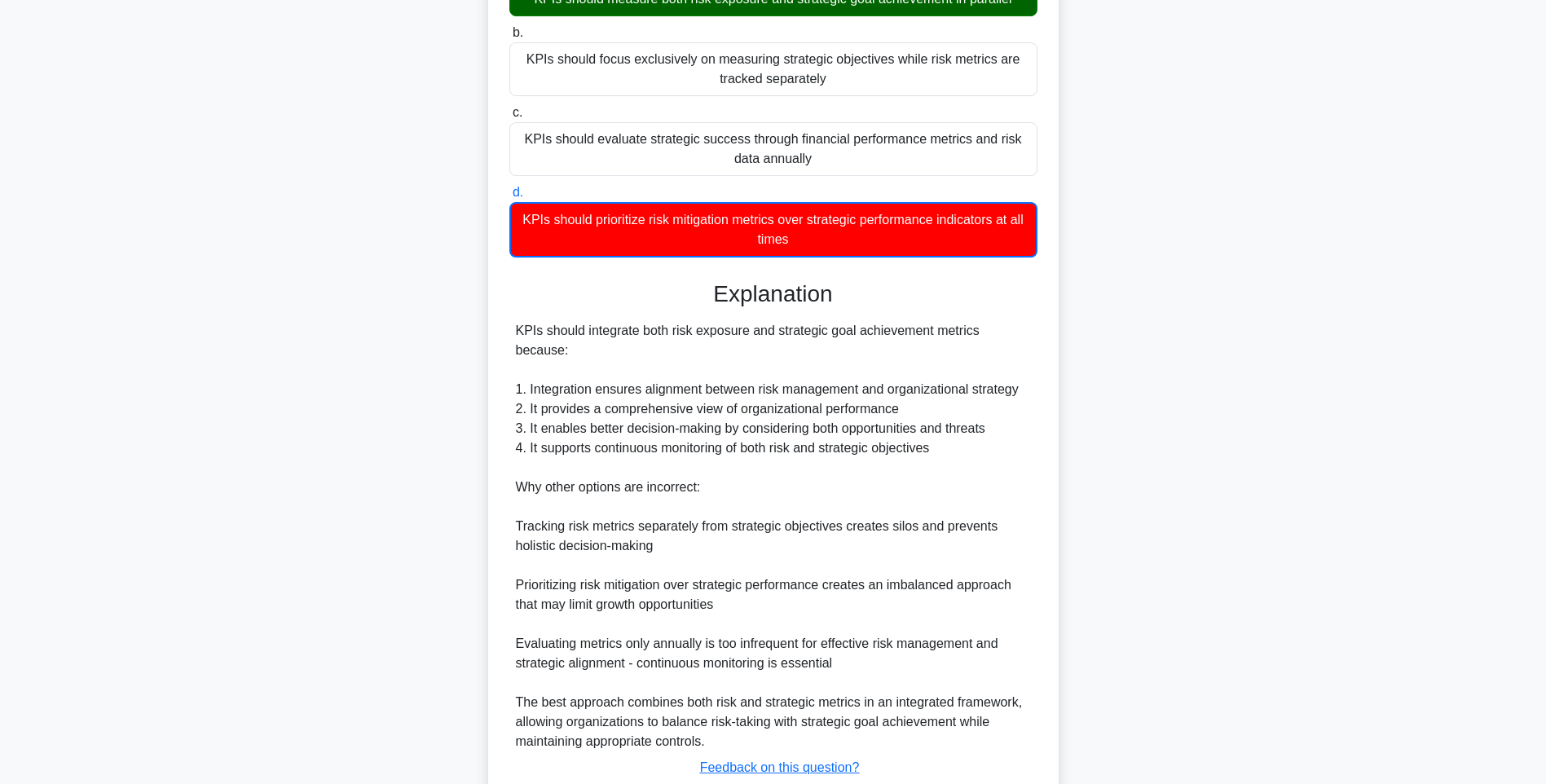
scroll to position [220, 0]
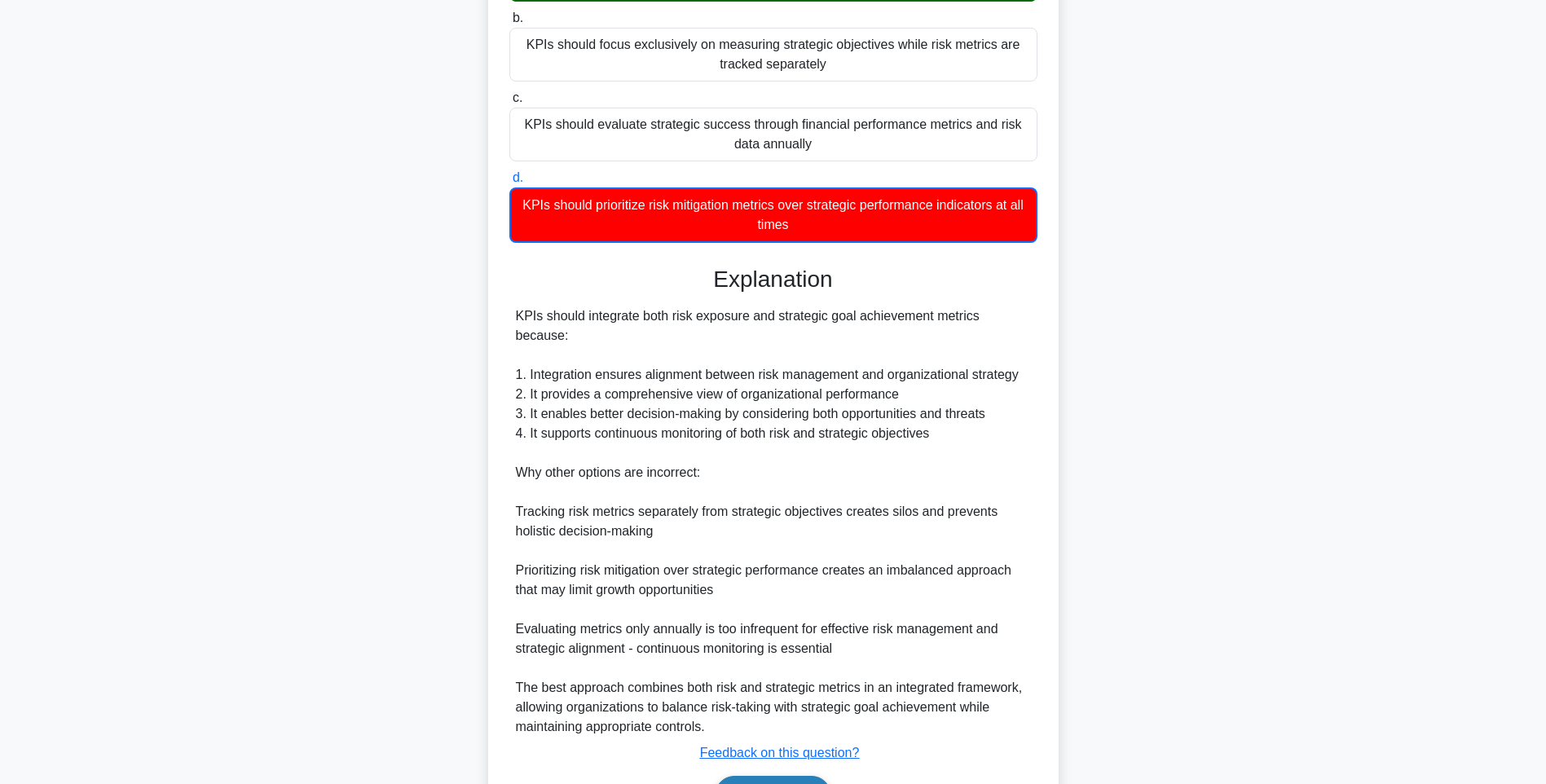
click at [777, 775] on button "Next" at bounding box center [773, 795] width 116 height 39
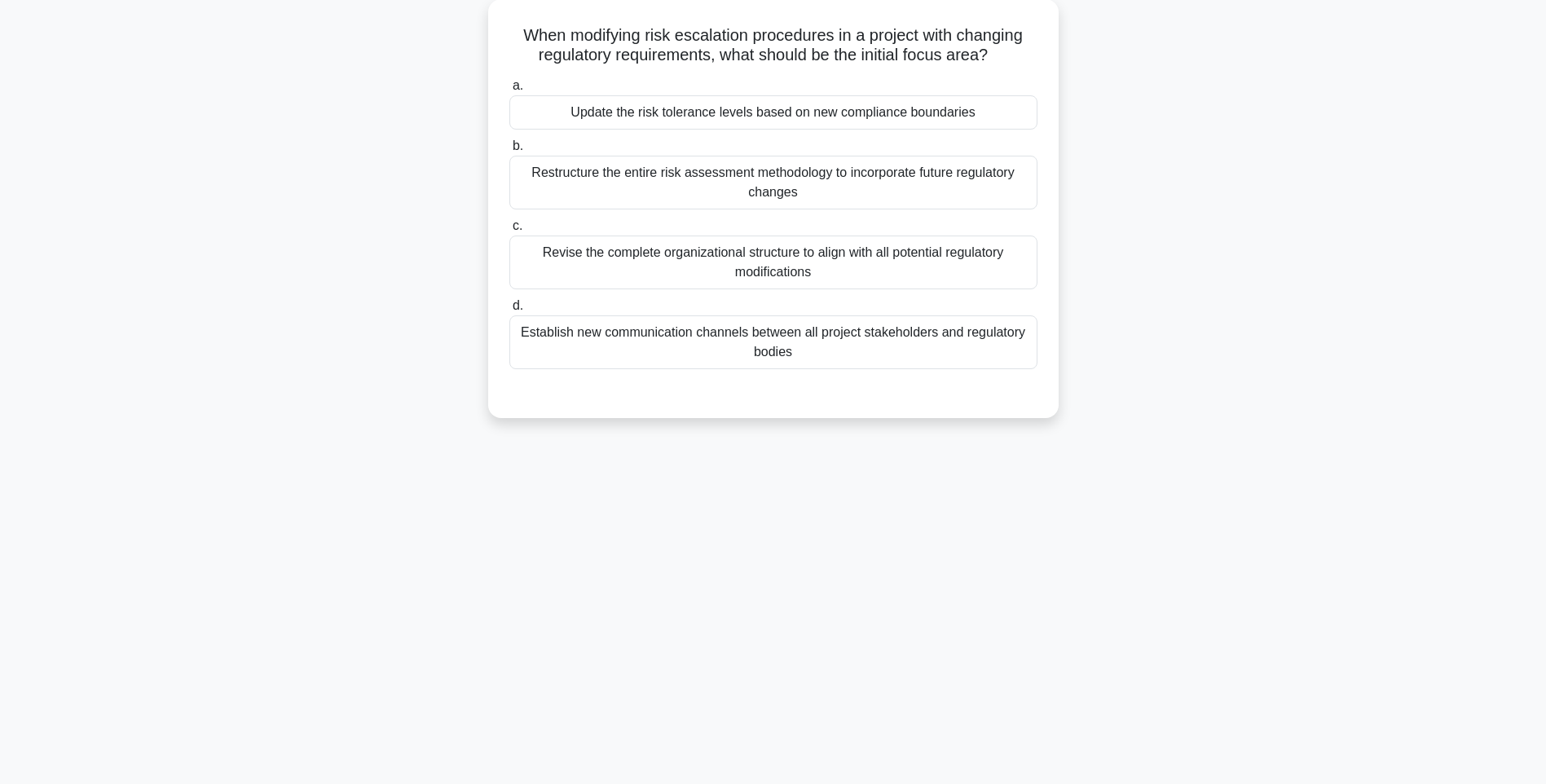
scroll to position [96, 0]
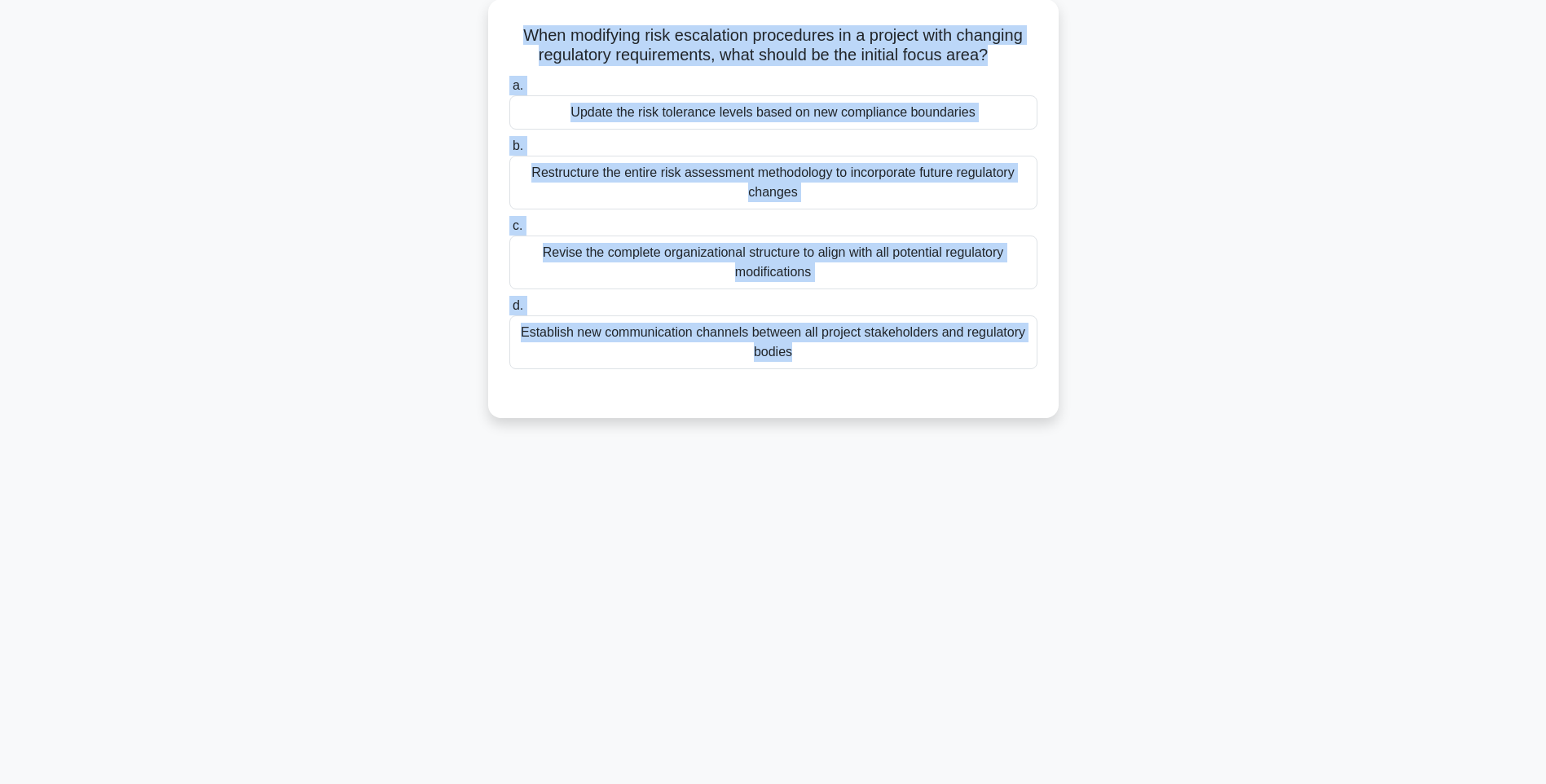
drag, startPoint x: 533, startPoint y: 35, endPoint x: 1071, endPoint y: 400, distance: 650.1
click at [1071, 400] on div "When modifying risk escalation procedures in a project with changing regulatory…" at bounding box center [773, 218] width 1075 height 438
click at [1184, 432] on div "When modifying risk escalation procedures in a project with changing regulatory…" at bounding box center [773, 218] width 1075 height 438
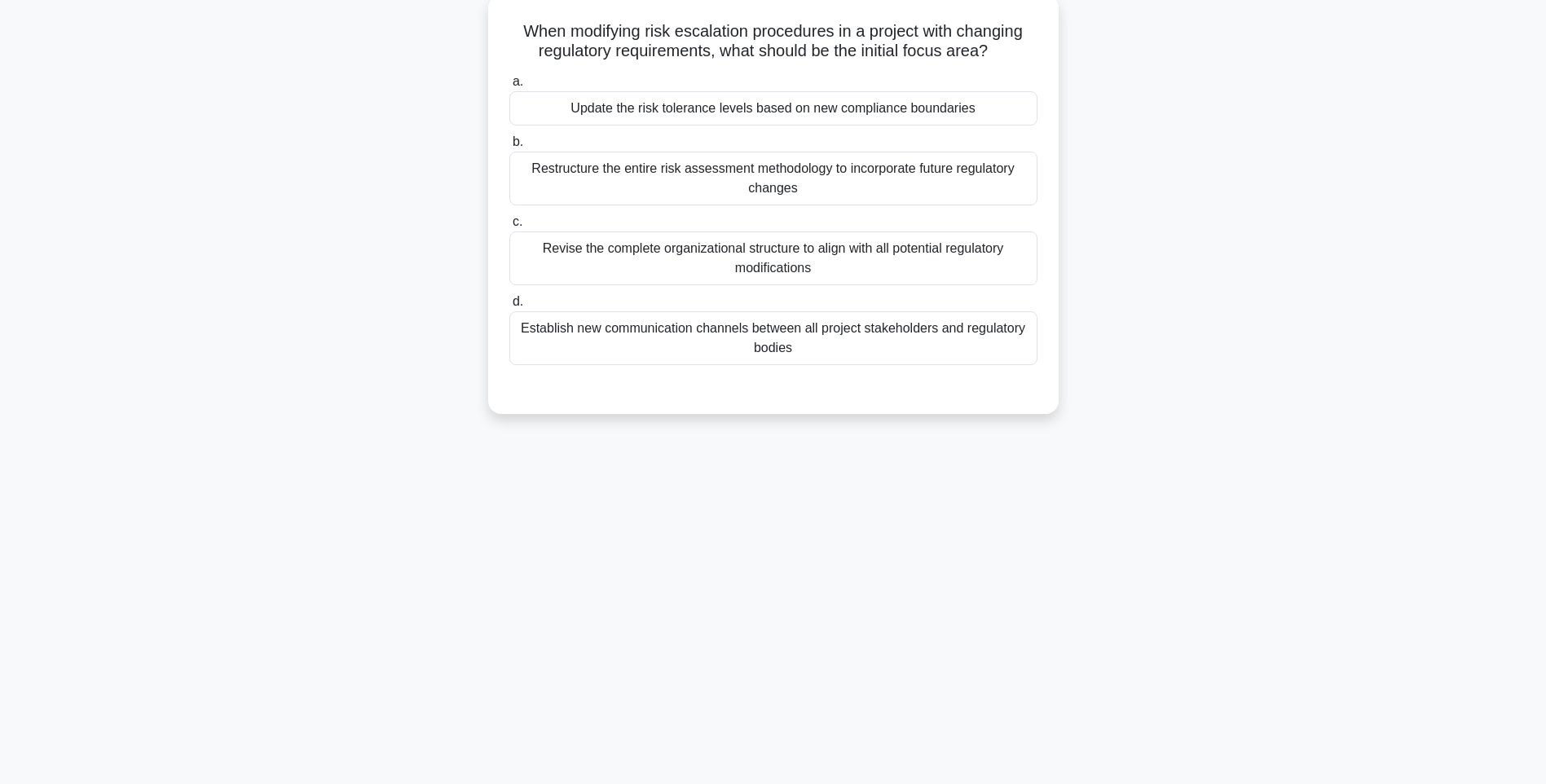
click at [922, 329] on div "Establish new communication channels between all project stakeholders and regul…" at bounding box center [773, 338] width 528 height 54
click at [509, 307] on input "d. Establish new communication channels between all project stakeholders and re…" at bounding box center [509, 302] width 0 height 11
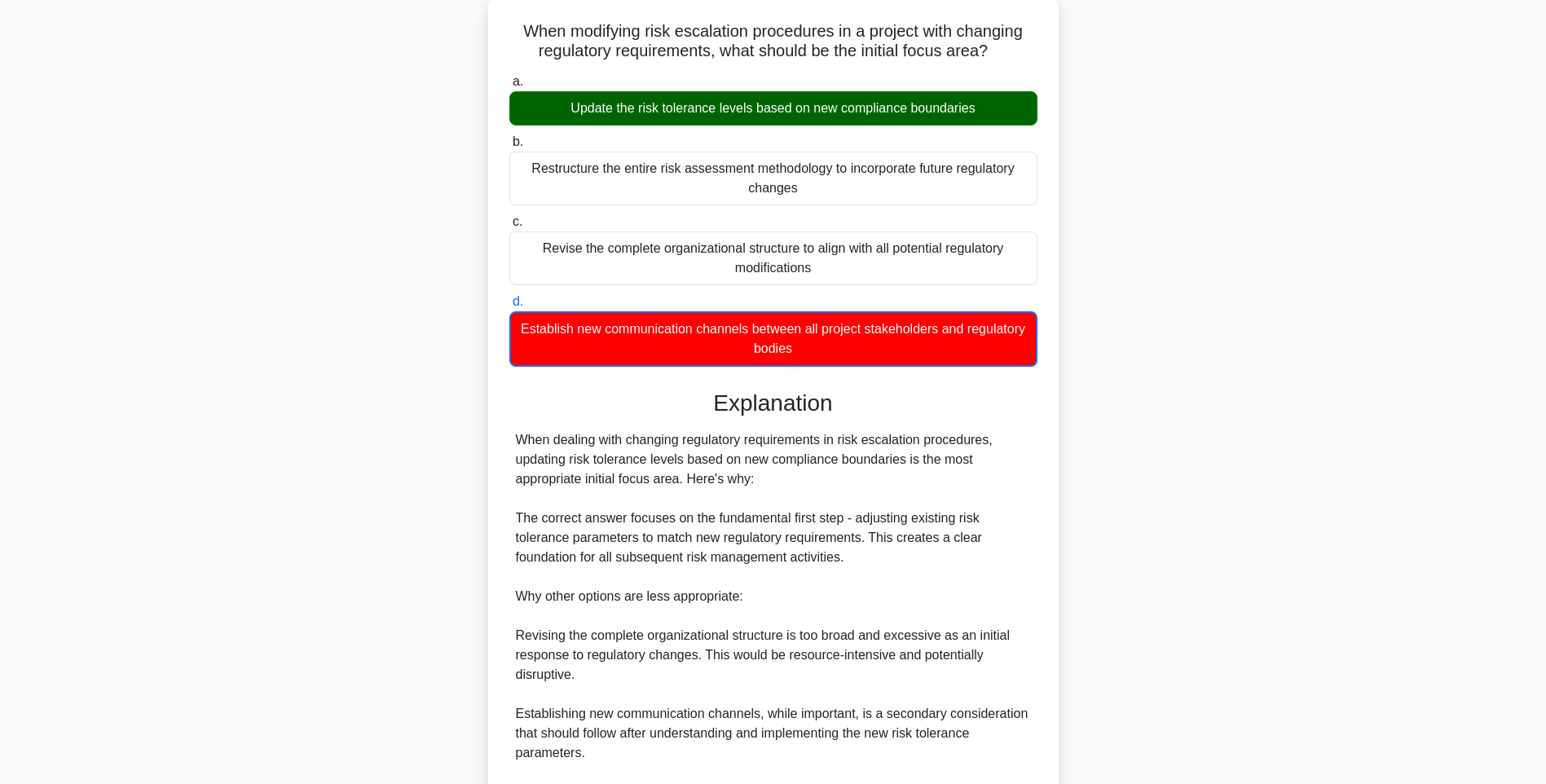
click at [885, 474] on div "When dealing with changing regulatory requirements in risk escalation procedure…" at bounding box center [773, 635] width 515 height 411
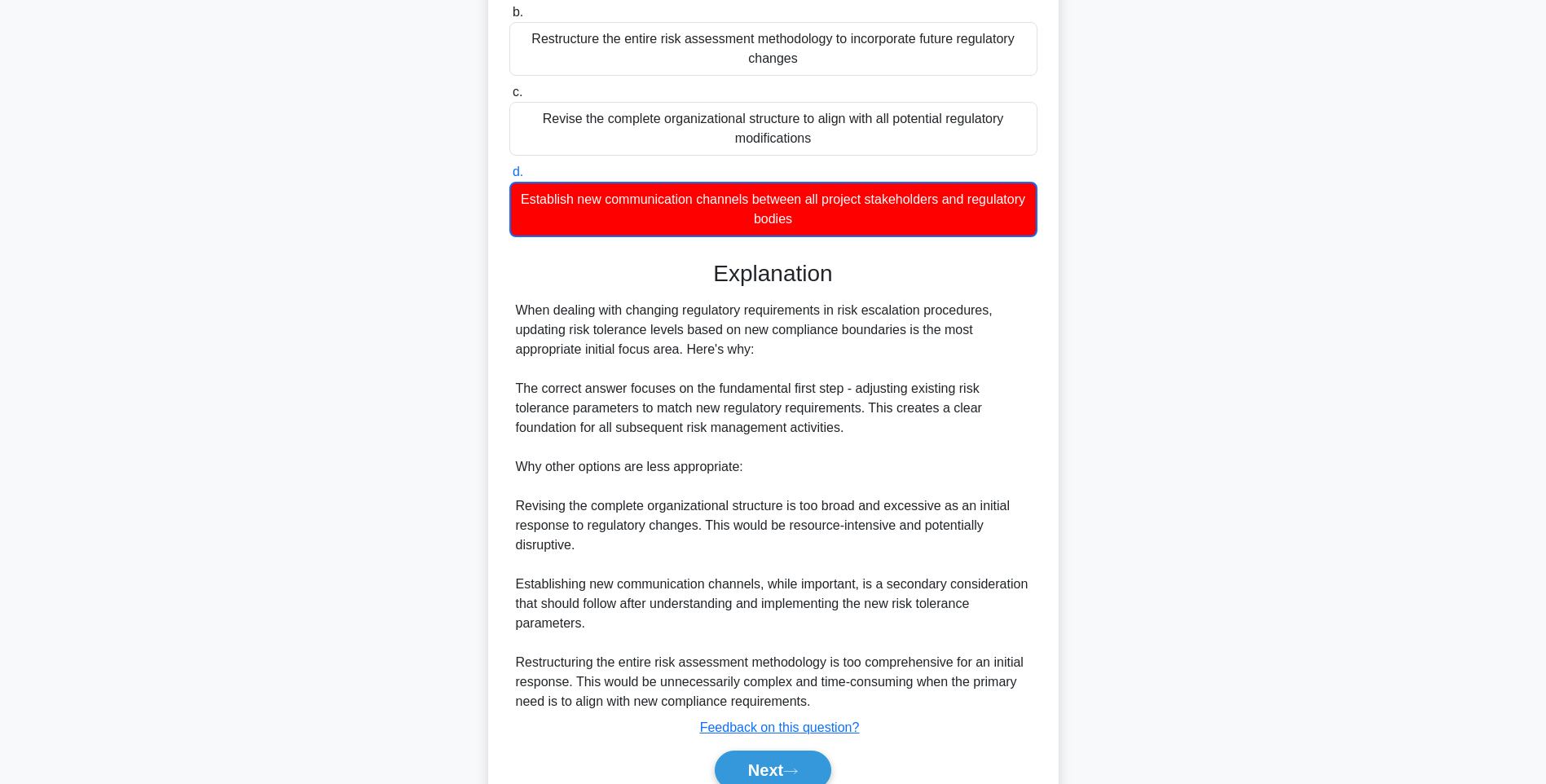
scroll to position [302, 0]
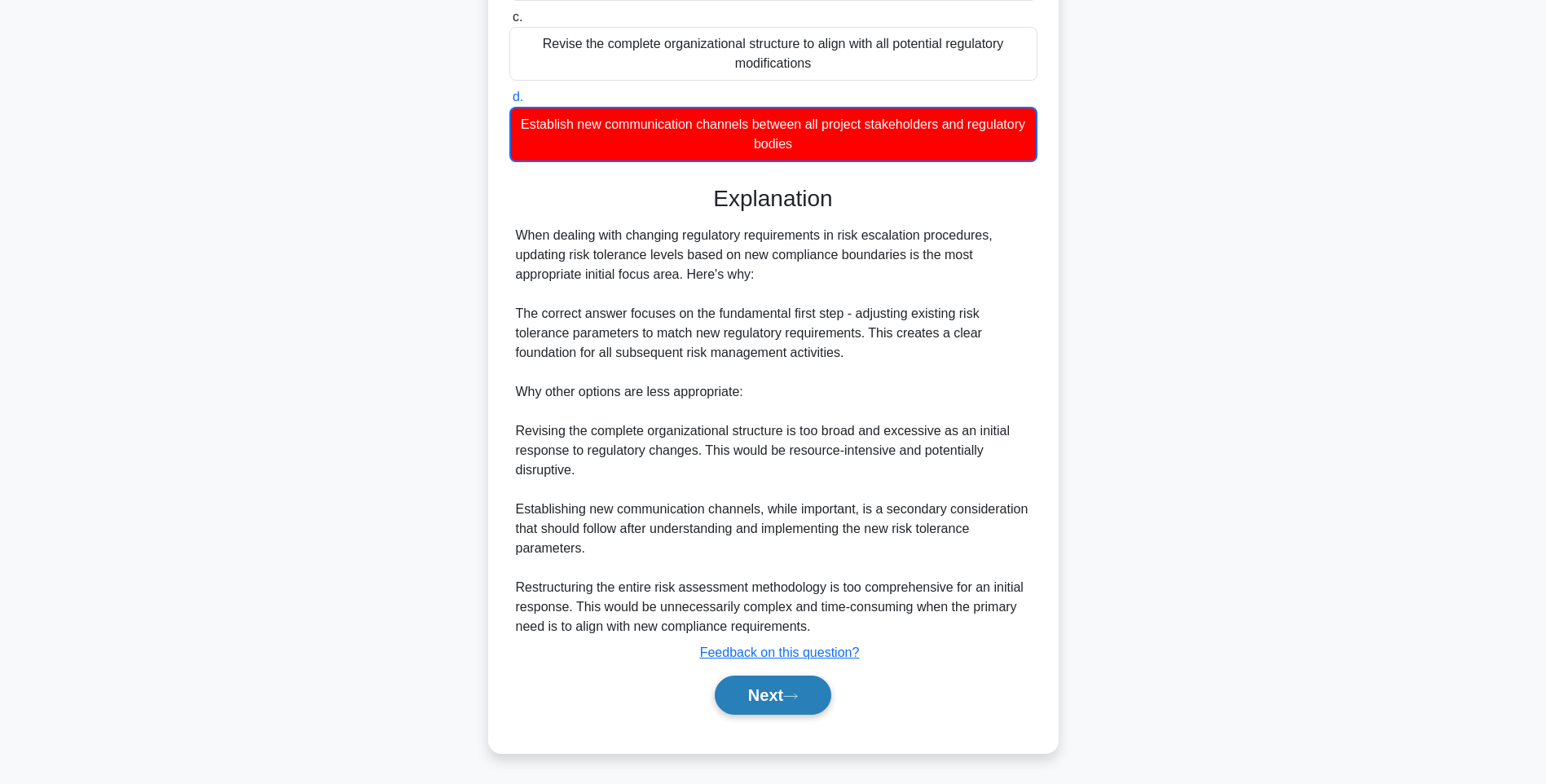
click at [781, 686] on button "Next" at bounding box center [773, 694] width 116 height 39
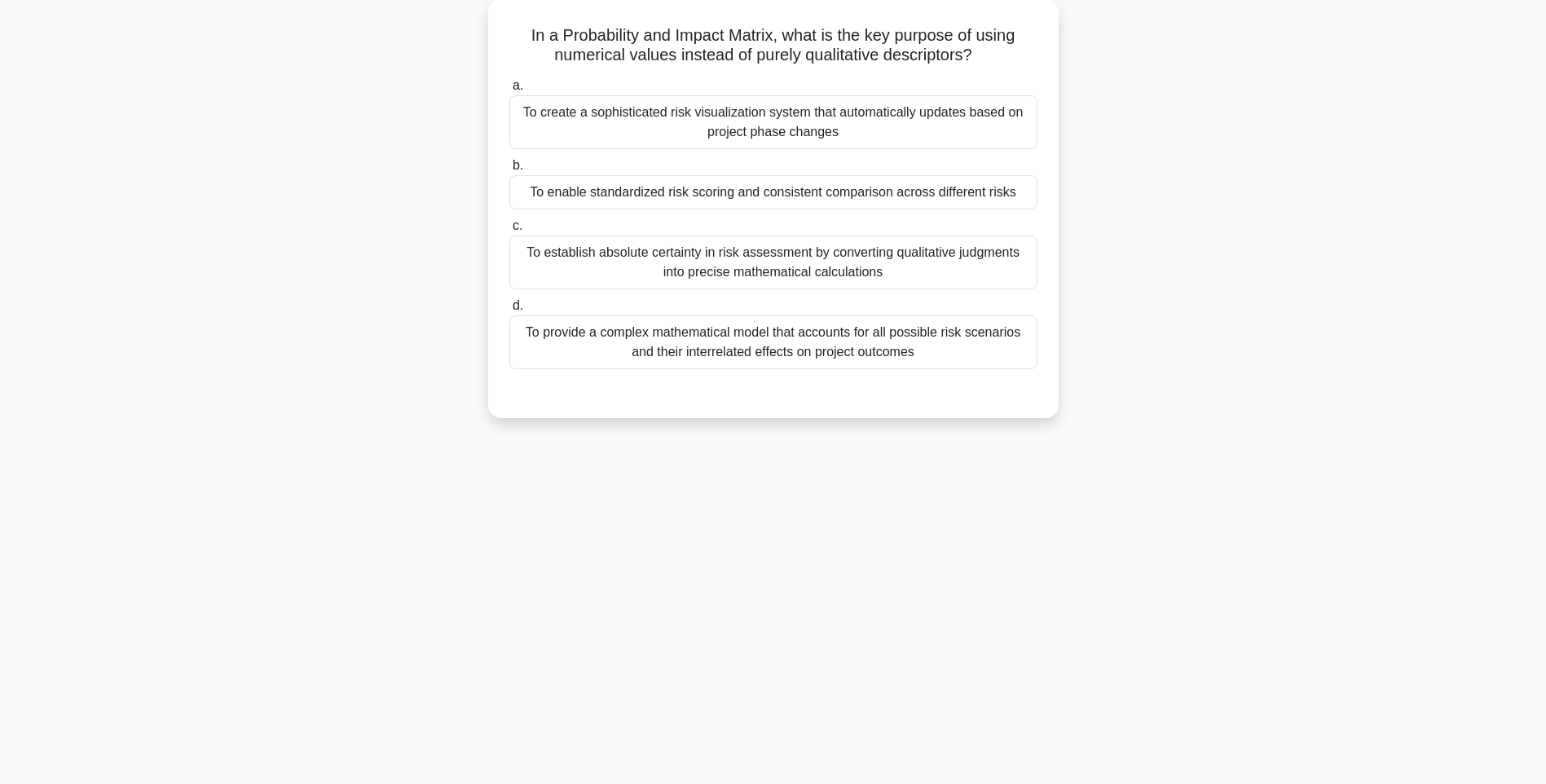
drag, startPoint x: 513, startPoint y: 34, endPoint x: 1072, endPoint y: 352, distance: 643.1
click at [1072, 352] on div "In a Probability and Impact Matrix, what is the key purpose of using numerical …" at bounding box center [773, 218] width 1075 height 438
click at [1151, 466] on div "126:05 Stop PMI-RMP Intermediate 80/115 In a Probability and Impact Matrix, wha…" at bounding box center [773, 370] width 1075 height 815
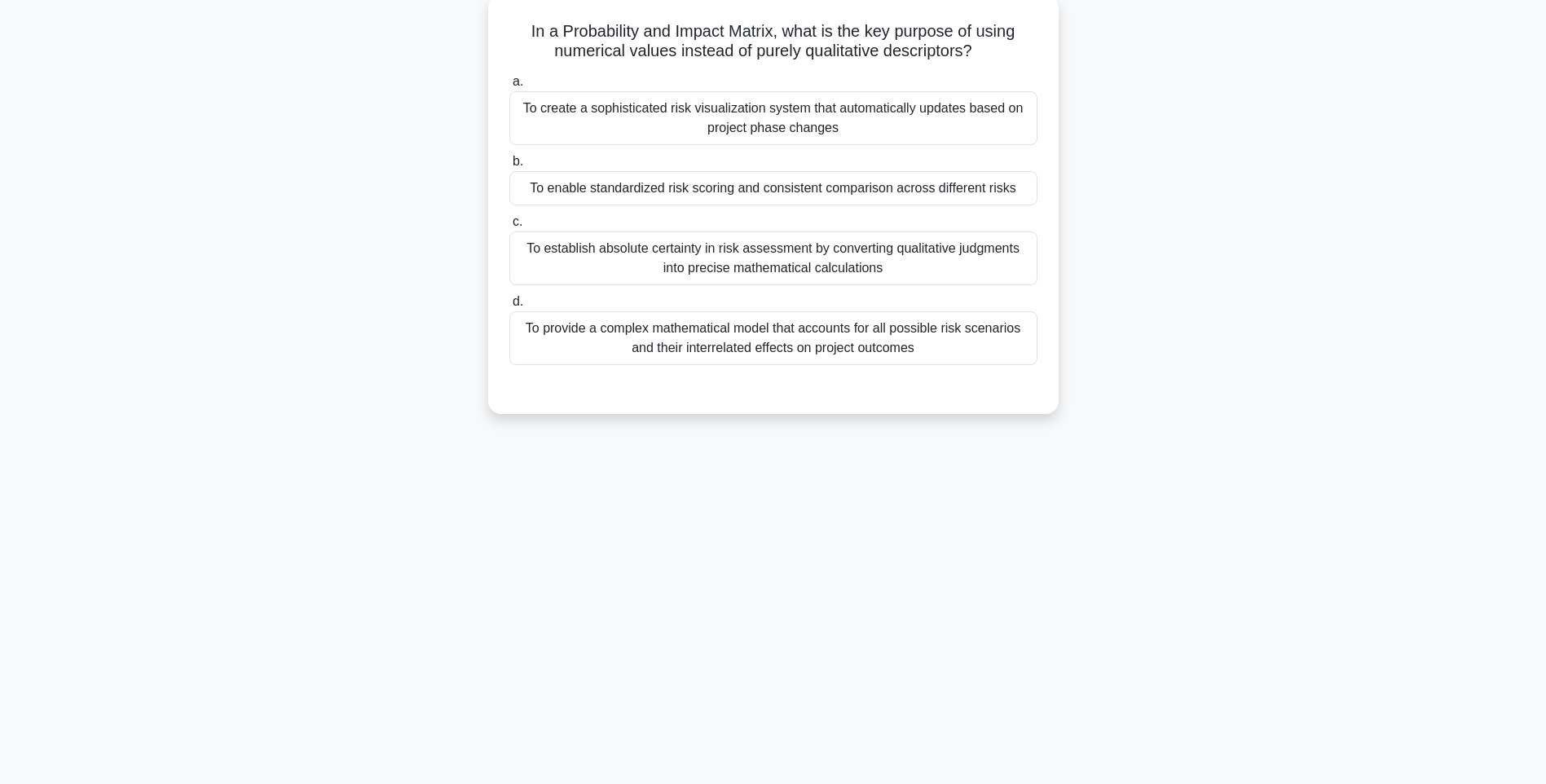
click at [794, 346] on div "To provide a complex mathematical model that accounts for all possible risk sce…" at bounding box center [773, 338] width 528 height 54
click at [509, 307] on input "d. To provide a complex mathematical model that accounts for all possible risk …" at bounding box center [509, 302] width 0 height 11
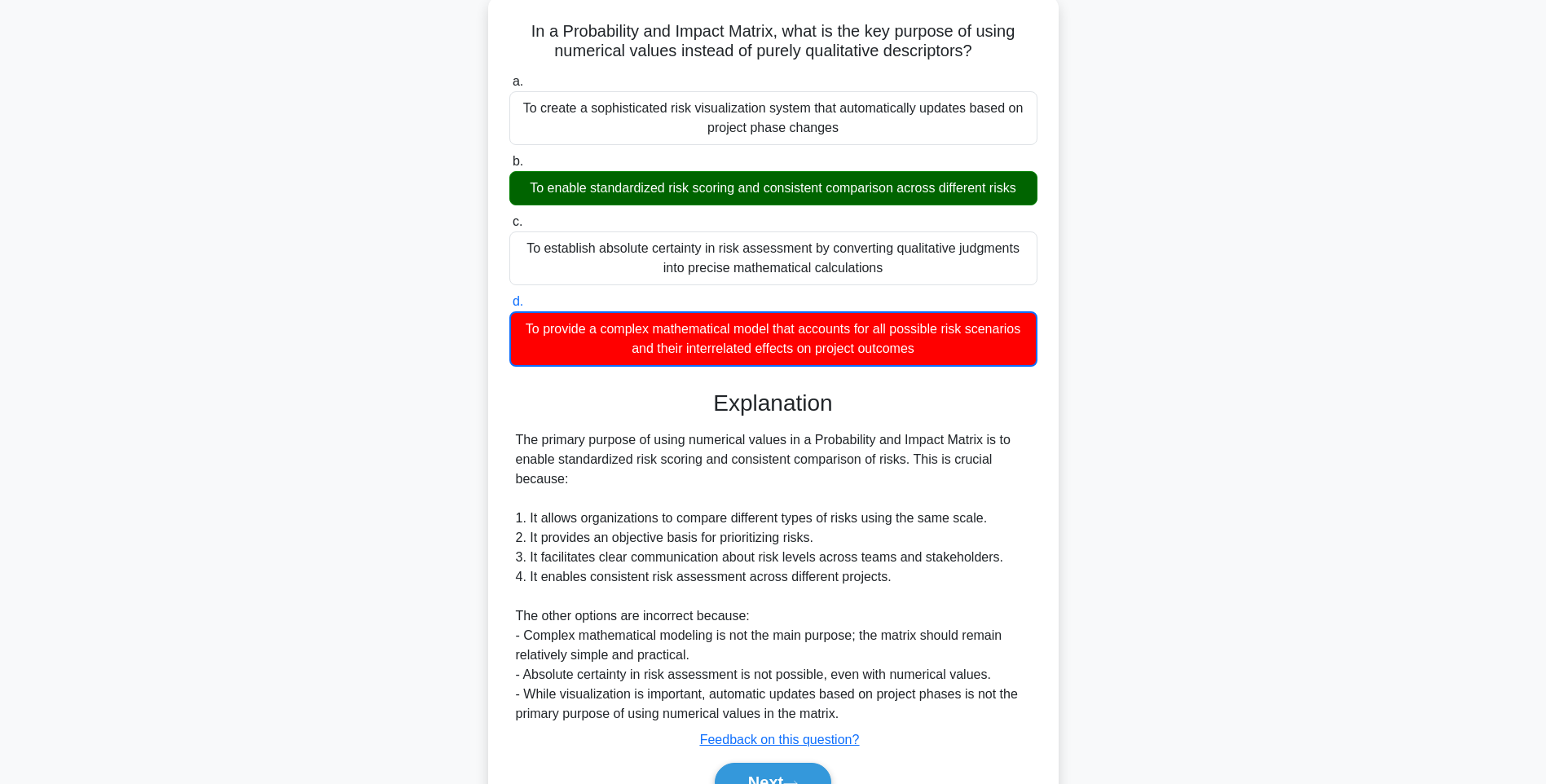
click at [893, 475] on div "The primary purpose of using numerical values in a Probability and Impact Matri…" at bounding box center [773, 576] width 515 height 294
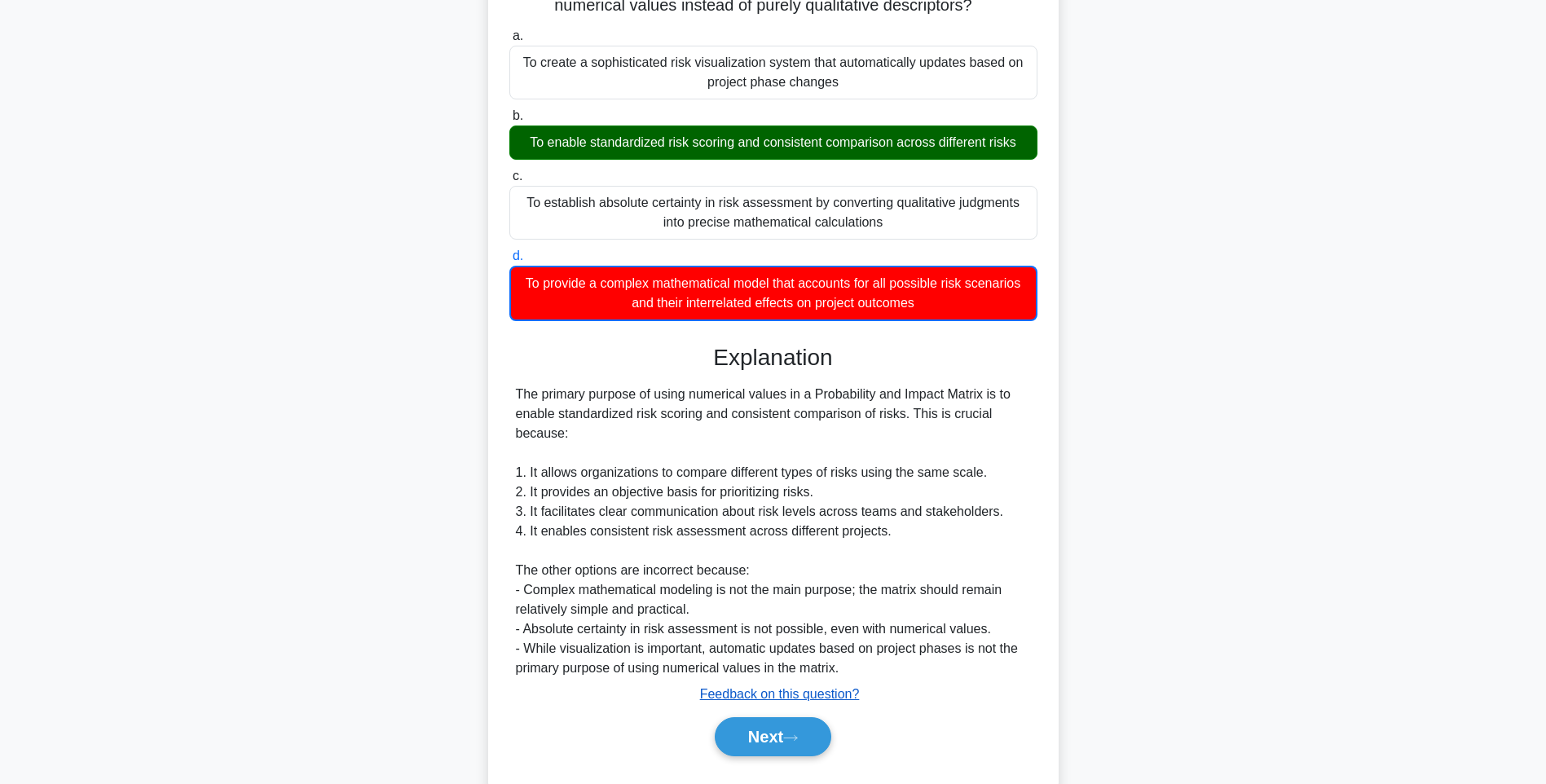
scroll to position [184, 0]
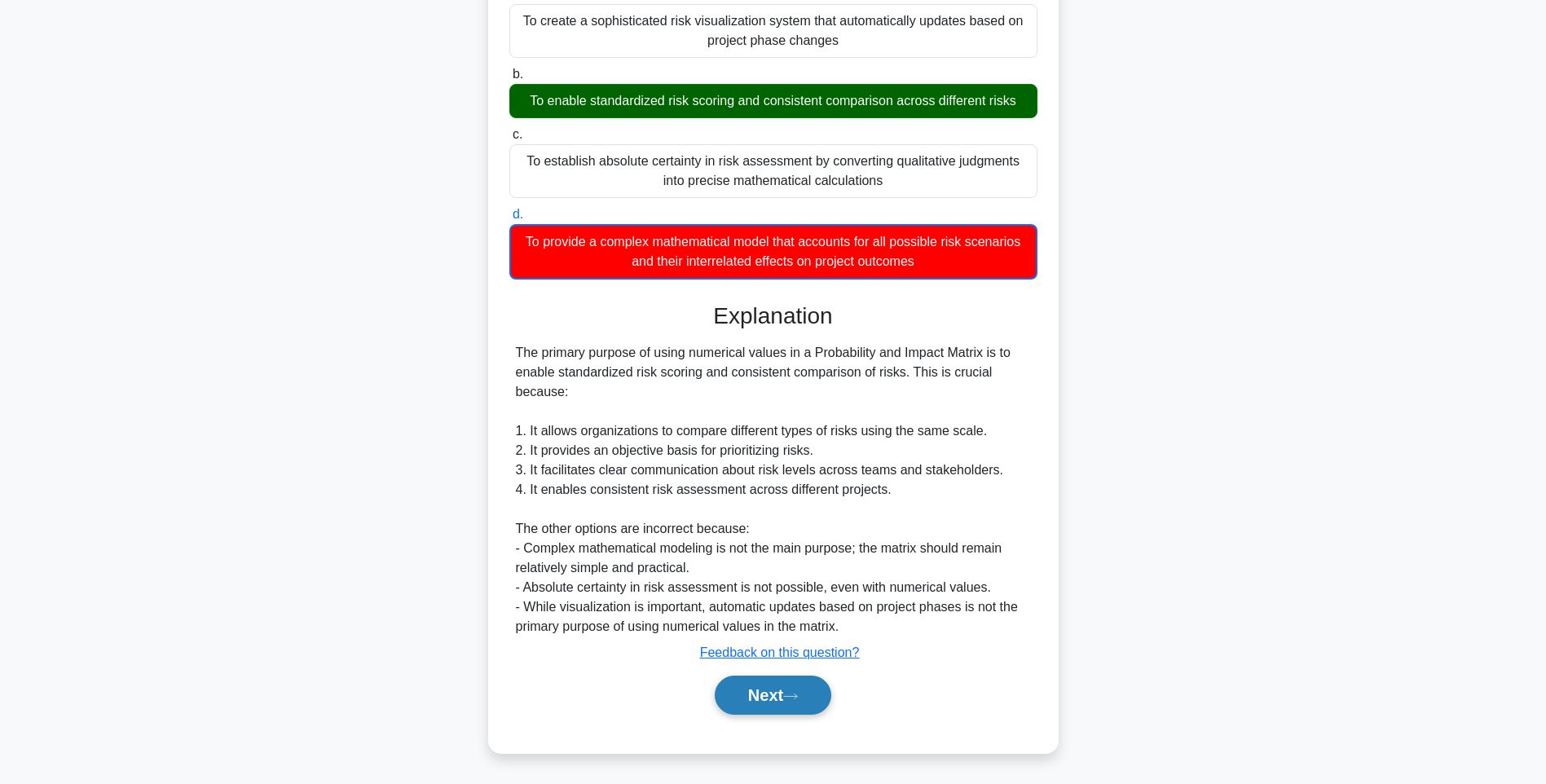
click at [808, 691] on button "Next" at bounding box center [773, 694] width 116 height 39
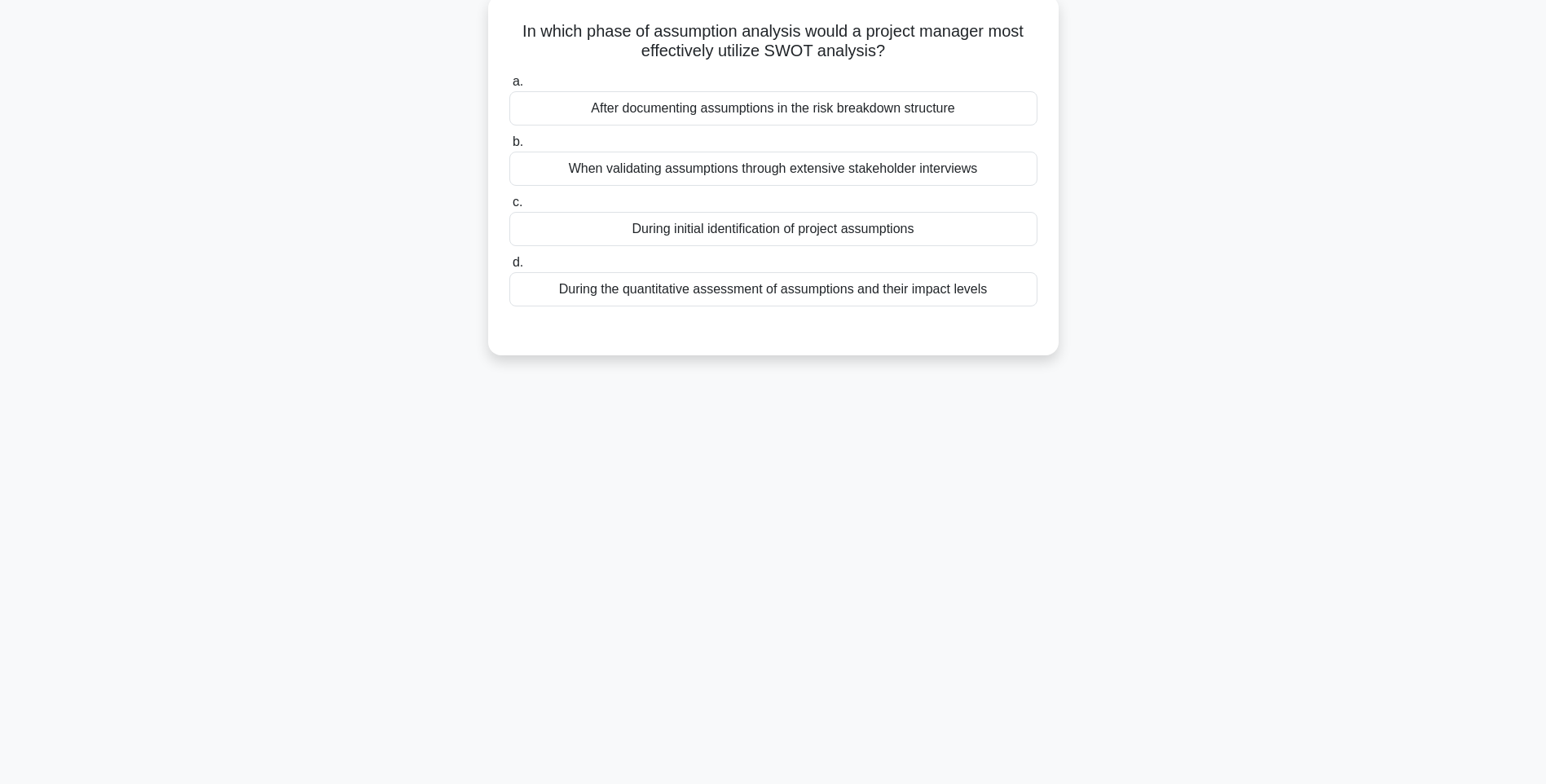
scroll to position [96, 0]
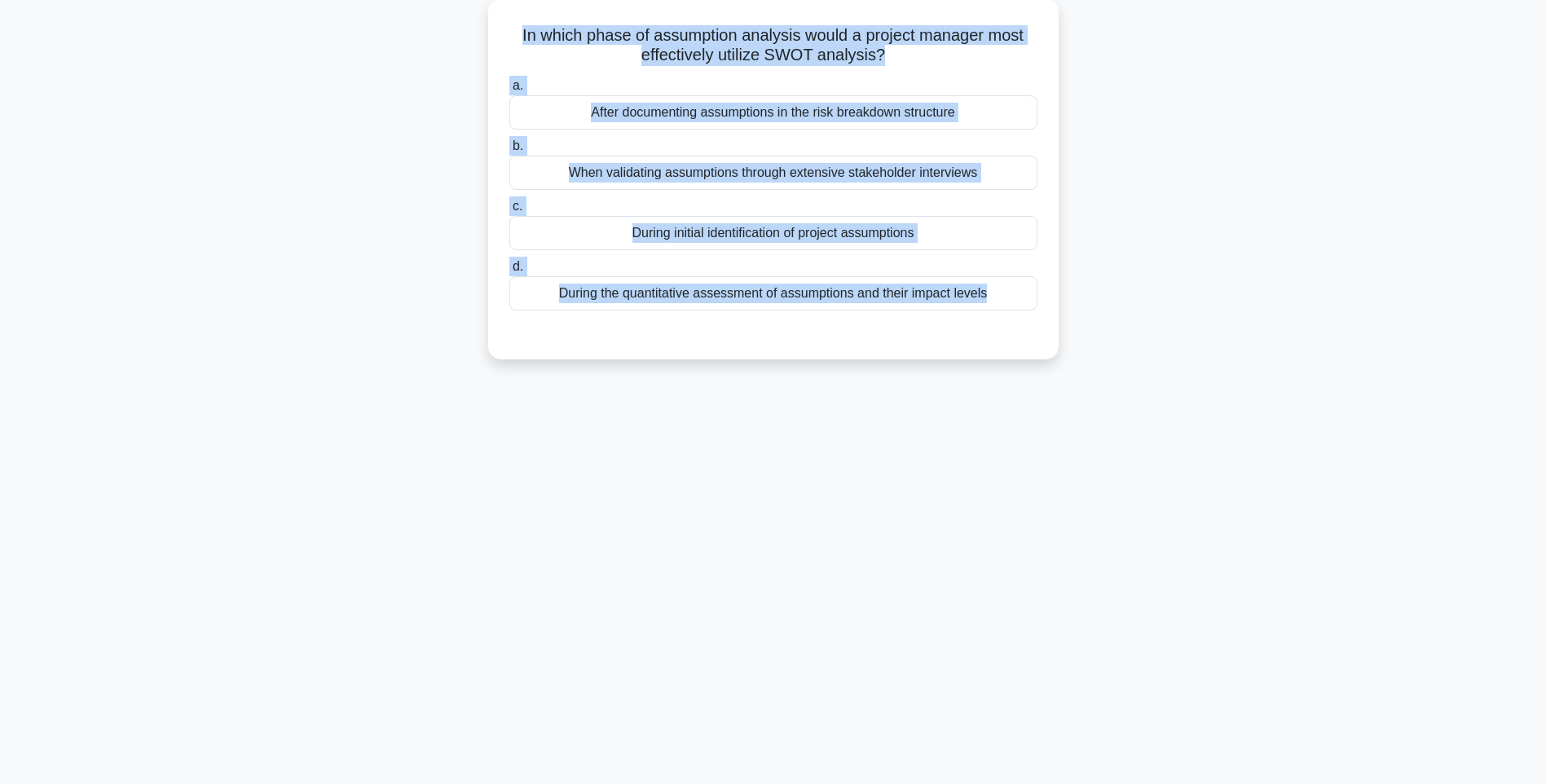
drag, startPoint x: 505, startPoint y: 31, endPoint x: 1079, endPoint y: 351, distance: 657.2
click at [1079, 351] on div "In which phase of assumption analysis would a project manager most effectively …" at bounding box center [773, 189] width 1075 height 380
drag, startPoint x: 1180, startPoint y: 383, endPoint x: 1073, endPoint y: 350, distance: 112.0
click at [1180, 383] on div "125:57 Stop PMI-RMP Intermediate 81/115 In which phase of assumption analysis w…" at bounding box center [773, 370] width 1075 height 815
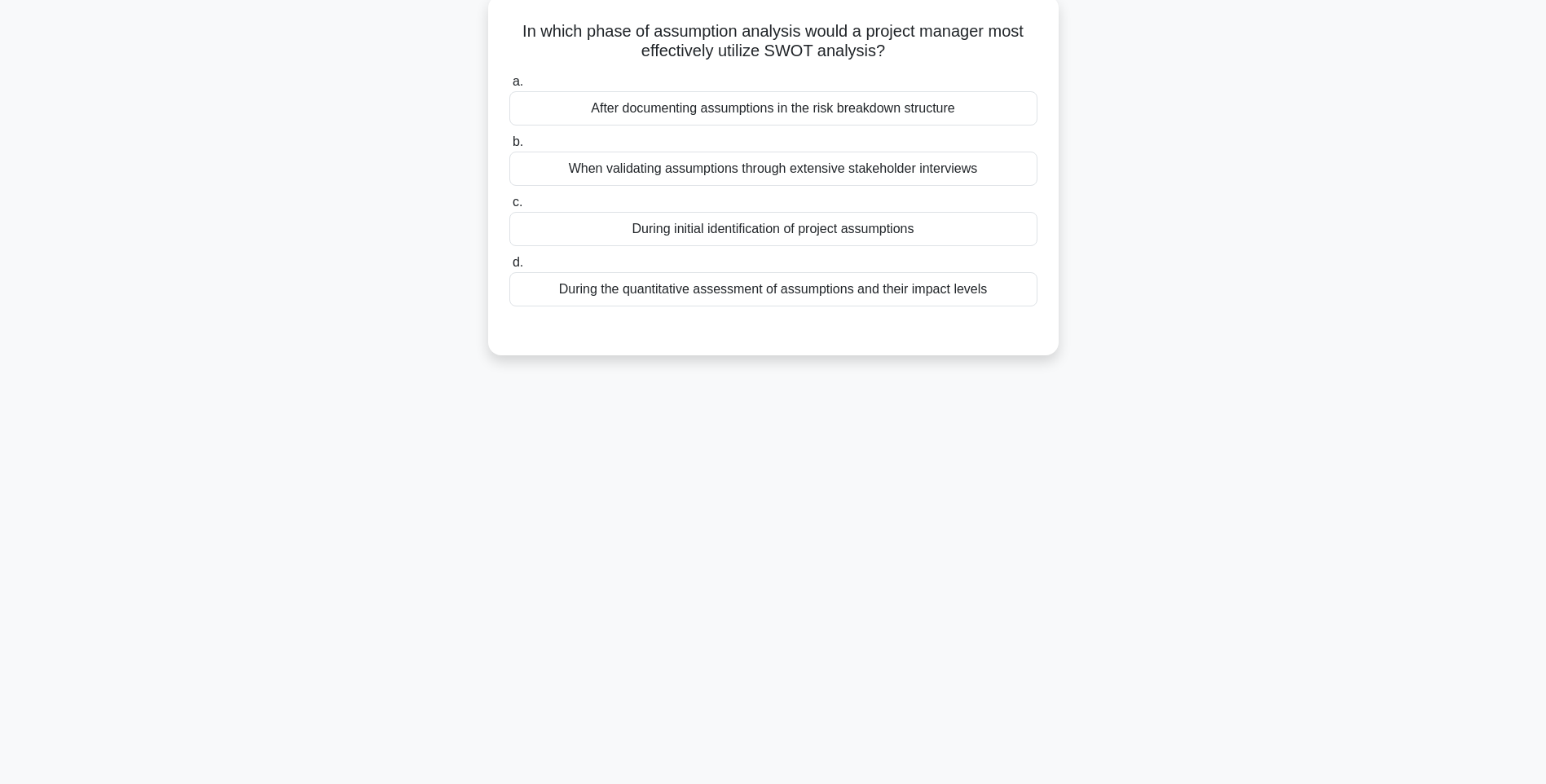
click at [889, 292] on div "During the quantitative assessment of assumptions and their impact levels" at bounding box center [773, 289] width 528 height 35
click at [509, 268] on input "d. During the quantitative assessment of assumptions and their impact levels" at bounding box center [509, 263] width 0 height 11
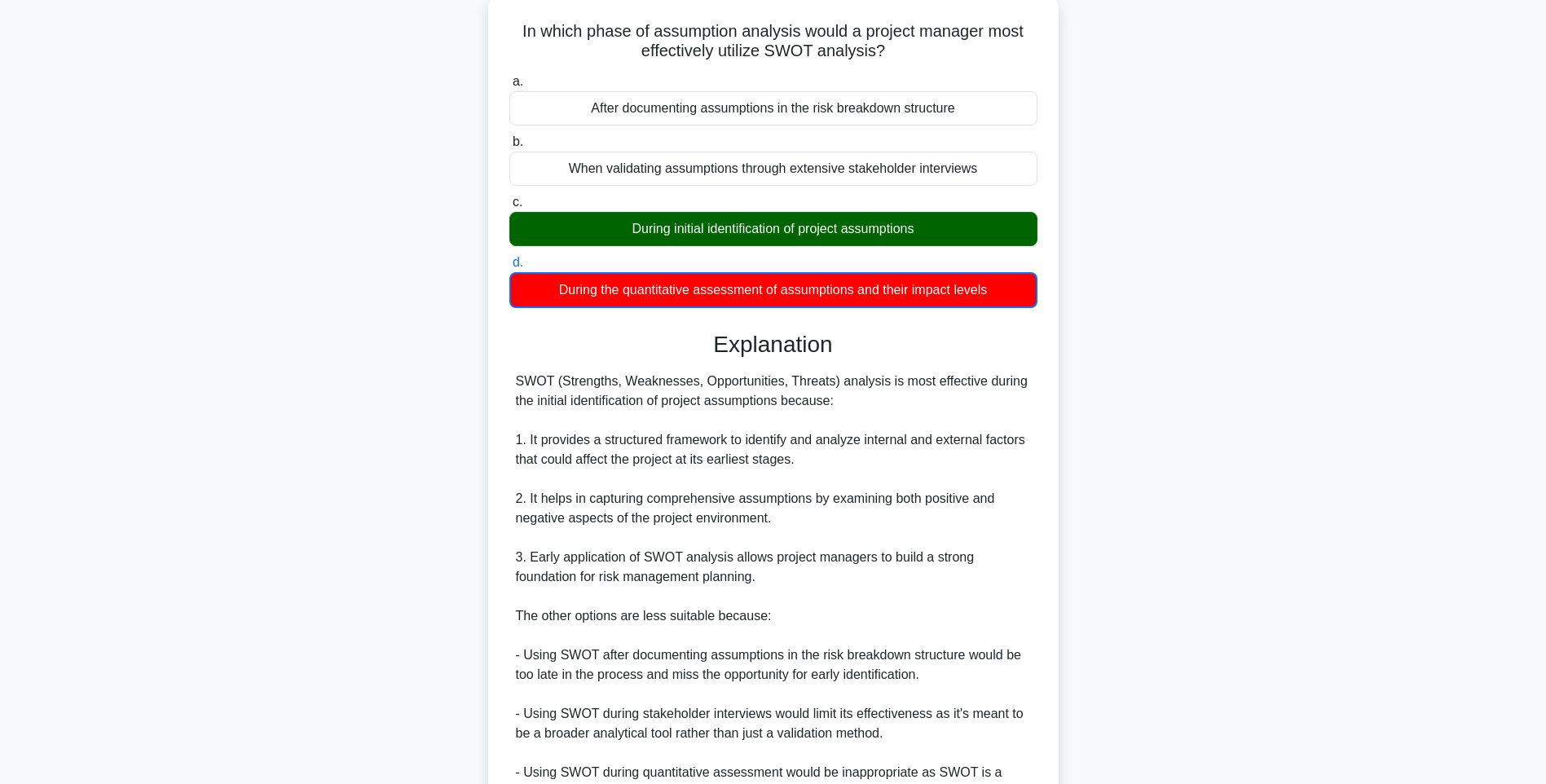
drag, startPoint x: 937, startPoint y: 440, endPoint x: 936, endPoint y: 464, distance: 24.0
click at [937, 440] on div "SWOT (Strengths, Weaknesses, Opportunities, Threats) analysis is most effective…" at bounding box center [773, 586] width 515 height 430
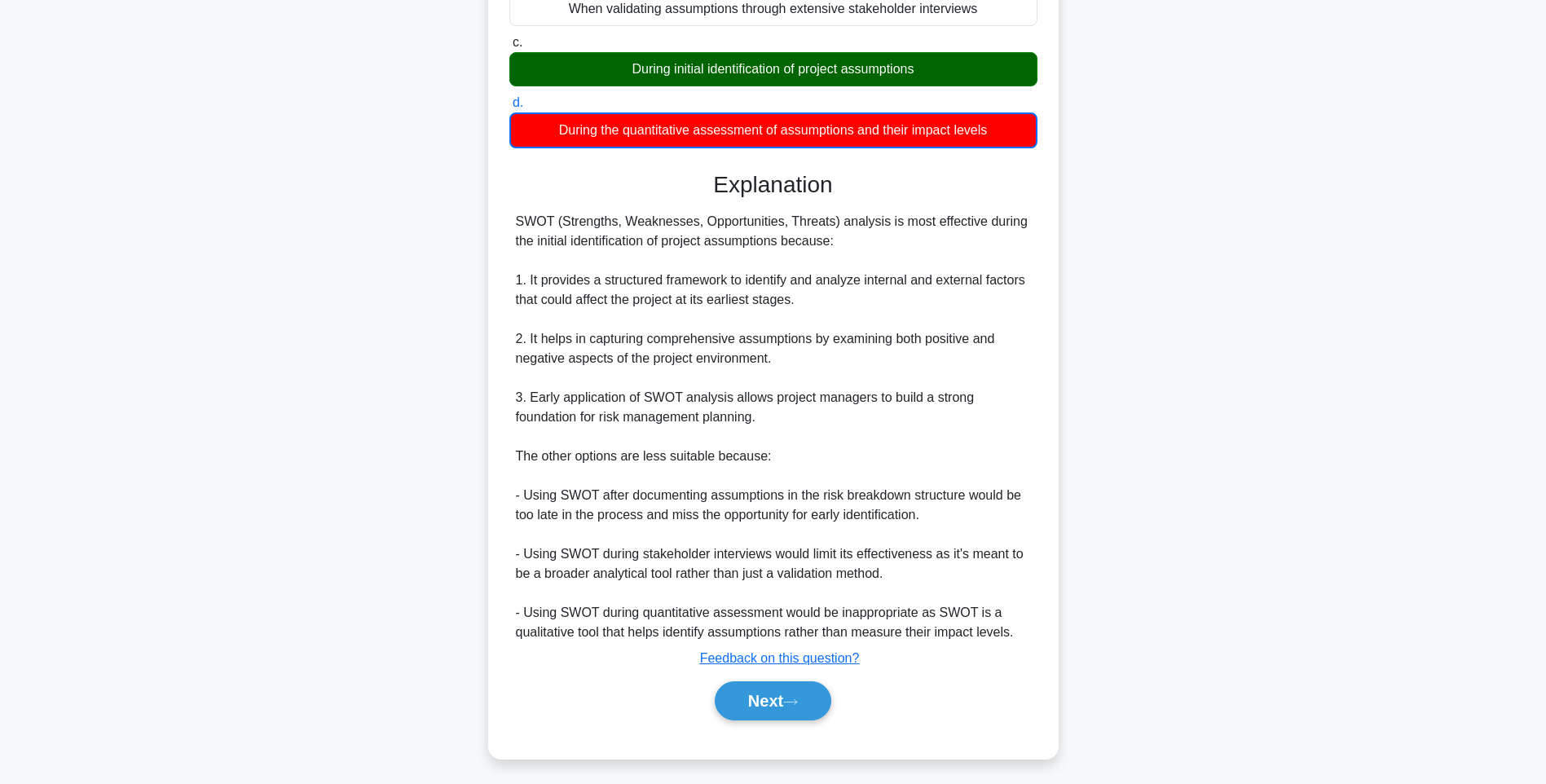
scroll to position [263, 0]
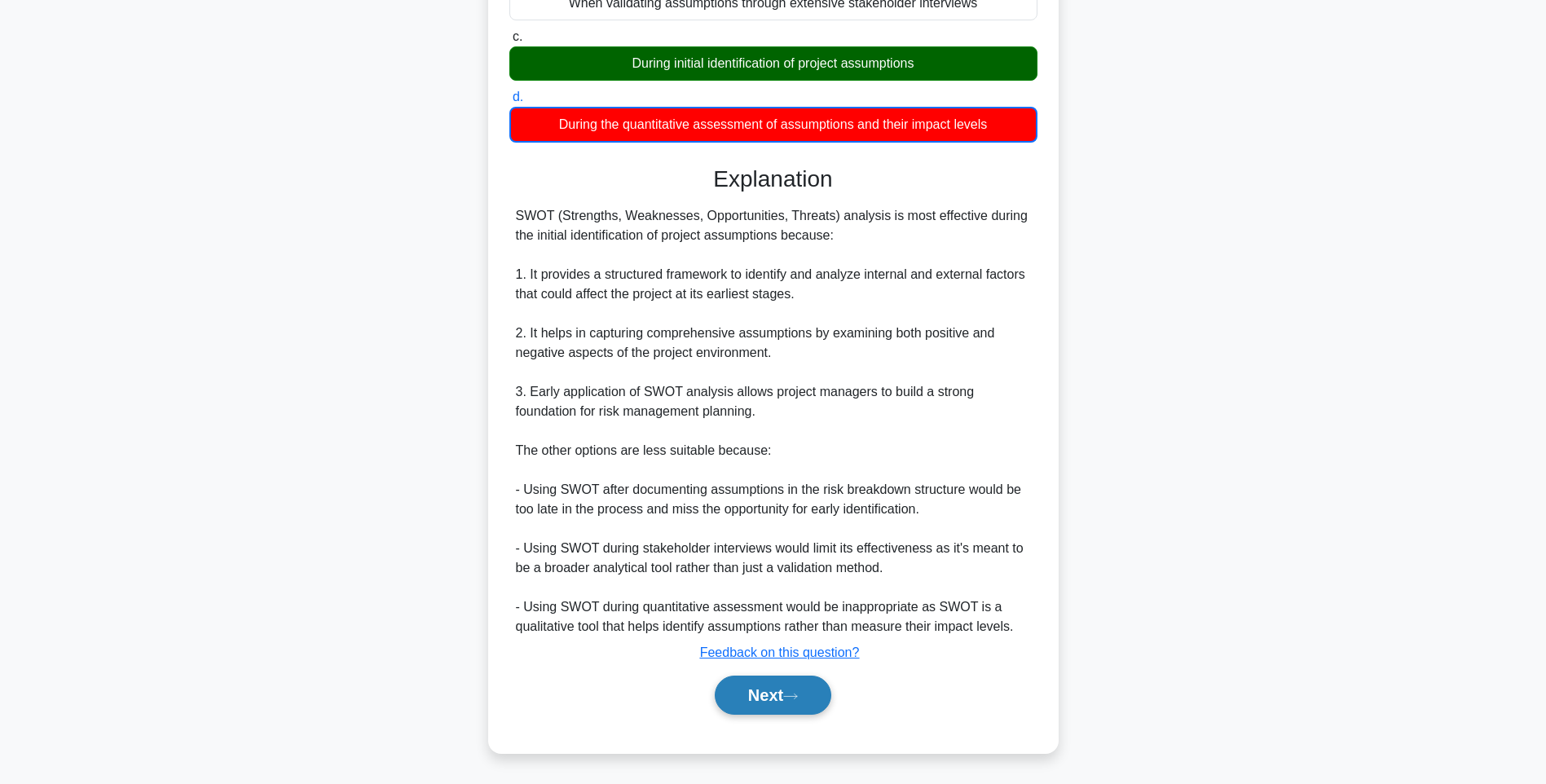
click at [790, 701] on button "Next" at bounding box center [773, 694] width 116 height 39
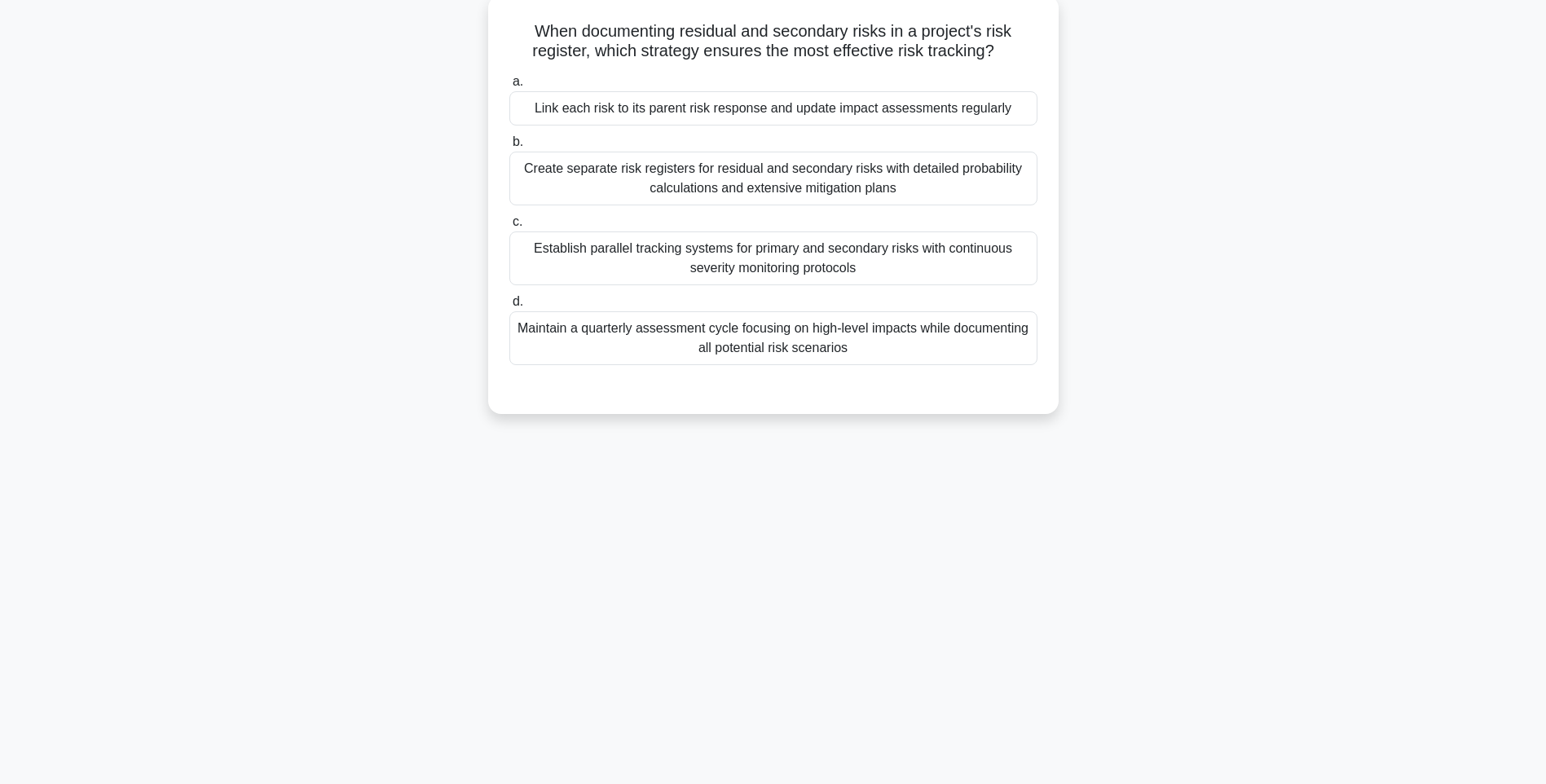
drag, startPoint x: 622, startPoint y: 91, endPoint x: 1020, endPoint y: 355, distance: 477.6
click at [1020, 355] on div "When documenting residual and secondary risks in a project's risk register, whi…" at bounding box center [773, 204] width 557 height 405
drag, startPoint x: 1106, startPoint y: 406, endPoint x: 961, endPoint y: 369, distance: 149.6
click at [1106, 406] on div "When documenting residual and secondary risks in a project's risk register, whi…" at bounding box center [773, 218] width 1075 height 438
click at [896, 355] on div "Maintain a quarterly assessment cycle focusing on high-level impacts while docu…" at bounding box center [773, 338] width 528 height 54
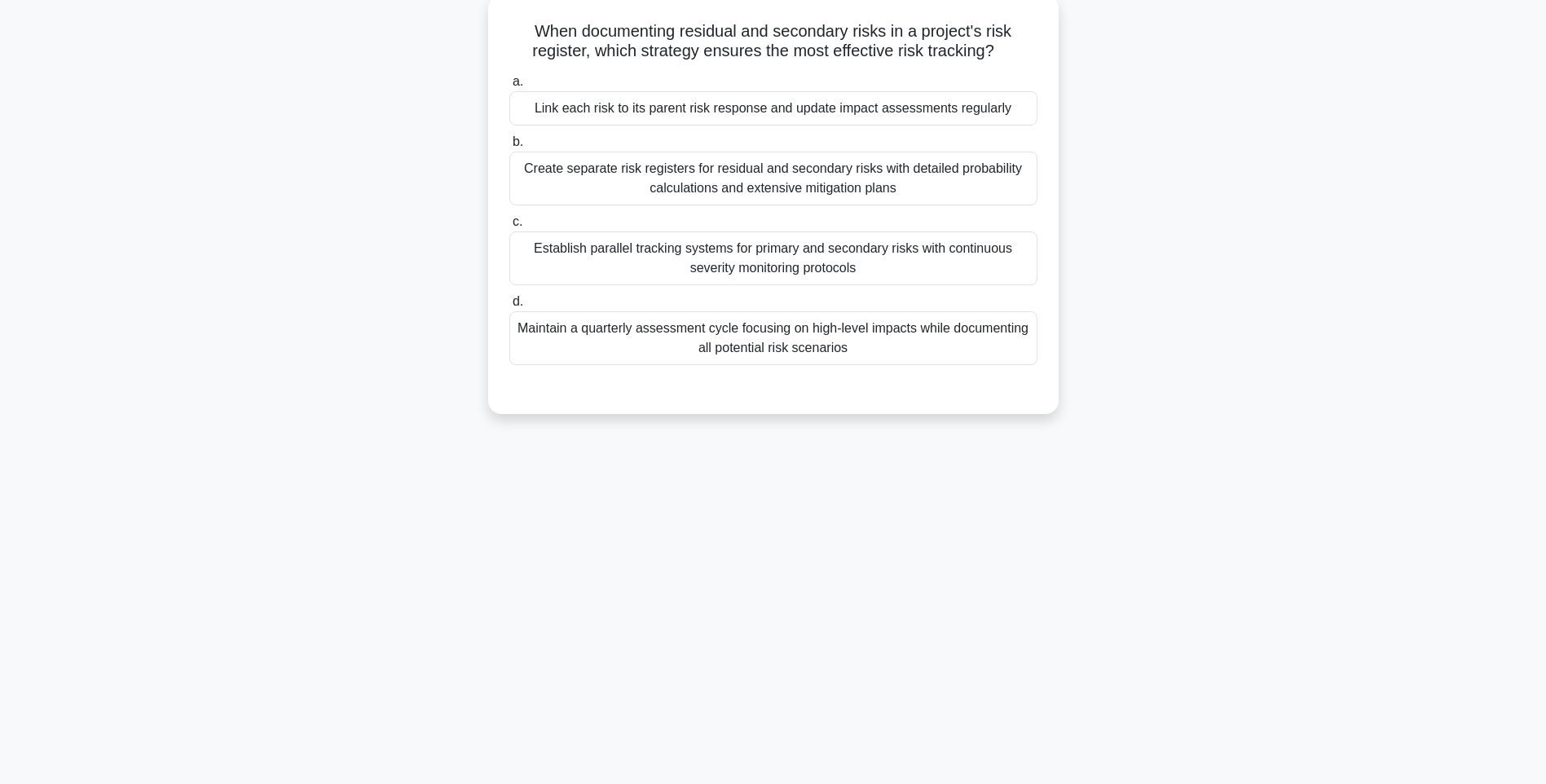
click at [509, 307] on input "d. Maintain a quarterly assessment cycle focusing on high-level impacts while d…" at bounding box center [509, 302] width 0 height 11
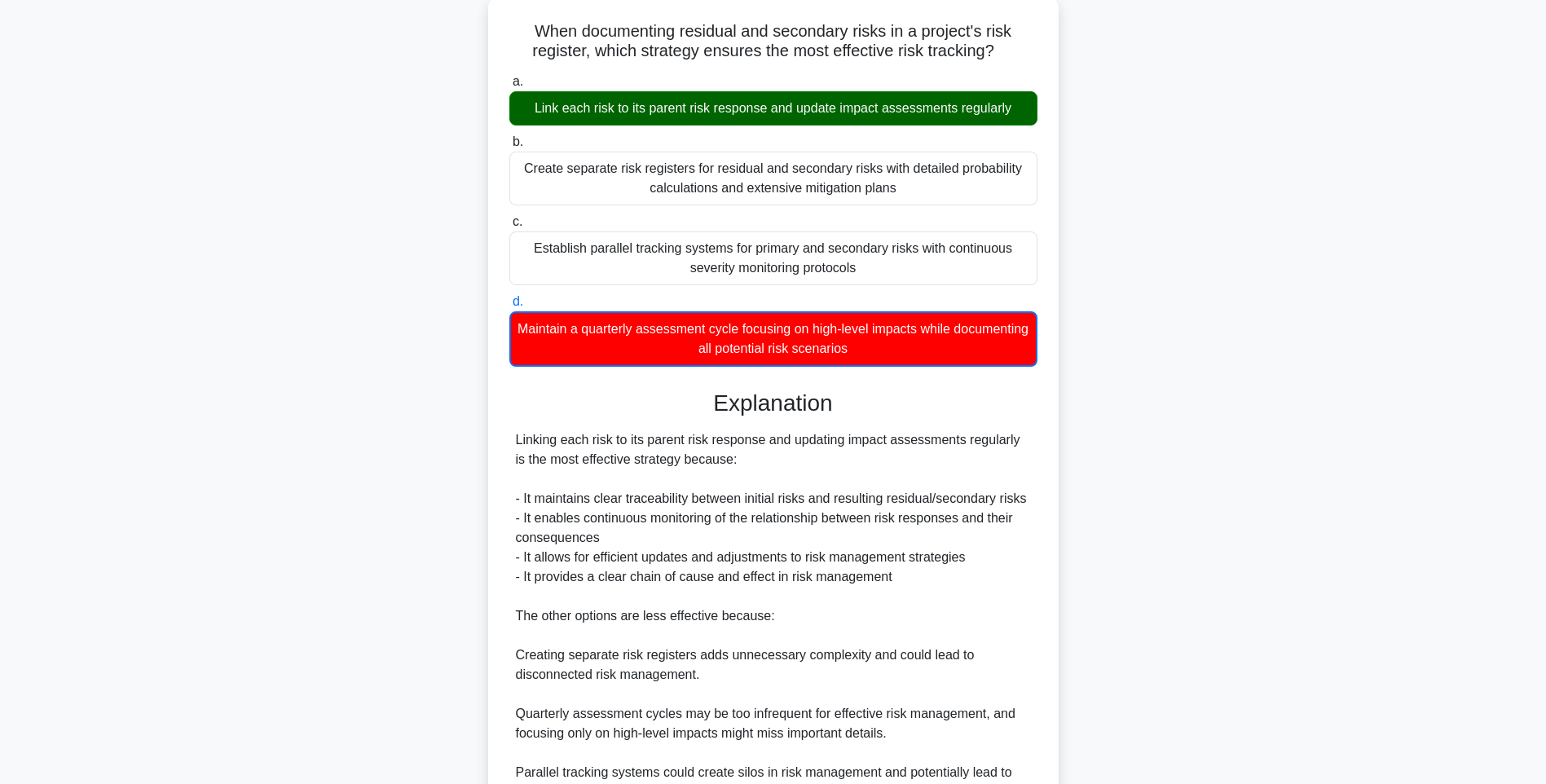
drag, startPoint x: 895, startPoint y: 463, endPoint x: 907, endPoint y: 566, distance: 103.7
click at [895, 463] on div "Linking each risk to its parent risk response and updating impact assessments r…" at bounding box center [773, 615] width 515 height 372
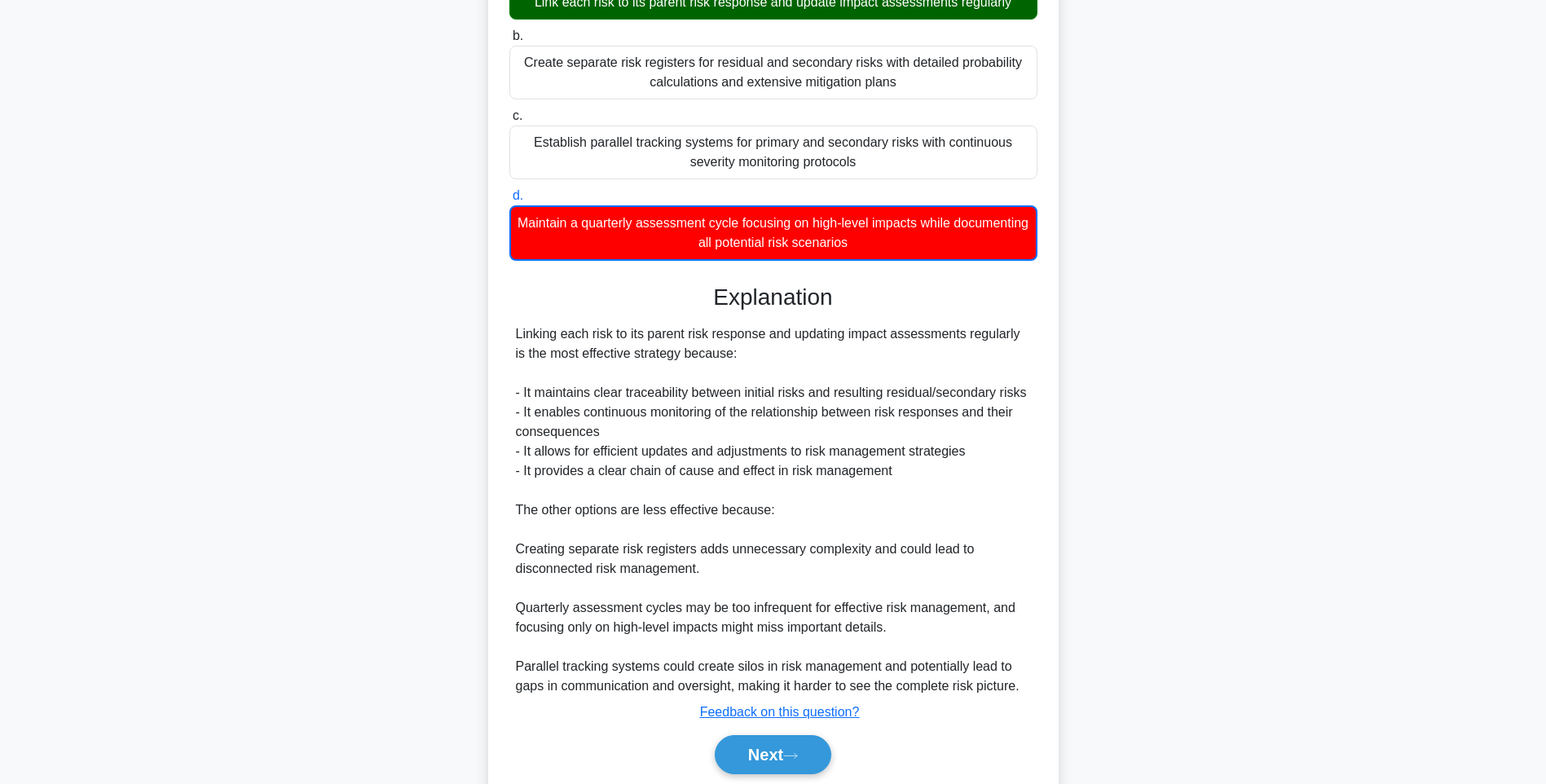
scroll to position [263, 0]
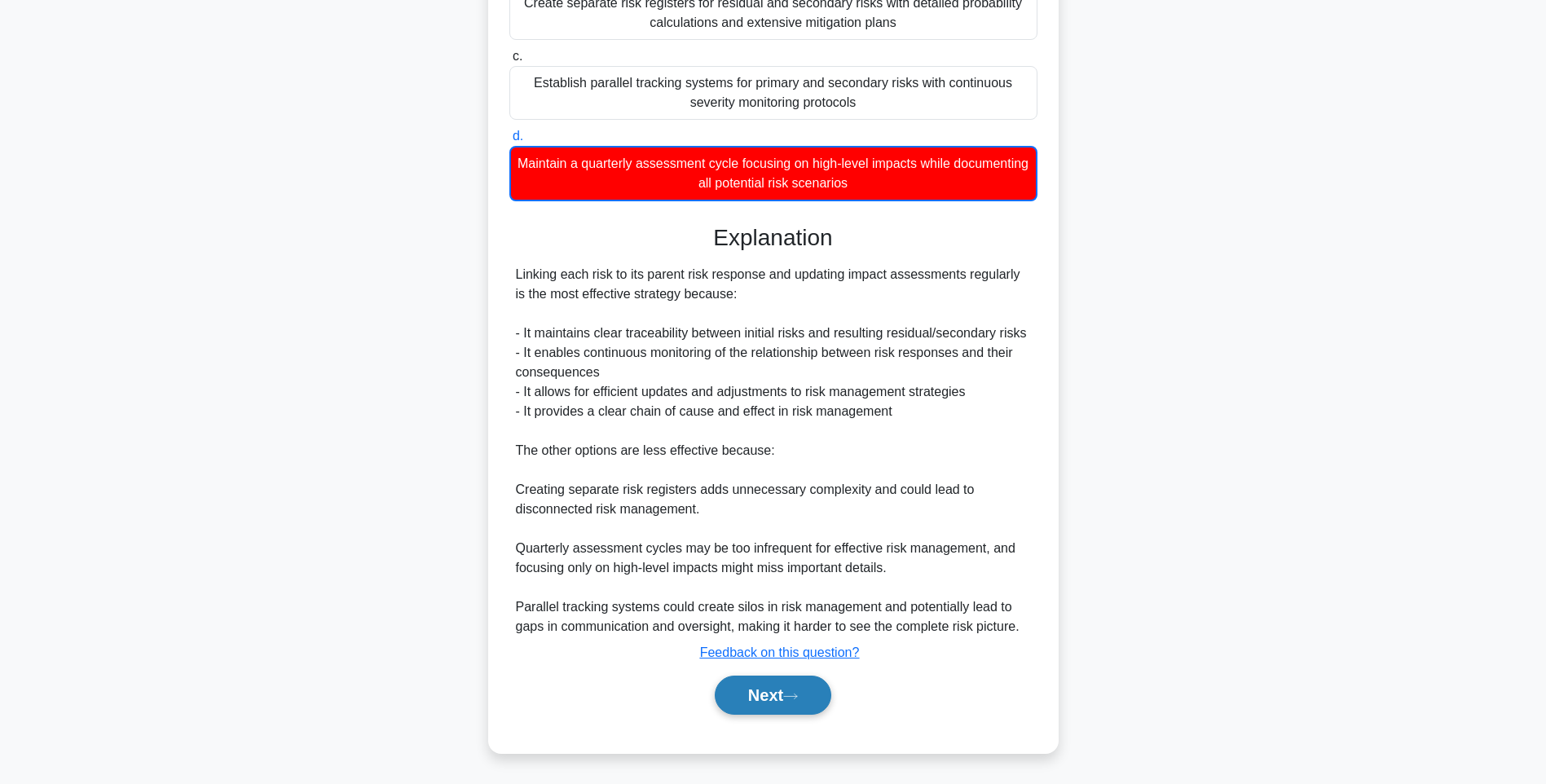
click at [779, 697] on button "Next" at bounding box center [773, 694] width 116 height 39
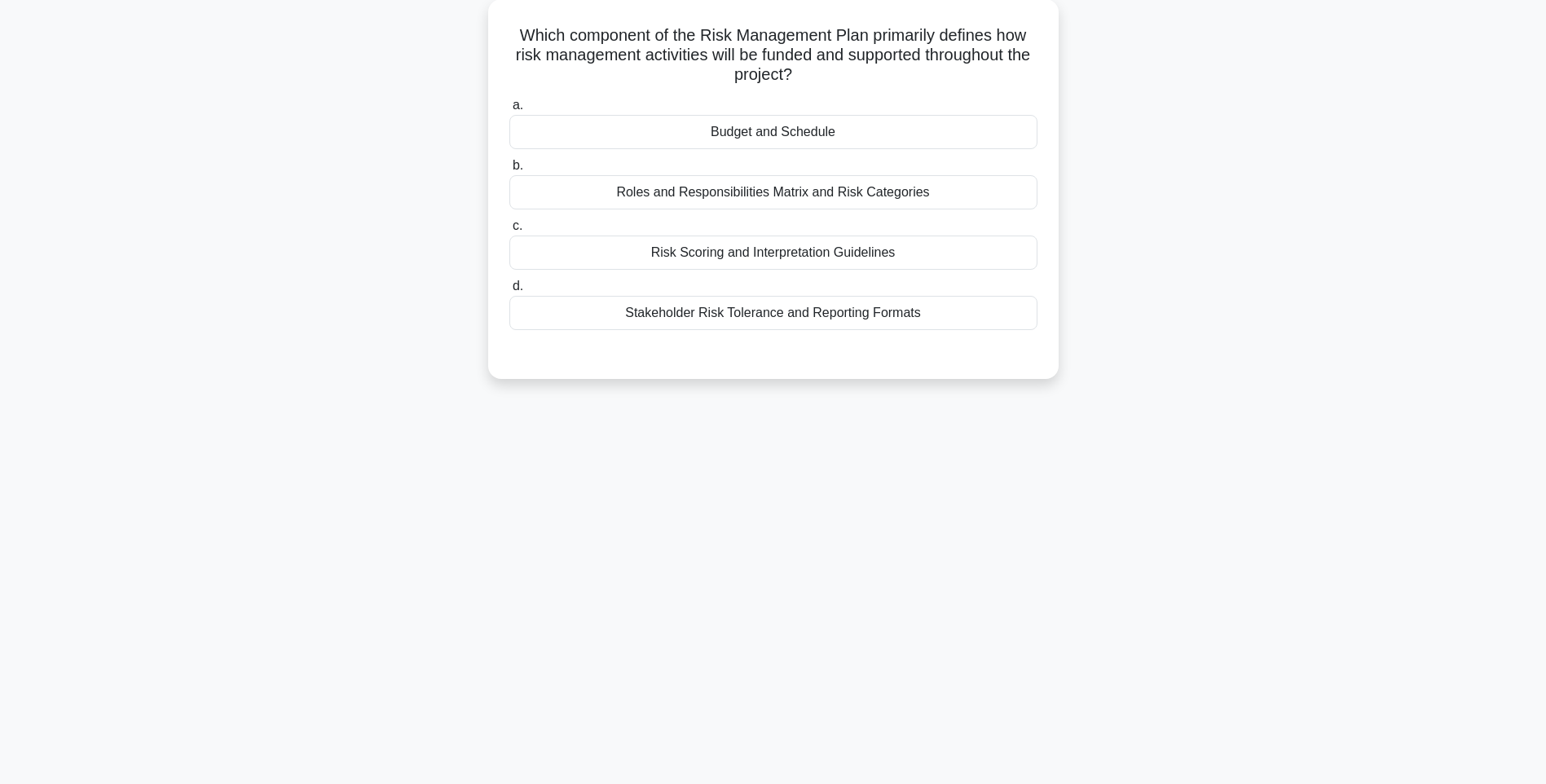
scroll to position [96, 0]
drag, startPoint x: 507, startPoint y: 27, endPoint x: 1006, endPoint y: 327, distance: 582.2
click at [1006, 327] on div "Which component of the Risk Management Plan primarily defines how risk manageme…" at bounding box center [773, 184] width 557 height 366
drag, startPoint x: 1140, startPoint y: 367, endPoint x: 1095, endPoint y: 353, distance: 47.1
click at [1140, 367] on div "Which component of the Risk Management Plan primarily defines how risk manageme…" at bounding box center [773, 199] width 1075 height 399
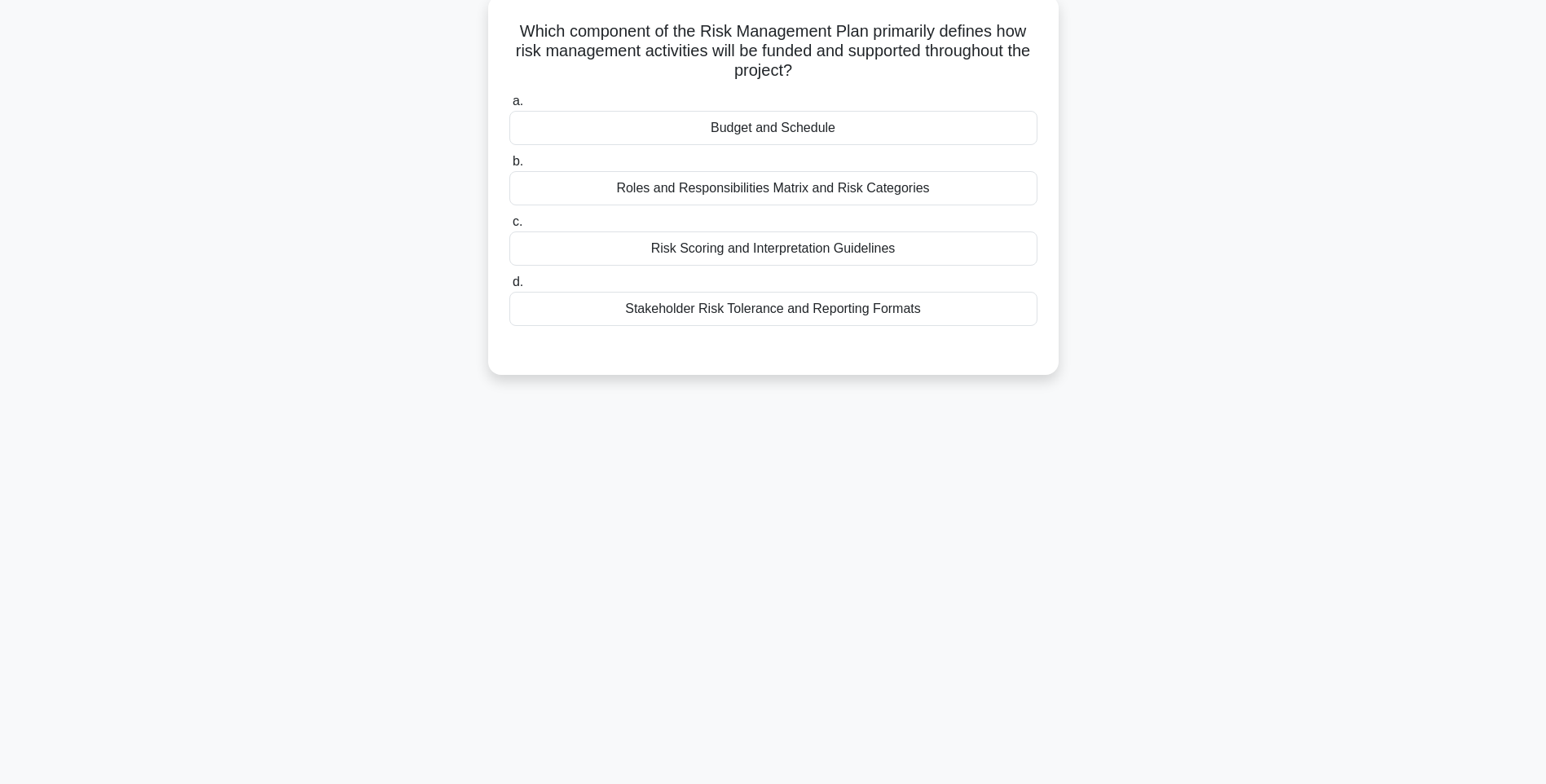
click at [909, 318] on div "Stakeholder Risk Tolerance and Reporting Formats" at bounding box center [773, 309] width 528 height 35
click at [509, 287] on input "d. Stakeholder Risk Tolerance and Reporting Formats" at bounding box center [509, 282] width 0 height 11
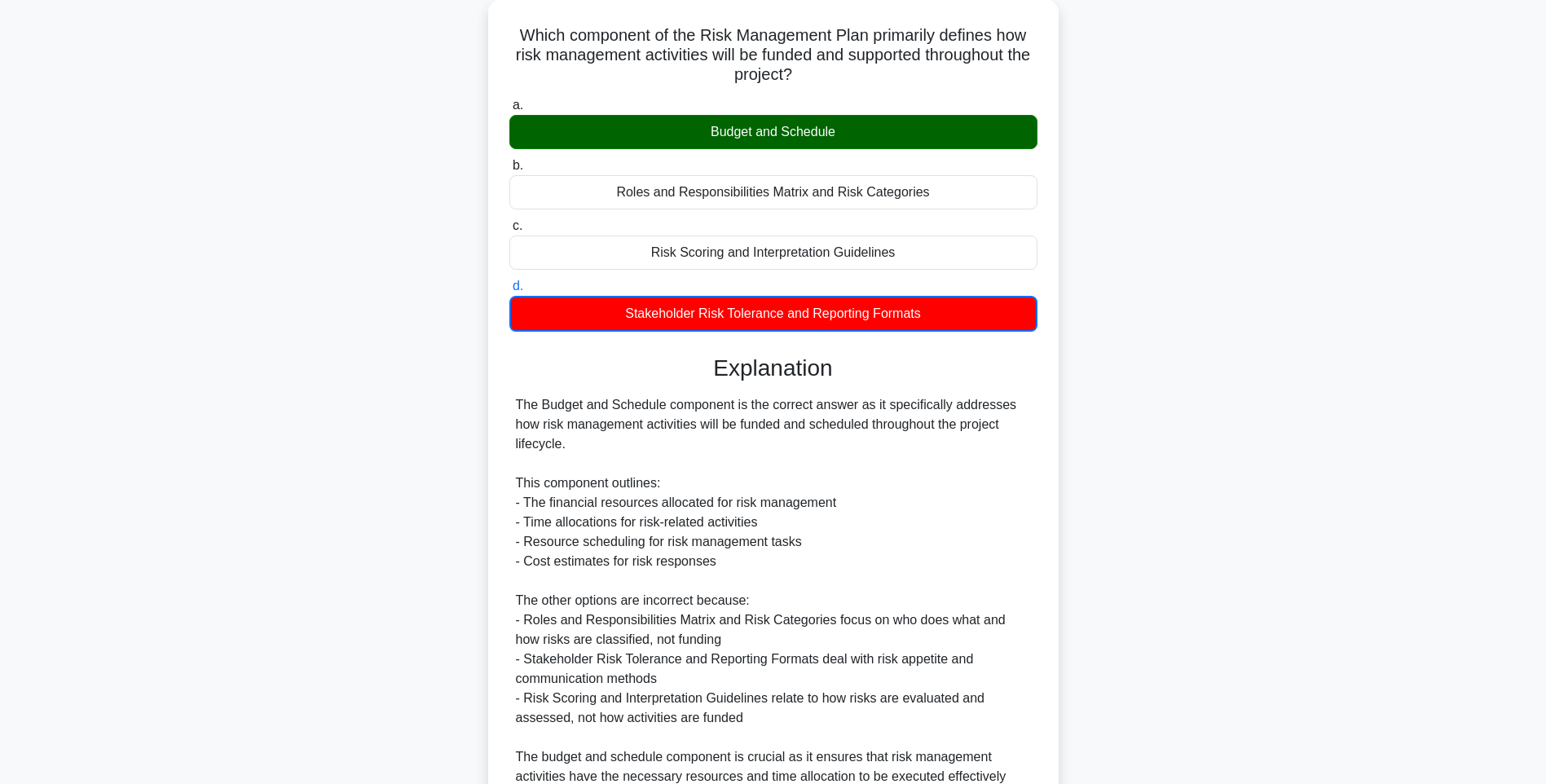
drag, startPoint x: 1105, startPoint y: 421, endPoint x: 1102, endPoint y: 436, distance: 15.3
click at [1105, 421] on div "Which component of the Risk Management Plan primarily defines how risk manageme…" at bounding box center [773, 470] width 1075 height 943
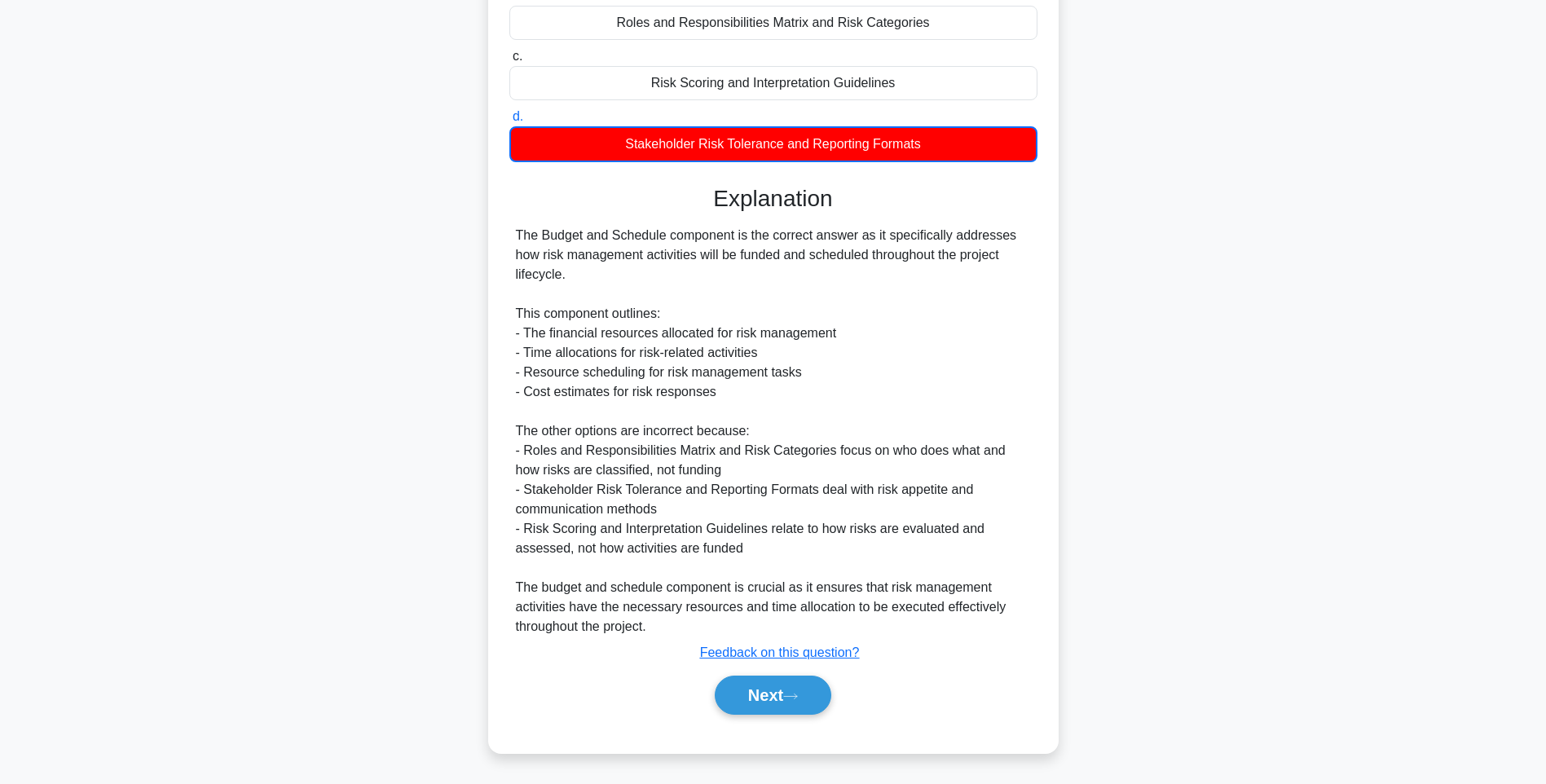
scroll to position [263, 0]
click at [733, 695] on button "Next" at bounding box center [773, 694] width 116 height 39
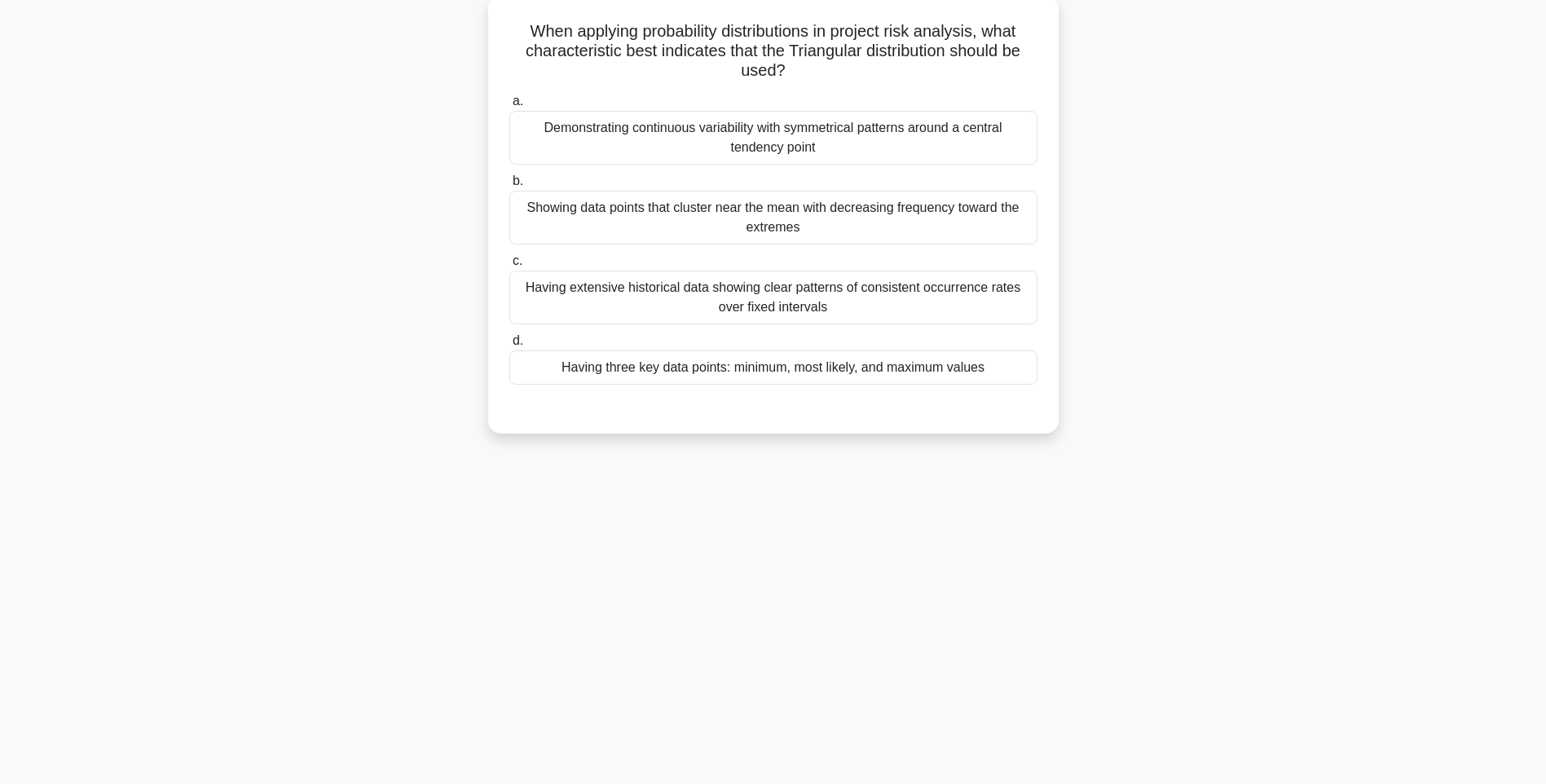
drag, startPoint x: 514, startPoint y: 23, endPoint x: 1036, endPoint y: 367, distance: 625.2
click at [1037, 366] on div "When applying probability distributions in project risk analysis, what characte…" at bounding box center [773, 214] width 557 height 425
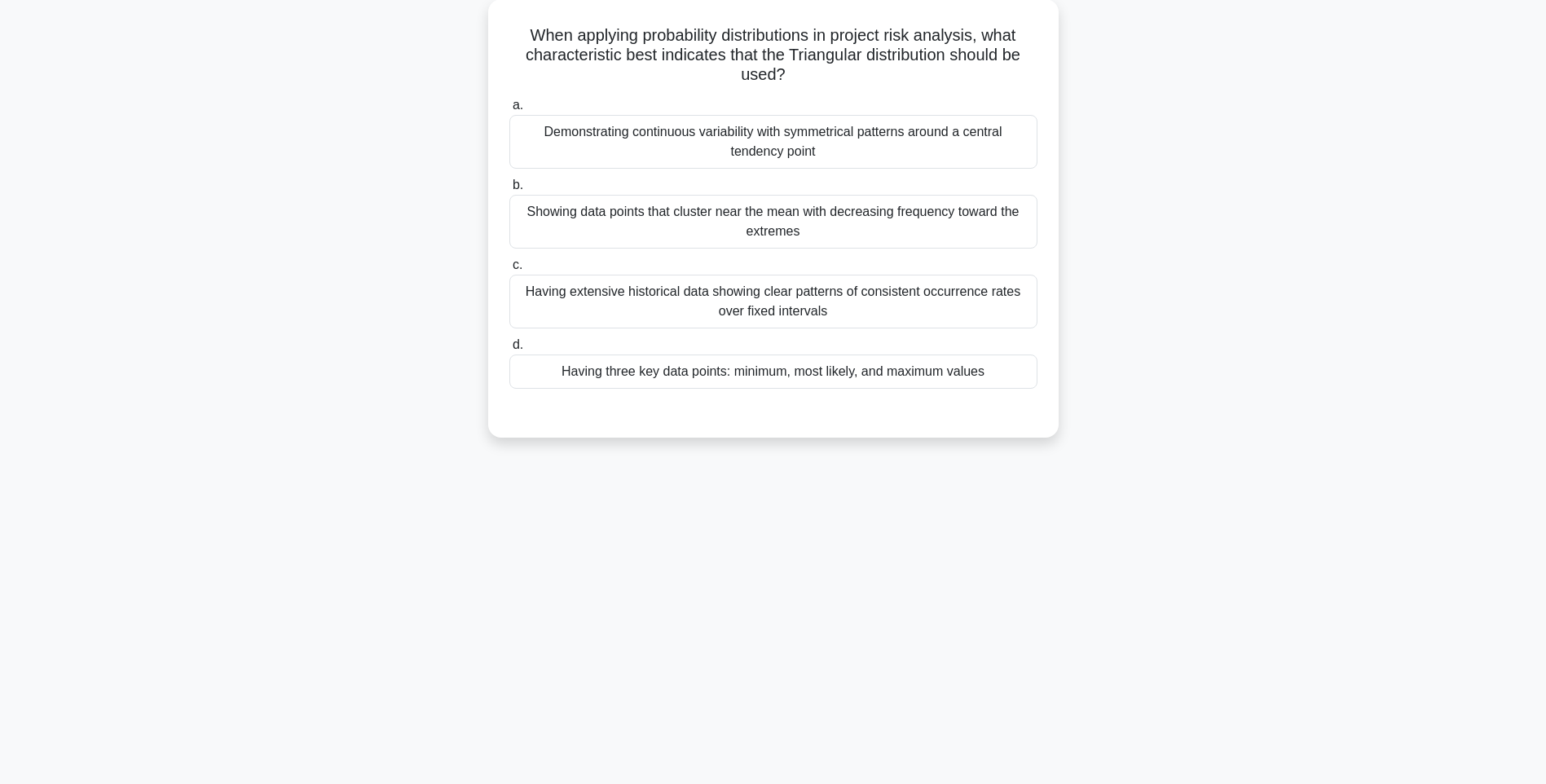
drag, startPoint x: 1200, startPoint y: 420, endPoint x: 1029, endPoint y: 396, distance: 172.7
click at [1200, 420] on div "When applying probability distributions in project risk analysis, what characte…" at bounding box center [773, 228] width 1075 height 458
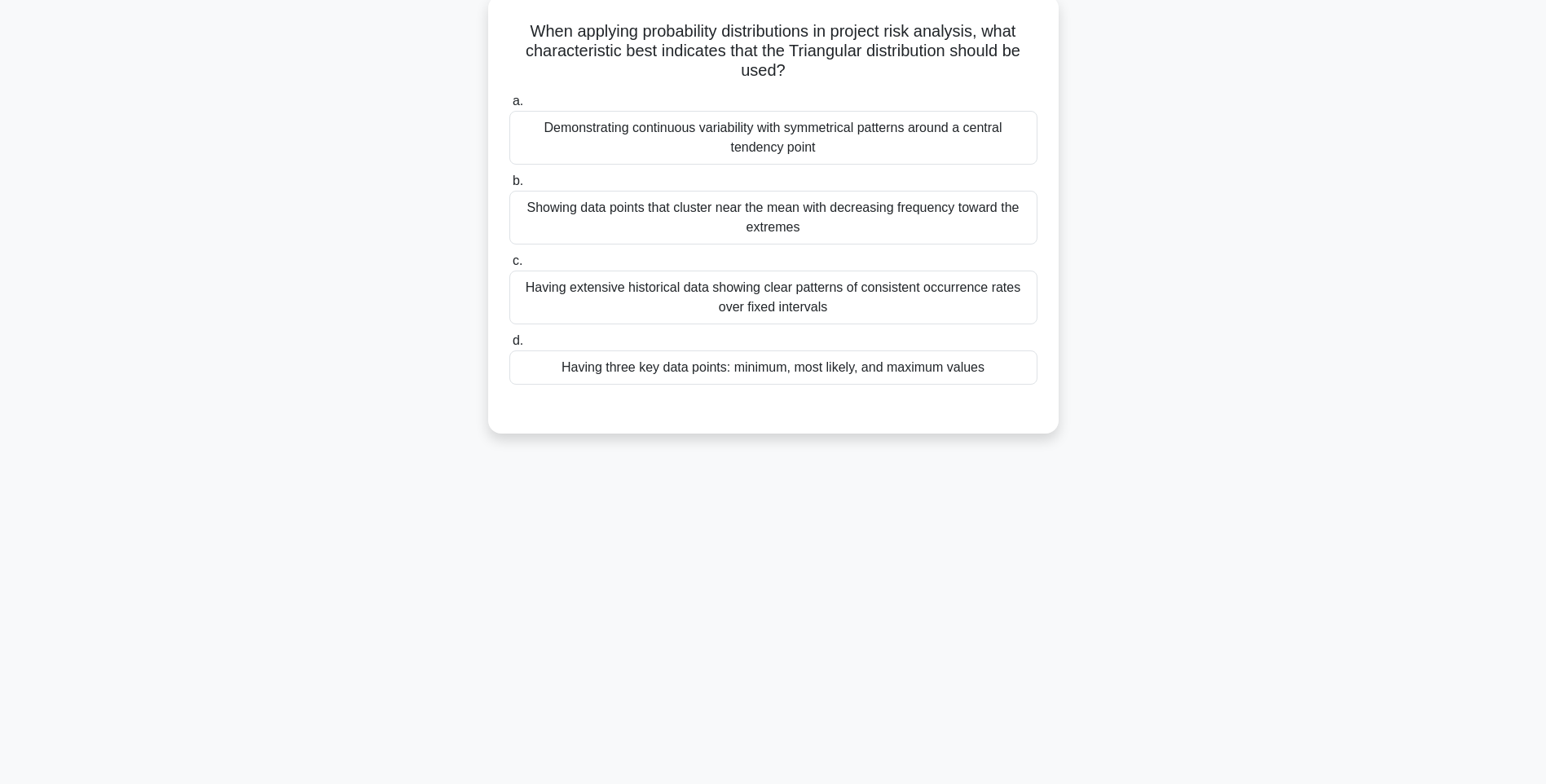
click at [938, 391] on div "a. Demonstrating continuous variability with symmetrical patterns around a cent…" at bounding box center [773, 250] width 531 height 325
drag, startPoint x: 931, startPoint y: 367, endPoint x: 945, endPoint y: 366, distance: 14.0
click at [931, 366] on div "Having three key data points: minimum, most likely, and maximum values" at bounding box center [773, 367] width 528 height 35
click at [509, 346] on input "d. Having three key data points: minimum, most likely, and maximum values" at bounding box center [509, 341] width 0 height 11
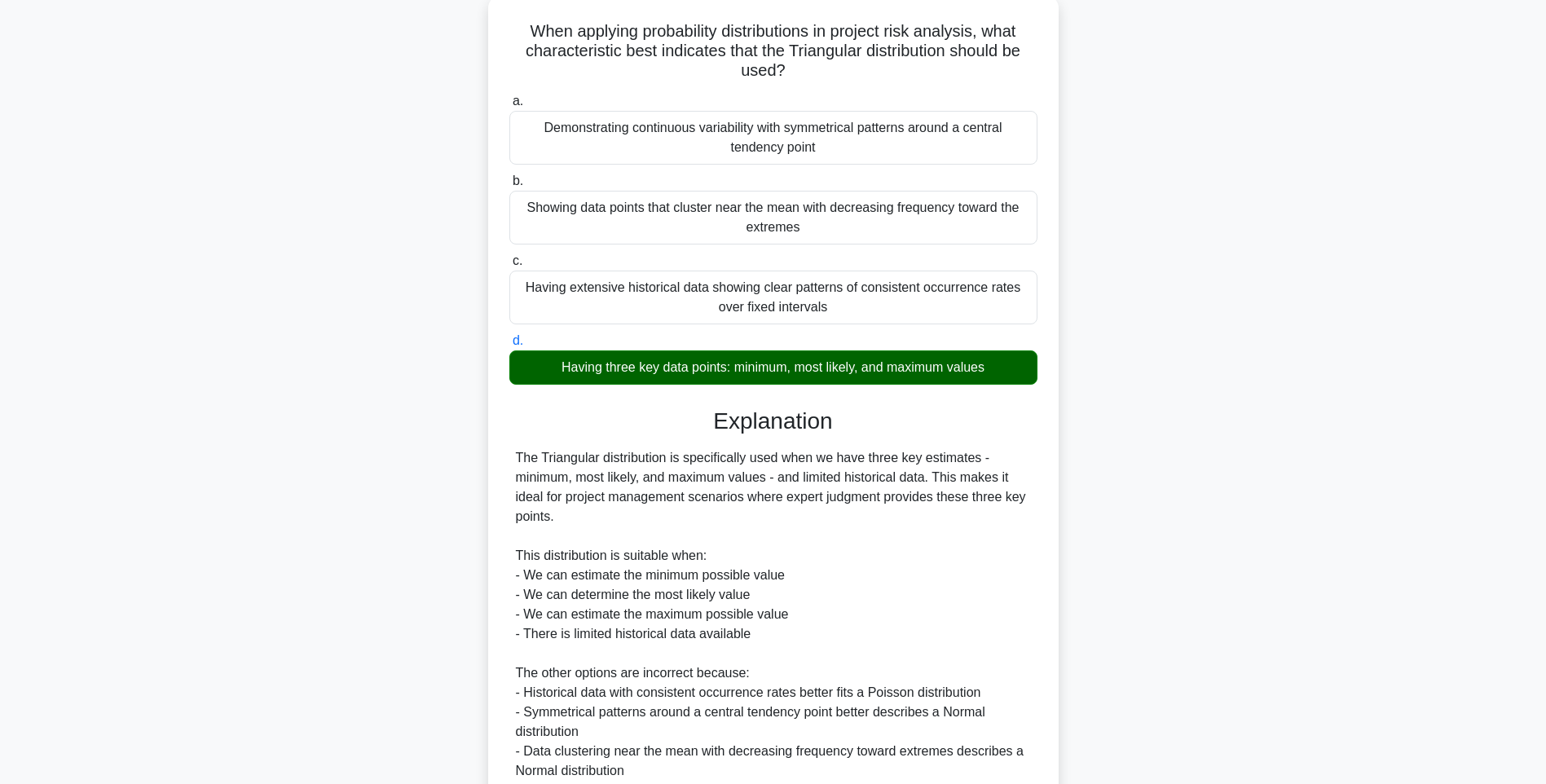
click at [989, 516] on div "The Triangular distribution is specifically used when we have three key estimat…" at bounding box center [773, 653] width 515 height 411
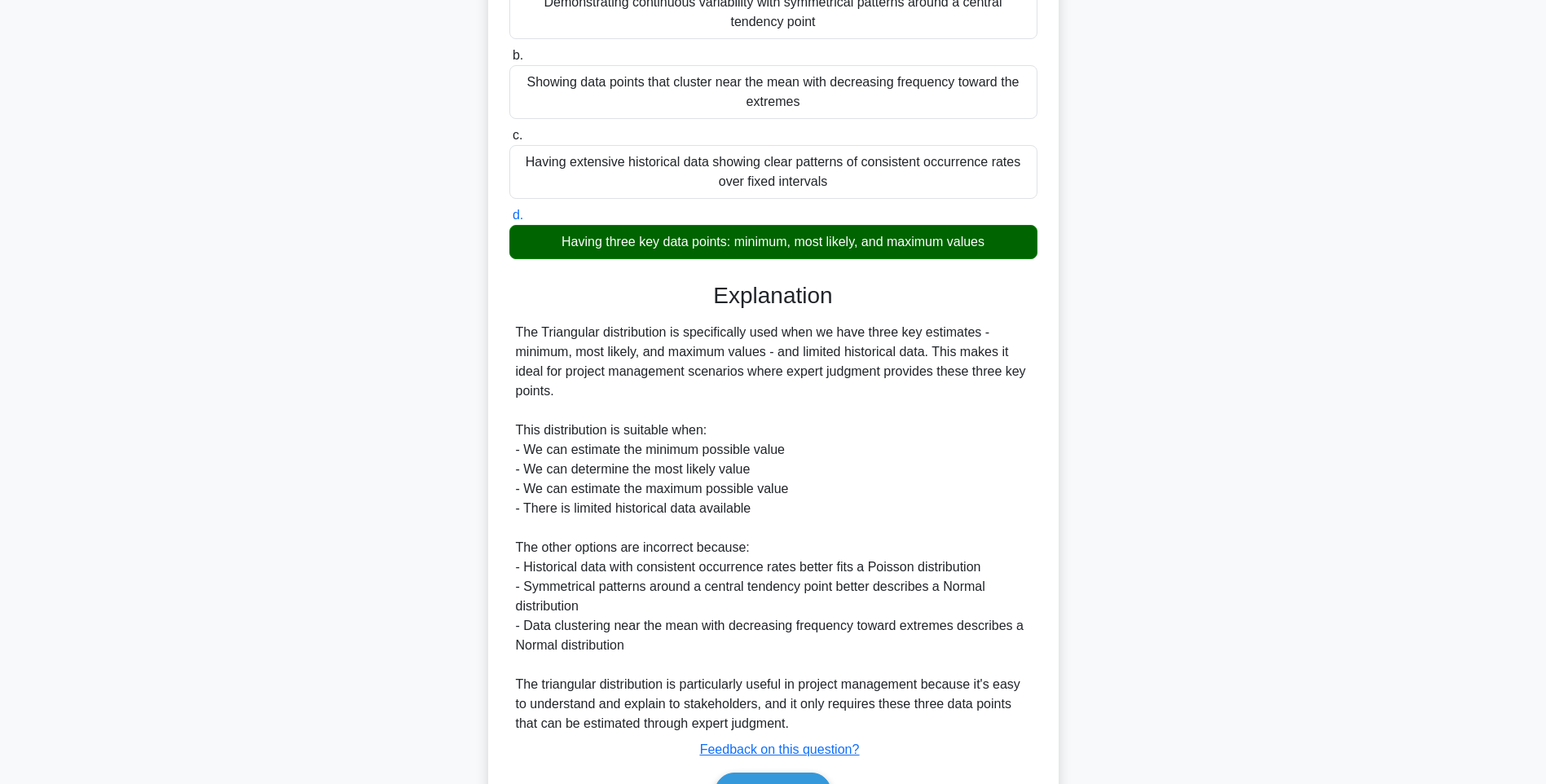
scroll to position [319, 0]
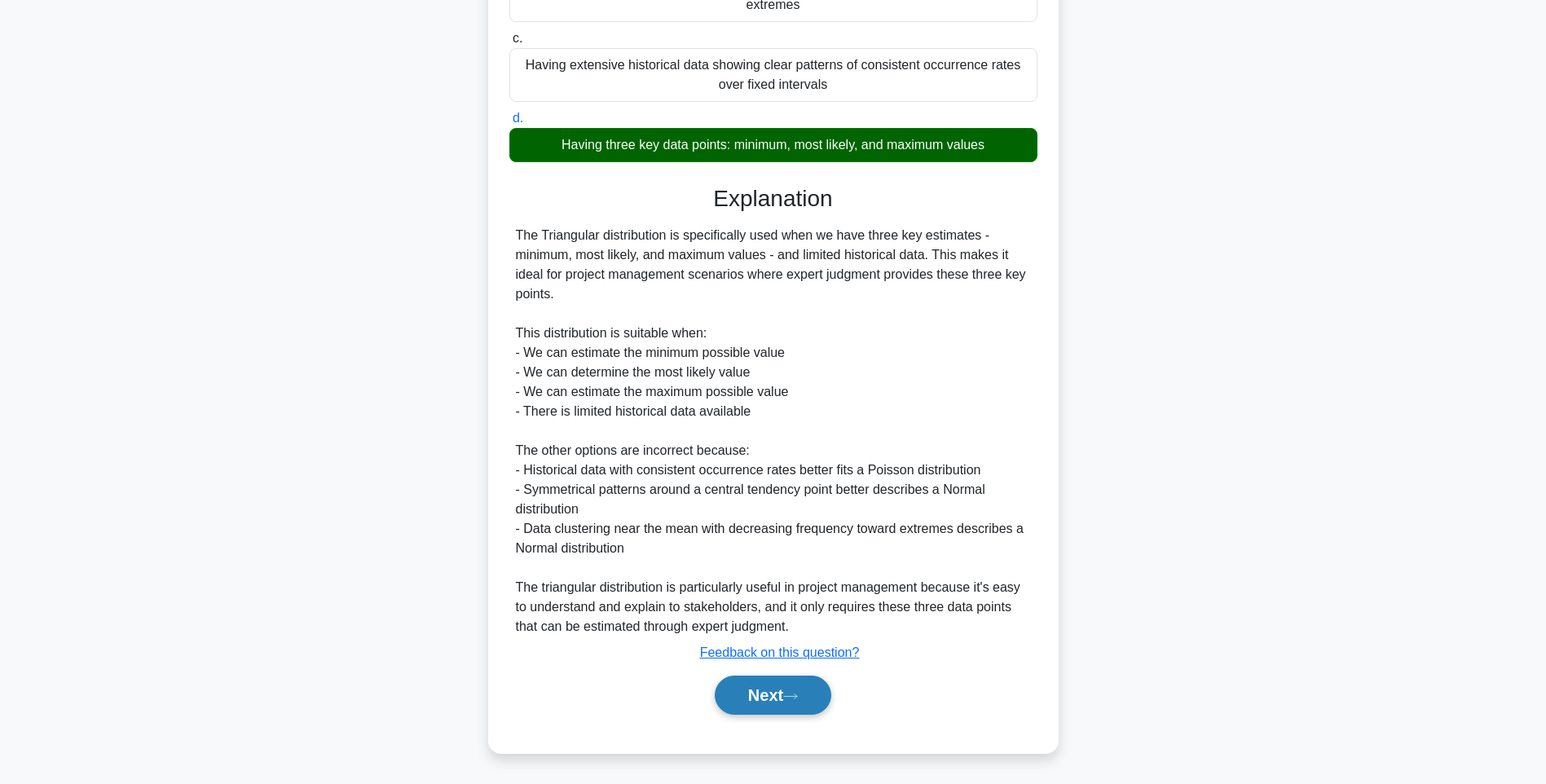
click at [748, 699] on button "Next" at bounding box center [773, 694] width 116 height 39
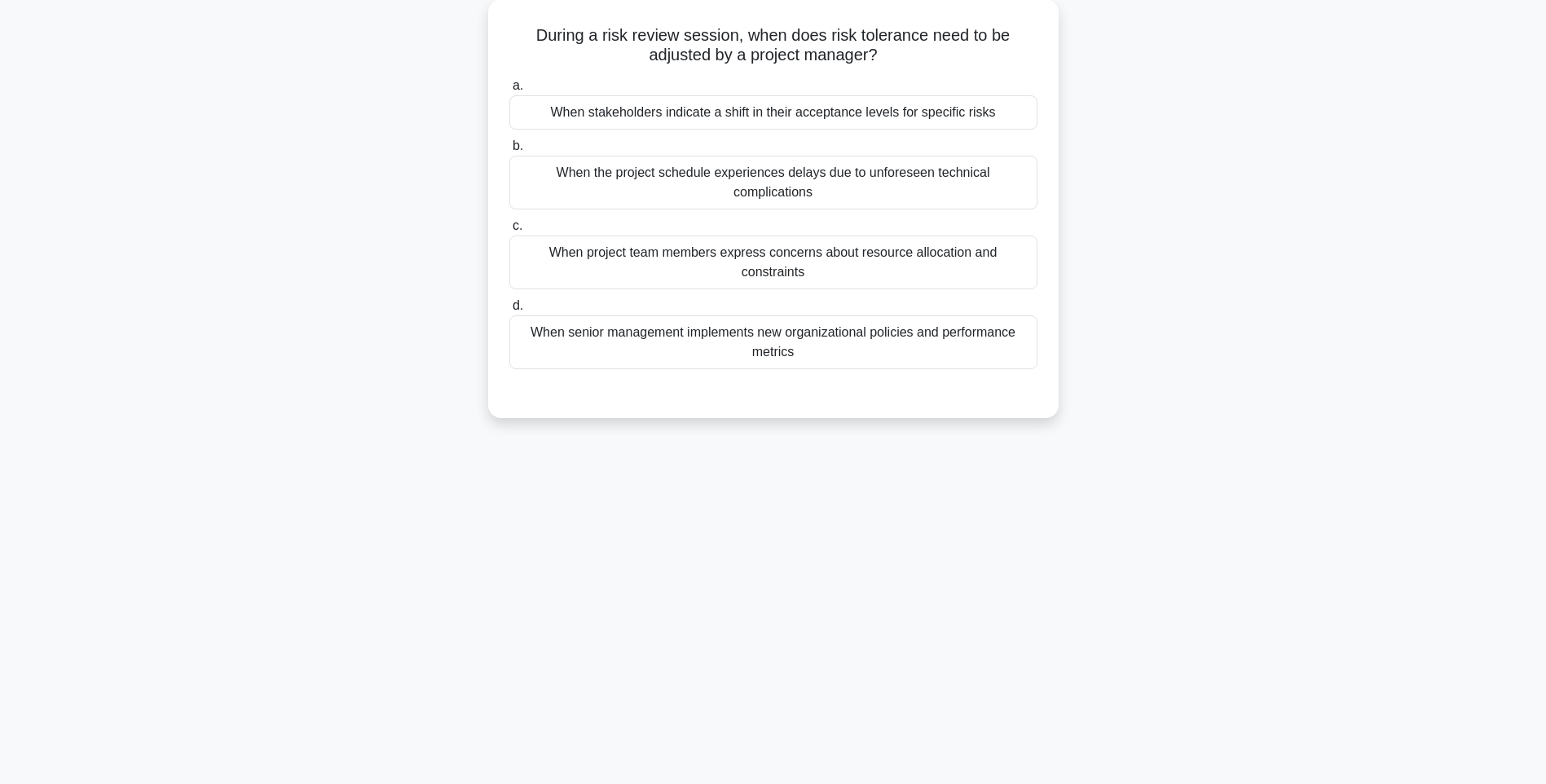
drag, startPoint x: 528, startPoint y: 24, endPoint x: 1073, endPoint y: 315, distance: 617.8
click at [1073, 315] on div "During a risk review session, when does risk tolerance need to be adjusted by a…" at bounding box center [773, 218] width 1075 height 438
drag, startPoint x: 1169, startPoint y: 392, endPoint x: 1102, endPoint y: 343, distance: 83.0
click at [1169, 392] on div "During a risk review session, when does risk tolerance need to be adjusted by a…" at bounding box center [773, 218] width 1075 height 438
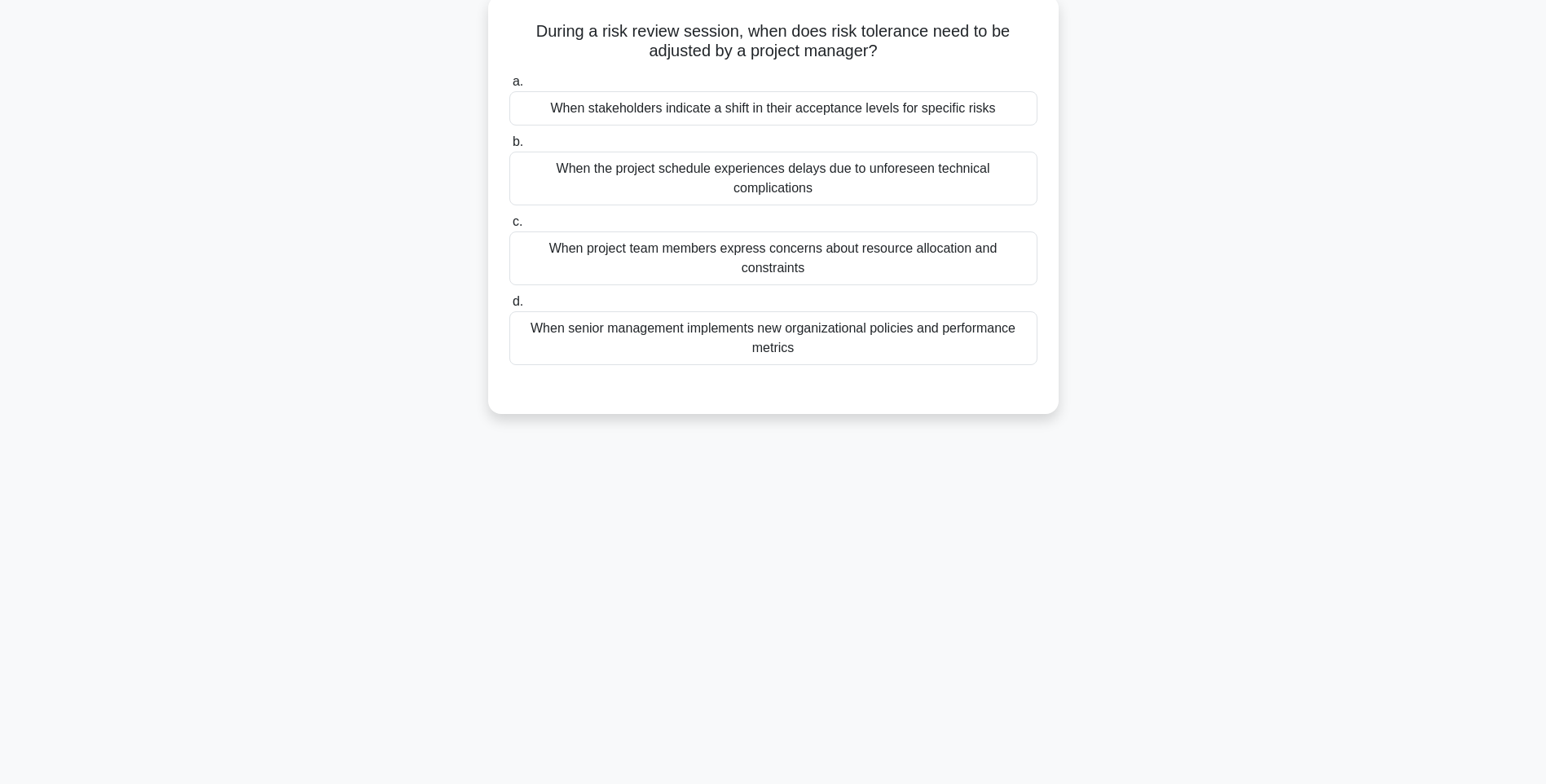
click at [961, 311] on div "When senior management implements new organizational policies and performance m…" at bounding box center [773, 338] width 528 height 54
click at [509, 298] on input "d. When senior management implements new organizational policies and performanc…" at bounding box center [509, 302] width 0 height 11
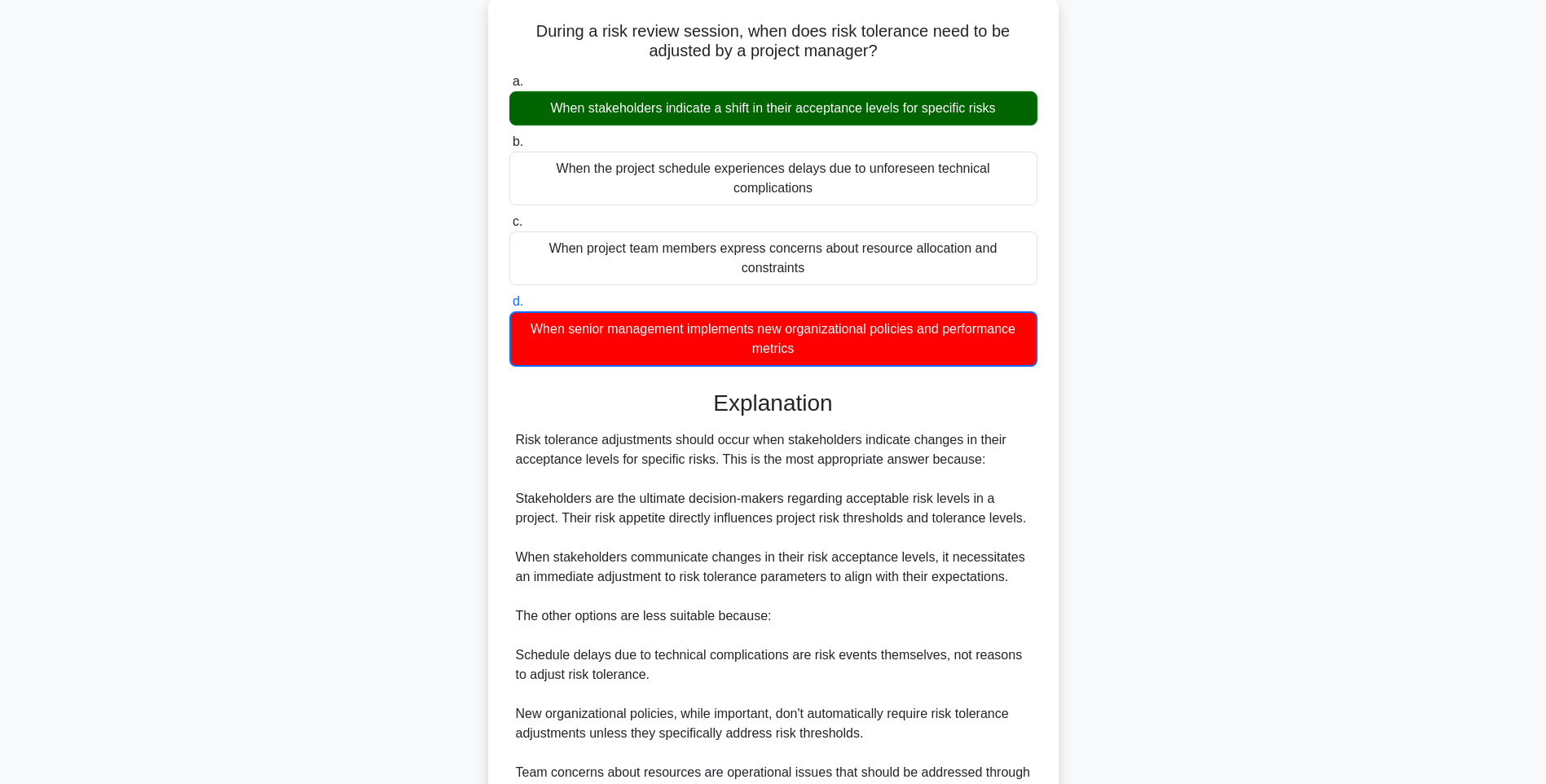
click at [1005, 430] on div "Risk tolerance adjustments should occur when stakeholders indicate changes in t…" at bounding box center [773, 615] width 515 height 372
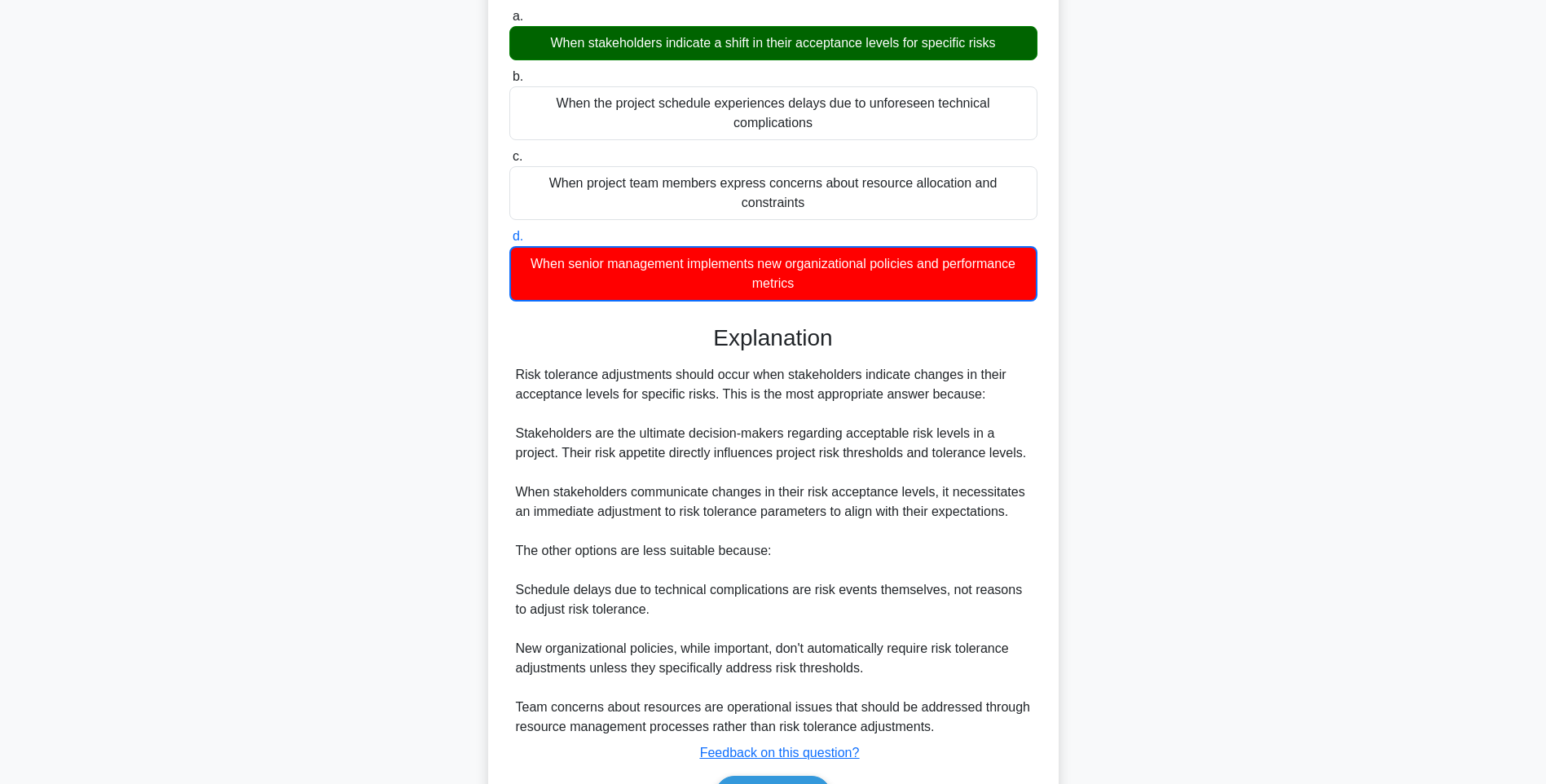
scroll to position [223, 0]
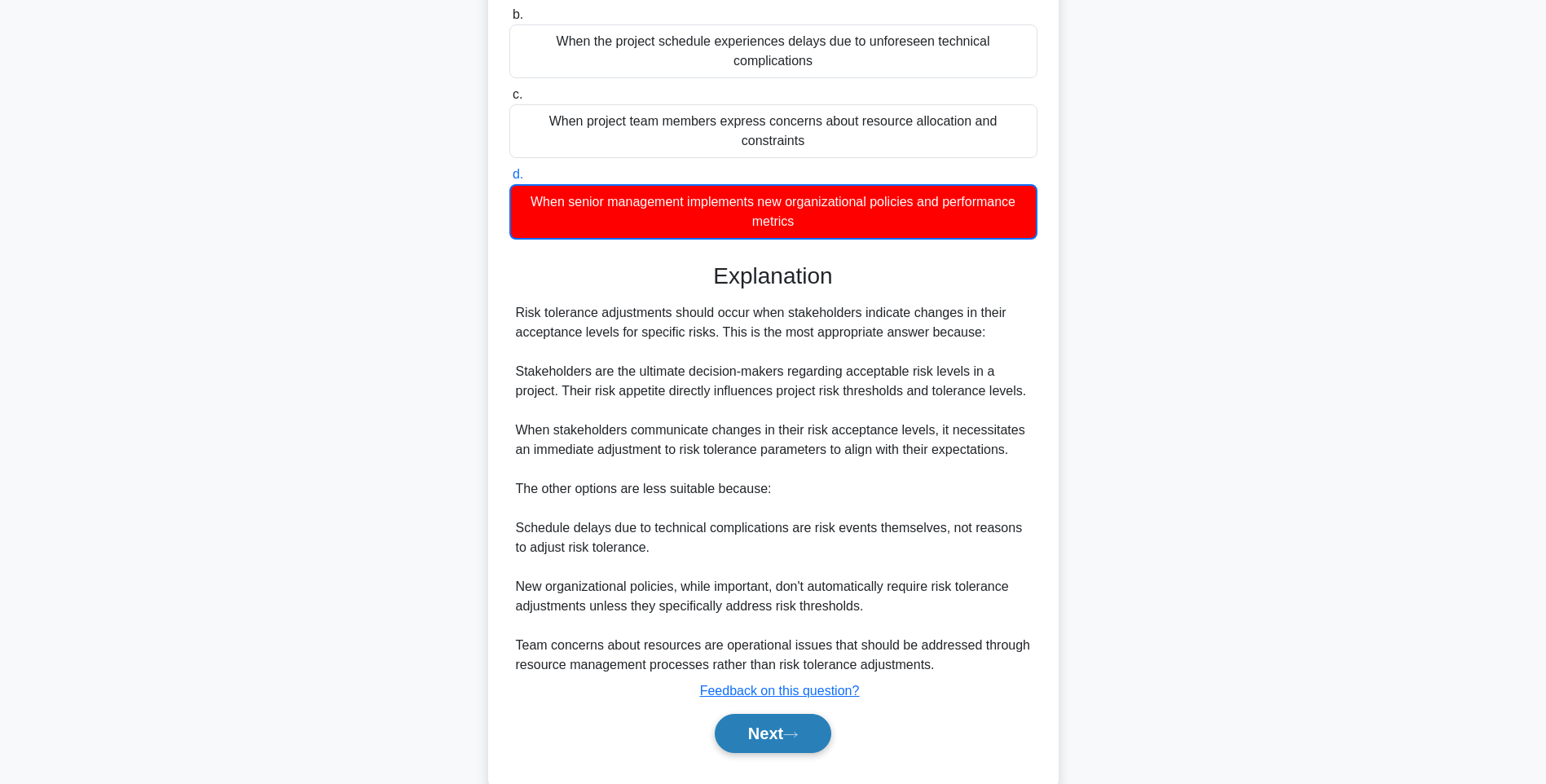
click at [793, 714] on button "Next" at bounding box center [773, 733] width 116 height 39
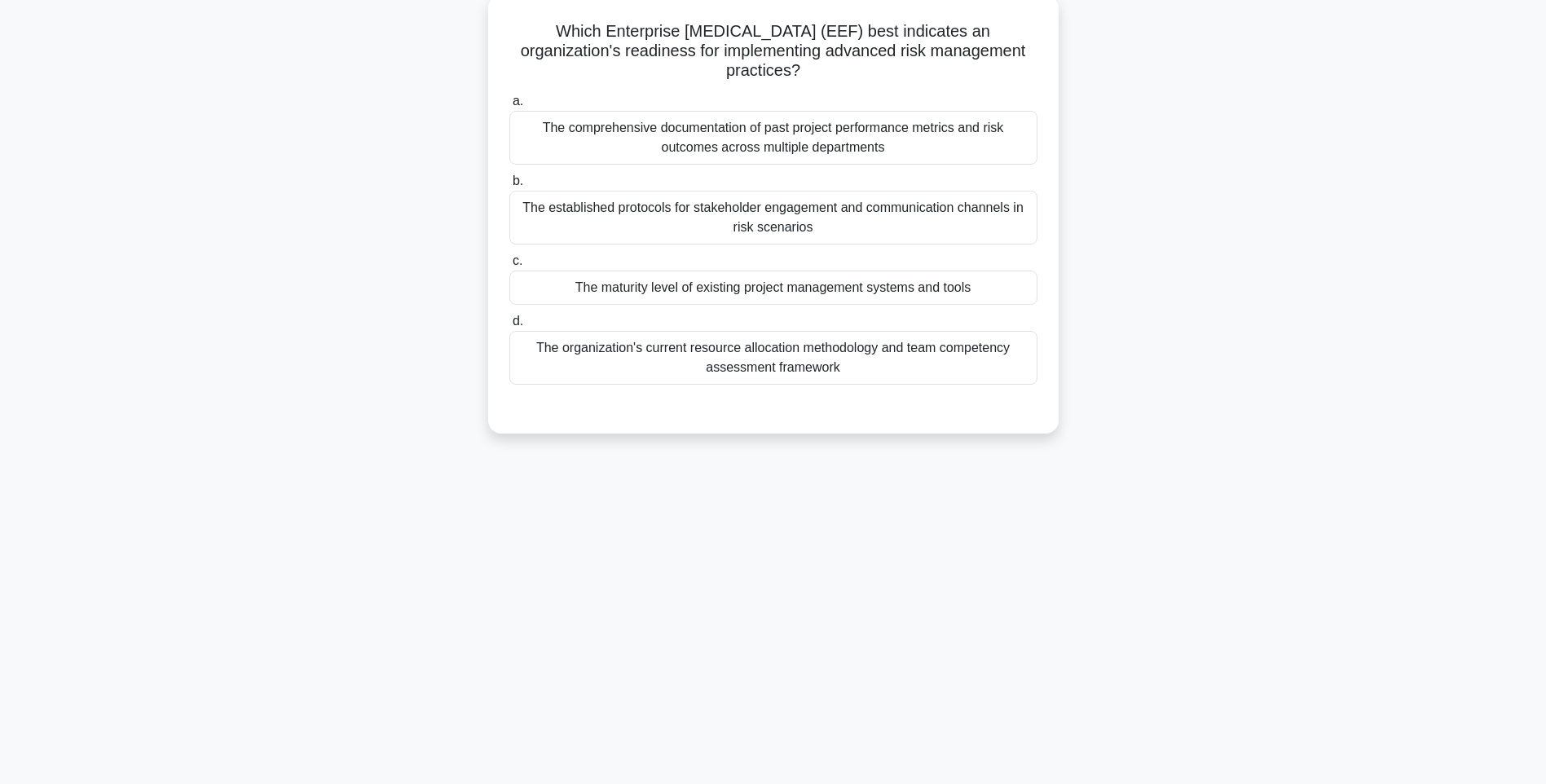
scroll to position [96, 0]
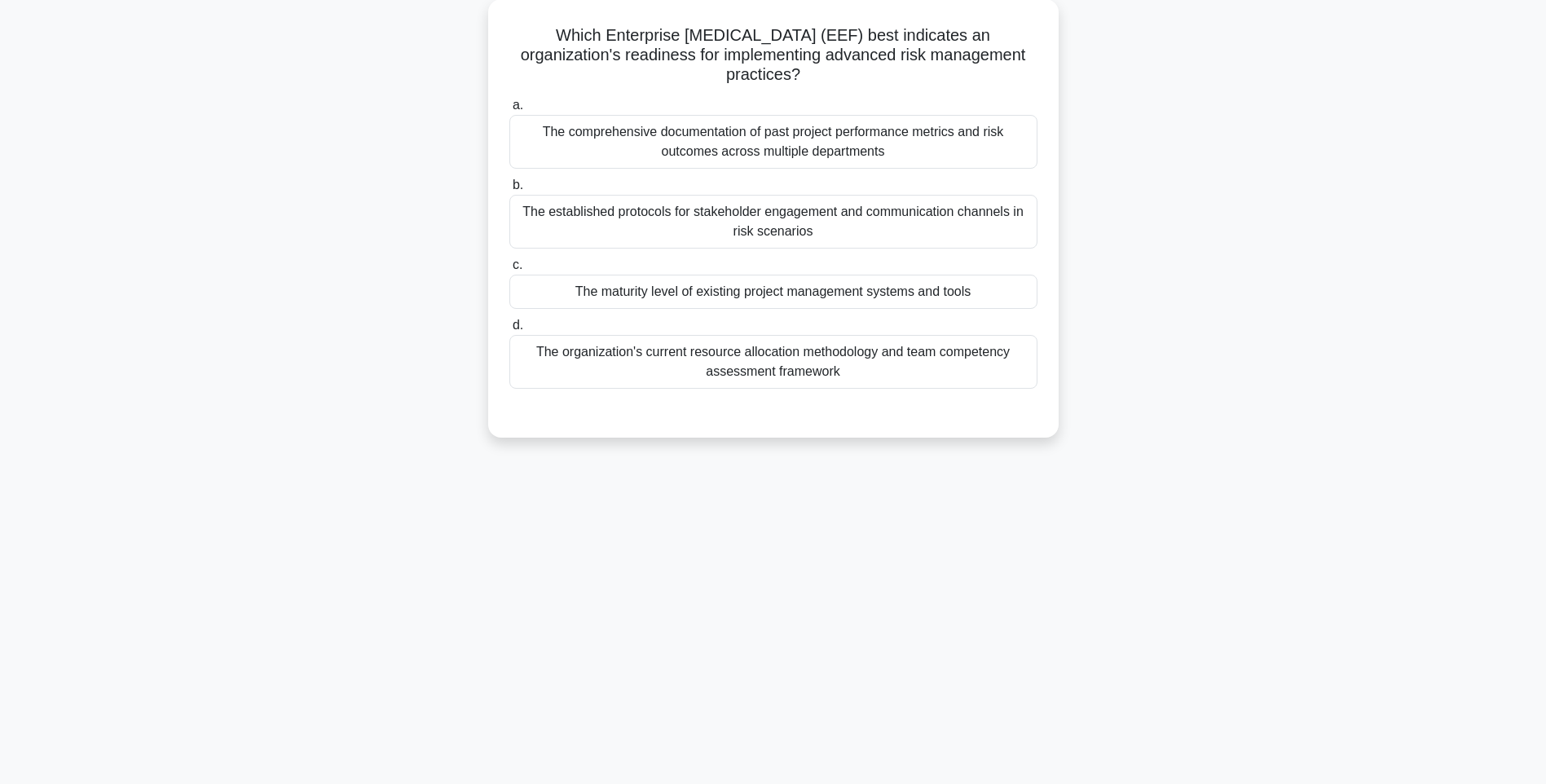
drag, startPoint x: 523, startPoint y: 28, endPoint x: 1059, endPoint y: 388, distance: 645.7
click at [1059, 388] on div "Which Enterprise Environmental Factor (EEF) best indicates an organization's re…" at bounding box center [773, 228] width 1075 height 458
click at [1275, 440] on div "Which Enterprise Environmental Factor (EEF) best indicates an organization's re…" at bounding box center [773, 228] width 1075 height 458
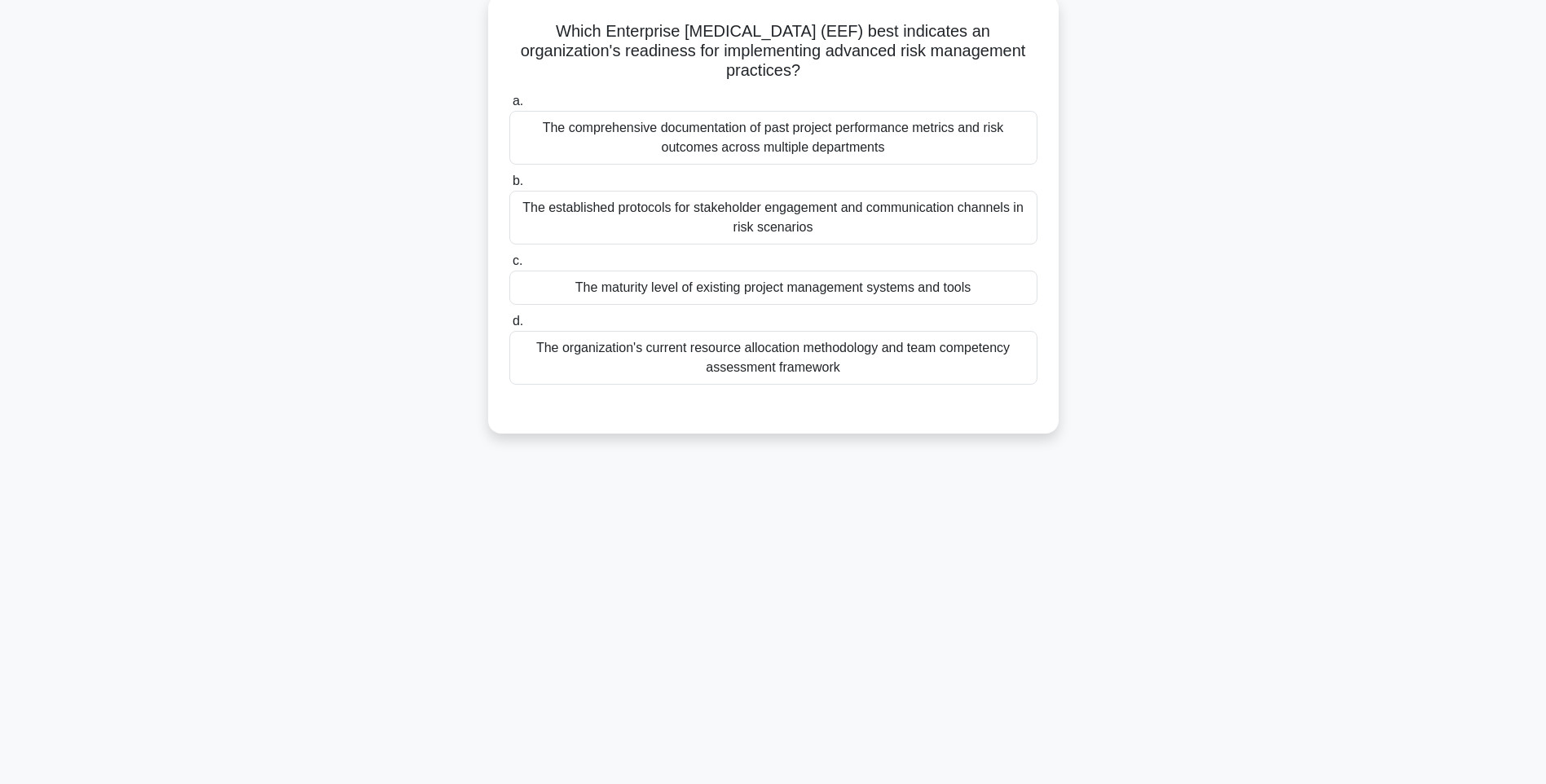
drag, startPoint x: 897, startPoint y: 336, endPoint x: 928, endPoint y: 354, distance: 35.8
click at [897, 335] on div "The organization's current resource allocation methodology and team competency …" at bounding box center [773, 357] width 528 height 54
click at [509, 326] on input "d. The organization's current resource allocation methodology and team competen…" at bounding box center [509, 321] width 0 height 11
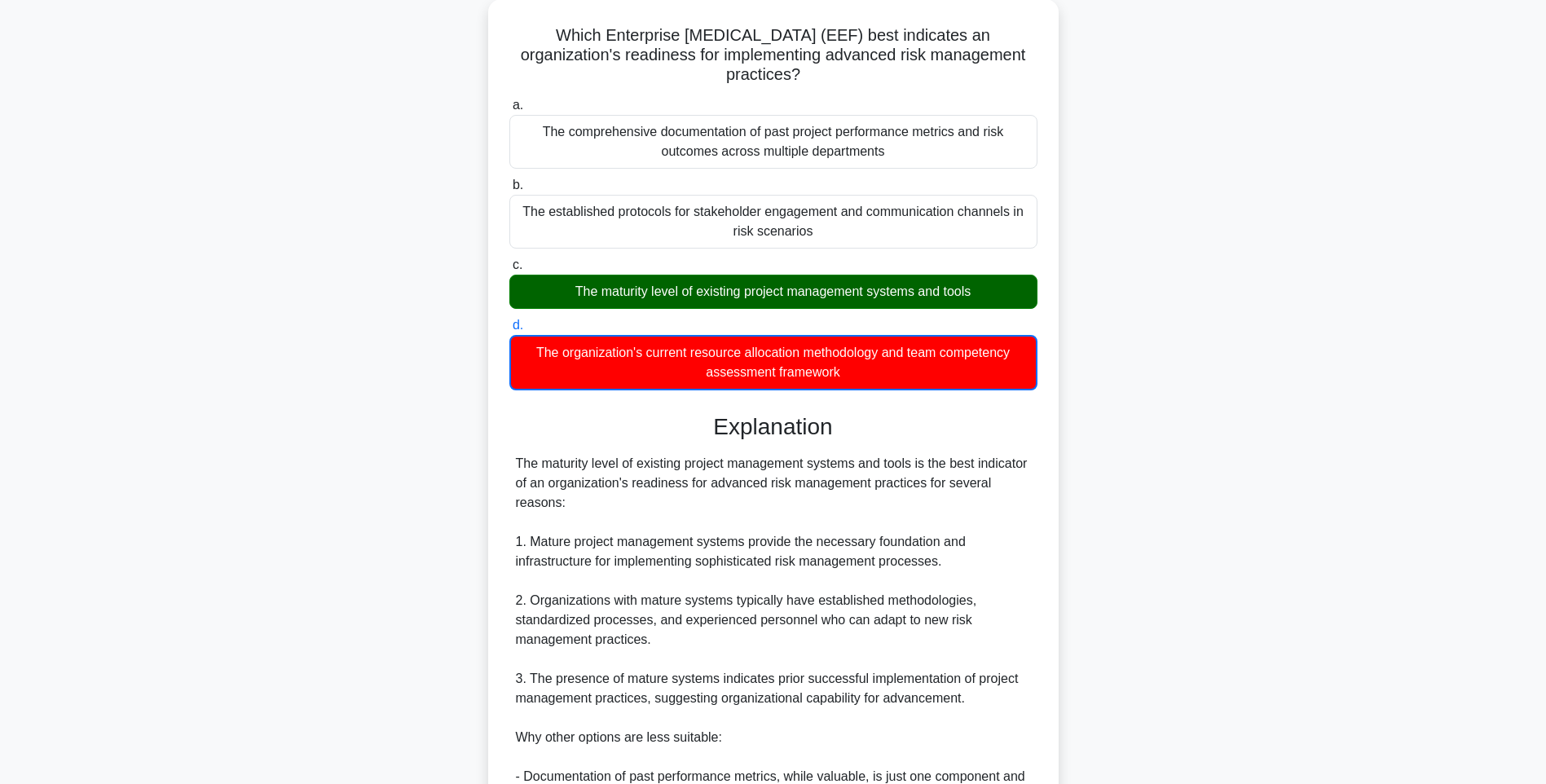
click at [1127, 467] on div "Which Enterprise Environmental Factor (EEF) best indicates an organization's re…" at bounding box center [773, 529] width 1075 height 1060
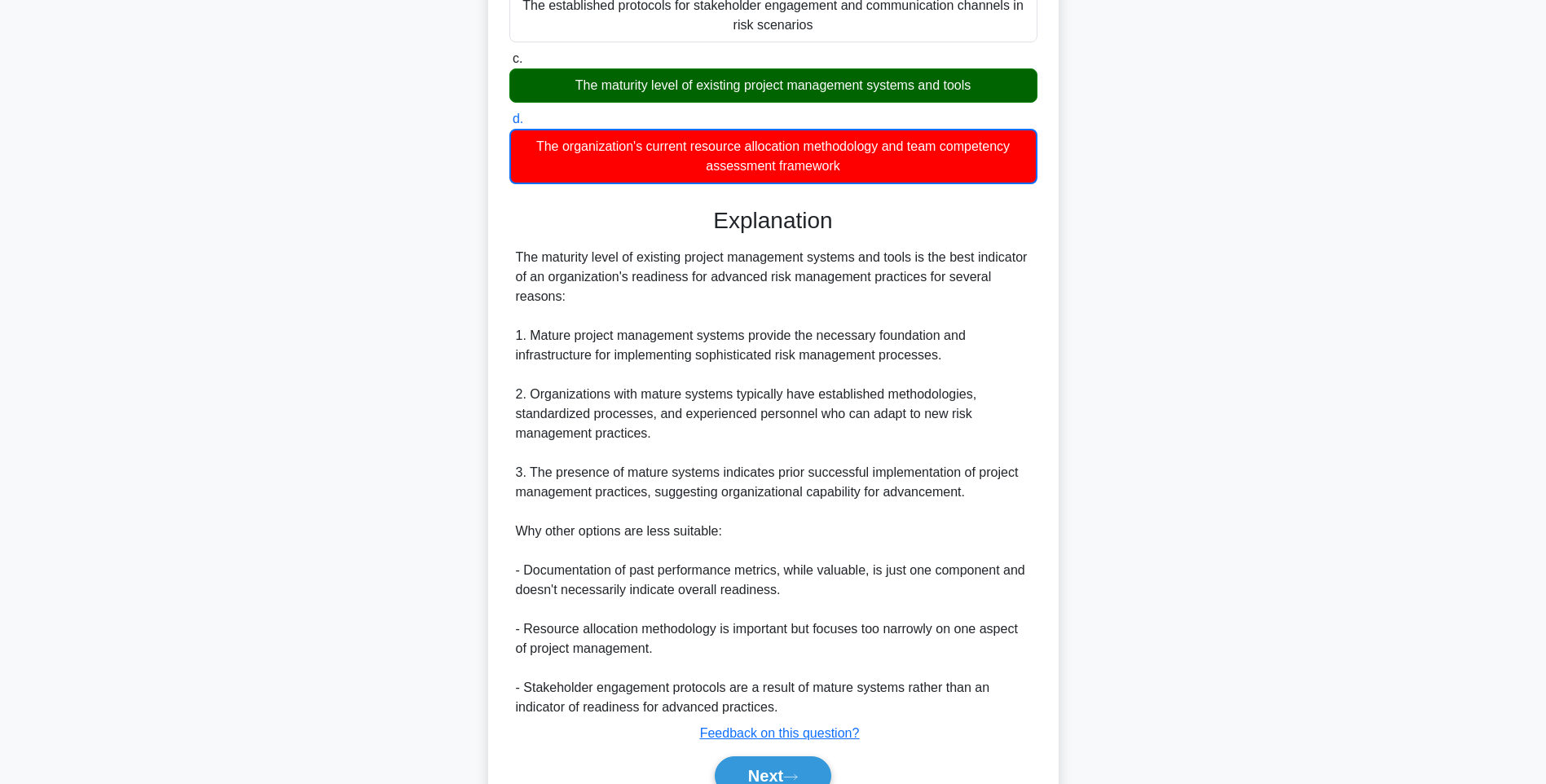
scroll to position [380, 0]
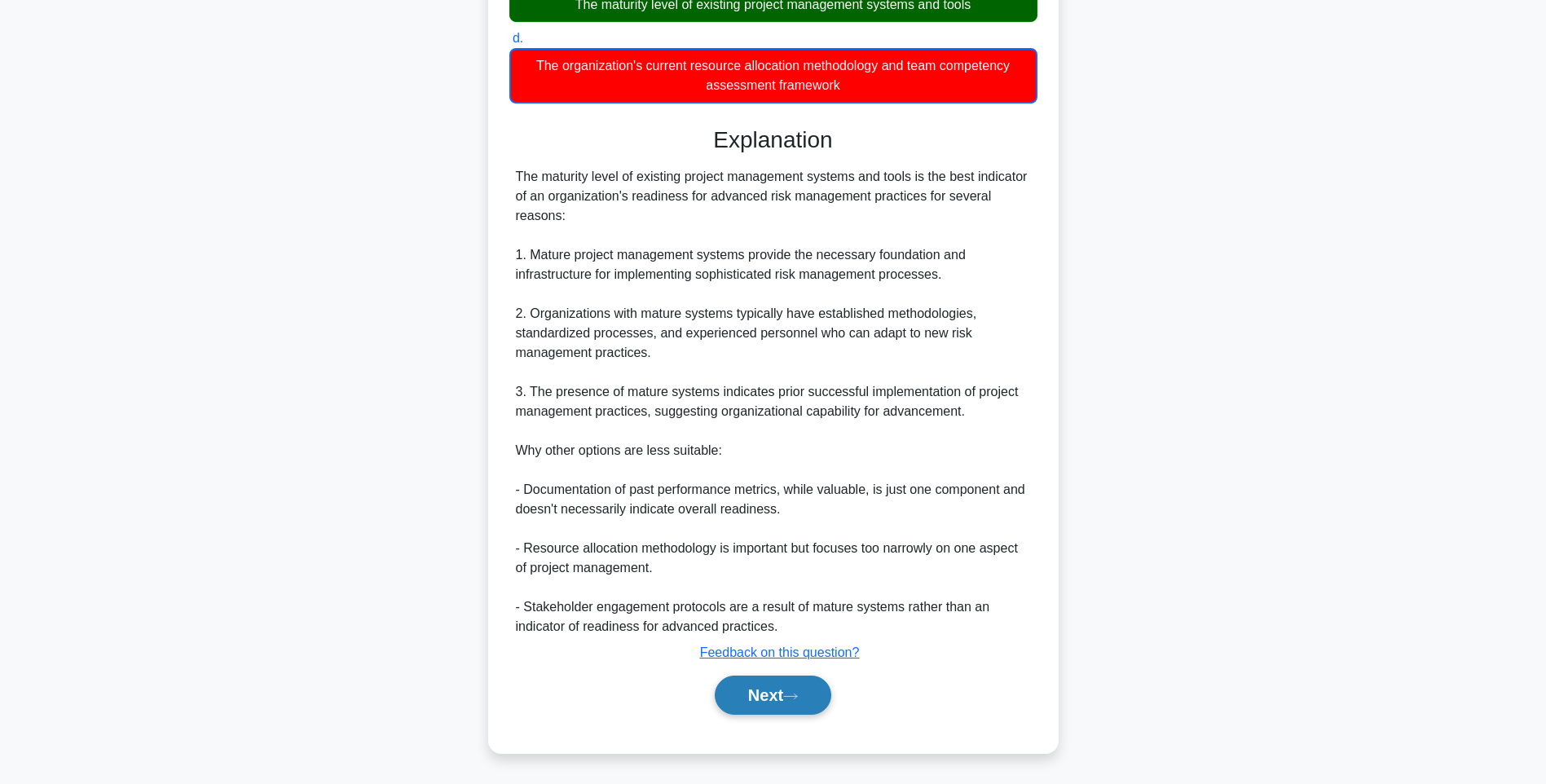
click at [743, 708] on button "Next" at bounding box center [773, 694] width 116 height 39
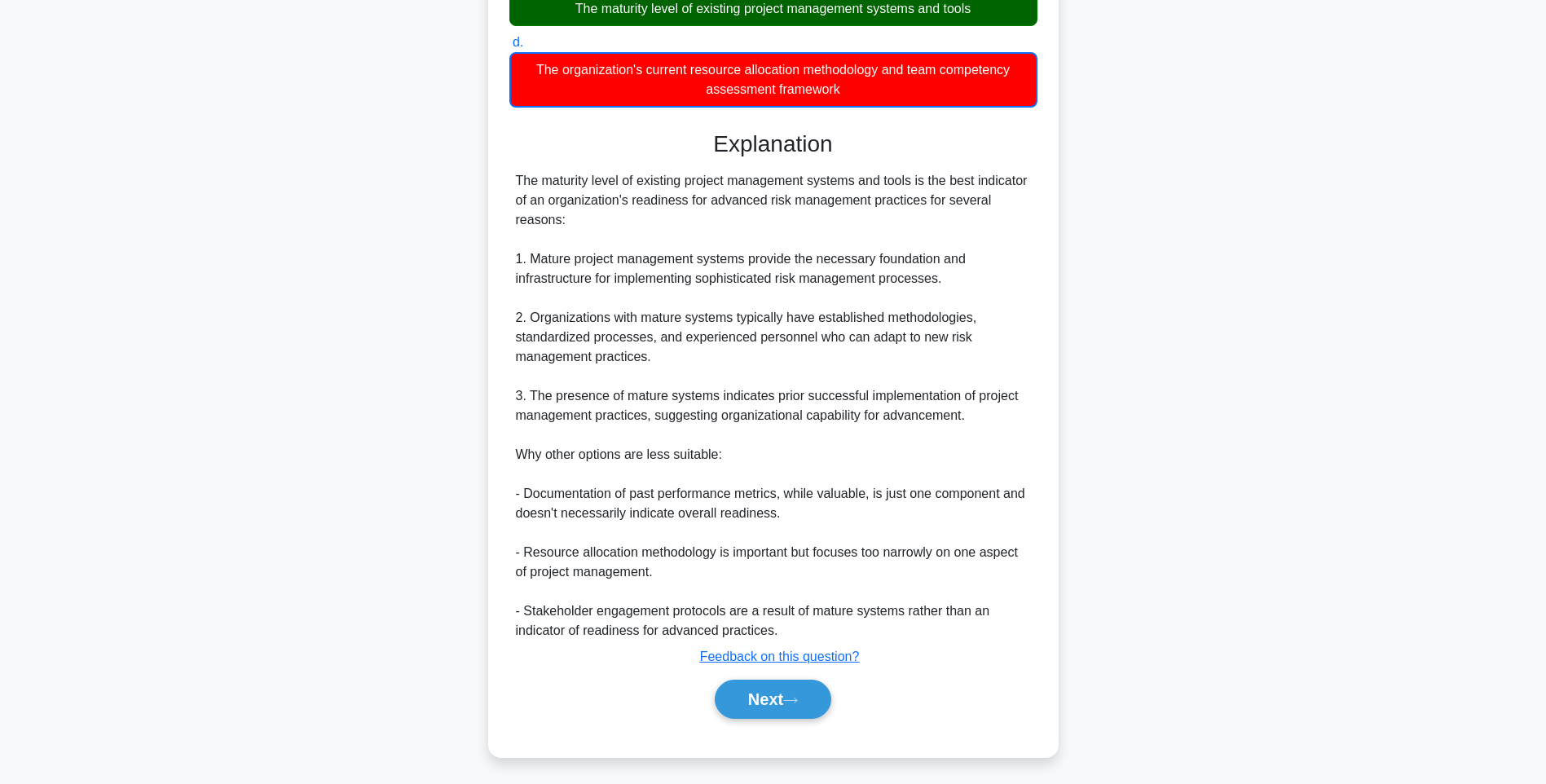
scroll to position [96, 0]
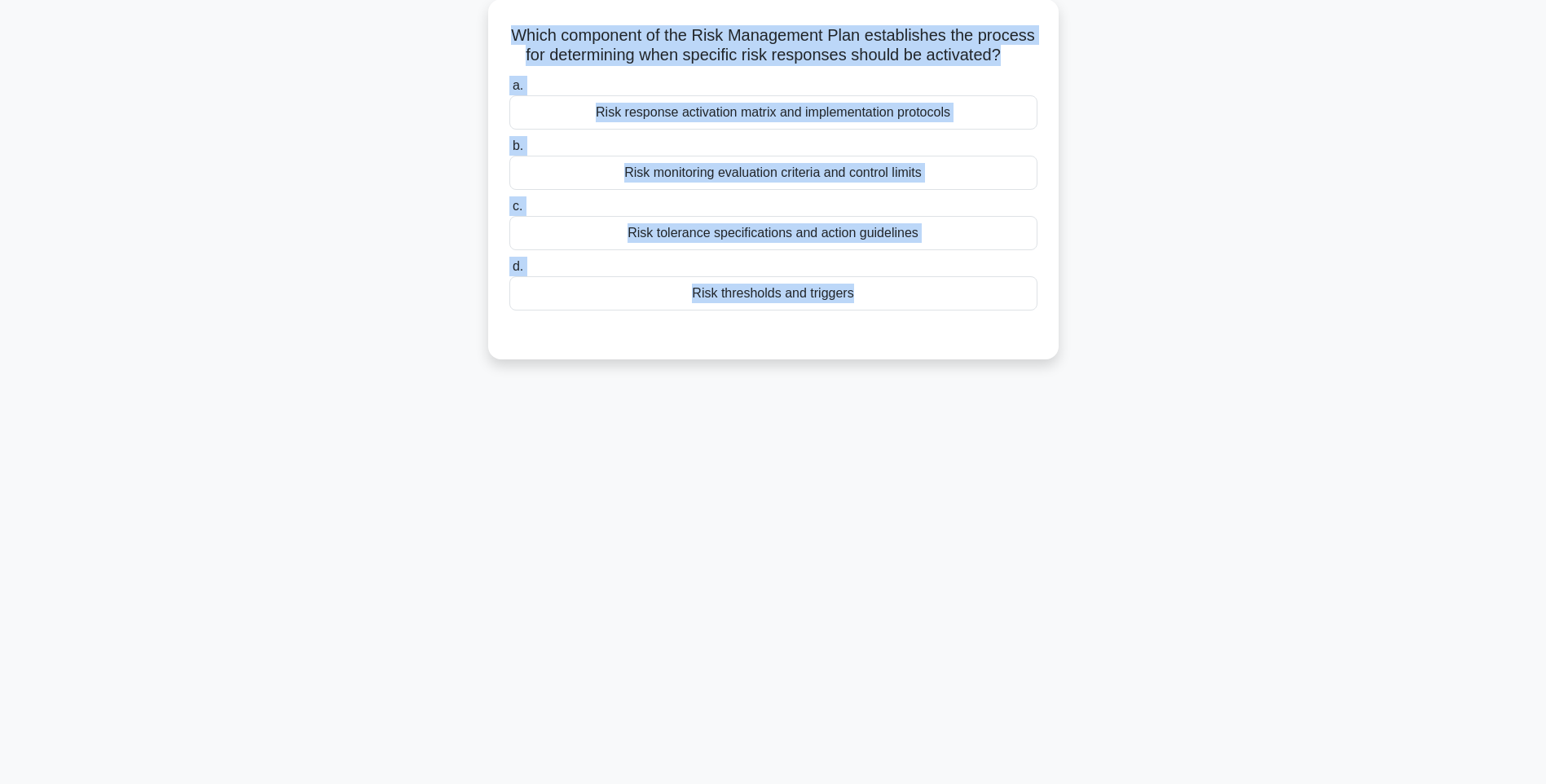
drag, startPoint x: 605, startPoint y: 67, endPoint x: 1121, endPoint y: 367, distance: 596.9
click at [1121, 367] on div "Which component of the Risk Management Plan establishes the process for determi…" at bounding box center [773, 189] width 1075 height 380
click at [1109, 484] on div "125:10 Stop PMI-RMP Intermediate 87/115 Which component of the Risk Management …" at bounding box center [773, 370] width 1075 height 815
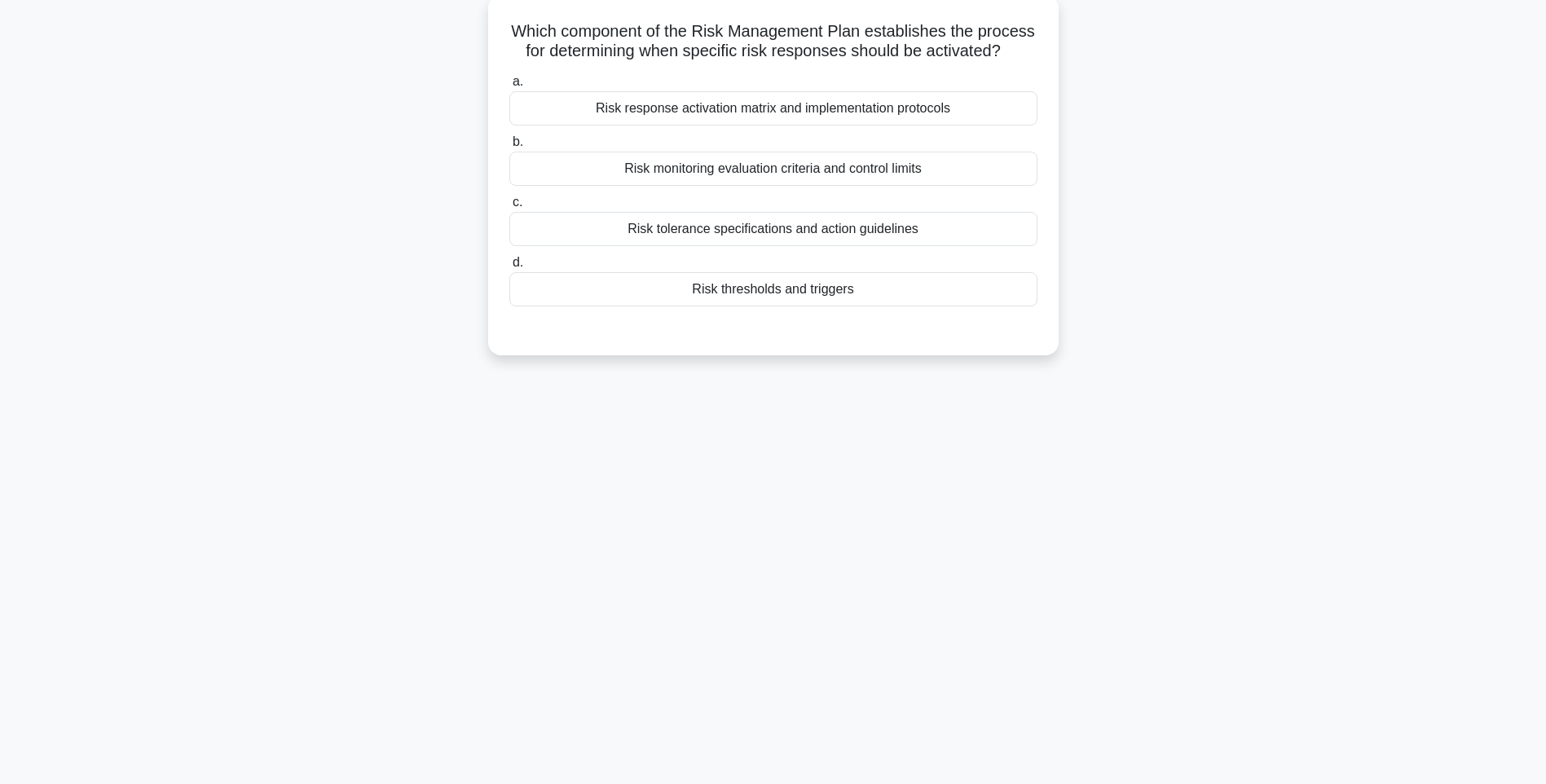
click at [910, 306] on div "Risk thresholds and triggers" at bounding box center [773, 289] width 528 height 35
click at [509, 268] on input "d. Risk thresholds and triggers" at bounding box center [509, 263] width 0 height 11
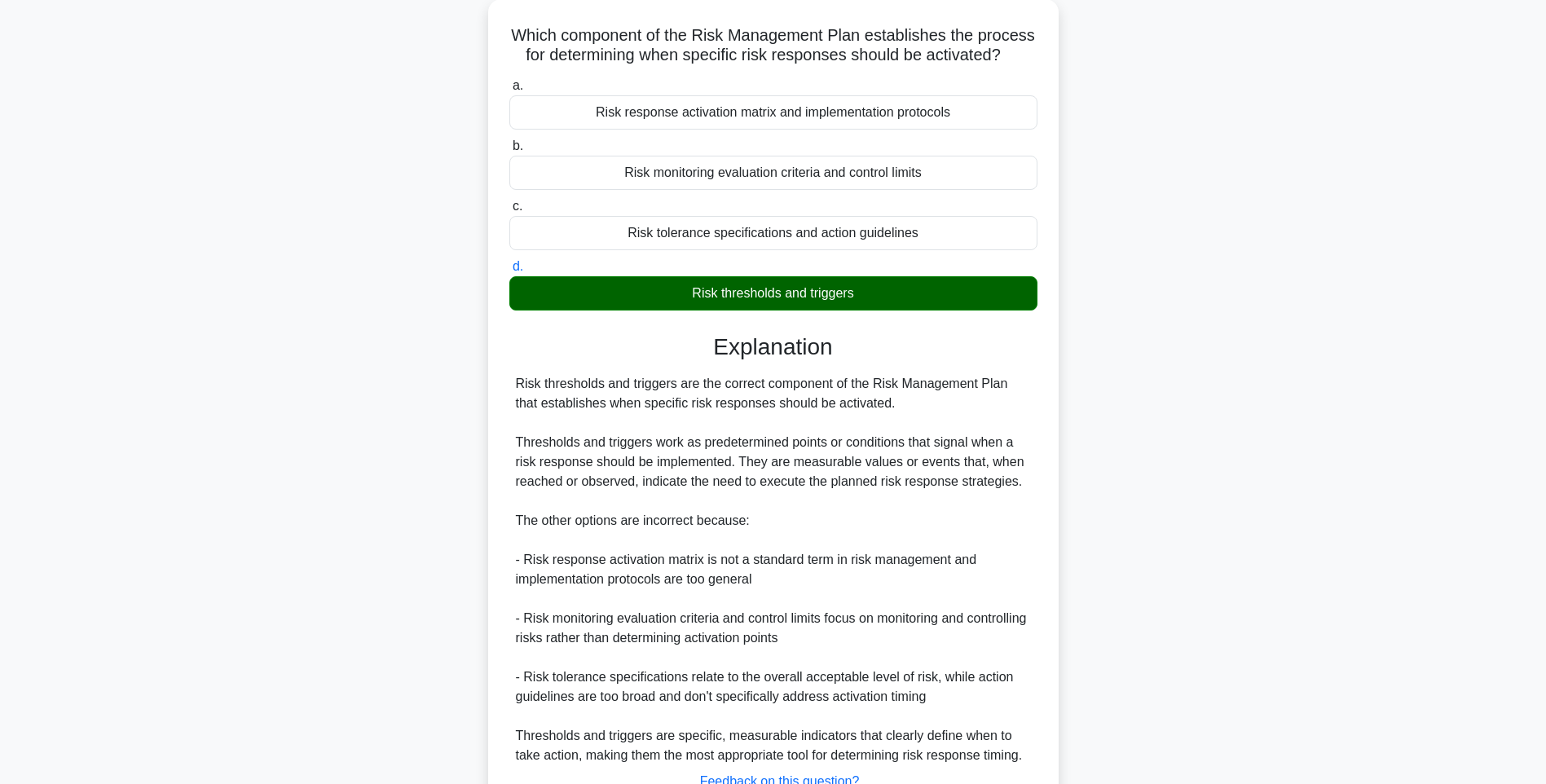
click at [1136, 457] on div "Which component of the Risk Management Plan establishes the process for determi…" at bounding box center [773, 450] width 1075 height 902
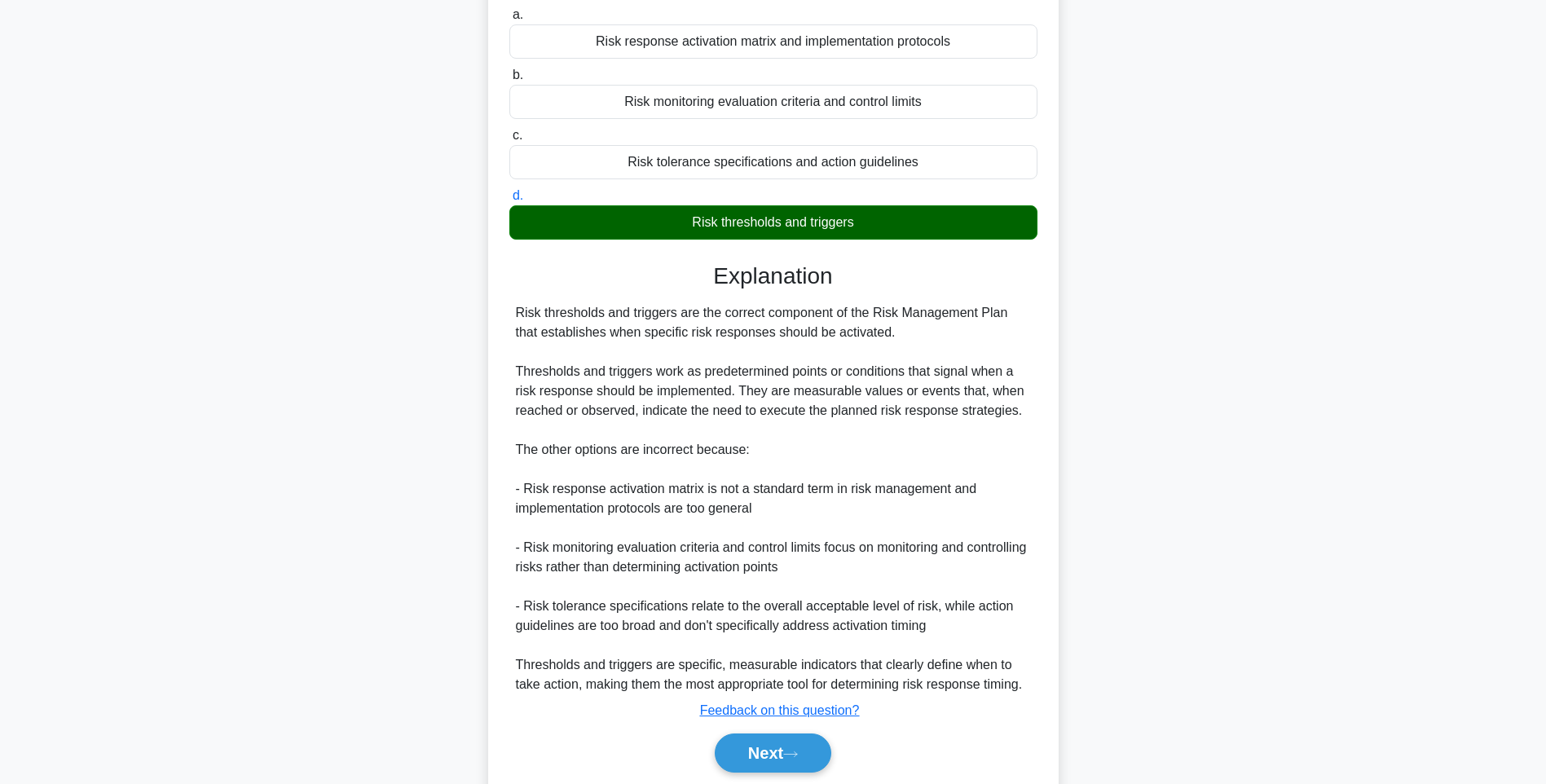
scroll to position [241, 0]
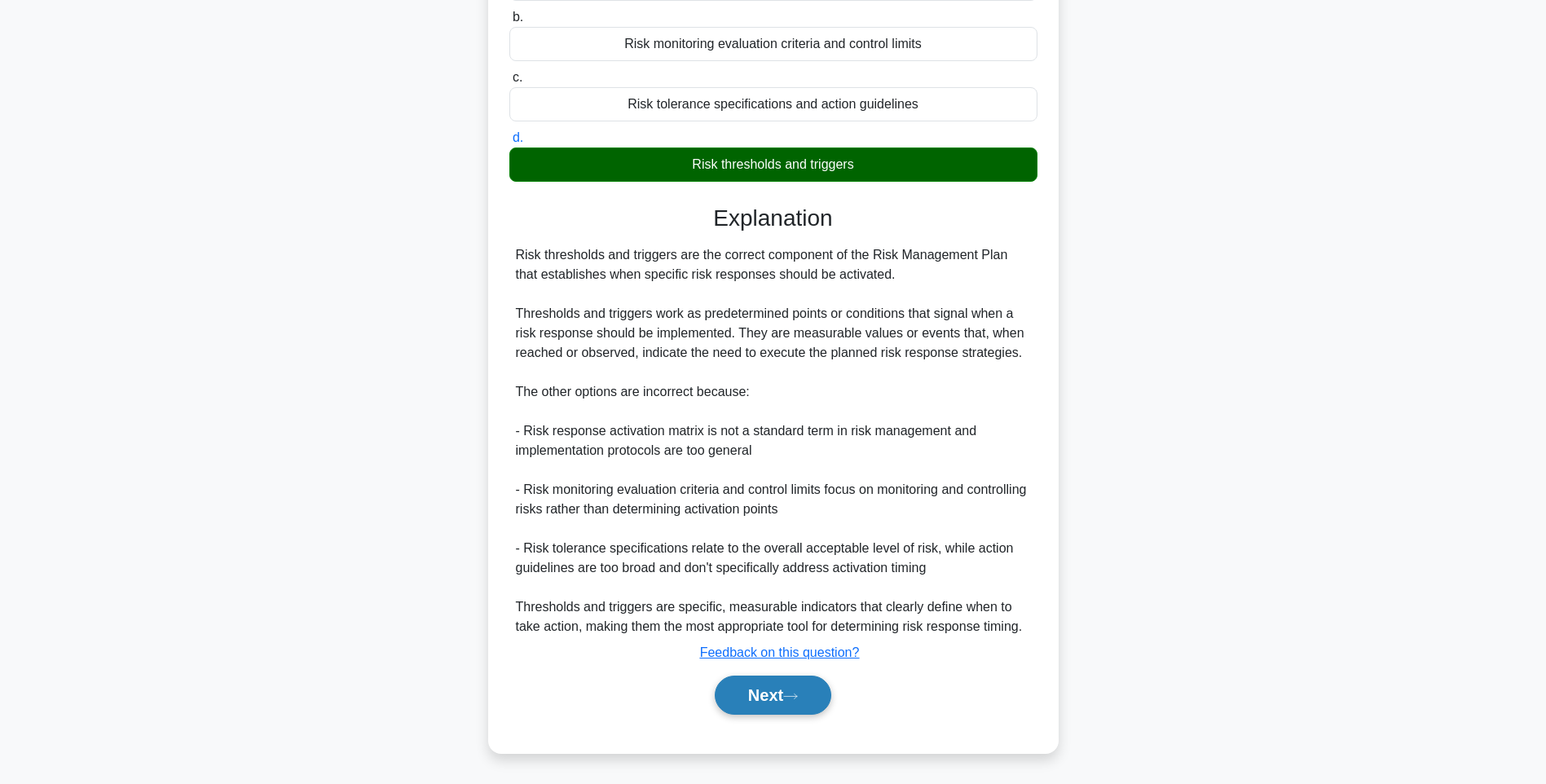
click at [753, 698] on button "Next" at bounding box center [773, 694] width 116 height 39
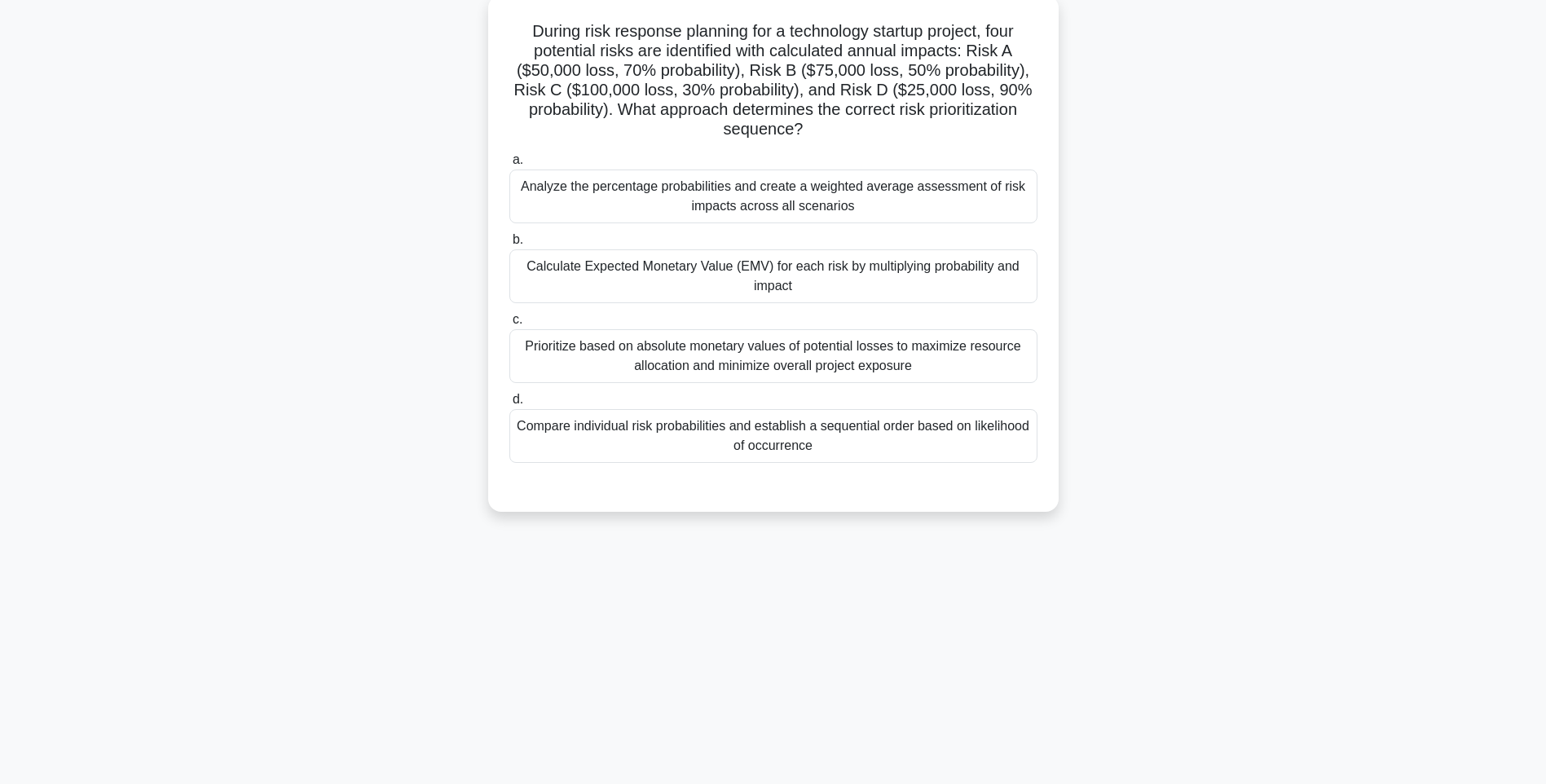
drag, startPoint x: 514, startPoint y: 26, endPoint x: 1022, endPoint y: 455, distance: 664.9
click at [1022, 455] on div "During risk response planning for a technology startup project, four potential …" at bounding box center [773, 254] width 557 height 504
click at [998, 425] on div "Compare individual risk probabilities and establish a sequential order based on…" at bounding box center [773, 435] width 528 height 54
click at [509, 405] on input "d. Compare individual risk probabilities and establish a sequential order based…" at bounding box center [509, 400] width 0 height 11
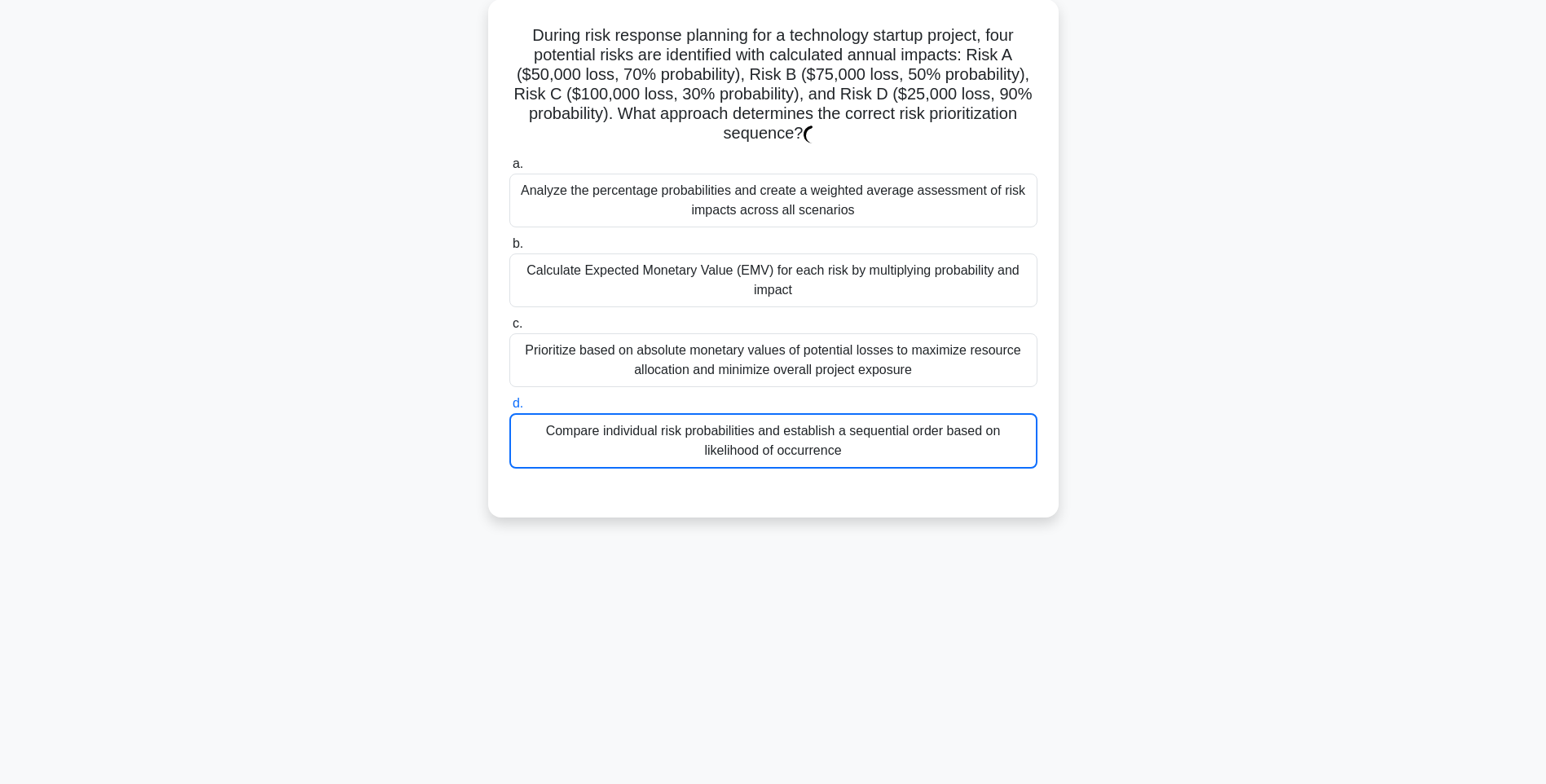
click at [1228, 428] on div "During risk response planning for a technology startup project, four potential …" at bounding box center [773, 268] width 1075 height 537
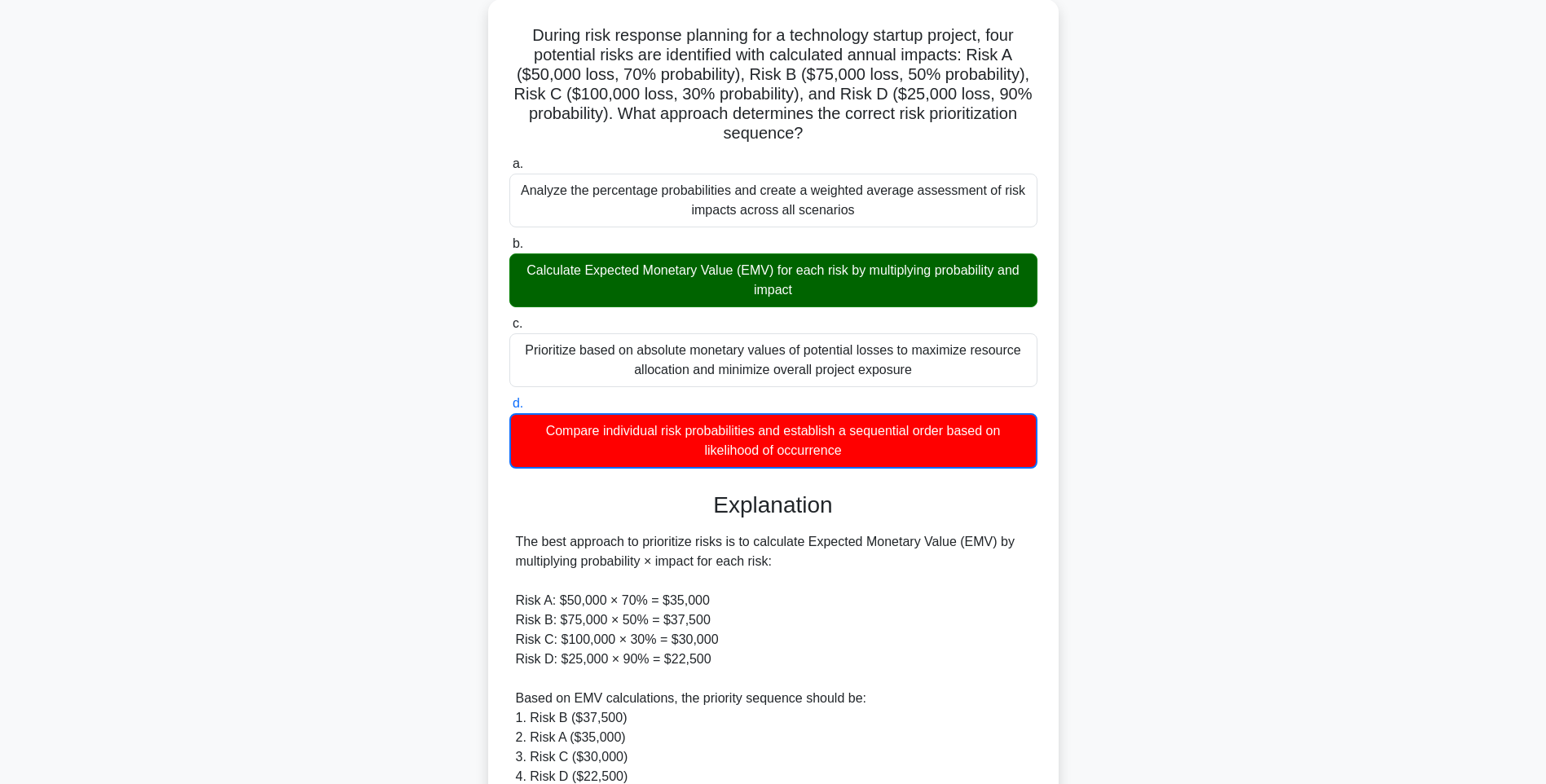
drag, startPoint x: 1069, startPoint y: 489, endPoint x: 1094, endPoint y: 529, distance: 47.2
click at [1069, 488] on div "During risk response planning for a technology startup project, four potential …" at bounding box center [773, 509] width 1075 height 1021
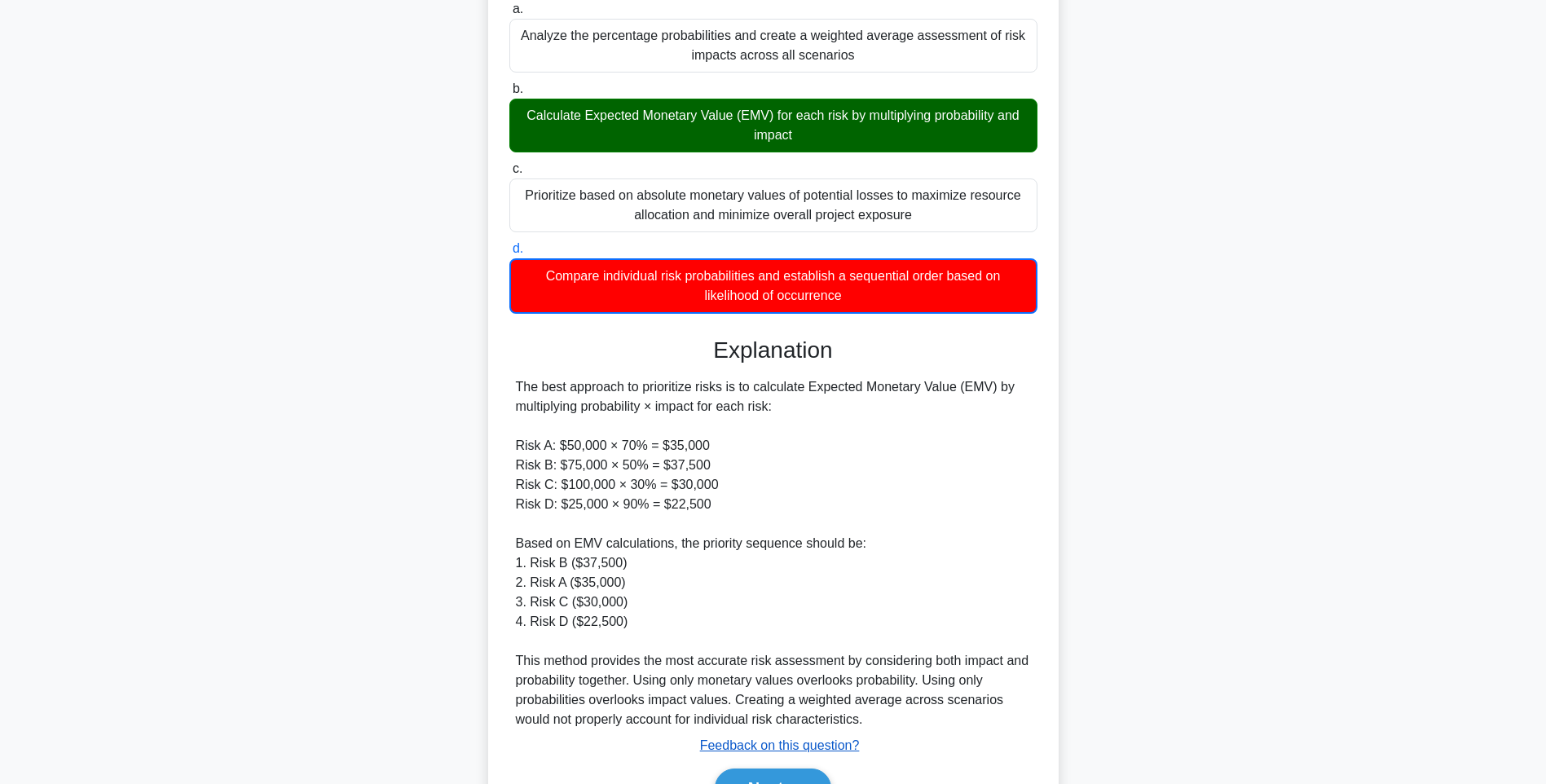
scroll to position [341, 0]
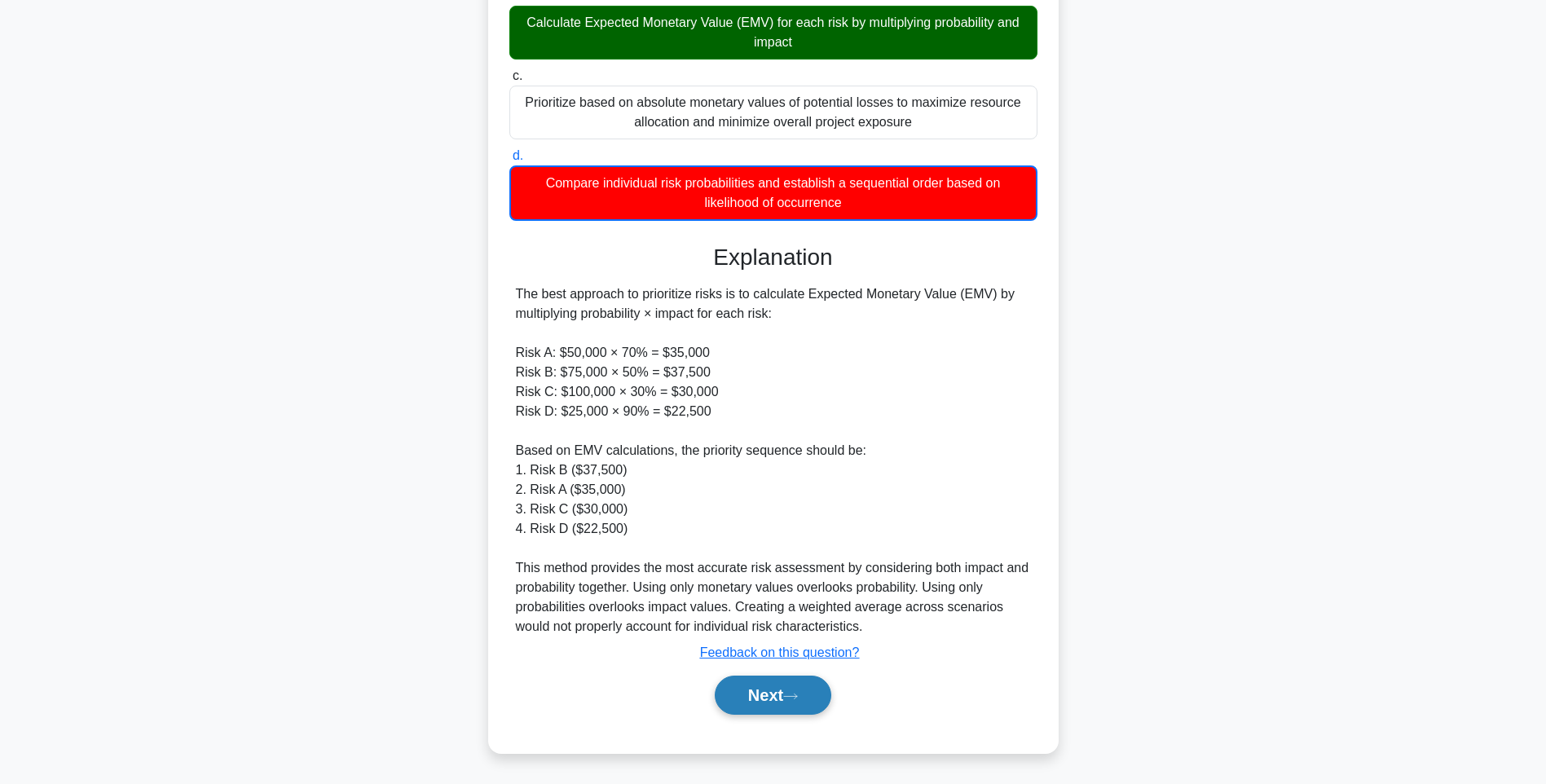
click at [743, 686] on button "Next" at bounding box center [773, 694] width 116 height 39
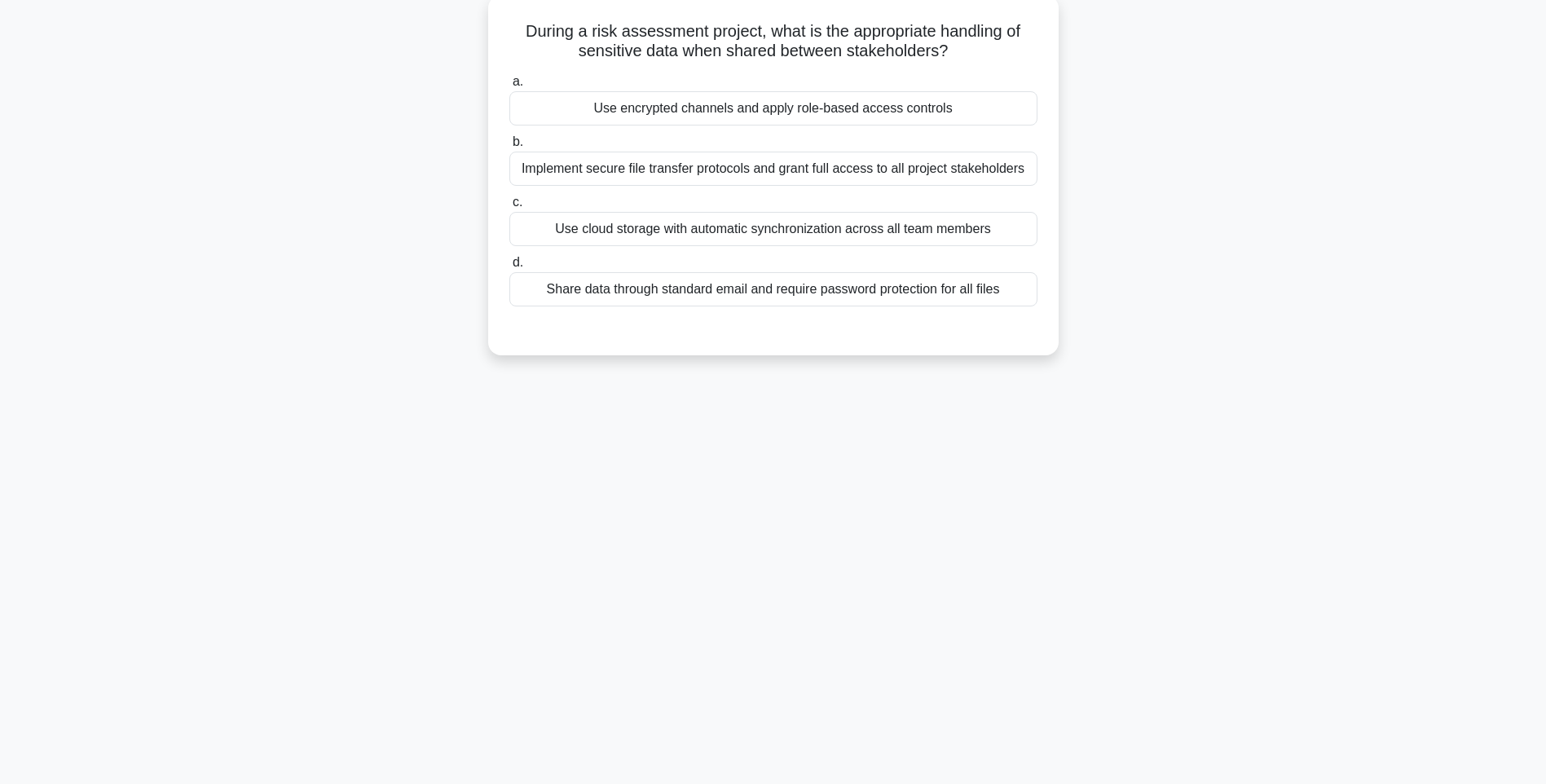
scroll to position [96, 0]
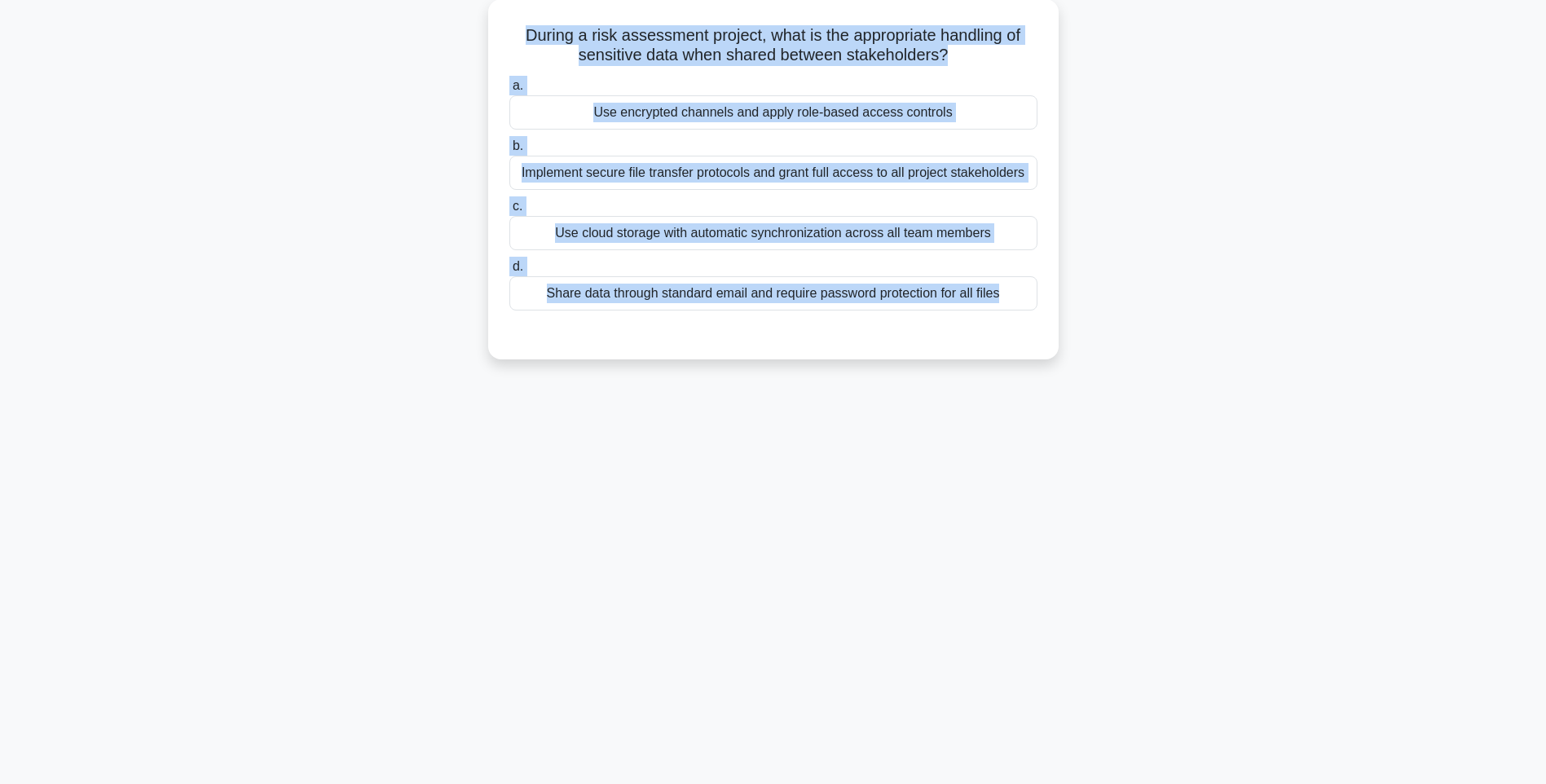
drag, startPoint x: 516, startPoint y: 25, endPoint x: 1104, endPoint y: 381, distance: 687.4
click at [1104, 381] on div "124:52 Stop PMI-RMP Intermediate 89/115 During a risk assessment project, what …" at bounding box center [773, 370] width 1075 height 815
click at [1236, 471] on div "124:50 Stop PMI-RMP Intermediate 89/115 During a risk assessment project, what …" at bounding box center [773, 370] width 1075 height 815
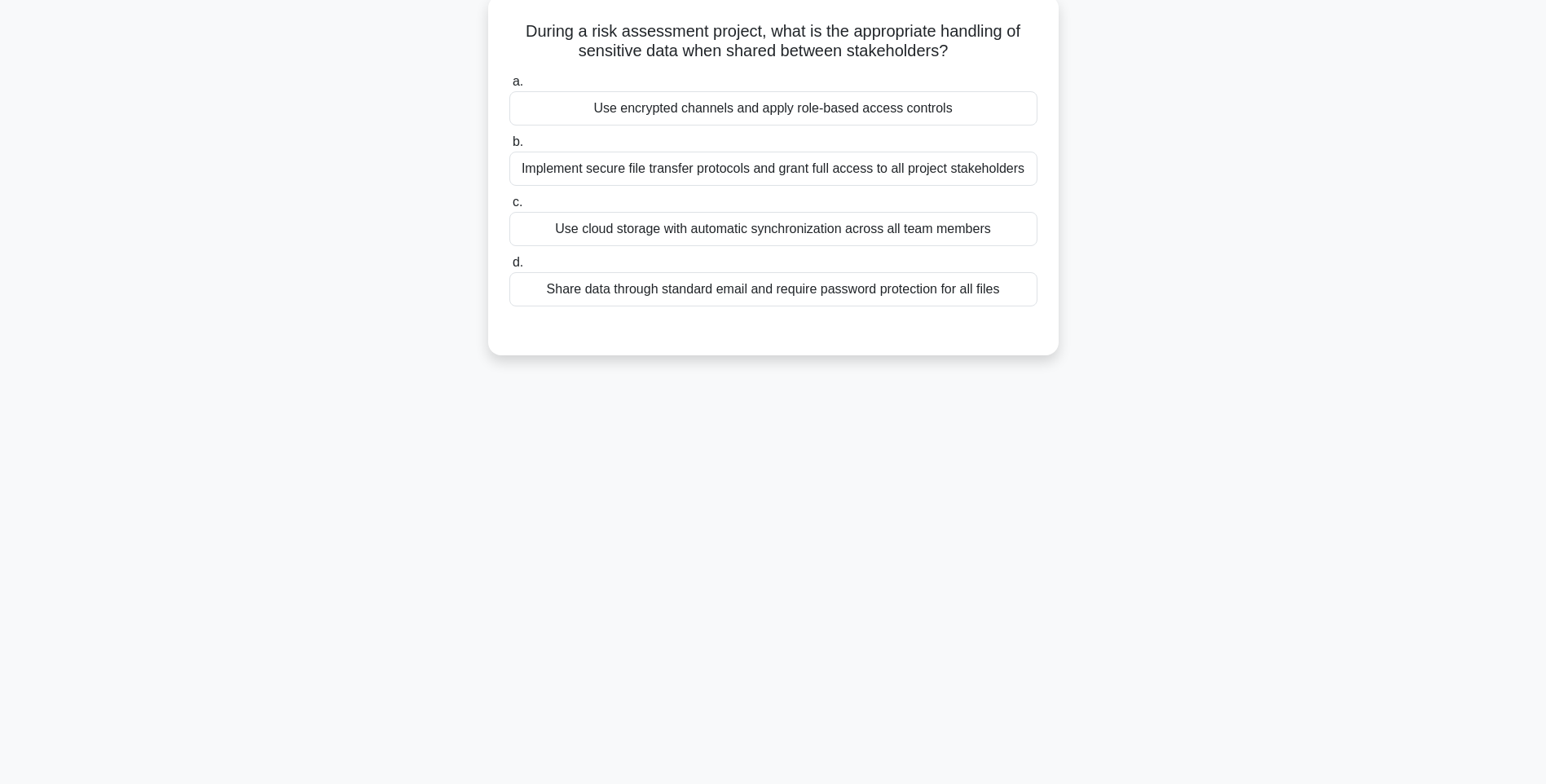
click at [941, 294] on div "Share data through standard email and require password protection for all files" at bounding box center [773, 289] width 528 height 35
click at [509, 268] on input "d. Share data through standard email and require password protection for all fi…" at bounding box center [509, 263] width 0 height 11
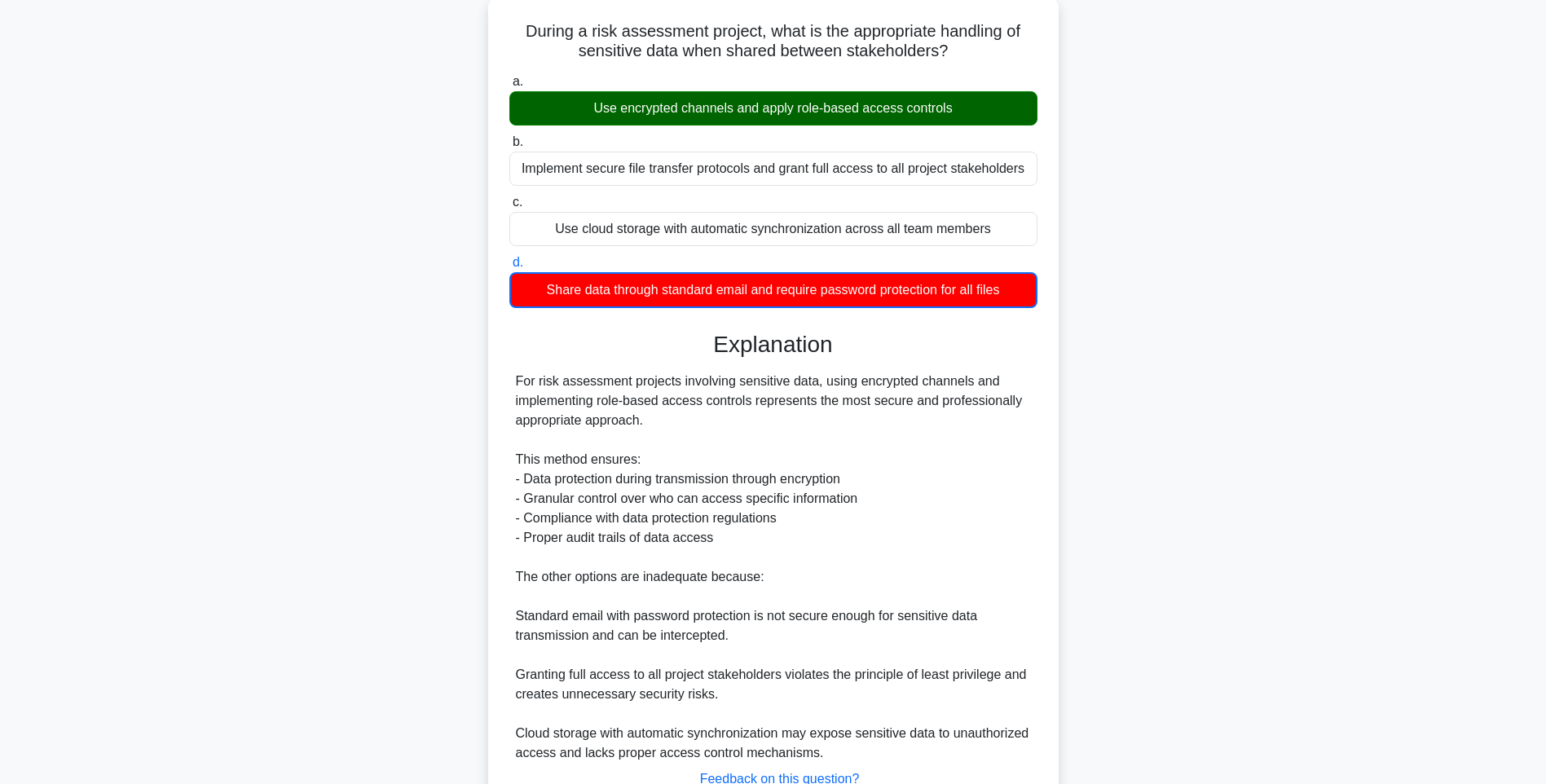
click at [1047, 488] on div "During a risk assessment project, what is the appropriate handling of sensitive…" at bounding box center [773, 437] width 557 height 871
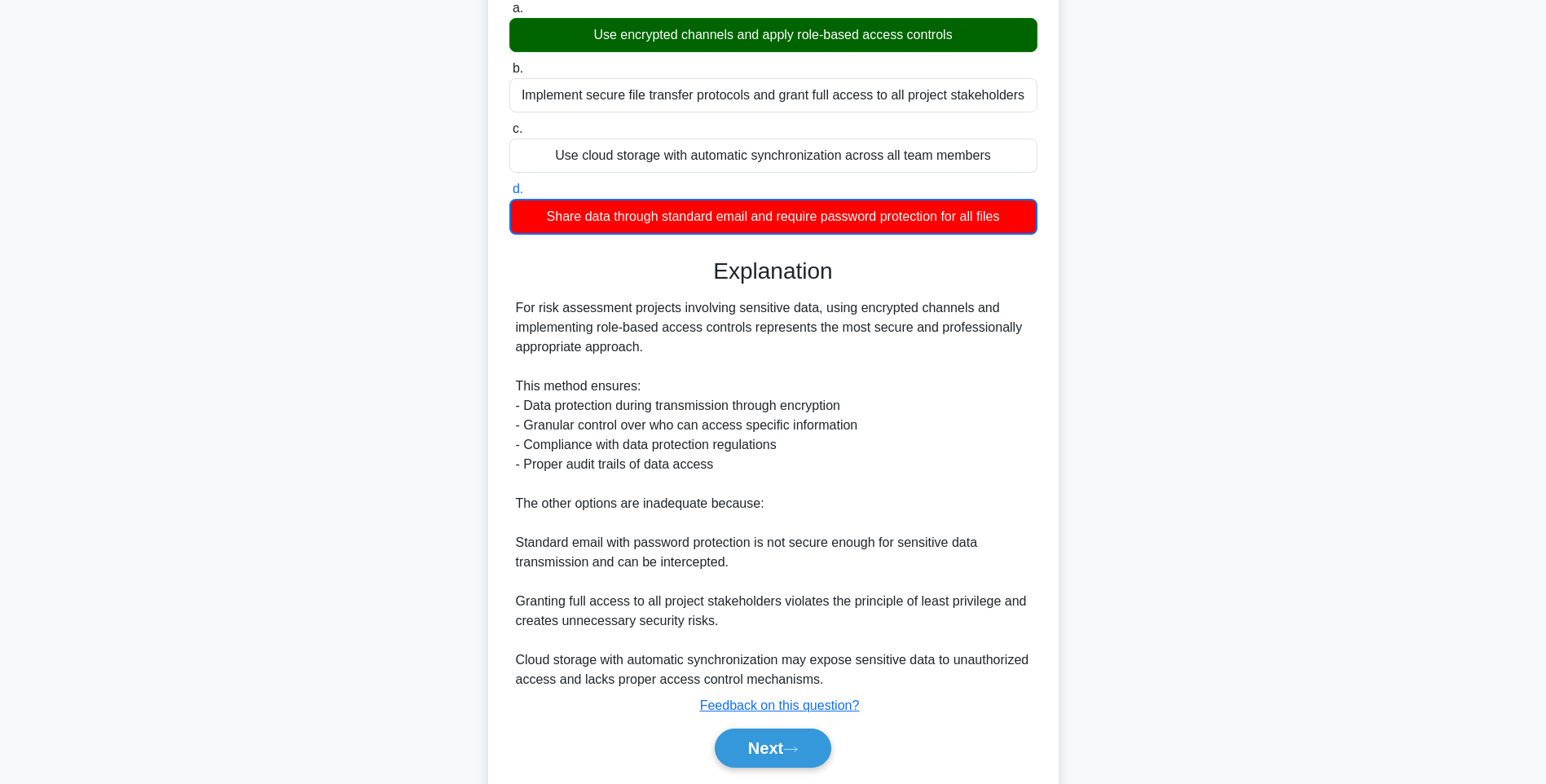
scroll to position [223, 0]
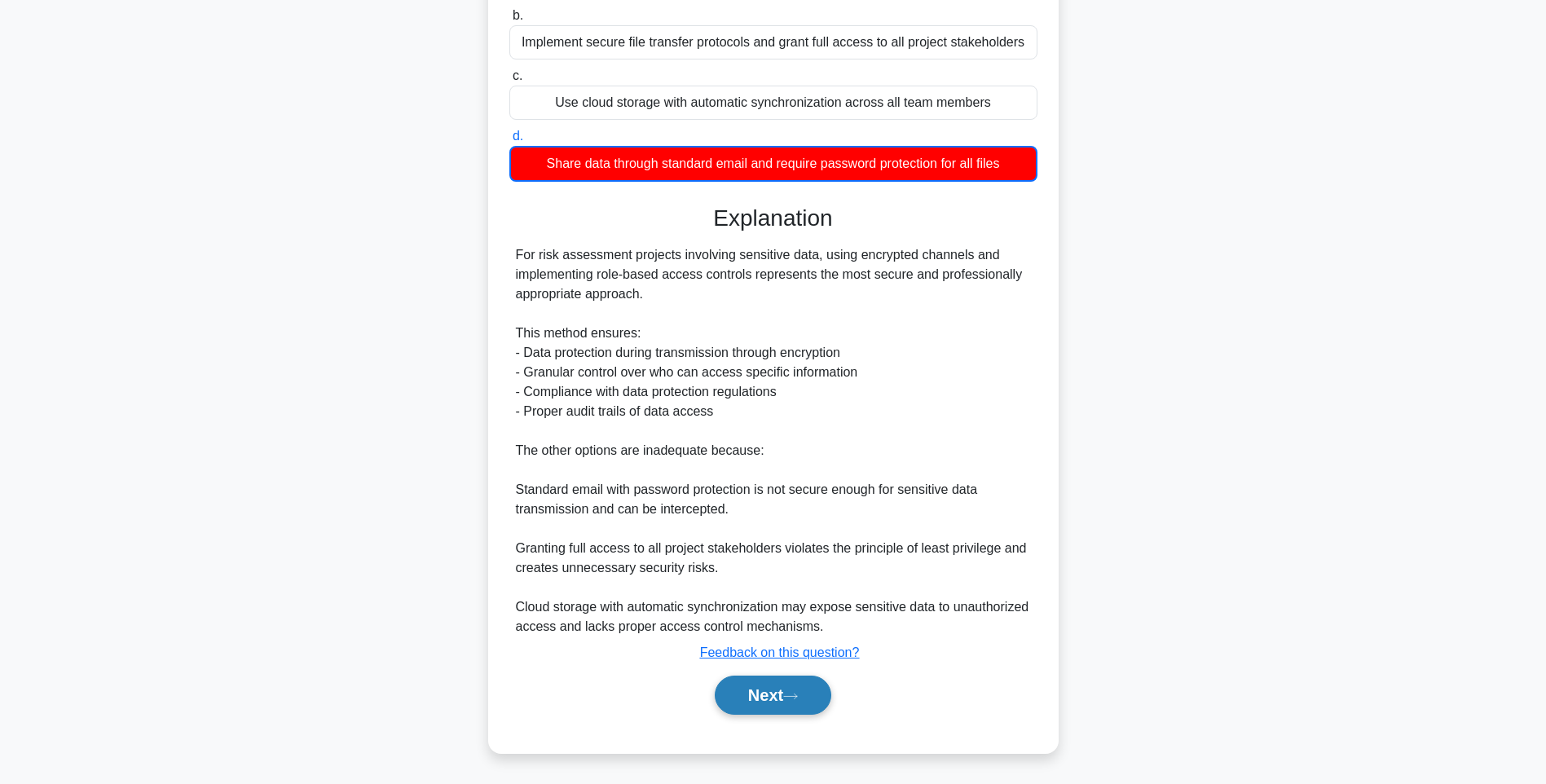
click at [747, 688] on button "Next" at bounding box center [773, 694] width 116 height 39
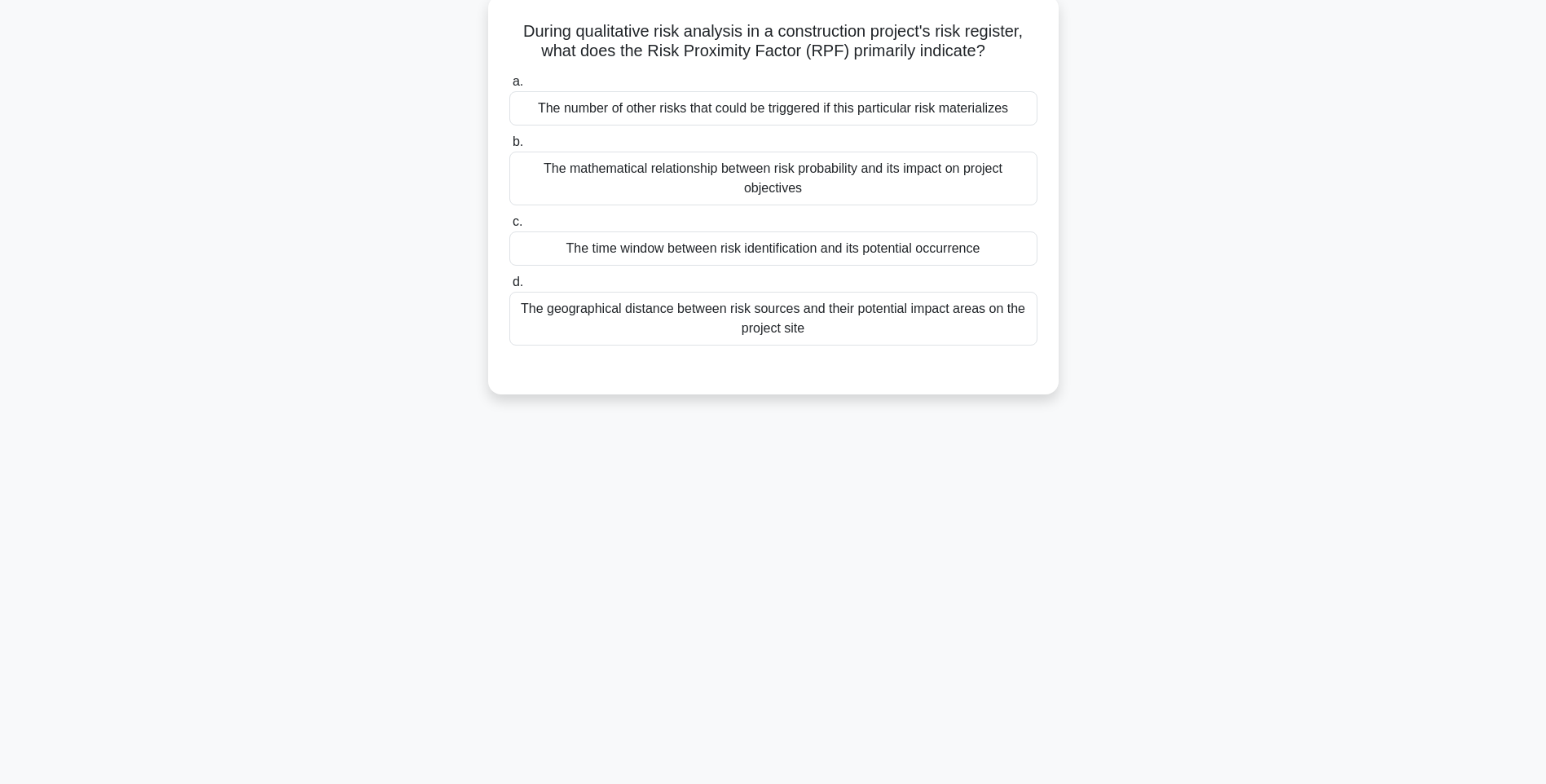
drag, startPoint x: 509, startPoint y: 30, endPoint x: 1045, endPoint y: 349, distance: 623.7
click at [1045, 349] on div "During qualitative risk analysis in a construction project's risk register, wha…" at bounding box center [773, 194] width 557 height 386
click at [1266, 465] on div "124:43 Stop PMI-RMP Intermediate 90/115 During qualitative risk analysis in a c…" at bounding box center [773, 370] width 1075 height 815
click at [947, 325] on div "The geographical distance between risk sources and their potential impact areas…" at bounding box center [773, 318] width 528 height 54
click at [509, 287] on input "d. The geographical distance between risk sources and their potential impact ar…" at bounding box center [509, 282] width 0 height 11
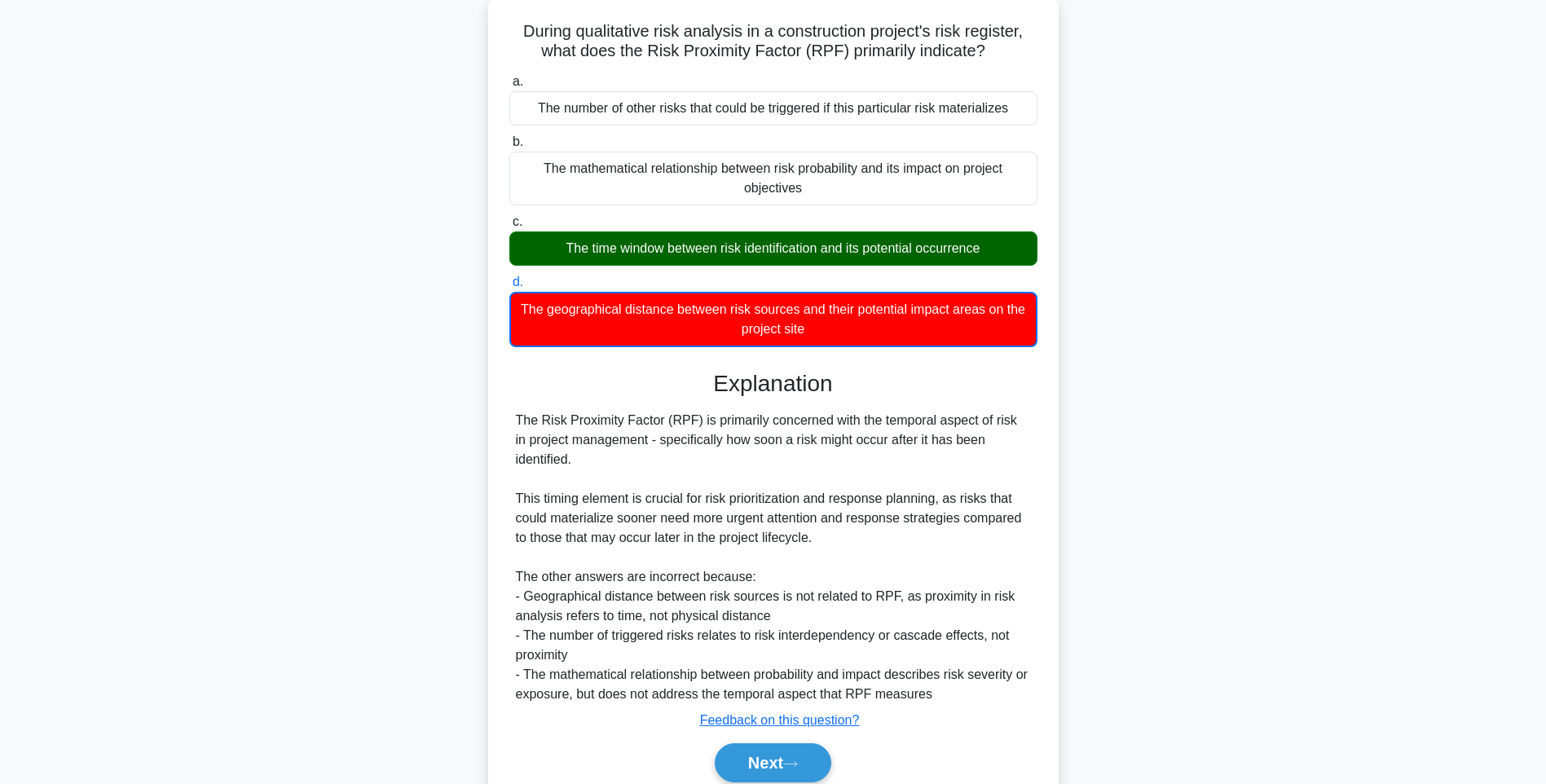
click at [960, 537] on div "The Risk Proximity Factor (RPF) is primarily concerned with the temporal aspect…" at bounding box center [773, 557] width 515 height 294
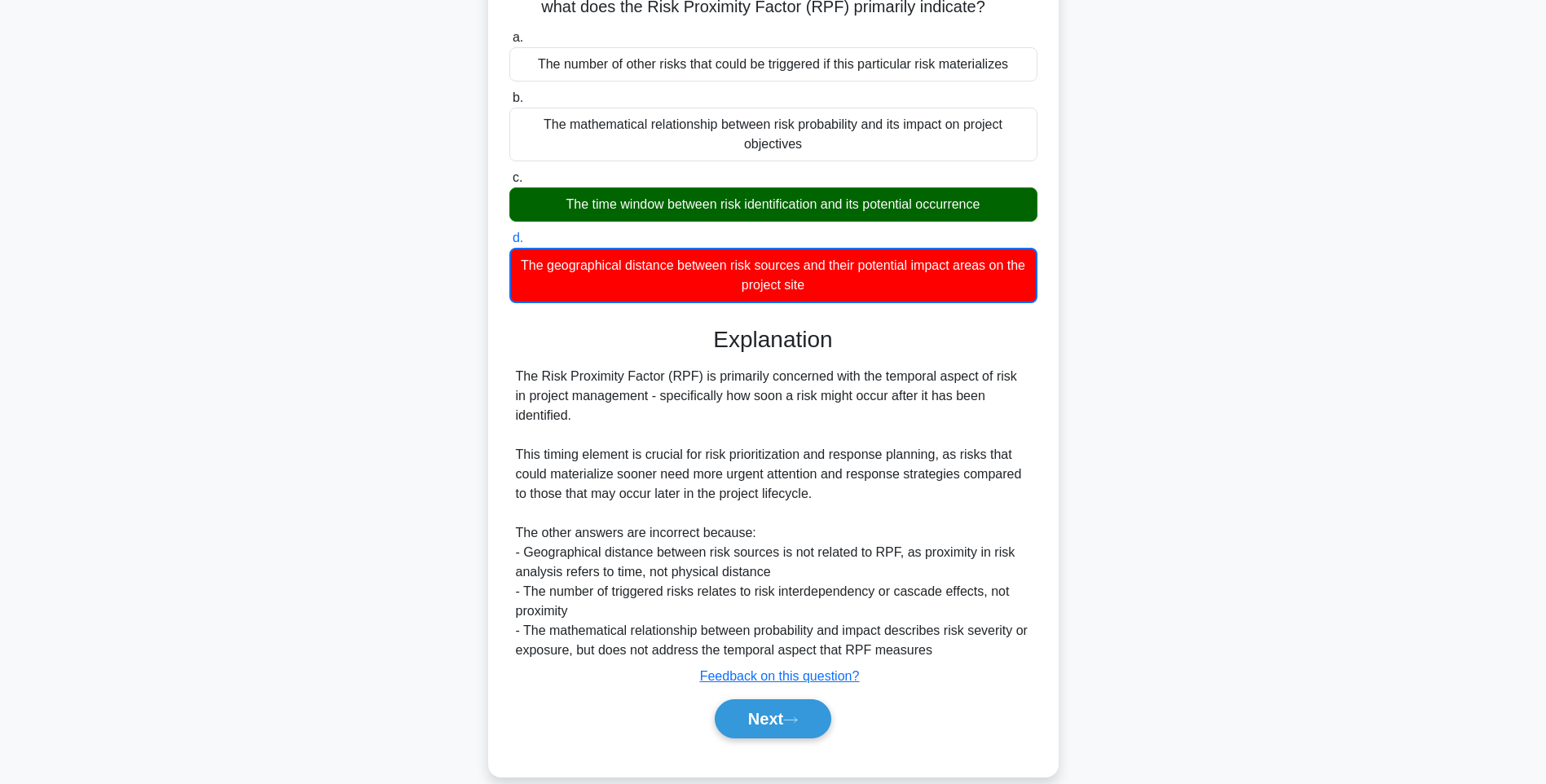
scroll to position [165, 0]
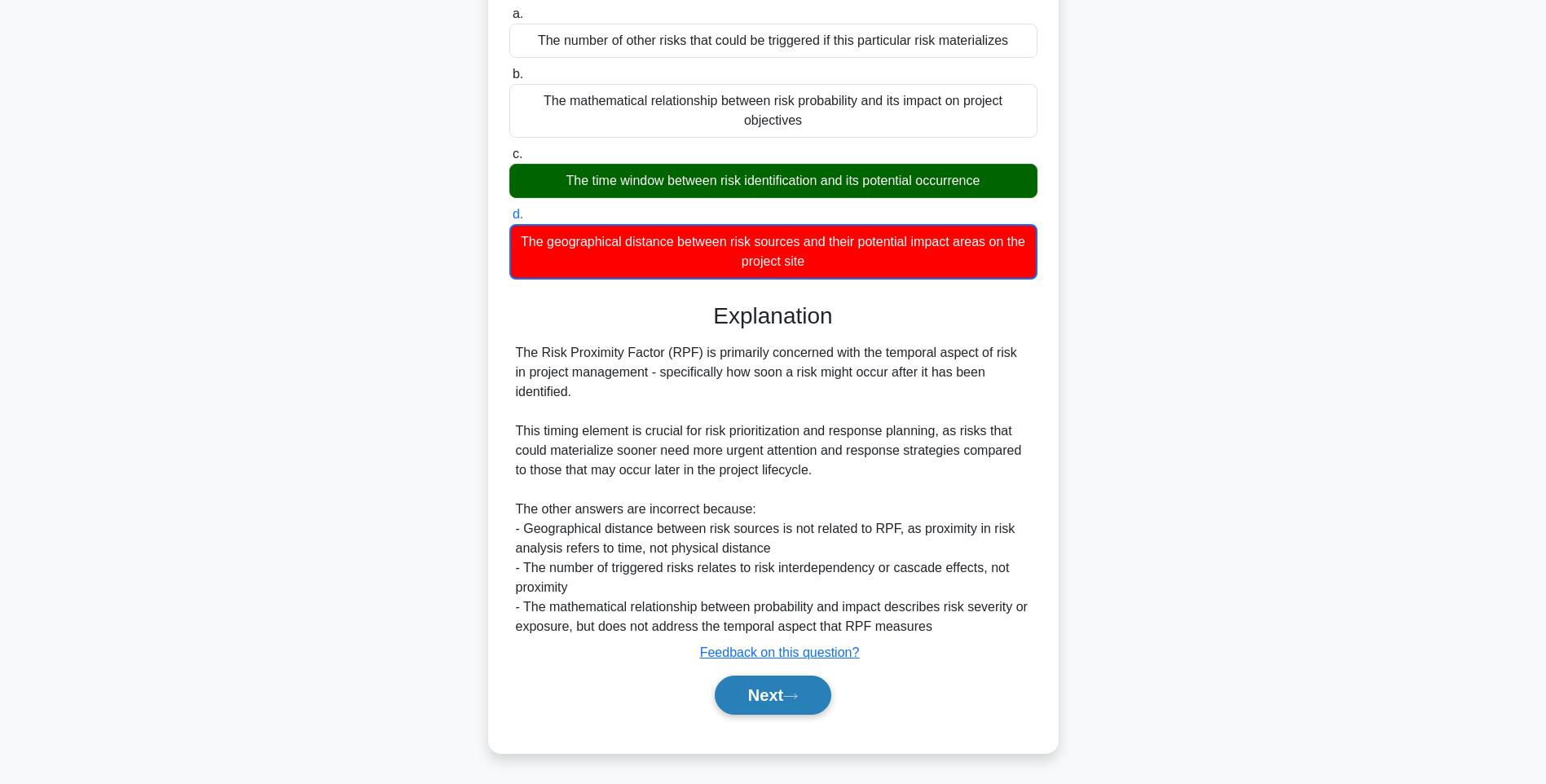
click at [765, 687] on button "Next" at bounding box center [773, 694] width 116 height 39
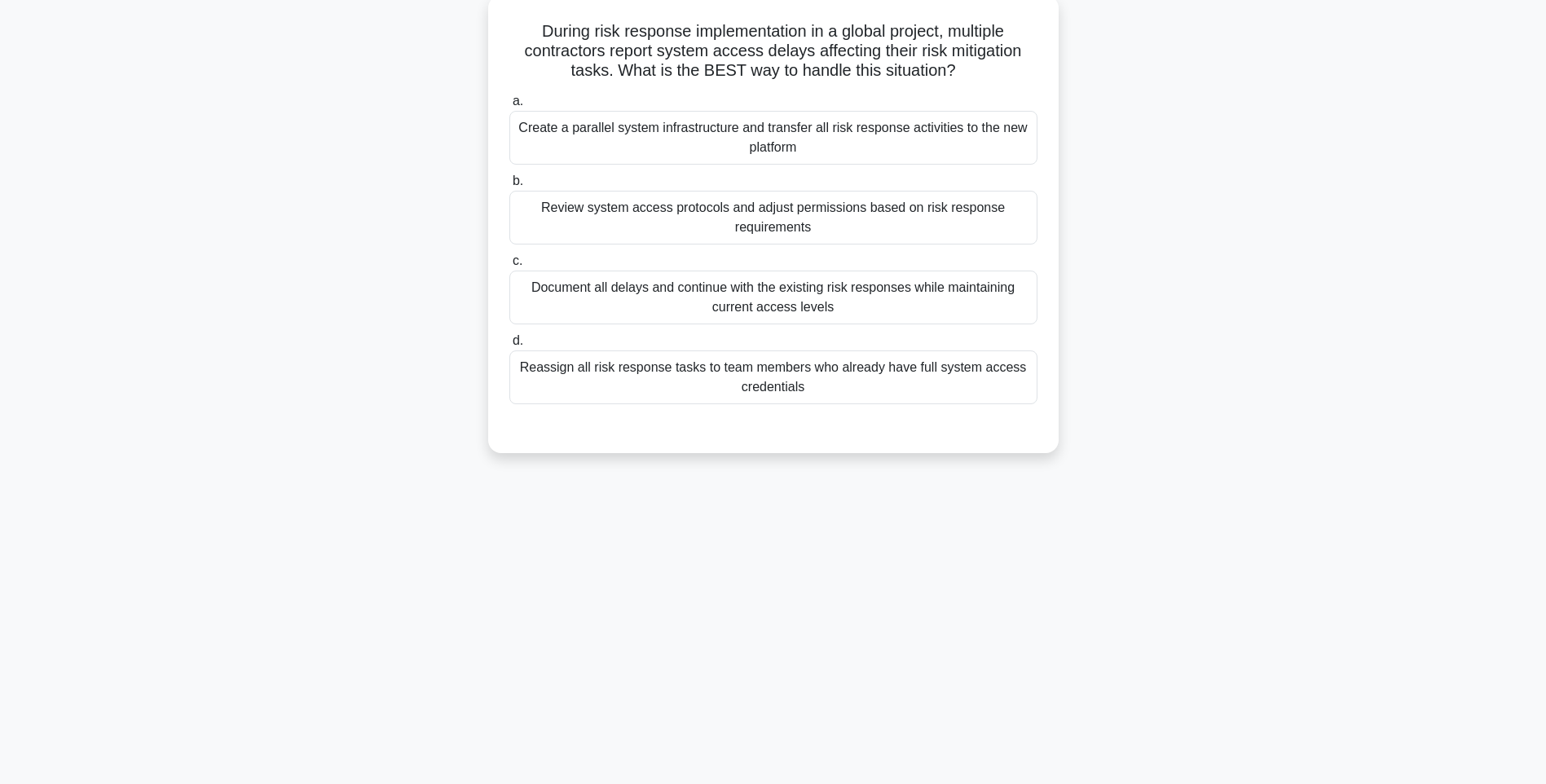
scroll to position [96, 0]
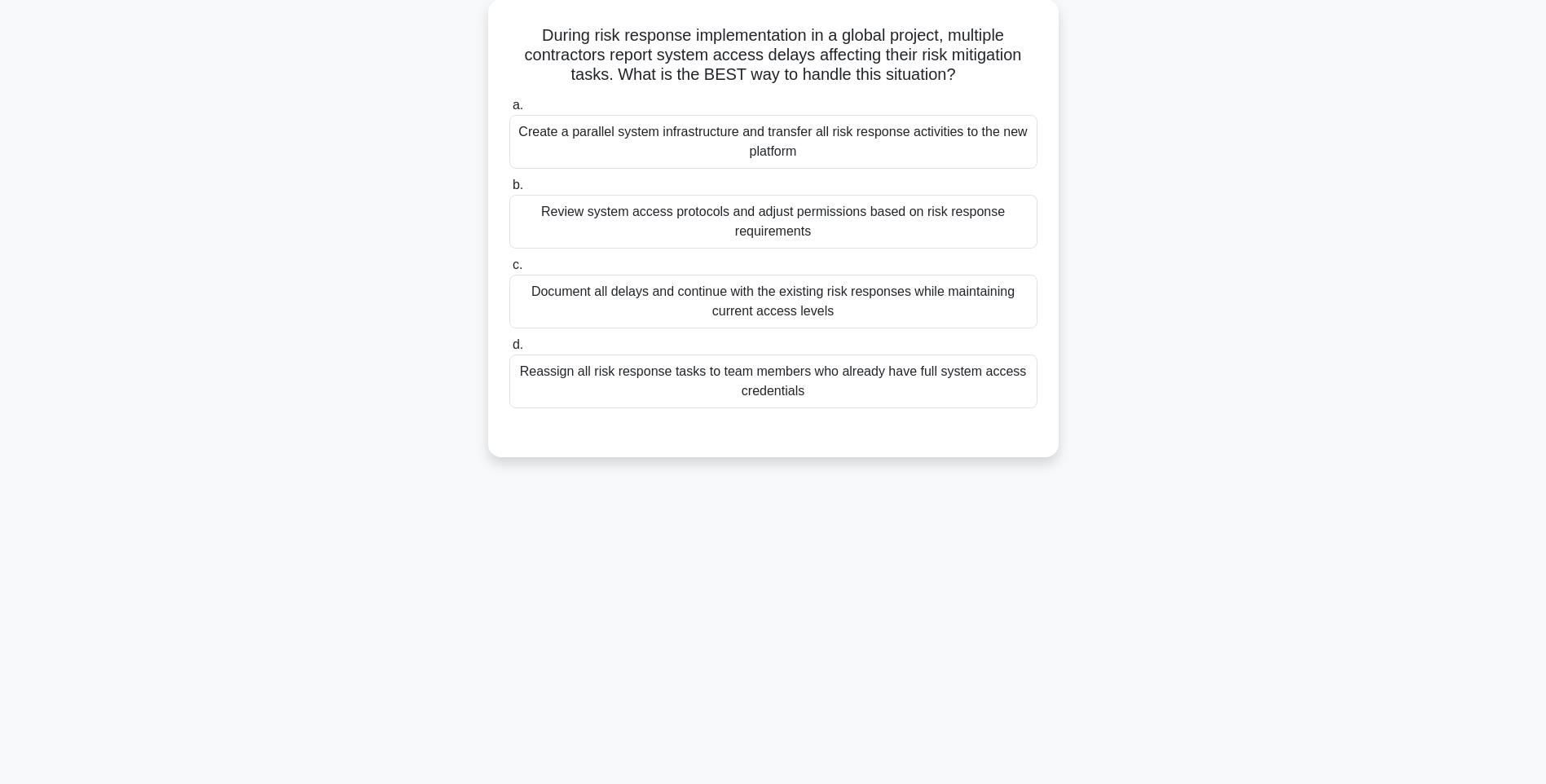
drag, startPoint x: 518, startPoint y: 34, endPoint x: 1071, endPoint y: 401, distance: 663.7
click at [1071, 401] on div "During risk response implementation in a global project, multiple contractors r…" at bounding box center [773, 238] width 1075 height 477
click at [1159, 471] on div "During risk response implementation in a global project, multiple contractors r…" at bounding box center [773, 238] width 1075 height 477
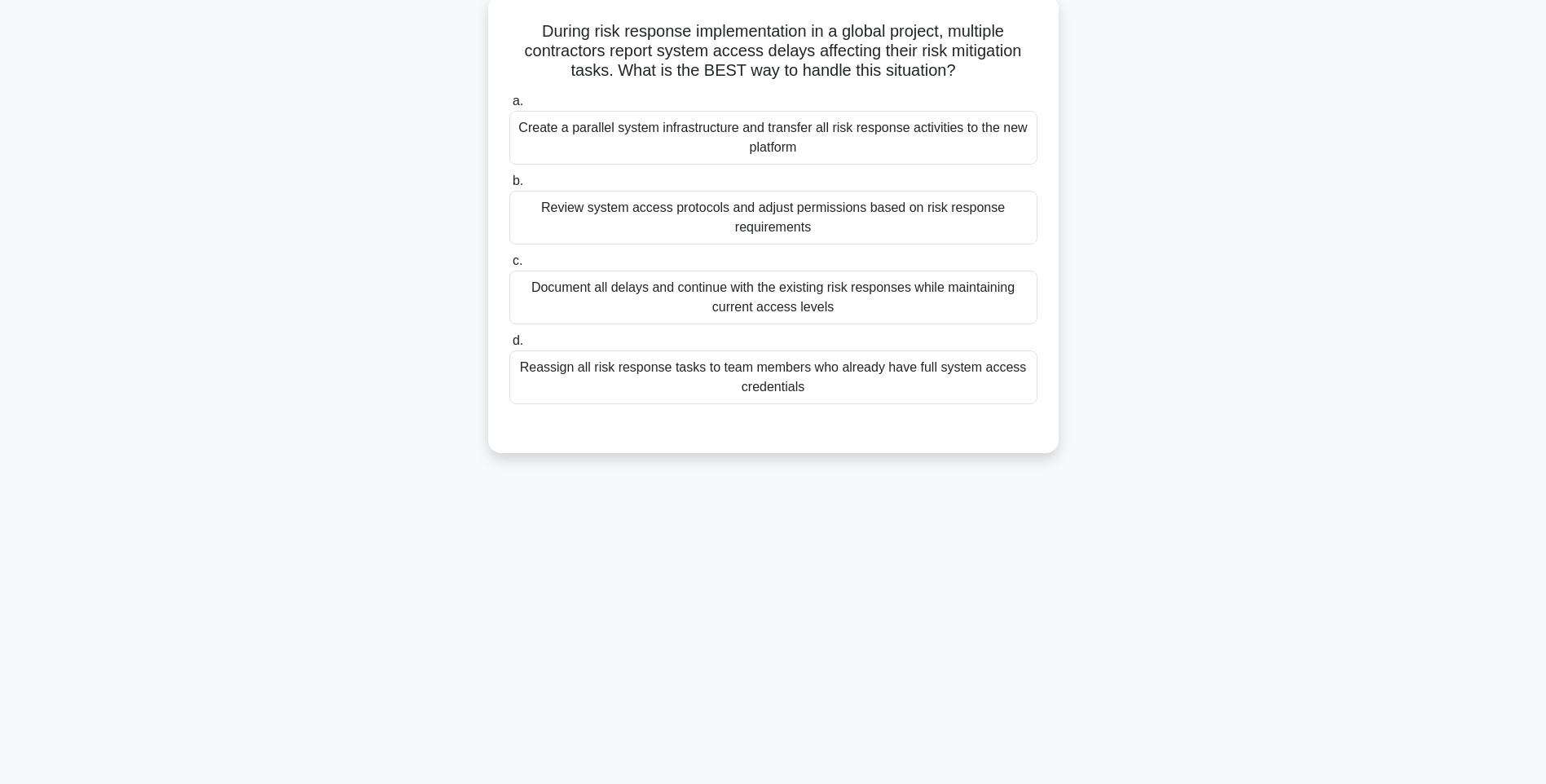
click at [844, 354] on div "Reassign all risk response tasks to team members who already have full system a…" at bounding box center [773, 377] width 528 height 54
click at [509, 346] on input "d. Reassign all risk response tasks to team members who already have full syste…" at bounding box center [509, 341] width 0 height 11
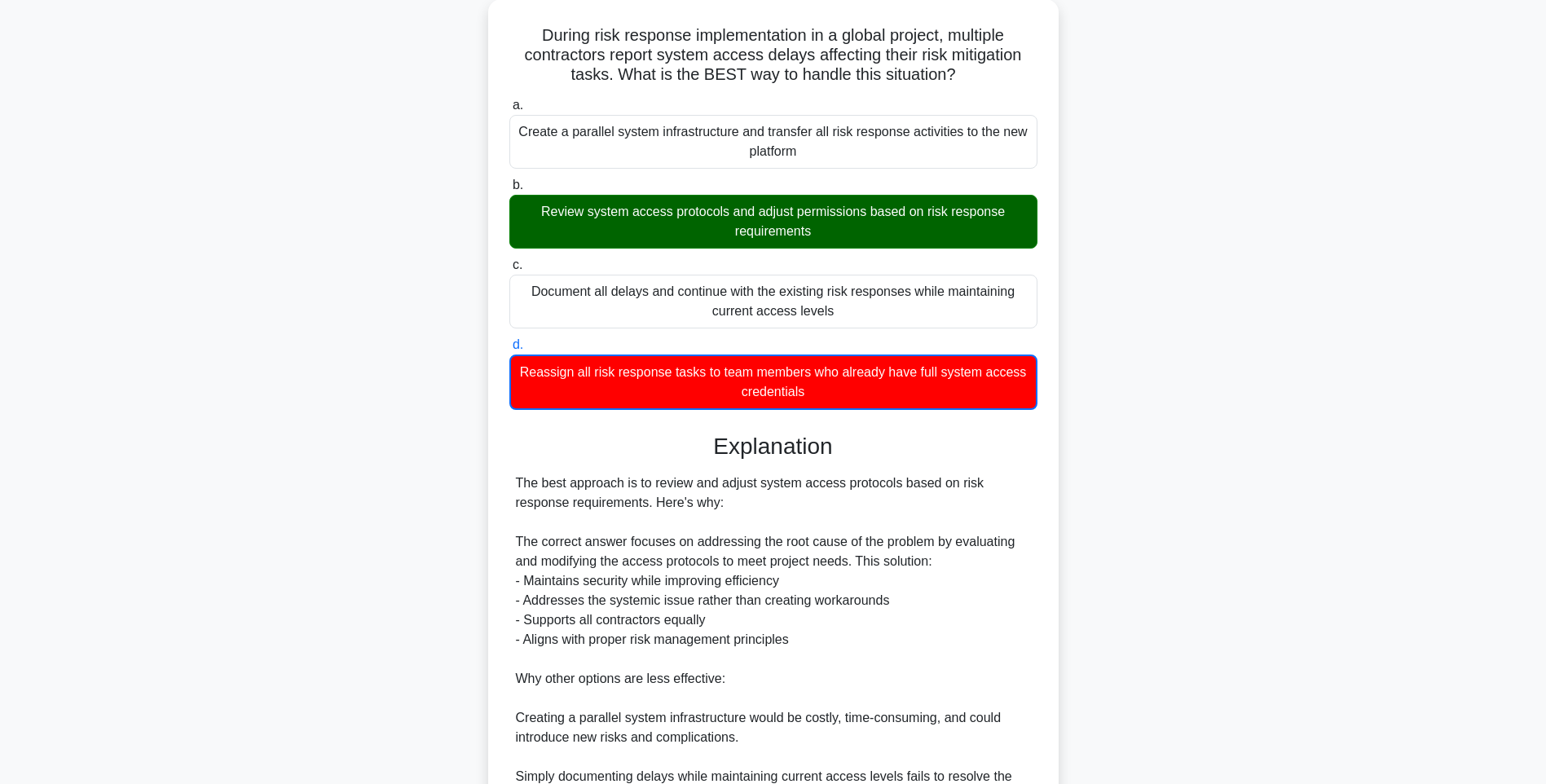
click at [1059, 492] on div "During risk response implementation in a global project, multiple contractors r…" at bounding box center [773, 529] width 1075 height 1060
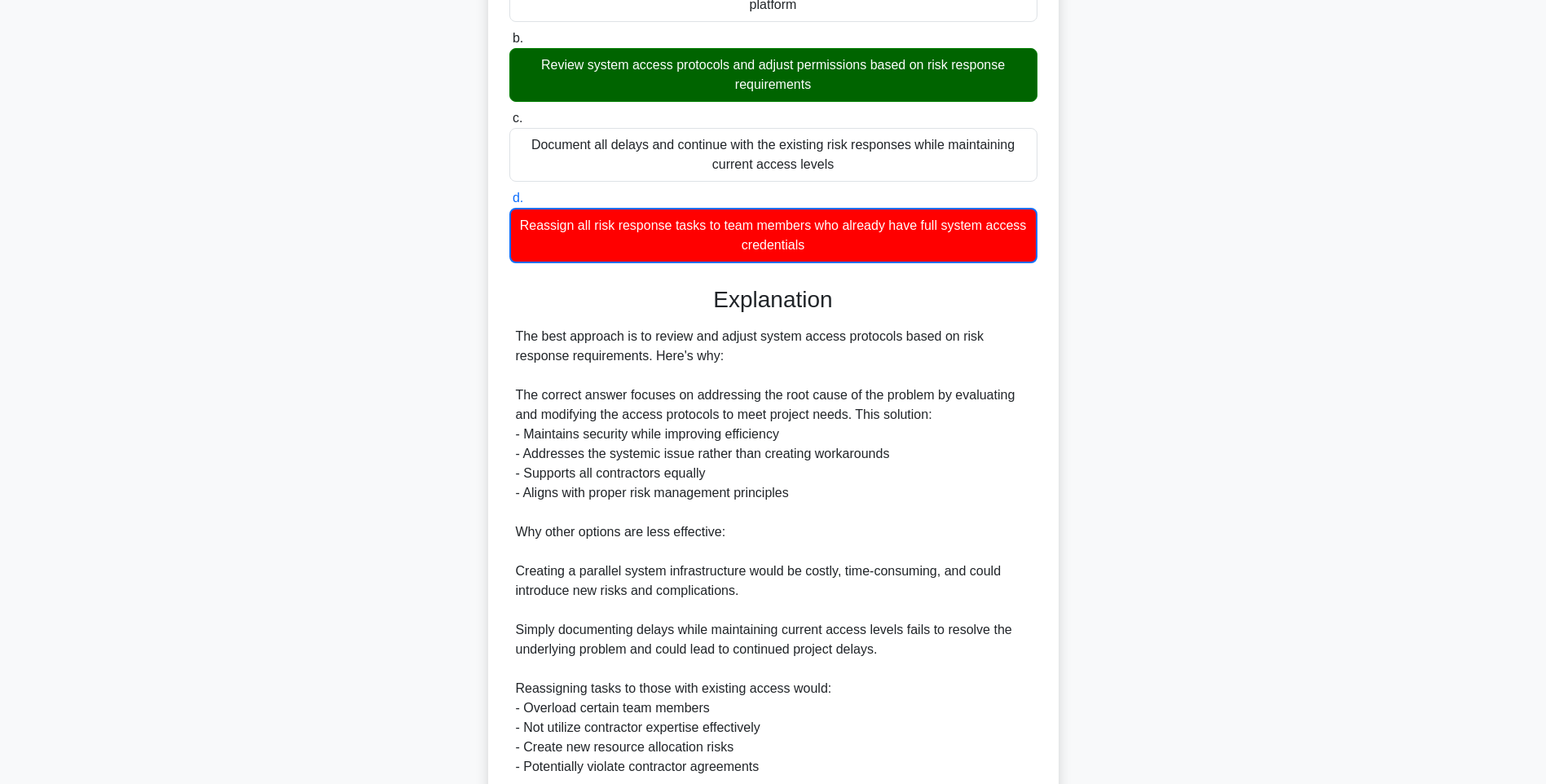
scroll to position [380, 0]
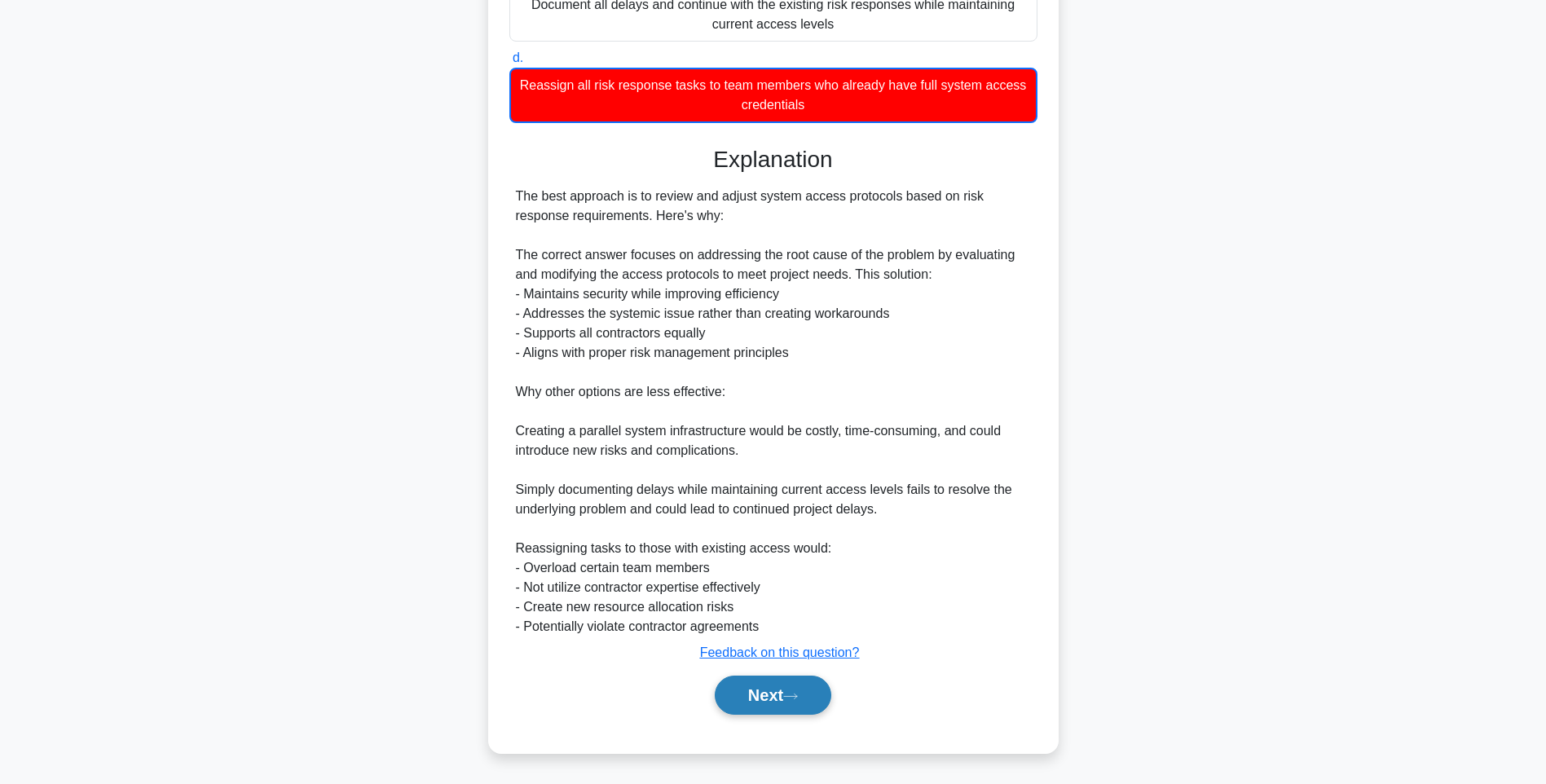
click at [781, 689] on button "Next" at bounding box center [773, 694] width 116 height 39
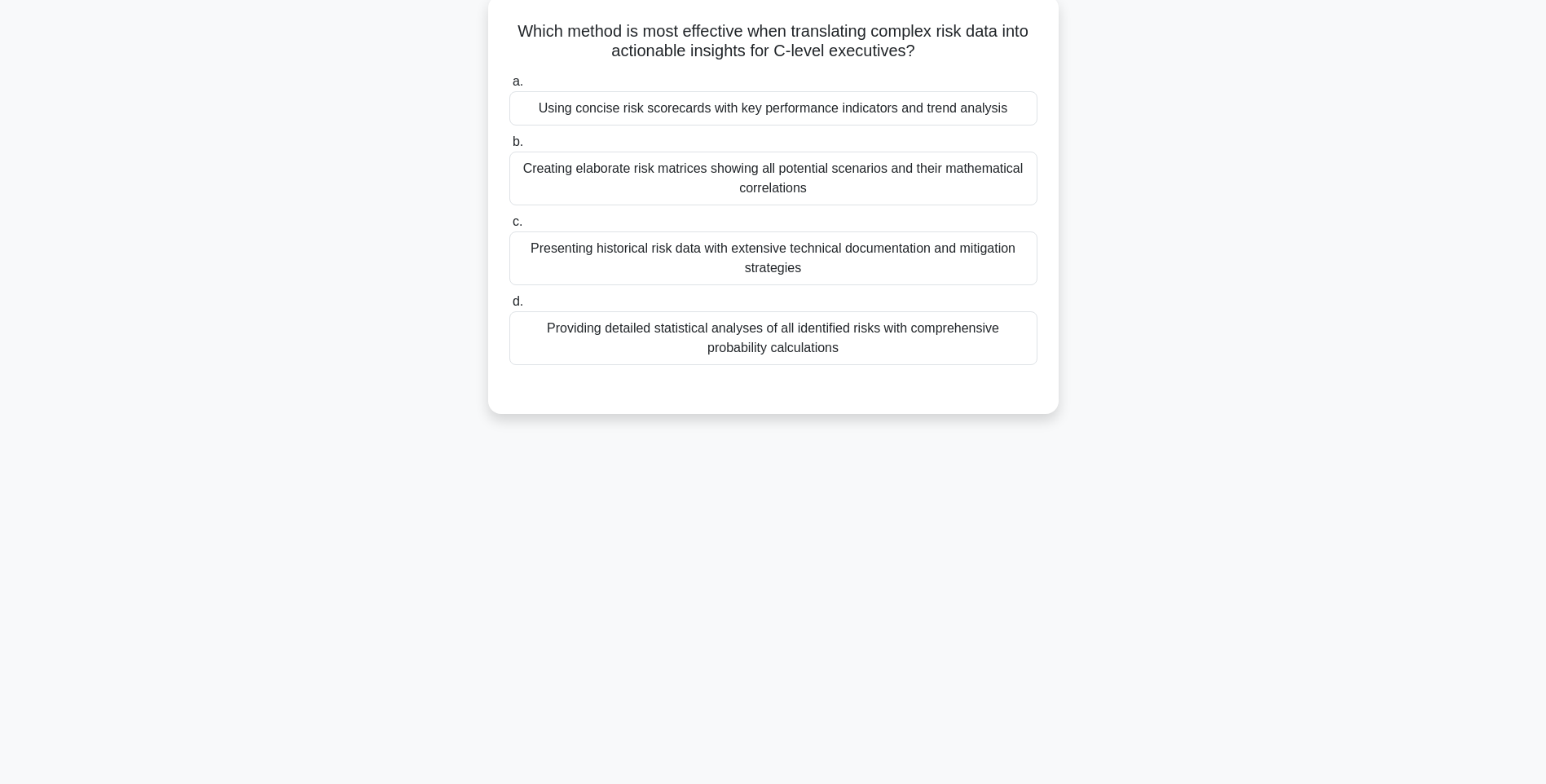
scroll to position [96, 0]
drag, startPoint x: 512, startPoint y: 26, endPoint x: 1002, endPoint y: 352, distance: 588.5
click at [1002, 352] on div "Which method is most effective when translating complex risk data into actionab…" at bounding box center [773, 204] width 557 height 405
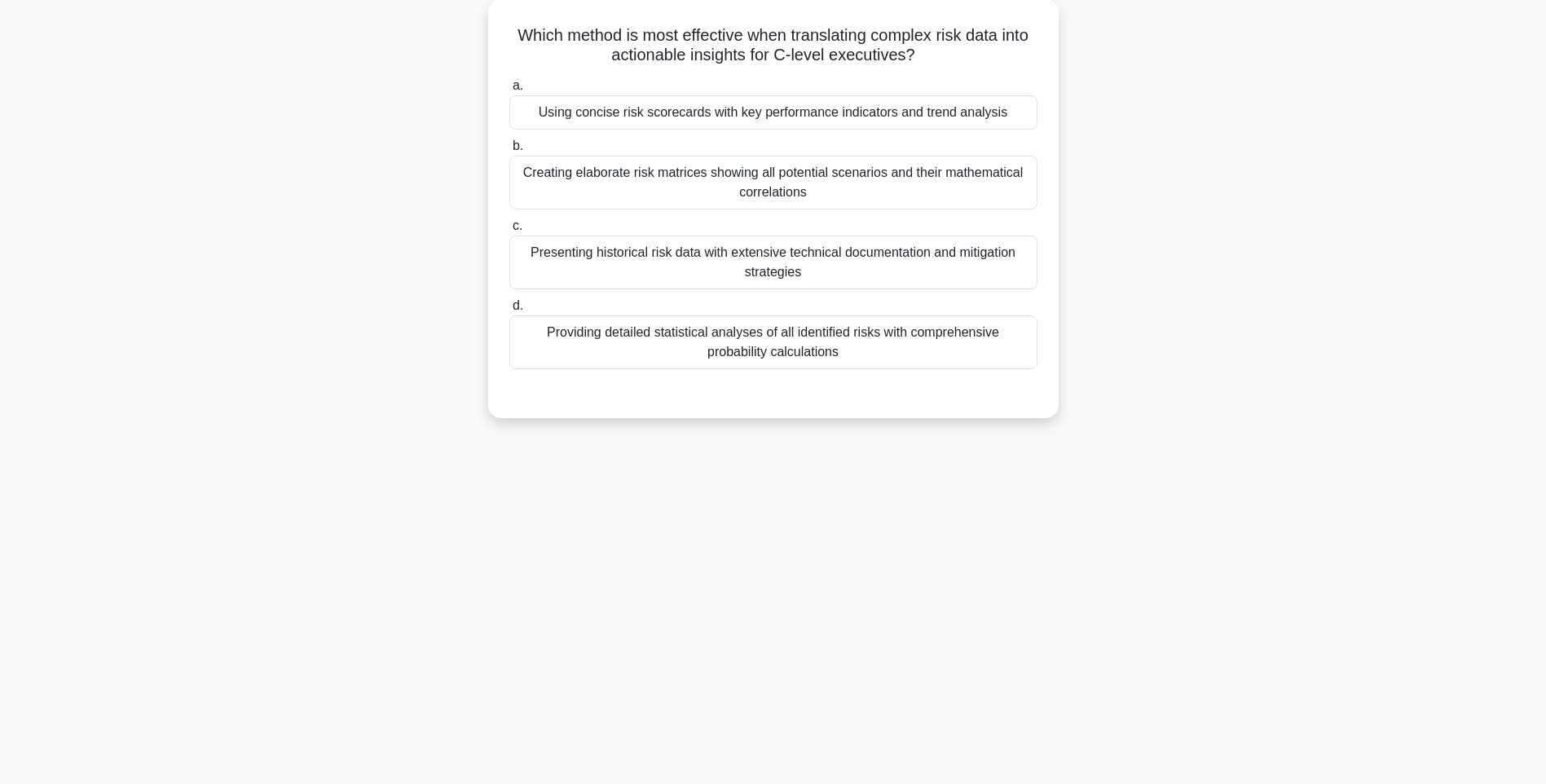
click at [1118, 501] on div "124:26 Stop PMI-RMP Intermediate 92/115 Which method is most effective when tra…" at bounding box center [773, 370] width 1075 height 815
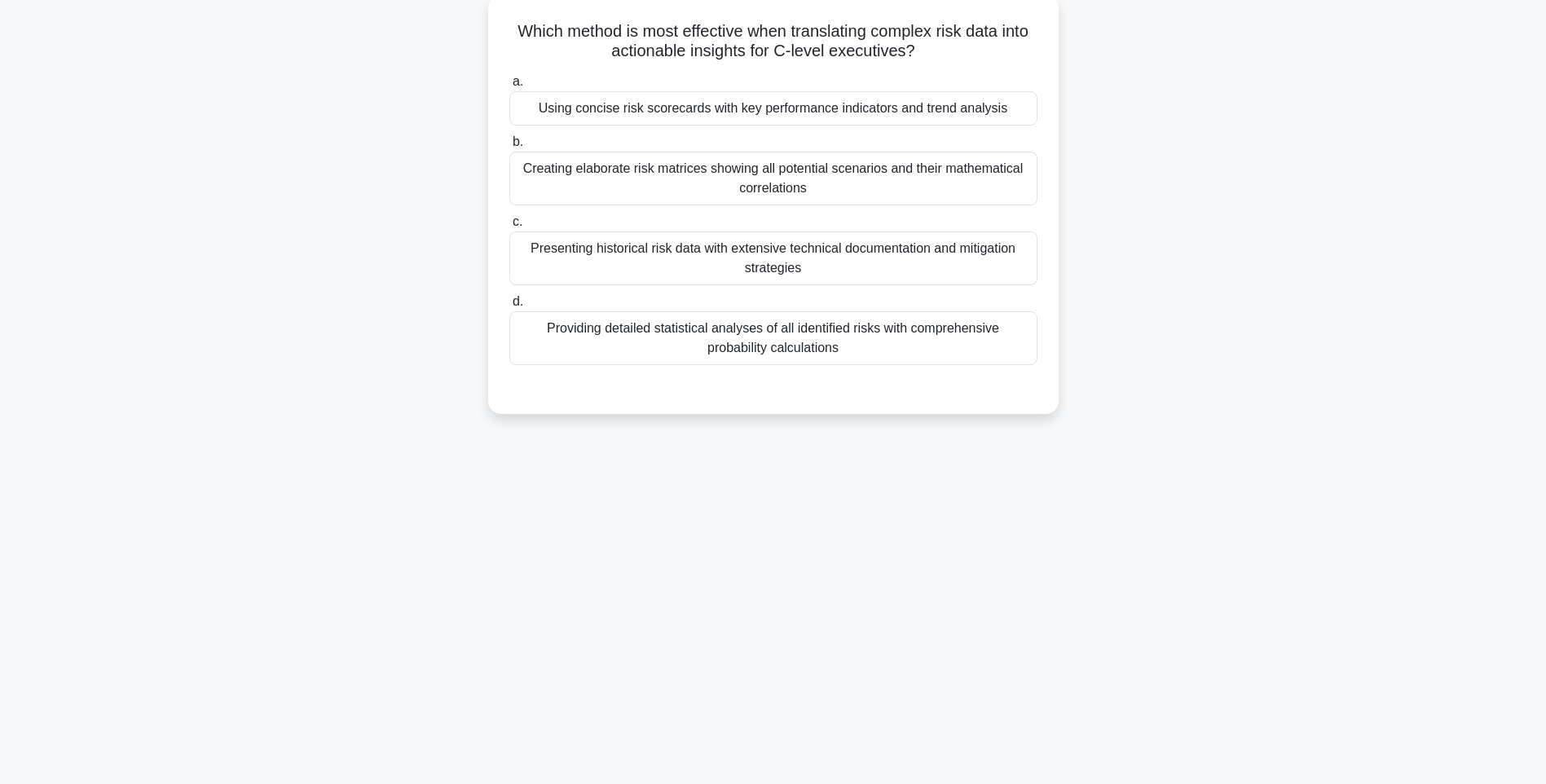
click at [829, 346] on div "Providing detailed statistical analyses of all identified risks with comprehens…" at bounding box center [773, 338] width 528 height 54
click at [509, 307] on input "d. Providing detailed statistical analyses of all identified risks with compreh…" at bounding box center [509, 302] width 0 height 11
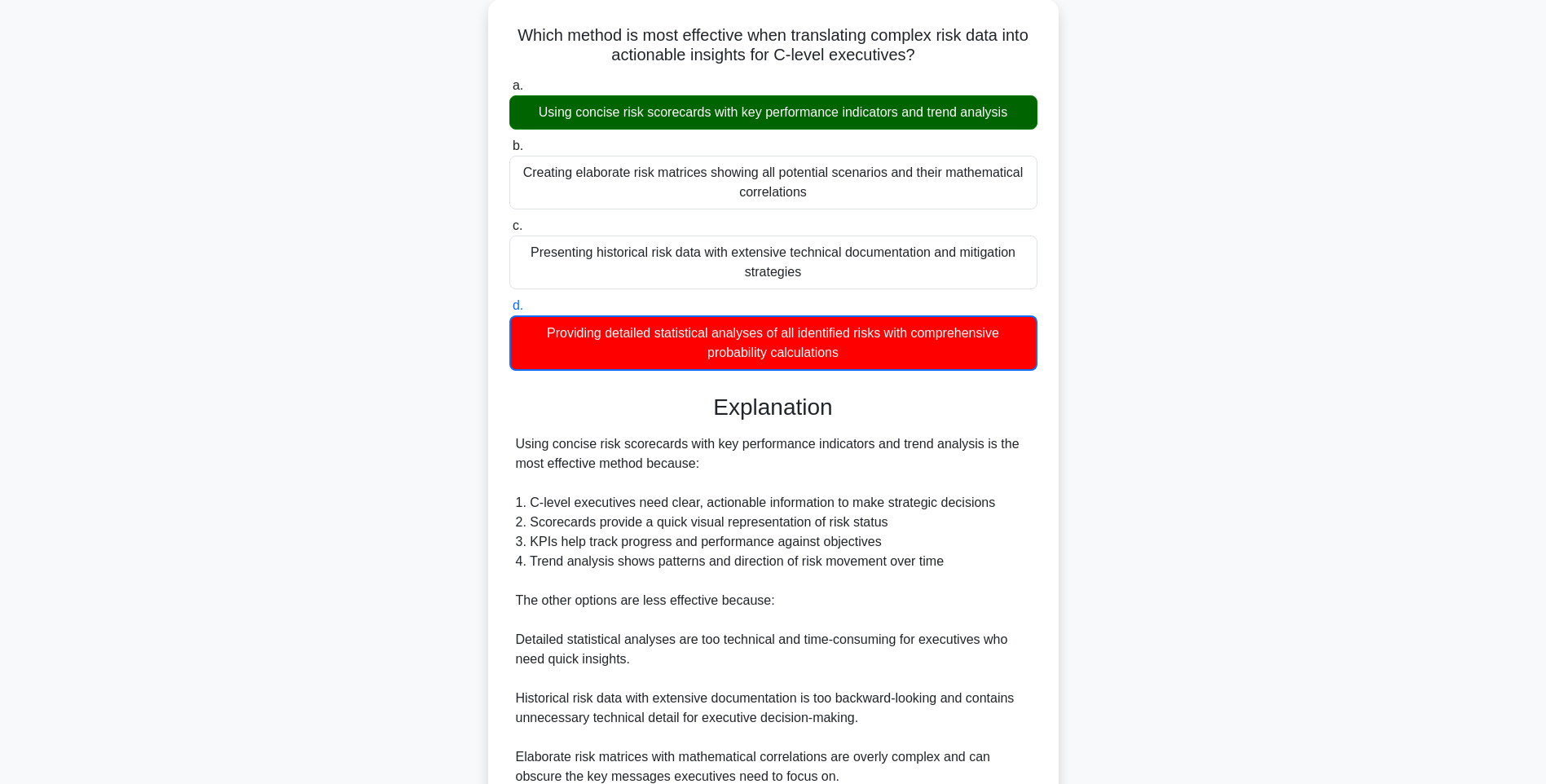
drag, startPoint x: 1115, startPoint y: 507, endPoint x: 1116, endPoint y: 523, distance: 16.0
click at [1115, 507] on div "Which method is most effective when translating complex risk data into actionab…" at bounding box center [773, 490] width 1075 height 982
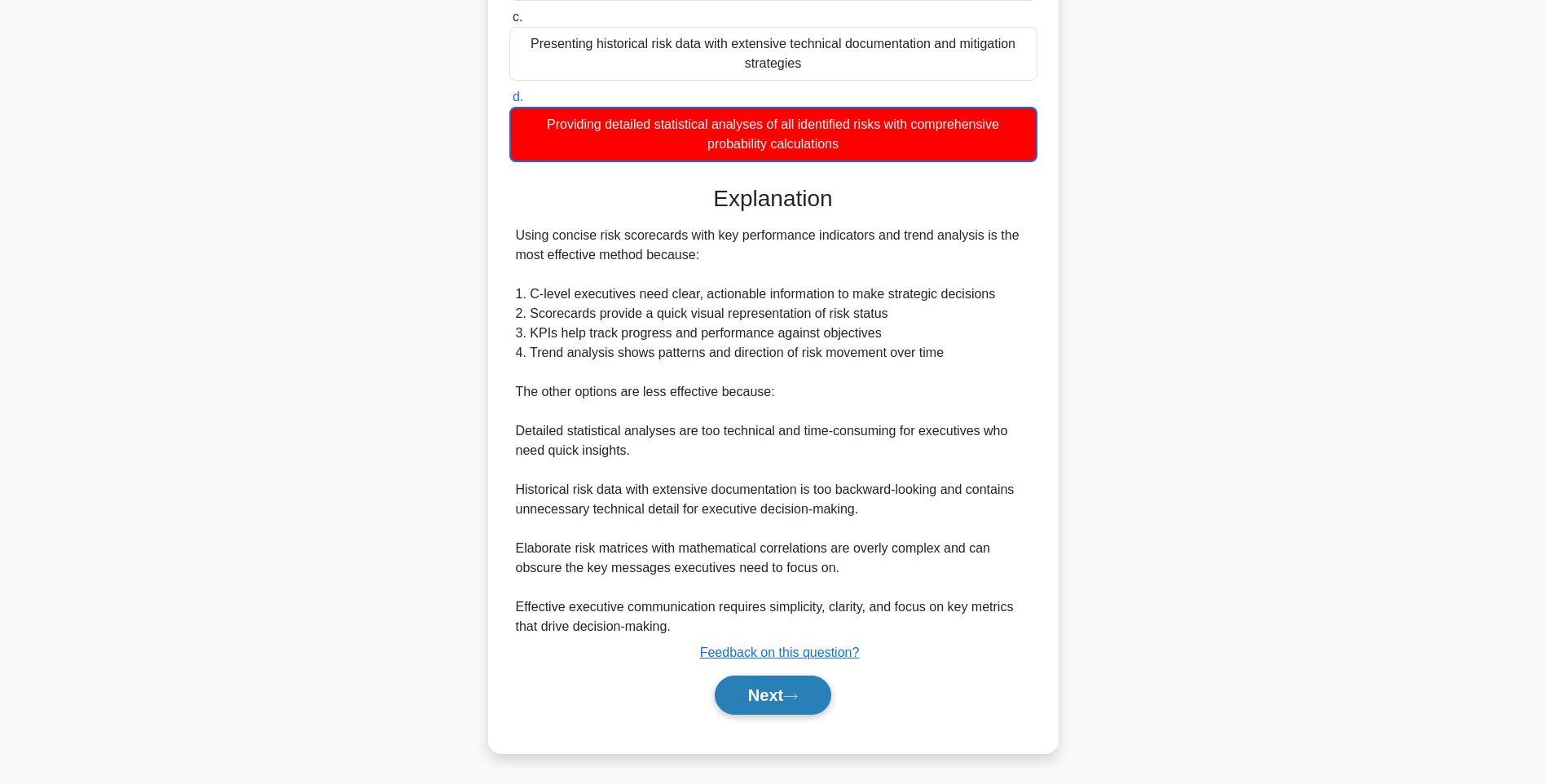
click at [769, 700] on button "Next" at bounding box center [773, 694] width 116 height 39
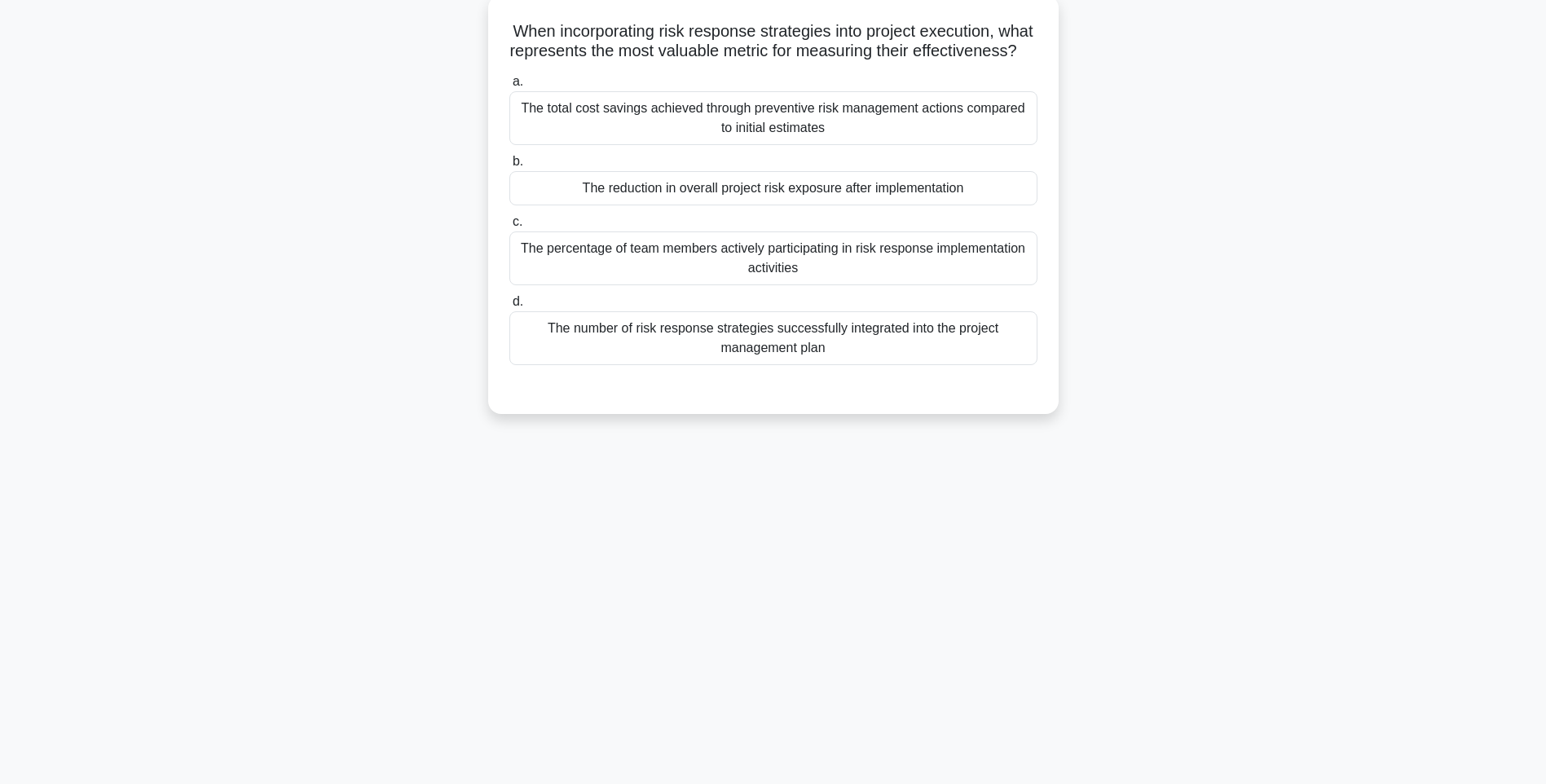
scroll to position [96, 0]
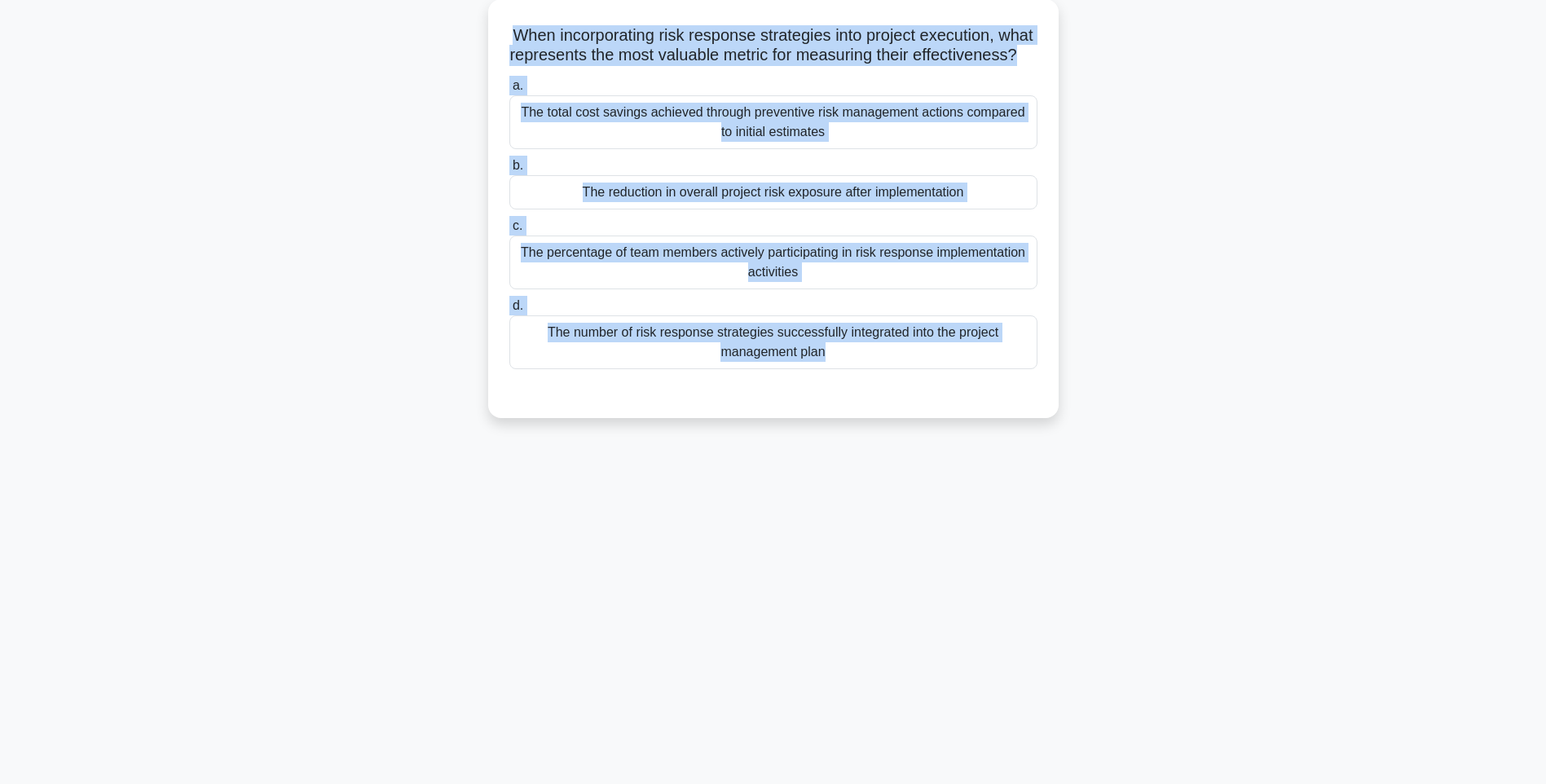
drag, startPoint x: 522, startPoint y: 20, endPoint x: 1068, endPoint y: 427, distance: 681.0
click at [1068, 427] on div "When incorporating risk response strategies into project execution, what repres…" at bounding box center [773, 218] width 1075 height 438
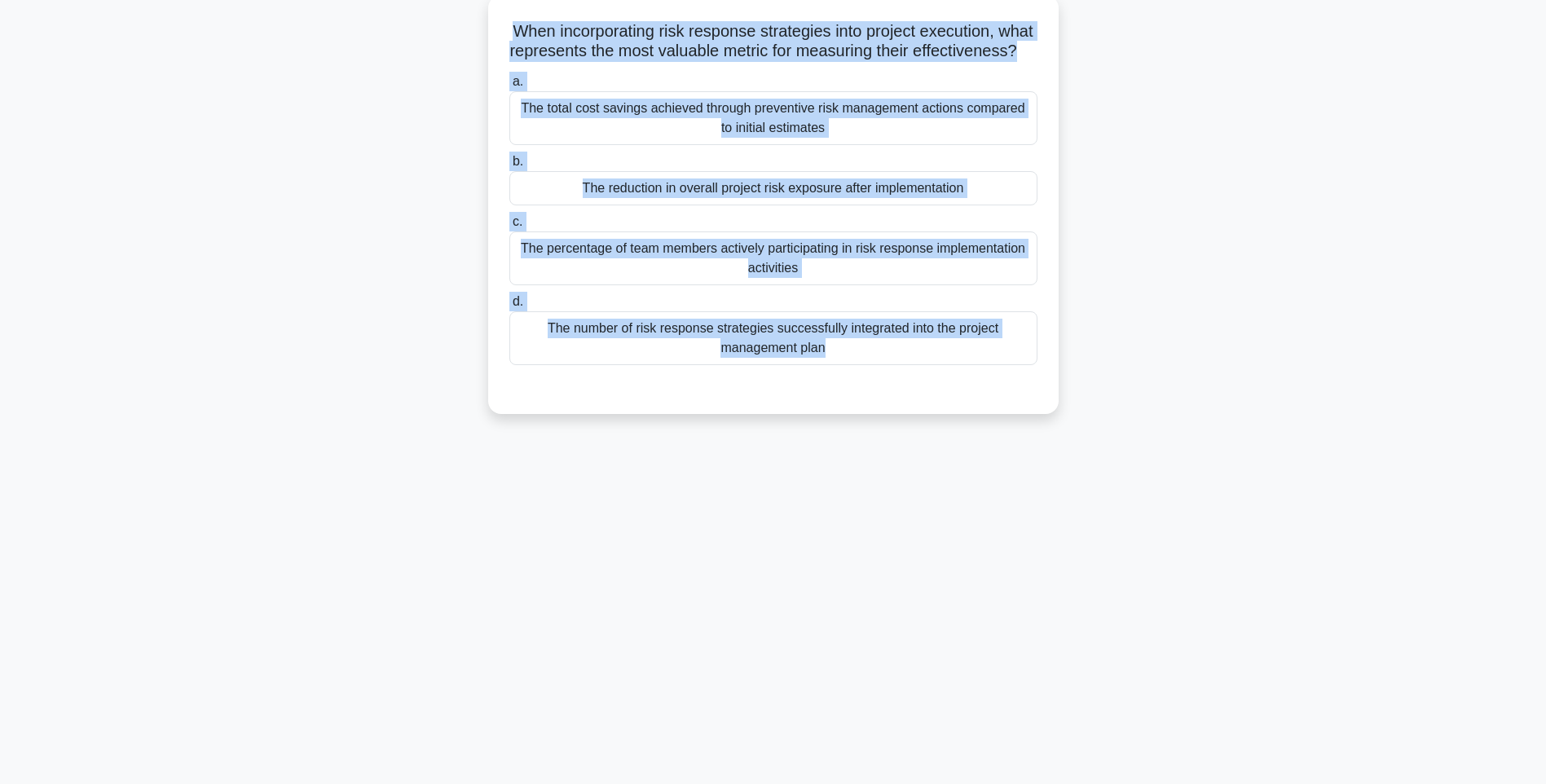
drag, startPoint x: 1084, startPoint y: 475, endPoint x: 871, endPoint y: 369, distance: 237.9
click at [1084, 475] on div "124:18 Stop PMI-RMP Intermediate 93/115 When incorporating risk response strate…" at bounding box center [773, 370] width 1075 height 815
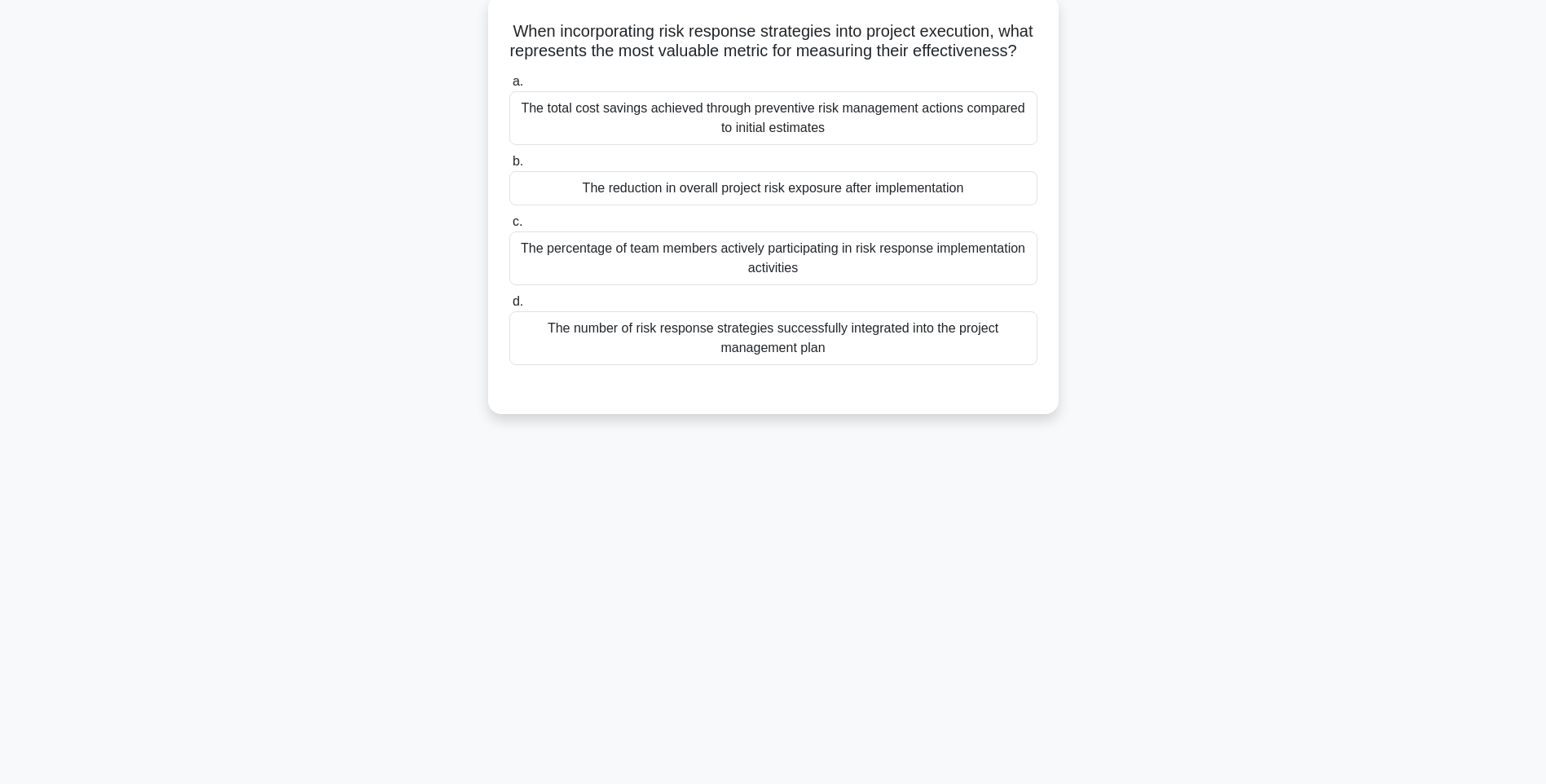
click at [859, 355] on div "The number of risk response strategies successfully integrated into the project…" at bounding box center [773, 338] width 528 height 54
click at [509, 307] on input "d. The number of risk response strategies successfully integrated into the proj…" at bounding box center [509, 302] width 0 height 11
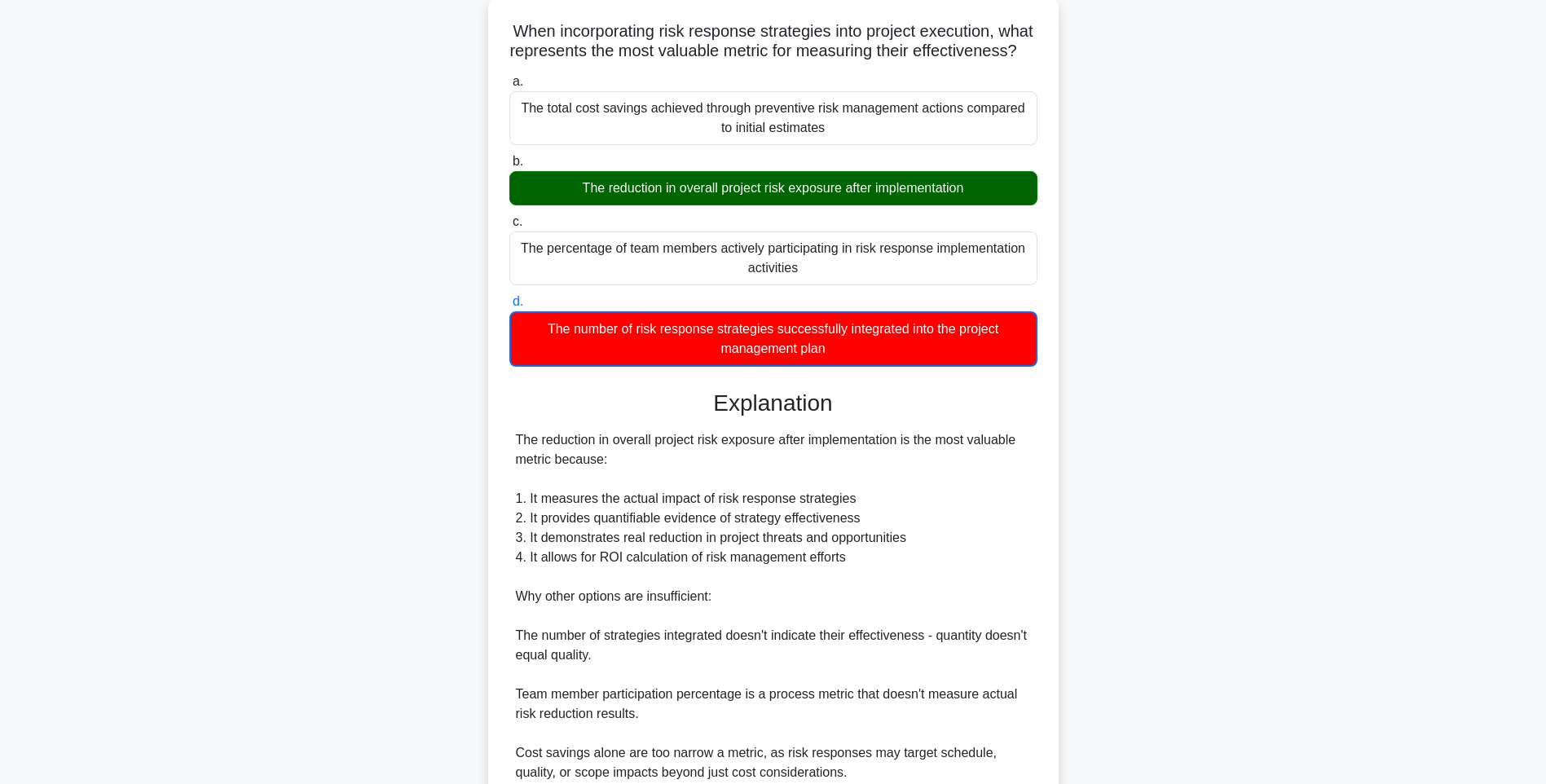
click at [1035, 500] on div "a. The total cost savings achieved through preventive risk management actions c…" at bounding box center [773, 513] width 531 height 890
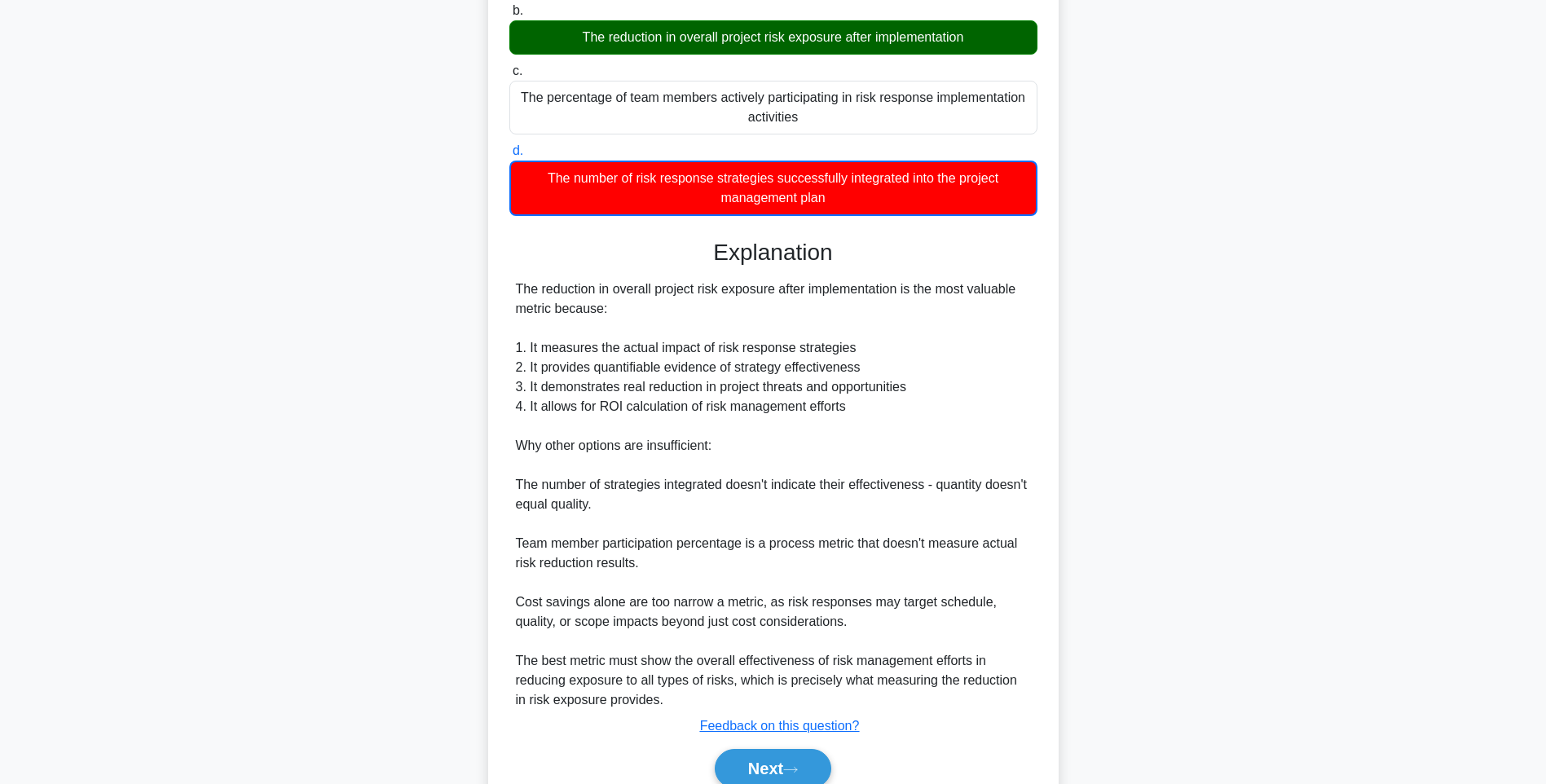
scroll to position [341, 0]
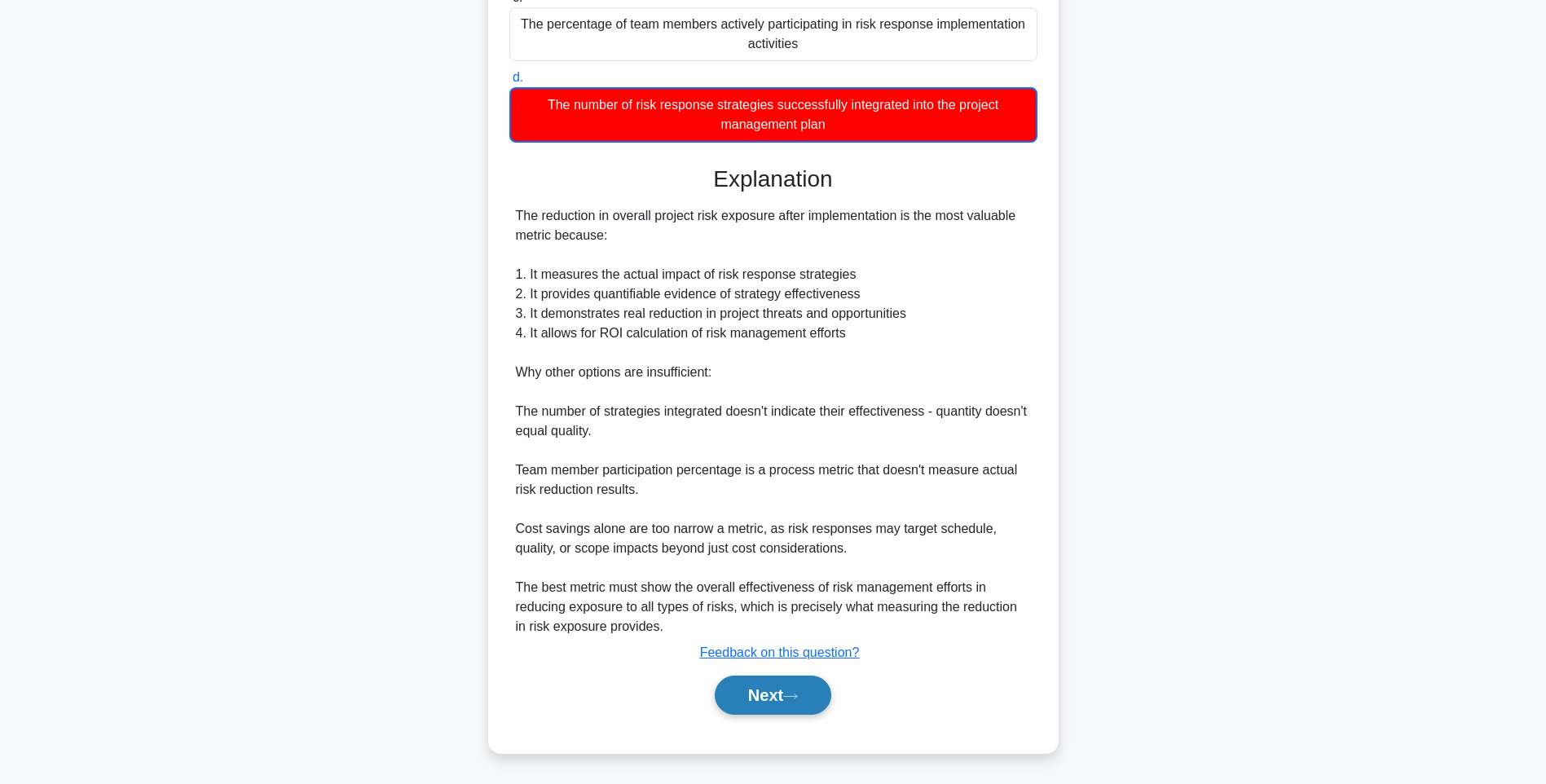
click at [785, 686] on button "Next" at bounding box center [773, 694] width 116 height 39
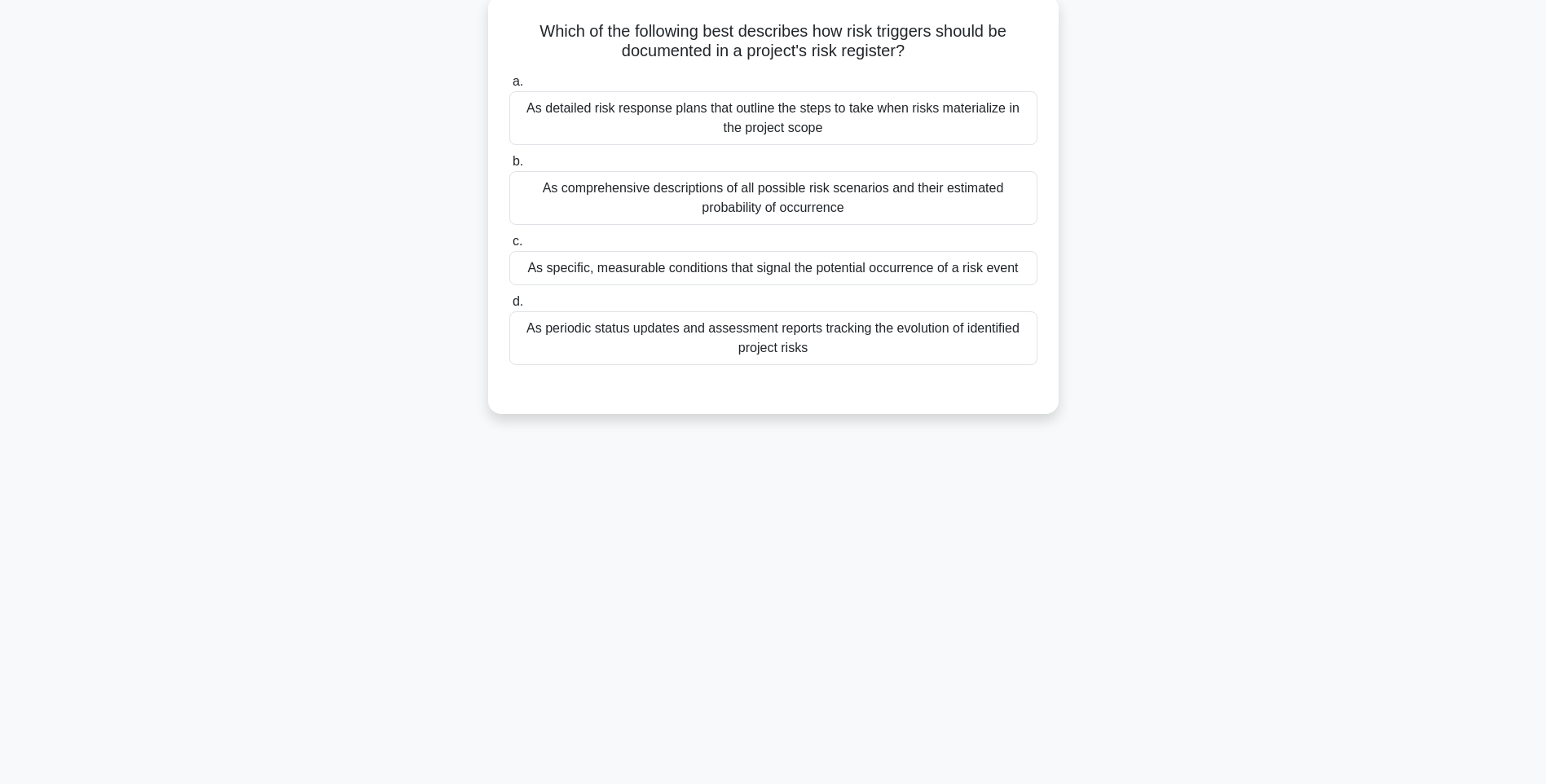
scroll to position [96, 0]
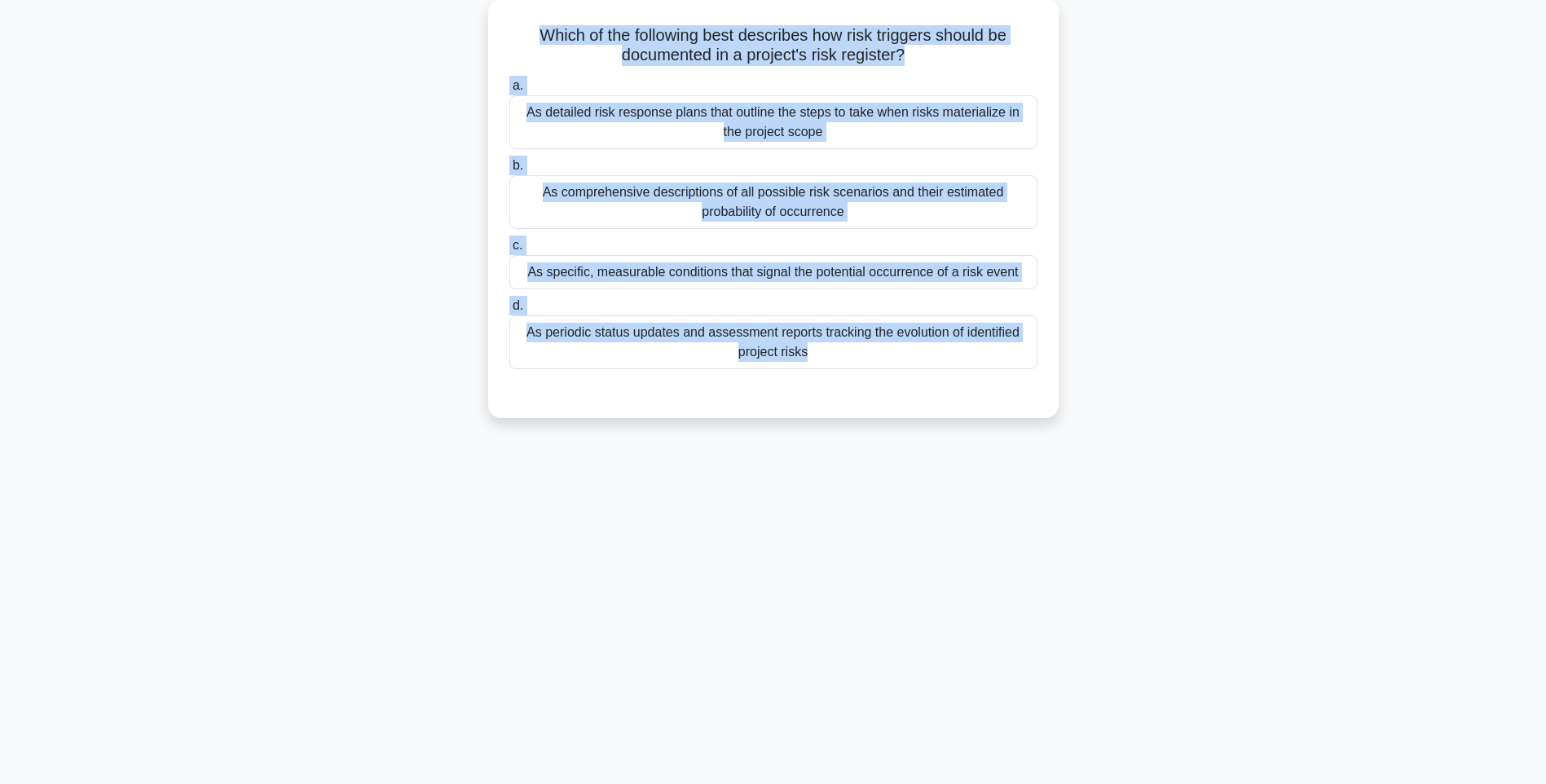
drag, startPoint x: 515, startPoint y: 30, endPoint x: 1198, endPoint y: 383, distance: 768.8
click at [1198, 383] on div "Which of the following best describes how risk triggers should be documented in…" at bounding box center [773, 218] width 1075 height 438
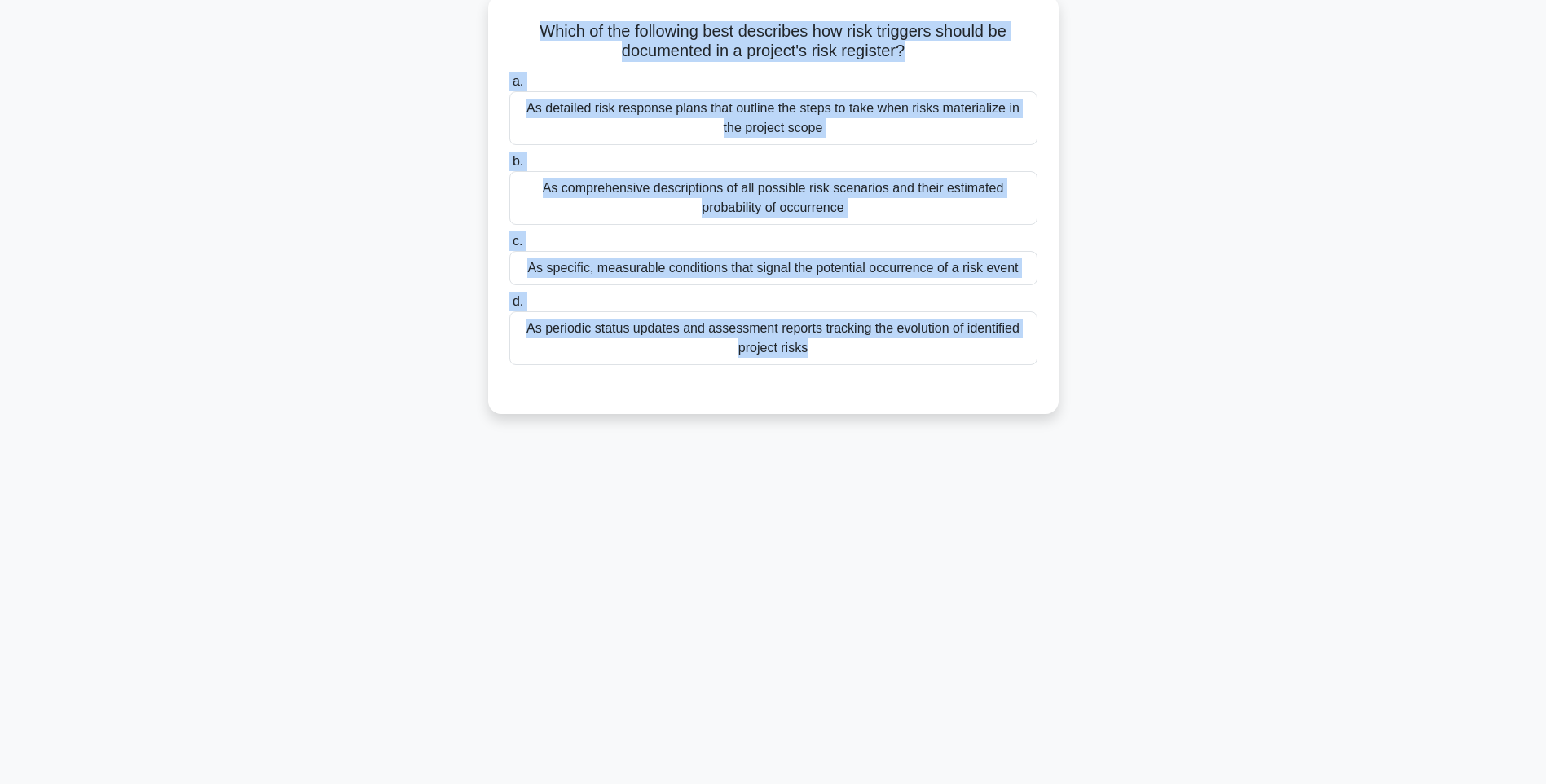
drag, startPoint x: 1130, startPoint y: 486, endPoint x: 1006, endPoint y: 364, distance: 174.0
click at [1130, 485] on div "124:09 Stop PMI-RMP Intermediate 94/115 Which of the following best describes h…" at bounding box center [773, 370] width 1075 height 815
click at [960, 345] on div "As periodic status updates and assessment reports tracking the evolution of ide…" at bounding box center [773, 338] width 528 height 54
click at [509, 307] on input "d. As periodic status updates and assessment reports tracking the evolution of …" at bounding box center [509, 302] width 0 height 11
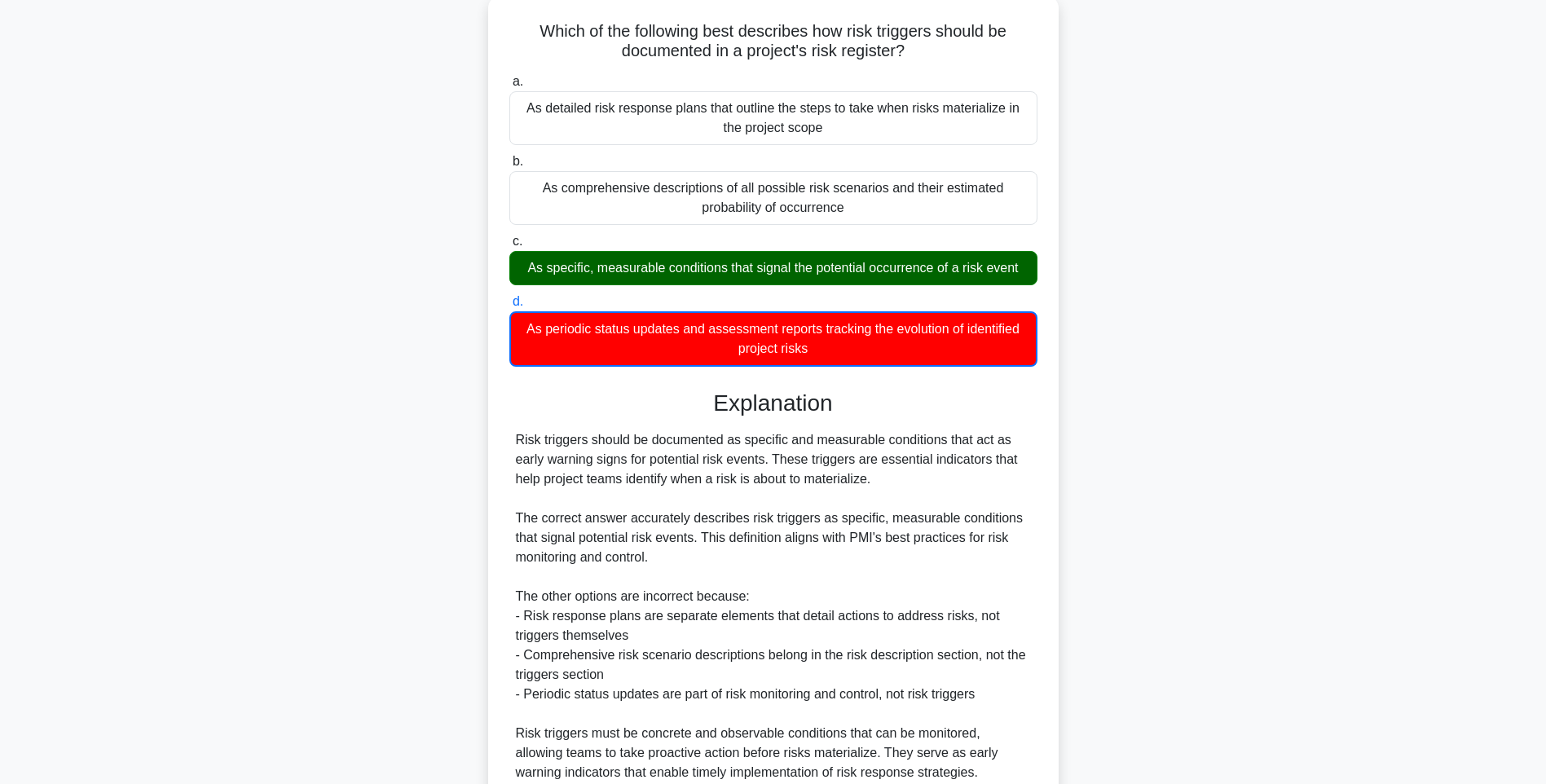
click at [860, 523] on div "Risk triggers should be documented as specific and measurable conditions that a…" at bounding box center [773, 606] width 515 height 352
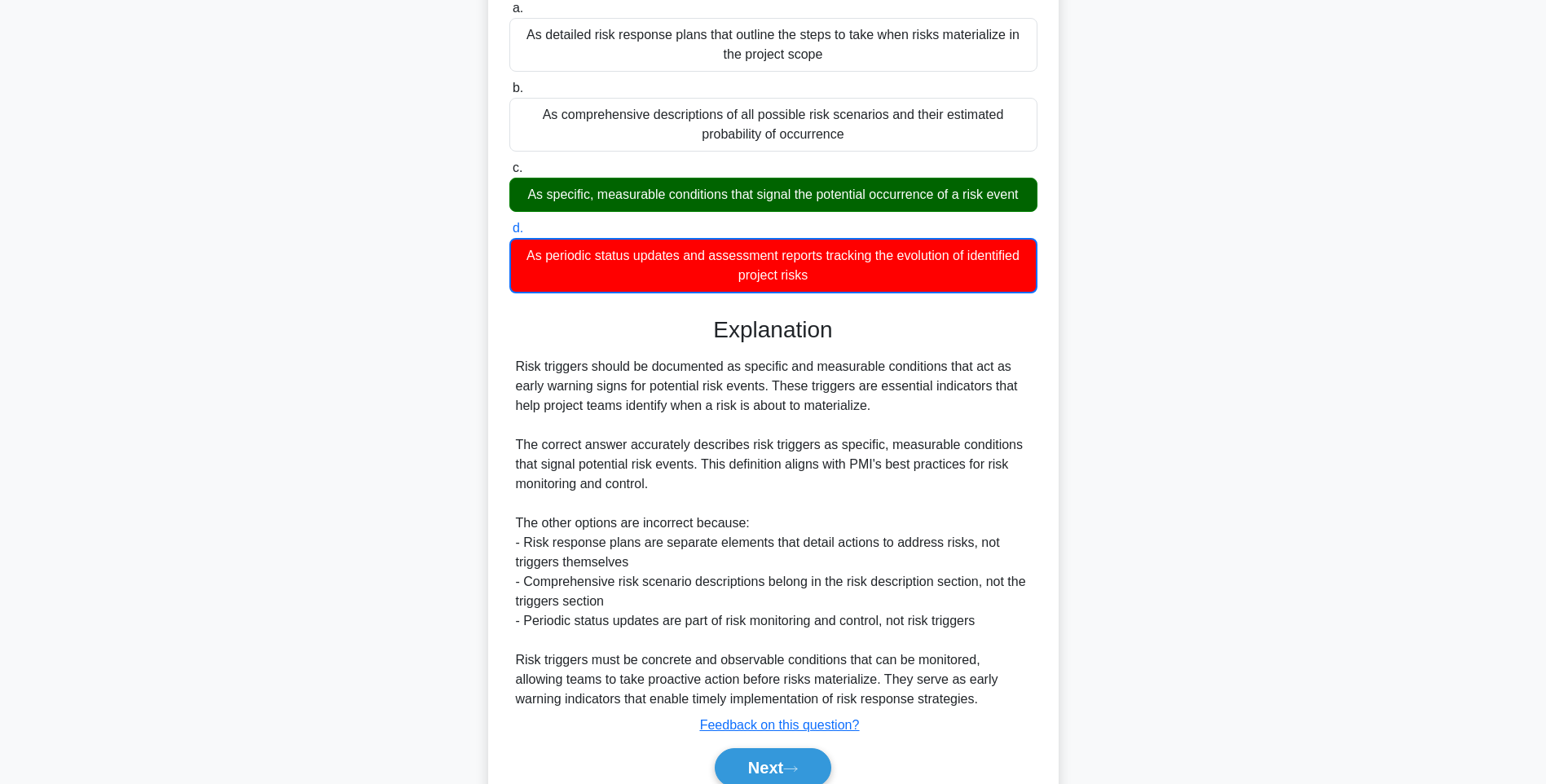
scroll to position [243, 0]
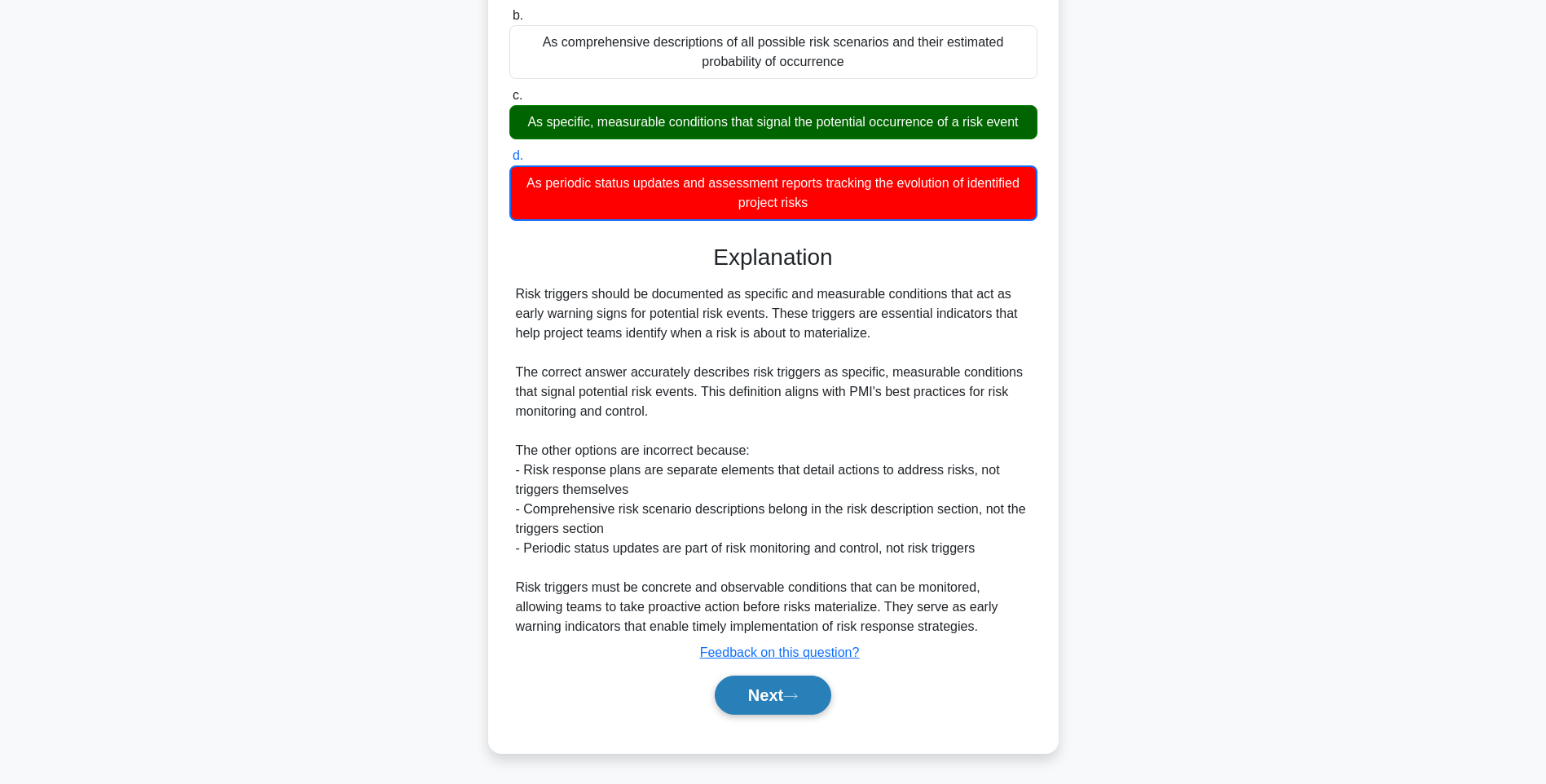
click at [788, 682] on button "Next" at bounding box center [773, 694] width 116 height 39
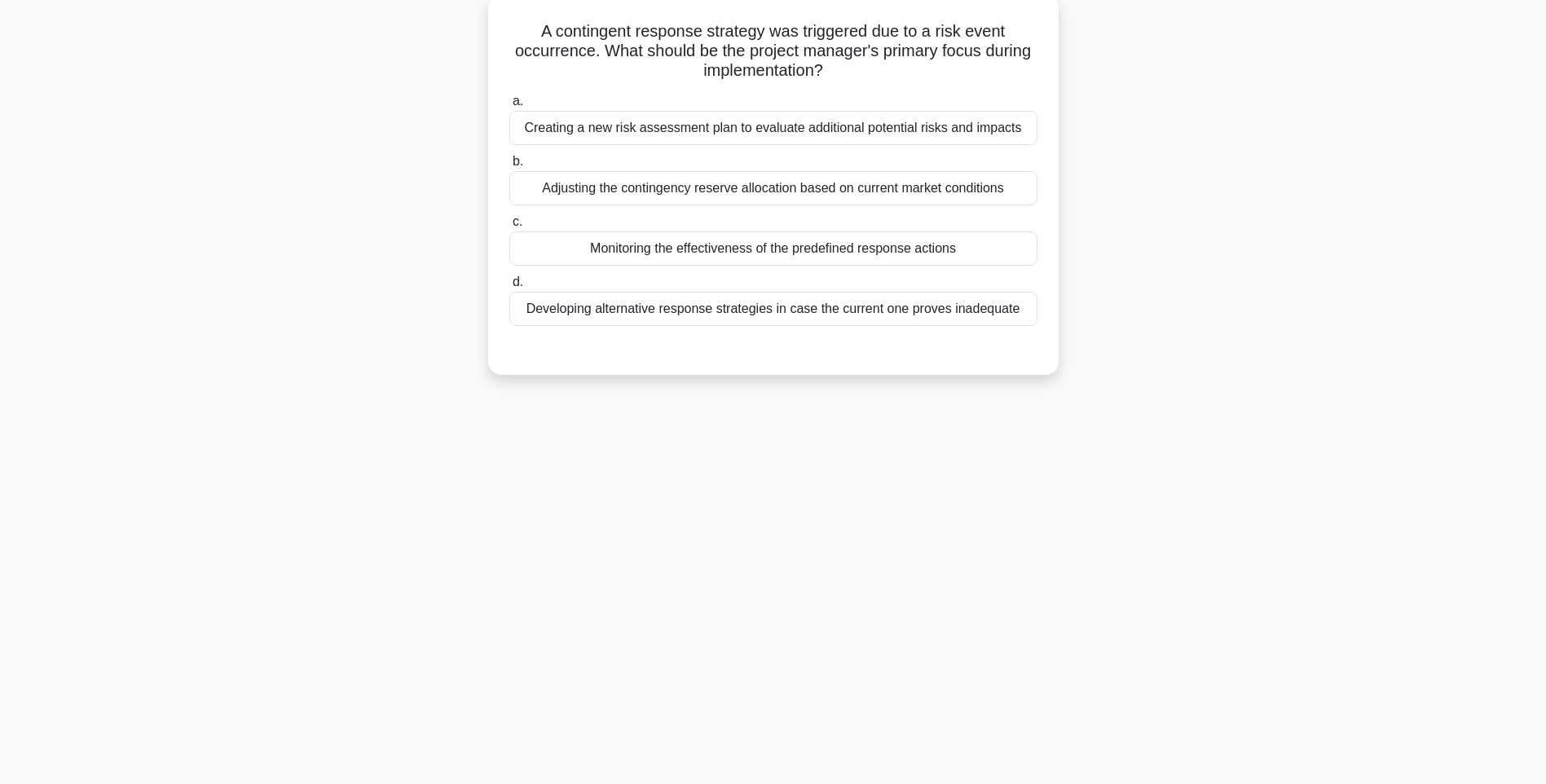
scroll to position [96, 0]
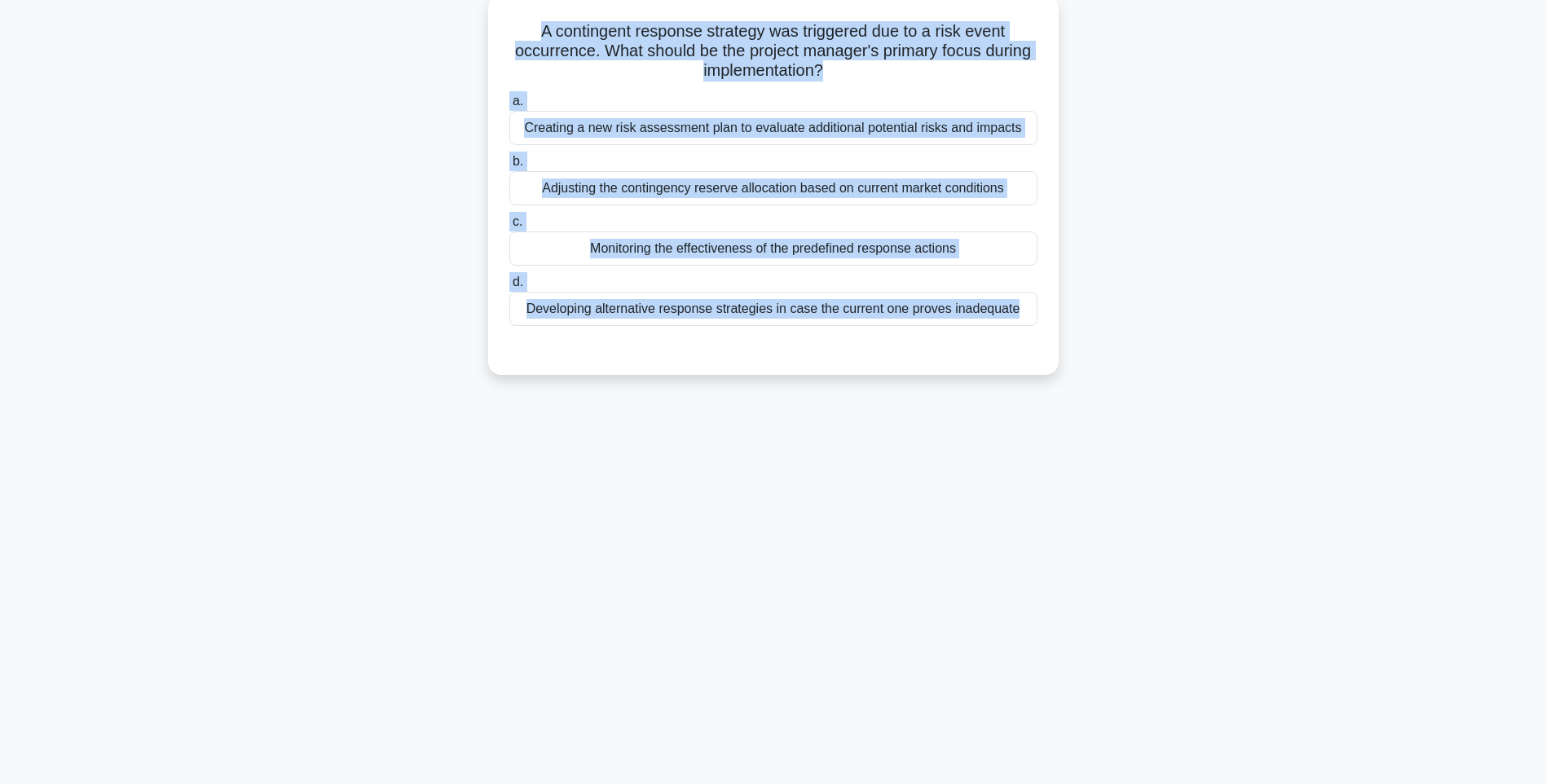
drag, startPoint x: 528, startPoint y: 23, endPoint x: 1027, endPoint y: 362, distance: 603.3
click at [1027, 362] on div "A contingent response strategy was triggered due to a risk event occurrence. Wh…" at bounding box center [773, 184] width 557 height 366
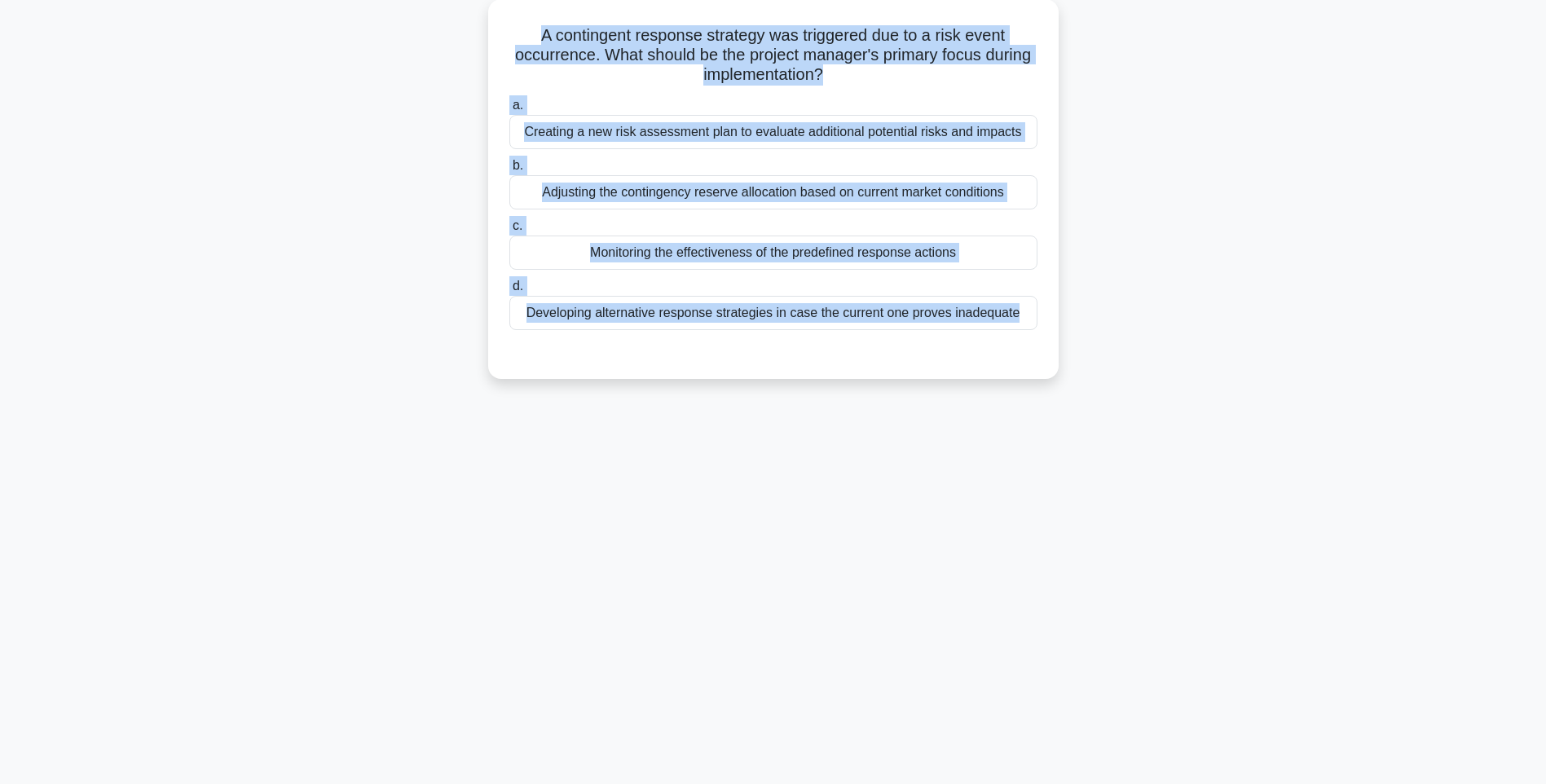
click at [1166, 493] on div "124:02 Stop PMI-RMP Intermediate 95/115 A contingent response strategy was trig…" at bounding box center [773, 370] width 1075 height 815
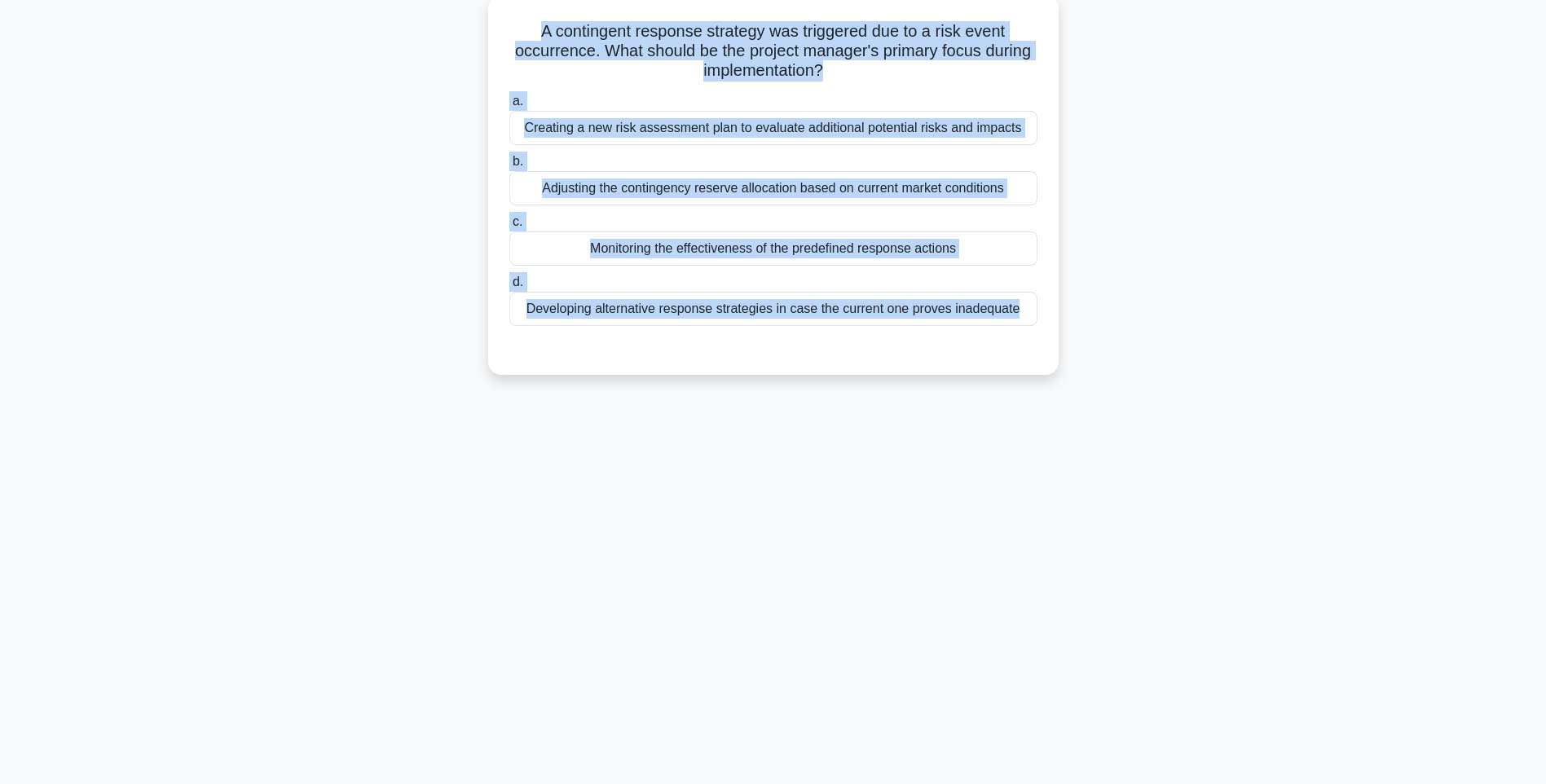
click at [926, 310] on div "Developing alternative response strategies in case the current one proves inade…" at bounding box center [773, 309] width 528 height 35
click at [509, 287] on input "d. Developing alternative response strategies in case the current one proves in…" at bounding box center [509, 282] width 0 height 11
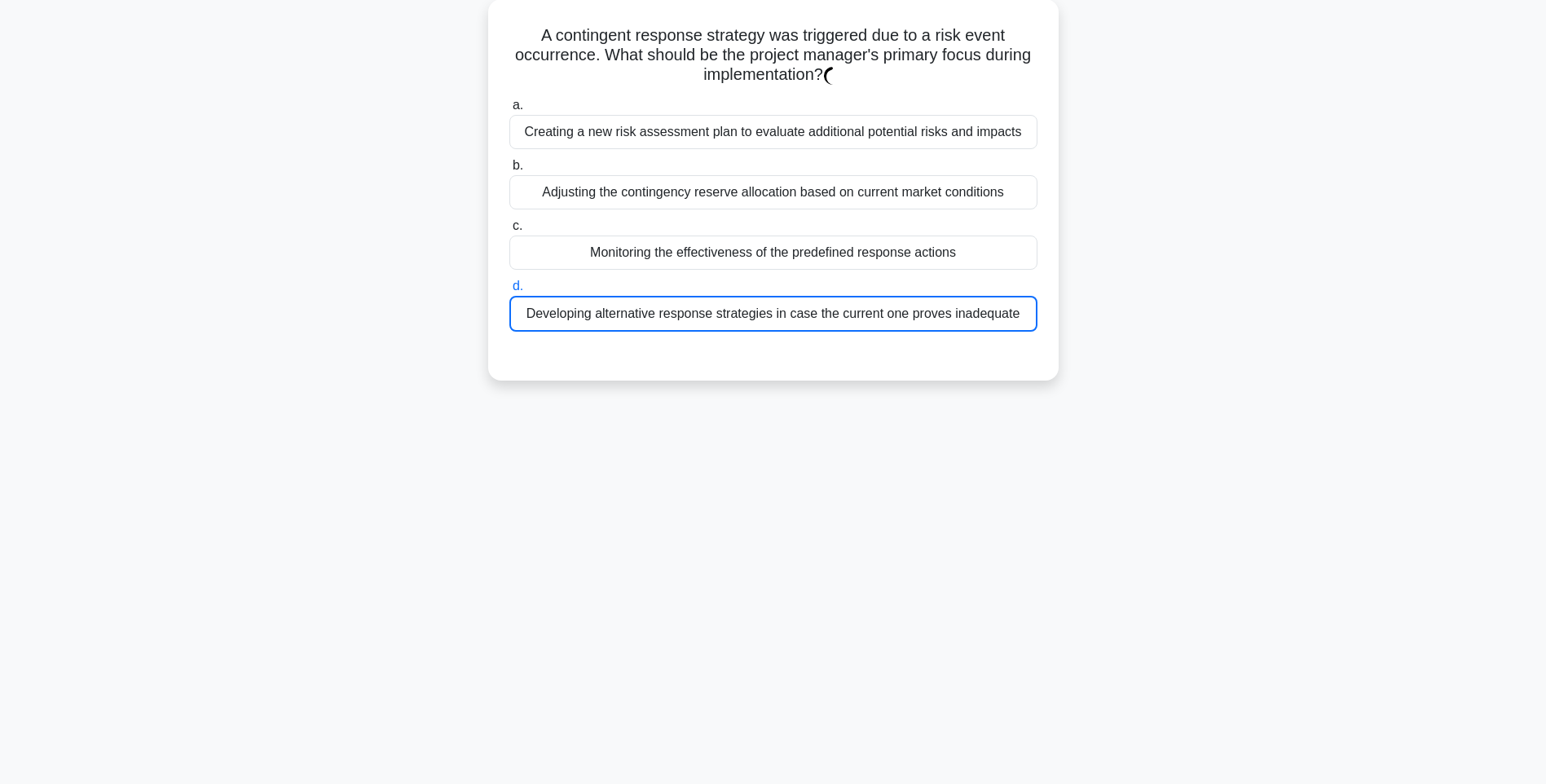
click at [1177, 399] on div "A contingent response strategy was triggered due to a risk event occurrence. Wh…" at bounding box center [773, 200] width 1075 height 401
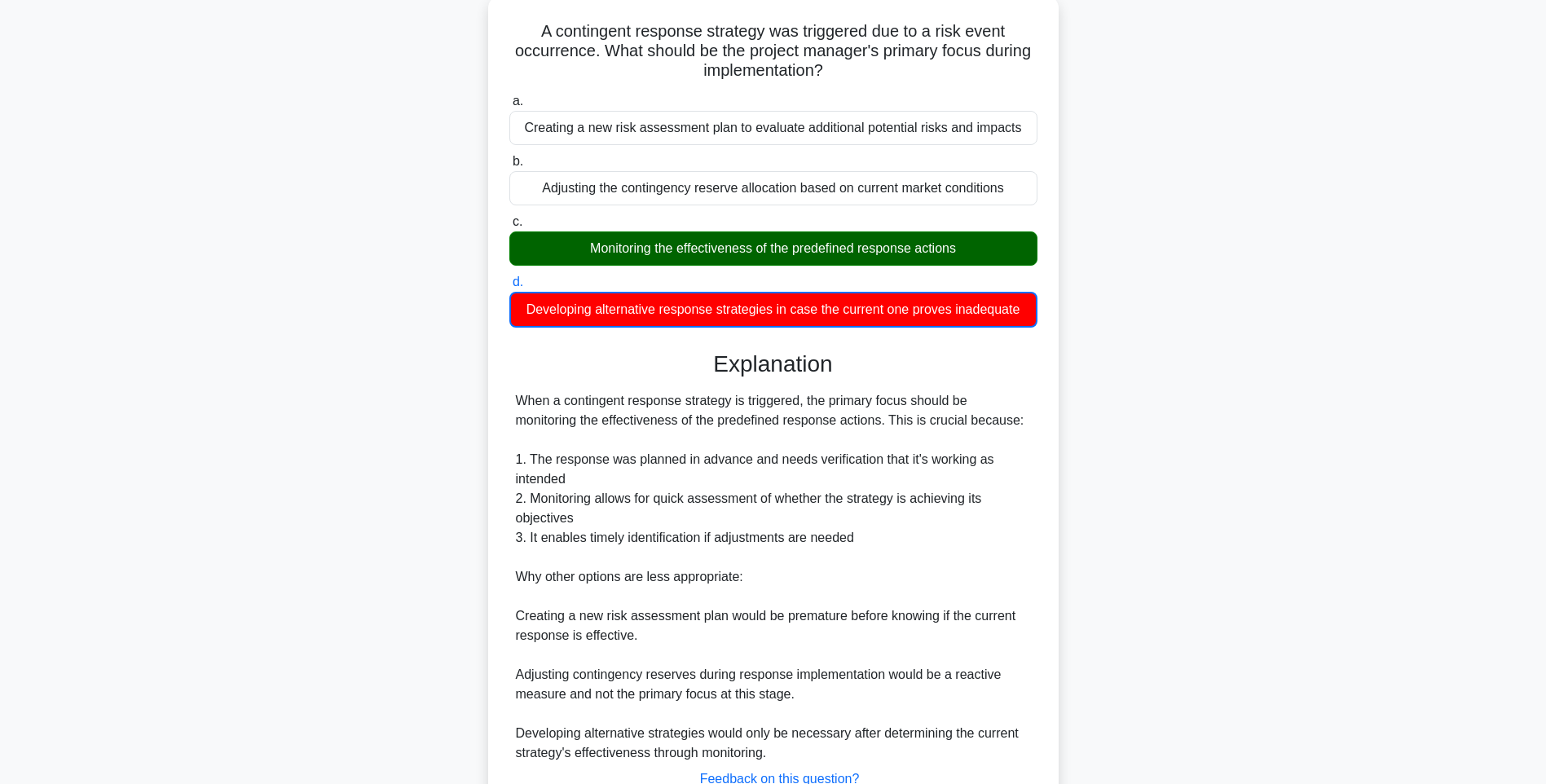
drag, startPoint x: 1016, startPoint y: 521, endPoint x: 1018, endPoint y: 535, distance: 14.1
click at [1016, 521] on div "When a contingent response strategy is triggered, the primary focus should be m…" at bounding box center [773, 576] width 515 height 372
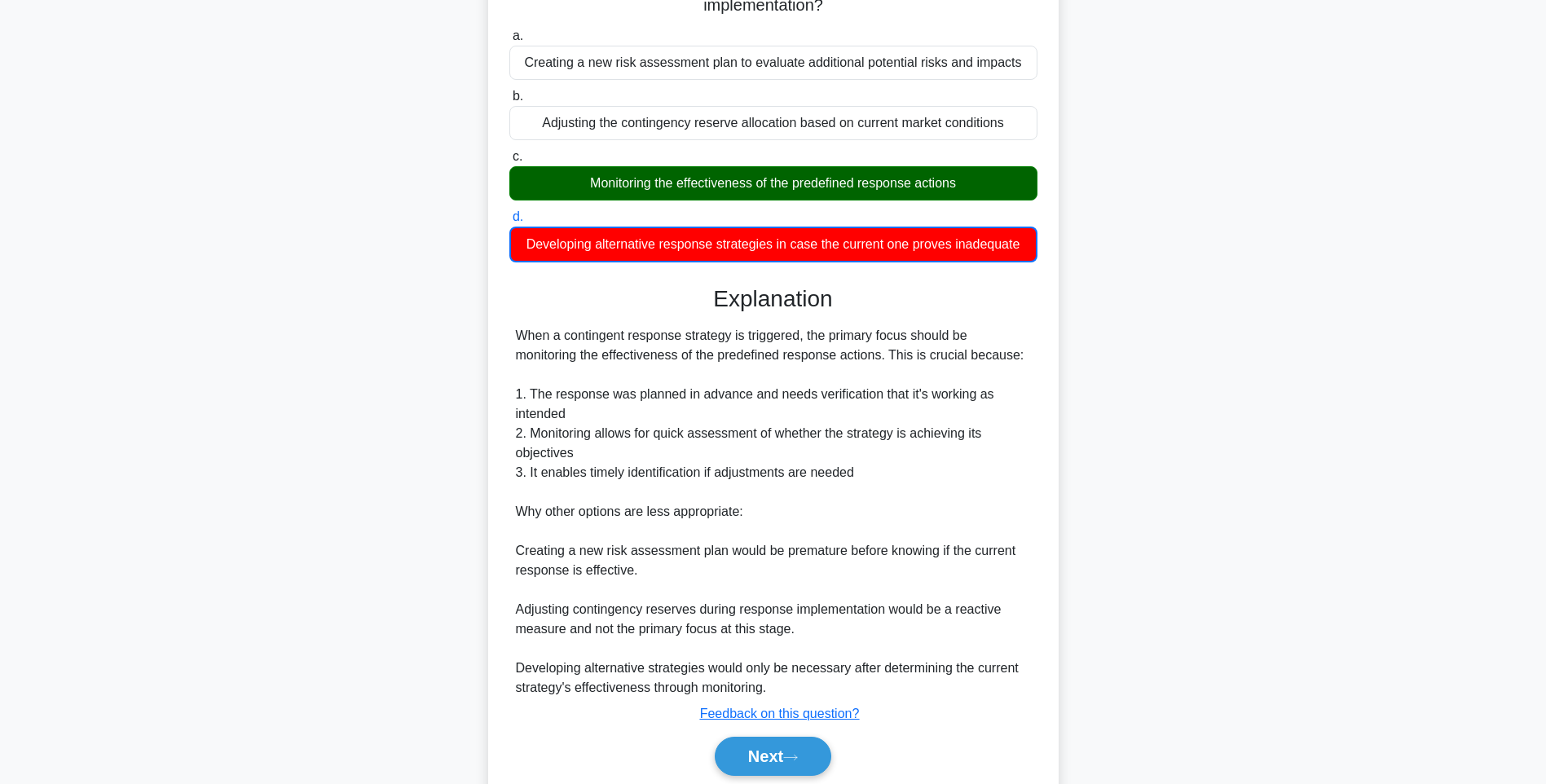
scroll to position [223, 0]
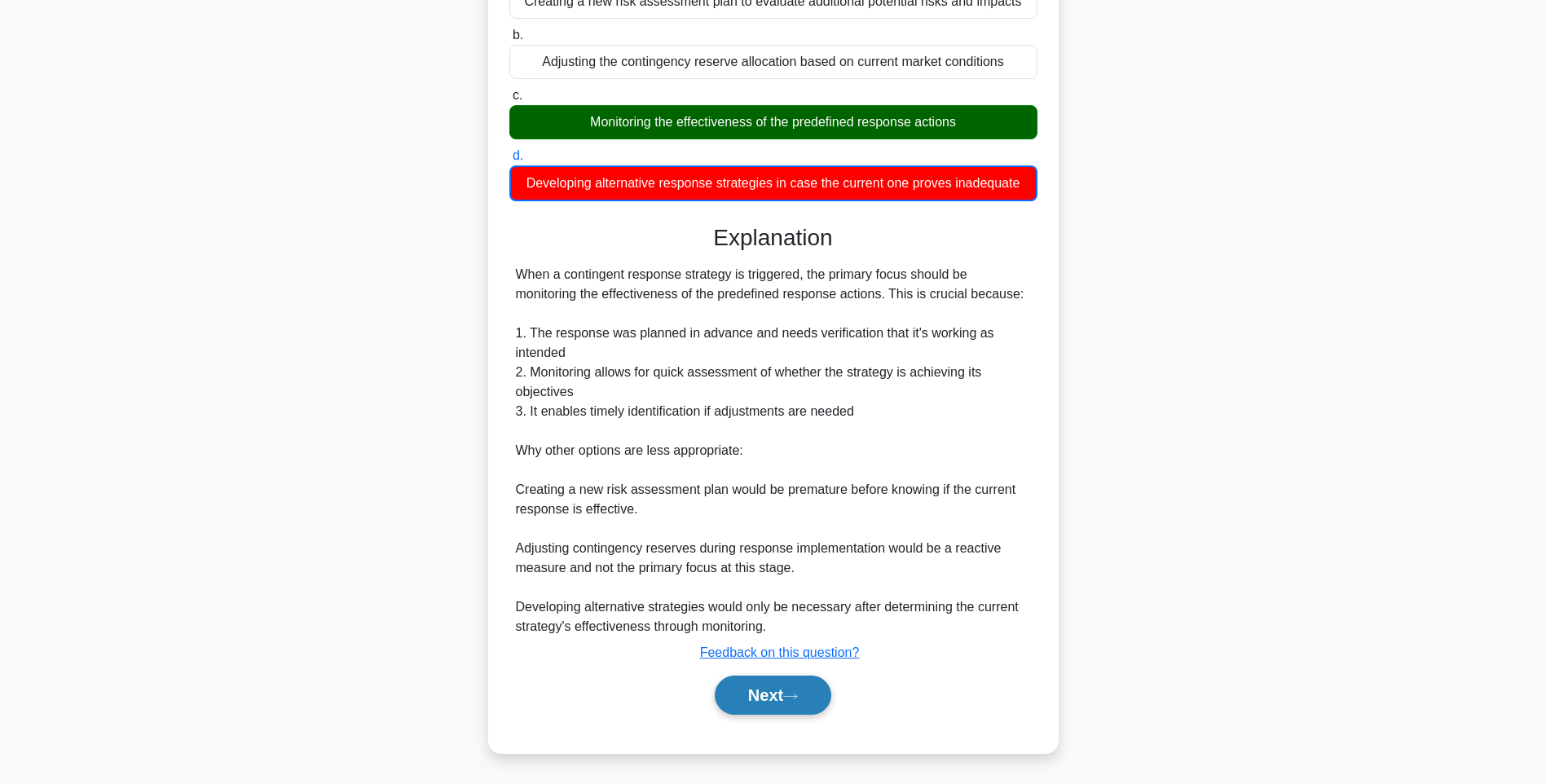
click at [785, 690] on button "Next" at bounding box center [773, 694] width 116 height 39
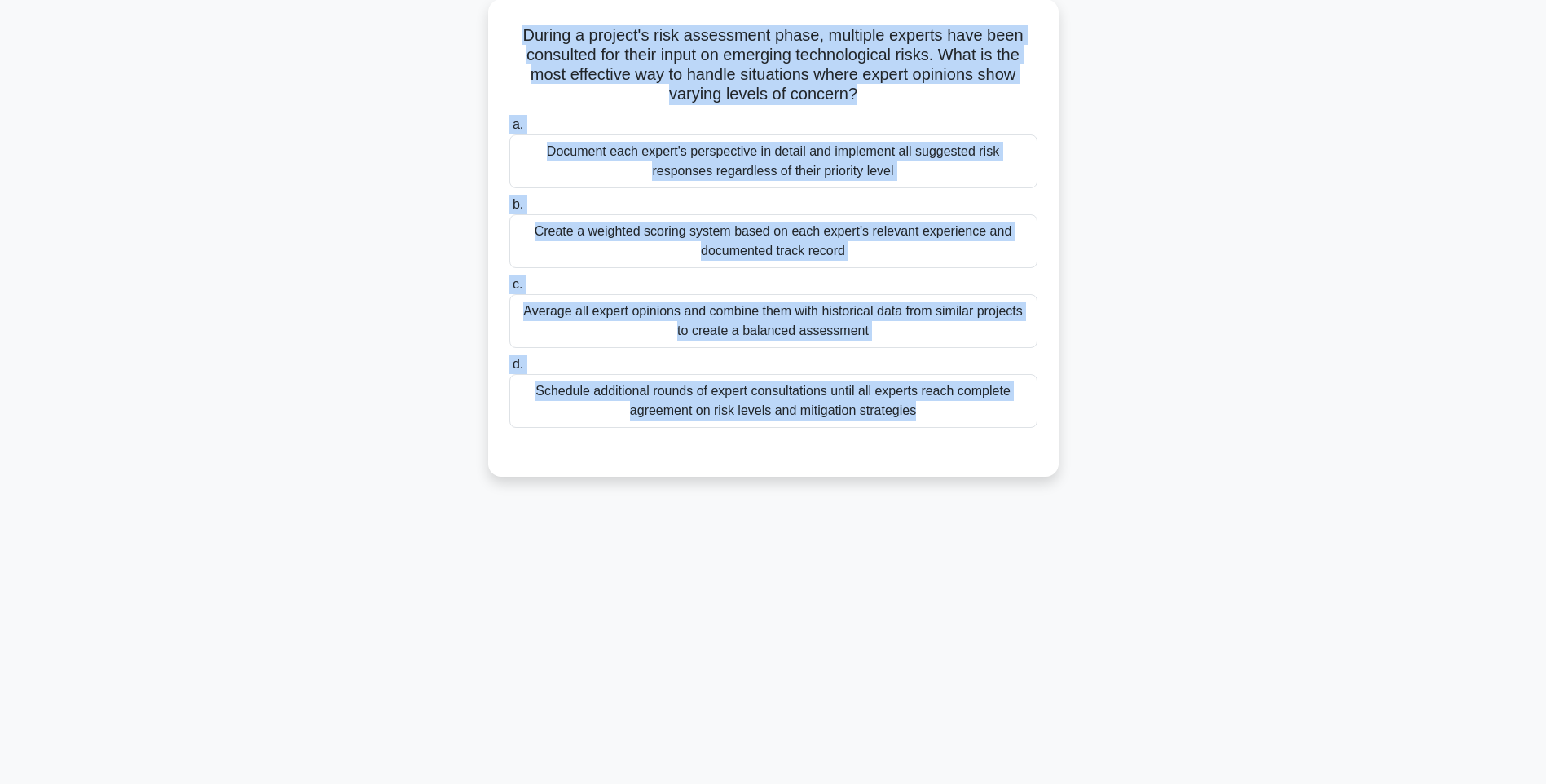
drag, startPoint x: 517, startPoint y: 26, endPoint x: 1062, endPoint y: 444, distance: 686.8
click at [1062, 444] on div "During a project's risk assessment phase, multiple experts have been consulted …" at bounding box center [773, 247] width 1075 height 497
drag, startPoint x: 1288, startPoint y: 504, endPoint x: 1165, endPoint y: 473, distance: 126.8
click at [1288, 504] on div "123:54 Stop PMI-RMP Intermediate 96/115 During a project's risk assessment phas…" at bounding box center [773, 370] width 1075 height 815
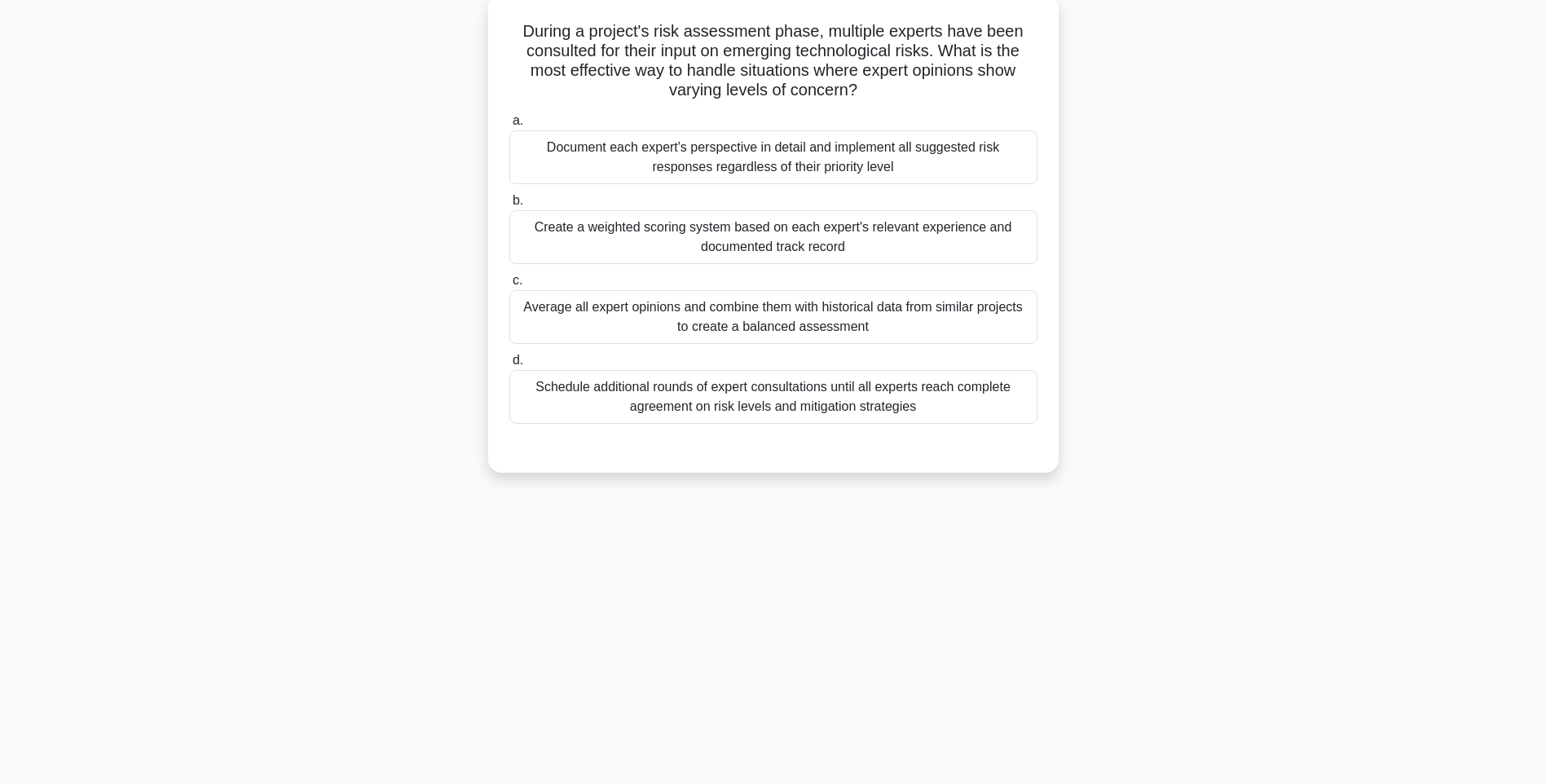
click at [977, 419] on div "Schedule additional rounds of expert consultations until all experts reach comp…" at bounding box center [773, 396] width 528 height 54
click at [509, 365] on input "d. Schedule additional rounds of expert consultations until all experts reach c…" at bounding box center [509, 360] width 0 height 11
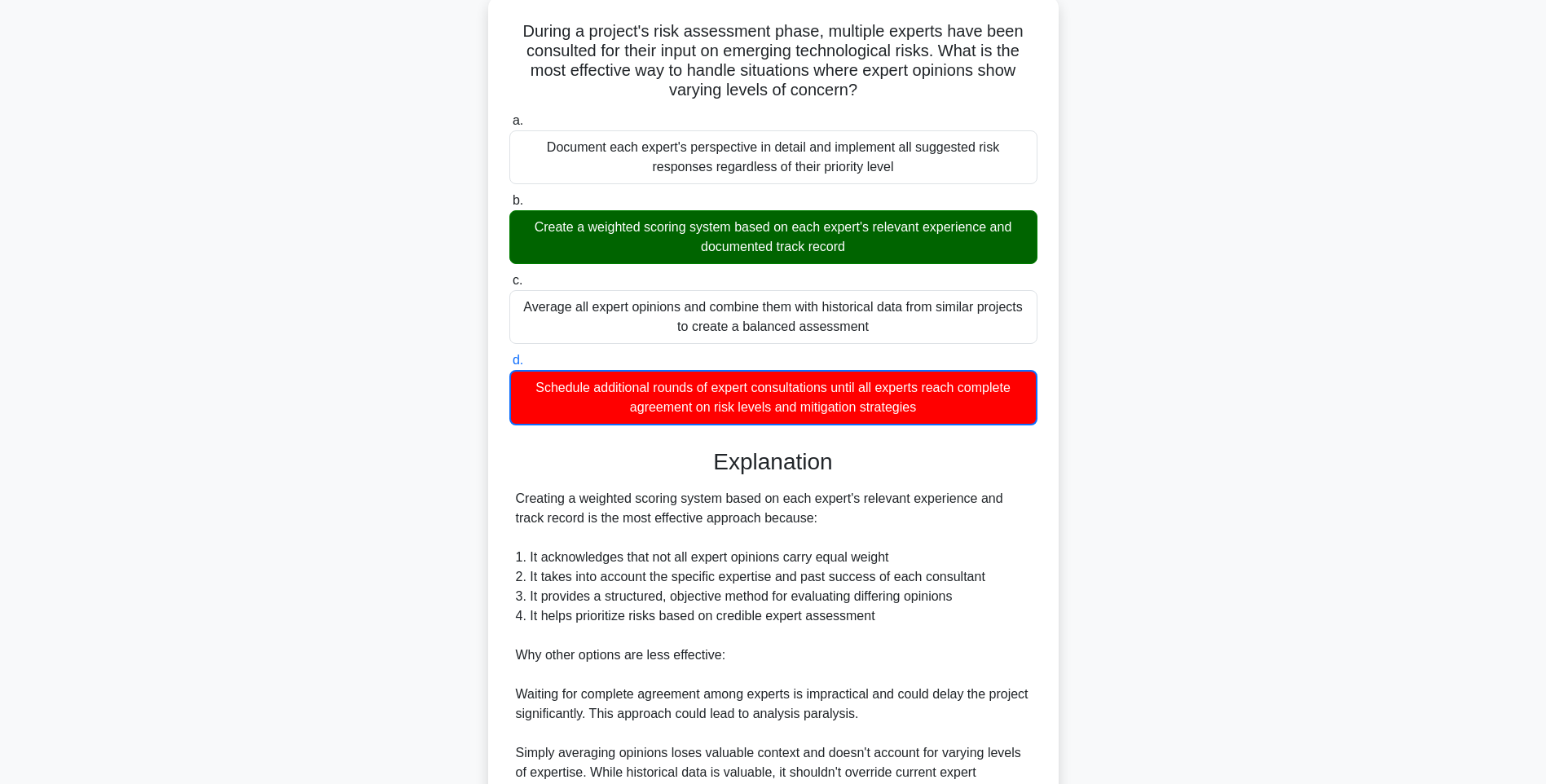
drag, startPoint x: 1024, startPoint y: 491, endPoint x: 1025, endPoint y: 506, distance: 15.0
click at [1024, 491] on div "Explanation Creating a weighted scoring system based on each expert's relevant …" at bounding box center [773, 706] width 528 height 516
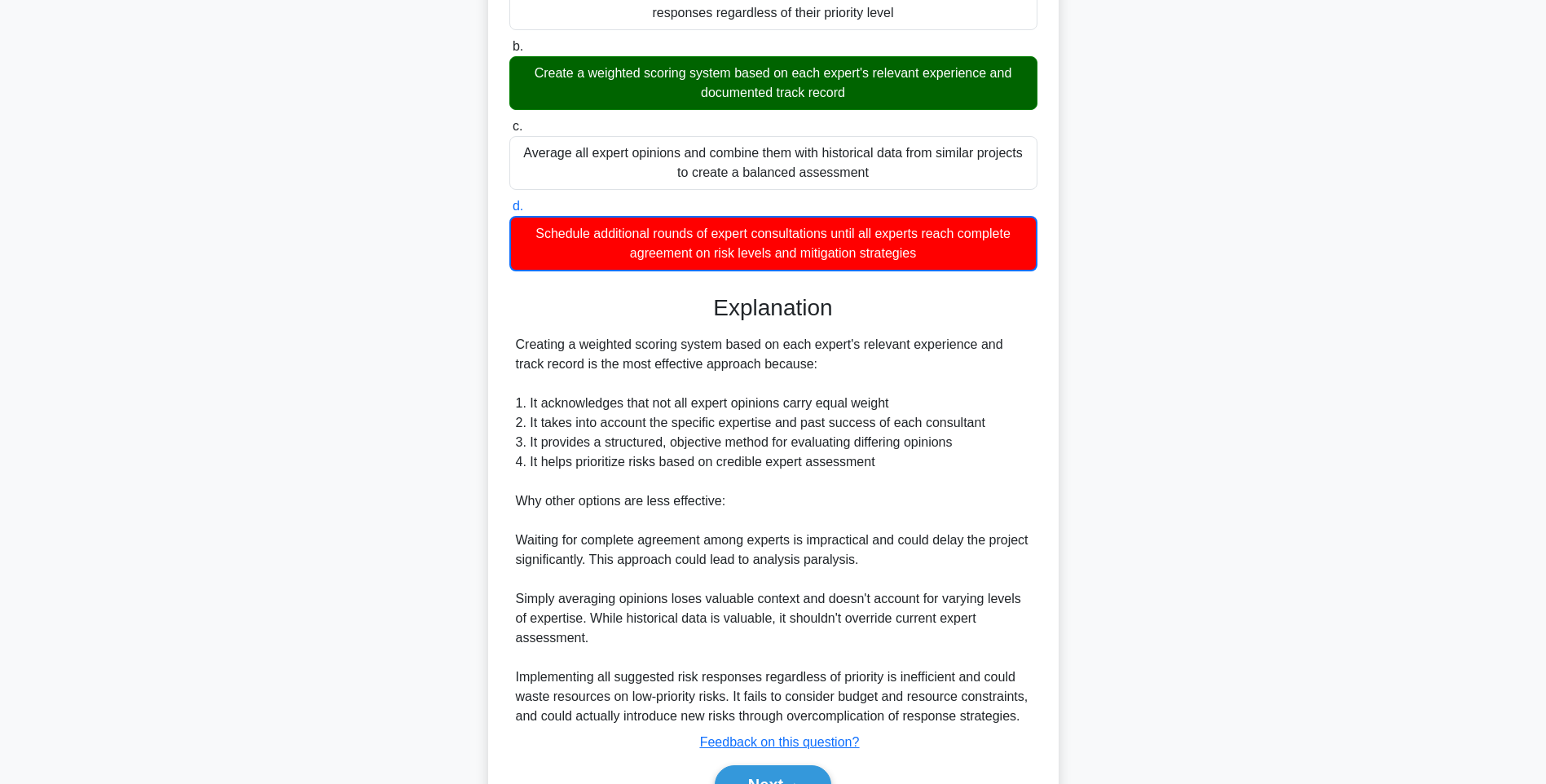
scroll to position [341, 0]
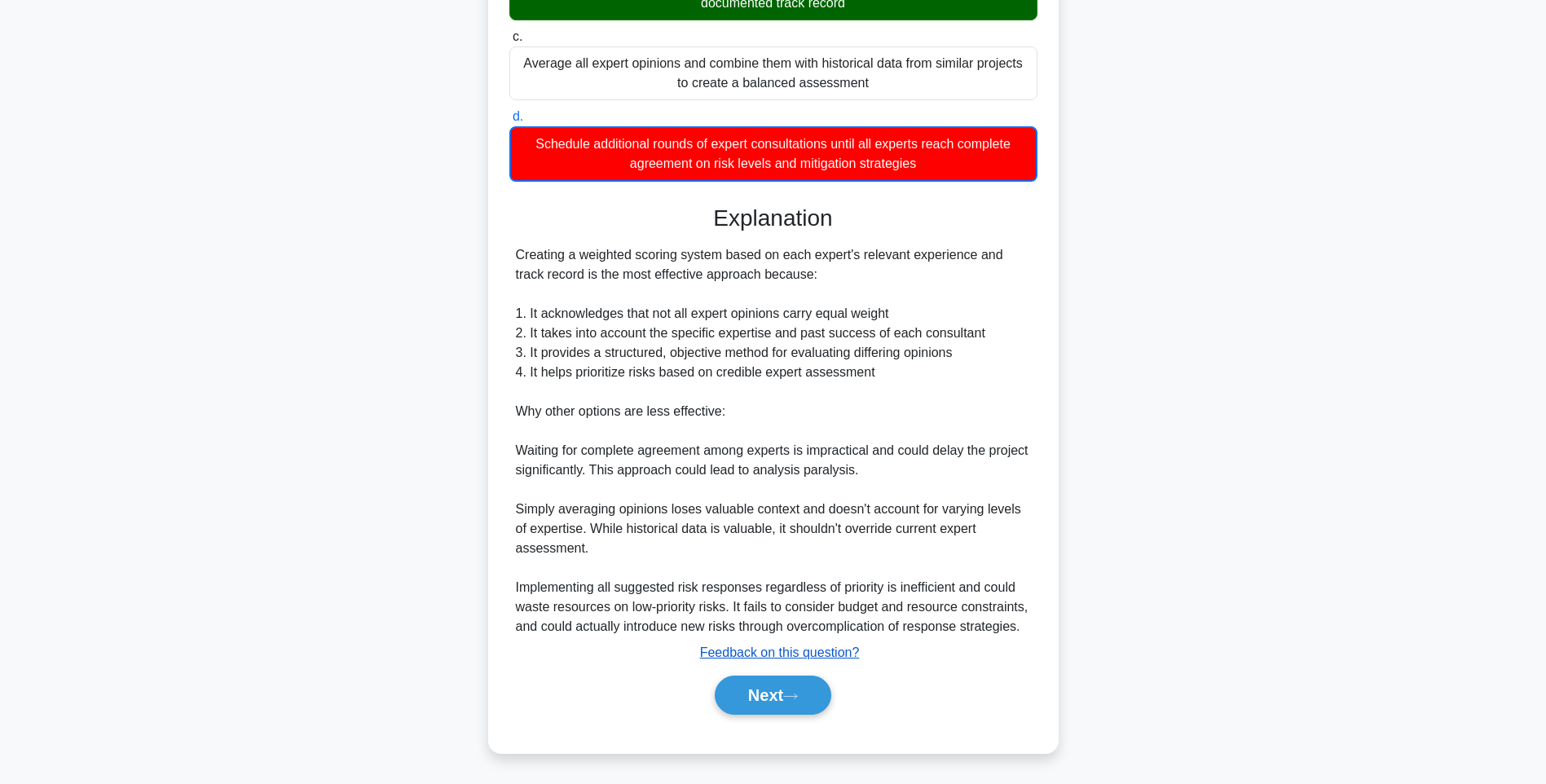
drag, startPoint x: 794, startPoint y: 681, endPoint x: 783, endPoint y: 657, distance: 26.4
click at [794, 681] on button "Next" at bounding box center [773, 694] width 116 height 39
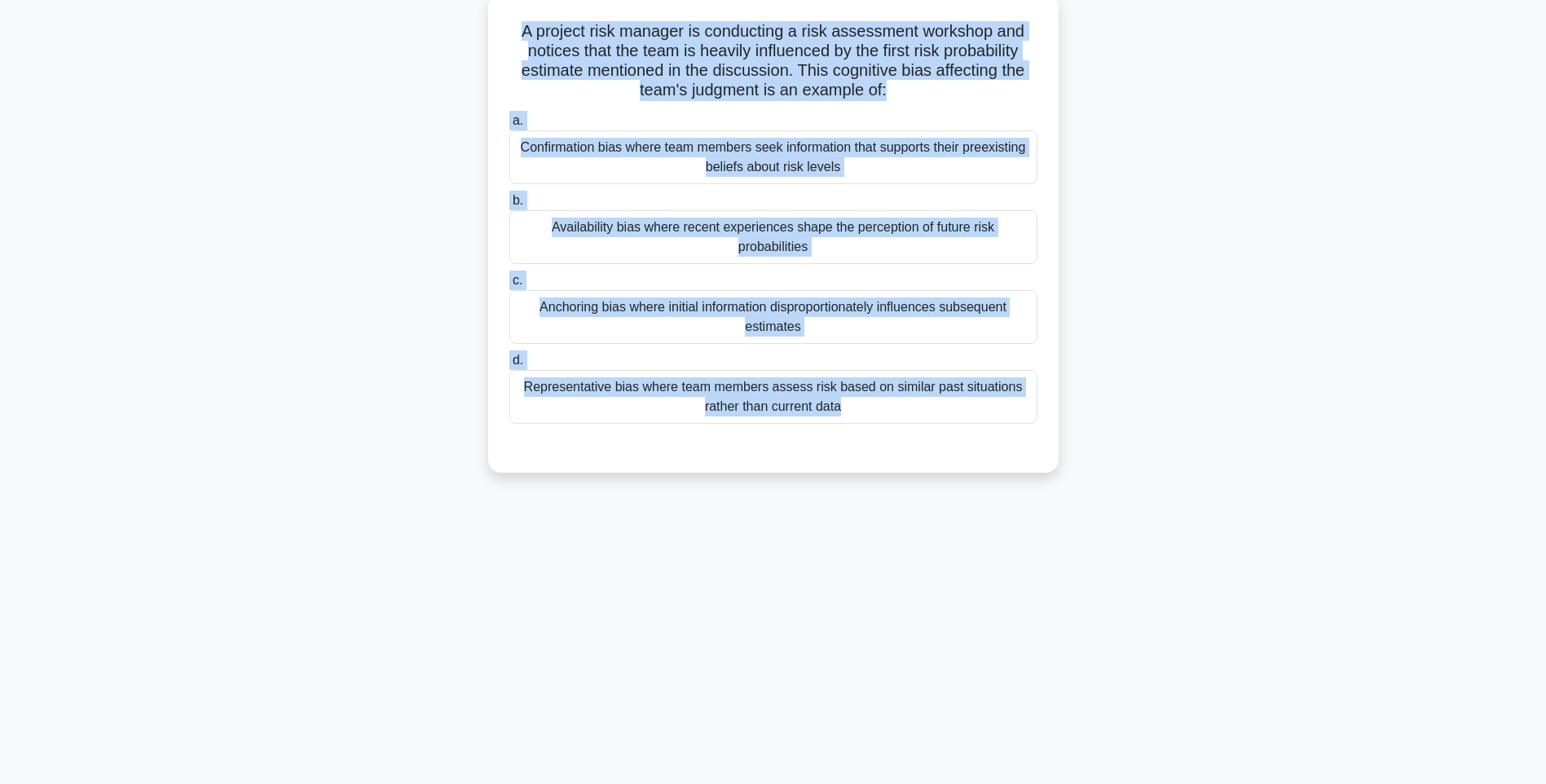
drag, startPoint x: 506, startPoint y: 33, endPoint x: 1015, endPoint y: 437, distance: 649.8
click at [1015, 437] on div "A project risk manager is conducting a risk assessment workshop and notices tha…" at bounding box center [773, 234] width 557 height 465
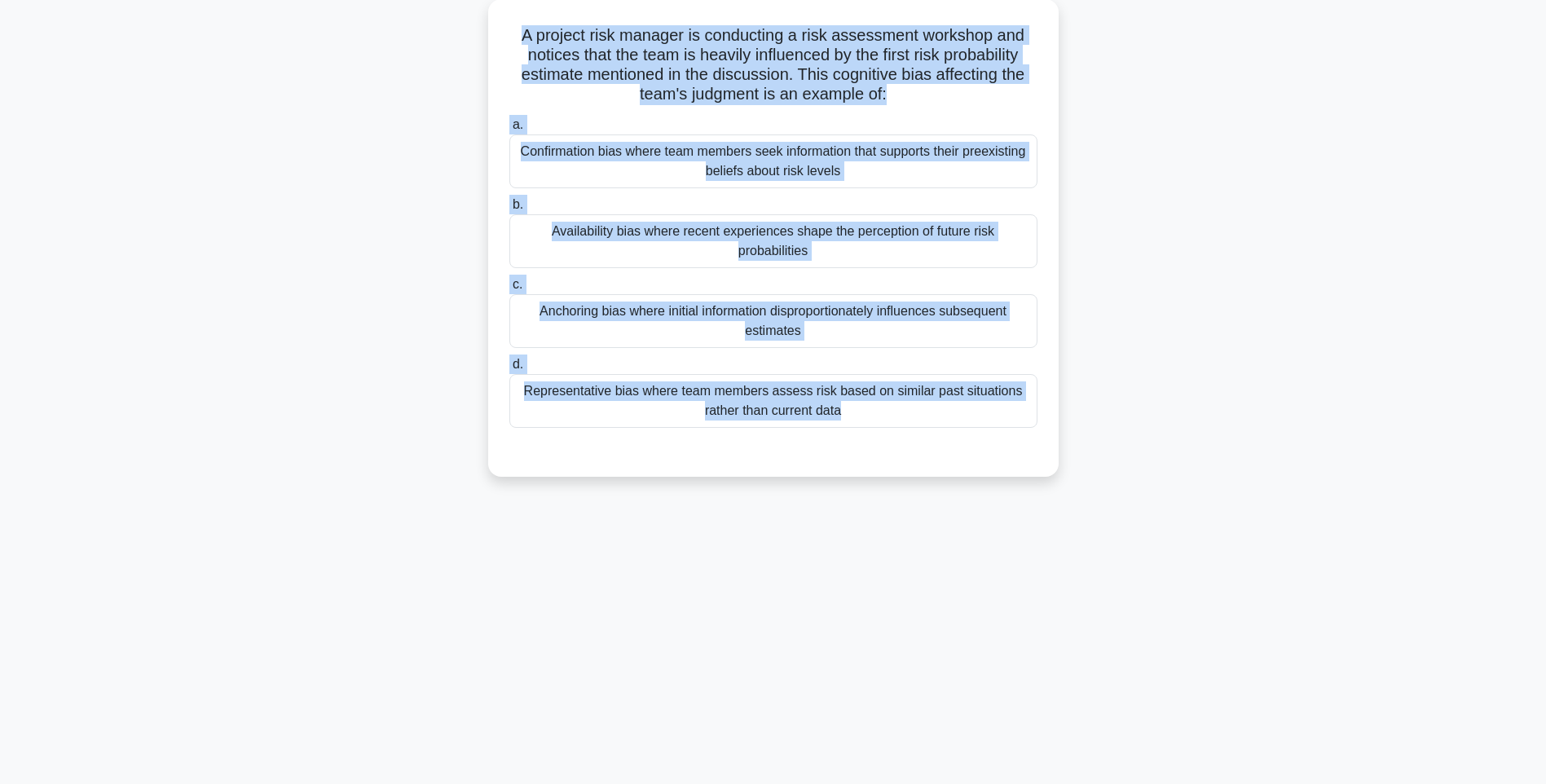
click at [1171, 506] on div "123:45 Stop PMI-RMP Intermediate 97/115 A project risk manager is conducting a …" at bounding box center [773, 370] width 1075 height 815
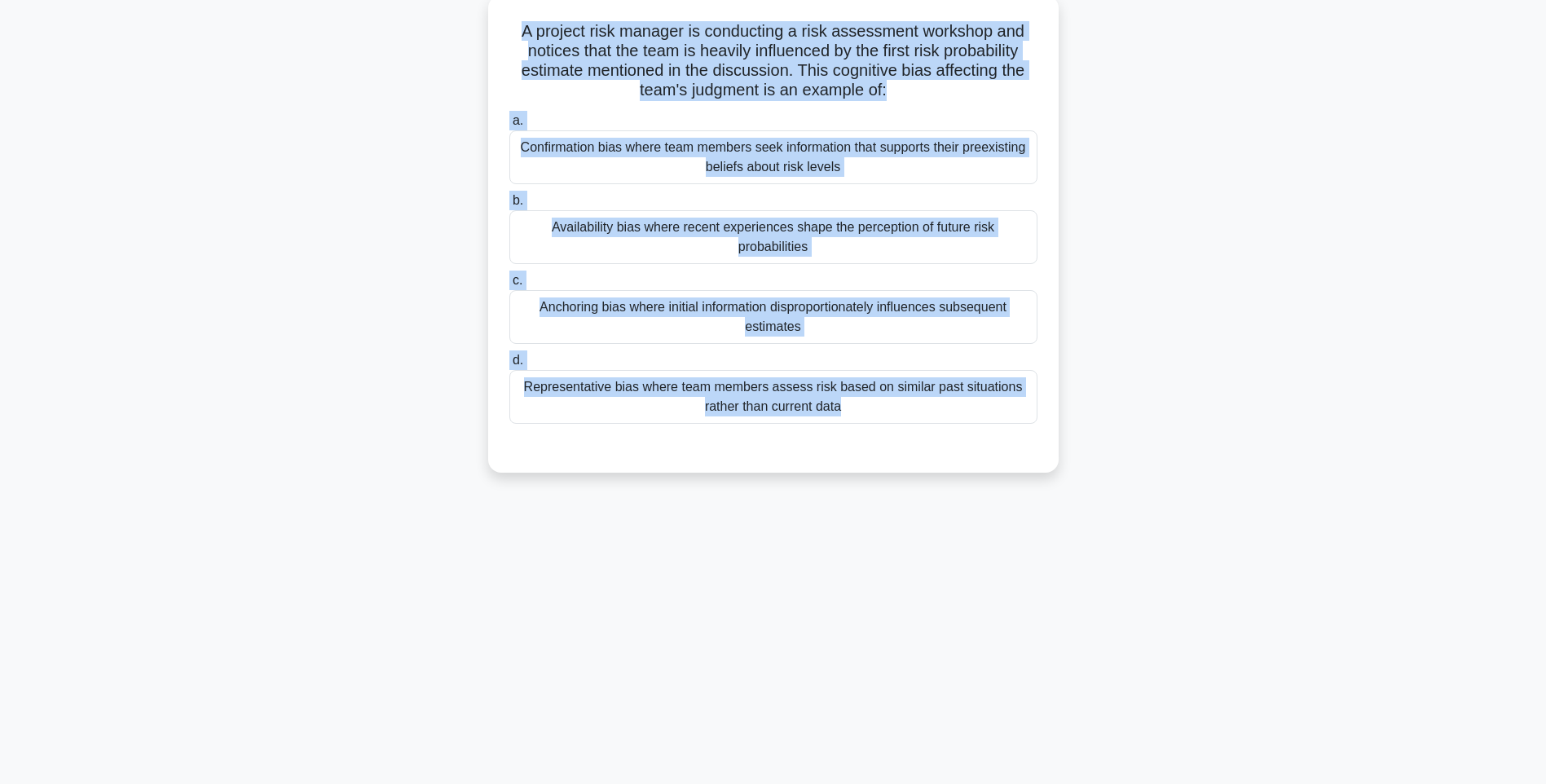
drag, startPoint x: 922, startPoint y: 406, endPoint x: 1386, endPoint y: 431, distance: 464.7
click at [922, 406] on div "Representative bias where team members assess risk based on similar past situat…" at bounding box center [773, 396] width 528 height 54
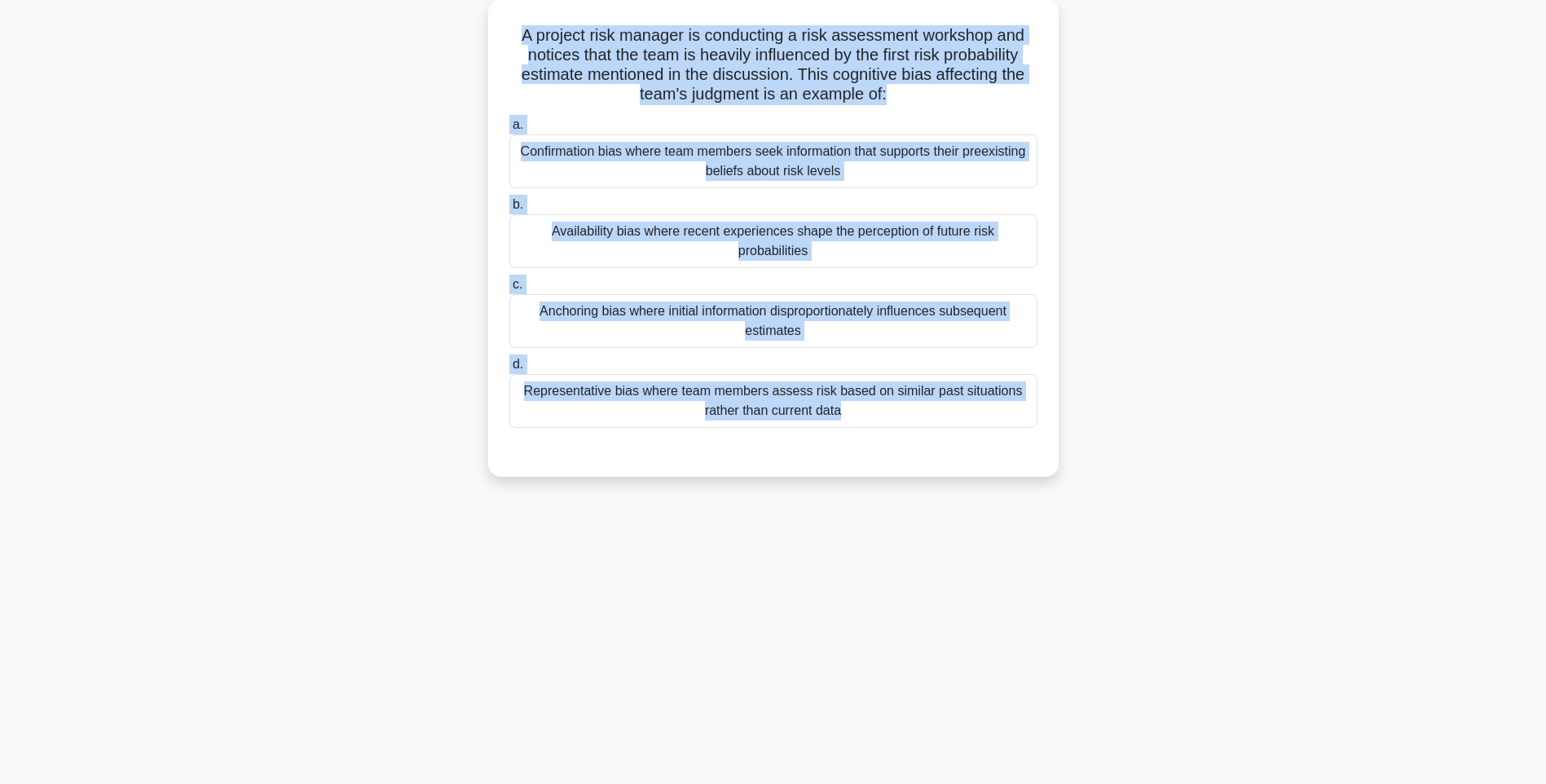
click at [509, 370] on input "d. Representative bias where team members assess risk based on similar past sit…" at bounding box center [509, 365] width 0 height 11
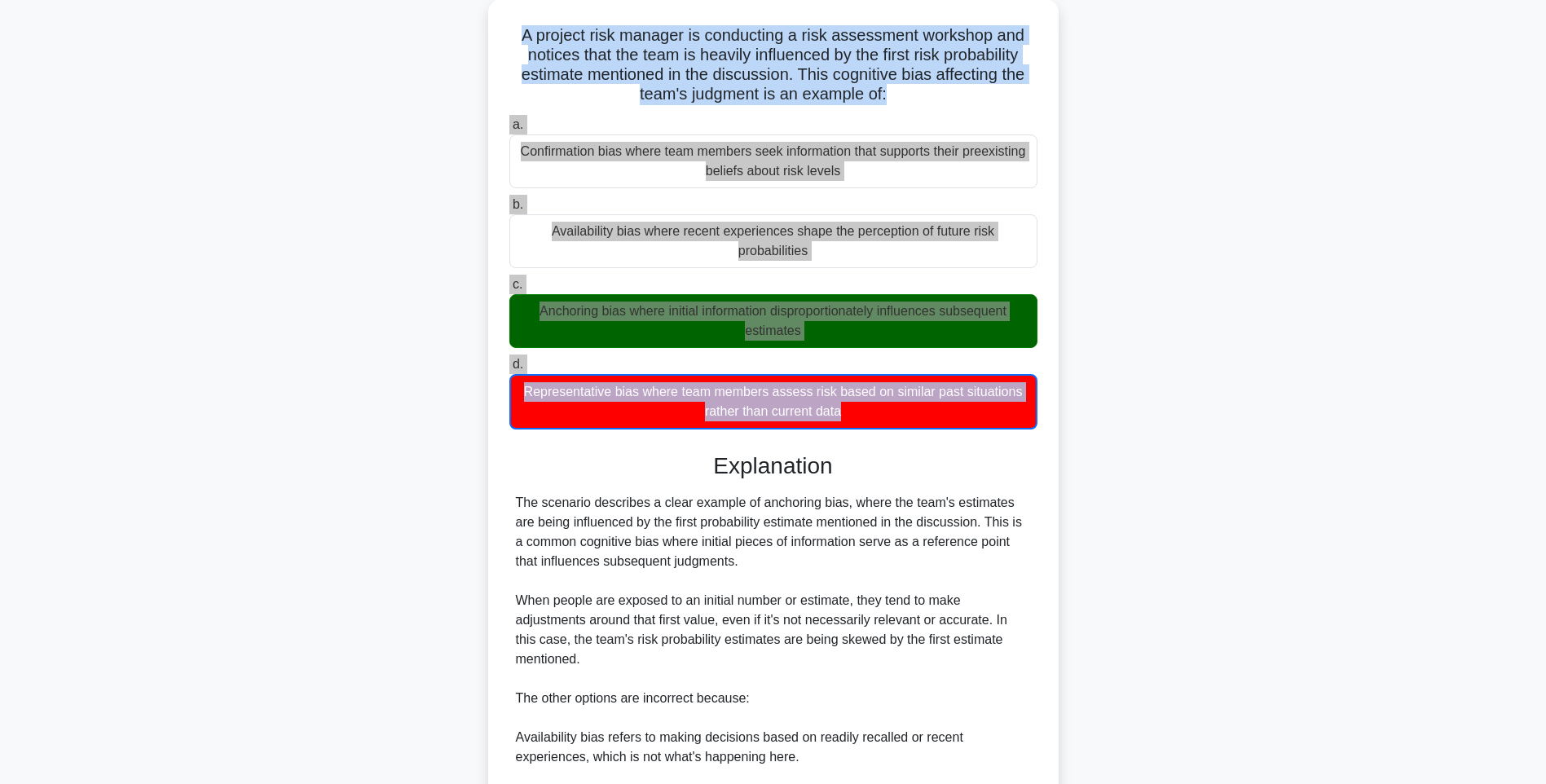
click at [1148, 483] on div "A project risk manager is conducting a risk assessment workshop and notices tha…" at bounding box center [773, 529] width 1075 height 1060
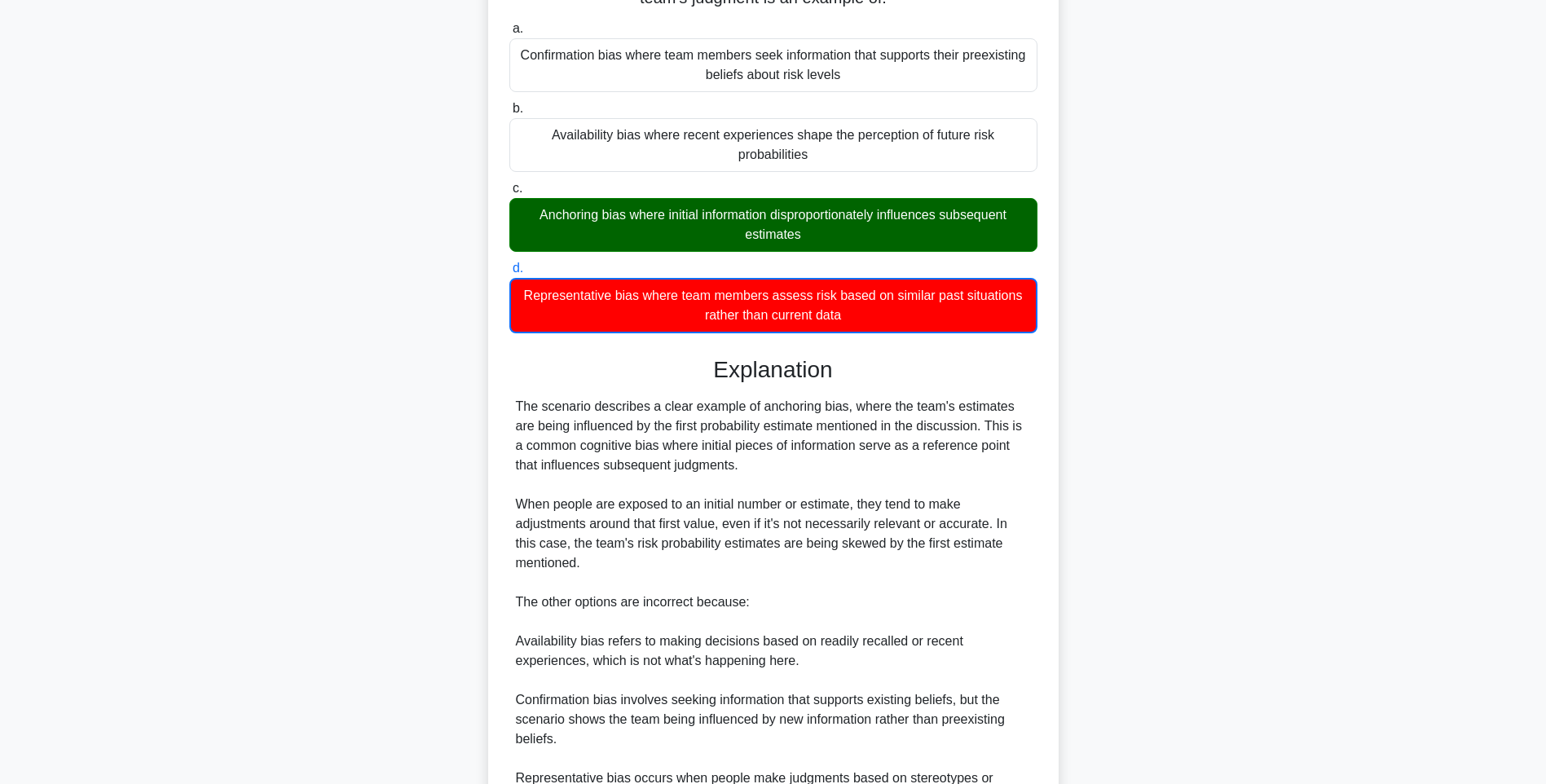
scroll to position [380, 0]
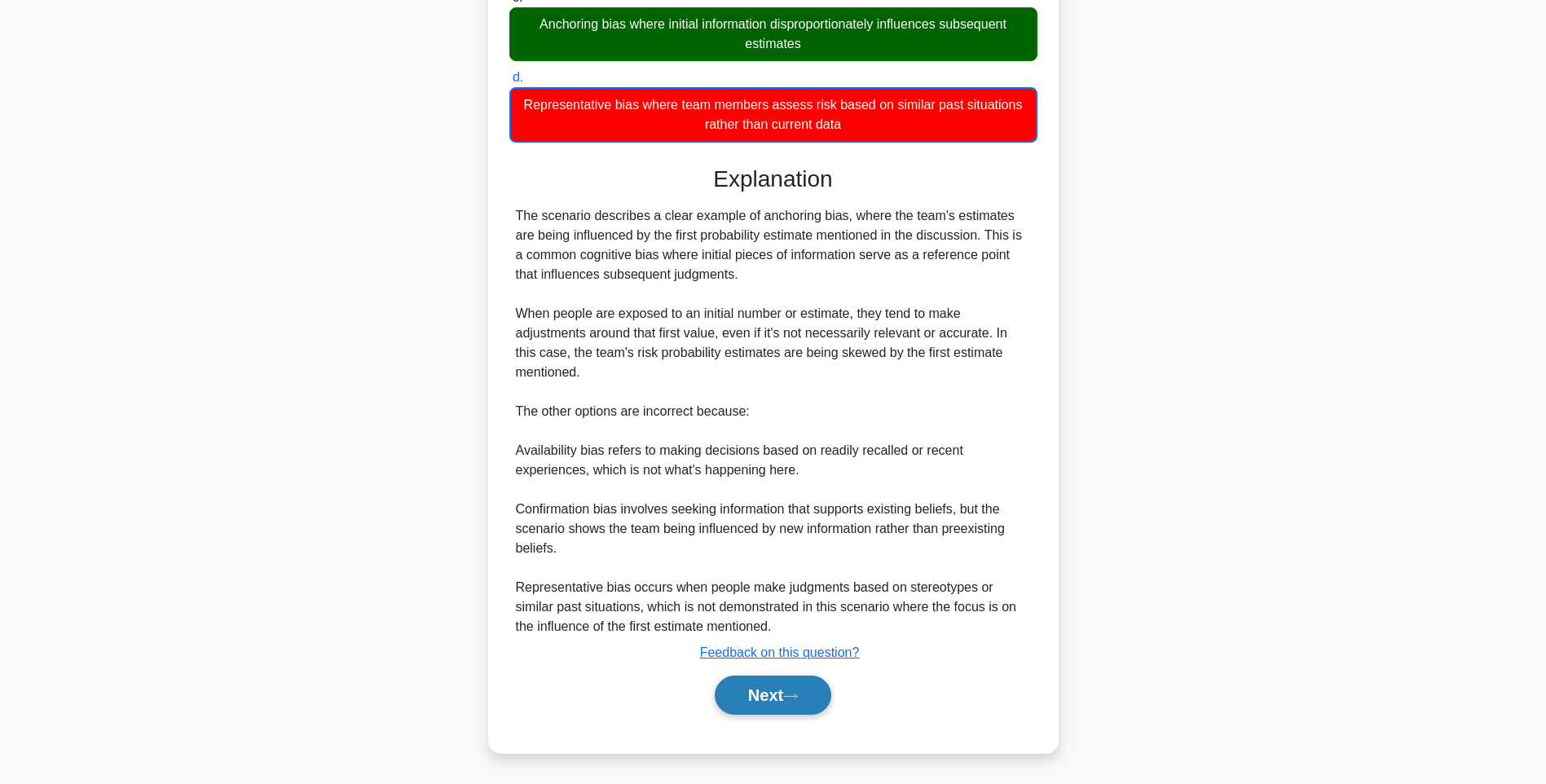
click at [785, 680] on button "Next" at bounding box center [773, 694] width 116 height 39
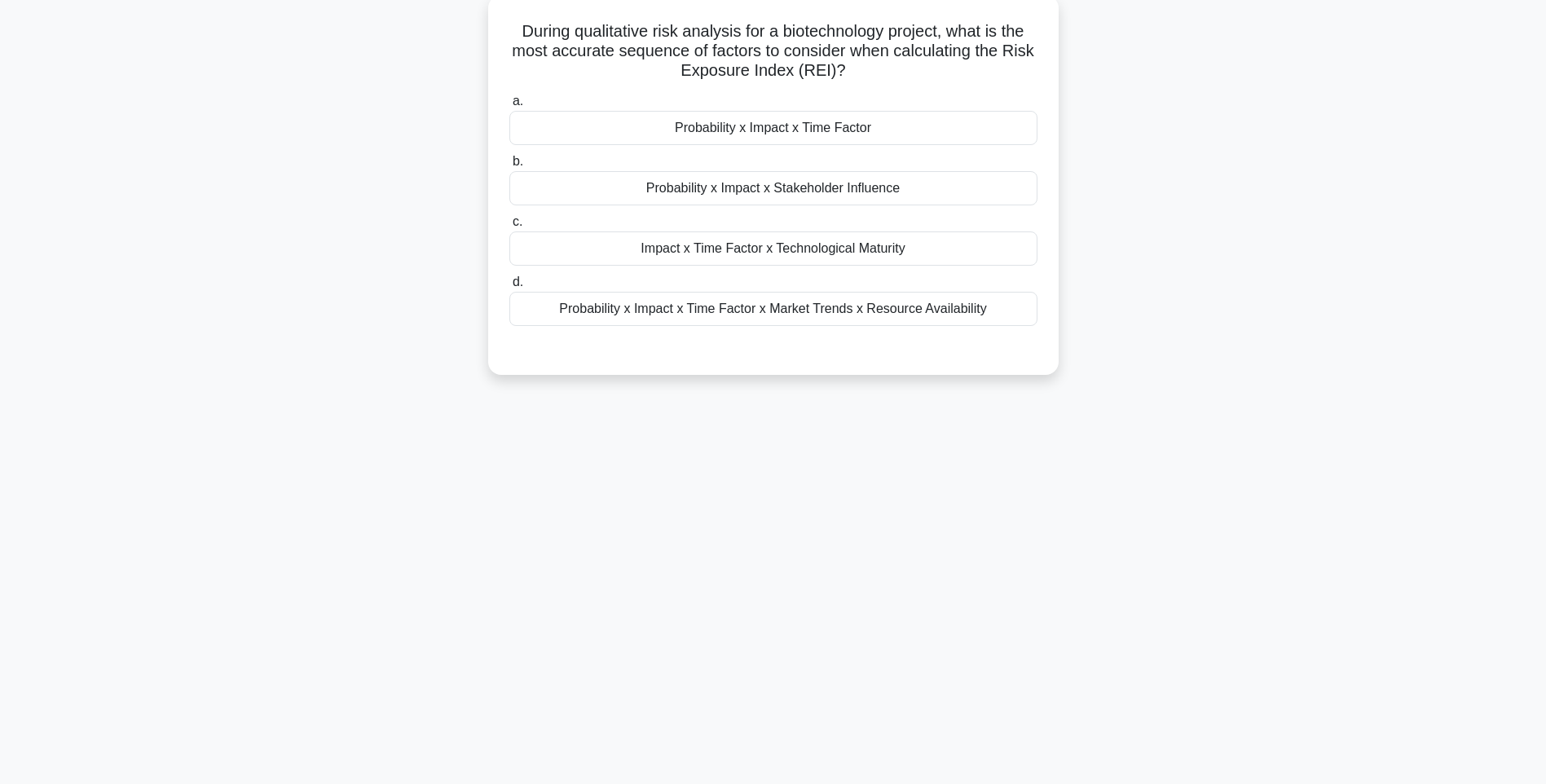
drag, startPoint x: 510, startPoint y: 27, endPoint x: 999, endPoint y: 320, distance: 570.1
click at [999, 320] on div "During qualitative risk analysis for a biotechnology project, what is the most …" at bounding box center [773, 184] width 557 height 366
drag, startPoint x: 1143, startPoint y: 483, endPoint x: 1017, endPoint y: 413, distance: 144.1
click at [1142, 483] on div "123:35 Stop PMI-RMP Intermediate 98/115 During qualitative risk analysis for a …" at bounding box center [773, 370] width 1075 height 815
click at [875, 314] on div "Probability x Impact x Time Factor x Market Trends x Resource Availability" at bounding box center [773, 309] width 528 height 35
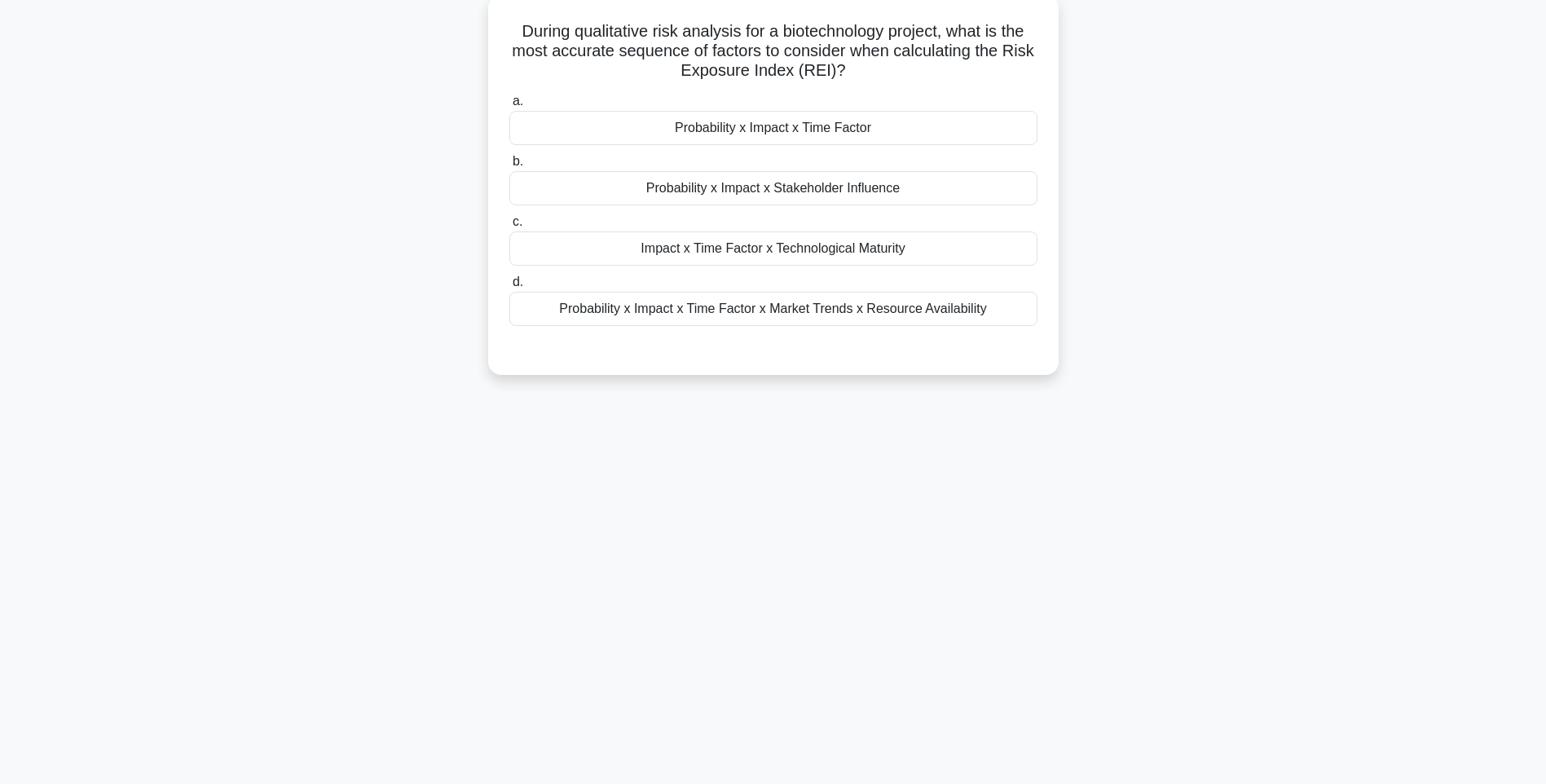
click at [509, 287] on input "d. Probability x Impact x Time Factor x Market Trends x Resource Availability" at bounding box center [509, 282] width 0 height 11
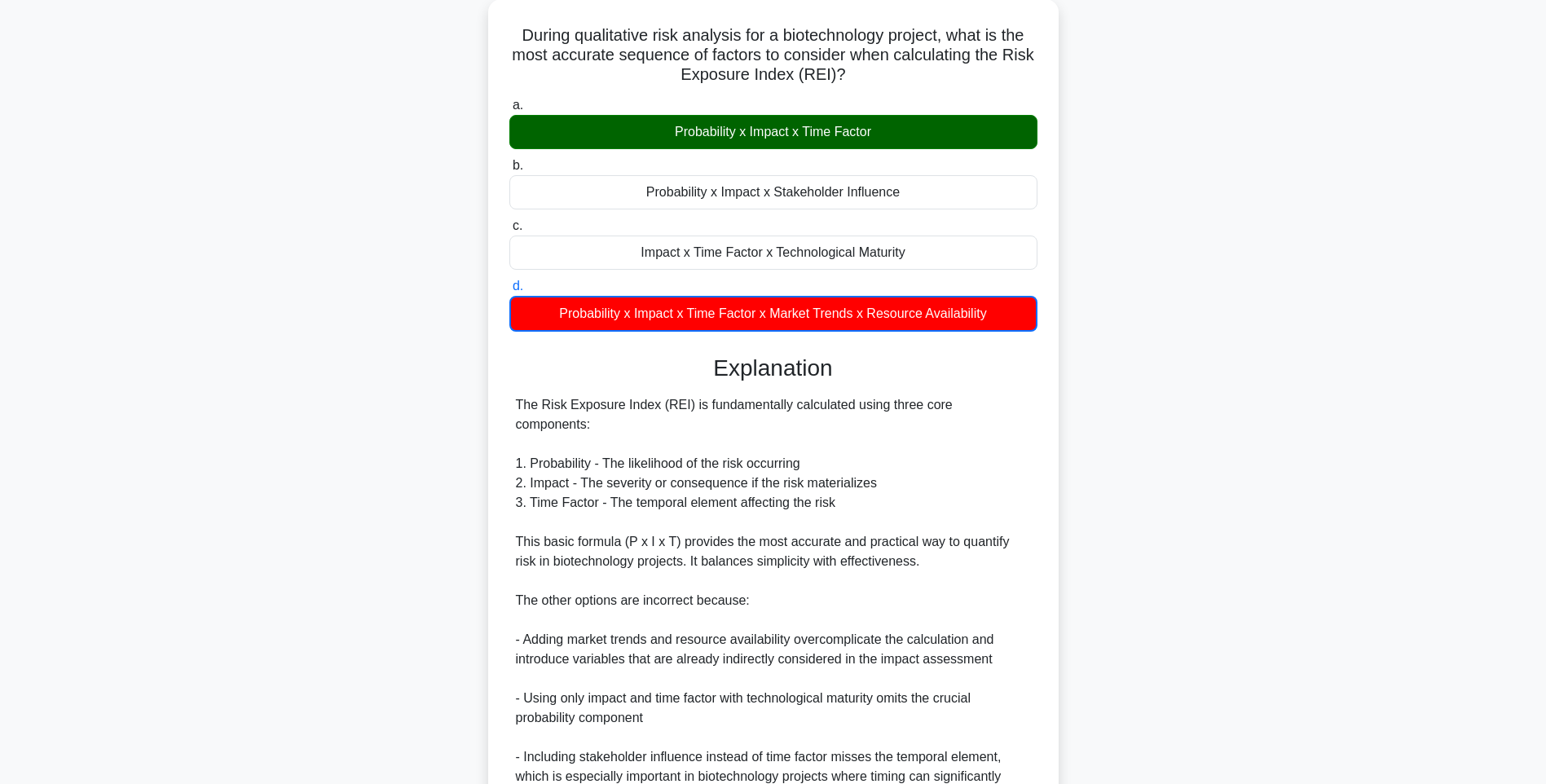
click at [1104, 525] on div "During qualitative risk analysis for a biotechnology project, what is the most …" at bounding box center [773, 470] width 1075 height 943
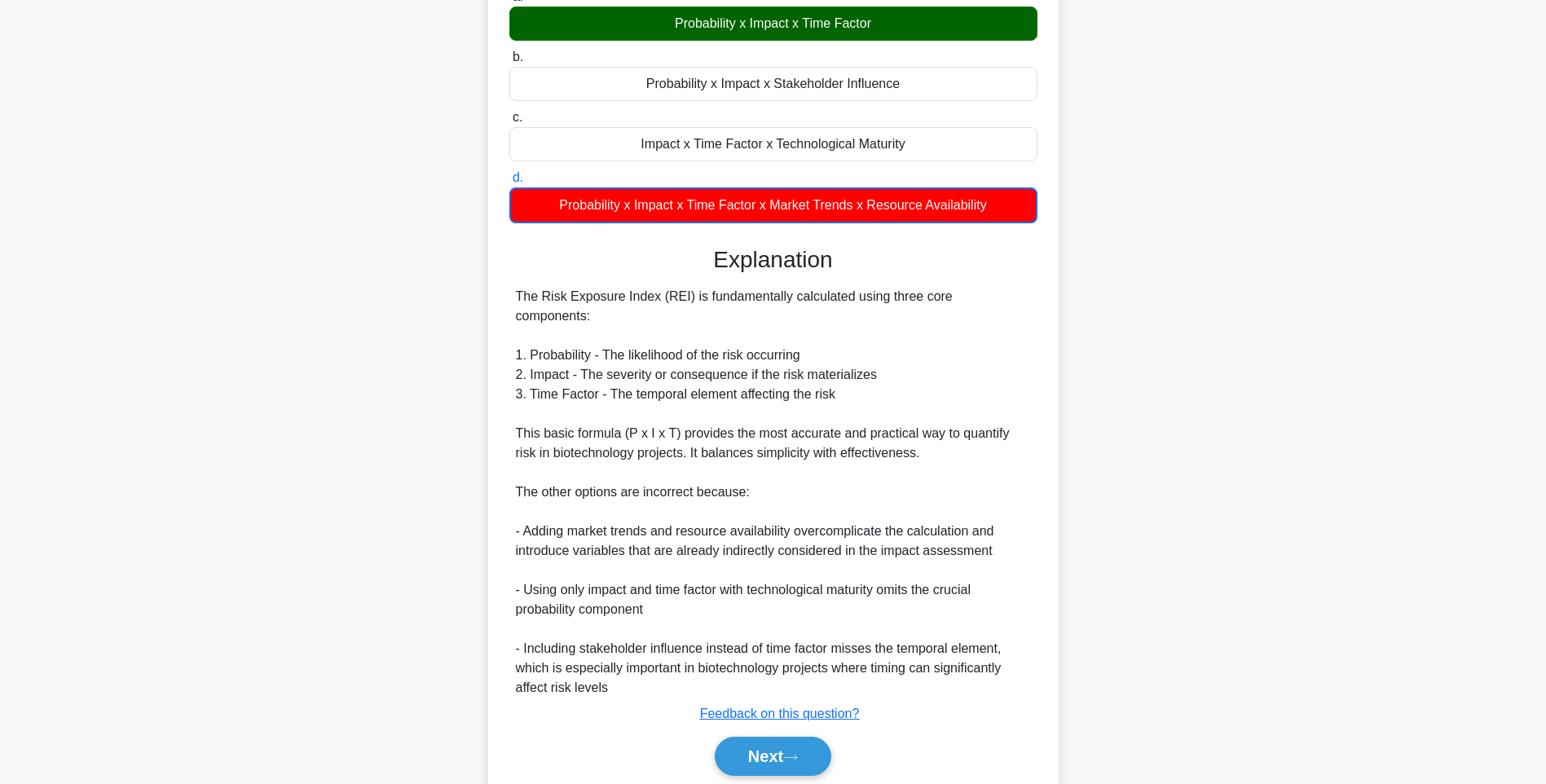
scroll to position [243, 0]
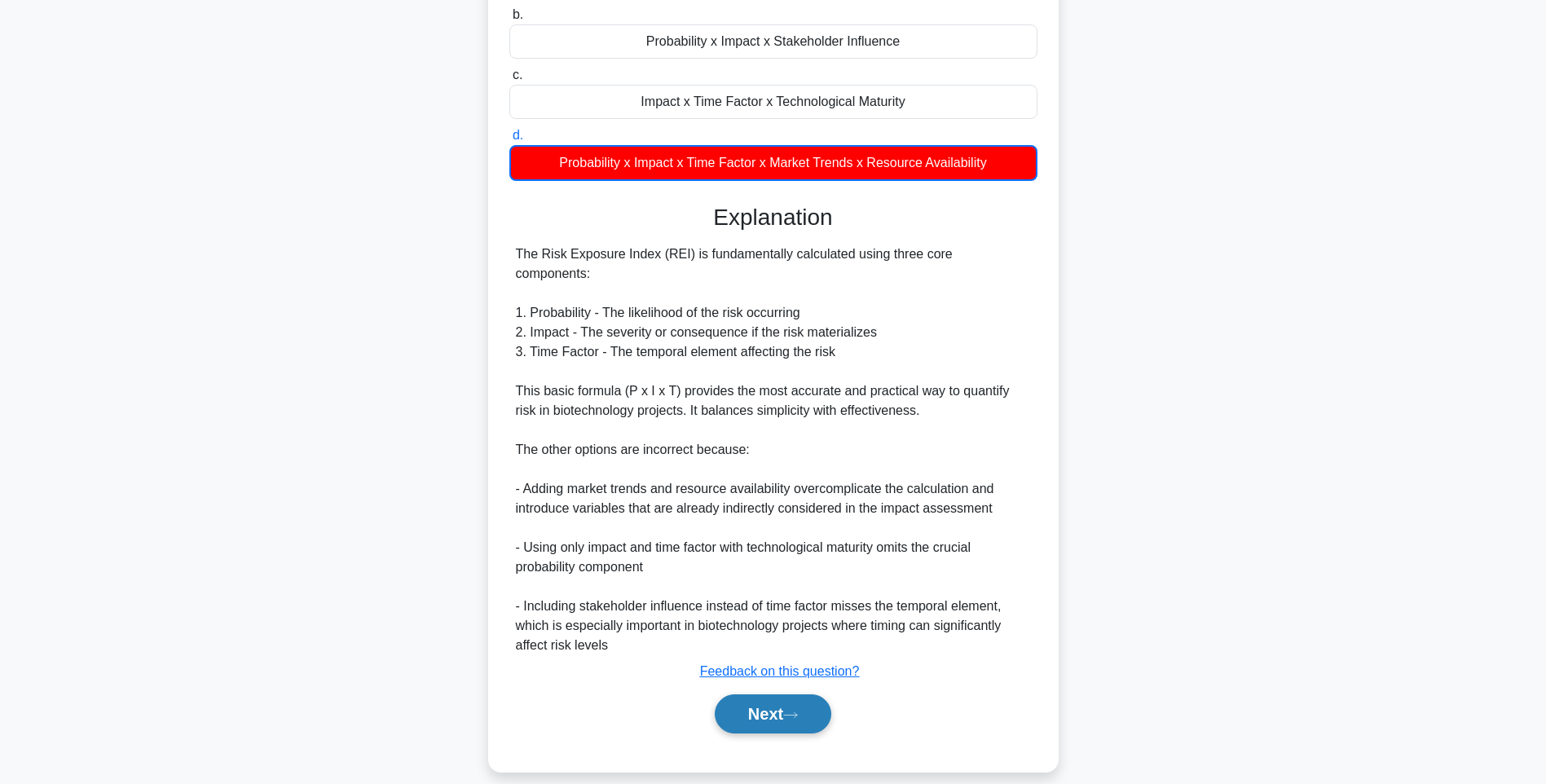
click at [795, 694] on button "Next" at bounding box center [773, 714] width 116 height 39
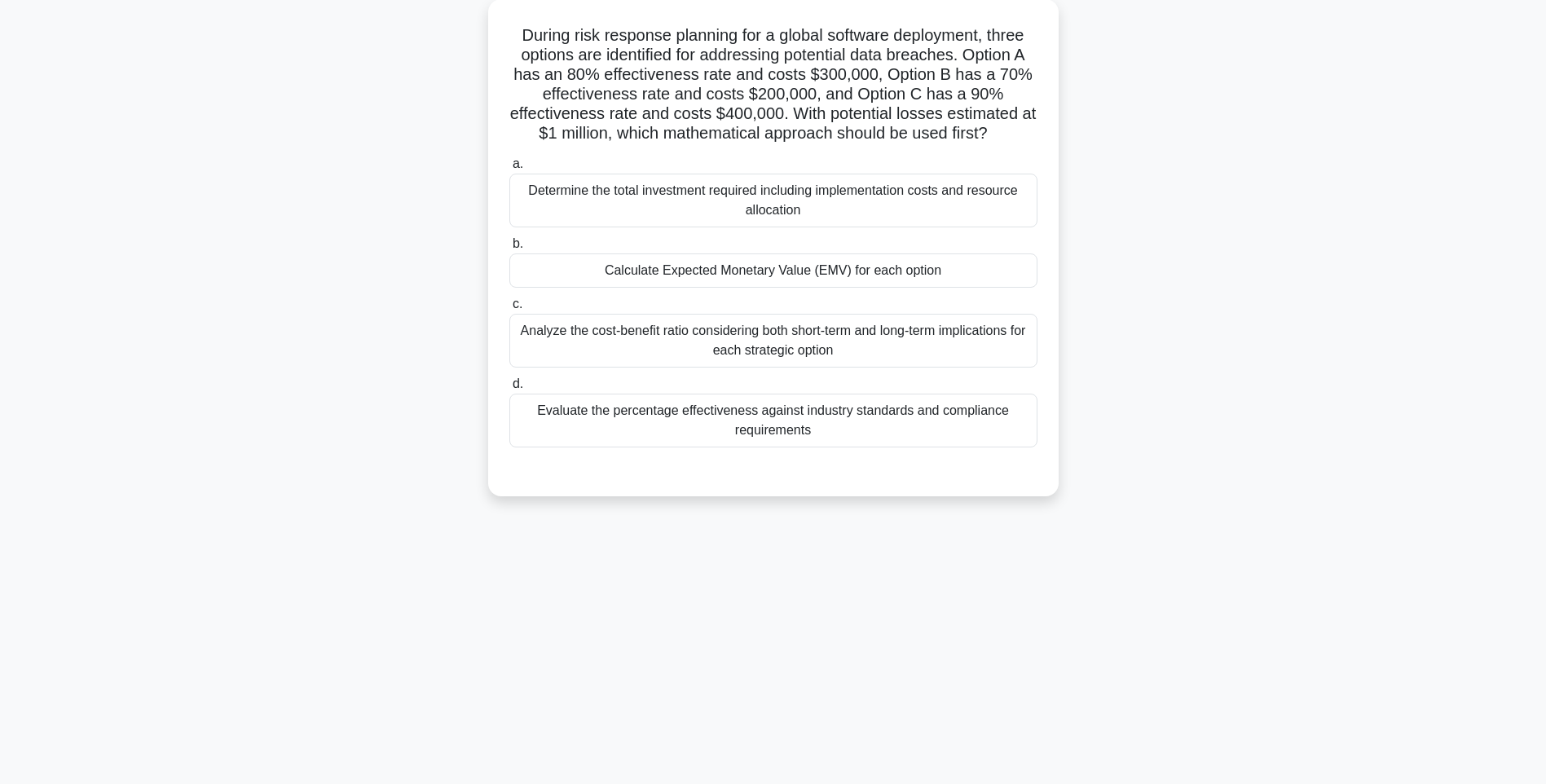
scroll to position [96, 0]
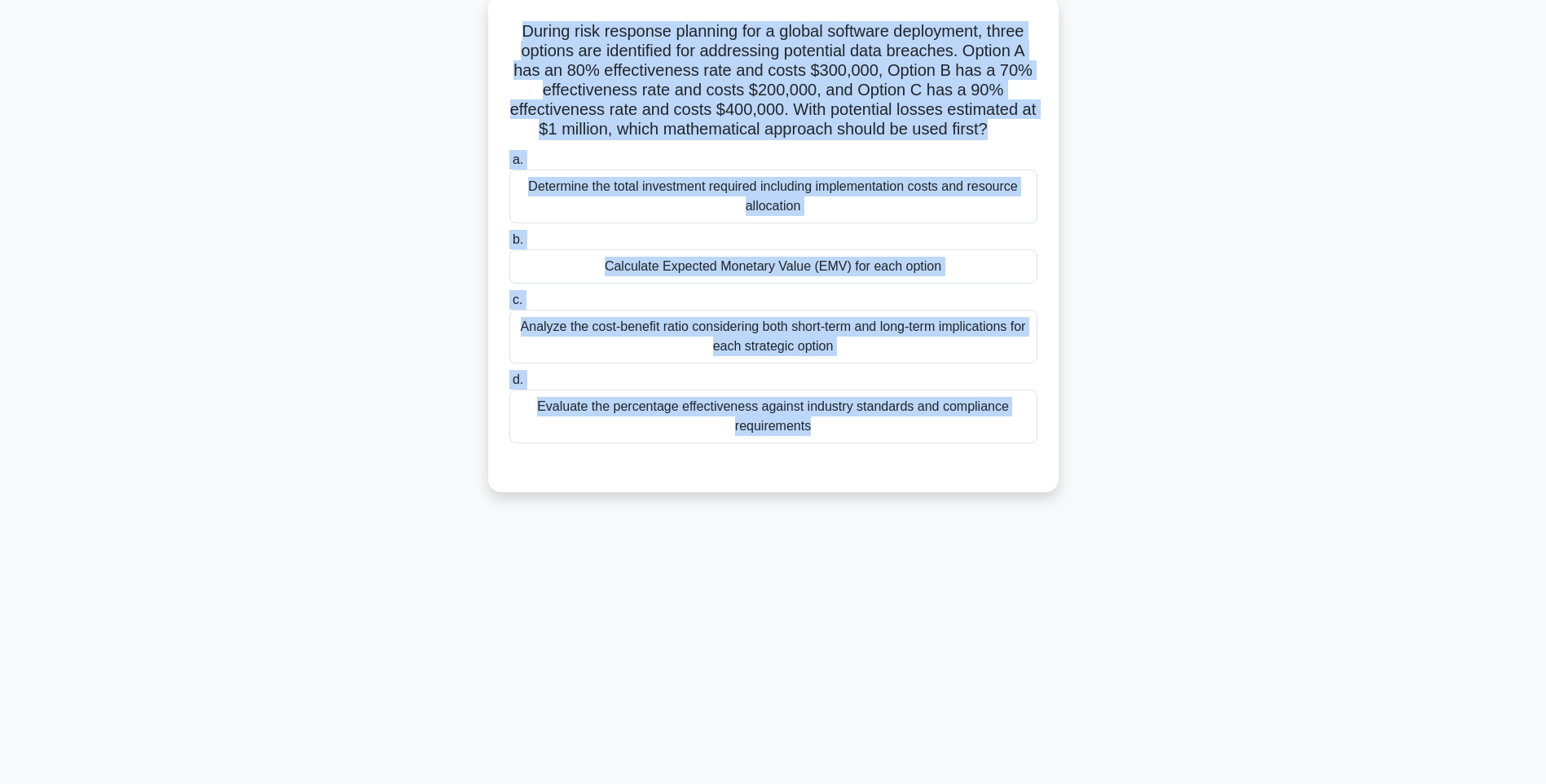
drag, startPoint x: 603, startPoint y: 99, endPoint x: 1031, endPoint y: 454, distance: 556.1
click at [1031, 454] on div "During risk response planning for a global software deployment, three options a…" at bounding box center [773, 244] width 557 height 484
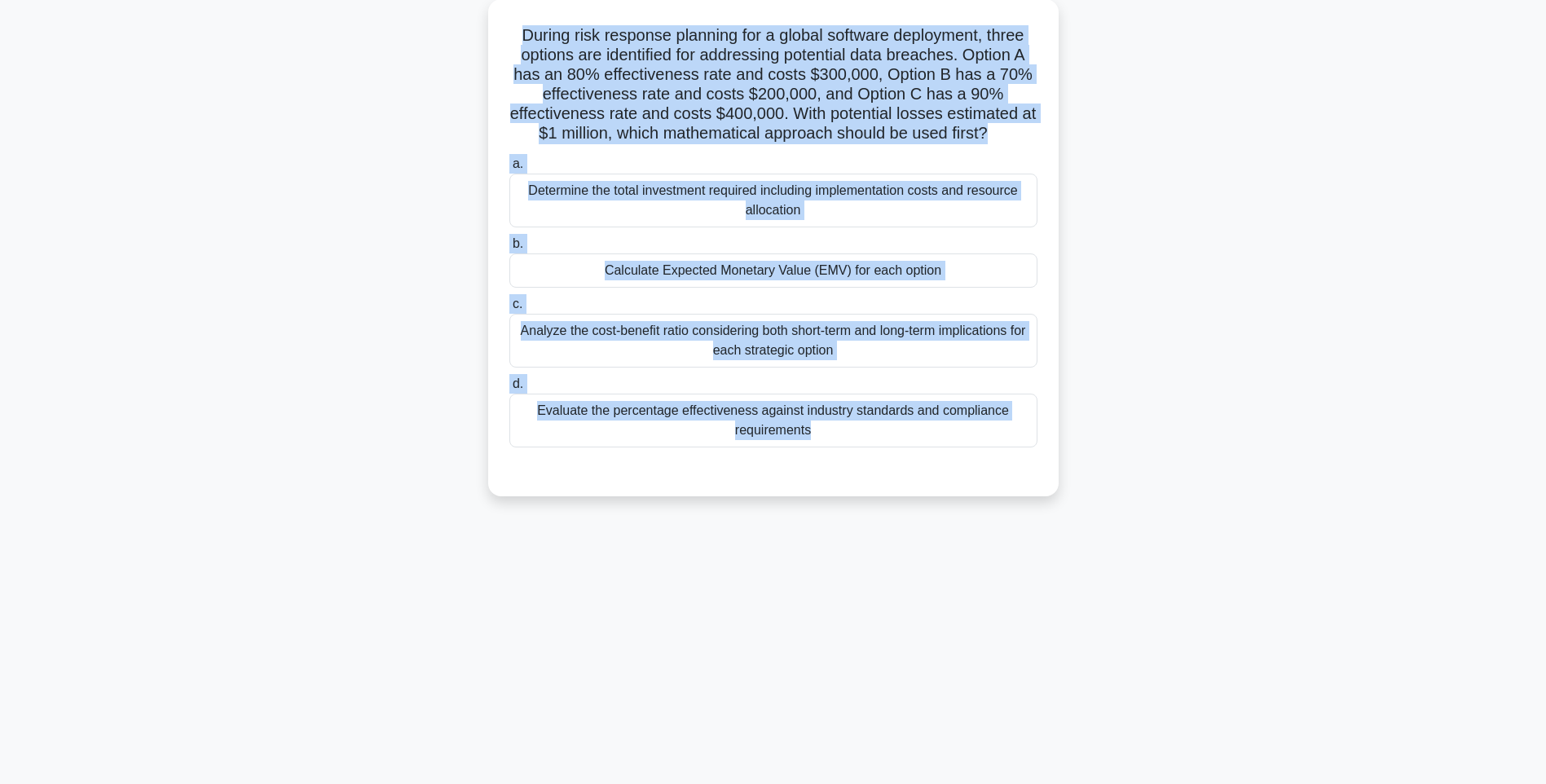
drag, startPoint x: 1216, startPoint y: 518, endPoint x: 1126, endPoint y: 487, distance: 95.2
click at [1216, 518] on div "123:27 Stop PMI-RMP Intermediate 99/115 .spinner_0XTQ{transform-origin:center;a…" at bounding box center [773, 370] width 1075 height 815
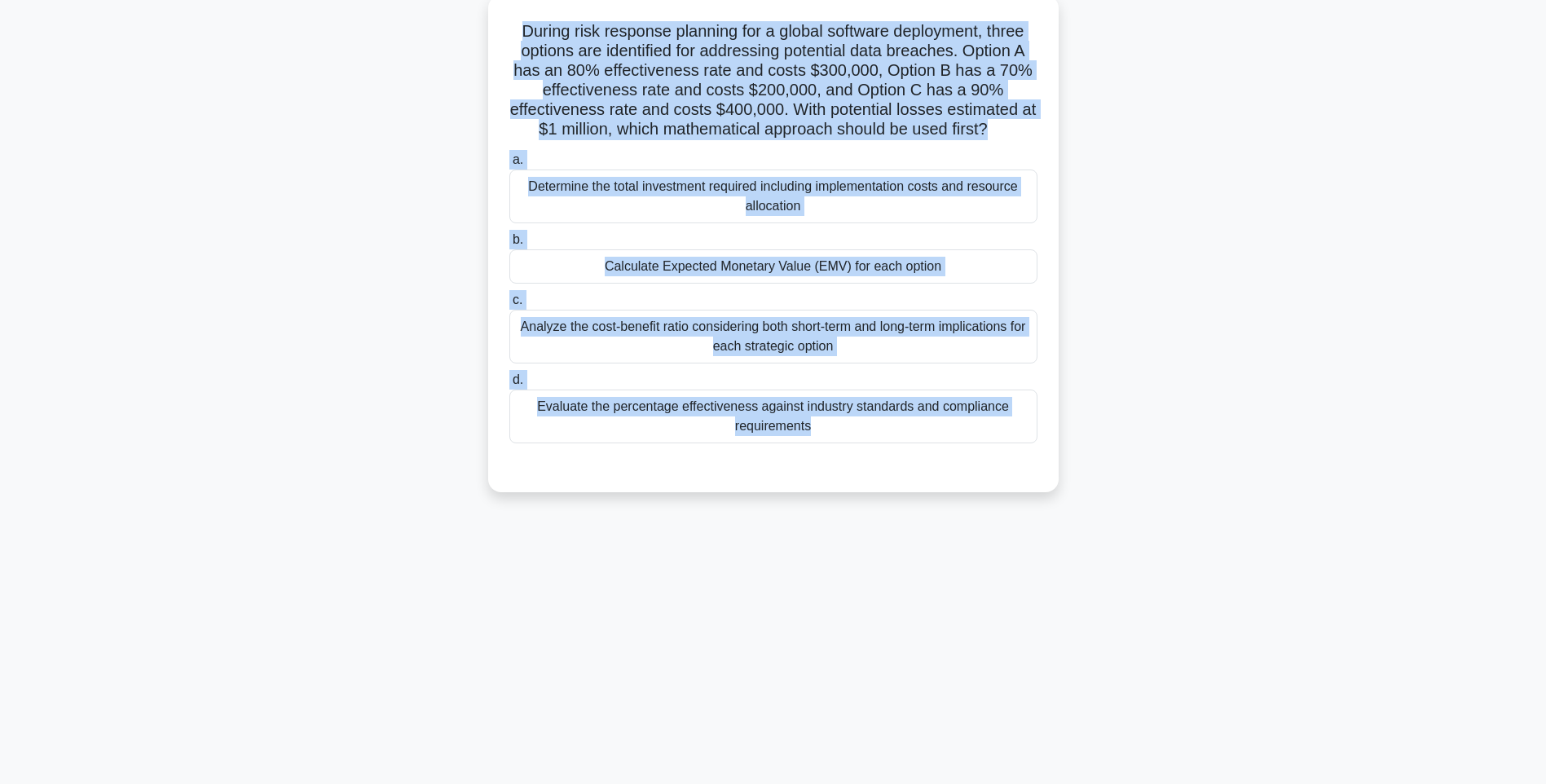
click at [899, 417] on div "Evaluate the percentage effectiveness against industry standards and compliance…" at bounding box center [773, 416] width 528 height 54
drag, startPoint x: 899, startPoint y: 417, endPoint x: 946, endPoint y: 437, distance: 51.1
click at [944, 437] on div "Evaluate the percentage effectiveness against industry standards and compliance…" at bounding box center [773, 416] width 528 height 54
click at [509, 385] on input "d. Evaluate the percentage effectiveness against industry standards and complia…" at bounding box center [509, 380] width 0 height 11
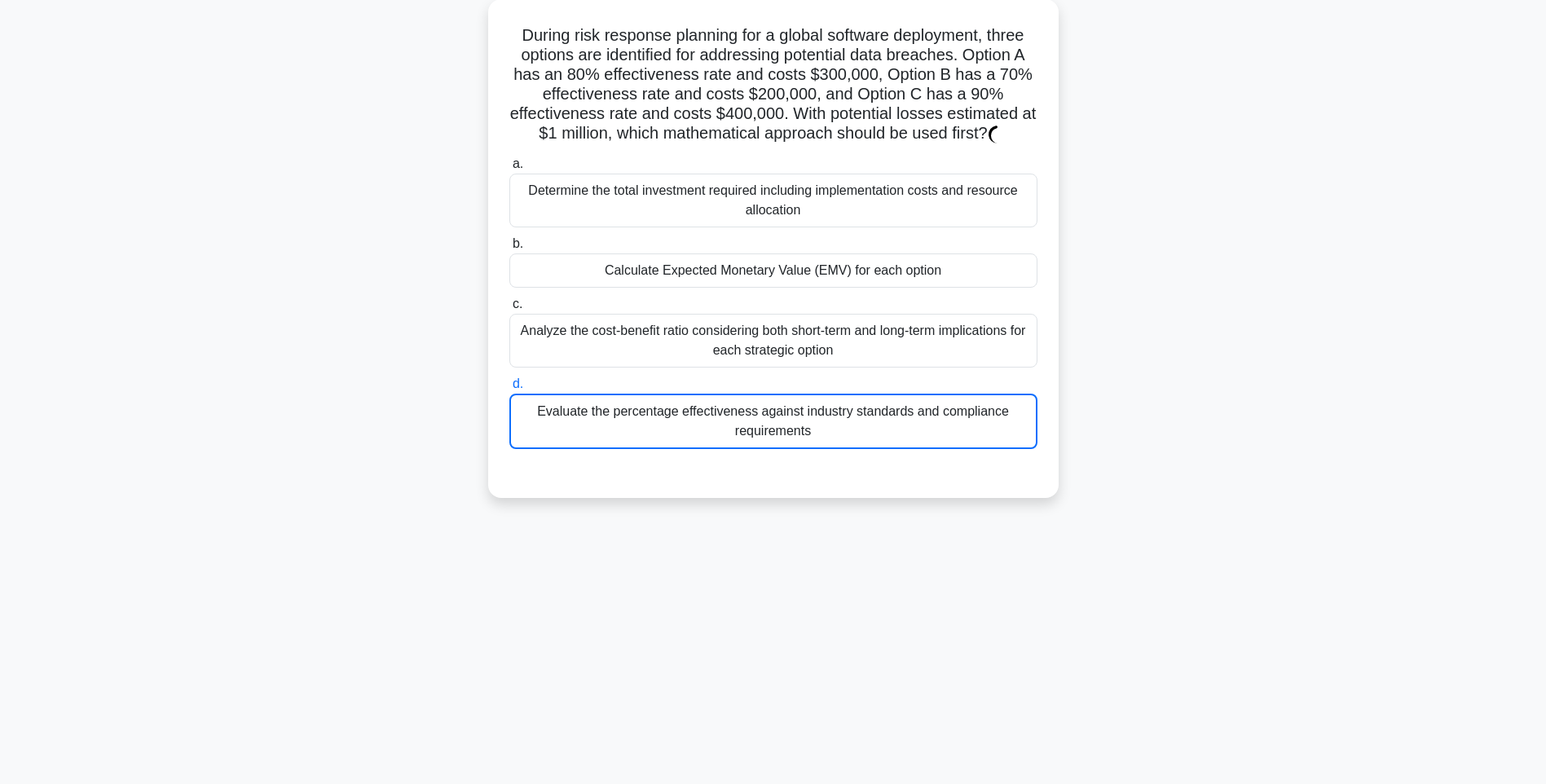
click at [1183, 451] on div "During risk response planning for a global software deployment, three options a…" at bounding box center [773, 258] width 1075 height 518
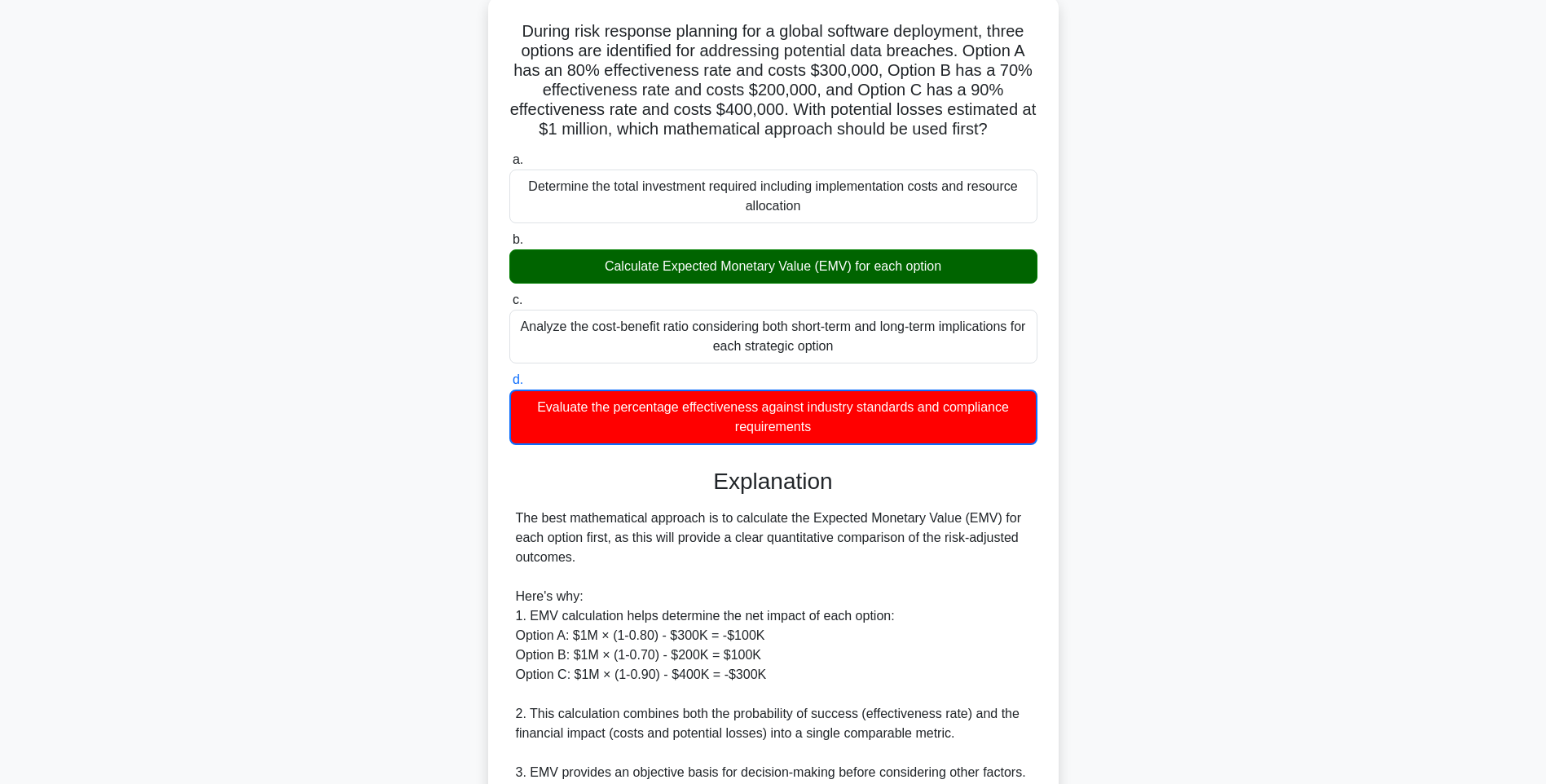
click at [955, 494] on h3 "Explanation" at bounding box center [773, 481] width 508 height 27
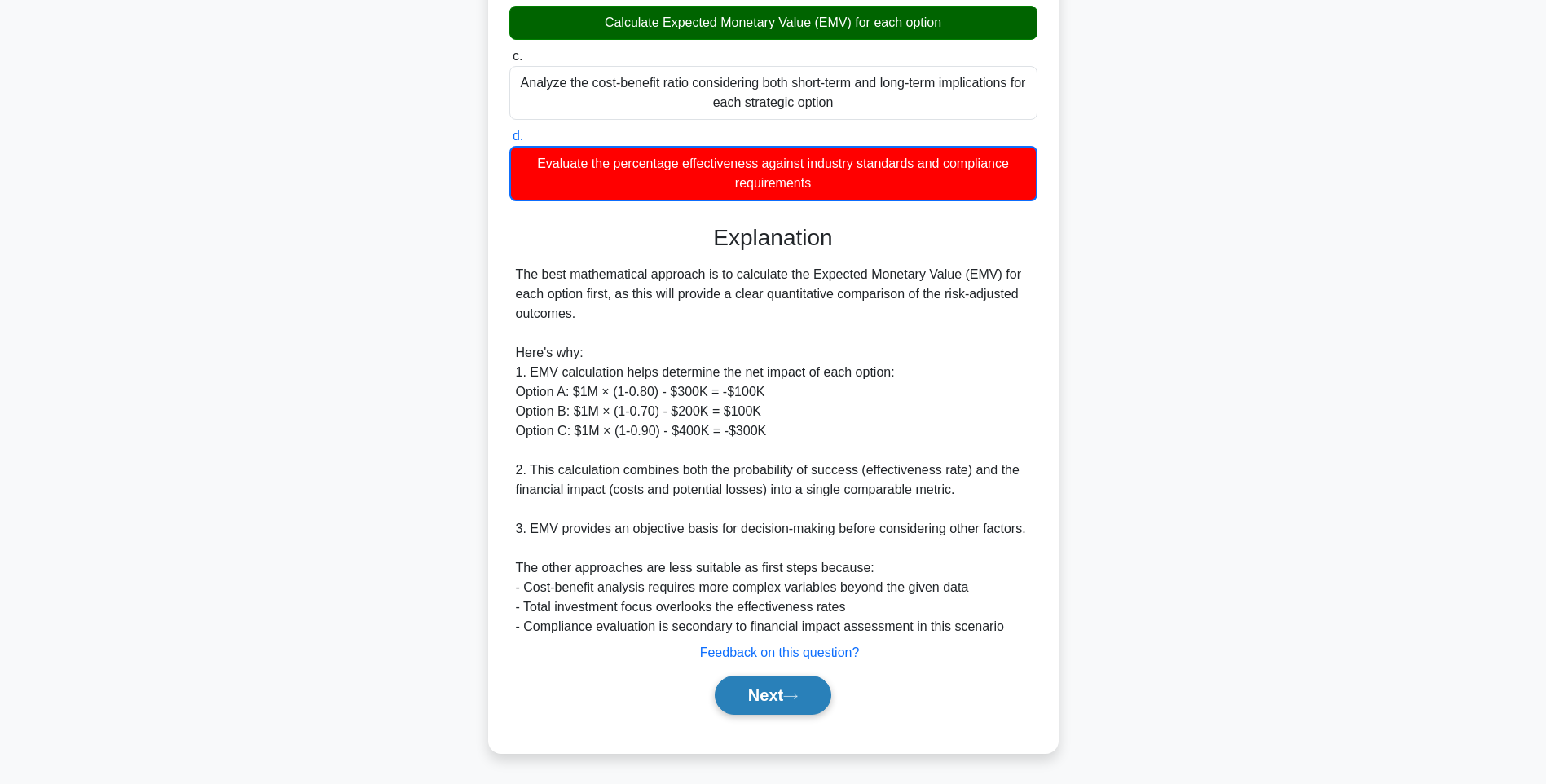
click at [770, 694] on button "Next" at bounding box center [773, 694] width 116 height 39
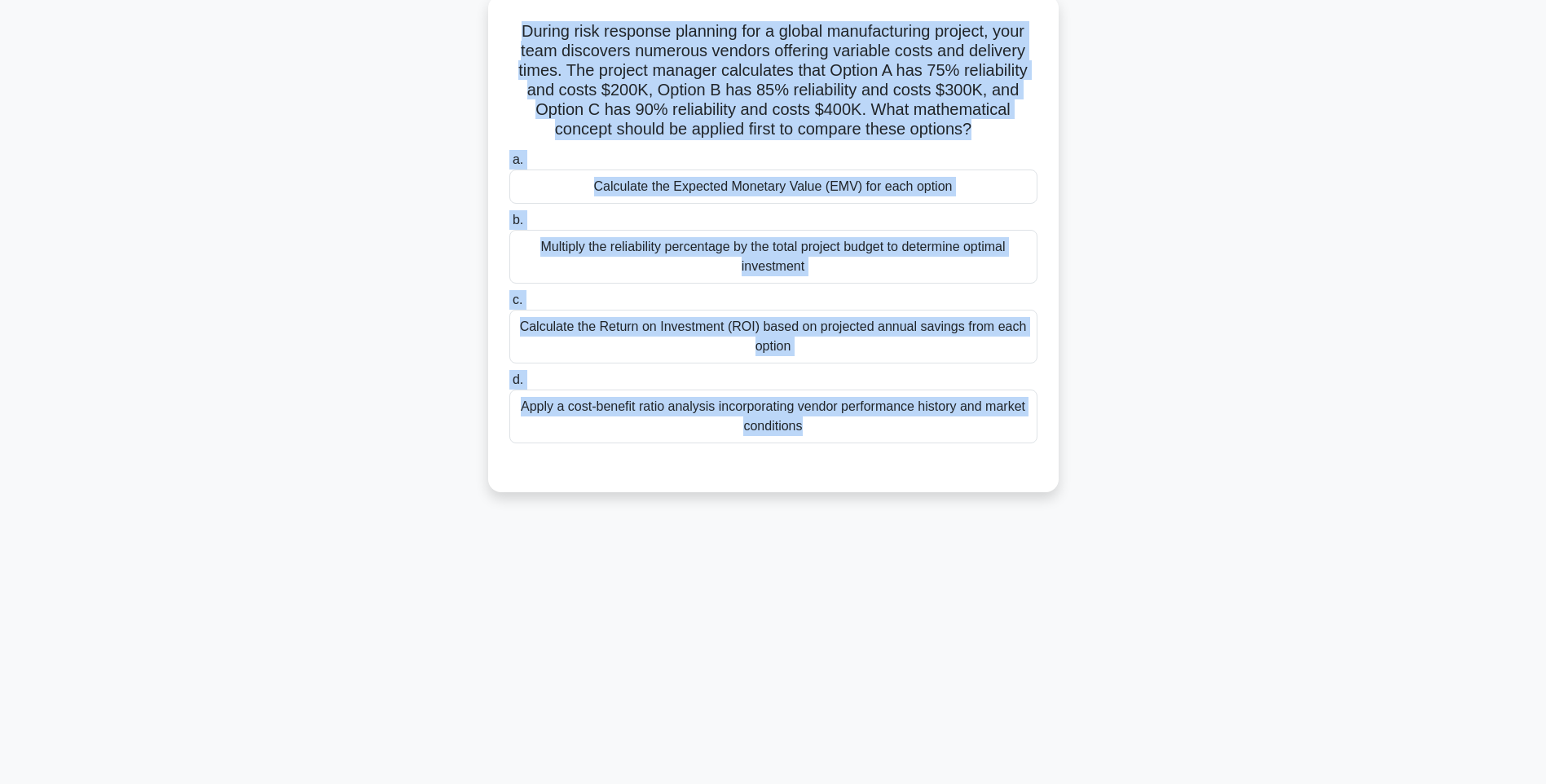
drag, startPoint x: 508, startPoint y: 25, endPoint x: 1009, endPoint y: 477, distance: 674.8
click at [1009, 477] on div "During risk response planning for a global manufacturing project, your team dis…" at bounding box center [773, 244] width 557 height 484
drag, startPoint x: 1120, startPoint y: 504, endPoint x: 990, endPoint y: 472, distance: 133.9
click at [1119, 504] on div "During risk response planning for a global manufacturing project, your team dis…" at bounding box center [773, 257] width 1075 height 516
click at [887, 429] on div "Apply a cost-benefit ratio analysis incorporating vendor performance history an…" at bounding box center [773, 416] width 528 height 54
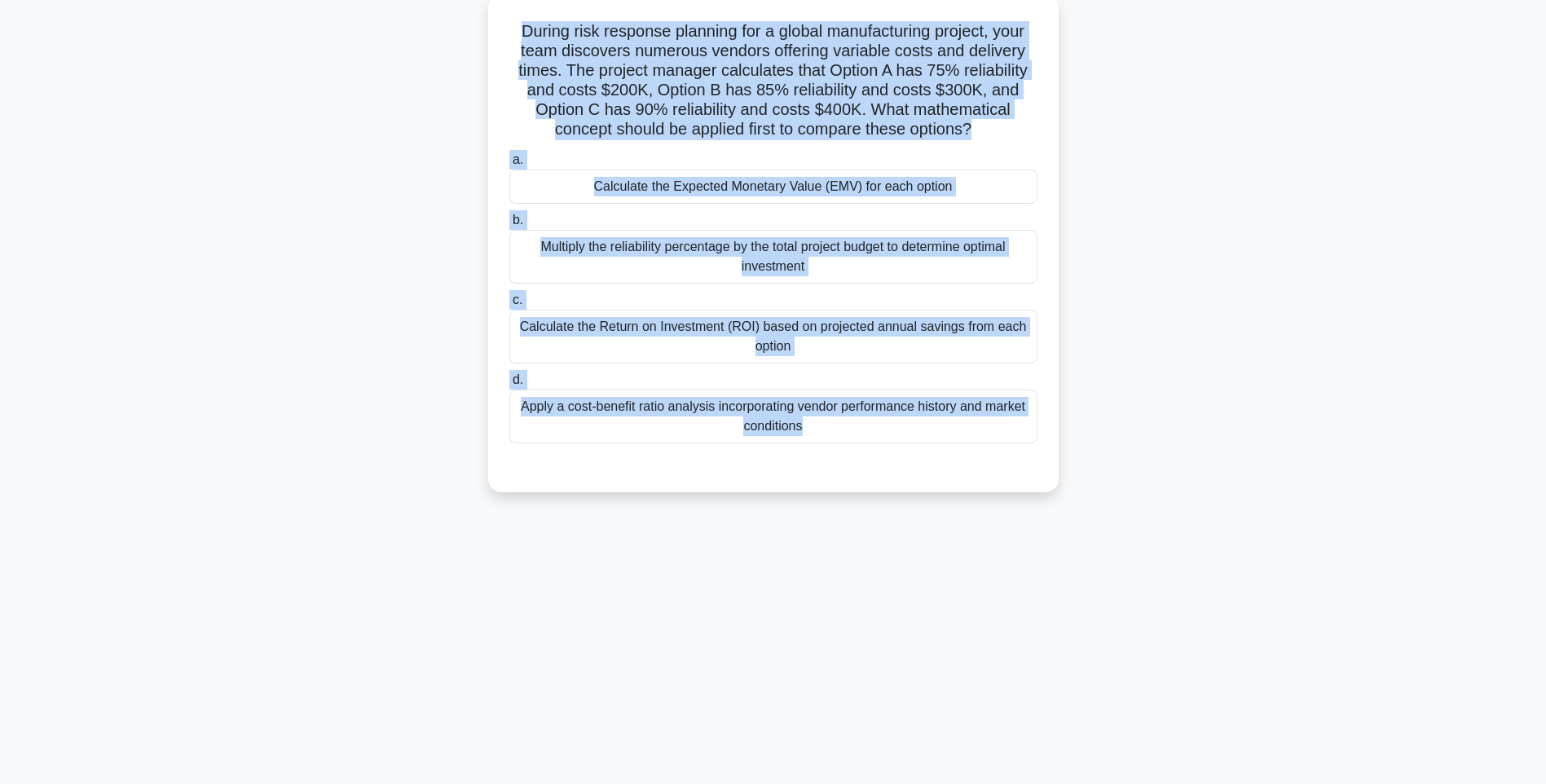
click at [509, 385] on input "d. Apply a cost-benefit ratio analysis incorporating vendor performance history…" at bounding box center [509, 380] width 0 height 11
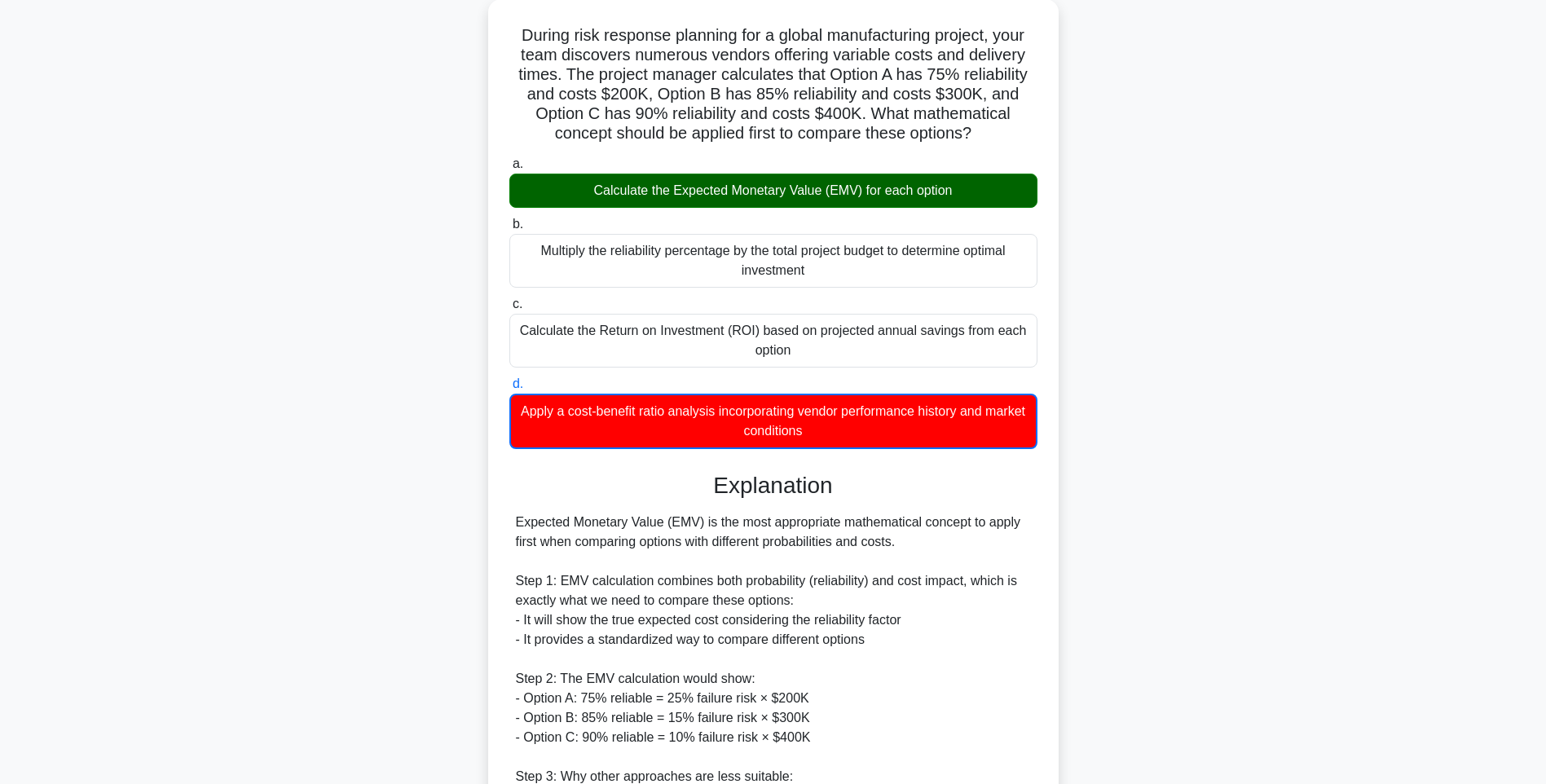
click at [1101, 459] on div "During risk response planning for a global manufacturing project, your team dis…" at bounding box center [773, 529] width 1075 height 1060
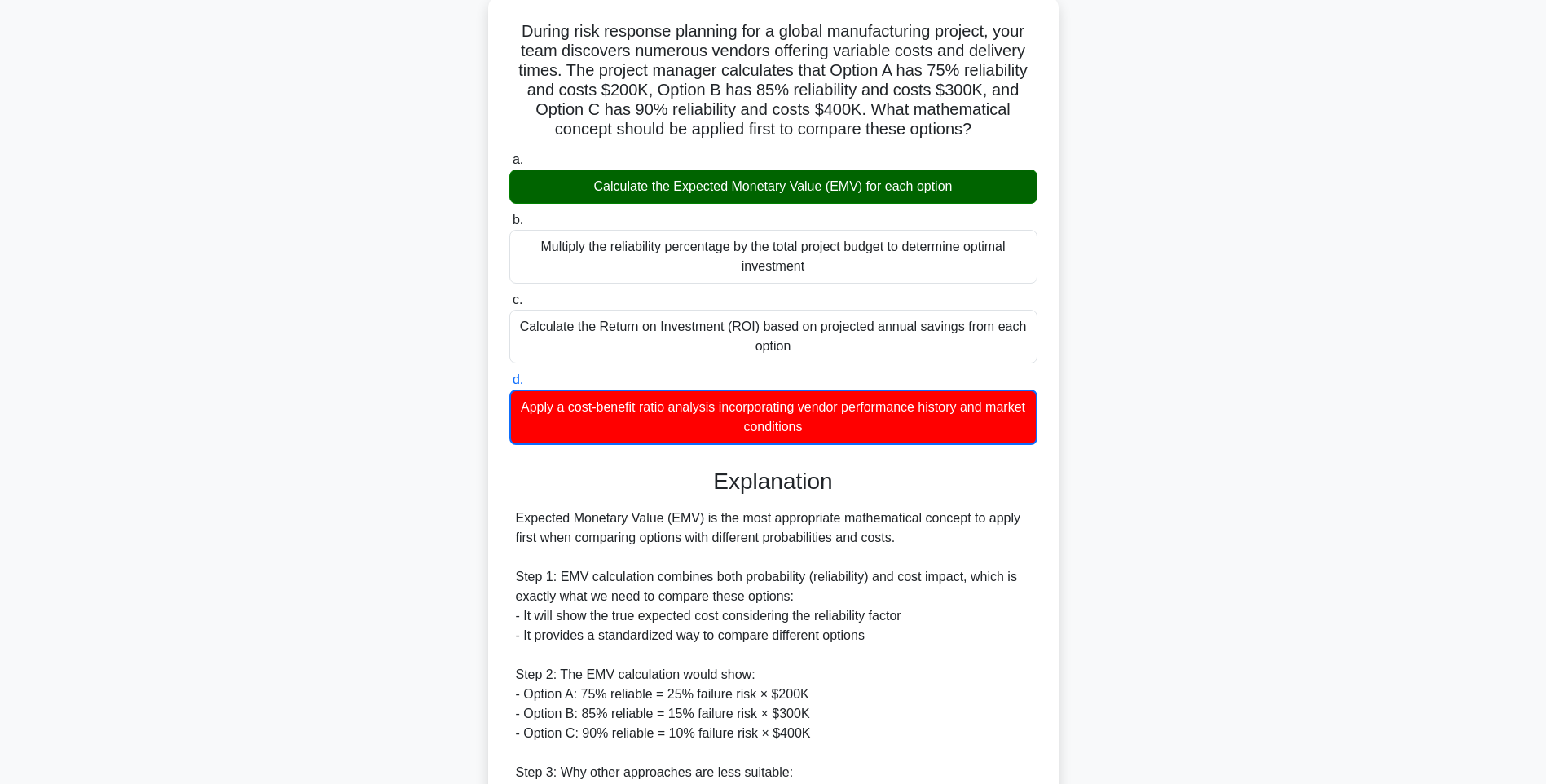
scroll to position [380, 0]
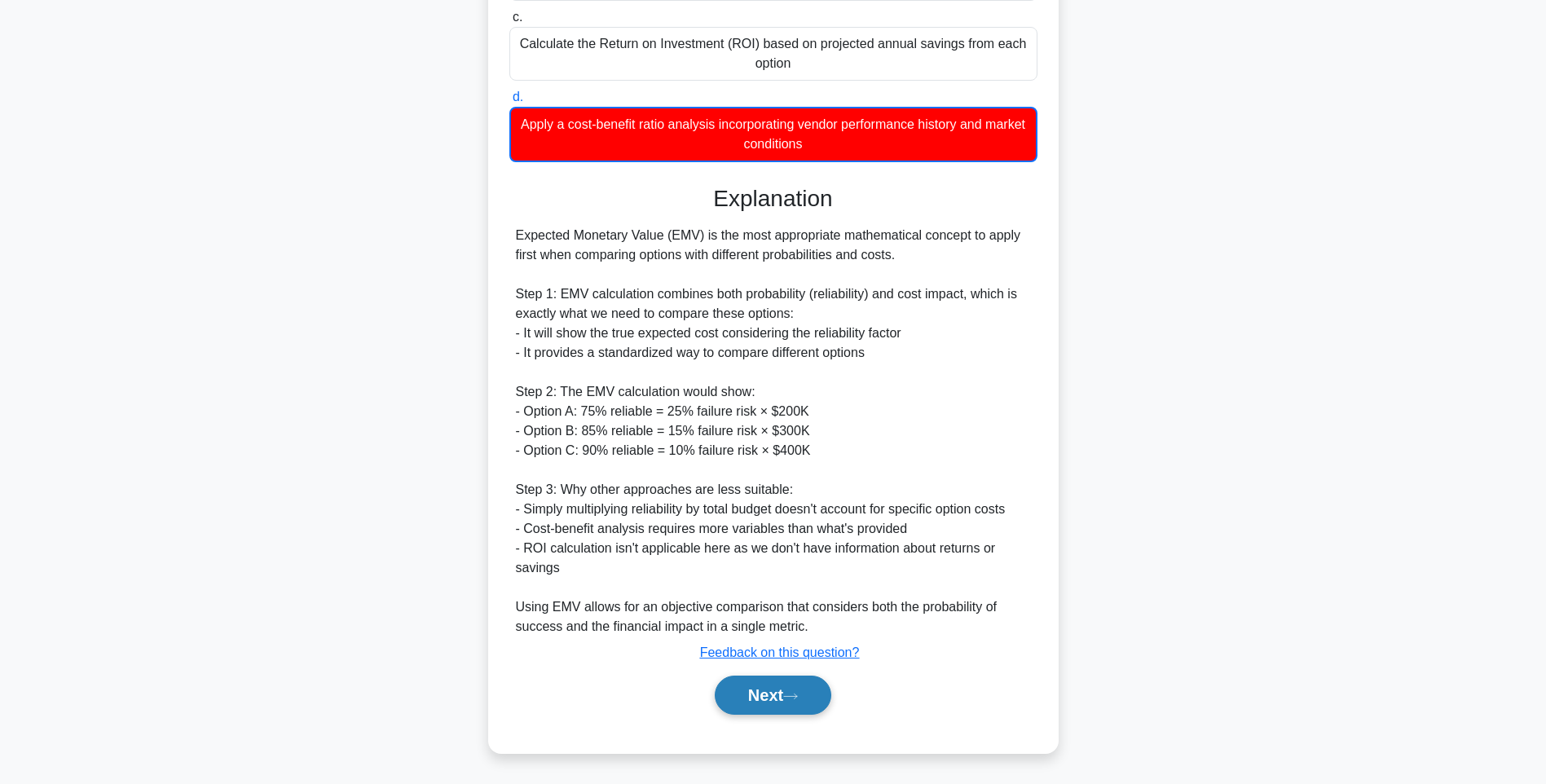
click at [765, 685] on button "Next" at bounding box center [773, 694] width 116 height 39
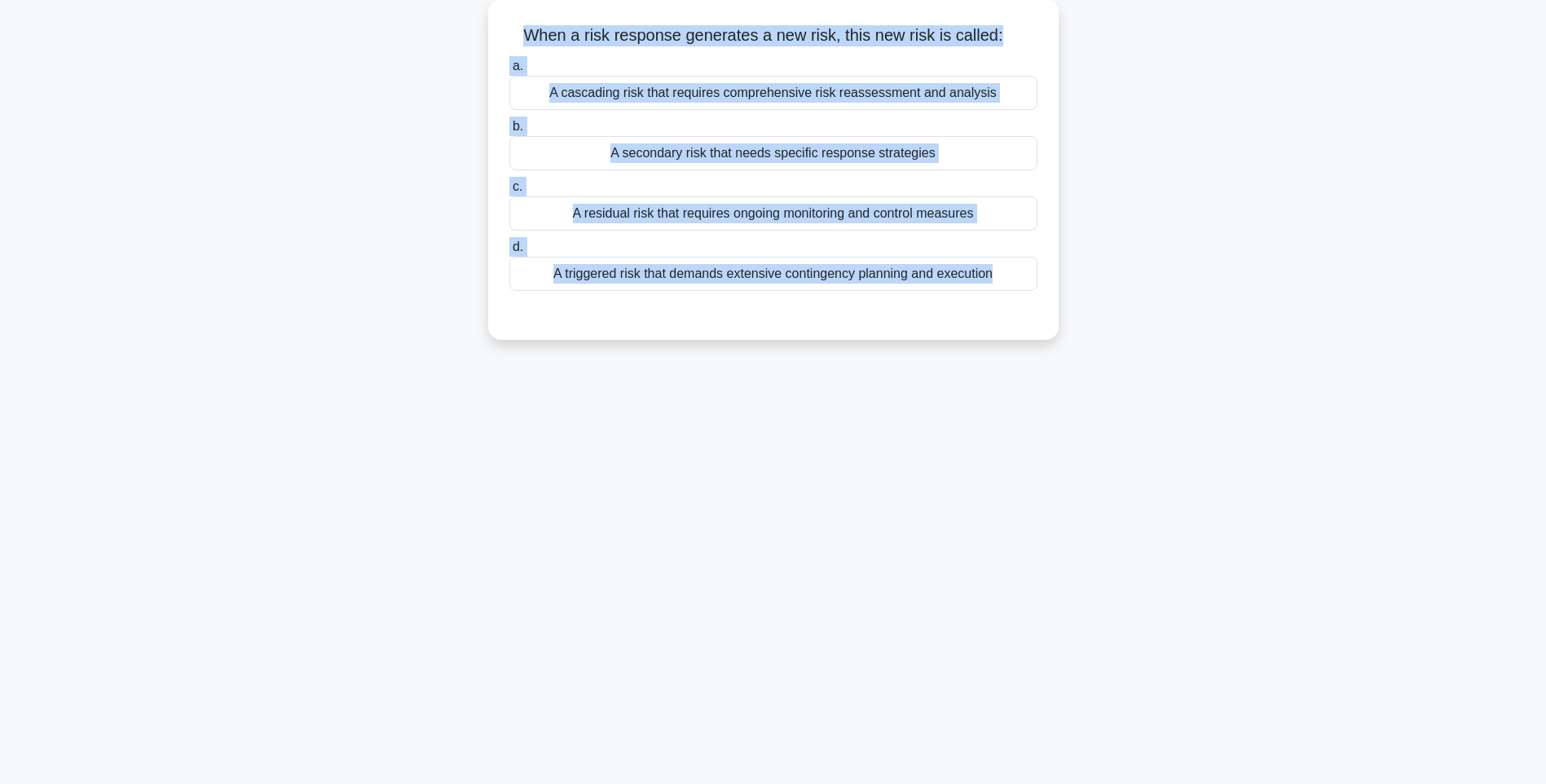
drag, startPoint x: 517, startPoint y: 29, endPoint x: 1059, endPoint y: 306, distance: 608.7
click at [1059, 306] on div "When a risk response generates a new risk, this new risk is called: .spinner_0X…" at bounding box center [773, 179] width 1075 height 360
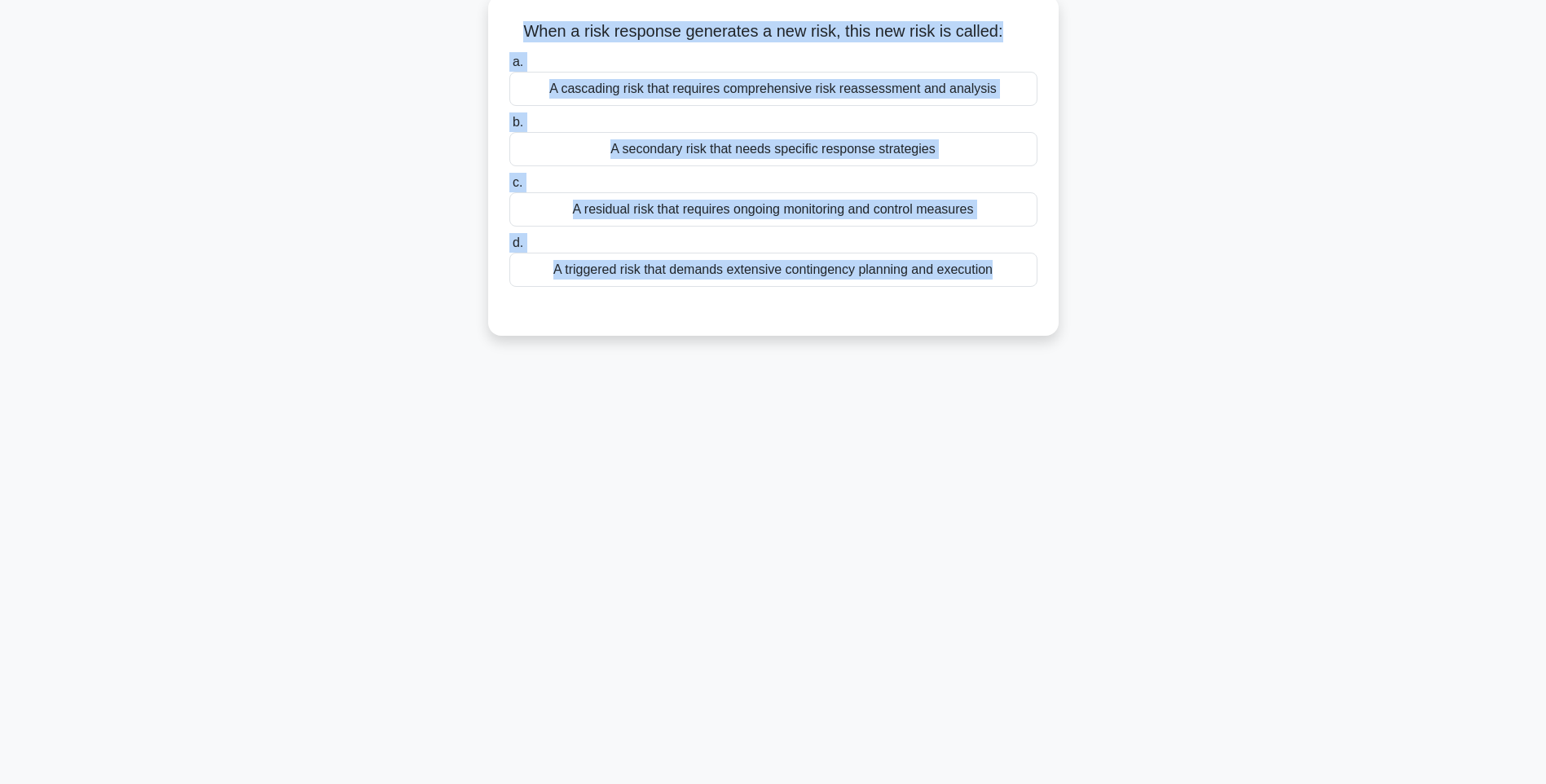
click at [884, 281] on div "A triggered risk that demands extensive contingency planning and execution" at bounding box center [773, 270] width 528 height 35
click at [509, 248] on input "d. A triggered risk that demands extensive contingency planning and execution" at bounding box center [509, 243] width 0 height 11
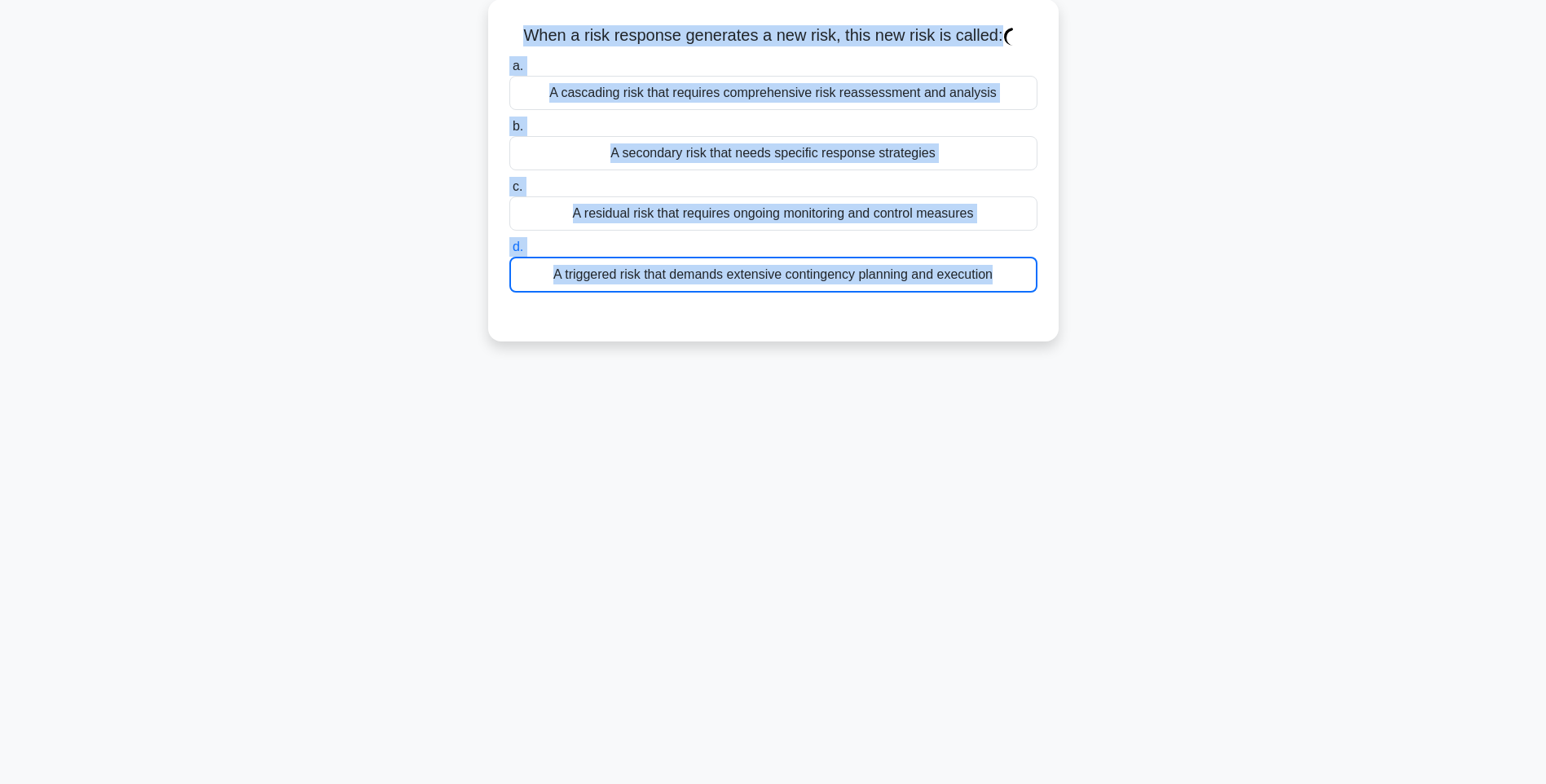
click at [1176, 376] on div "123:08 Stop PMI-RMP Intermediate 101/115 When a risk response generates a new r…" at bounding box center [773, 370] width 1075 height 815
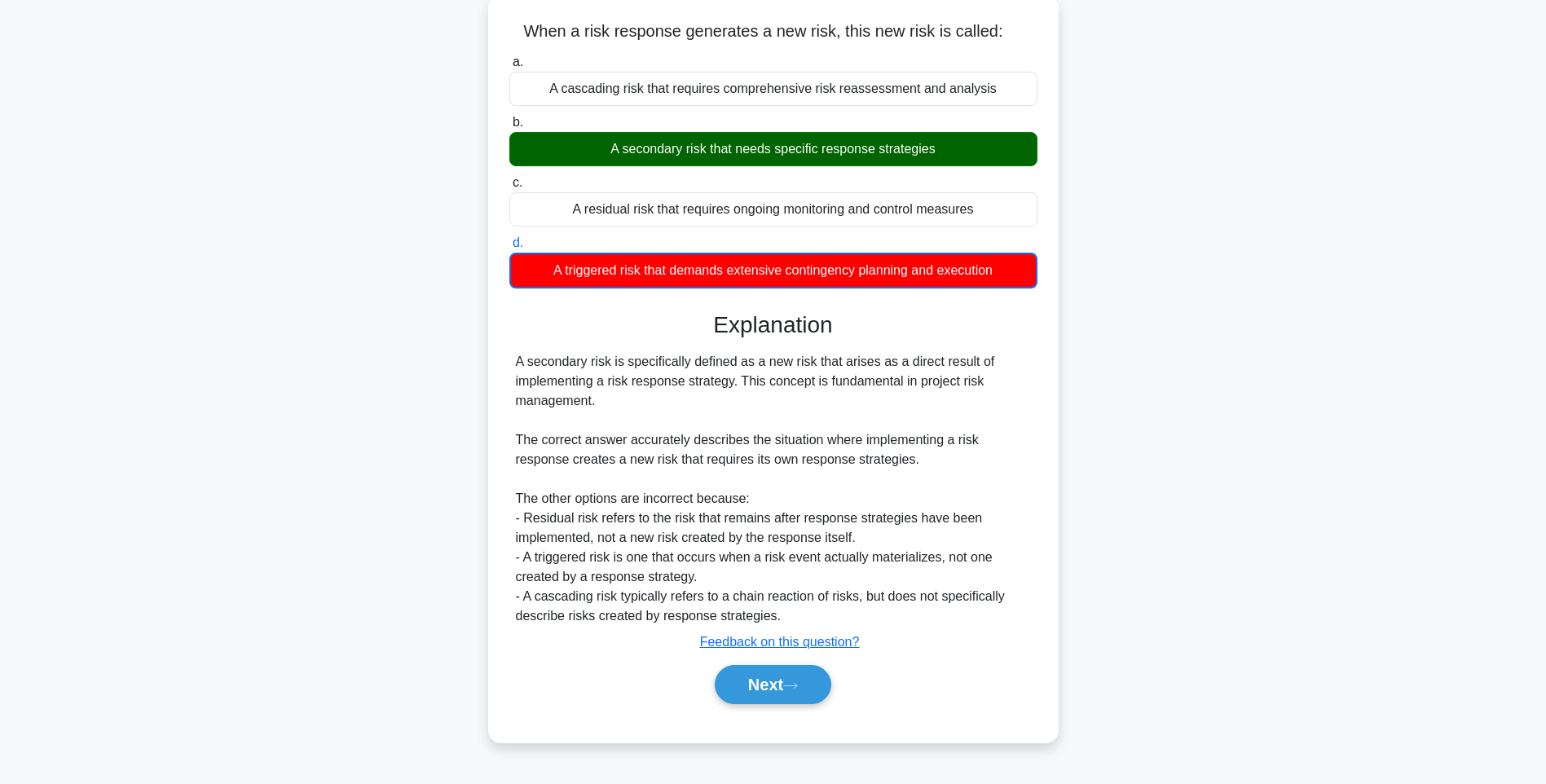
click at [1011, 479] on div "A secondary risk is specifically defined as a new risk that arises as a direct …" at bounding box center [773, 489] width 515 height 274
click at [775, 678] on button "Next" at bounding box center [773, 685] width 116 height 39
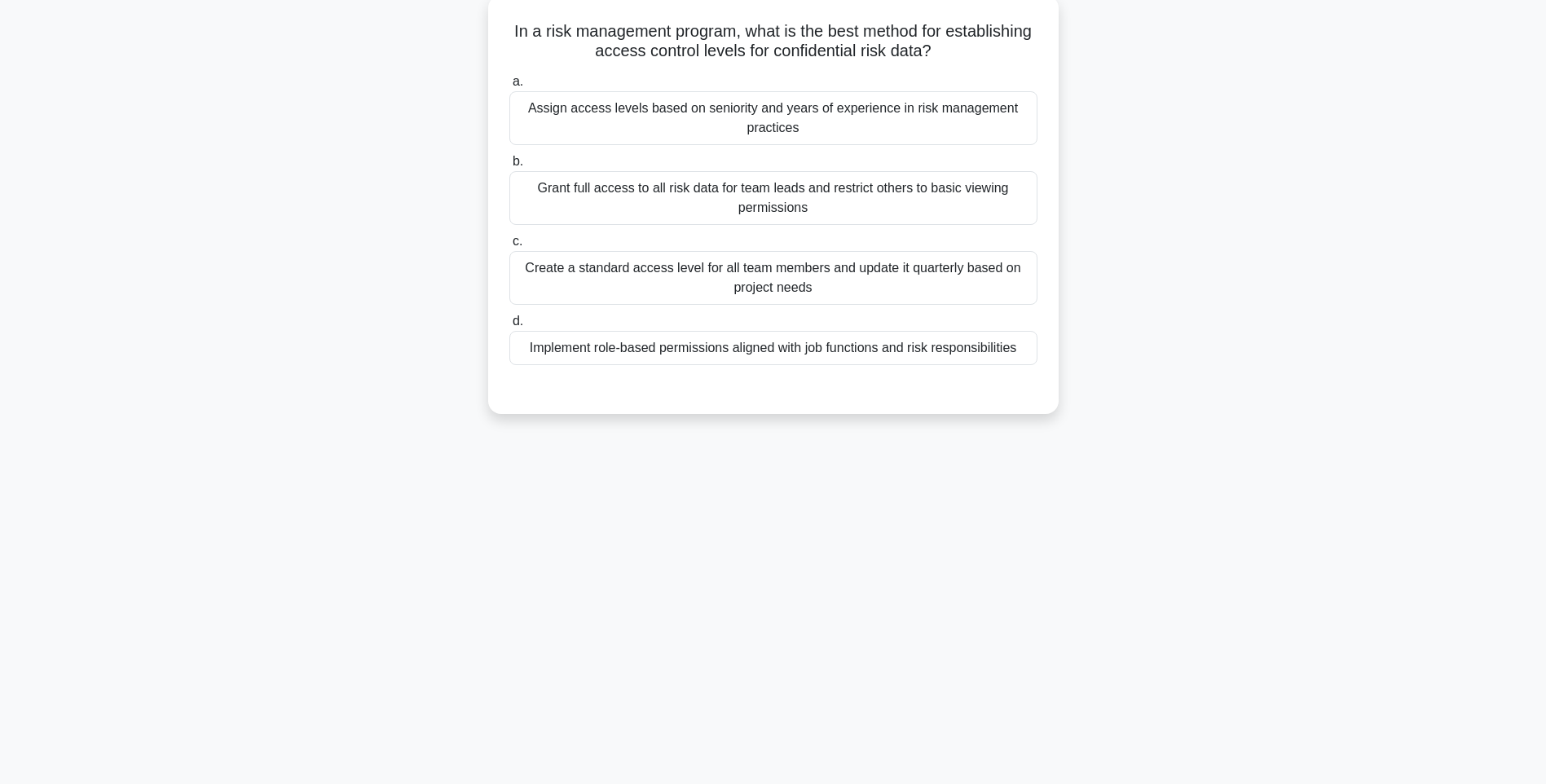
drag, startPoint x: 522, startPoint y: 30, endPoint x: 1022, endPoint y: 368, distance: 603.5
click at [1022, 368] on div "In a risk management program, what is the best method for establishing access c…" at bounding box center [773, 204] width 557 height 405
drag, startPoint x: 1212, startPoint y: 506, endPoint x: 977, endPoint y: 394, distance: 260.3
click at [1175, 493] on div "123:01 Stop PMI-RMP Intermediate 102/115 In a risk management program, what is …" at bounding box center [773, 370] width 1075 height 815
click at [921, 354] on div "Implement role-based permissions aligned with job functions and risk responsibi…" at bounding box center [773, 348] width 528 height 35
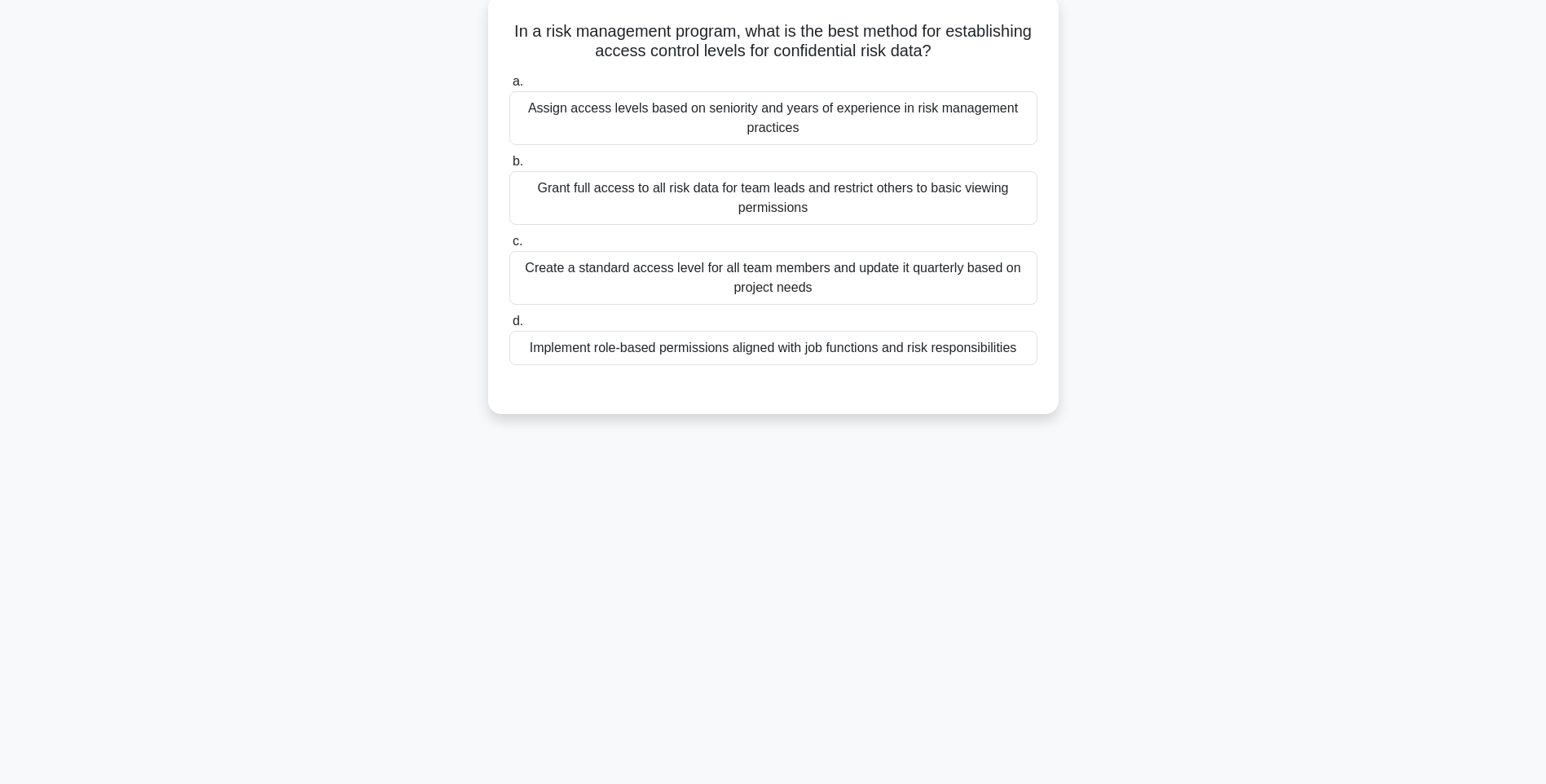
click at [509, 326] on input "d. Implement role-based permissions aligned with job functions and risk respons…" at bounding box center [509, 321] width 0 height 11
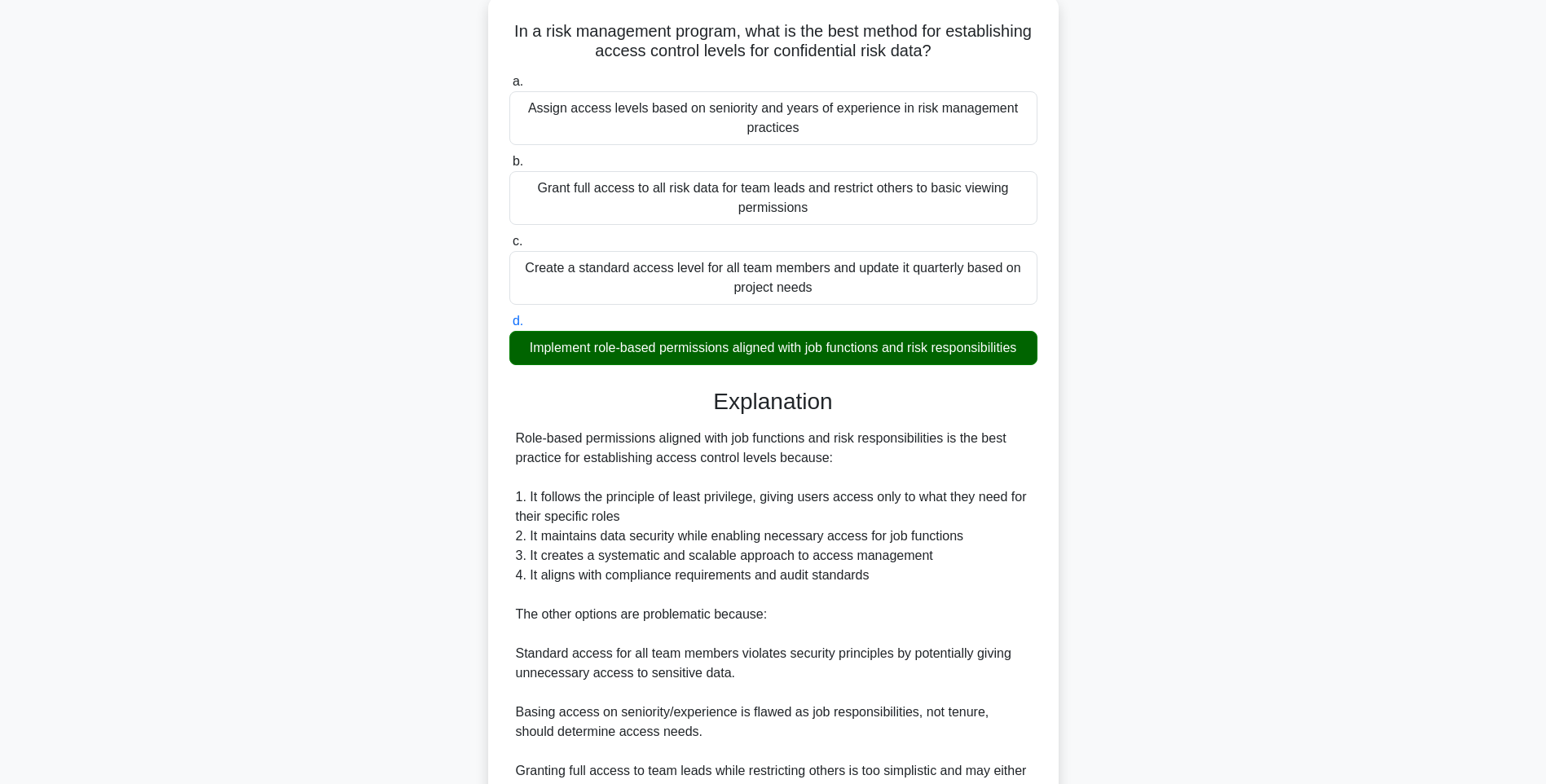
click at [897, 499] on div "Role-based permissions aligned with job functions and risk responsibilities is …" at bounding box center [773, 614] width 515 height 372
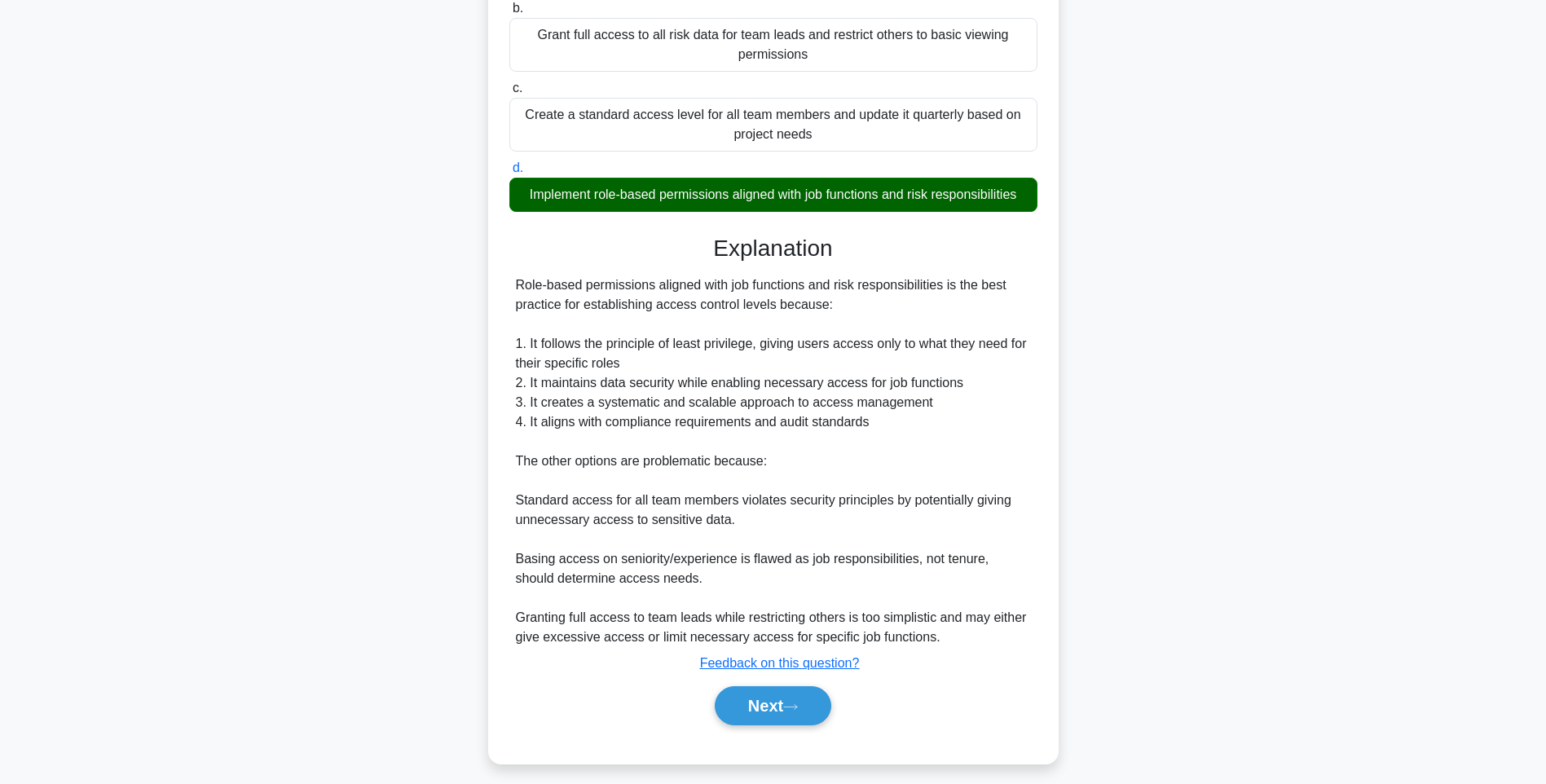
scroll to position [261, 0]
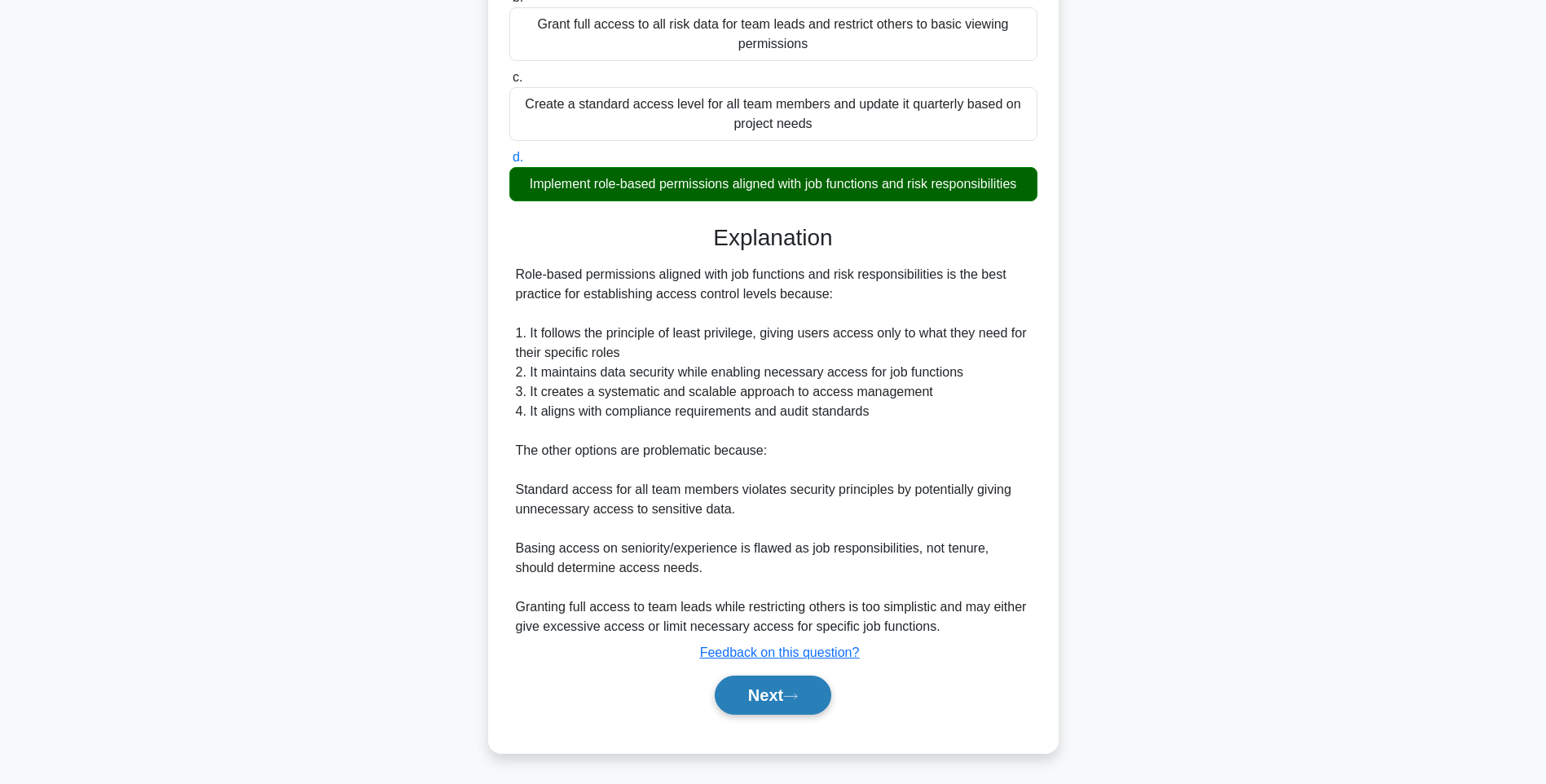
drag, startPoint x: 767, startPoint y: 666, endPoint x: 781, endPoint y: 685, distance: 23.6
click at [768, 666] on div "Explanation Role-based permissions aligned with job functions and risk responsi…" at bounding box center [773, 473] width 528 height 497
click at [781, 683] on button "Next" at bounding box center [773, 694] width 116 height 39
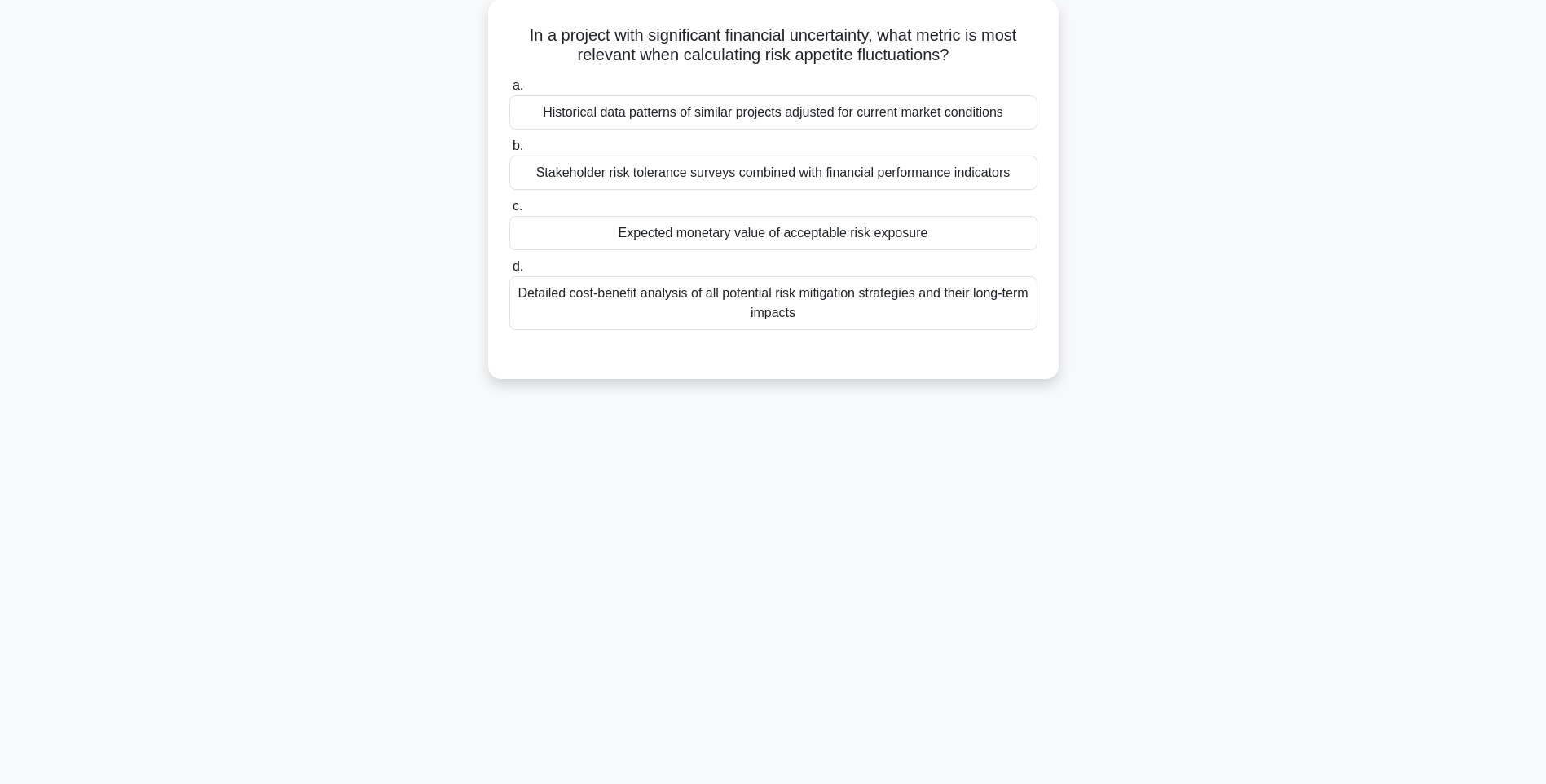
scroll to position [96, 0]
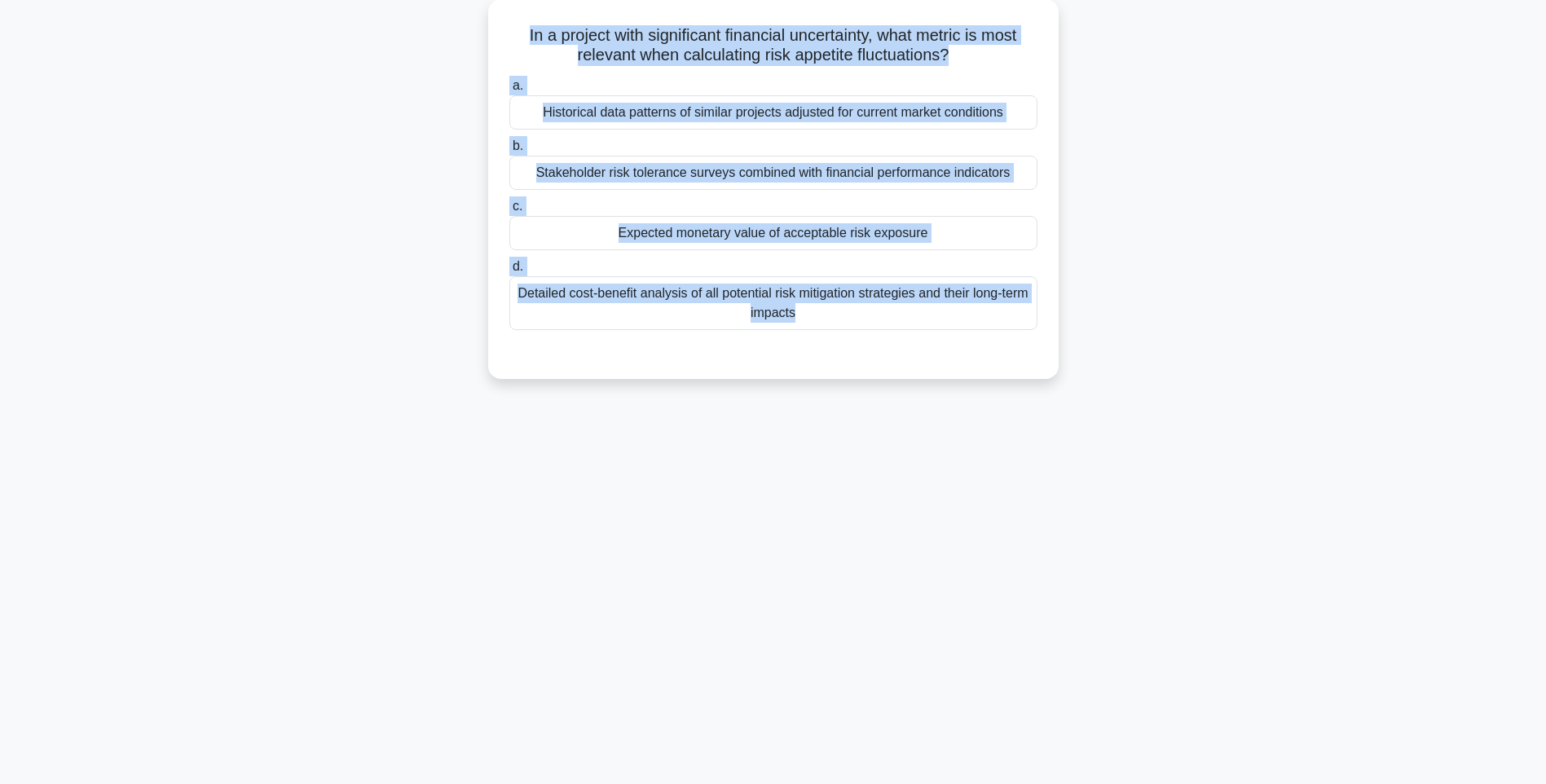
drag, startPoint x: 518, startPoint y: 30, endPoint x: 1039, endPoint y: 388, distance: 632.1
click at [1039, 388] on div "In a project with significant financial uncertainty, what metric is most releva…" at bounding box center [773, 199] width 1075 height 399
drag, startPoint x: 1141, startPoint y: 487, endPoint x: 1087, endPoint y: 458, distance: 61.3
click at [1141, 487] on div "122:52 Stop PMI-RMP Intermediate 103/115 In a project with significant financia…" at bounding box center [773, 370] width 1075 height 815
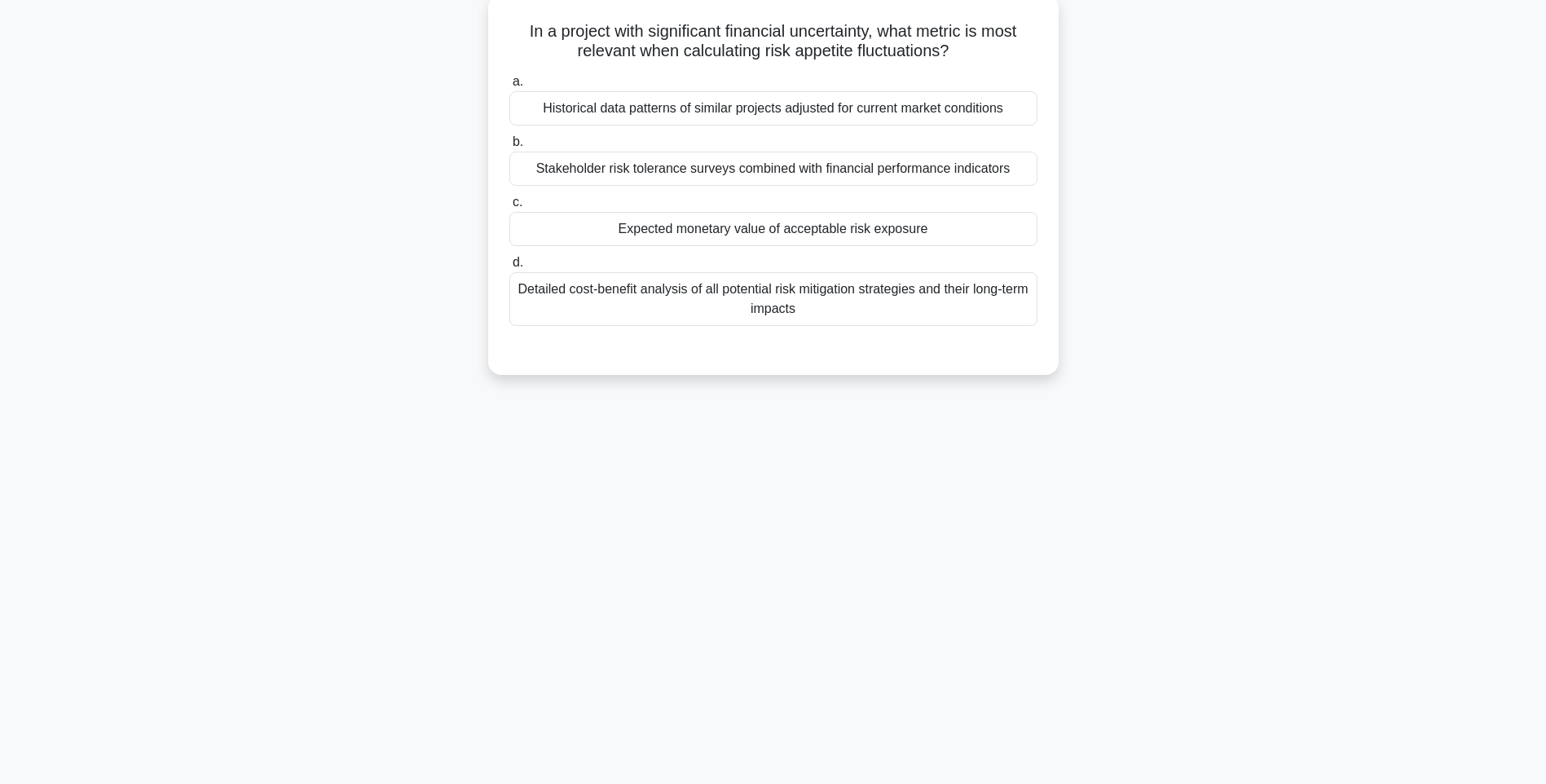
click at [836, 307] on div "Detailed cost-benefit analysis of all potential risk mitigation strategies and …" at bounding box center [773, 299] width 528 height 54
click at [509, 268] on input "d. Detailed cost-benefit analysis of all potential risk mitigation strategies a…" at bounding box center [509, 263] width 0 height 11
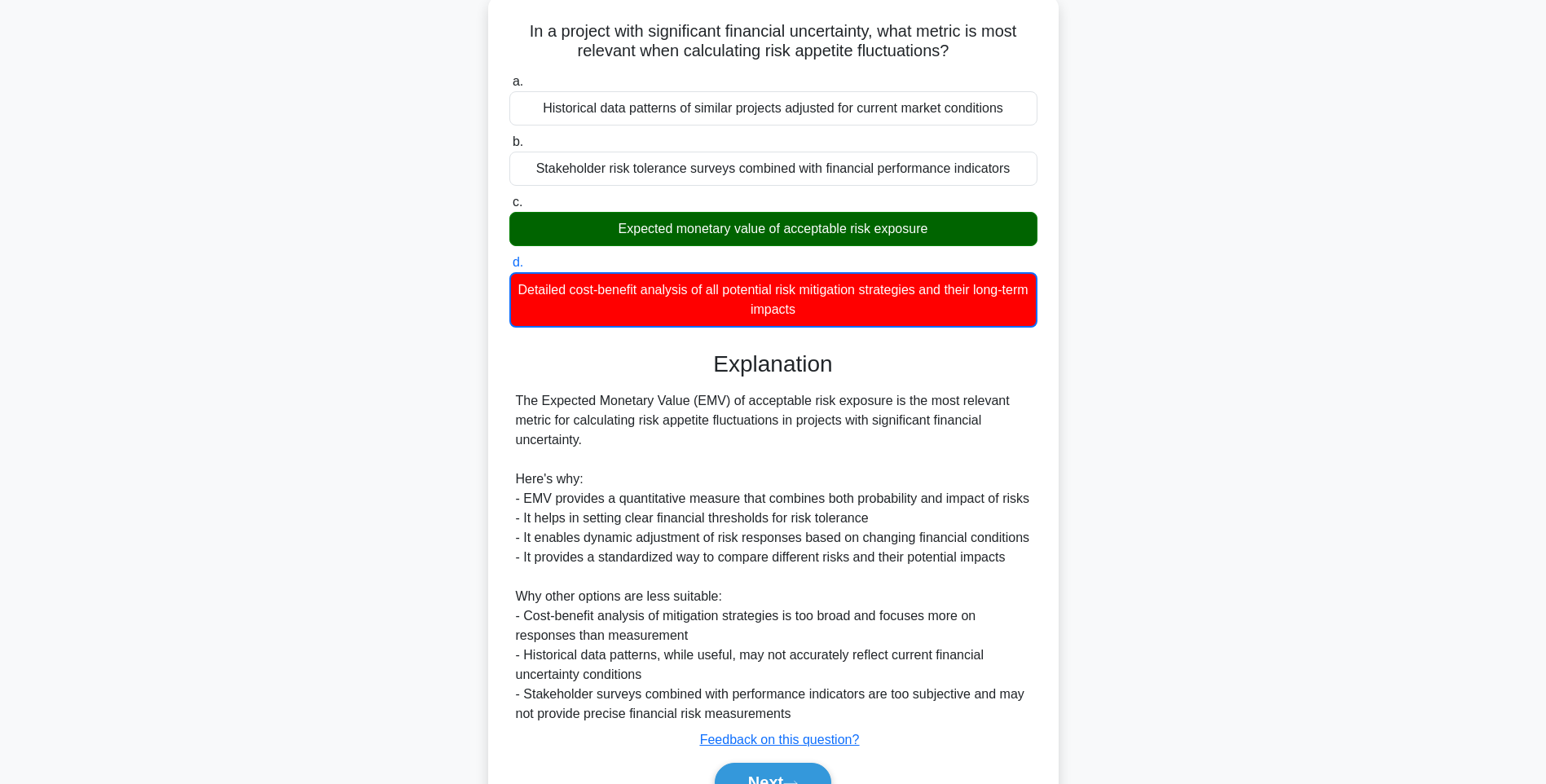
drag, startPoint x: 1016, startPoint y: 484, endPoint x: 1005, endPoint y: 501, distance: 20.2
click at [1016, 484] on div "The Expected Monetary Value (EMV) of acceptable risk exposure is the most relev…" at bounding box center [773, 557] width 515 height 333
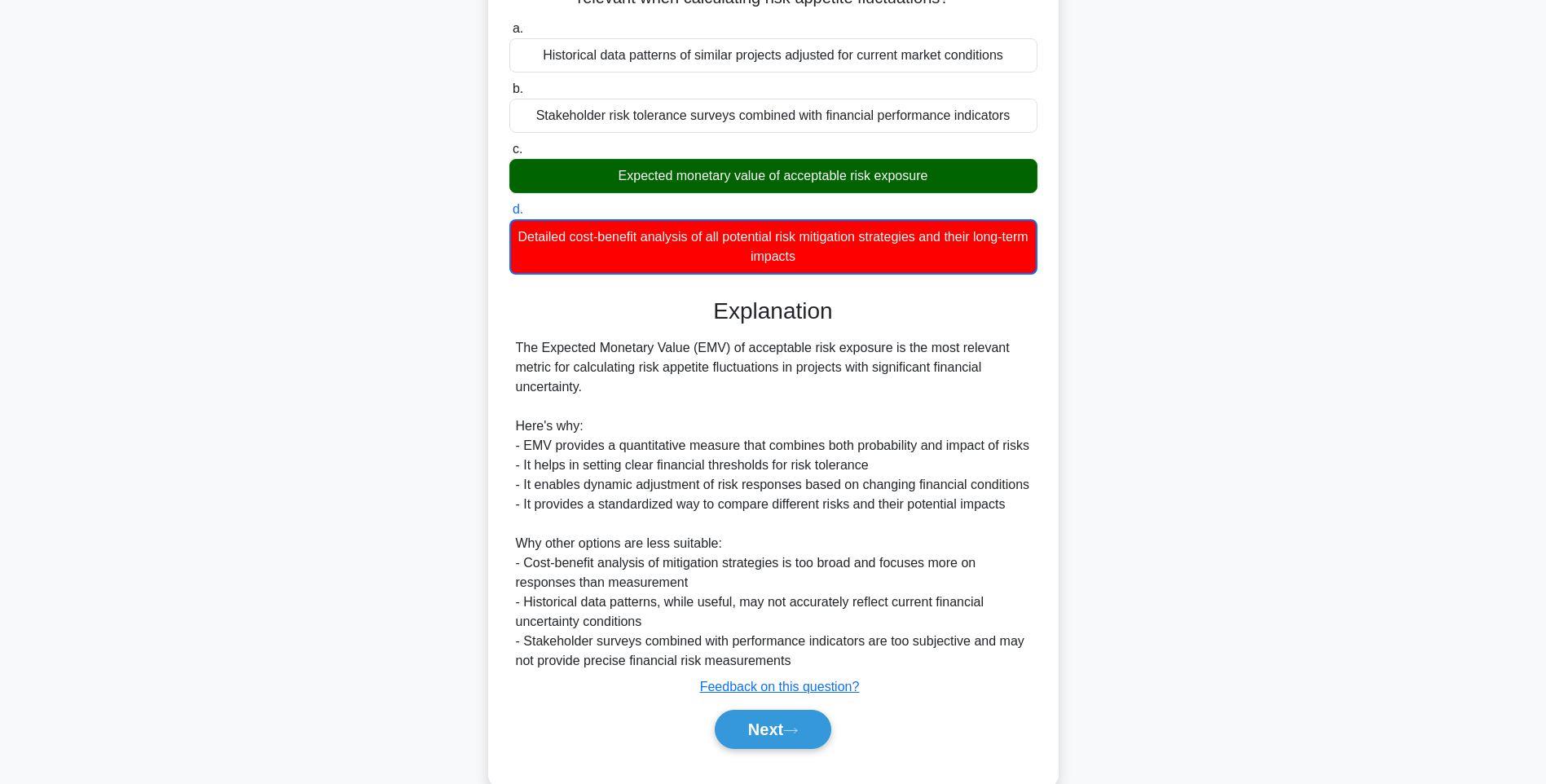
scroll to position [204, 0]
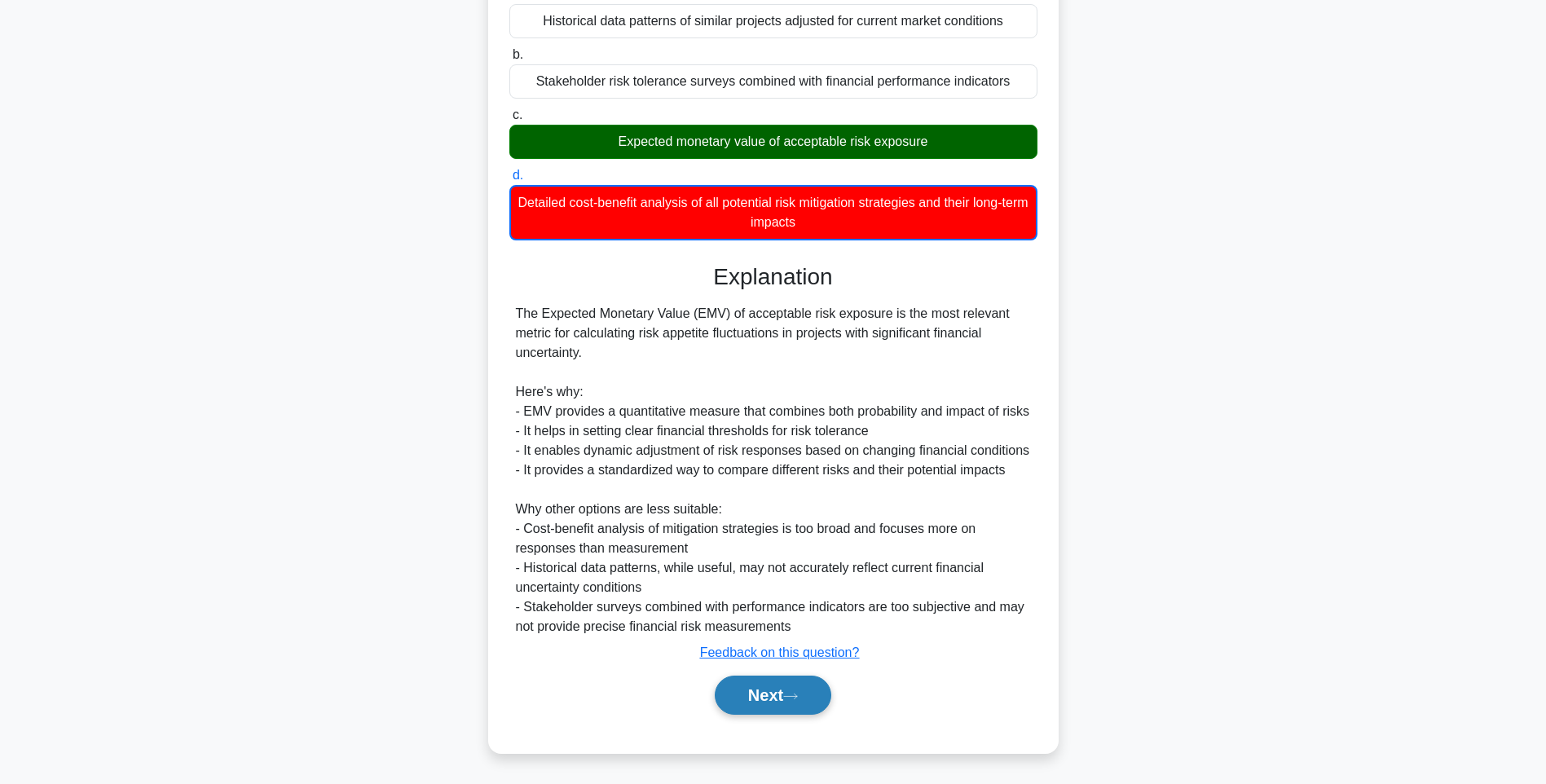
click at [794, 686] on button "Next" at bounding box center [773, 694] width 116 height 39
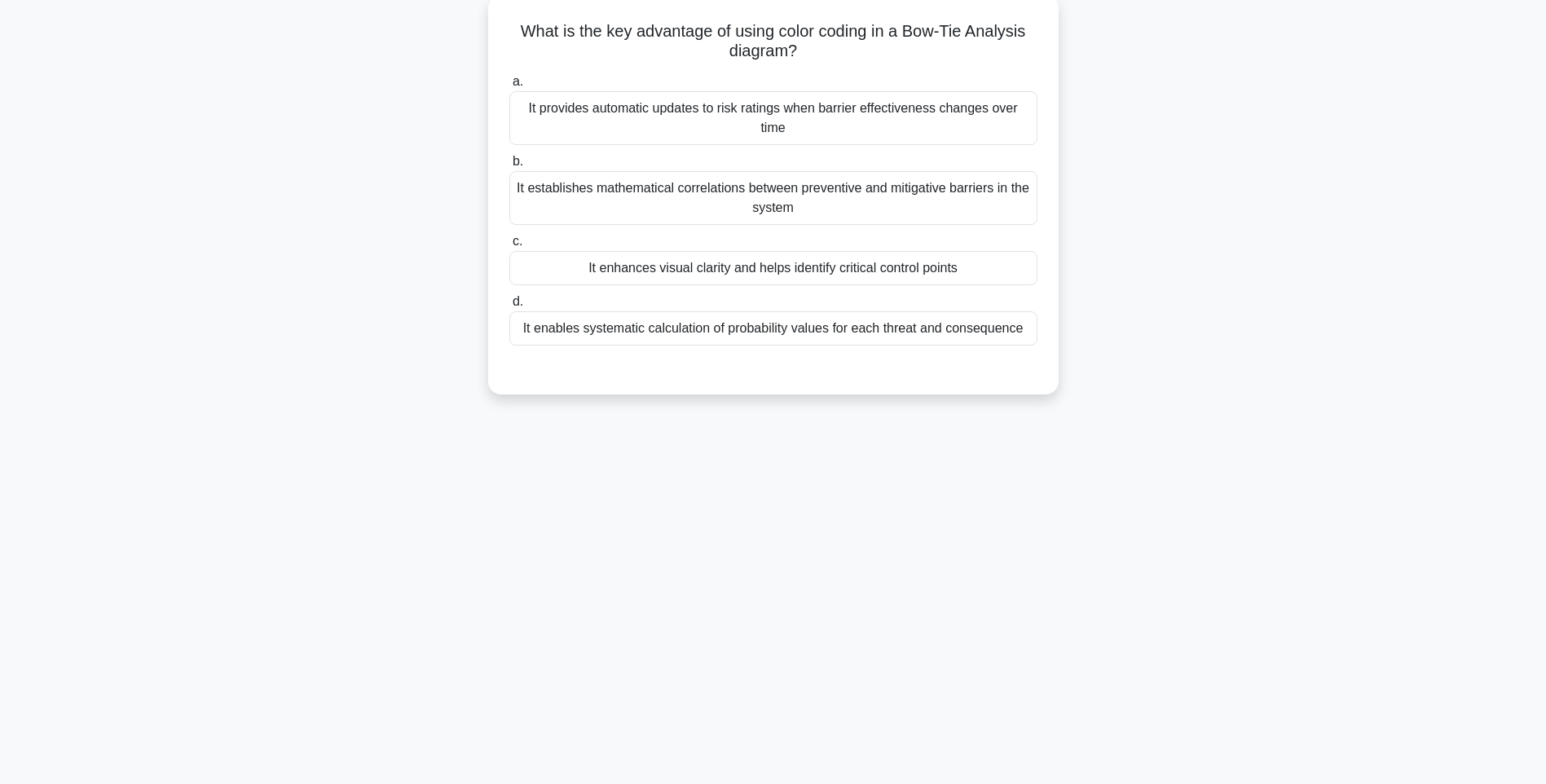
drag, startPoint x: 506, startPoint y: 25, endPoint x: 1035, endPoint y: 349, distance: 620.3
click at [1035, 349] on div "What is the key advantage of using color coding in a Bow-Tie Analysis diagram? …" at bounding box center [773, 194] width 557 height 386
drag, startPoint x: 1105, startPoint y: 455, endPoint x: 896, endPoint y: 357, distance: 230.8
click at [1105, 455] on div "122:45 Stop PMI-RMP Intermediate 104/115 What is the key advantage of using col…" at bounding box center [773, 370] width 1075 height 815
click at [815, 320] on div "It enables systematic calculation of probability values for each threat and con…" at bounding box center [773, 328] width 528 height 35
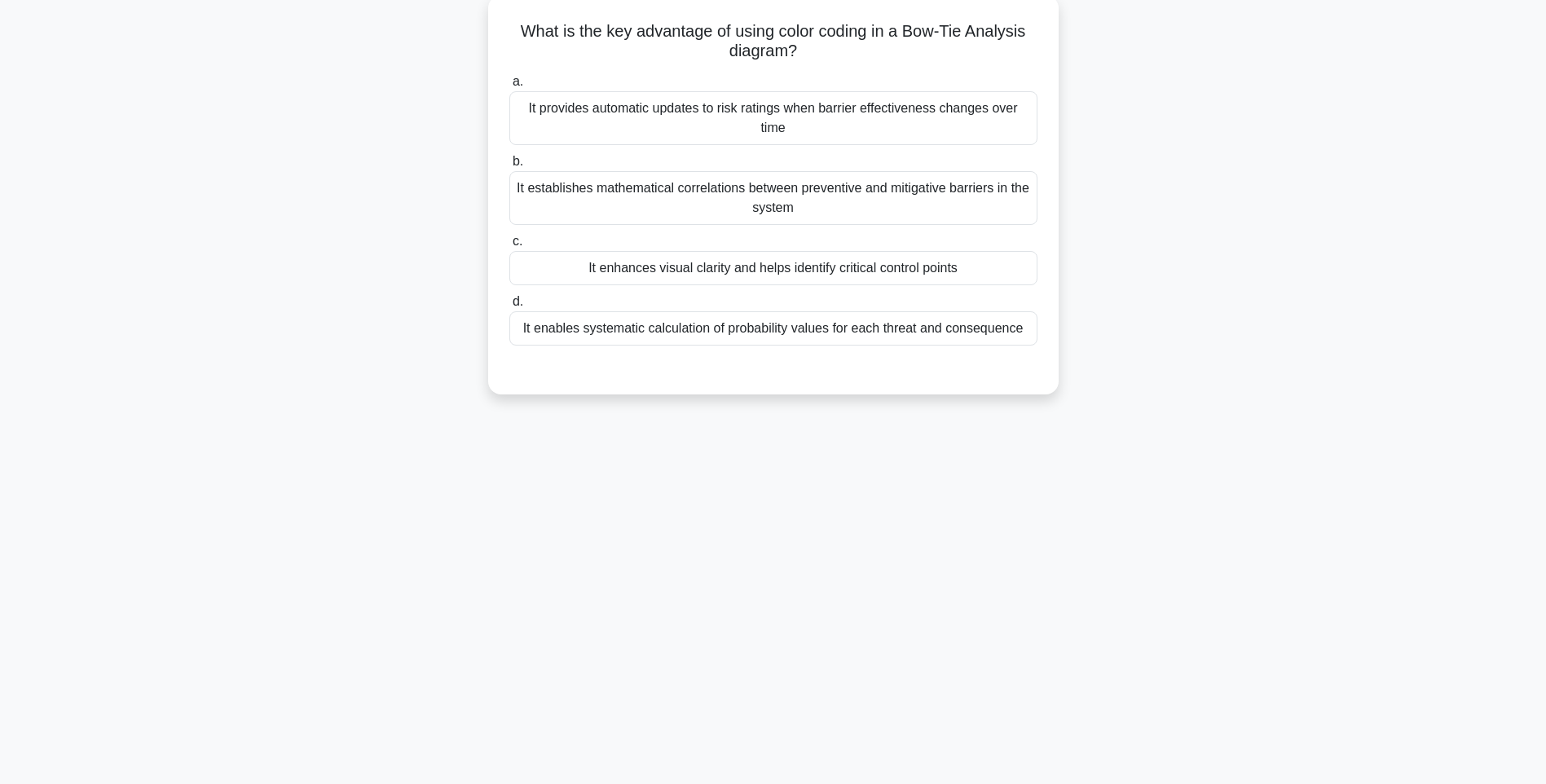
click at [509, 307] on input "d. It enables systematic calculation of probability values for each threat and …" at bounding box center [509, 302] width 0 height 11
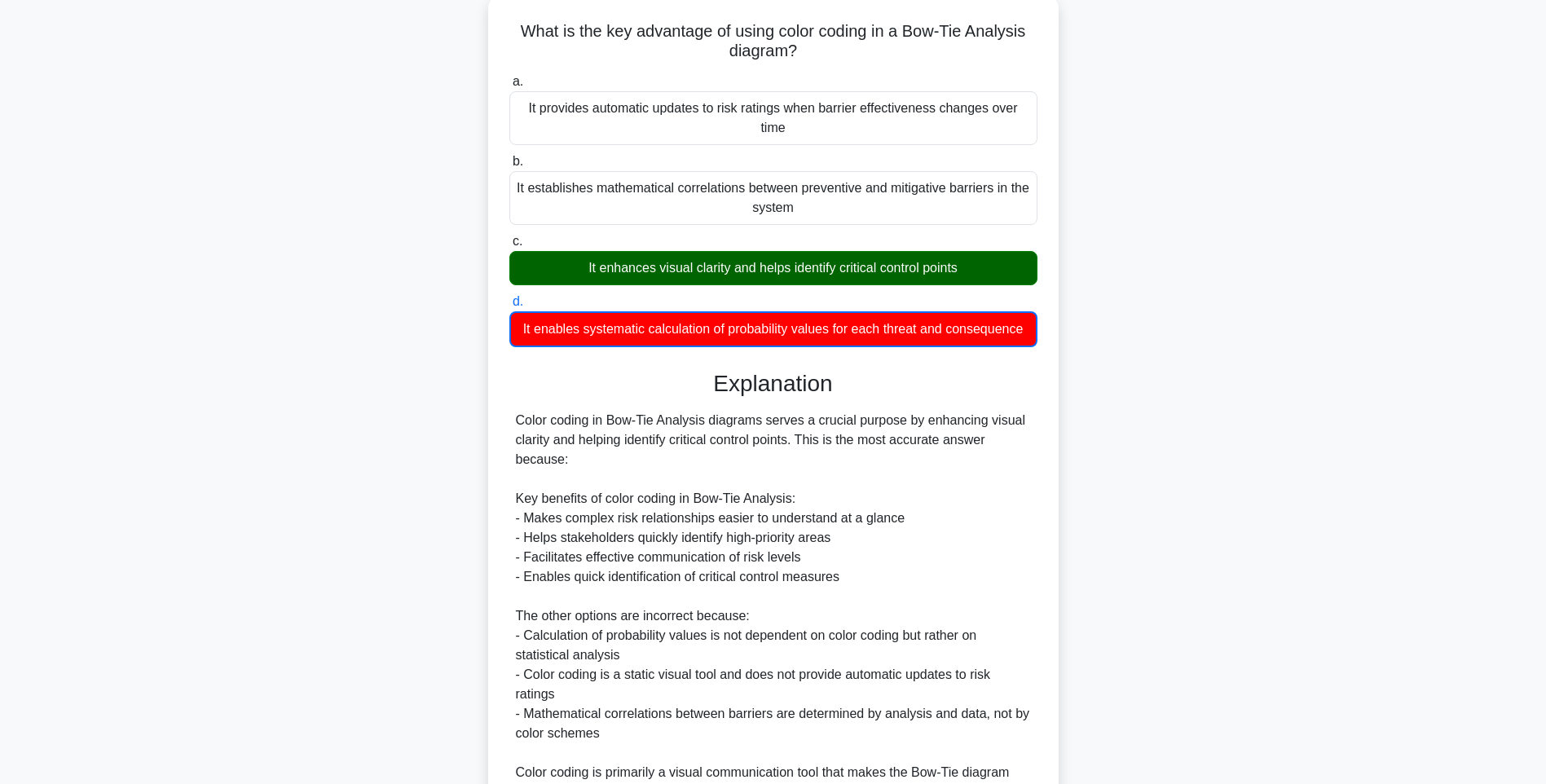
click at [986, 494] on div "Color coding in Bow-Tie Analysis diagrams serves a crucial purpose by enhancing…" at bounding box center [773, 606] width 515 height 391
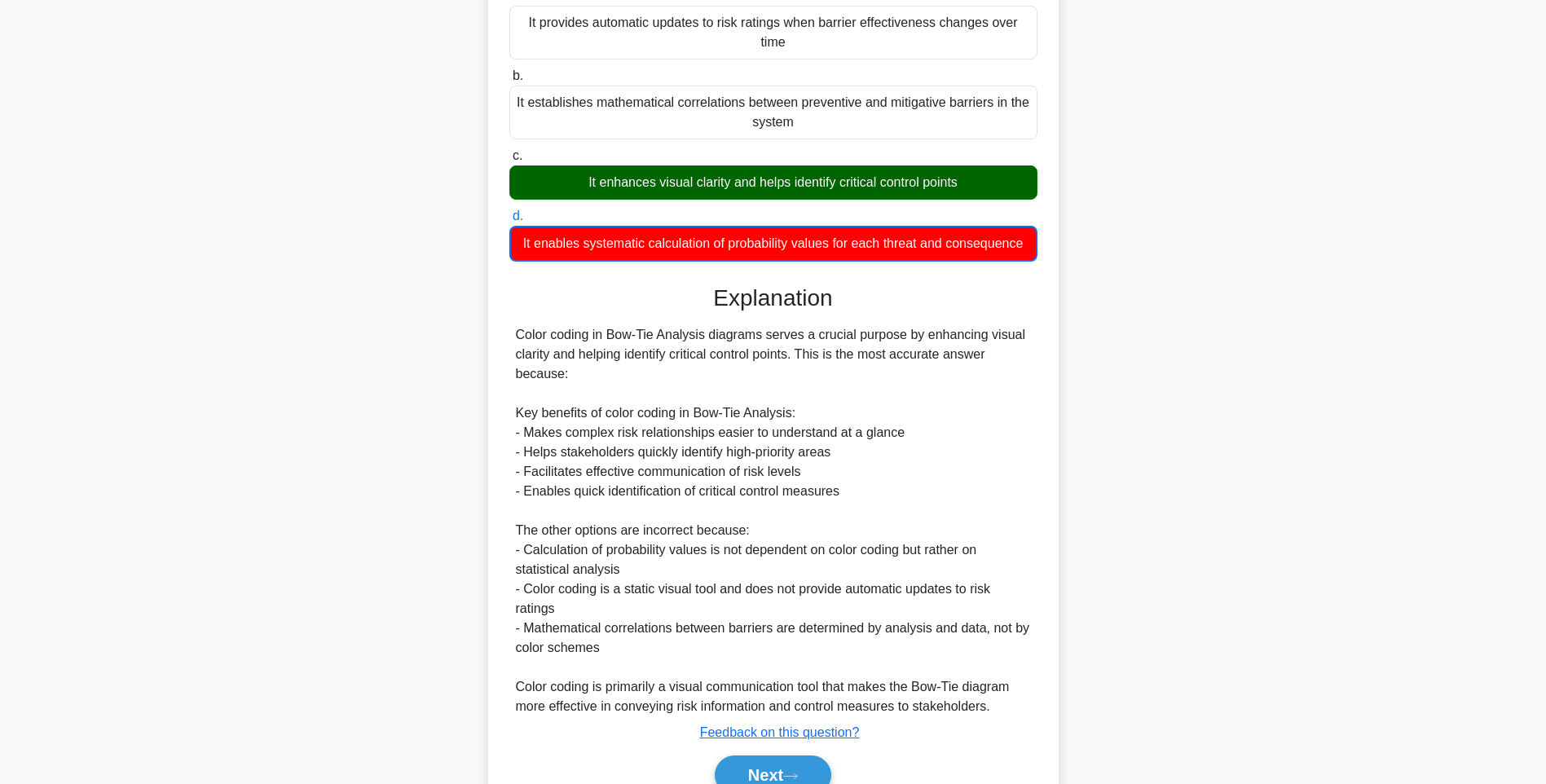
scroll to position [263, 0]
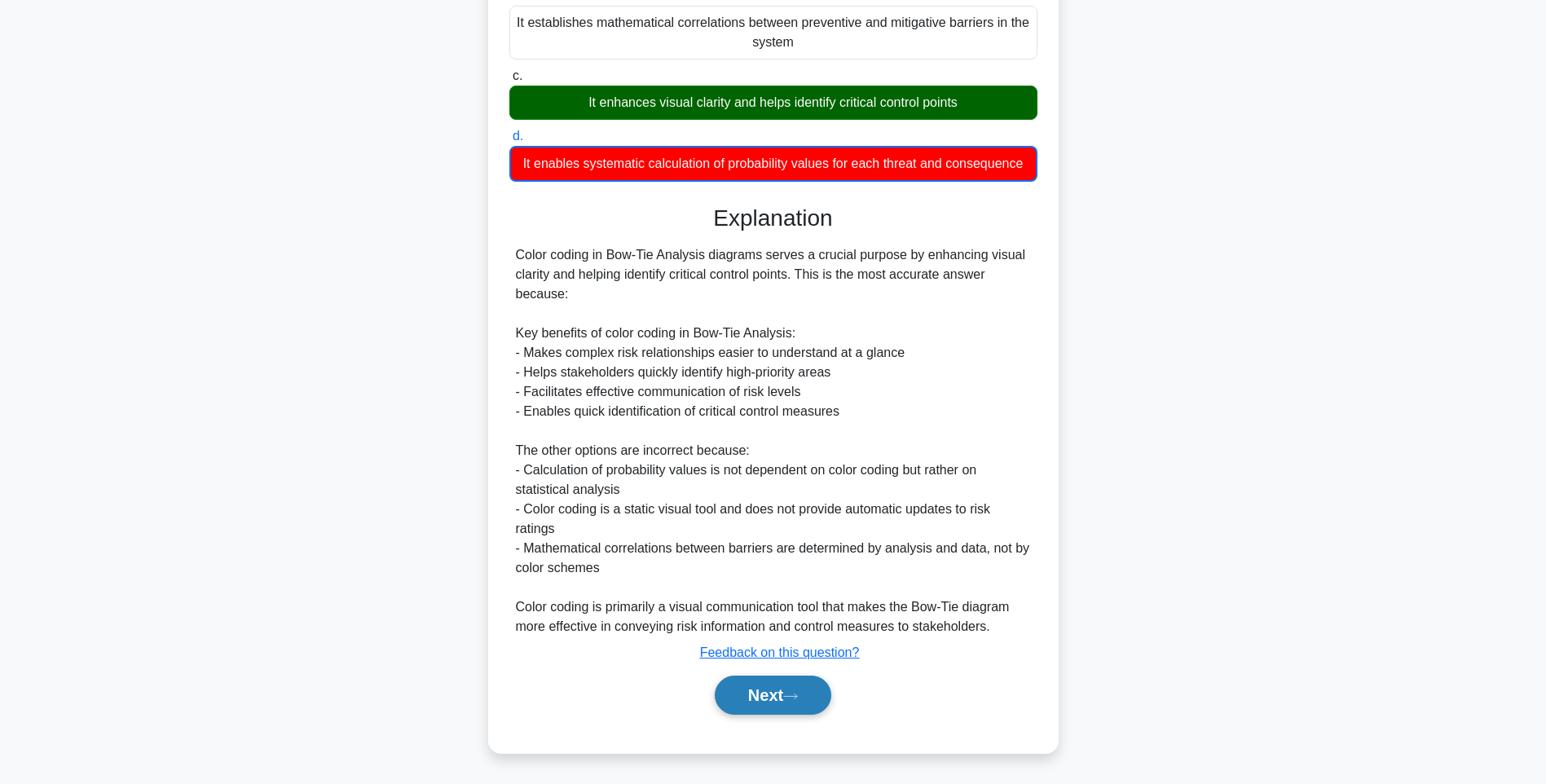
click at [785, 693] on button "Next" at bounding box center [773, 694] width 116 height 39
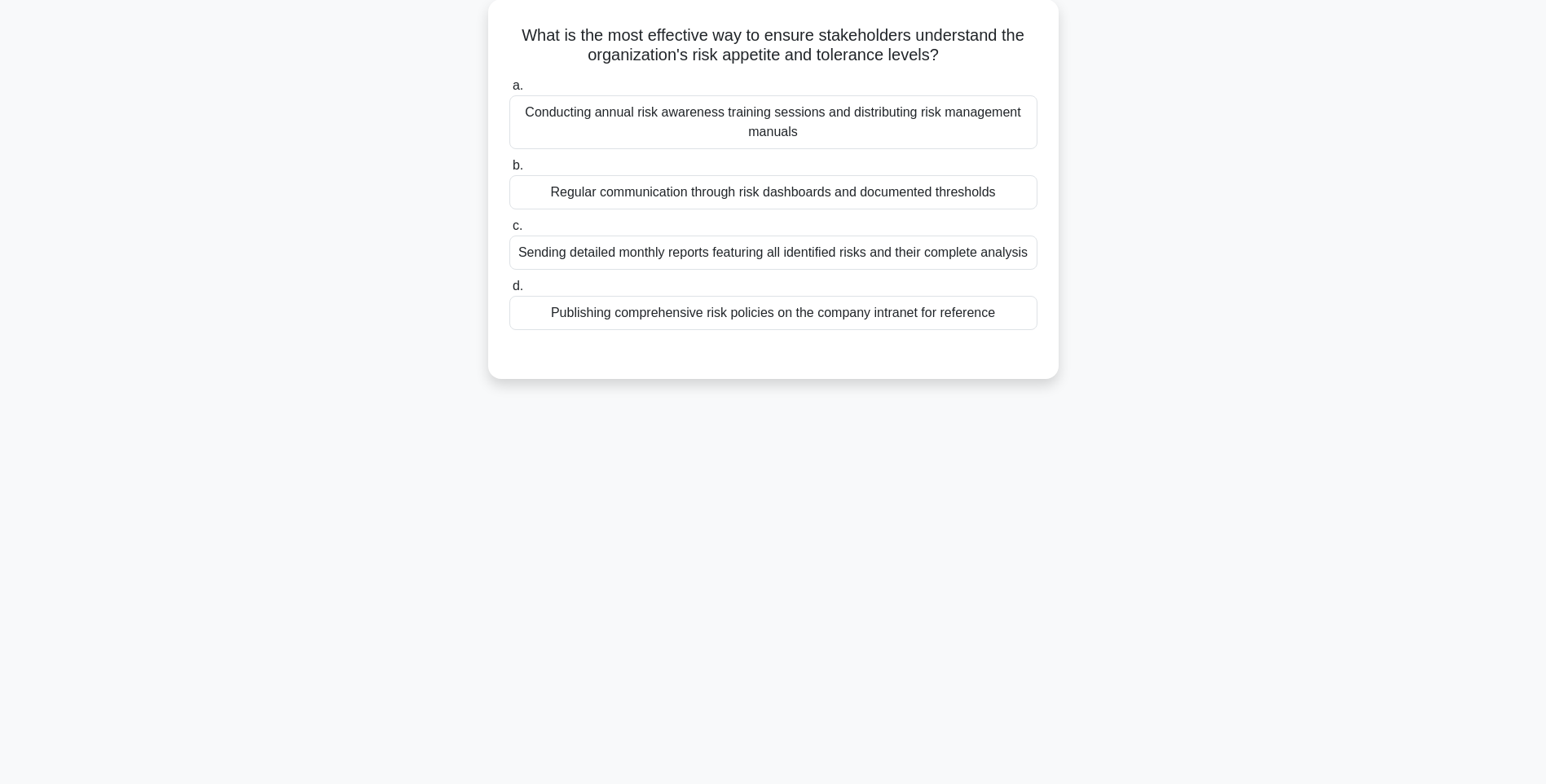
drag, startPoint x: 505, startPoint y: 19, endPoint x: 1085, endPoint y: 316, distance: 651.6
click at [1085, 316] on div "What is the most effective way to ensure stakeholders understand the organizati…" at bounding box center [773, 199] width 1075 height 399
drag, startPoint x: 1060, startPoint y: 506, endPoint x: 957, endPoint y: 445, distance: 119.7
click at [1042, 495] on div "122:38 Stop PMI-RMP Intermediate 105/115 What is the most effective way to ensu…" at bounding box center [773, 370] width 1075 height 815
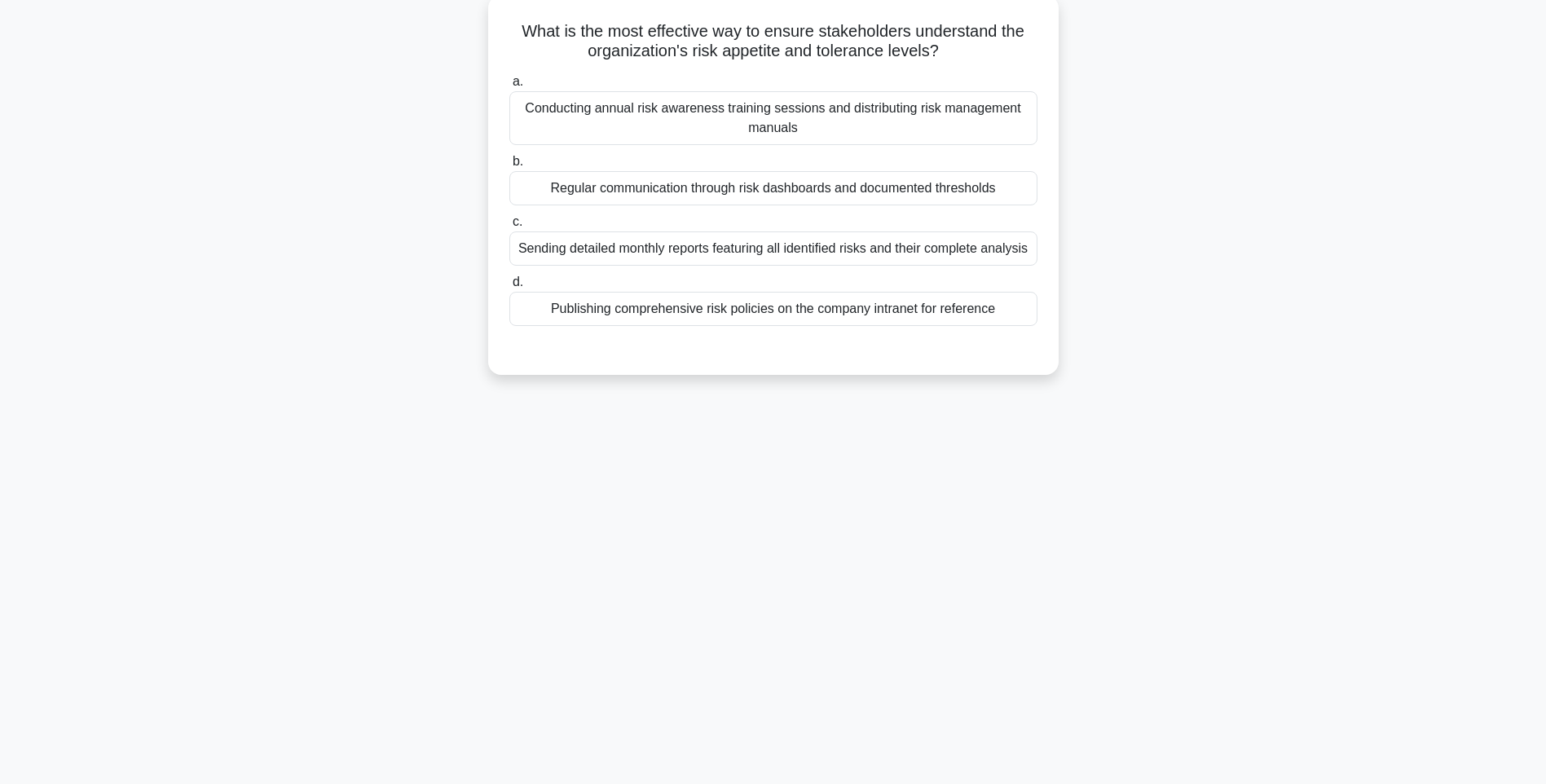
click at [793, 304] on div "Publishing comprehensive risk policies on the company intranet for reference" at bounding box center [773, 309] width 528 height 35
click at [509, 287] on input "d. Publishing comprehensive risk policies on the company intranet for reference" at bounding box center [509, 282] width 0 height 11
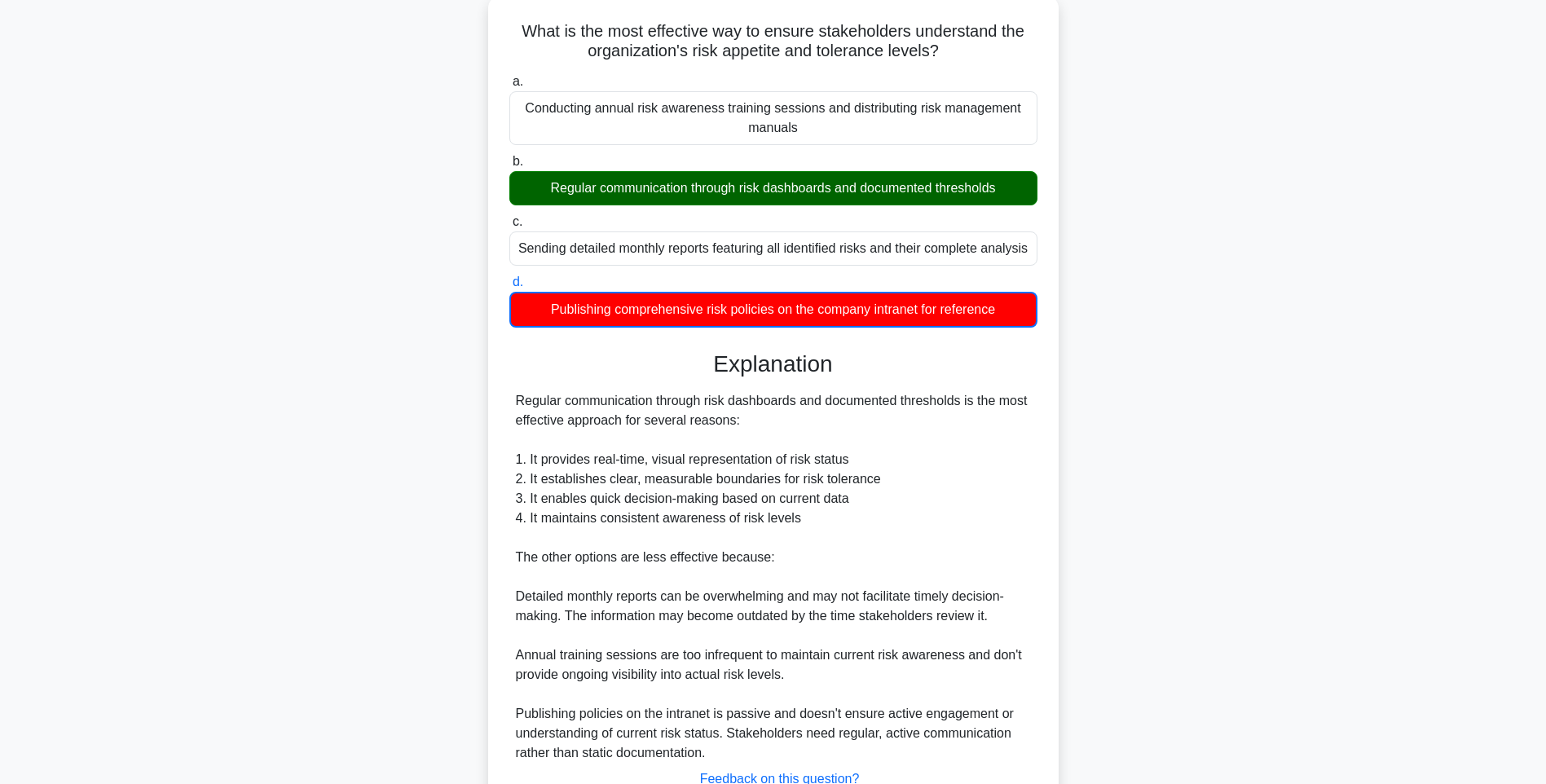
click at [993, 474] on div "Regular communication through risk dashboards and documented thresholds is the …" at bounding box center [773, 576] width 515 height 372
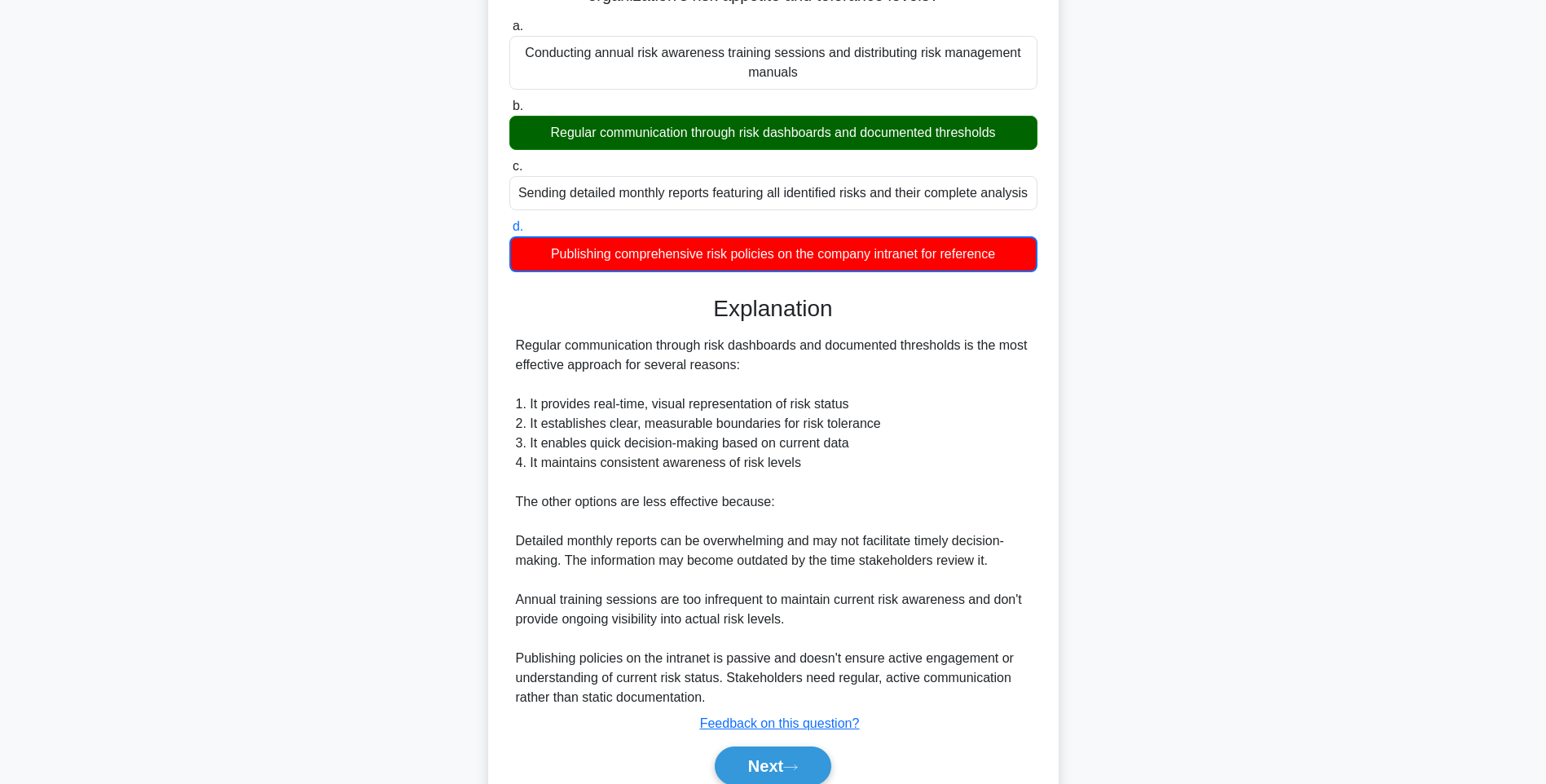
scroll to position [223, 0]
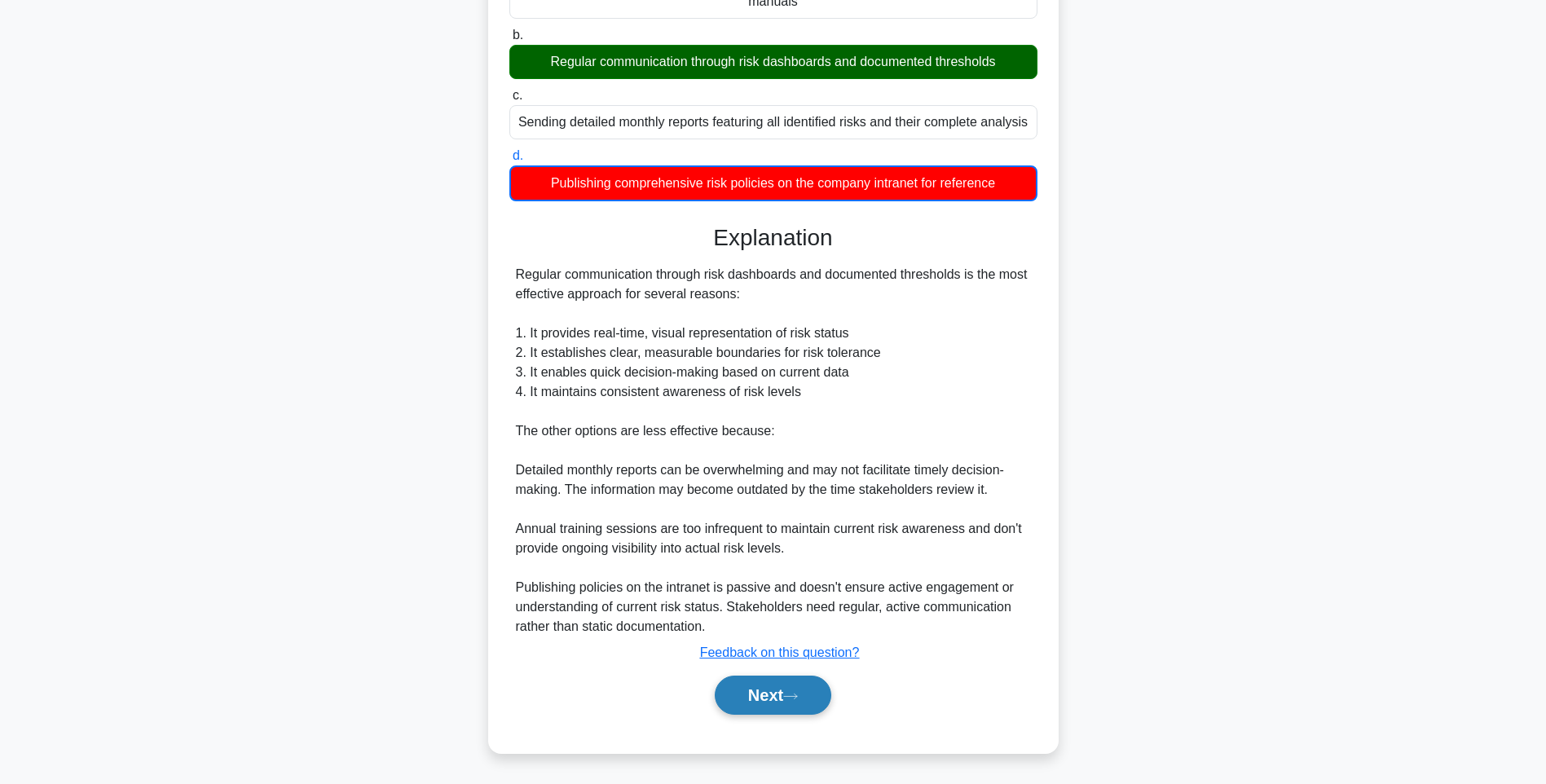
click at [766, 702] on button "Next" at bounding box center [773, 694] width 116 height 39
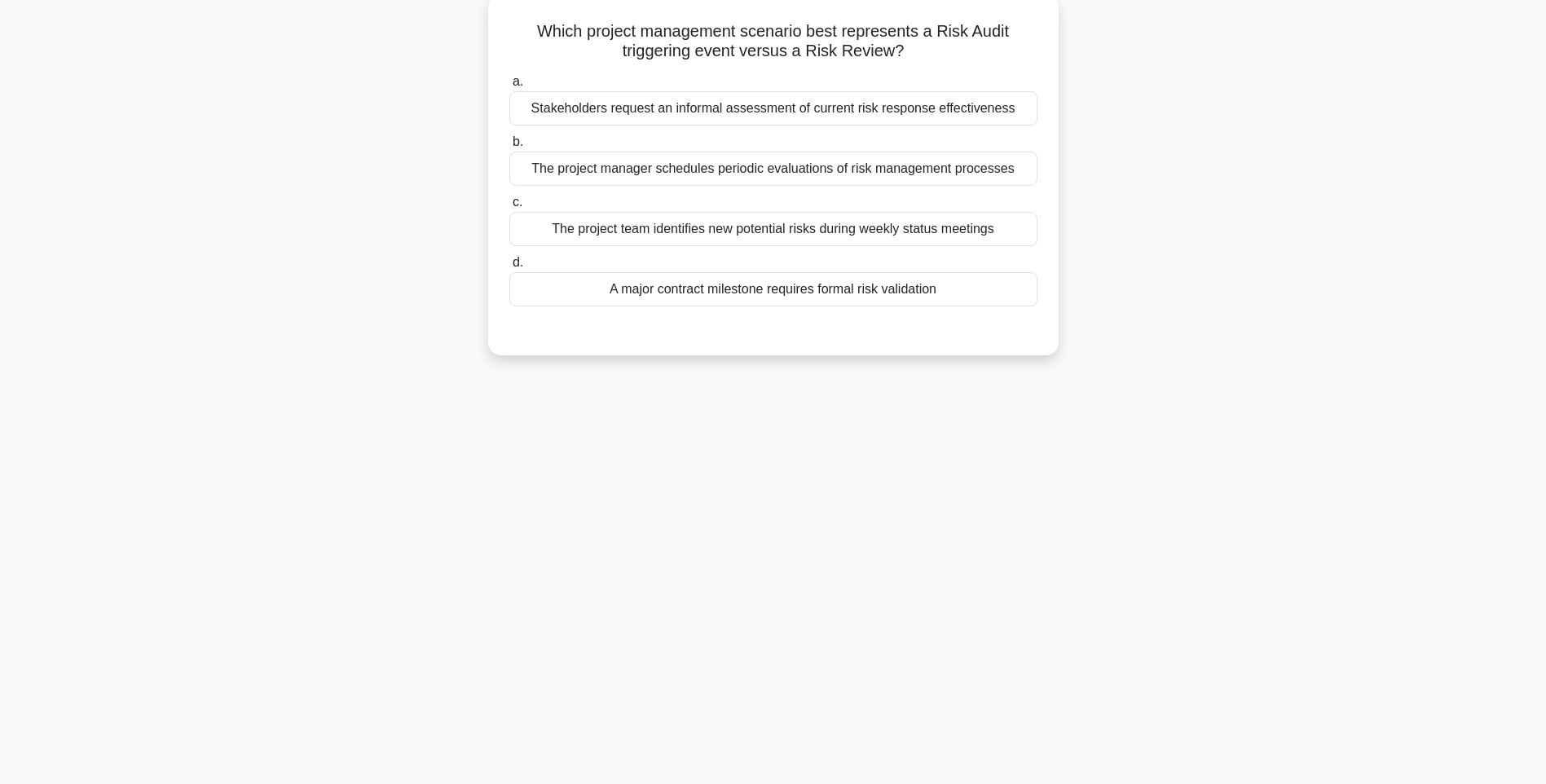
scroll to position [96, 0]
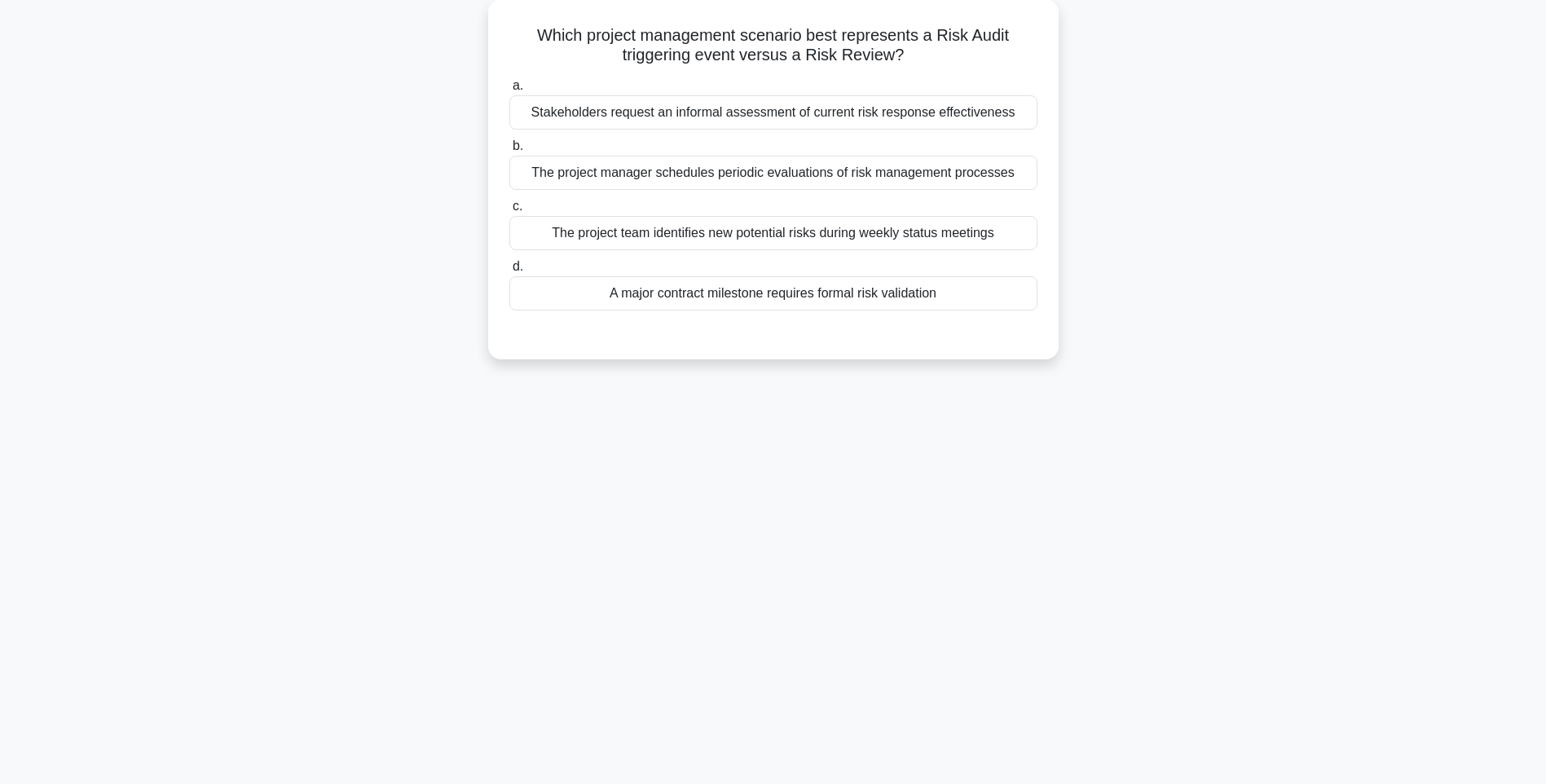
drag, startPoint x: 532, startPoint y: 23, endPoint x: 1089, endPoint y: 293, distance: 619.0
click at [1089, 293] on div "Which project management scenario best represents a Risk Audit triggering event…" at bounding box center [773, 189] width 1075 height 380
click at [1369, 442] on main "122:30 Stop PMI-RMP Intermediate 106/115 Which project management scenario best…" at bounding box center [773, 369] width 1546 height 827
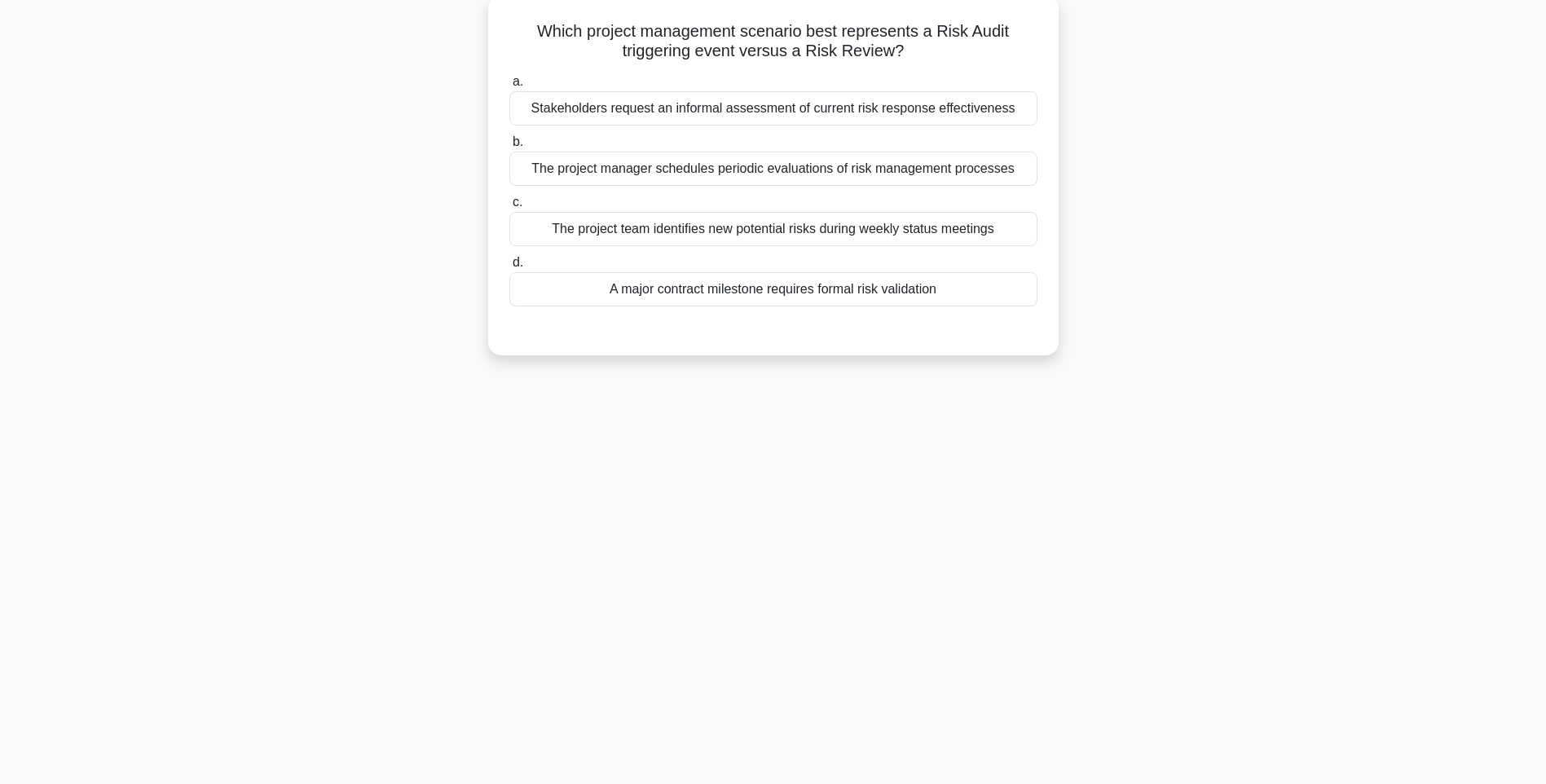
click at [922, 293] on div "A major contract milestone requires formal risk validation" at bounding box center [773, 289] width 528 height 35
click at [509, 268] on input "d. A major contract milestone requires formal risk validation" at bounding box center [509, 263] width 0 height 11
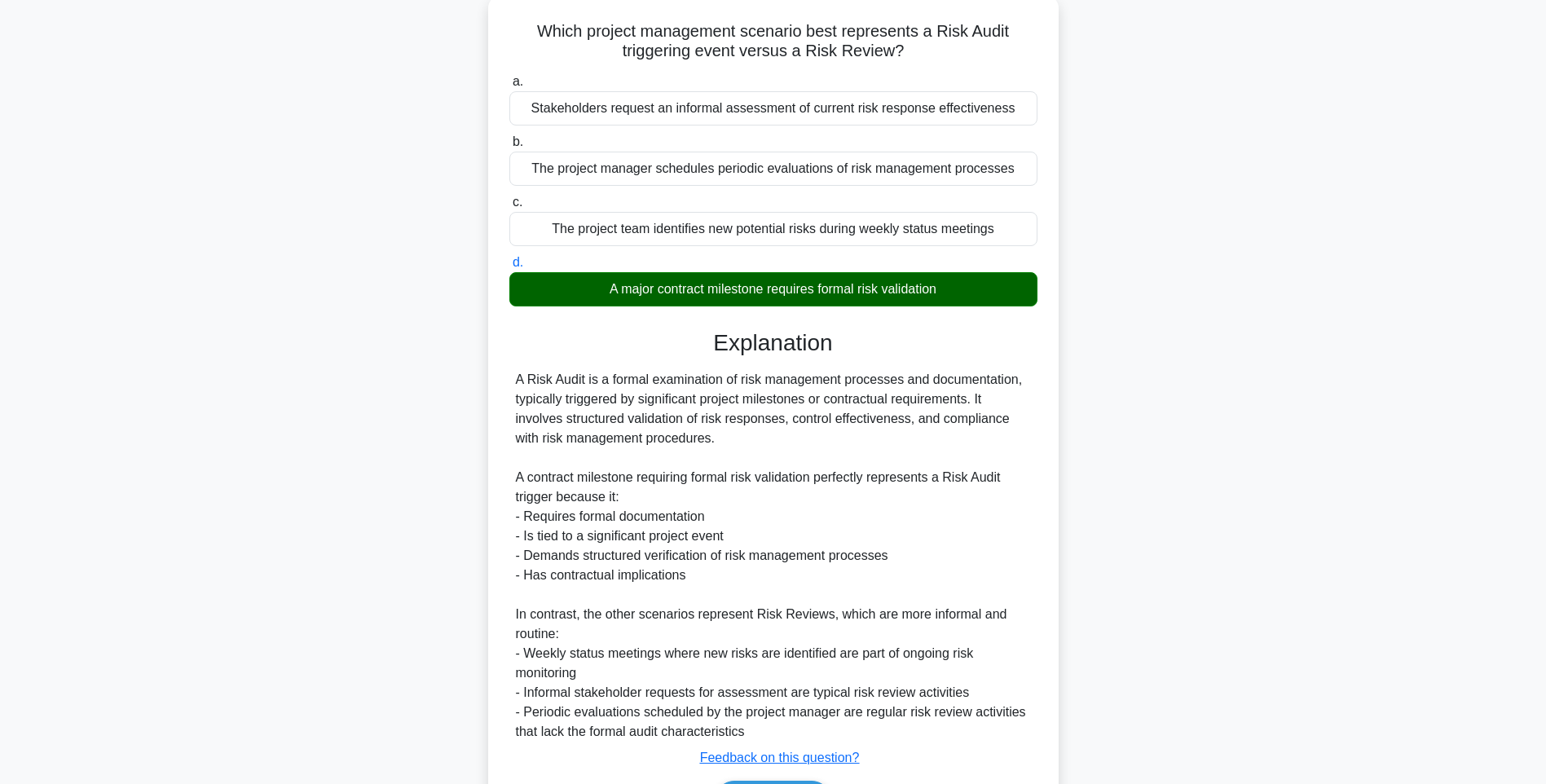
click at [958, 474] on div "A Risk Audit is a formal examination of risk management processes and documenta…" at bounding box center [773, 555] width 515 height 372
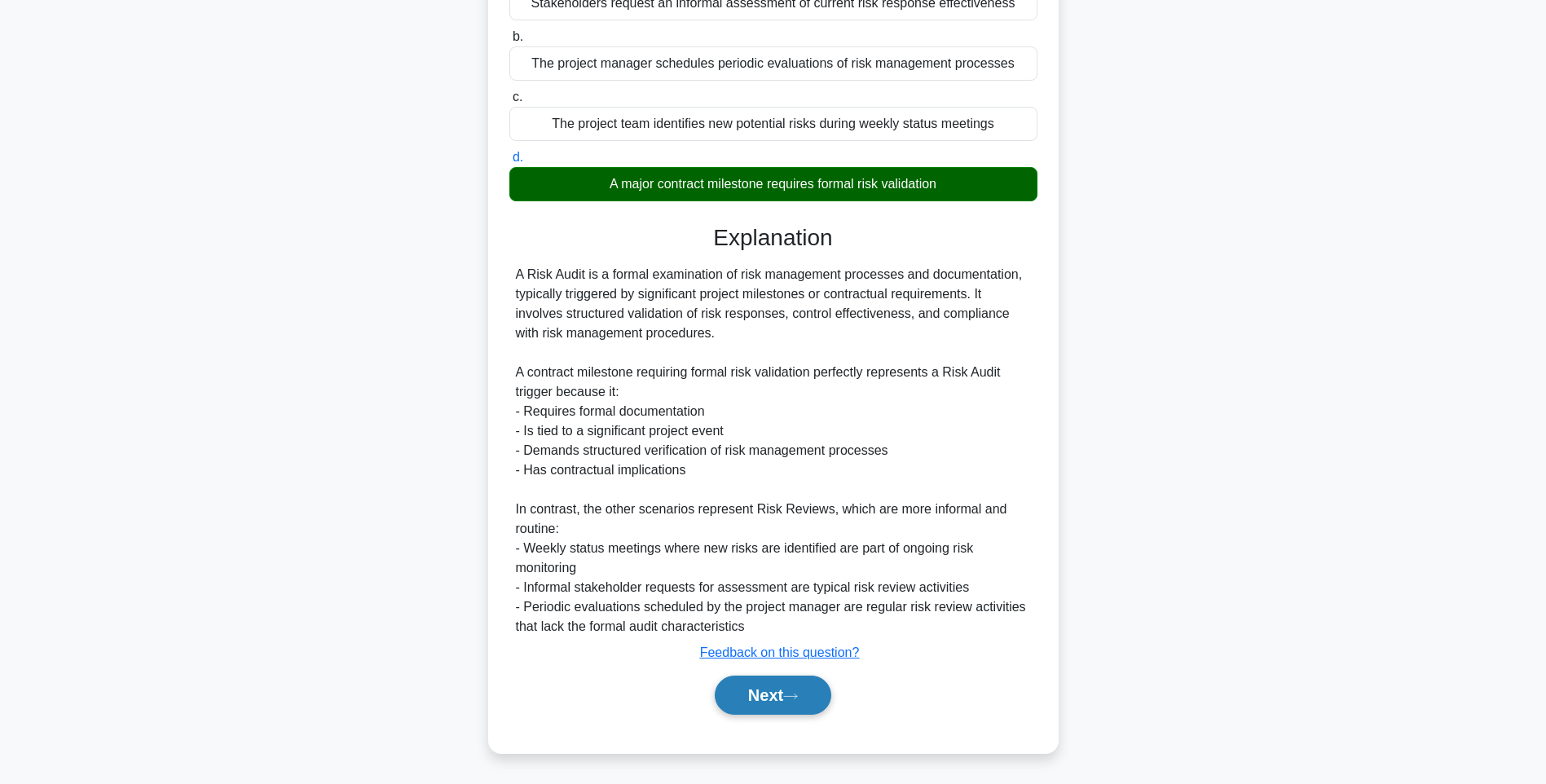
click at [777, 690] on button "Next" at bounding box center [773, 694] width 116 height 39
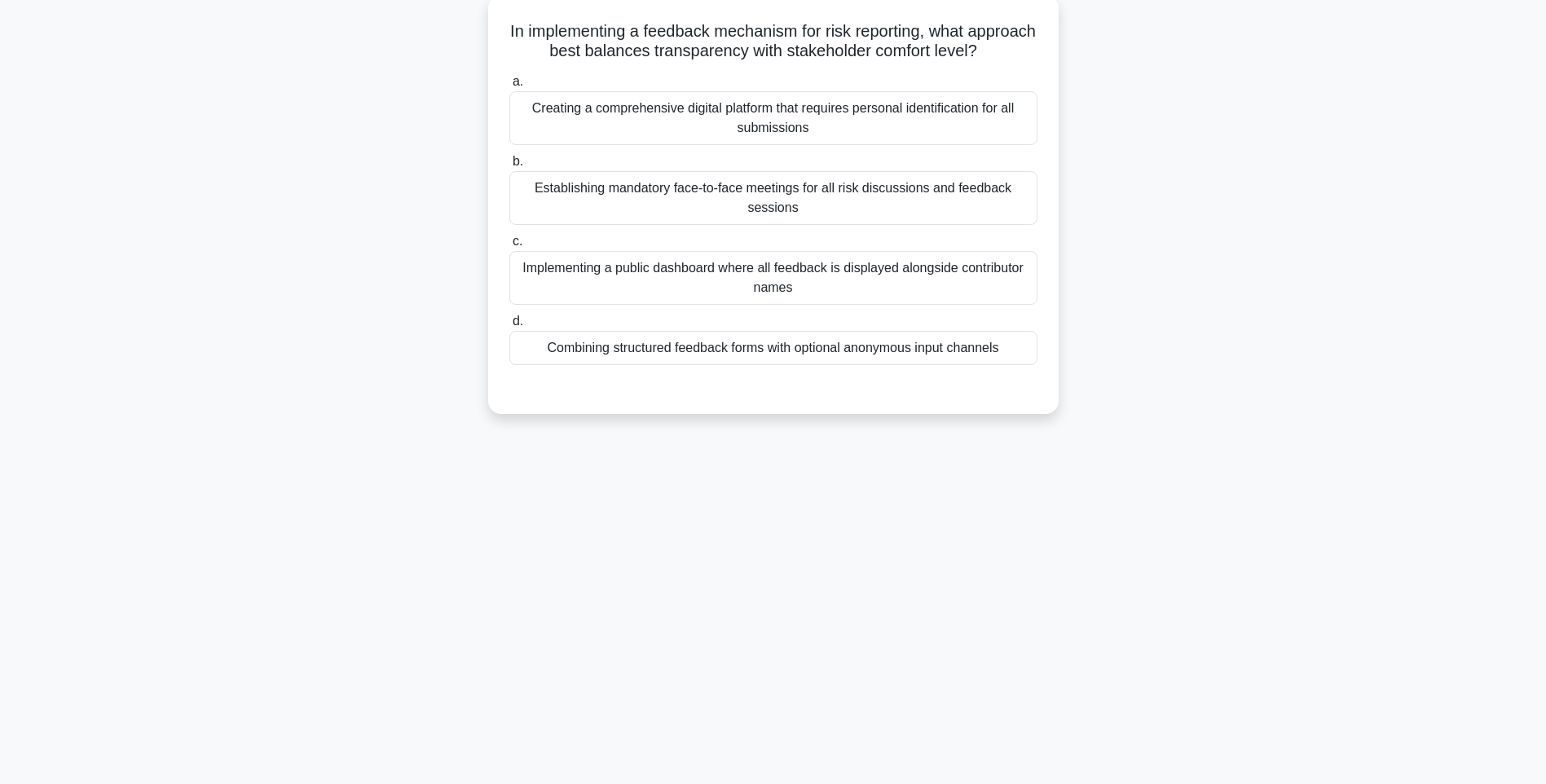
scroll to position [96, 0]
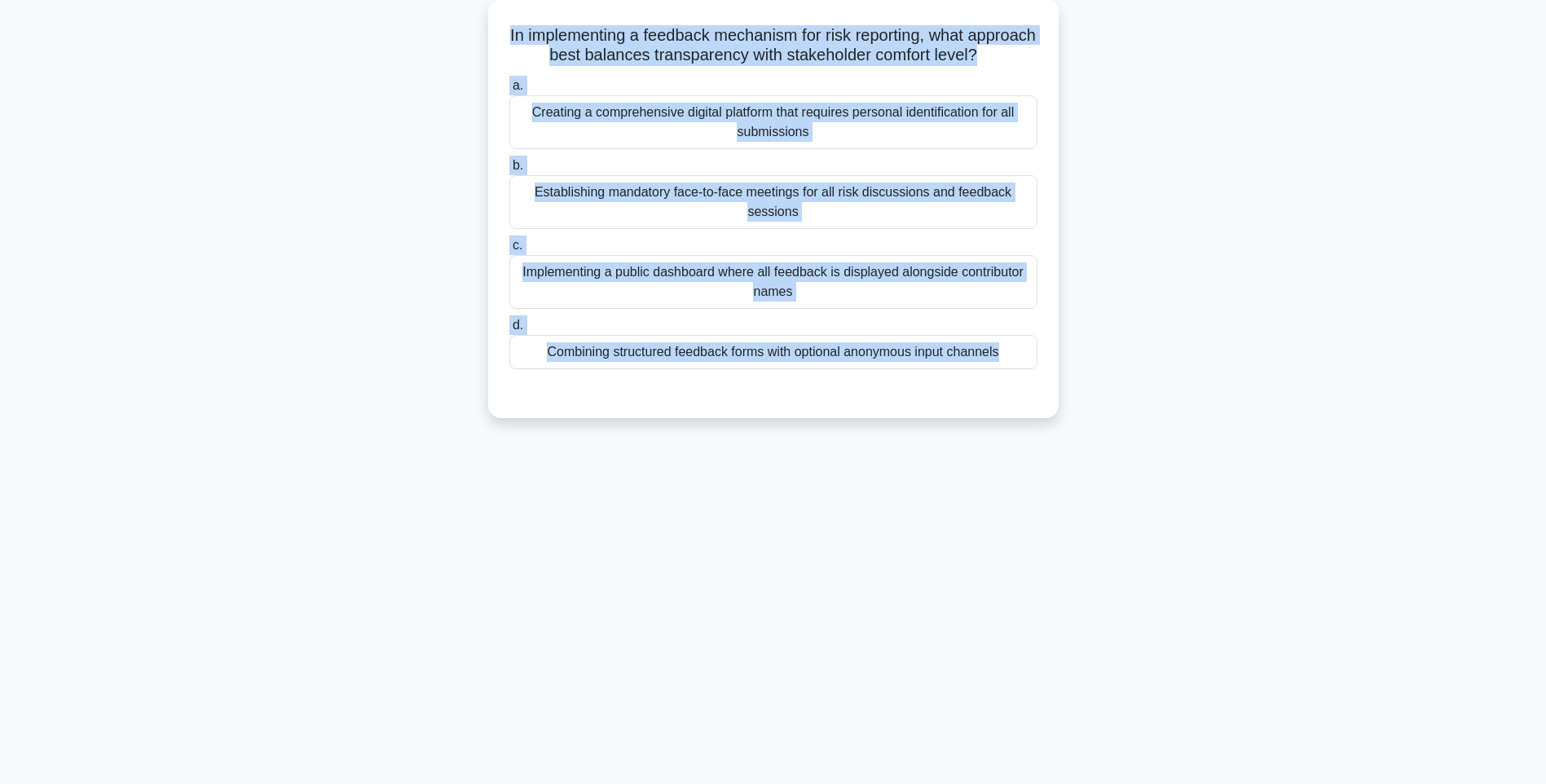
drag, startPoint x: 522, startPoint y: 27, endPoint x: 1121, endPoint y: 405, distance: 708.3
click at [1121, 405] on div "In implementing a feedback mechanism for risk reporting, what approach best bal…" at bounding box center [773, 218] width 1075 height 438
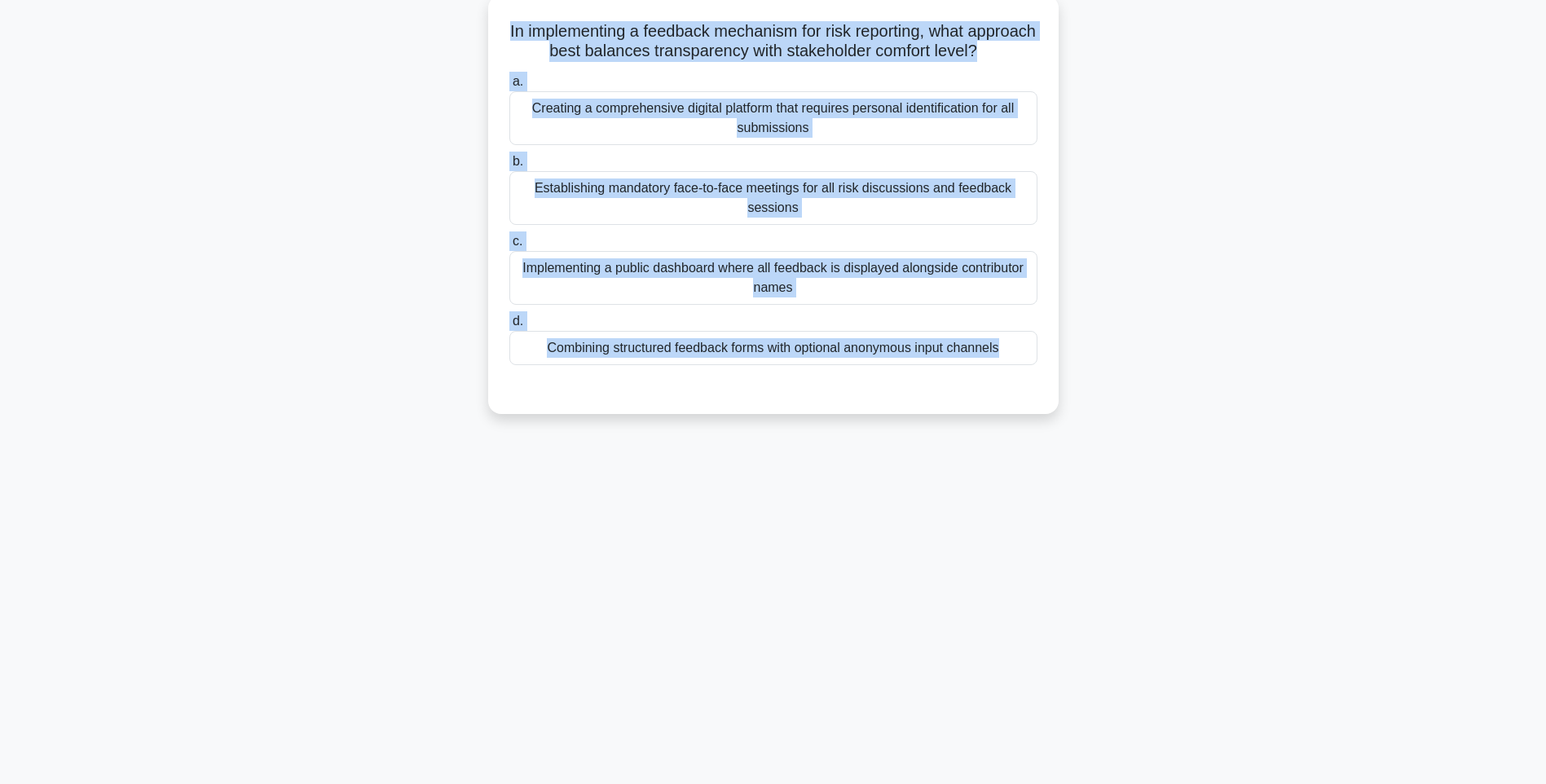
click at [866, 365] on div "Combining structured feedback forms with optional anonymous input channels" at bounding box center [773, 348] width 528 height 35
click at [509, 326] on input "d. Combining structured feedback forms with optional anonymous input channels" at bounding box center [509, 321] width 0 height 11
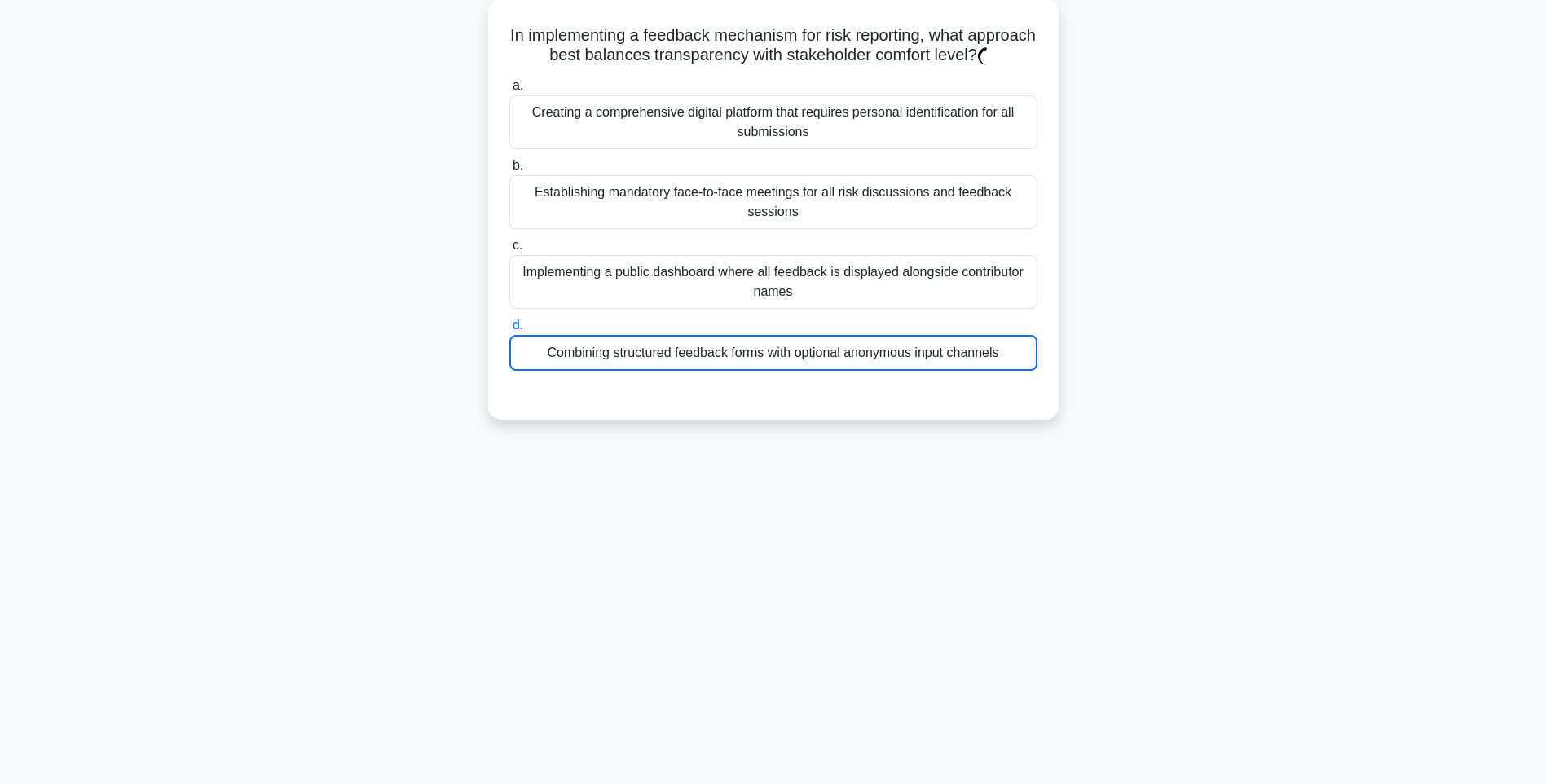
click at [1078, 439] on div "In implementing a feedback mechanism for risk reporting, what approach best bal…" at bounding box center [773, 219] width 1075 height 440
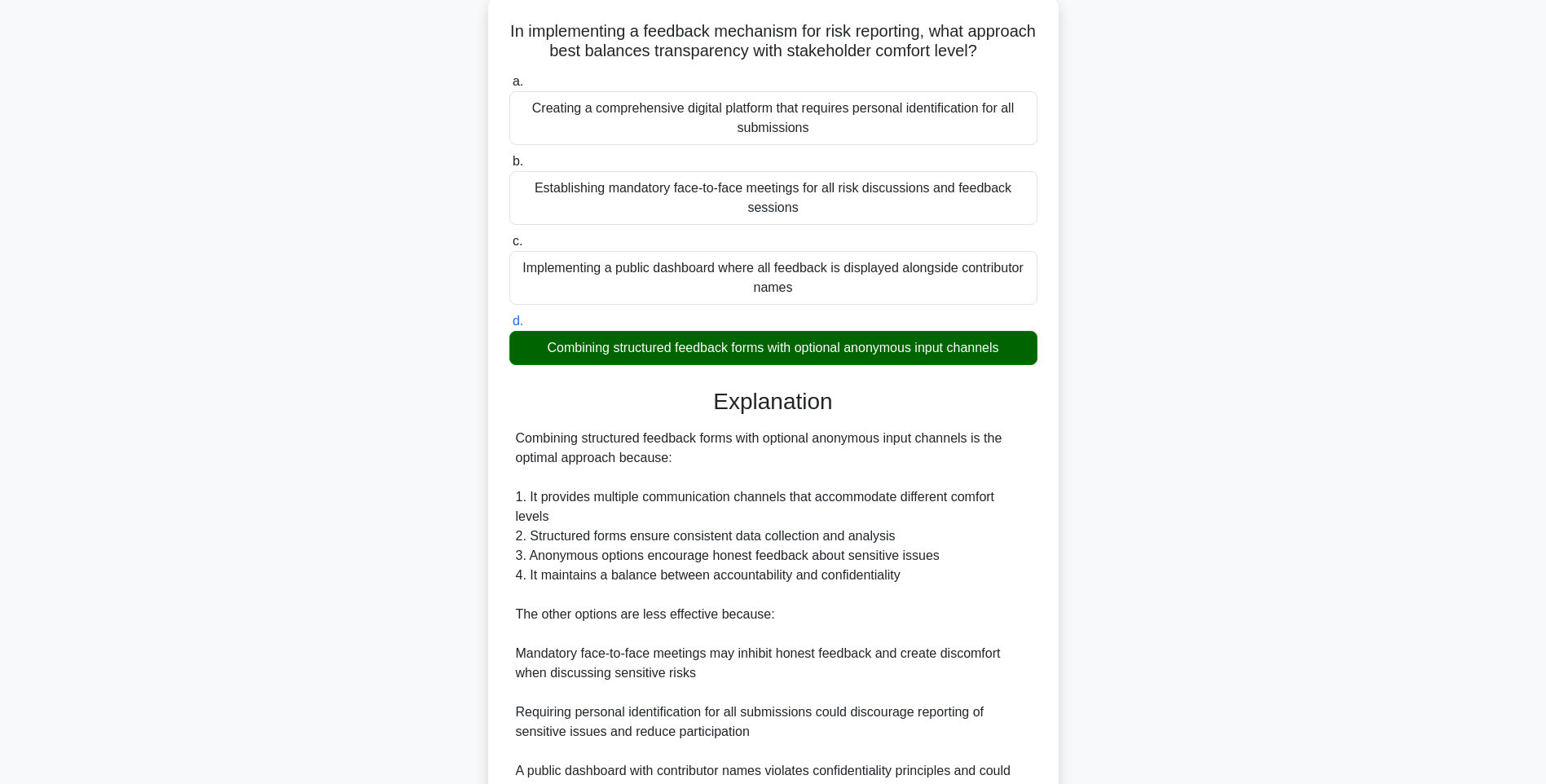
click at [1022, 492] on div "Combining structured feedback forms with optional anonymous input channels is t…" at bounding box center [773, 623] width 515 height 391
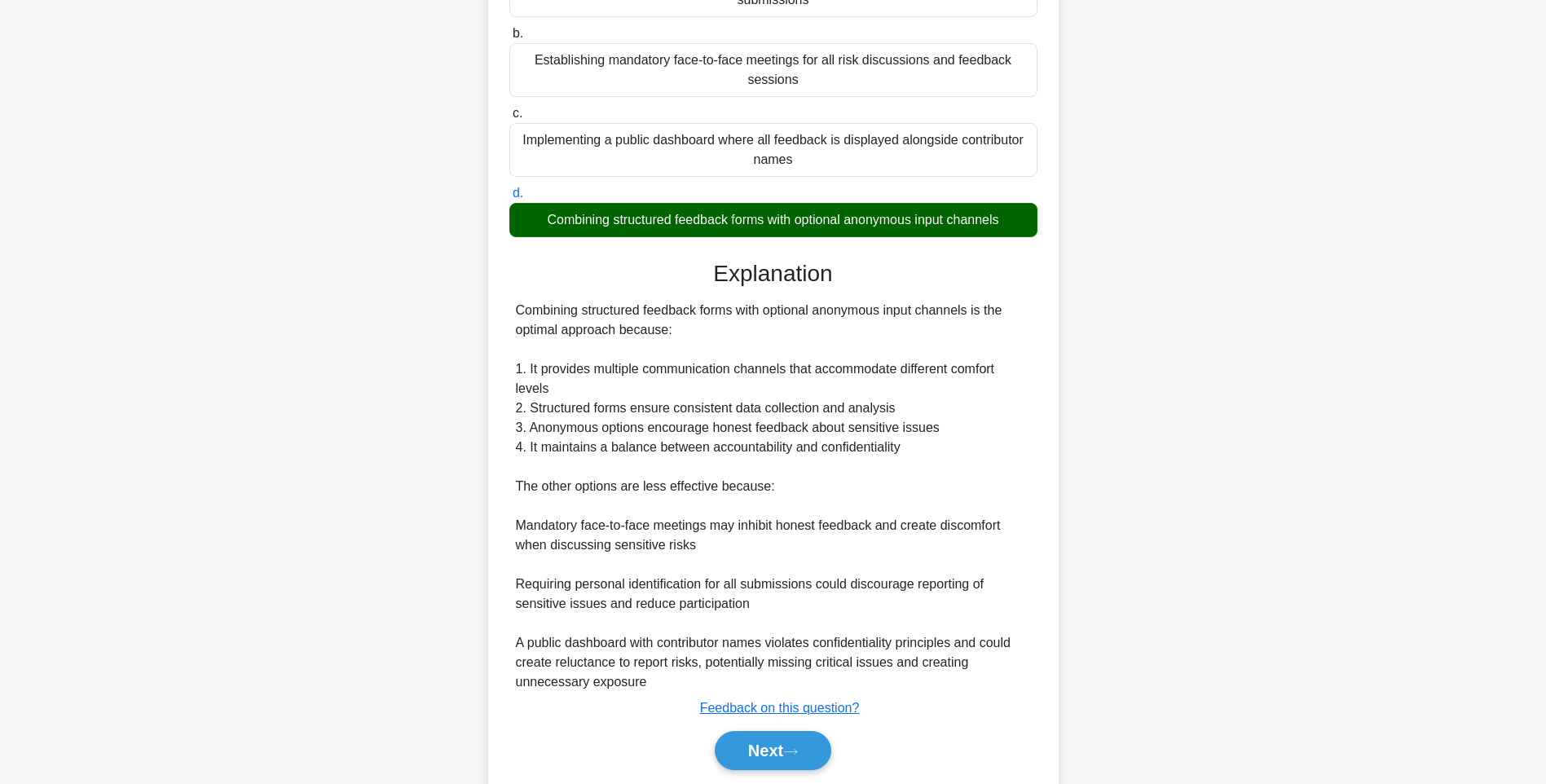
scroll to position [300, 0]
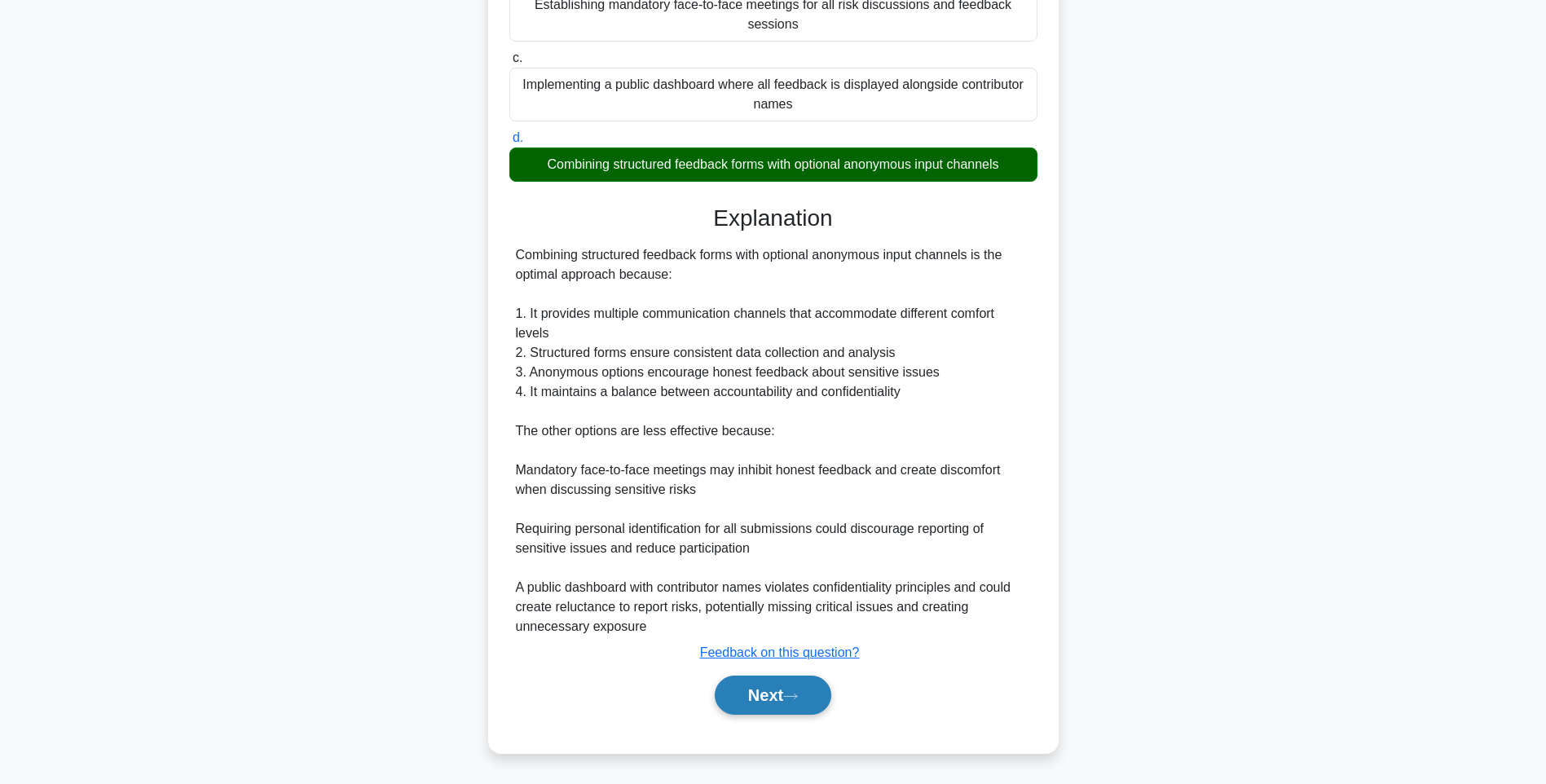
click at [779, 684] on button "Next" at bounding box center [773, 694] width 116 height 39
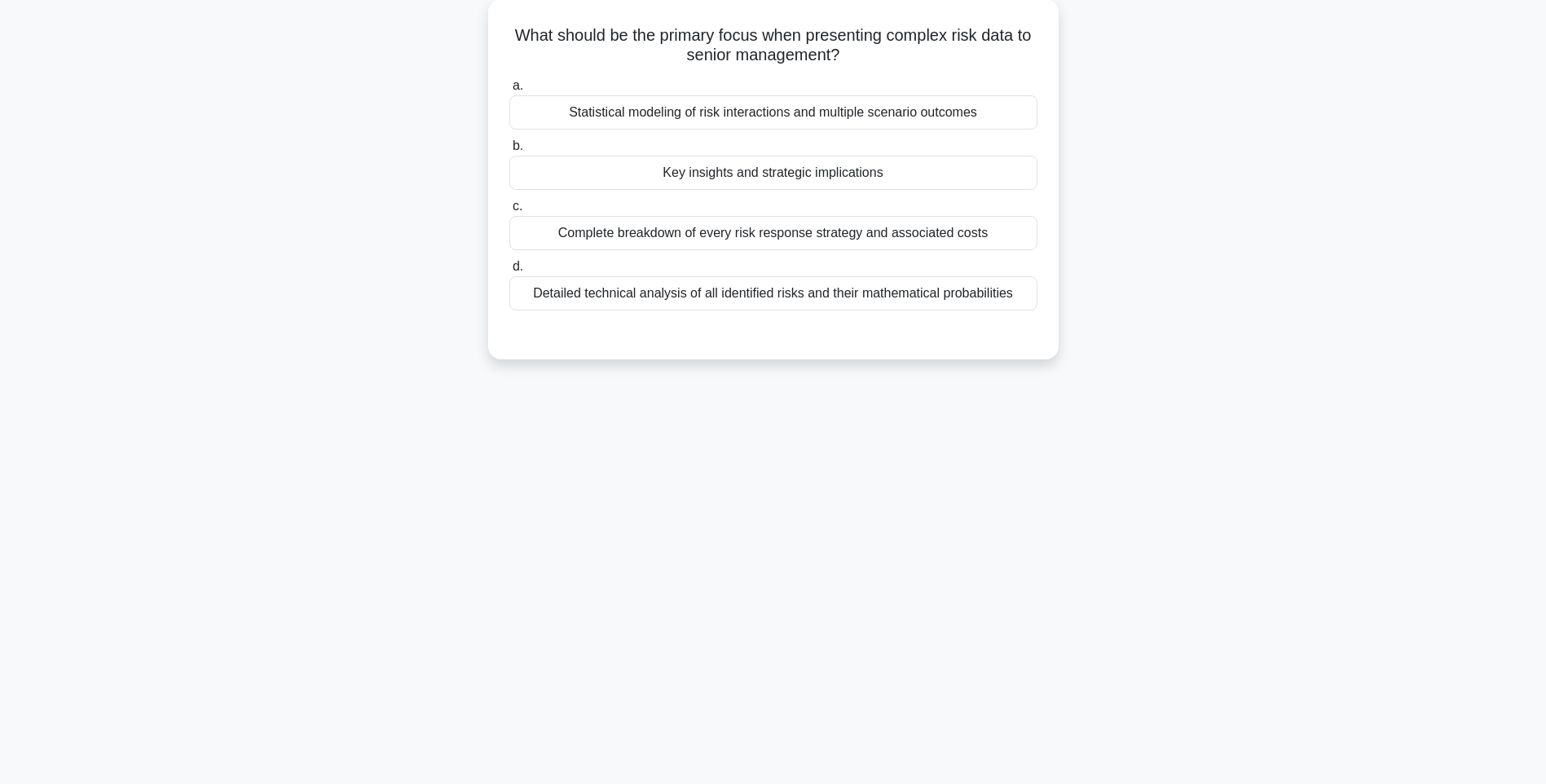
drag, startPoint x: 517, startPoint y: 28, endPoint x: 1136, endPoint y: 362, distance: 703.4
click at [1173, 308] on div "What should be the primary focus when presenting complex risk data to senior ma…" at bounding box center [773, 189] width 1075 height 380
click at [1075, 451] on div "122:14 Stop PMI-RMP Intermediate 108/115 What should be the primary focus when …" at bounding box center [773, 370] width 1075 height 815
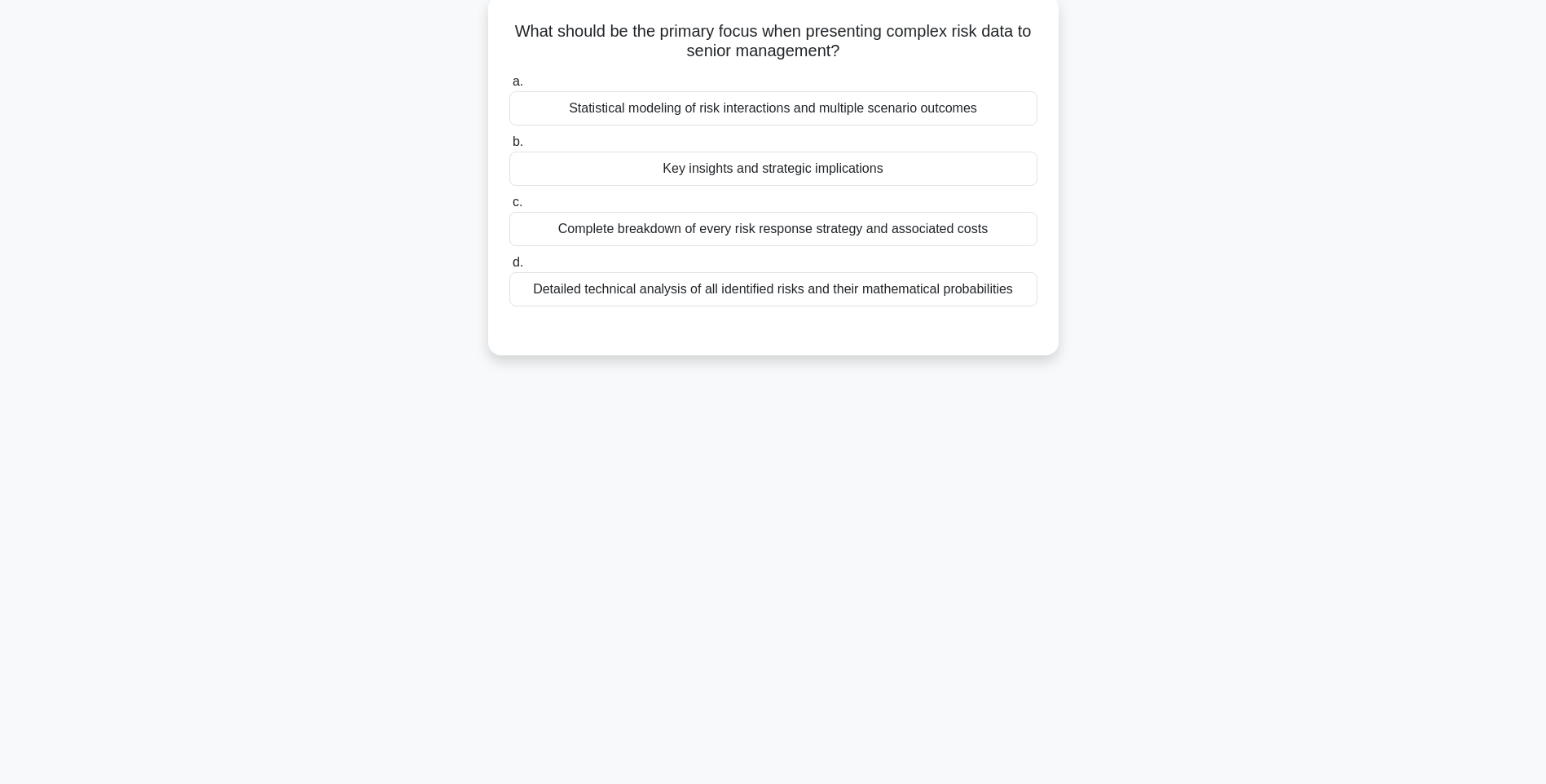
click at [913, 281] on div "Detailed technical analysis of all identified risks and their mathematical prob…" at bounding box center [773, 289] width 528 height 35
click at [509, 268] on input "d. Detailed technical analysis of all identified risks and their mathematical p…" at bounding box center [509, 263] width 0 height 11
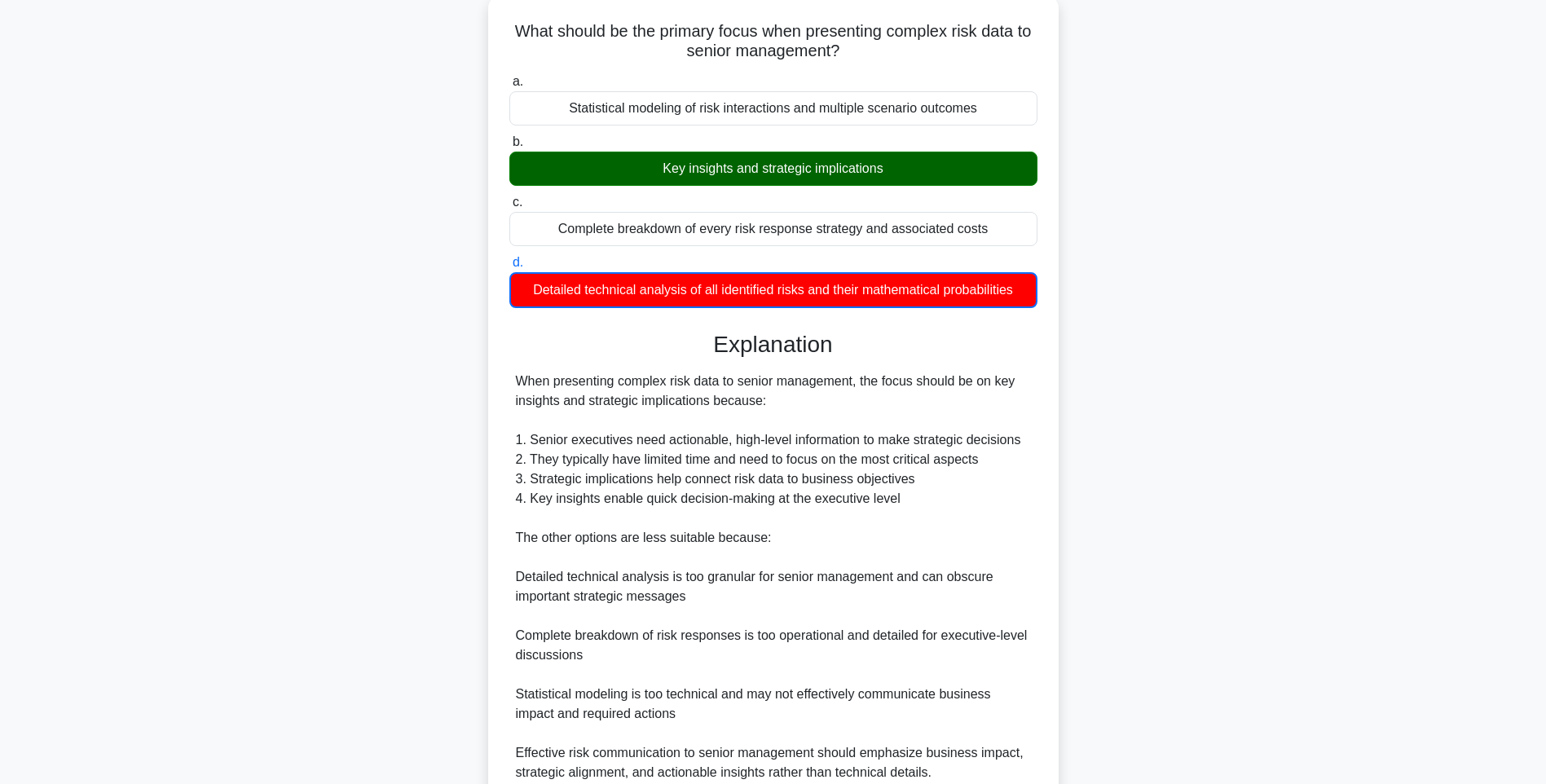
click at [910, 487] on div "When presenting complex risk data to senior management, the focus should be on …" at bounding box center [773, 576] width 515 height 411
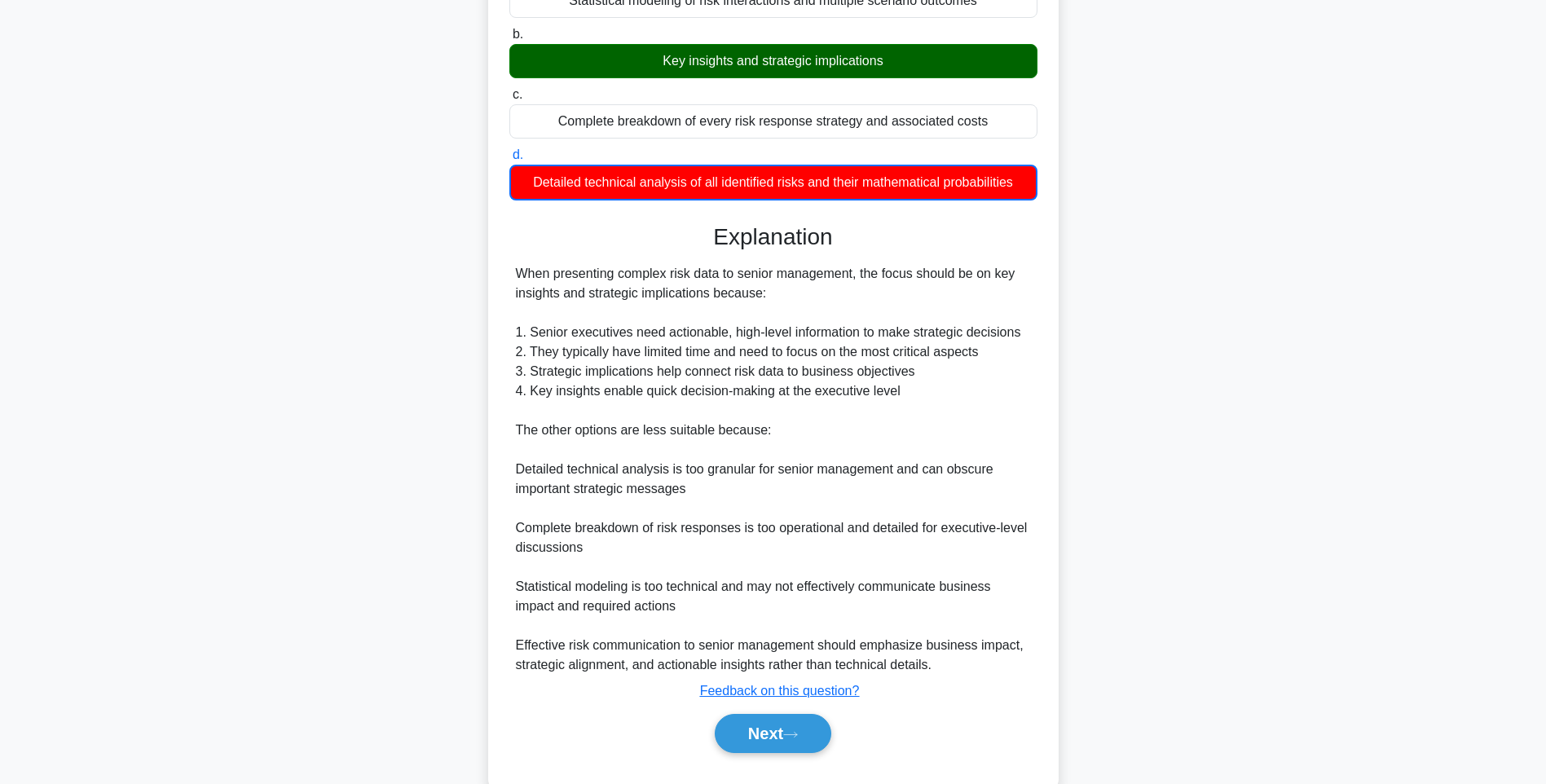
scroll to position [243, 0]
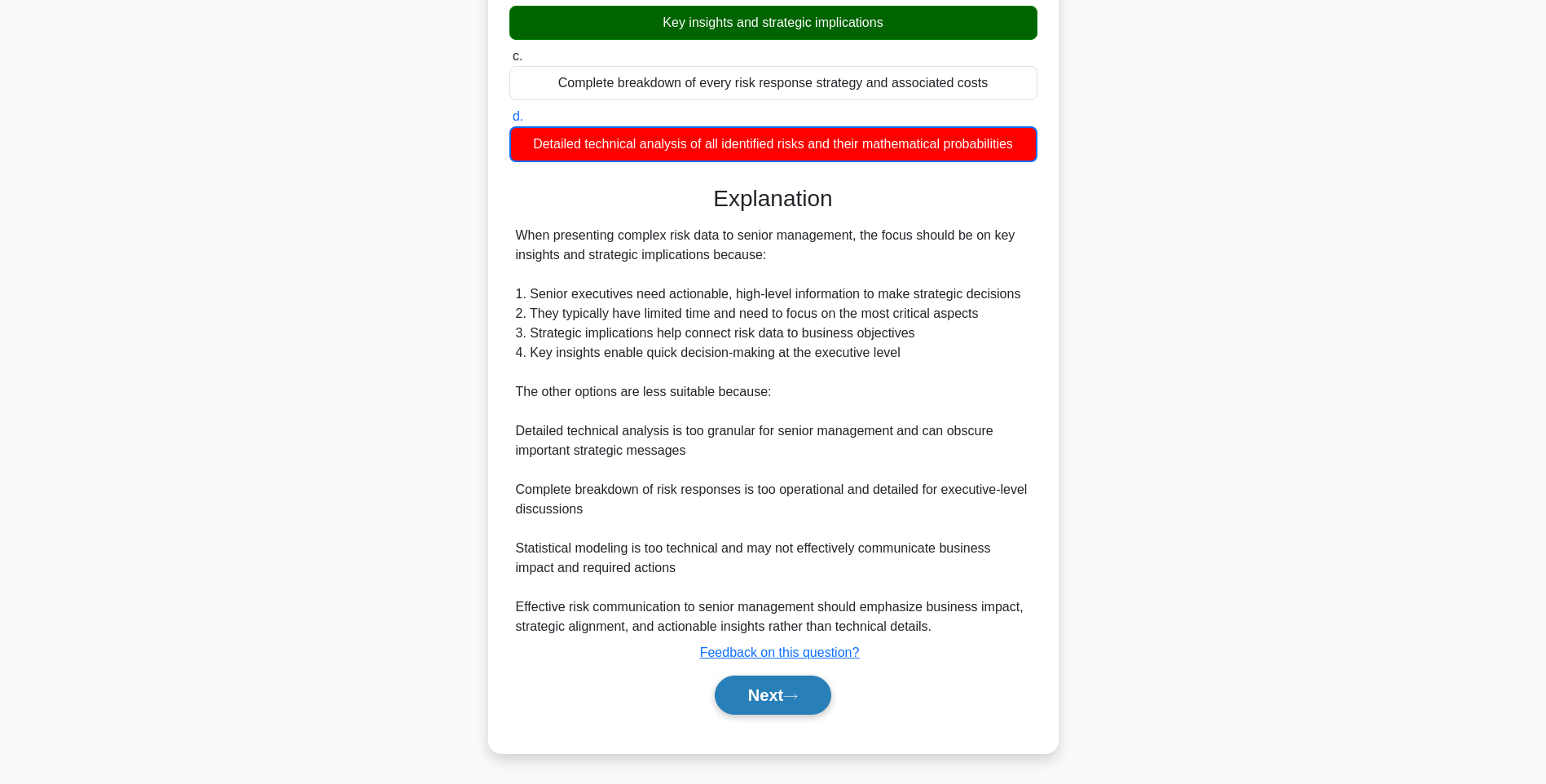
click at [749, 686] on button "Next" at bounding box center [773, 694] width 116 height 39
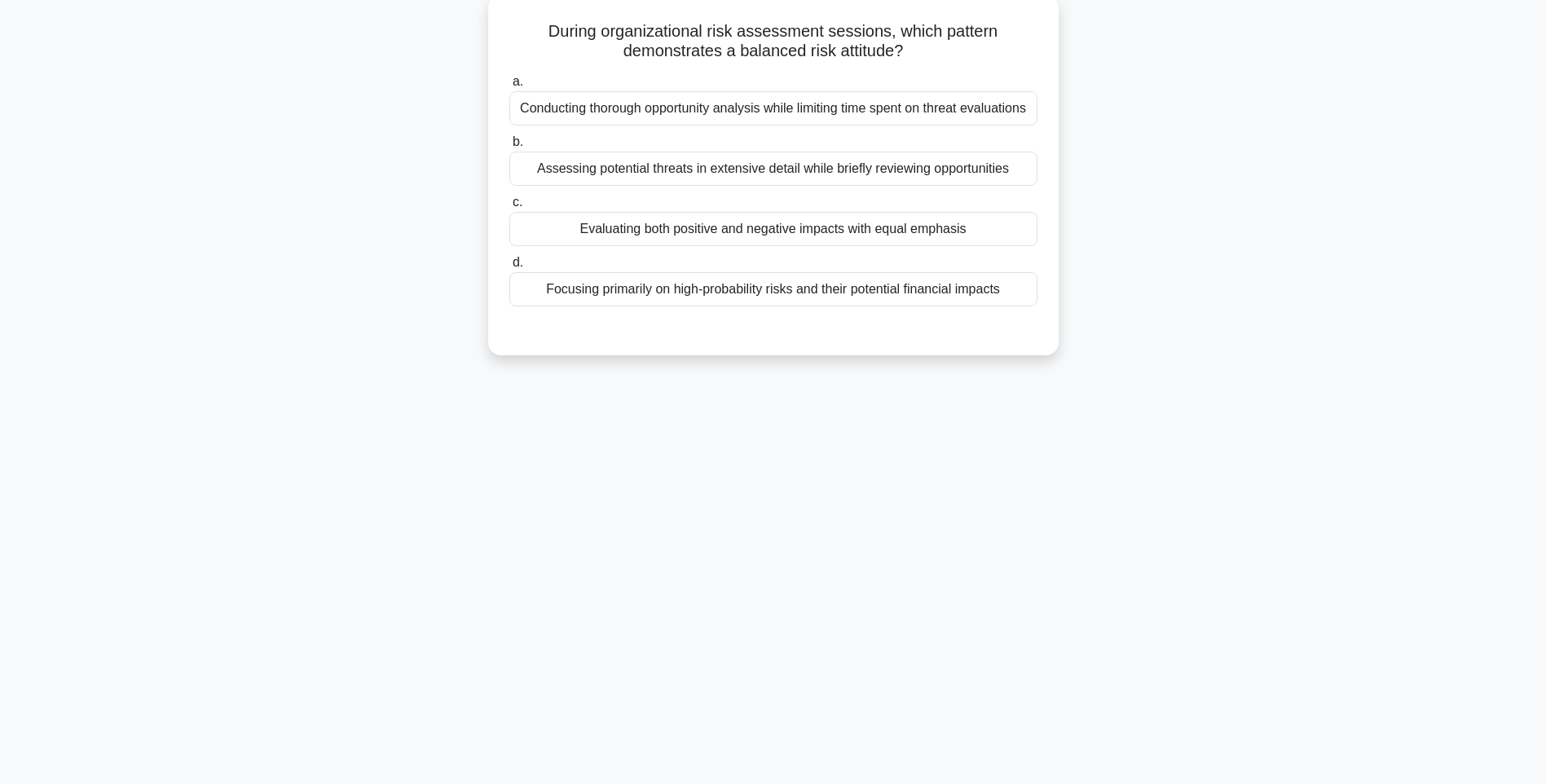
drag, startPoint x: 516, startPoint y: 34, endPoint x: 1029, endPoint y: 327, distance: 590.8
click at [1029, 327] on div "During organizational risk assessment sessions, which pattern demonstrates a ba…" at bounding box center [773, 175] width 557 height 347
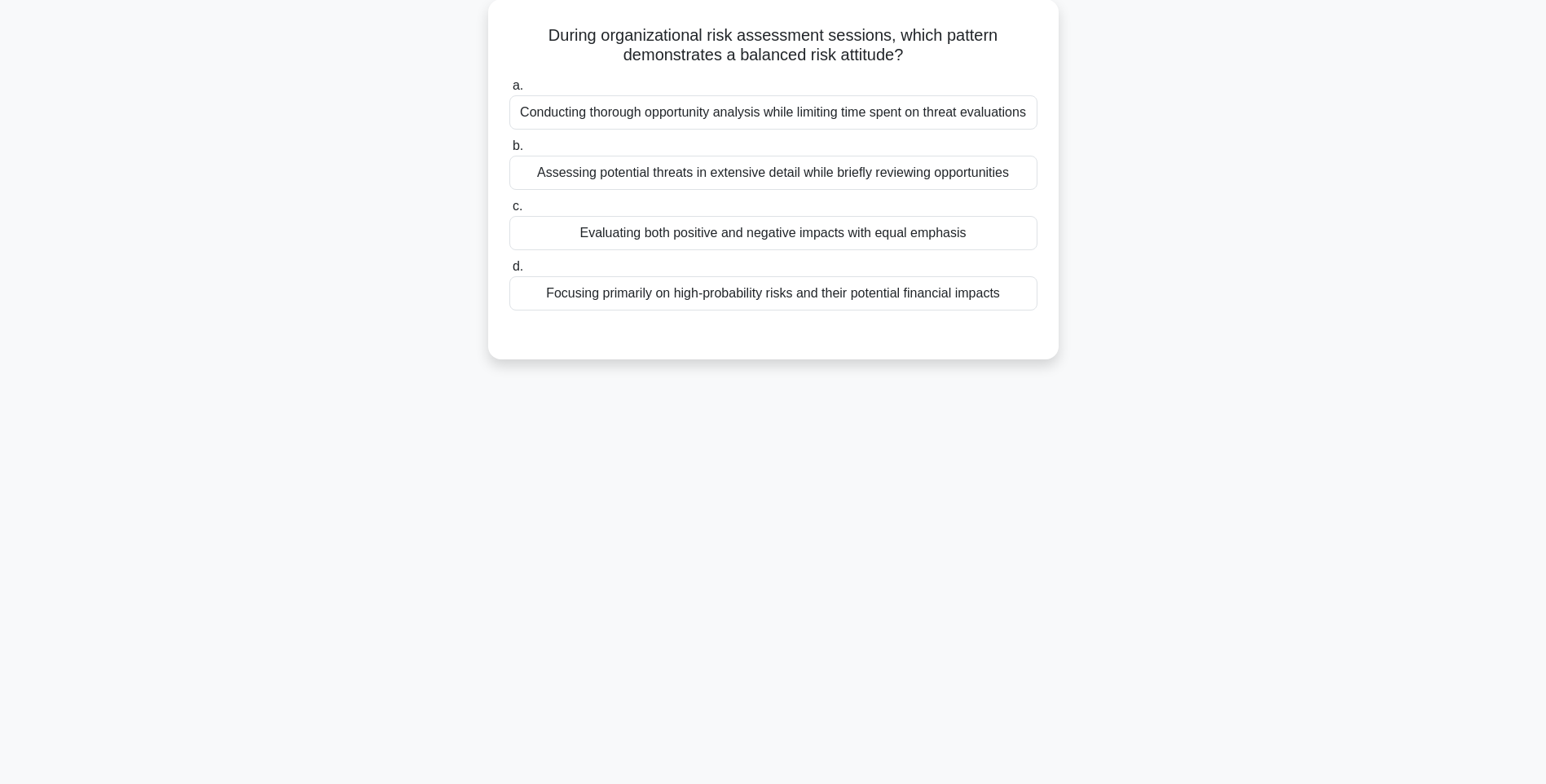
drag, startPoint x: 1217, startPoint y: 475, endPoint x: 1079, endPoint y: 393, distance: 160.5
click at [1217, 474] on div "122:05 Stop PMI-RMP Intermediate 109/115 During organizational risk assessment …" at bounding box center [773, 370] width 1075 height 815
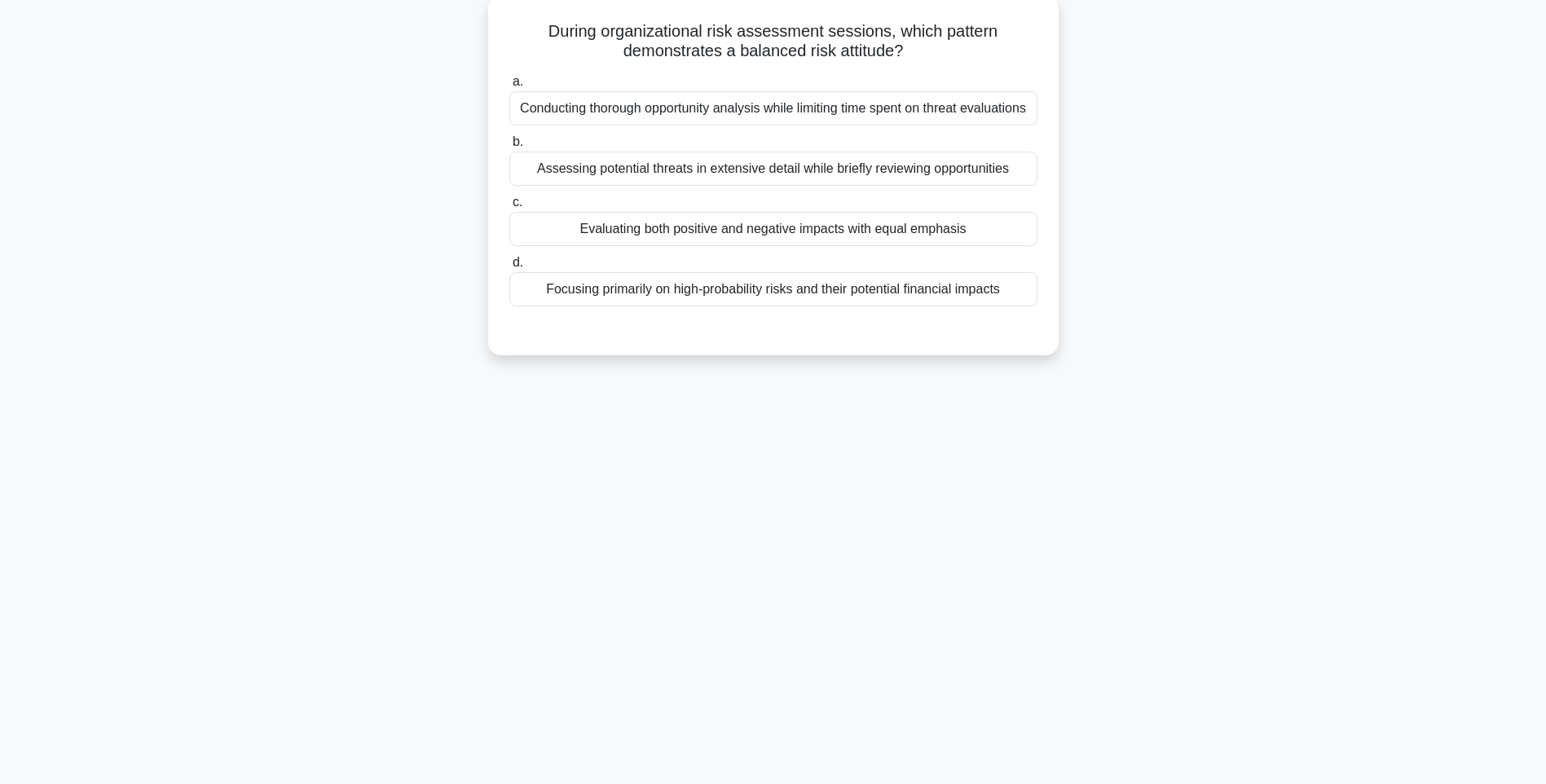
click at [928, 306] on div "Focusing primarily on high-probability risks and their potential financial impa…" at bounding box center [773, 289] width 528 height 35
click at [509, 268] on input "d. Focusing primarily on high-probability risks and their potential financial i…" at bounding box center [509, 263] width 0 height 11
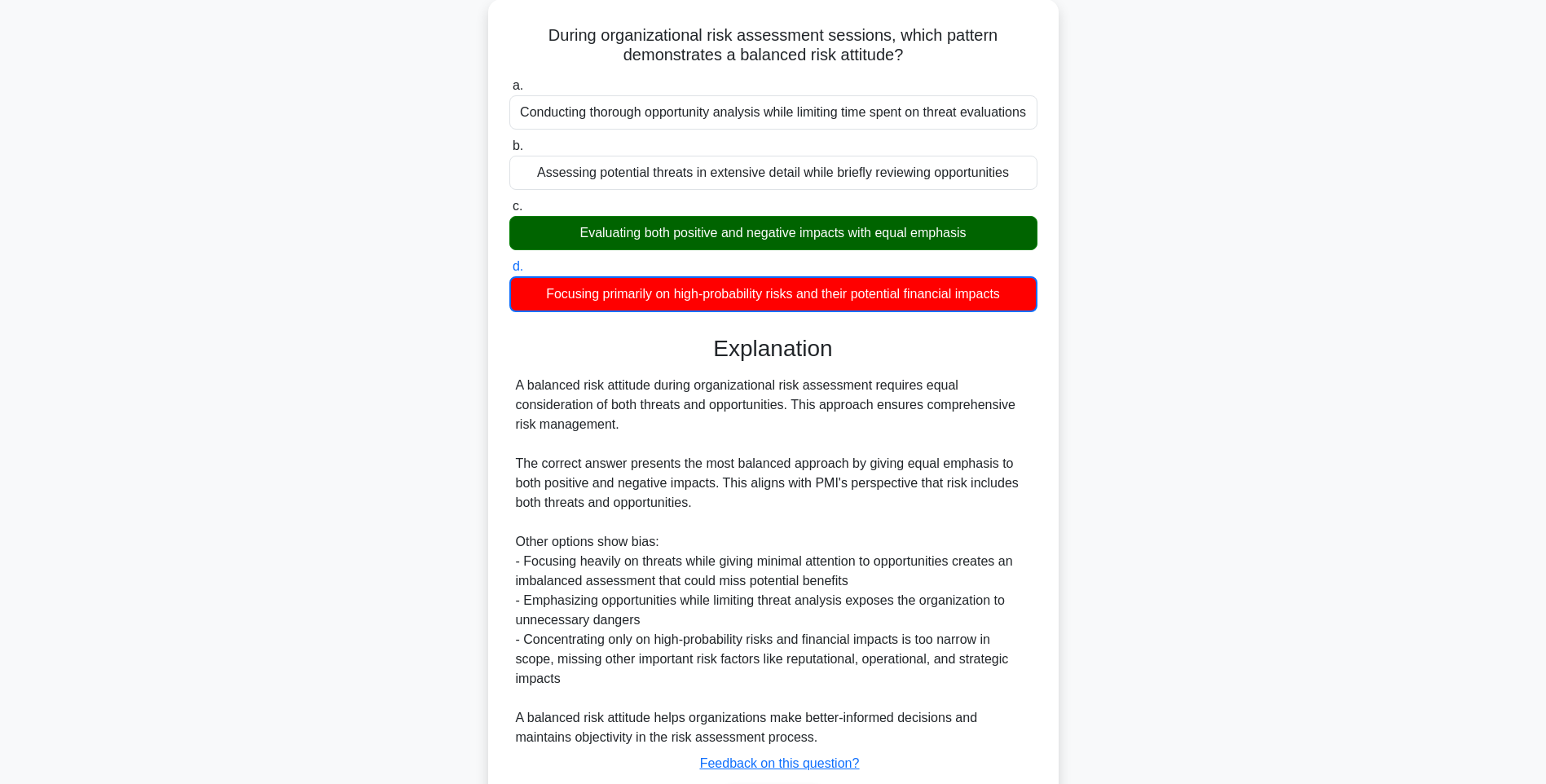
click at [1078, 495] on div "During organizational risk assessment sessions, which pattern demonstrates a ba…" at bounding box center [773, 441] width 1075 height 884
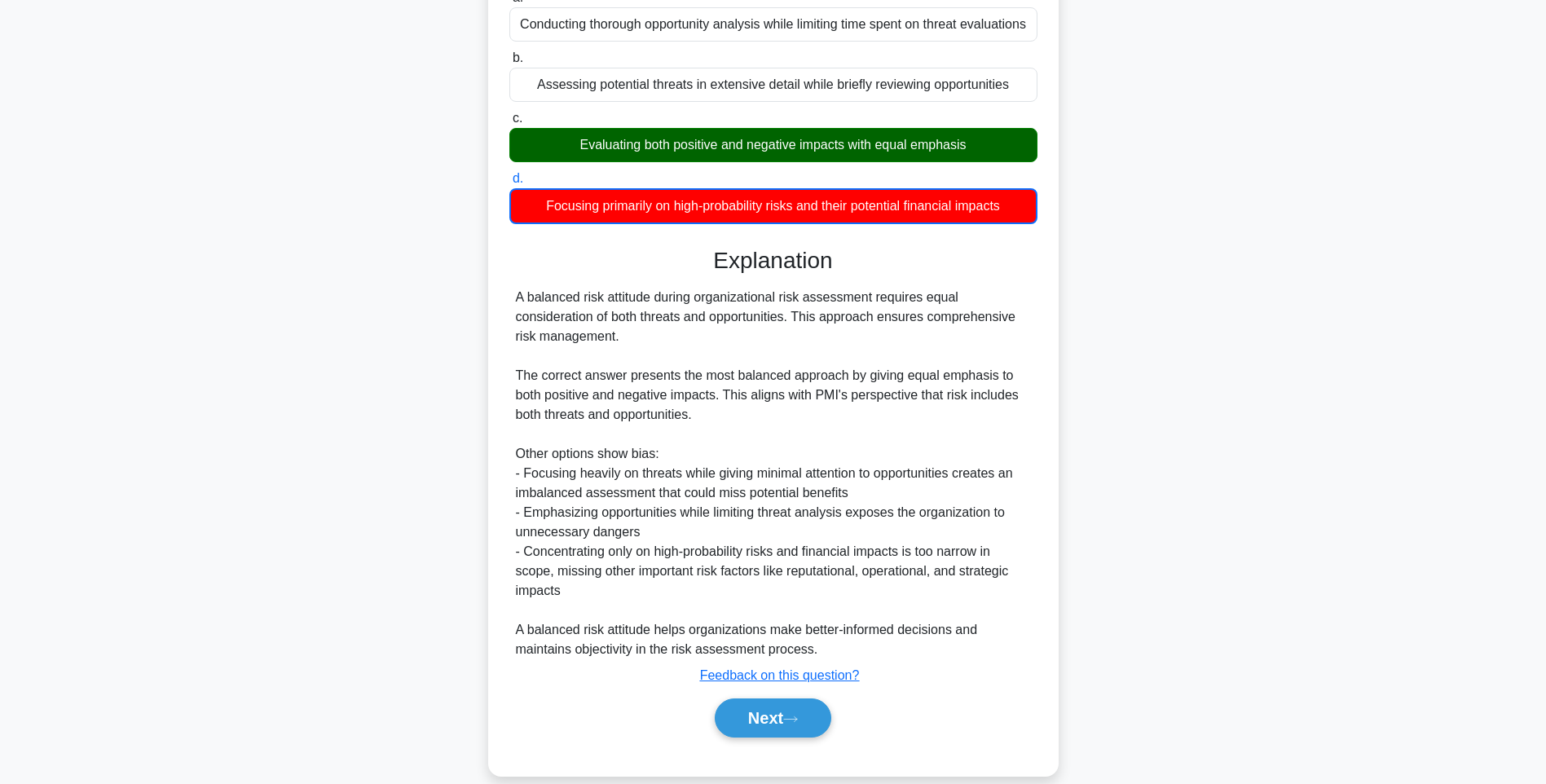
scroll to position [223, 0]
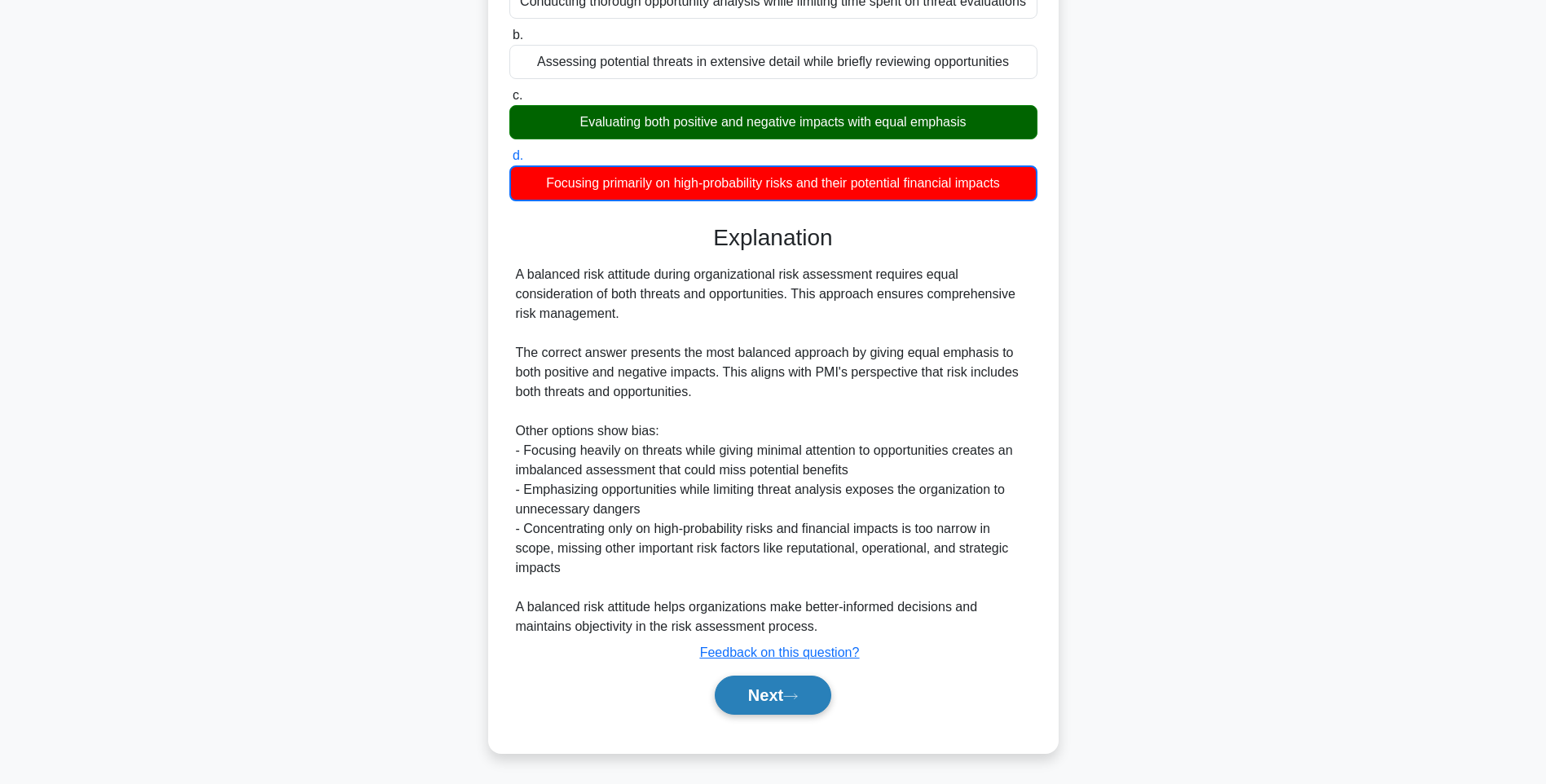
click at [768, 696] on button "Next" at bounding box center [773, 694] width 116 height 39
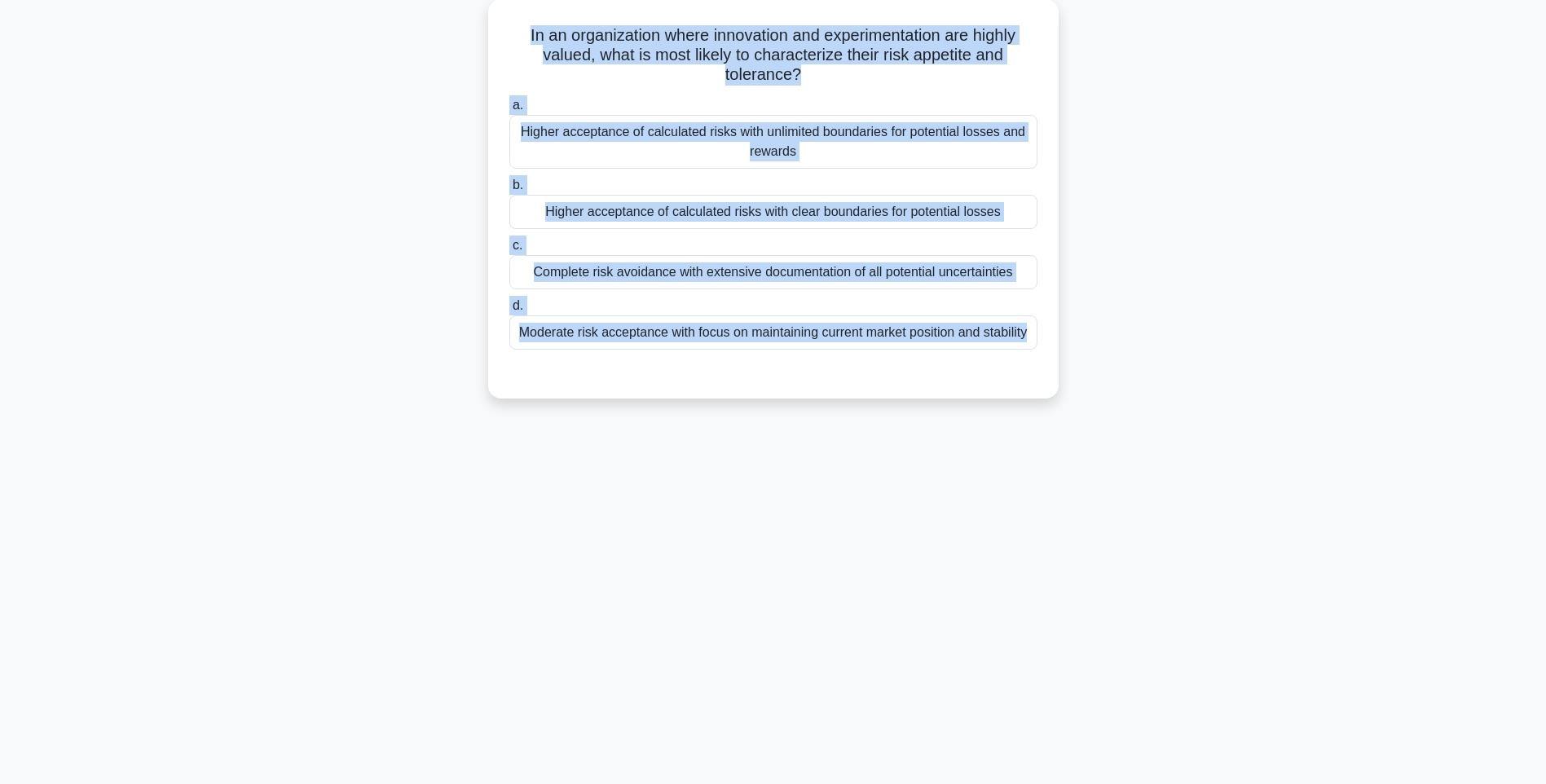
drag, startPoint x: 511, startPoint y: 30, endPoint x: 1070, endPoint y: 375, distance: 656.9
click at [1070, 375] on div "In an organization where innovation and experimentation are highly valued, what…" at bounding box center [773, 208] width 1075 height 419
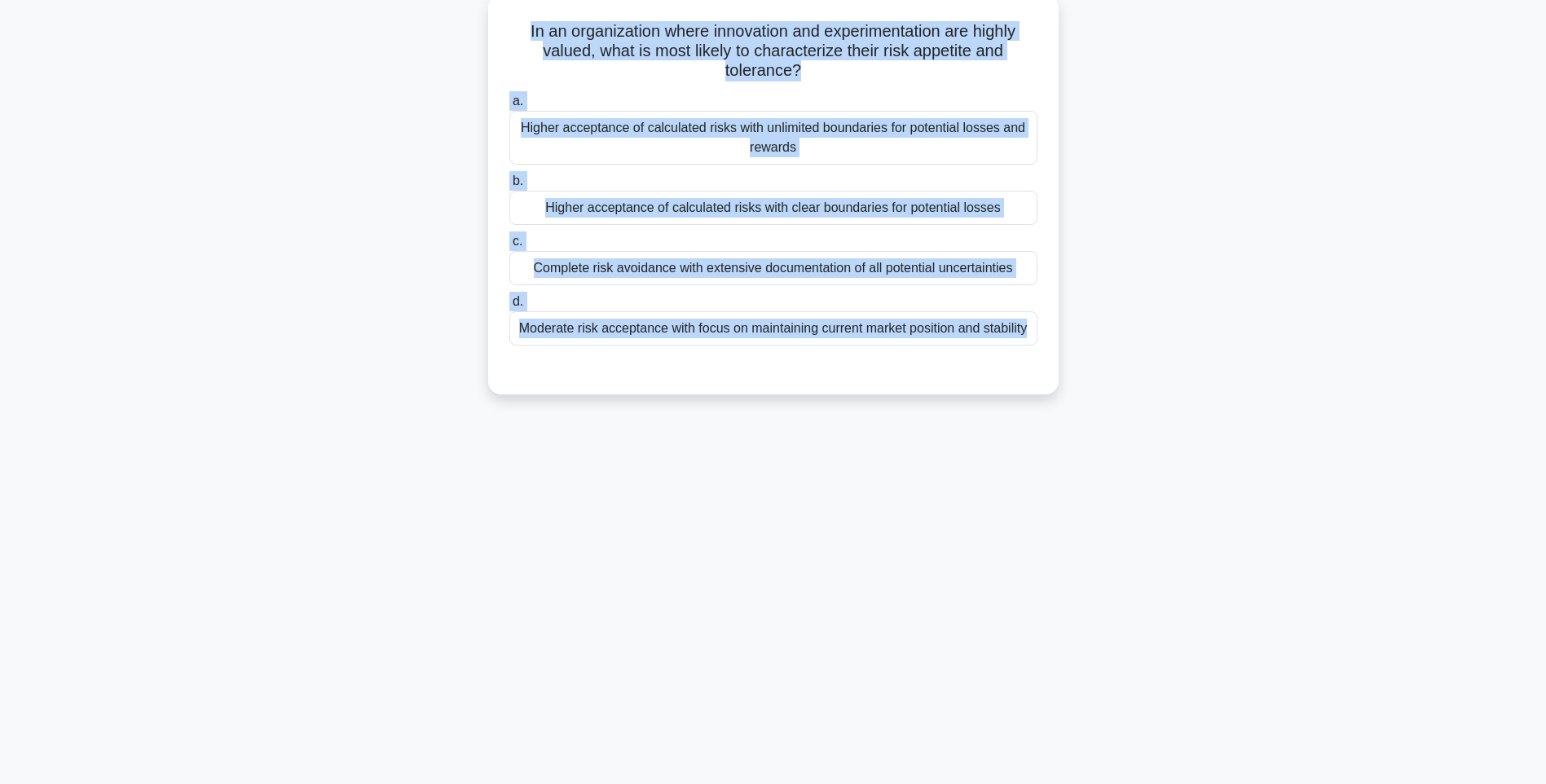
click at [984, 330] on div "Moderate risk acceptance with focus on maintaining current market position and …" at bounding box center [773, 328] width 528 height 35
click at [509, 307] on input "d. Moderate risk acceptance with focus on maintaining current market position a…" at bounding box center [509, 302] width 0 height 11
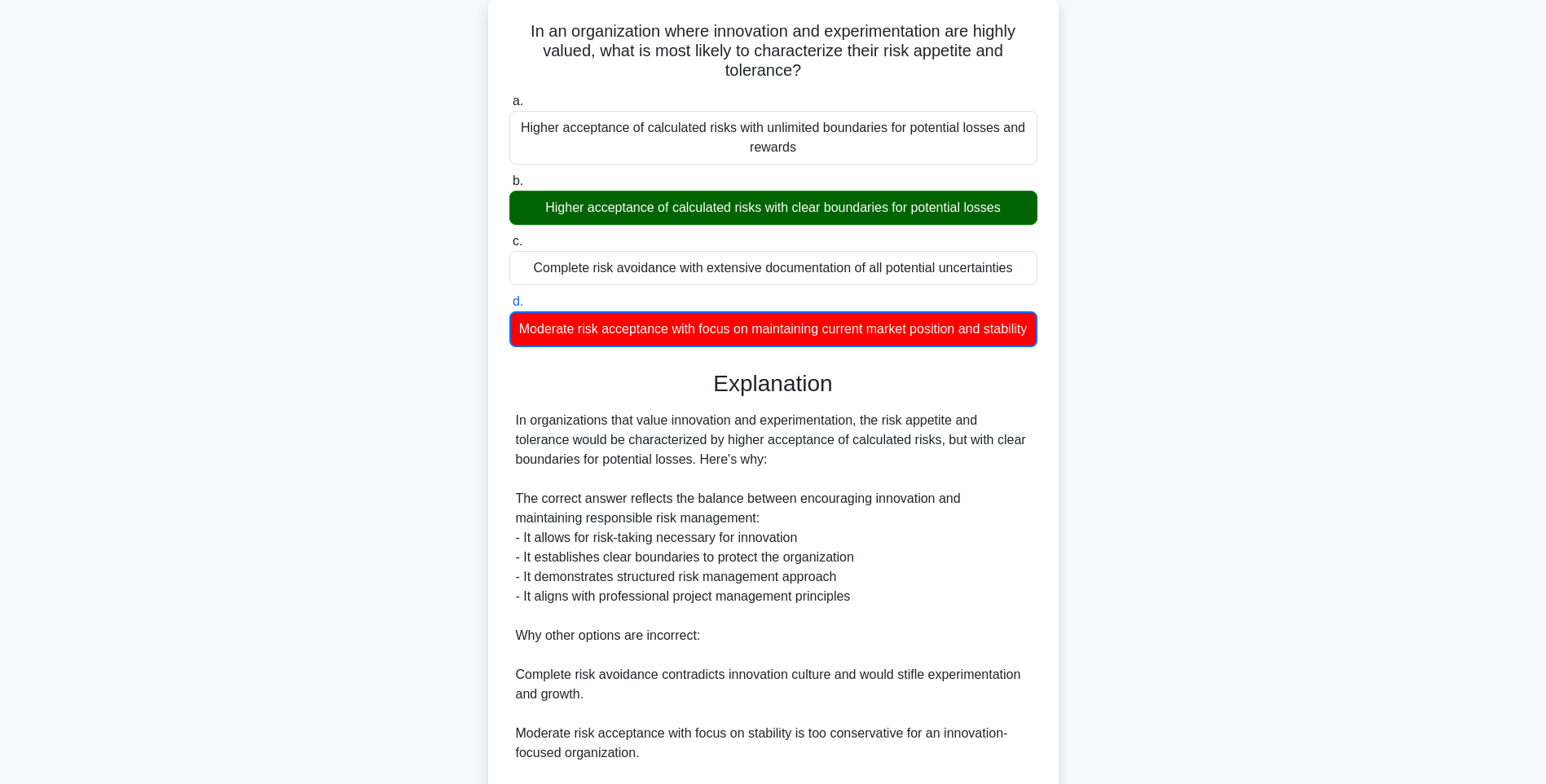
drag, startPoint x: 753, startPoint y: 535, endPoint x: 760, endPoint y: 540, distance: 8.6
click at [753, 535] on div "In organizations that value innovation and experimentation, the risk appetite a…" at bounding box center [773, 615] width 515 height 411
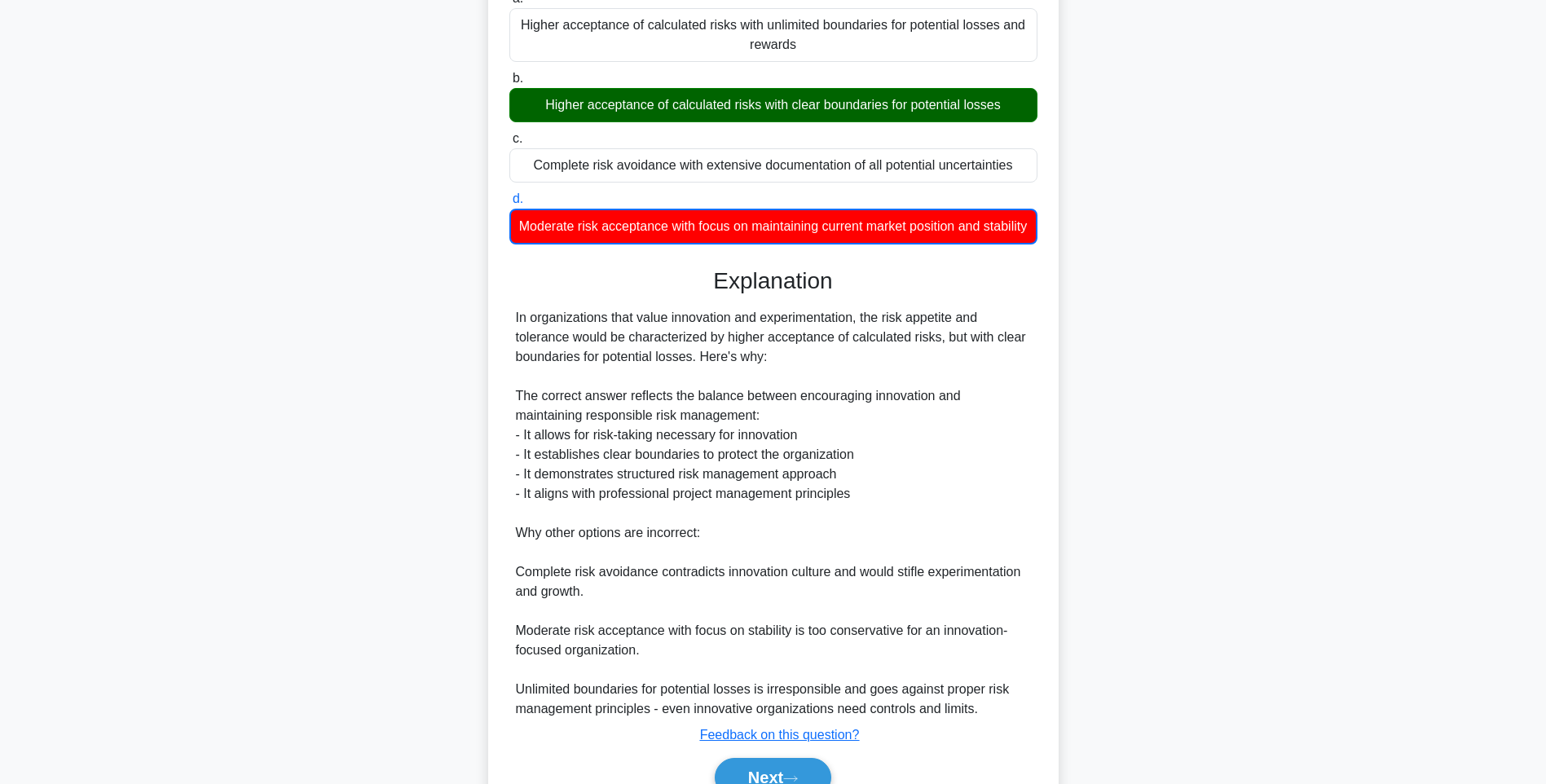
scroll to position [302, 0]
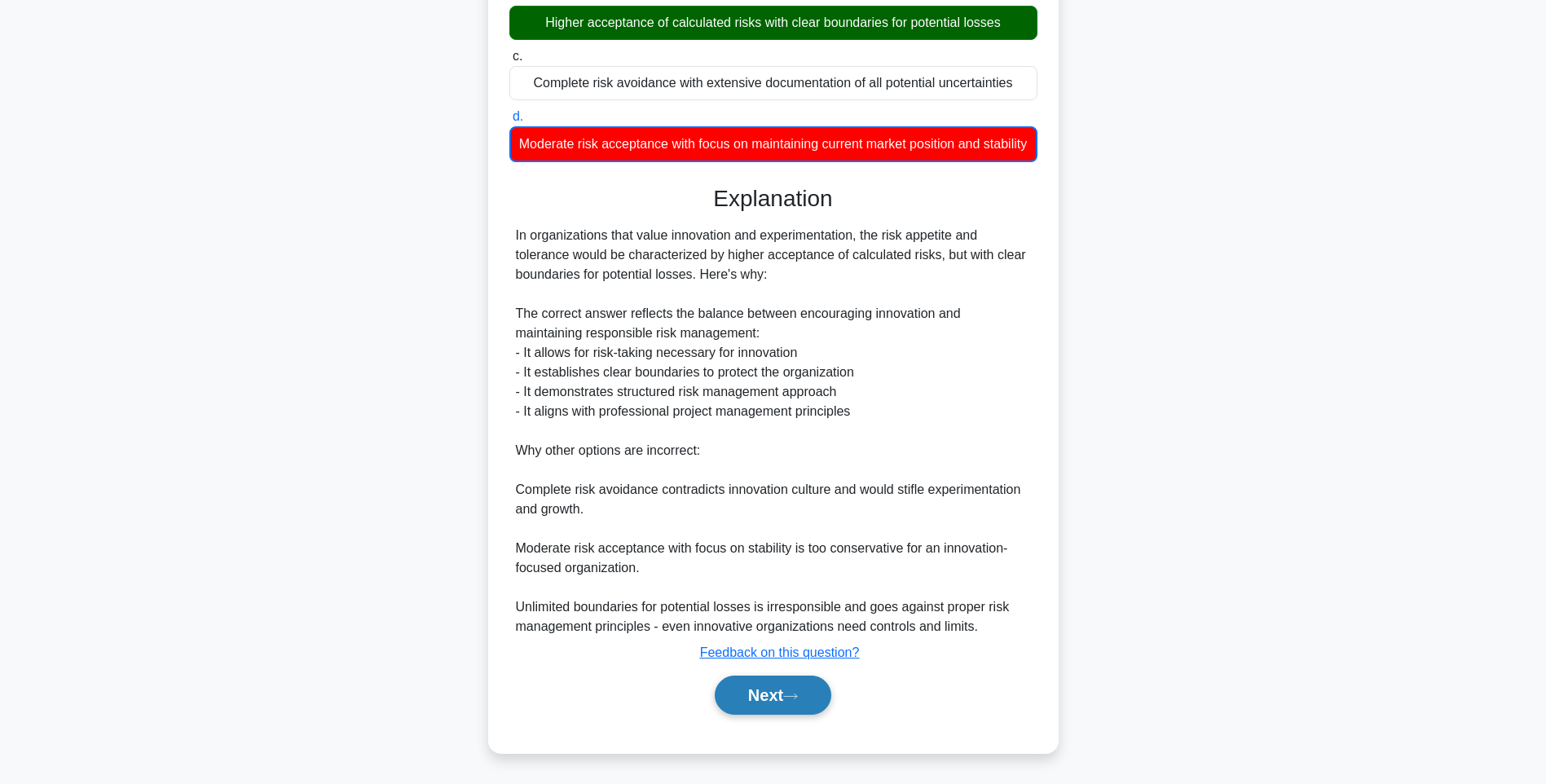
click at [773, 688] on button "Next" at bounding box center [773, 694] width 116 height 39
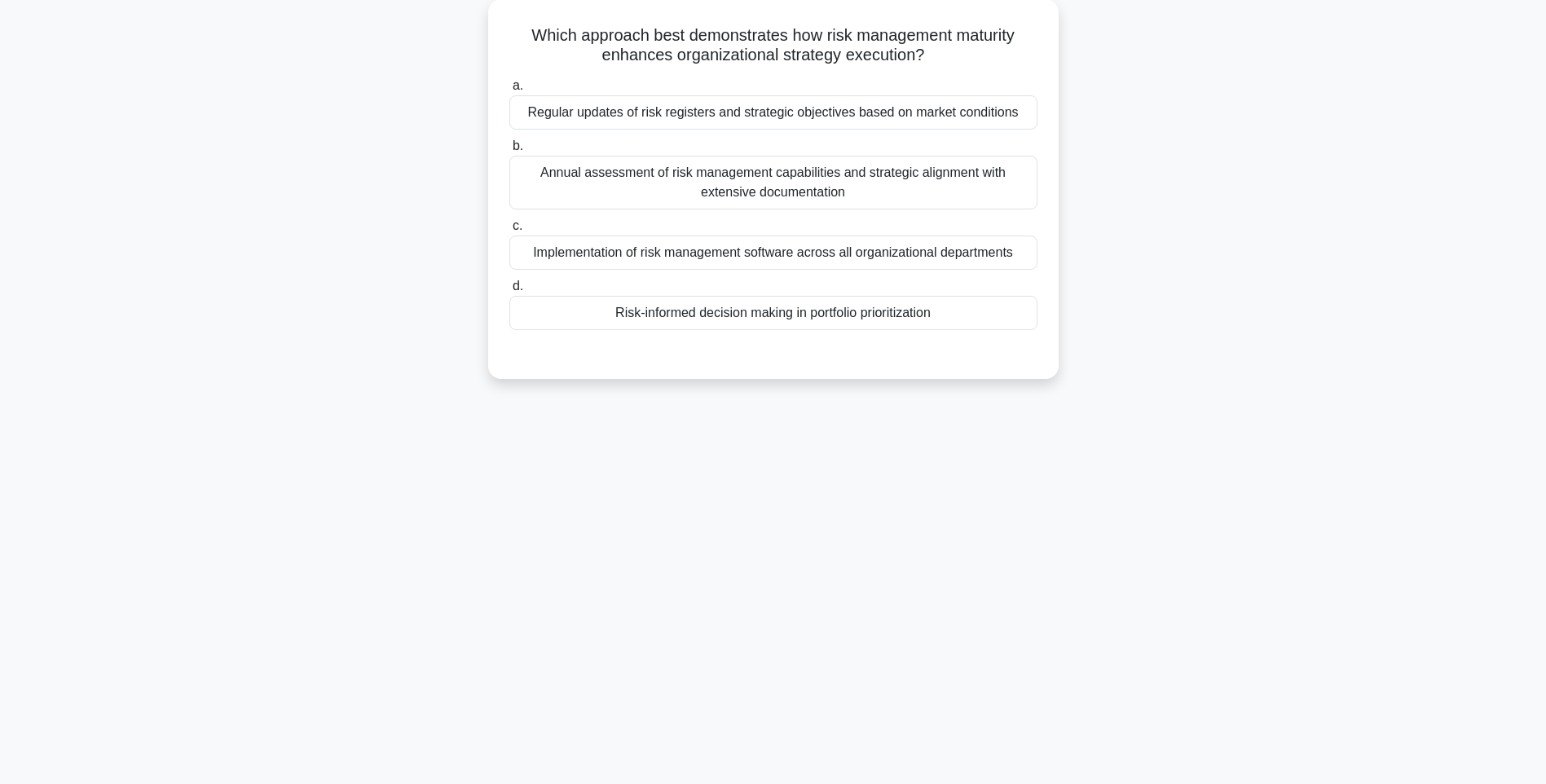
scroll to position [96, 0]
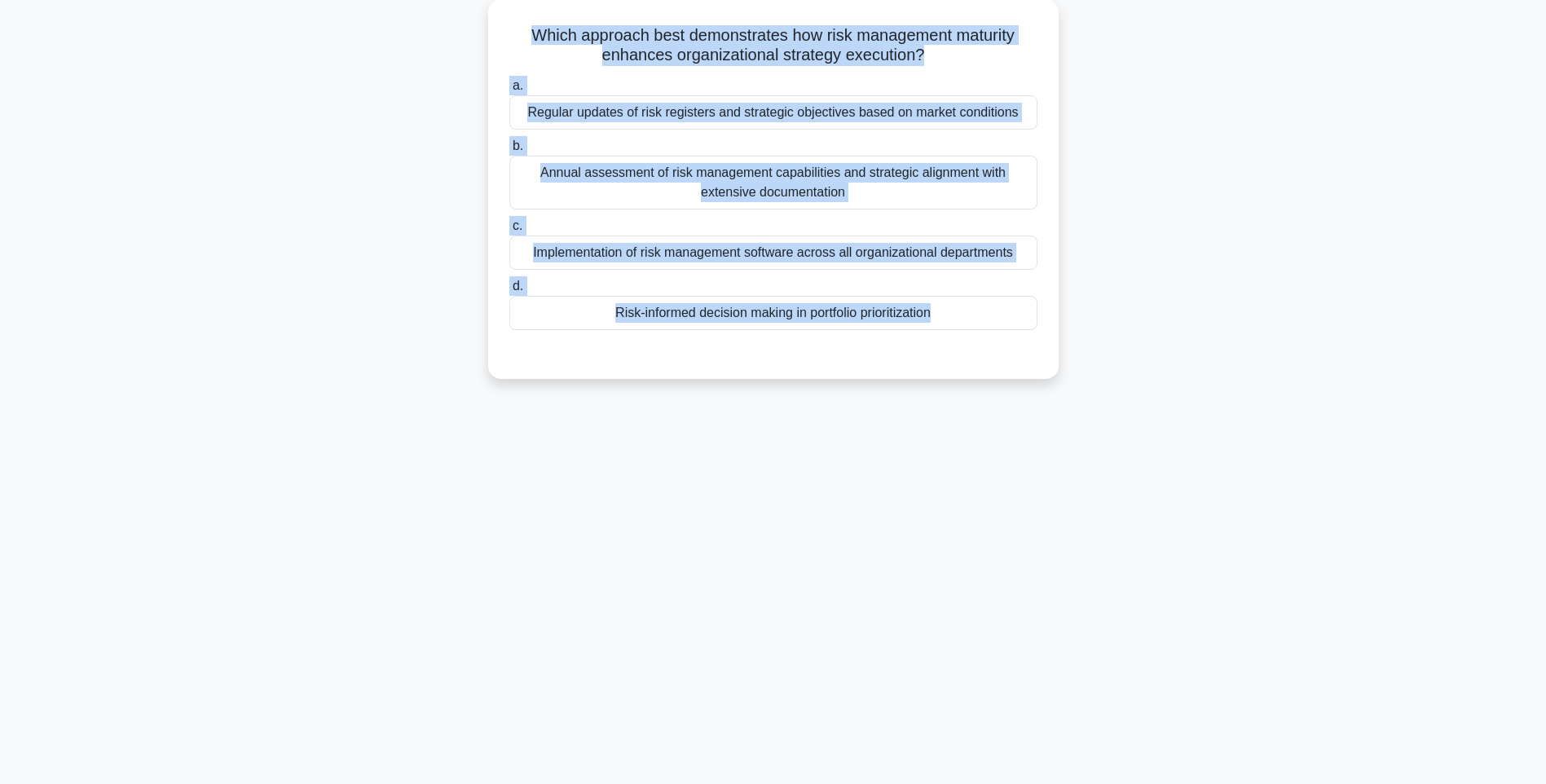
drag, startPoint x: 518, startPoint y: 30, endPoint x: 1119, endPoint y: 390, distance: 700.6
click at [1119, 390] on div "Which approach best demonstrates how risk management maturity enhances organiza…" at bounding box center [773, 199] width 1075 height 399
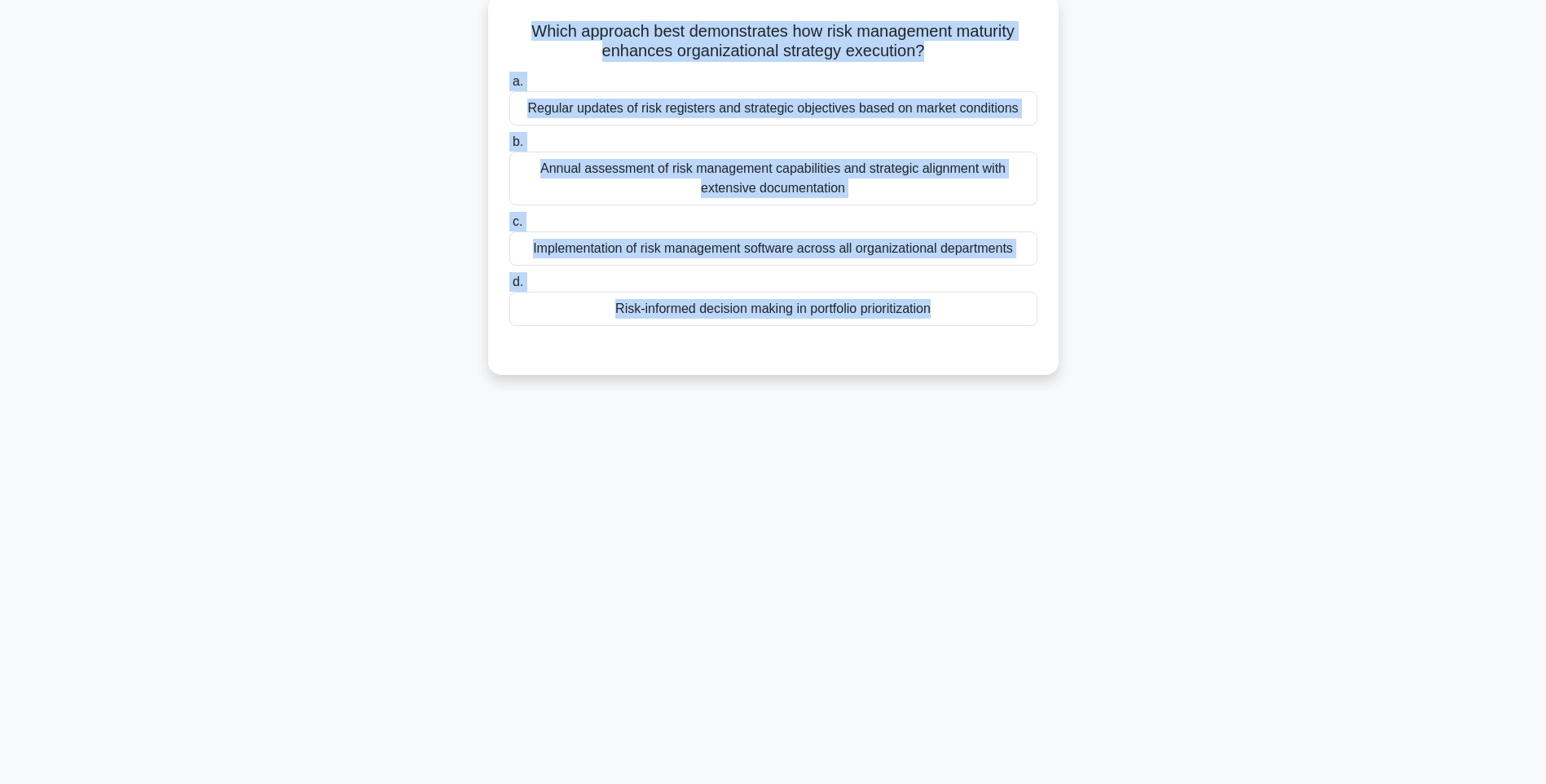
click at [822, 311] on div "Risk-informed decision making in portfolio prioritization" at bounding box center [773, 309] width 528 height 35
click at [509, 287] on input "d. Risk-informed decision making in portfolio prioritization" at bounding box center [509, 282] width 0 height 11
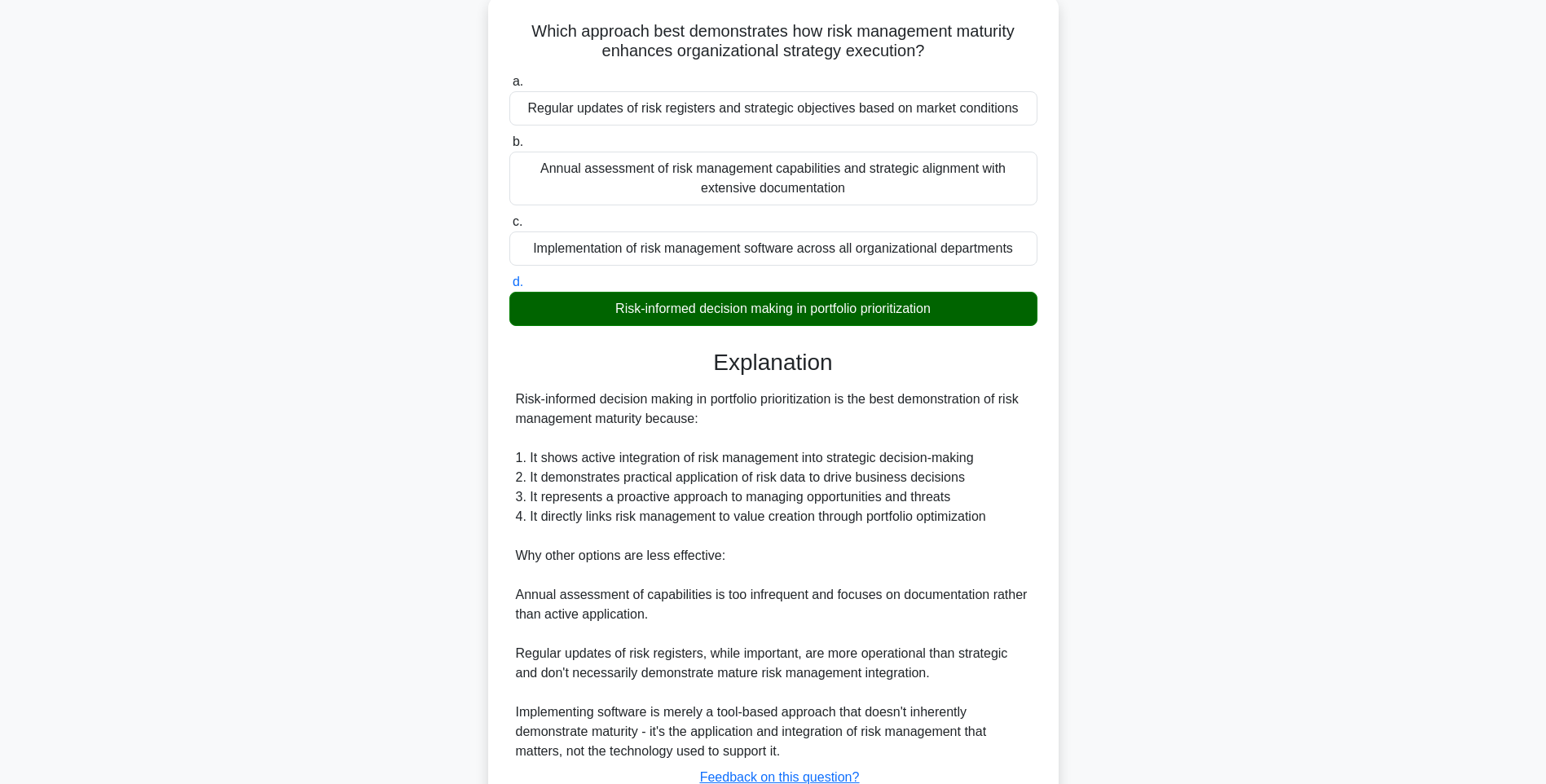
drag, startPoint x: 955, startPoint y: 473, endPoint x: 969, endPoint y: 517, distance: 46.2
click at [955, 473] on div "Risk-informed decision making in portfolio prioritization is the best demonstra…" at bounding box center [773, 575] width 515 height 372
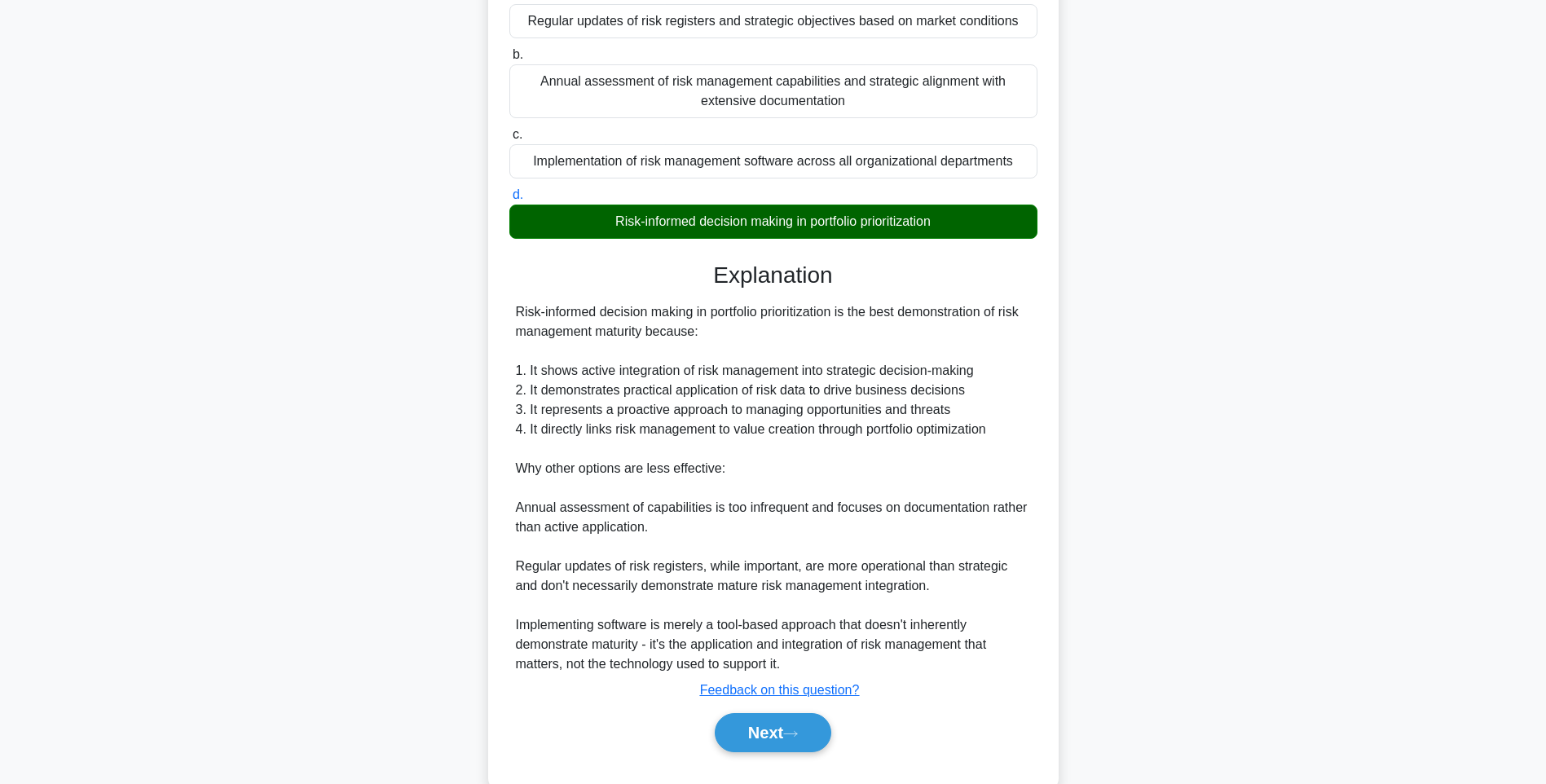
scroll to position [222, 0]
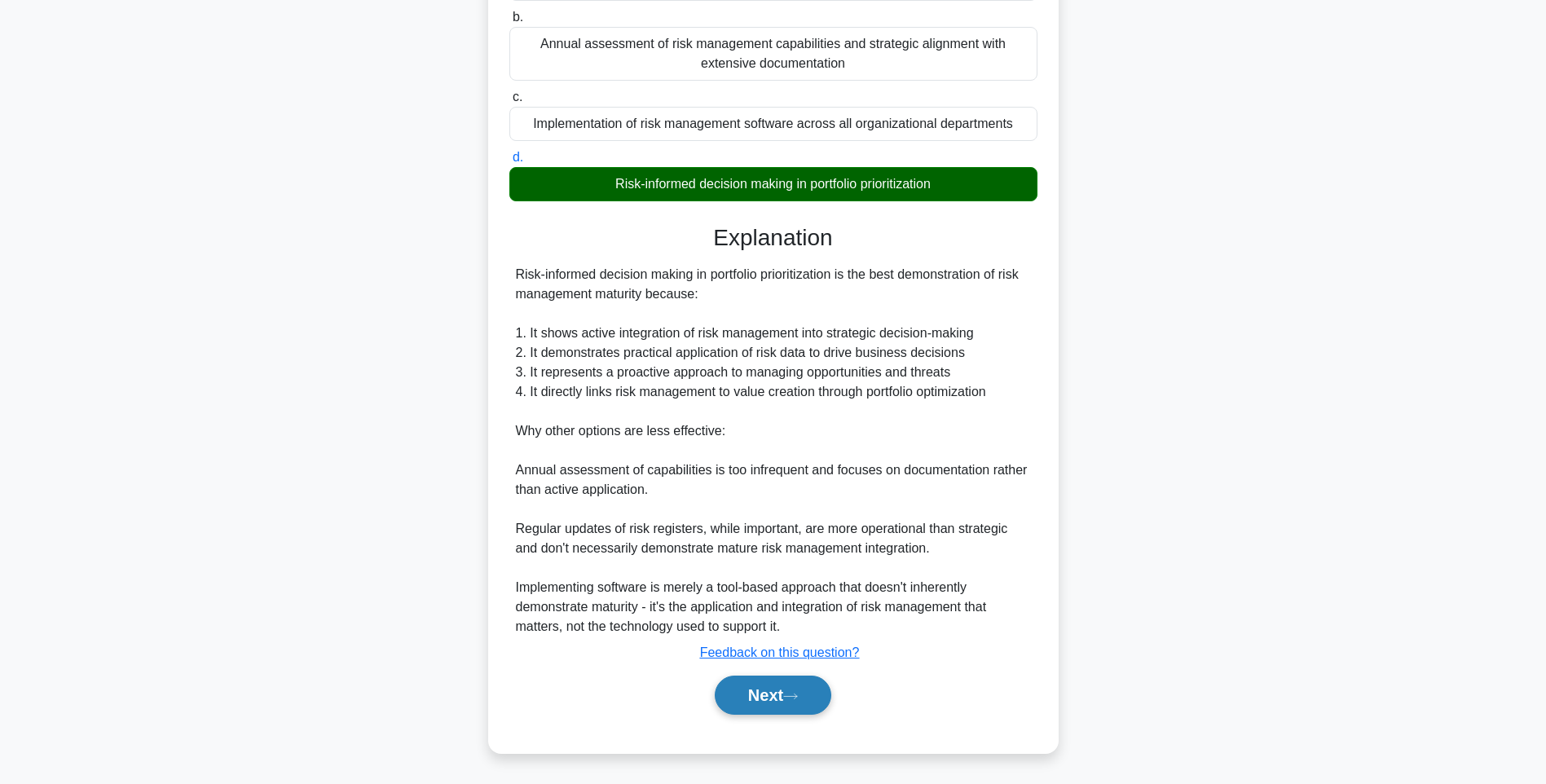
click at [804, 687] on button "Next" at bounding box center [773, 694] width 116 height 39
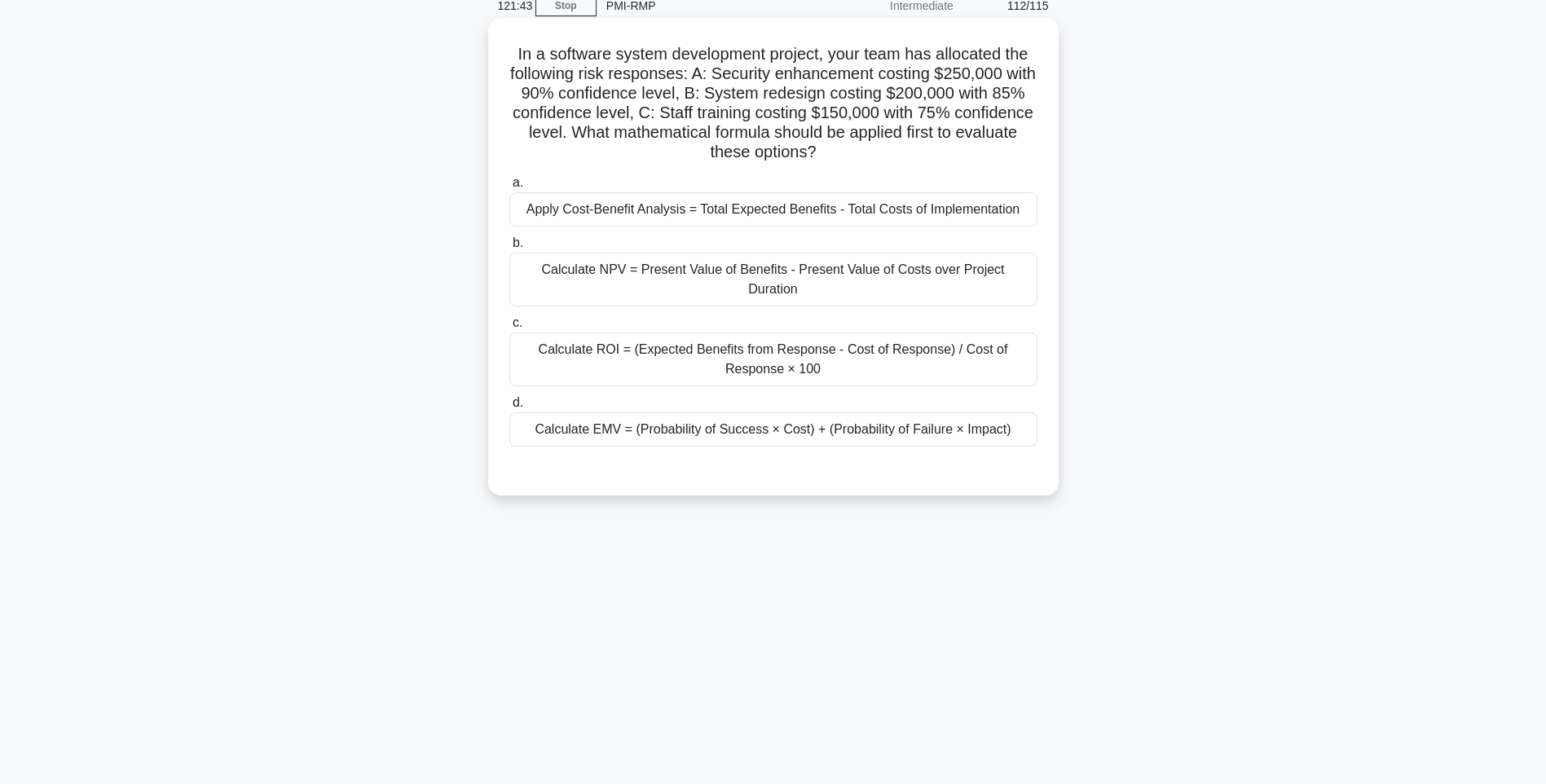
scroll to position [0, 0]
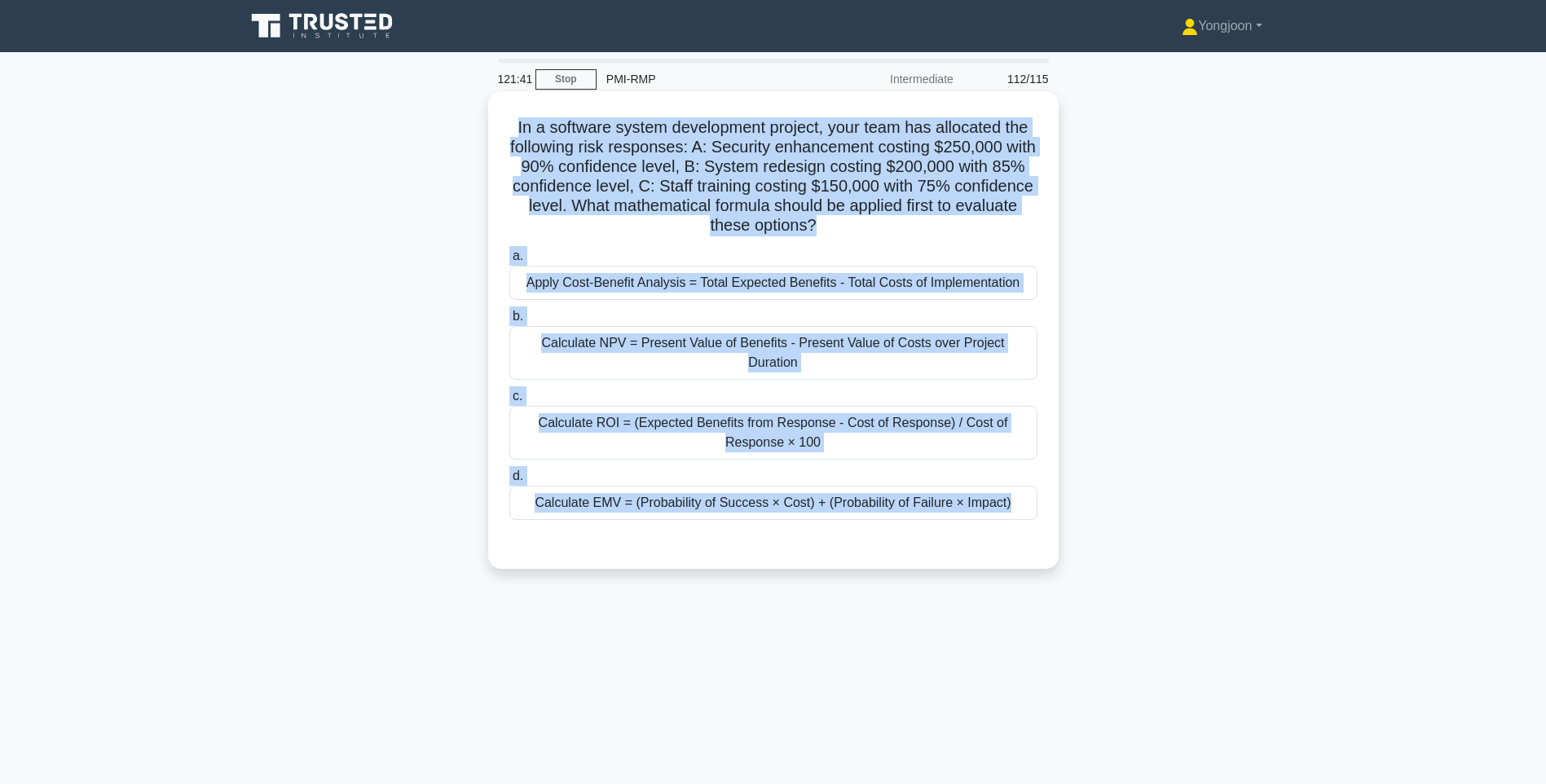
drag, startPoint x: 508, startPoint y: 123, endPoint x: 1036, endPoint y: 520, distance: 660.6
click at [1036, 520] on div "In a software system development project, your team has allocated the following…" at bounding box center [773, 330] width 557 height 465
drag, startPoint x: 1017, startPoint y: 514, endPoint x: 993, endPoint y: 512, distance: 24.1
click at [1017, 529] on div at bounding box center [773, 536] width 528 height 13
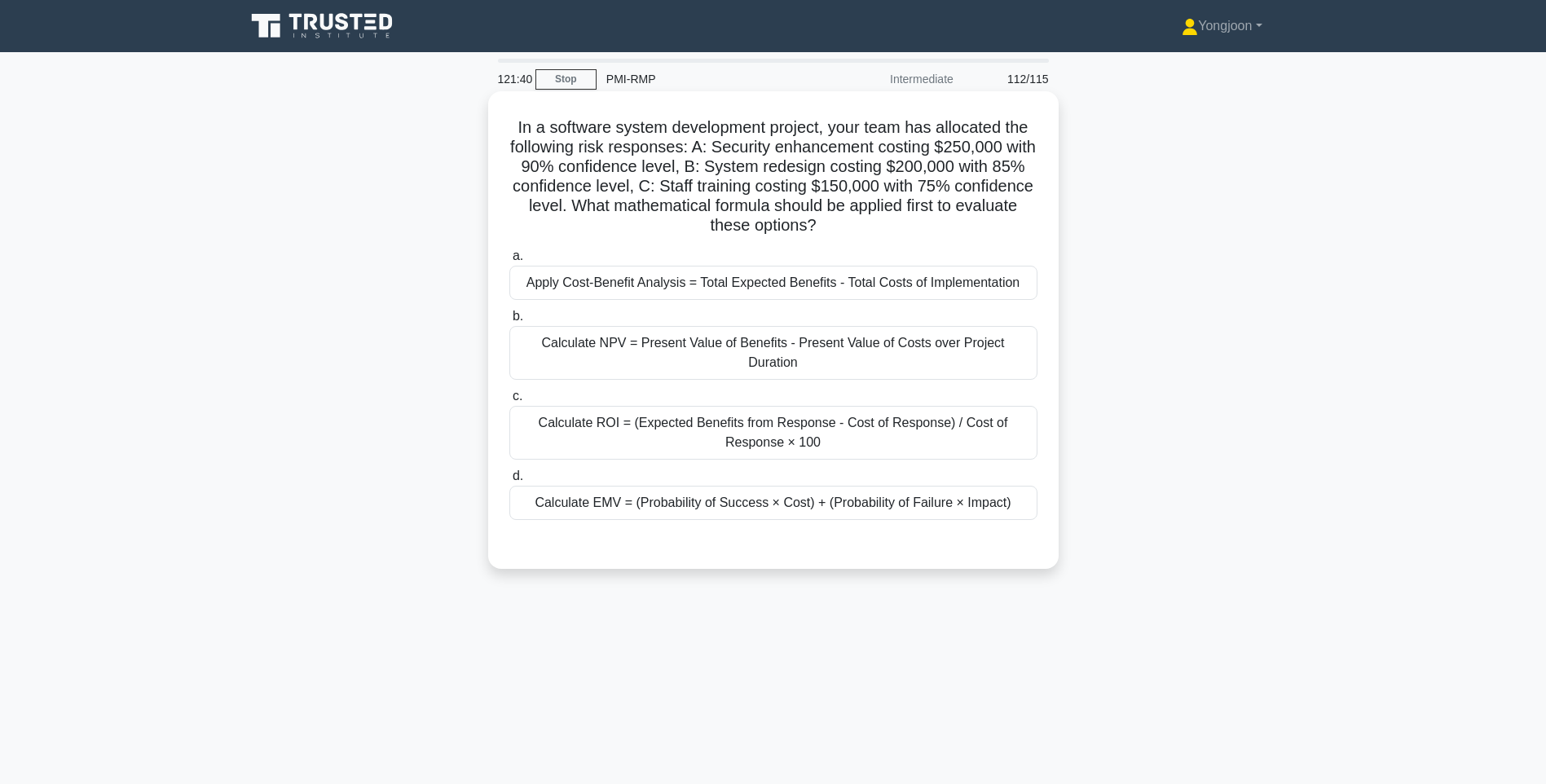
click at [804, 489] on div "Calculate EMV = (Probability of Success × Cost) + (Probability of Failure × Imp…" at bounding box center [773, 502] width 528 height 35
click at [509, 482] on input "d. Calculate EMV = (Probability of Success × Cost) + (Probability of Failure × …" at bounding box center [509, 476] width 0 height 11
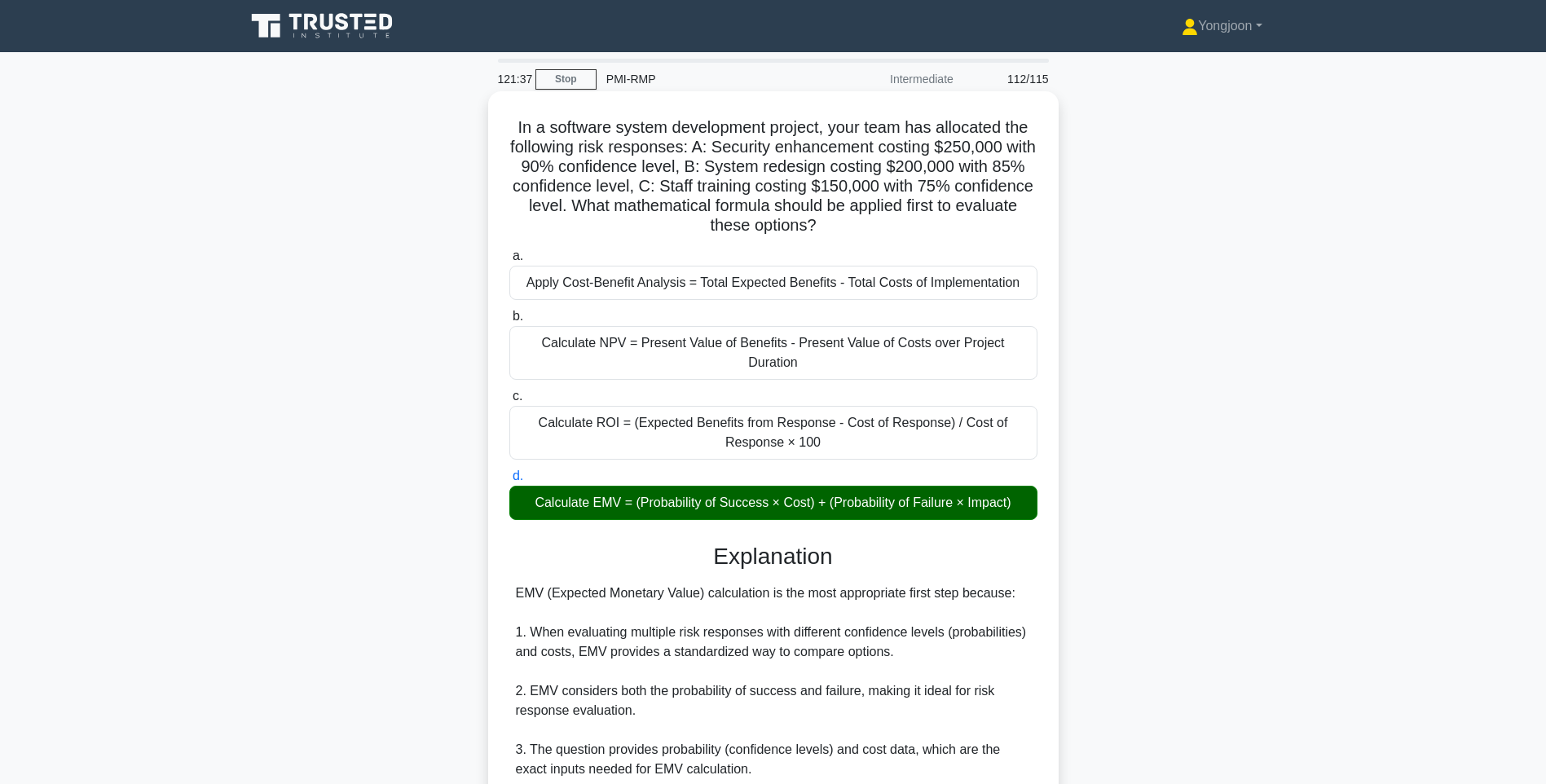
click at [860, 543] on h3 "Explanation" at bounding box center [773, 556] width 508 height 27
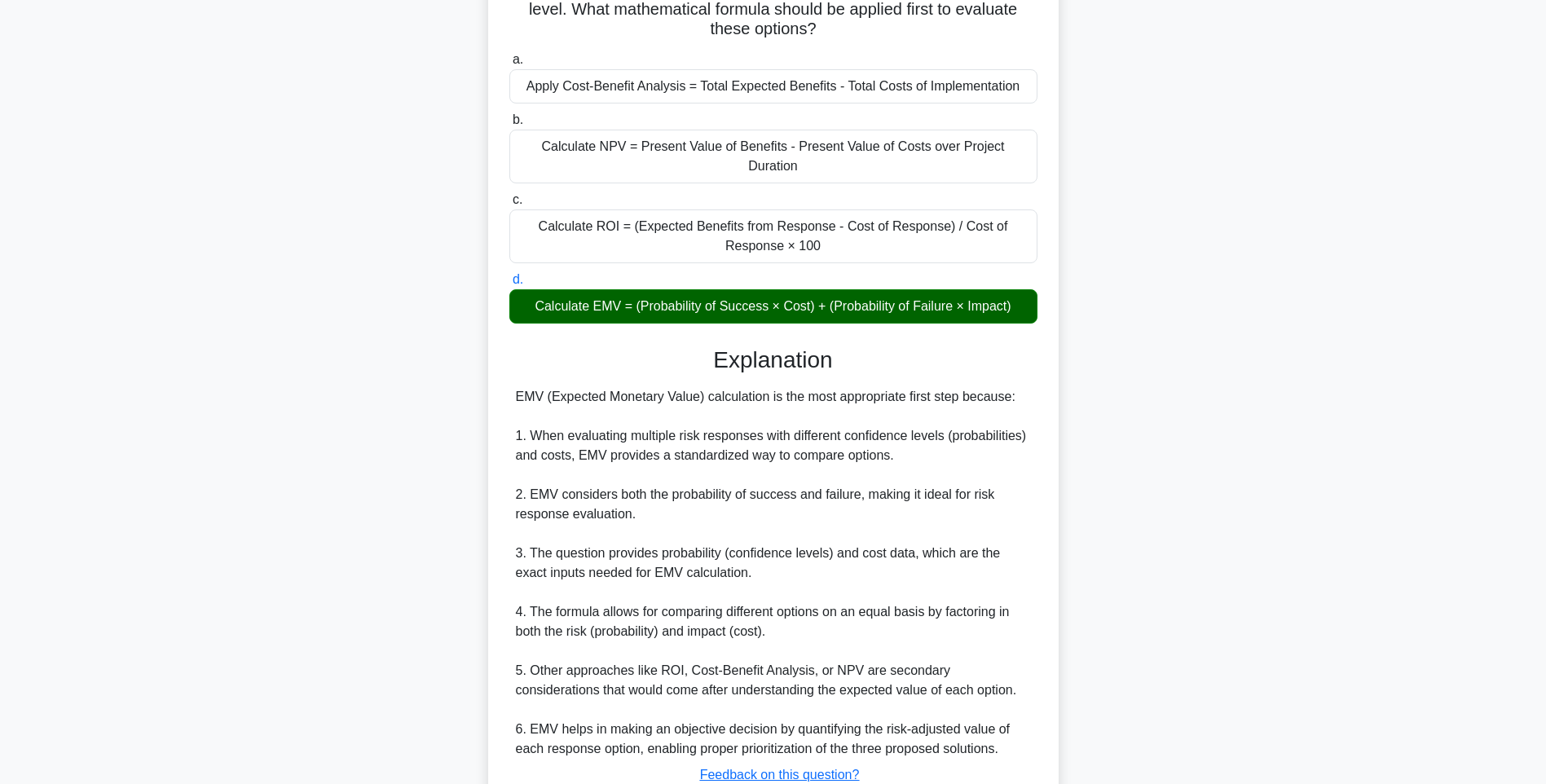
scroll to position [300, 0]
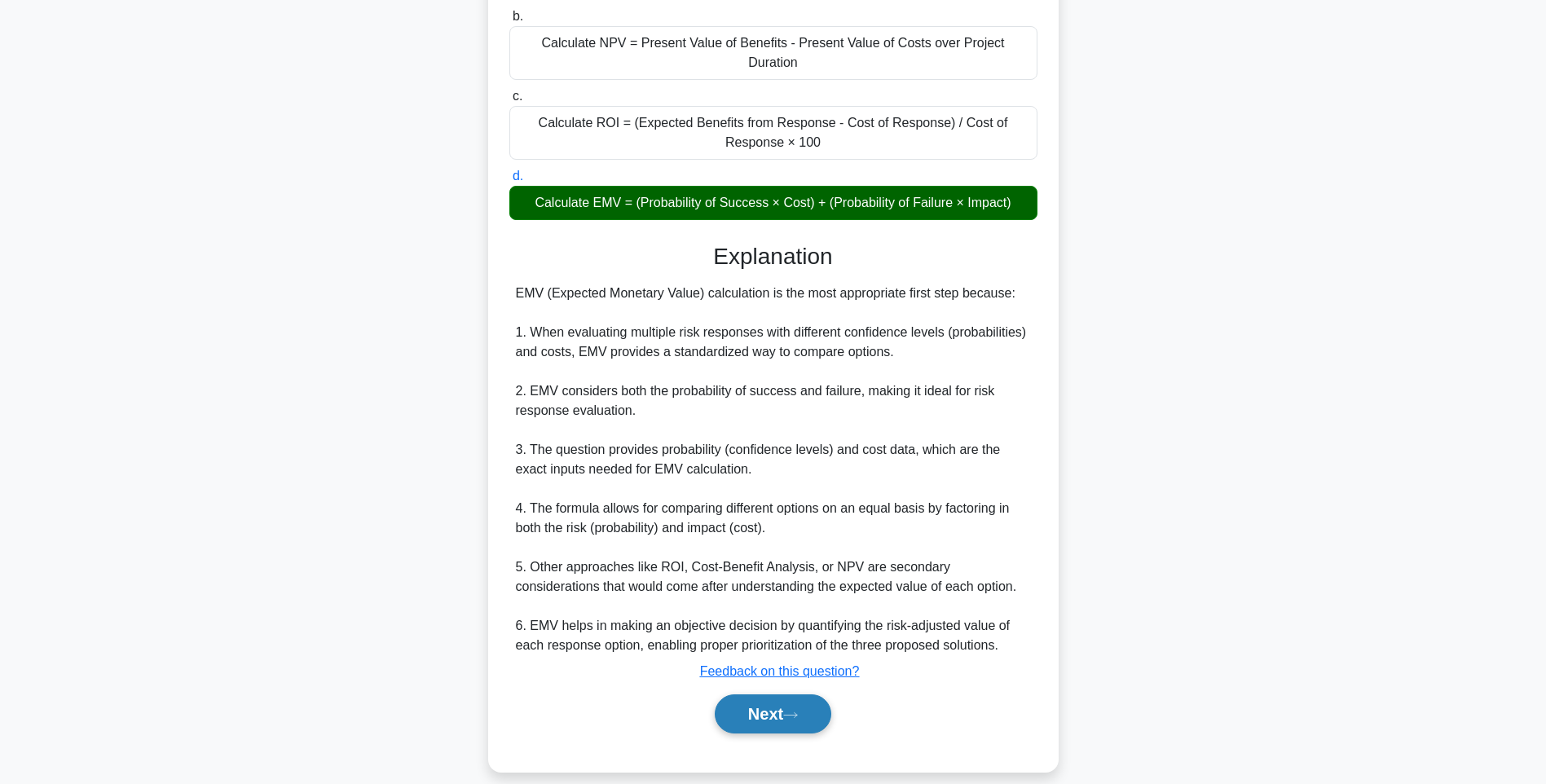
click at [785, 699] on button "Next" at bounding box center [773, 714] width 116 height 39
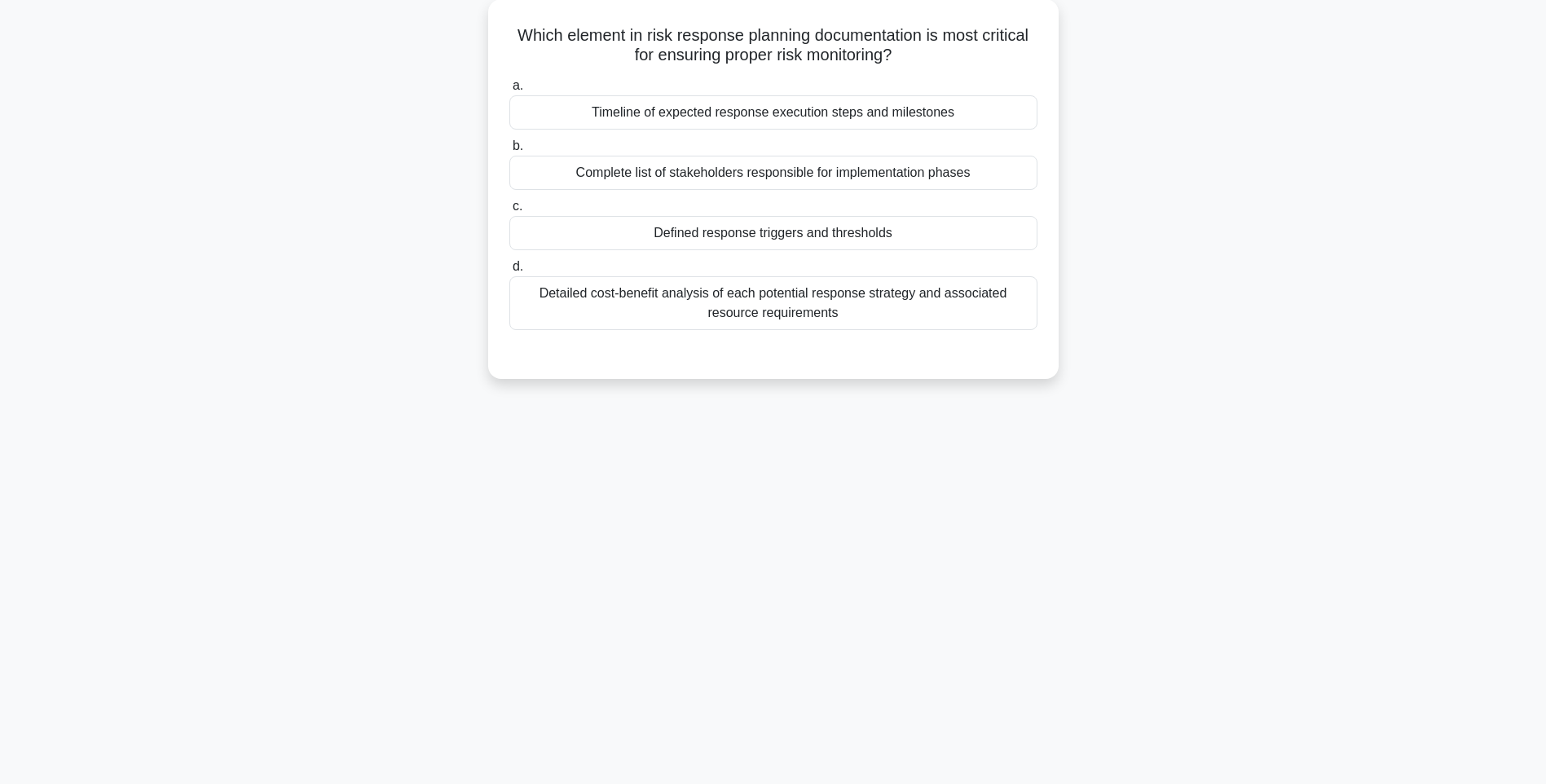
scroll to position [96, 0]
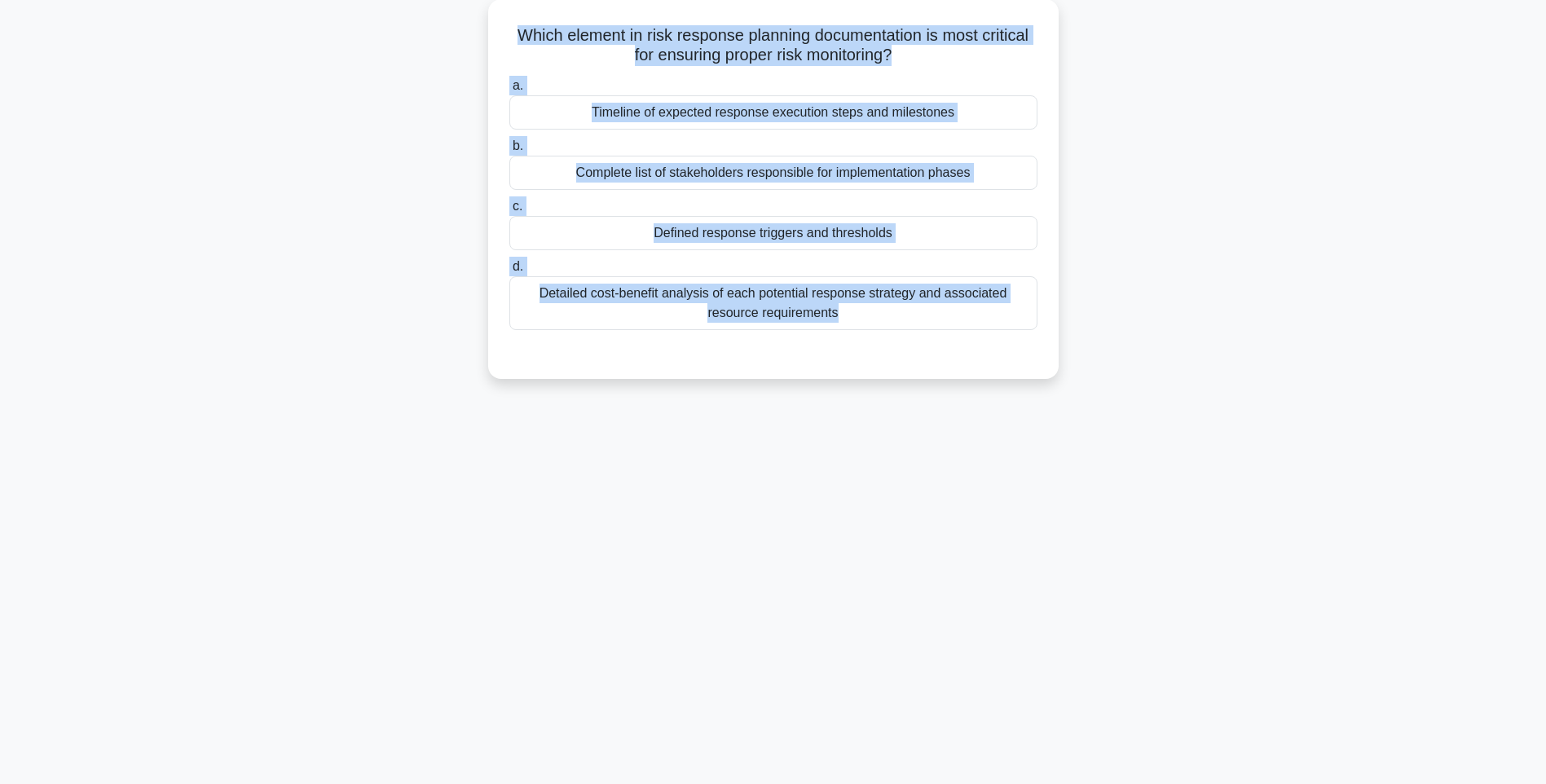
drag, startPoint x: 507, startPoint y: 31, endPoint x: 1139, endPoint y: 402, distance: 732.8
click at [1139, 402] on div "121:33 Stop PMI-RMP Intermediate 113/115 Which element in risk response plannin…" at bounding box center [773, 370] width 1075 height 815
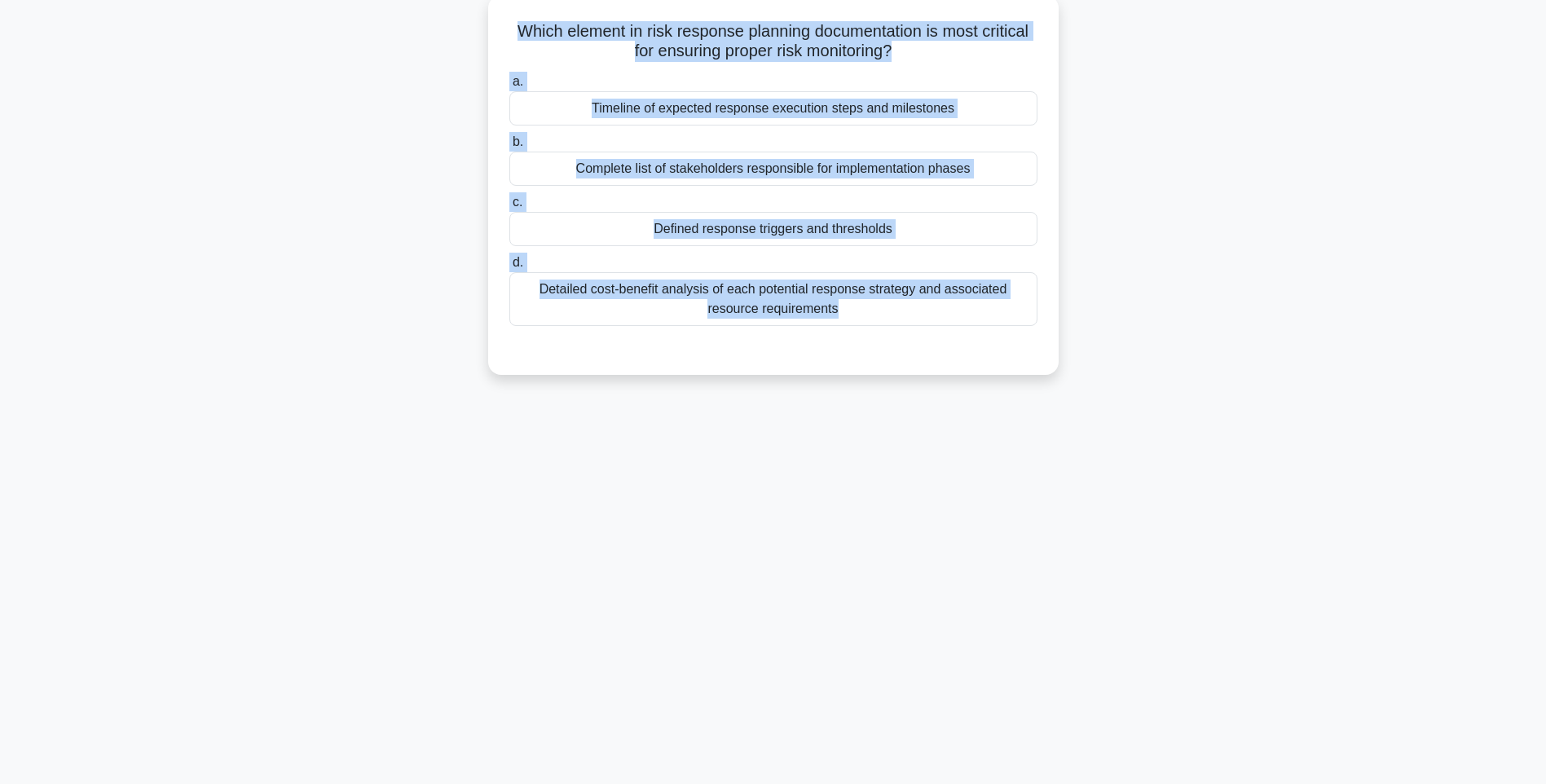
click at [726, 309] on div "Detailed cost-benefit analysis of each potential response strategy and associat…" at bounding box center [773, 299] width 528 height 54
click at [509, 268] on input "d. Detailed cost-benefit analysis of each potential response strategy and assoc…" at bounding box center [509, 263] width 0 height 11
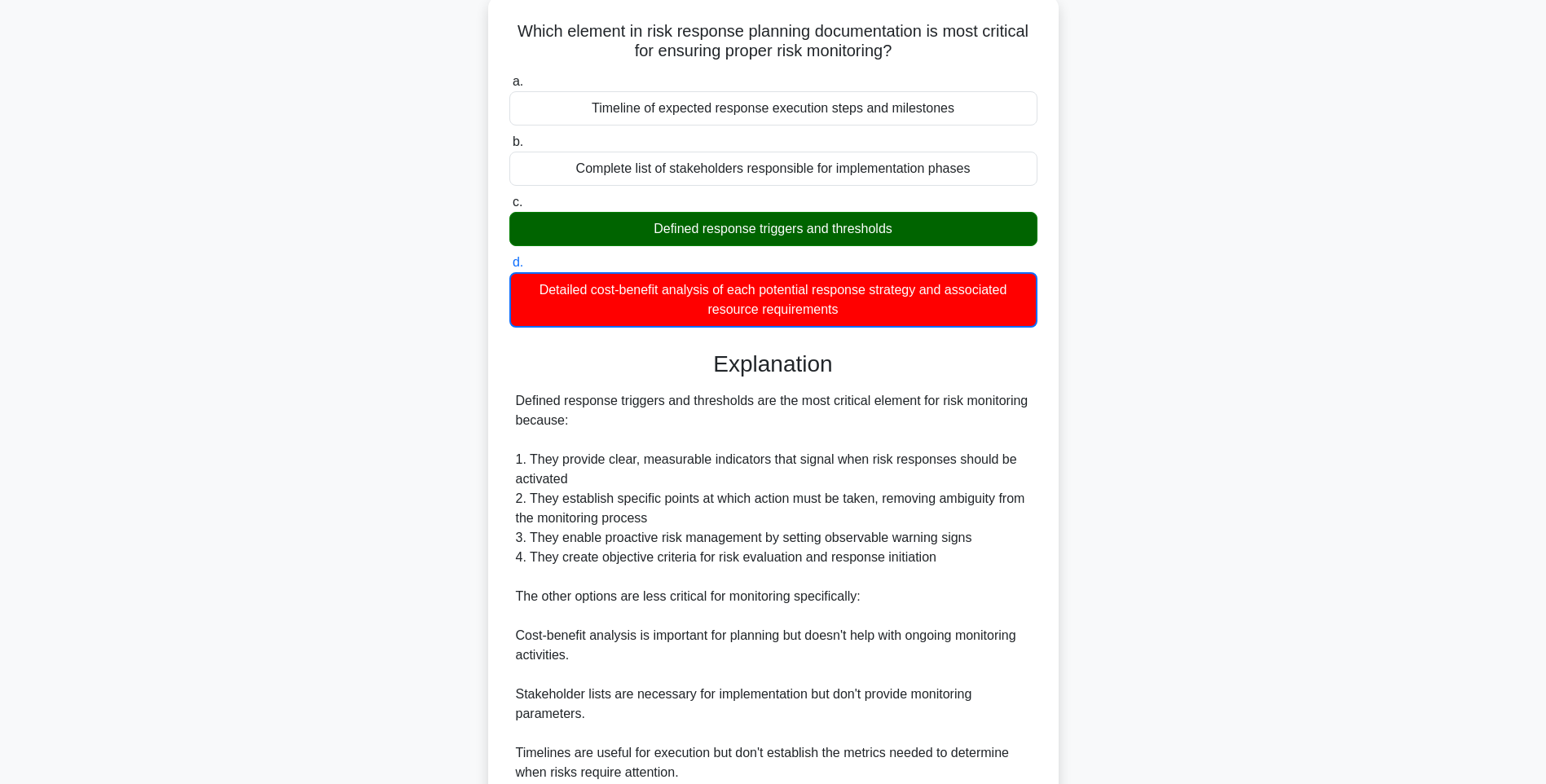
drag, startPoint x: 903, startPoint y: 519, endPoint x: 912, endPoint y: 525, distance: 10.8
click at [903, 519] on div "Defined response triggers and thresholds are the most critical element for risk…" at bounding box center [773, 625] width 515 height 469
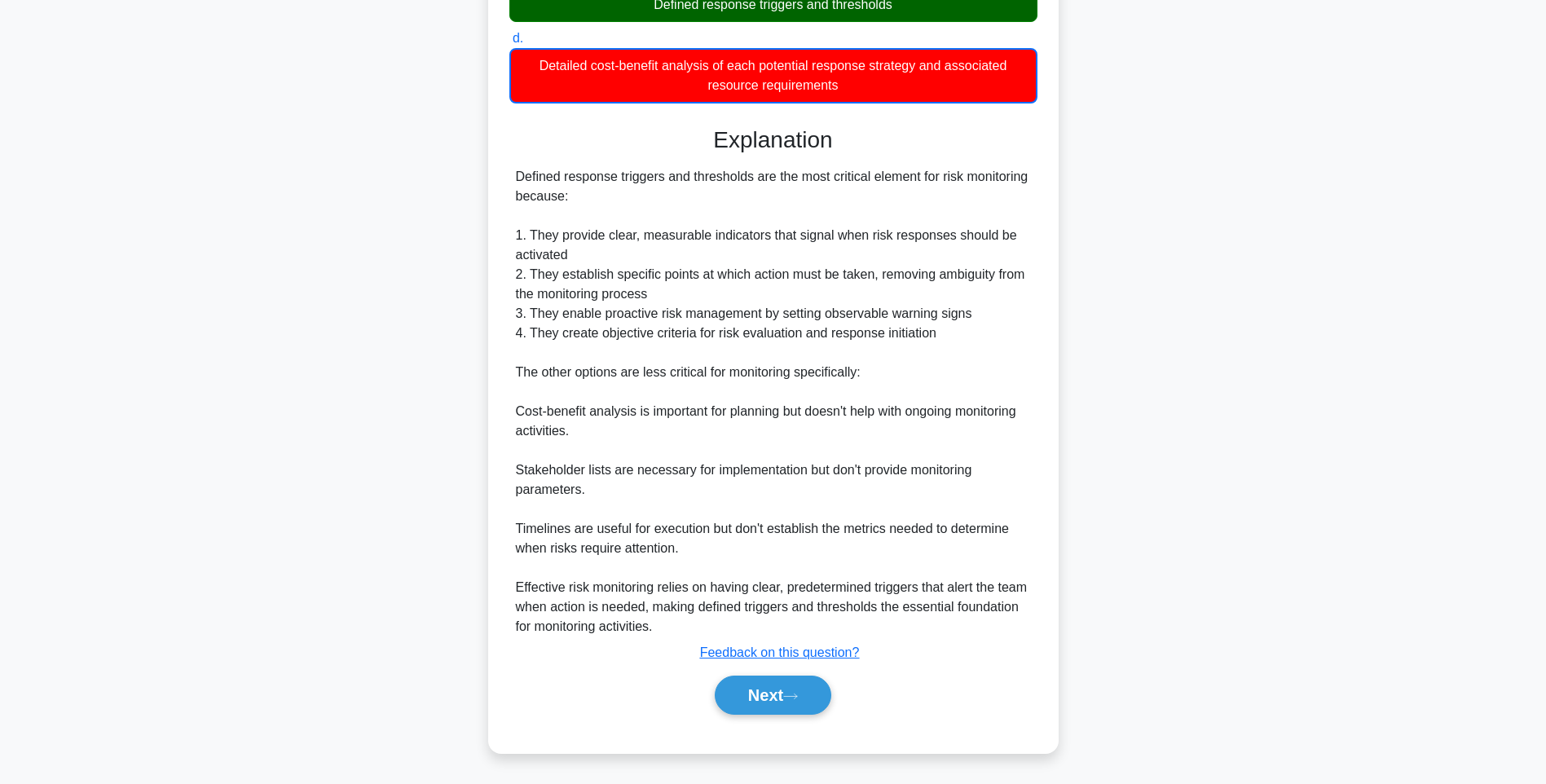
scroll to position [321, 0]
click at [742, 691] on button "Next" at bounding box center [773, 694] width 116 height 39
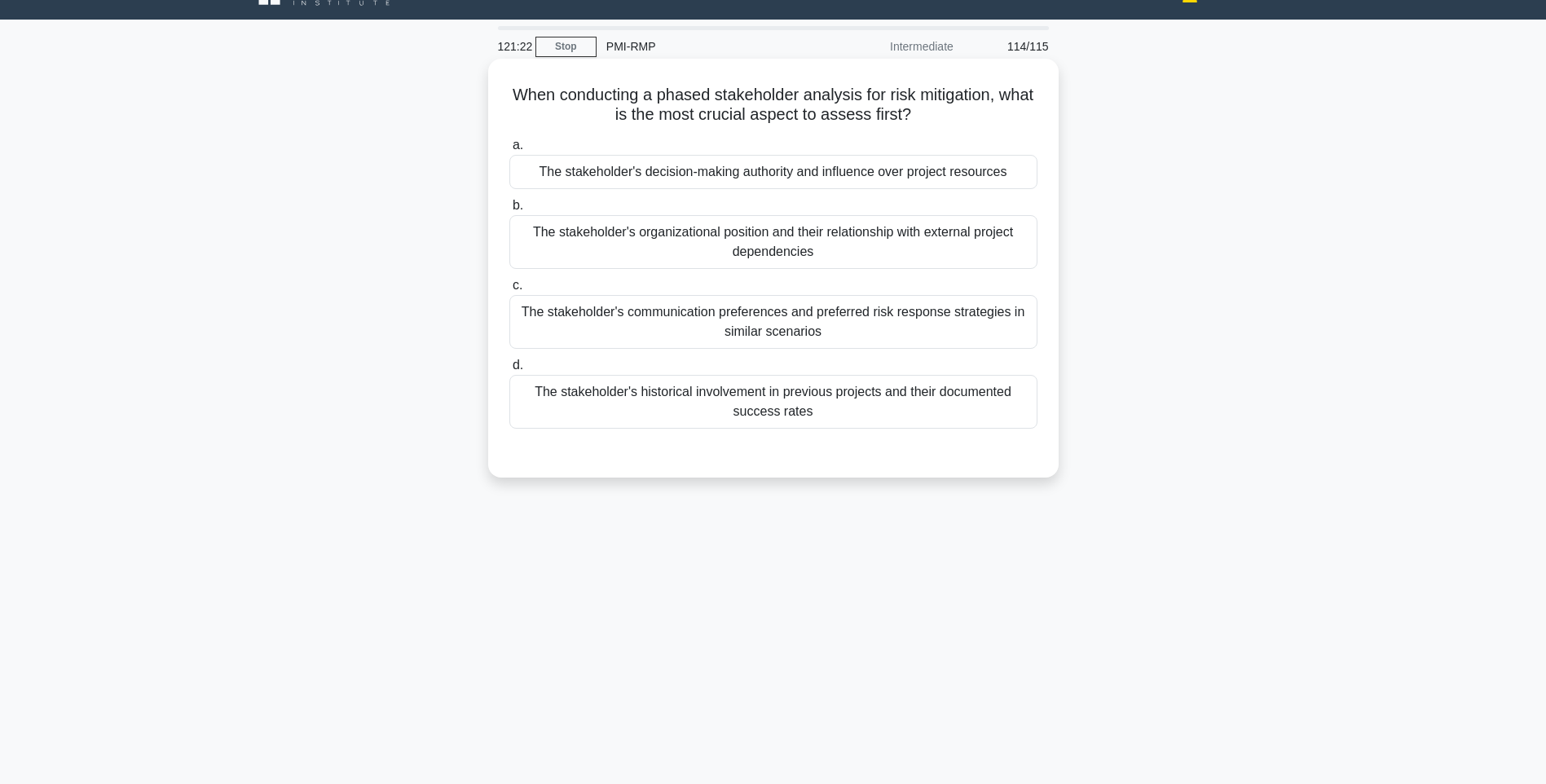
scroll to position [0, 0]
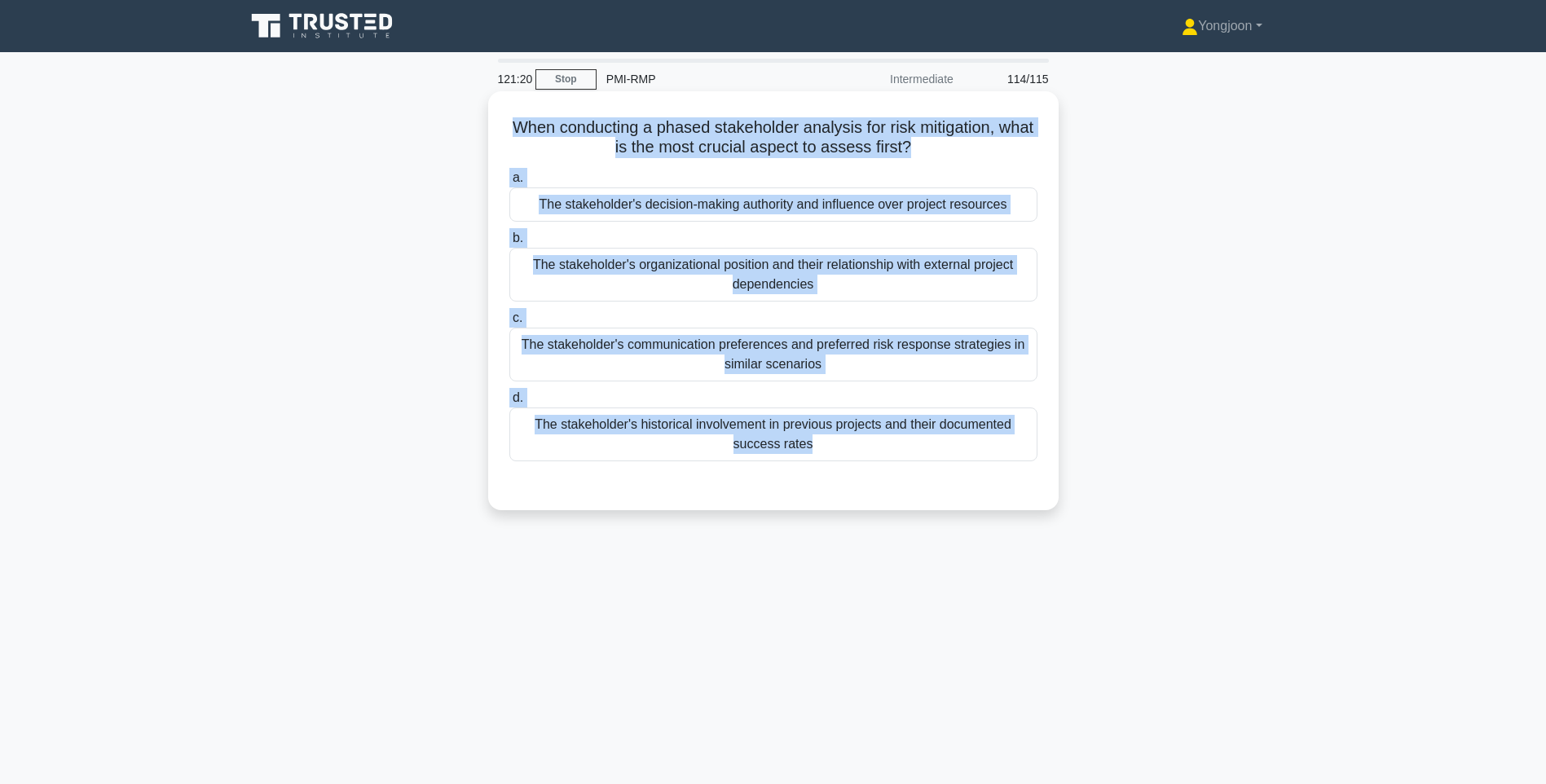
drag, startPoint x: 523, startPoint y: 127, endPoint x: 1014, endPoint y: 469, distance: 598.4
click at [1014, 469] on div "When conducting a phased stakeholder analysis for risk mitigation, what is the …" at bounding box center [773, 300] width 557 height 405
click at [1005, 435] on div "The stakeholder's historical involvement in previous projects and their documen…" at bounding box center [773, 434] width 528 height 54
click at [509, 404] on input "d. The stakeholder's historical involvement in previous projects and their docu…" at bounding box center [509, 398] width 0 height 11
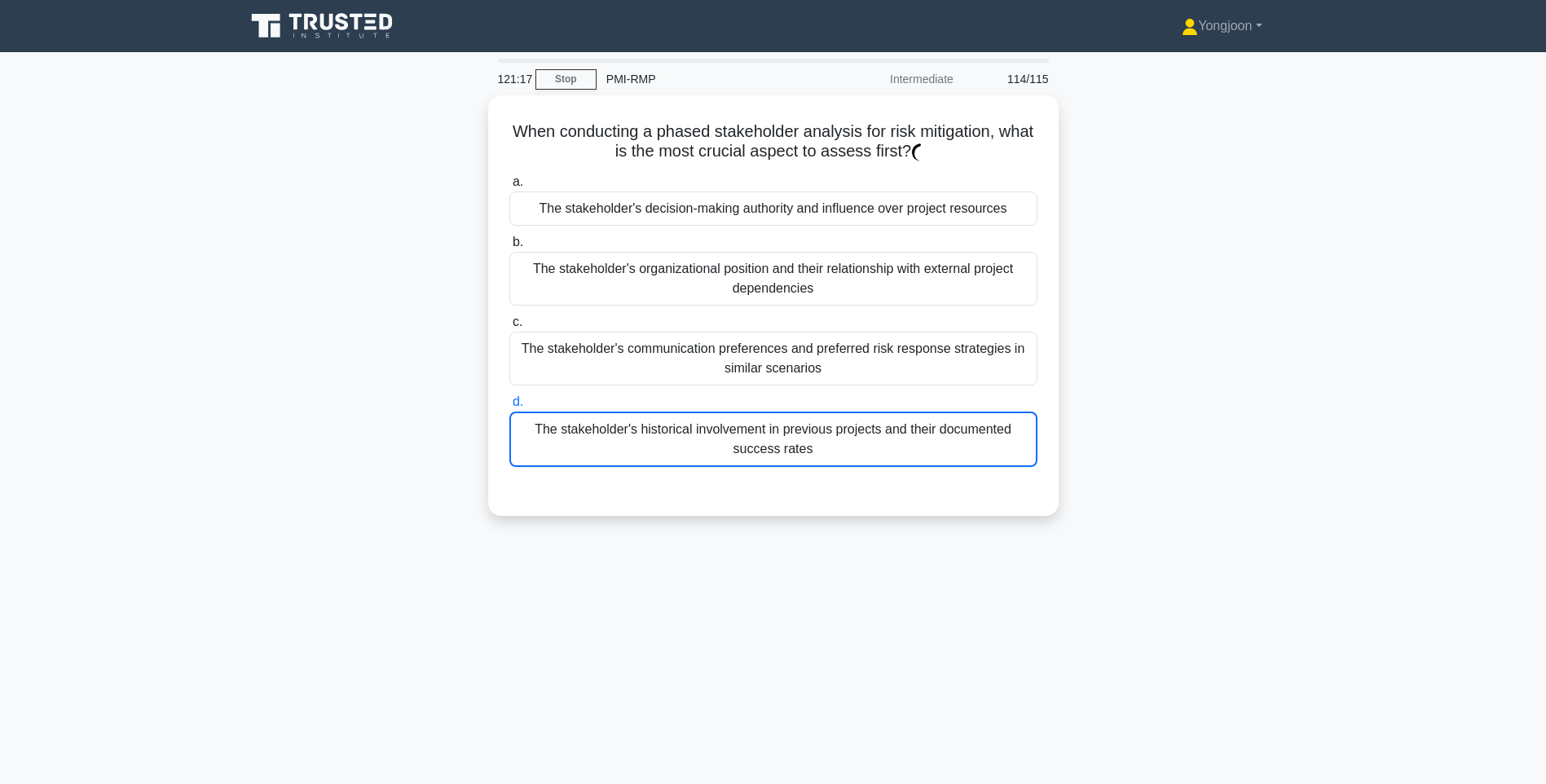
click at [1138, 449] on div "When conducting a phased stakeholder analysis for risk mitigation, what is the …" at bounding box center [773, 315] width 1075 height 440
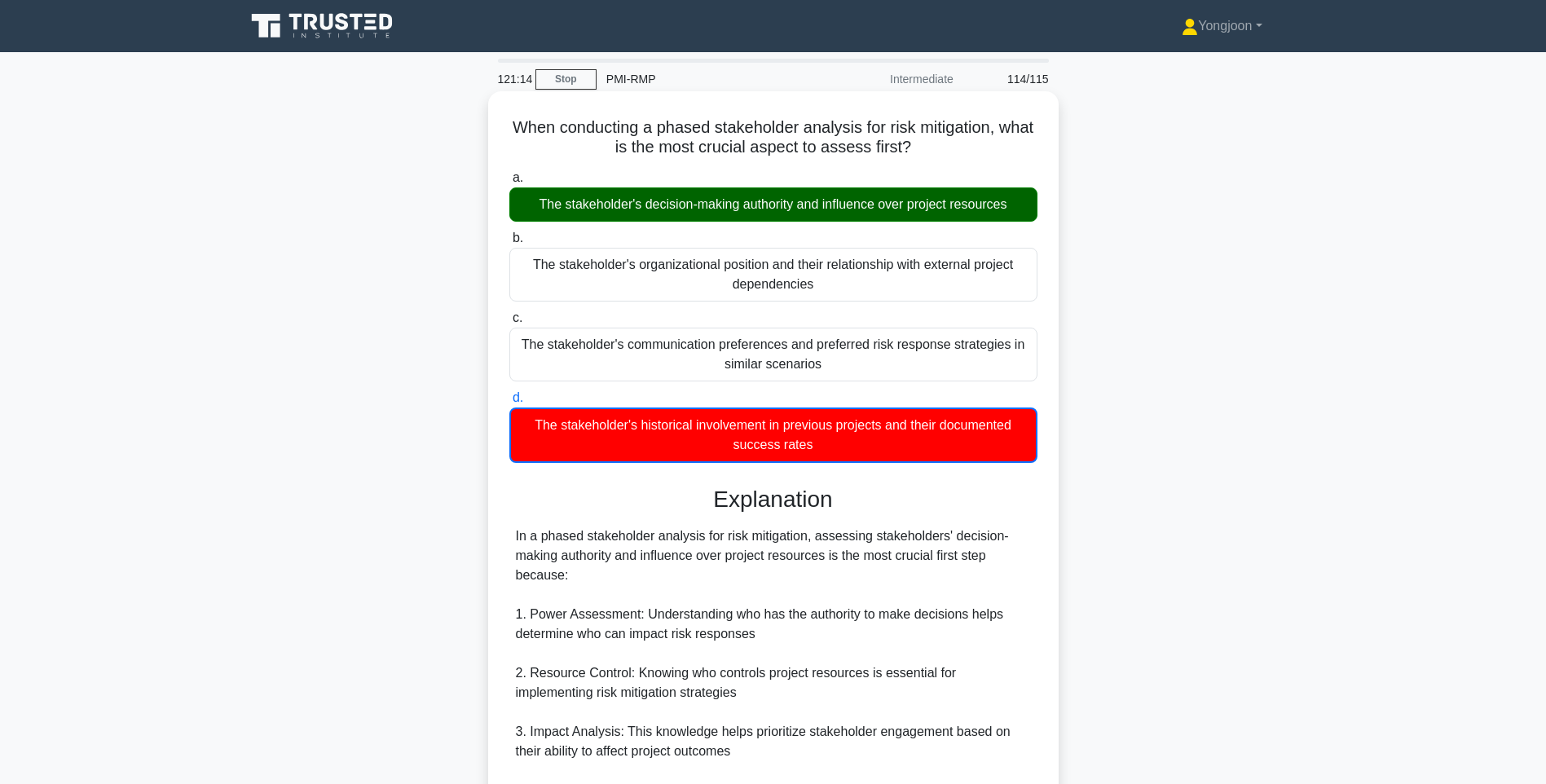
click at [1019, 481] on div "a. The stakeholder's decision-making authority and influence over project resou…" at bounding box center [773, 639] width 531 height 948
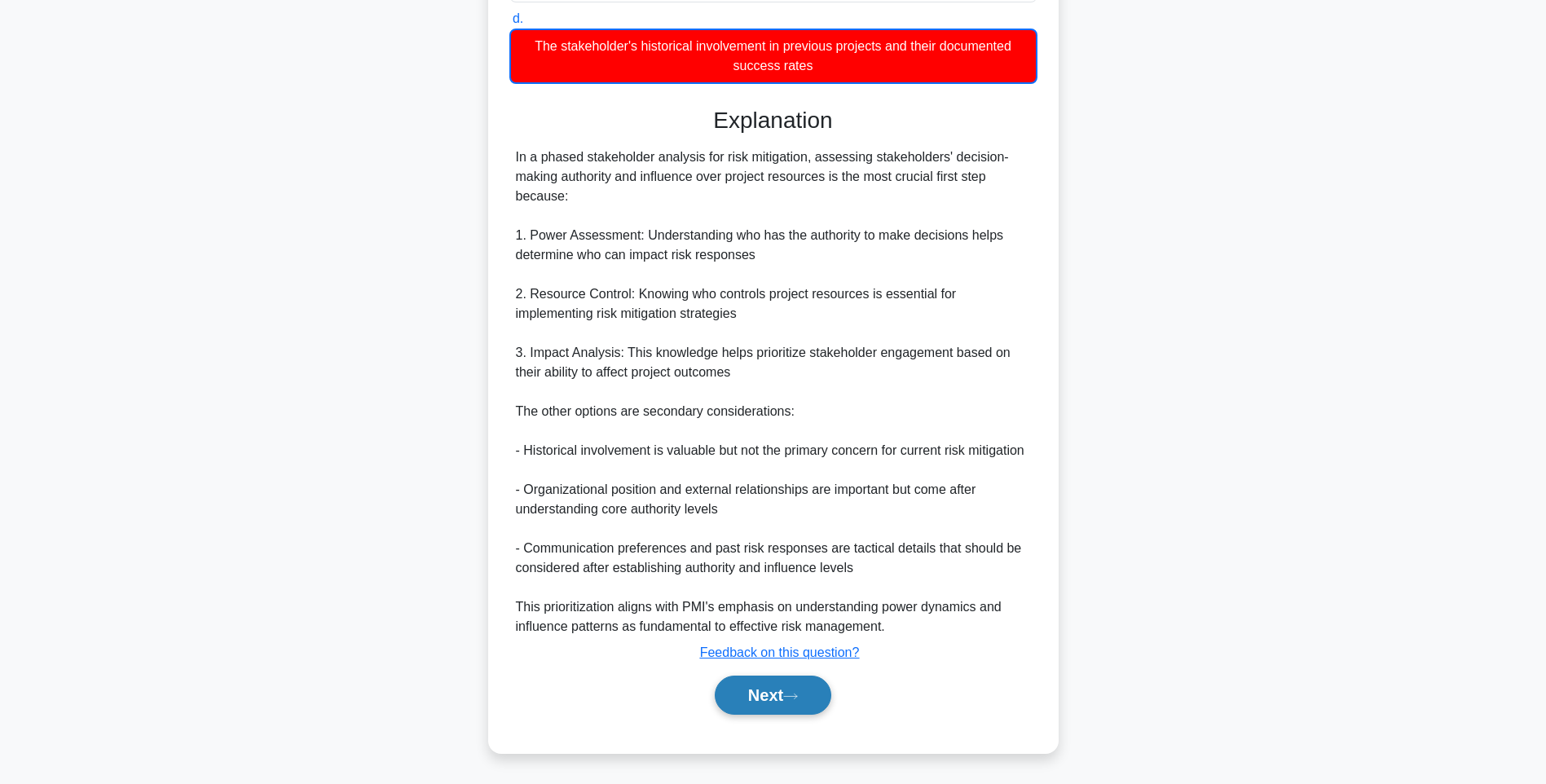
click at [765, 677] on button "Next" at bounding box center [773, 694] width 116 height 39
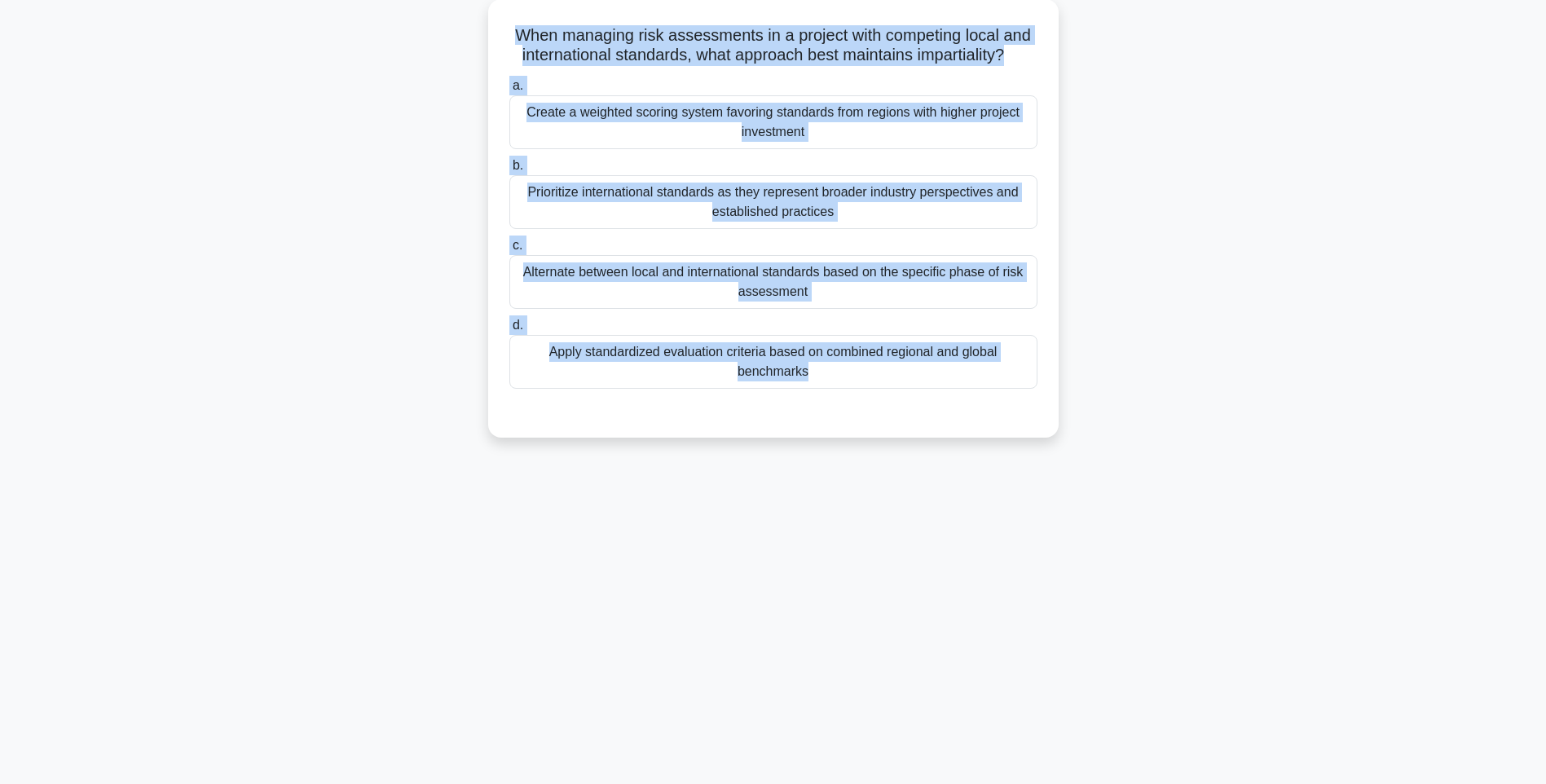
drag, startPoint x: 506, startPoint y: 30, endPoint x: 1080, endPoint y: 404, distance: 685.1
click at [1080, 404] on div "When managing risk assessments in a project with competing local and internatio…" at bounding box center [773, 228] width 1075 height 458
click at [1098, 460] on div "121:09 Stop PMI-RMP Intermediate 115/115 When managing risk assessments in a pr…" at bounding box center [773, 370] width 1075 height 815
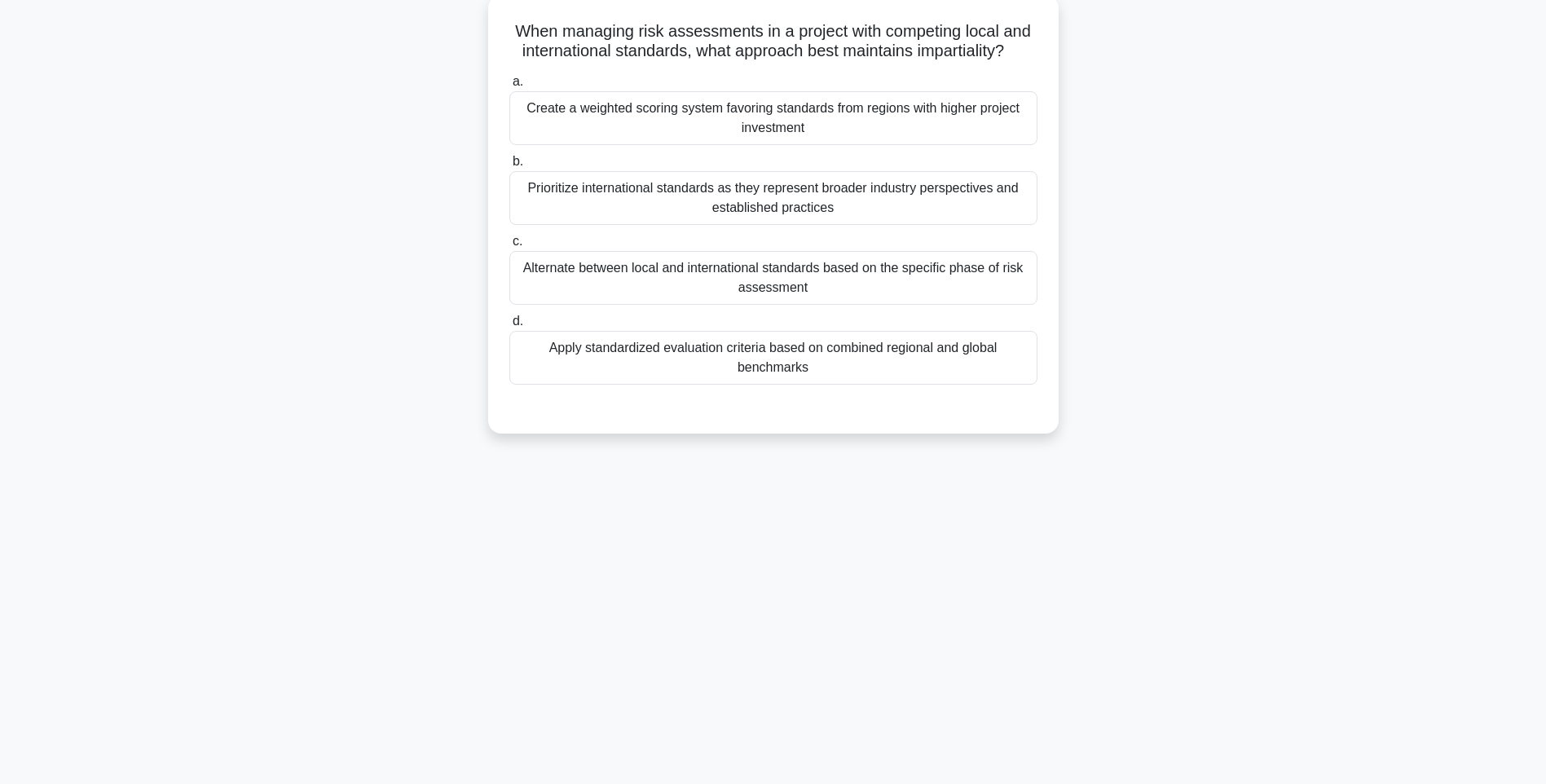
click at [884, 335] on div "Apply standardized evaluation criteria based on combined regional and global be…" at bounding box center [773, 357] width 528 height 54
click at [509, 326] on input "d. Apply standardized evaluation criteria based on combined regional and global…" at bounding box center [509, 321] width 0 height 11
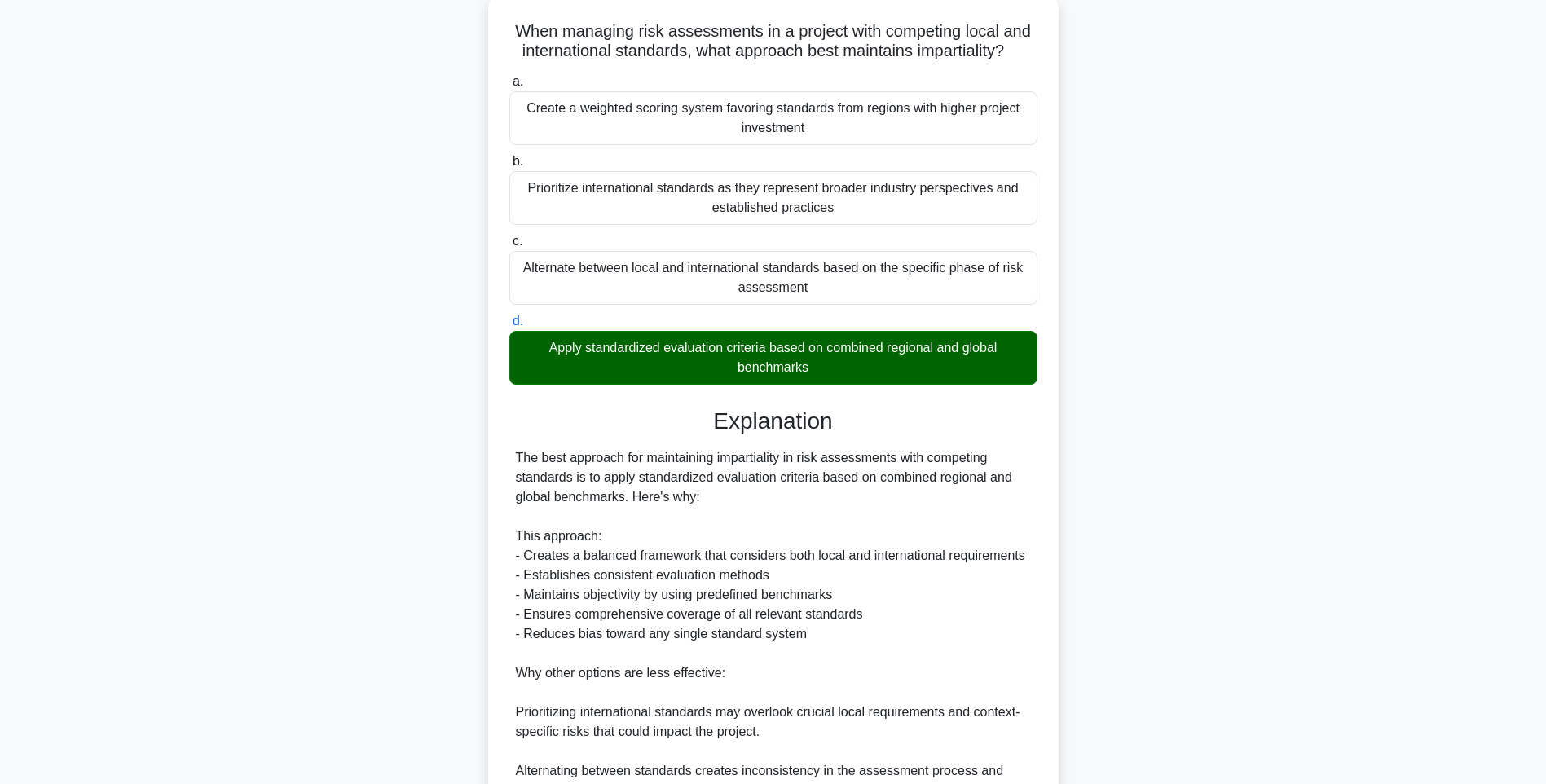
click at [1024, 472] on div "The best approach for maintaining impartiality in risk assessments with competi…" at bounding box center [773, 653] width 515 height 411
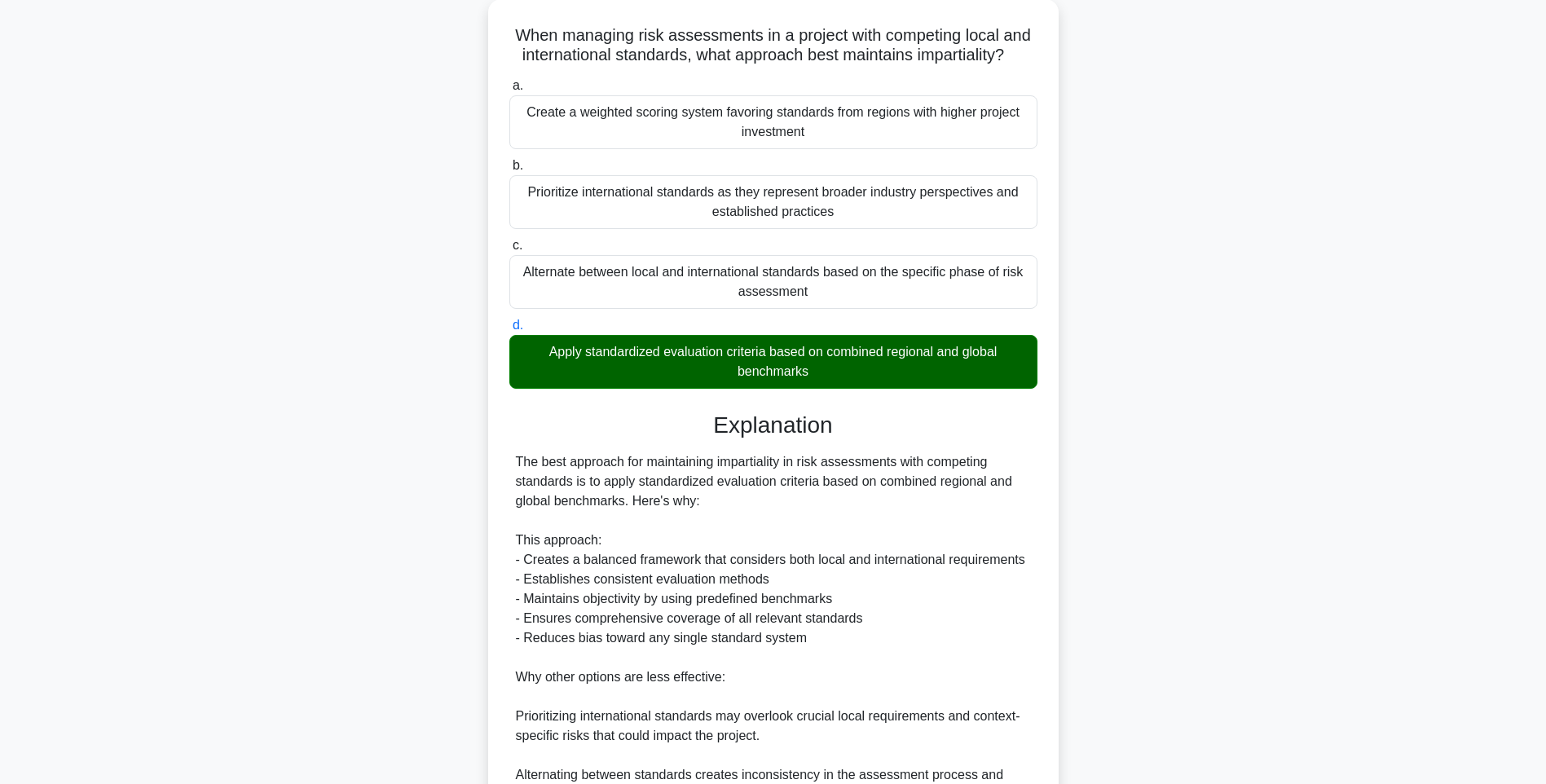
drag, startPoint x: 1294, startPoint y: 412, endPoint x: 1279, endPoint y: 404, distance: 17.0
click at [1294, 412] on div "When managing risk assessments in a project with competing local and internatio…" at bounding box center [773, 498] width 1075 height 1000
click at [1246, 131] on div "When managing risk assessments in a project with competing local and internatio…" at bounding box center [773, 498] width 1075 height 1000
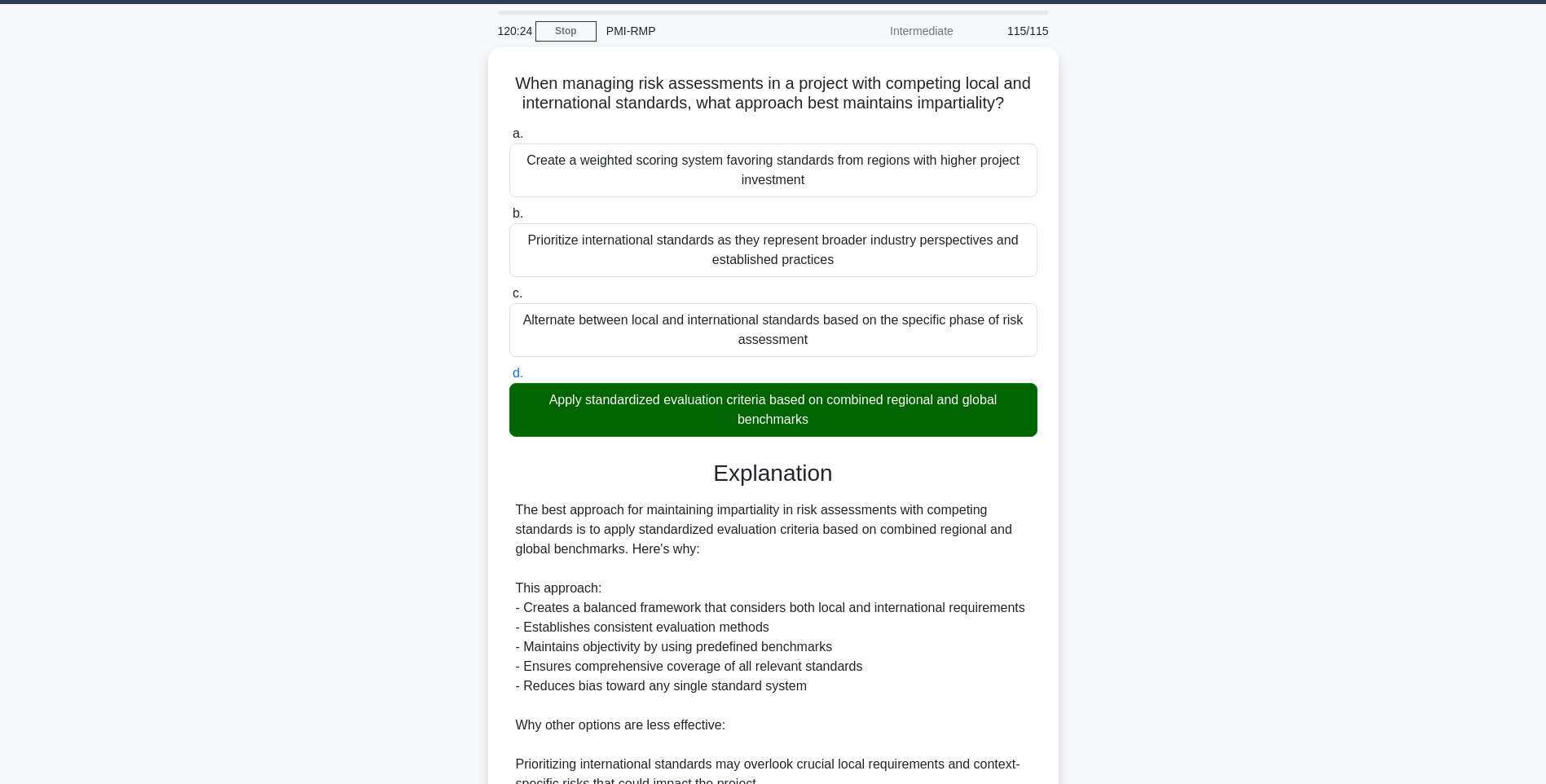
scroll to position [0, 0]
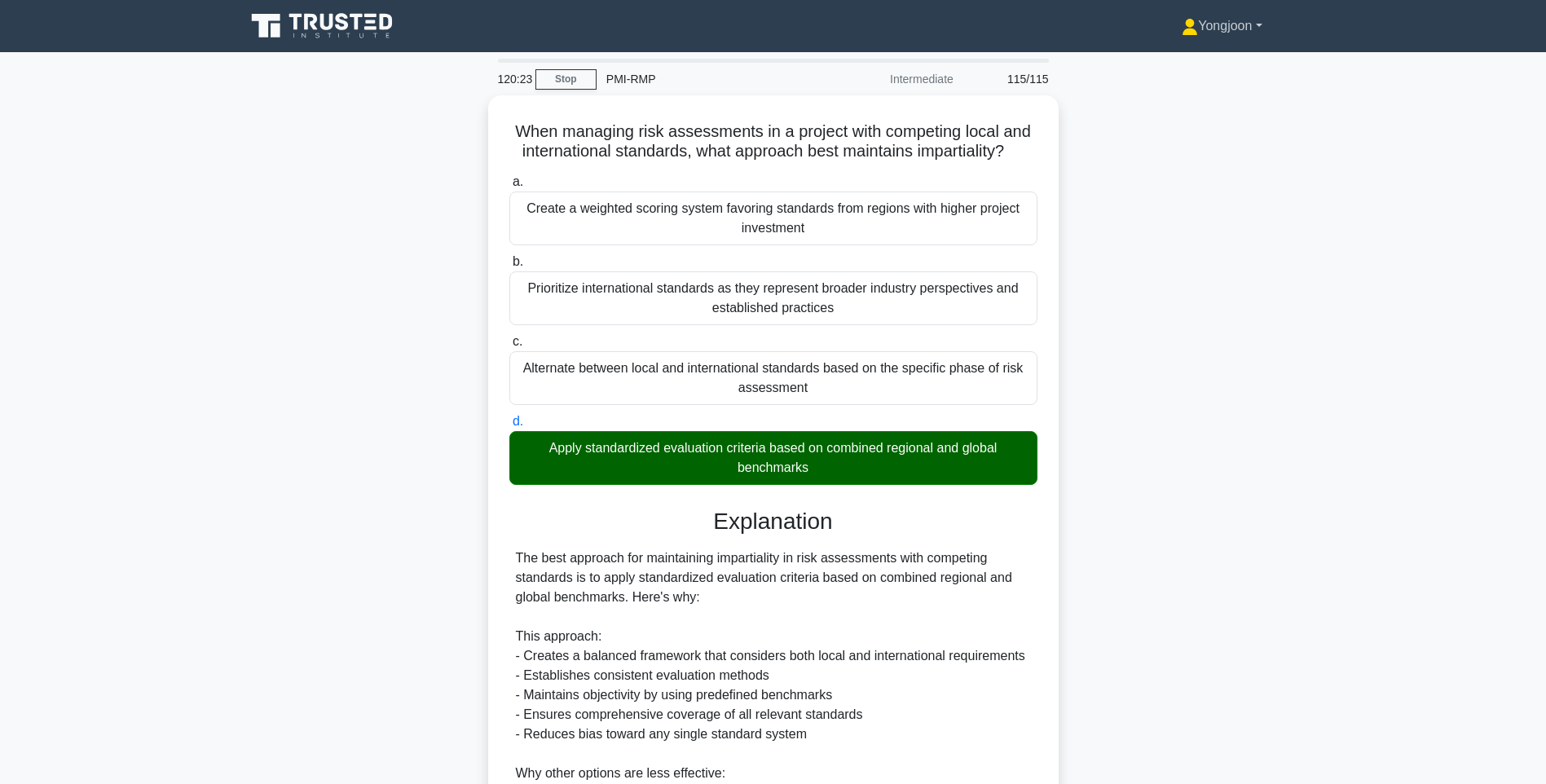
click at [1243, 28] on link "Yongjoon" at bounding box center [1221, 26] width 158 height 33
click at [1180, 67] on link "Profile" at bounding box center [1207, 64] width 129 height 26
